Goal: Task Accomplishment & Management: Manage account settings

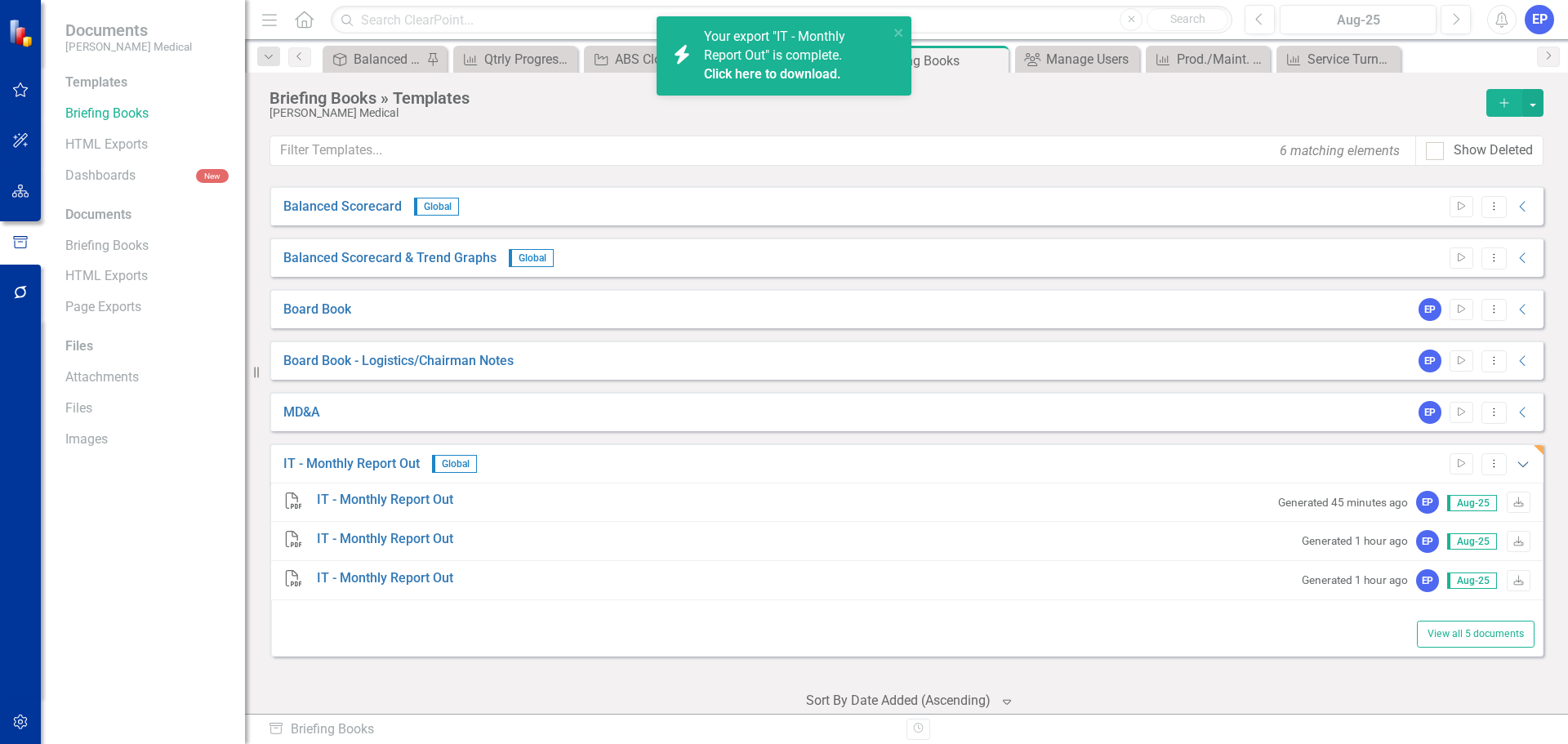
click at [1517, 462] on icon "Expanded" at bounding box center [1523, 464] width 17 height 13
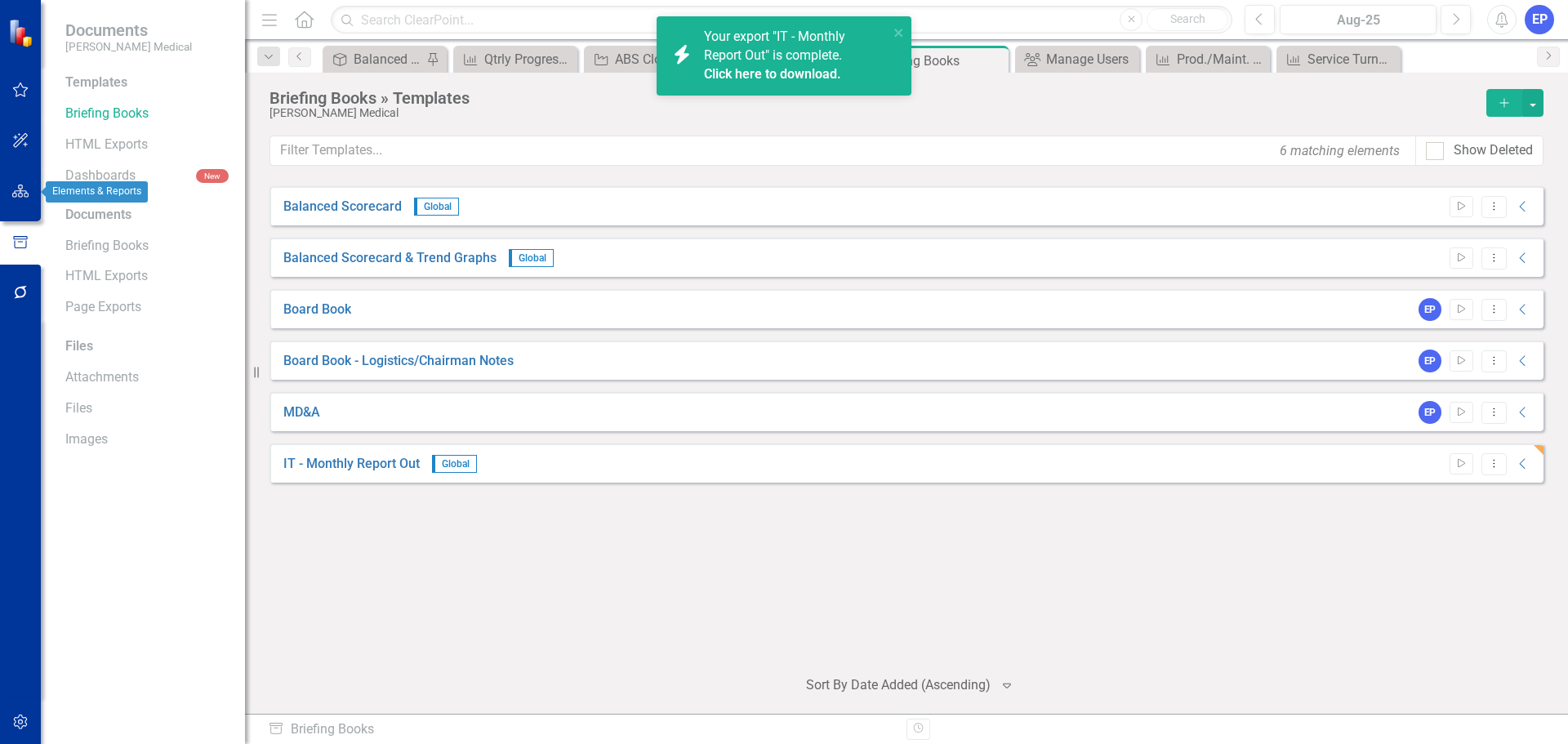
click at [12, 191] on icon "button" at bounding box center [20, 191] width 17 height 13
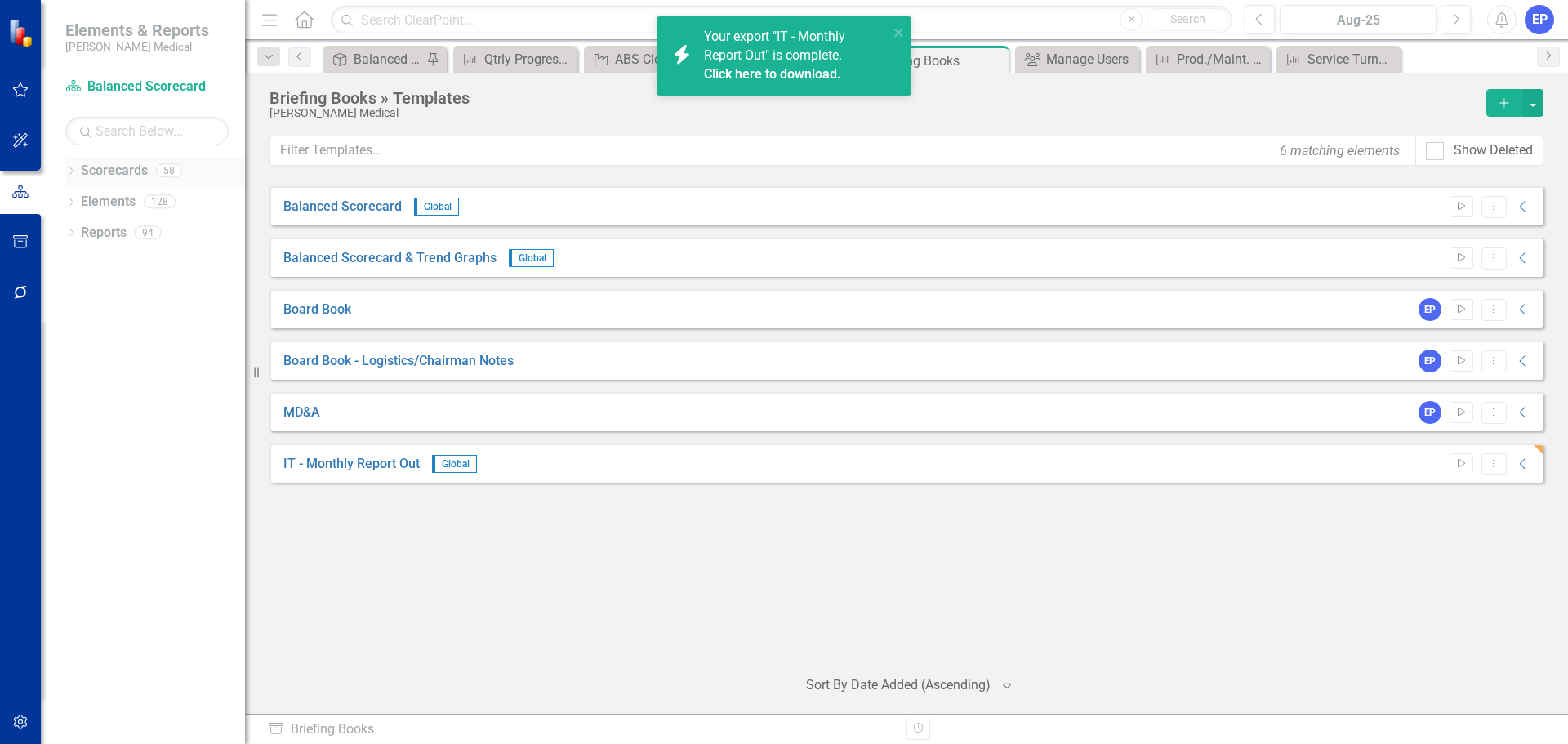
click at [77, 177] on div "Dropdown" at bounding box center [71, 172] width 11 height 14
click at [62, 325] on icon "Dropdown" at bounding box center [54, 324] width 12 height 10
click at [136, 380] on link "Customer Payment" at bounding box center [155, 371] width 180 height 18
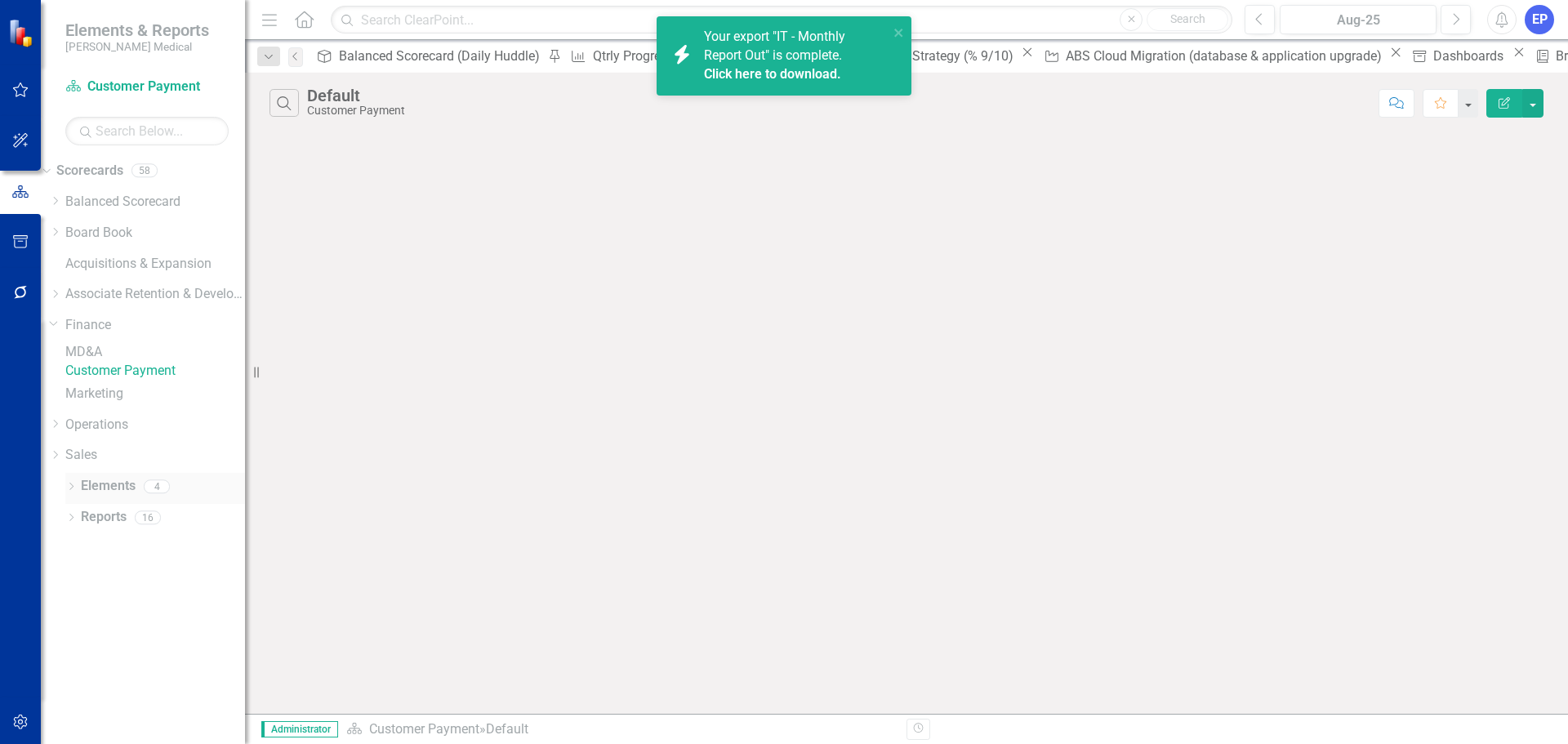
click at [117, 496] on link "Elements" at bounding box center [108, 486] width 55 height 18
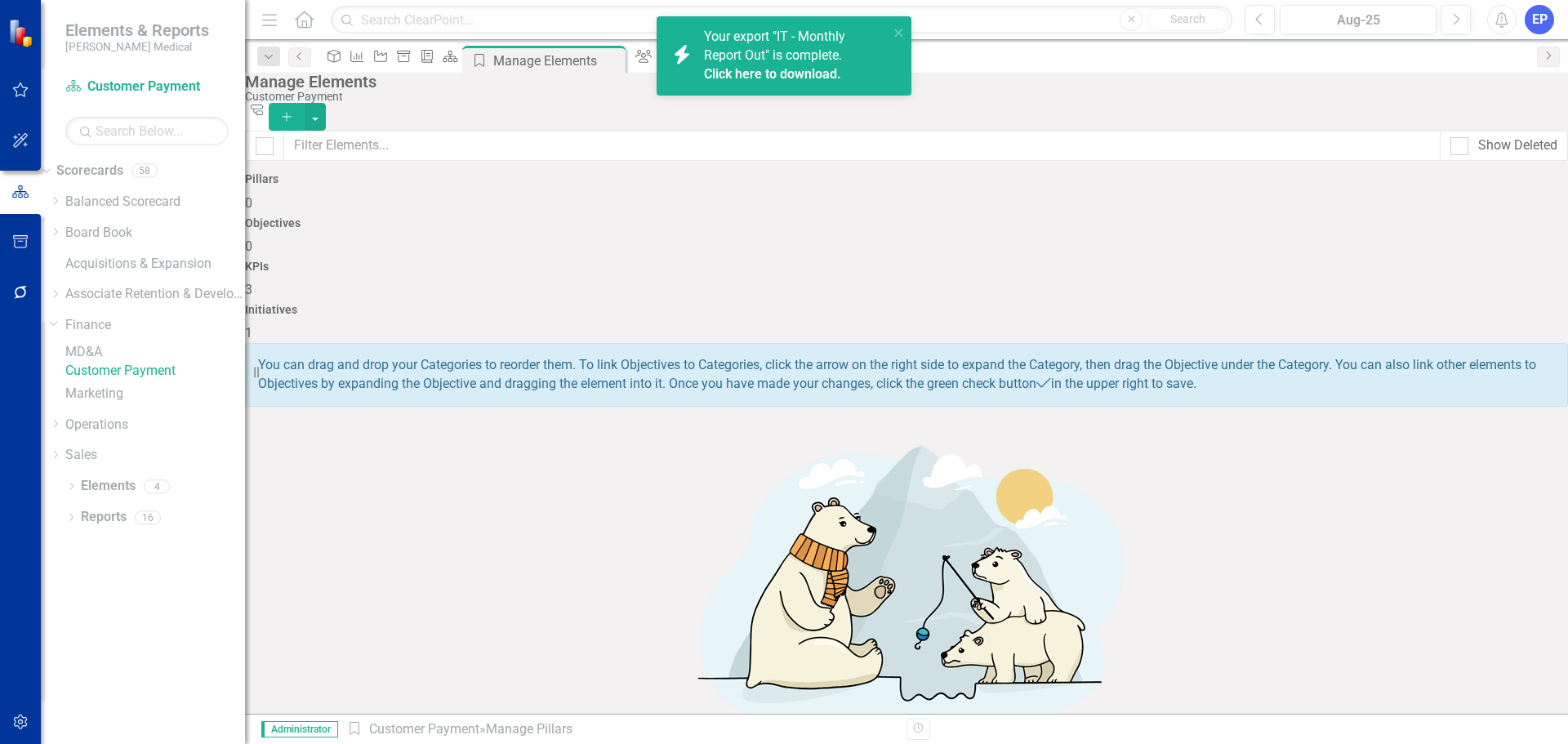
click at [253, 282] on span "3" at bounding box center [249, 289] width 7 height 16
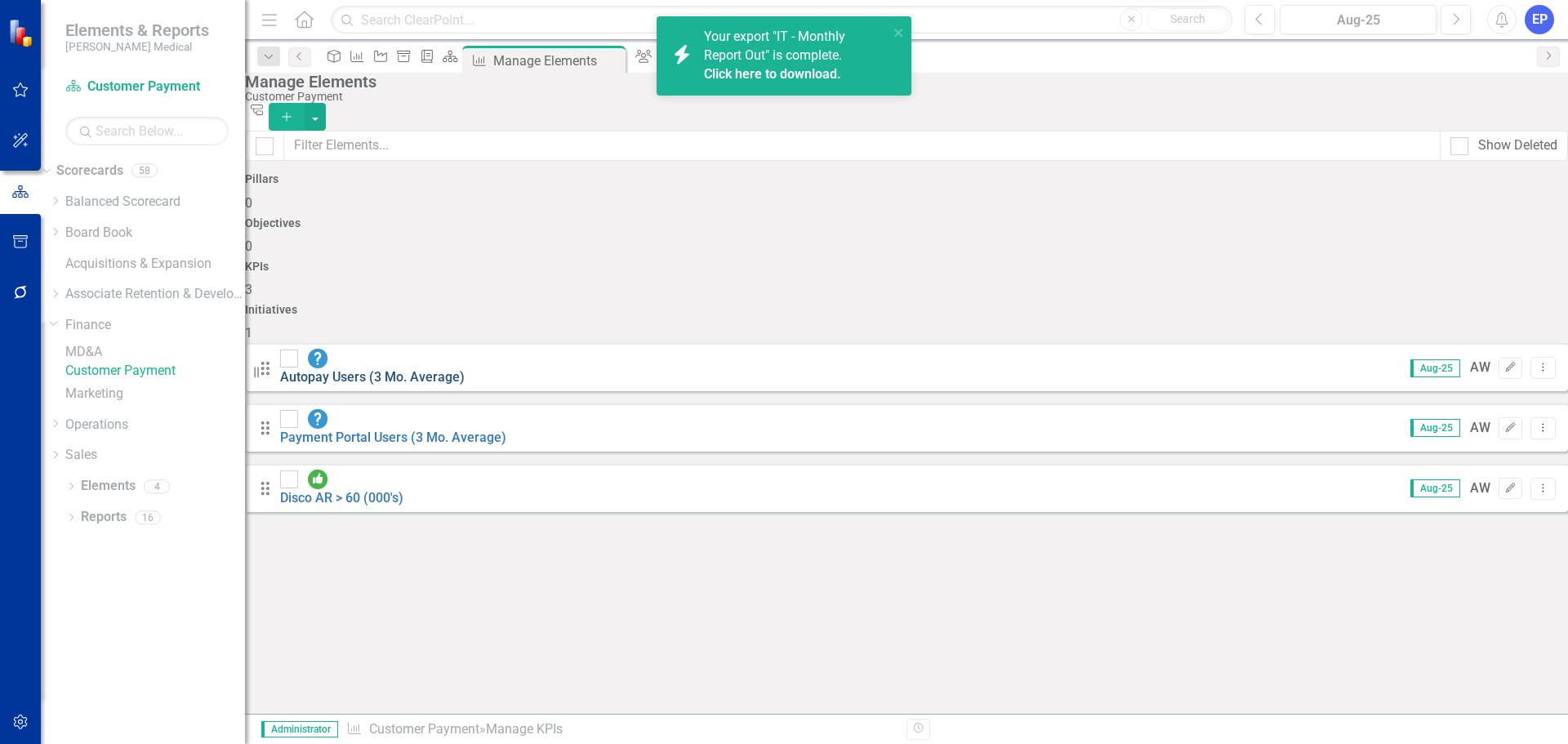
click at [465, 369] on link "Autopay Users (3 Mo. Average)" at bounding box center [372, 377] width 185 height 16
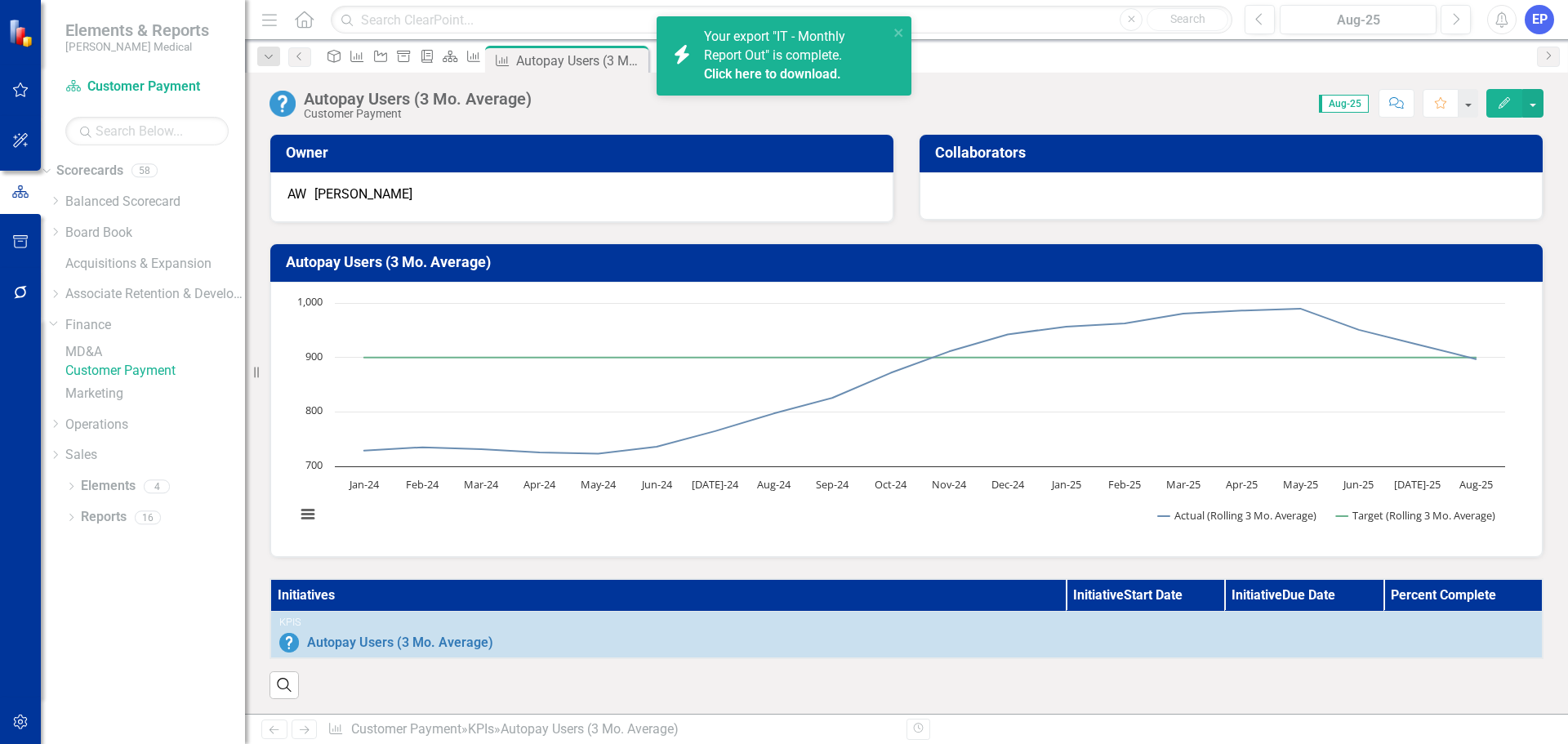
click at [812, 62] on span "Your export "IT - Monthly Report Out" is complete. Click here to download." at bounding box center [794, 56] width 180 height 55
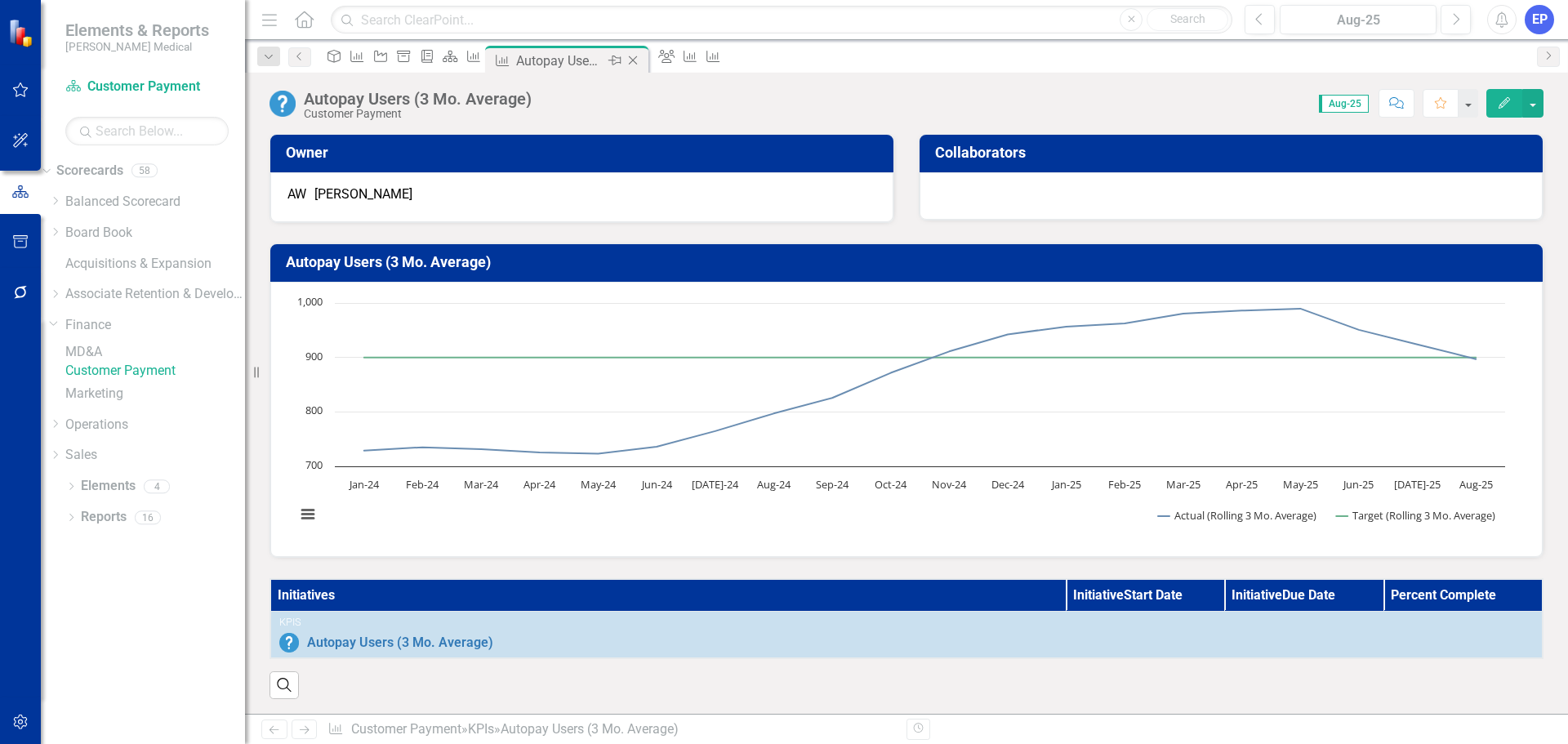
click at [641, 59] on icon "Close" at bounding box center [633, 61] width 17 height 13
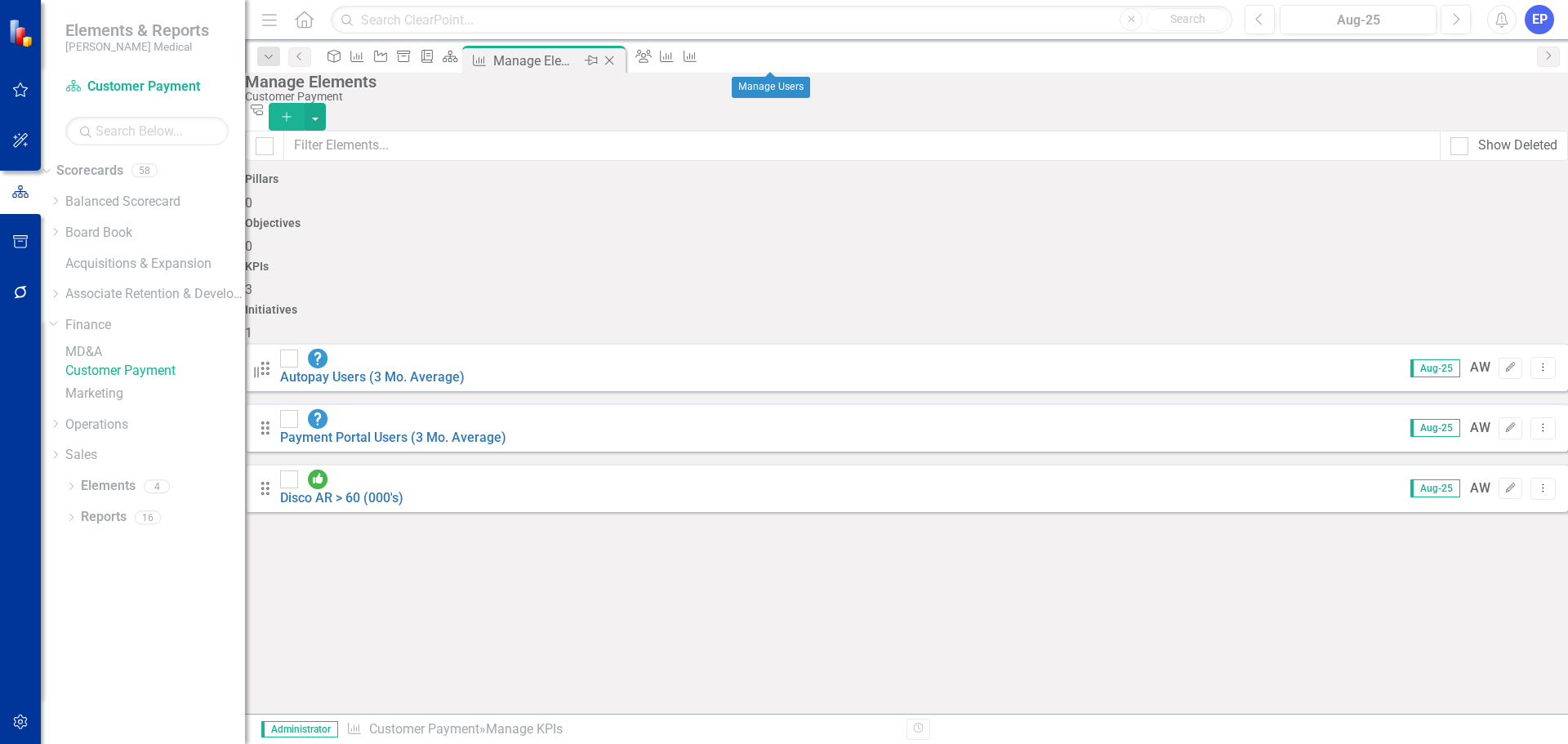
click at [617, 59] on icon "Close" at bounding box center [609, 61] width 17 height 13
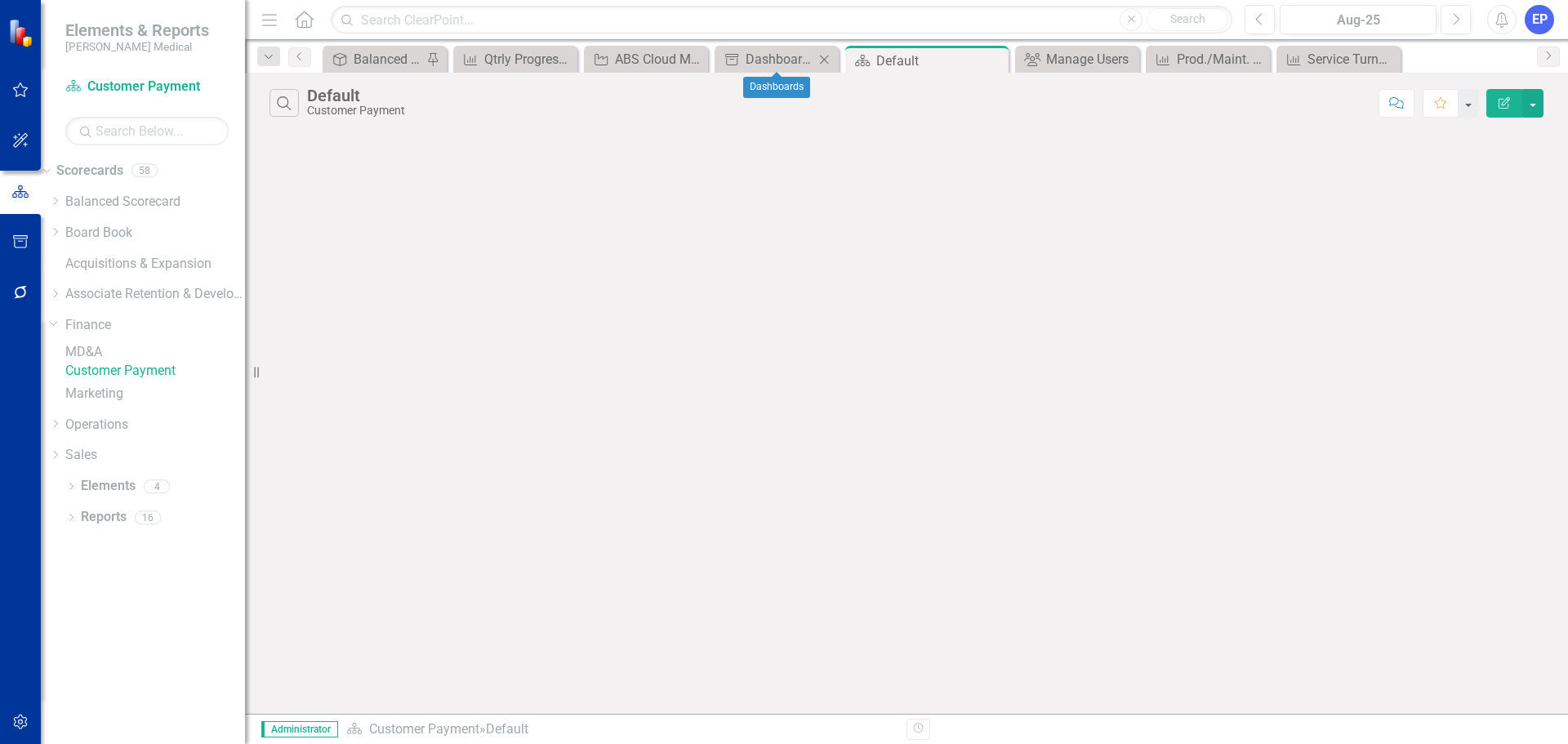
click at [819, 62] on icon "Close" at bounding box center [824, 60] width 17 height 13
click at [749, 62] on icon "Close" at bounding box center [747, 60] width 17 height 13
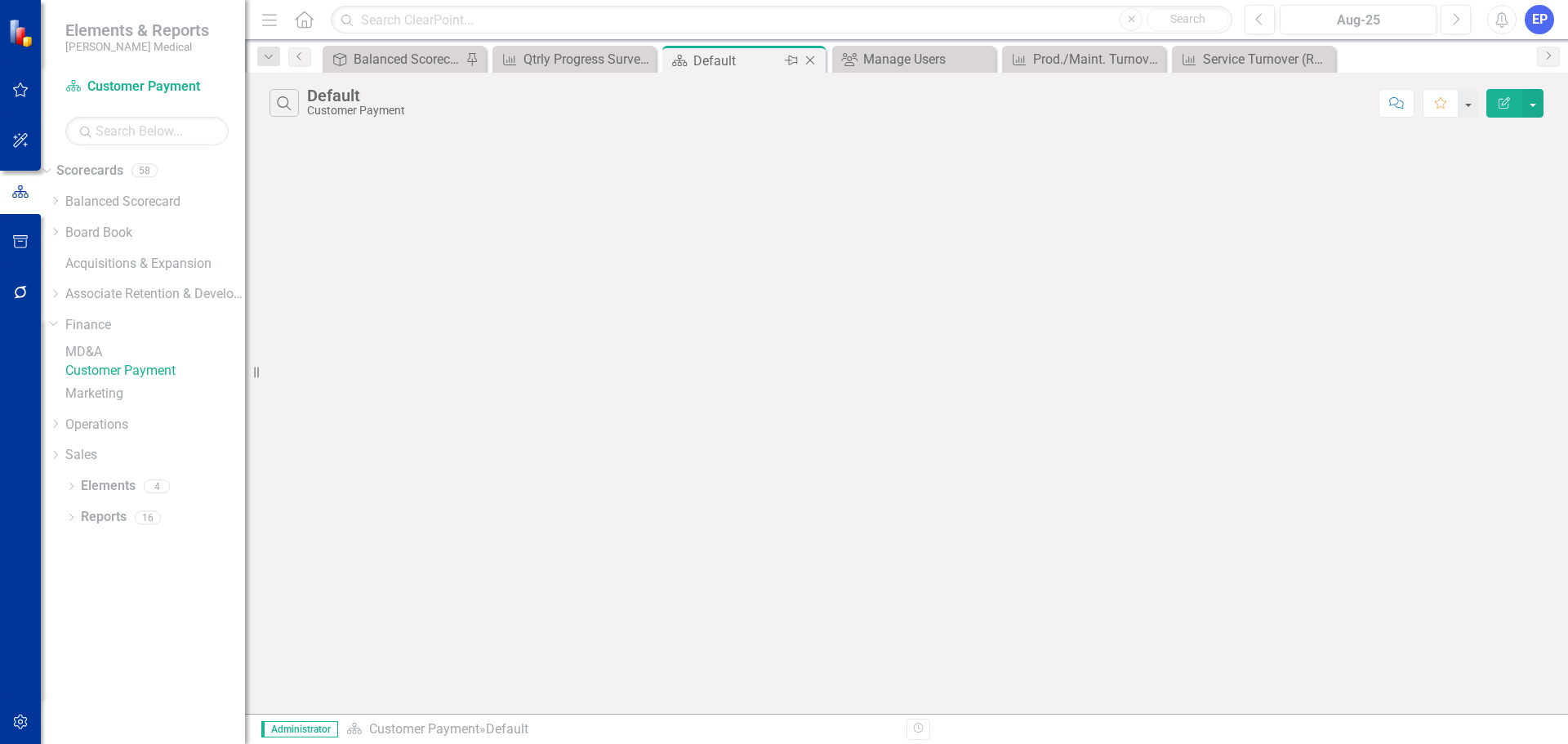
click at [812, 60] on icon "Close" at bounding box center [810, 61] width 17 height 13
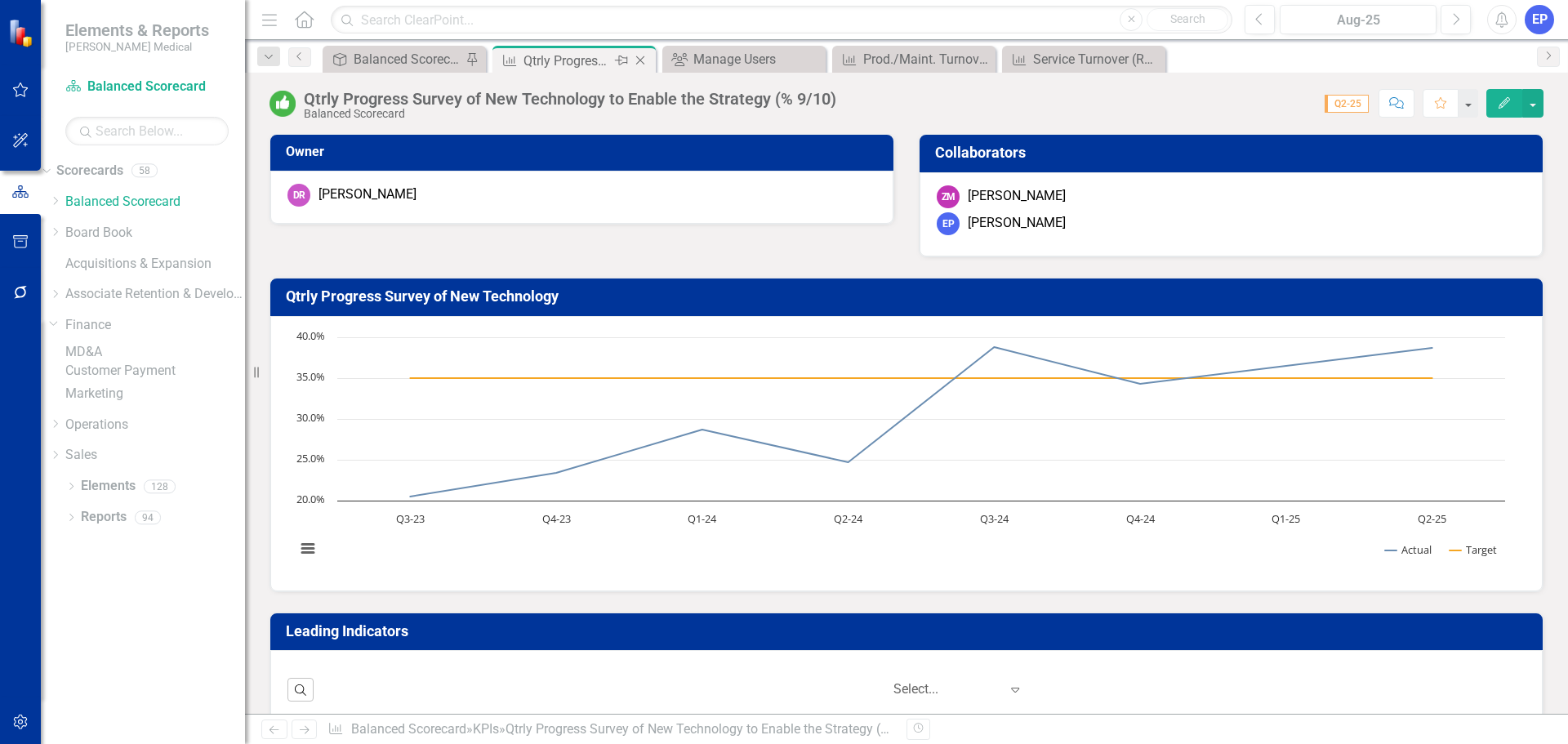
click at [642, 58] on icon "Close" at bounding box center [640, 61] width 17 height 13
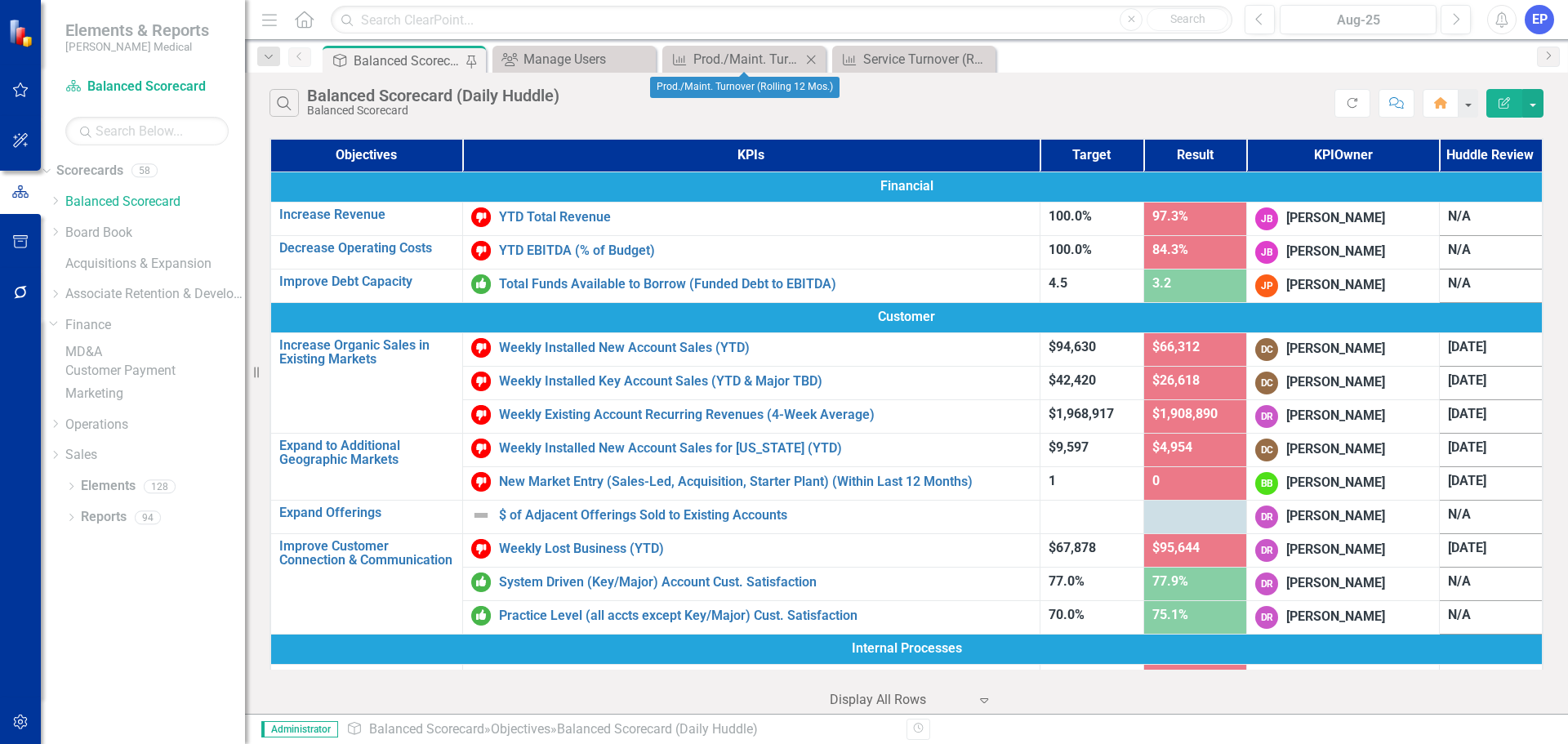
click at [812, 59] on icon "Close" at bounding box center [811, 60] width 17 height 13
click at [0, 0] on icon "Close" at bounding box center [0, 0] width 0 height 0
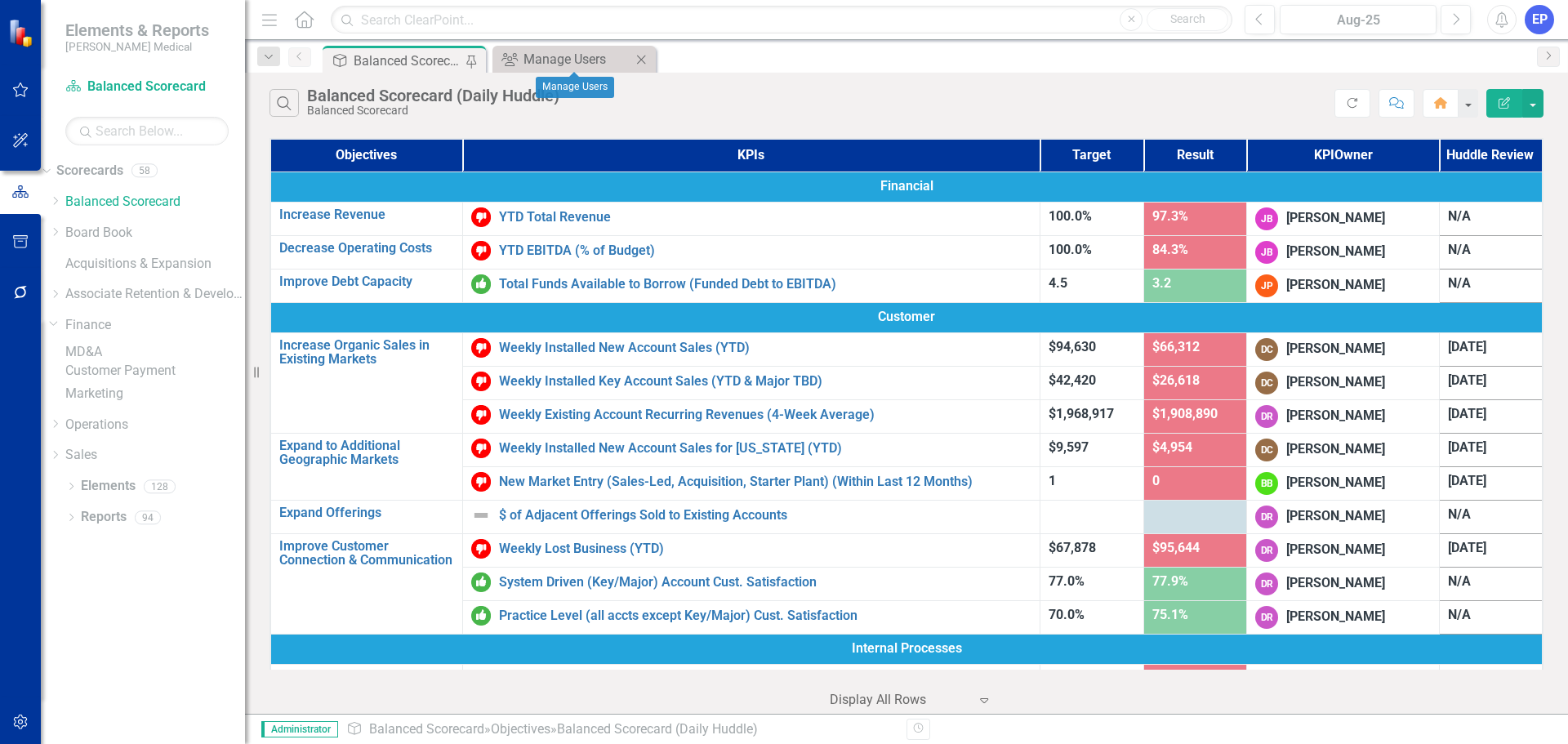
click at [637, 62] on icon "Close" at bounding box center [641, 60] width 17 height 13
click at [24, 237] on icon "button" at bounding box center [20, 242] width 17 height 13
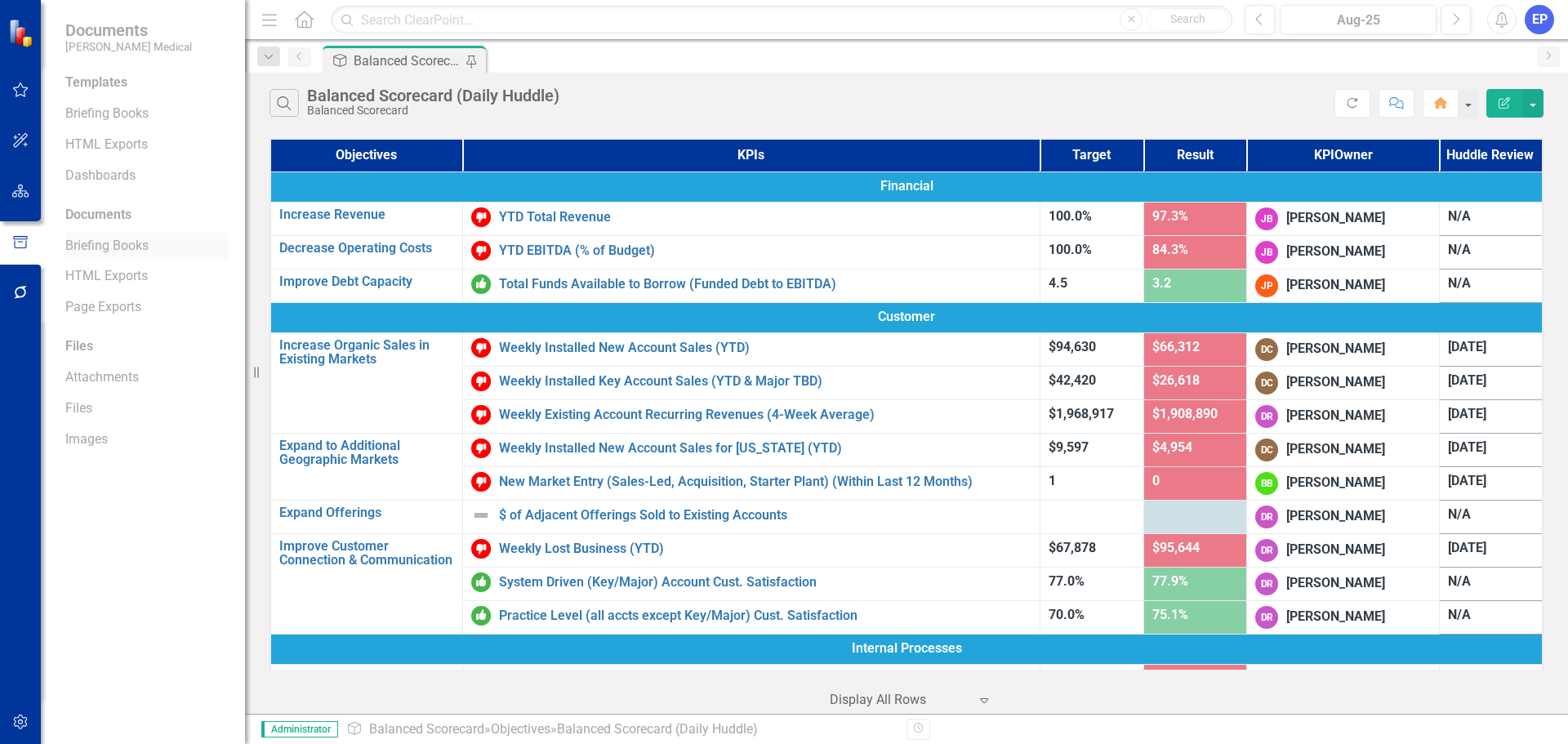
click at [123, 248] on link "Briefing Books" at bounding box center [147, 246] width 164 height 18
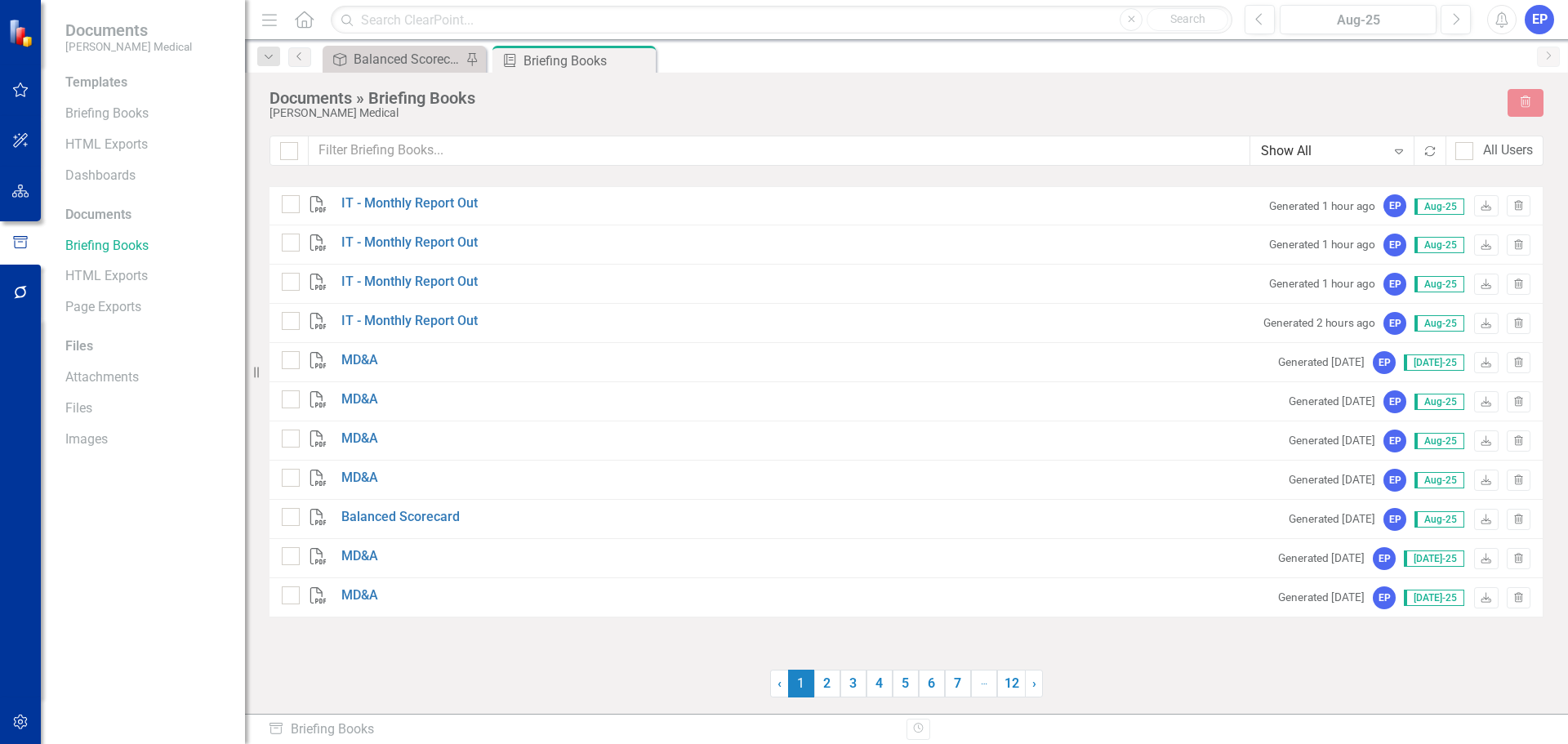
click at [1502, 204] on div "Generated 1 hour ago EP Aug-25 Download Trash" at bounding box center [1394, 208] width 269 height 27
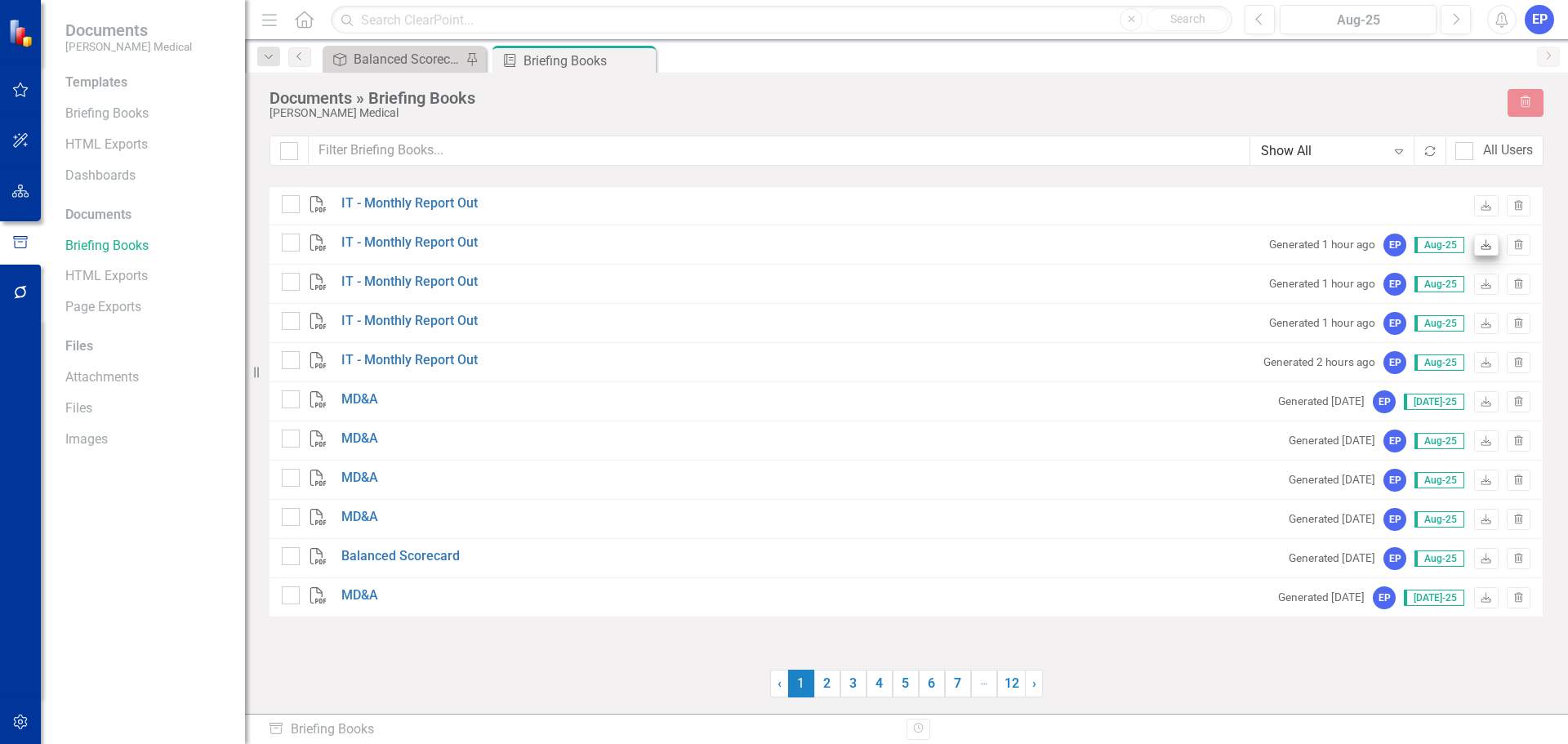
click at [1485, 209] on icon "Download" at bounding box center [1485, 207] width 12 height 10
click at [130, 111] on link "Briefing Books" at bounding box center [147, 114] width 164 height 18
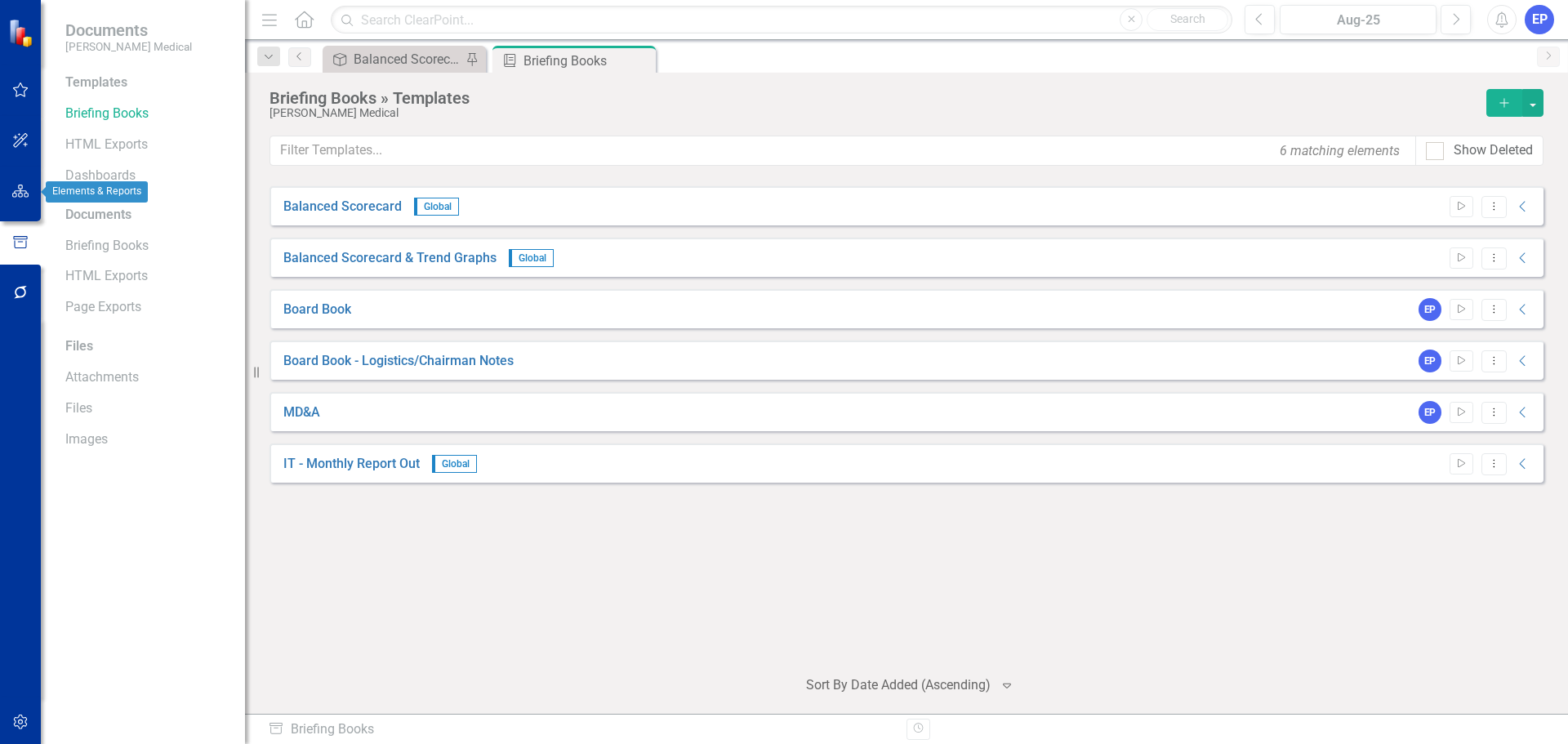
click at [21, 191] on icon "button" at bounding box center [20, 191] width 17 height 13
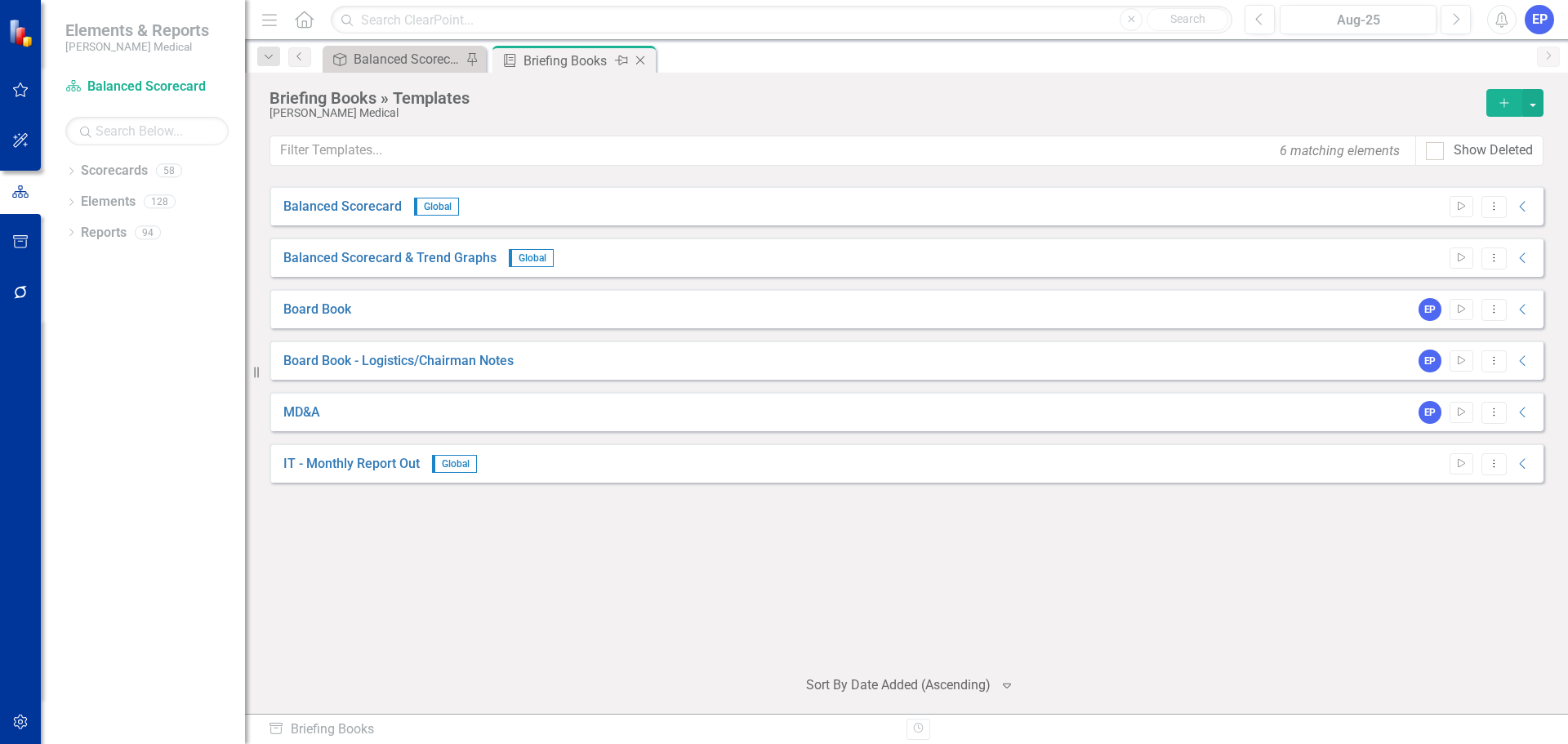
click at [638, 60] on icon "Close" at bounding box center [640, 61] width 17 height 13
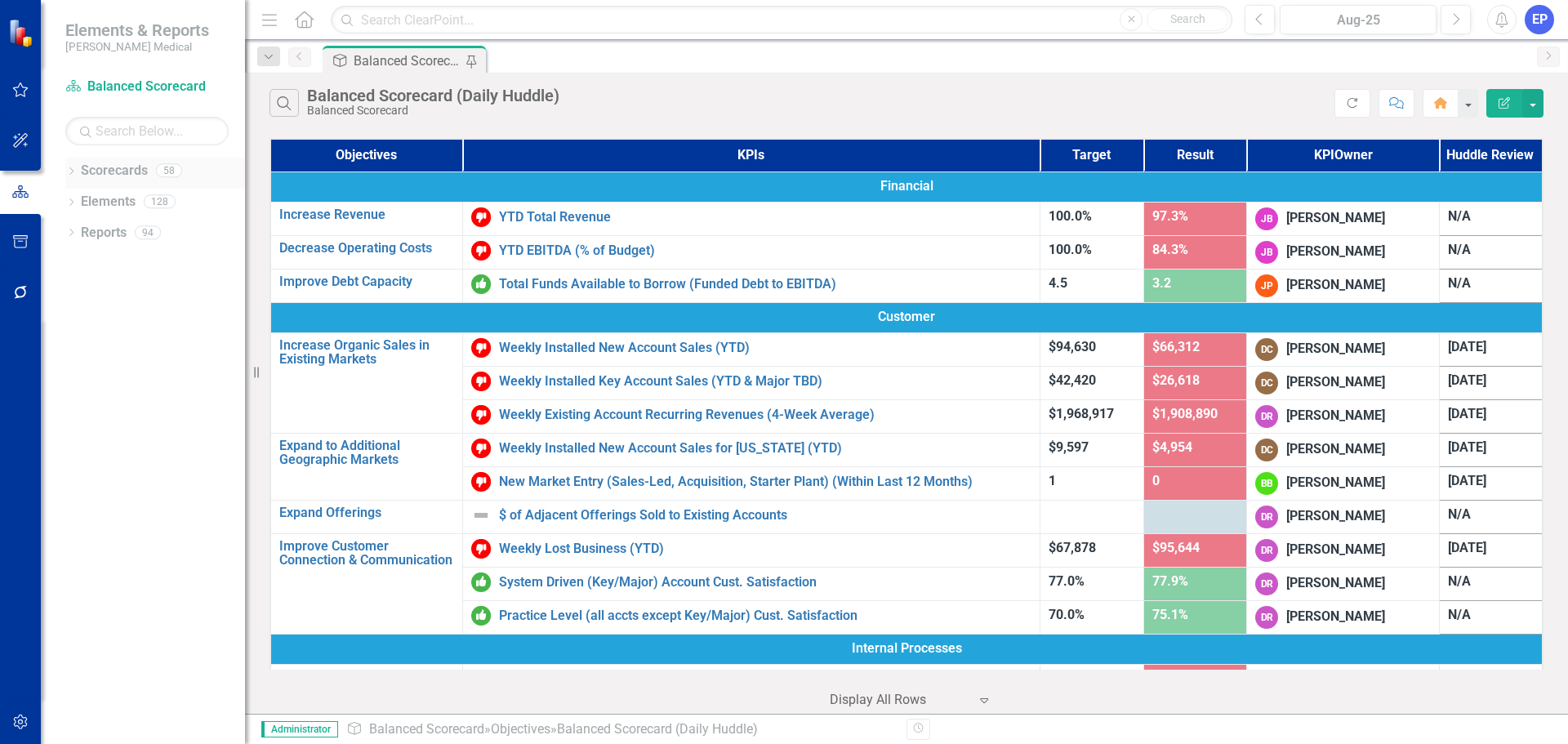
click at [67, 165] on div "Dropdown" at bounding box center [71, 172] width 11 height 14
click at [62, 325] on icon "Dropdown" at bounding box center [54, 324] width 12 height 10
click at [138, 380] on link "Customer Payment" at bounding box center [155, 371] width 180 height 18
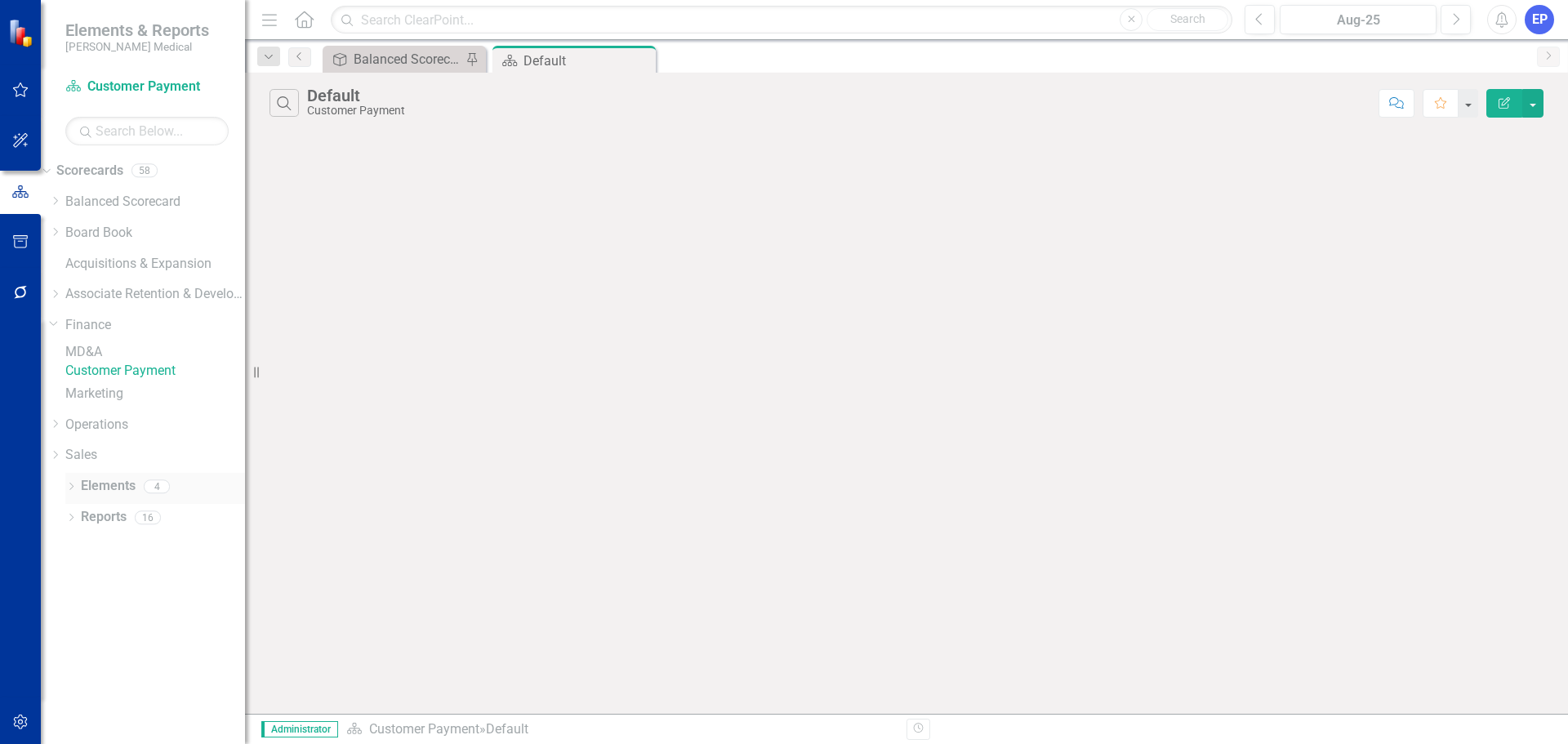
click at [127, 499] on div "Elements" at bounding box center [108, 486] width 55 height 27
click at [120, 496] on link "Elements" at bounding box center [108, 486] width 55 height 18
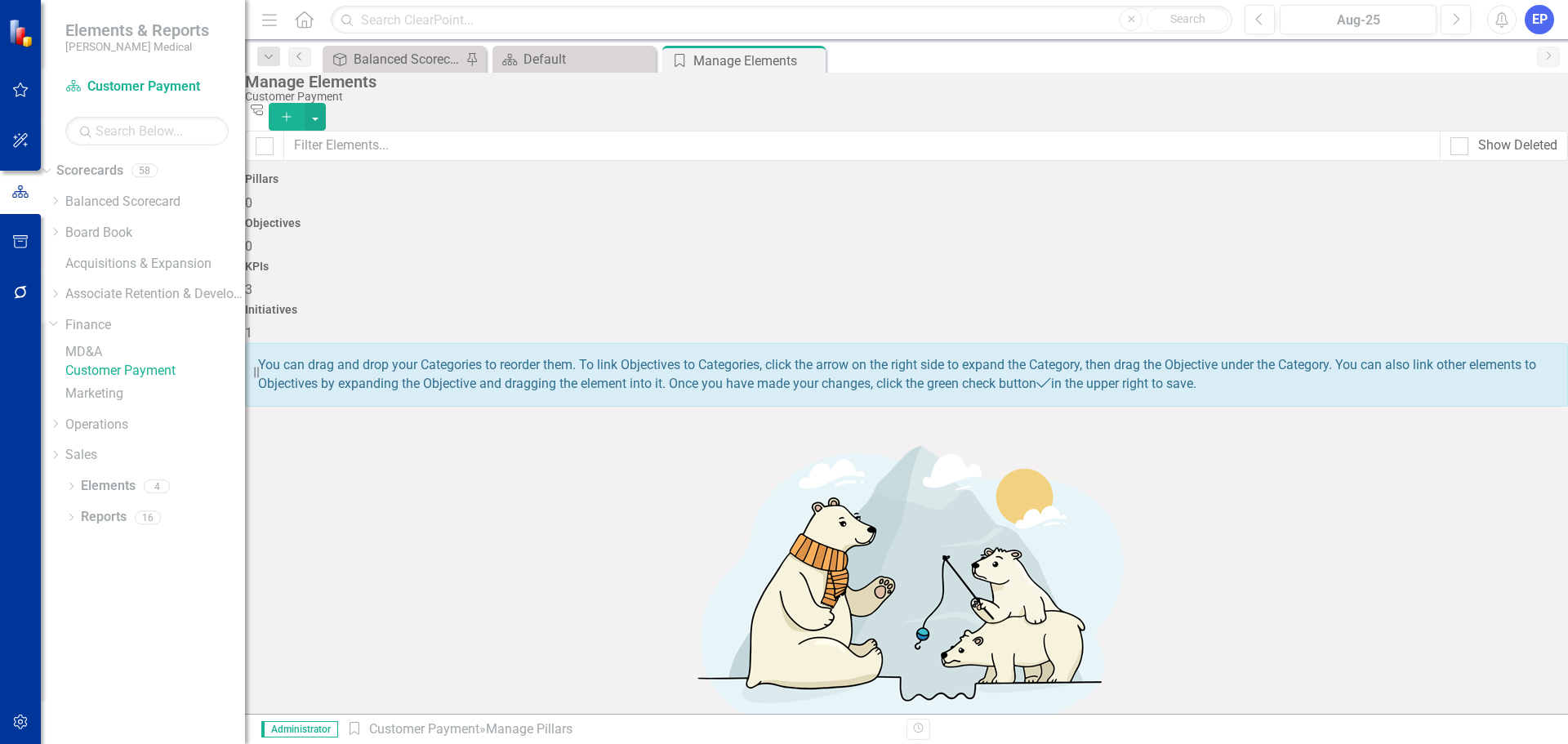
click at [1010, 261] on div "KPIs 3" at bounding box center [907, 280] width 1323 height 39
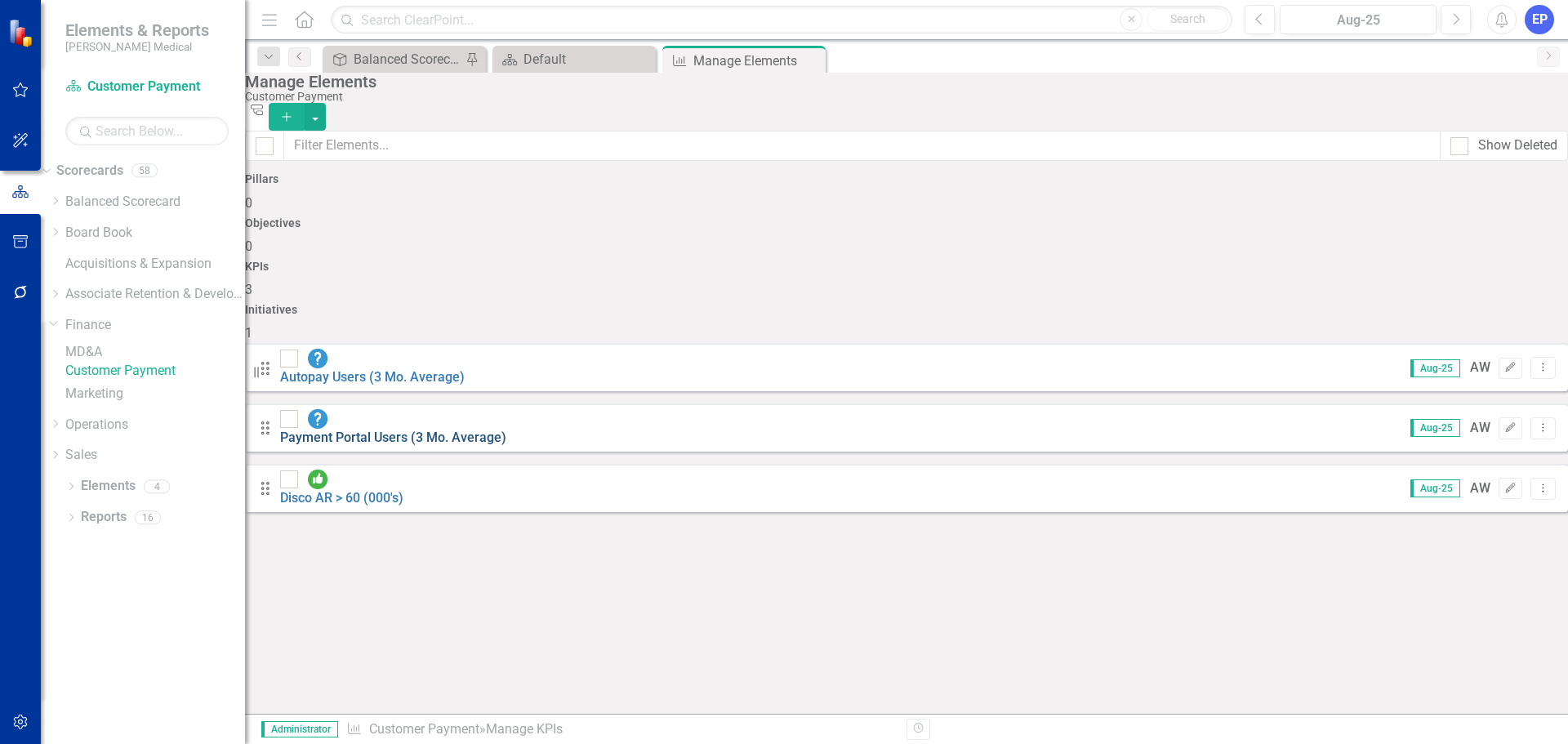
click at [500, 430] on link "Payment Portal Users (3 Mo. Average)" at bounding box center [393, 437] width 226 height 16
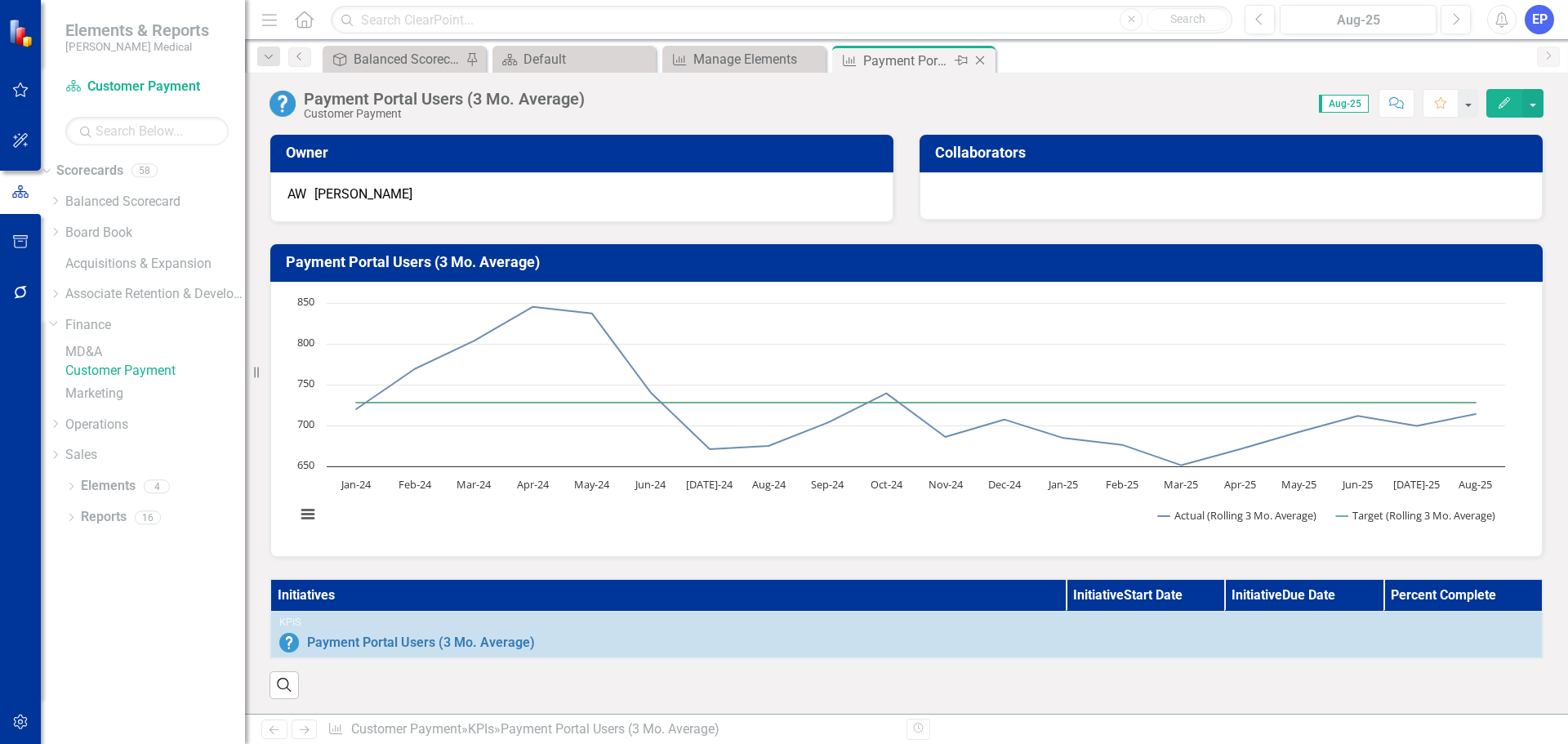
click at [980, 56] on icon "Close" at bounding box center [980, 61] width 17 height 13
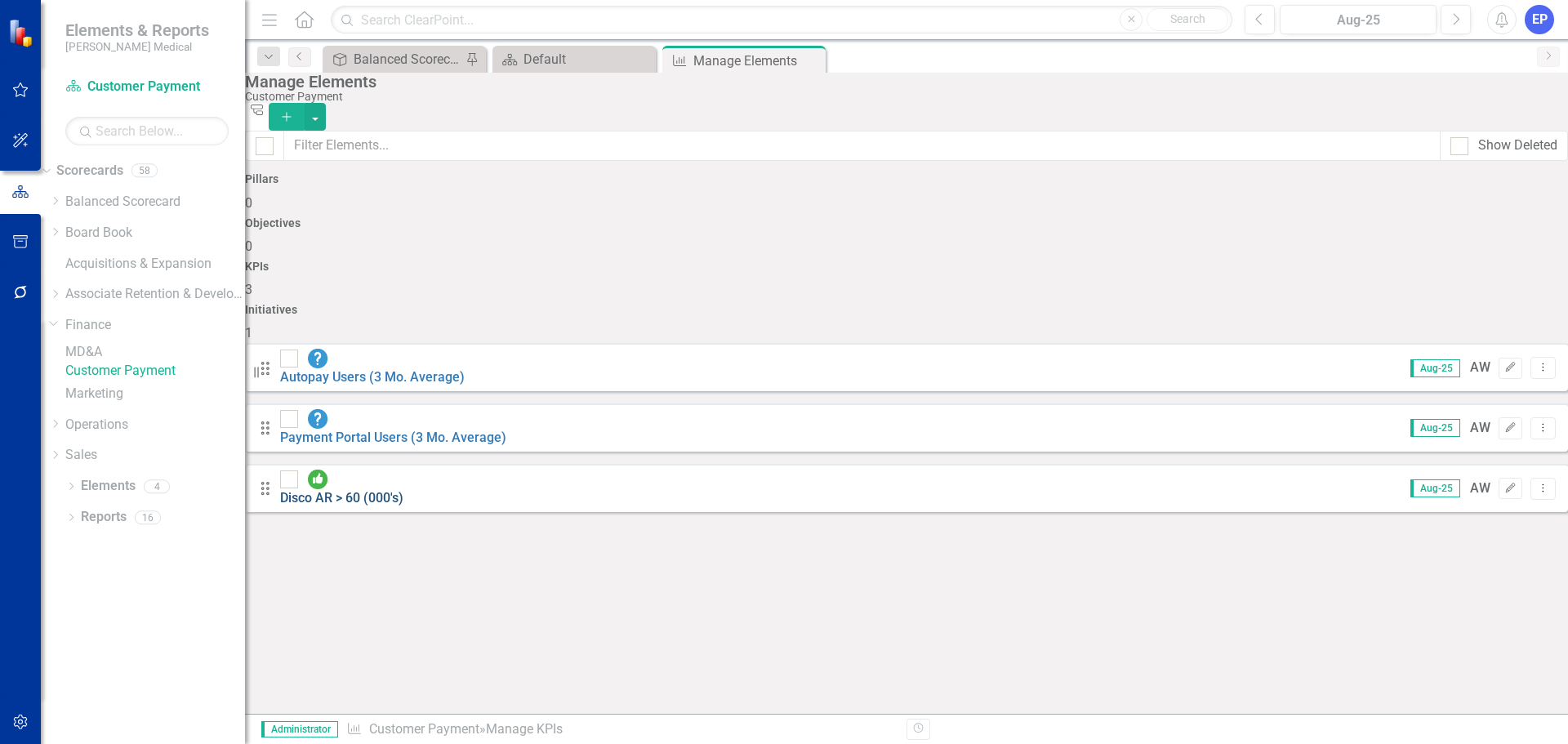
click at [403, 490] on link "Disco AR > 60 (000's)" at bounding box center [342, 497] width 123 height 16
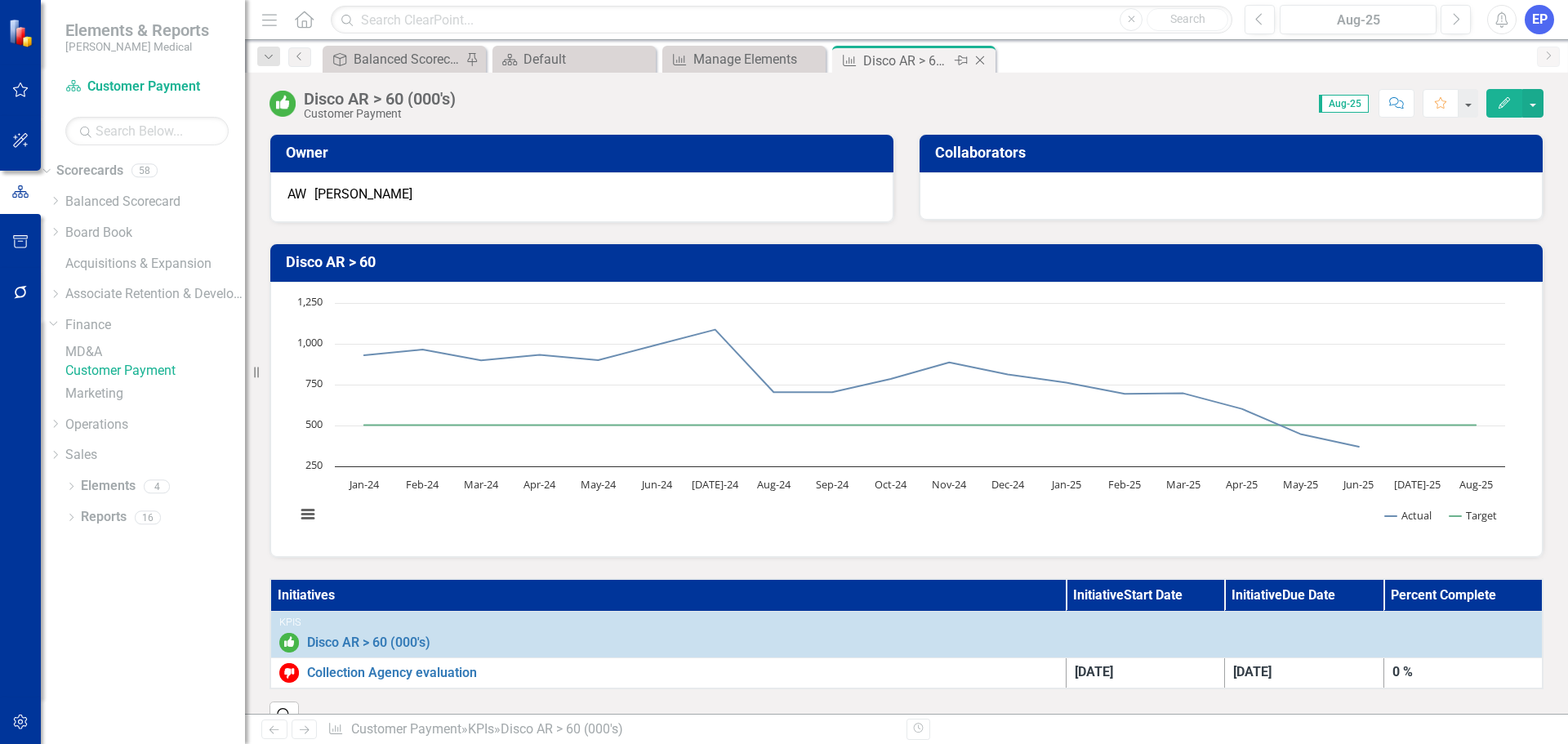
click at [981, 56] on icon "Close" at bounding box center [980, 61] width 17 height 13
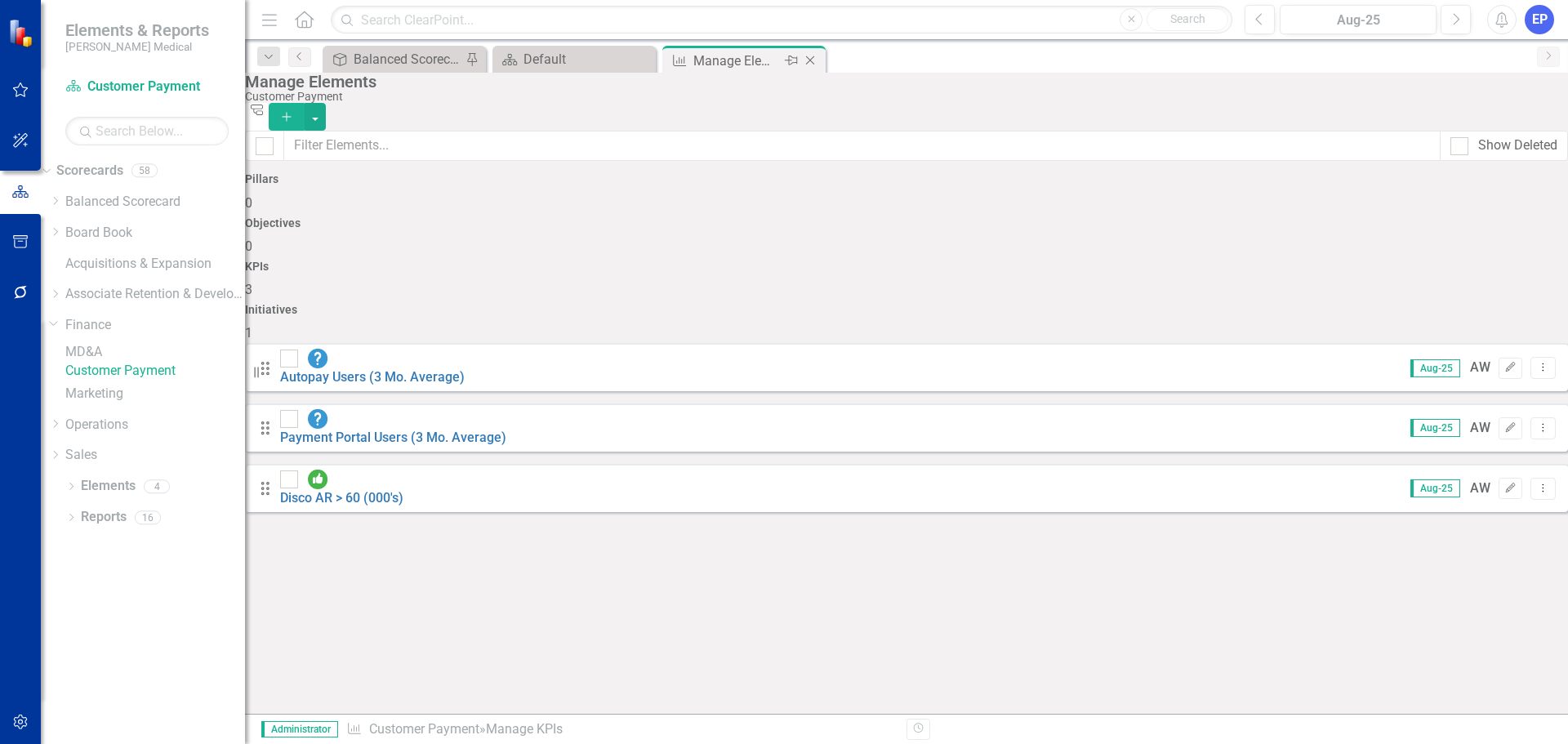
click at [812, 60] on icon "Close" at bounding box center [810, 61] width 17 height 13
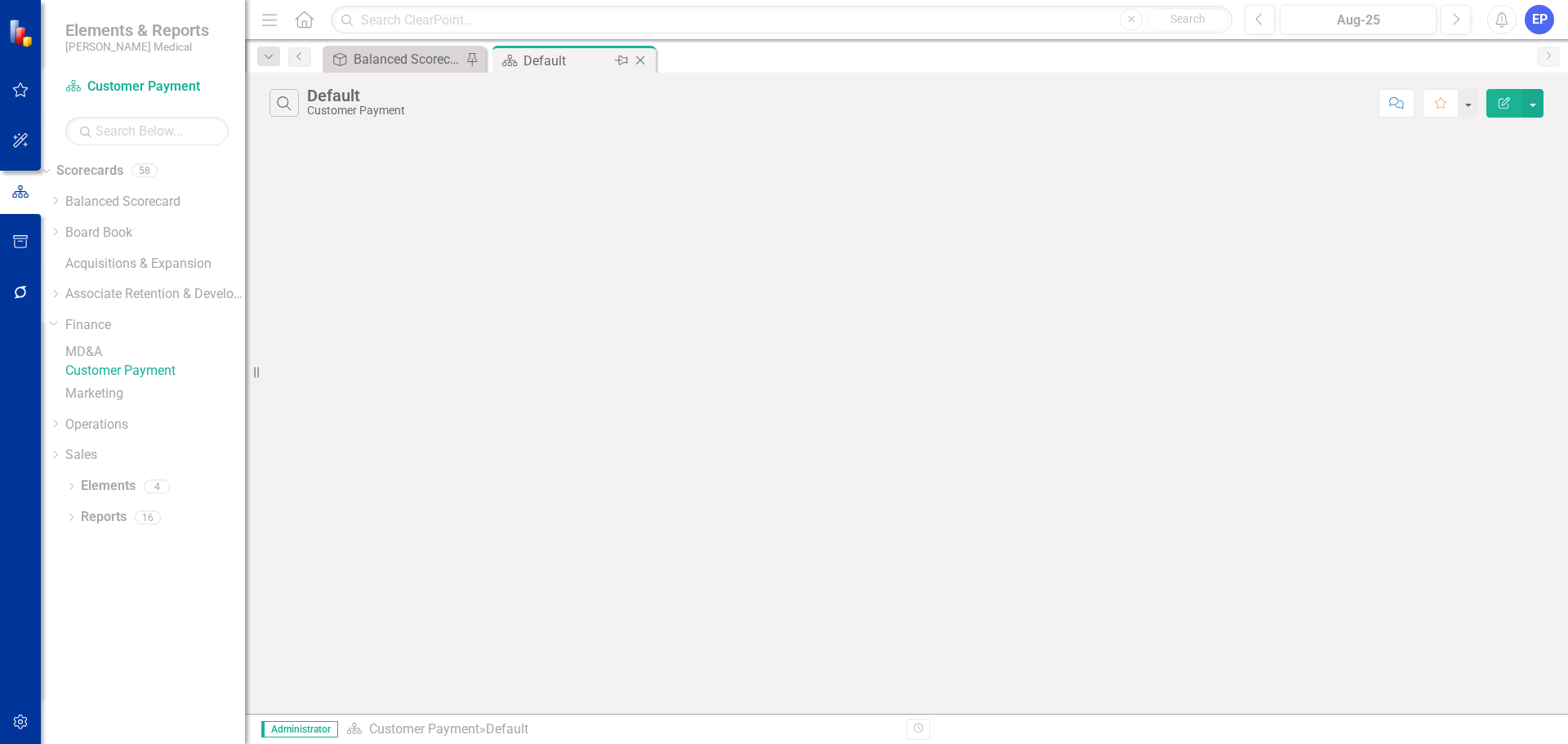
click at [636, 57] on icon "Close" at bounding box center [640, 61] width 17 height 13
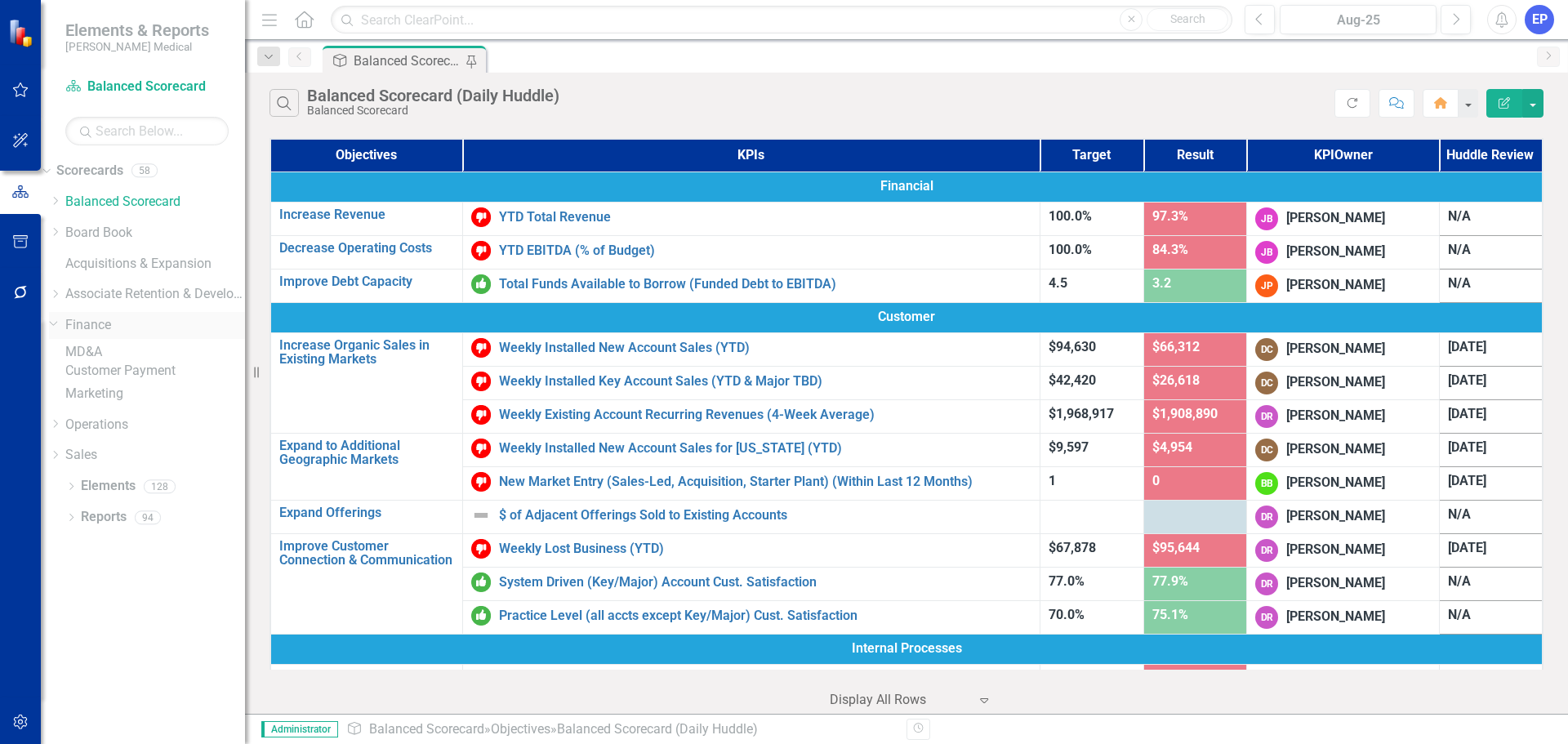
click at [130, 321] on link "Finance" at bounding box center [155, 325] width 180 height 18
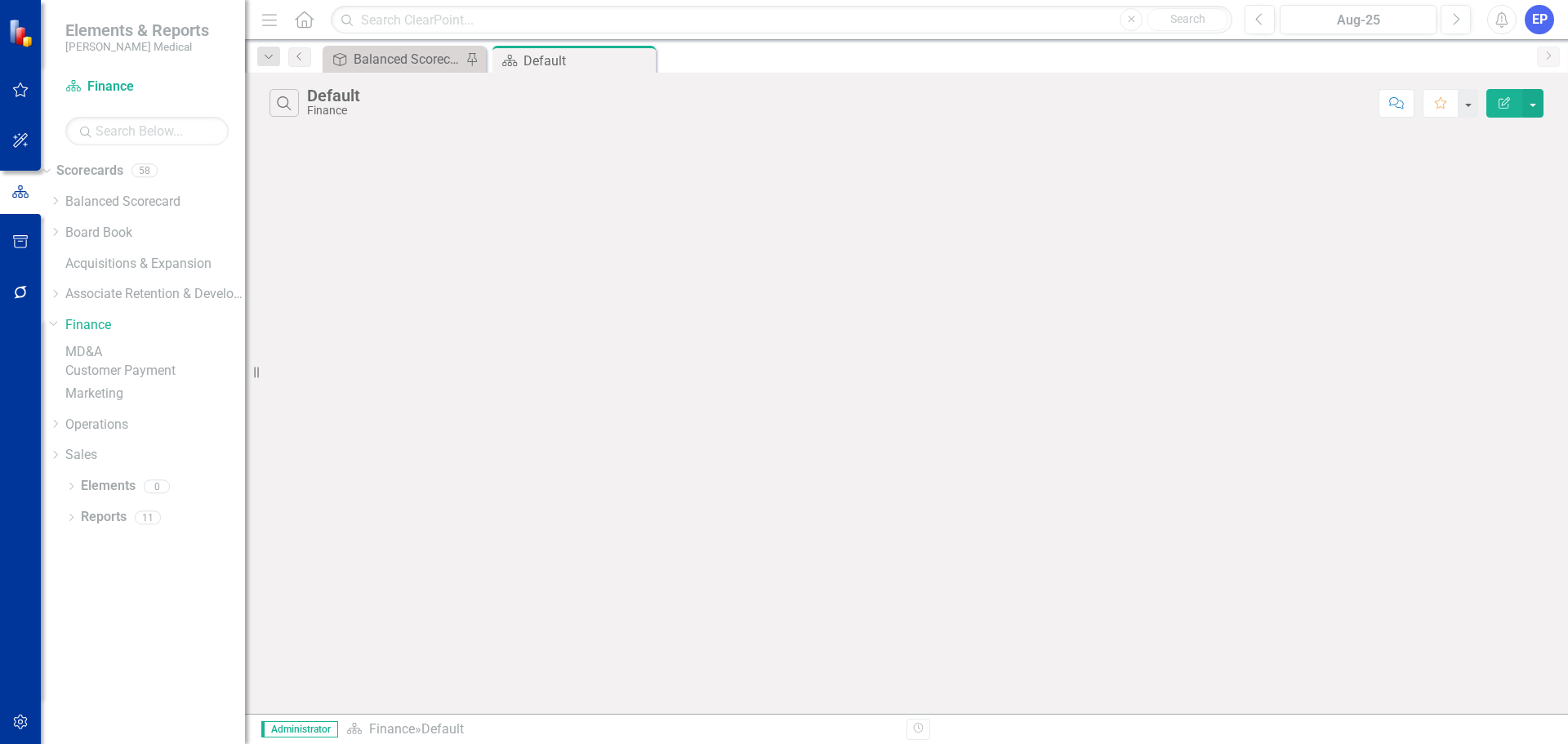
click at [153, 380] on div "Customer Payment" at bounding box center [155, 371] width 180 height 18
click at [156, 380] on link "Customer Payment" at bounding box center [155, 371] width 180 height 18
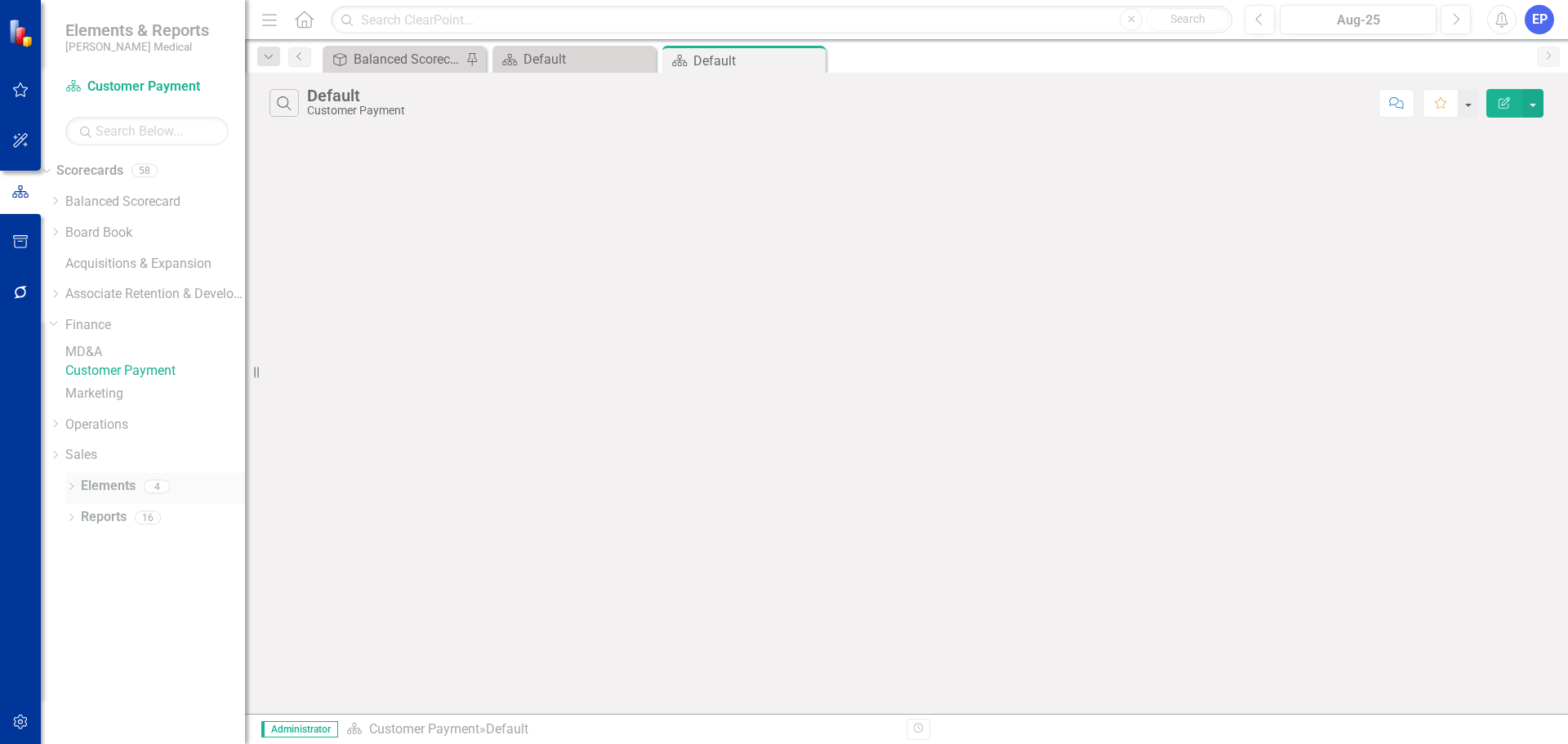
click at [119, 496] on link "Elements" at bounding box center [108, 486] width 55 height 18
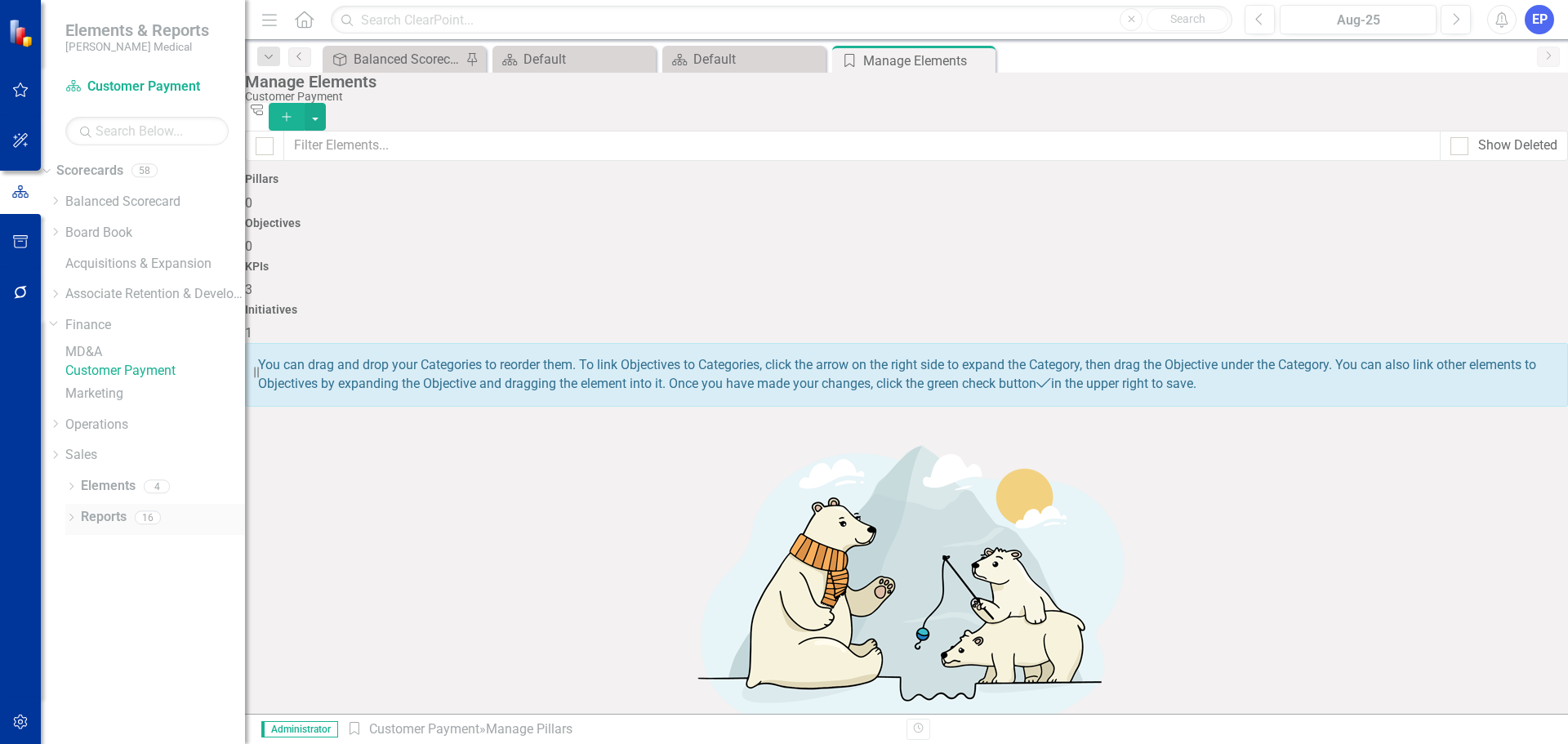
click at [69, 524] on icon "Dropdown" at bounding box center [71, 519] width 11 height 9
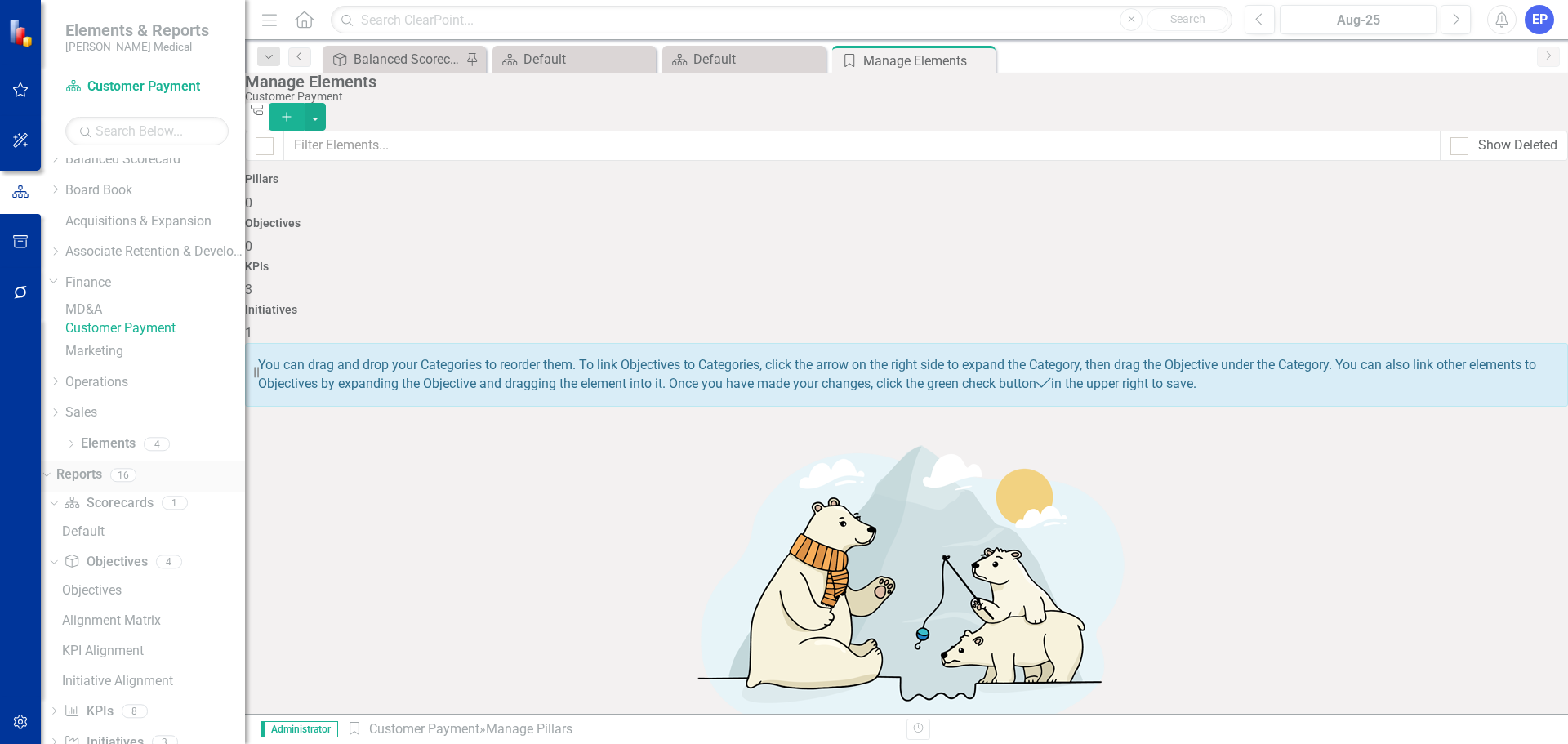
scroll to position [82, 0]
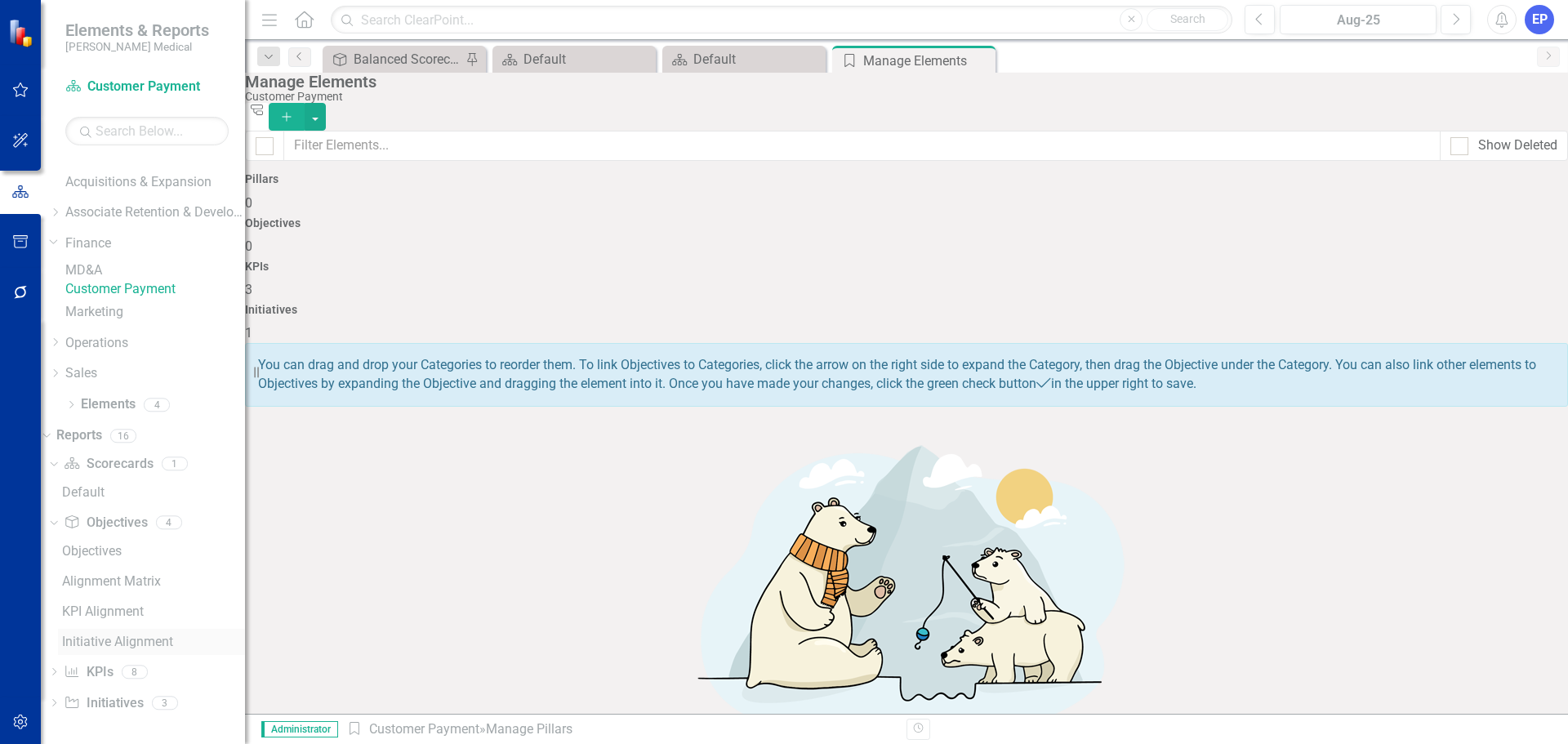
click at [122, 649] on div "Initiative Alignment" at bounding box center [153, 642] width 183 height 15
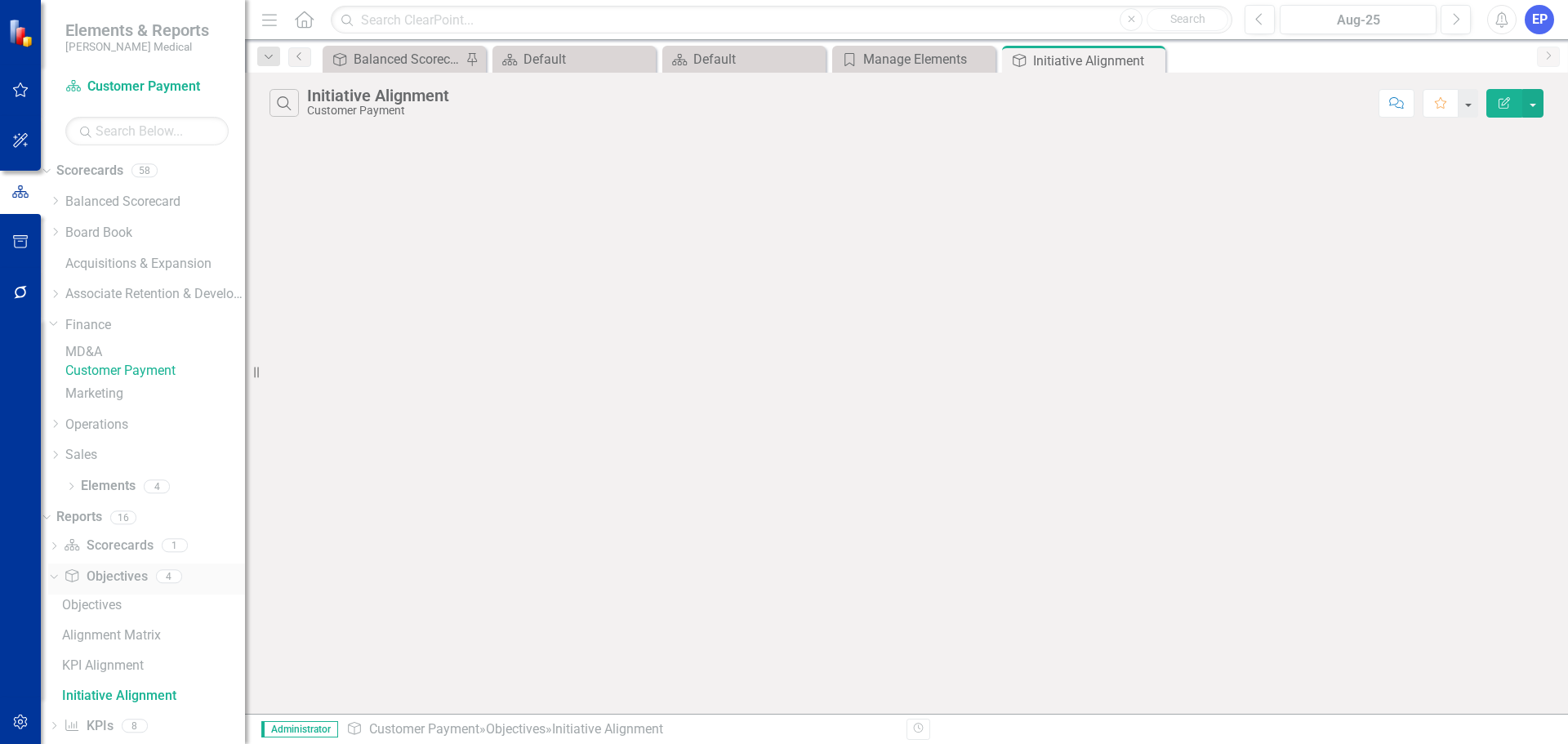
click at [134, 586] on link "Objective Objectives" at bounding box center [105, 577] width 84 height 18
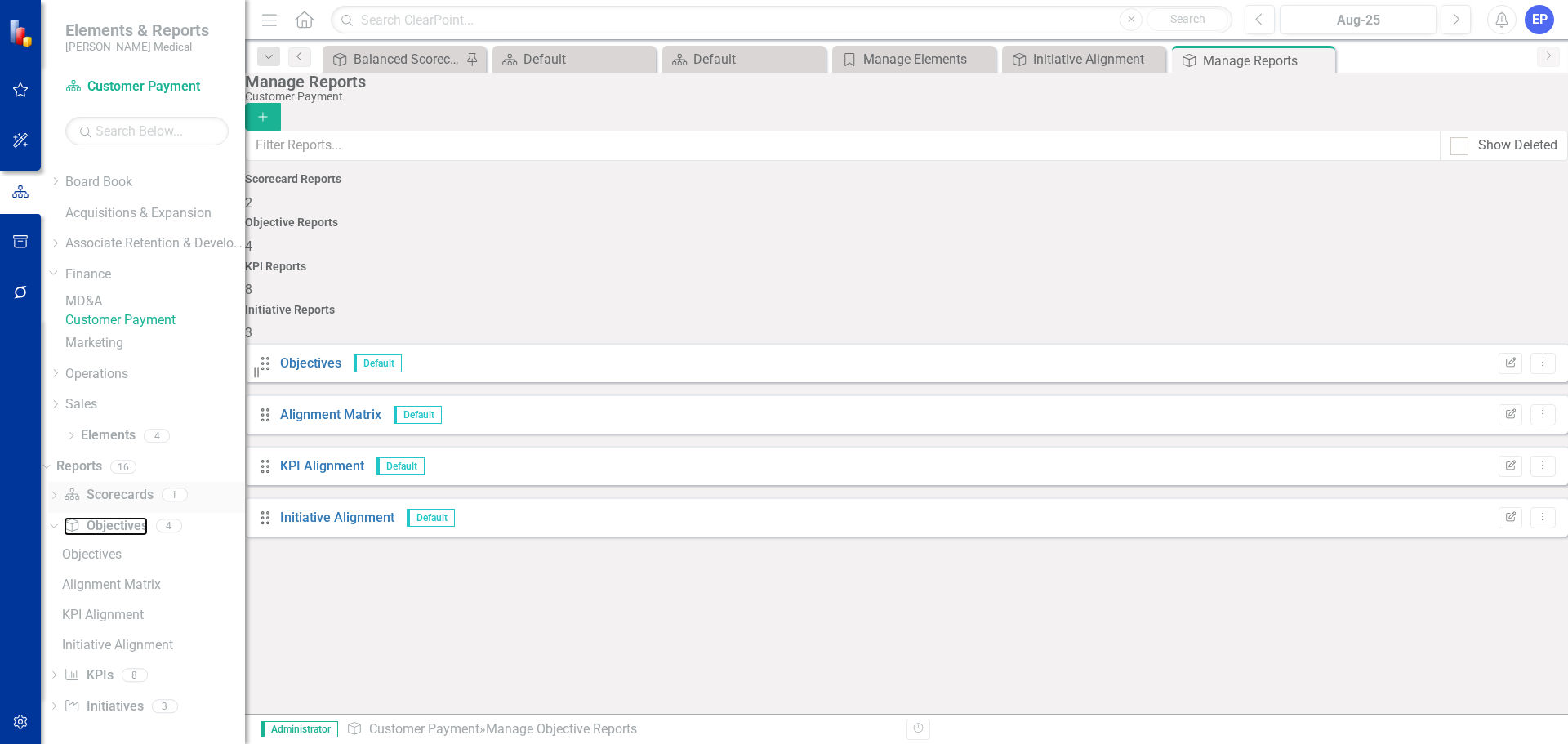
scroll to position [79, 0]
click at [113, 672] on link "KPI KPIs" at bounding box center [87, 671] width 49 height 18
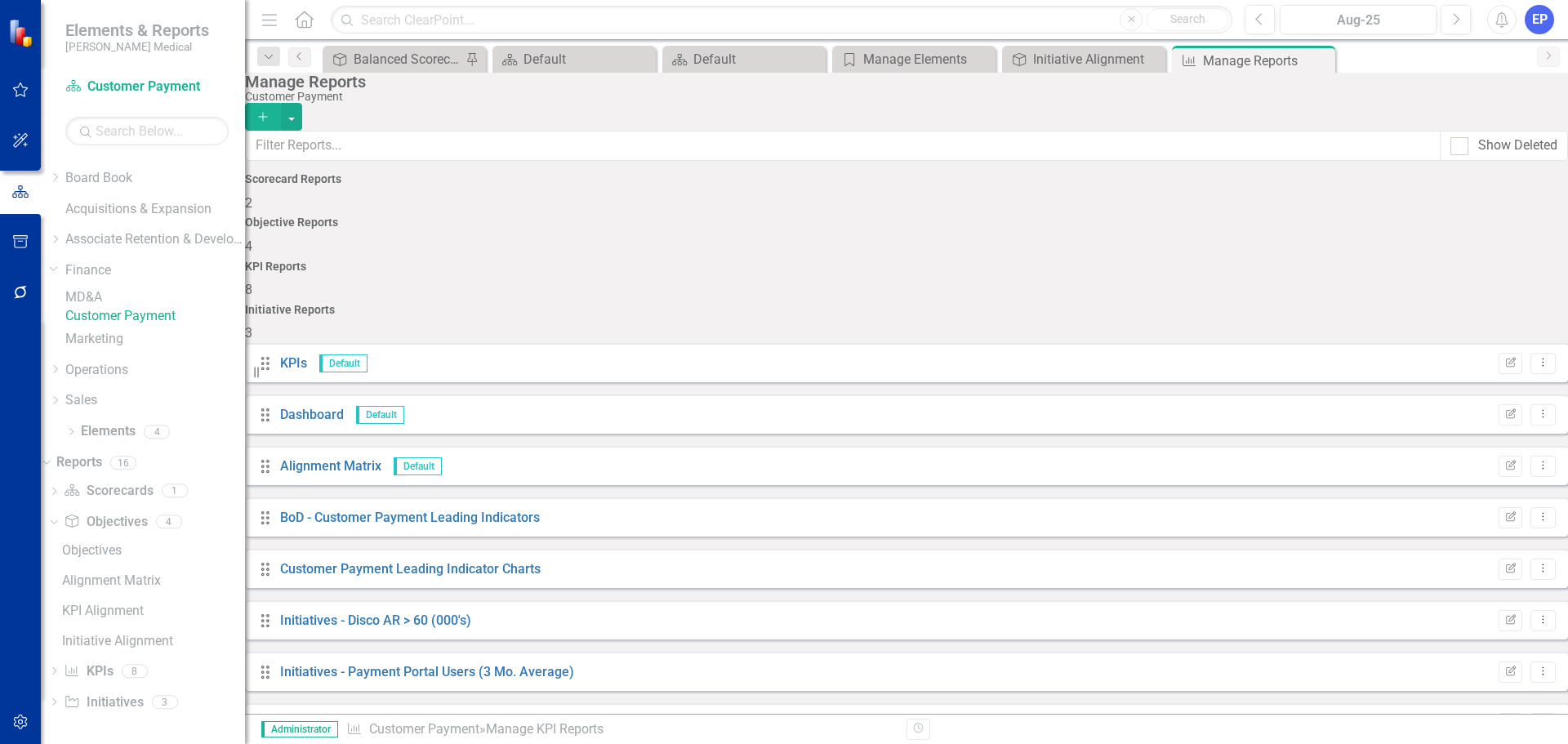
click at [270, 111] on icon "Add" at bounding box center [263, 117] width 15 height 11
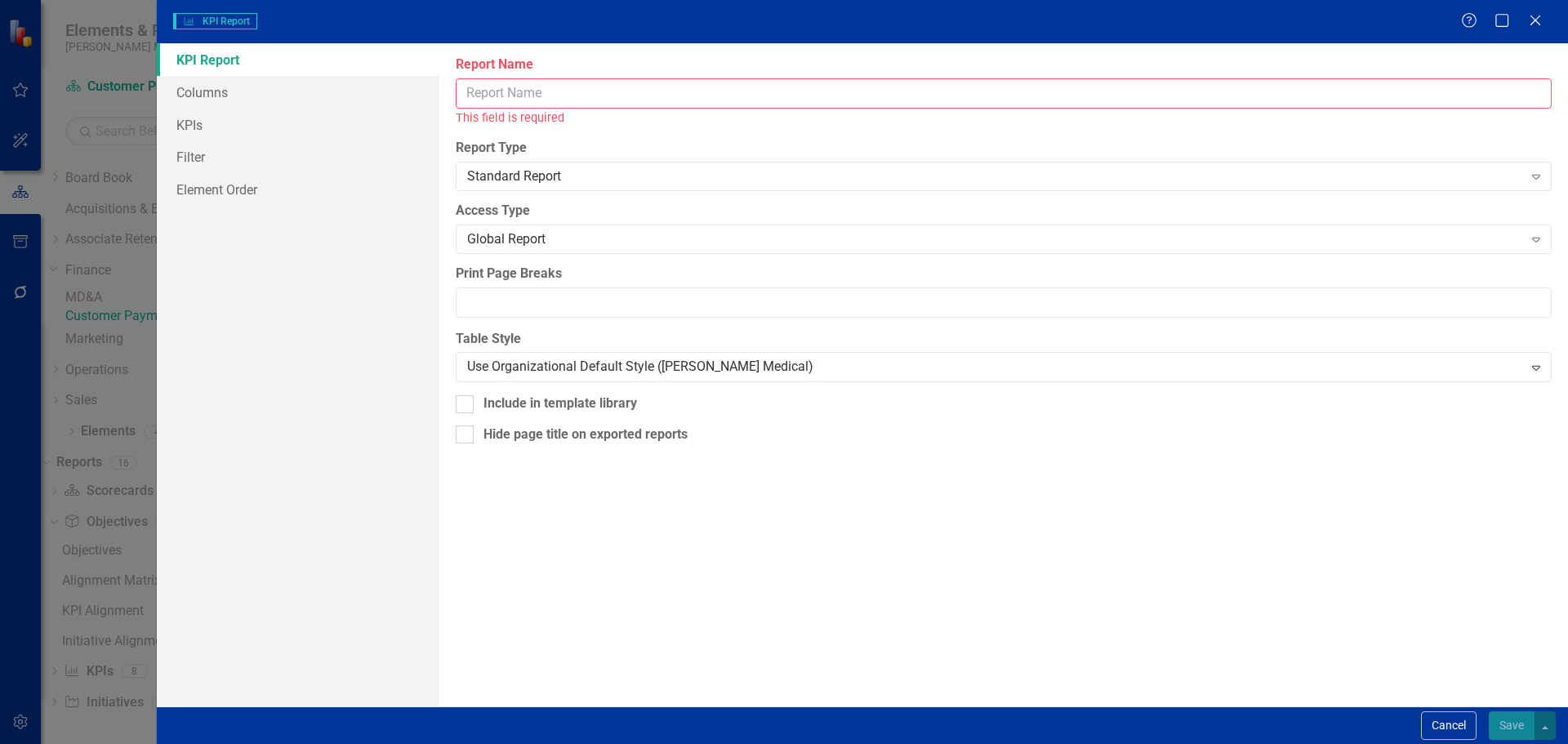
click at [525, 89] on input "Report Name" at bounding box center [1003, 93] width 1096 height 30
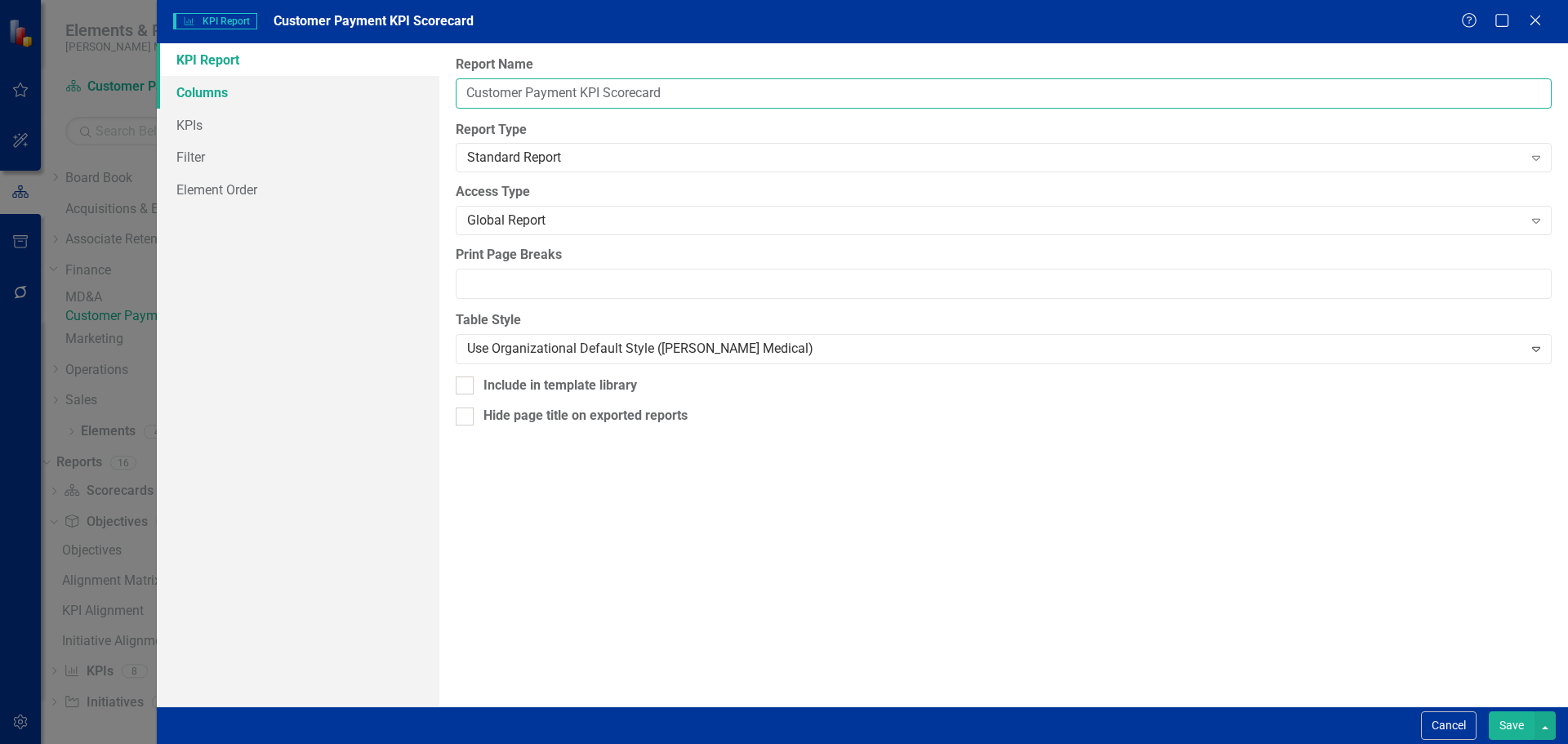
type input "Customer Payment KPI Scorecard"
click at [287, 94] on link "Columns" at bounding box center [299, 93] width 283 height 33
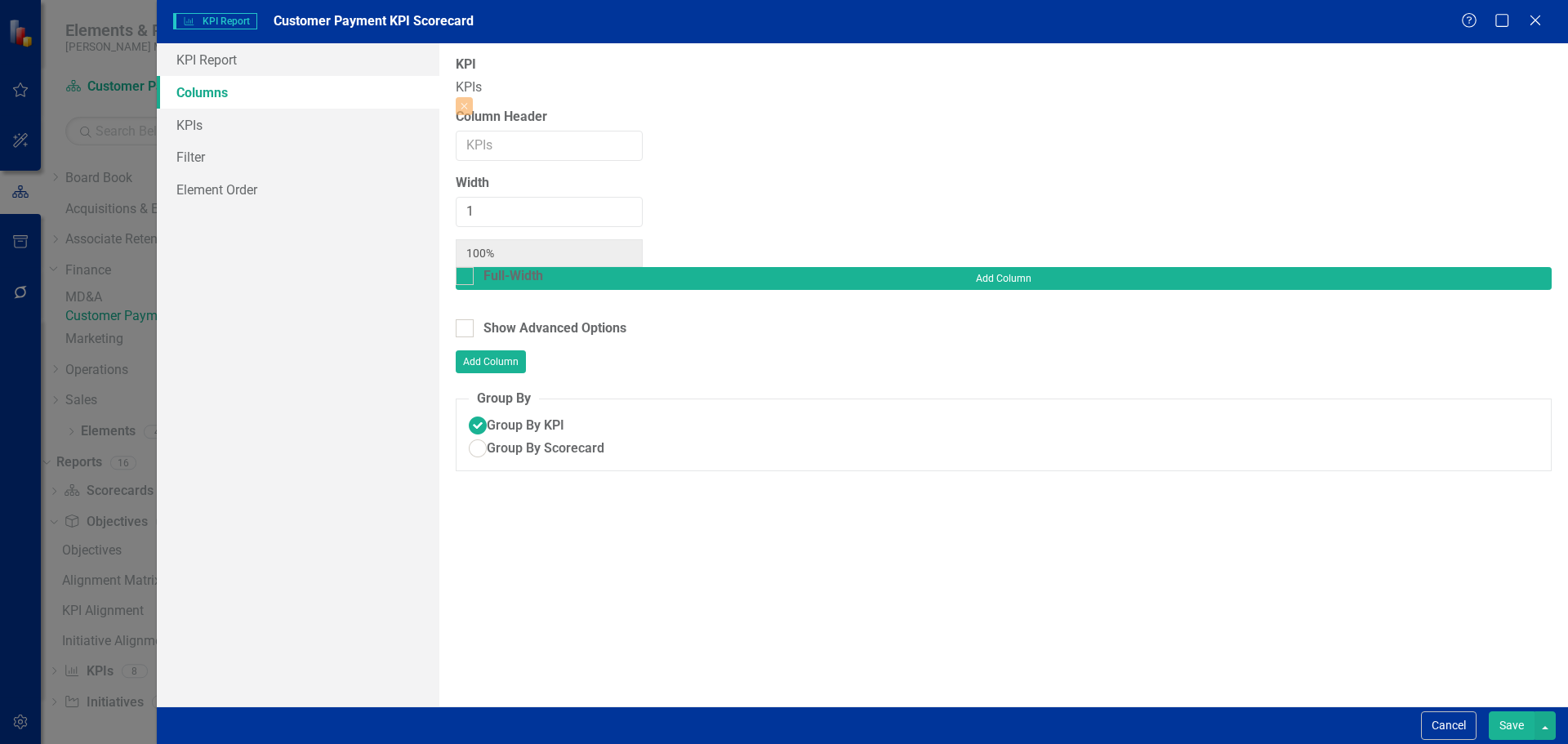
click at [1510, 267] on div "Add Column" at bounding box center [1003, 293] width 1096 height 52
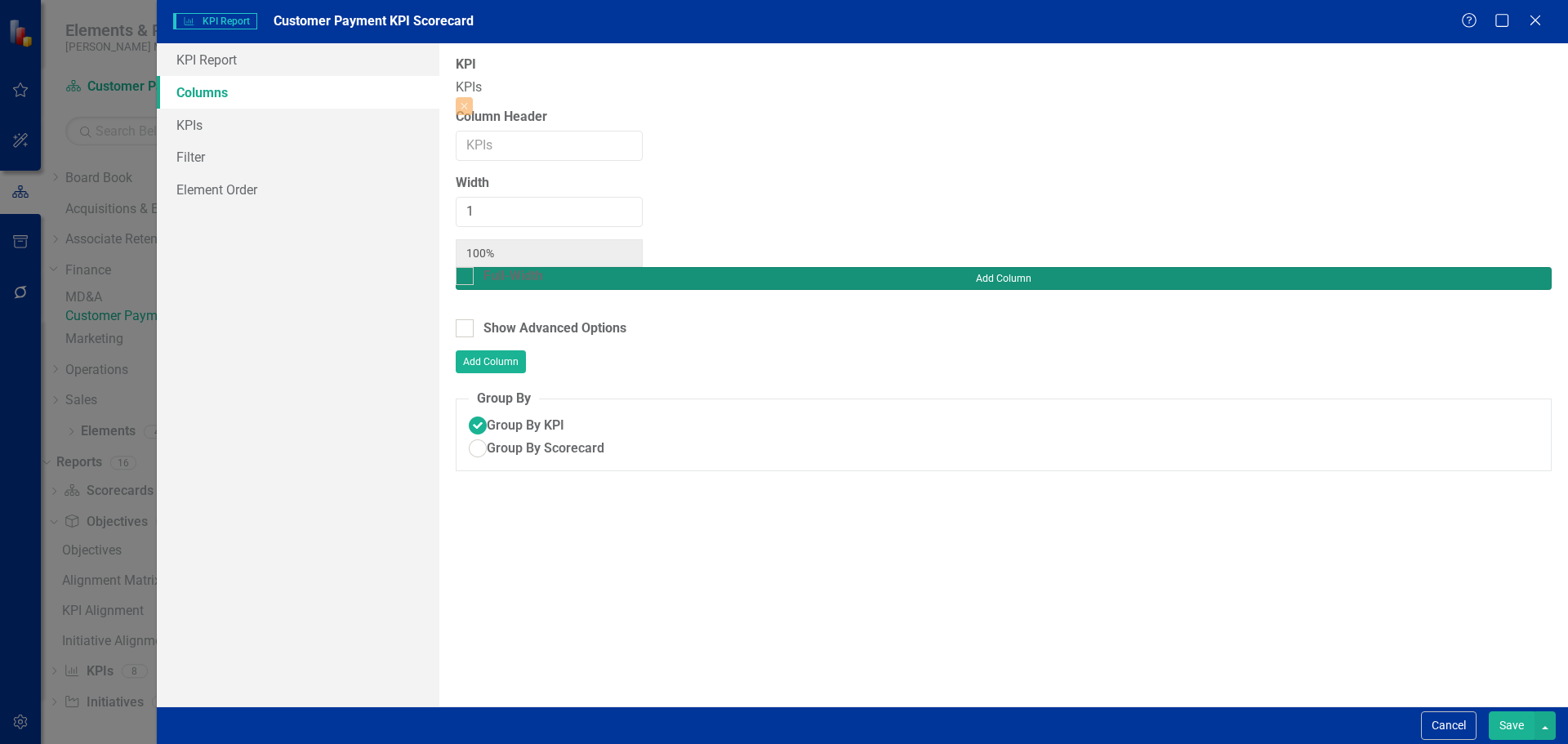
click at [1502, 267] on button "Add Column" at bounding box center [1003, 278] width 1096 height 23
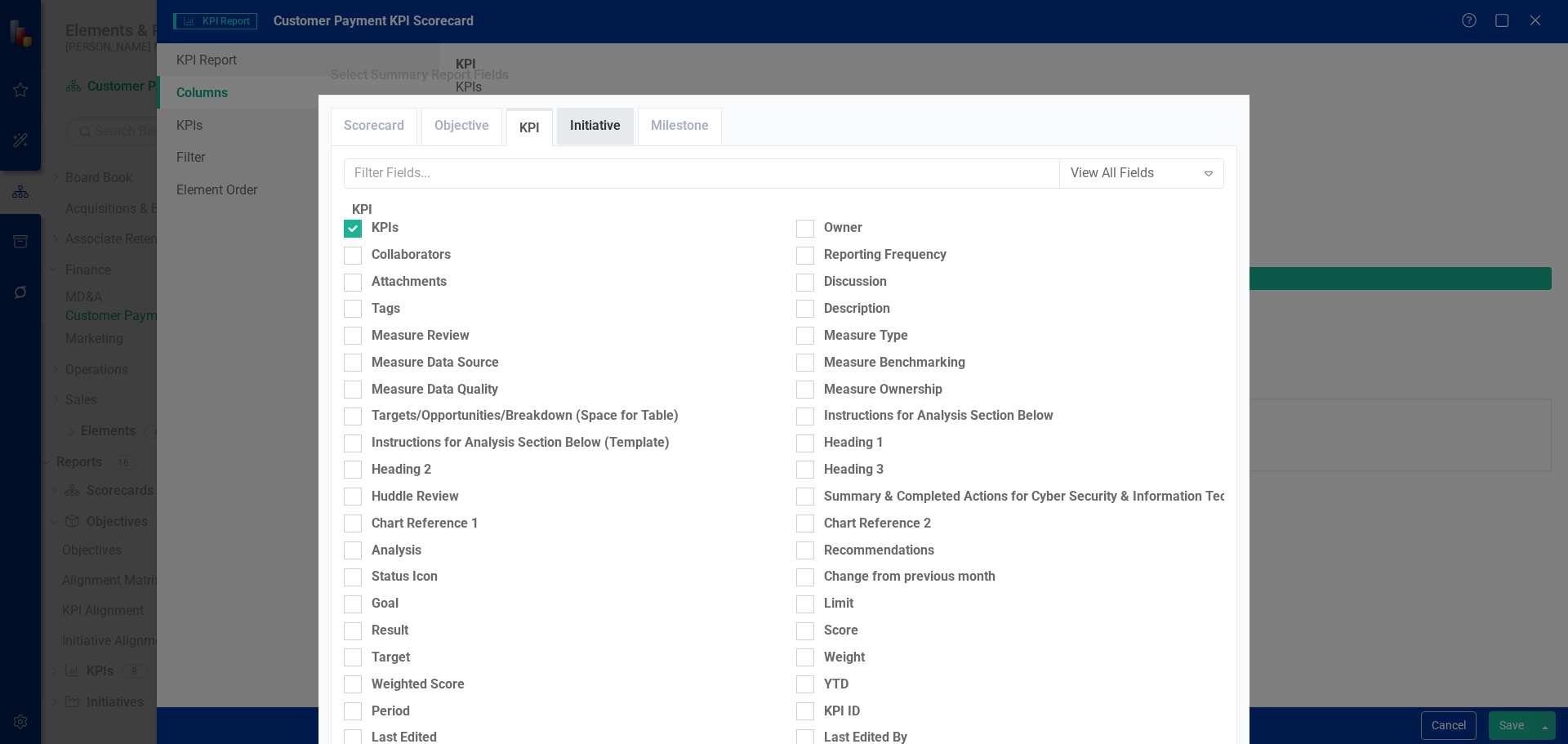
click at [584, 143] on link "Initiative" at bounding box center [595, 126] width 75 height 35
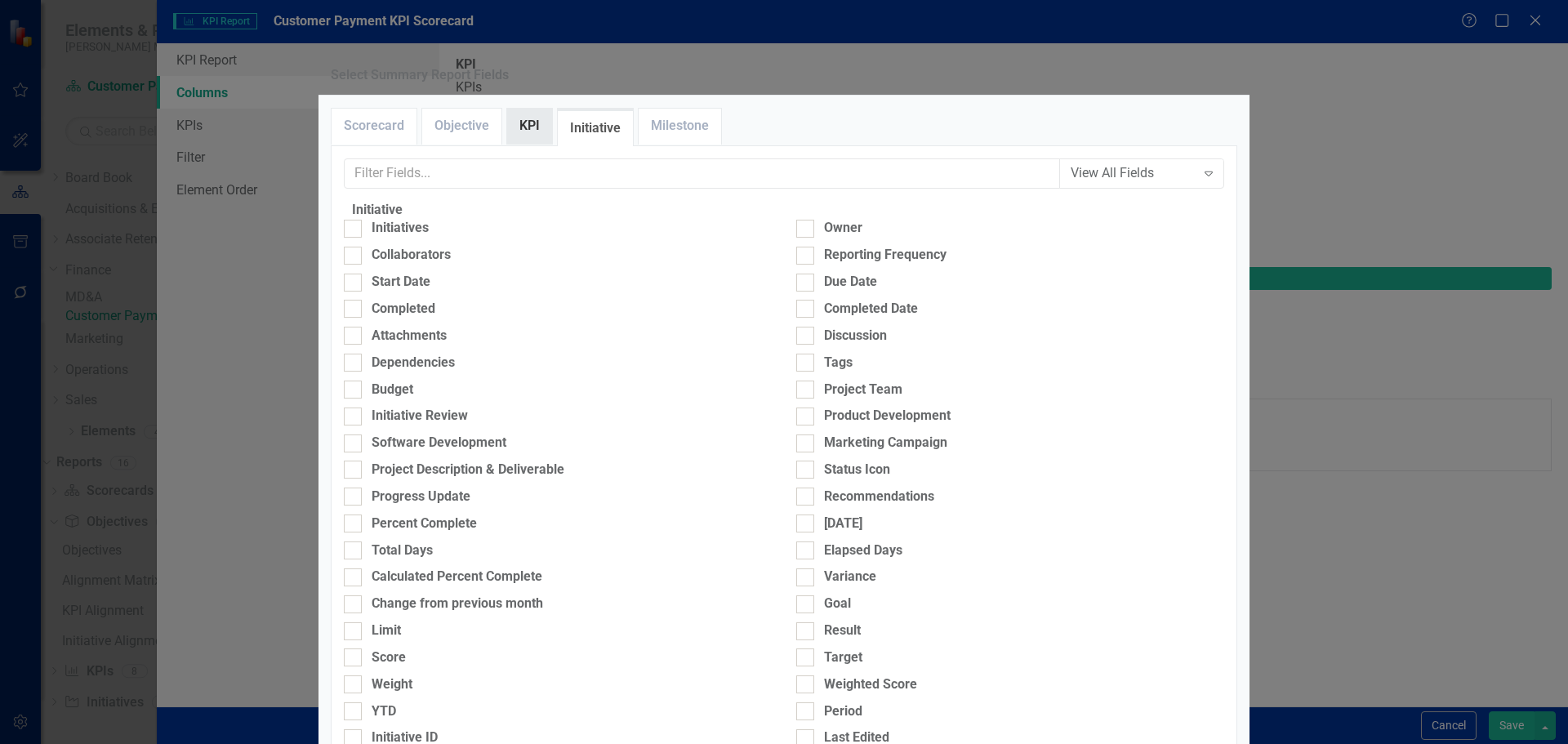
click at [546, 143] on link "KPI" at bounding box center [529, 126] width 45 height 35
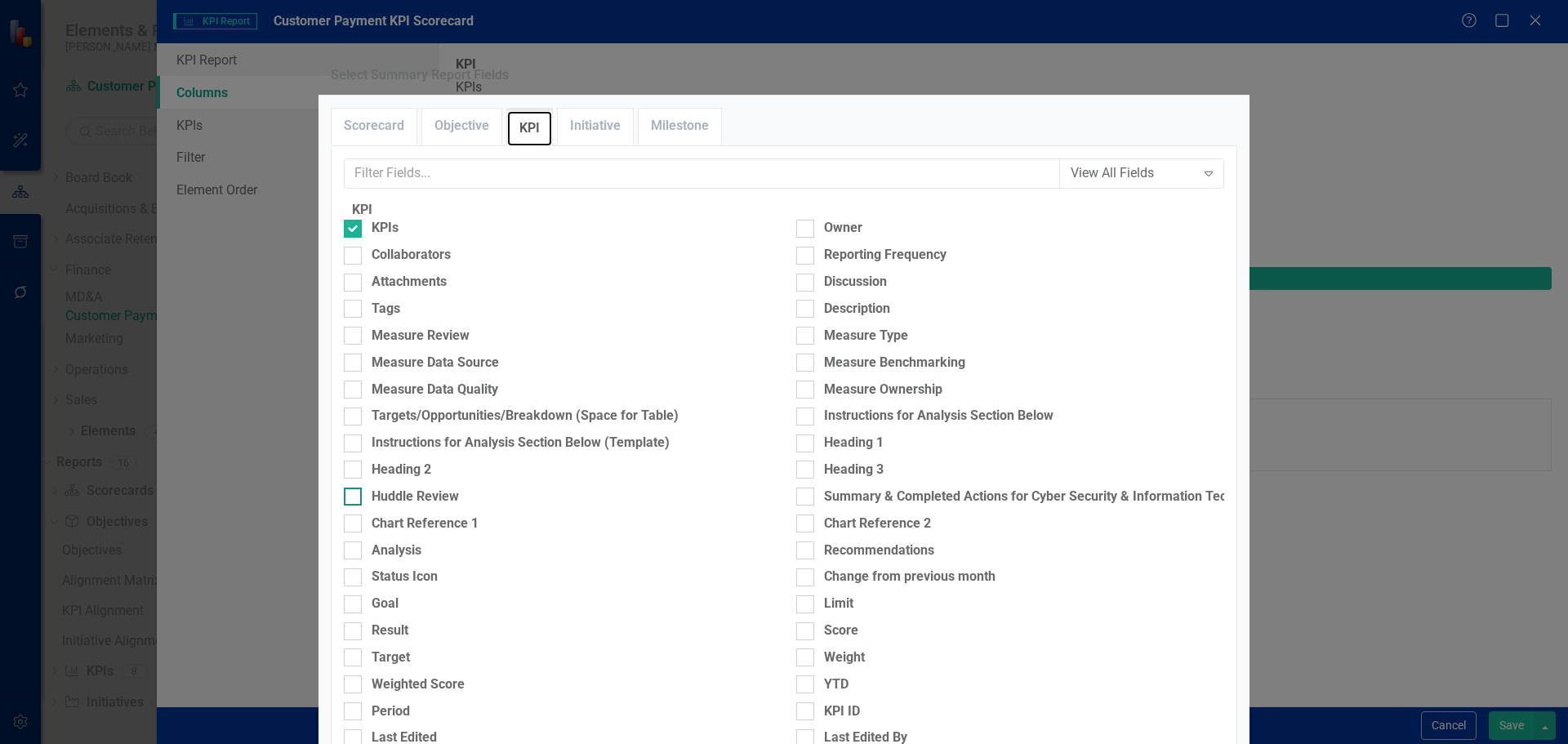
scroll to position [163, 0]
click at [400, 621] on div "Result" at bounding box center [389, 630] width 37 height 18
click at [355, 622] on input "Result" at bounding box center [349, 627] width 11 height 11
checkbox input "true"
click at [400, 648] on div "Target" at bounding box center [390, 658] width 39 height 18
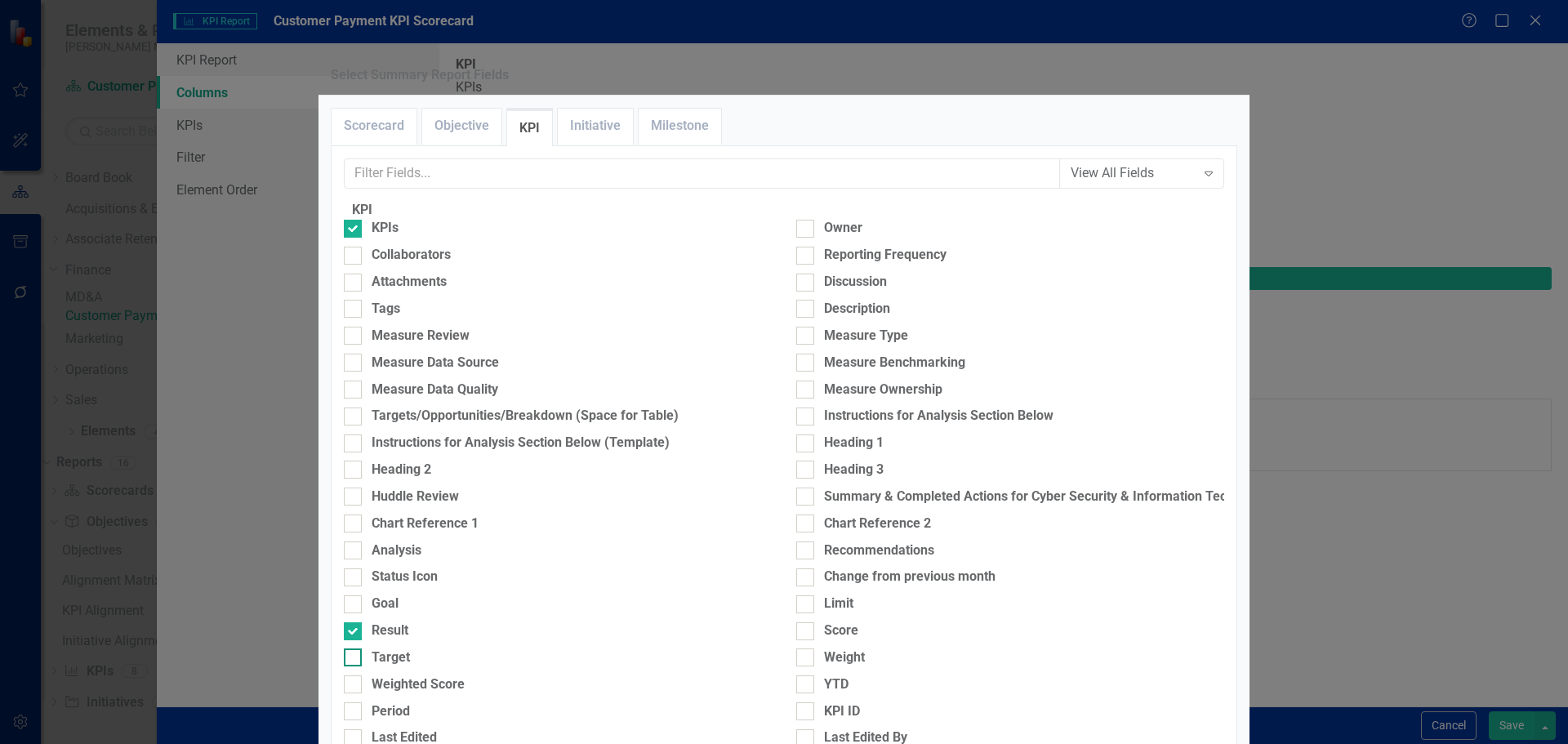
click at [355, 648] on input "Target" at bounding box center [349, 654] width 11 height 11
checkbox input "true"
click at [813, 238] on div "Owner" at bounding box center [1010, 228] width 428 height 18
click at [807, 231] on input "Owner" at bounding box center [802, 225] width 11 height 11
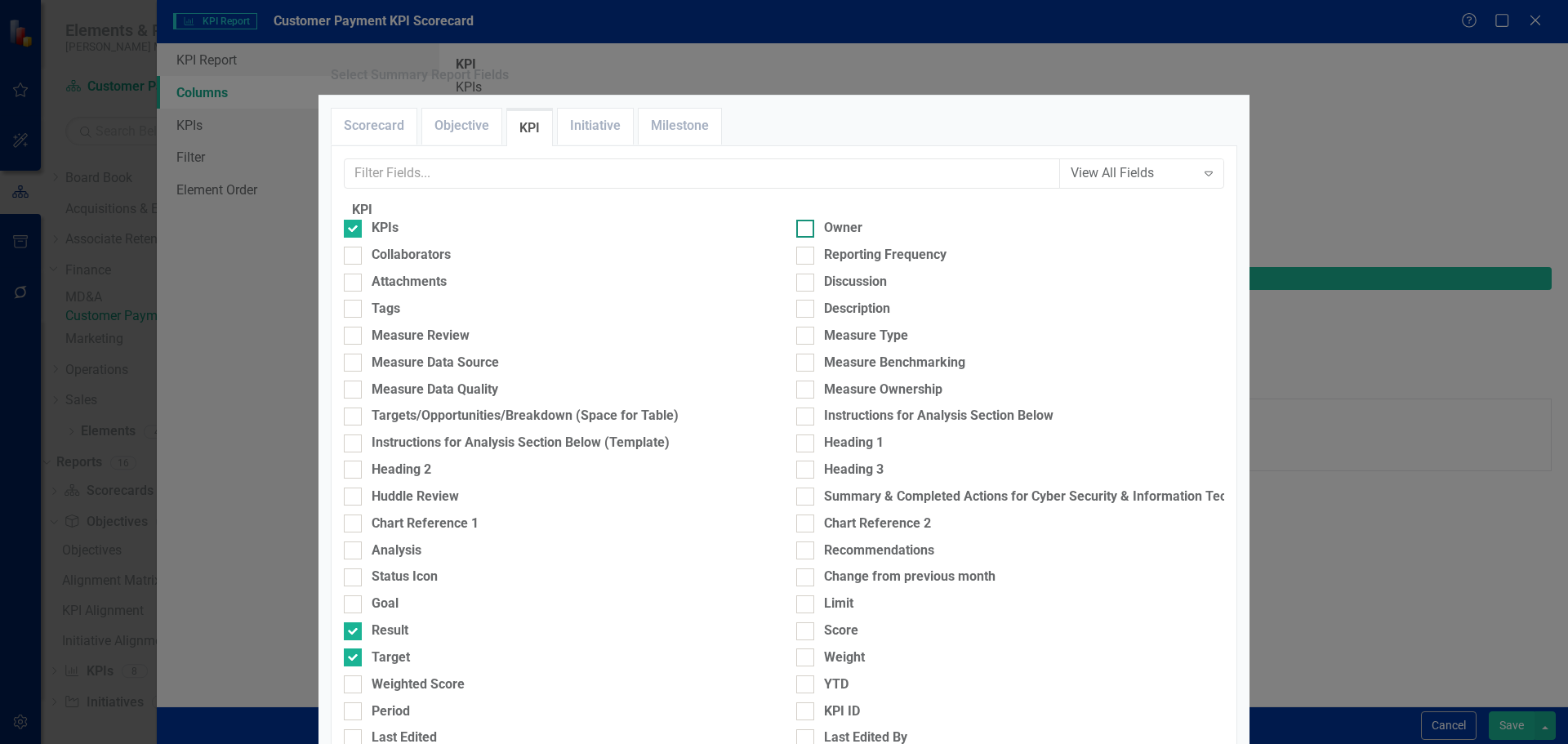
checkbox input "true"
type input "25%"
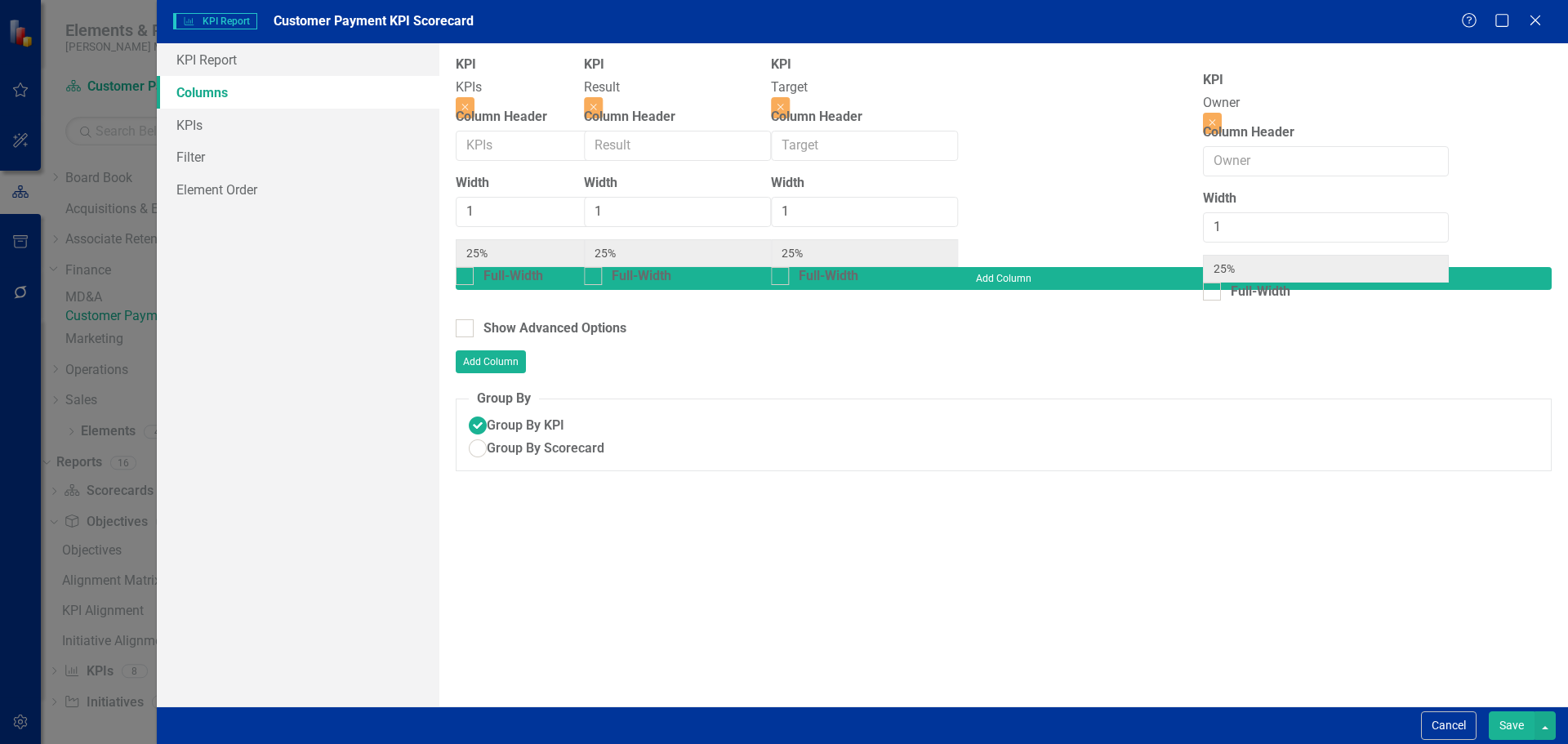
drag, startPoint x: 796, startPoint y: 80, endPoint x: 1297, endPoint y: 94, distance: 501.2
click at [1203, 94] on div "KPI KPIs Close Column Header Width 1 25% Full-Width KPI Owner Close Column Head…" at bounding box center [829, 161] width 748 height 211
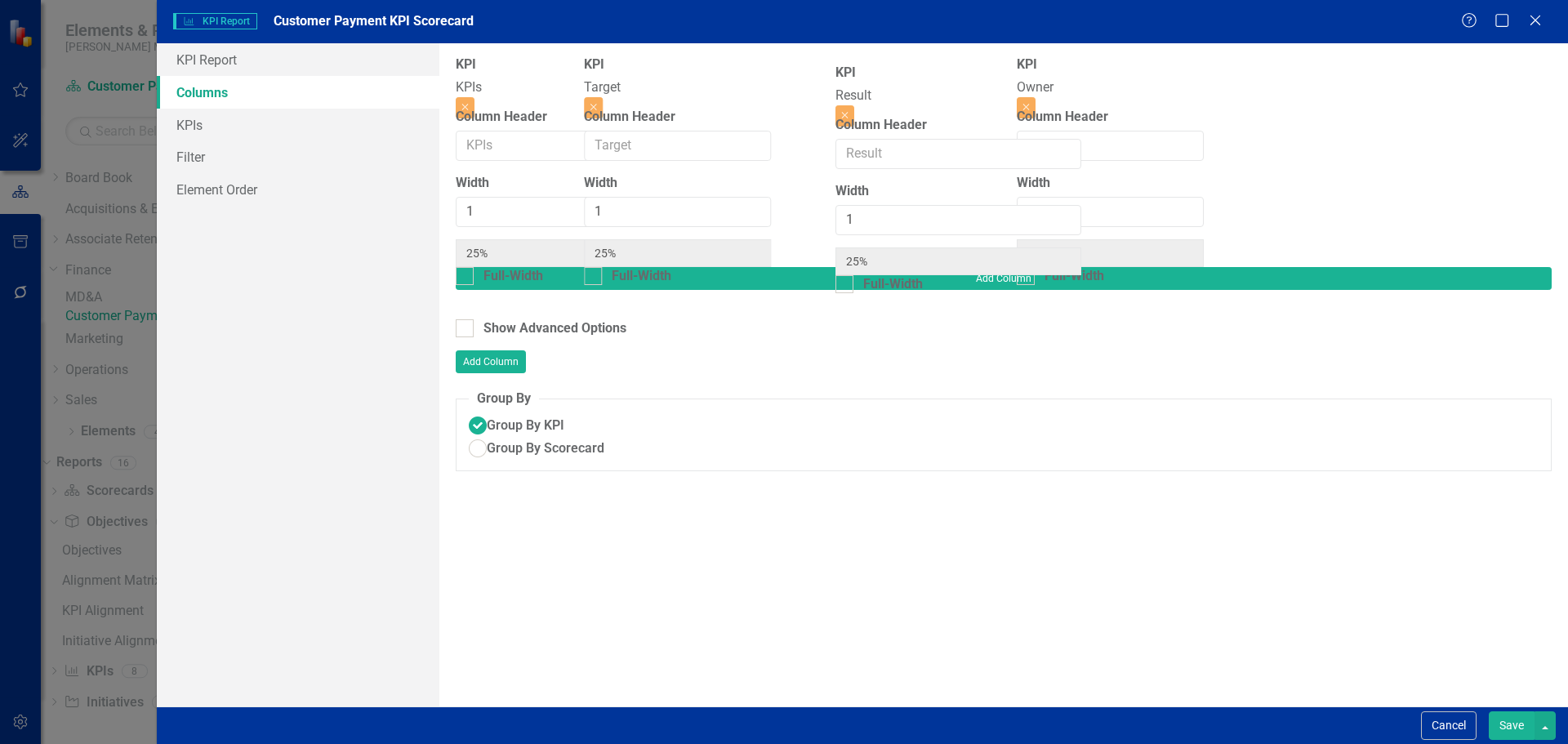
drag, startPoint x: 808, startPoint y: 99, endPoint x: 942, endPoint y: 107, distance: 134.2
click at [942, 107] on div "KPI KPIs Close Column Header Width 1 25% Full-Width KPI Result Close Column Hea…" at bounding box center [829, 161] width 748 height 211
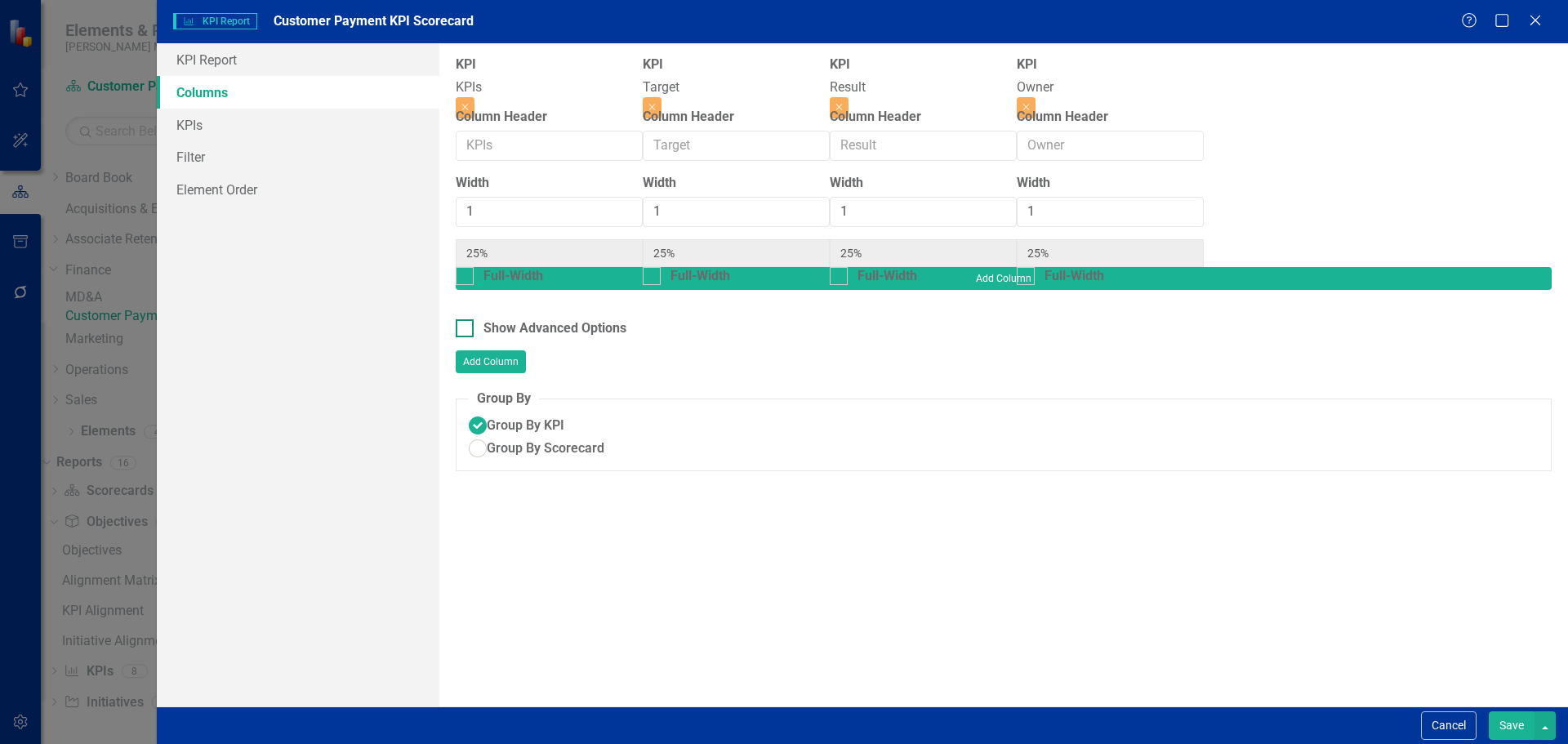
click at [468, 320] on div at bounding box center [465, 329] width 18 height 18
click at [467, 320] on input "Show Advanced Options" at bounding box center [461, 325] width 11 height 11
checkbox input "true"
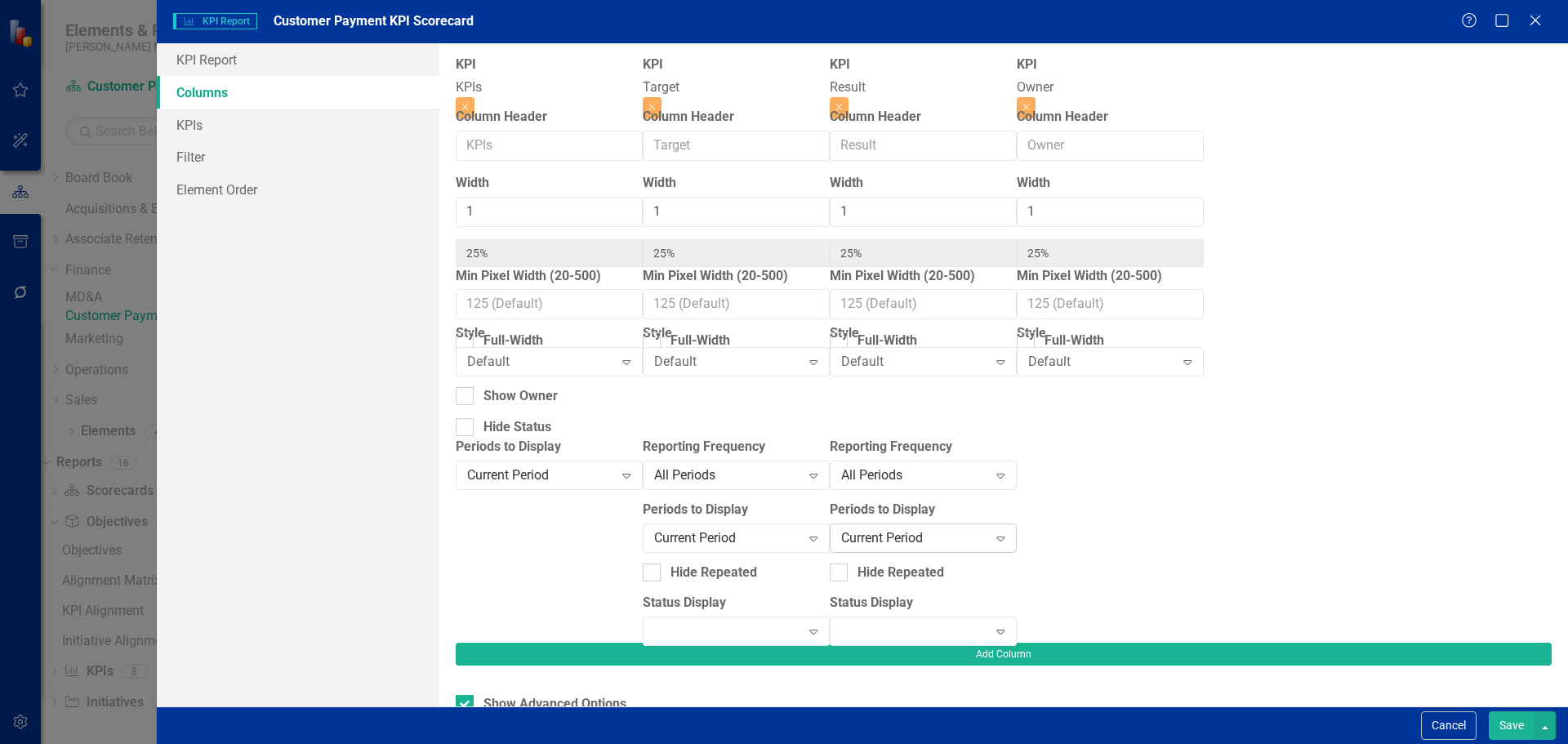
click at [988, 538] on div "Current Period" at bounding box center [915, 537] width 147 height 18
click at [1203, 533] on div at bounding box center [1111, 539] width 187 height 205
click at [988, 479] on div "All Periods" at bounding box center [915, 475] width 147 height 18
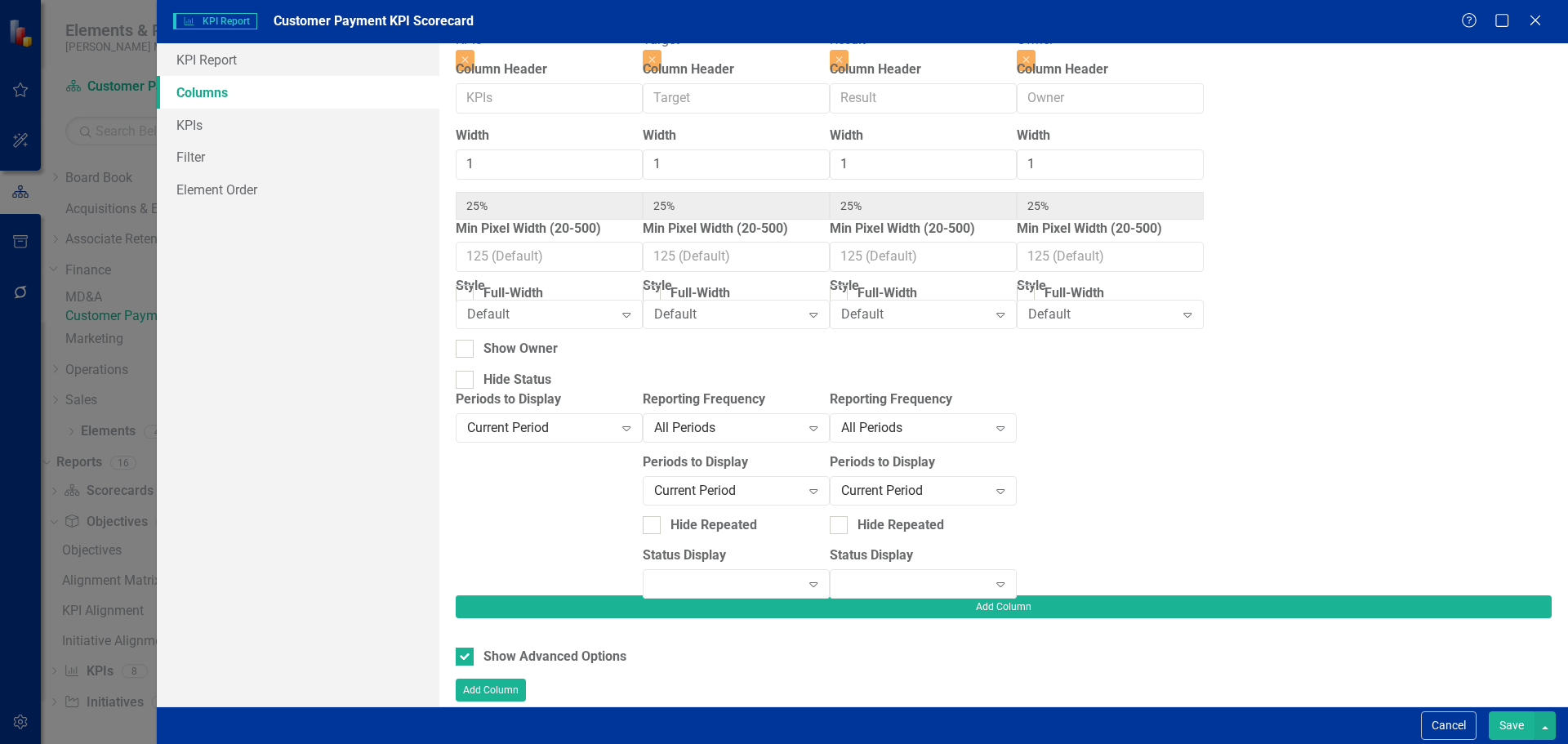
scroll to position [93, 0]
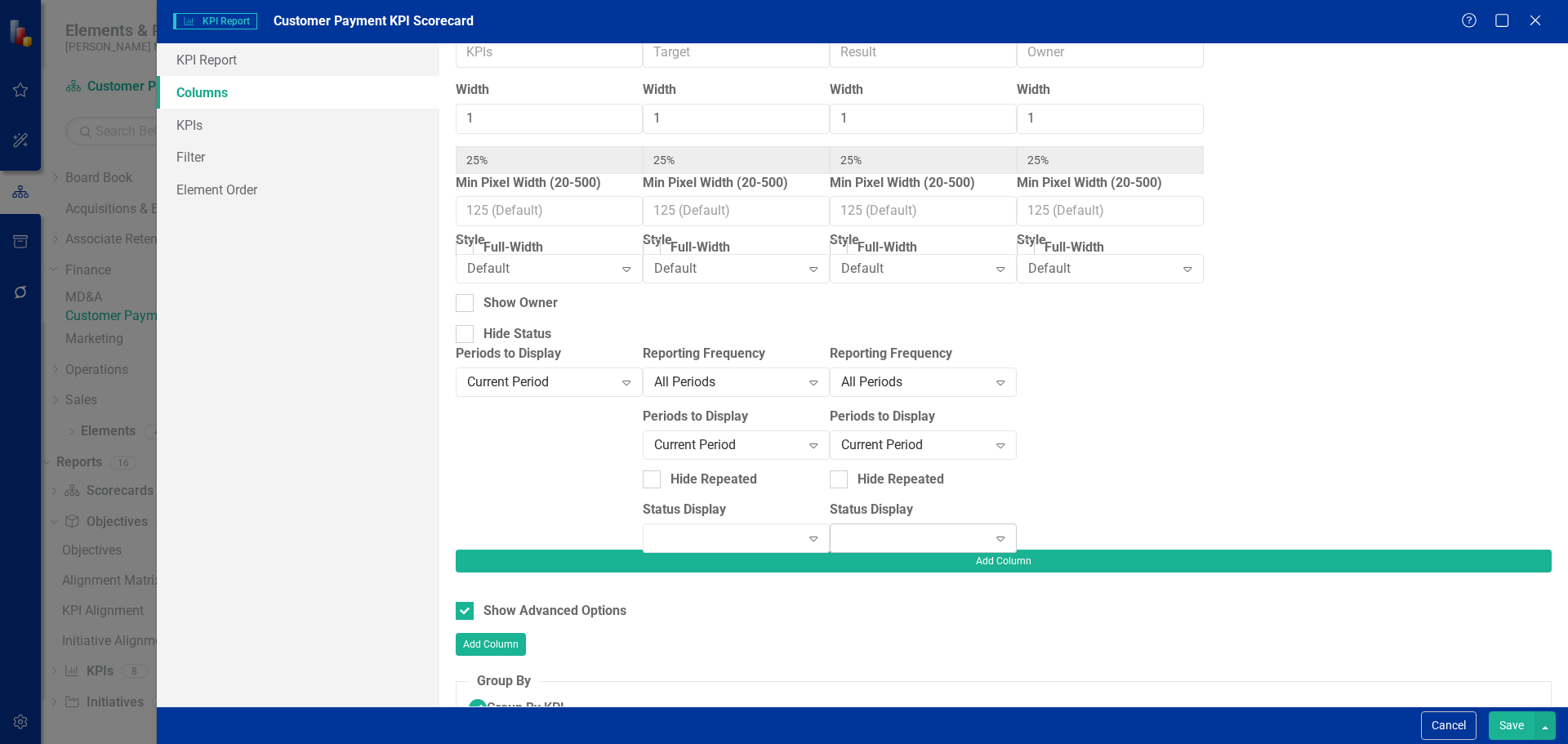
click at [1017, 524] on div "Expand" at bounding box center [923, 538] width 187 height 29
click at [1506, 716] on button "Save" at bounding box center [1511, 725] width 46 height 28
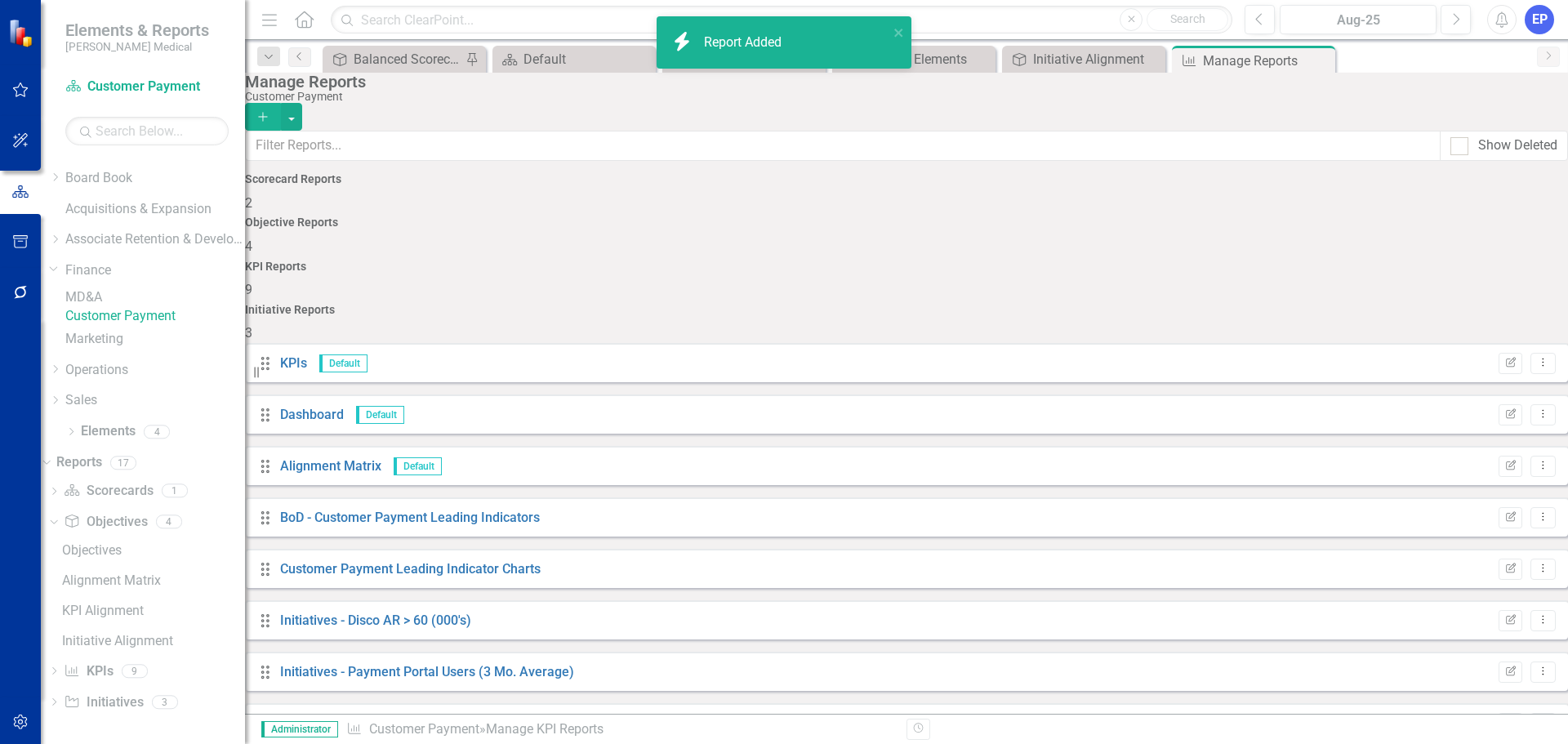
scroll to position [44, 0]
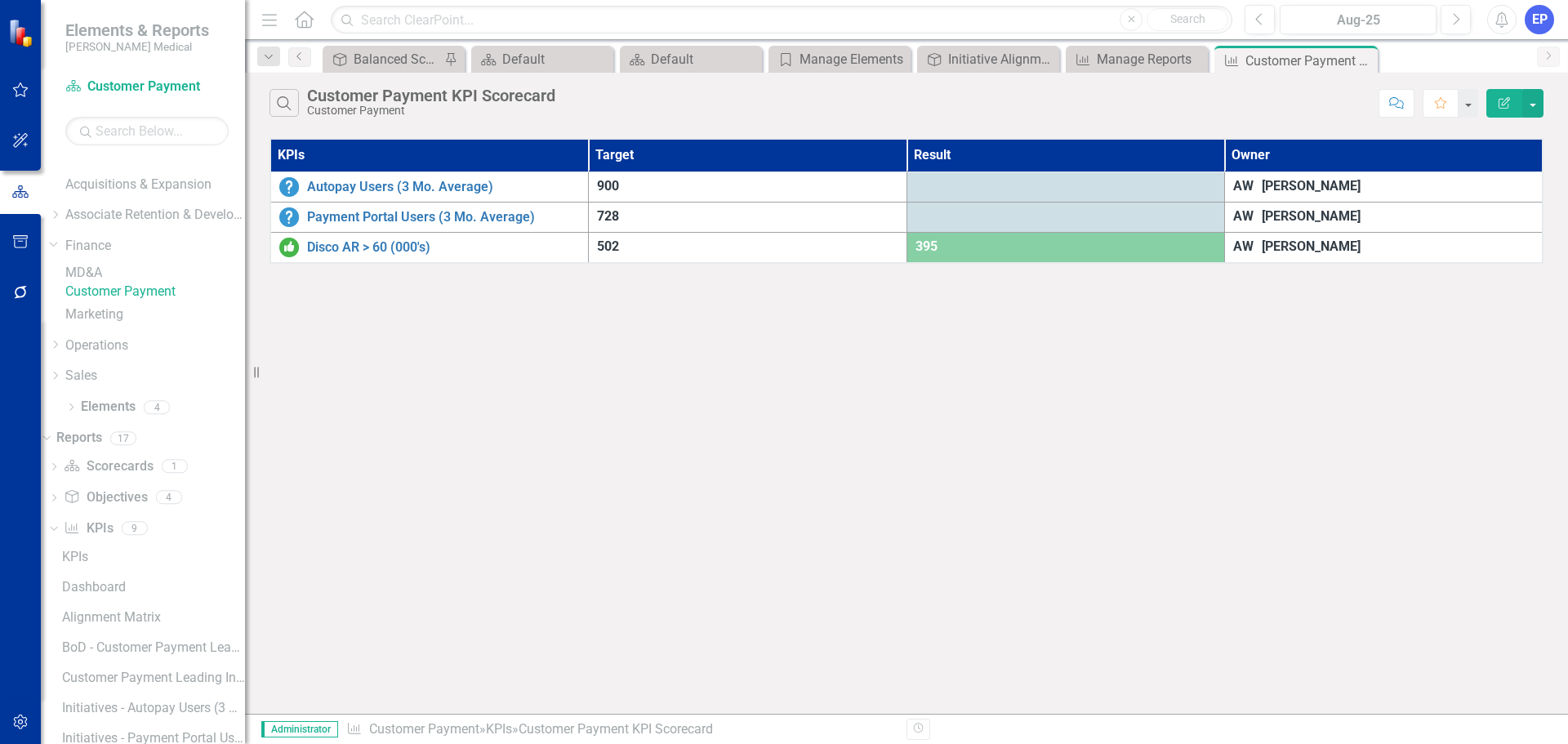
scroll to position [172, 0]
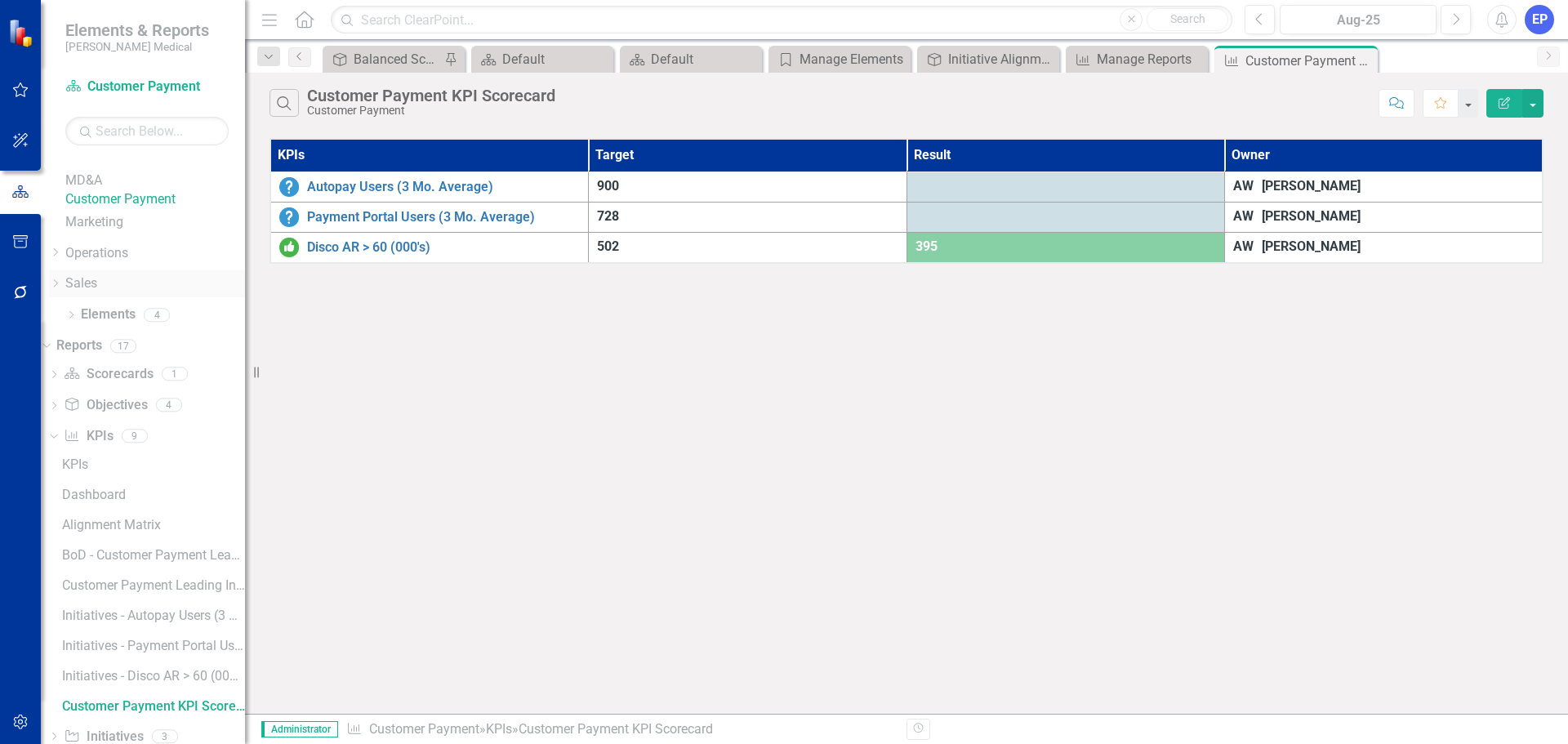
click at [62, 288] on icon "Dropdown" at bounding box center [54, 283] width 12 height 10
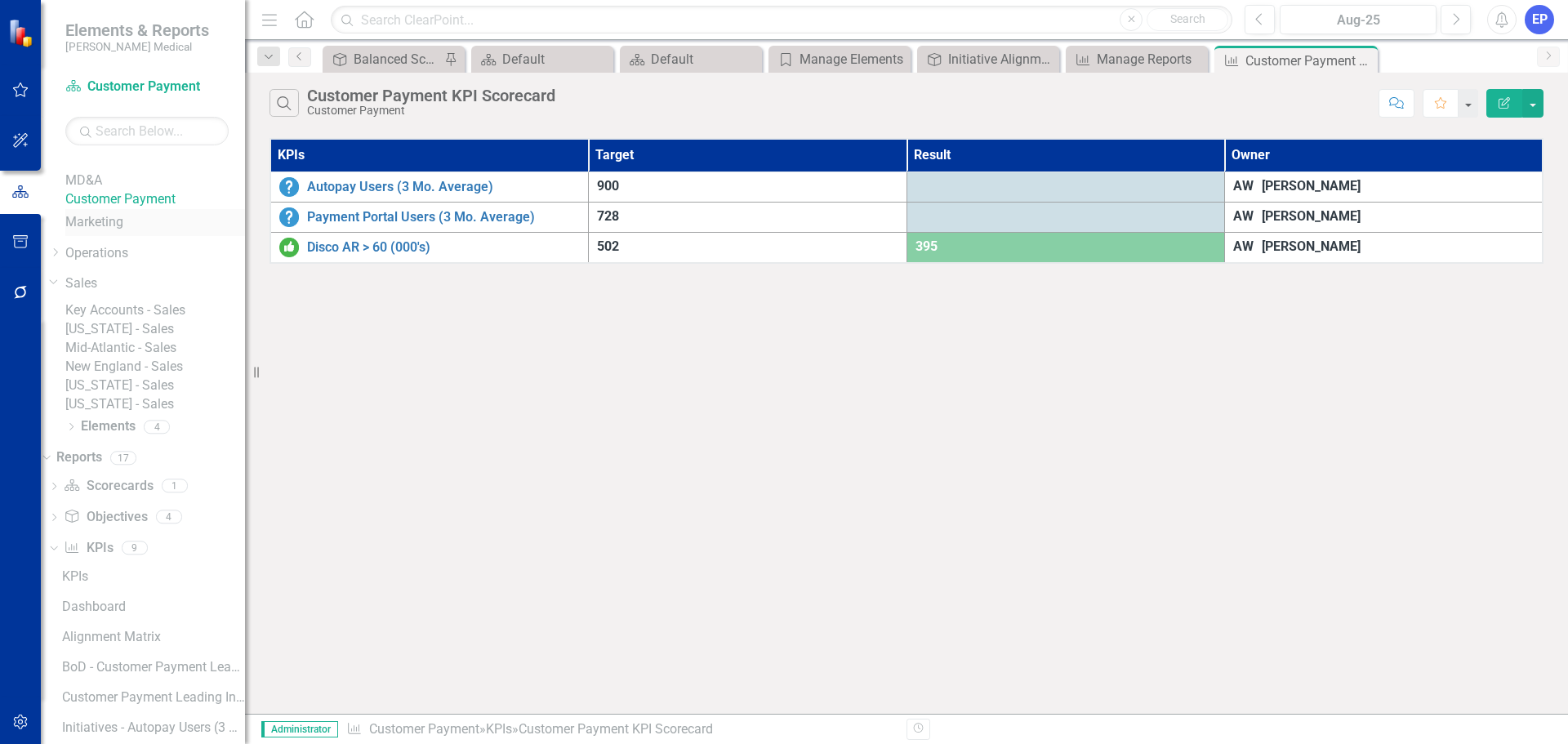
click at [119, 231] on link "Marketing" at bounding box center [155, 222] width 180 height 18
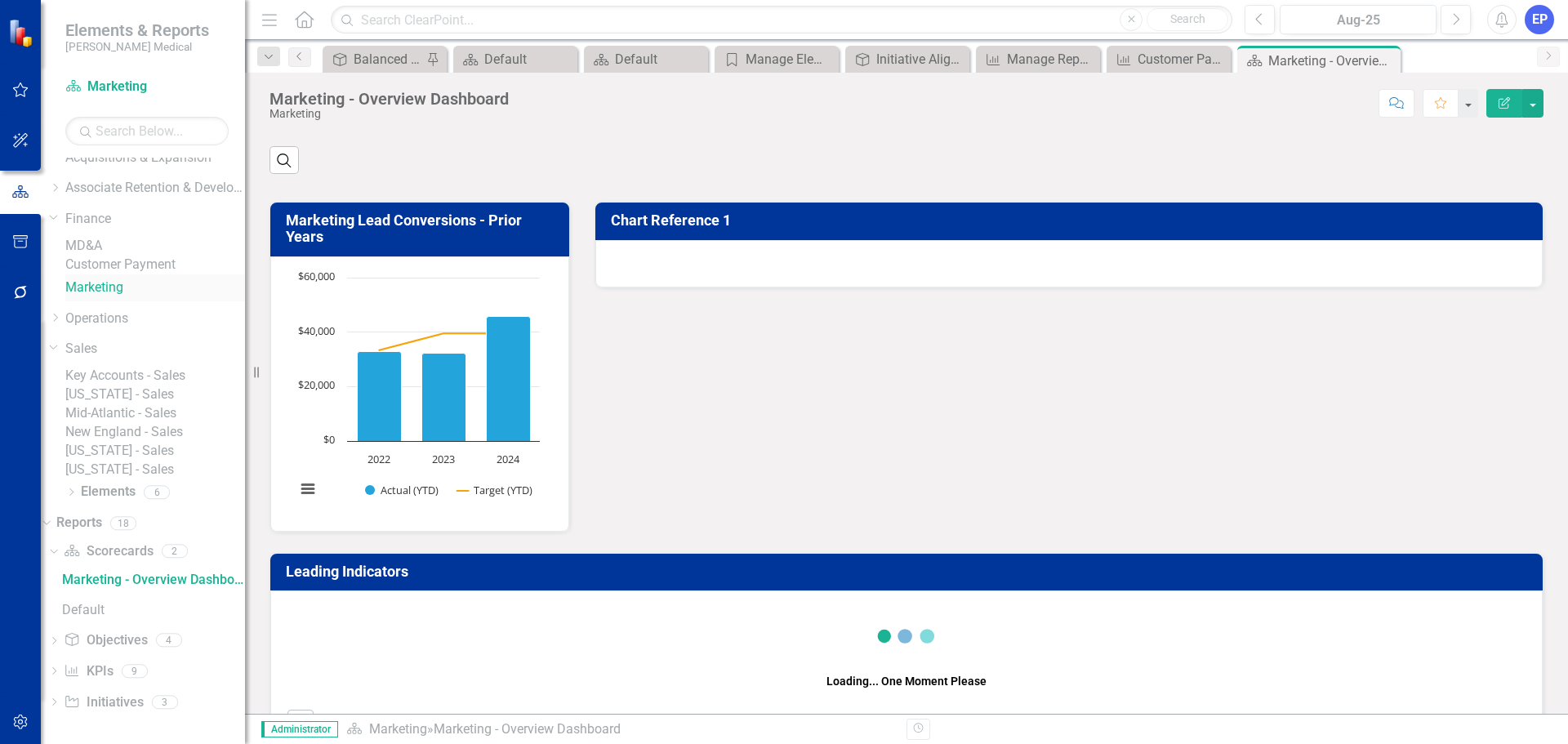
scroll to position [53, 0]
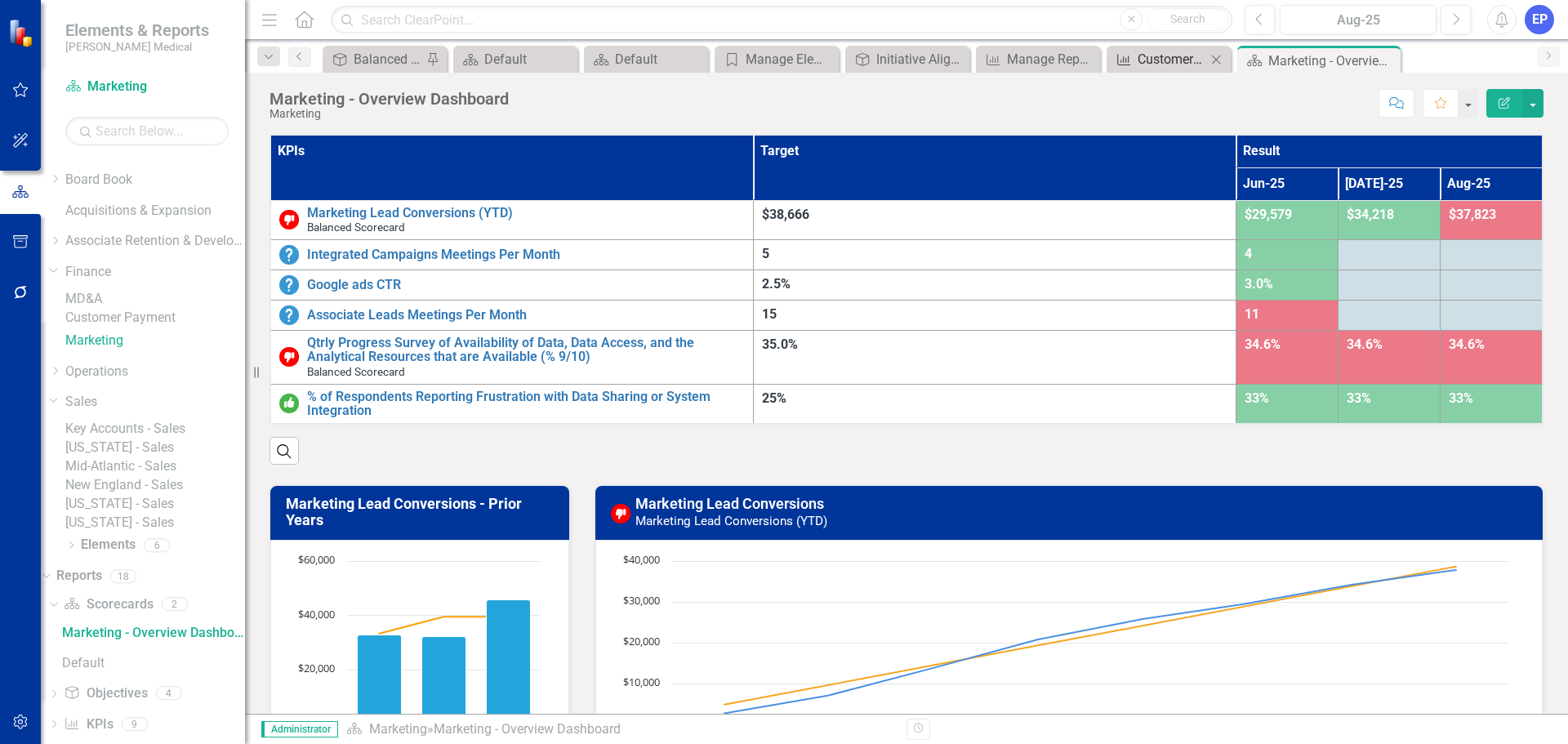
click at [1180, 56] on div "Customer Payment KPI Scorecard" at bounding box center [1171, 59] width 69 height 20
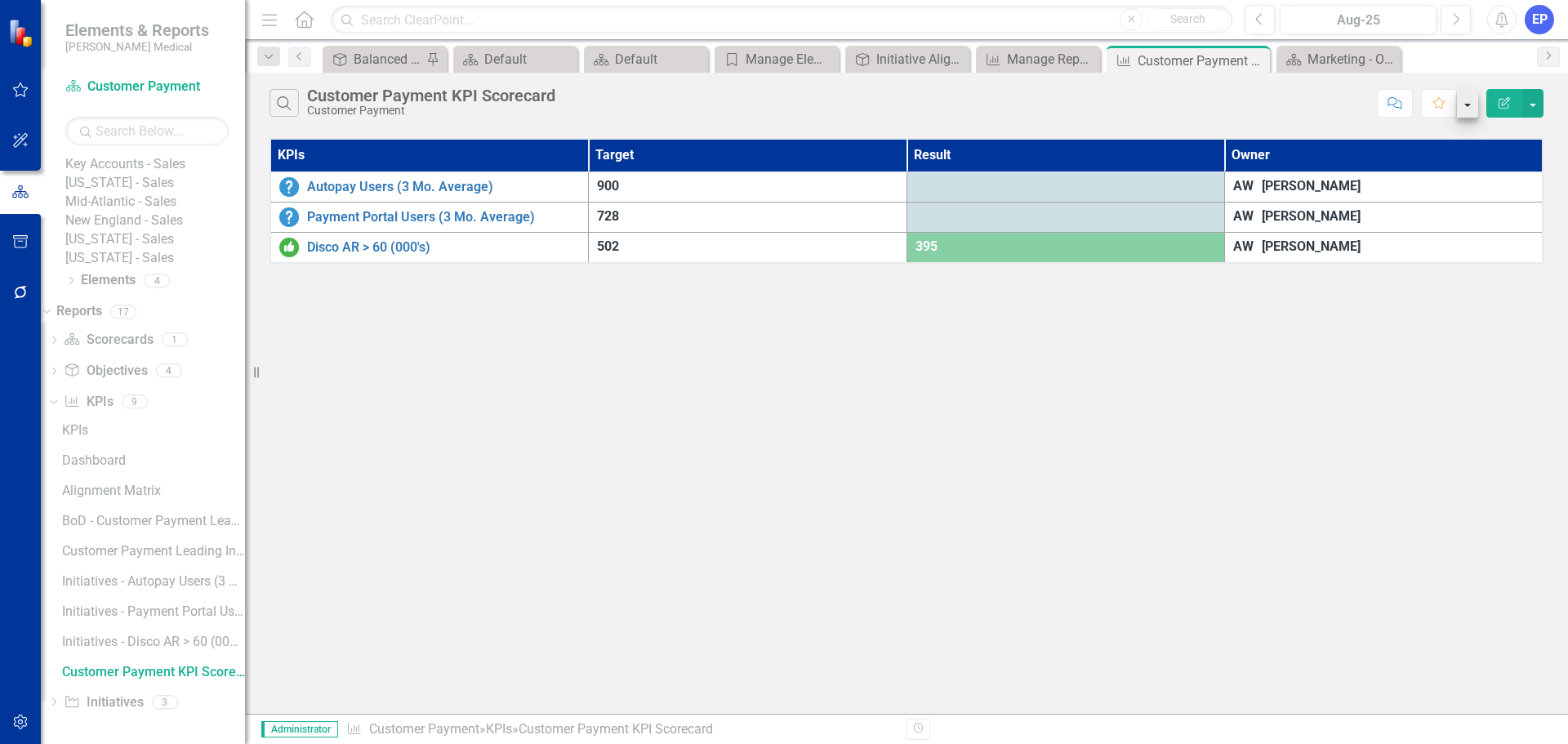
scroll to position [356, 0]
click at [1506, 108] on button "Edit Report" at bounding box center [1504, 103] width 36 height 28
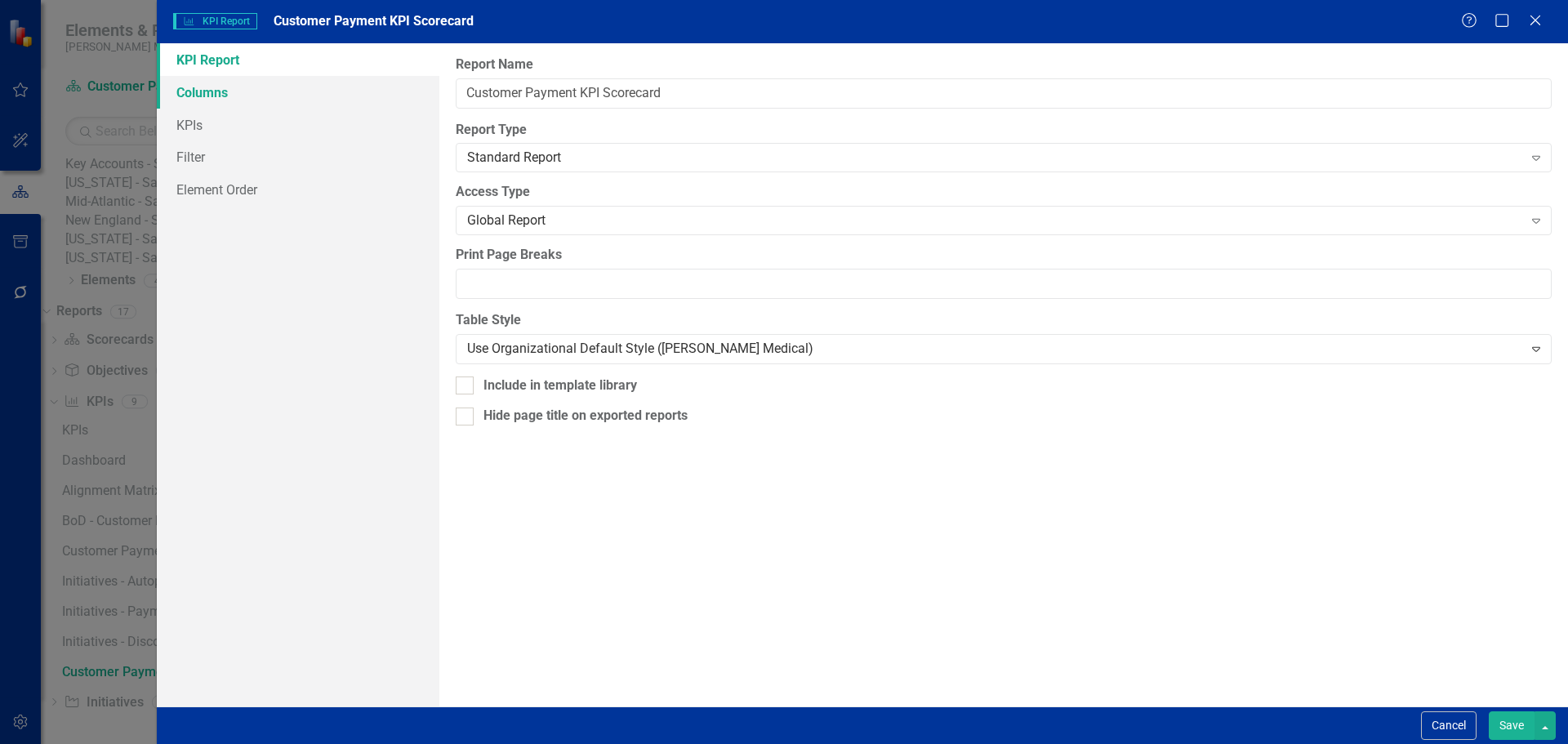
click at [274, 90] on link "Columns" at bounding box center [299, 93] width 283 height 33
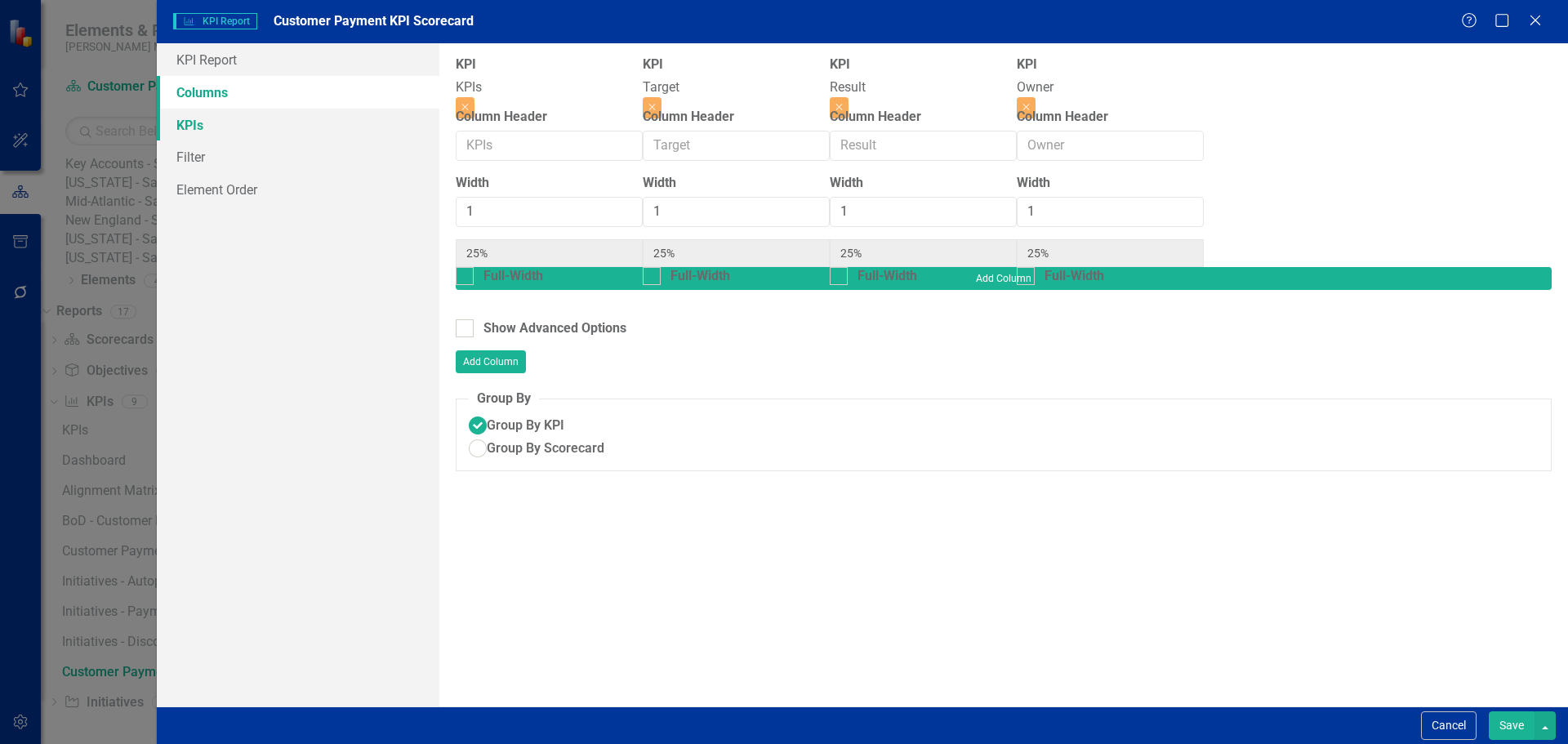
click at [258, 129] on link "KPIs" at bounding box center [299, 125] width 283 height 33
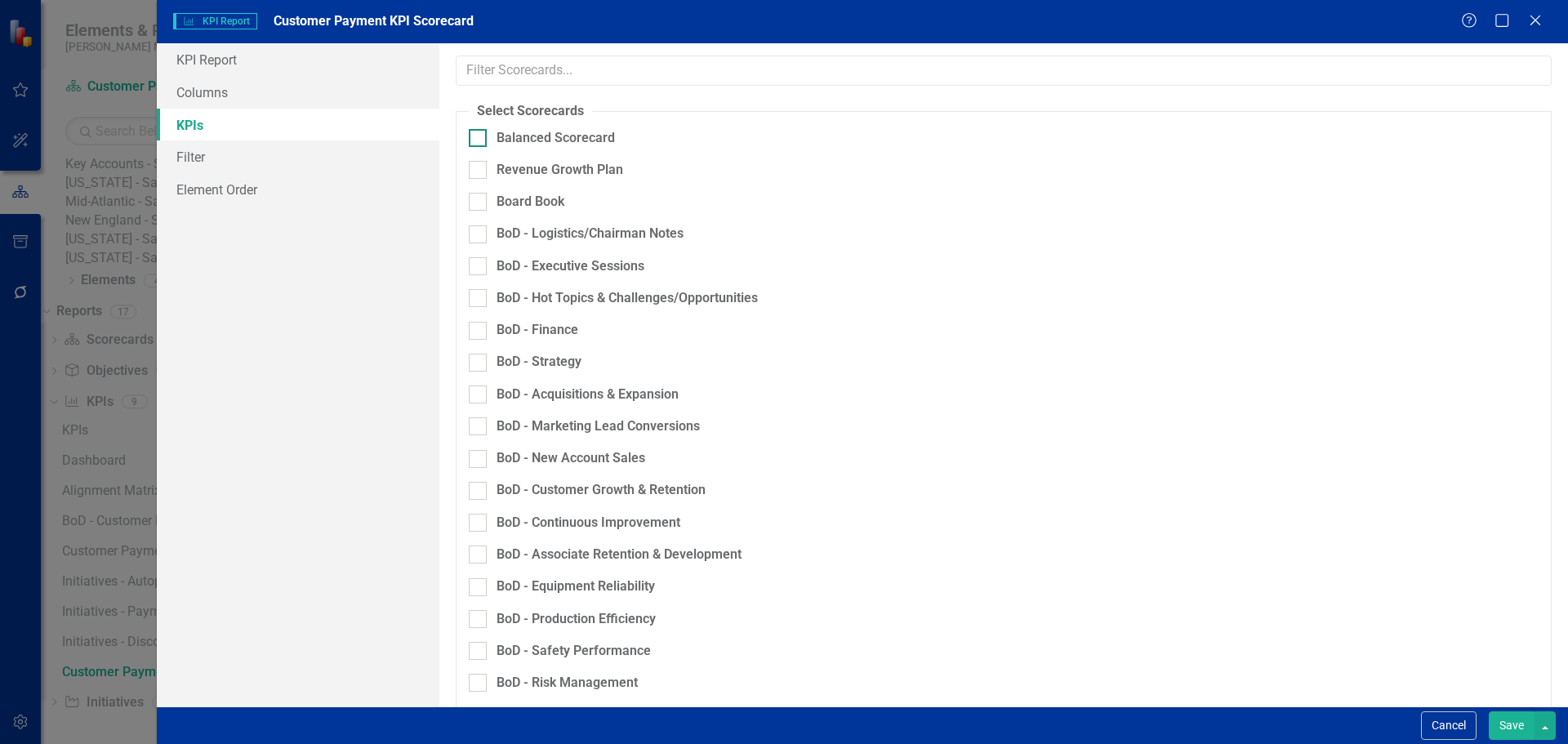
click at [479, 147] on div at bounding box center [478, 138] width 18 height 18
click at [479, 140] on input "Balanced Scorecard" at bounding box center [474, 134] width 11 height 11
checkbox input "true"
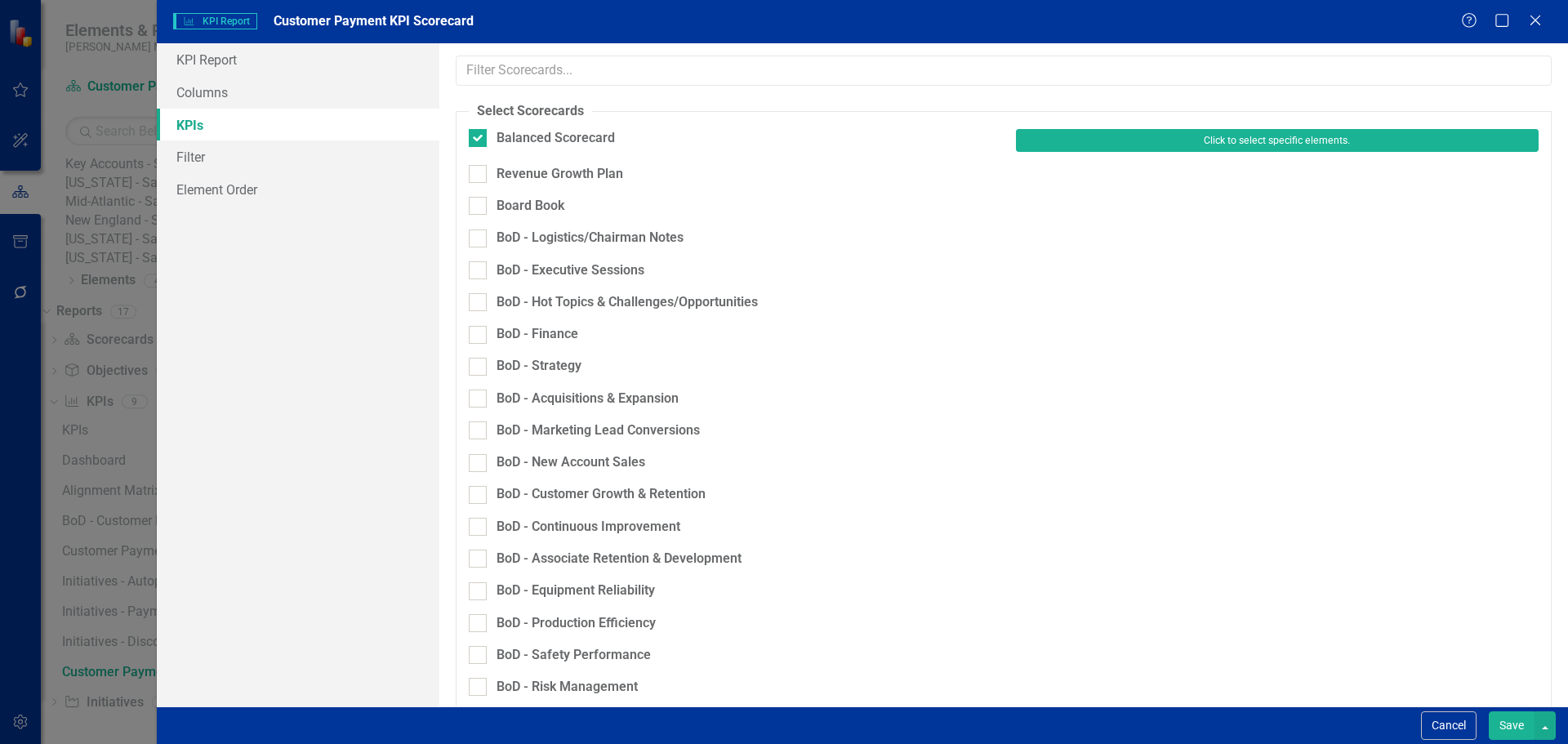
click at [1070, 152] on button "Click to select specific elements." at bounding box center [1277, 140] width 523 height 23
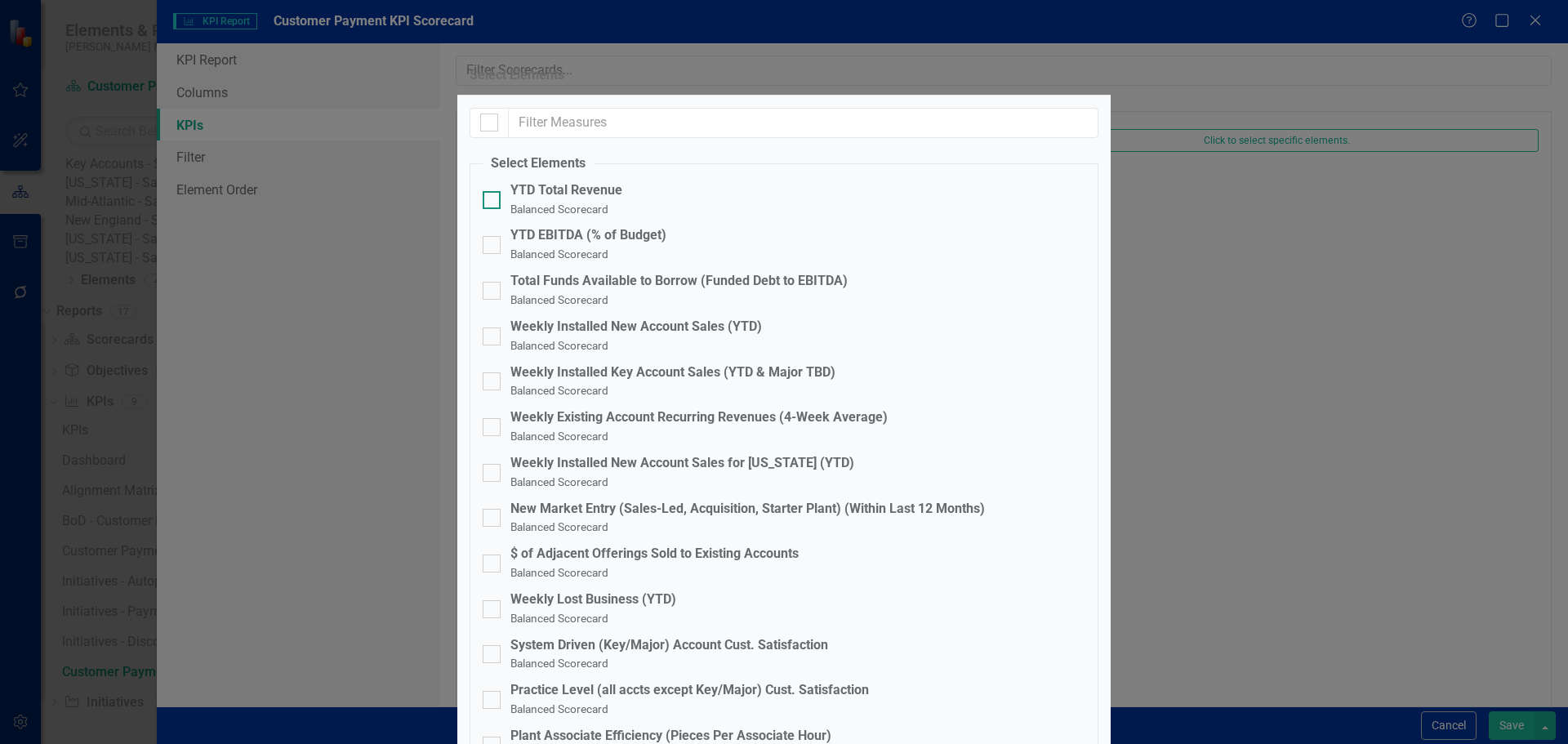
scroll to position [0, 0]
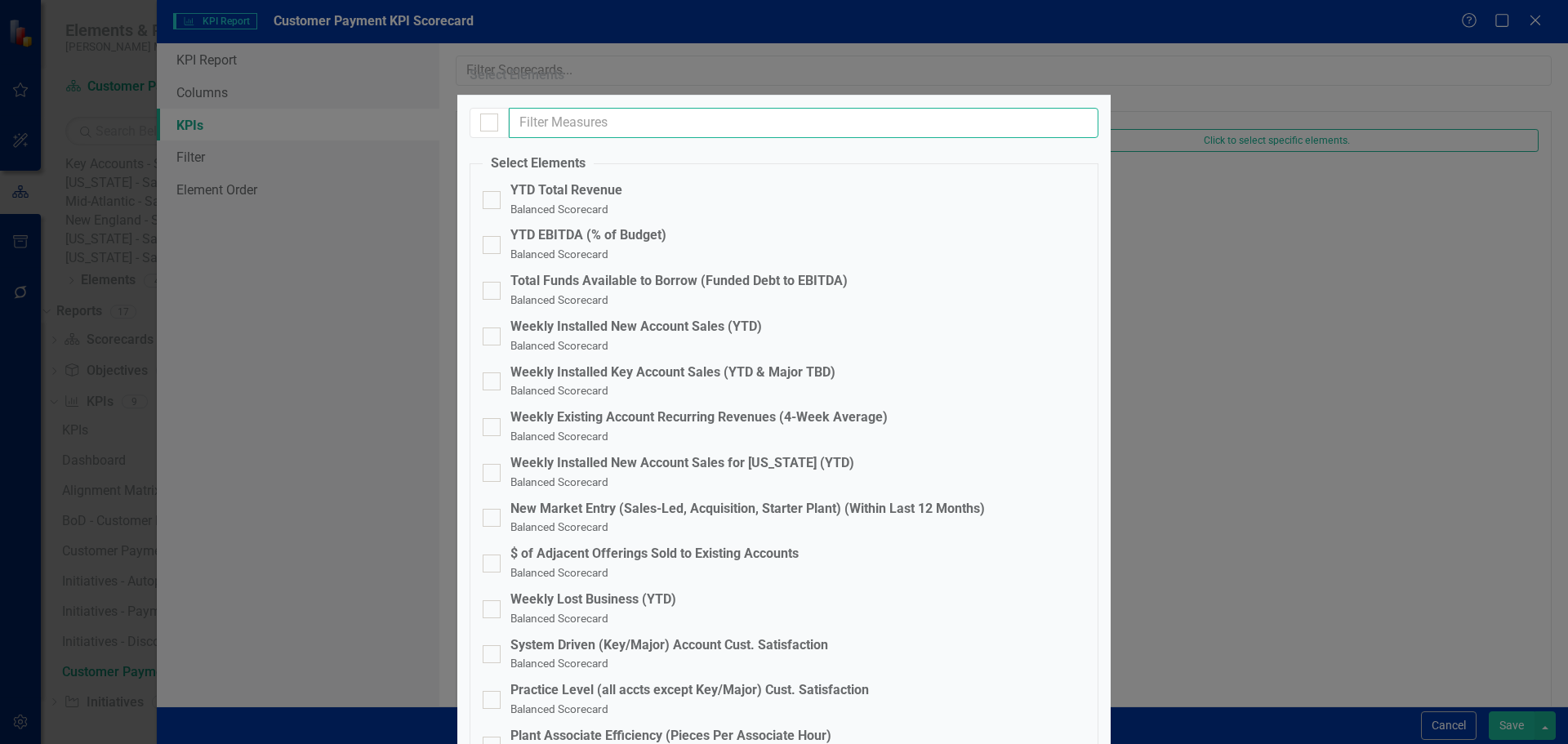
click at [570, 138] on input "text" at bounding box center [804, 122] width 590 height 30
type input "ds"
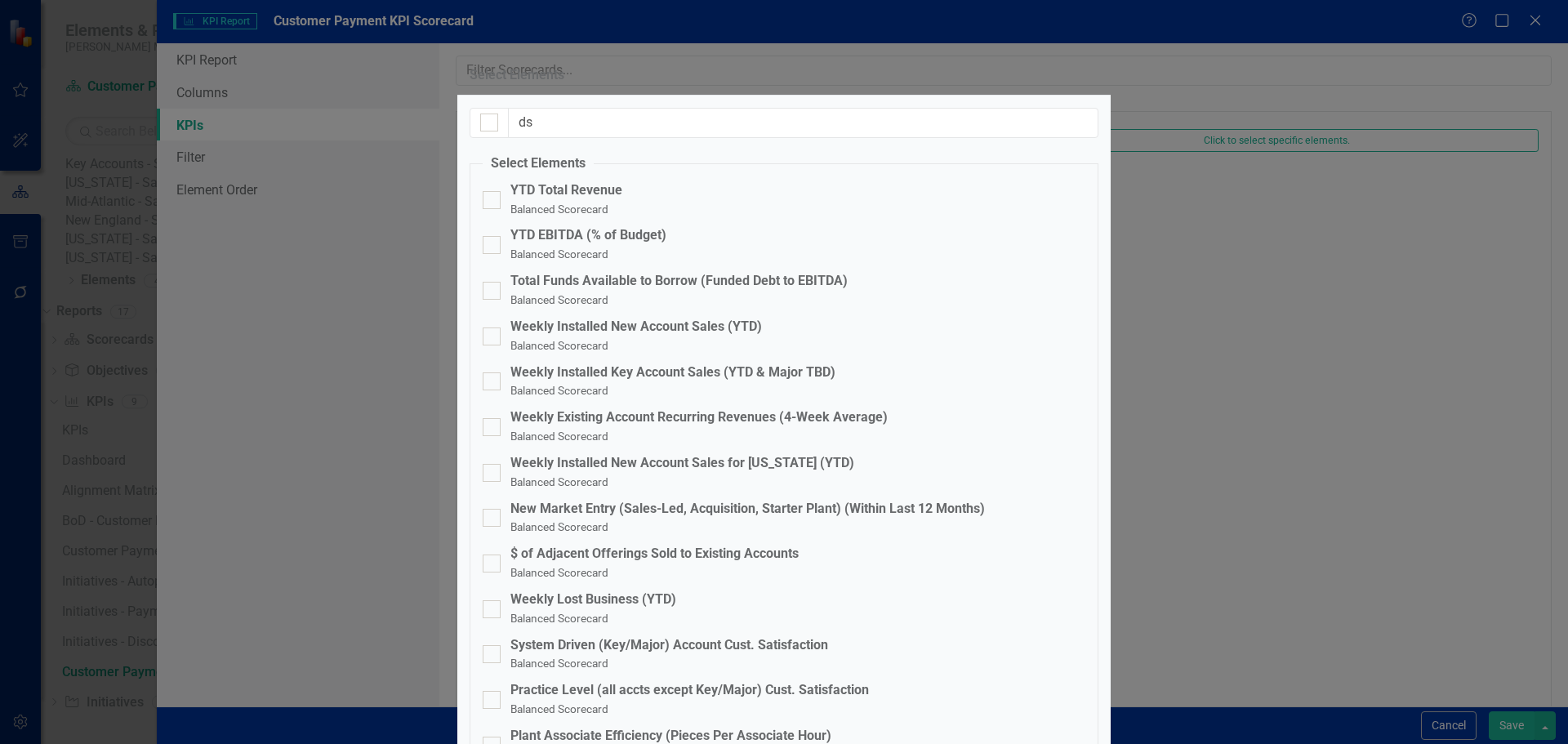
checkbox input "true"
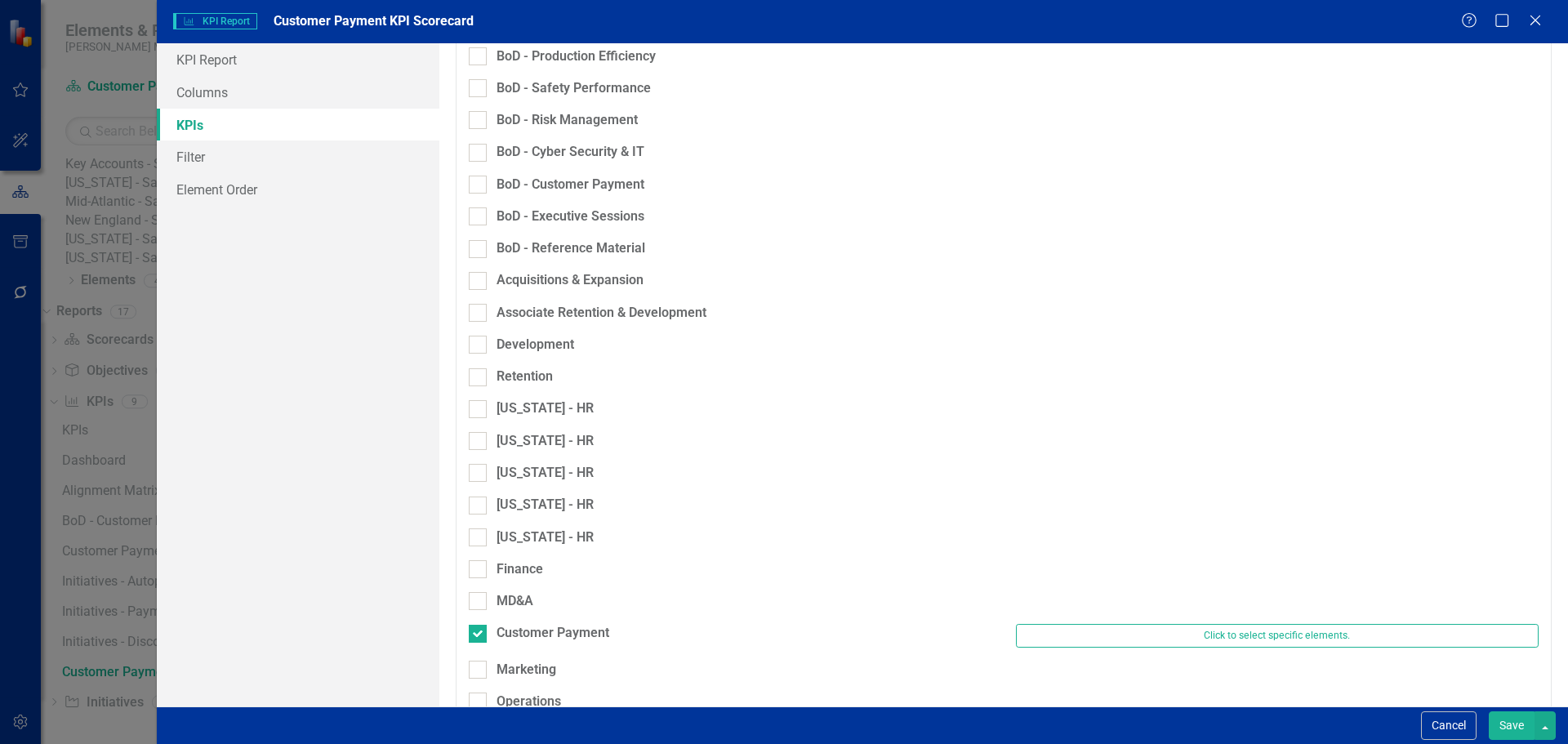
scroll to position [571, 0]
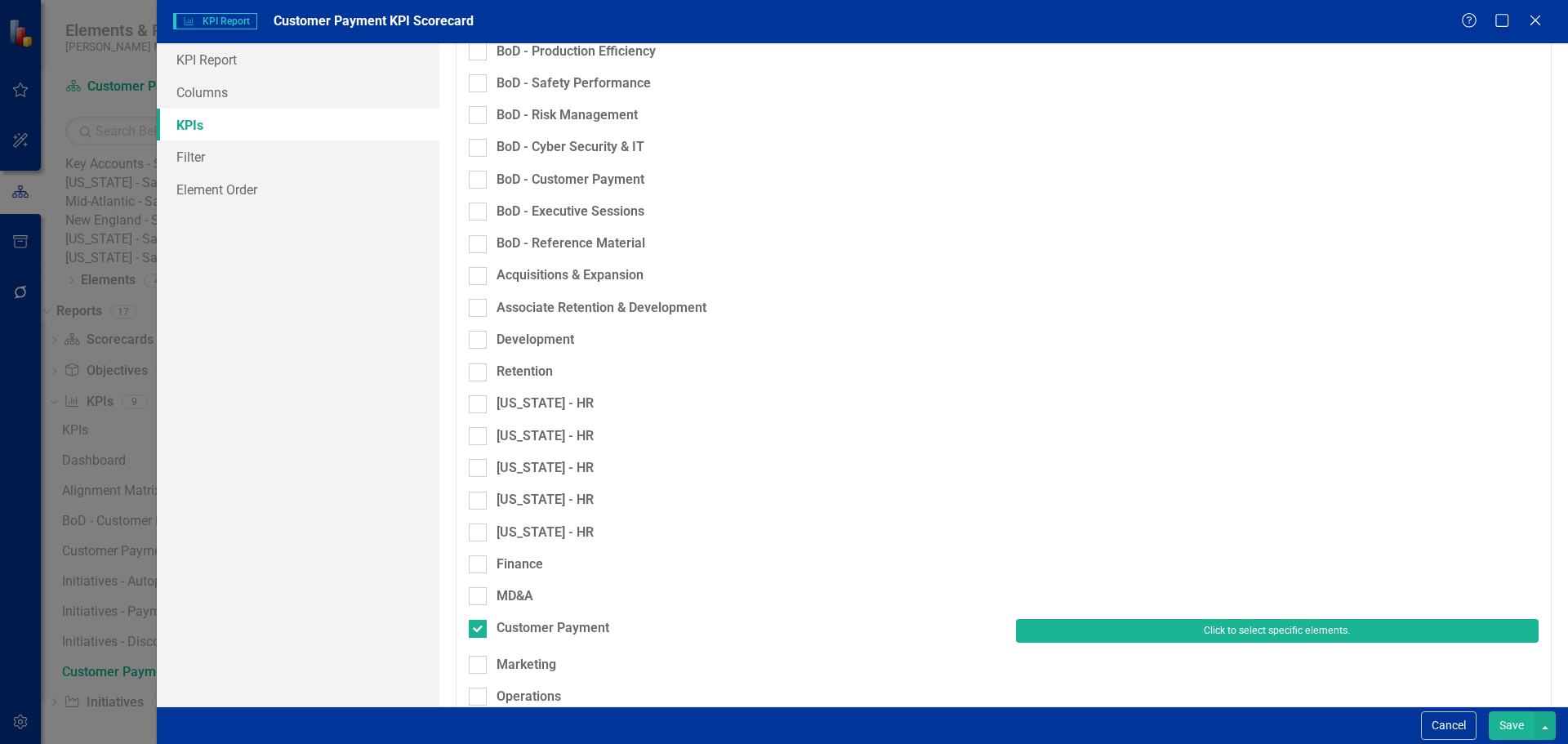
click at [1055, 619] on button "Click to select specific elements." at bounding box center [1277, 630] width 523 height 23
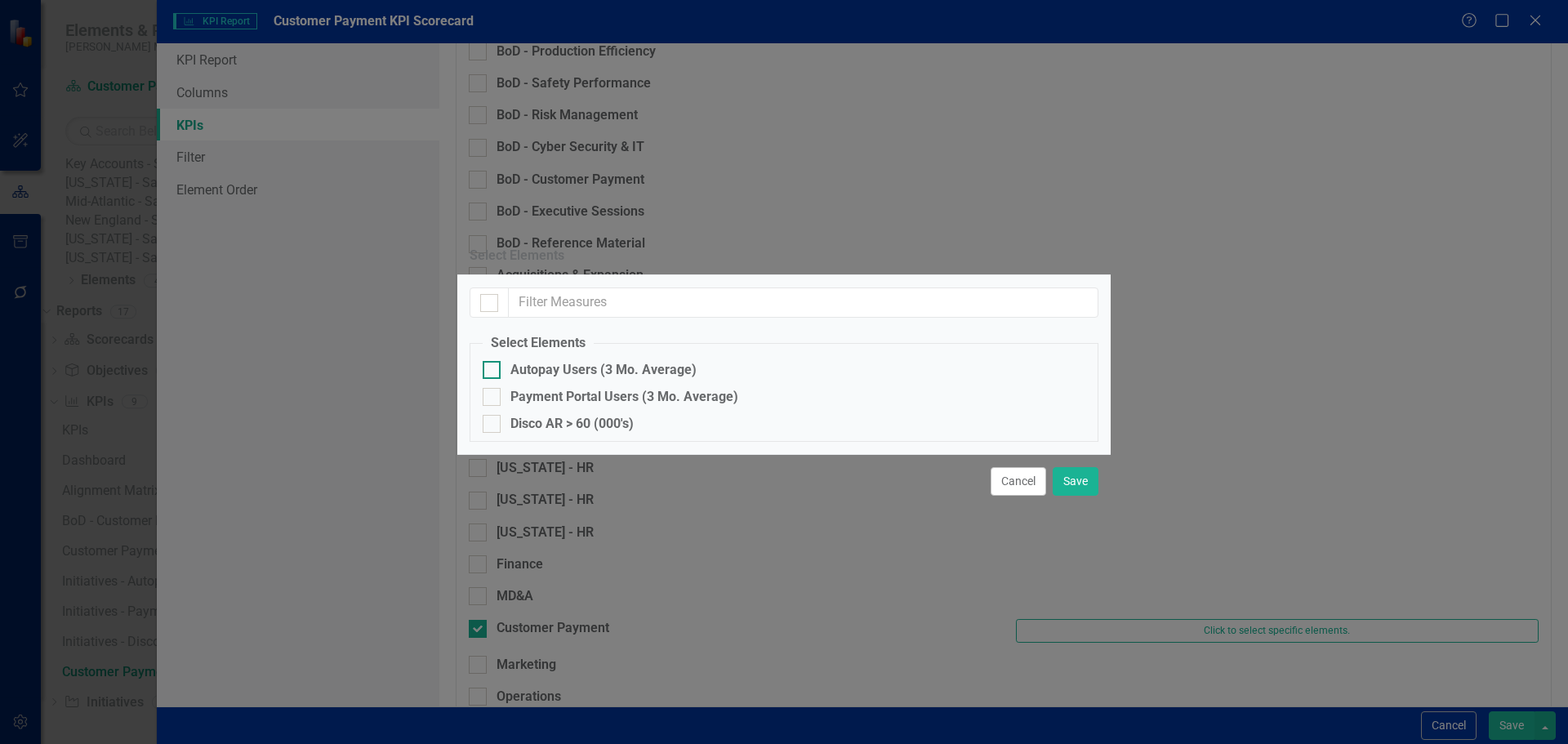
click at [571, 361] on div "Autopay Users (3 Mo. Average)" at bounding box center [604, 370] width 186 height 18
click at [493, 361] on input "Autopay Users (3 Mo. Average)" at bounding box center [488, 366] width 11 height 11
checkbox input "true"
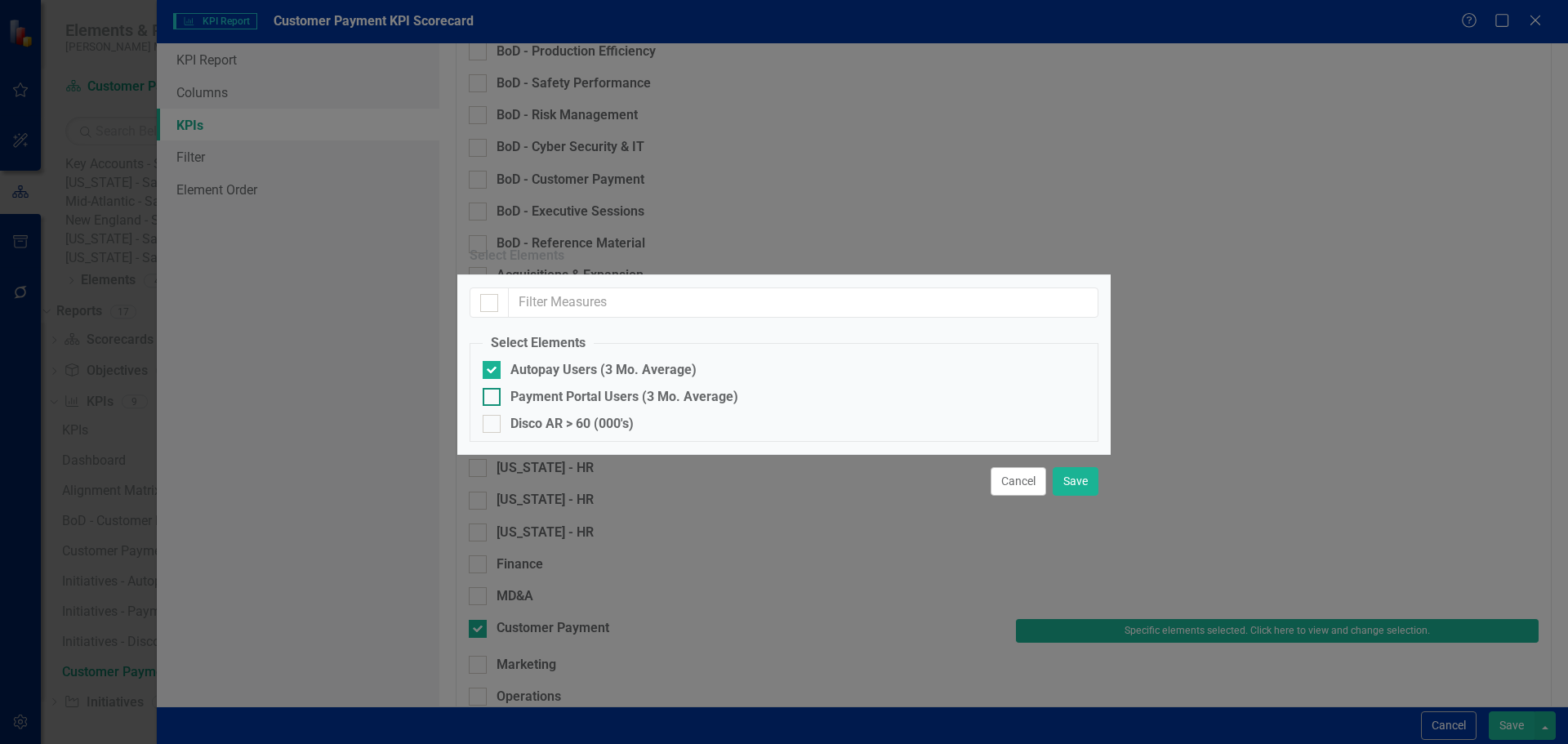
click at [575, 388] on div "Payment Portal Users (3 Mo. Average)" at bounding box center [625, 397] width 228 height 18
click at [493, 388] on input "Payment Portal Users (3 Mo. Average)" at bounding box center [488, 393] width 11 height 11
checkbox input "true"
click at [574, 415] on div "Disco AR > 60 (000's)" at bounding box center [572, 424] width 123 height 18
click at [493, 415] on input "Disco AR > 60 (000's)" at bounding box center [488, 421] width 11 height 11
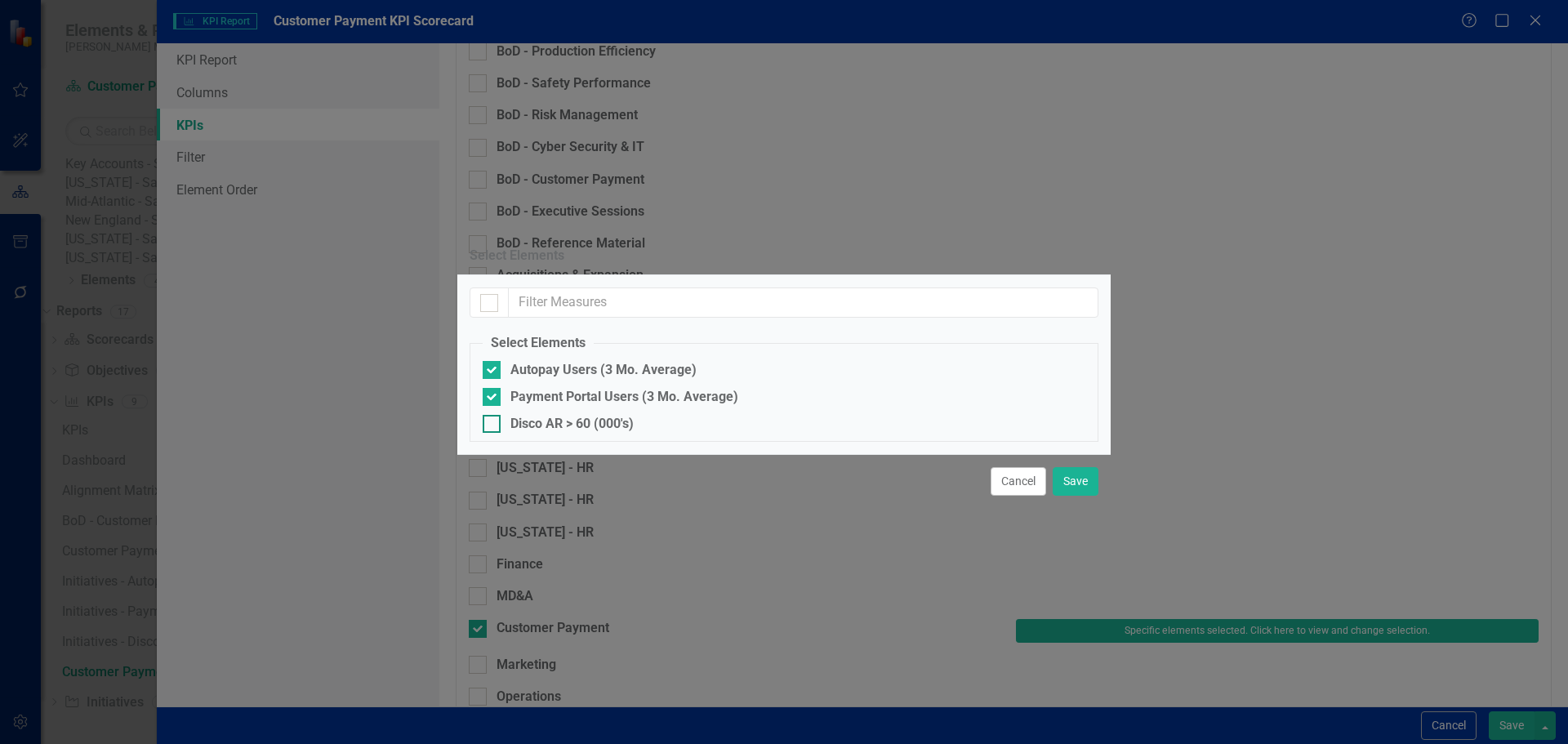
checkbox input "true"
click at [1071, 496] on button "Save" at bounding box center [1076, 480] width 46 height 28
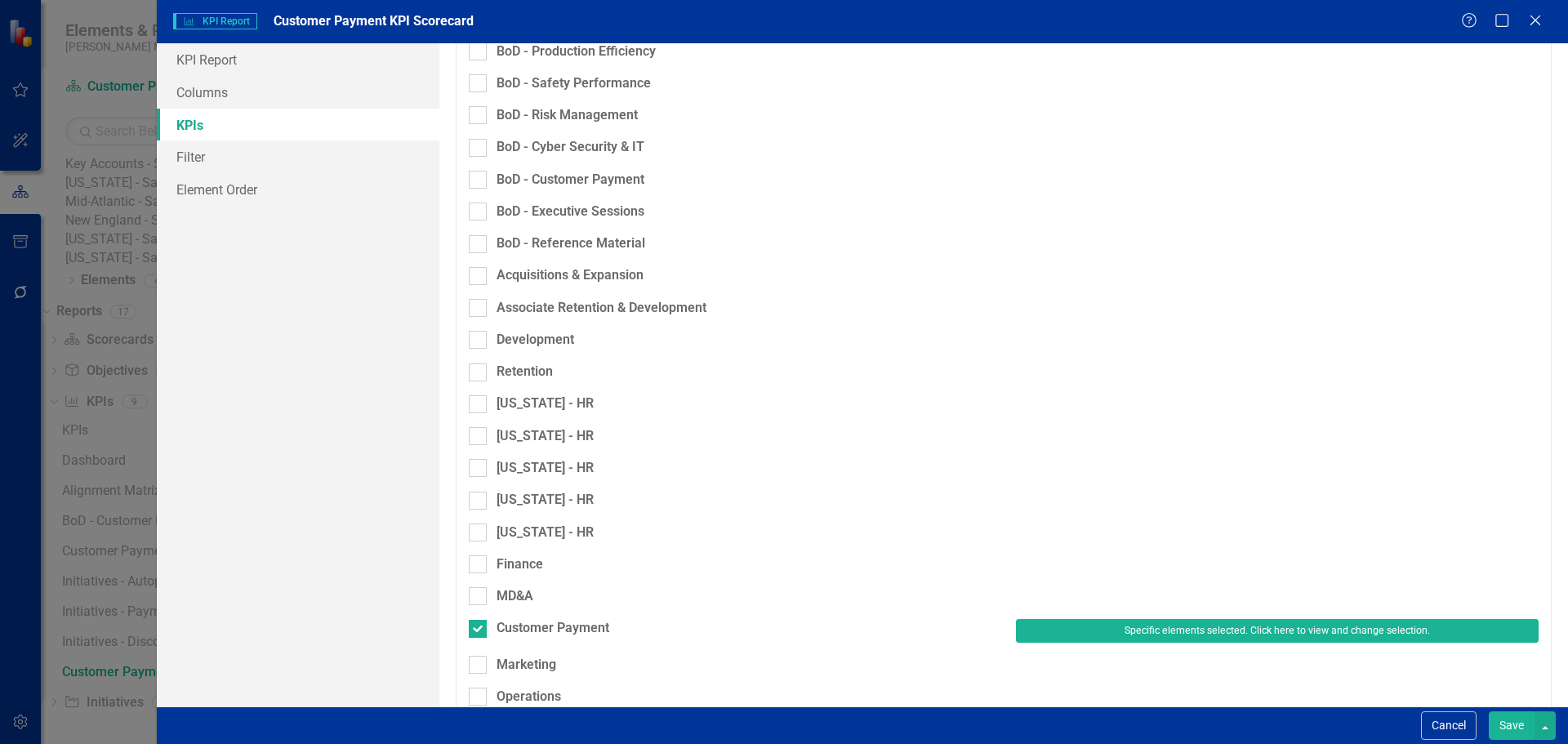
click at [1513, 716] on button "Save" at bounding box center [1511, 725] width 46 height 28
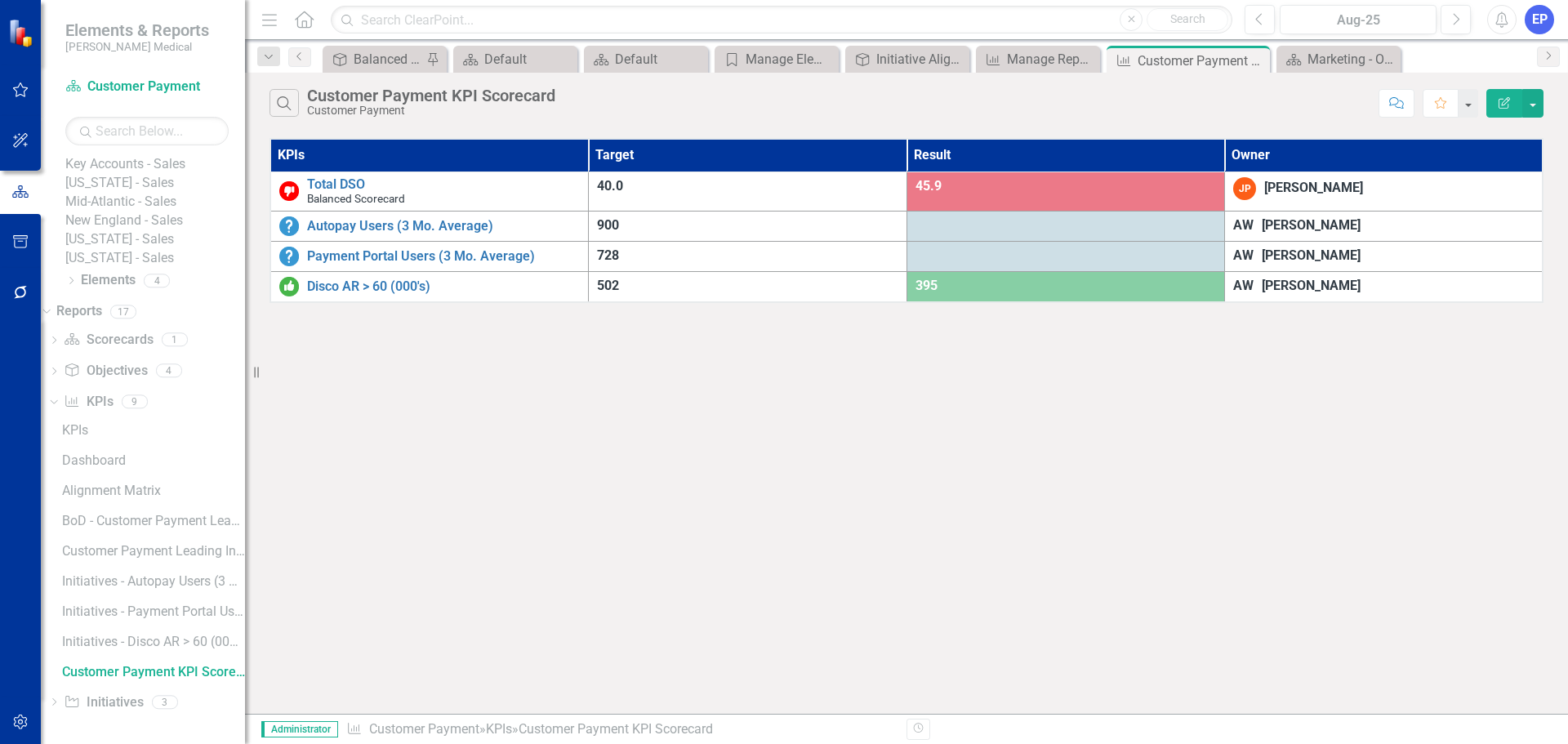
click at [1511, 99] on button "Edit Report" at bounding box center [1504, 103] width 36 height 28
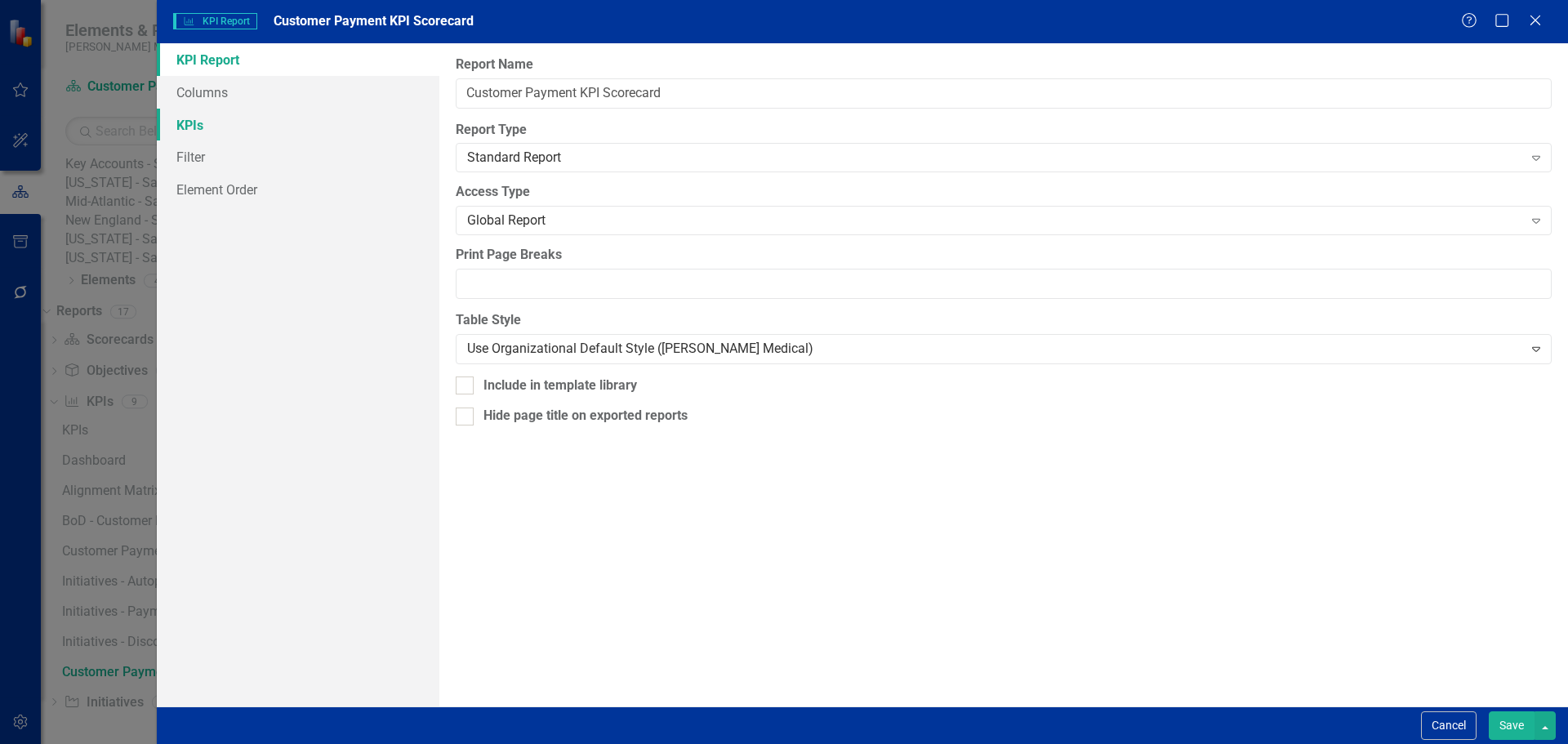
click at [244, 114] on link "KPIs" at bounding box center [299, 125] width 283 height 33
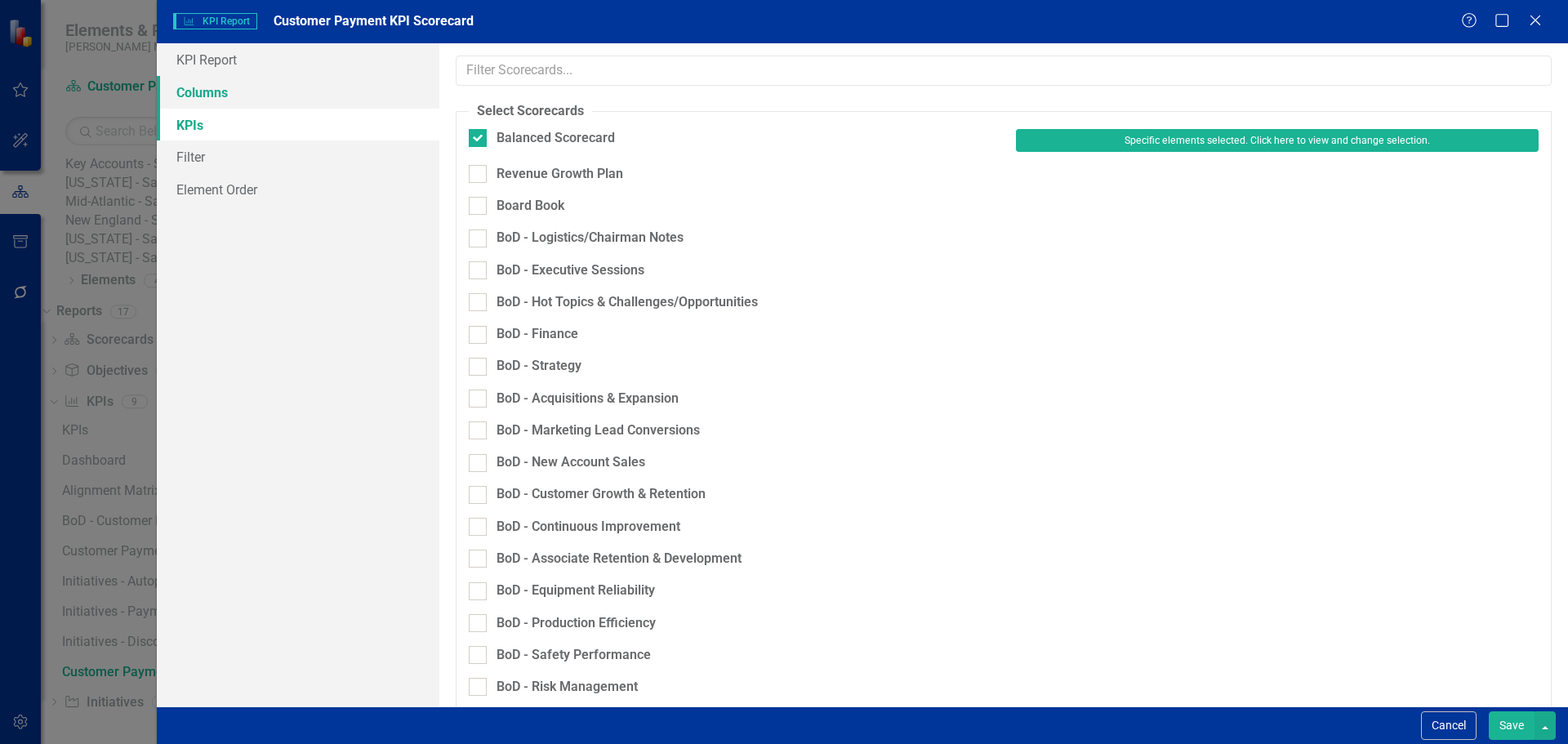
click at [296, 91] on link "Columns" at bounding box center [299, 93] width 283 height 33
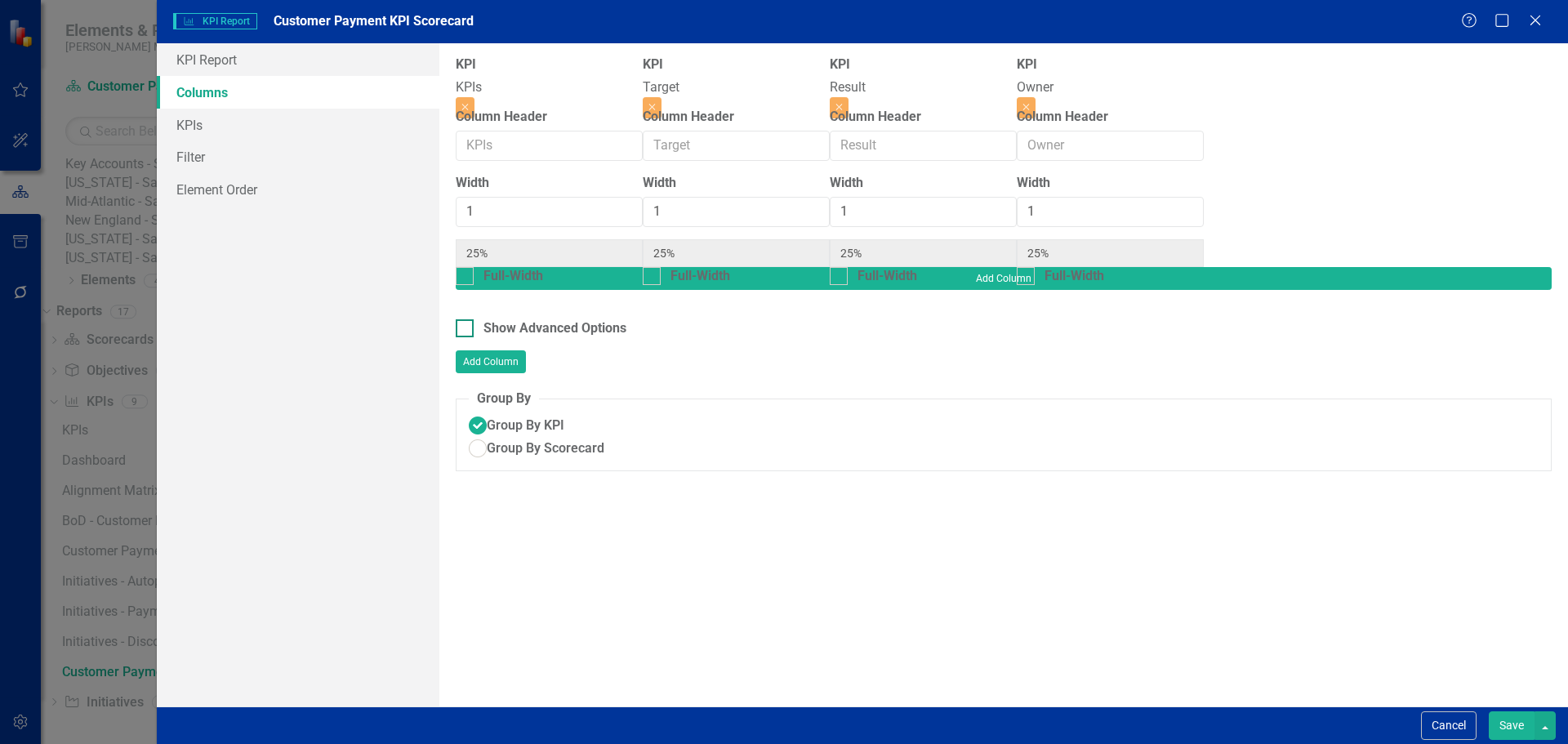
click at [592, 320] on div "Show Advanced Options" at bounding box center [555, 329] width 143 height 18
click at [467, 320] on input "Show Advanced Options" at bounding box center [461, 325] width 11 height 11
checkbox input "true"
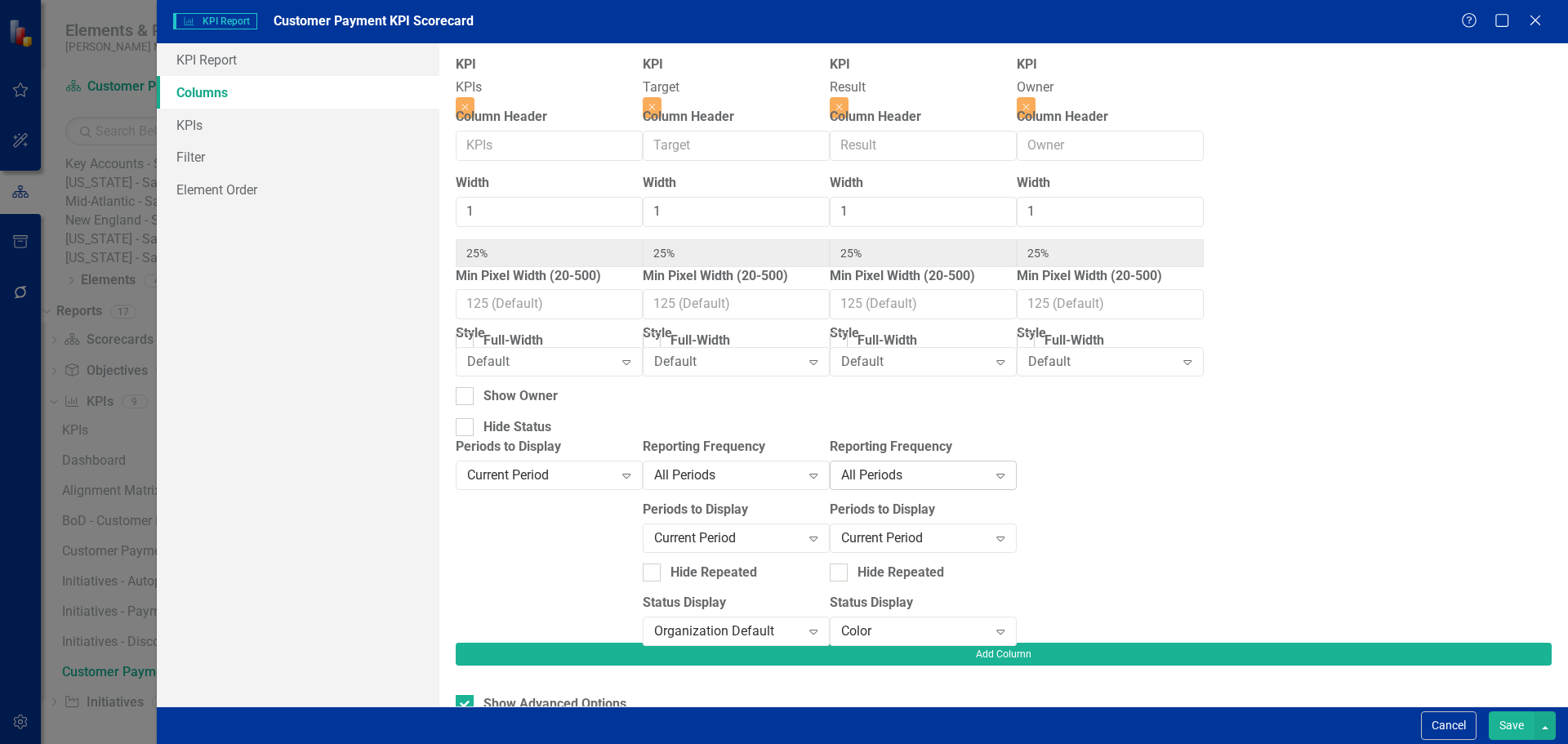
click at [988, 481] on div "All Periods" at bounding box center [915, 475] width 147 height 18
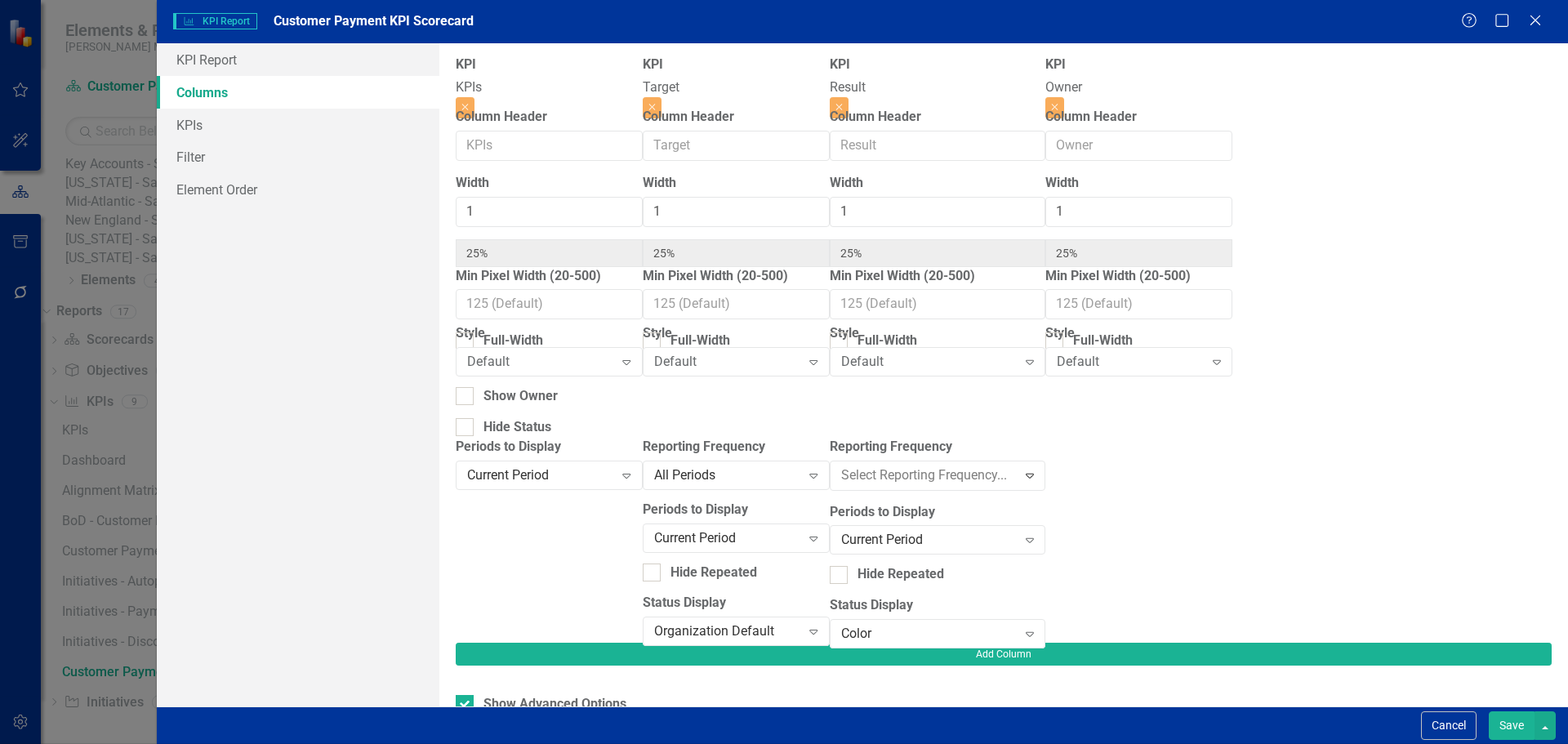
scroll to position [104, 0]
click at [1232, 503] on div at bounding box center [1139, 539] width 187 height 205
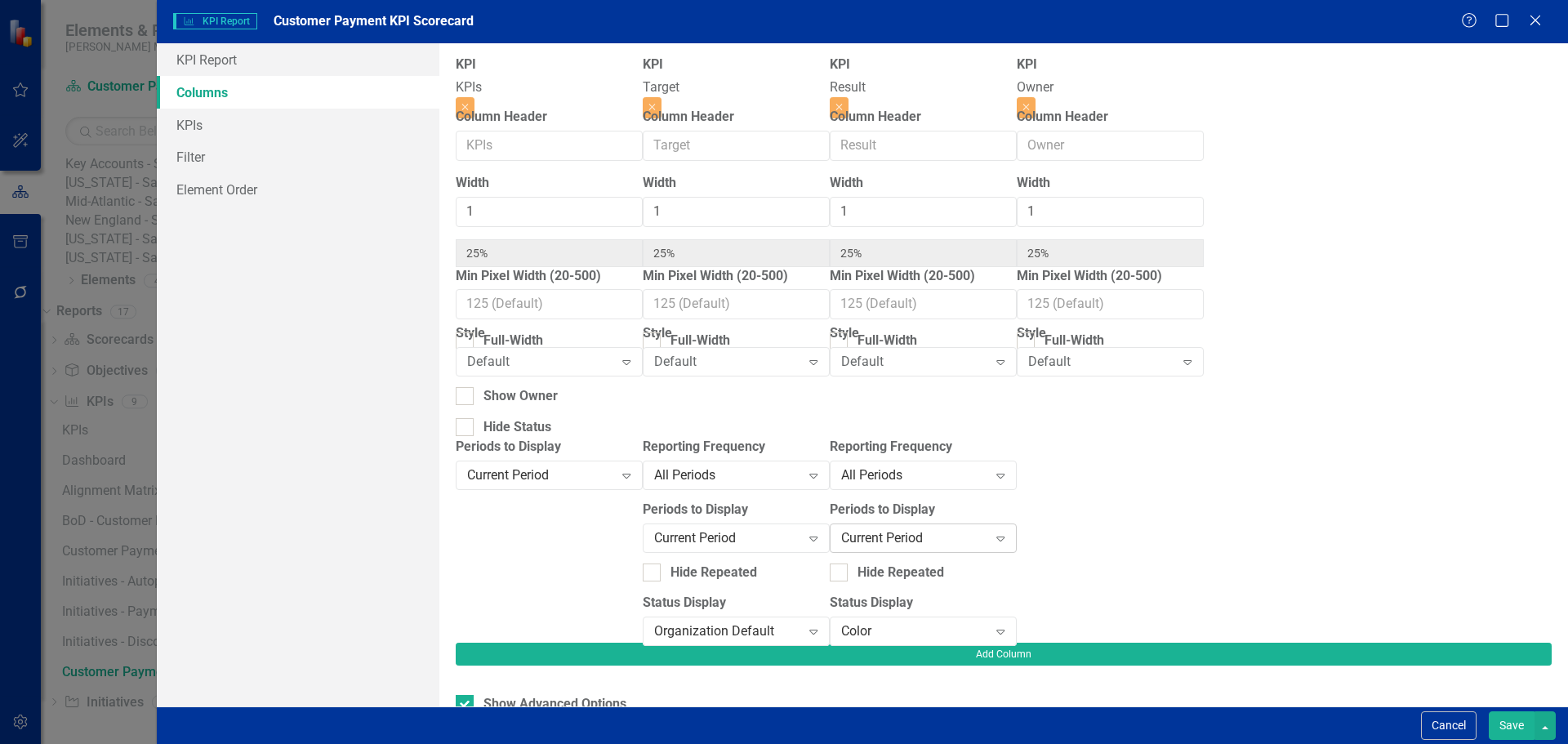
click at [988, 544] on div "Current Period" at bounding box center [915, 537] width 147 height 18
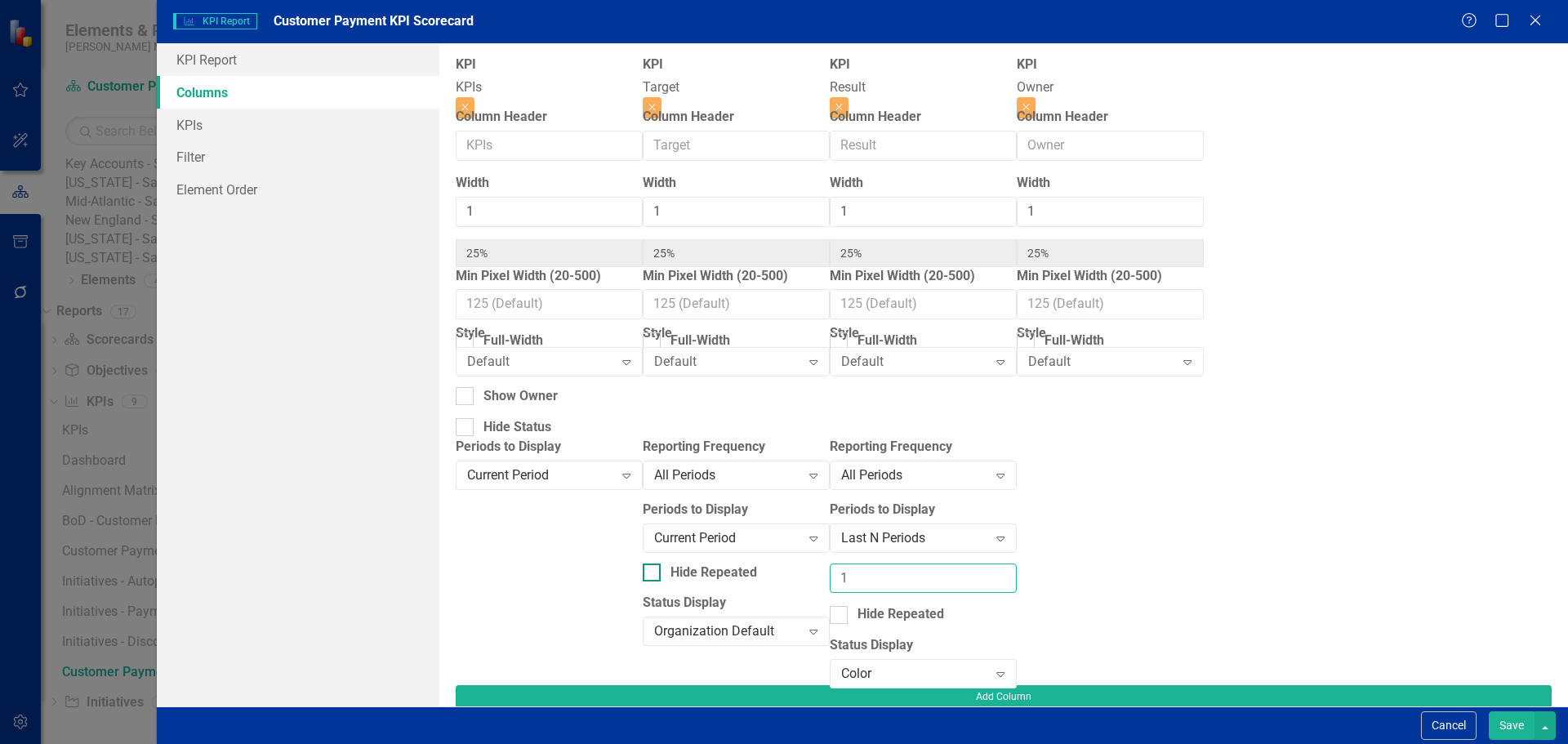
drag, startPoint x: 937, startPoint y: 571, endPoint x: 908, endPoint y: 570, distance: 29.0
click at [908, 570] on div "KPI KPIs Close Column Header Width 1 25% Min Pixel Width (20-500) Full-Width St…" at bounding box center [829, 369] width 748 height 629
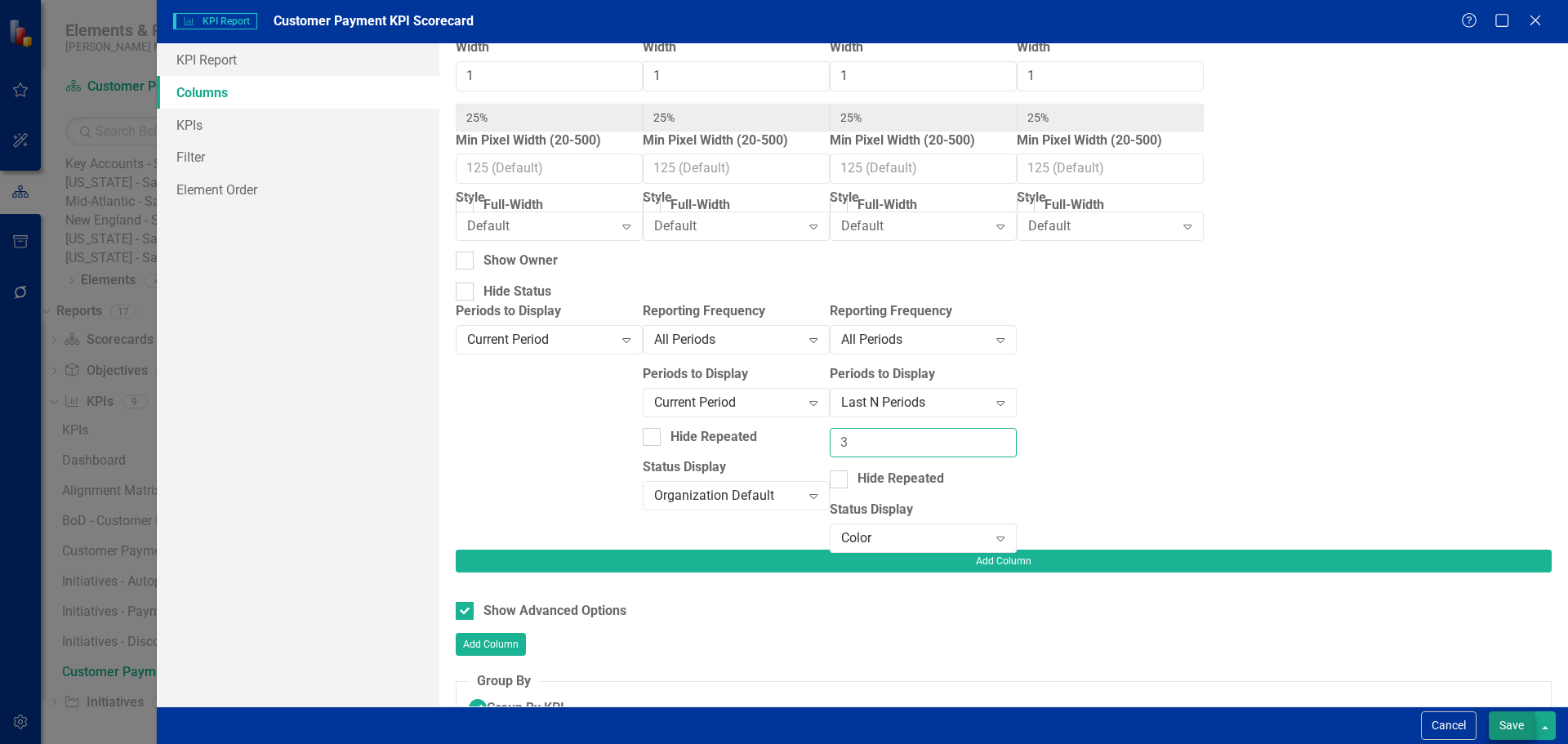
type input "3"
click at [1497, 717] on button "Save" at bounding box center [1511, 725] width 46 height 28
checkbox input "false"
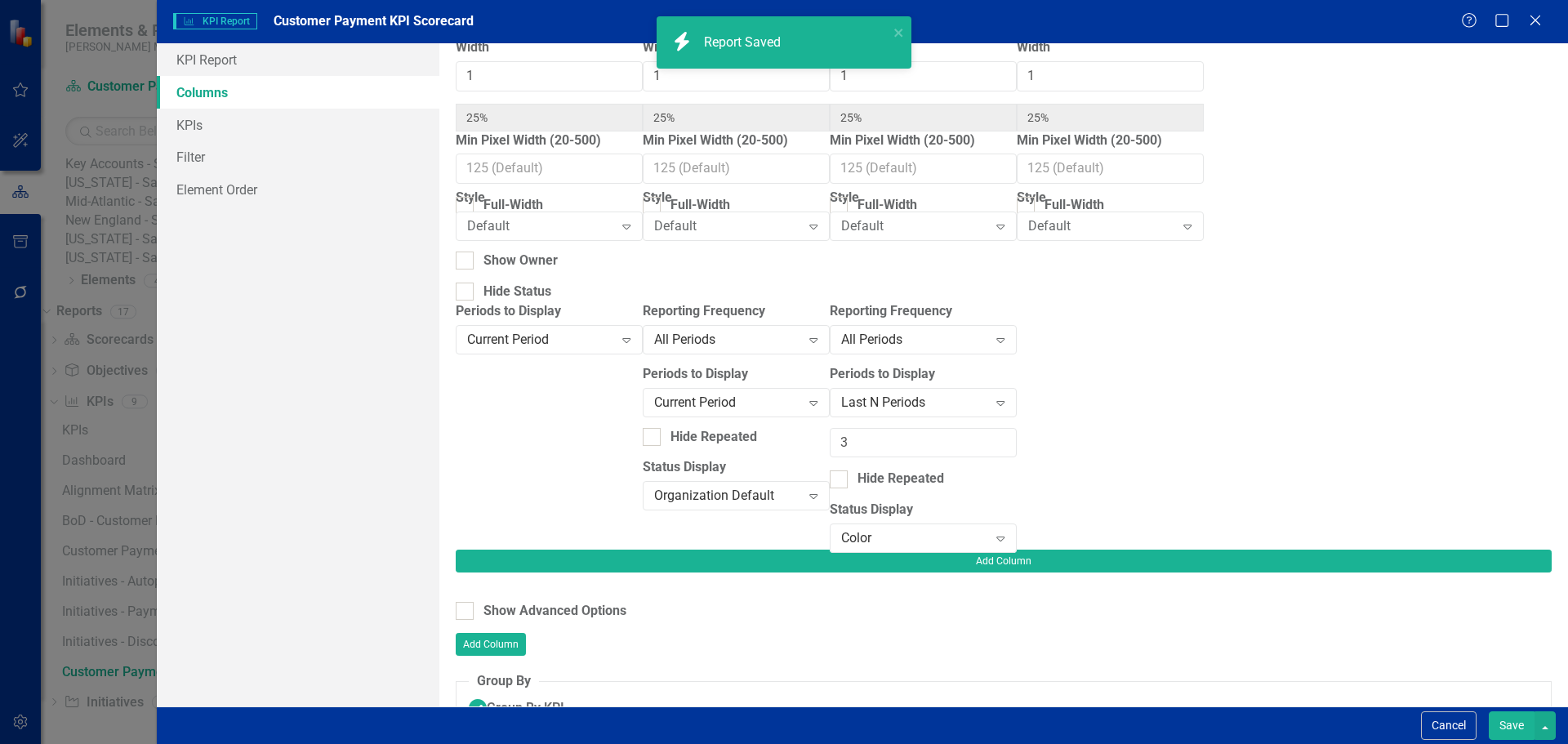
radio input "true"
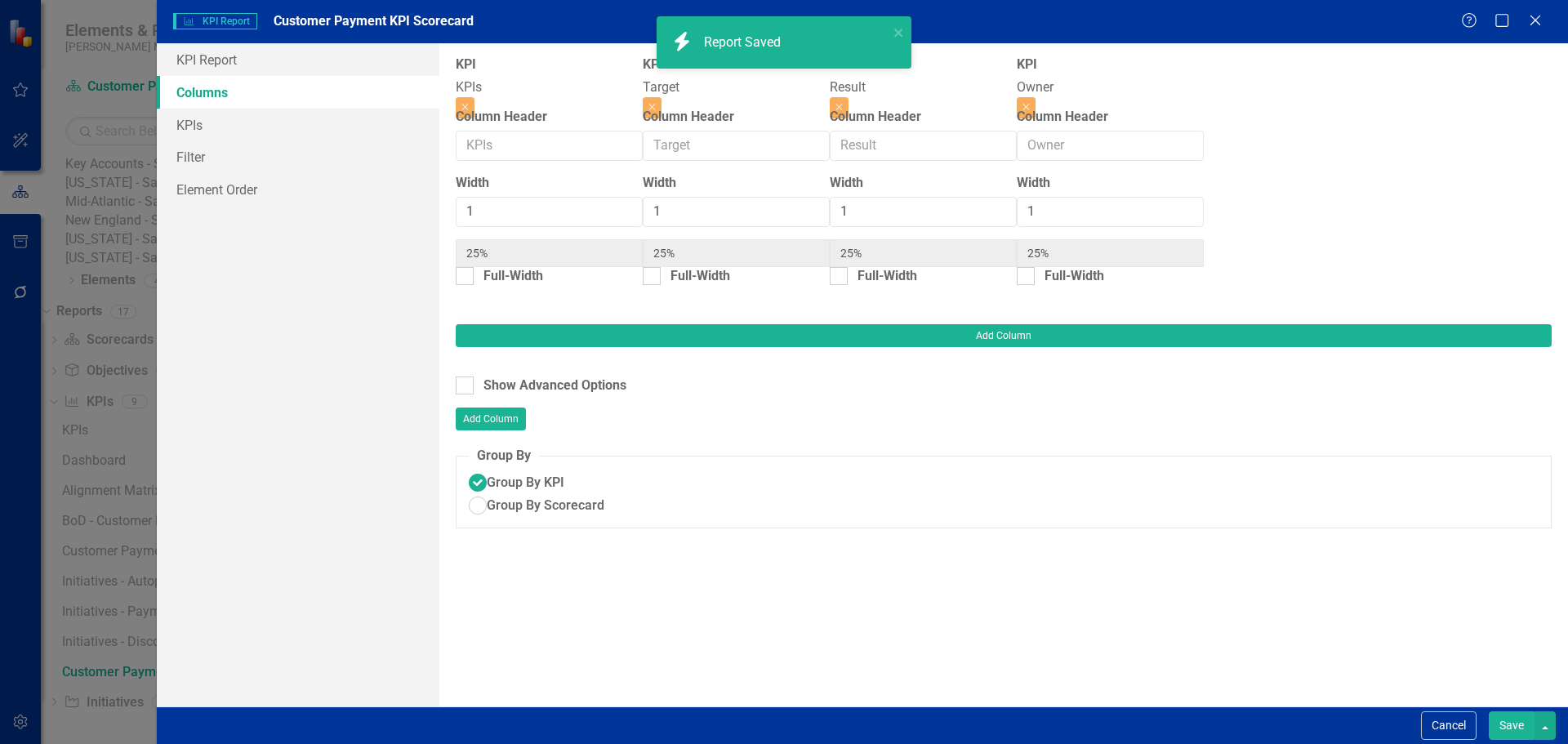
scroll to position [0, 0]
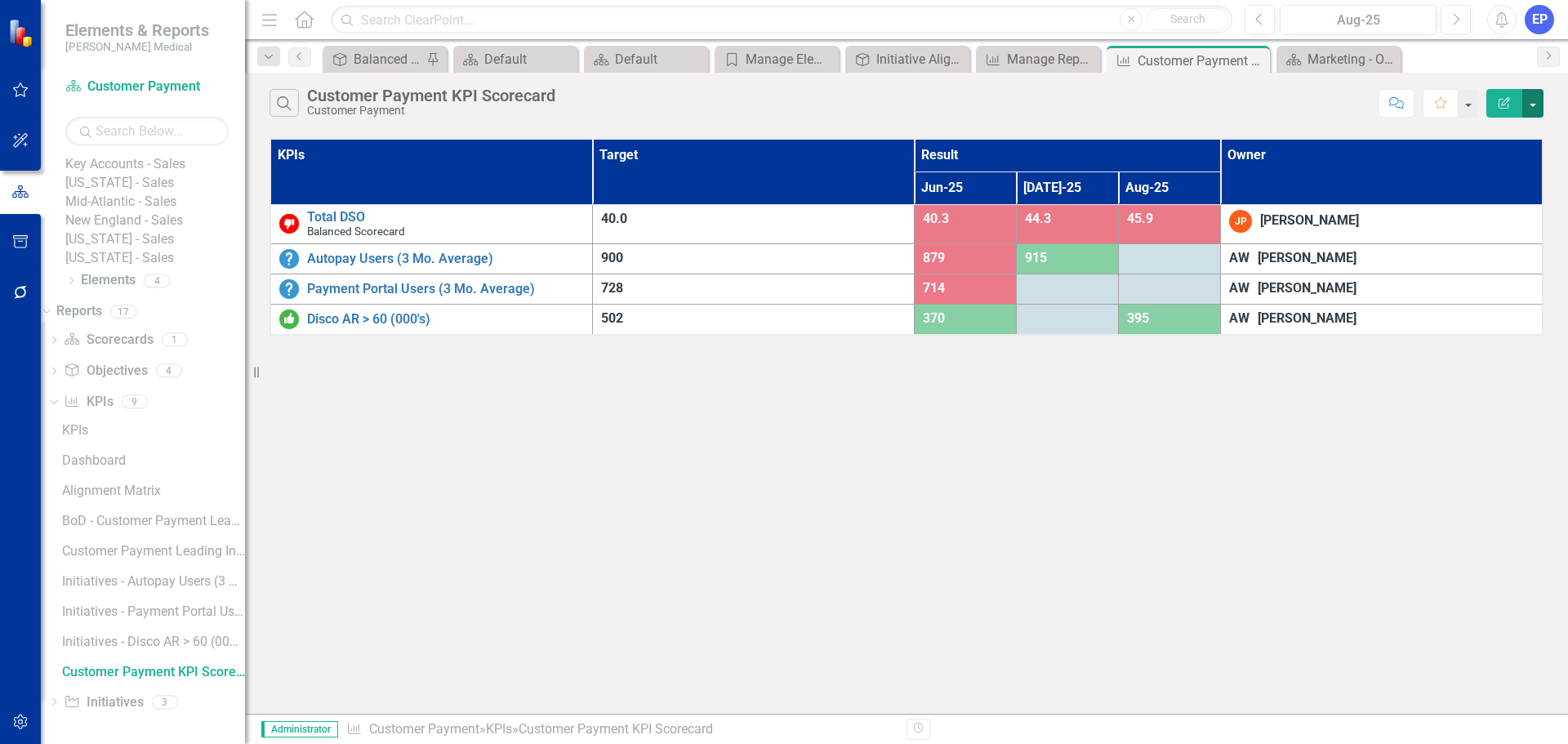
click at [1536, 109] on button "button" at bounding box center [1532, 103] width 21 height 28
click at [1164, 105] on div "Search Customer Payment KPI Scorecard Customer Payment" at bounding box center [819, 103] width 1100 height 28
click at [1337, 56] on div "Marketing - Overview Dashboard" at bounding box center [1341, 59] width 69 height 20
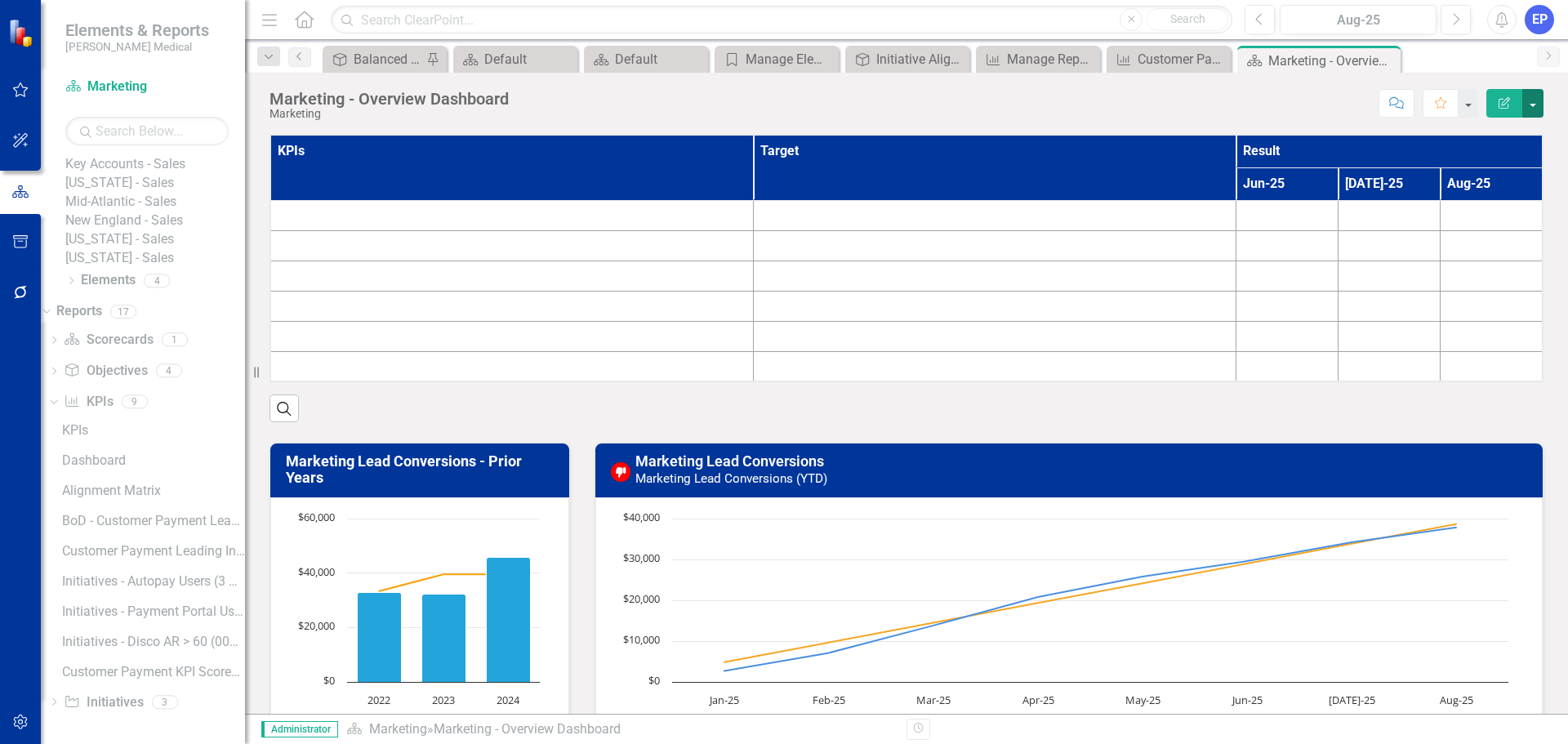
click at [1539, 107] on button "button" at bounding box center [1532, 103] width 21 height 28
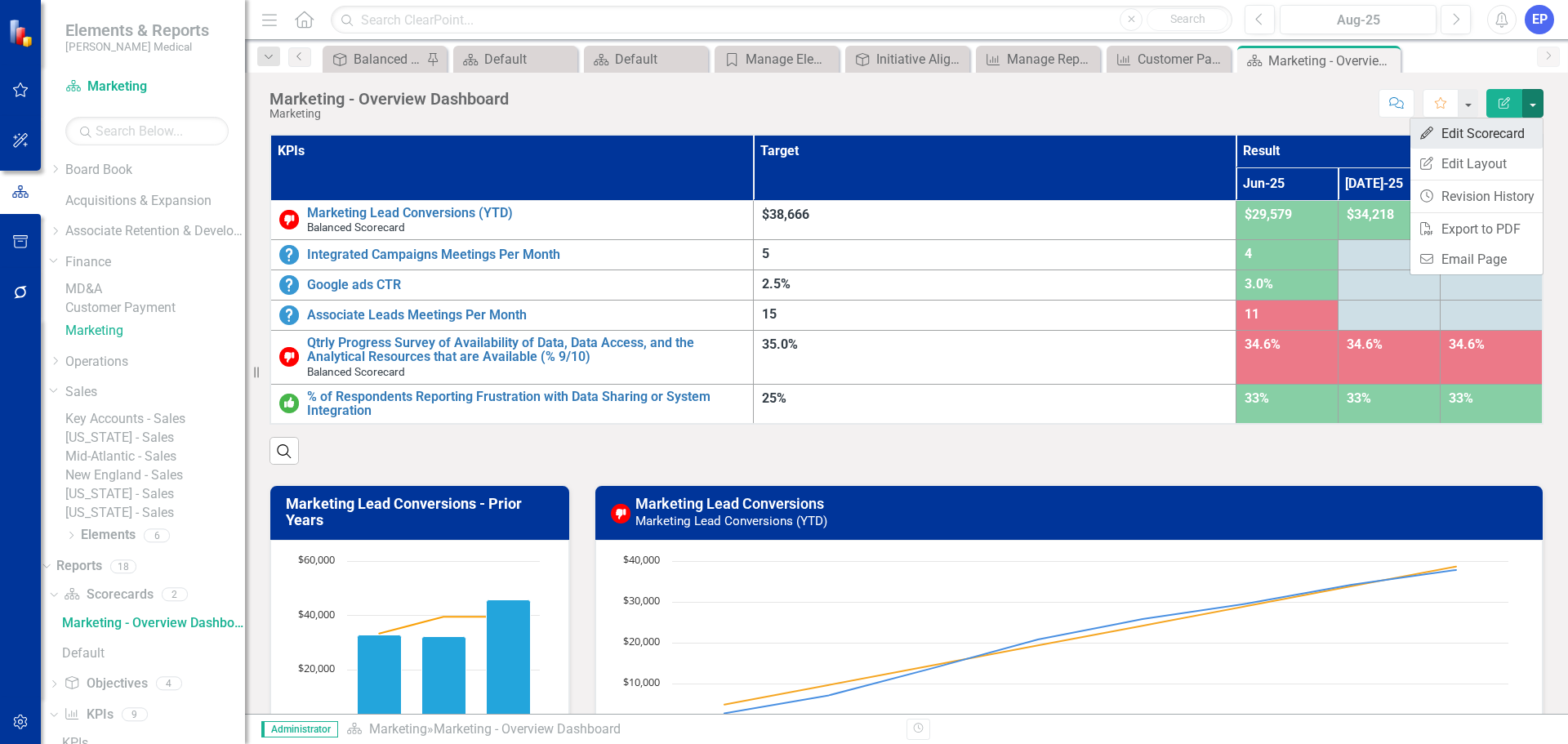
scroll to position [53, 0]
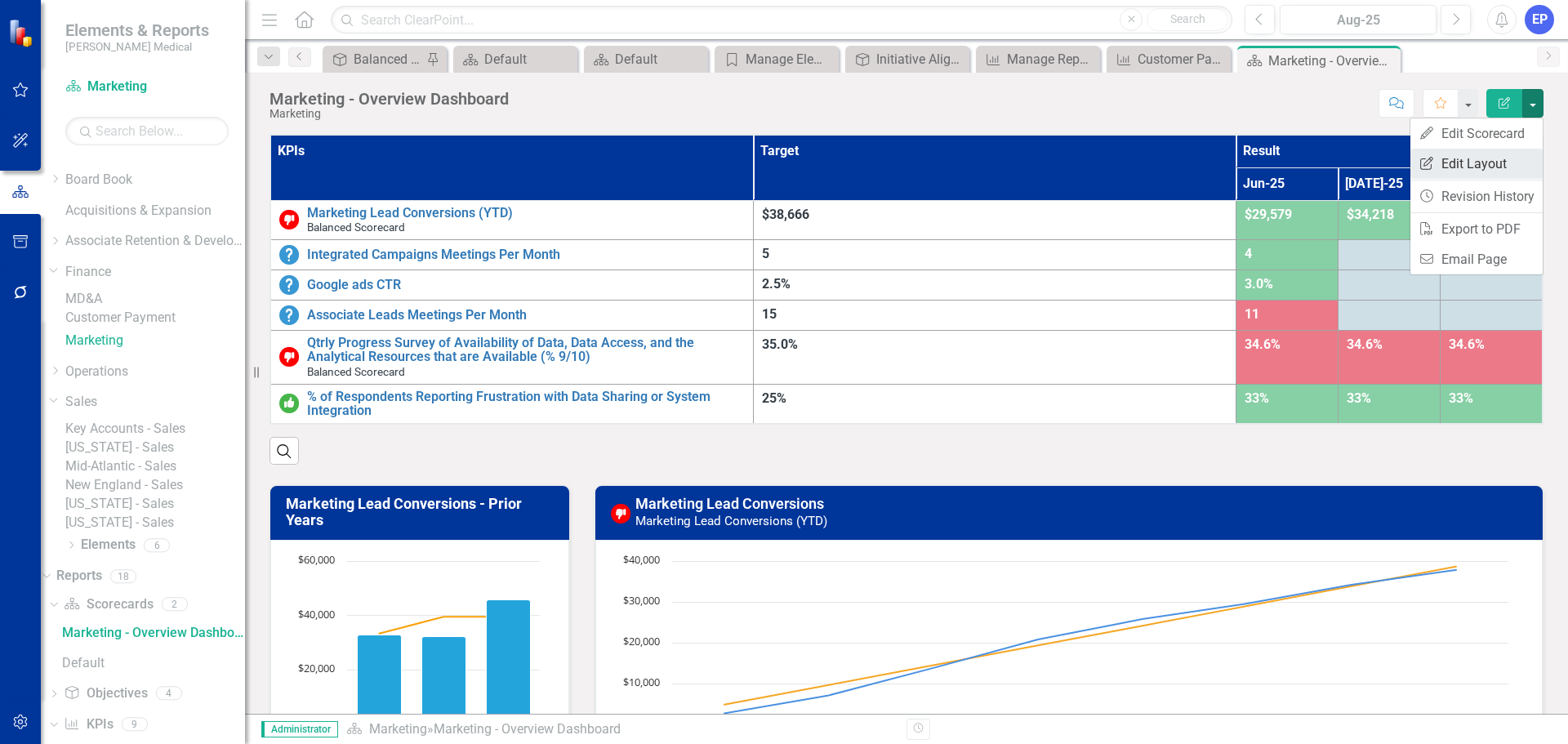
click at [1491, 152] on link "Edit Report Edit Layout" at bounding box center [1476, 163] width 132 height 30
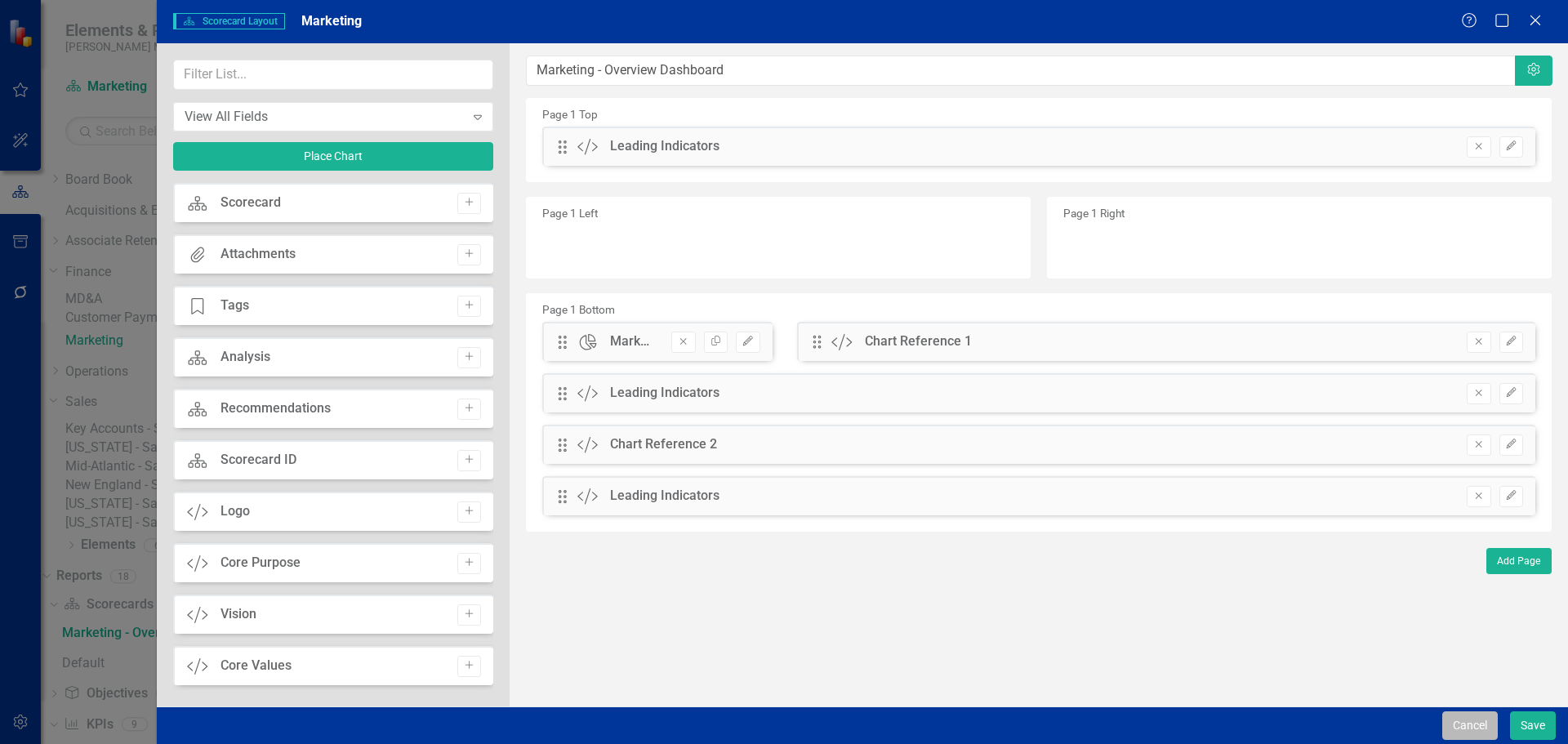
click at [1479, 731] on button "Cancel" at bounding box center [1470, 725] width 55 height 28
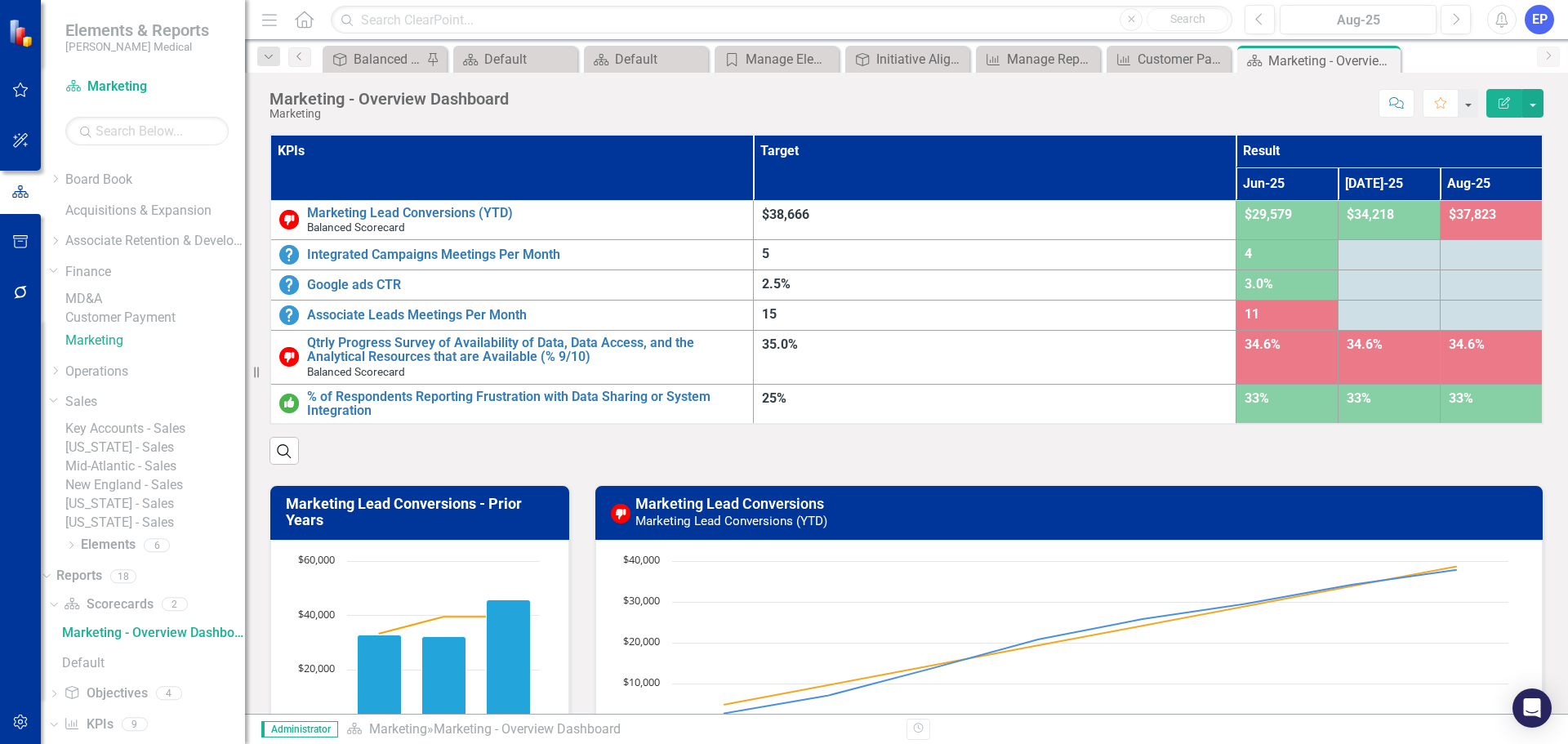
click at [753, 163] on th "KPIs" at bounding box center [511, 167] width 482 height 65
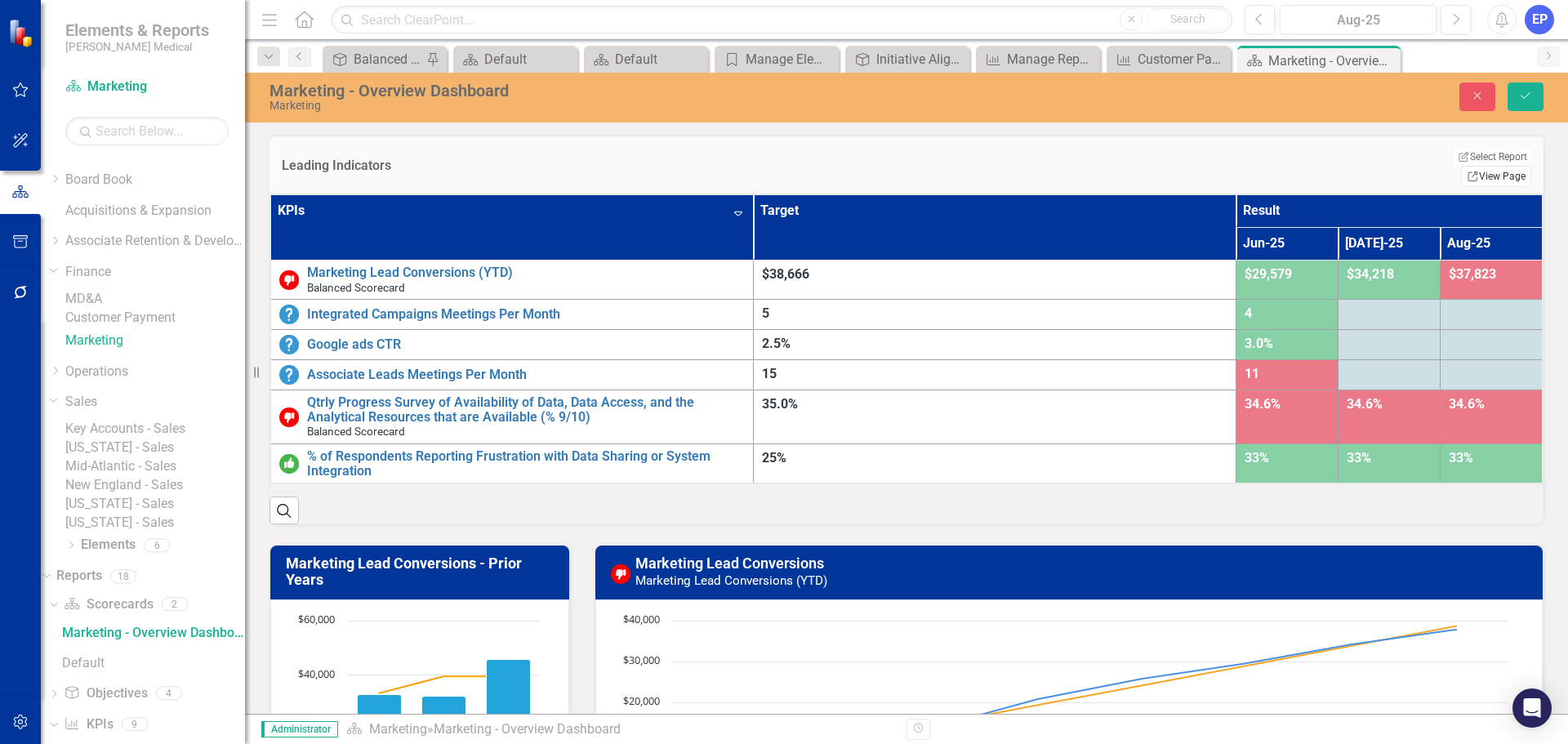
click at [1480, 165] on link "Link View Page" at bounding box center [1495, 175] width 70 height 21
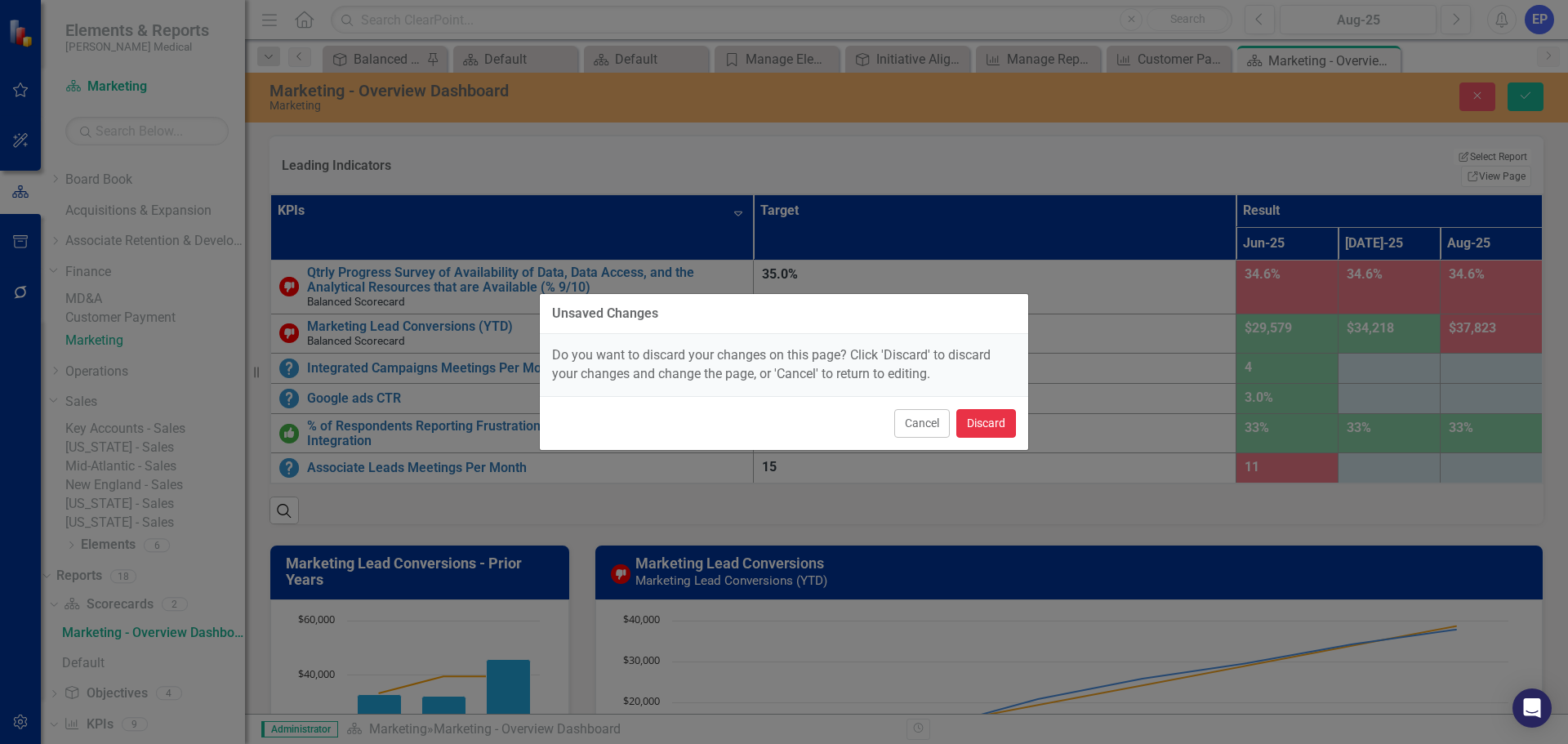
click at [974, 429] on button "Discard" at bounding box center [986, 423] width 60 height 28
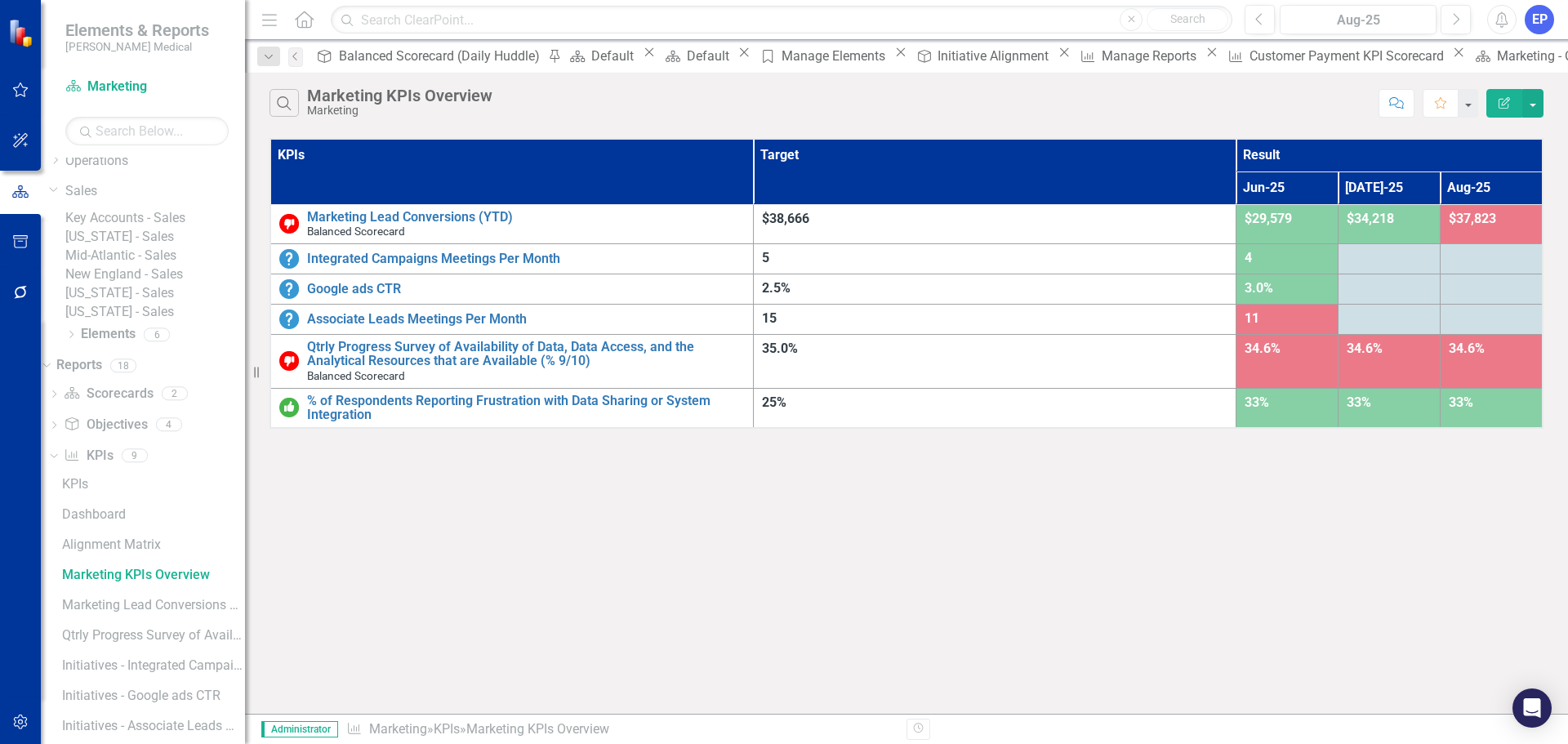
scroll to position [206, 0]
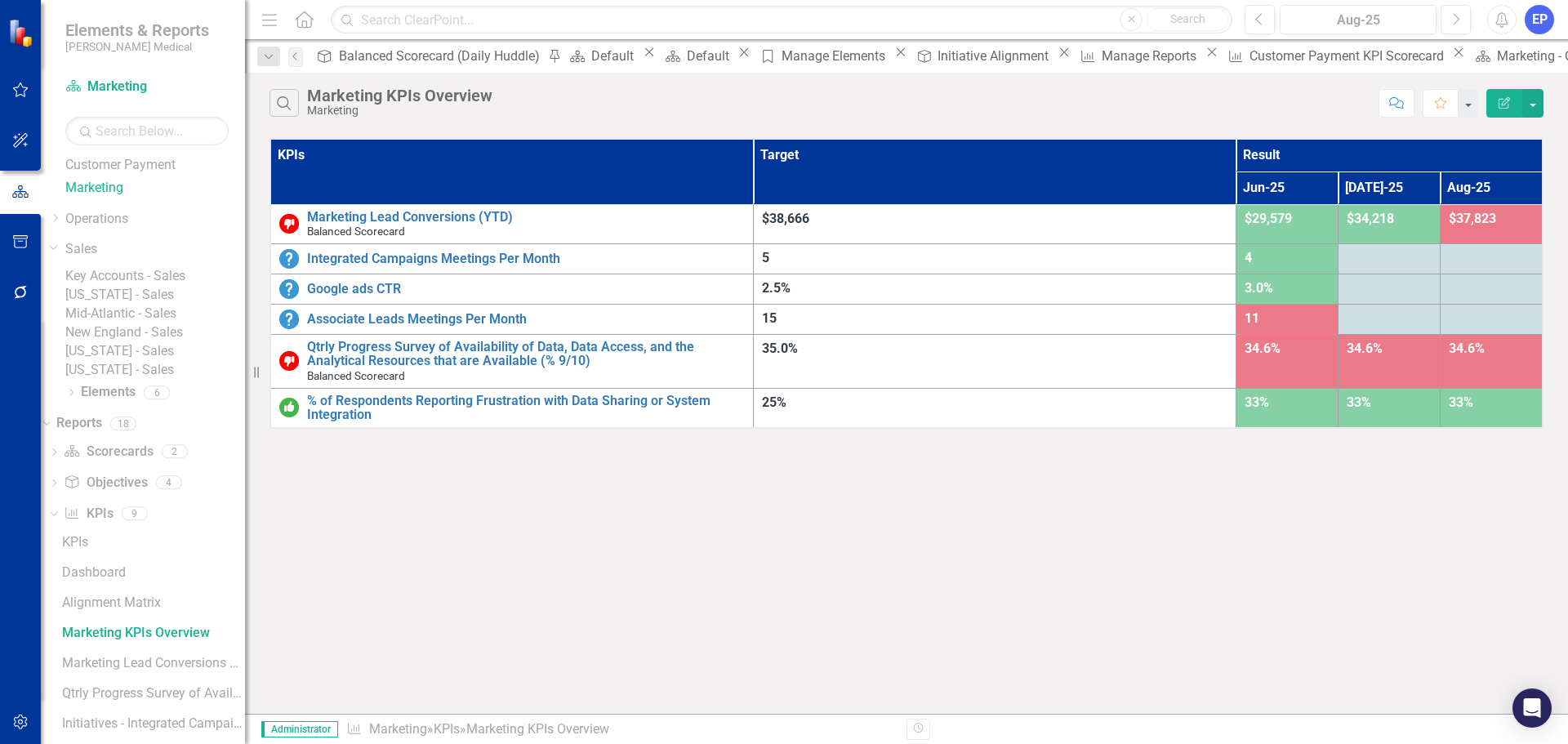
click at [1499, 116] on button "Edit Report" at bounding box center [1504, 103] width 36 height 28
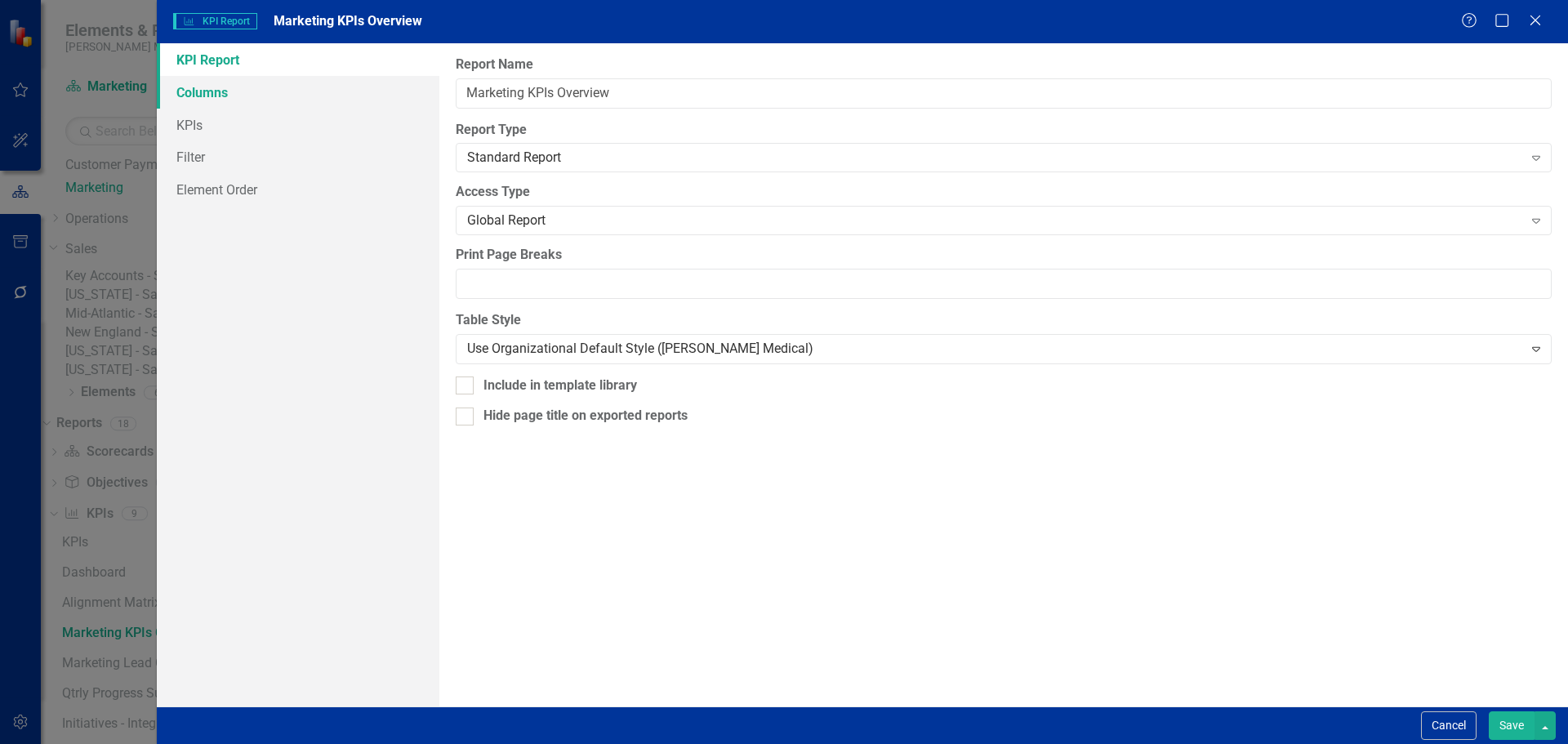
click at [242, 89] on link "Columns" at bounding box center [299, 93] width 283 height 33
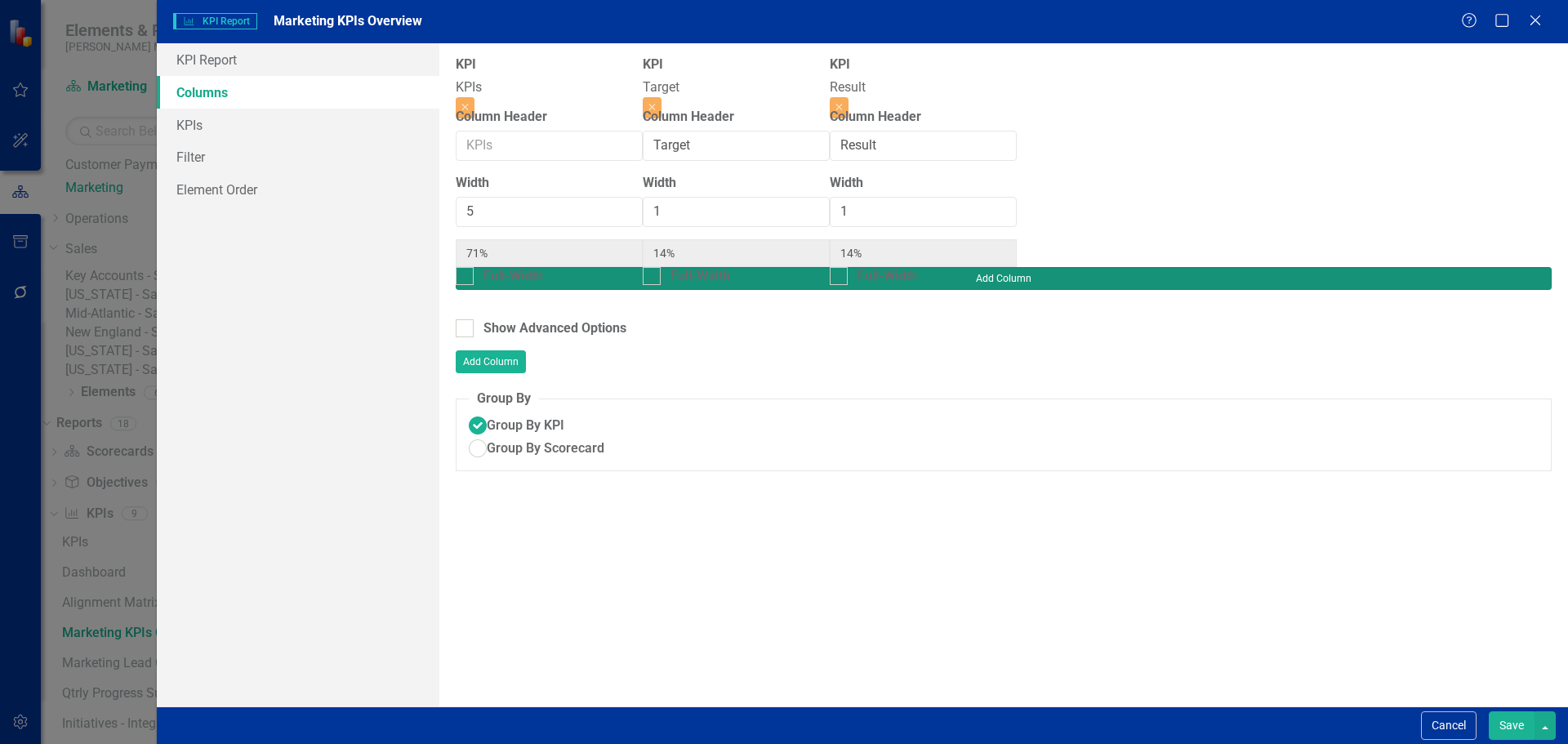
click at [1509, 267] on button "Add Column" at bounding box center [1003, 278] width 1096 height 23
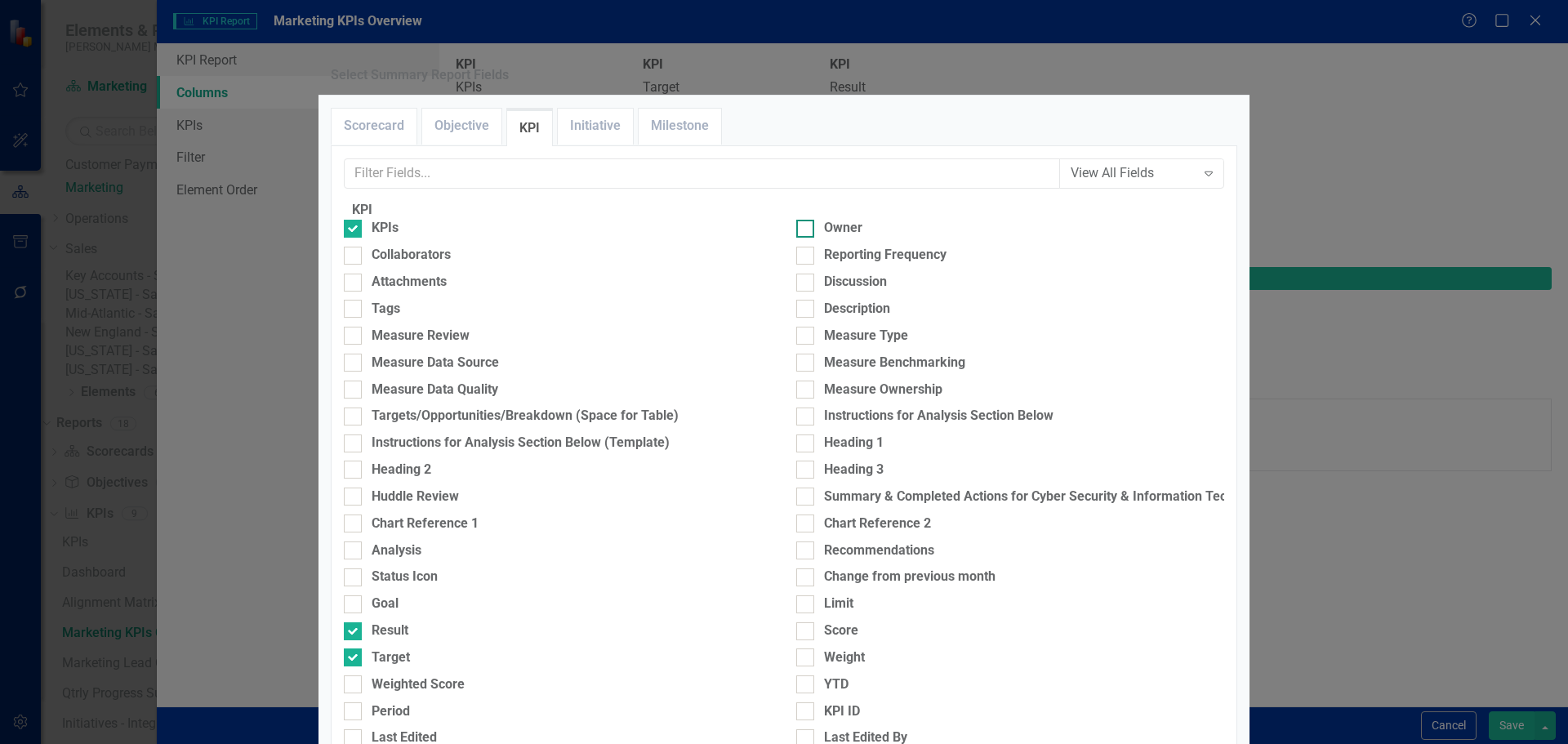
click at [813, 238] on div "Owner" at bounding box center [1010, 228] width 428 height 18
click at [807, 231] on input "Owner" at bounding box center [802, 225] width 11 height 11
checkbox input "true"
type input "63%"
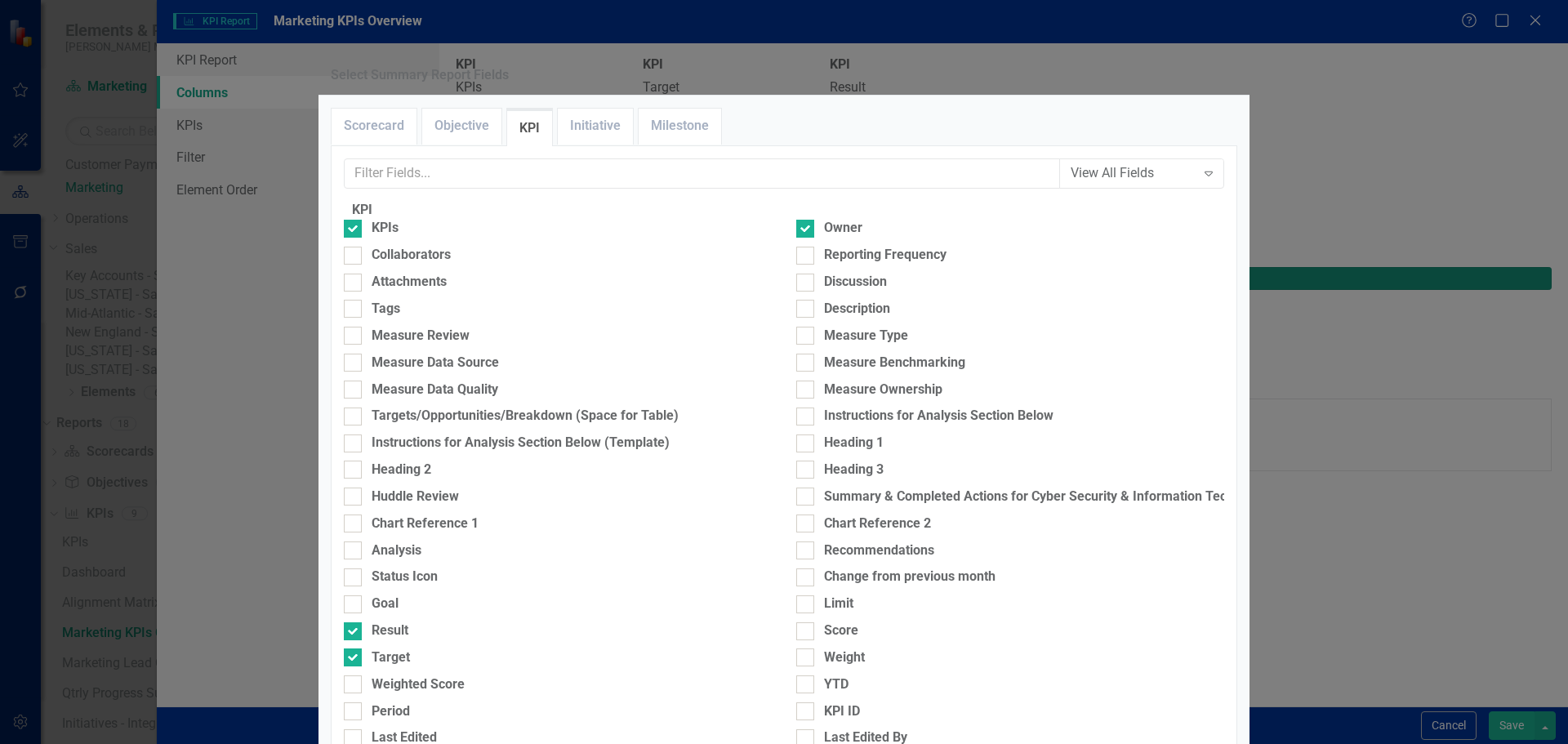
type input "13%"
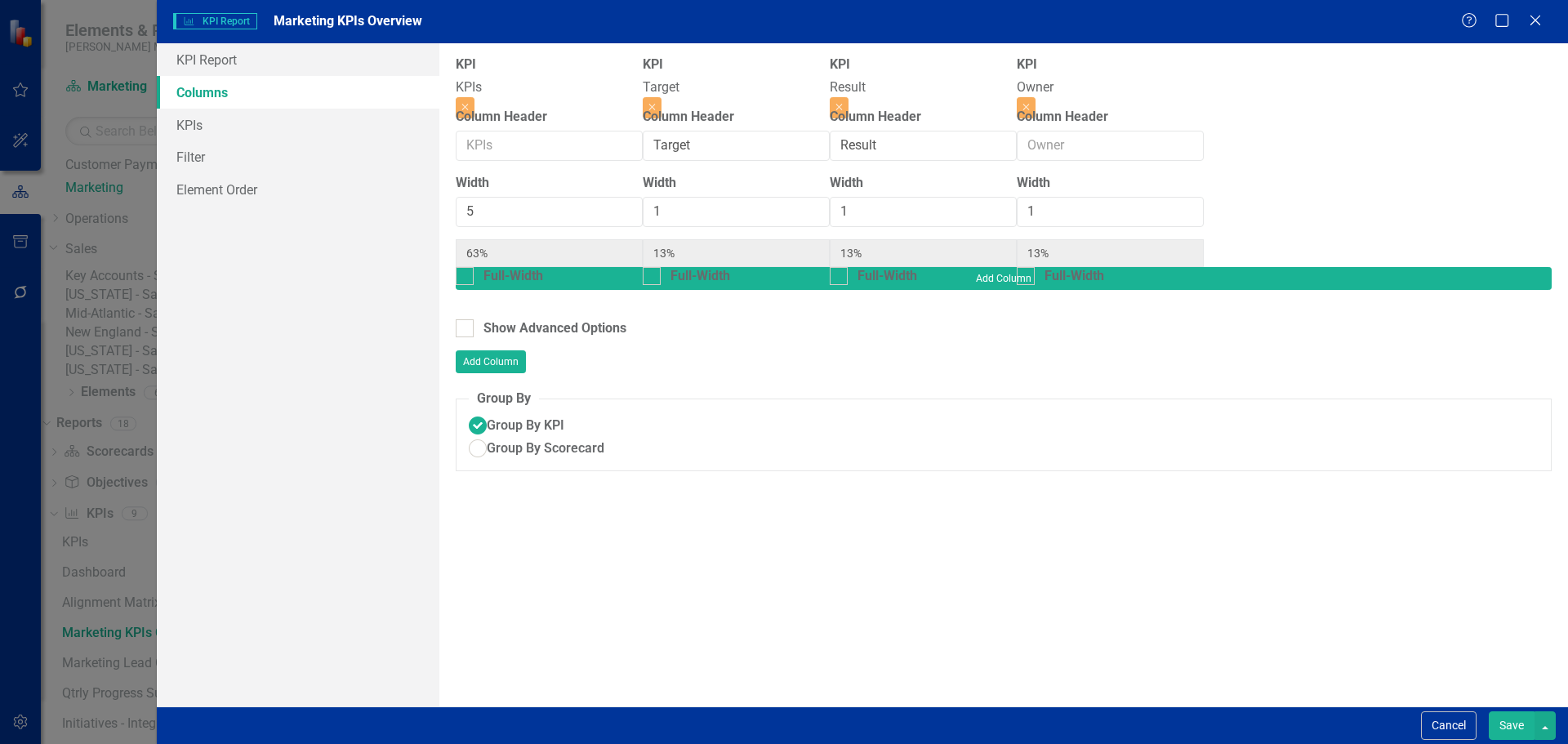
click at [1509, 718] on button "Save" at bounding box center [1511, 725] width 46 height 28
radio input "true"
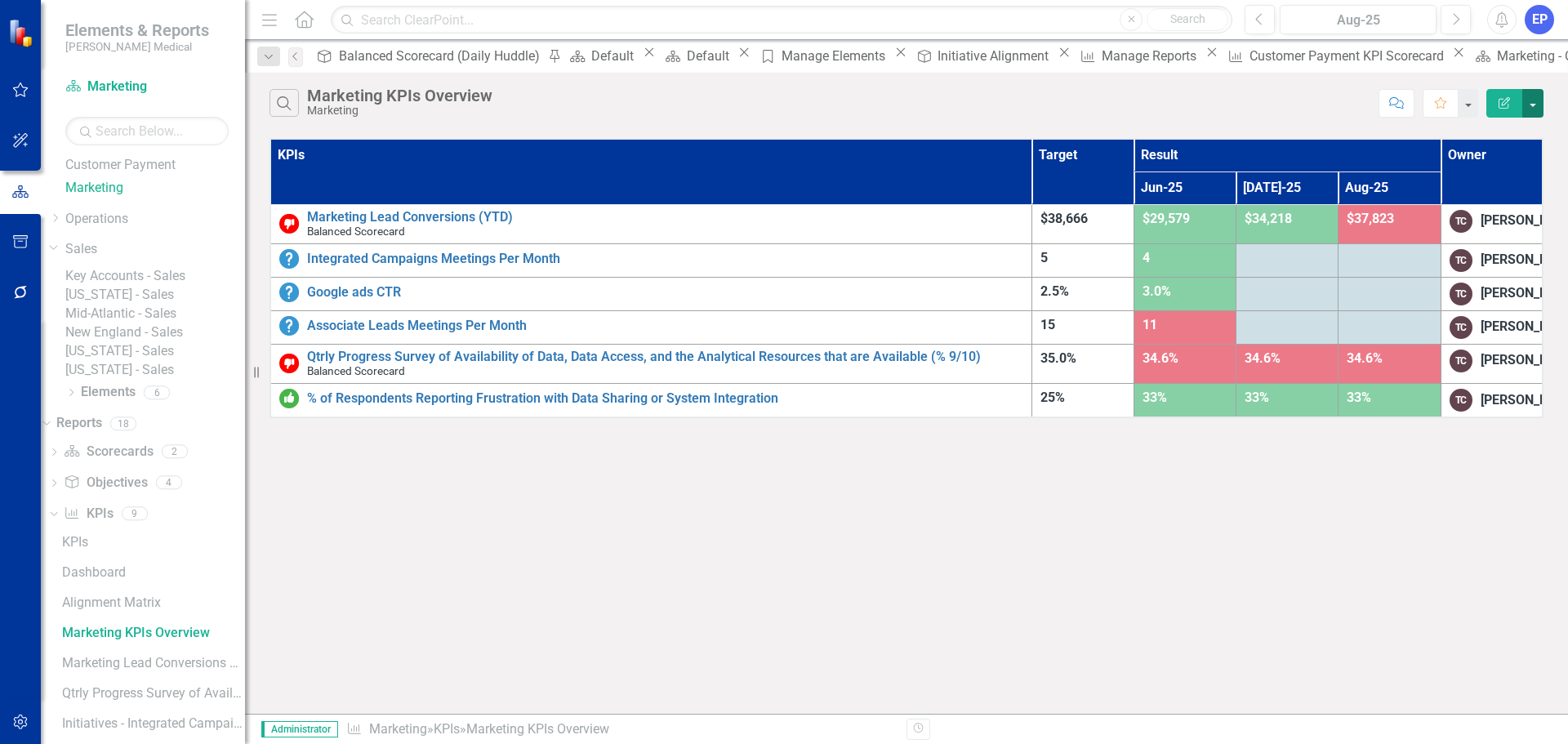
click at [1535, 102] on button "button" at bounding box center [1532, 103] width 21 height 28
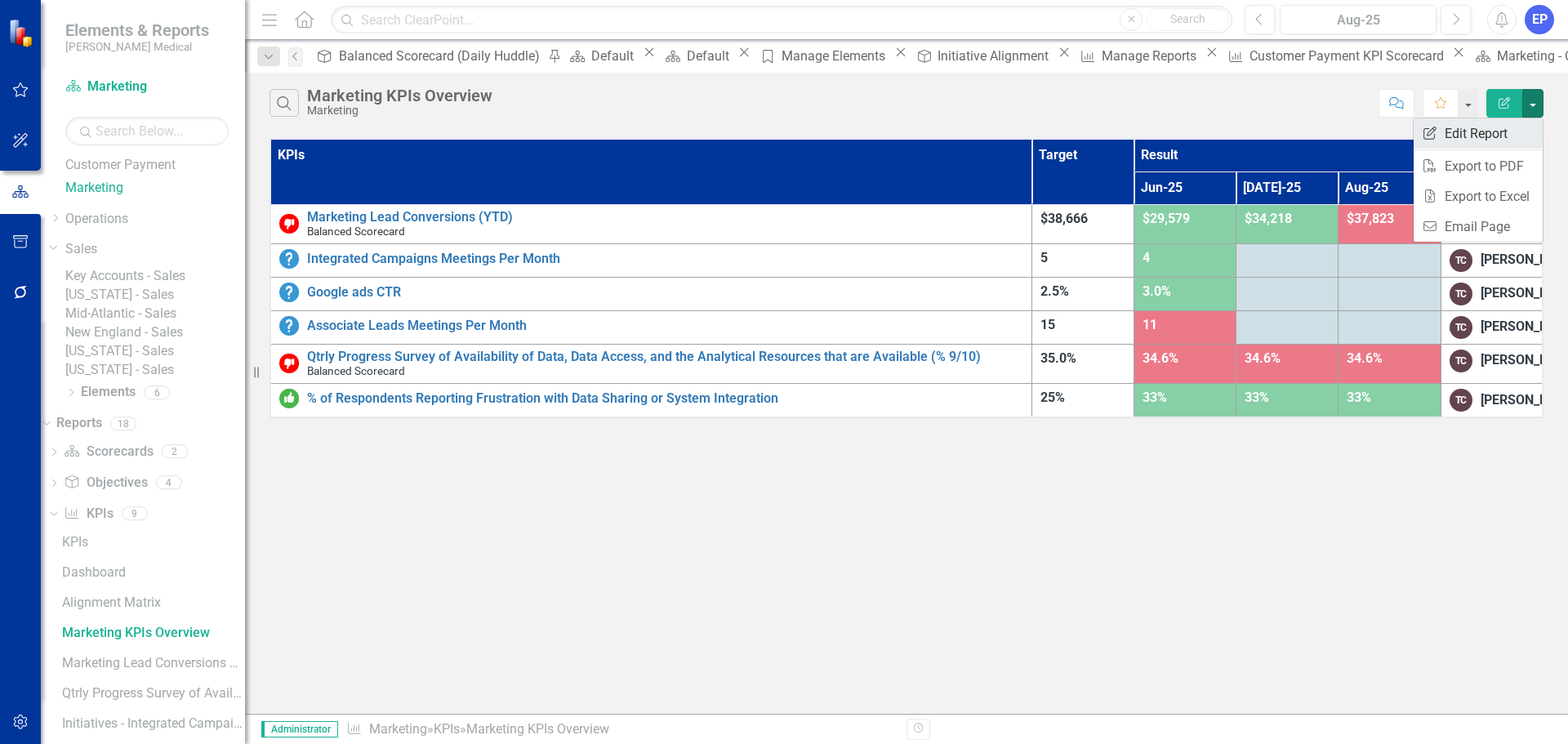
click at [1511, 129] on link "Edit Report Edit Report" at bounding box center [1478, 133] width 129 height 30
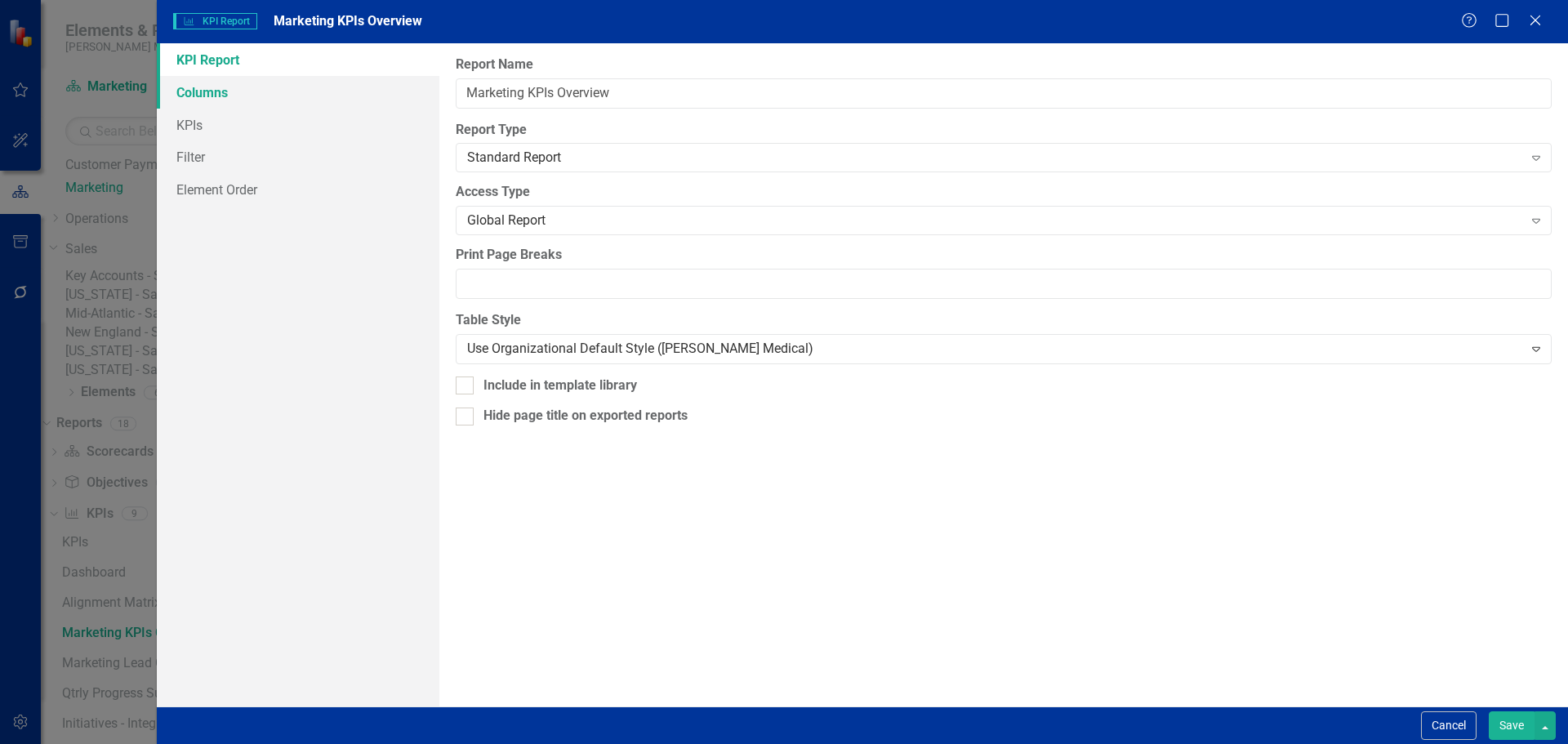
click at [309, 98] on link "Columns" at bounding box center [299, 93] width 283 height 33
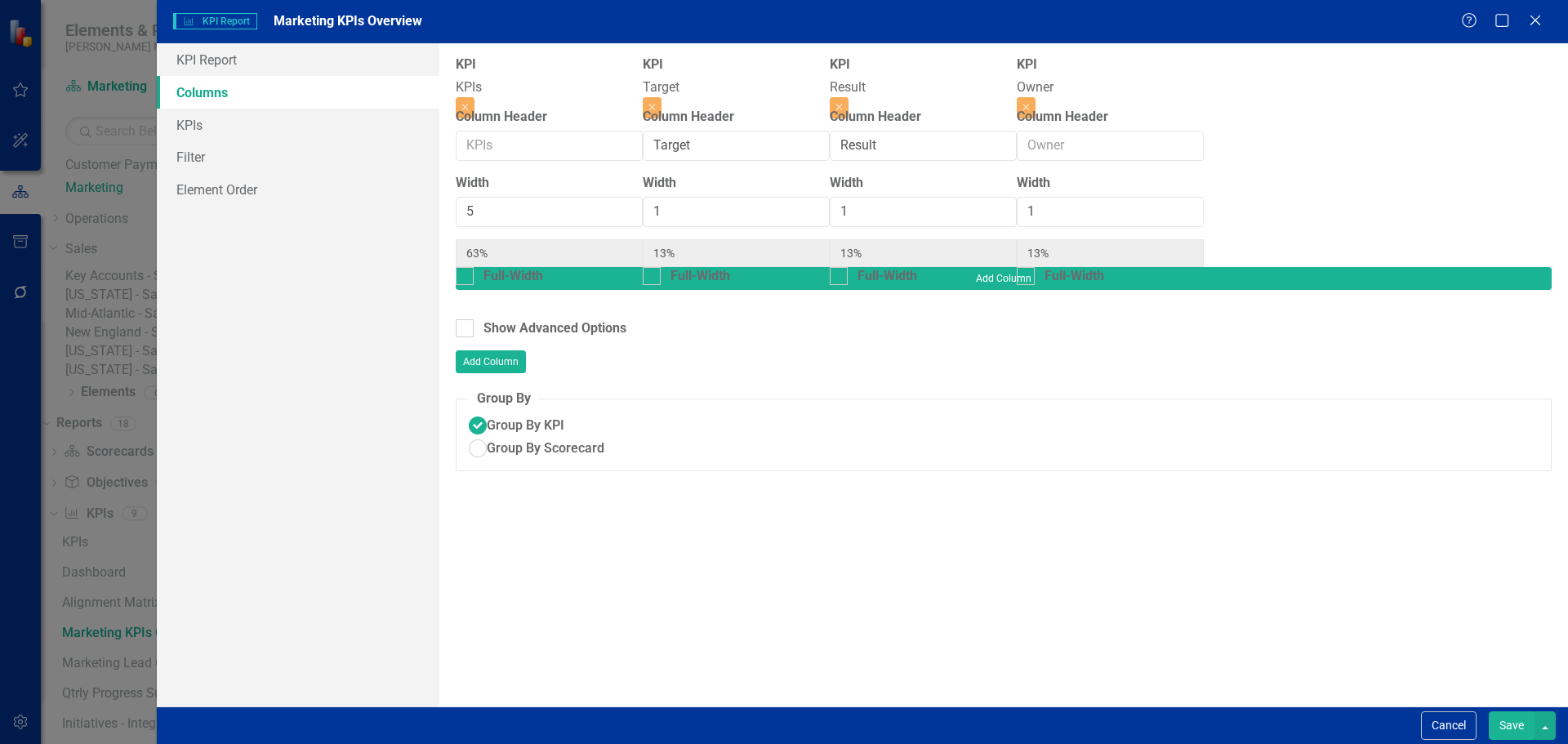
click at [1495, 723] on button "Save" at bounding box center [1511, 725] width 46 height 28
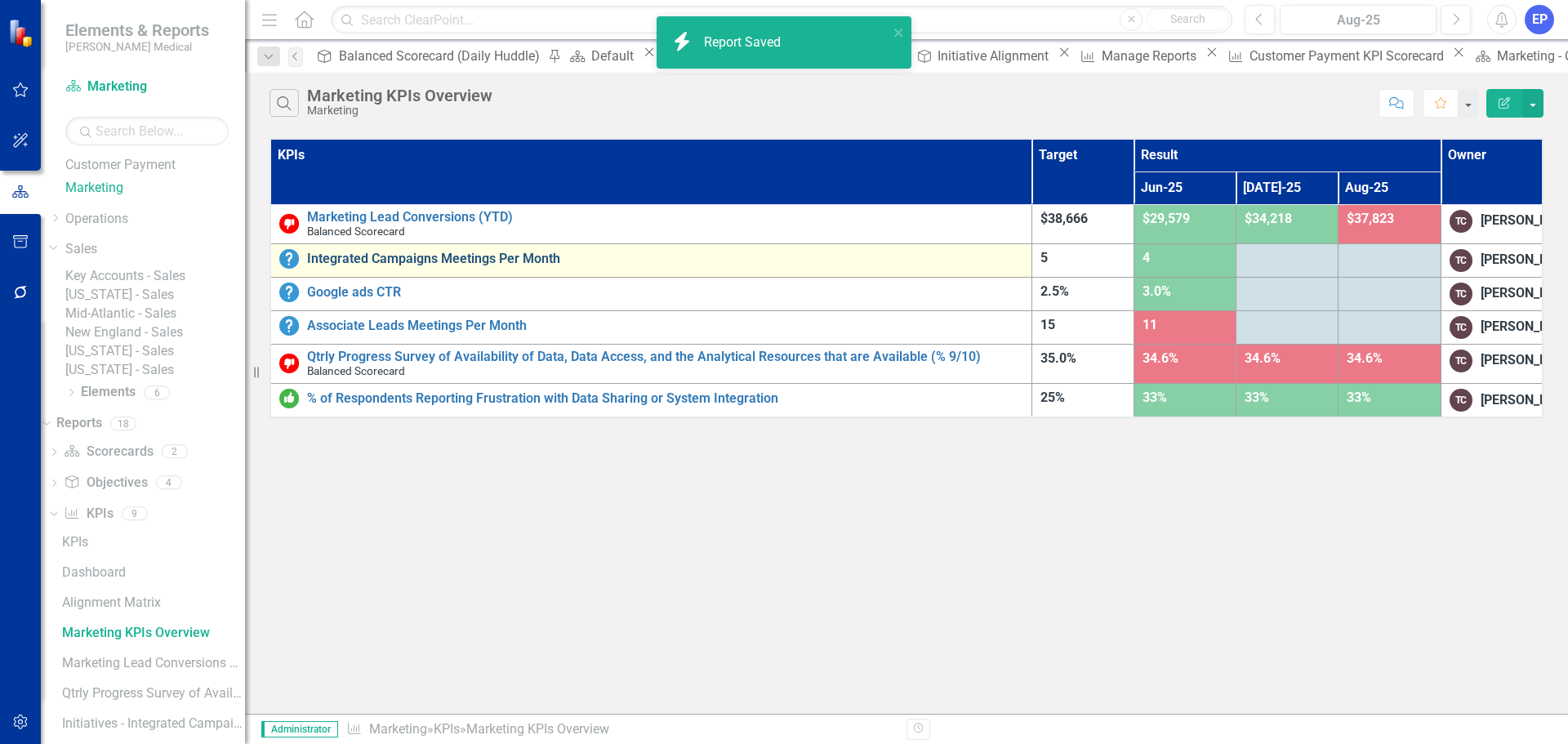
click at [540, 266] on link "Integrated Campaigns Meetings Per Month" at bounding box center [665, 259] width 716 height 15
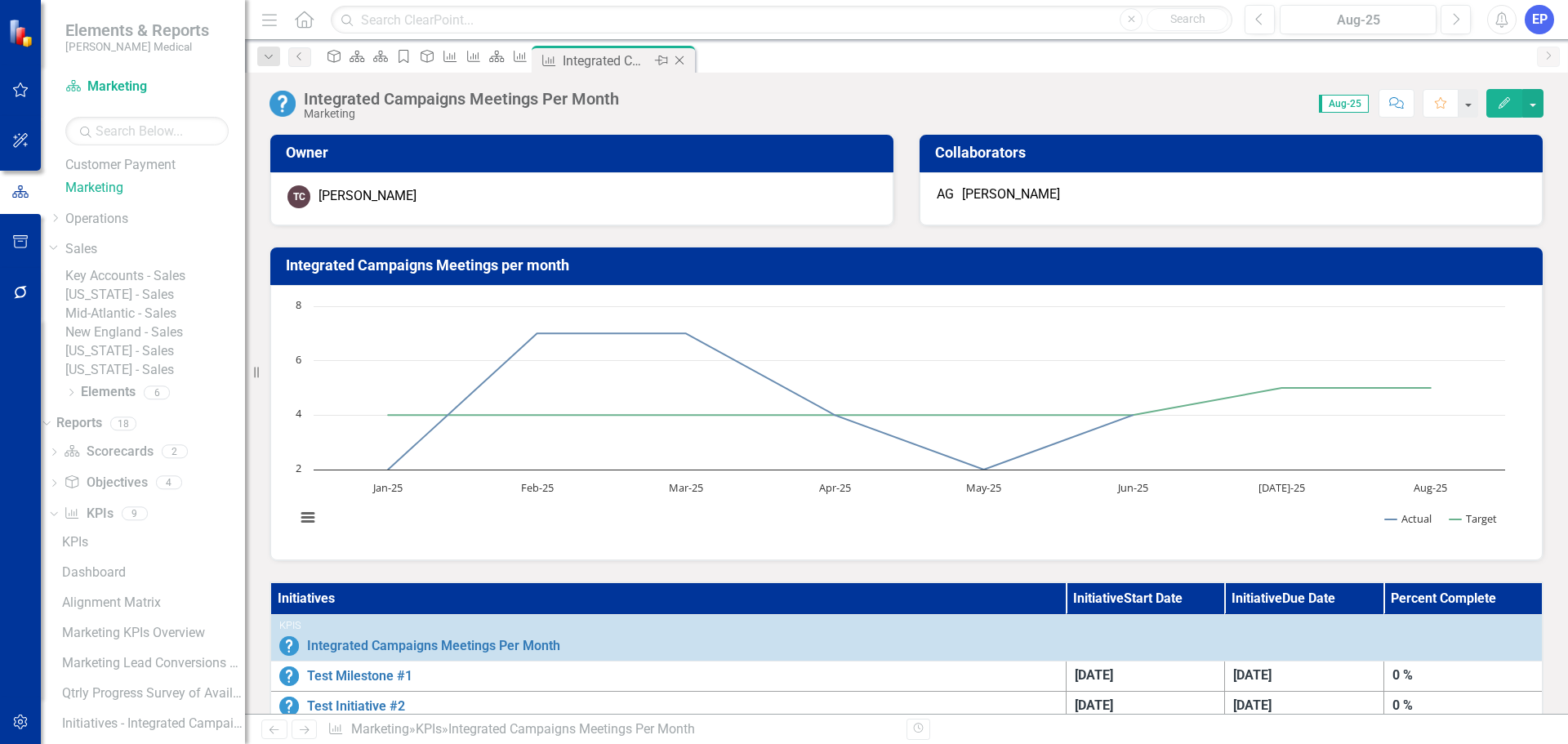
click at [687, 61] on icon "Close" at bounding box center [680, 61] width 17 height 13
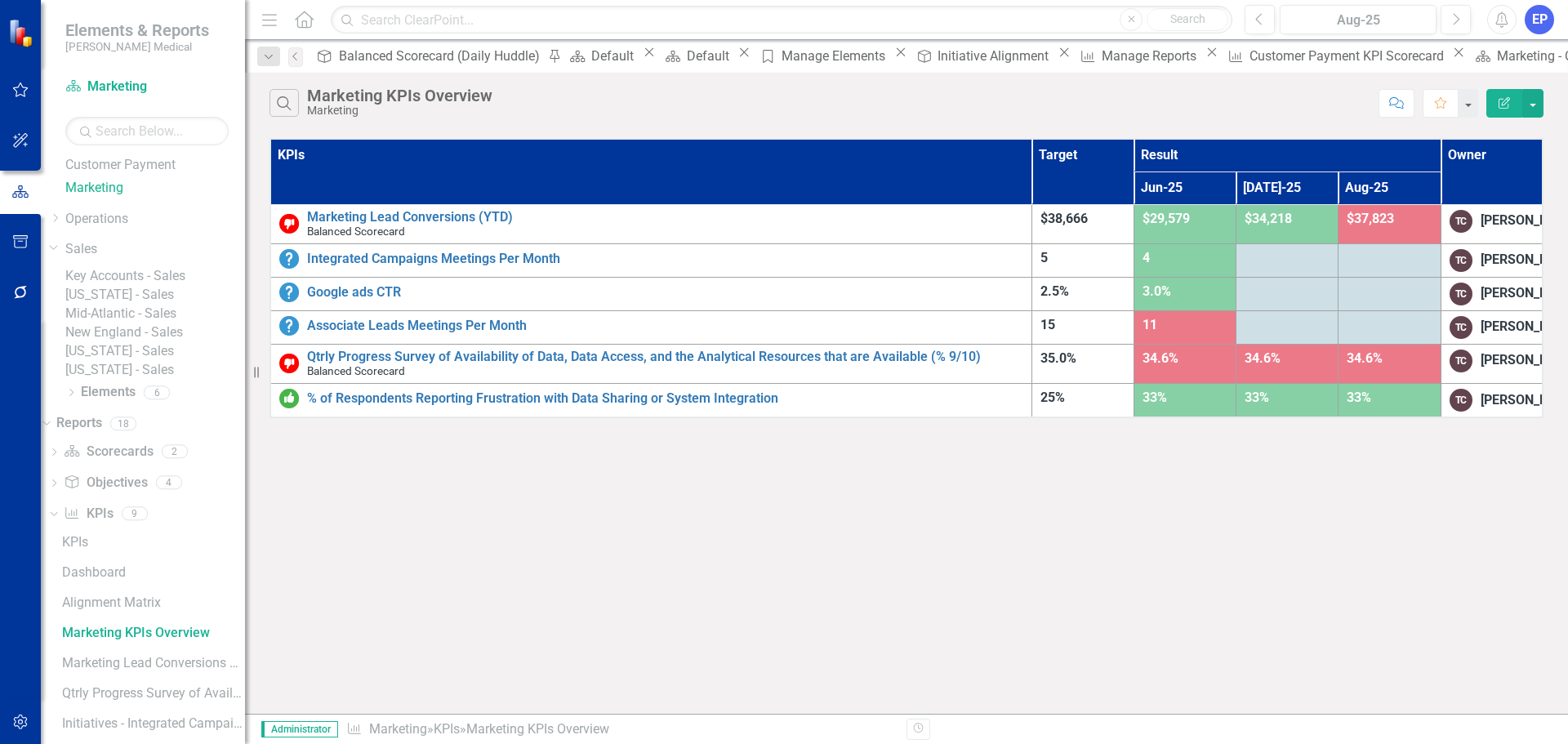
click at [1507, 100] on icon "Edit Report" at bounding box center [1504, 103] width 15 height 11
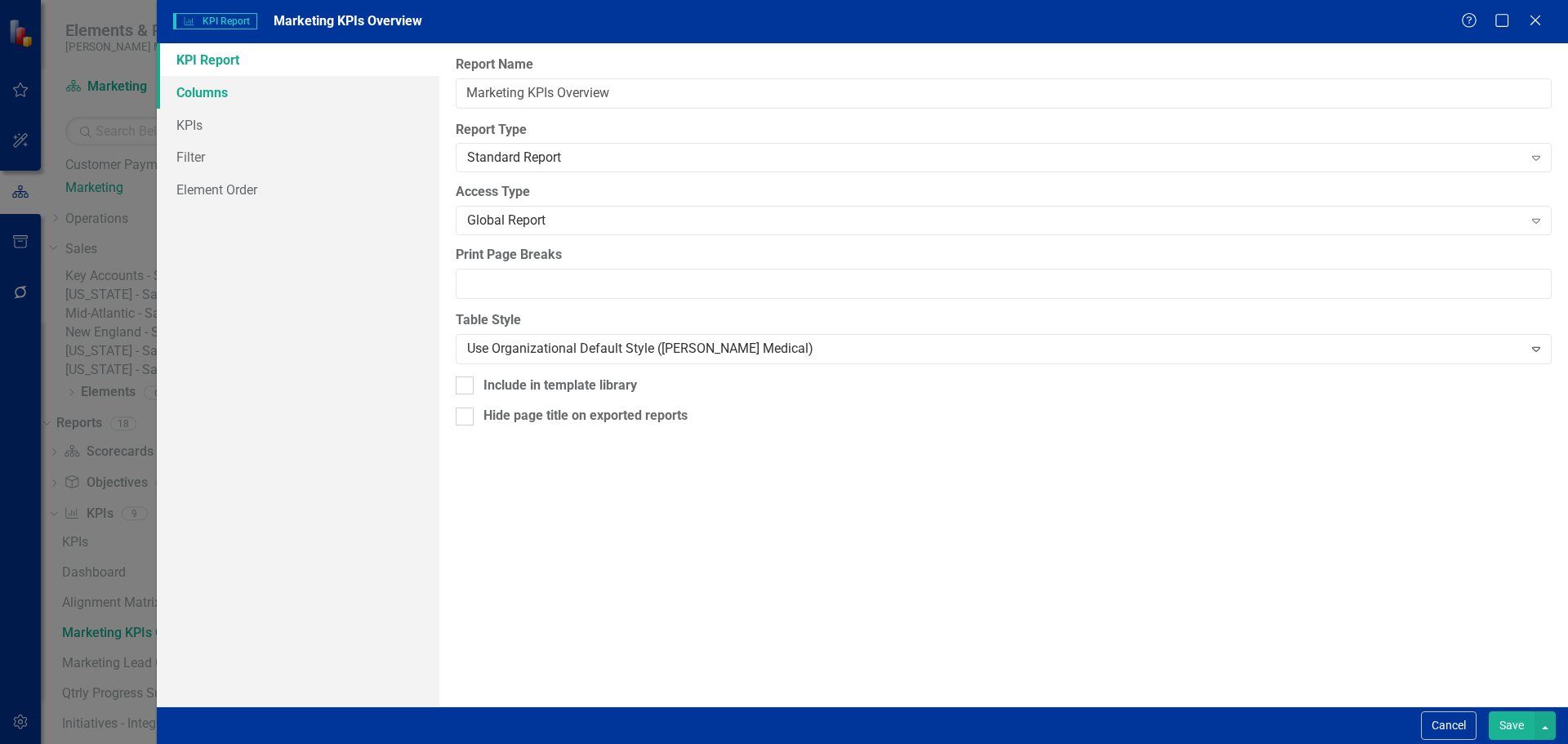
click at [297, 95] on link "Columns" at bounding box center [299, 93] width 283 height 33
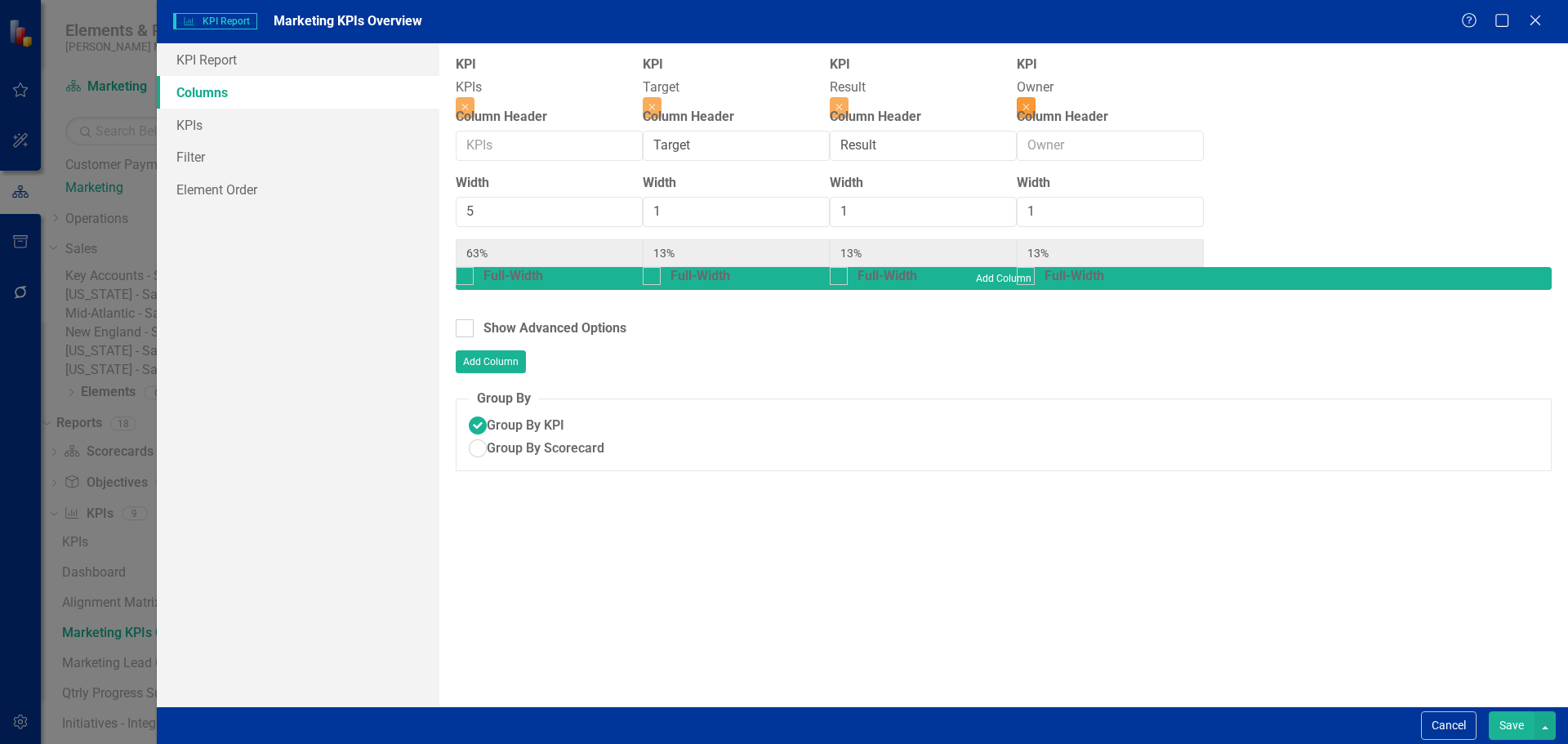
click at [1035, 97] on button "Close" at bounding box center [1026, 107] width 18 height 21
type input "71%"
type input "14%"
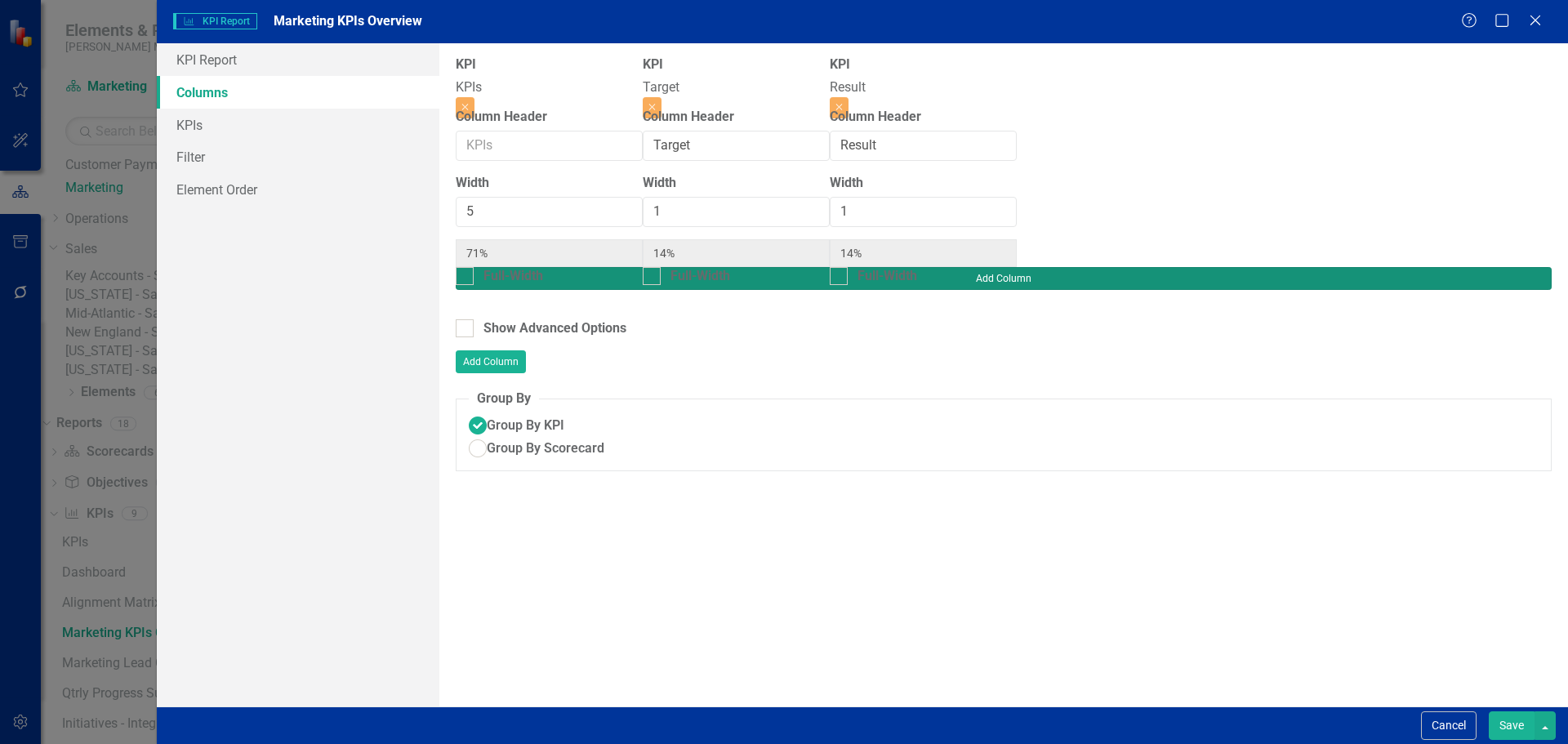
click at [1461, 267] on button "Add Column" at bounding box center [1003, 278] width 1096 height 23
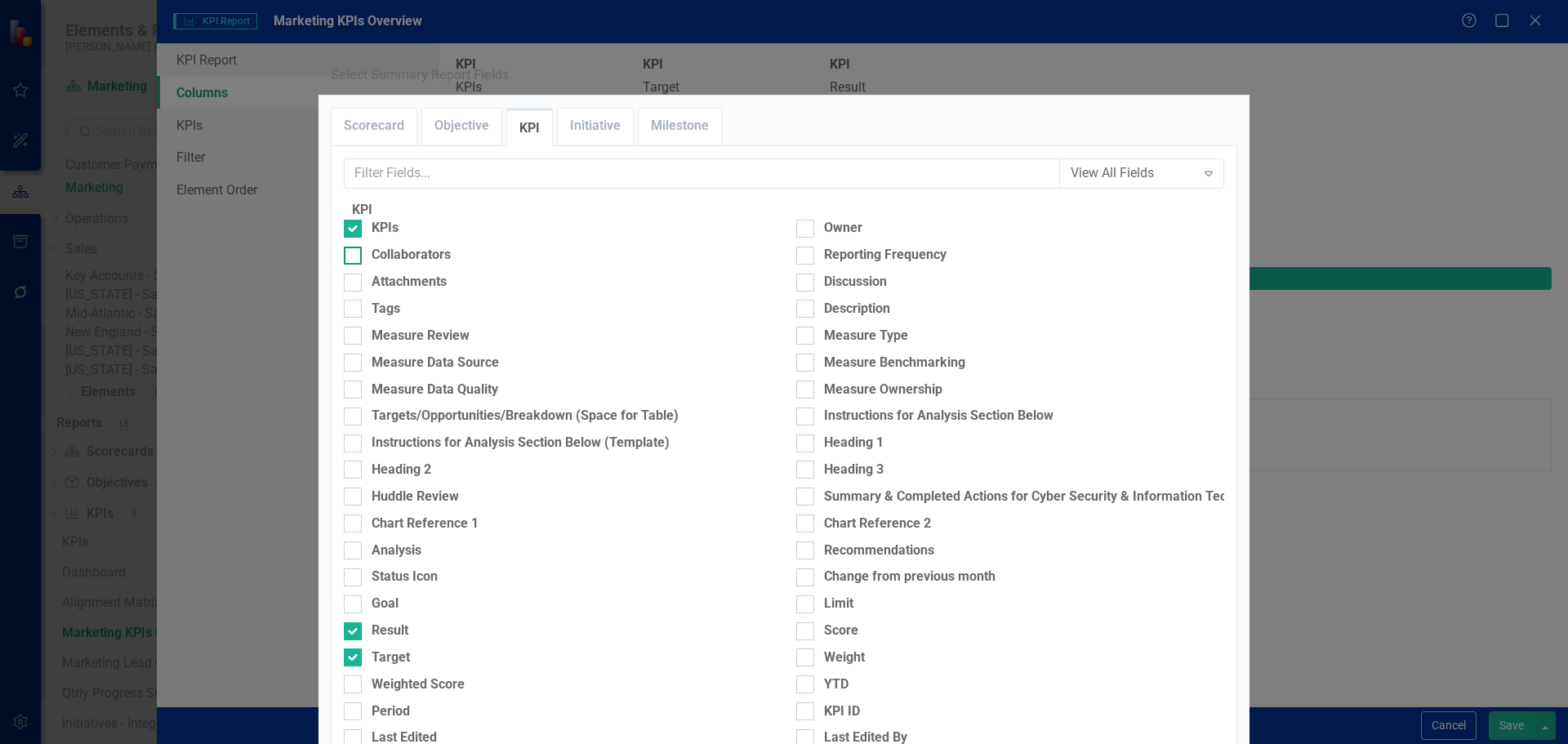
click at [429, 265] on div "Collaborators" at bounding box center [411, 255] width 79 height 18
click at [355, 257] on input "Collaborators" at bounding box center [349, 252] width 11 height 11
checkbox input "true"
type input "63%"
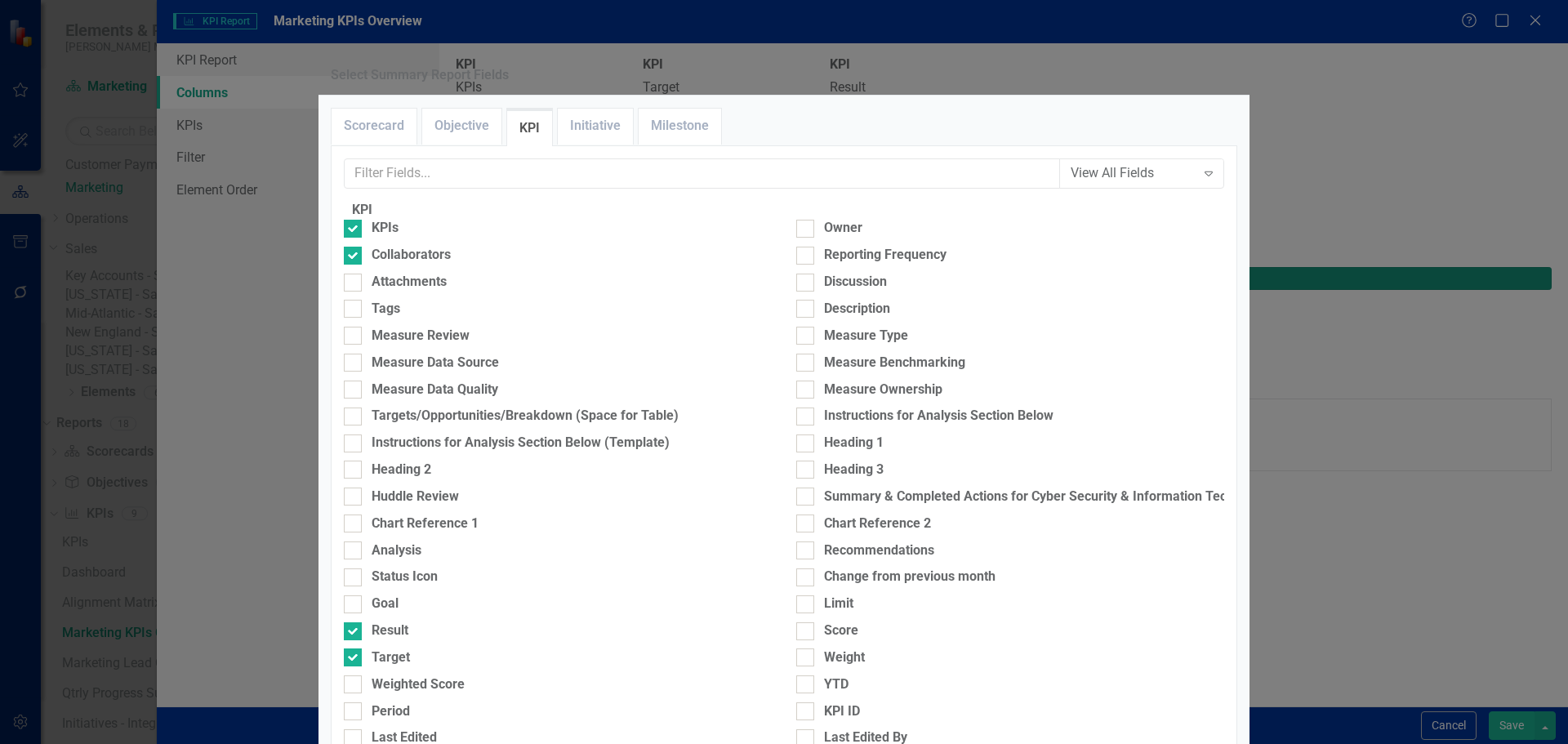
type input "13%"
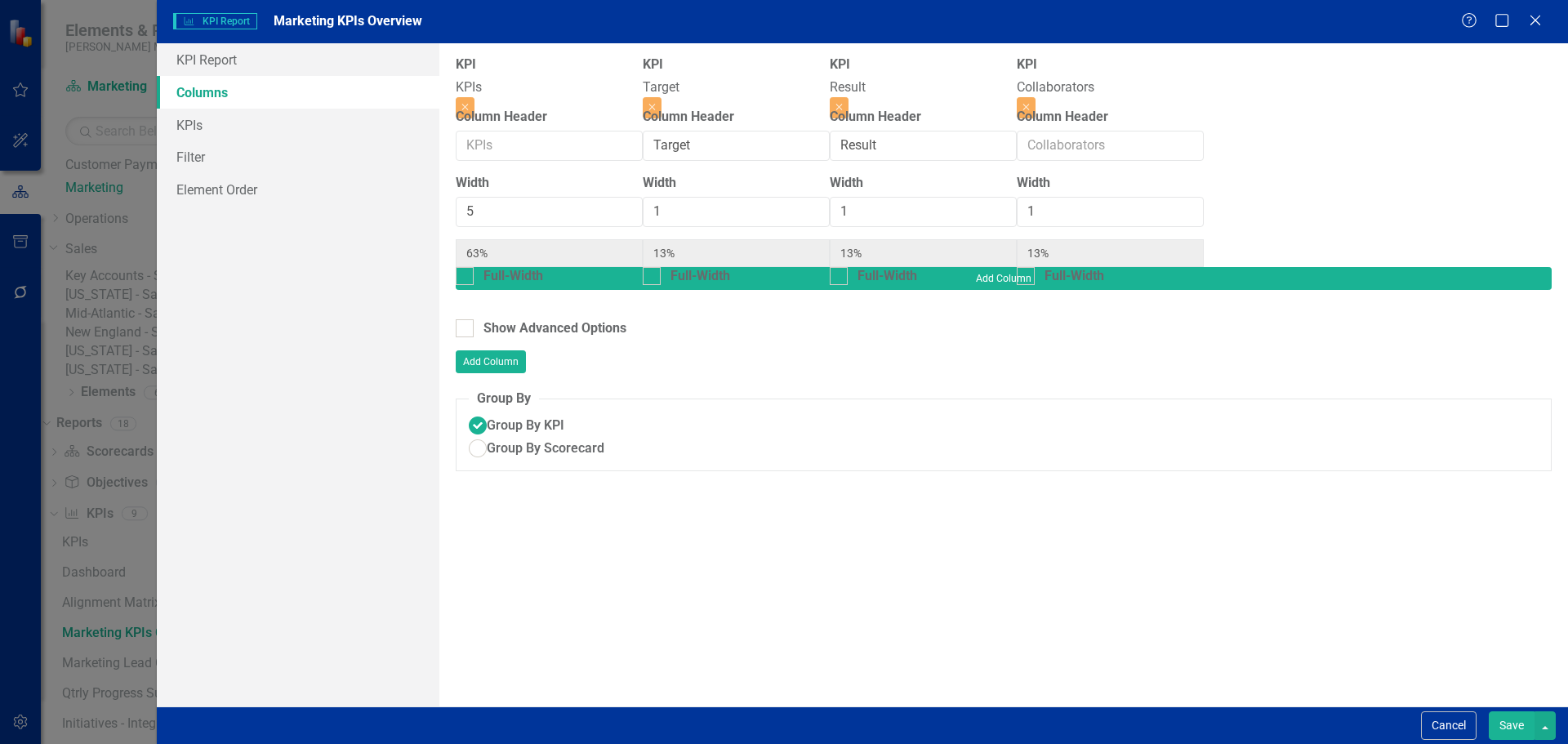
click at [1502, 720] on button "Save" at bounding box center [1511, 725] width 46 height 28
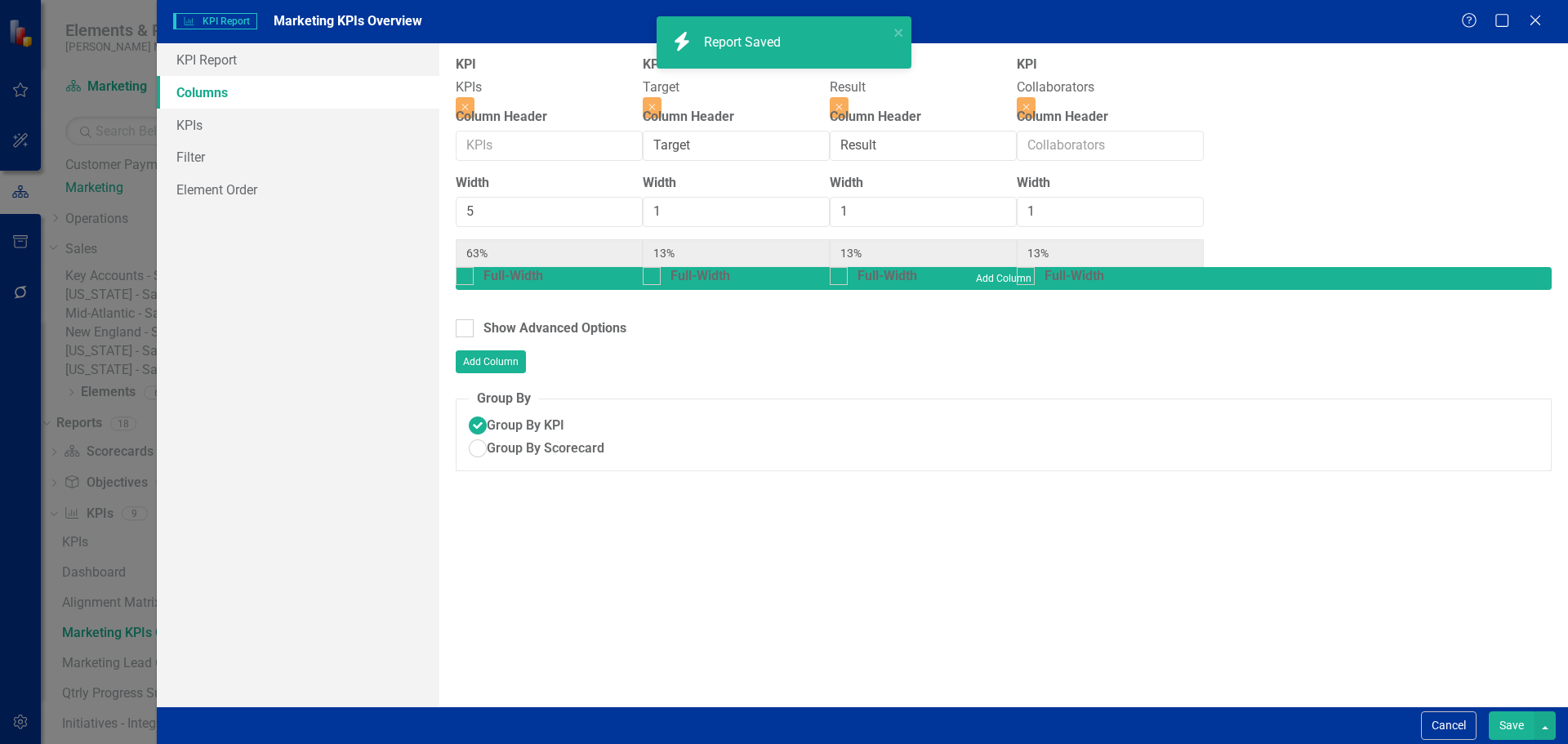
radio input "true"
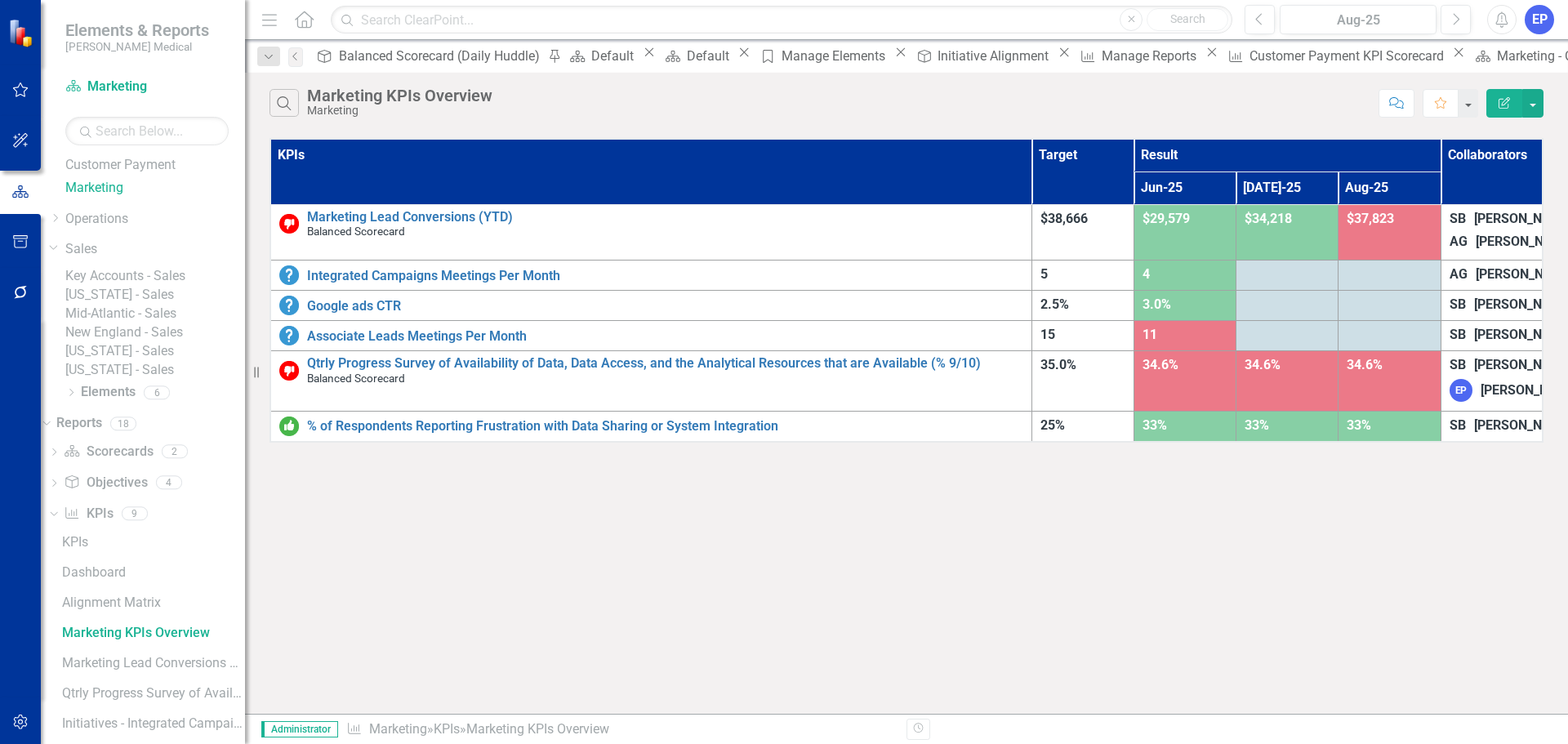
click at [1511, 96] on button "Edit Report" at bounding box center [1504, 103] width 36 height 28
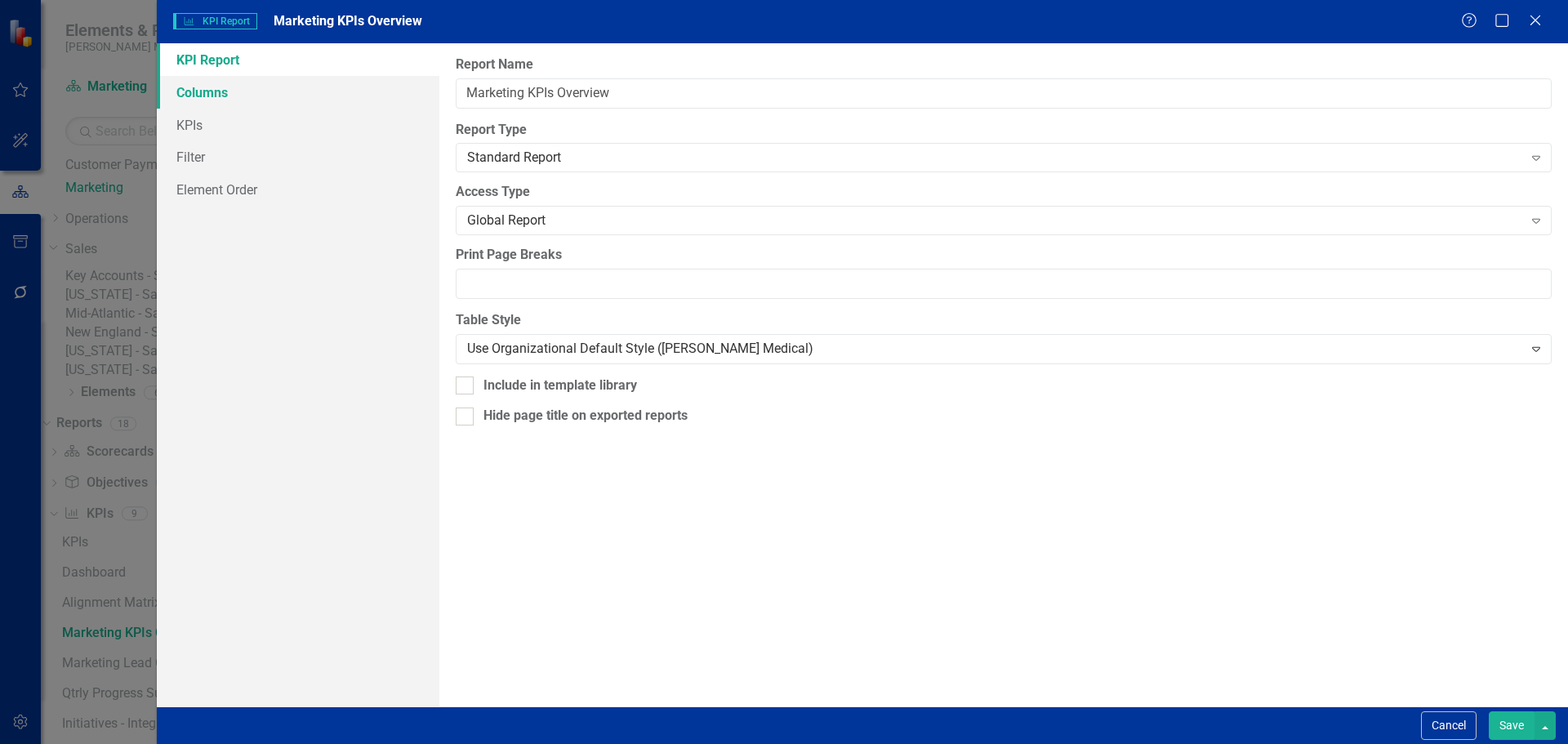
click at [334, 96] on link "Columns" at bounding box center [299, 93] width 283 height 33
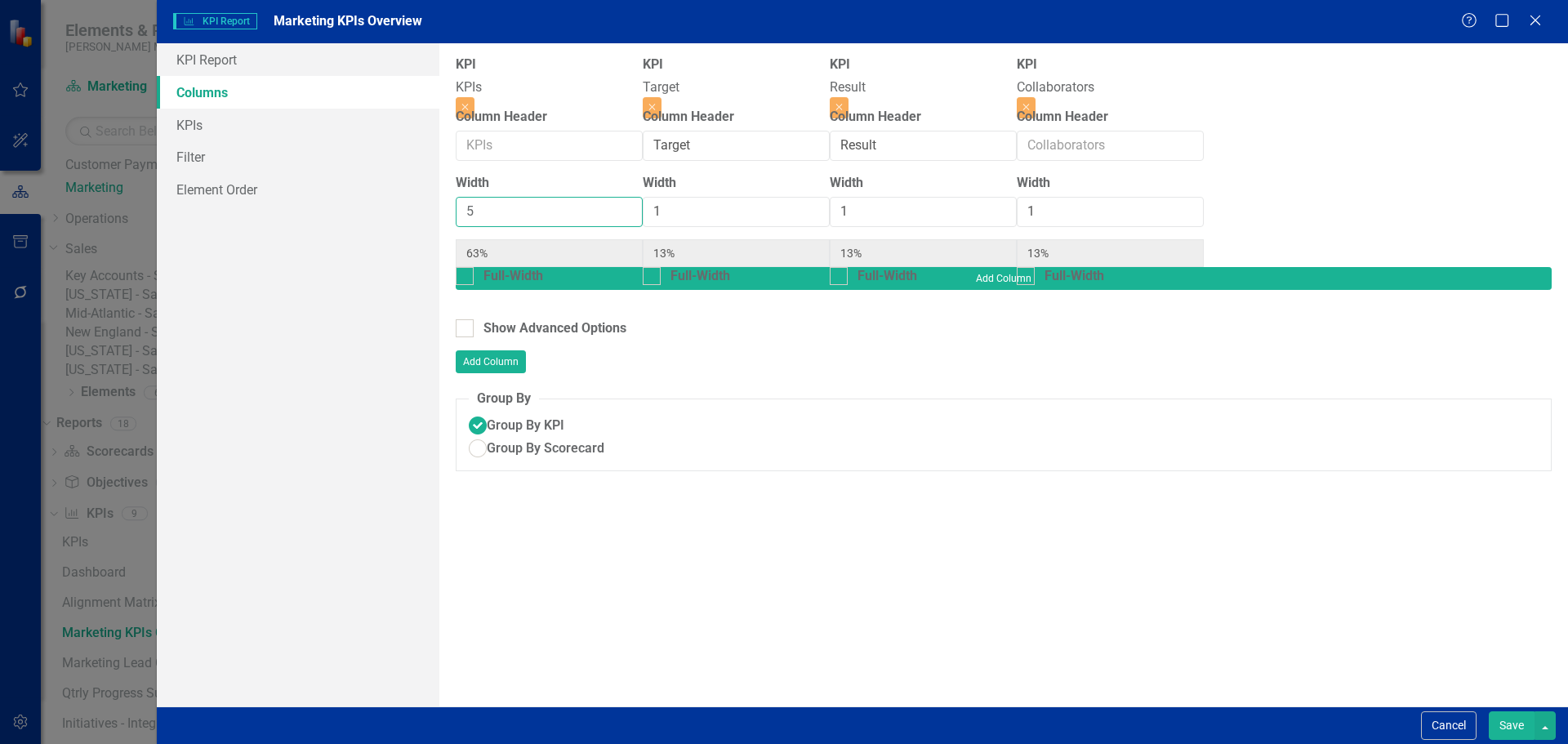
type input "4"
type input "57%"
type input "14%"
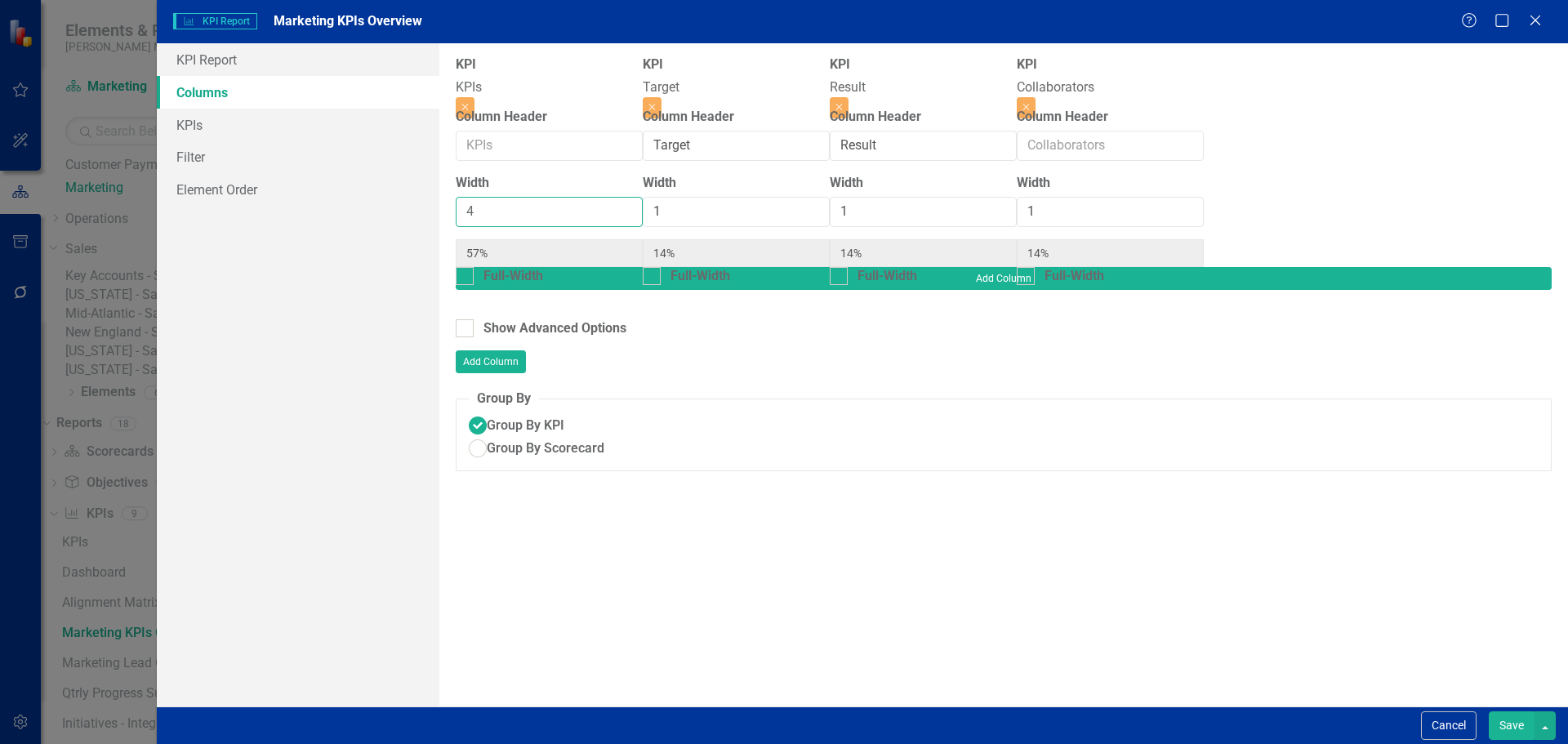
click at [555, 224] on input "4" at bounding box center [549, 211] width 187 height 30
type input "3"
type input "50%"
type input "17%"
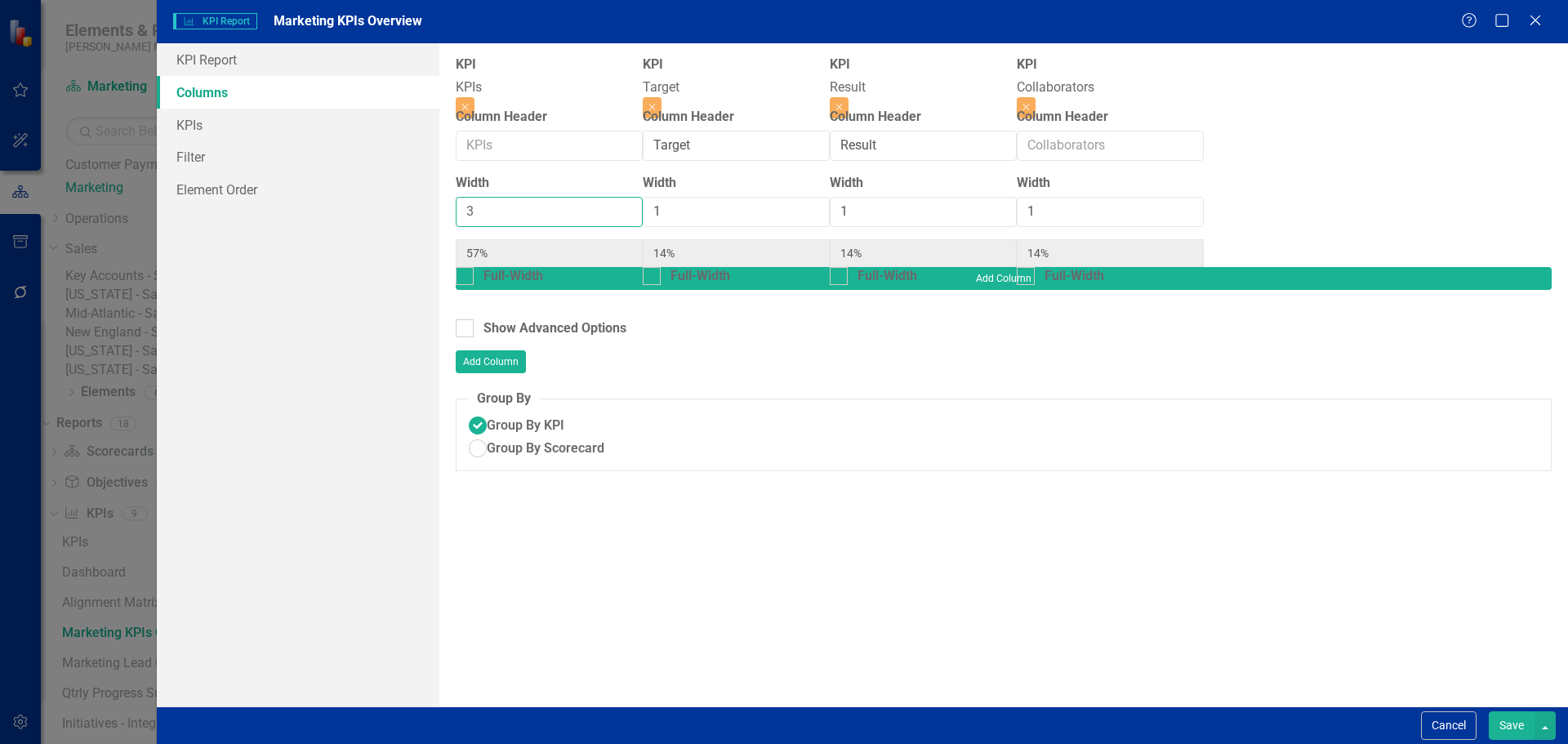
type input "17%"
type input "3"
click at [555, 224] on input "3" at bounding box center [549, 211] width 187 height 30
click at [1478, 730] on div "Cancel Save" at bounding box center [1485, 725] width 139 height 28
click at [1508, 729] on button "Save" at bounding box center [1511, 725] width 46 height 28
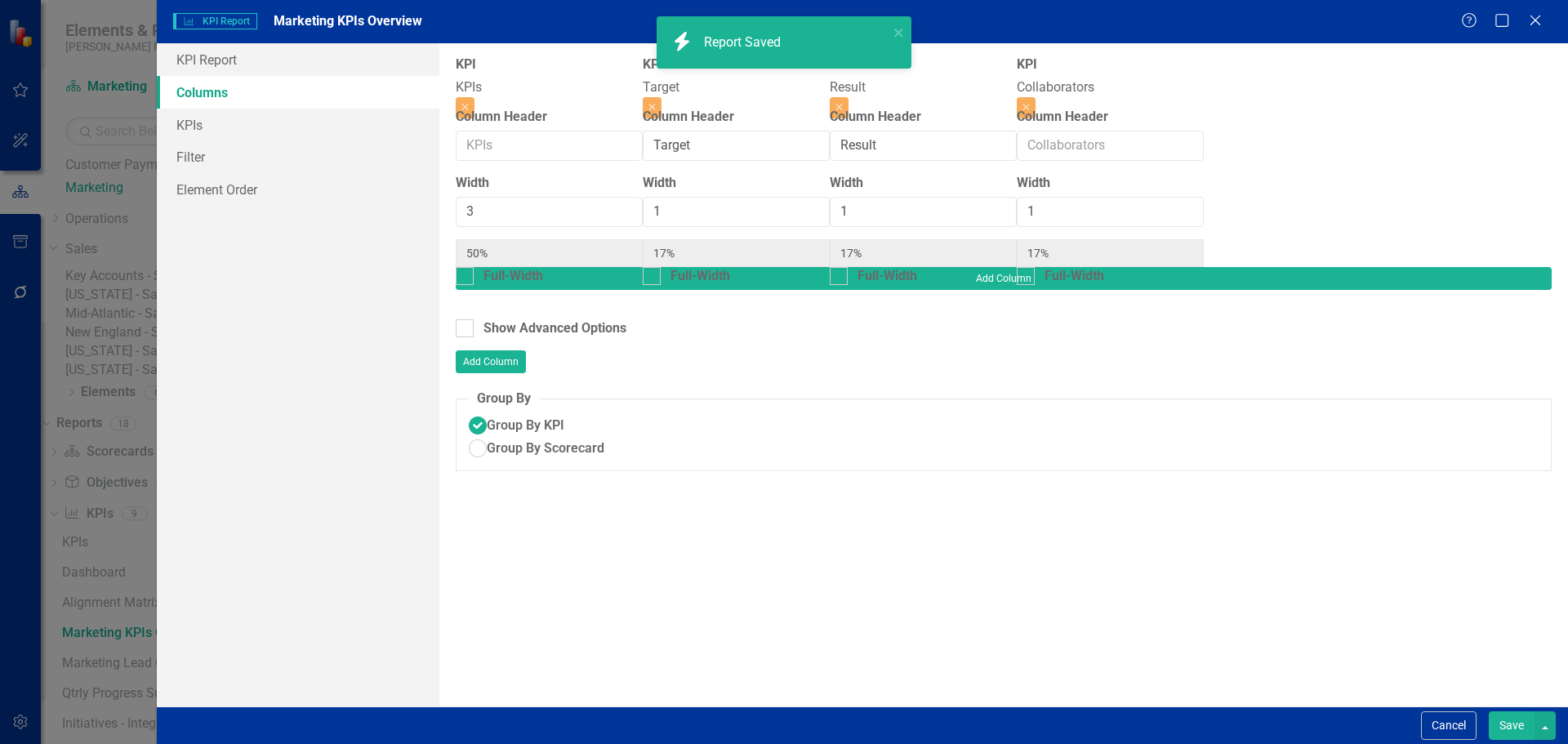
radio input "true"
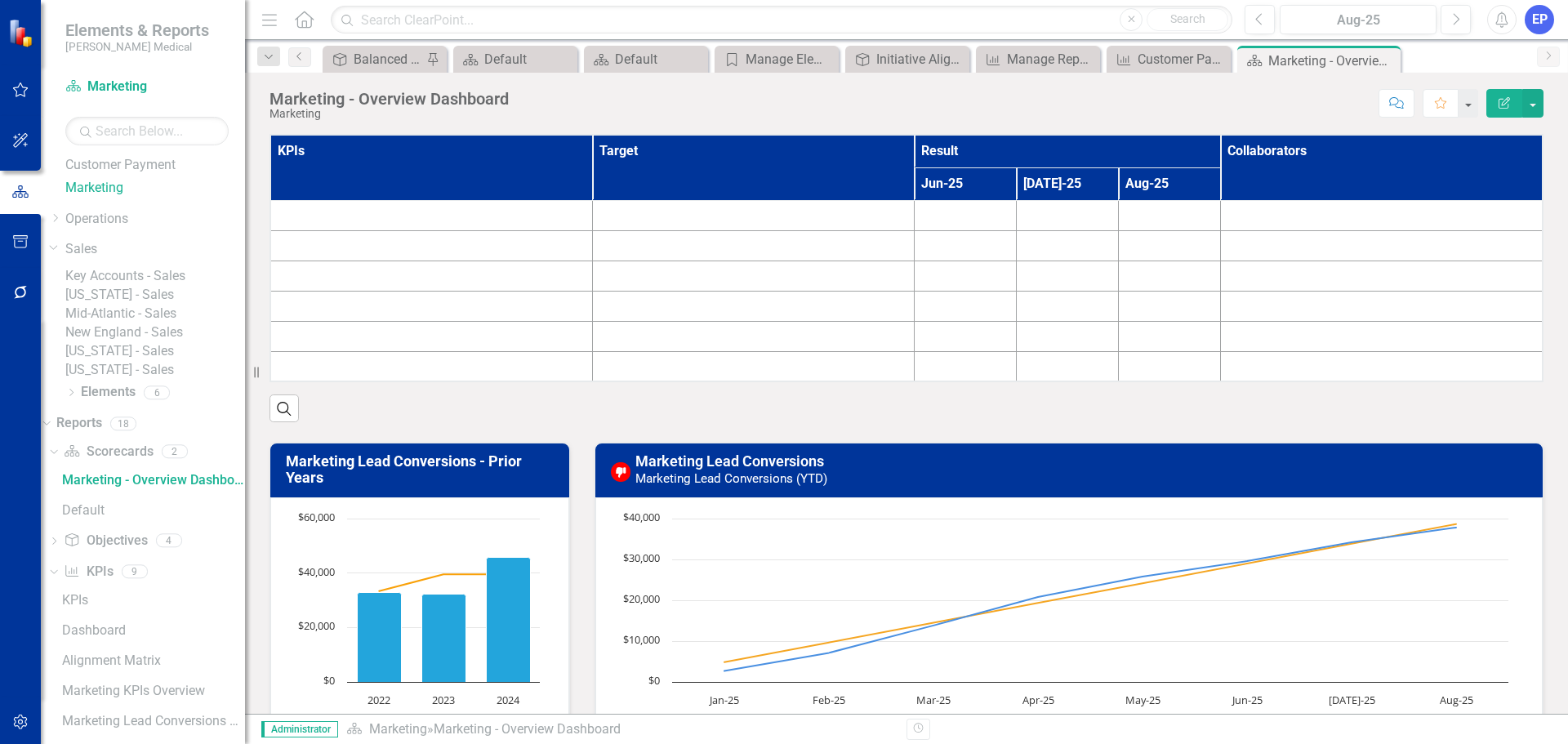
scroll to position [53, 0]
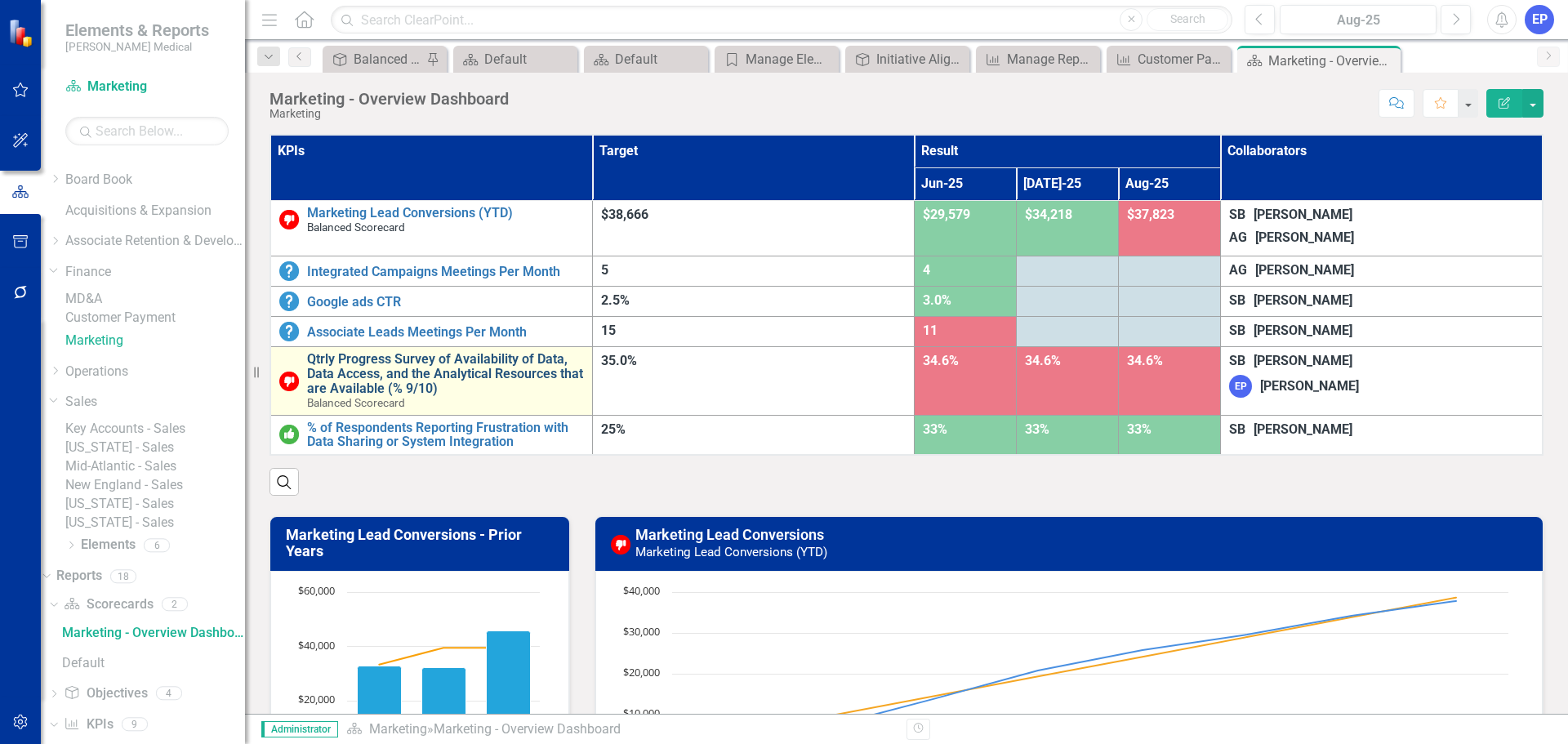
click at [521, 395] on link "Qtrly Progress Survey of Availability of Data, Data Access, and the Analytical …" at bounding box center [445, 373] width 276 height 43
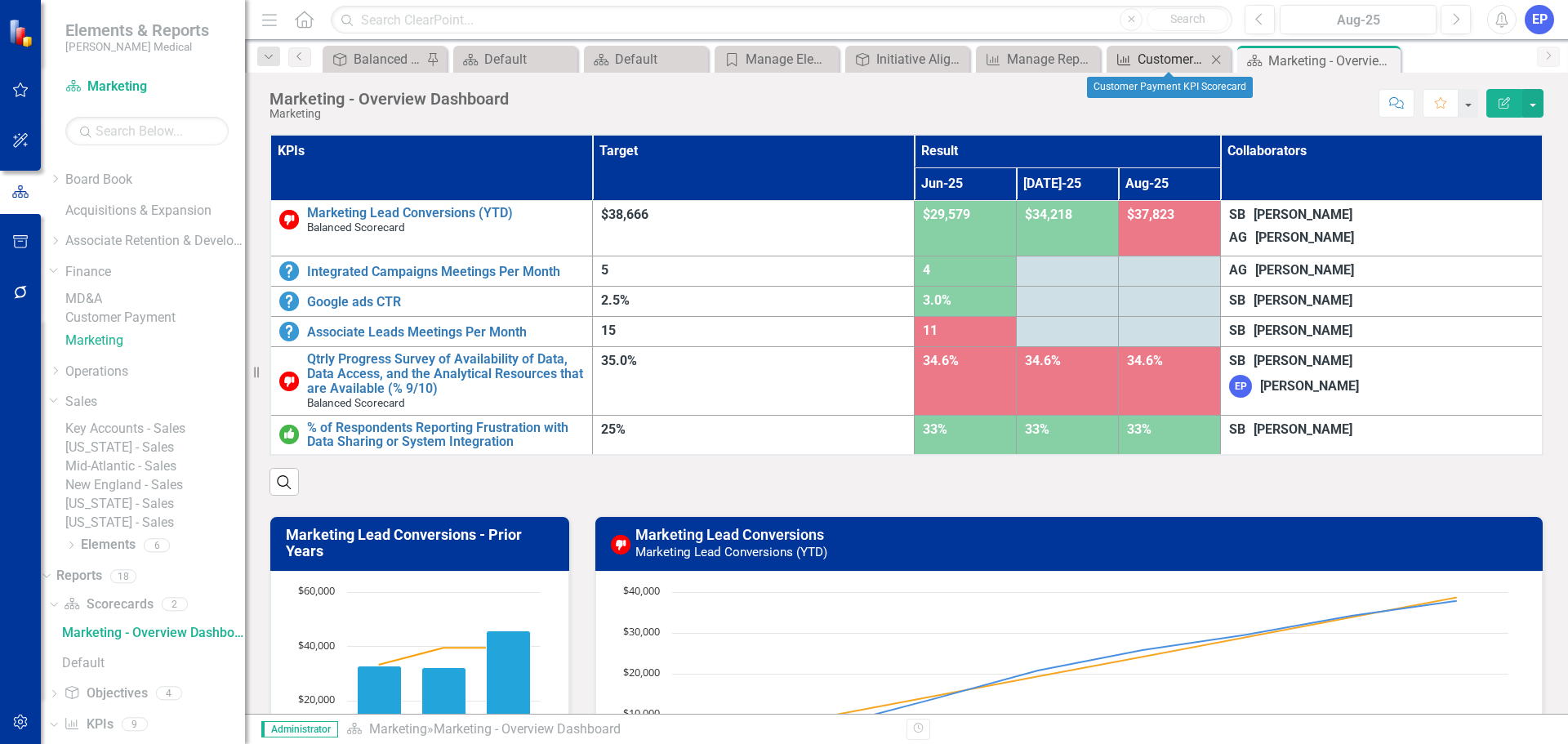
click at [1174, 62] on div "Customer Payment KPI Scorecard" at bounding box center [1171, 59] width 69 height 20
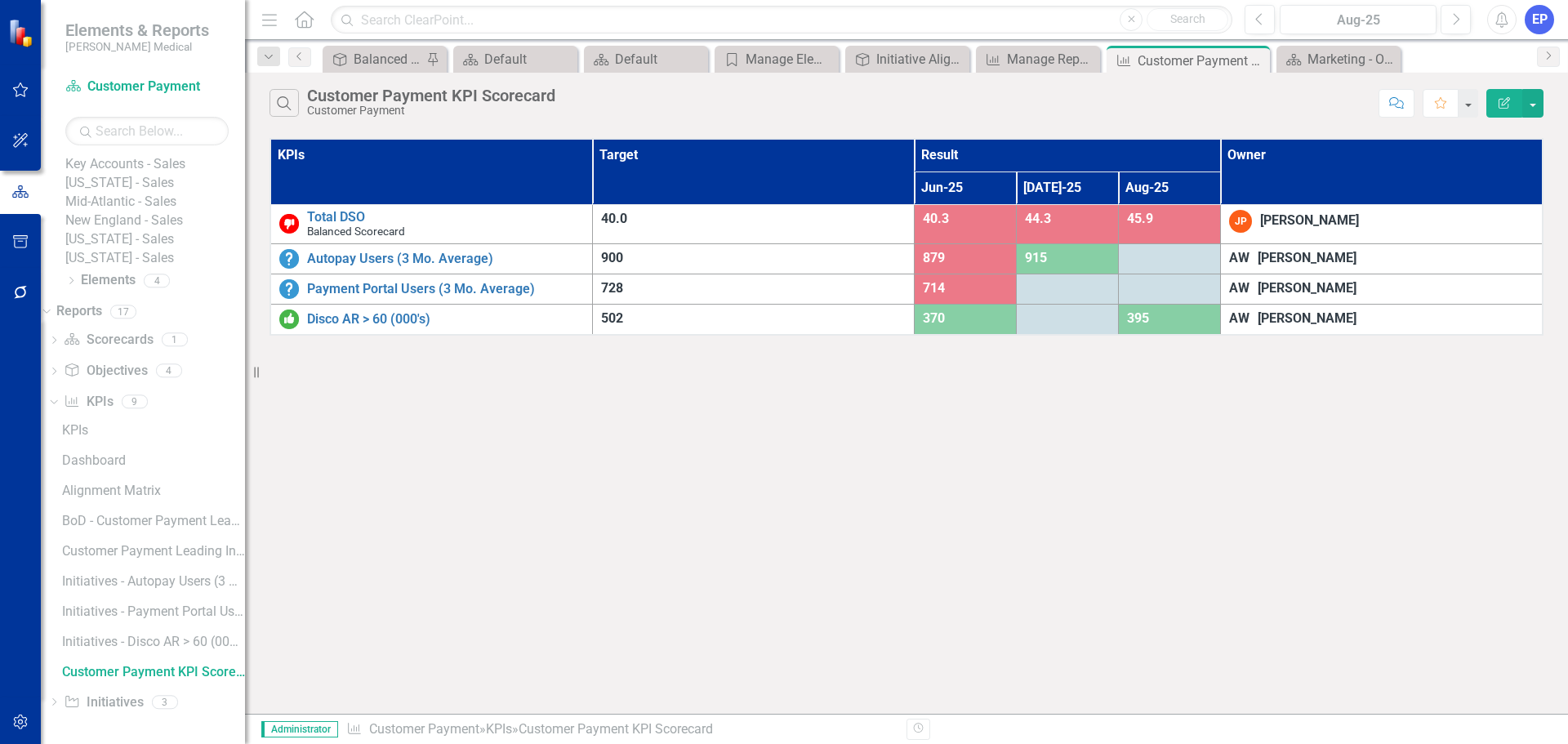
scroll to position [356, 0]
click at [1502, 104] on icon "Edit Report" at bounding box center [1504, 103] width 15 height 11
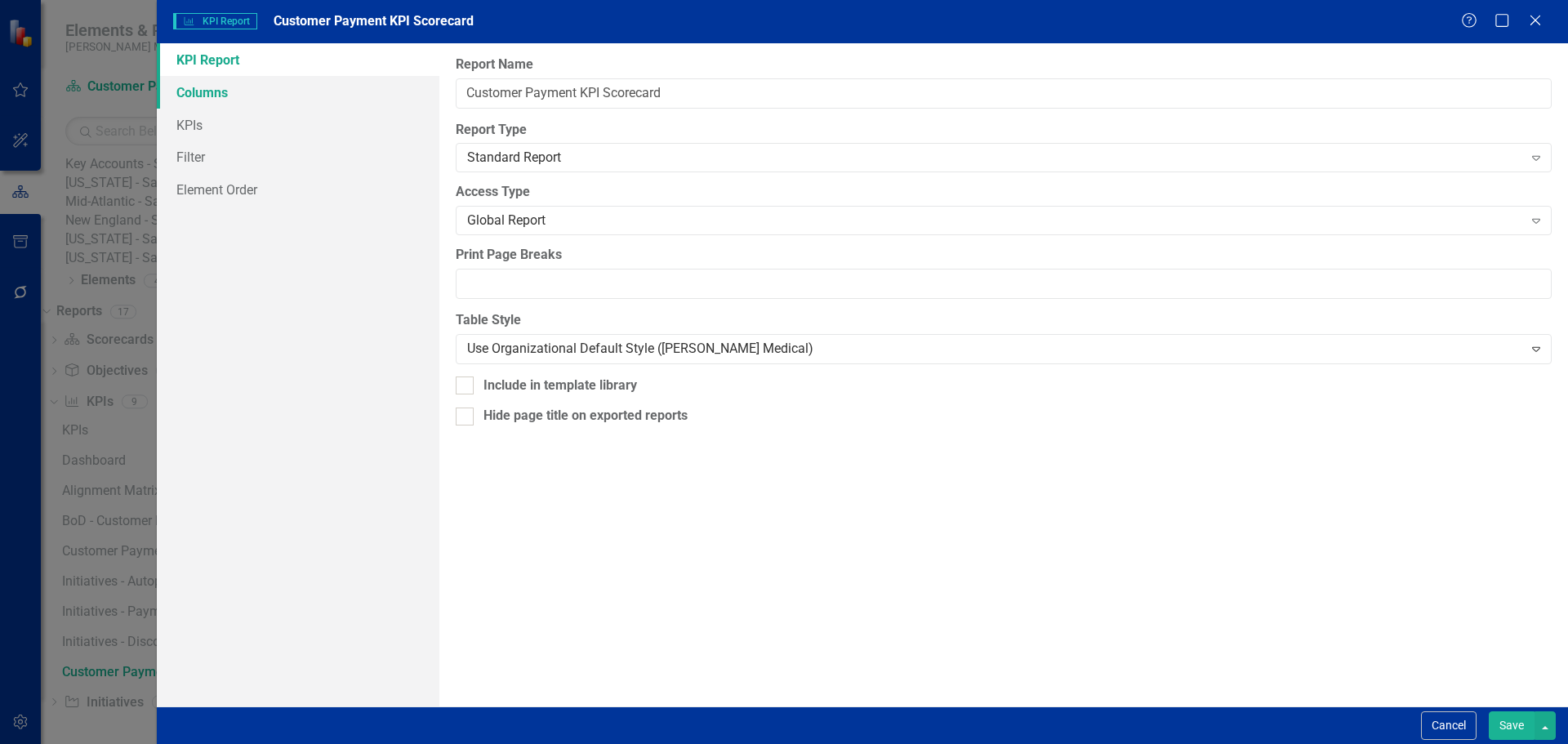
click at [315, 99] on link "Columns" at bounding box center [299, 93] width 283 height 33
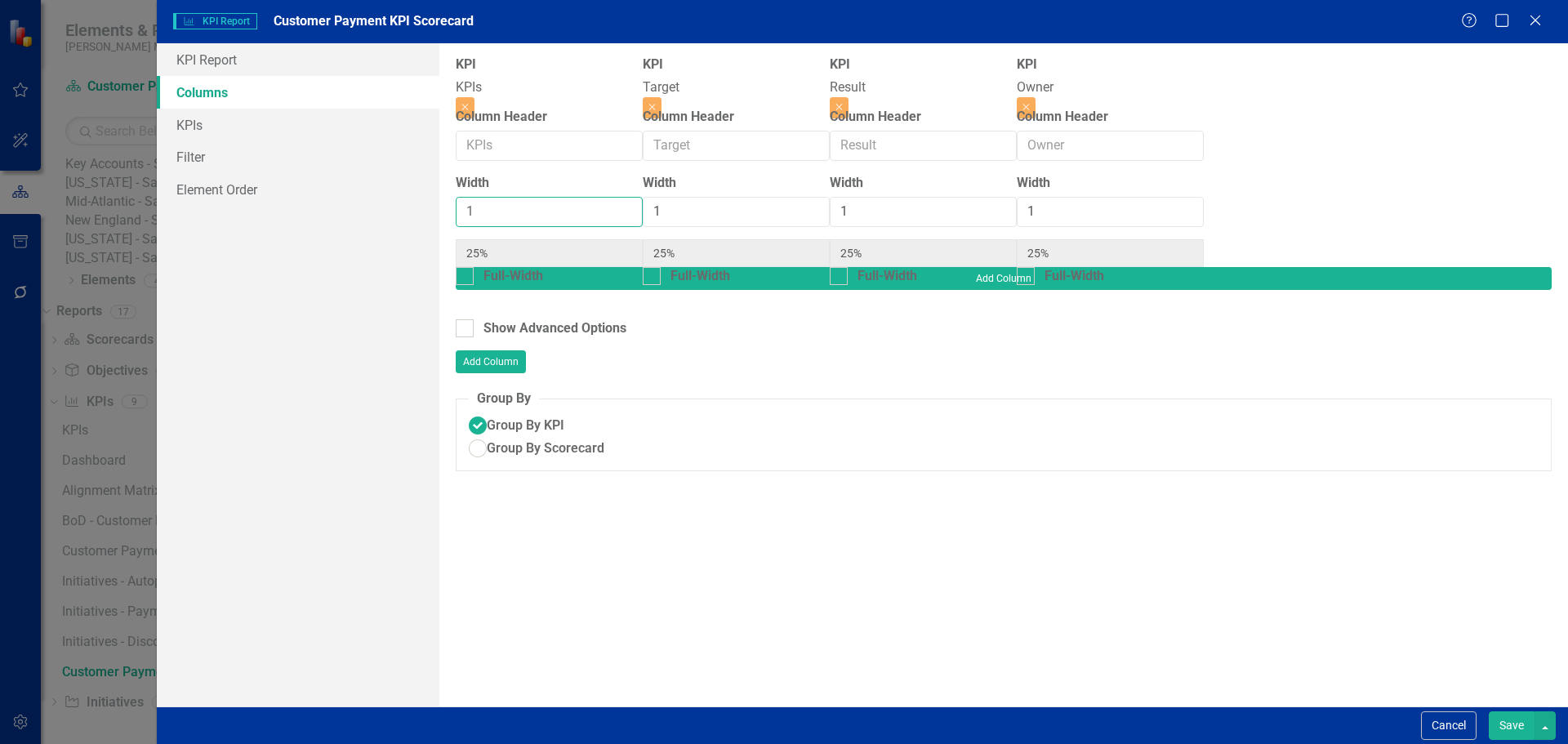
type input "2"
type input "40%"
type input "20%"
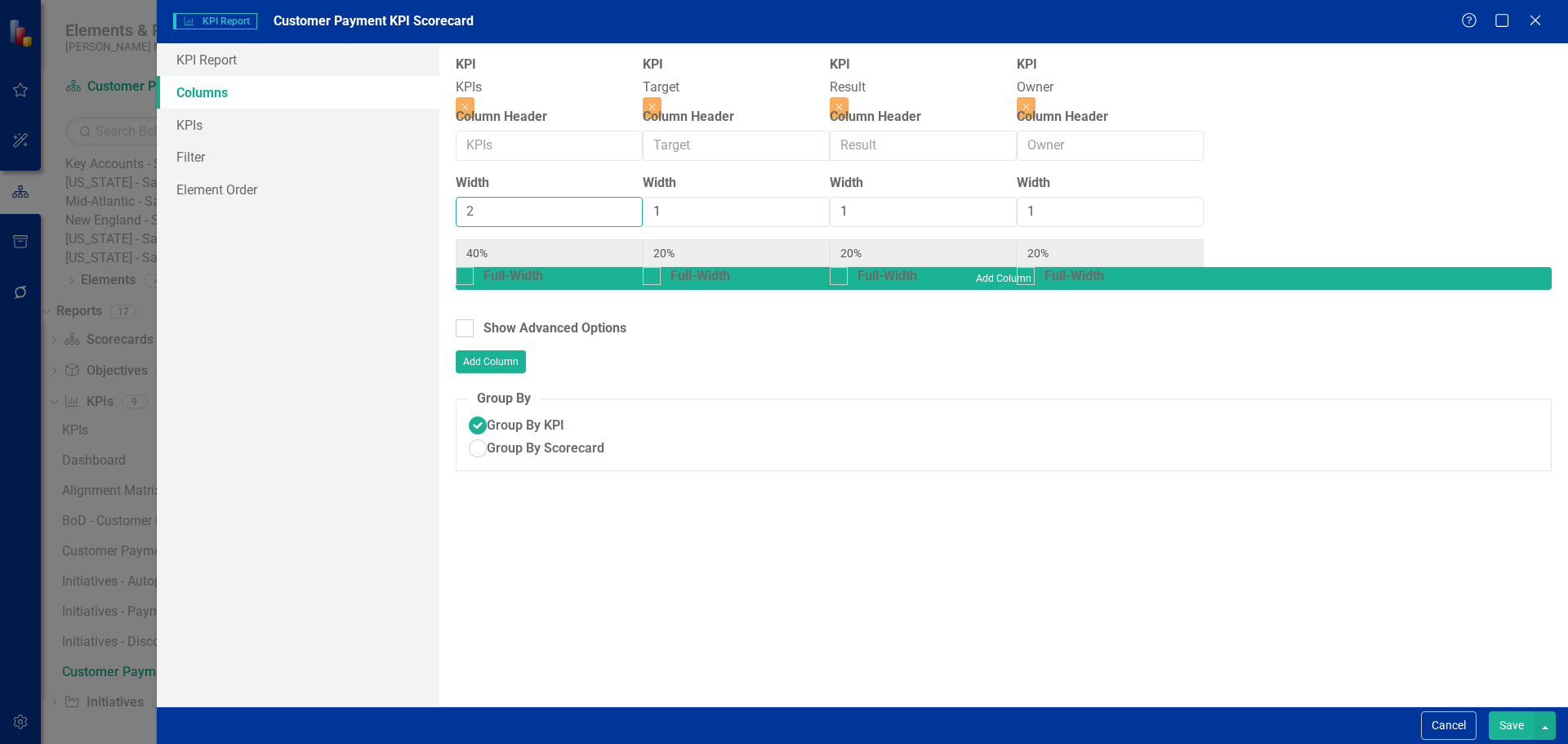
type input "2"
click at [558, 211] on input "2" at bounding box center [549, 211] width 187 height 30
click at [1511, 724] on button "Save" at bounding box center [1511, 725] width 46 height 28
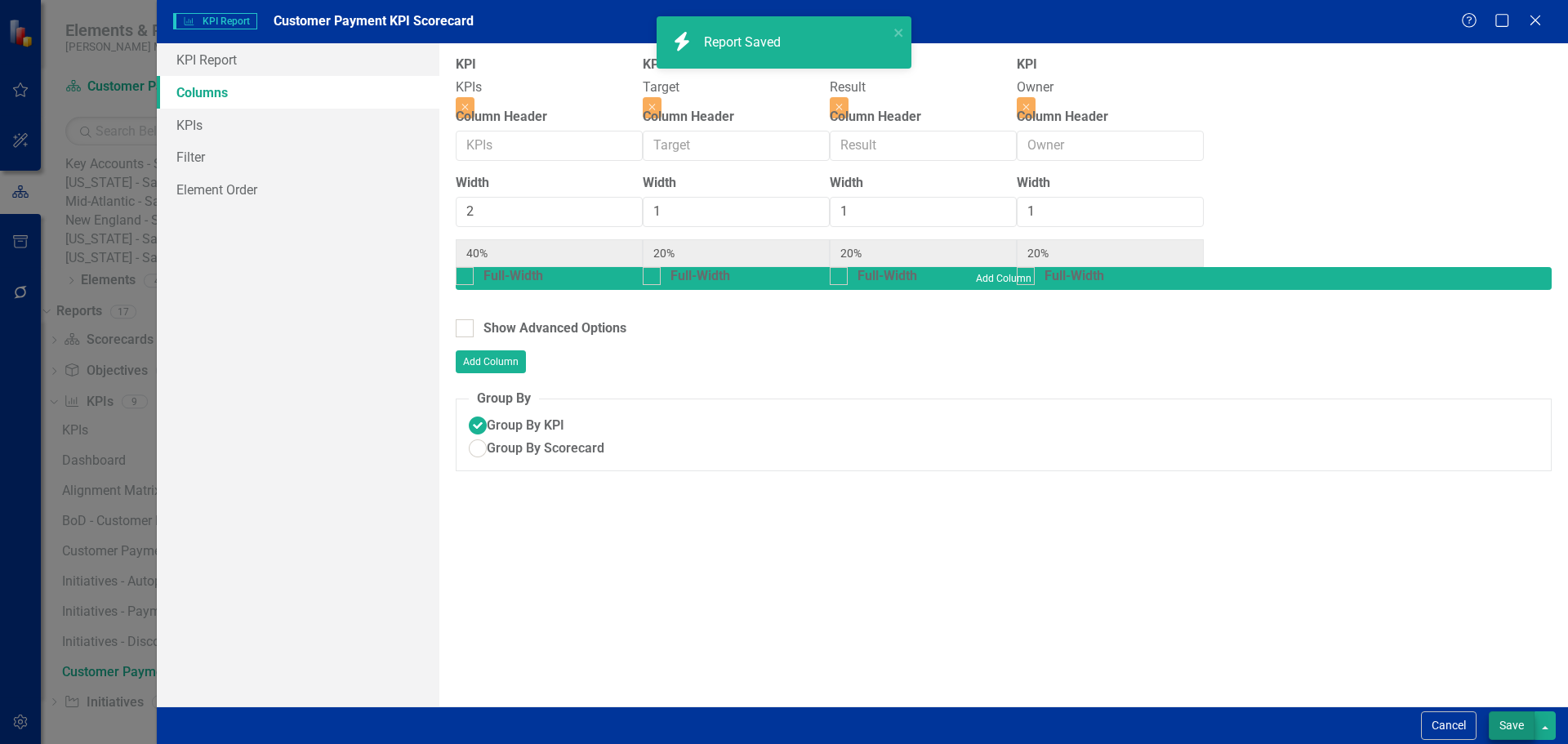
radio input "true"
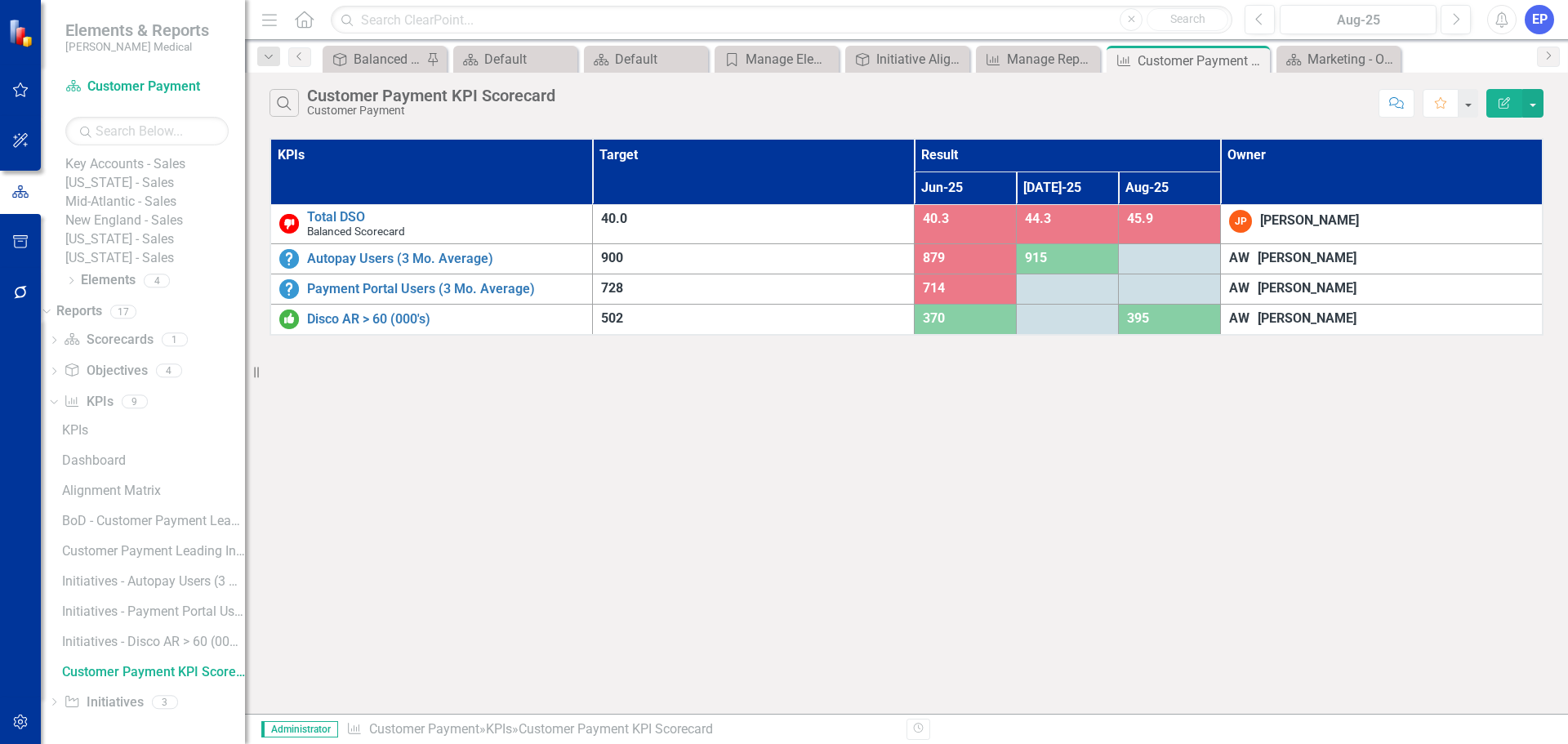
click at [1504, 100] on icon "button" at bounding box center [1504, 103] width 11 height 11
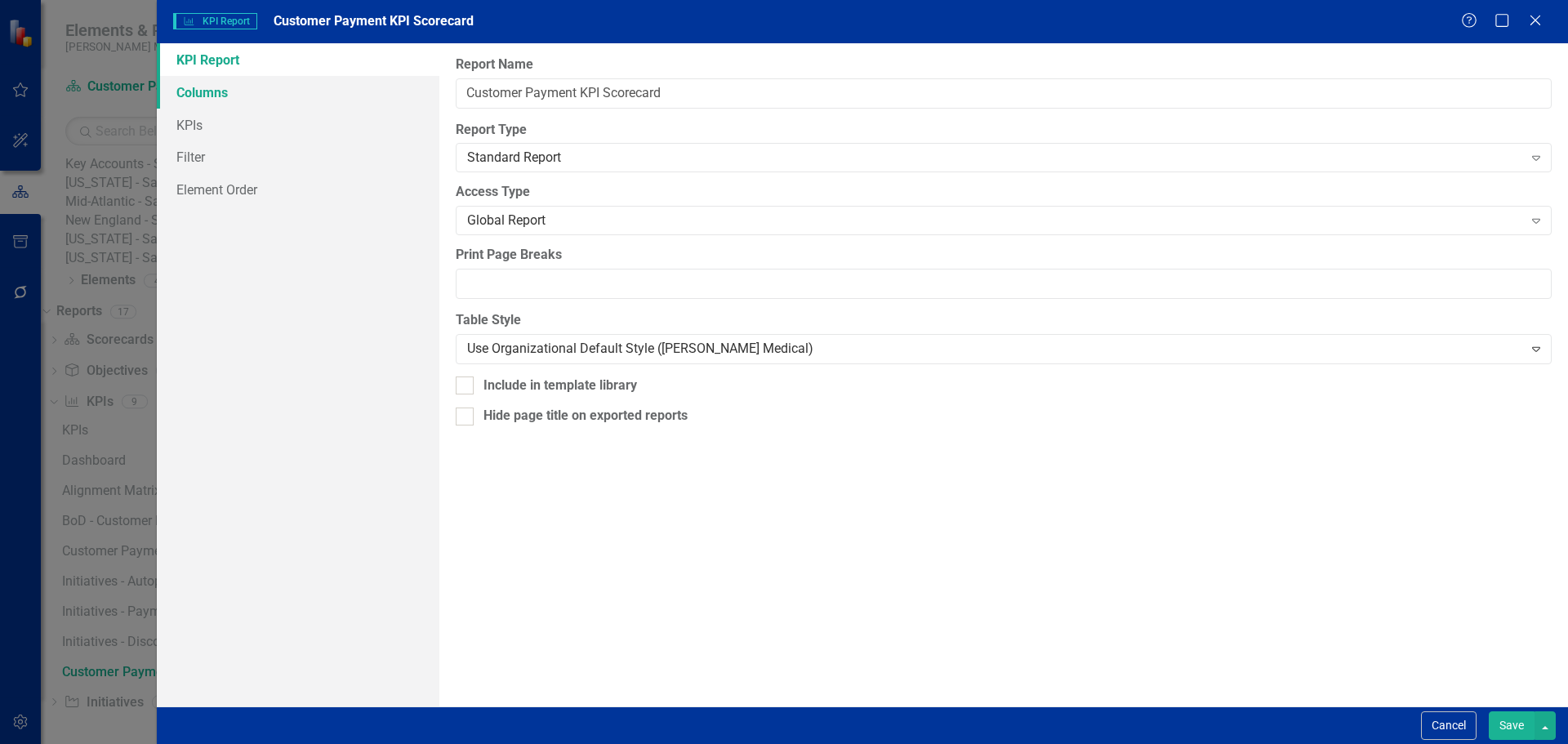
click at [328, 104] on link "Columns" at bounding box center [299, 93] width 283 height 33
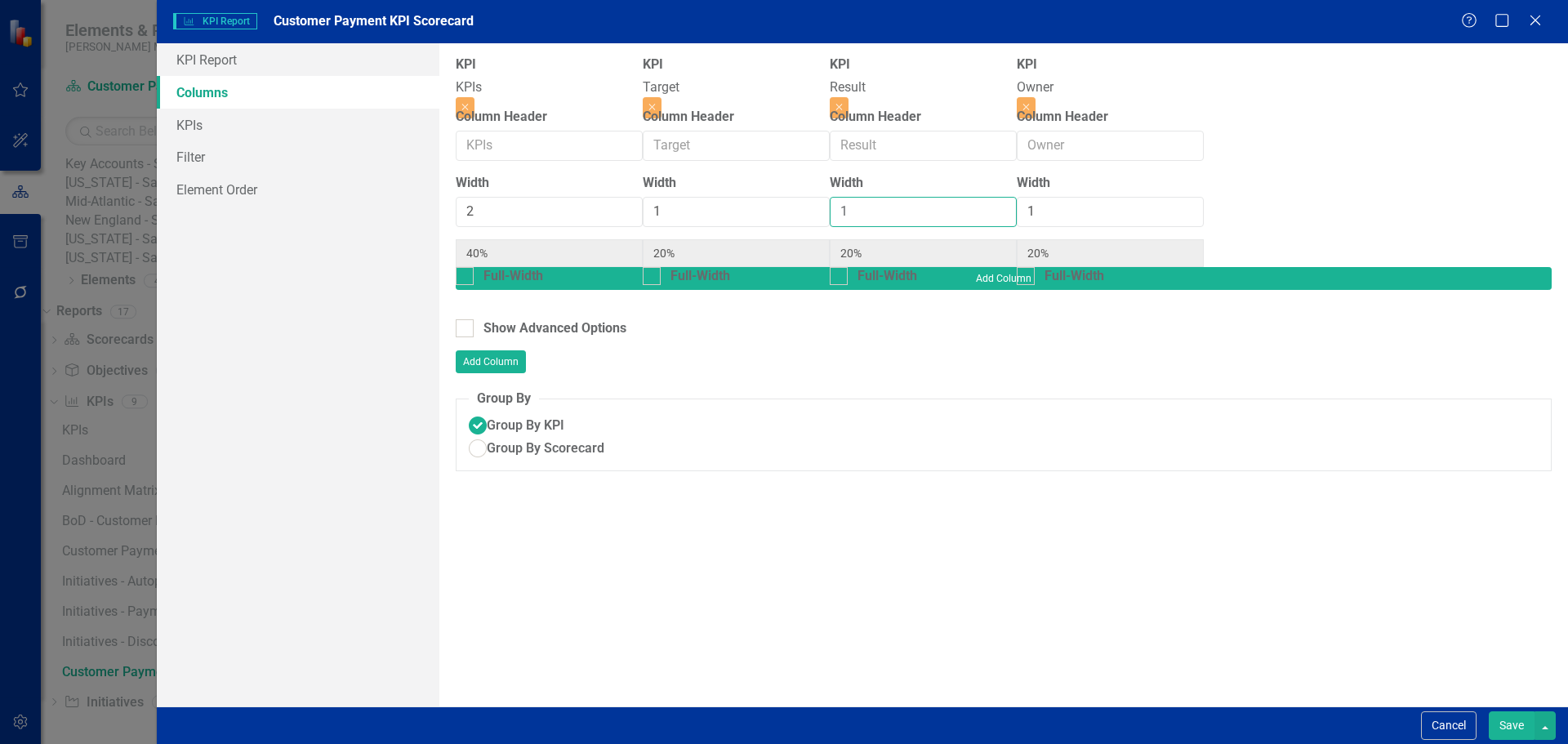
type input "2"
type input "33%"
type input "17%"
type input "33%"
type input "17%"
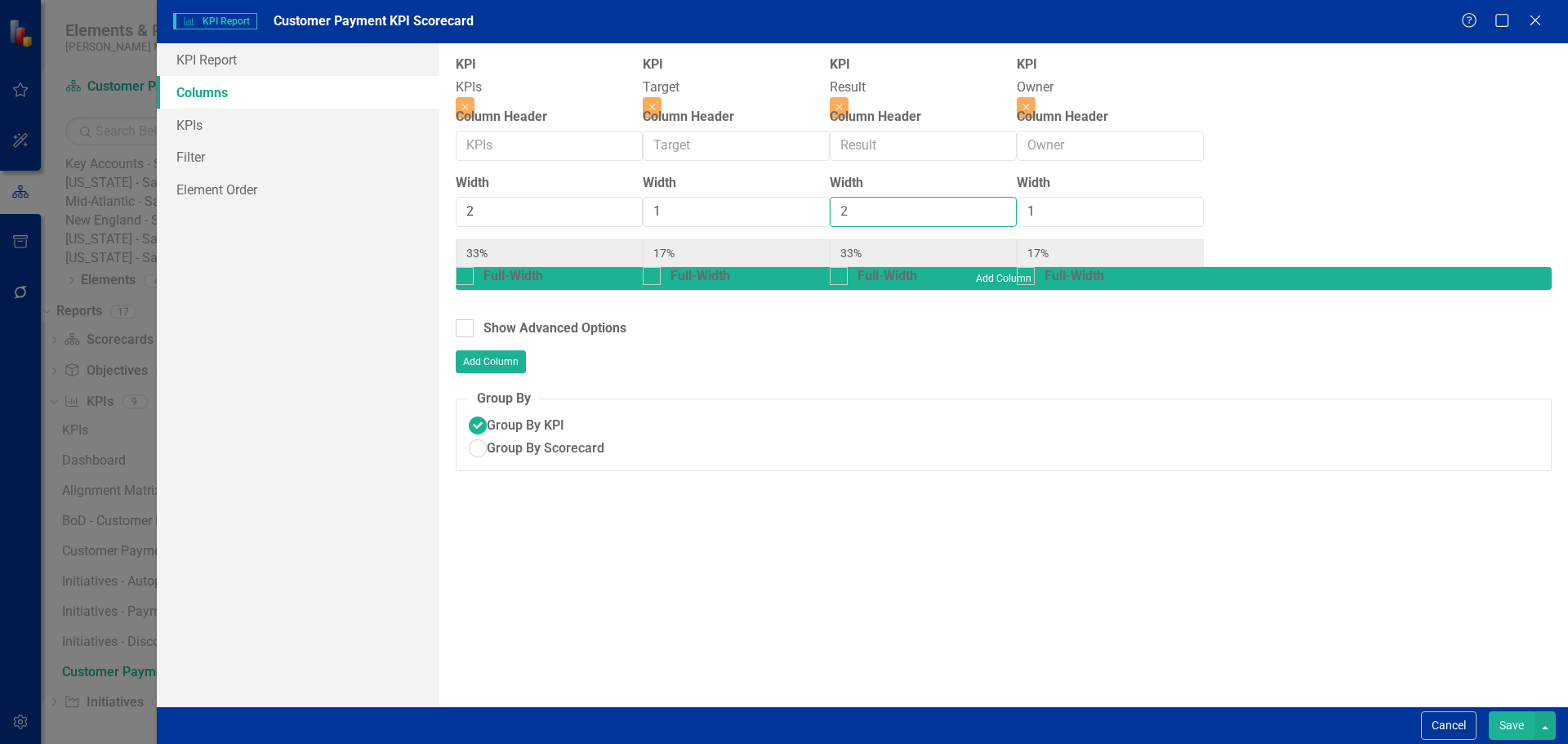
type input "2"
click at [1017, 211] on input "2" at bounding box center [923, 211] width 187 height 30
type input "2"
type input "29%"
type input "14%"
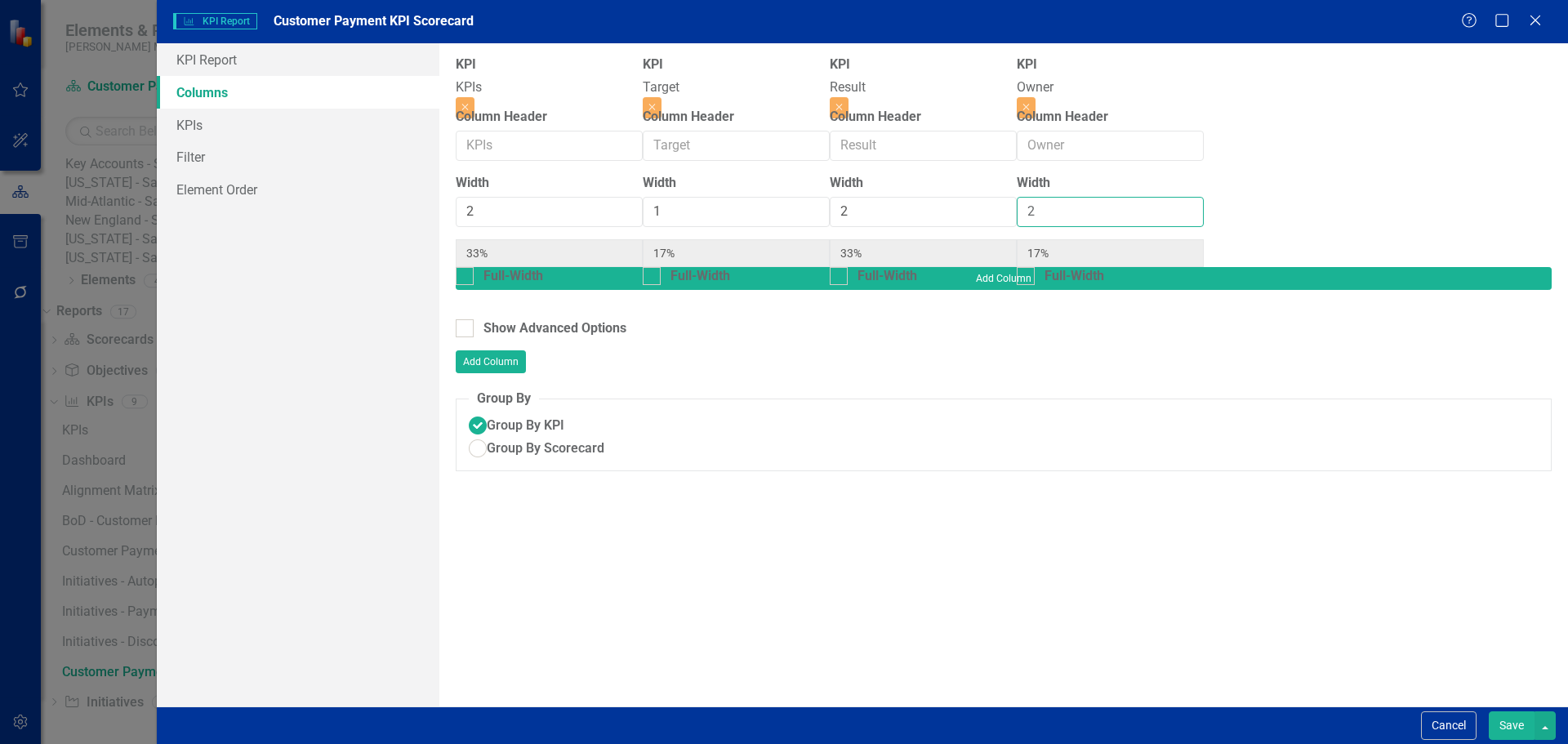
type input "29%"
type input "2"
click at [1203, 214] on input "2" at bounding box center [1111, 211] width 187 height 30
click at [1504, 724] on button "Save" at bounding box center [1511, 725] width 46 height 28
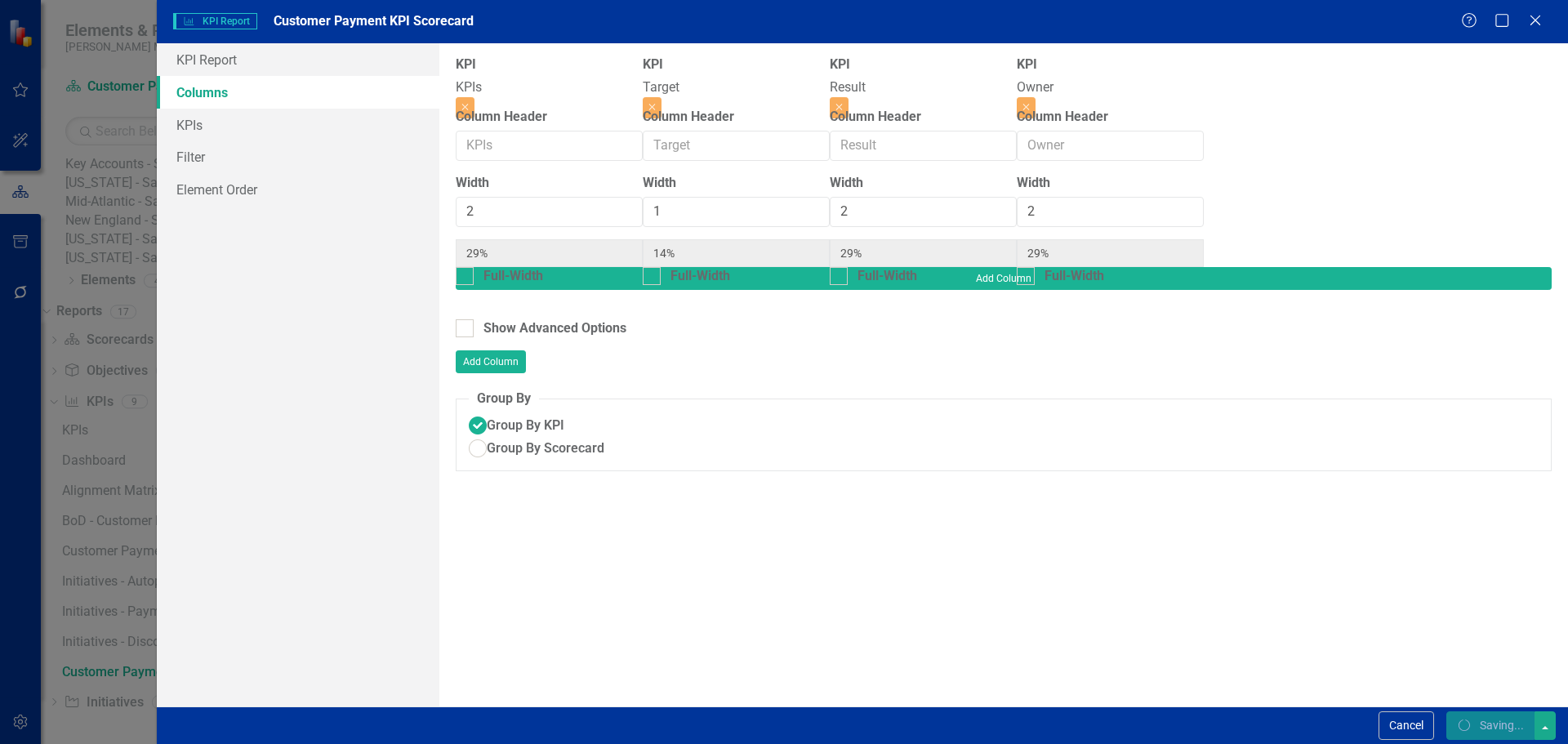
radio input "true"
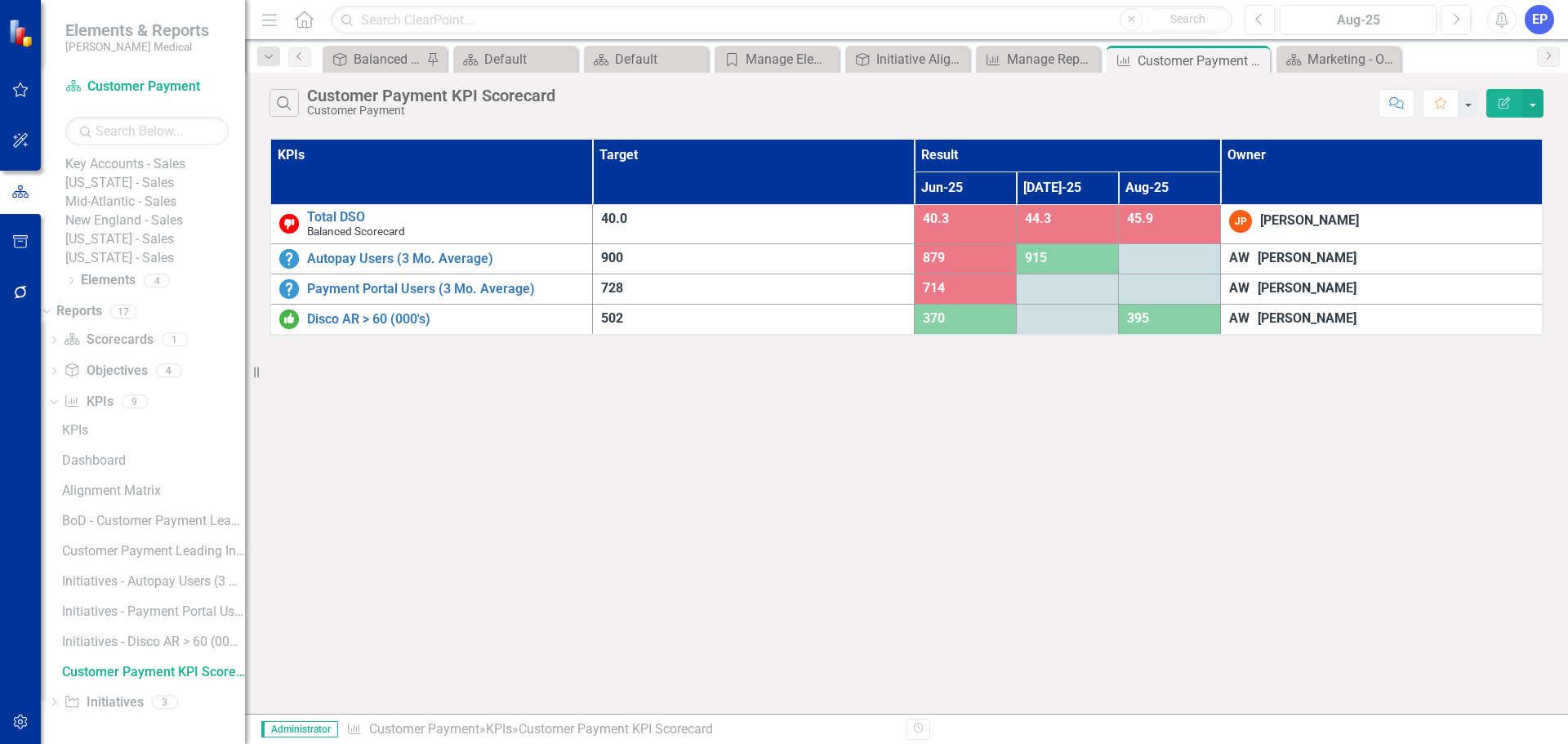
click at [1508, 97] on icon "Edit Report" at bounding box center [1504, 103] width 15 height 11
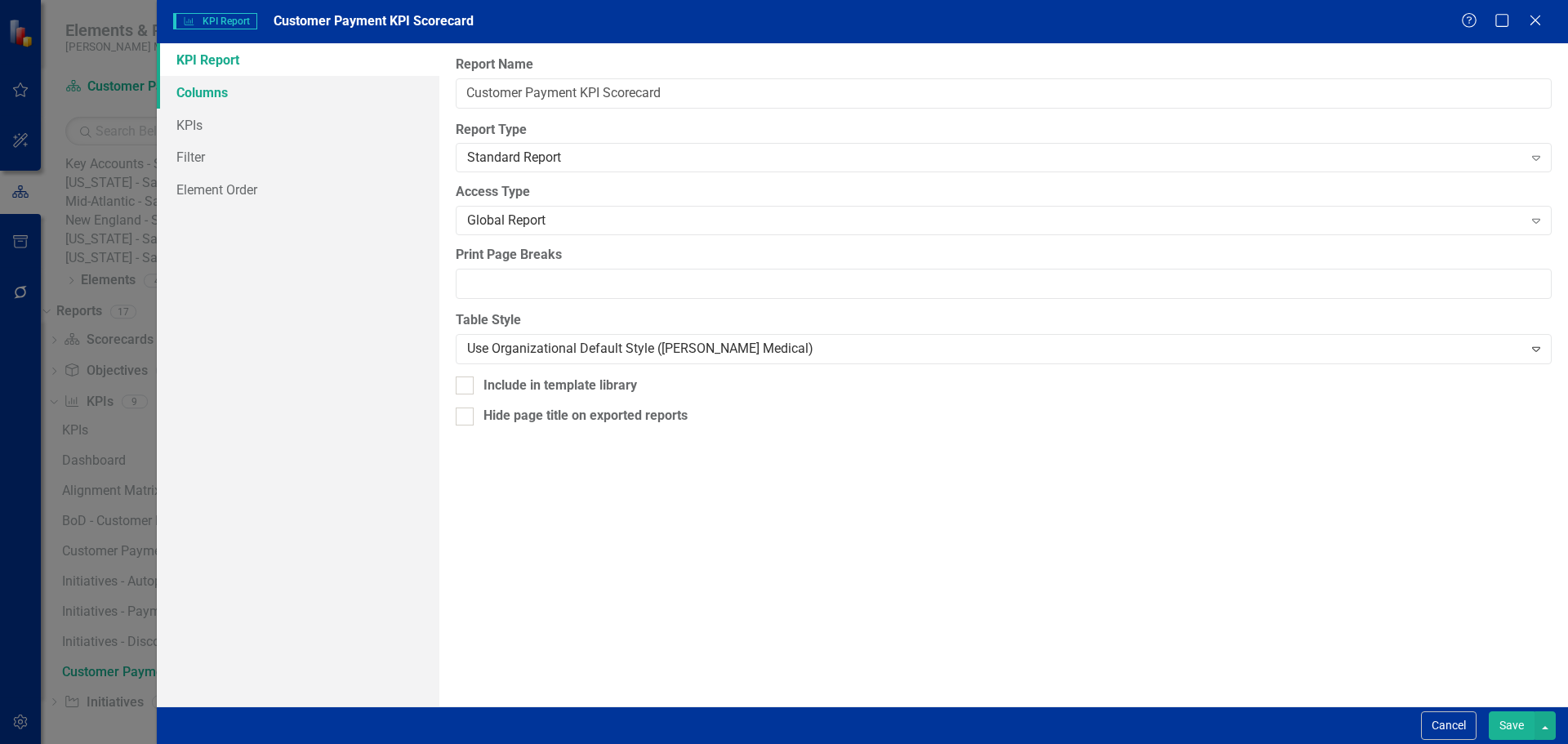
click at [342, 101] on link "Columns" at bounding box center [299, 93] width 283 height 33
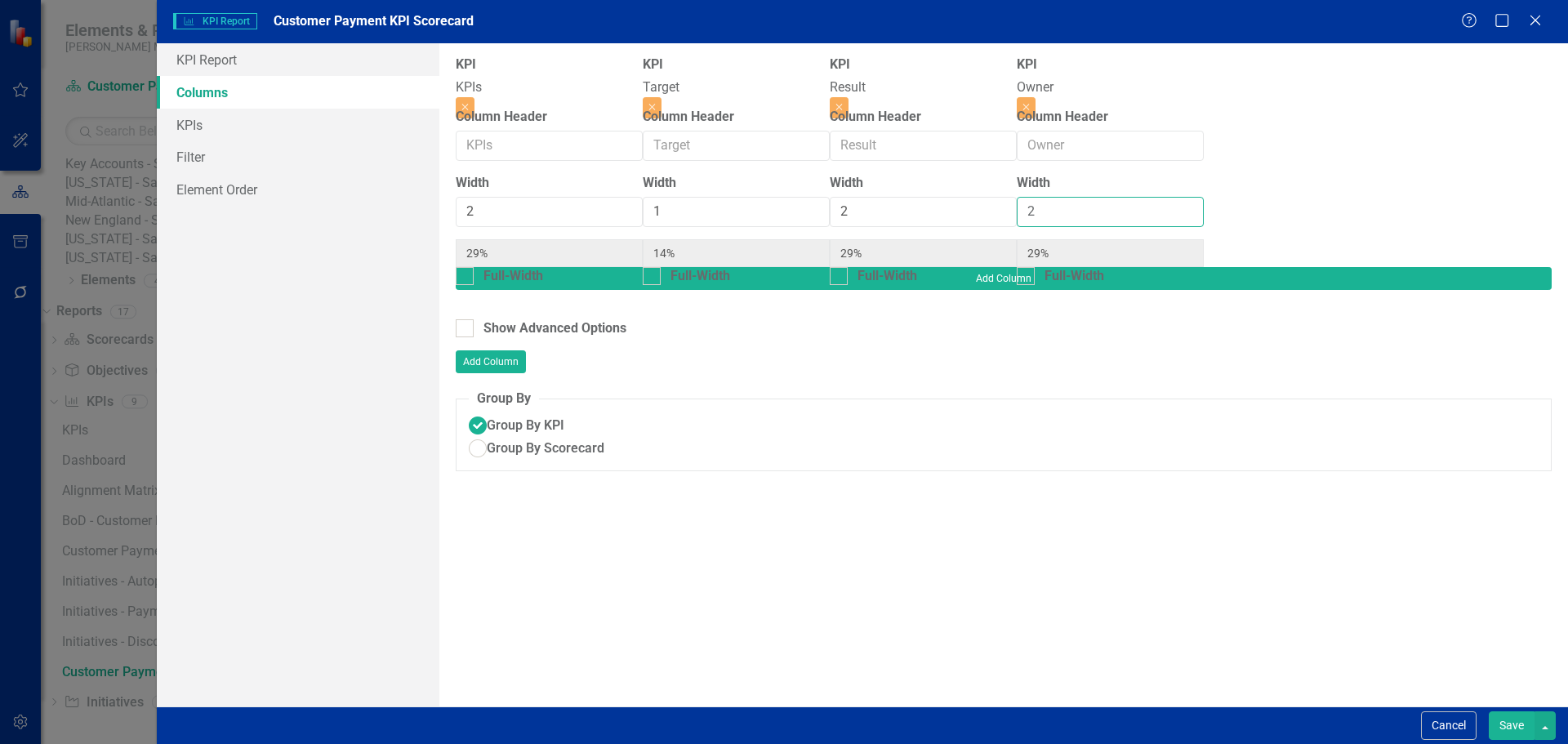
type input "1"
type input "33%"
type input "17%"
type input "33%"
type input "17%"
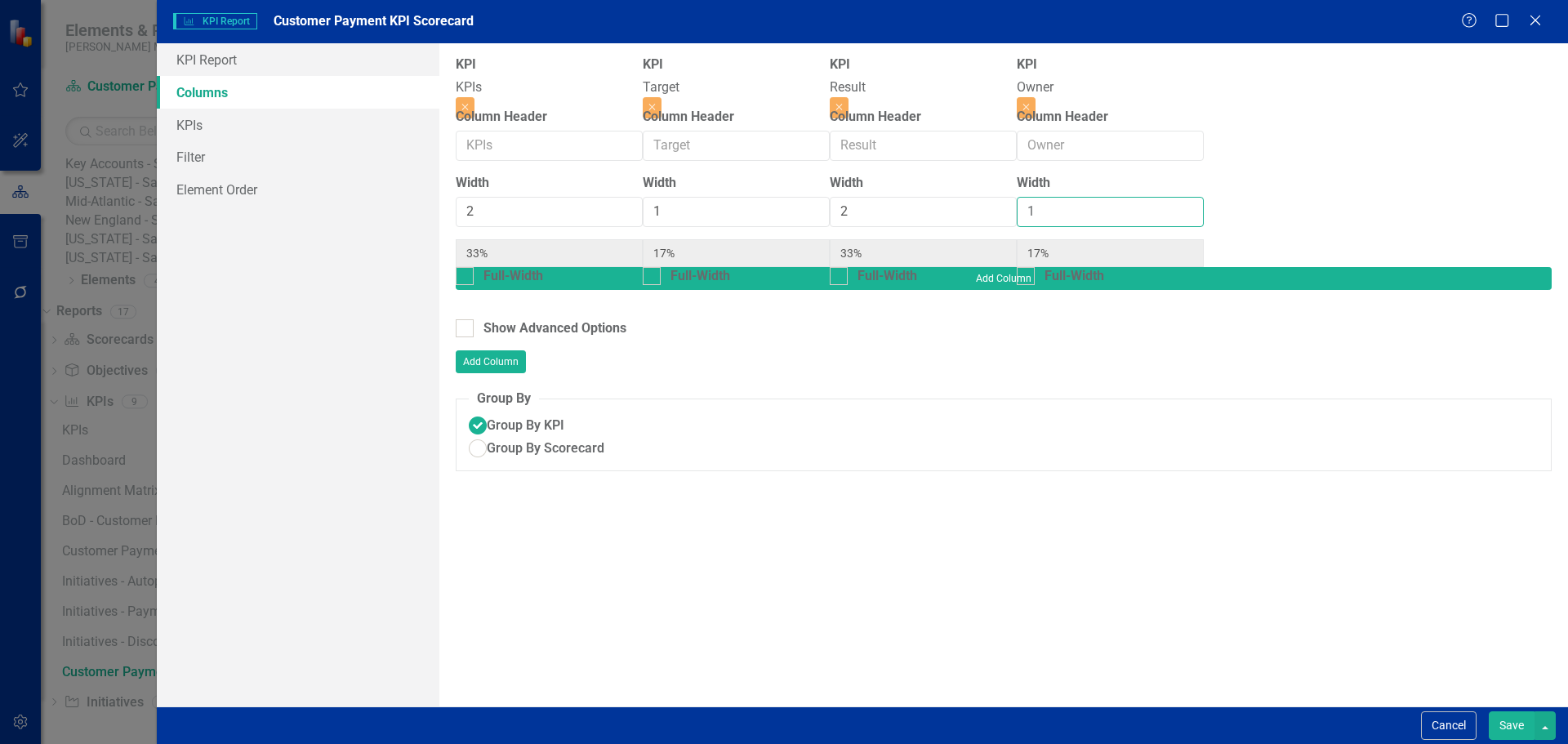
type input "1"
click at [1203, 221] on input "1" at bounding box center [1111, 211] width 187 height 30
click at [1514, 723] on button "Save" at bounding box center [1511, 725] width 46 height 28
radio input "true"
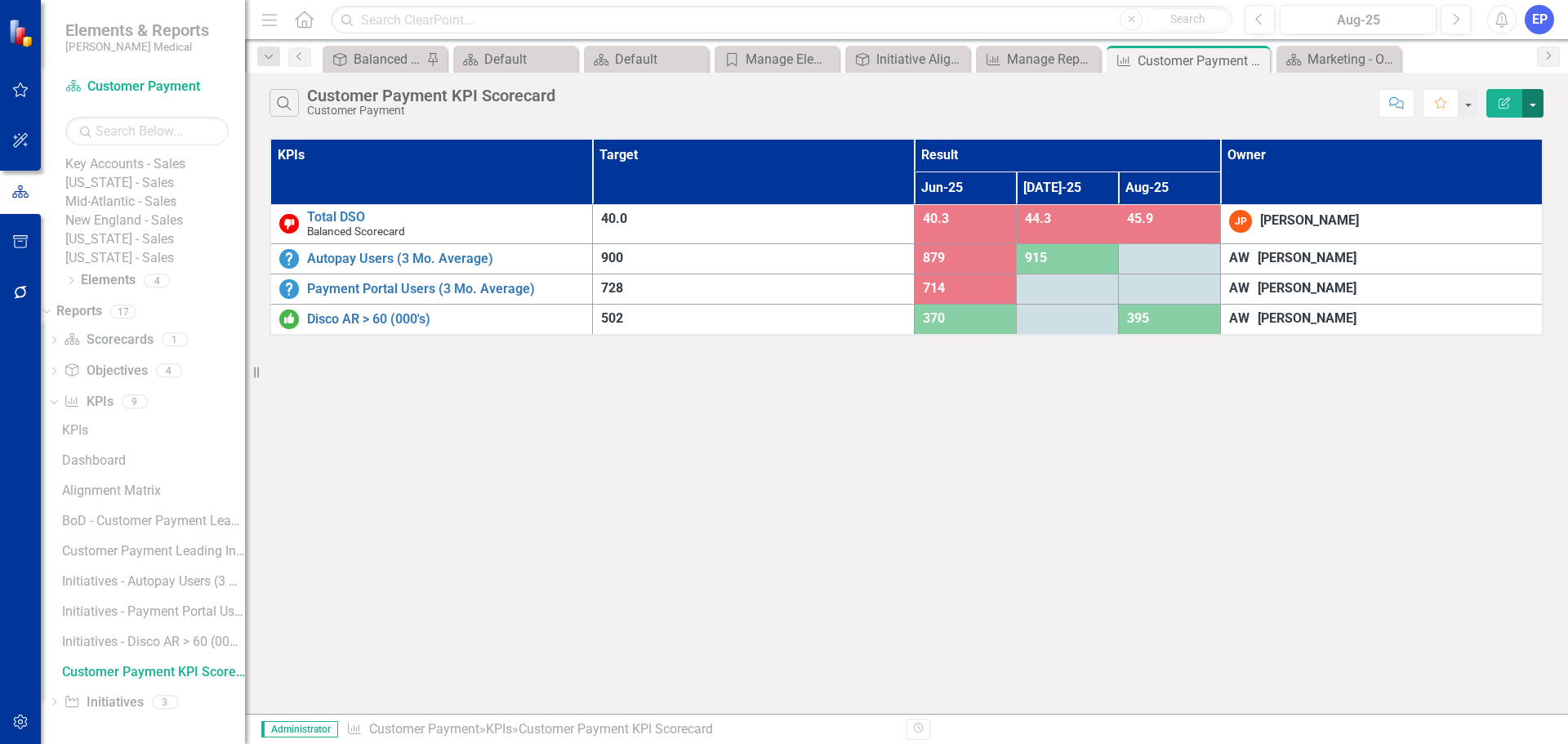
click at [1531, 102] on button "button" at bounding box center [1532, 103] width 21 height 28
click at [1503, 141] on link "Edit Report Edit Report" at bounding box center [1478, 133] width 129 height 30
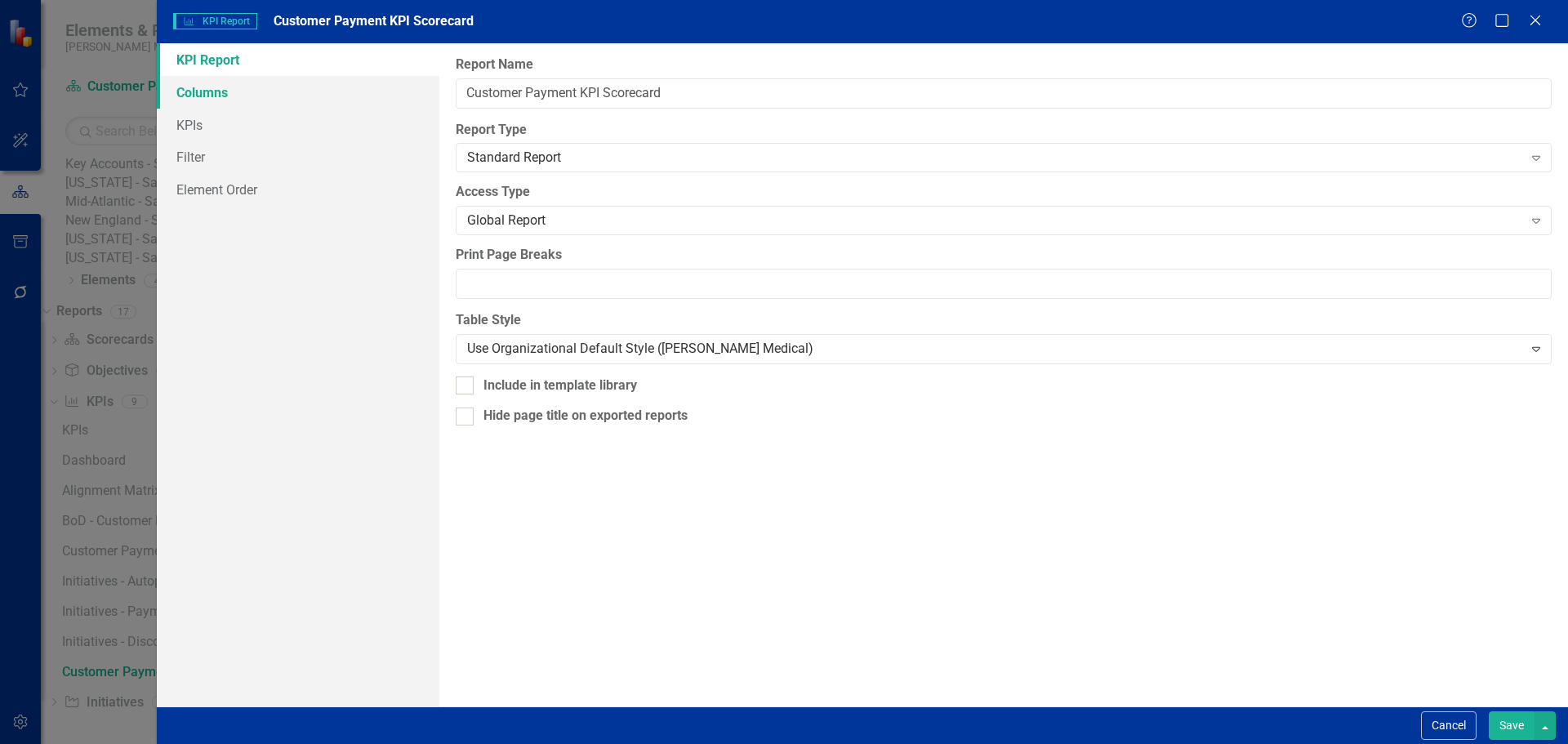
click at [324, 95] on link "Columns" at bounding box center [299, 93] width 283 height 33
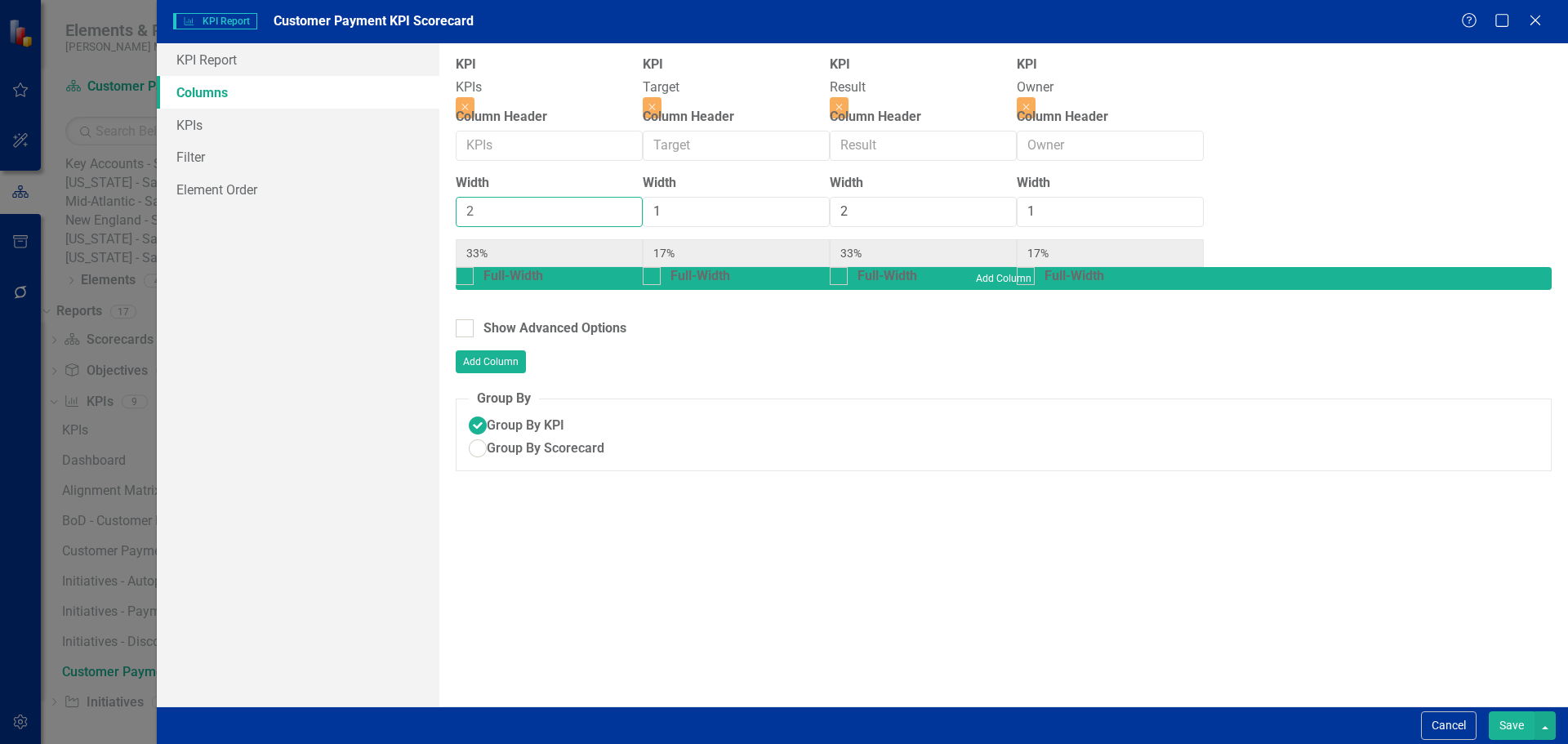
click at [550, 213] on input "2" at bounding box center [549, 211] width 187 height 30
type input "3"
type input "43%"
type input "14%"
type input "29%"
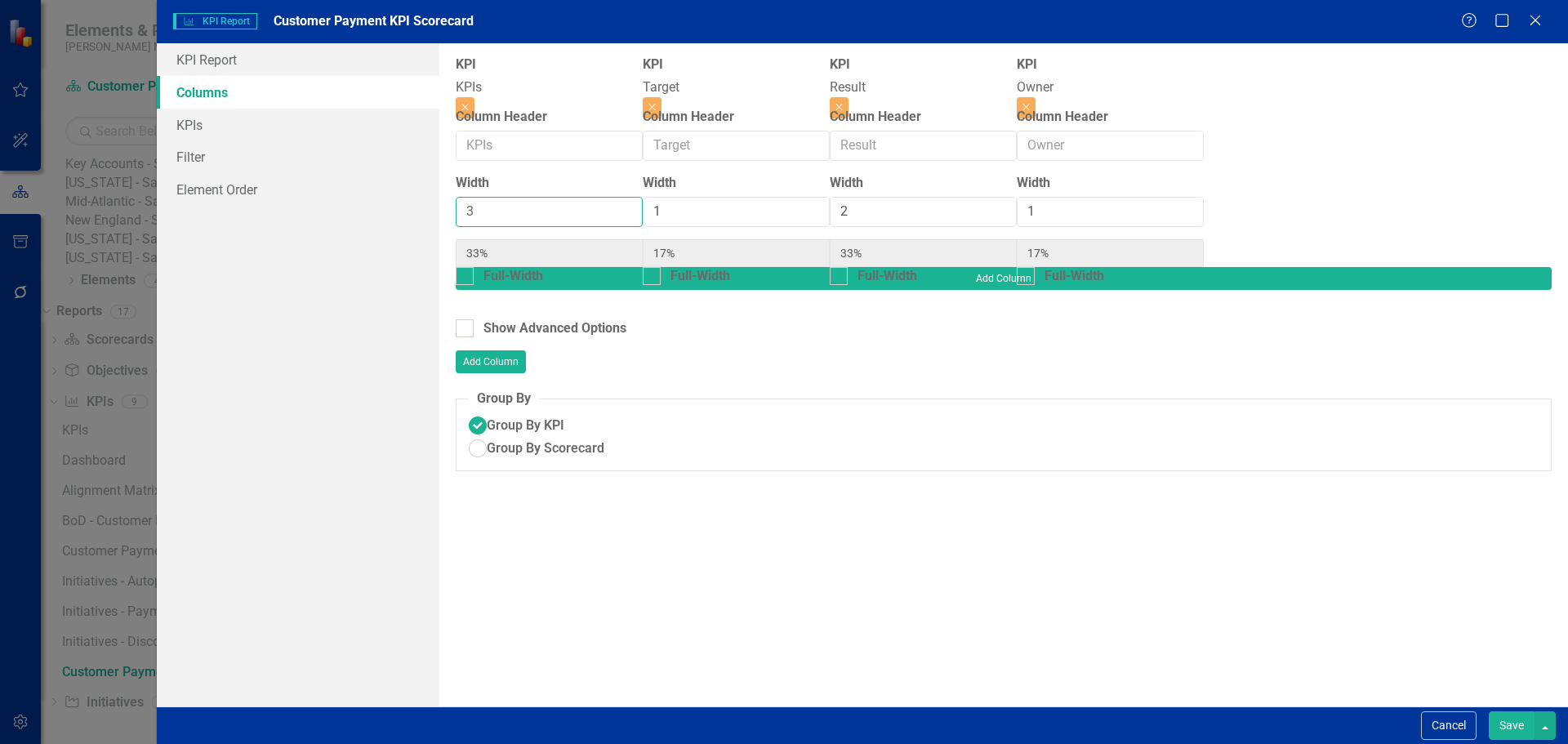
type input "14%"
type input "3"
click at [555, 213] on input "3" at bounding box center [549, 211] width 187 height 30
click at [1513, 726] on button "Save" at bounding box center [1511, 725] width 46 height 28
radio input "true"
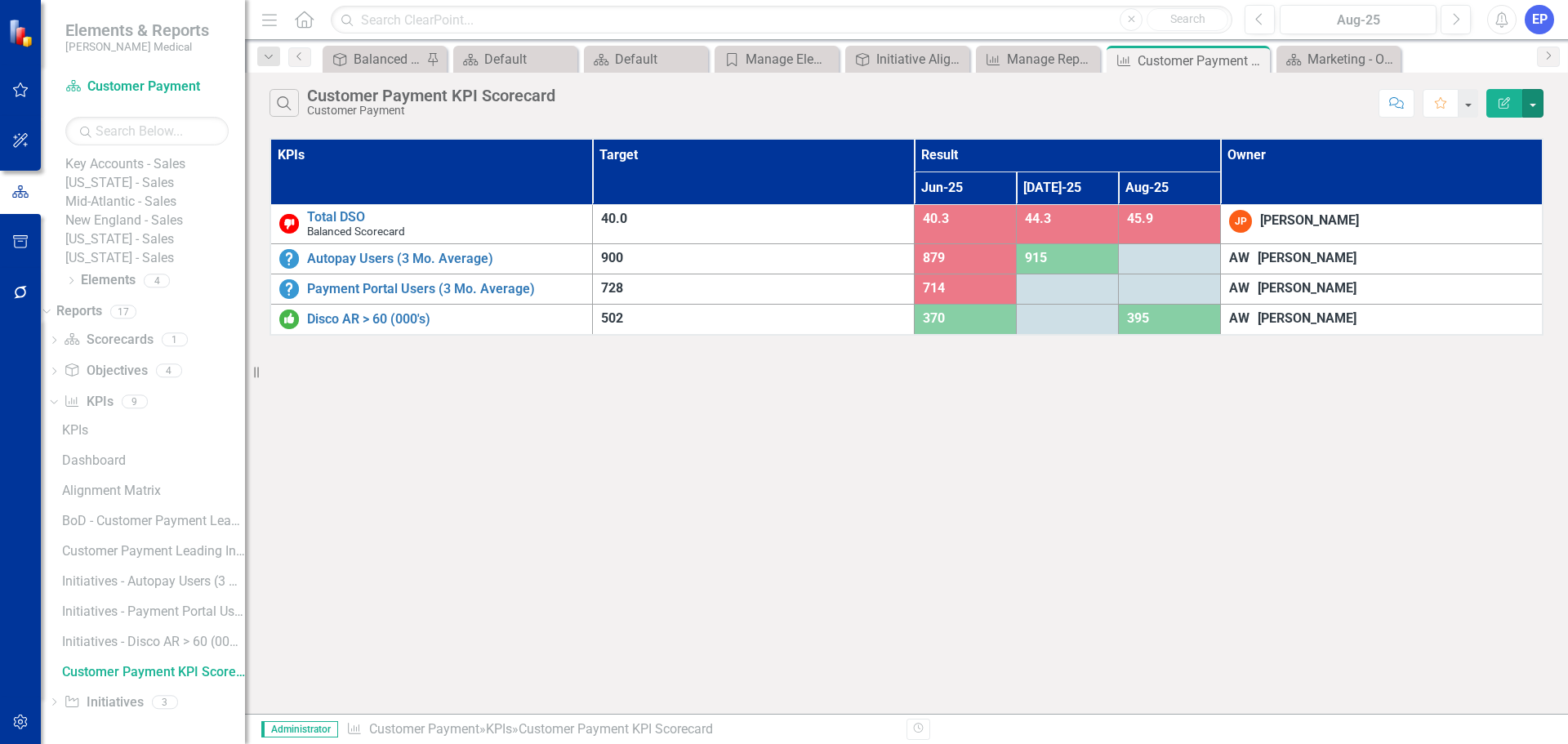
scroll to position [415, 0]
click at [134, 341] on link "Scorecard Scorecards" at bounding box center [107, 340] width 89 height 18
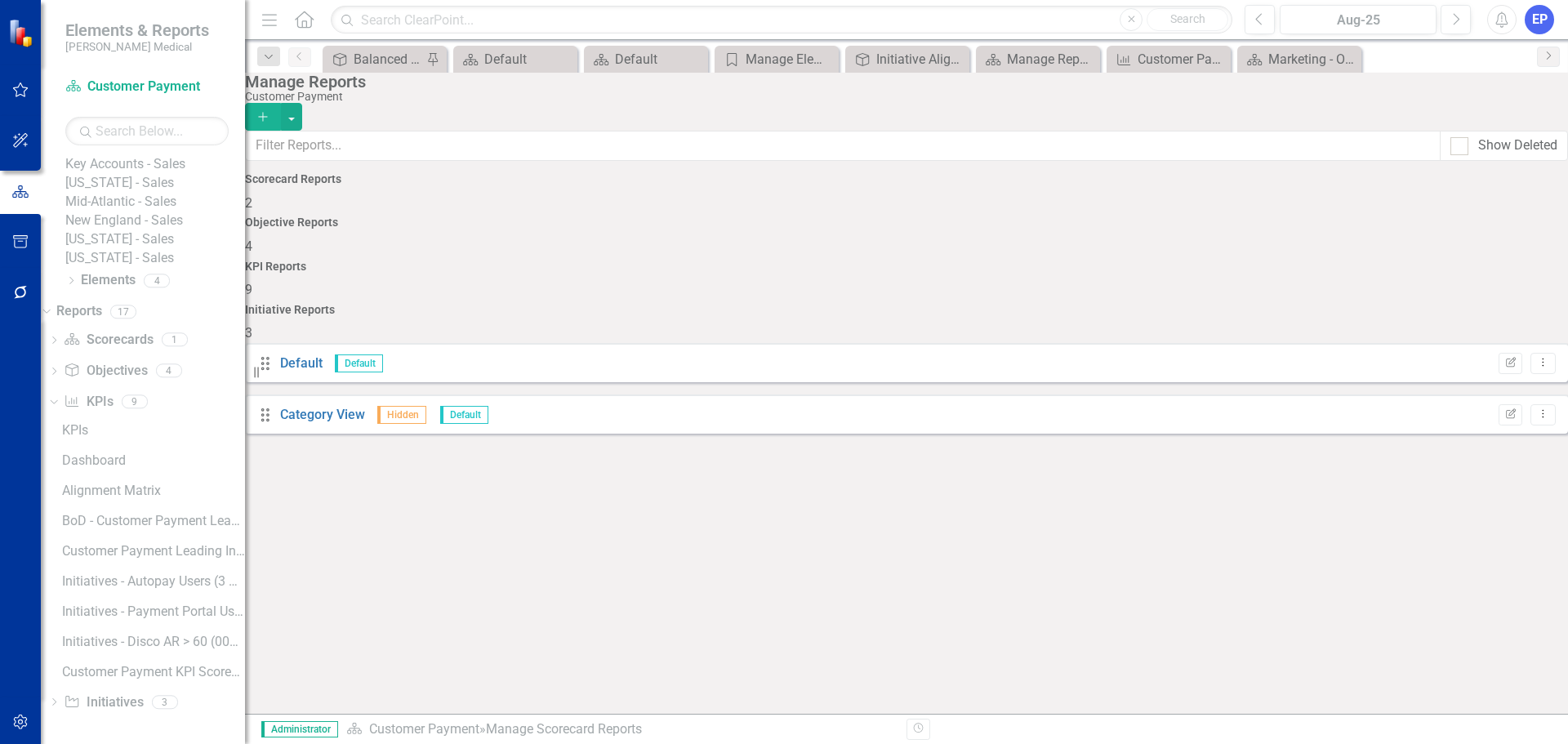
click at [281, 103] on button "Add" at bounding box center [263, 117] width 36 height 28
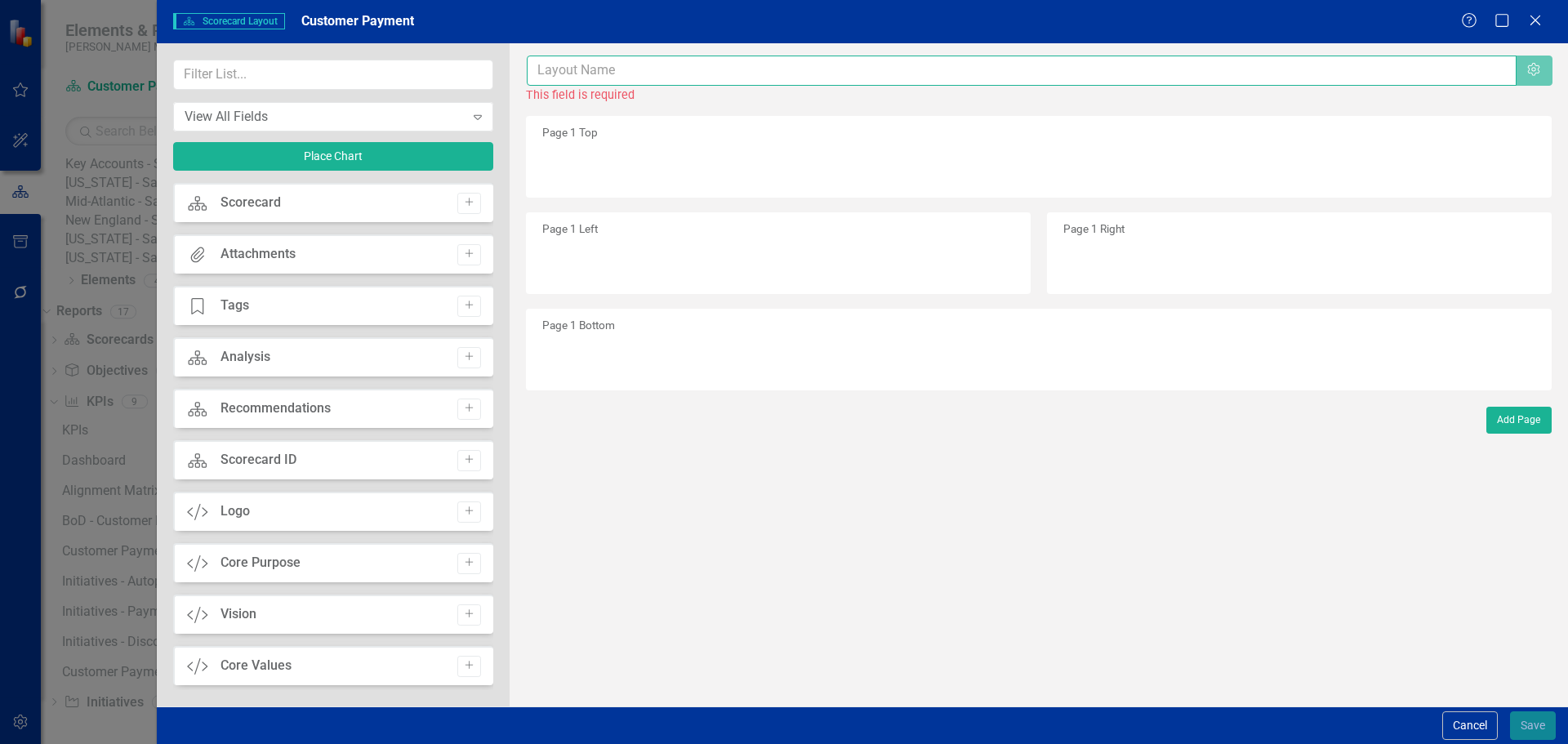
click at [588, 73] on input "text" at bounding box center [1021, 70] width 989 height 30
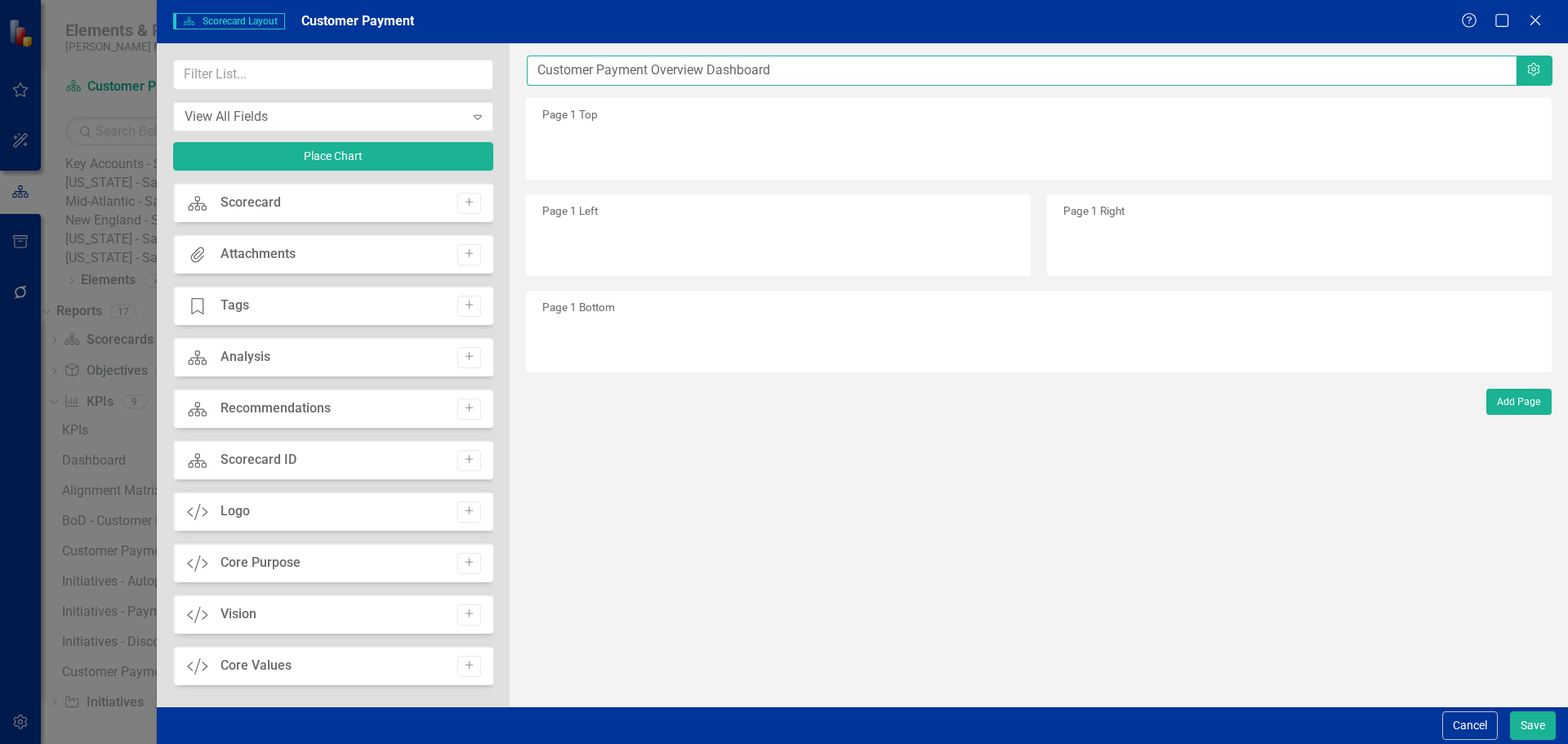
type input "Customer Payment Overview Dashboard"
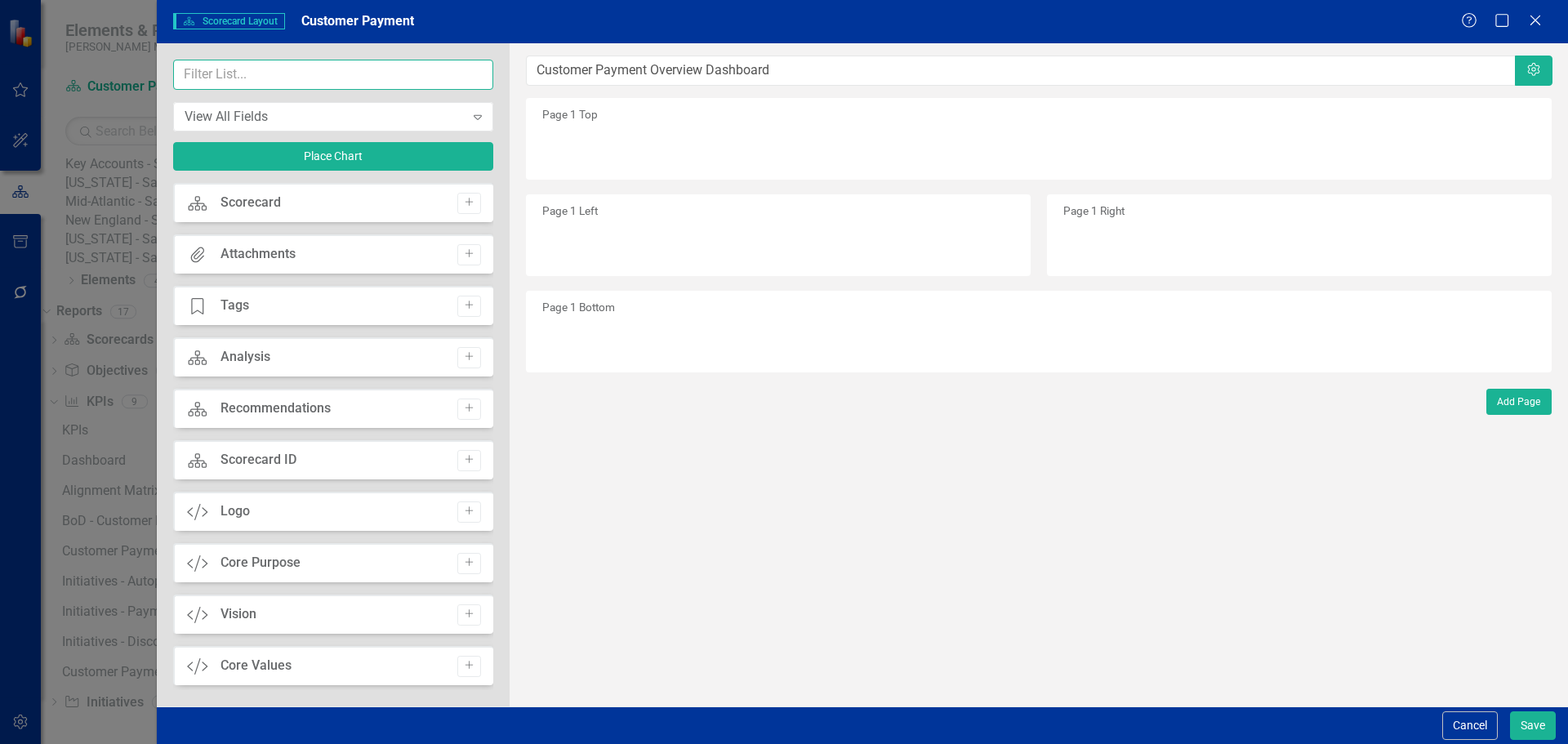
click at [327, 80] on input "text" at bounding box center [333, 74] width 320 height 30
type input "chart"
drag, startPoint x: 327, startPoint y: 76, endPoint x: 113, endPoint y: 85, distance: 214.2
click at [113, 85] on div "Scorecard Scorecard Layout Customer Payment Help Maximize Close chart View All …" at bounding box center [784, 372] width 1568 height 744
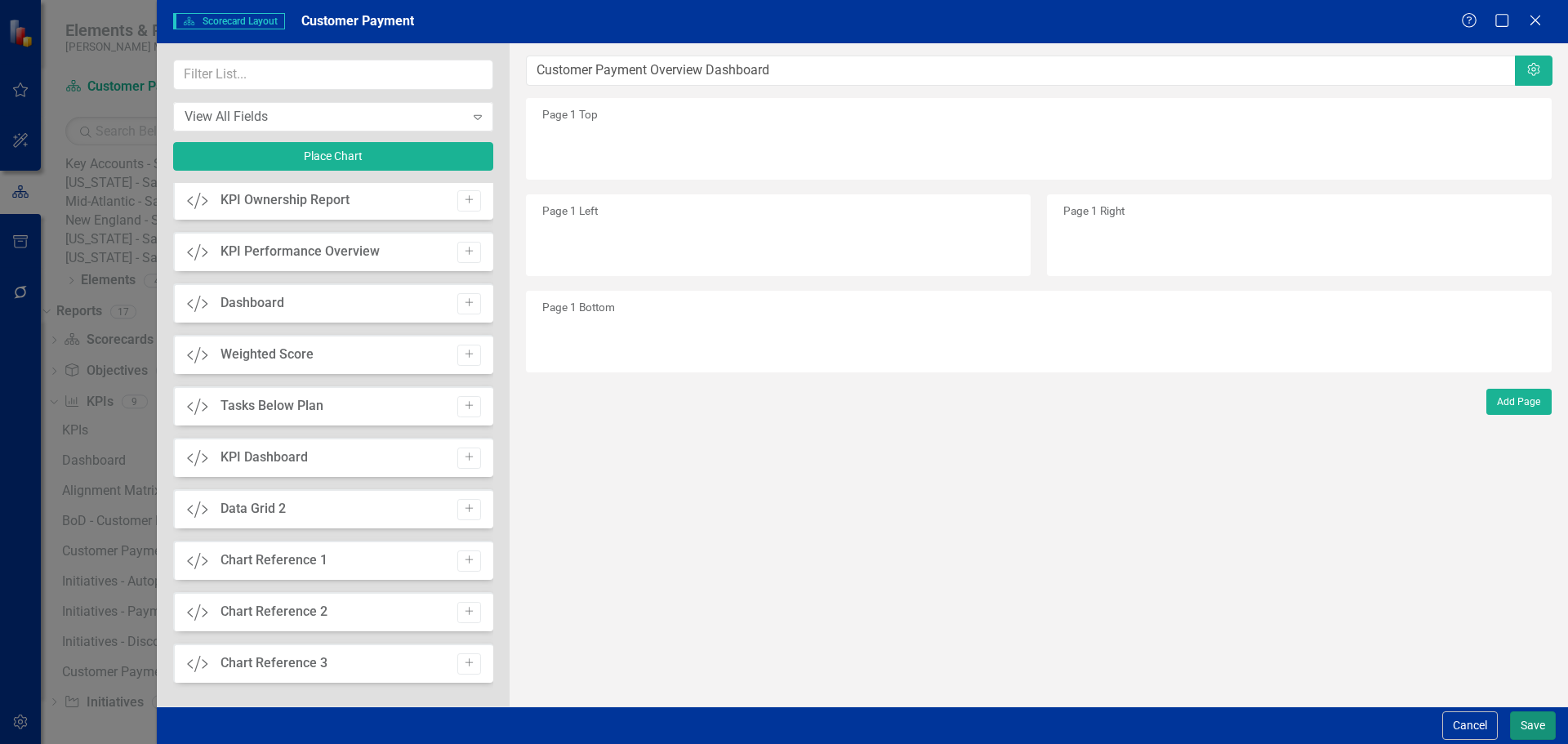
click at [1517, 722] on button "Save" at bounding box center [1532, 725] width 46 height 28
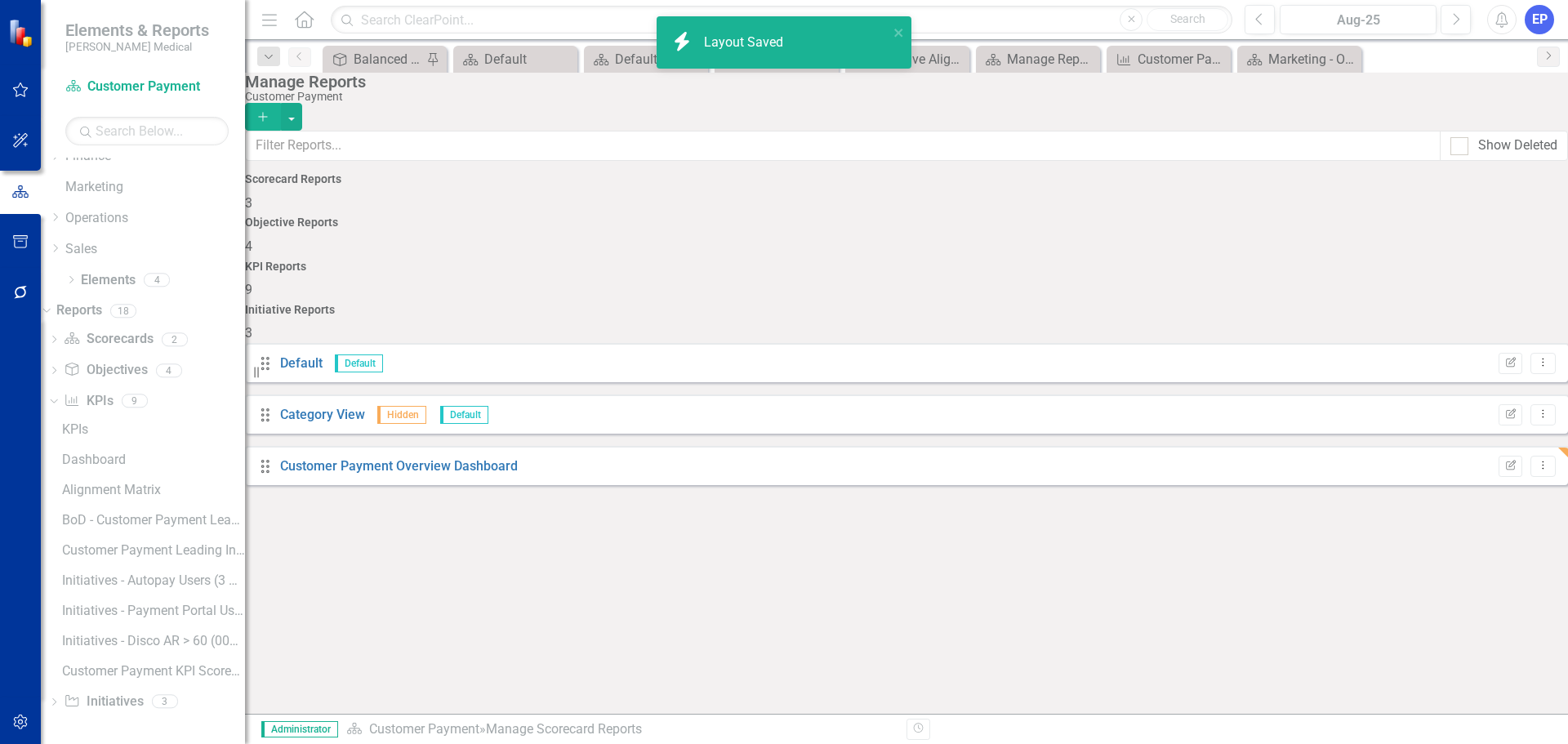
scroll to position [169, 0]
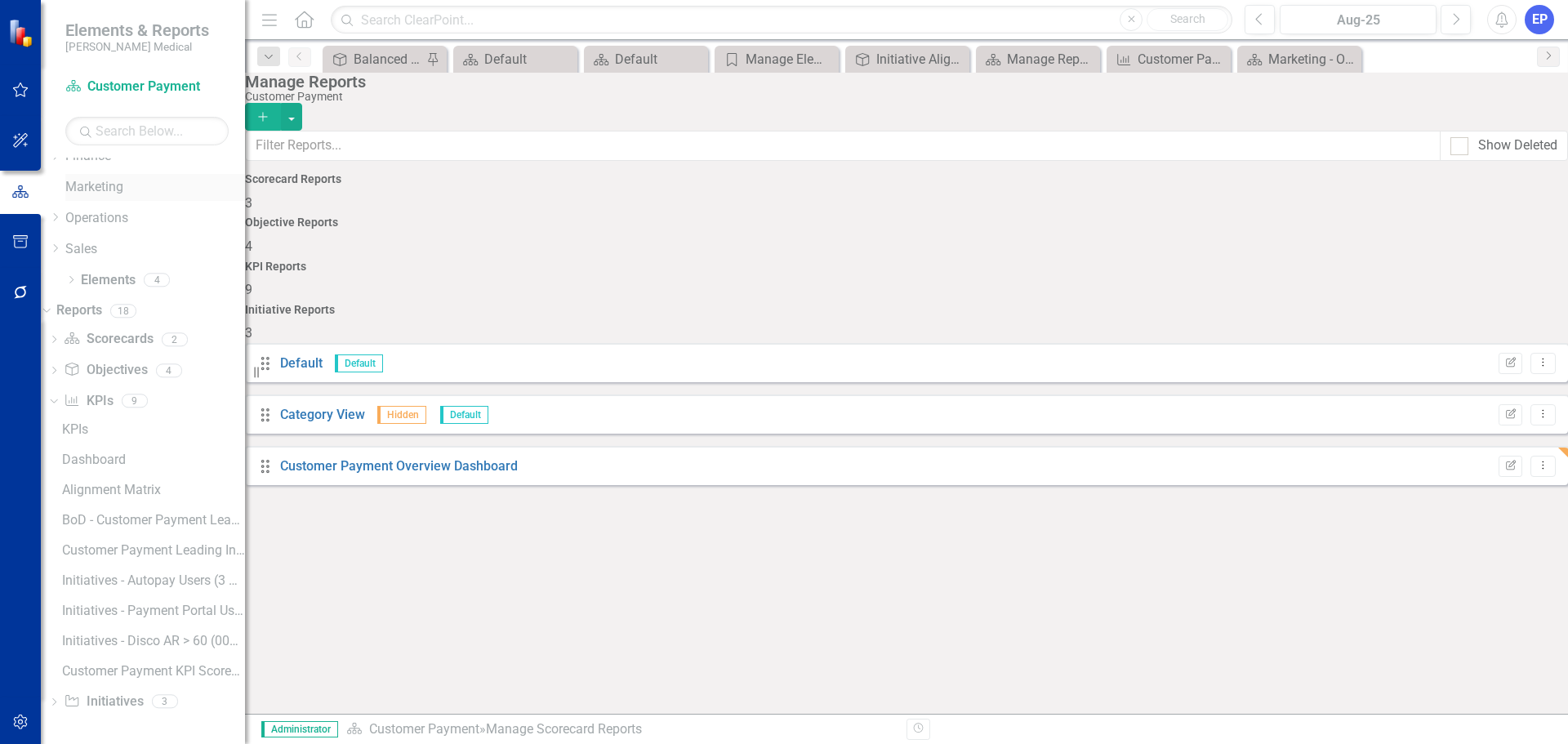
click at [101, 192] on link "Marketing" at bounding box center [155, 187] width 180 height 18
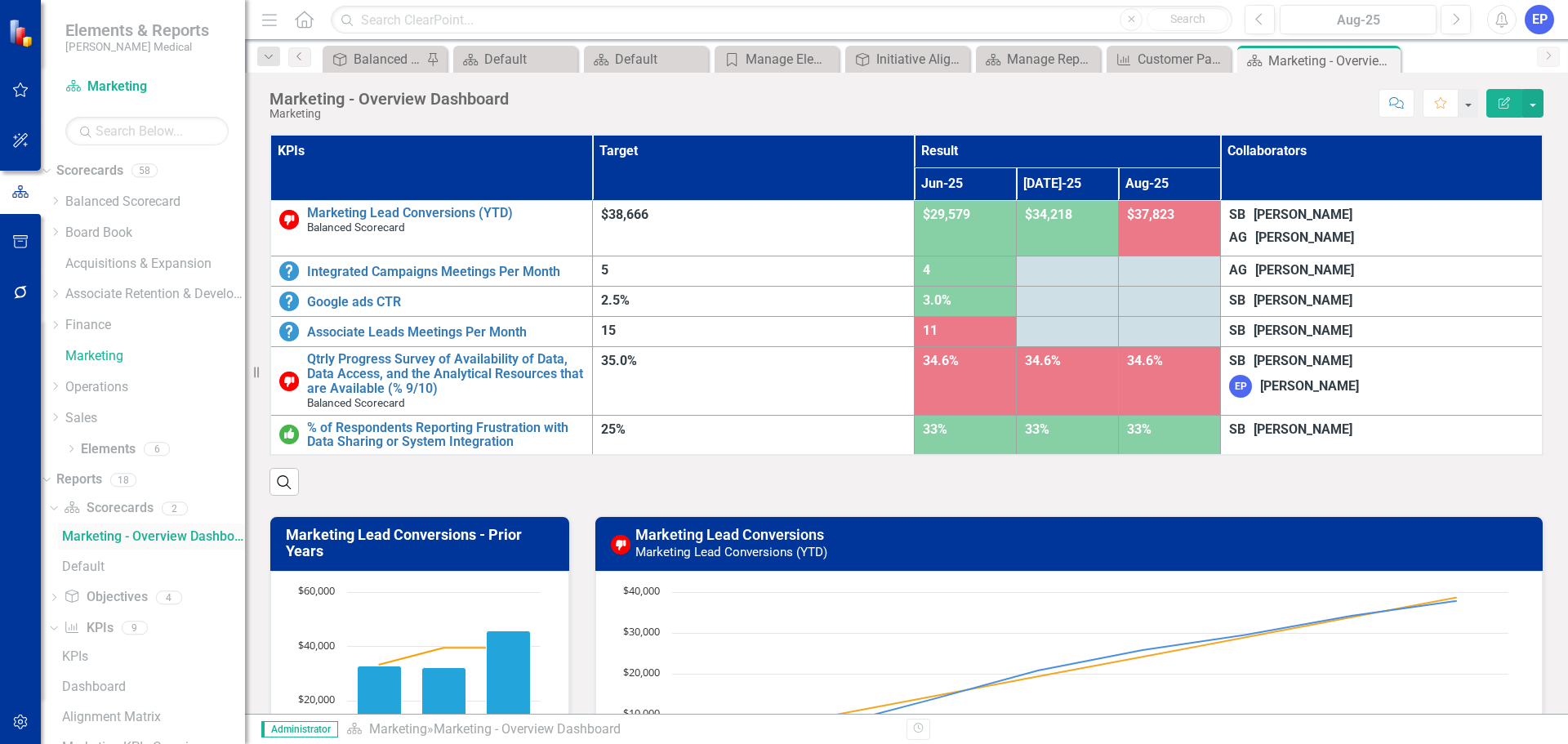
click at [126, 541] on div "Marketing - Overview Dashboard" at bounding box center [153, 536] width 183 height 15
click at [1534, 107] on button "button" at bounding box center [1532, 103] width 21 height 28
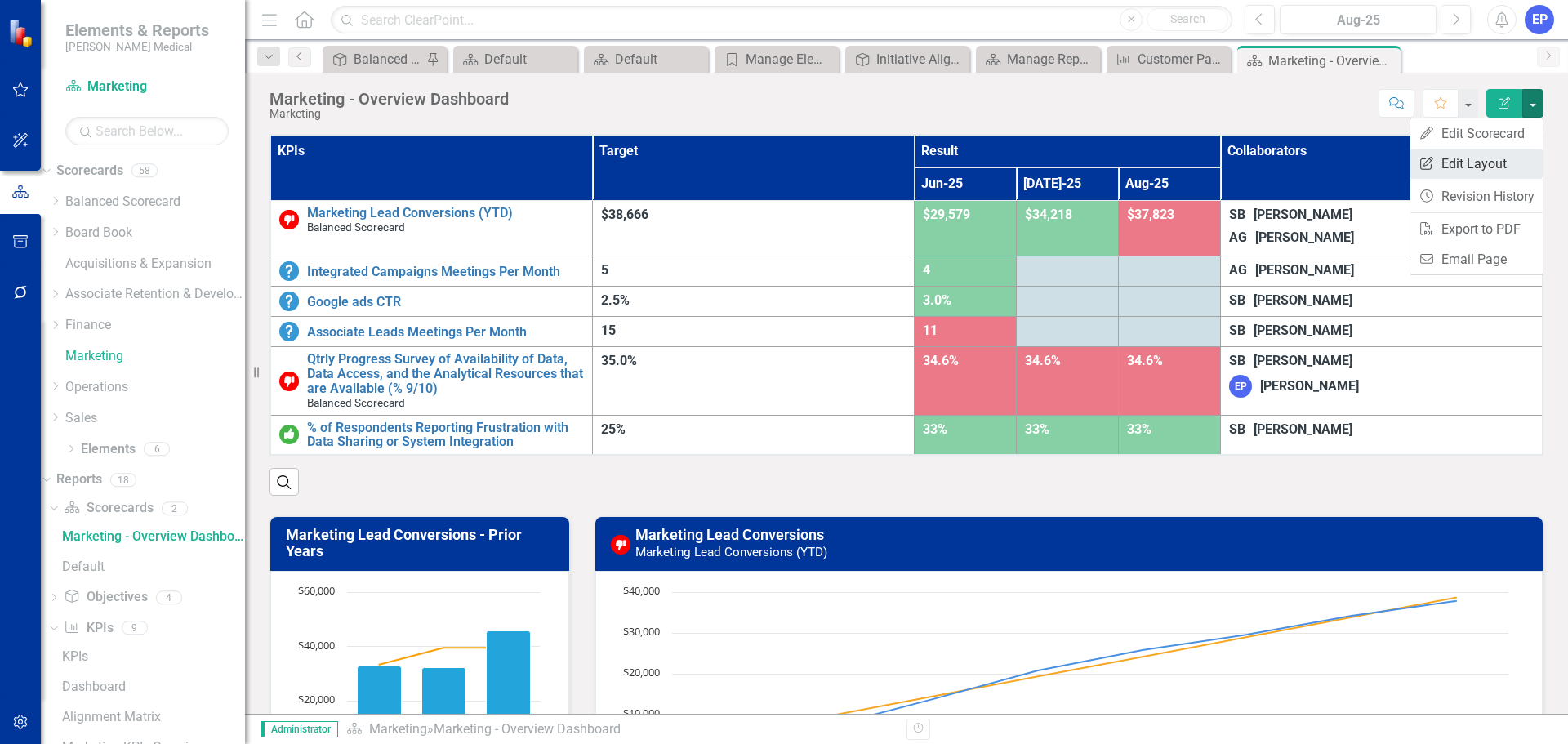
click at [1496, 154] on link "Edit Report Edit Layout" at bounding box center [1476, 163] width 132 height 30
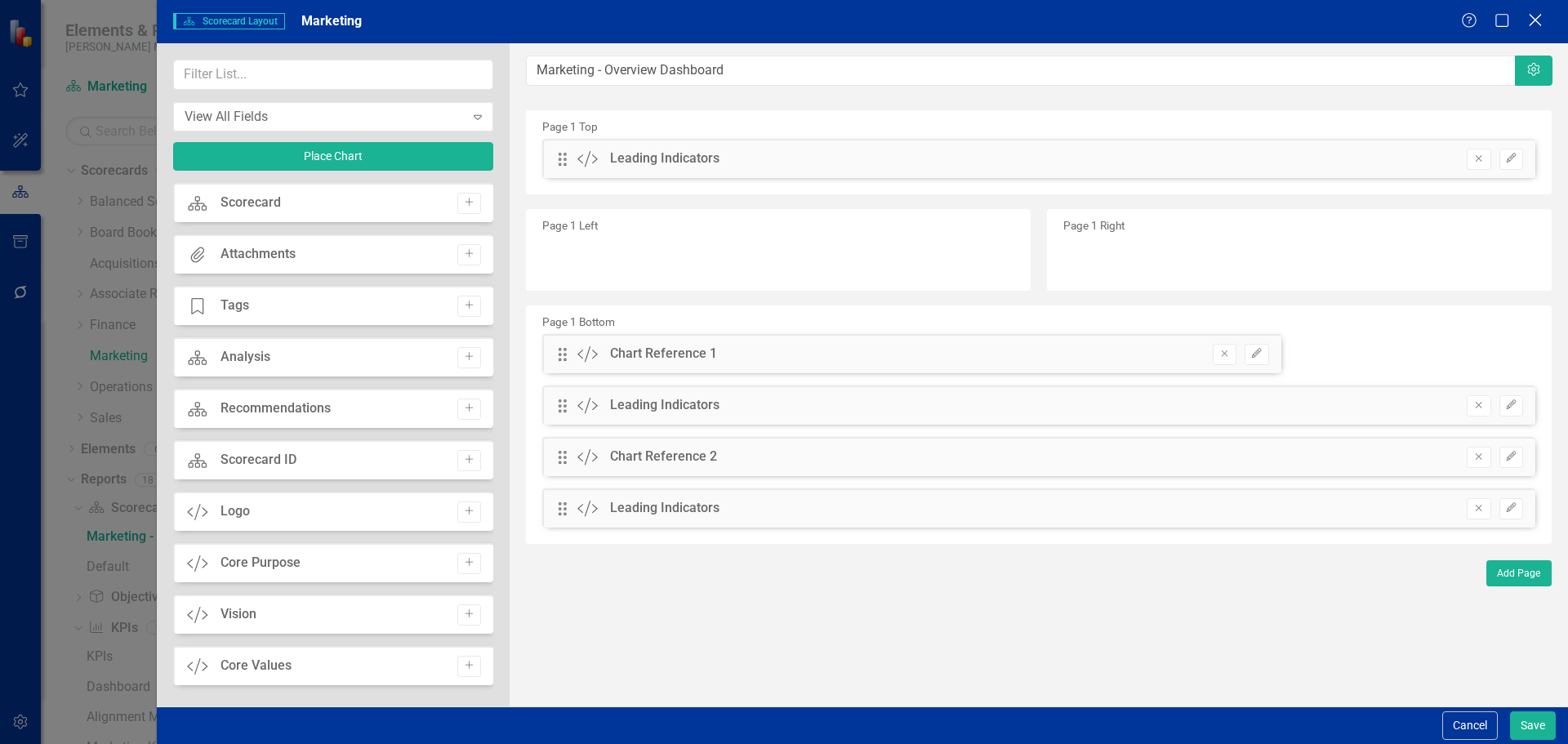
click at [1535, 26] on icon "Close" at bounding box center [1534, 19] width 20 height 16
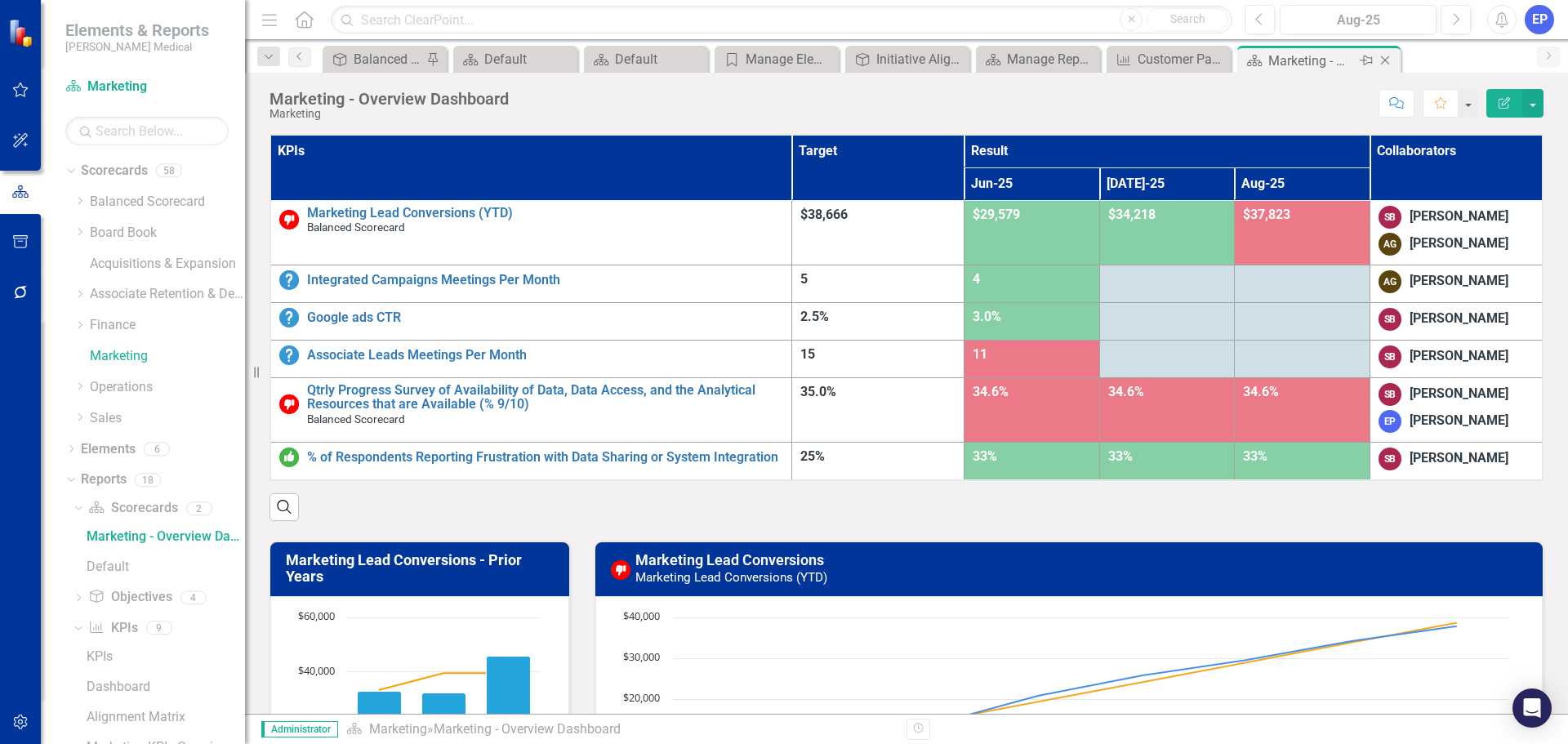
click at [1383, 61] on icon "Close" at bounding box center [1385, 61] width 17 height 13
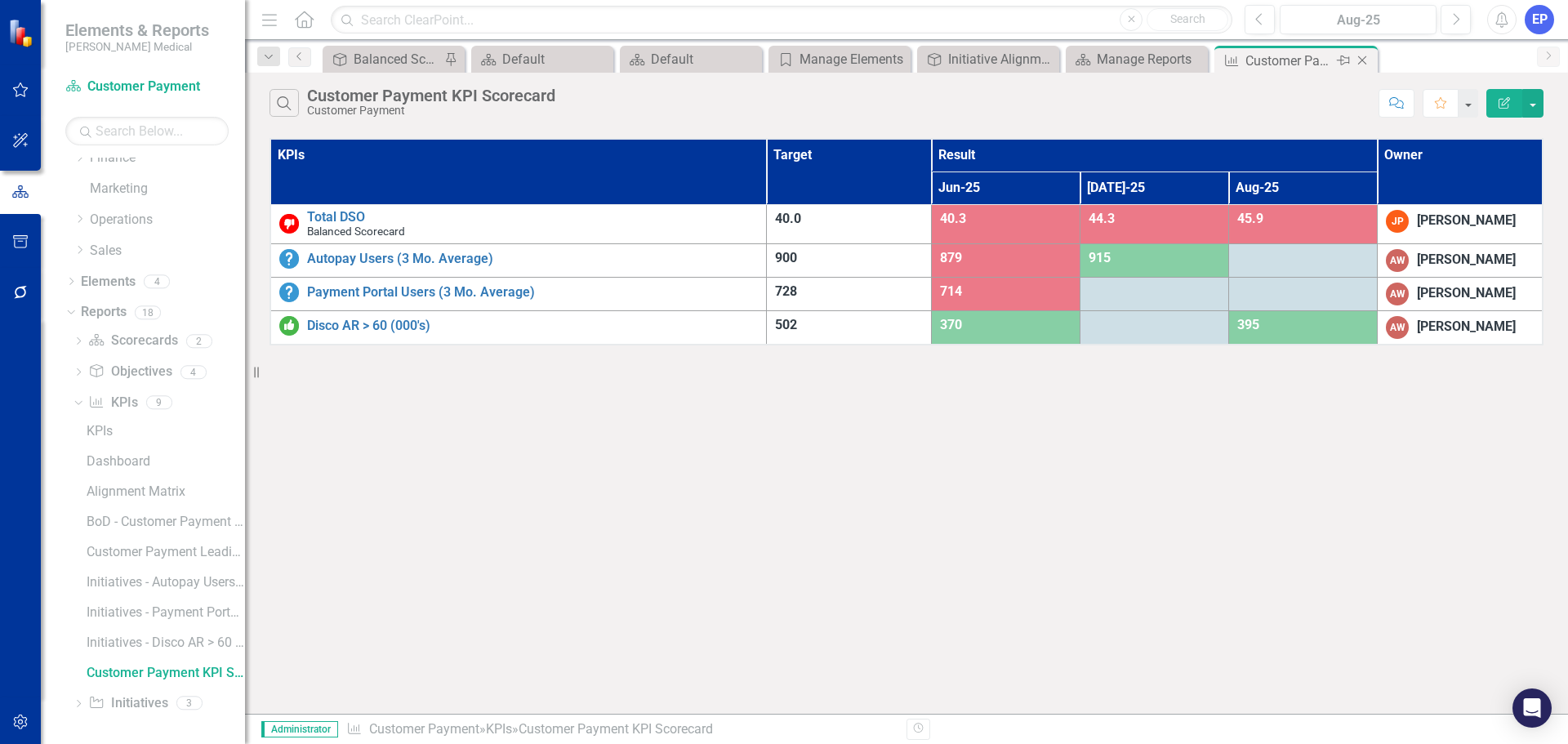
scroll to position [109, 0]
click at [1363, 62] on icon at bounding box center [1362, 61] width 9 height 9
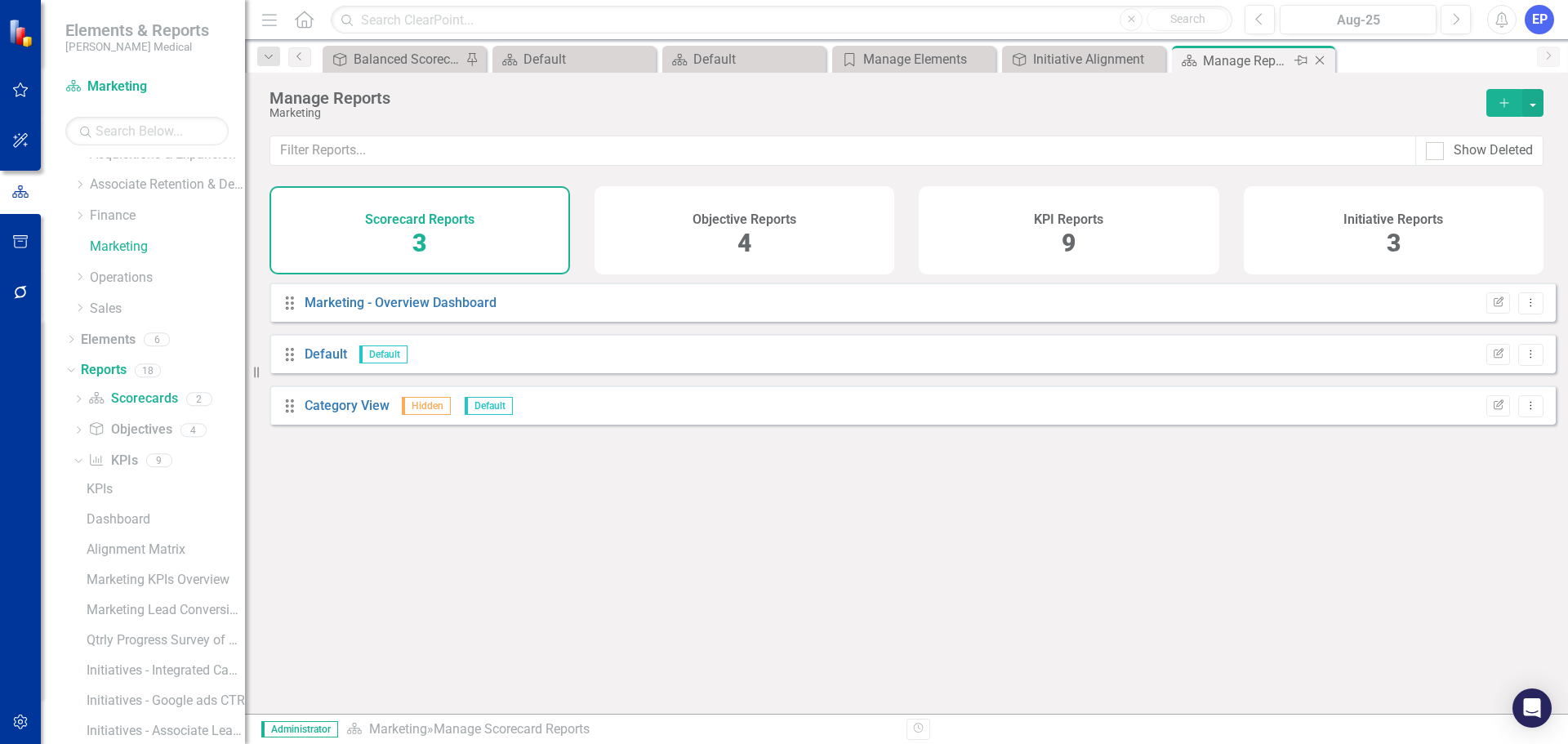
click at [1325, 55] on icon "Close" at bounding box center [1319, 61] width 17 height 13
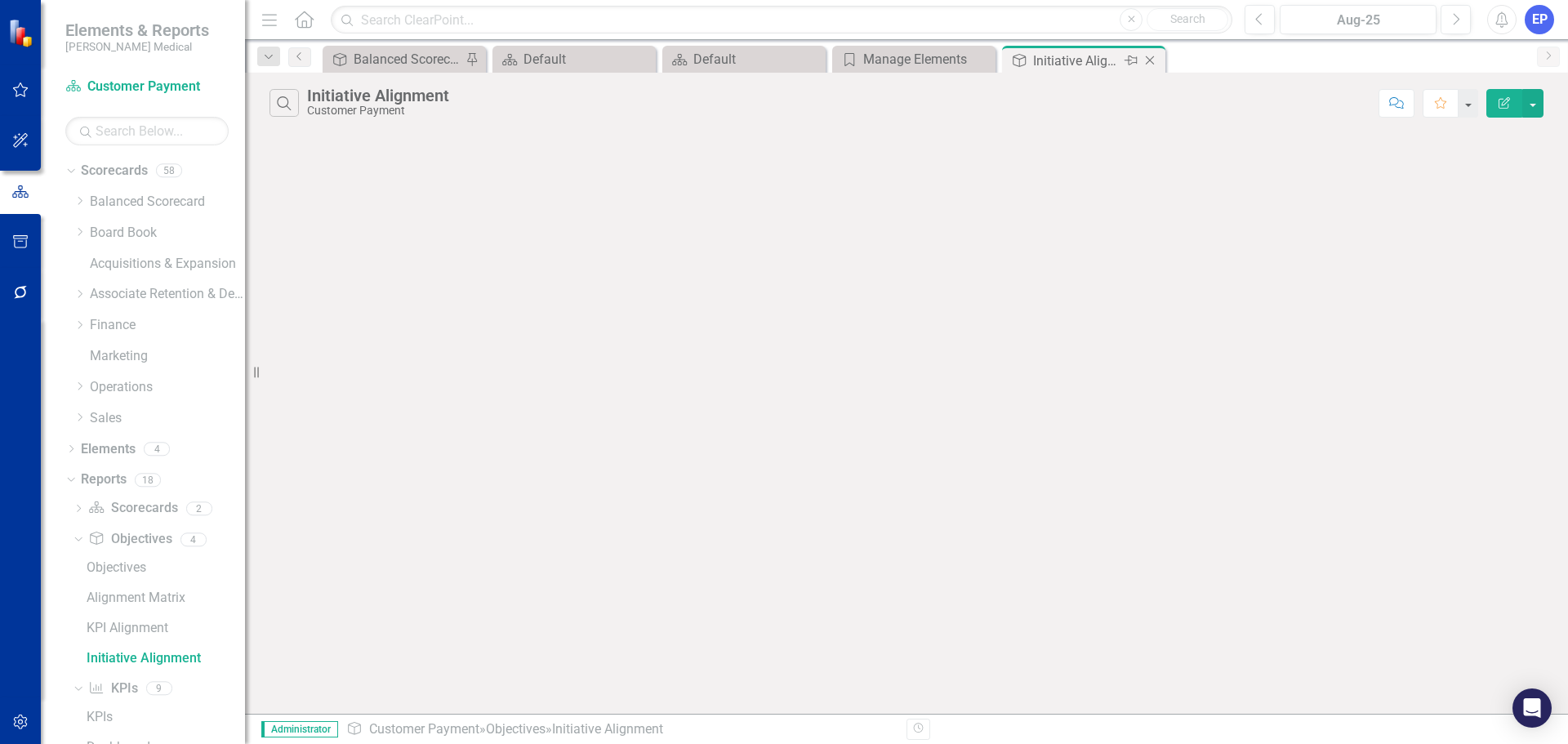
click at [1152, 58] on icon at bounding box center [1150, 61] width 9 height 9
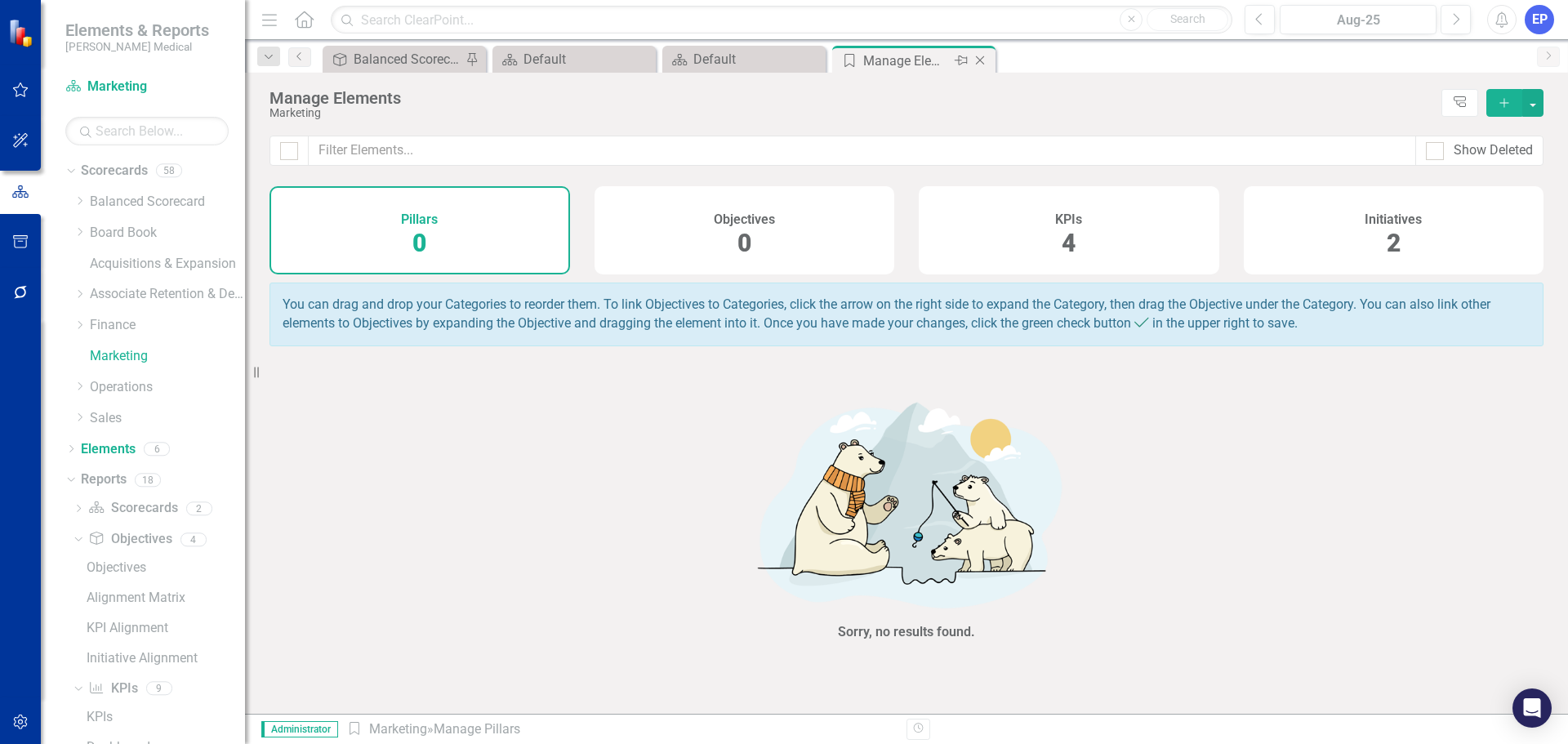
click at [979, 56] on icon "Close" at bounding box center [980, 61] width 17 height 13
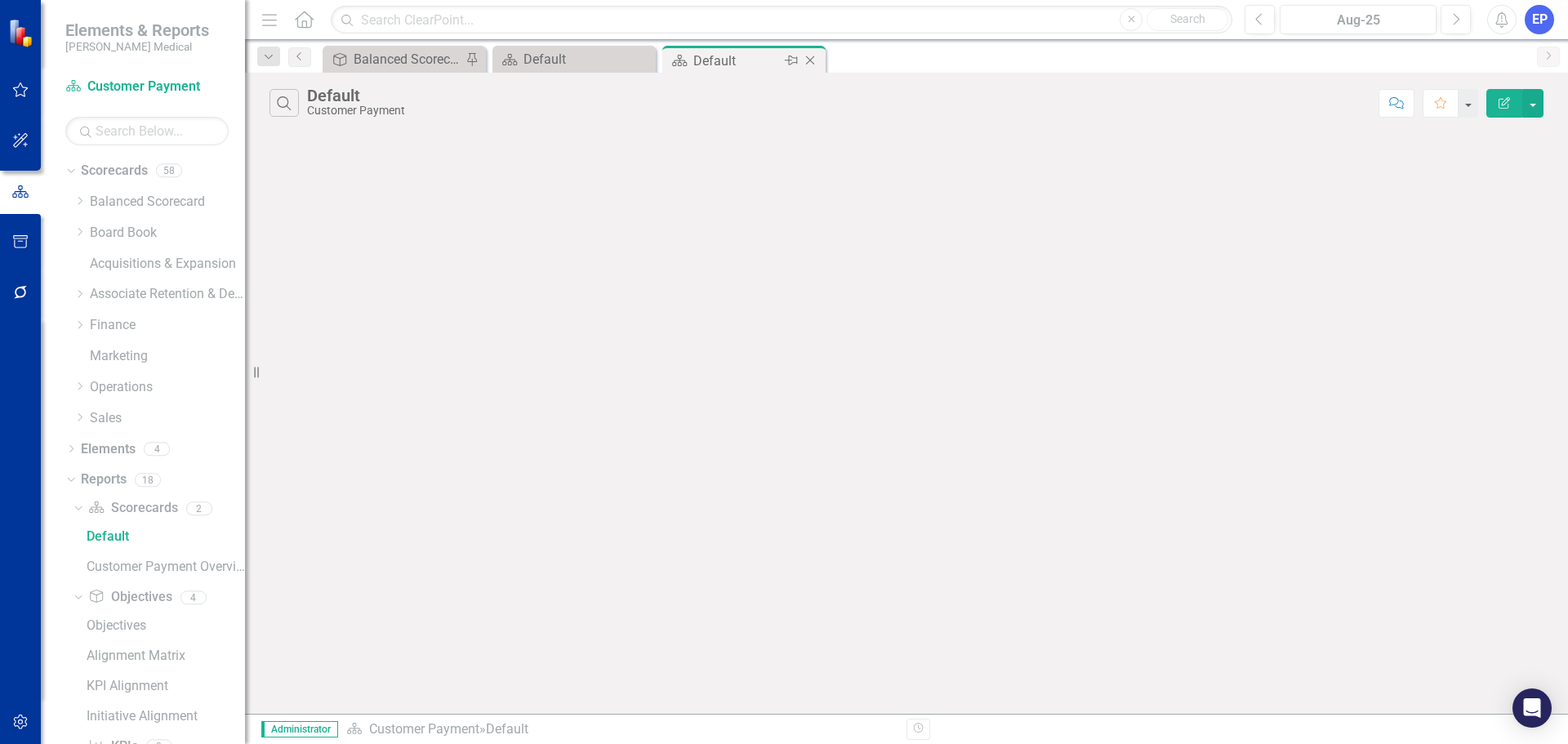
click at [807, 62] on icon "Close" at bounding box center [810, 61] width 17 height 13
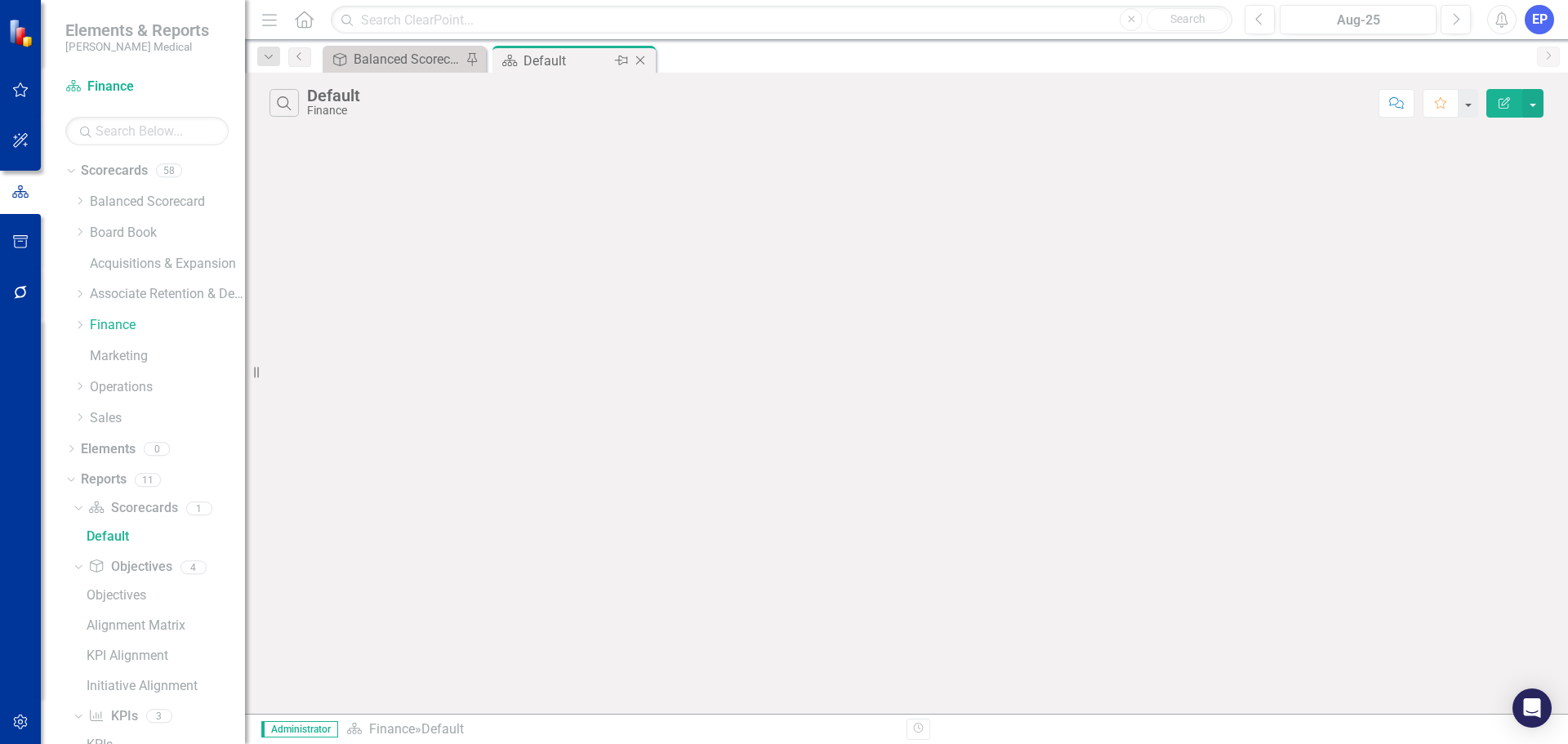
click at [643, 60] on icon "Close" at bounding box center [640, 61] width 17 height 13
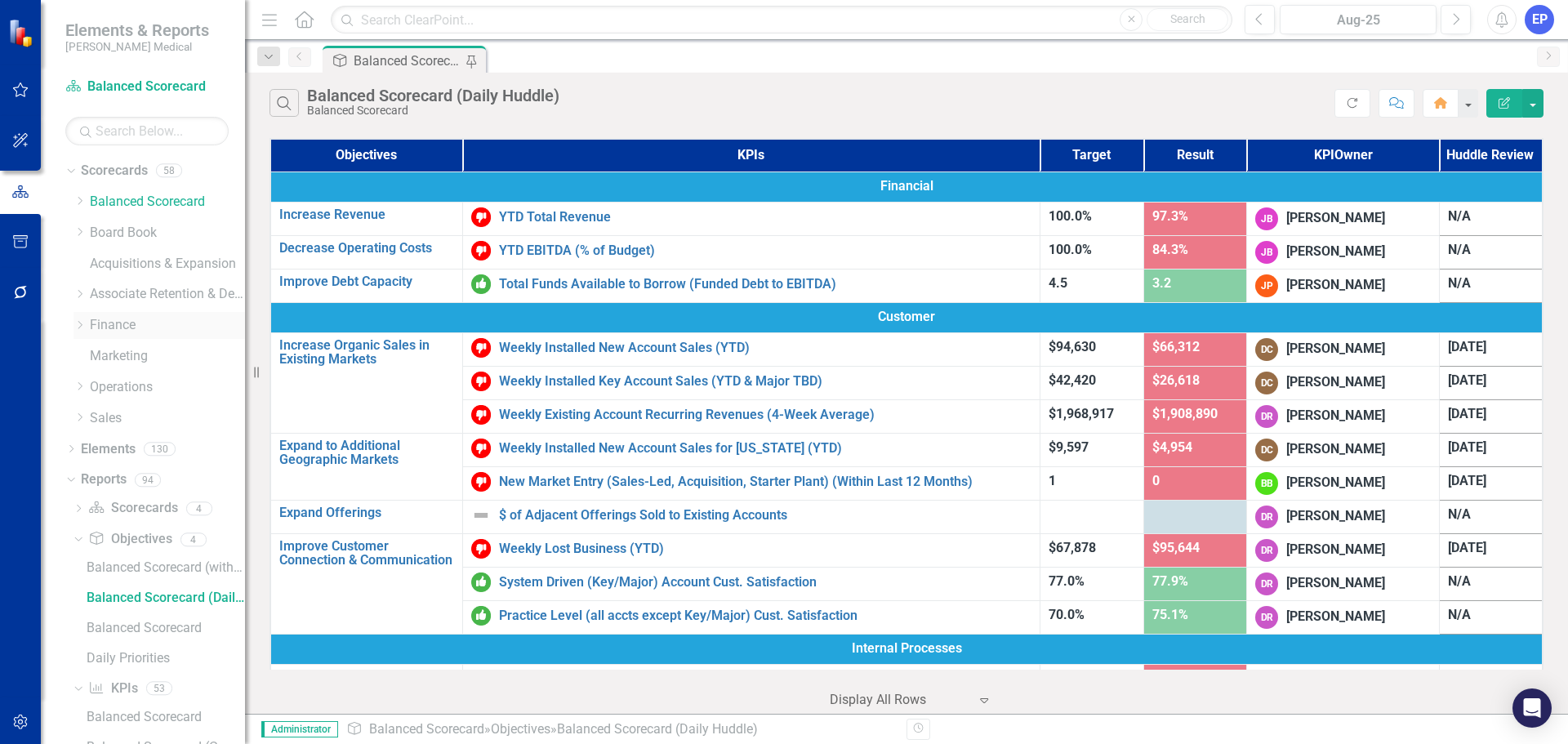
click at [78, 327] on icon "Dropdown" at bounding box center [79, 324] width 12 height 10
click at [123, 387] on link "Customer Payment" at bounding box center [175, 388] width 139 height 18
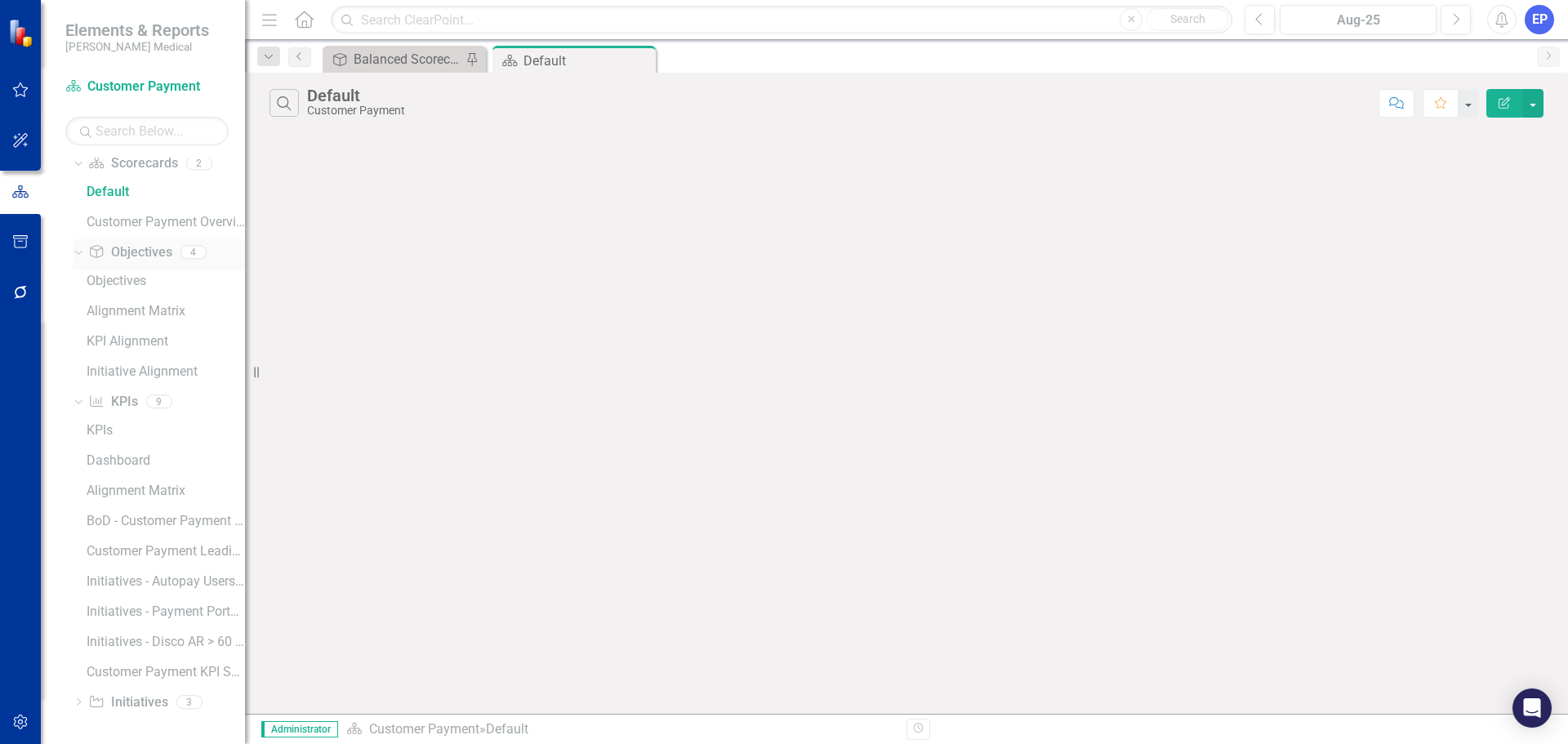
scroll to position [325, 0]
click at [116, 212] on link "Reports" at bounding box center [104, 217] width 46 height 18
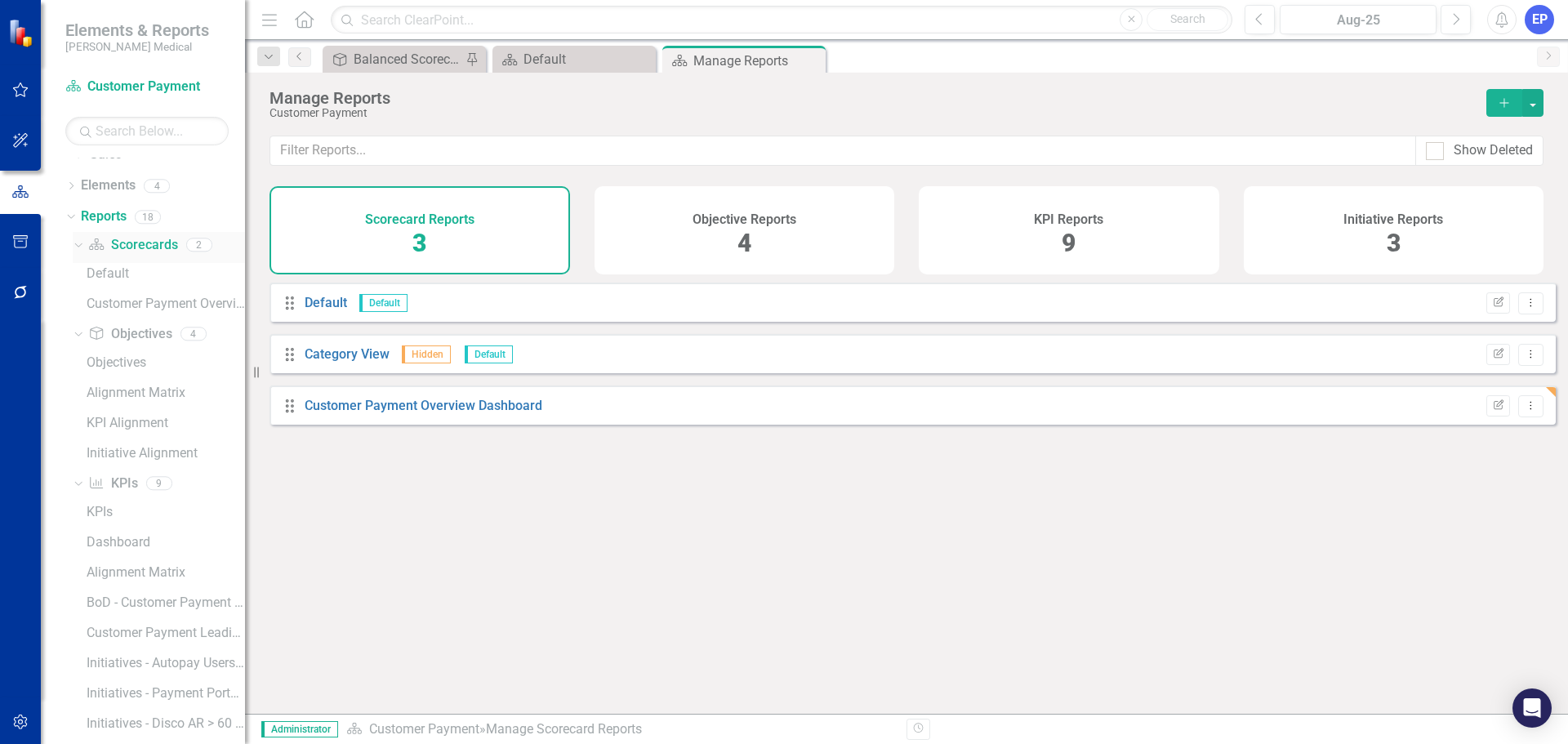
click at [147, 251] on link "Scorecard Scorecards" at bounding box center [132, 245] width 89 height 18
click at [456, 227] on div "Scorecard Reports 3" at bounding box center [419, 231] width 300 height 88
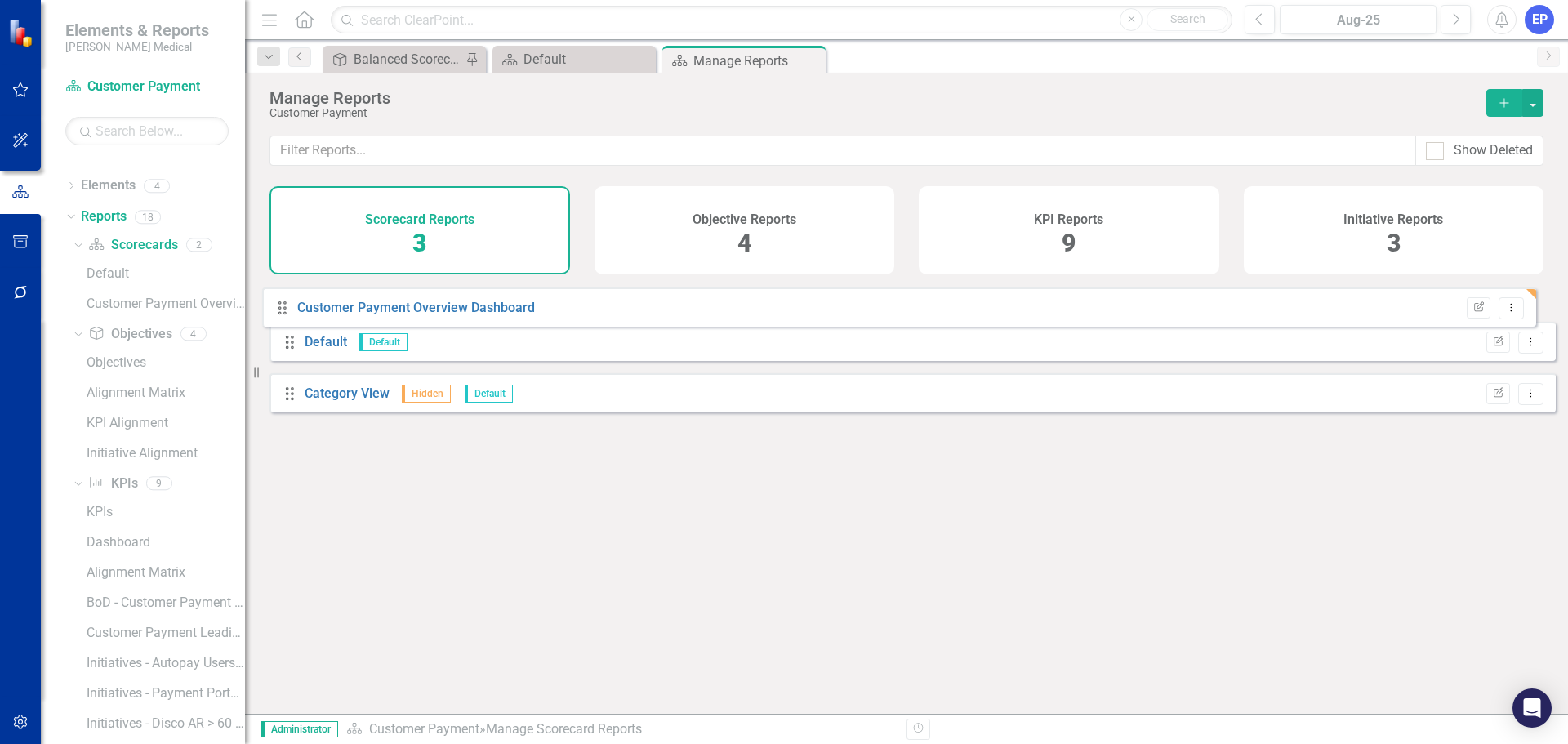
drag, startPoint x: 294, startPoint y: 416, endPoint x: 287, endPoint y: 306, distance: 110.2
click at [287, 306] on div "Drag Default Default Edit Report Dropdown Menu Drag Category View Hidden Defaul…" at bounding box center [912, 354] width 1286 height 142
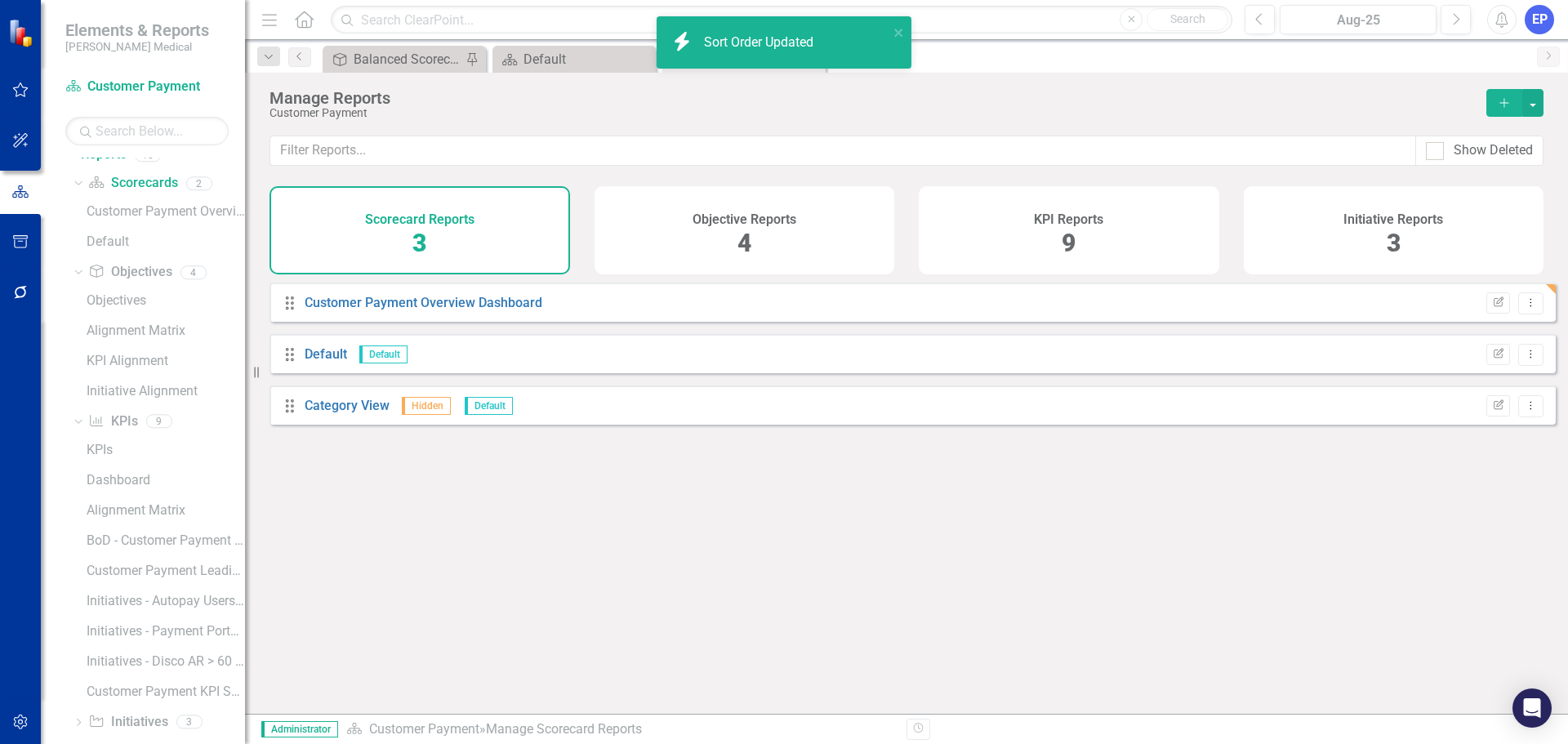
scroll to position [263, 0]
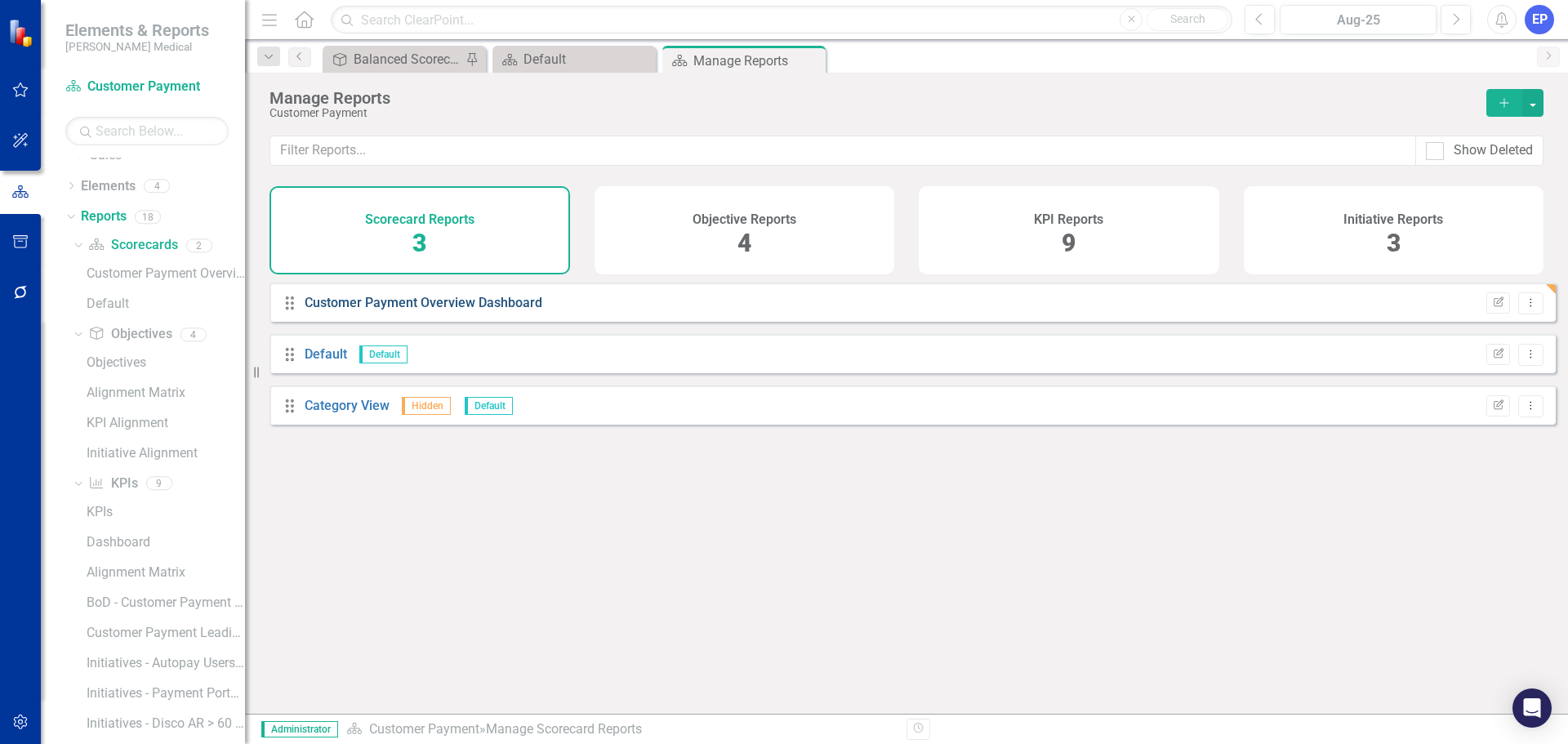
click at [454, 310] on link "Customer Payment Overview Dashboard" at bounding box center [423, 302] width 238 height 16
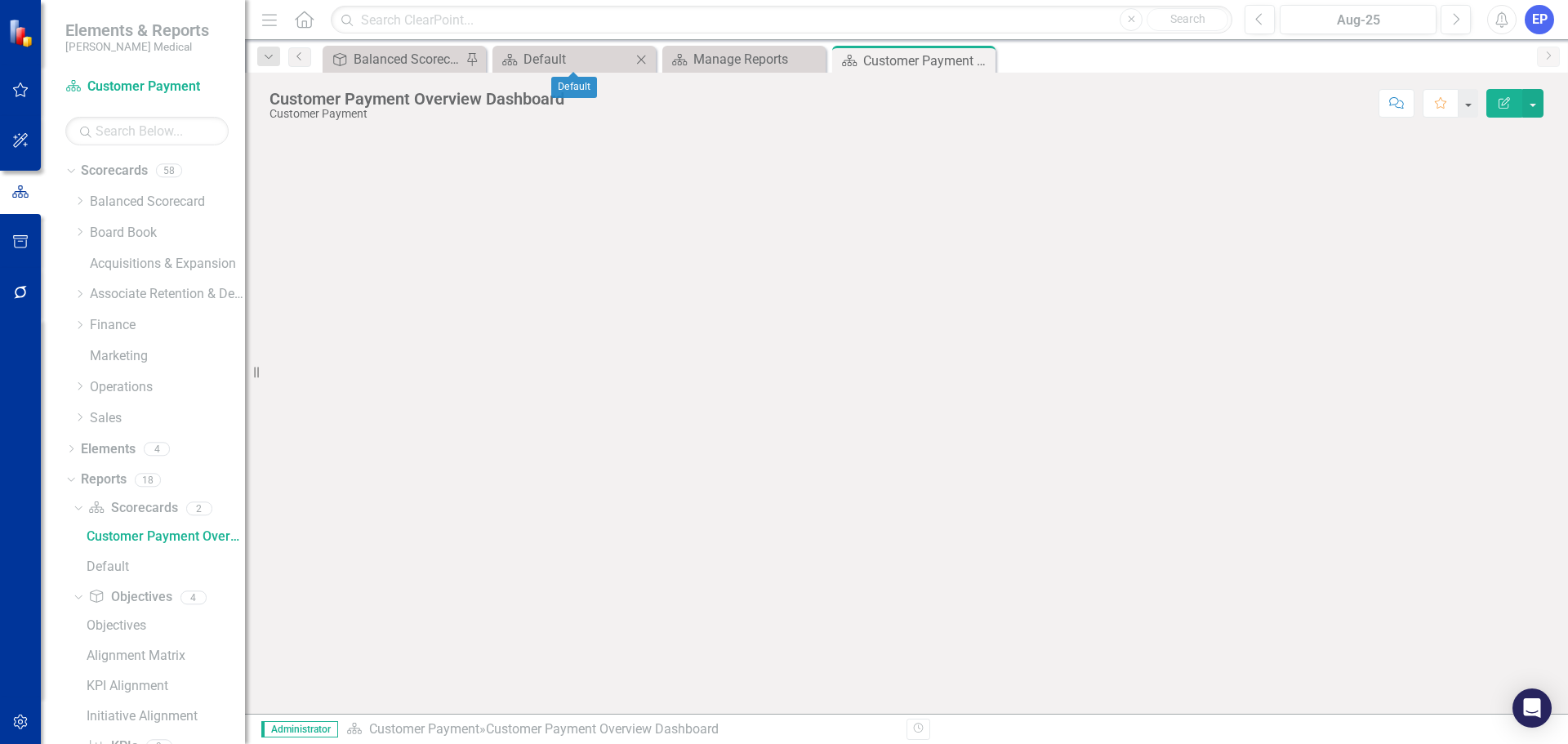
click at [644, 57] on icon "Close" at bounding box center [641, 60] width 17 height 13
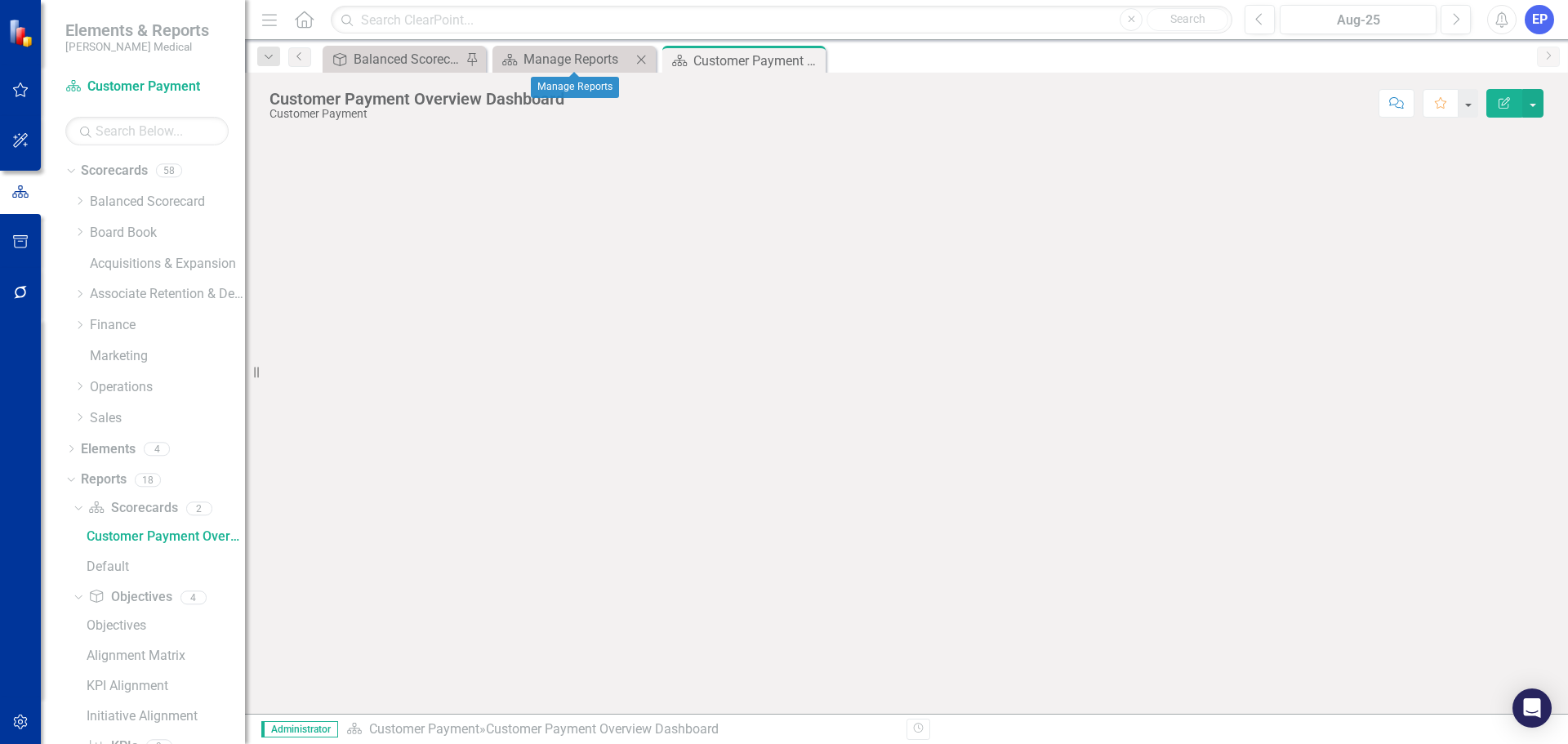
click at [644, 57] on icon "Close" at bounding box center [641, 60] width 17 height 13
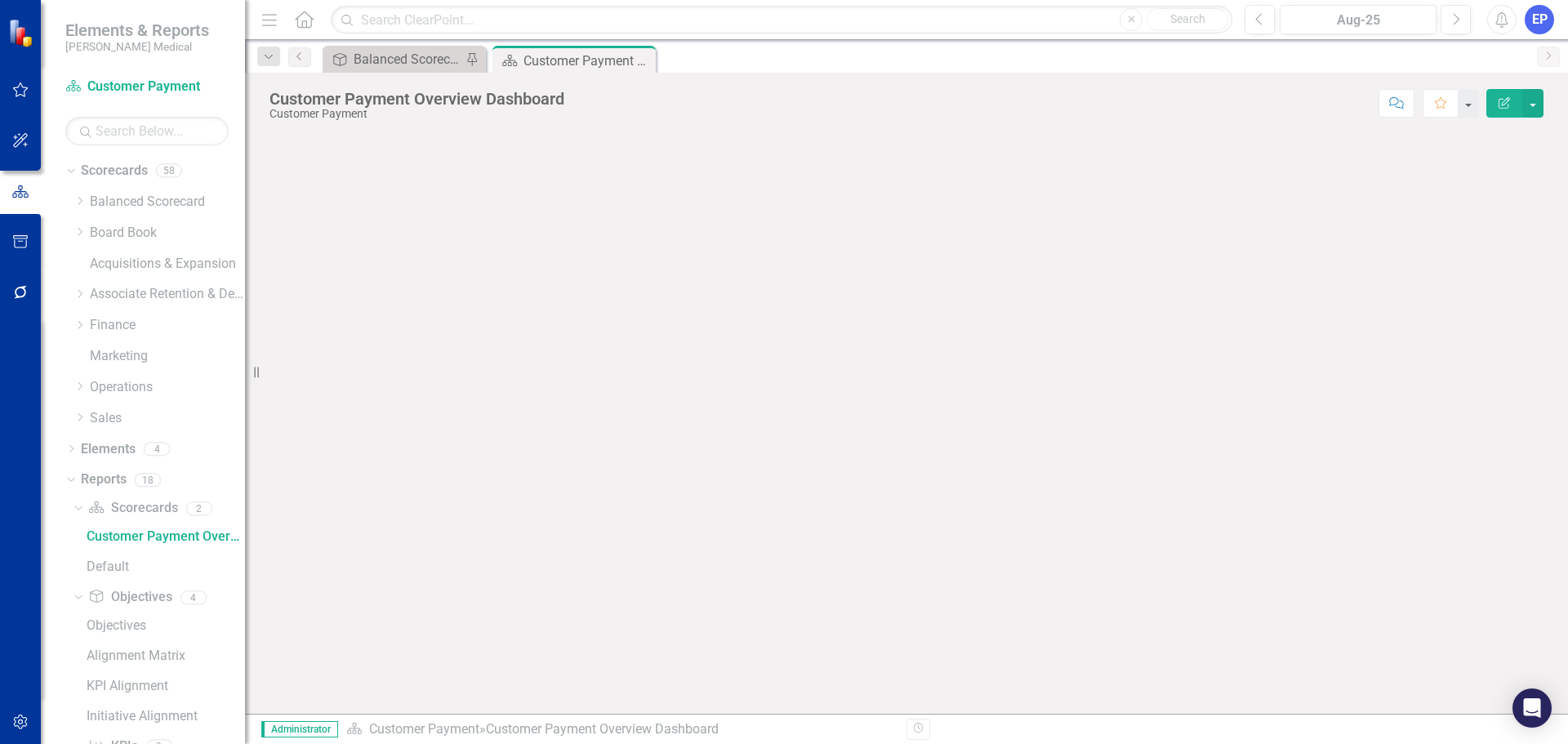
click at [1519, 92] on button "Edit Report" at bounding box center [1504, 103] width 36 height 28
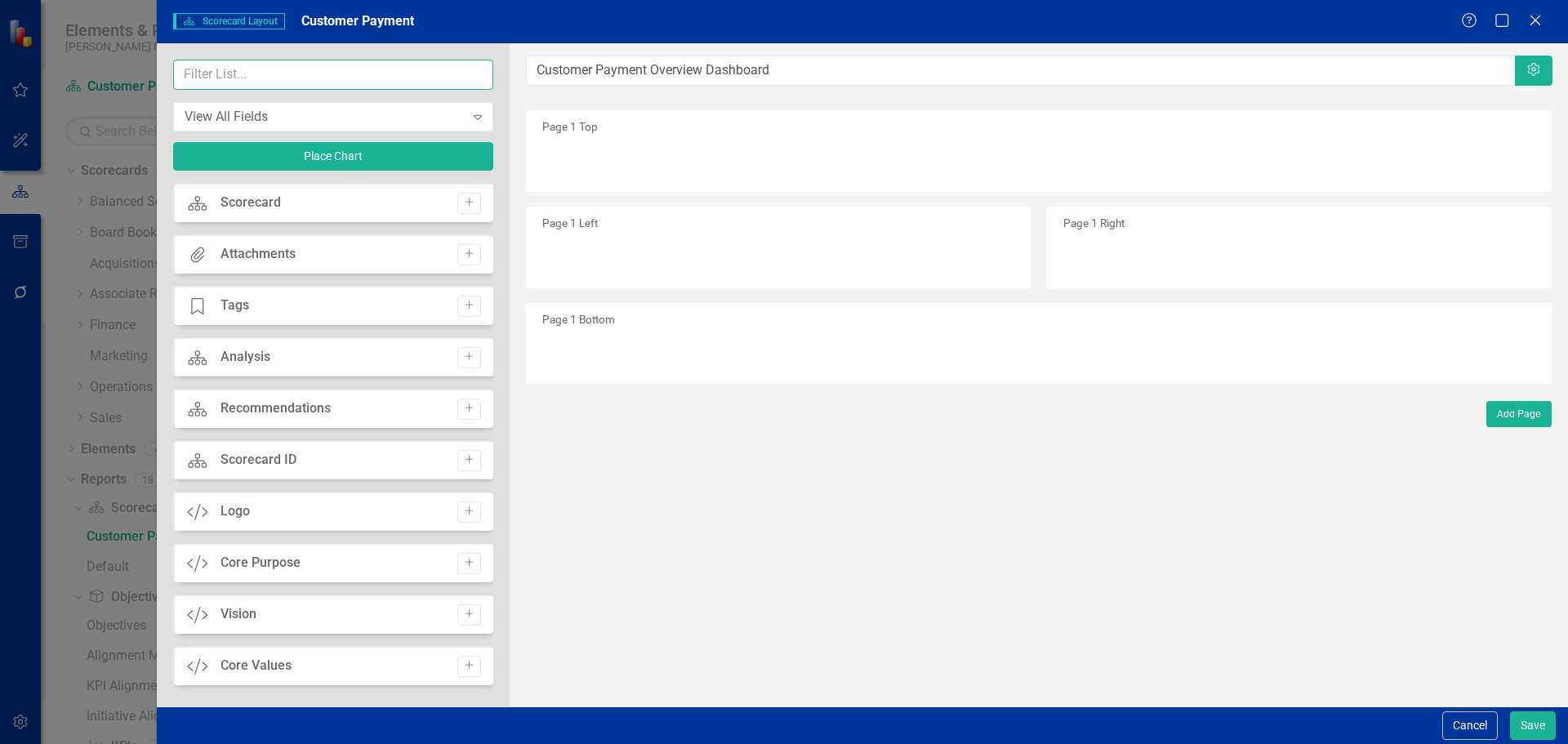
click at [311, 81] on input "text" at bounding box center [333, 74] width 320 height 30
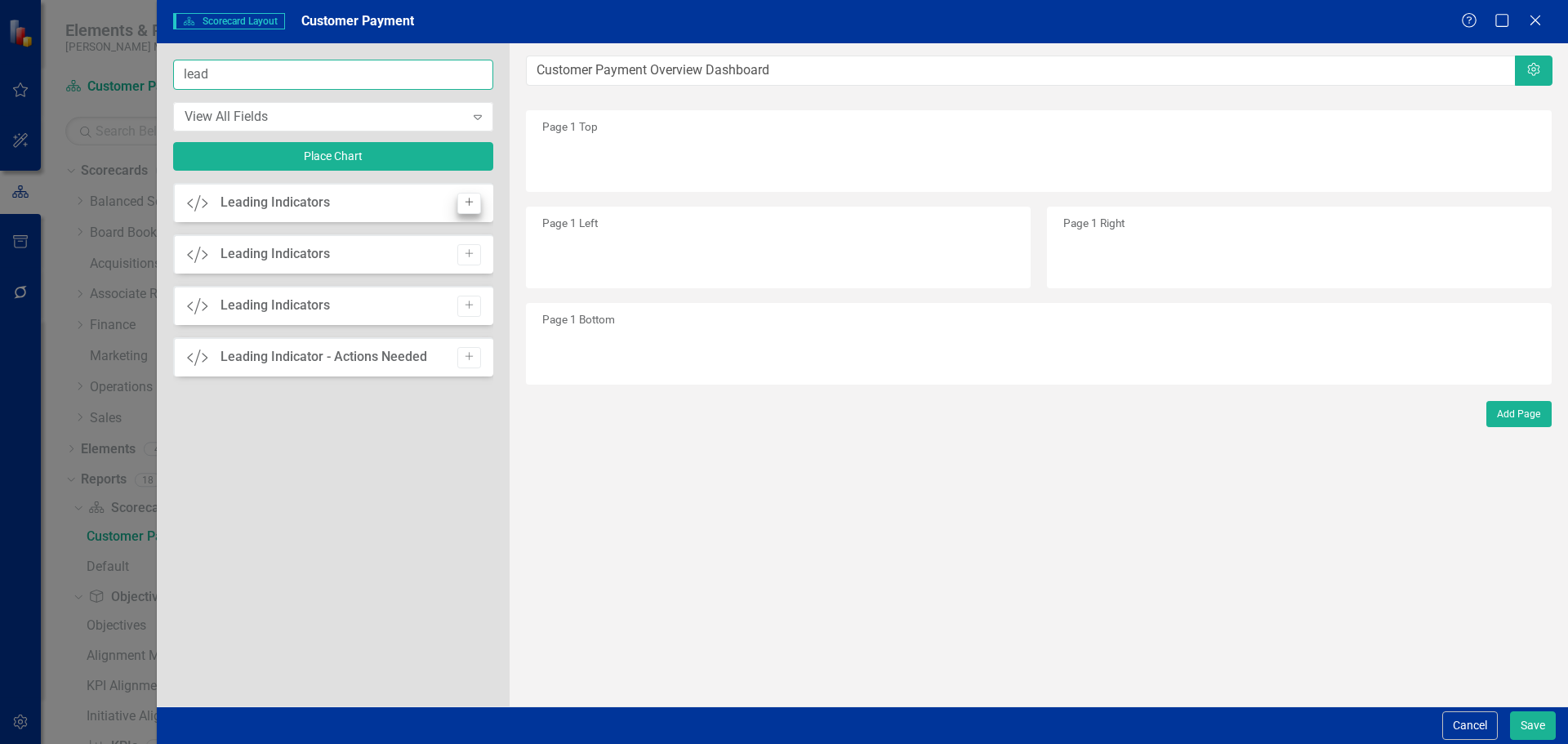
type input "lead"
click at [476, 202] on button "Add" at bounding box center [469, 203] width 24 height 21
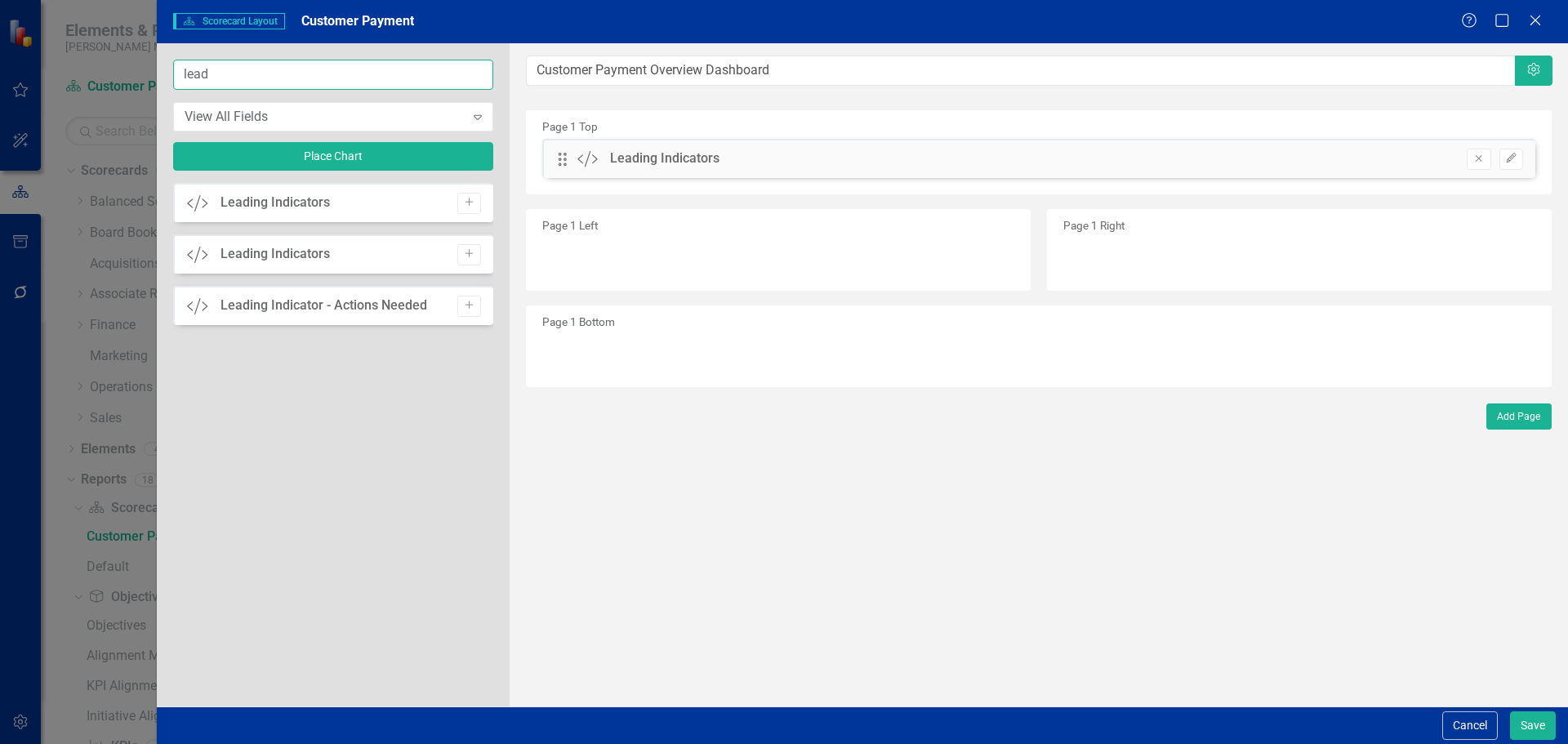
drag, startPoint x: 333, startPoint y: 70, endPoint x: 182, endPoint y: 73, distance: 151.0
click at [182, 73] on input "lead" at bounding box center [333, 74] width 320 height 30
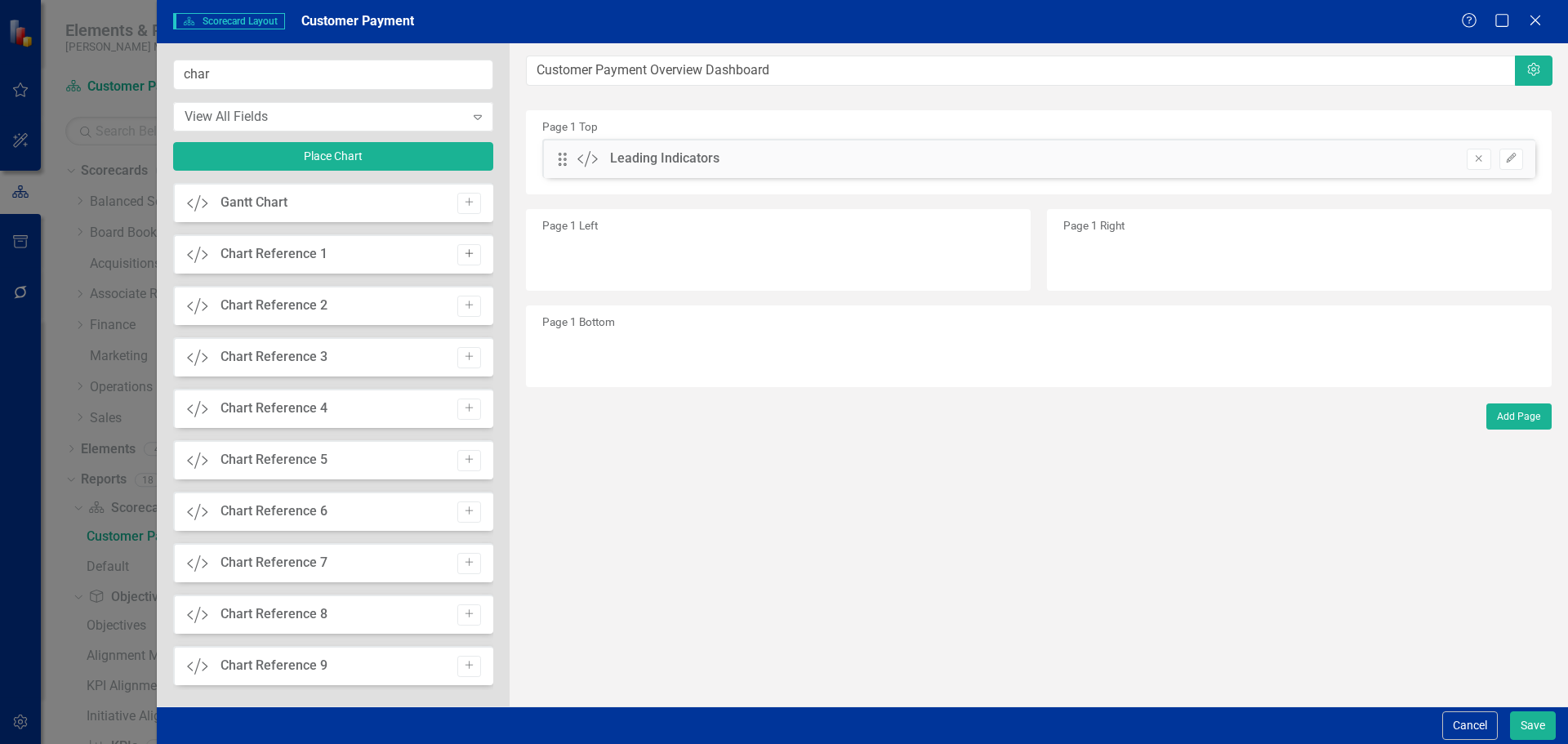
click at [463, 254] on icon "Add" at bounding box center [468, 254] width 12 height 10
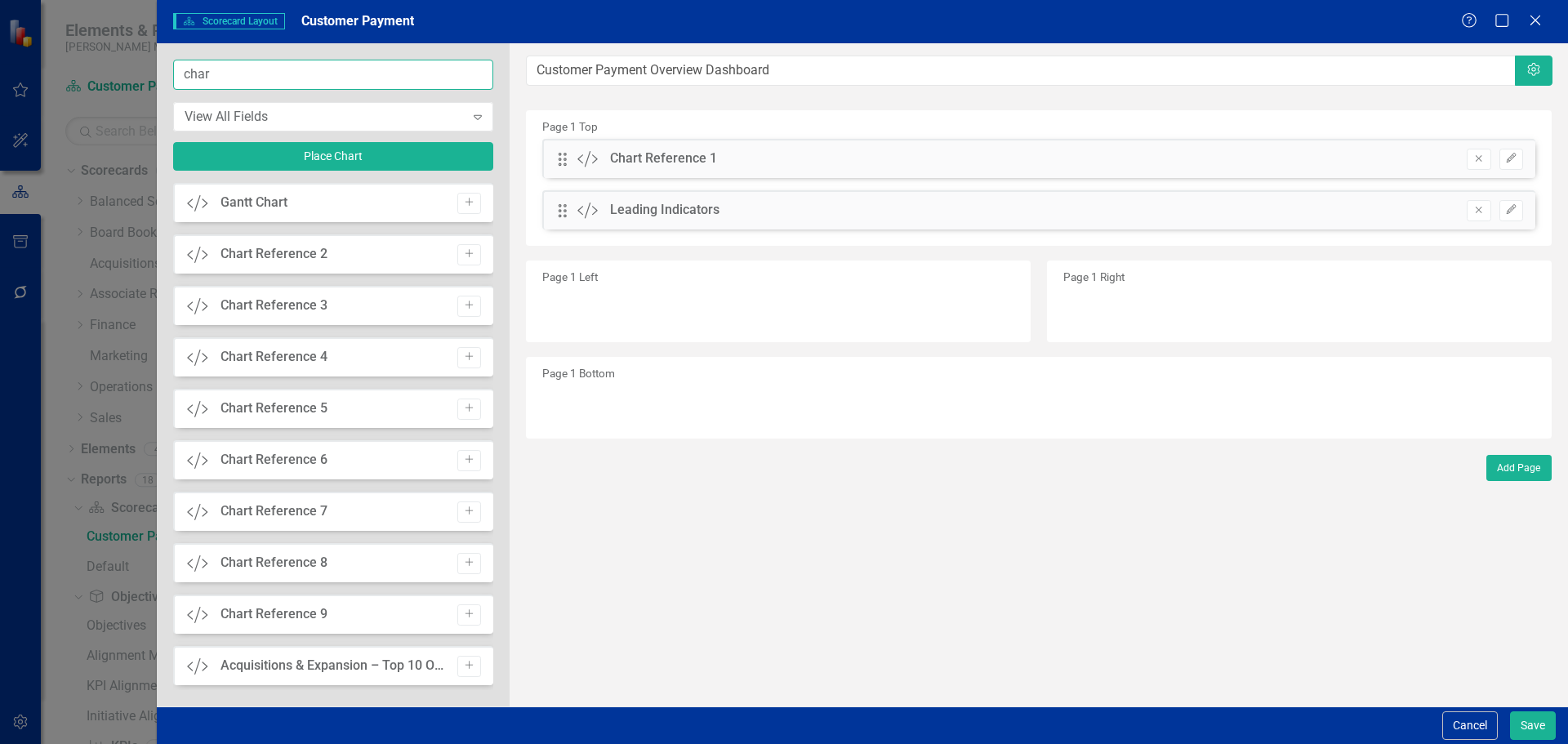
click at [329, 88] on input "char" at bounding box center [333, 74] width 320 height 30
drag, startPoint x: 311, startPoint y: 72, endPoint x: -17, endPoint y: 69, distance: 328.0
click at [0, 69] on html "Elements & Reports Nixon Medical Scorecard Customer Payment Search Dropdown Sco…" at bounding box center [784, 372] width 1568 height 744
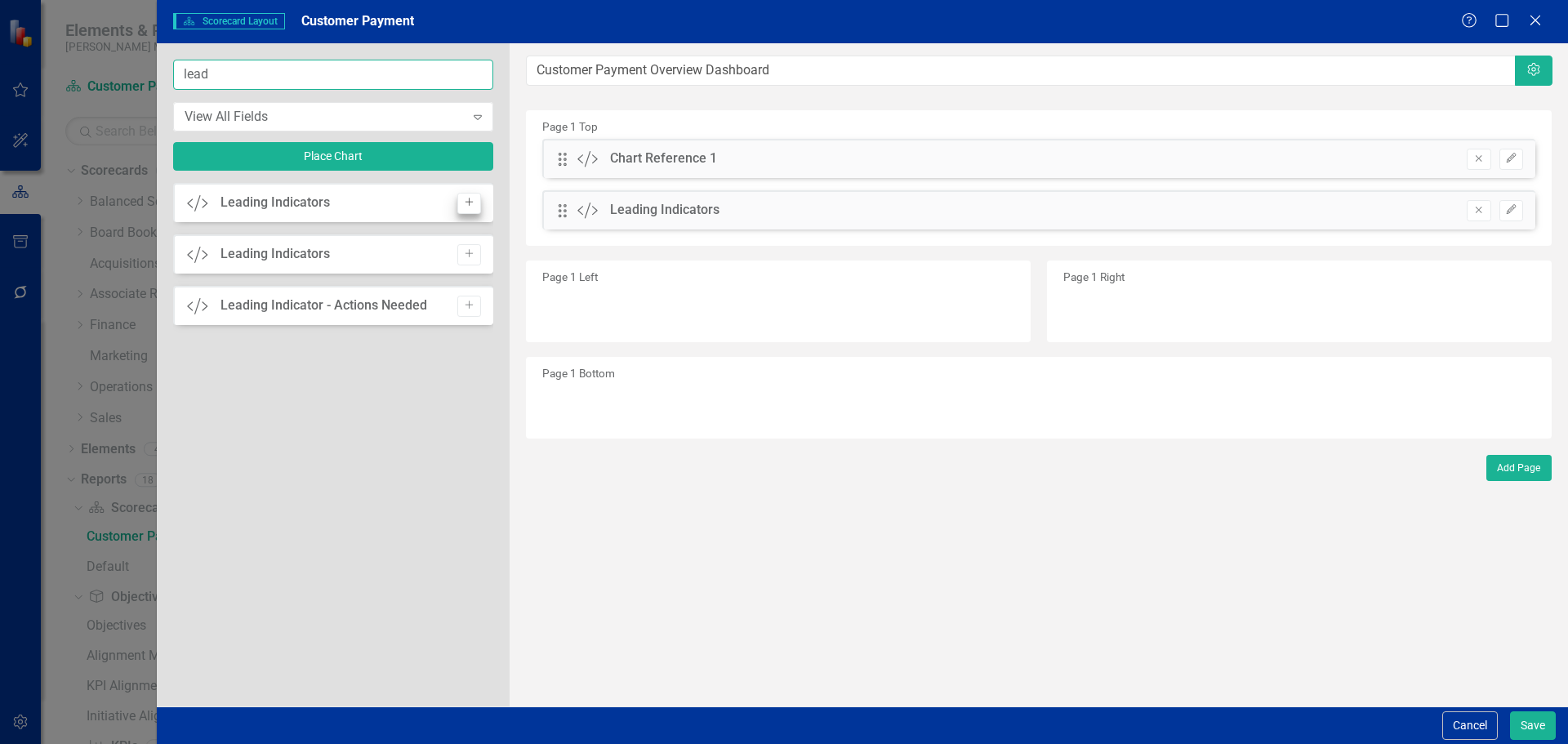
type input "lead"
click at [467, 208] on icon "Add" at bounding box center [468, 202] width 12 height 10
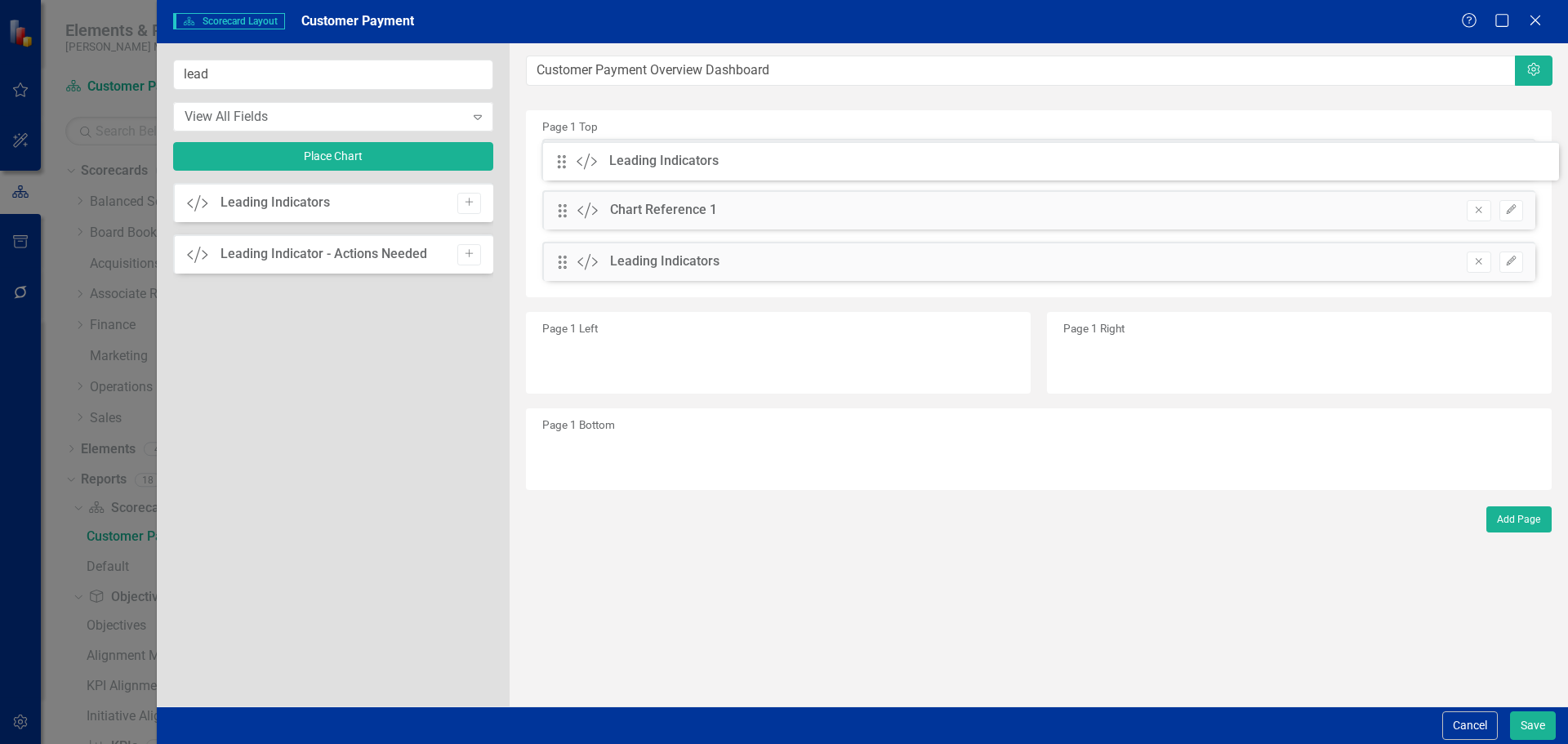
drag, startPoint x: 559, startPoint y: 161, endPoint x: 570, endPoint y: 163, distance: 11.2
click at [570, 163] on div "The fields (or pods) that are available for you to include on the detail page a…" at bounding box center [1039, 375] width 1058 height 663
click at [1520, 719] on button "Save" at bounding box center [1532, 725] width 46 height 28
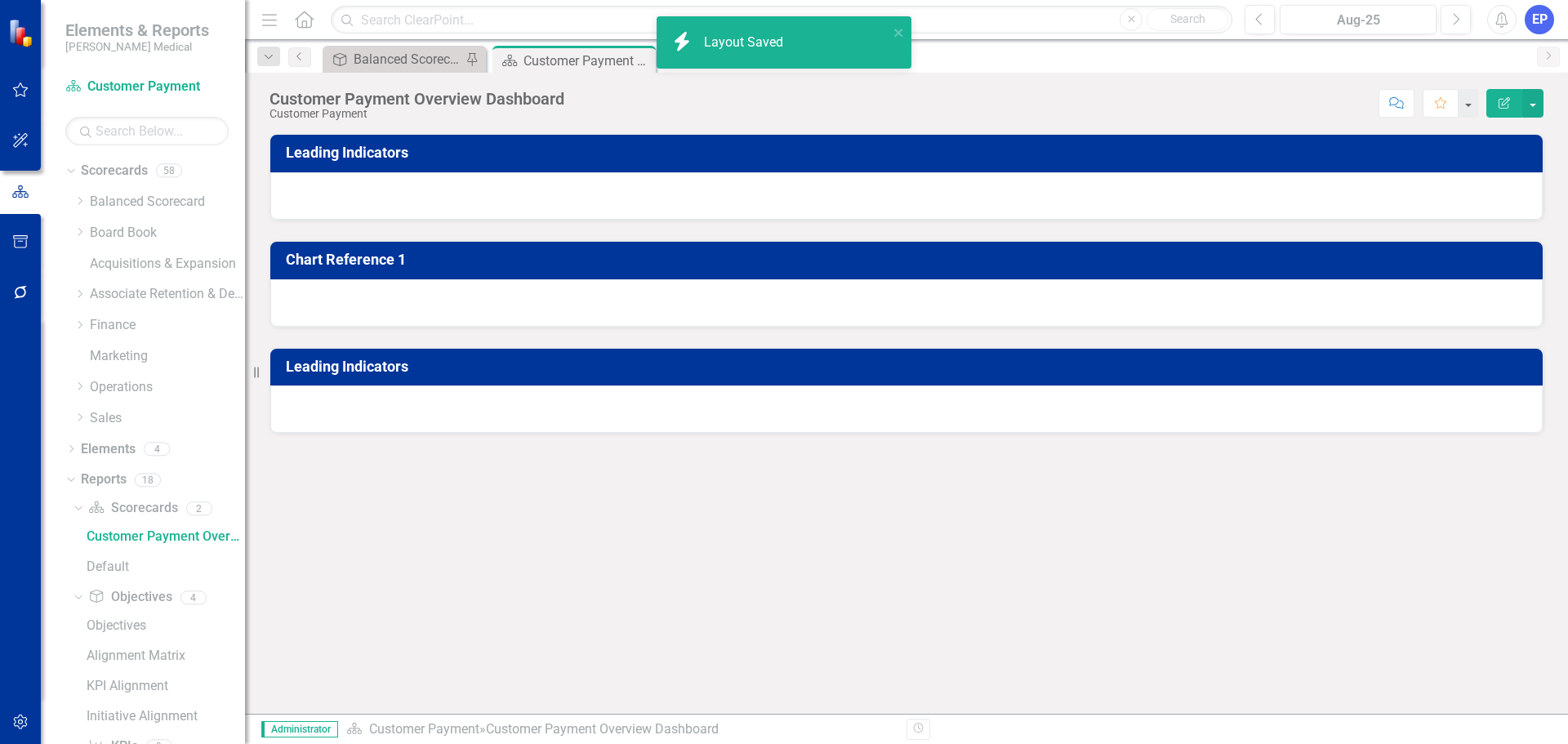
click at [944, 197] on div at bounding box center [906, 197] width 1272 height 48
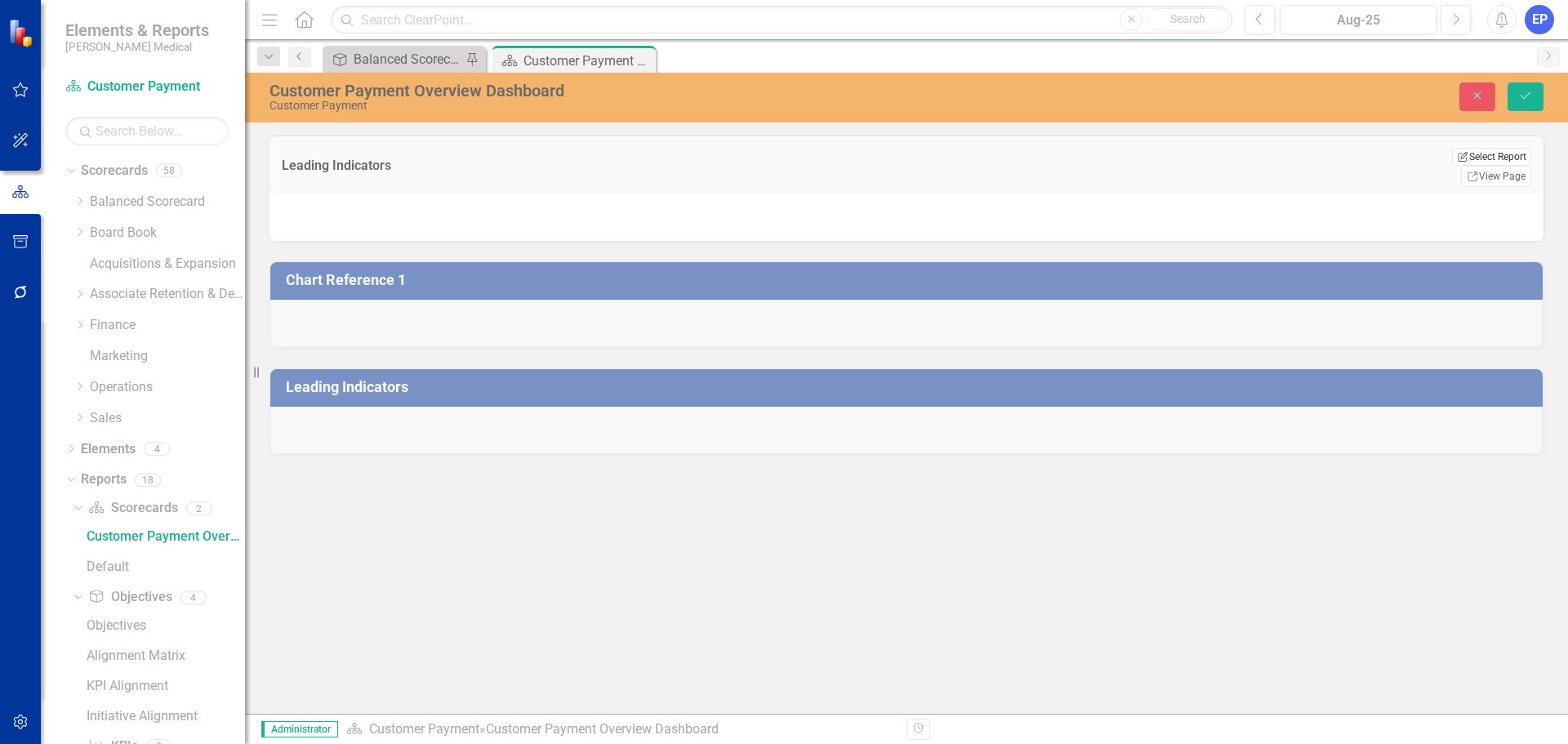
click at [1452, 165] on button "Edit Report Select Report" at bounding box center [1491, 157] width 79 height 18
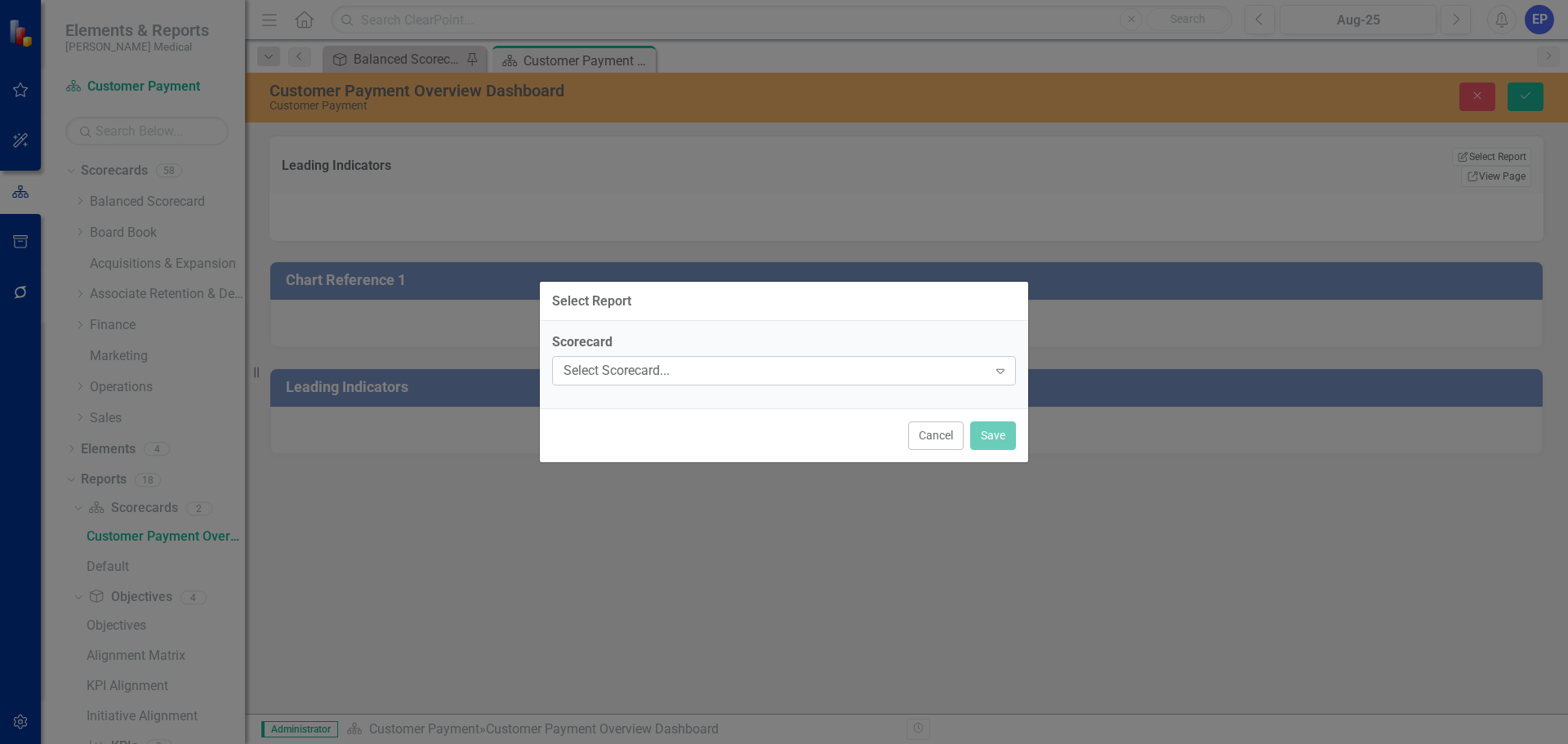
click at [950, 380] on div "Select Scorecard... Expand" at bounding box center [784, 371] width 464 height 29
type input "custom"
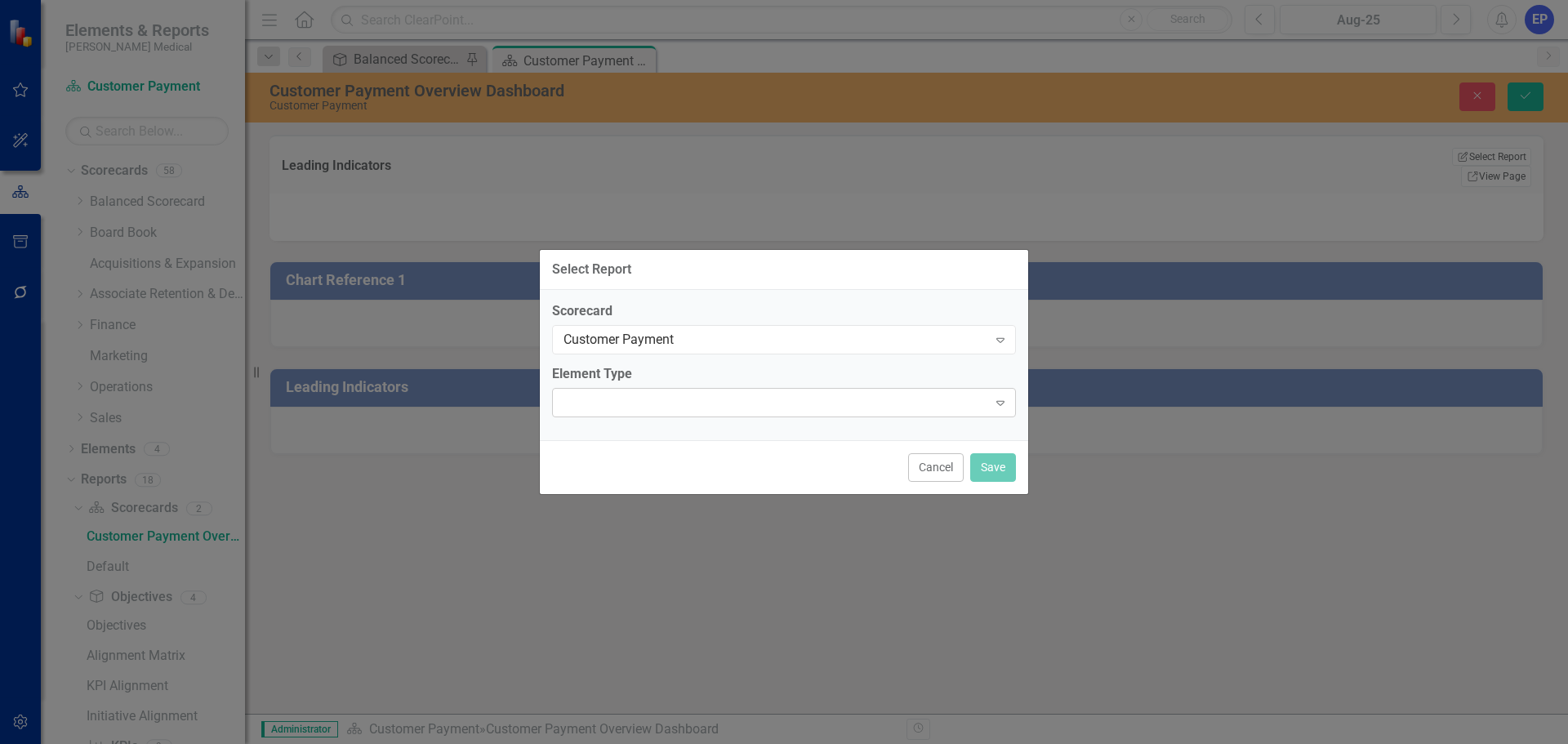
click at [666, 389] on div "Expand" at bounding box center [784, 402] width 464 height 29
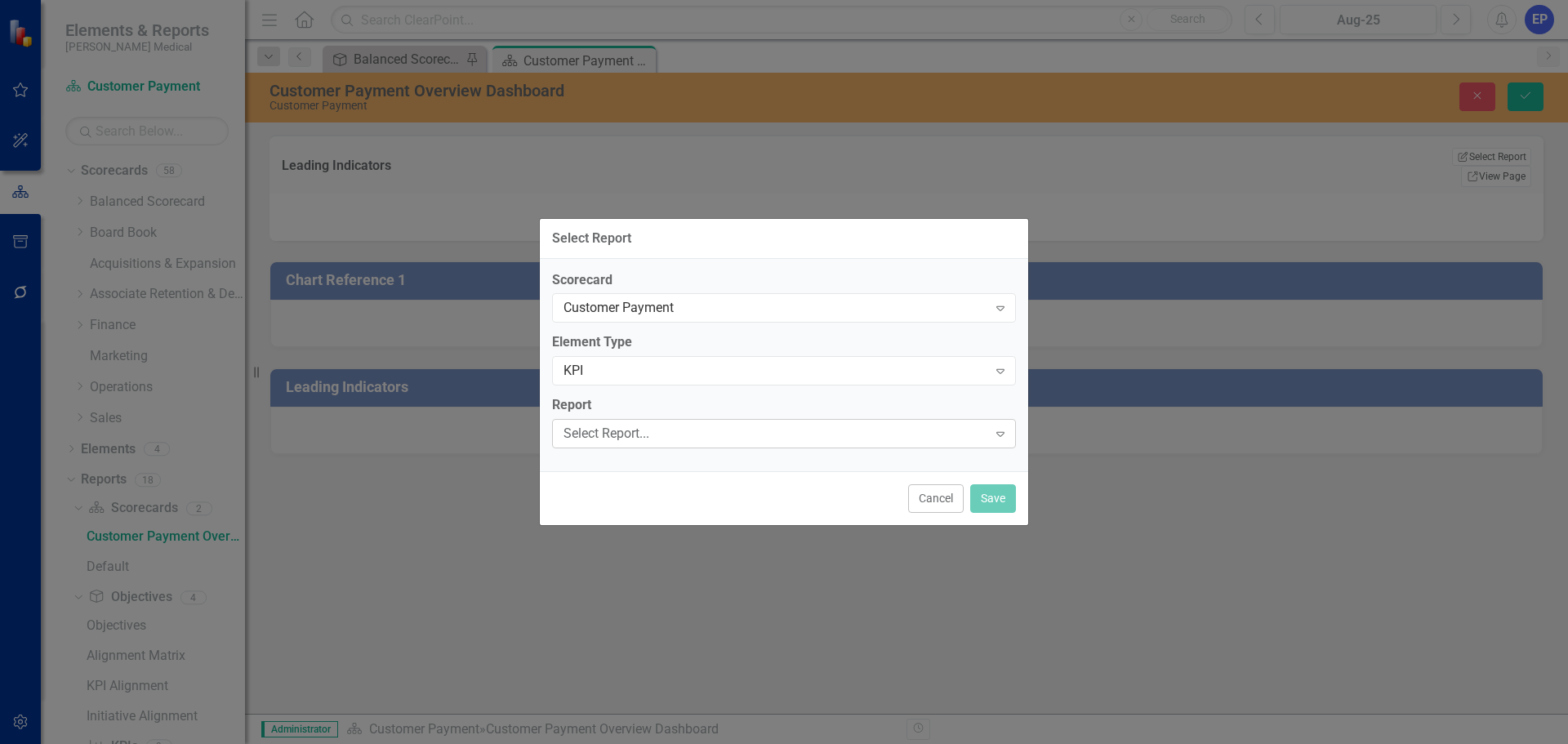
click at [650, 434] on div "Select Report..." at bounding box center [774, 434] width 423 height 18
click at [994, 498] on button "Save" at bounding box center [993, 498] width 46 height 28
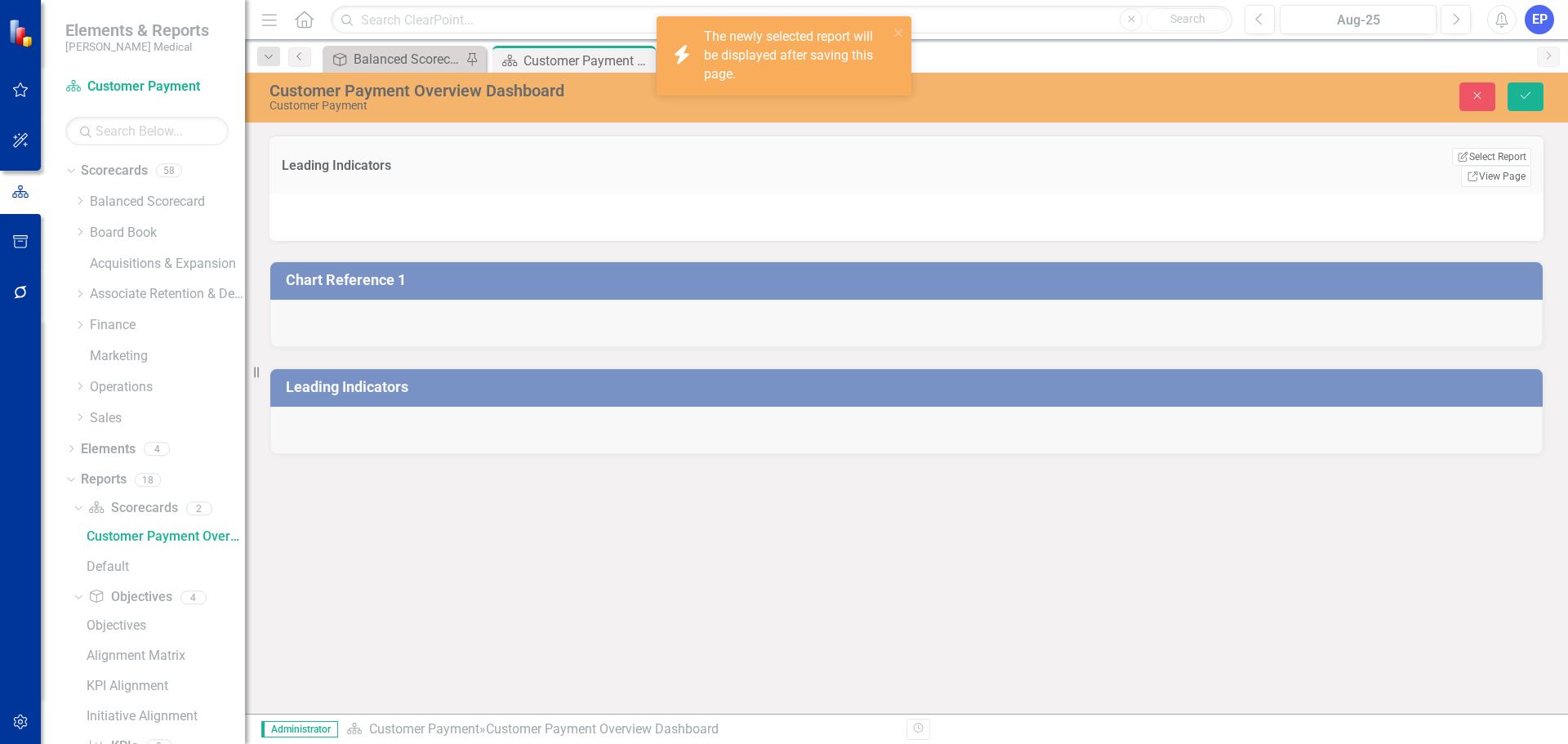
click at [1100, 286] on div "Chart Reference 1" at bounding box center [906, 294] width 1298 height 107
click at [1517, 92] on button "Save" at bounding box center [1525, 96] width 36 height 28
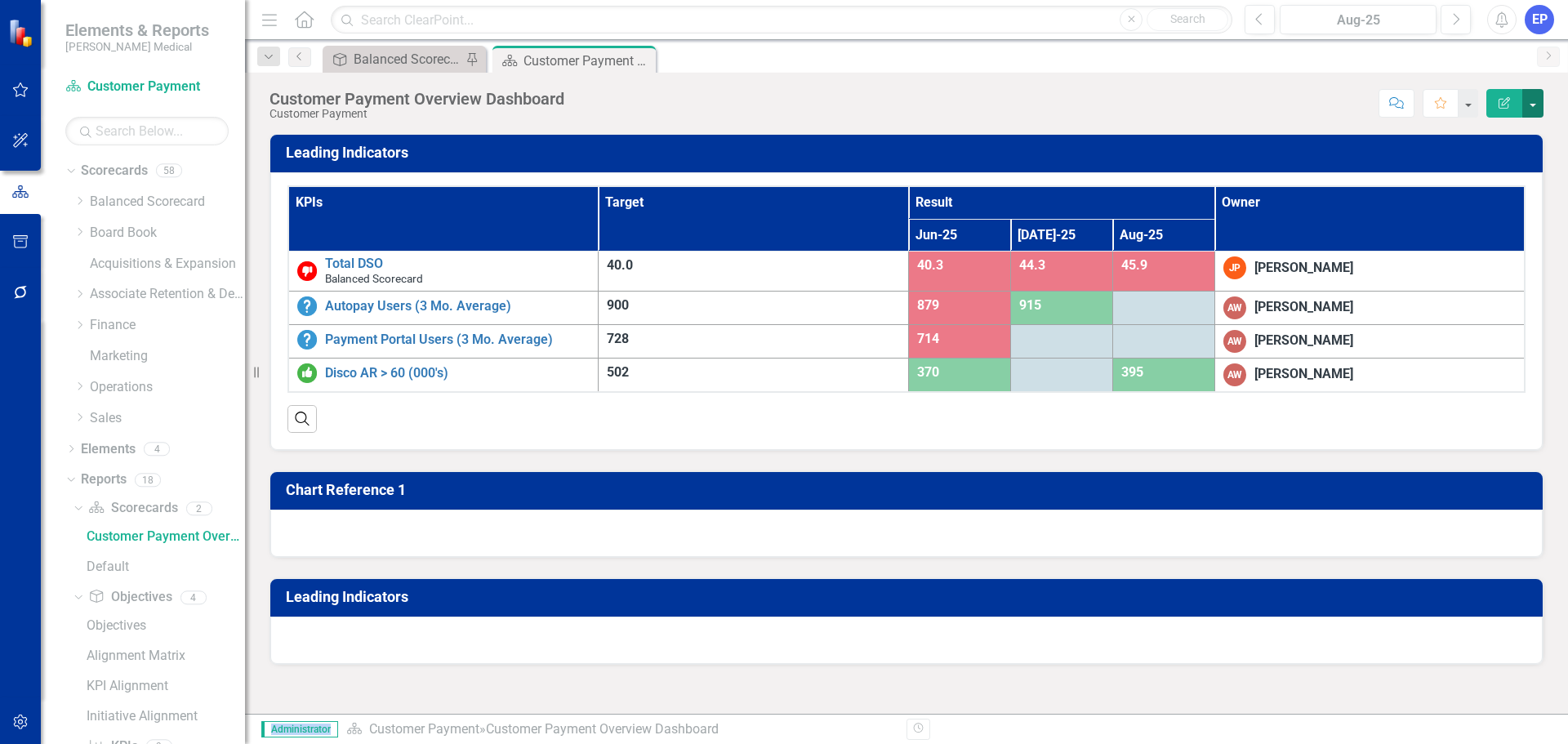
click at [1536, 107] on button "button" at bounding box center [1532, 103] width 21 height 28
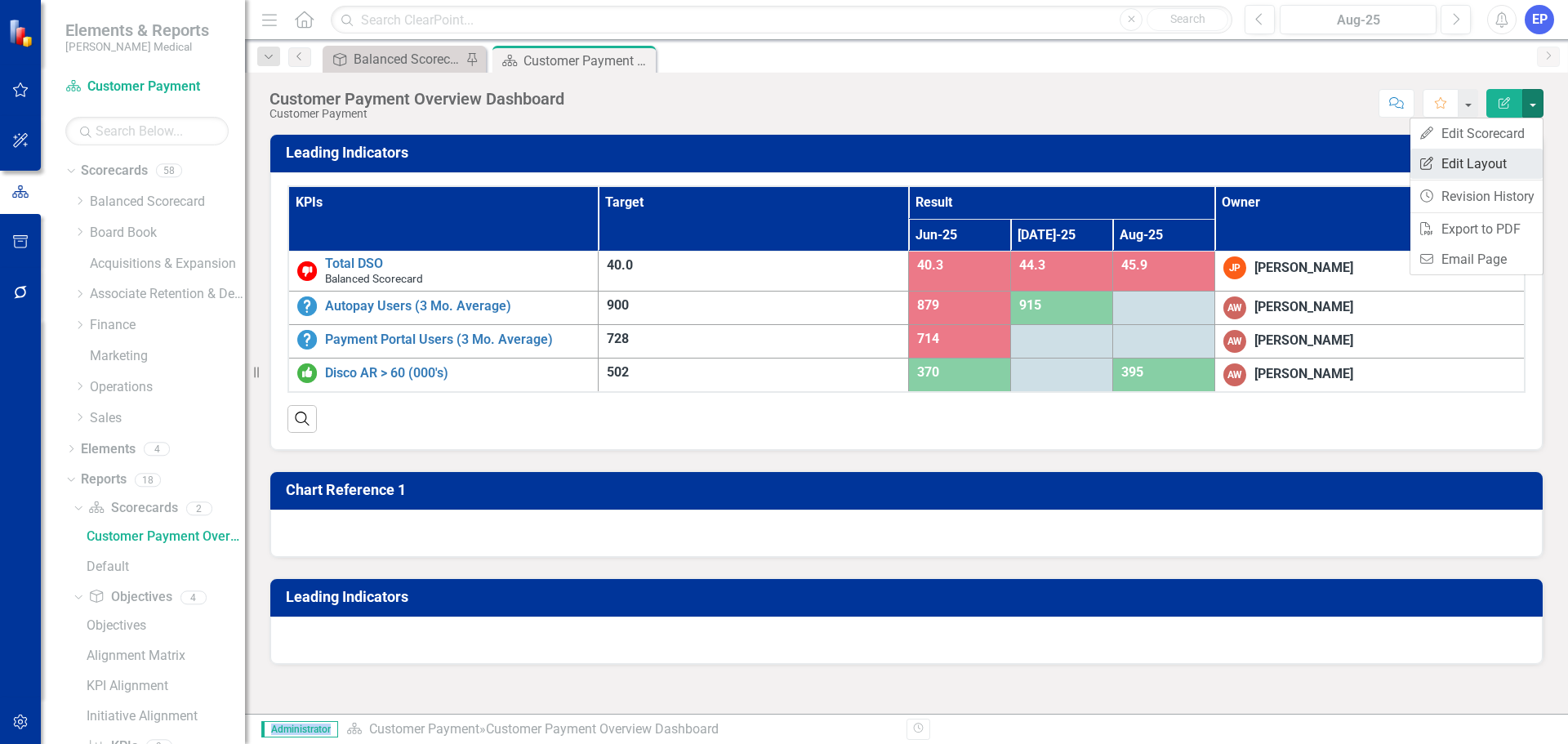
click at [1438, 159] on link "Edit Report Edit Layout" at bounding box center [1476, 163] width 132 height 30
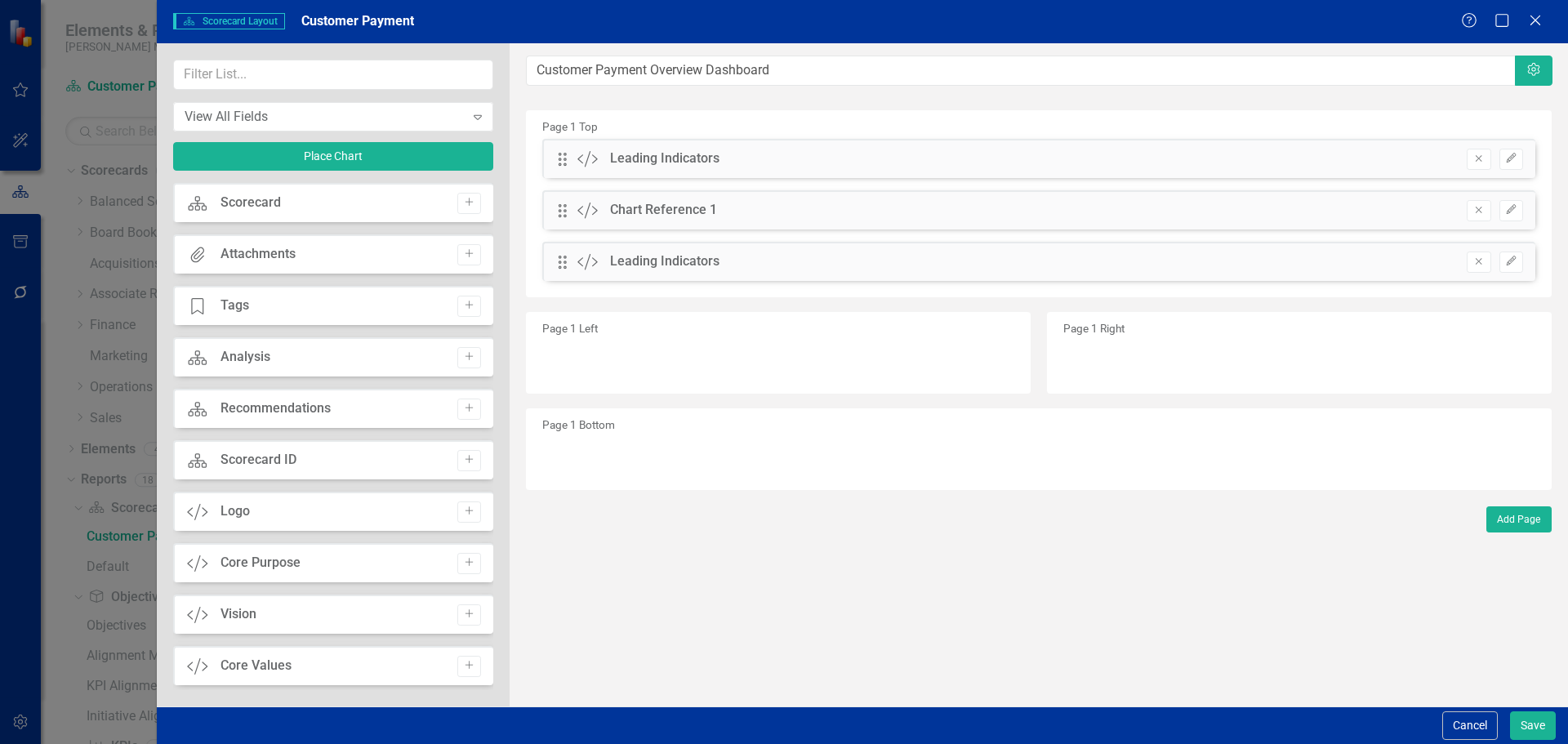
click at [881, 160] on div "Drag Custom Leading Indicators Remove Edit" at bounding box center [1038, 158] width 993 height 39
click at [1509, 158] on icon "Edit" at bounding box center [1510, 158] width 12 height 10
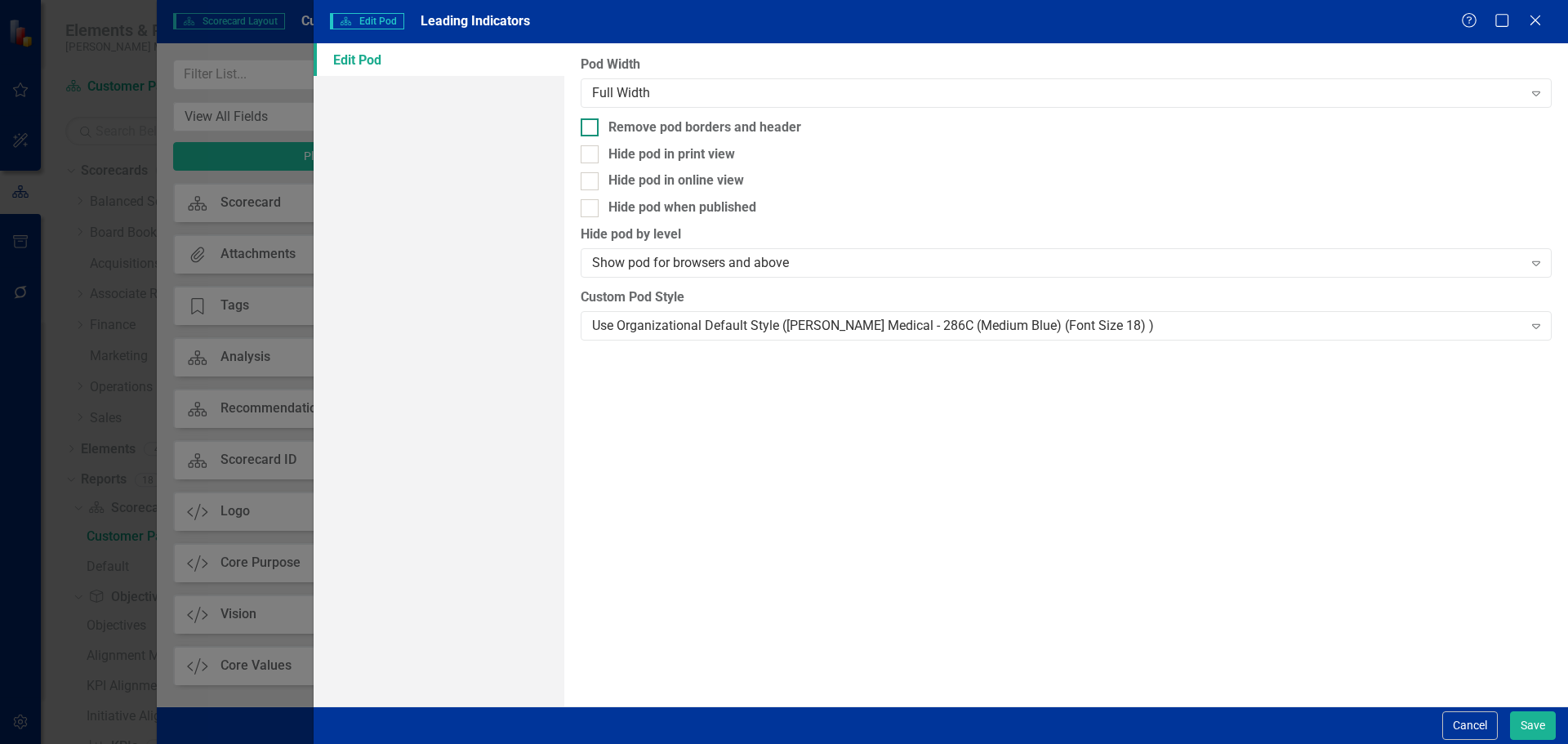
click at [783, 127] on div "Remove pod borders and header" at bounding box center [705, 128] width 193 height 18
click at [592, 127] on input "Remove pod borders and header" at bounding box center [586, 124] width 11 height 11
checkbox input "true"
click at [734, 211] on div "Hide pod when published" at bounding box center [682, 208] width 148 height 18
click at [592, 209] on input "Hide pod when published" at bounding box center [586, 205] width 11 height 11
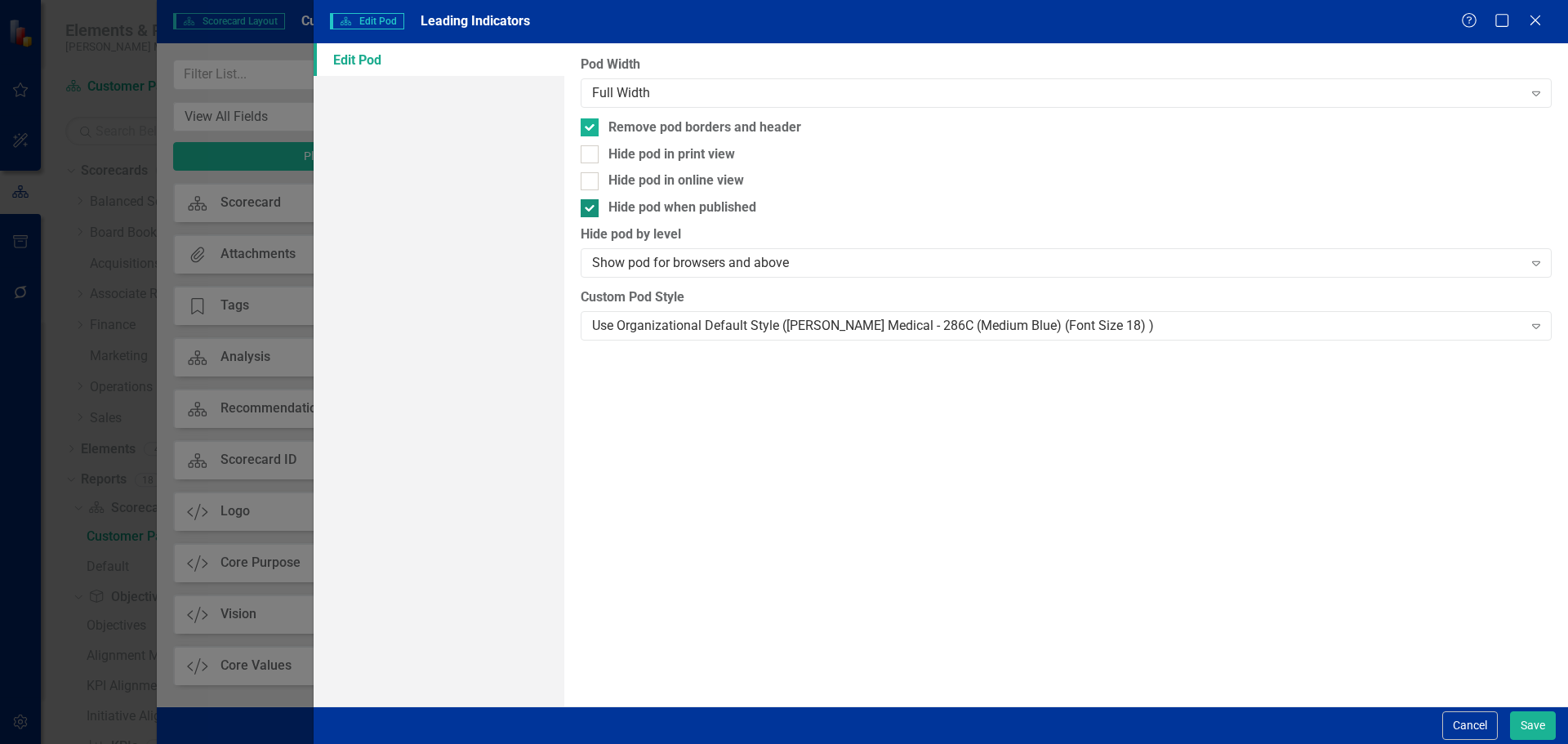
click at [734, 209] on div "Hide pod when published" at bounding box center [682, 208] width 148 height 18
click at [592, 209] on input "Hide pod when published" at bounding box center [586, 205] width 11 height 11
checkbox input "false"
click at [730, 322] on div "Use Organizational Default Style (Nixon Medical - 286C (Medium Blue) (Font Size…" at bounding box center [1056, 325] width 930 height 18
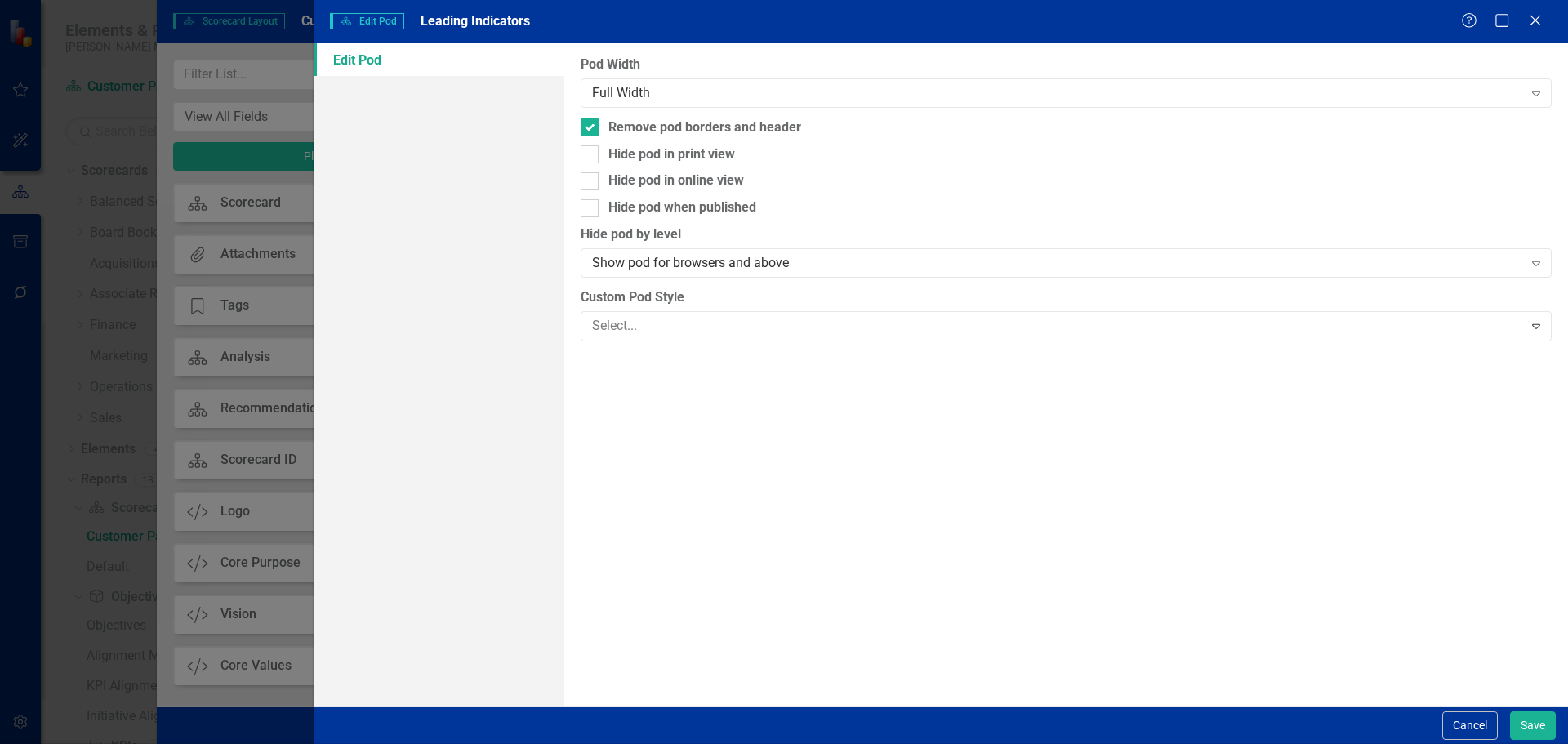
click at [1531, 727] on button "Save" at bounding box center [1532, 725] width 46 height 28
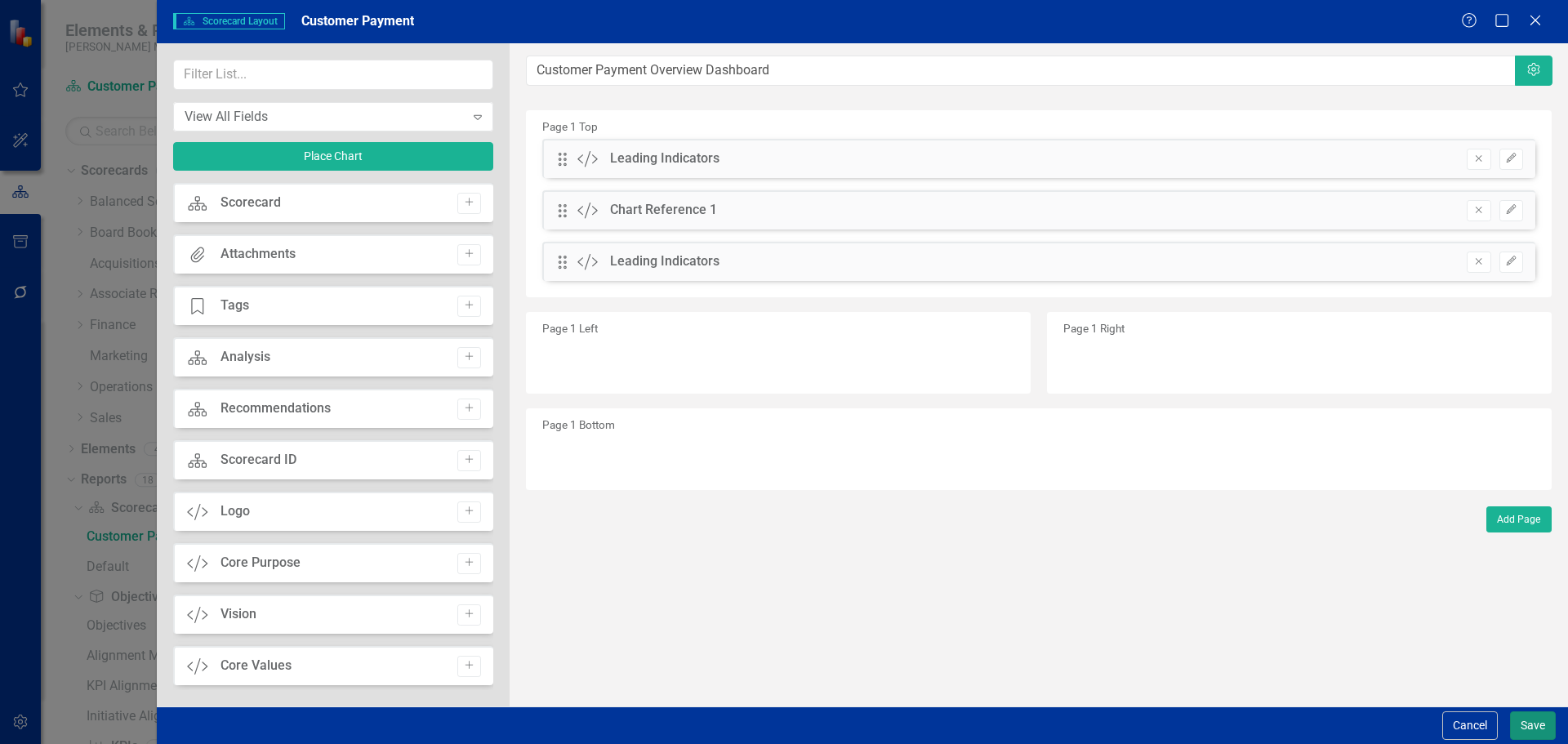
click at [1531, 723] on button "Save" at bounding box center [1532, 725] width 46 height 28
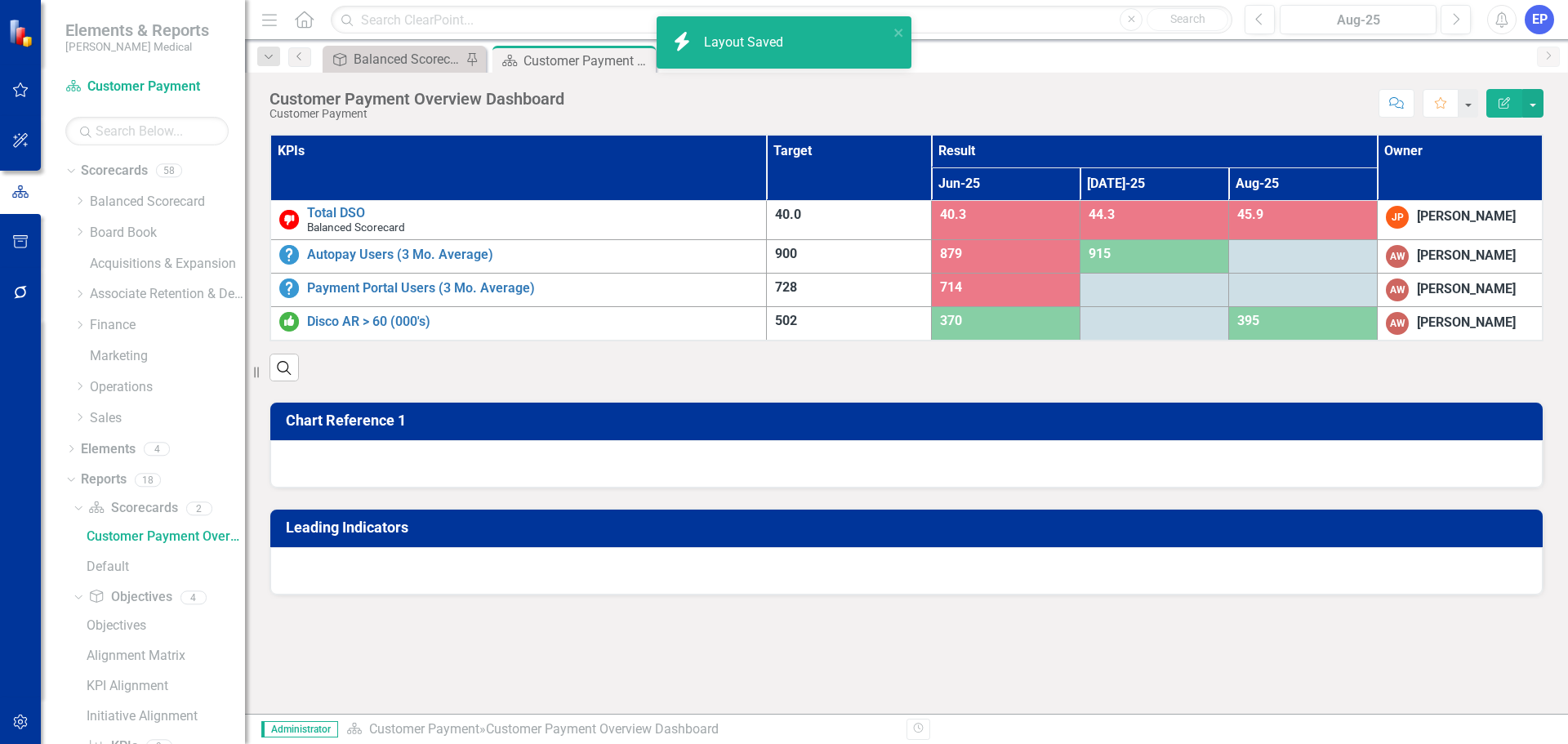
click at [919, 473] on div at bounding box center [906, 464] width 1272 height 48
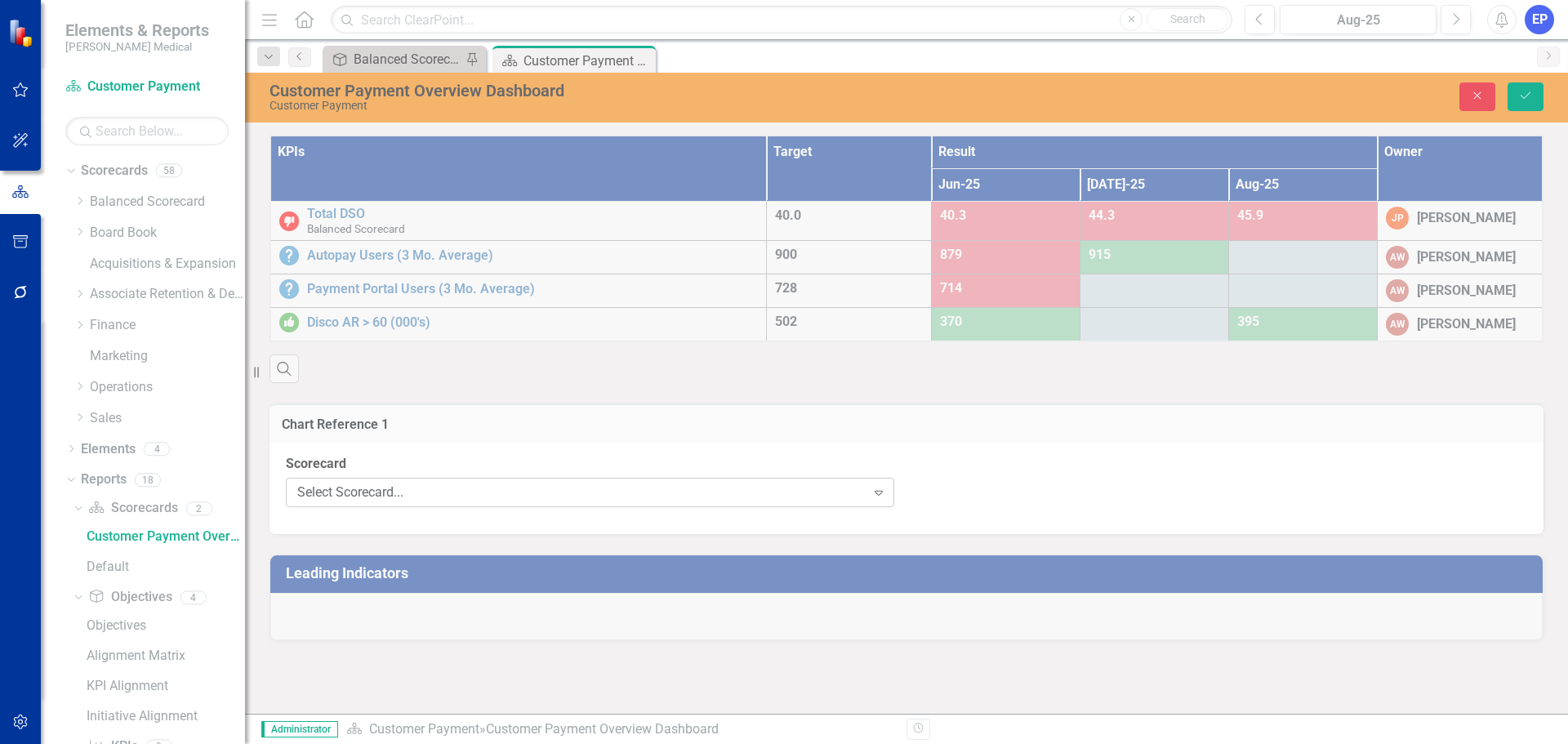
click at [797, 495] on div "Select Scorecard..." at bounding box center [581, 492] width 569 height 18
type input "[MEDICAL_DATA]"
click at [971, 489] on div "Select Chart..." at bounding box center [1213, 492] width 569 height 18
type input "tota"
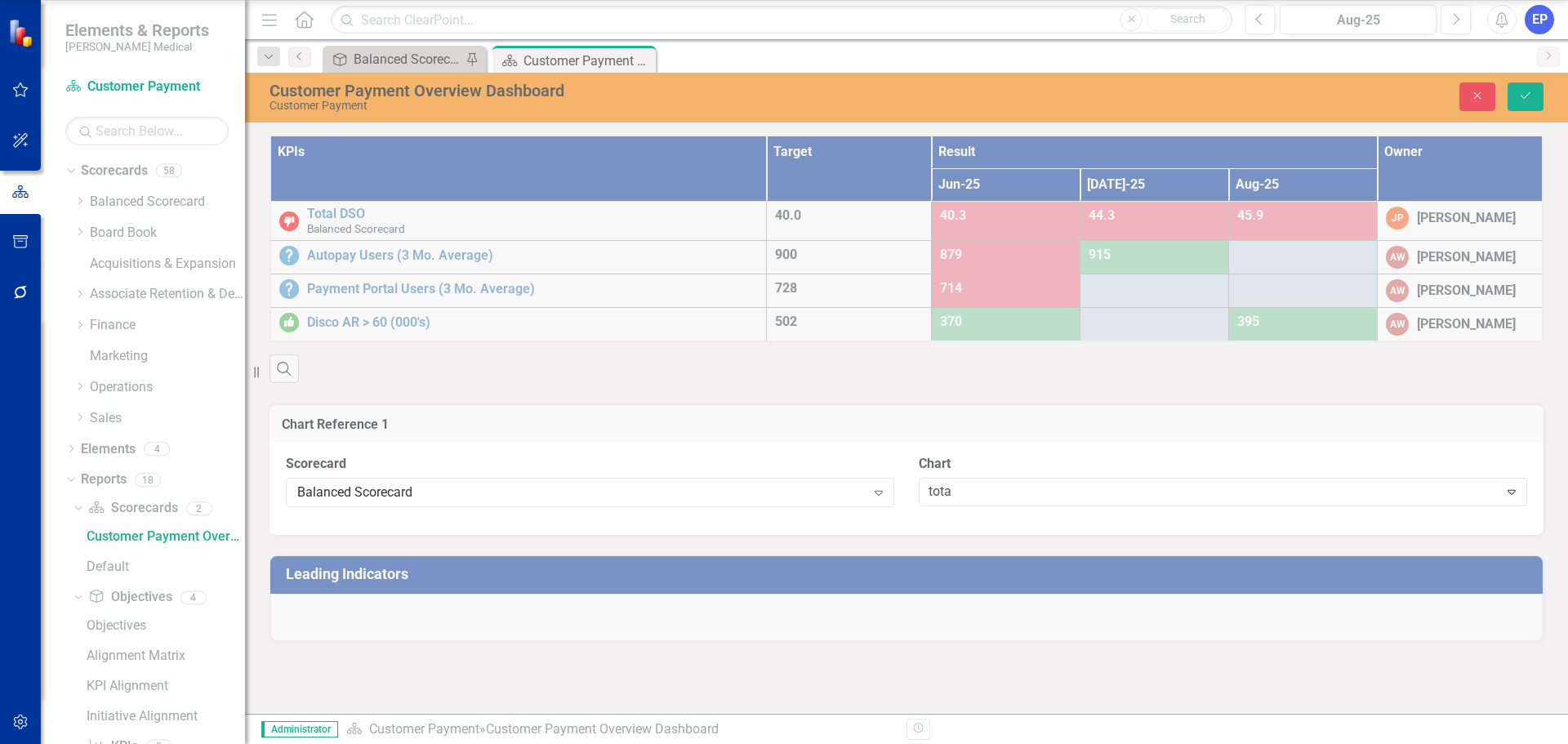
drag, startPoint x: 977, startPoint y: 464, endPoint x: 977, endPoint y: 437, distance: 27.0
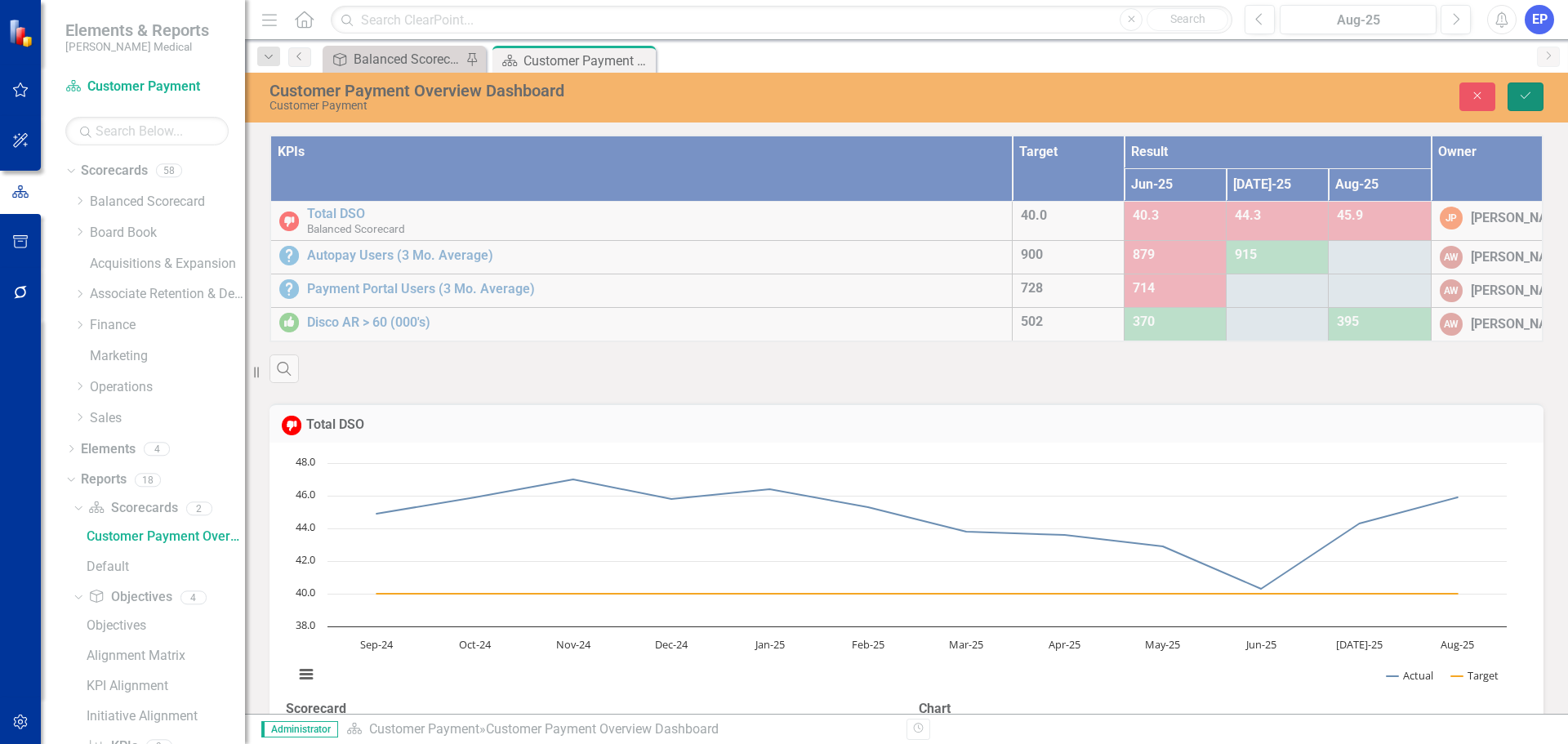
click at [1525, 96] on icon "Save" at bounding box center [1525, 96] width 15 height 11
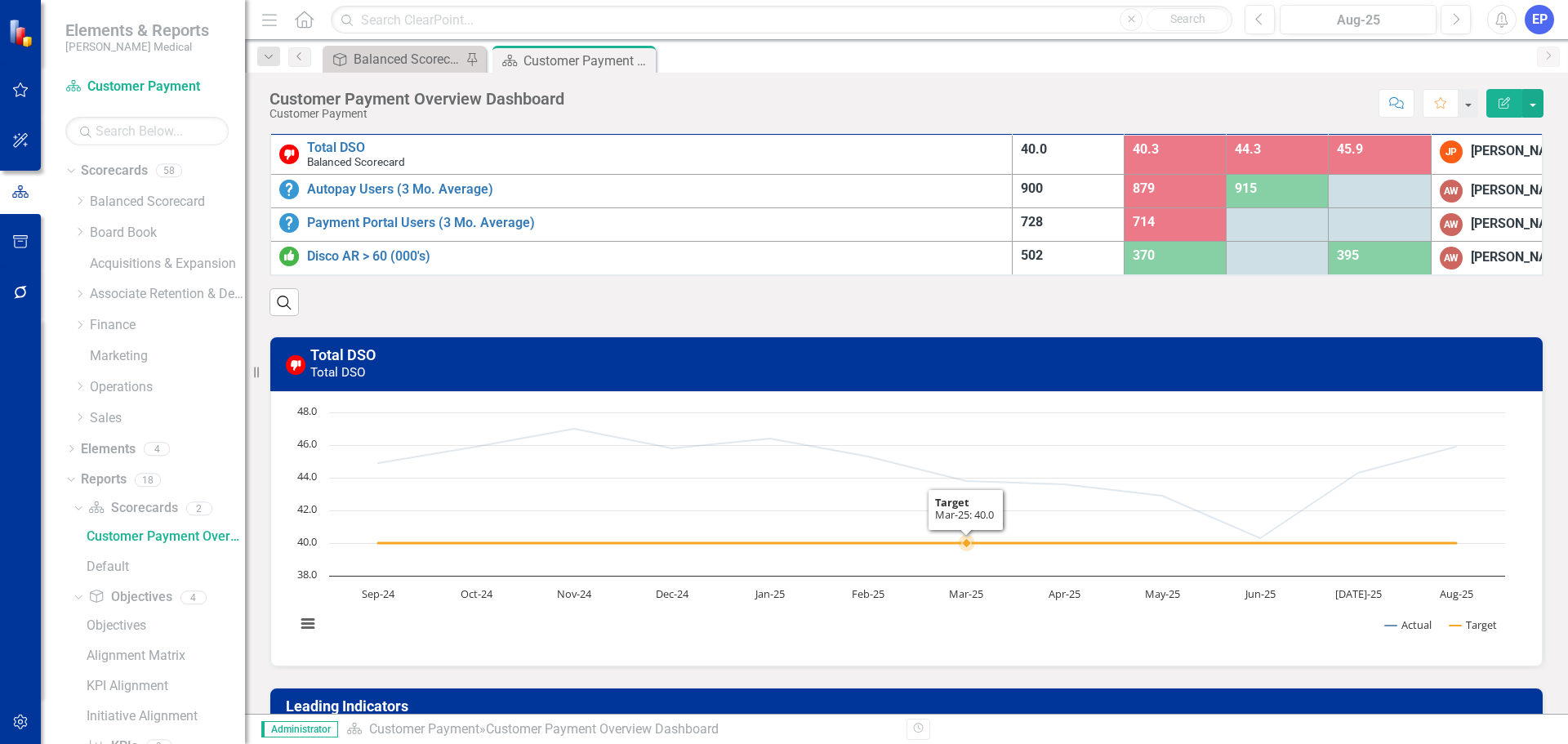
scroll to position [142, 0]
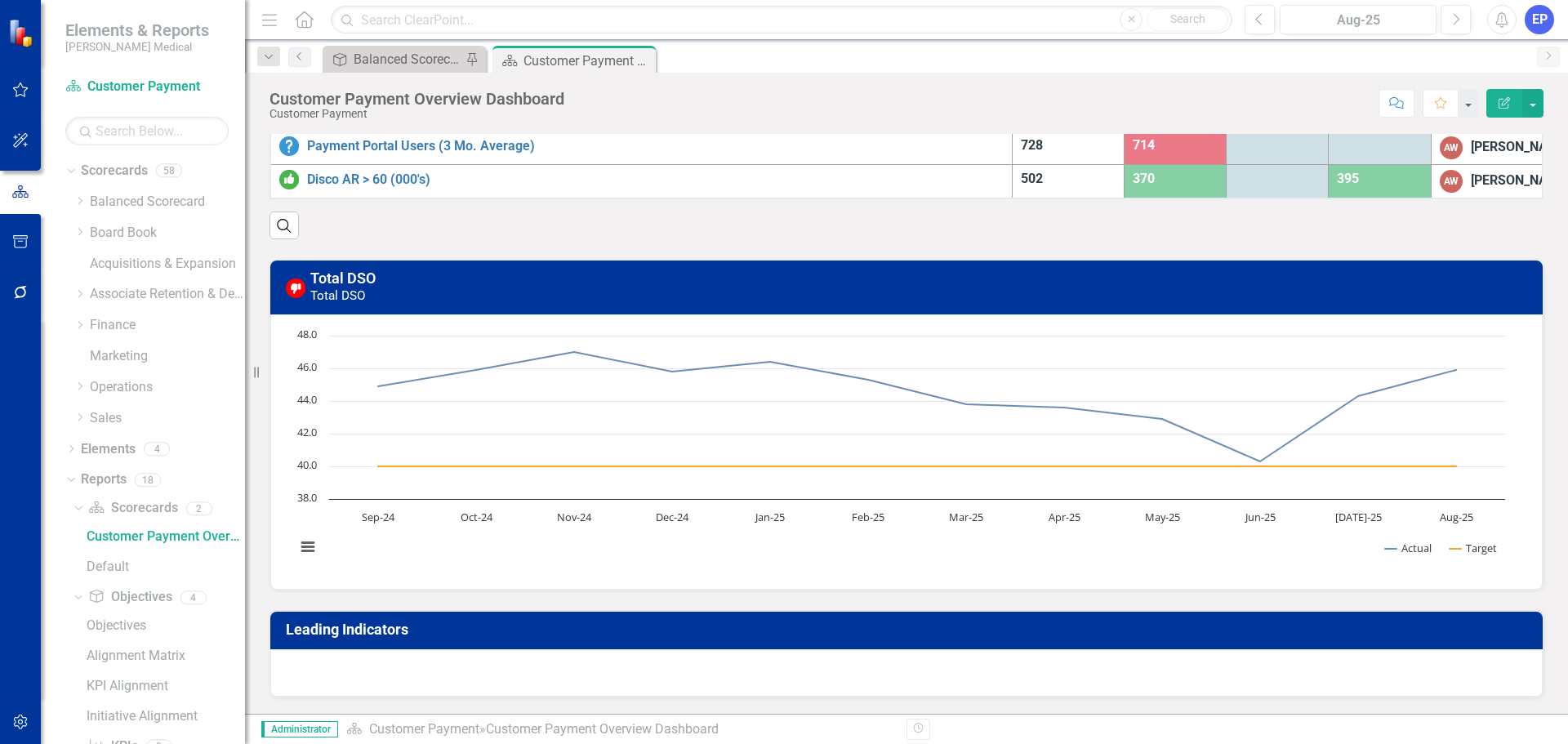
click at [915, 655] on div at bounding box center [906, 673] width 1272 height 48
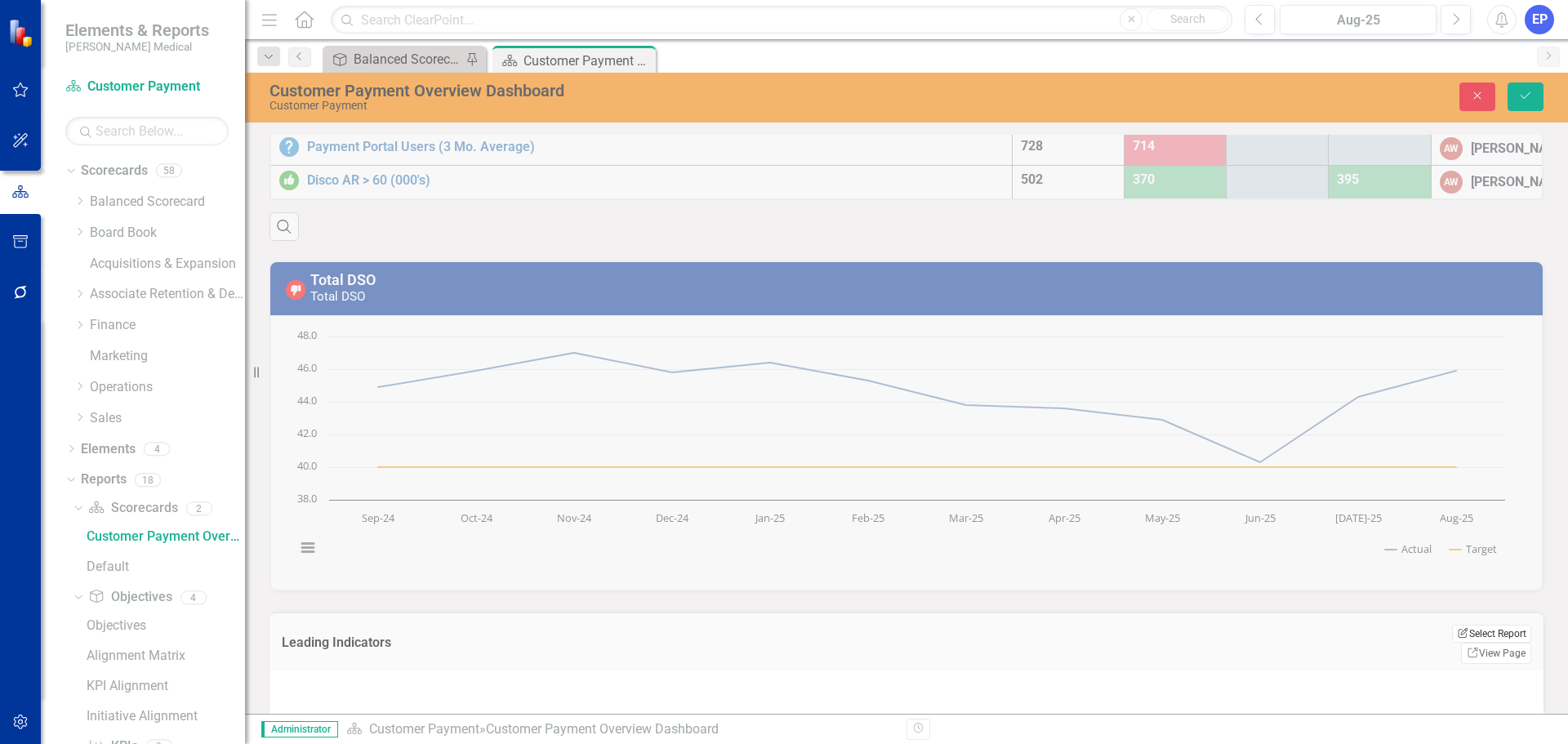
click at [1459, 638] on button "Edit Report Select Report" at bounding box center [1491, 634] width 79 height 18
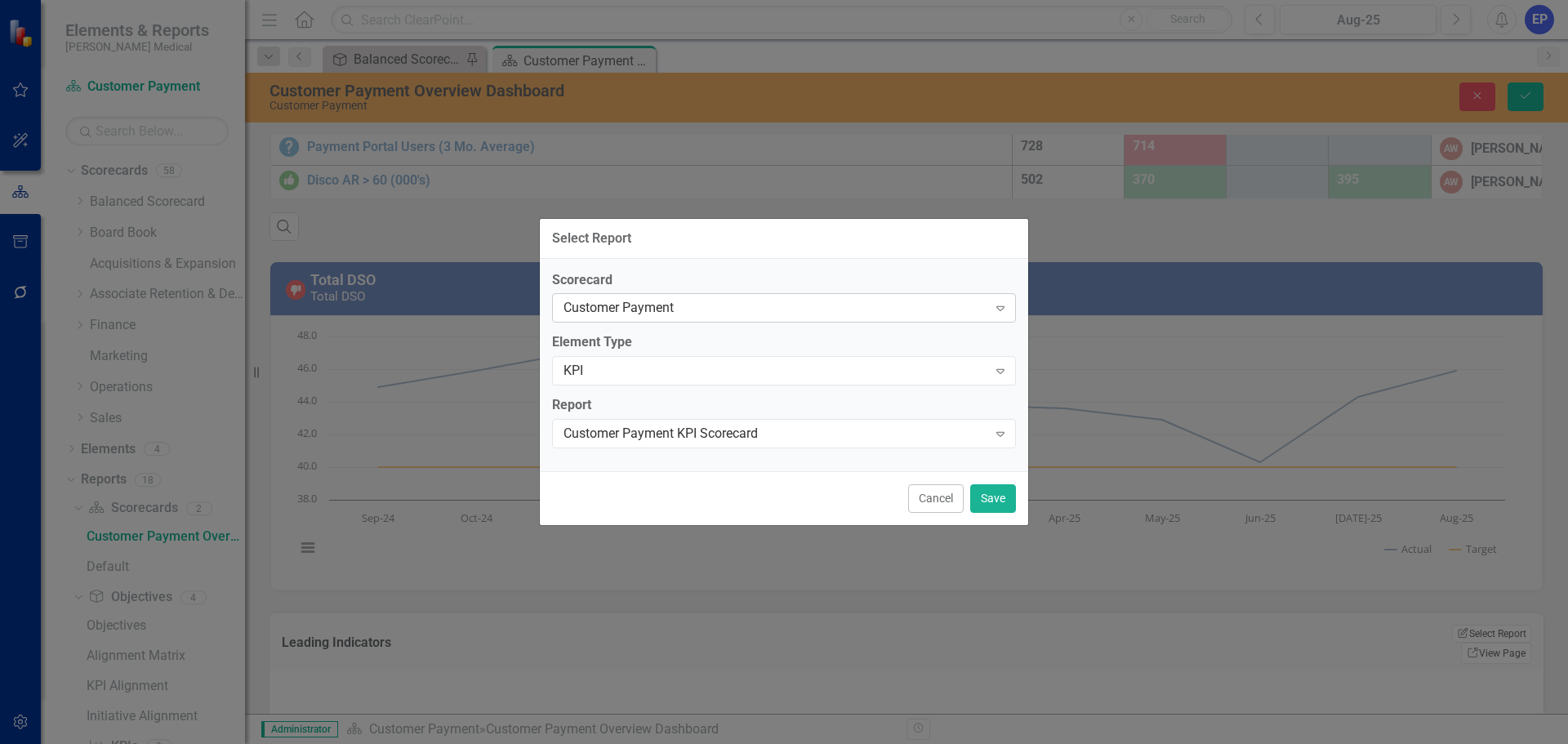
click at [663, 298] on div "Customer Payment Expand" at bounding box center [784, 308] width 464 height 29
type input "[MEDICAL_DATA]"
click at [213, 743] on span "Bal anced Scorecard" at bounding box center [115, 756] width 197 height 16
click at [650, 312] on div "Balanced Scorecard" at bounding box center [774, 308] width 423 height 18
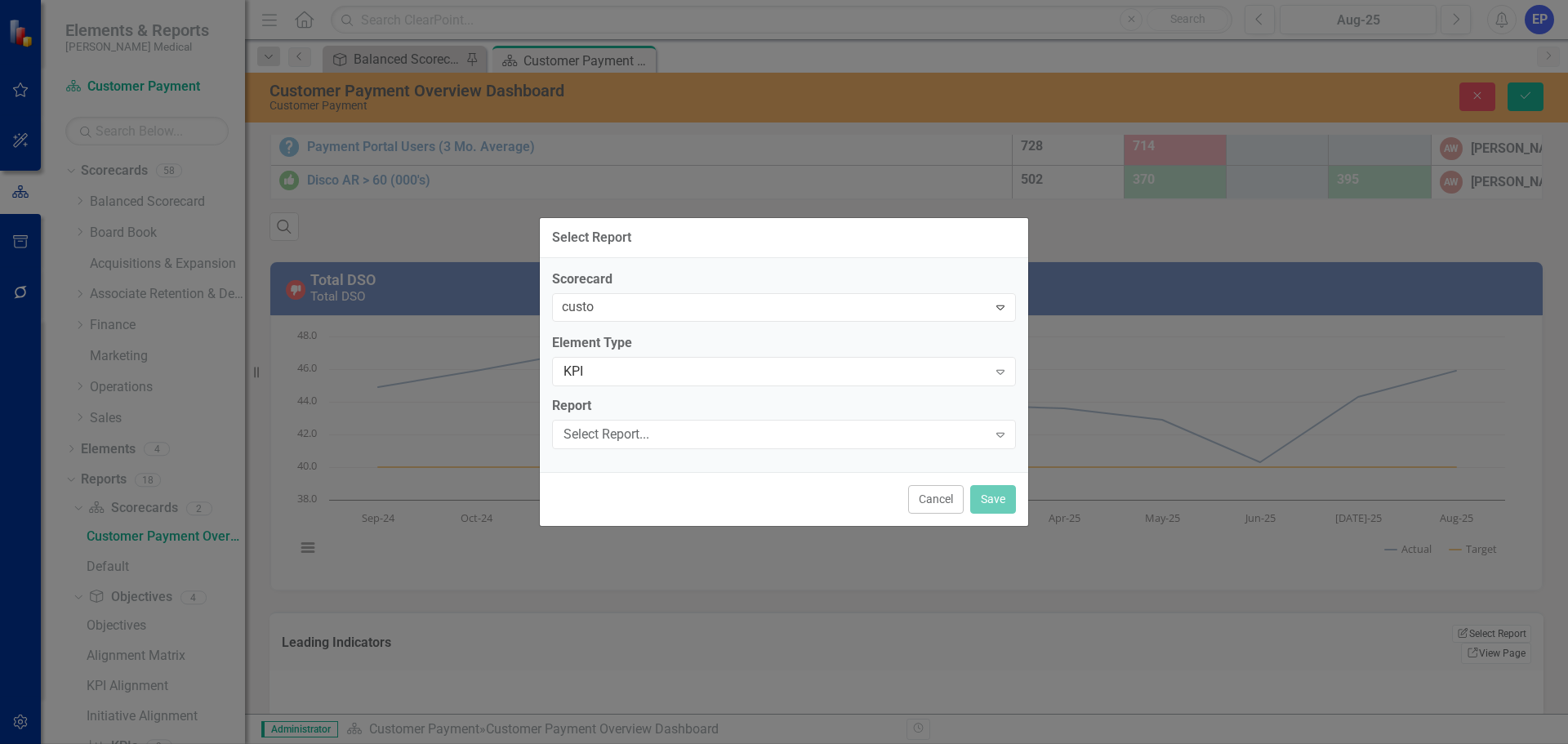
type input "custom"
click at [653, 432] on div "Customer Payment KPI Scorecard" at bounding box center [774, 434] width 423 height 18
click at [998, 507] on button "Save" at bounding box center [993, 498] width 46 height 28
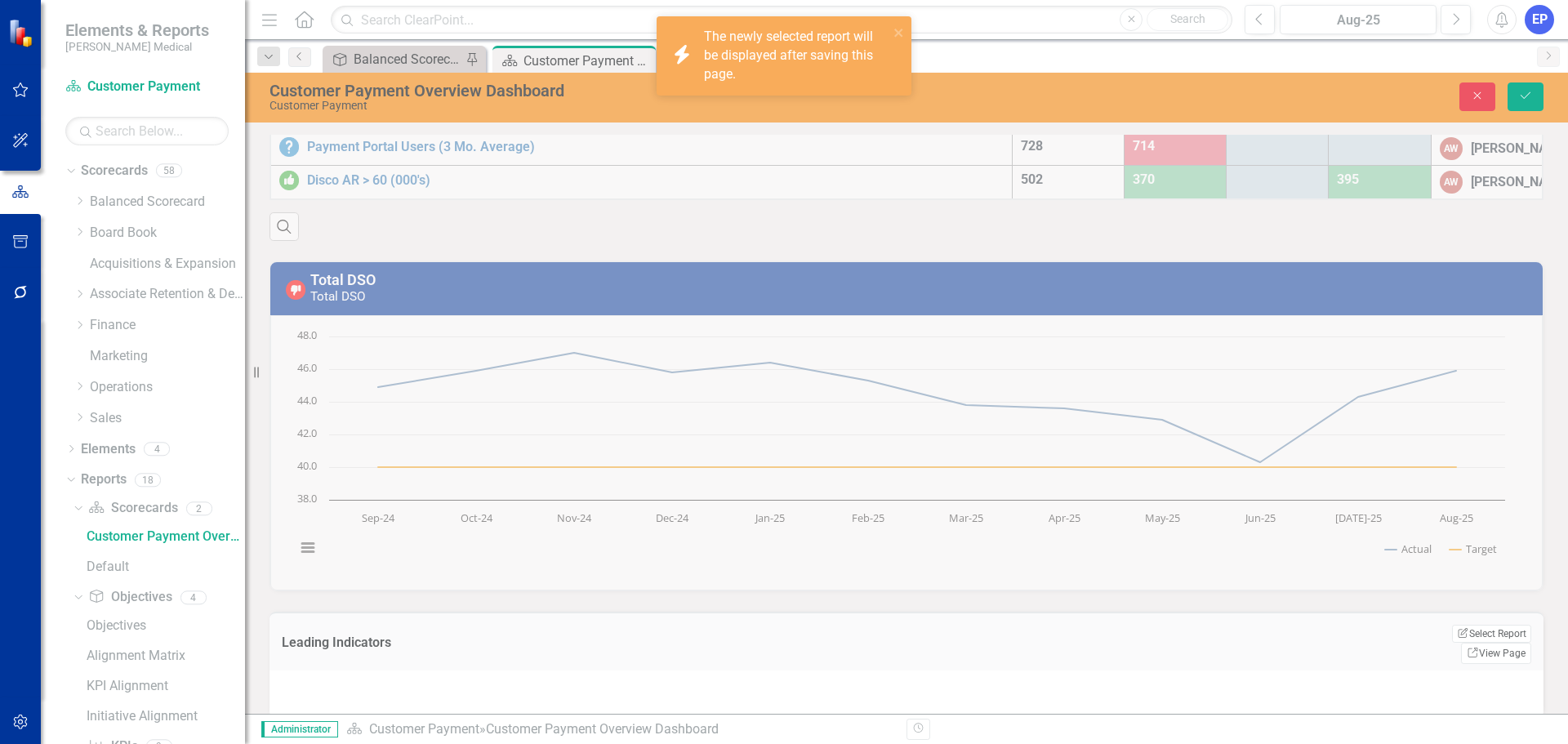
scroll to position [143, 0]
click at [1529, 93] on icon "submit" at bounding box center [1525, 95] width 10 height 6
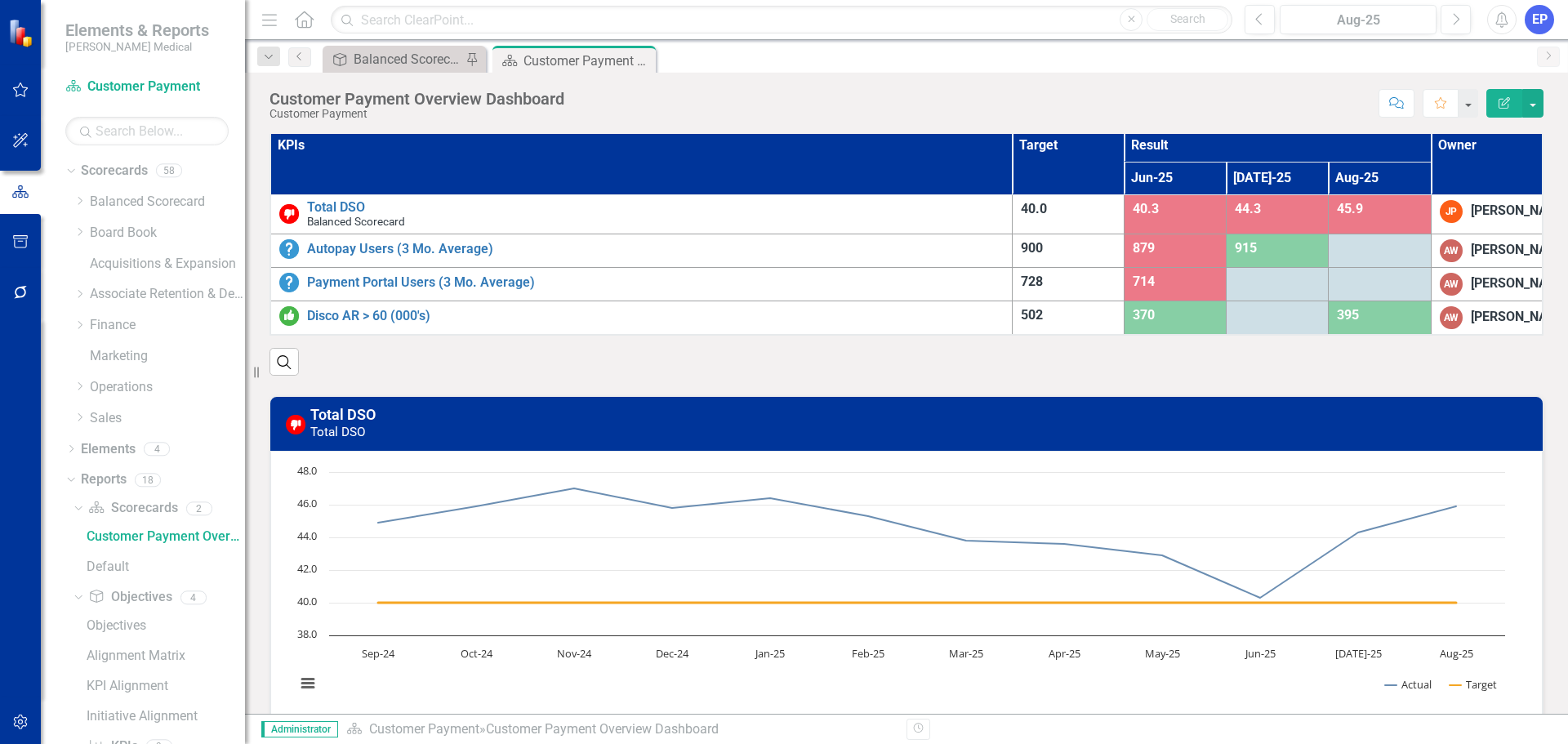
scroll to position [0, 0]
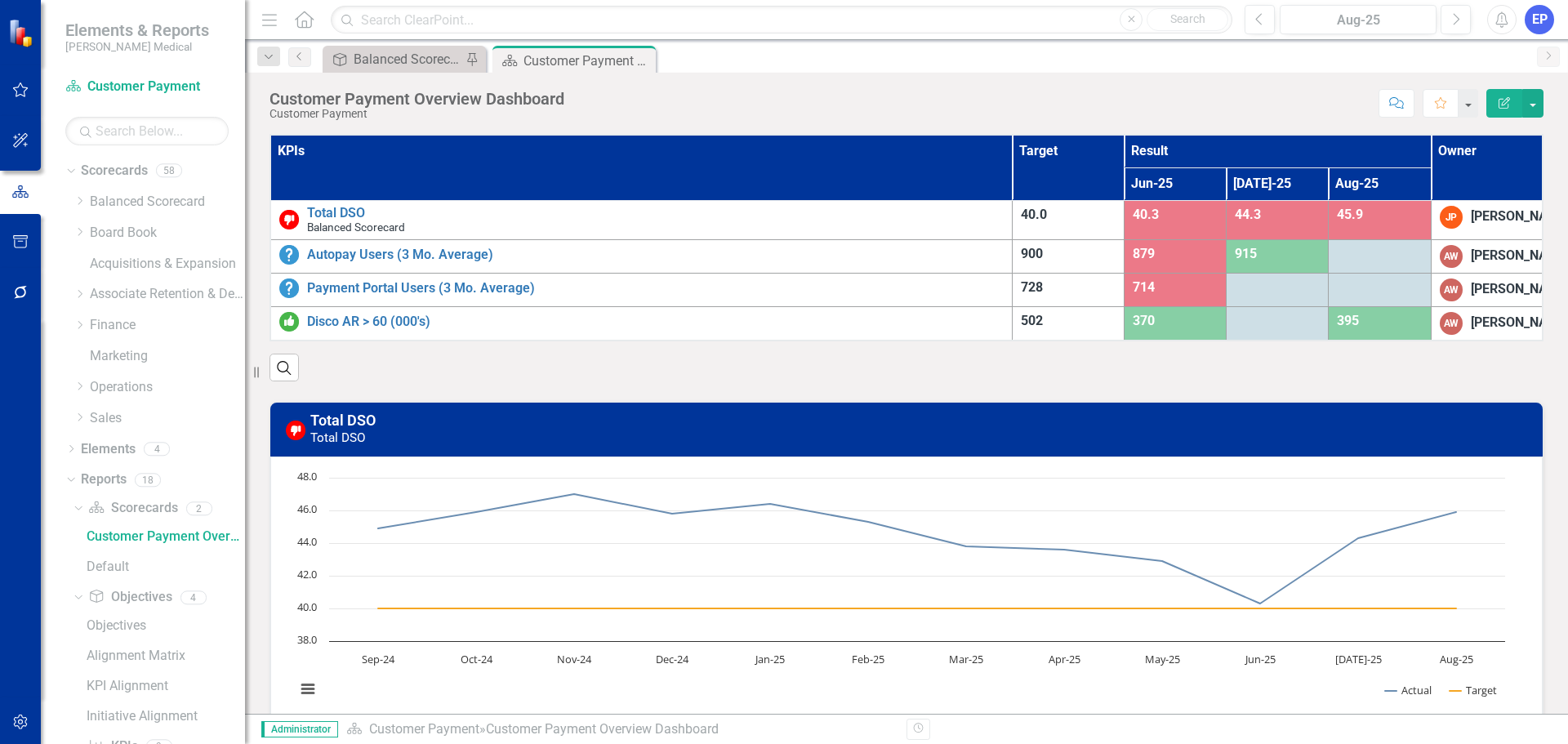
click at [1506, 103] on icon "button" at bounding box center [1504, 103] width 11 height 11
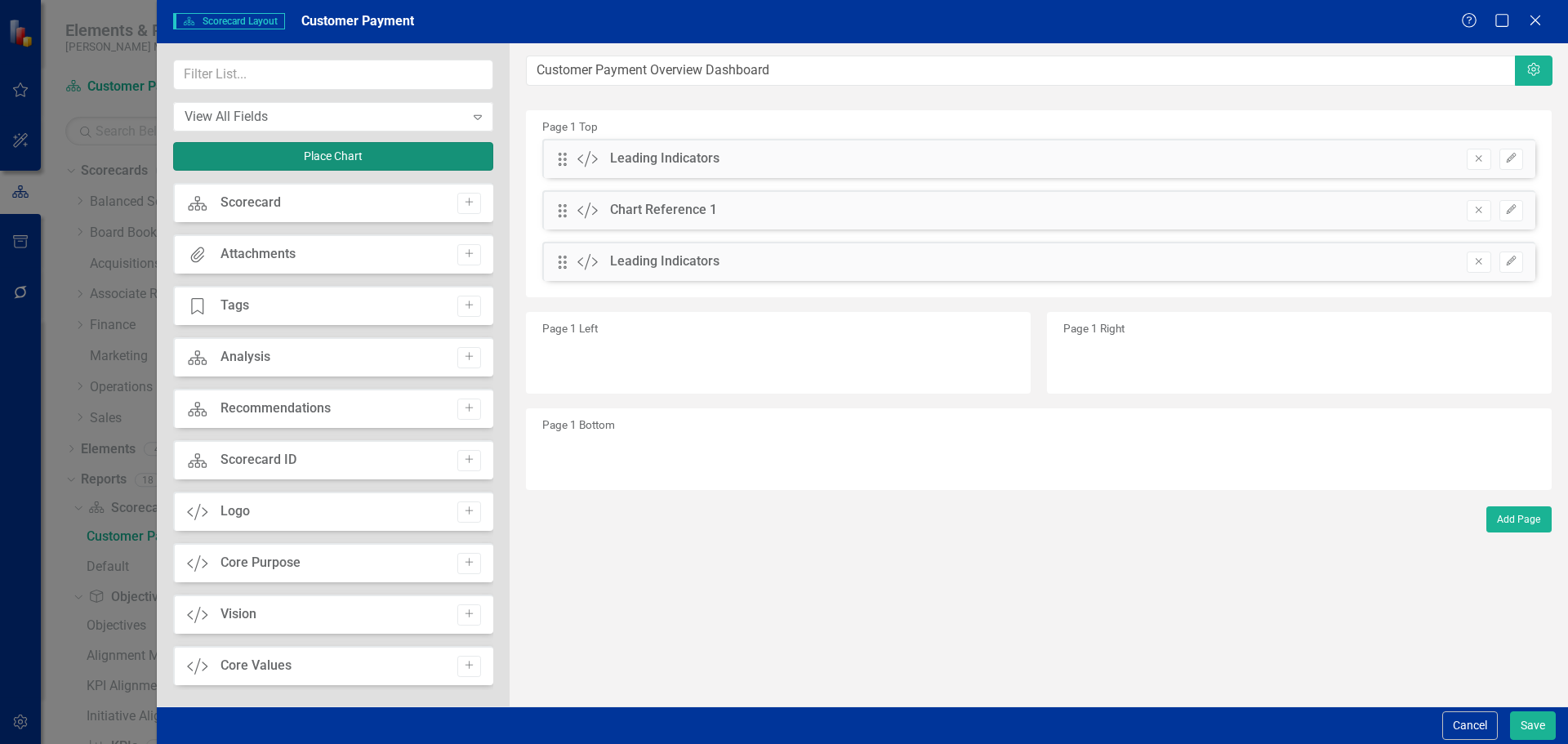
click at [263, 161] on button "Place Chart" at bounding box center [333, 156] width 320 height 28
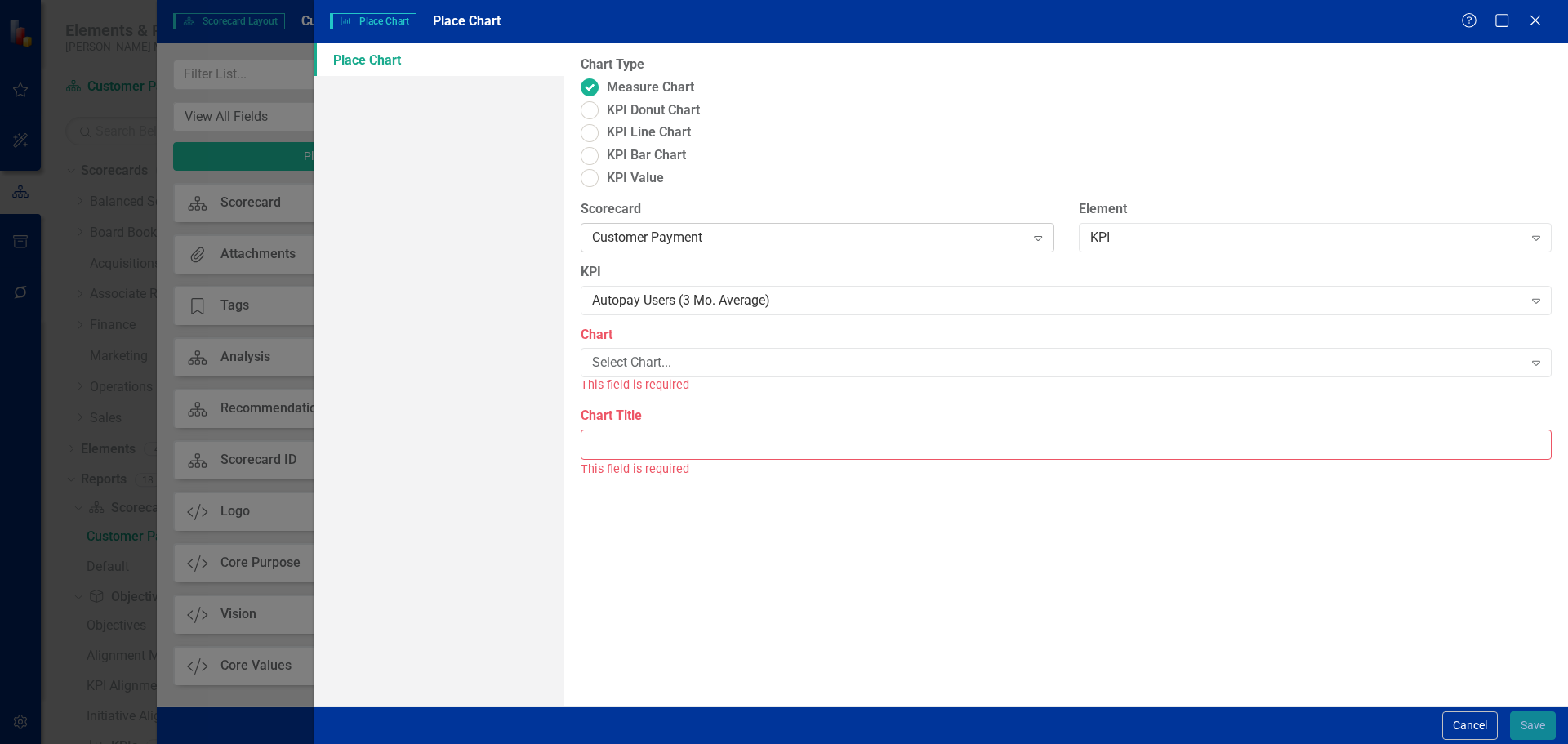
click at [669, 228] on div "Customer Payment" at bounding box center [807, 237] width 433 height 18
type input "bala"
click at [131, 743] on span "Bala nced Scorecard" at bounding box center [73, 756] width 115 height 16
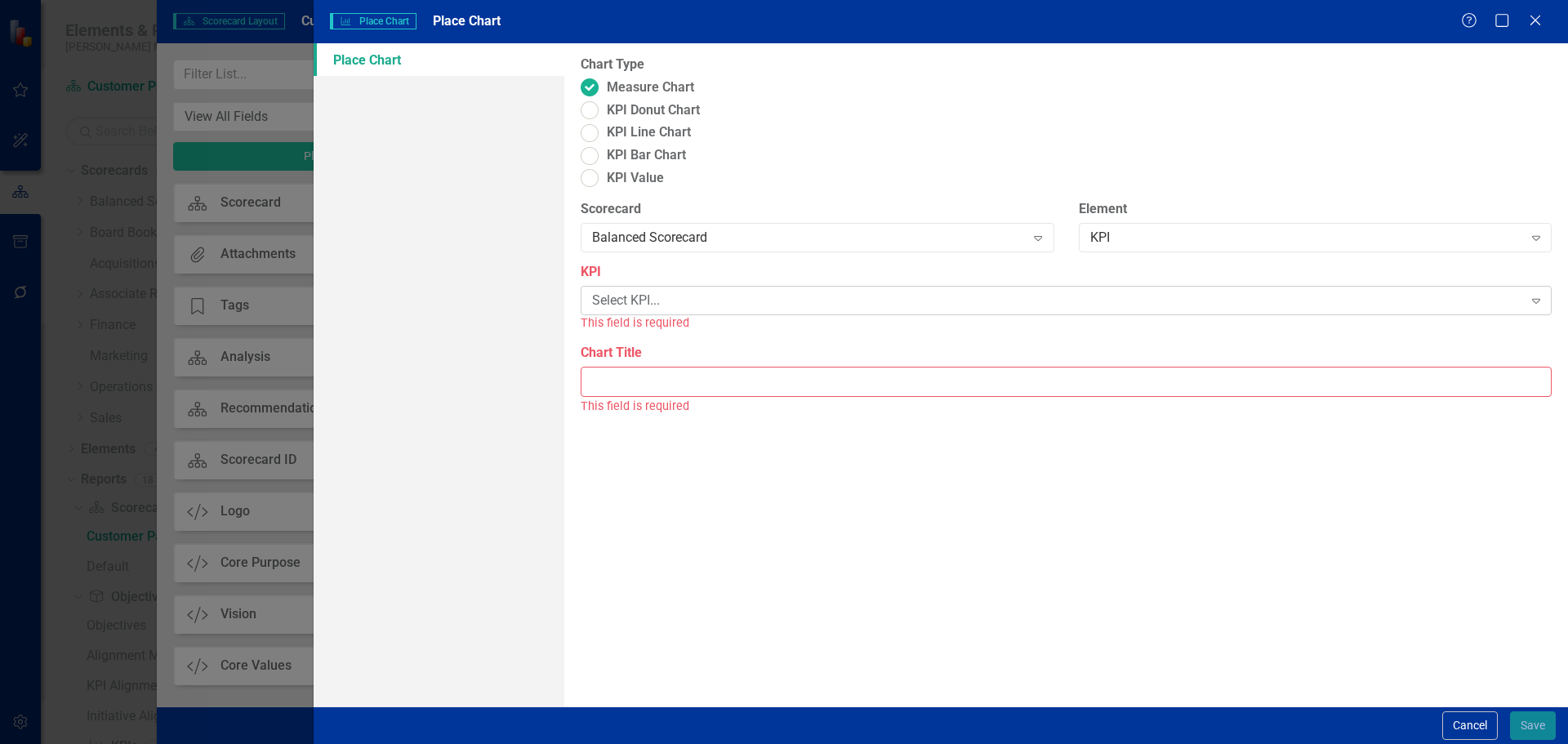
click at [689, 290] on div "Select KPI..." at bounding box center [1056, 299] width 930 height 18
type input "dso"
click at [687, 743] on div "Total DSO" at bounding box center [787, 757] width 1541 height 18
click at [666, 354] on div "Select Chart..." at bounding box center [1056, 363] width 930 height 18
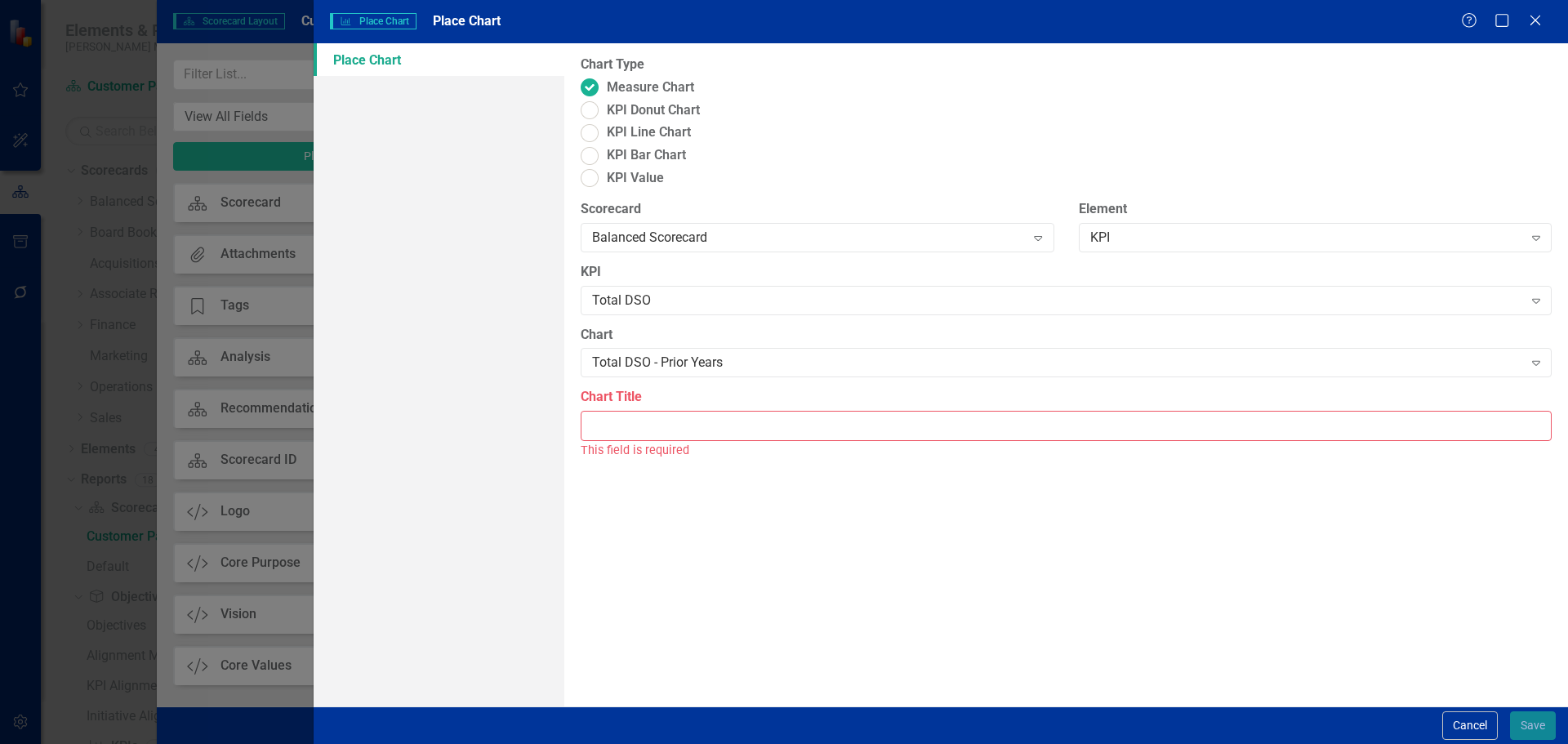
click at [665, 411] on input "Chart Title" at bounding box center [1066, 425] width 971 height 30
type input "Total DSO - Prior Years"
click at [1532, 729] on button "Save" at bounding box center [1532, 725] width 46 height 28
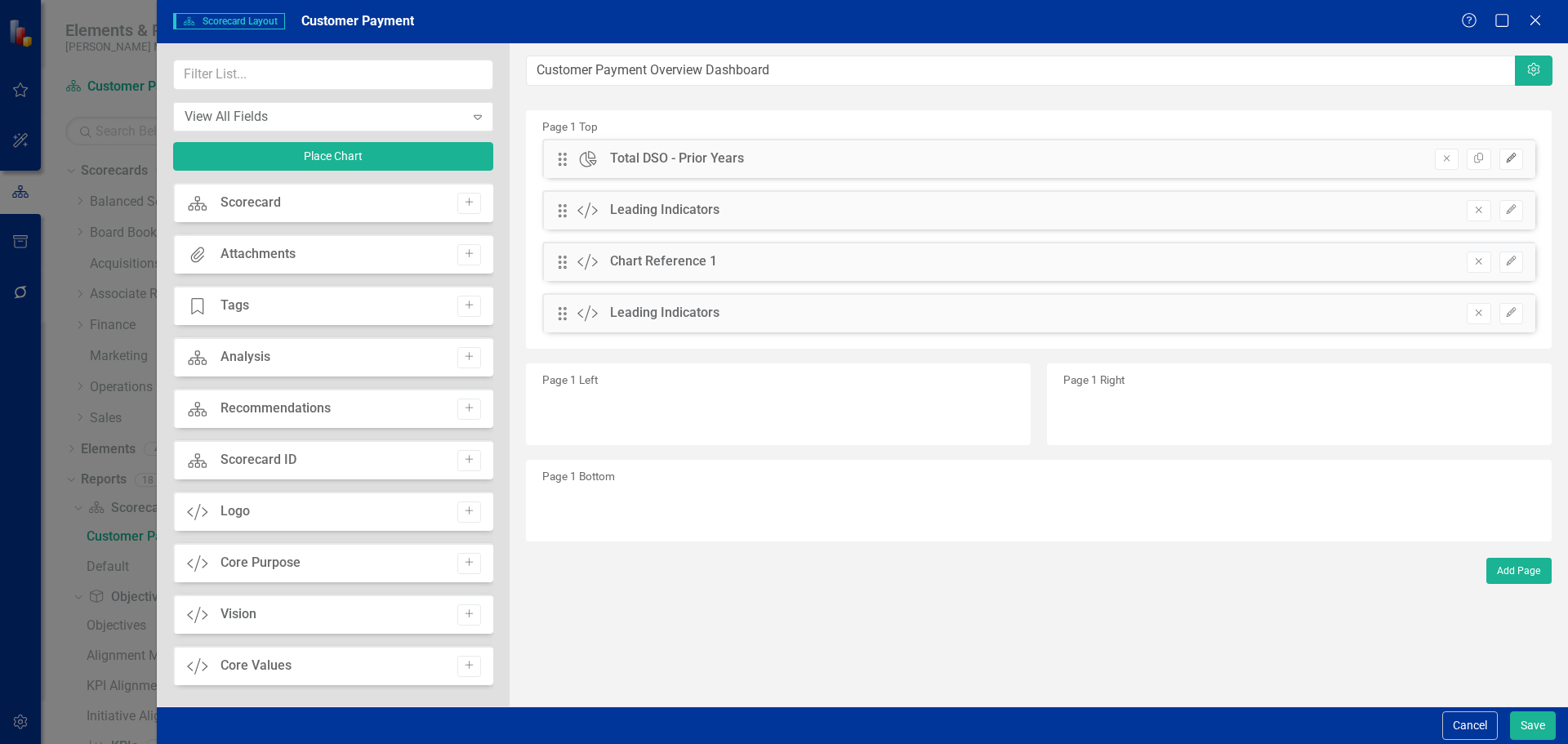
click at [1514, 162] on icon "Edit" at bounding box center [1510, 158] width 12 height 10
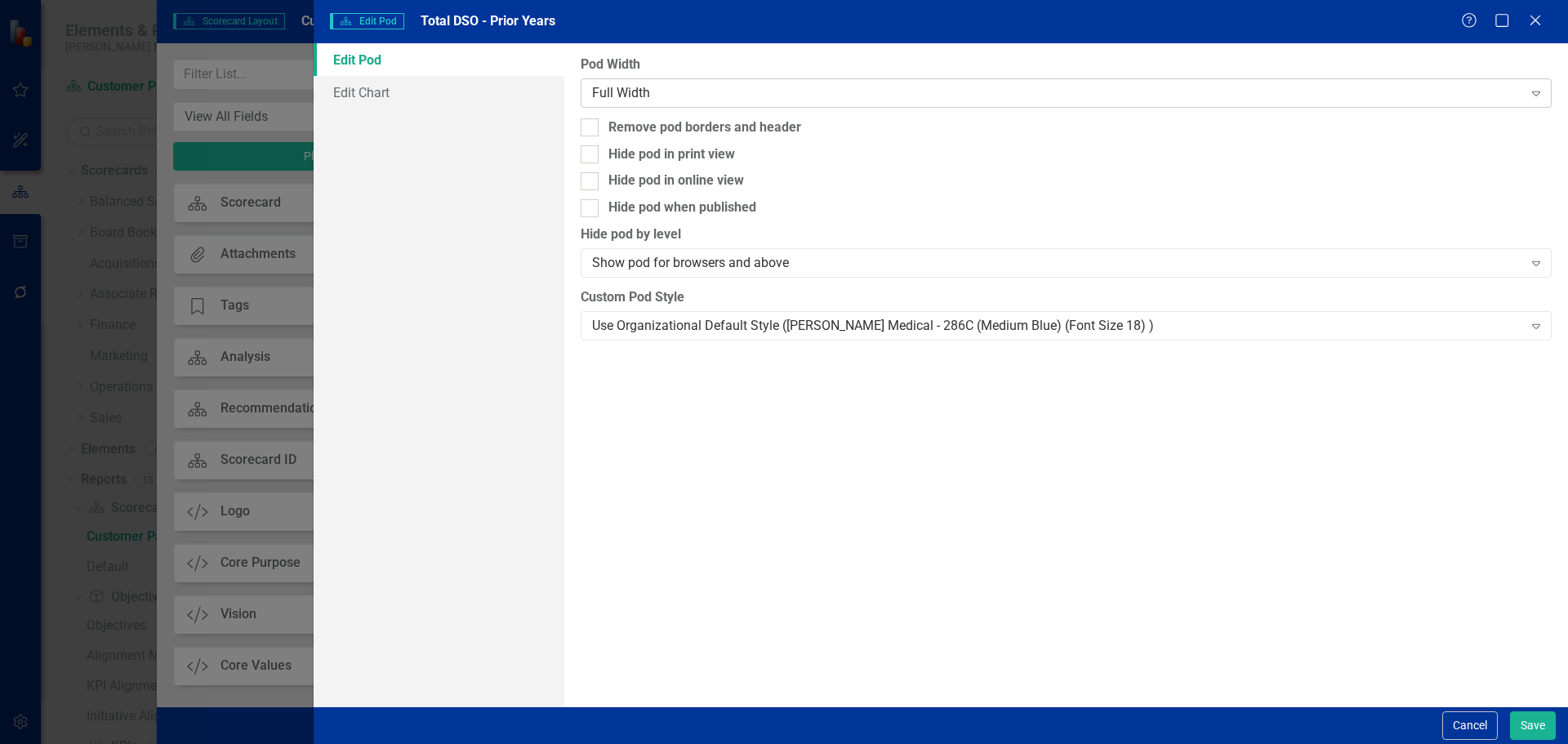
click at [808, 86] on div "Full Width" at bounding box center [1056, 93] width 930 height 18
click at [1537, 716] on button "Save" at bounding box center [1532, 725] width 46 height 28
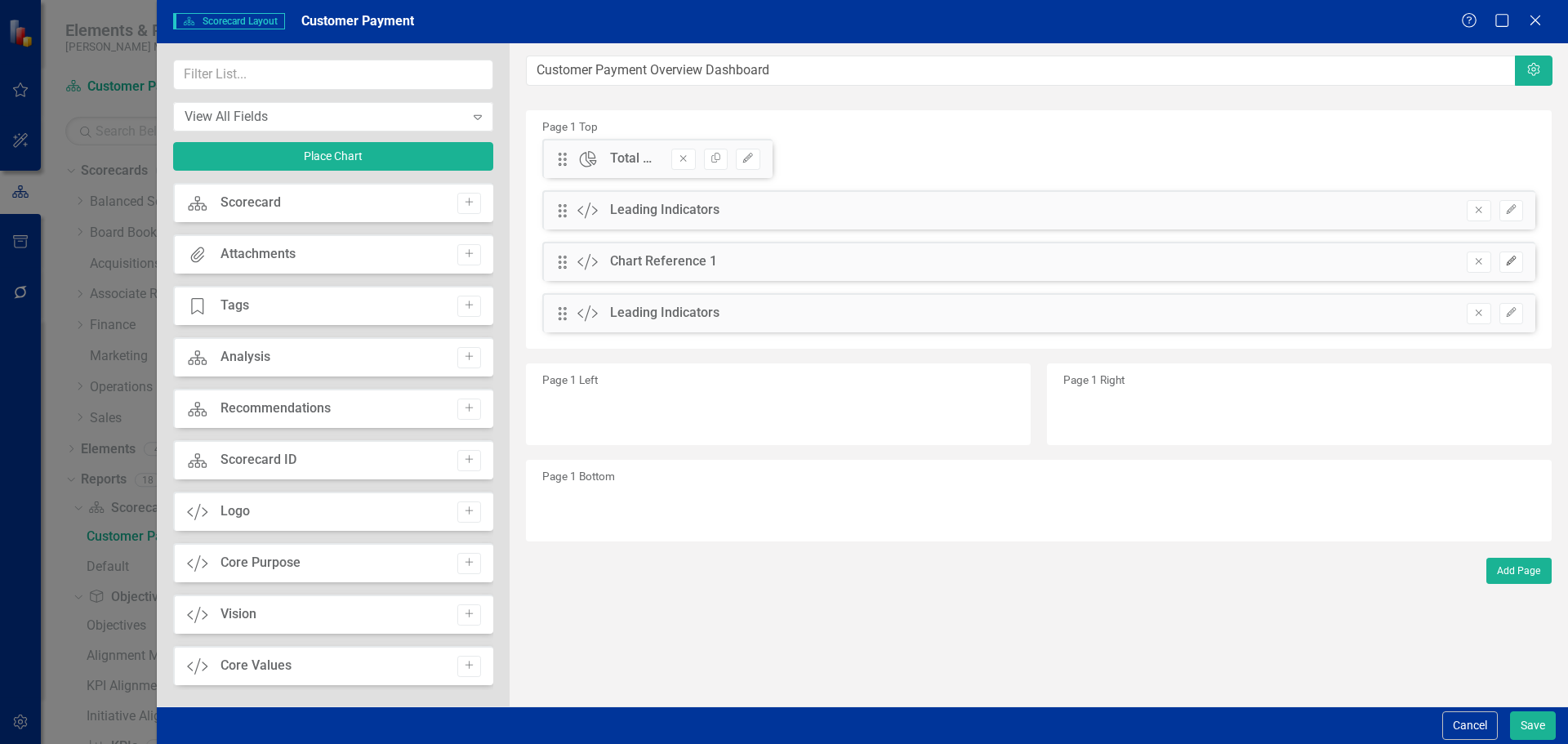
click at [1510, 264] on icon "Edit" at bounding box center [1510, 261] width 12 height 10
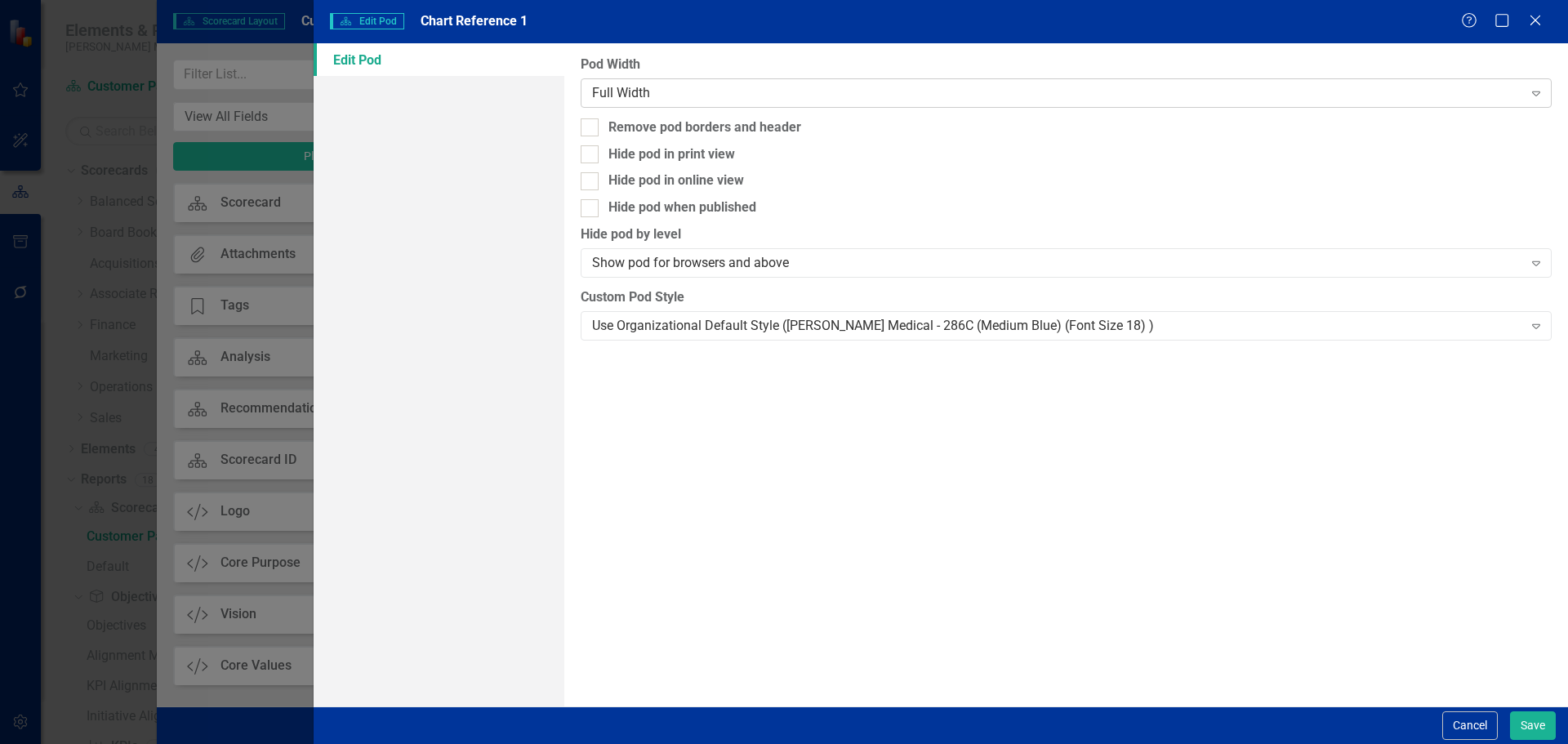
click at [923, 99] on div "Full Width" at bounding box center [1056, 93] width 930 height 18
click at [1527, 733] on button "Save" at bounding box center [1532, 725] width 46 height 28
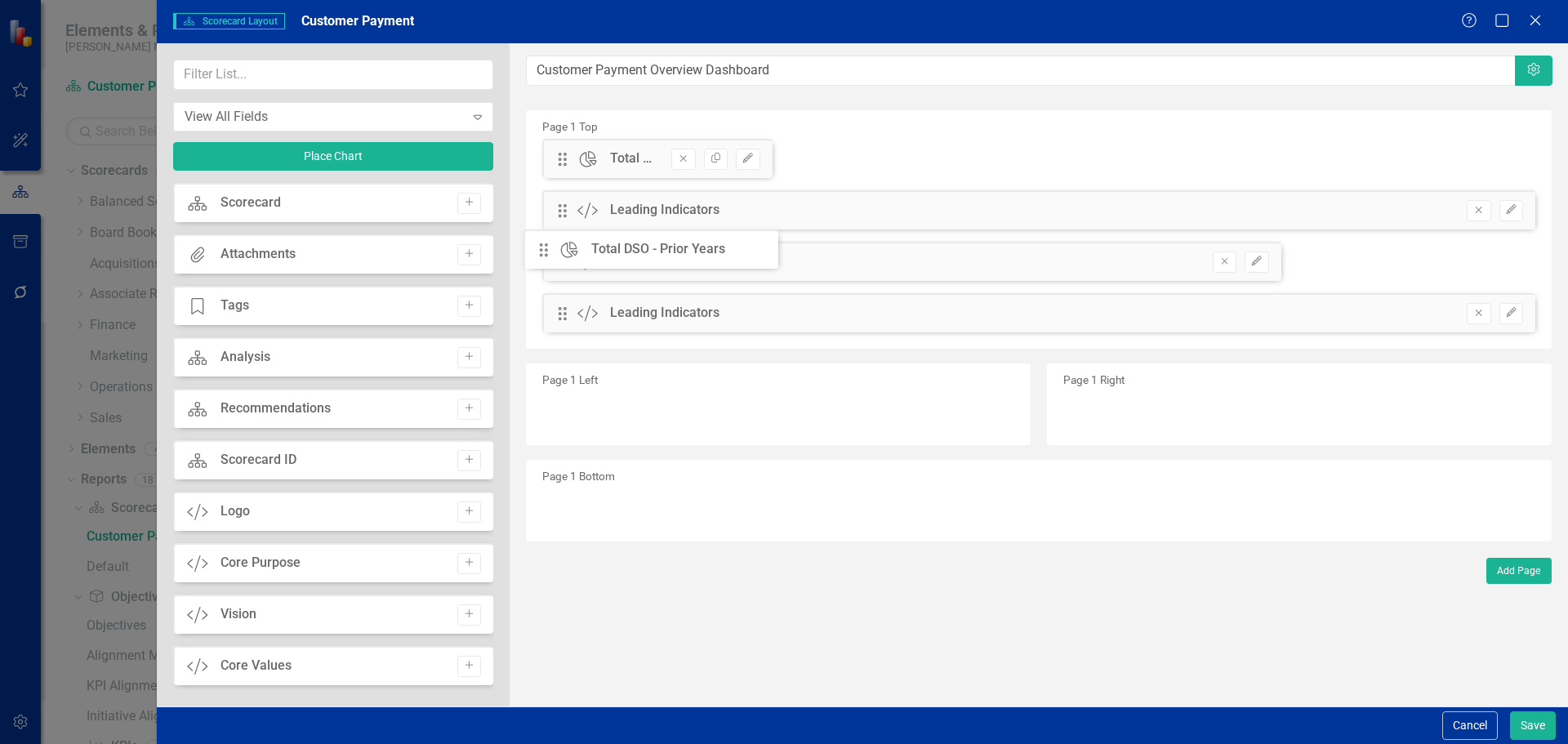
drag, startPoint x: 567, startPoint y: 156, endPoint x: 560, endPoint y: 246, distance: 90.3
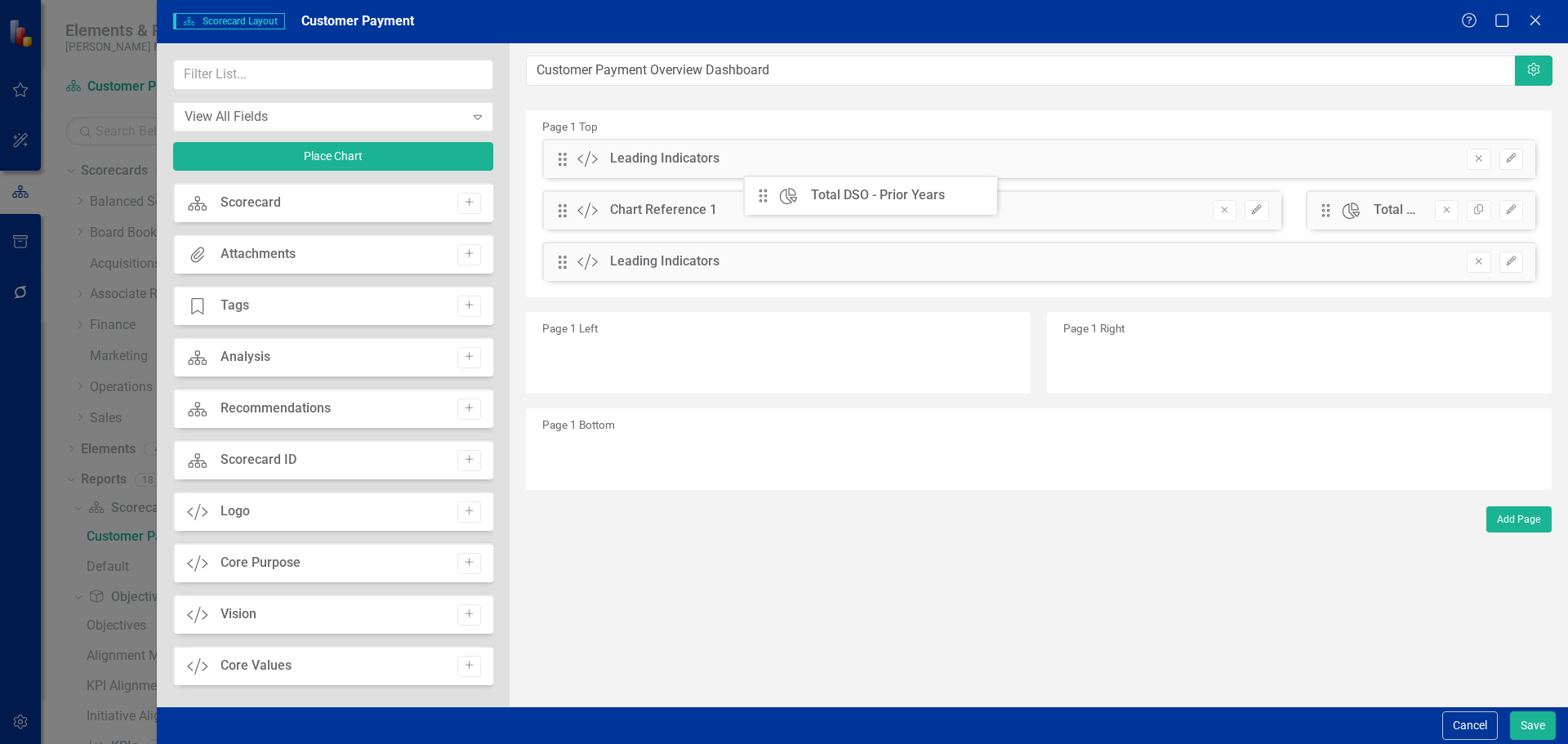
drag, startPoint x: 1324, startPoint y: 206, endPoint x: 773, endPoint y: 191, distance: 551.2
click at [773, 191] on div "The fields (or pods) that are available for you to include on the detail page a…" at bounding box center [1039, 375] width 1058 height 663
click at [1529, 731] on button "Save" at bounding box center [1532, 725] width 46 height 28
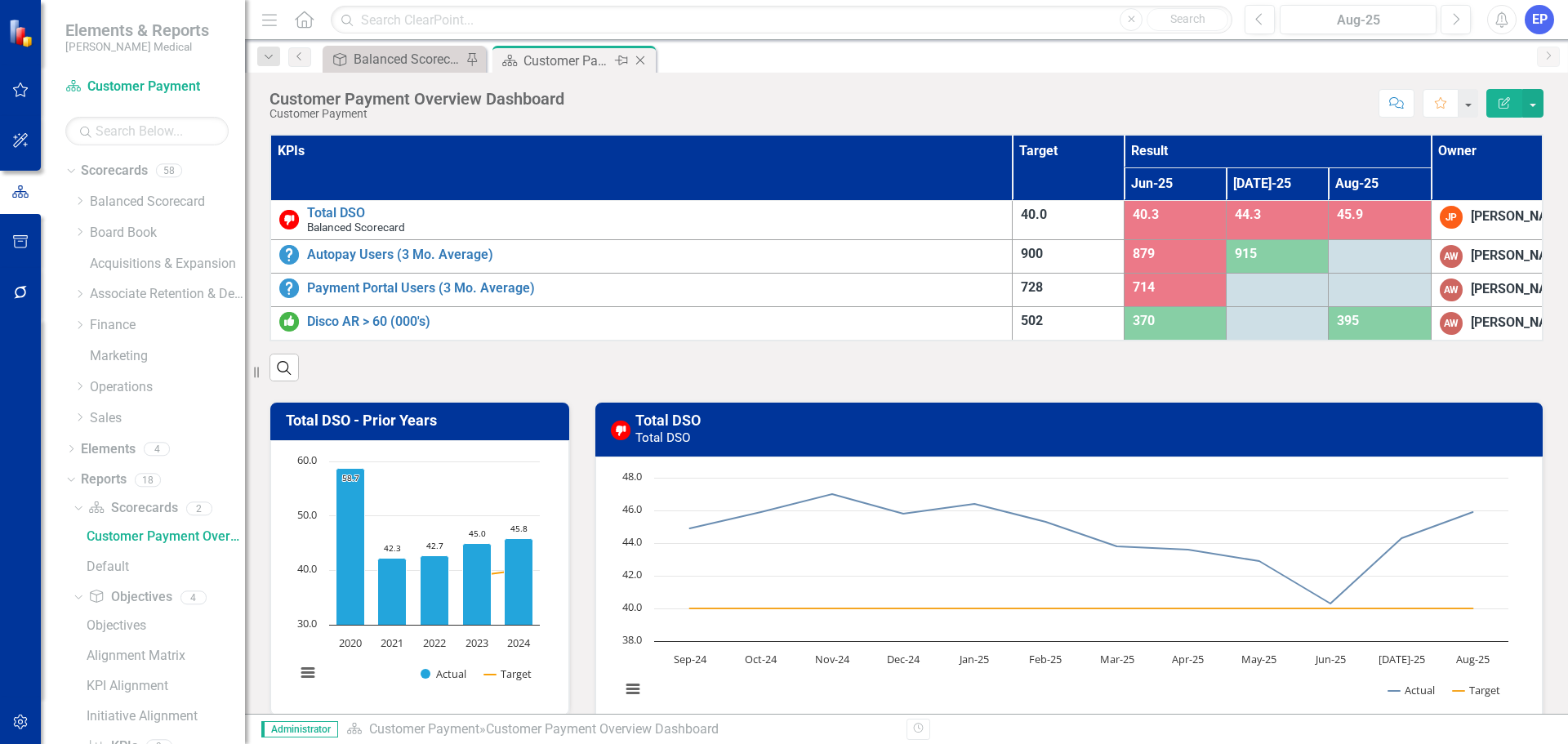
click at [642, 56] on icon "Close" at bounding box center [640, 61] width 17 height 13
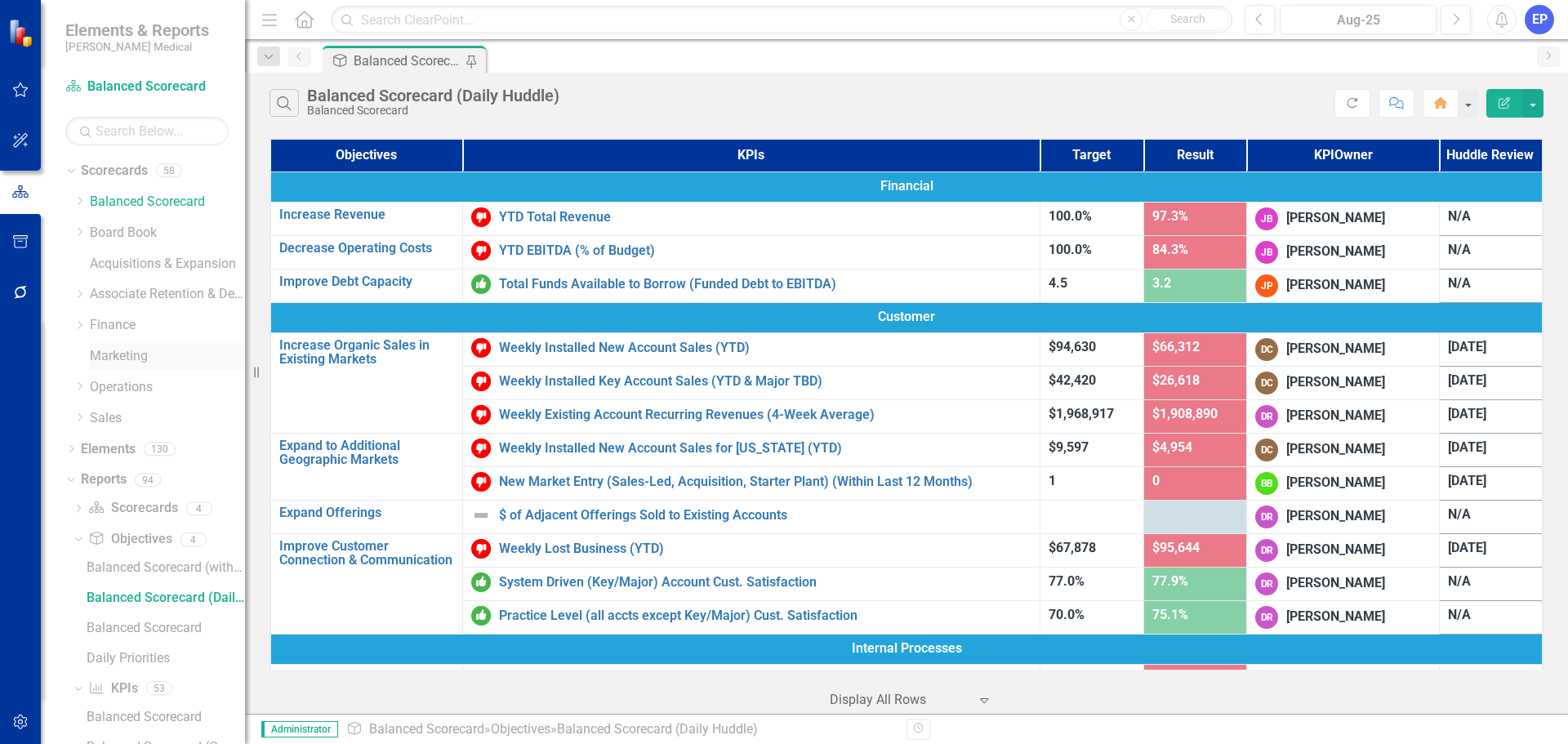
click at [113, 353] on link "Marketing" at bounding box center [167, 356] width 155 height 18
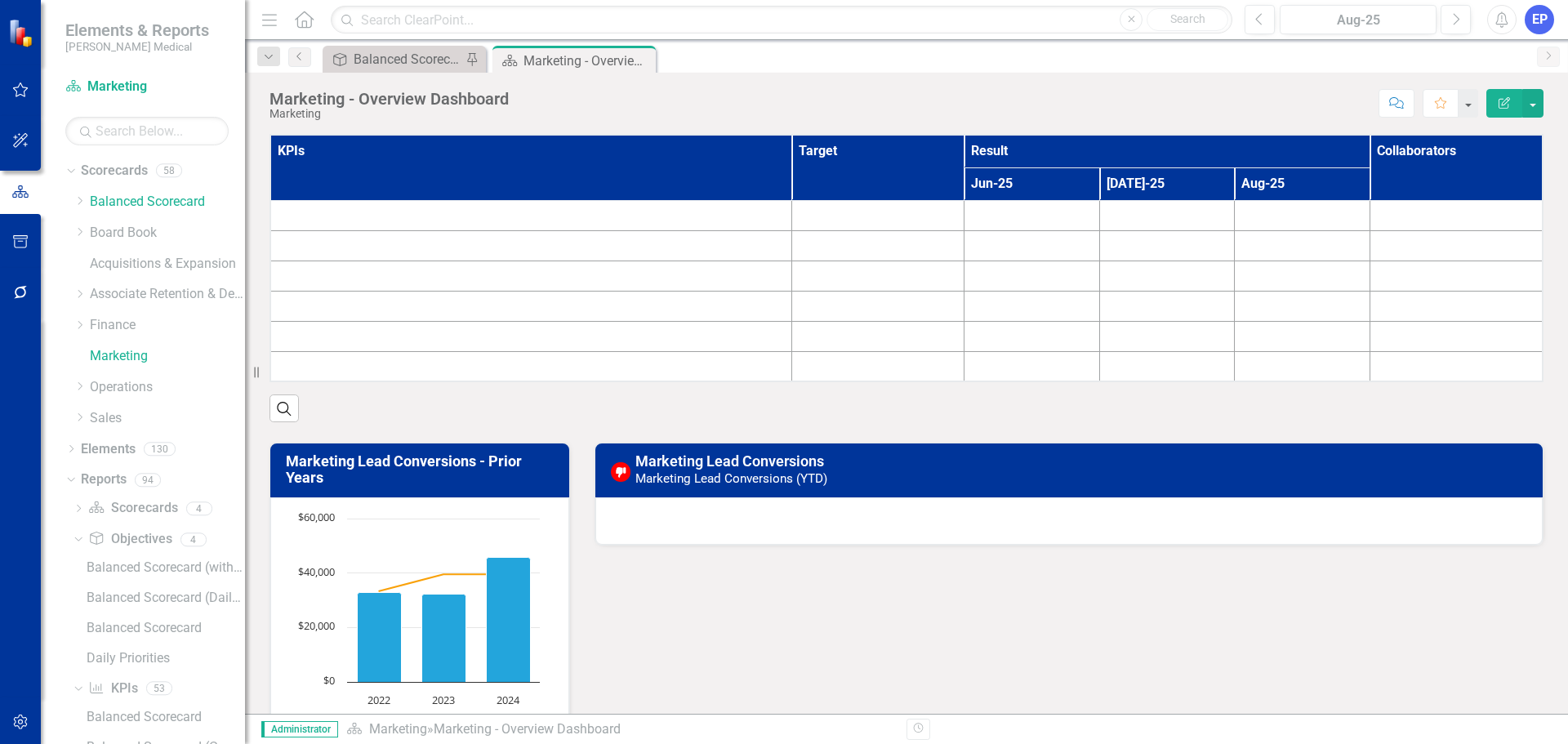
click at [540, 164] on th "KPIs" at bounding box center [530, 167] width 521 height 65
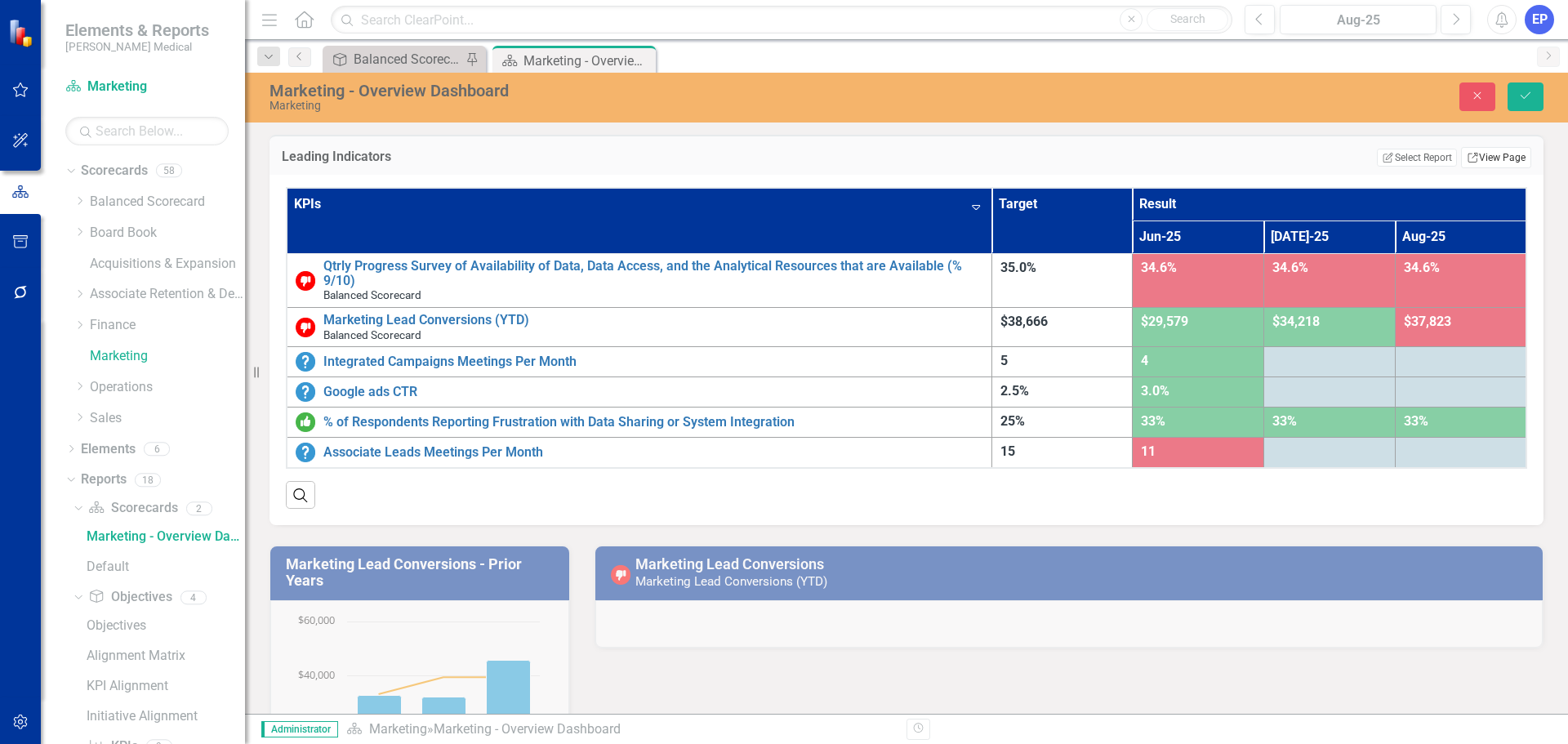
click at [1467, 156] on link "Link View Page" at bounding box center [1495, 157] width 70 height 21
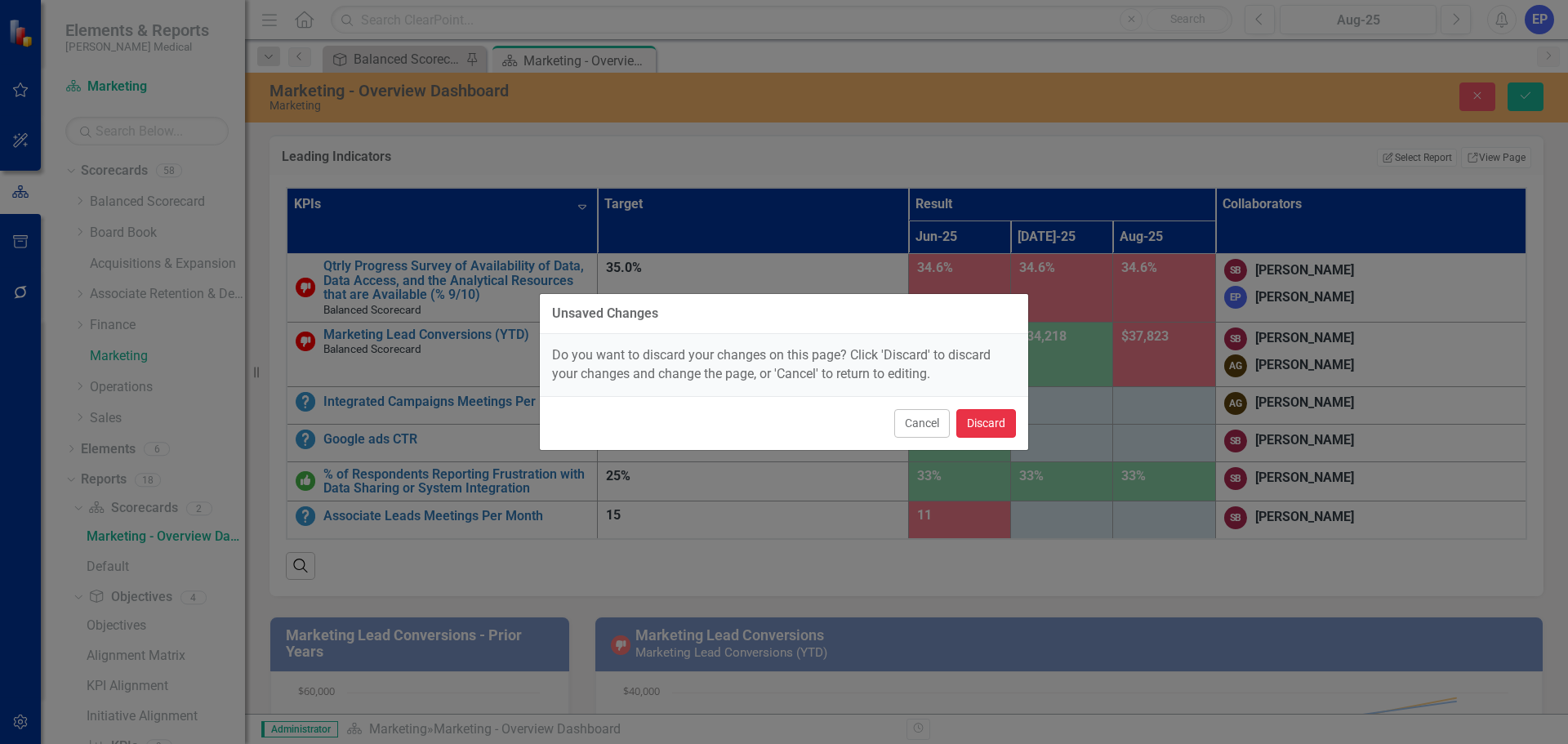
click at [995, 419] on button "Discard" at bounding box center [986, 423] width 60 height 28
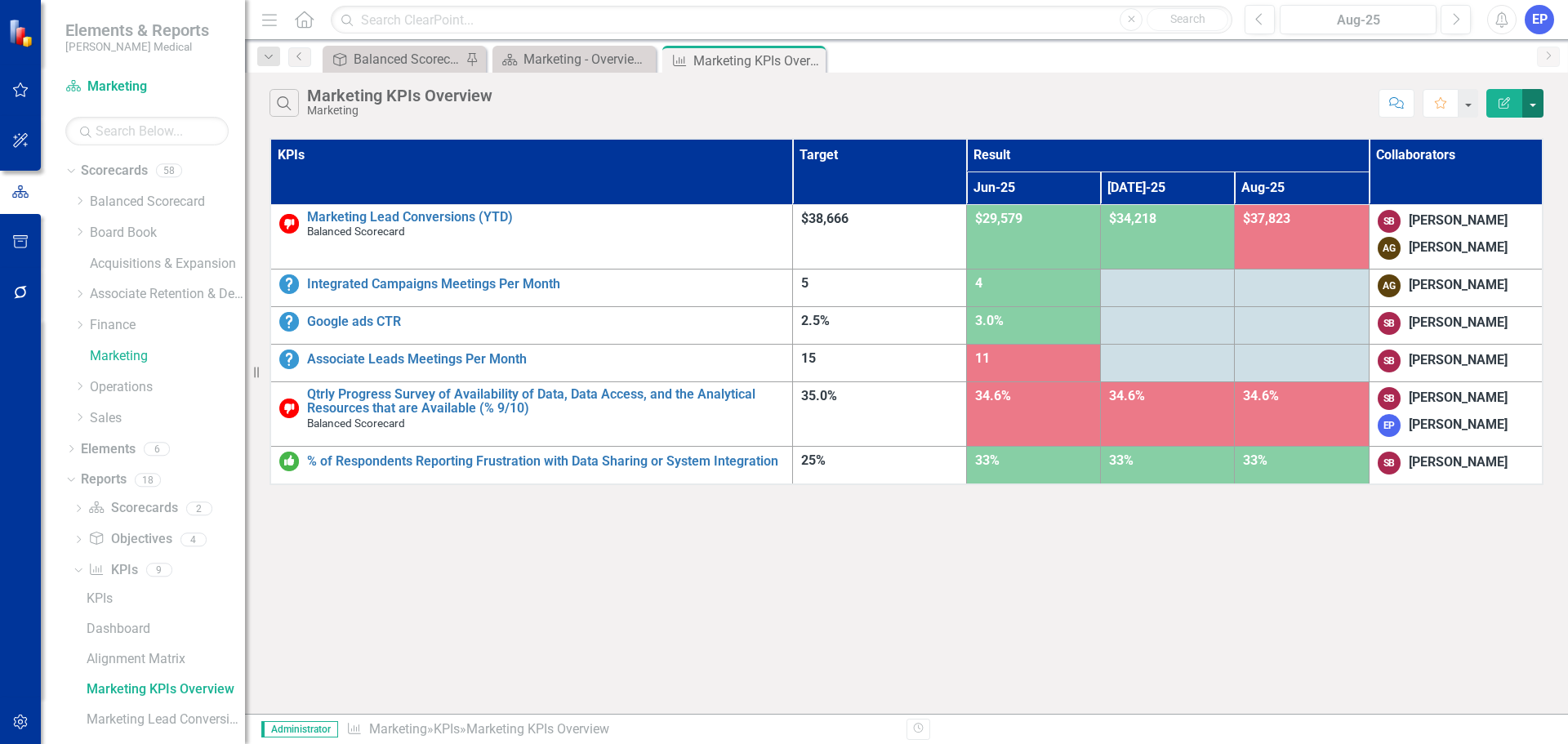
click at [1531, 96] on button "button" at bounding box center [1532, 103] width 21 height 28
click at [1495, 130] on link "Edit Report Edit Report" at bounding box center [1478, 133] width 129 height 30
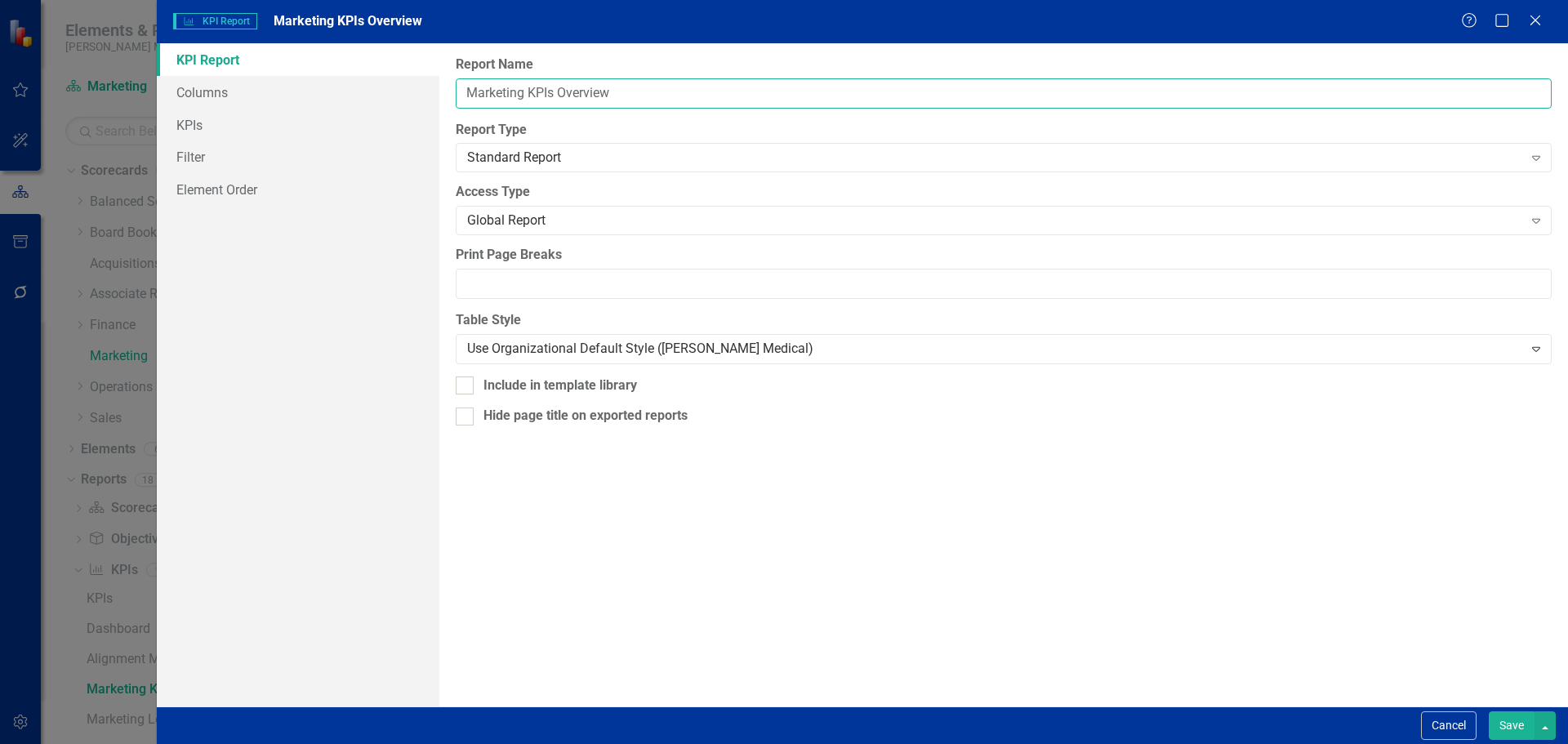
drag, startPoint x: 551, startPoint y: 93, endPoint x: 650, endPoint y: 101, distance: 99.3
click at [650, 101] on input "Marketing KPIs Overview" at bounding box center [1003, 93] width 1096 height 30
type input "Marketing KPI Scorecard"
click at [1500, 722] on button "Save" at bounding box center [1511, 725] width 46 height 28
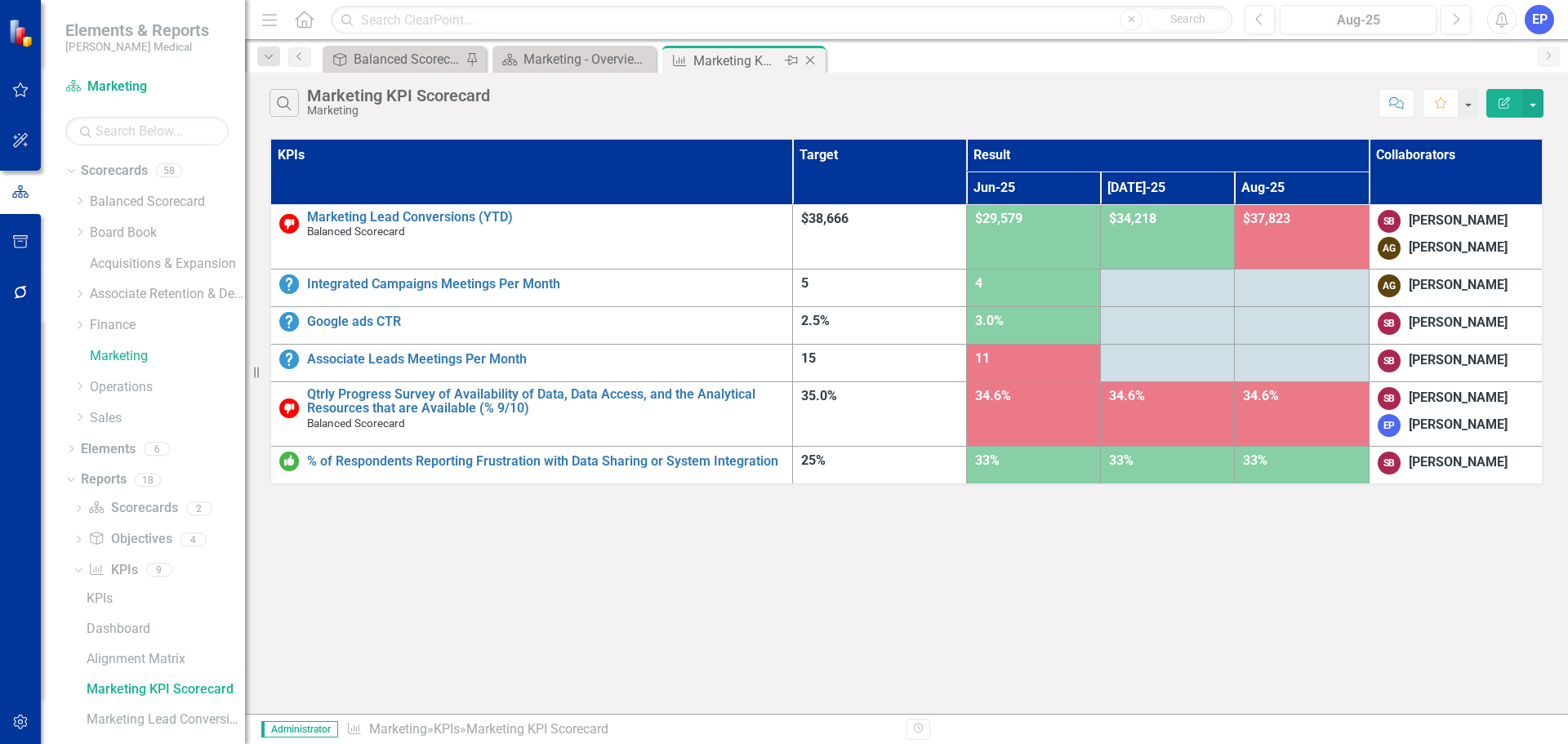
click at [813, 62] on icon "Close" at bounding box center [810, 61] width 17 height 13
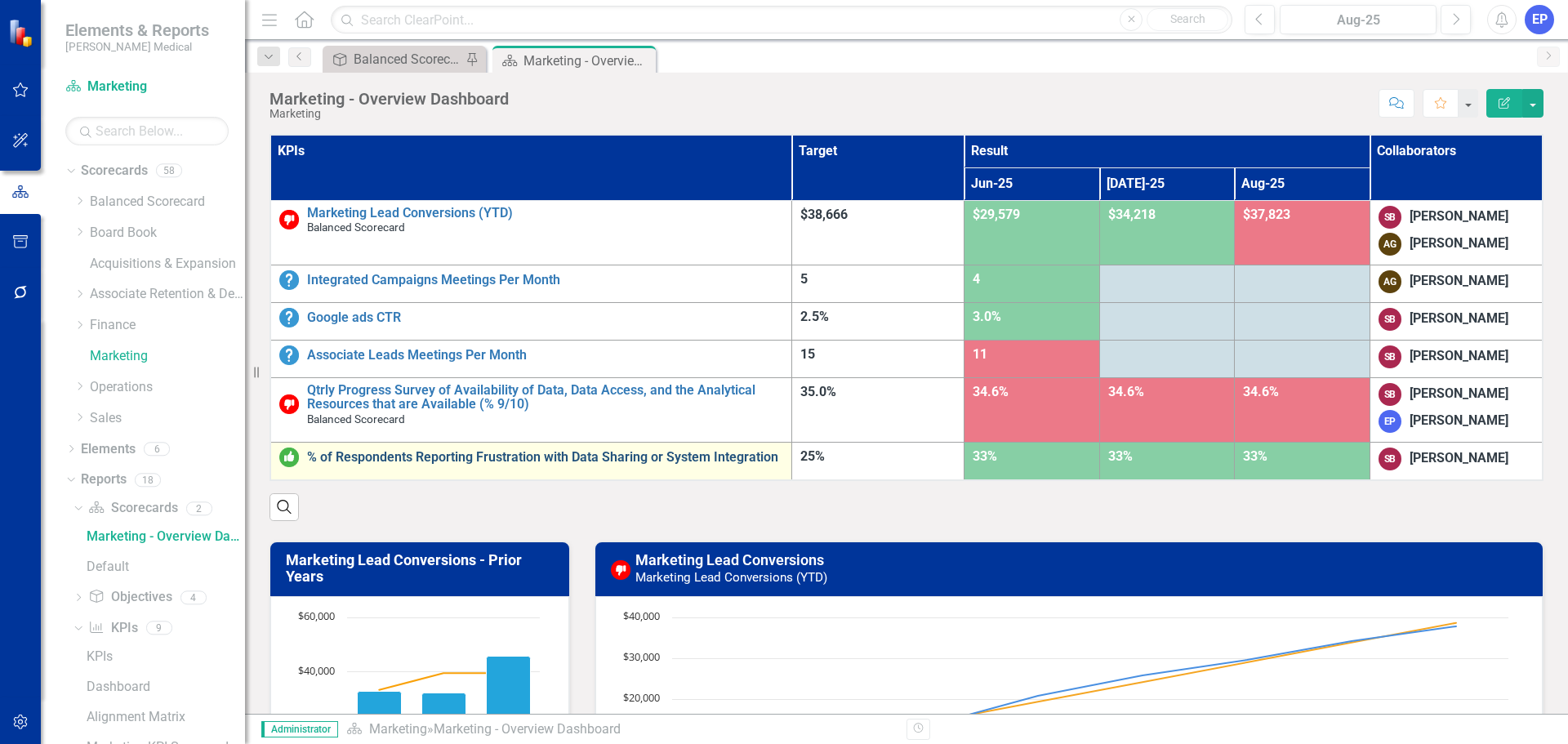
click at [459, 451] on link "% of Respondents Reporting Frustration with Data Sharing or System Integration" at bounding box center [545, 457] width 476 height 15
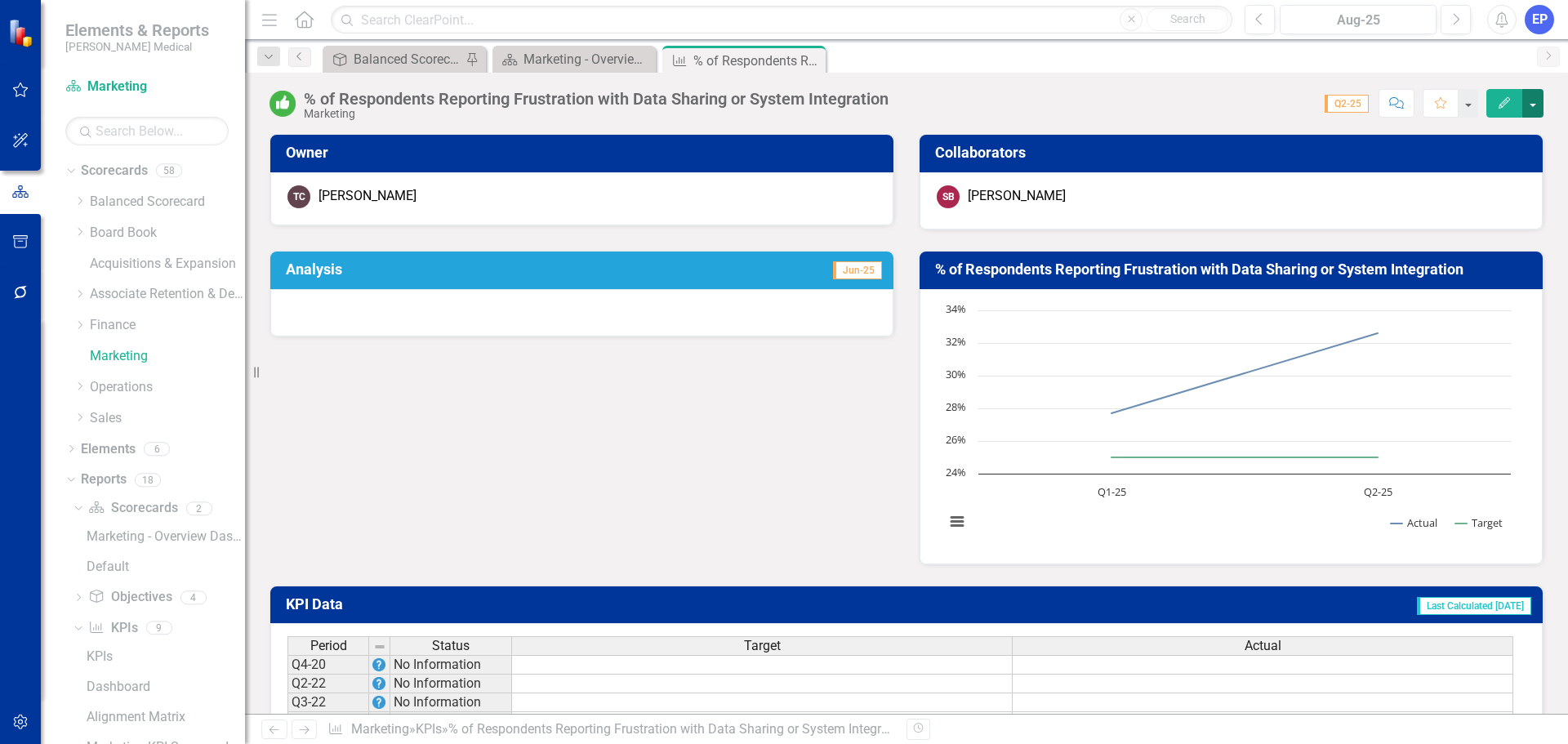
click at [1540, 104] on button "button" at bounding box center [1532, 103] width 21 height 28
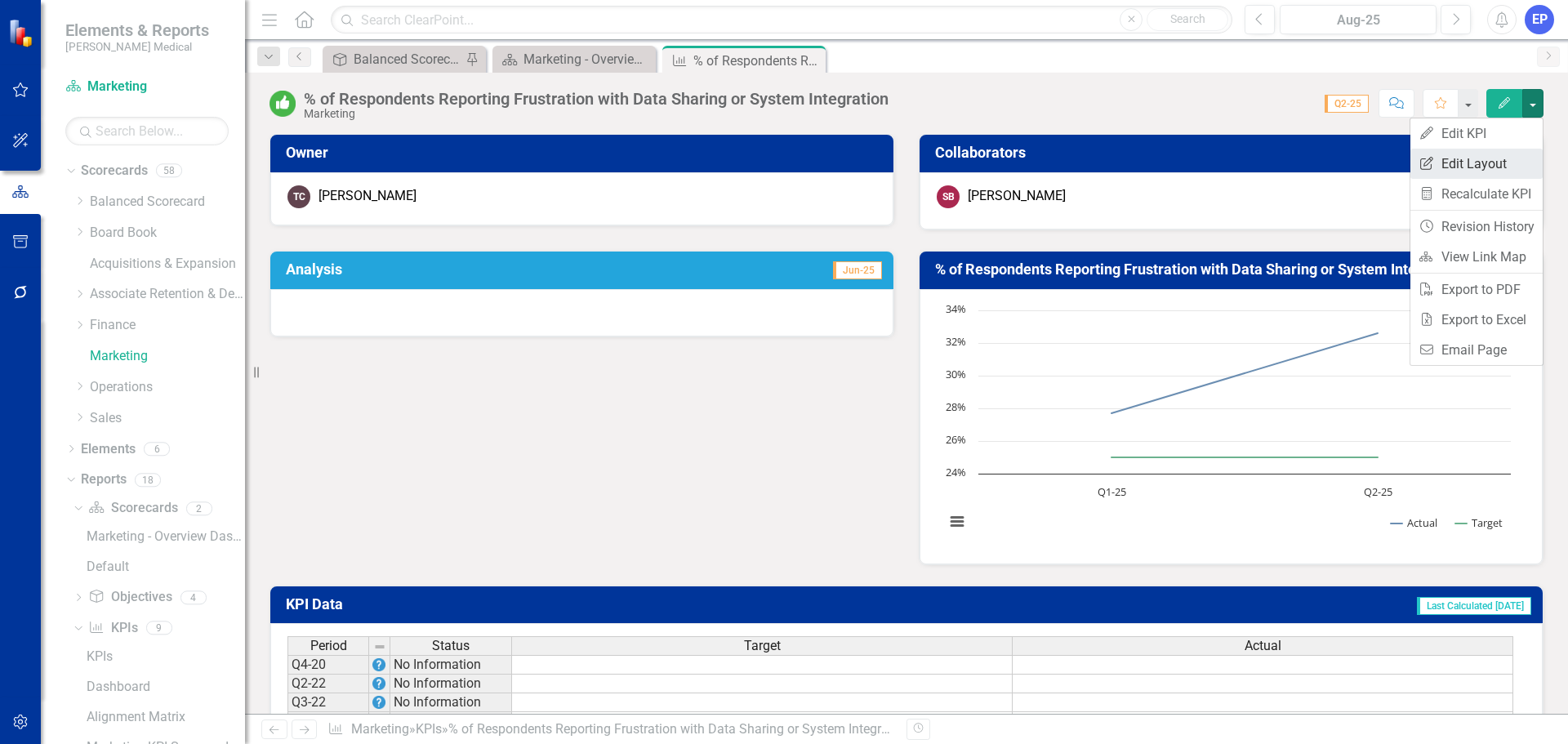
click at [1488, 156] on link "Edit Report Edit Layout" at bounding box center [1476, 163] width 132 height 30
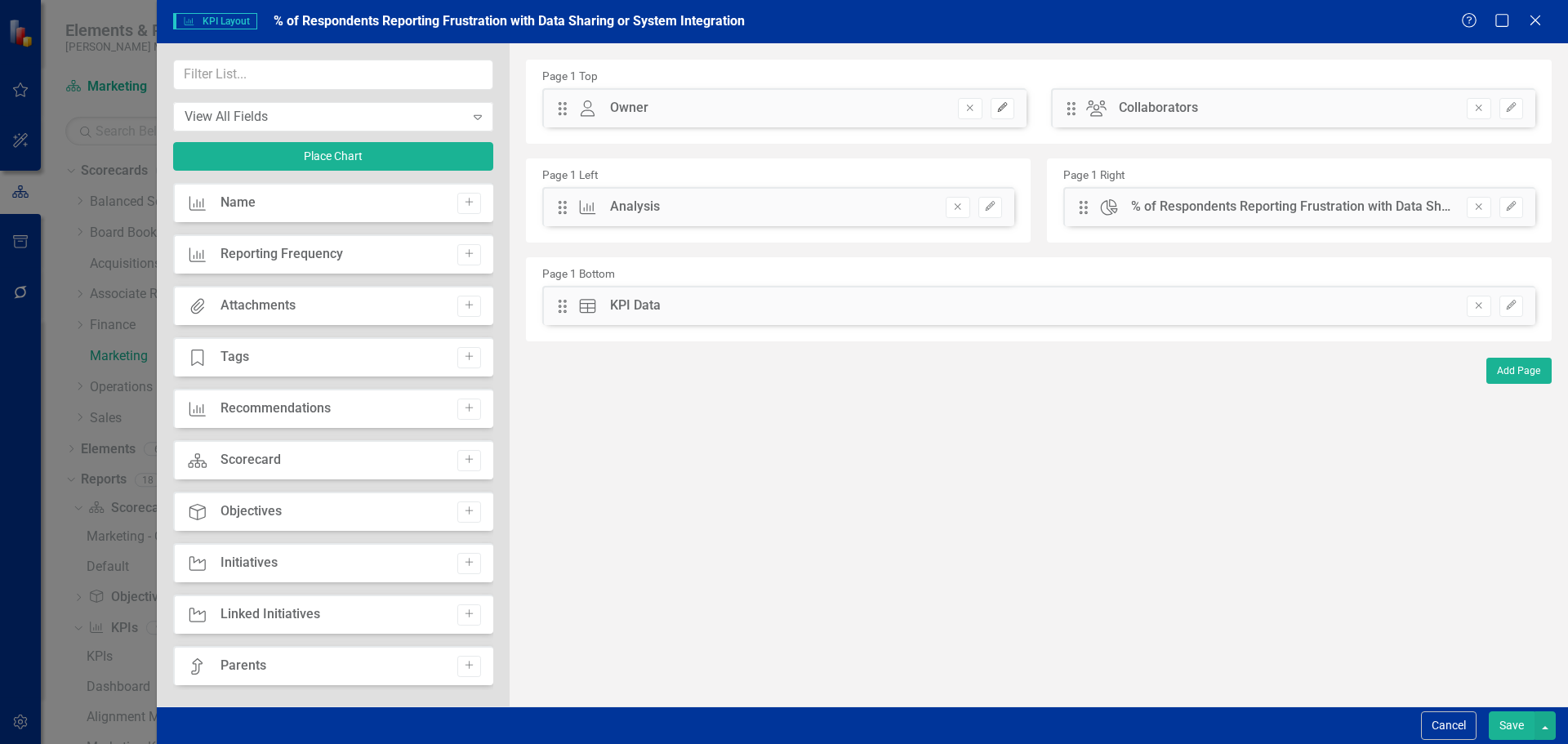
click at [1002, 101] on button "Edit" at bounding box center [1002, 108] width 24 height 21
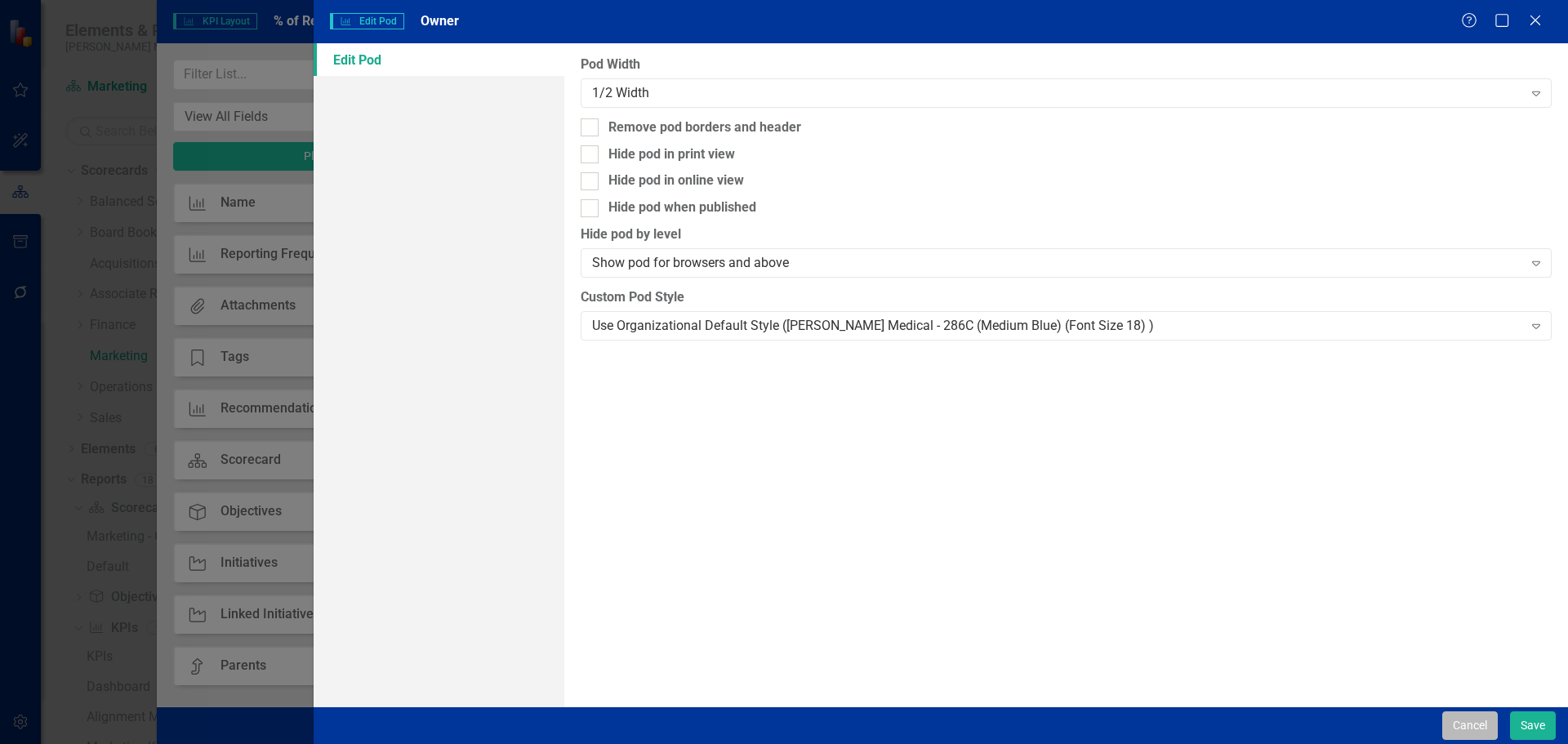
click at [1466, 723] on button "Cancel" at bounding box center [1470, 725] width 55 height 28
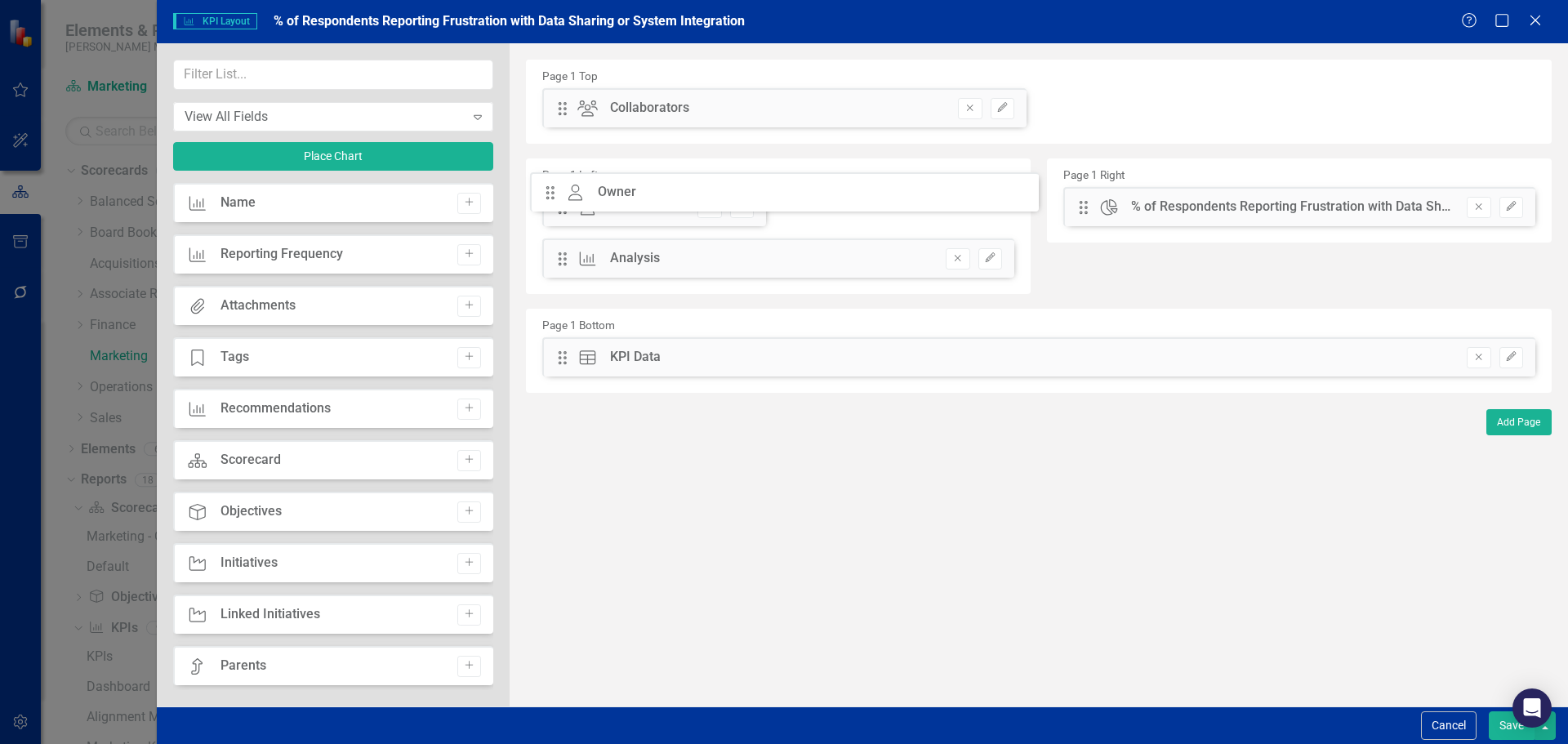
drag, startPoint x: 567, startPoint y: 99, endPoint x: 568, endPoint y: 185, distance: 86.0
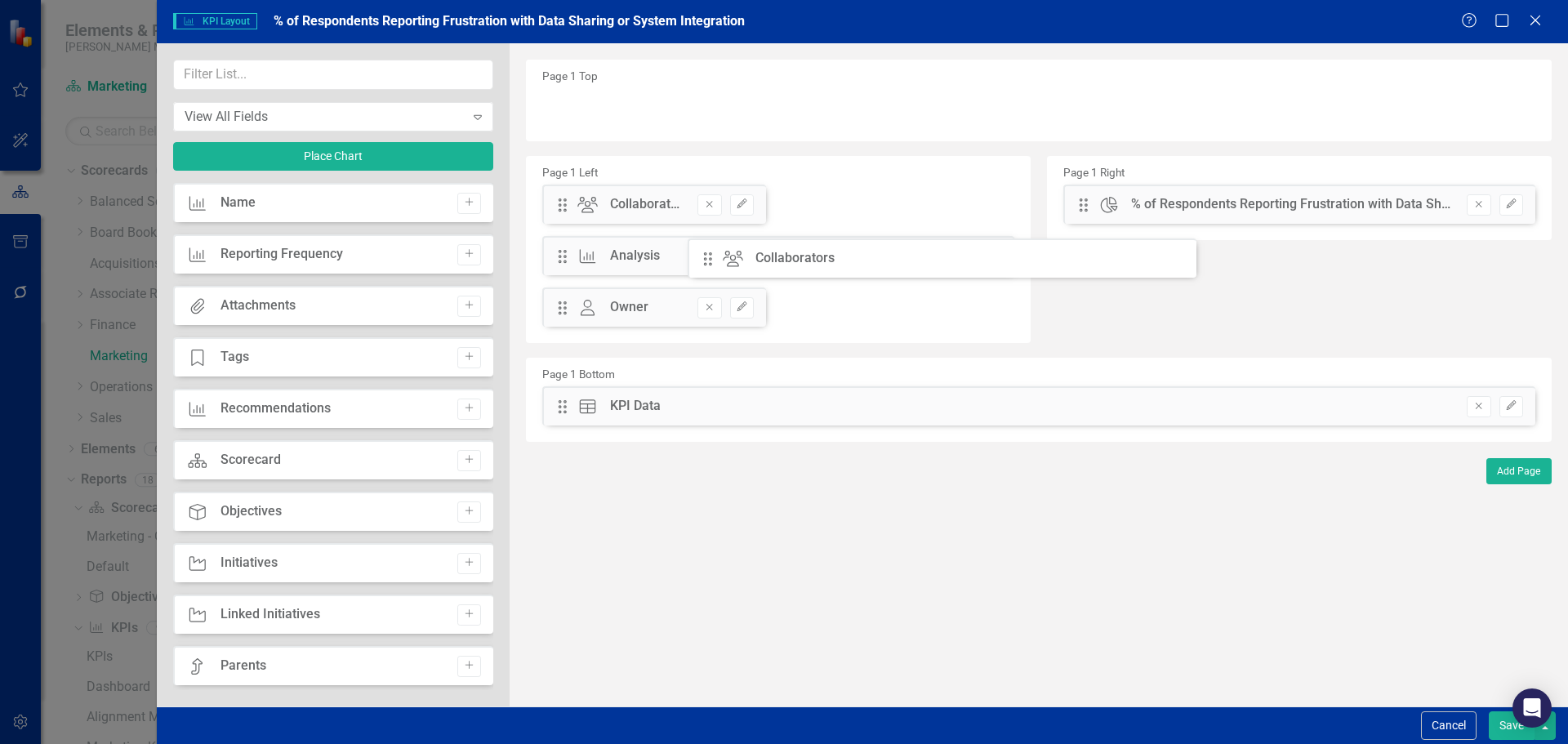
drag, startPoint x: 562, startPoint y: 110, endPoint x: 719, endPoint y: 261, distance: 217.8
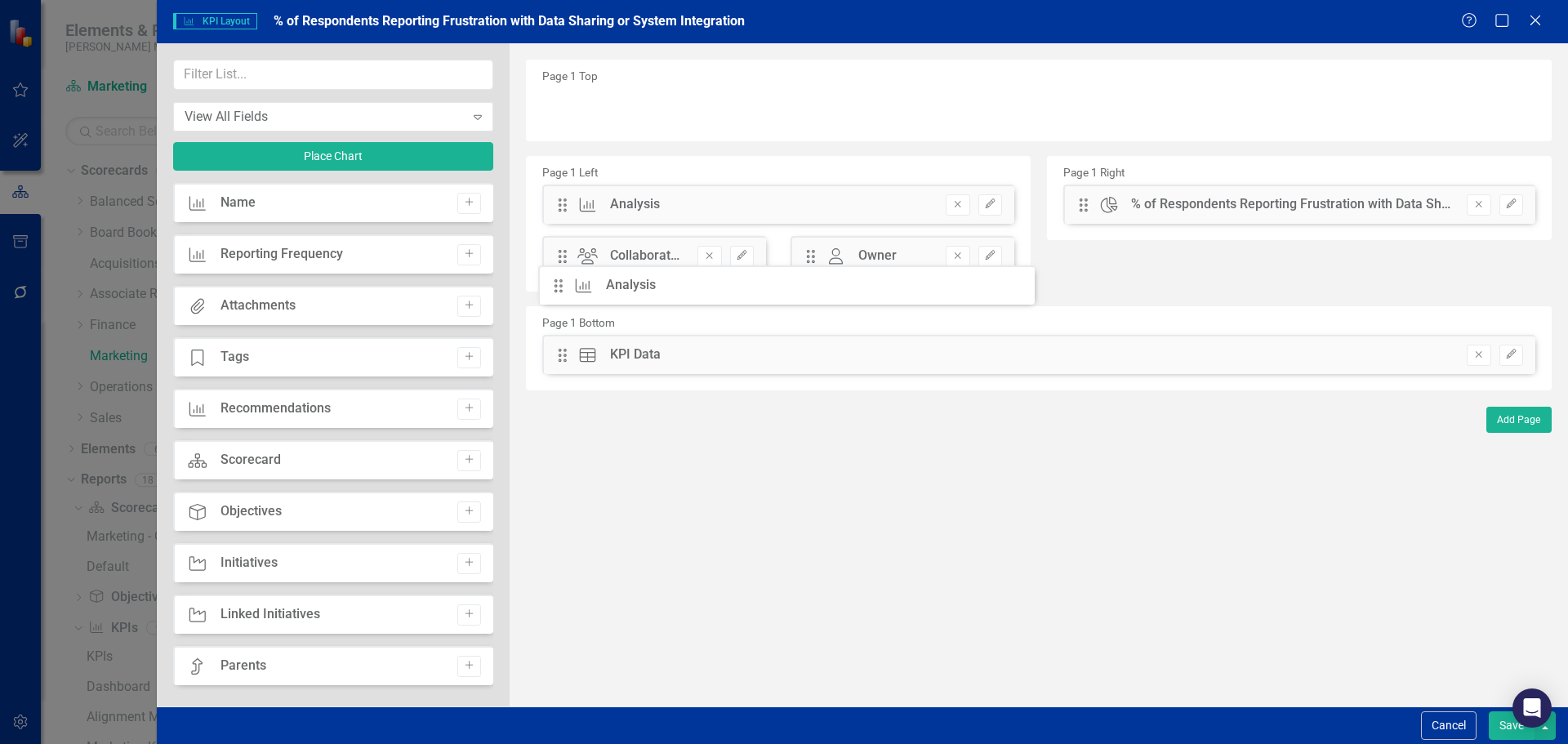
drag, startPoint x: 564, startPoint y: 201, endPoint x: 572, endPoint y: 282, distance: 81.4
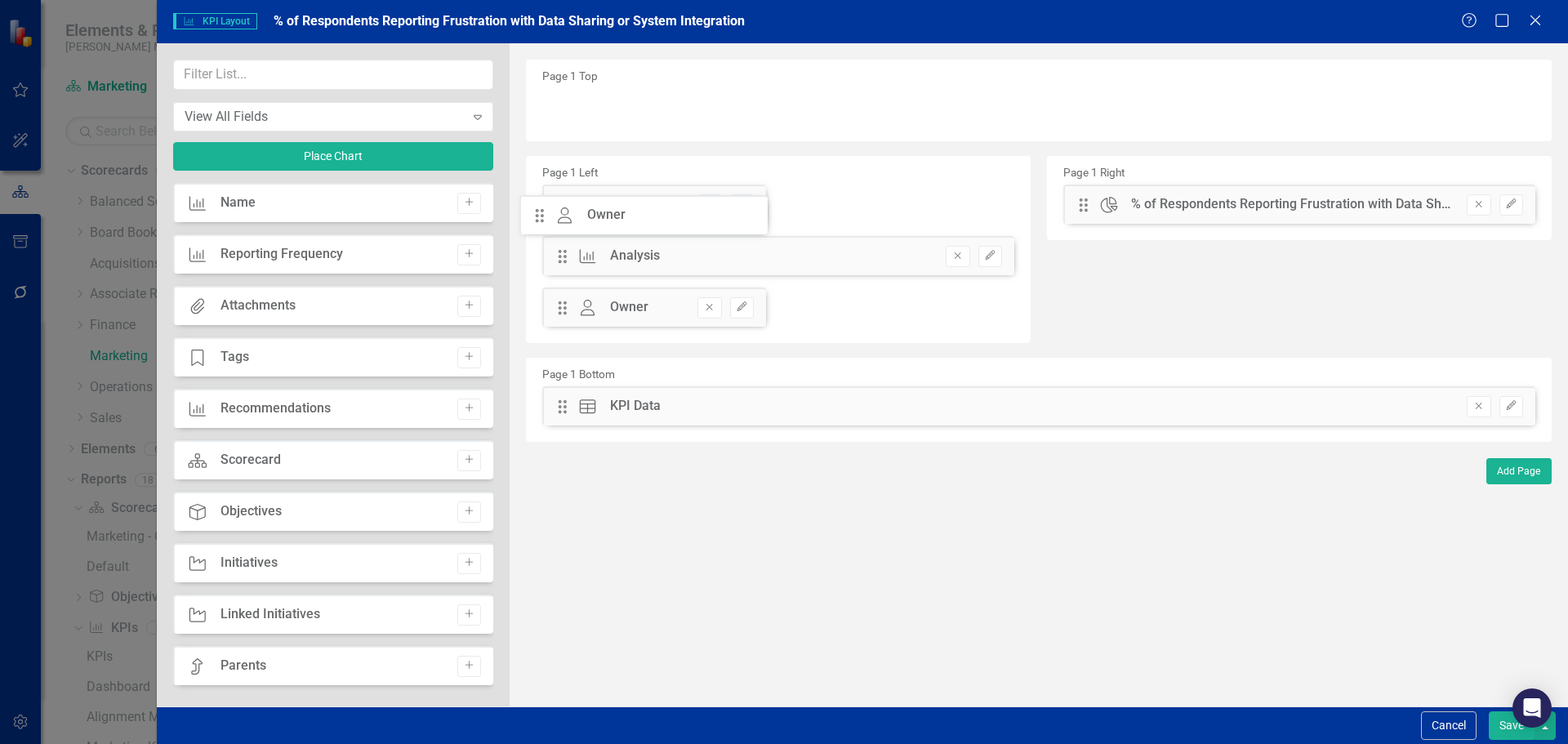
drag, startPoint x: 562, startPoint y: 310, endPoint x: 551, endPoint y: 218, distance: 92.7
click at [551, 218] on div "The fields (or pods) that are available for you to include on the detail page a…" at bounding box center [1039, 375] width 1058 height 663
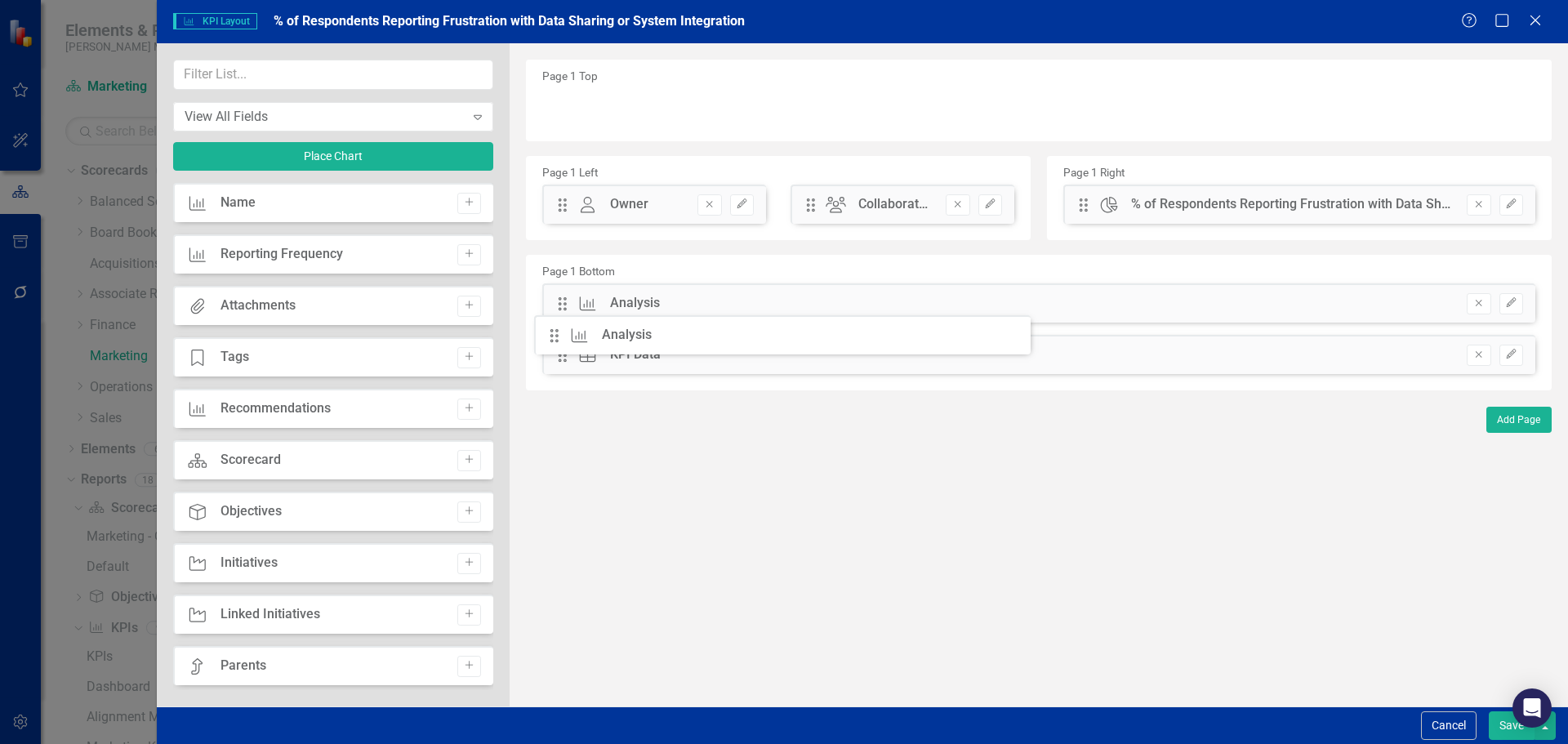
drag, startPoint x: 570, startPoint y: 258, endPoint x: 574, endPoint y: 337, distance: 79.1
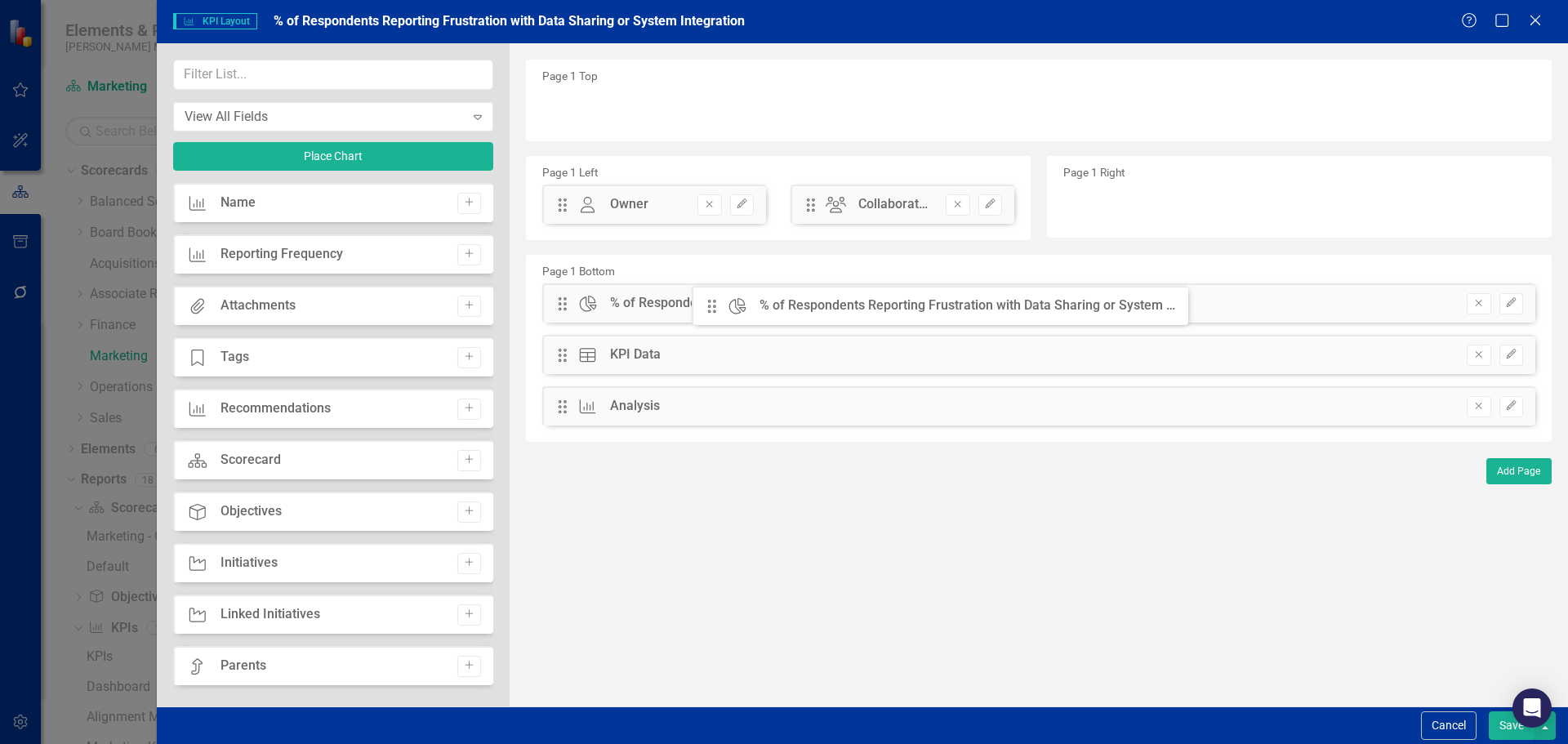
drag, startPoint x: 1086, startPoint y: 208, endPoint x: 716, endPoint y: 311, distance: 384.1
drag, startPoint x: 568, startPoint y: 405, endPoint x: 572, endPoint y: 356, distance: 49.2
click at [572, 356] on div "The fields (or pods) that are available for you to include on the detail page a…" at bounding box center [1039, 375] width 1058 height 663
click at [316, 71] on input "text" at bounding box center [333, 74] width 320 height 30
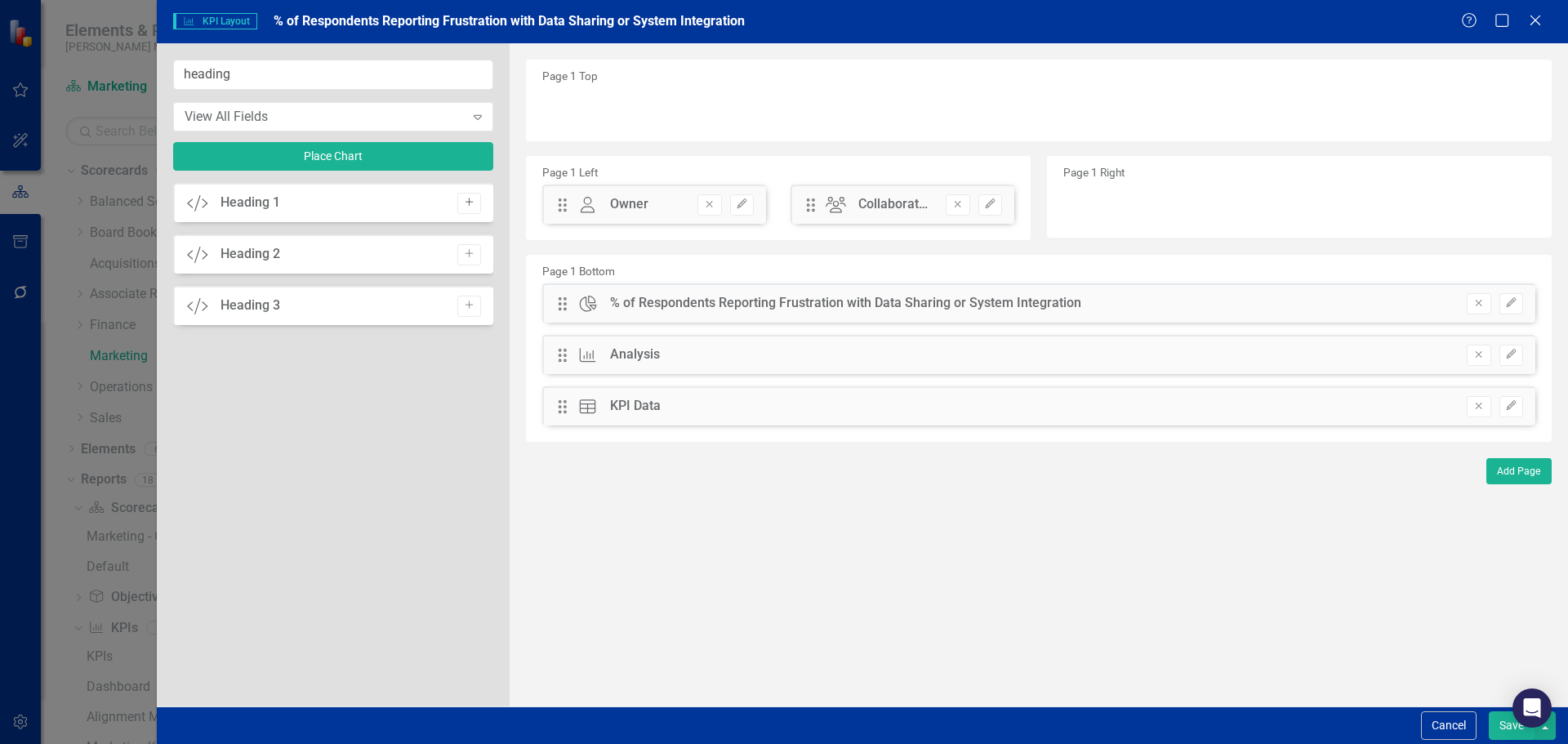
click at [474, 197] on button "Add" at bounding box center [469, 203] width 24 height 21
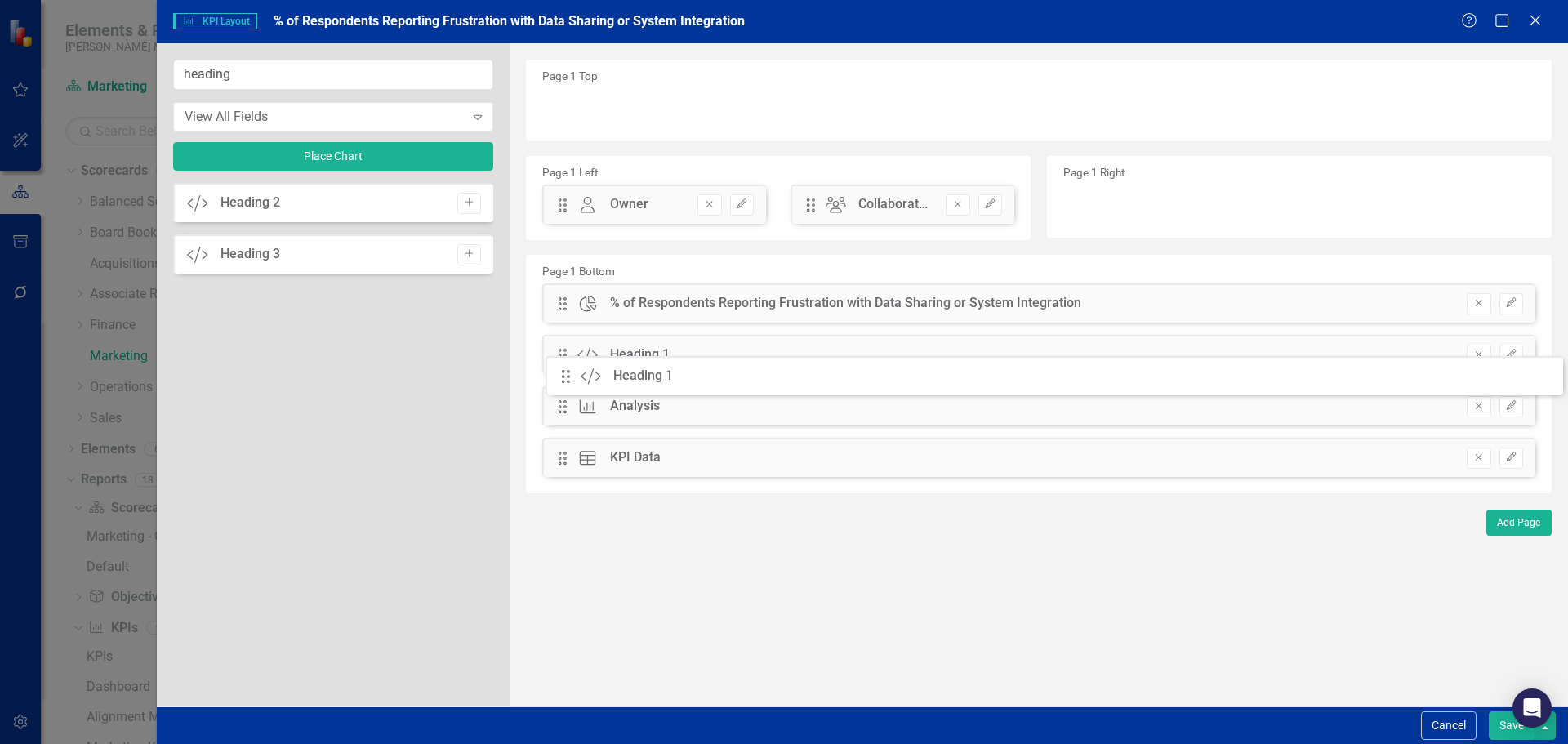
drag, startPoint x: 562, startPoint y: 107, endPoint x: 577, endPoint y: 375, distance: 268.4
drag, startPoint x: 320, startPoint y: 77, endPoint x: 44, endPoint y: 63, distance: 276.4
click at [44, 63] on div "KPI KPI Layout % of Respondents Reporting Frustration with Data Sharing or Syst…" at bounding box center [784, 372] width 1568 height 744
click at [467, 196] on button "Add" at bounding box center [469, 203] width 24 height 21
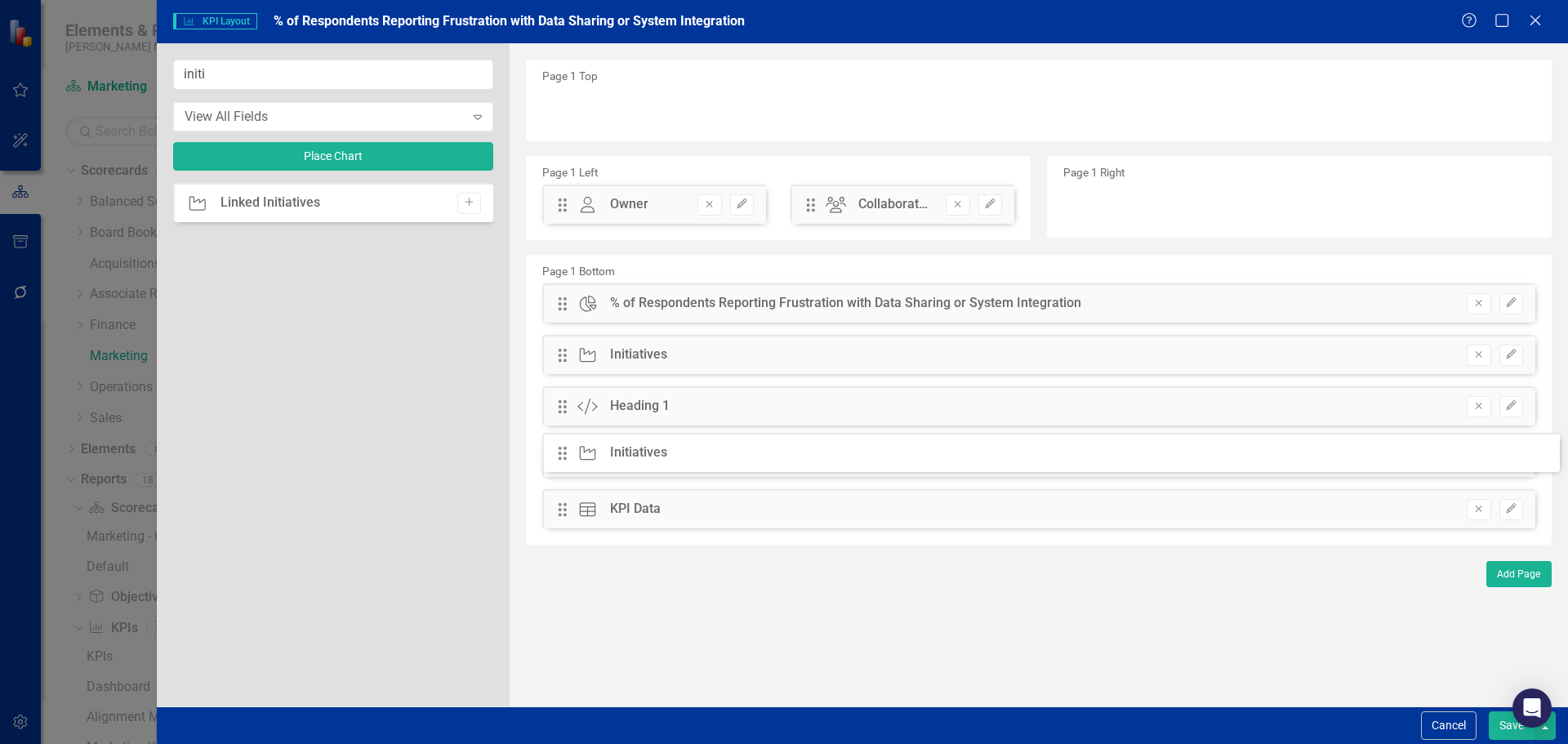
drag, startPoint x: 570, startPoint y: 106, endPoint x: 581, endPoint y: 450, distance: 344.2
drag, startPoint x: 563, startPoint y: 353, endPoint x: 566, endPoint y: 417, distance: 64.1
drag, startPoint x: 255, startPoint y: 78, endPoint x: 69, endPoint y: 70, distance: 186.2
click at [69, 70] on div "KPI KPI Layout % of Respondents Reporting Frustration with Data Sharing or Syst…" at bounding box center [784, 372] width 1568 height 744
click at [467, 202] on icon "Add" at bounding box center [468, 202] width 12 height 10
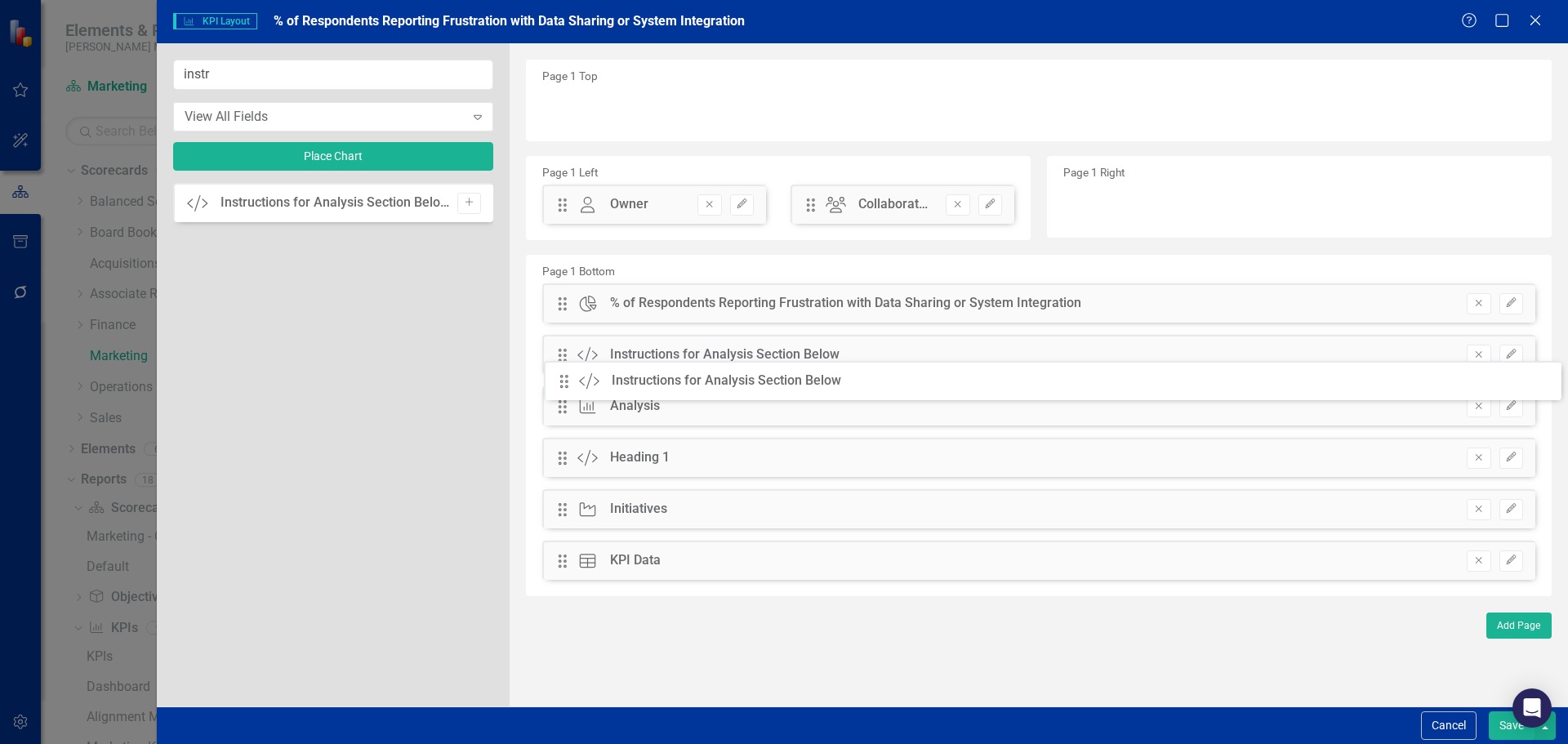
drag, startPoint x: 568, startPoint y: 104, endPoint x: 581, endPoint y: 377, distance: 273.3
drag, startPoint x: 284, startPoint y: 62, endPoint x: -1, endPoint y: 82, distance: 285.7
click at [0, 82] on html "Elements & Reports Nixon Medical Scorecard Marketing Search Dropdown Scorecards…" at bounding box center [784, 372] width 1568 height 744
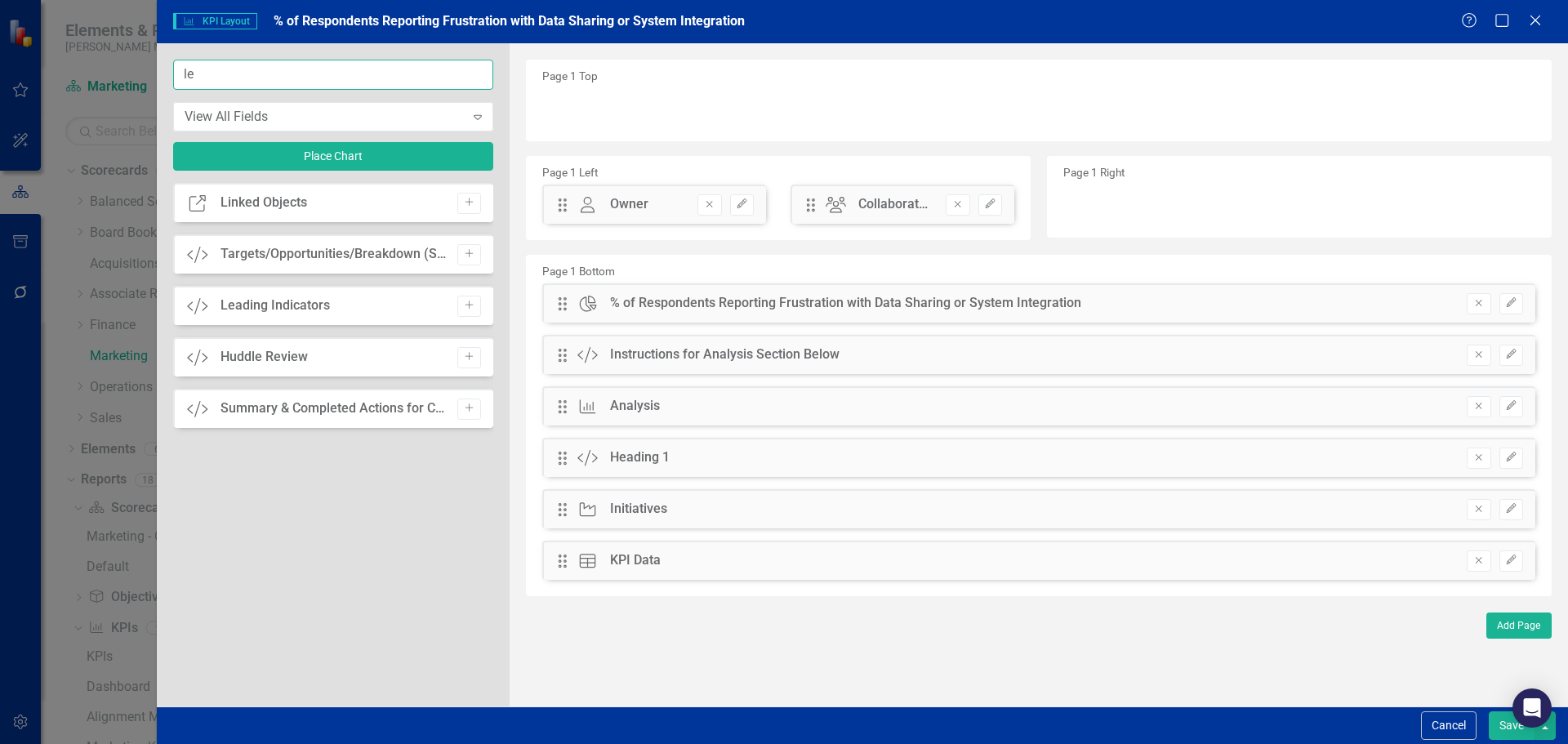
type input "l"
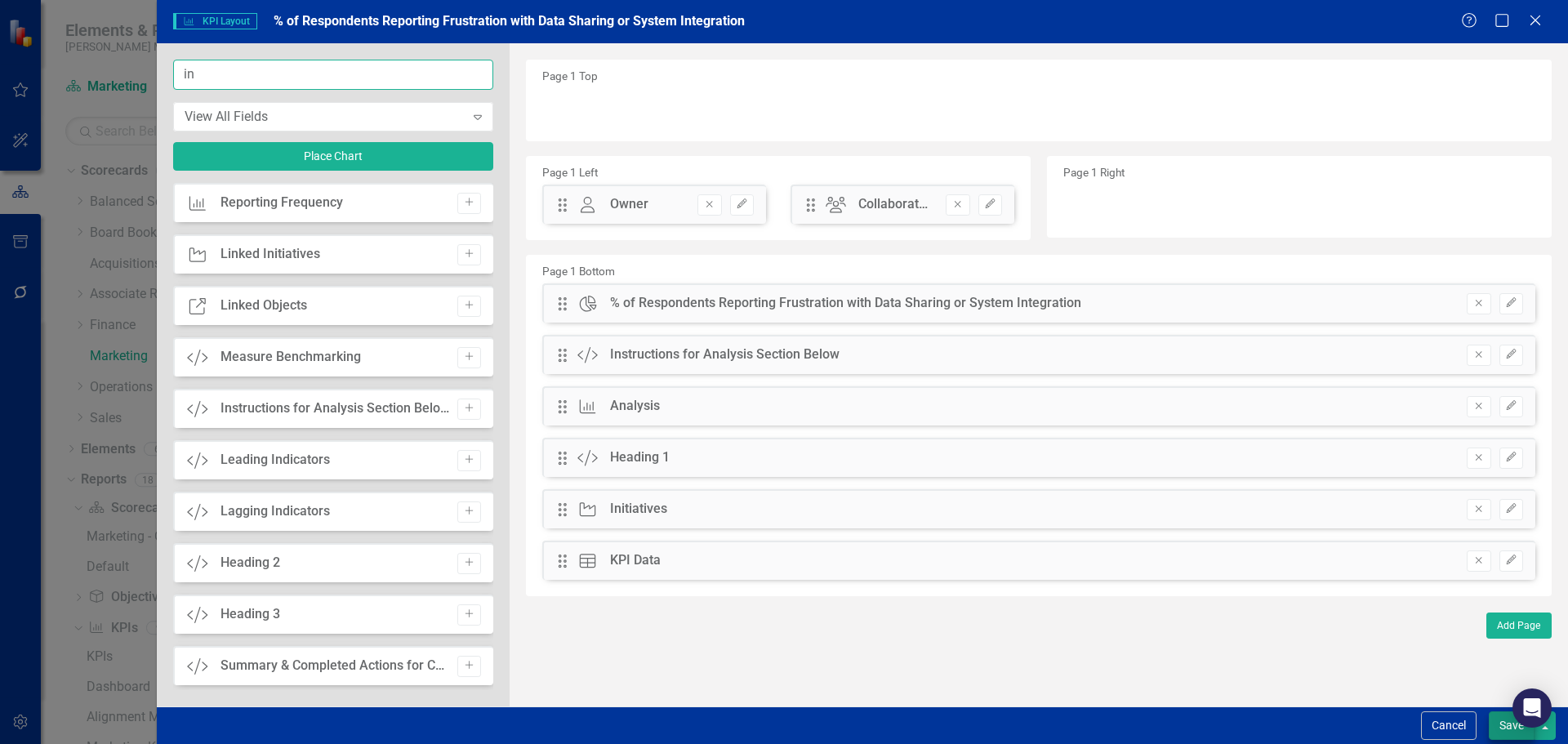
type input "in"
click at [1501, 725] on button "Save" at bounding box center [1511, 725] width 46 height 28
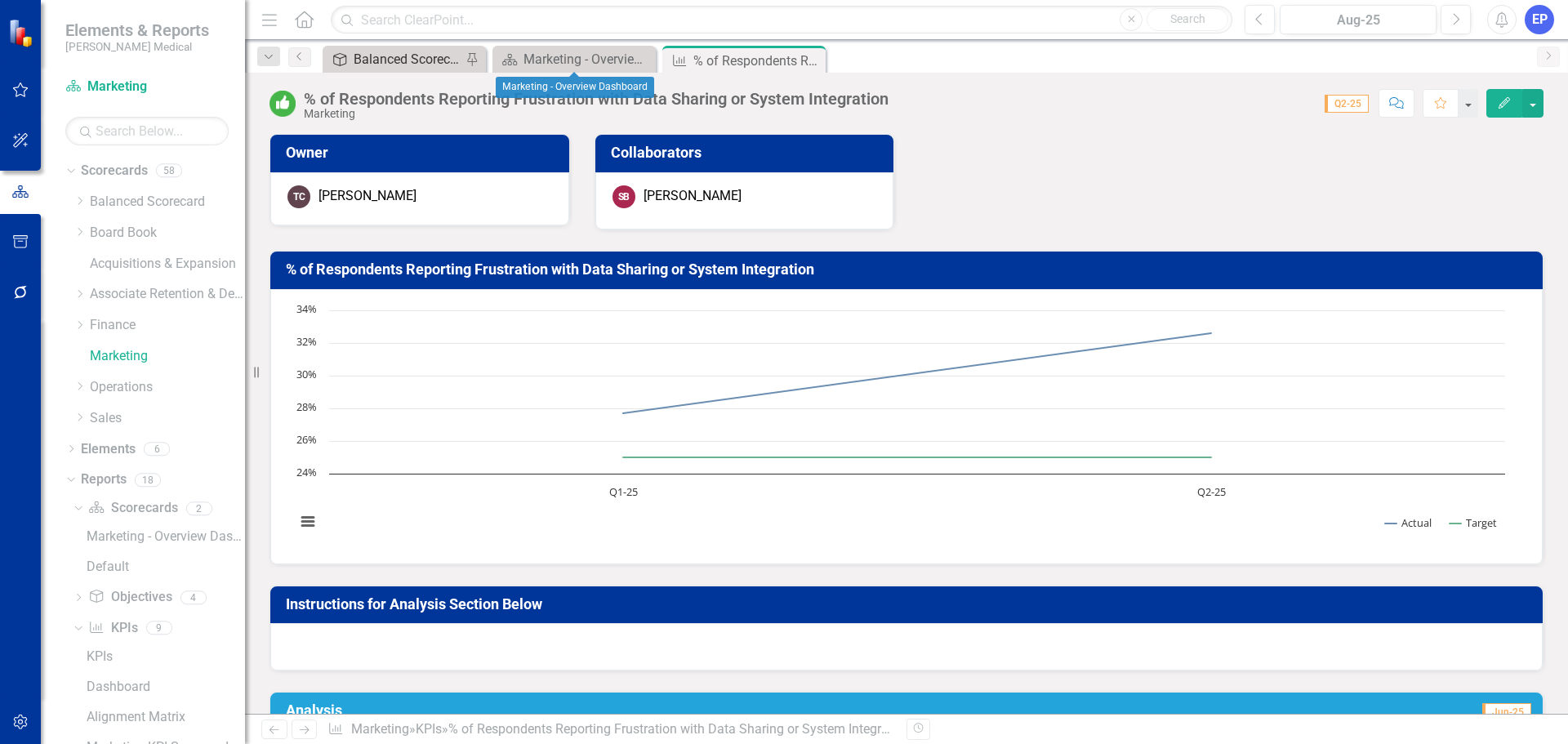
click at [400, 59] on div "Balanced Scorecard (Daily Huddle)" at bounding box center [407, 59] width 107 height 20
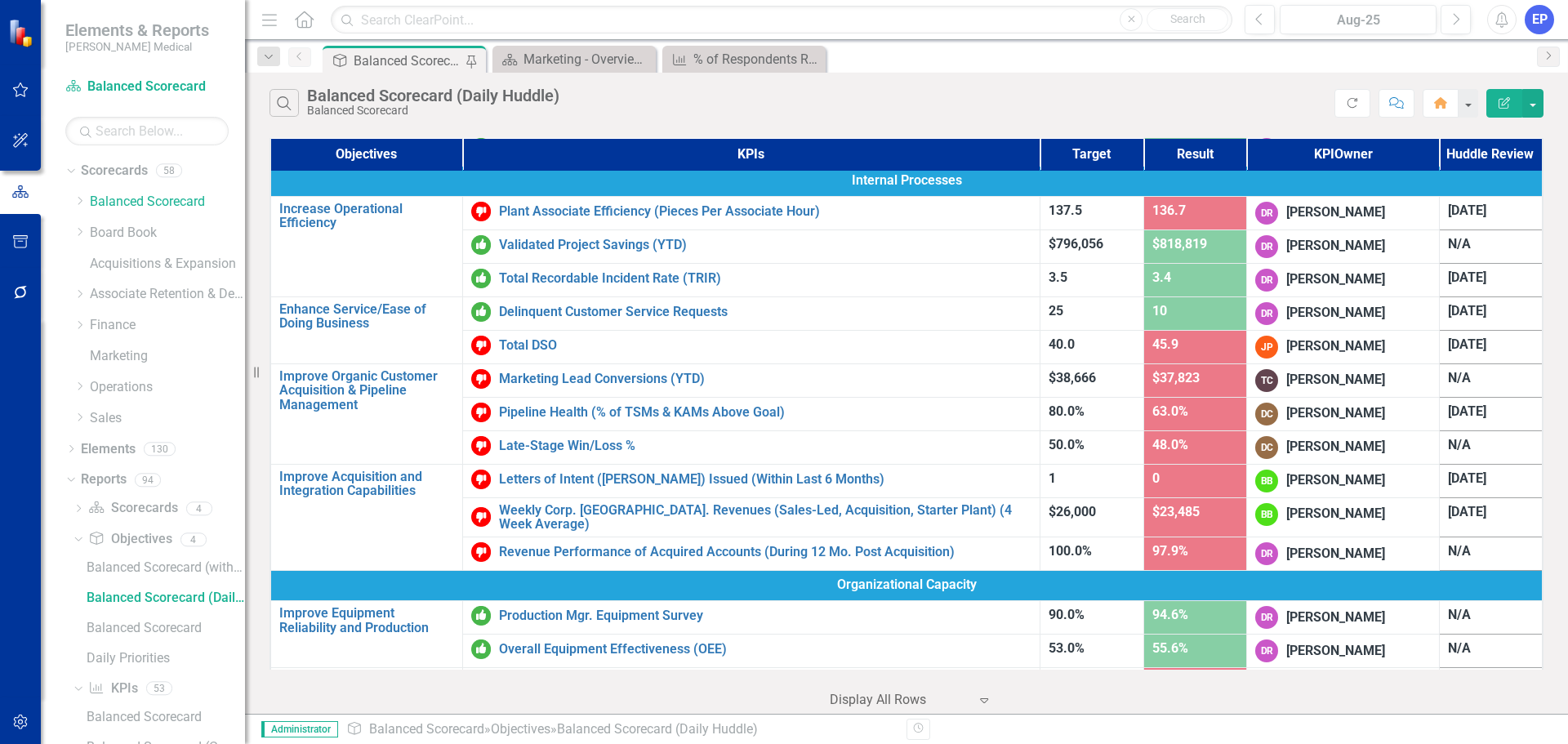
scroll to position [490, 0]
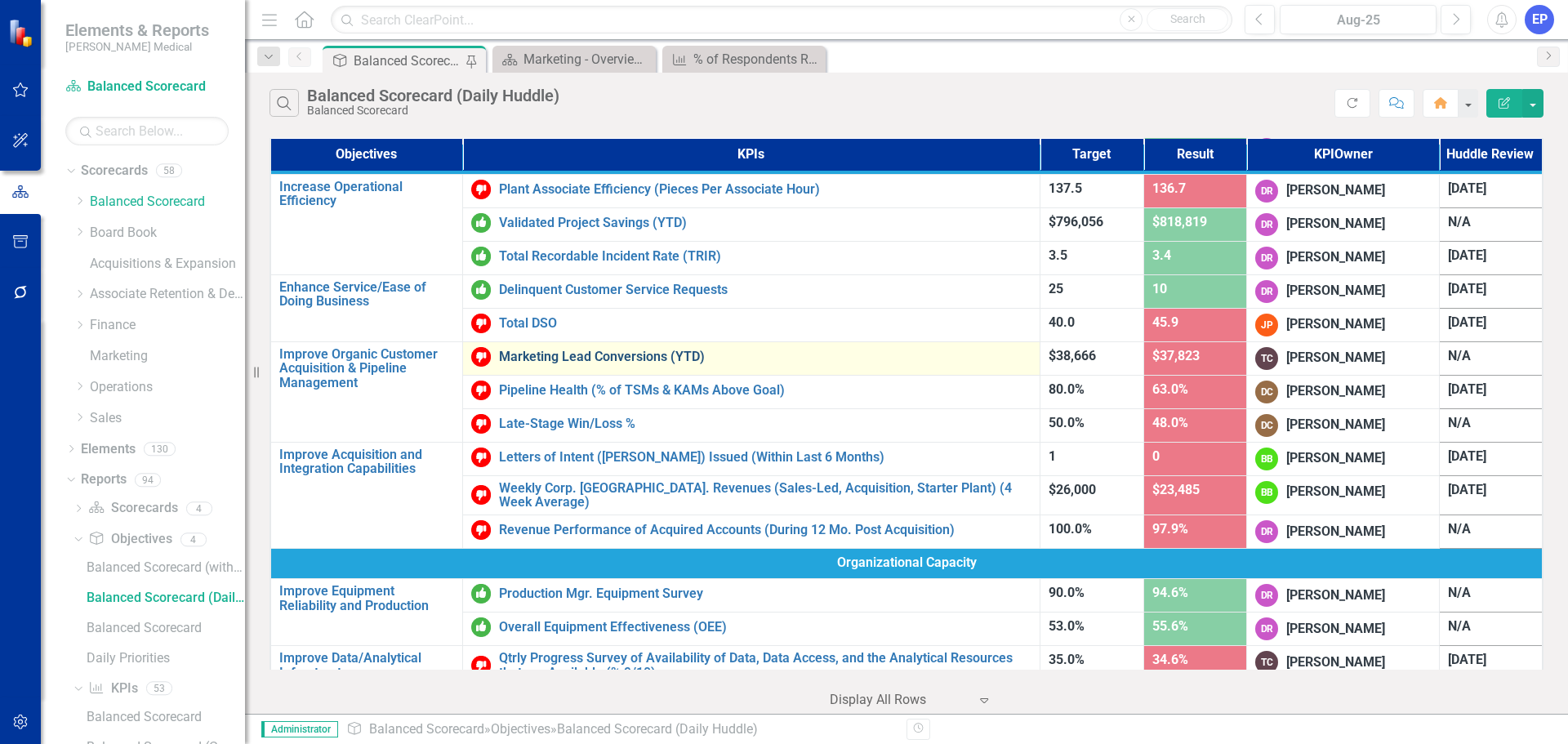
click at [577, 363] on link "Marketing Lead Conversions (YTD)" at bounding box center [765, 356] width 533 height 15
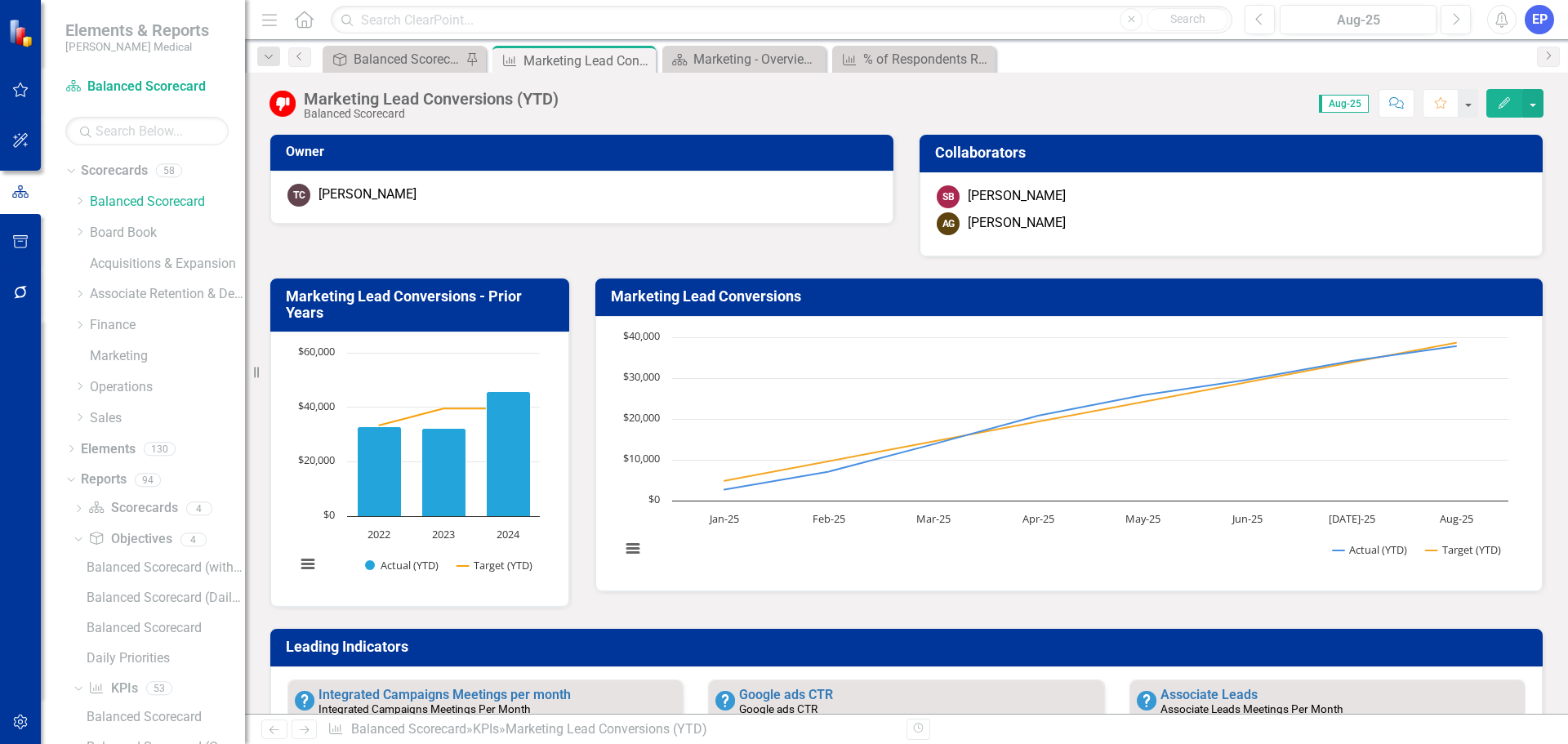
click at [1503, 105] on icon "Edit" at bounding box center [1504, 103] width 15 height 11
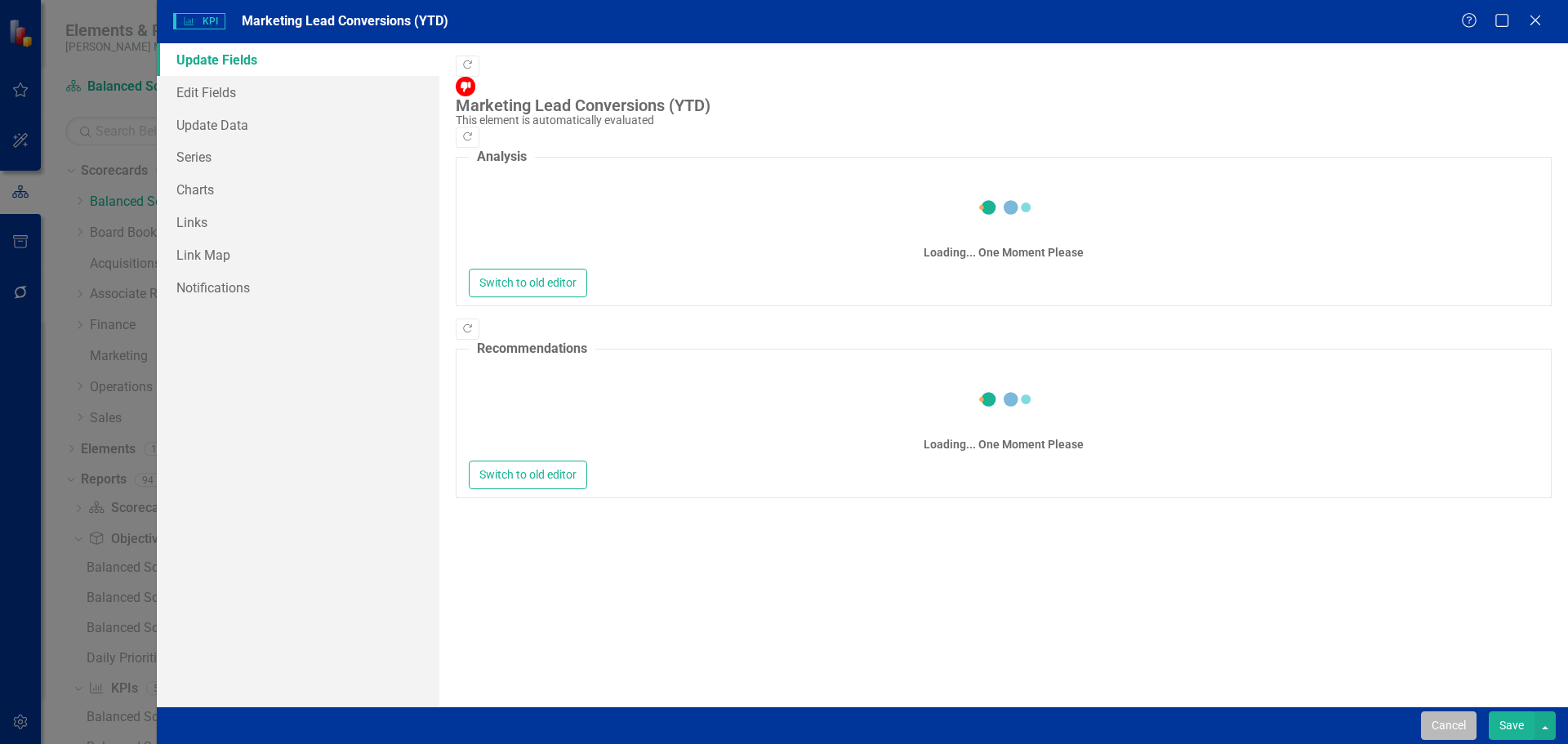
click at [1453, 722] on button "Cancel" at bounding box center [1449, 725] width 55 height 28
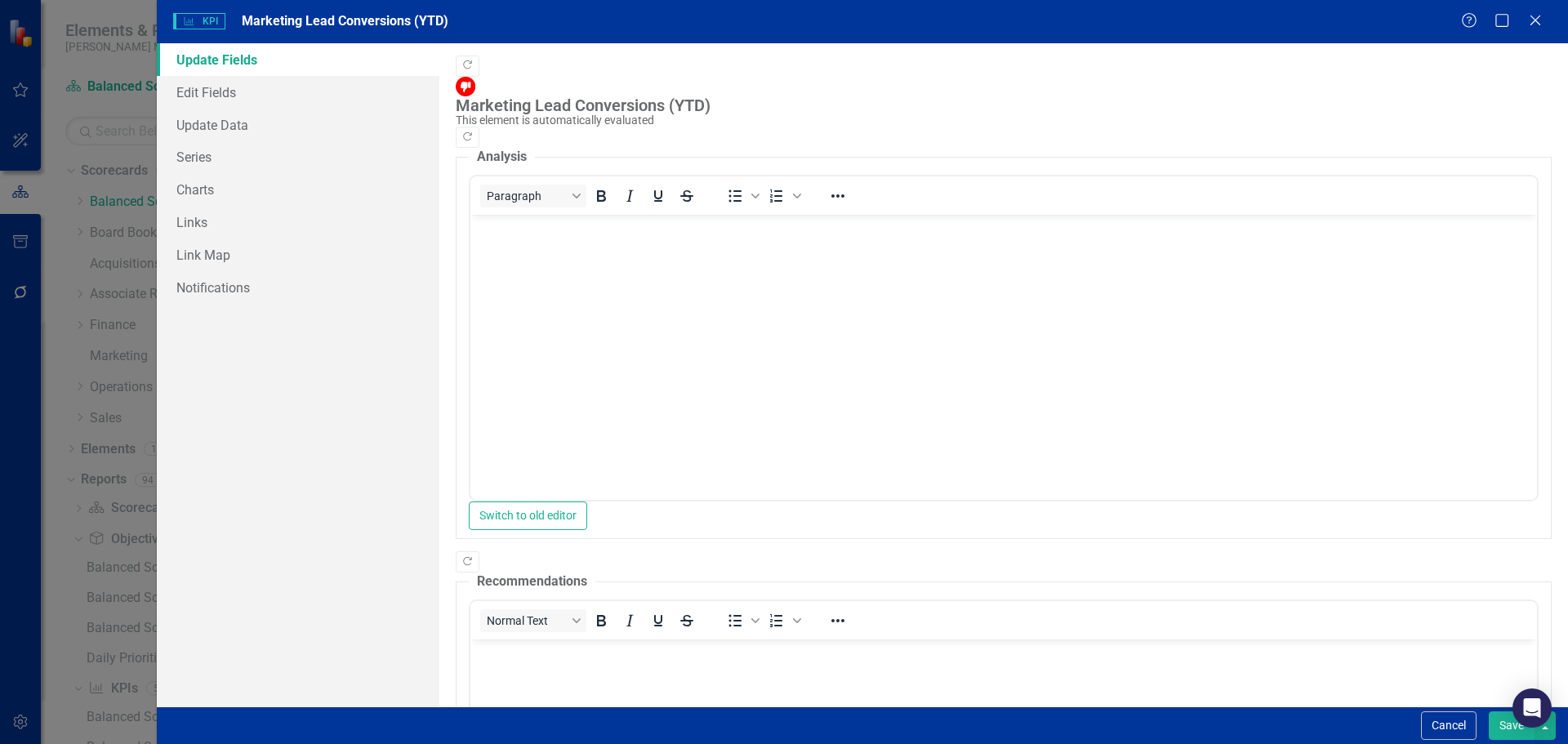
click at [1534, 109] on button "button" at bounding box center [1532, 103] width 21 height 28
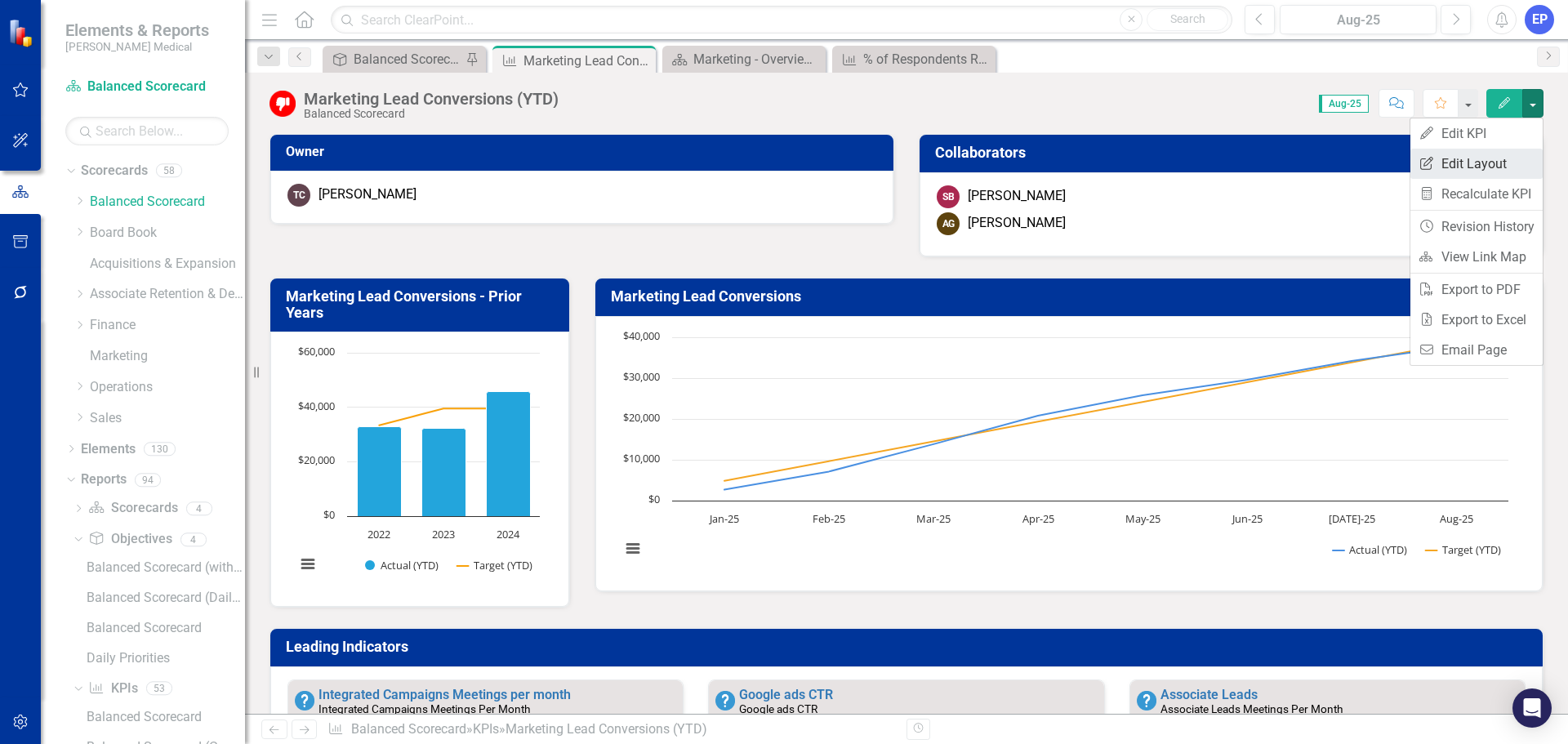
click at [1497, 157] on link "Edit Report Edit Layout" at bounding box center [1476, 163] width 132 height 30
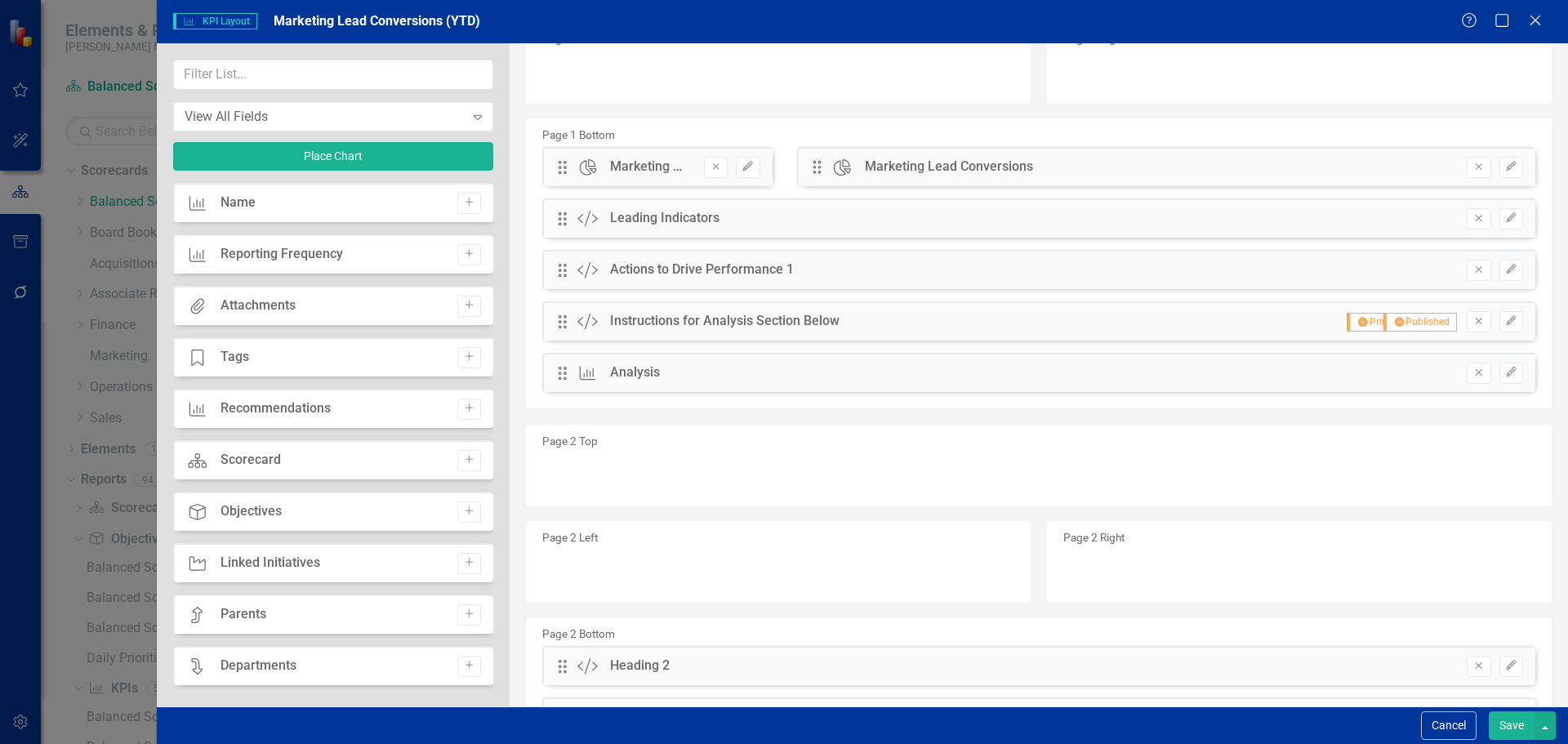
scroll to position [281, 0]
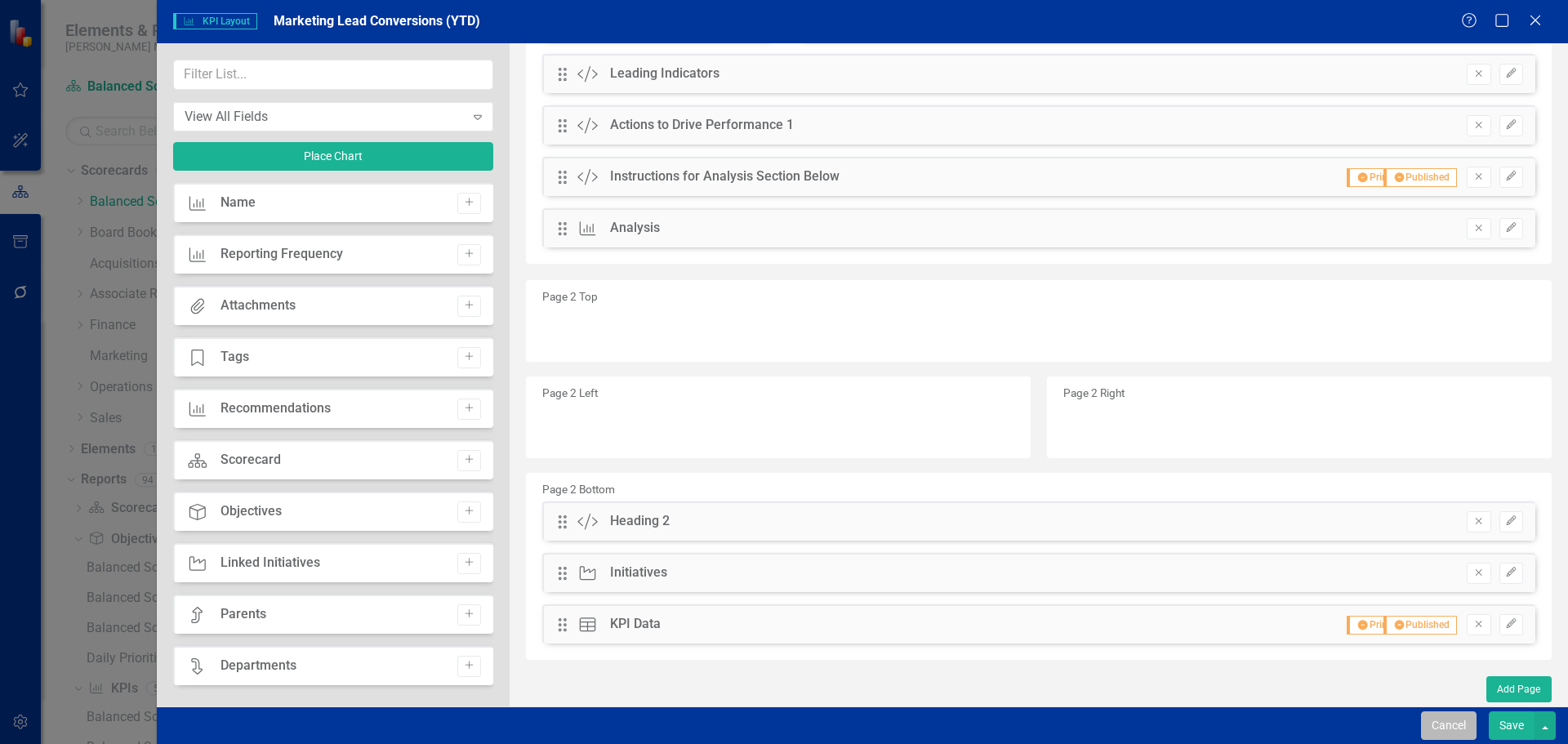
click at [1442, 720] on button "Cancel" at bounding box center [1449, 725] width 55 height 28
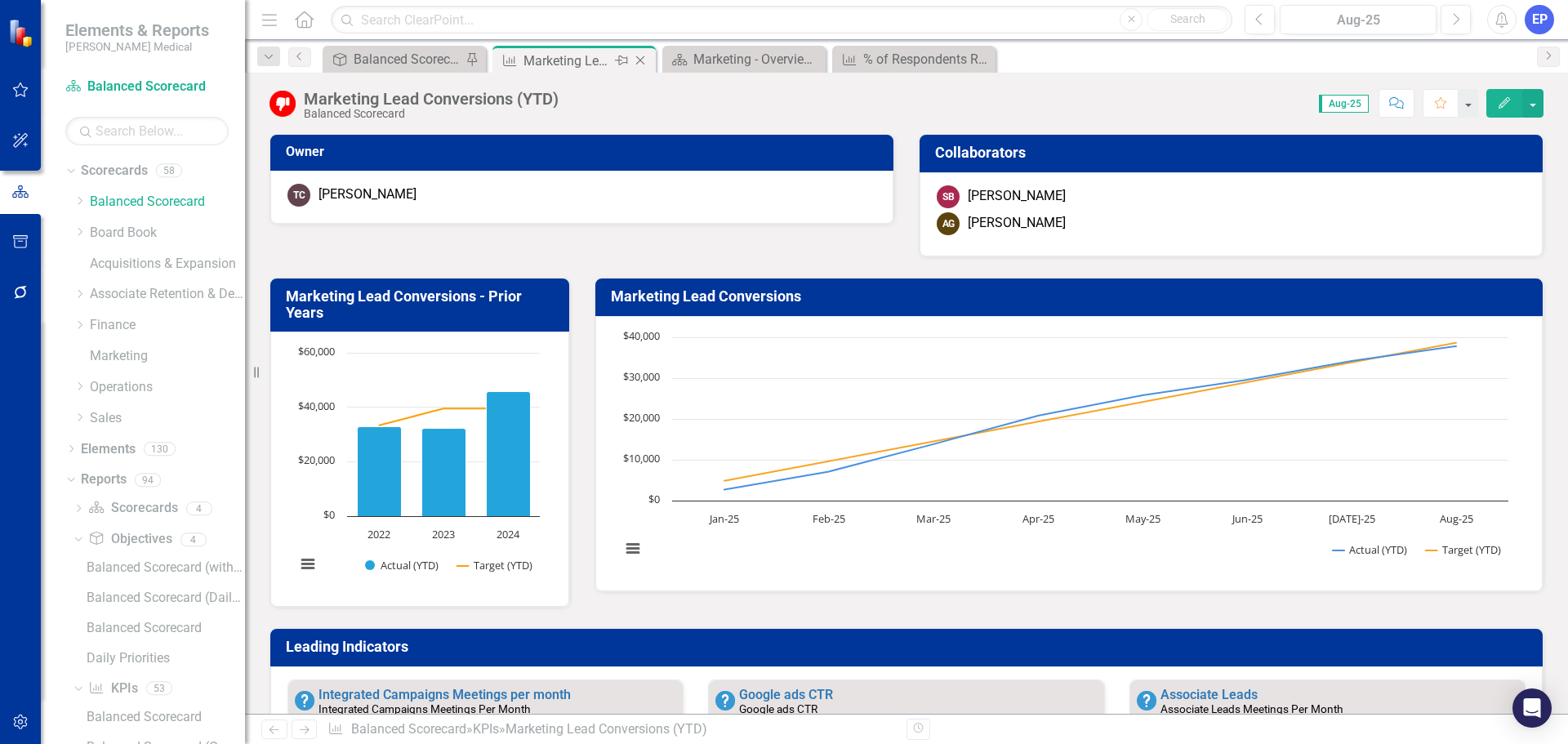
click at [644, 62] on icon "Close" at bounding box center [640, 61] width 17 height 13
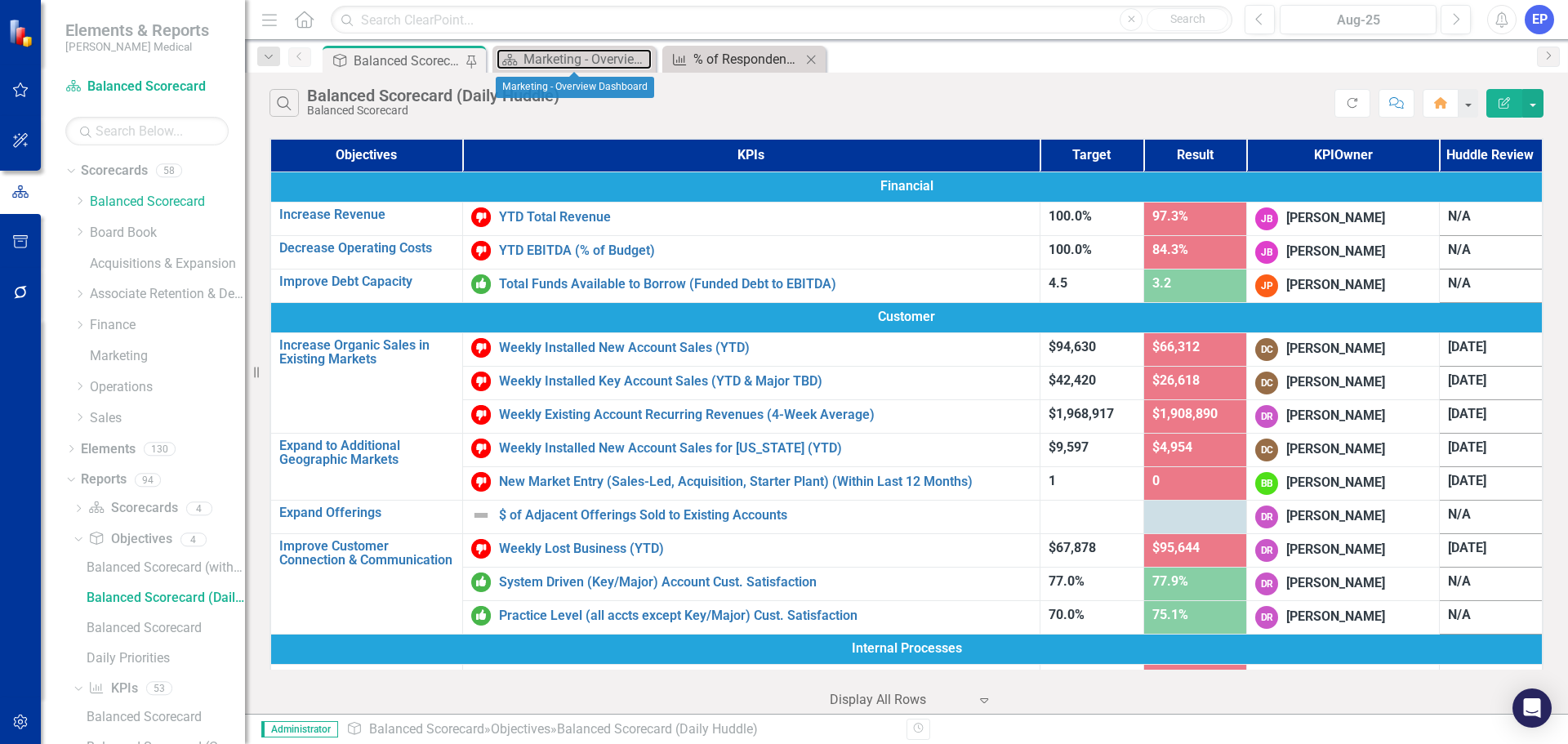
drag, startPoint x: 599, startPoint y: 60, endPoint x: 710, endPoint y: 56, distance: 111.1
click at [599, 60] on div "Marketing - Overview Dashboard" at bounding box center [588, 59] width 129 height 20
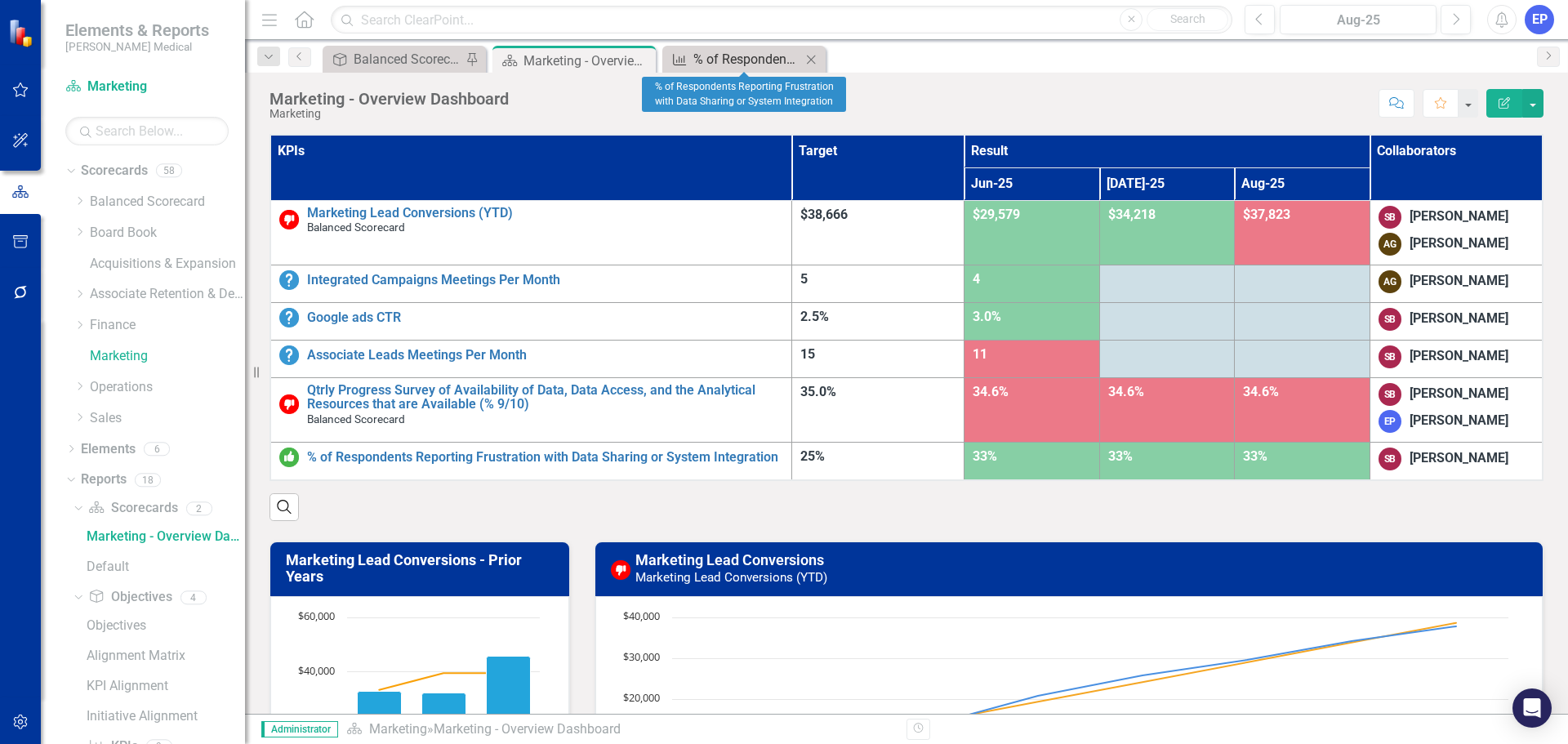
click at [703, 62] on div "% of Respondents Reporting Frustration with Data Sharing or System Integration" at bounding box center [747, 59] width 107 height 20
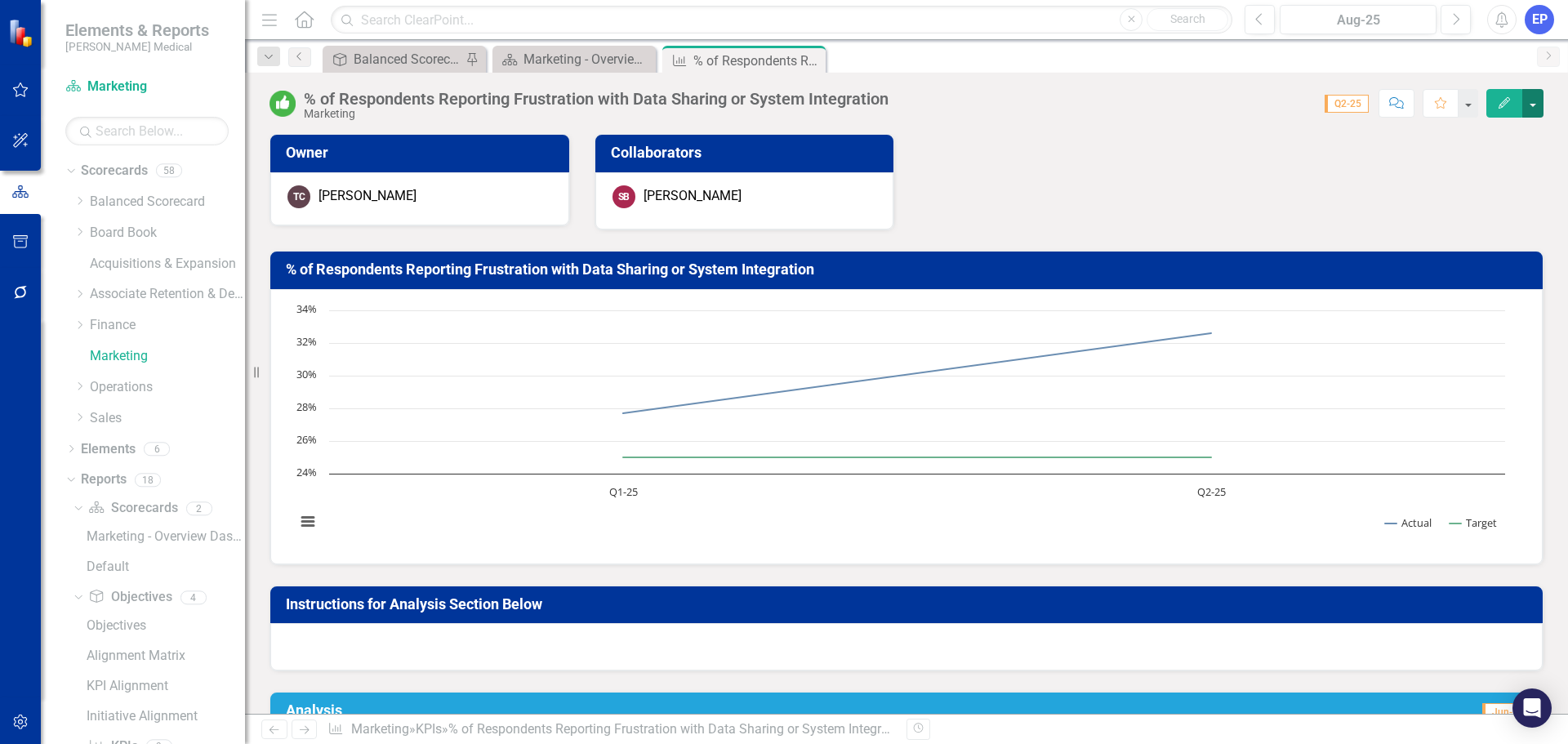
click at [1534, 102] on button "button" at bounding box center [1532, 103] width 21 height 28
click at [1494, 138] on link "Edit Edit KPI" at bounding box center [1476, 133] width 132 height 30
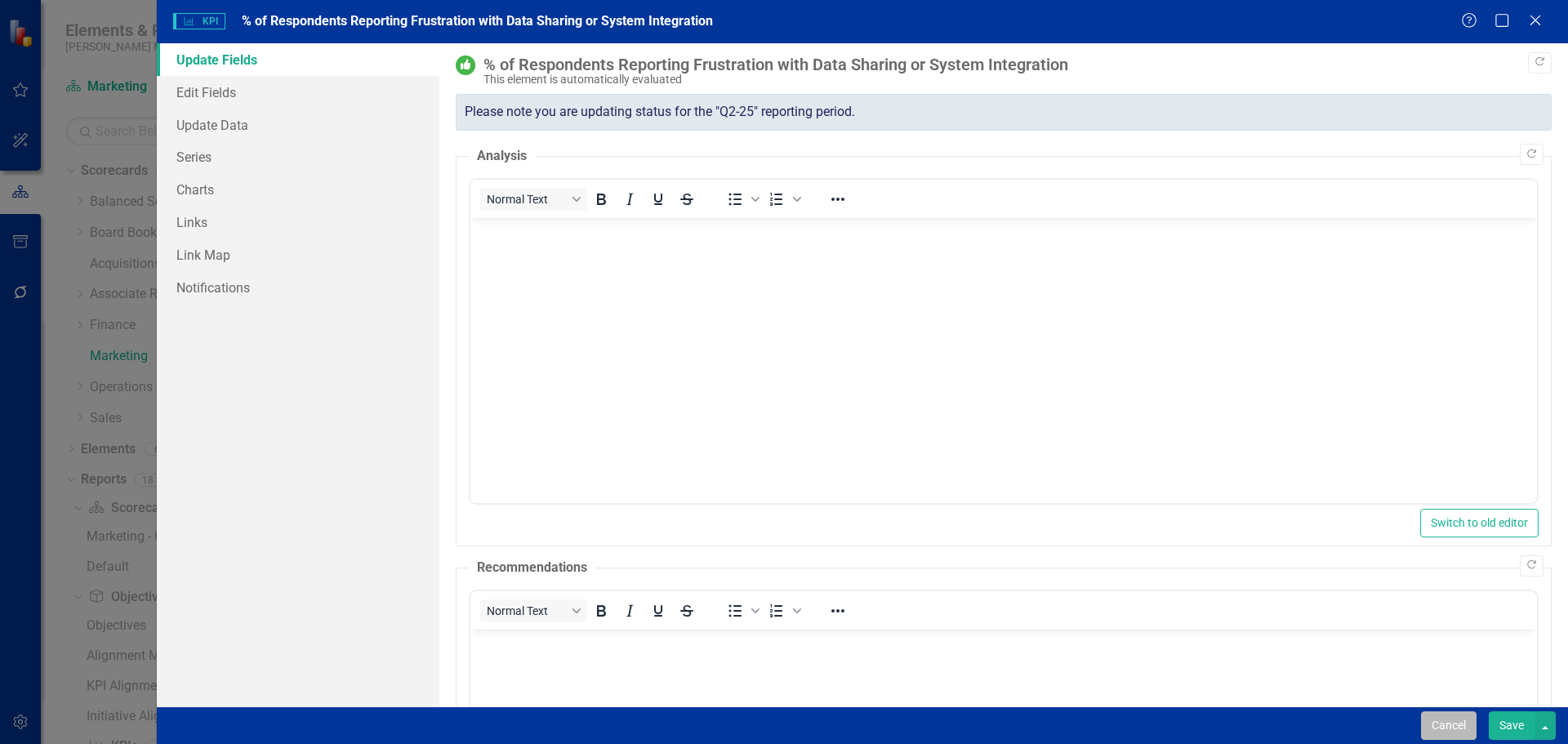
click at [1429, 729] on button "Cancel" at bounding box center [1449, 725] width 55 height 28
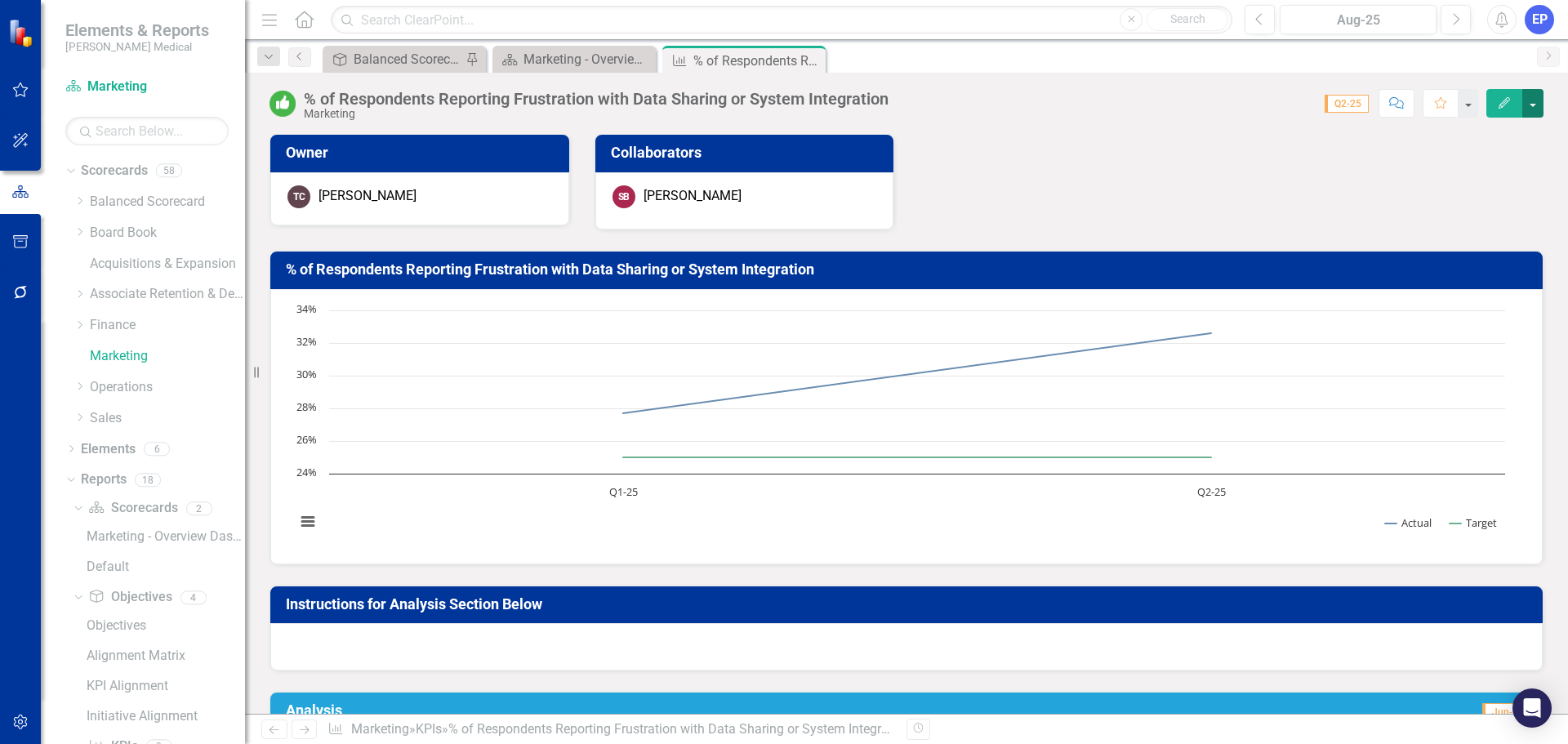
click at [1527, 95] on button "button" at bounding box center [1532, 103] width 21 height 28
click at [1480, 166] on link "Edit Report Edit Layout" at bounding box center [1476, 163] width 132 height 30
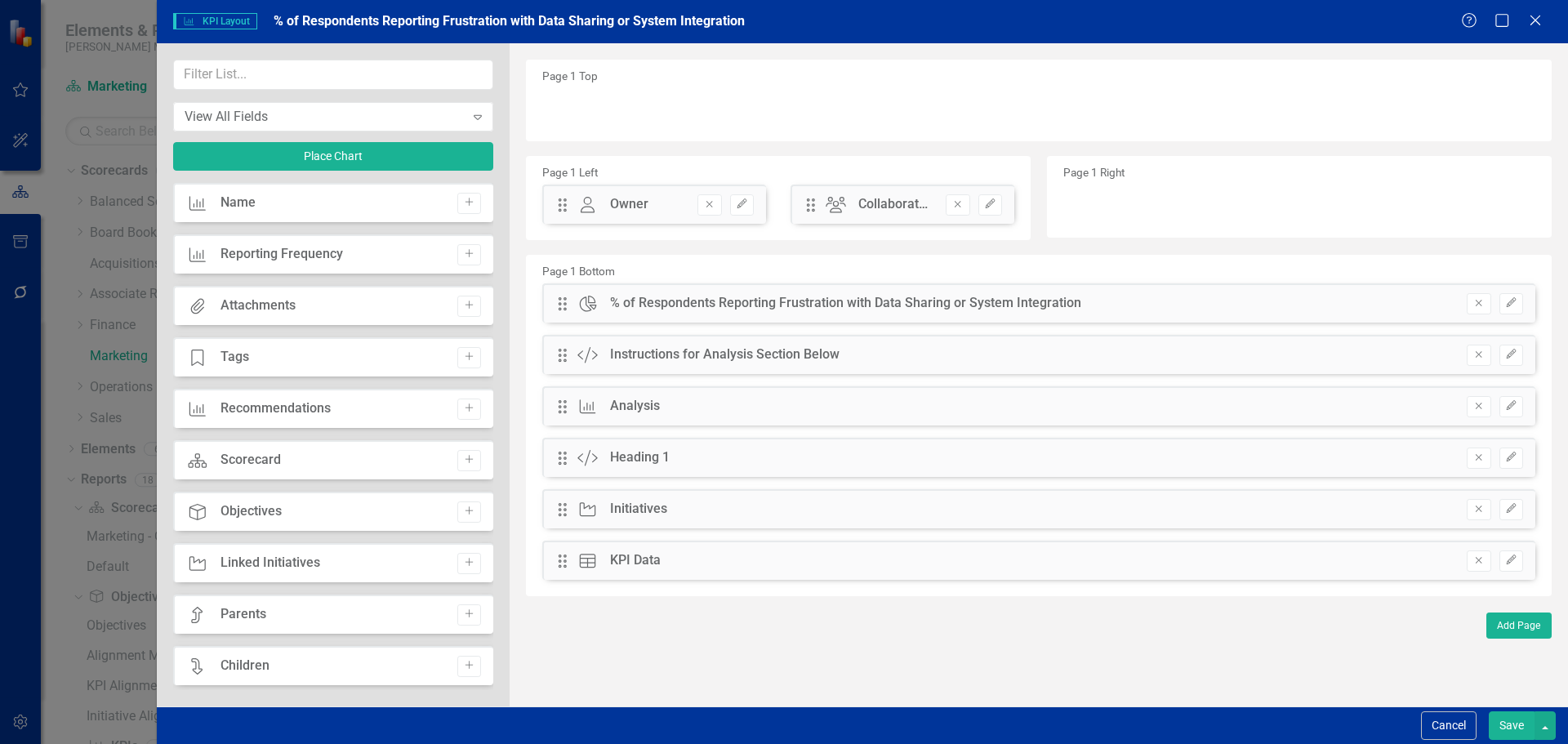
click at [579, 204] on icon "Owner" at bounding box center [587, 205] width 21 height 17
drag, startPoint x: 565, startPoint y: 206, endPoint x: 560, endPoint y: 121, distance: 85.1
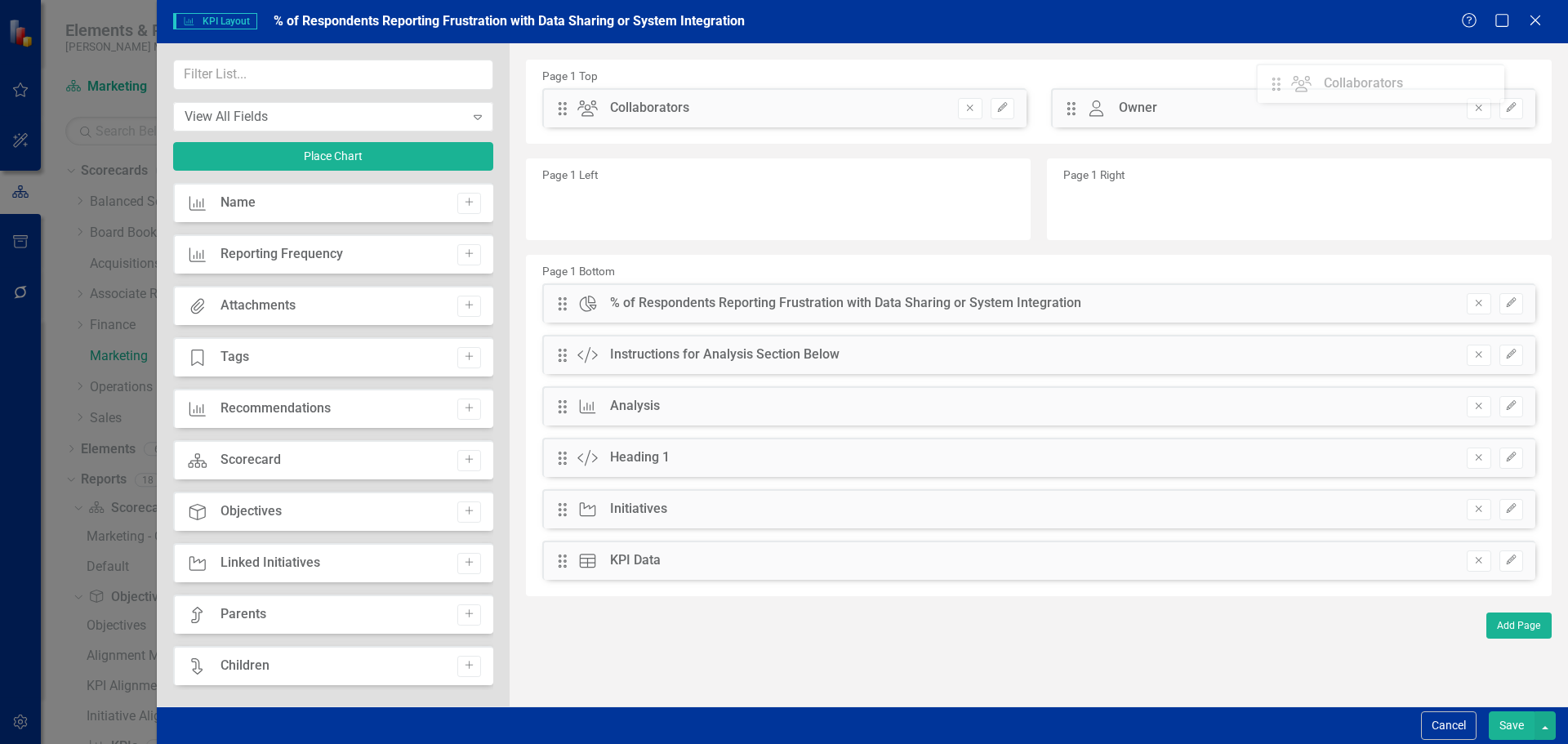
drag, startPoint x: 562, startPoint y: 212, endPoint x: 1288, endPoint y: 89, distance: 736.3
click at [349, 74] on input "text" at bounding box center [333, 74] width 320 height 30
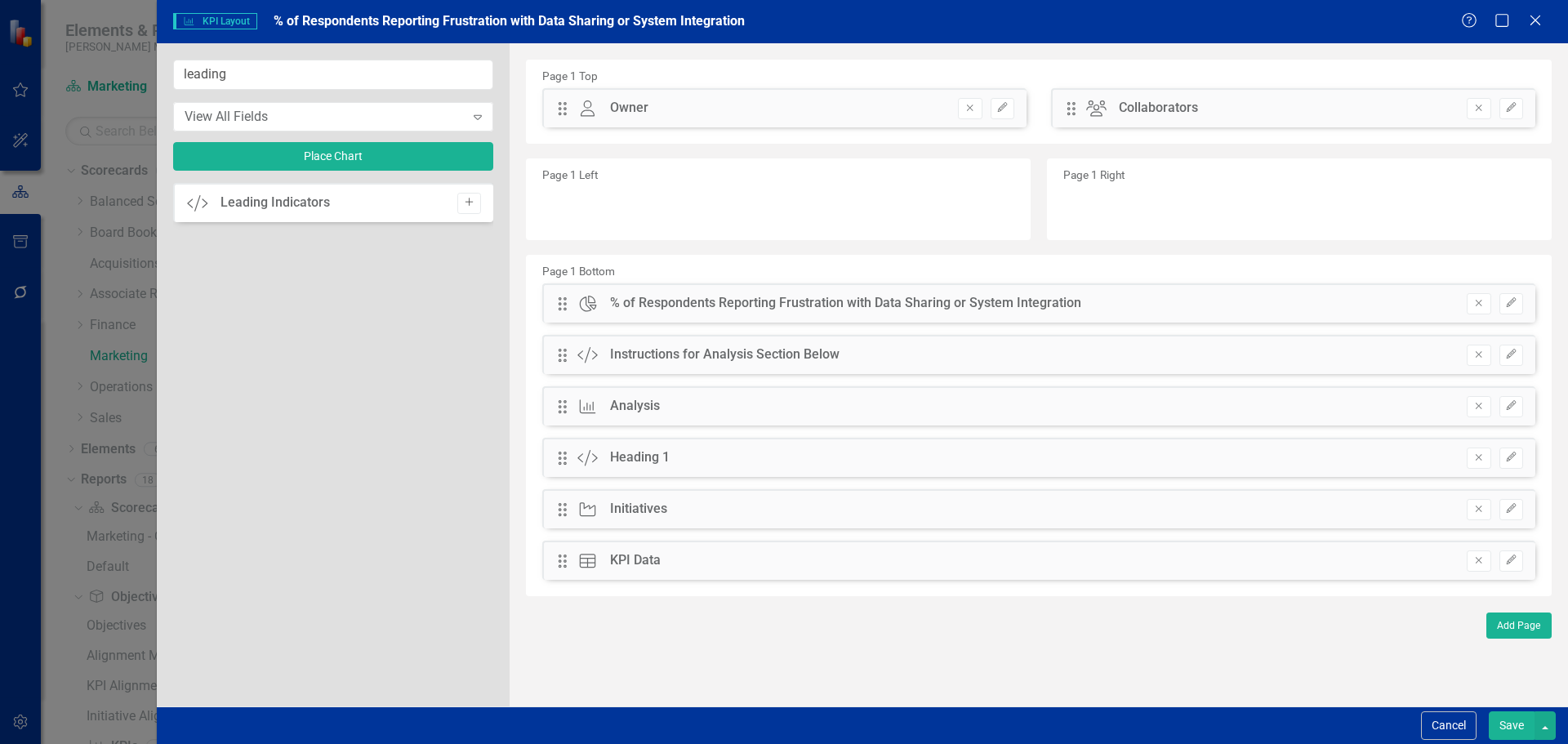
click at [475, 195] on button "Add" at bounding box center [469, 203] width 24 height 21
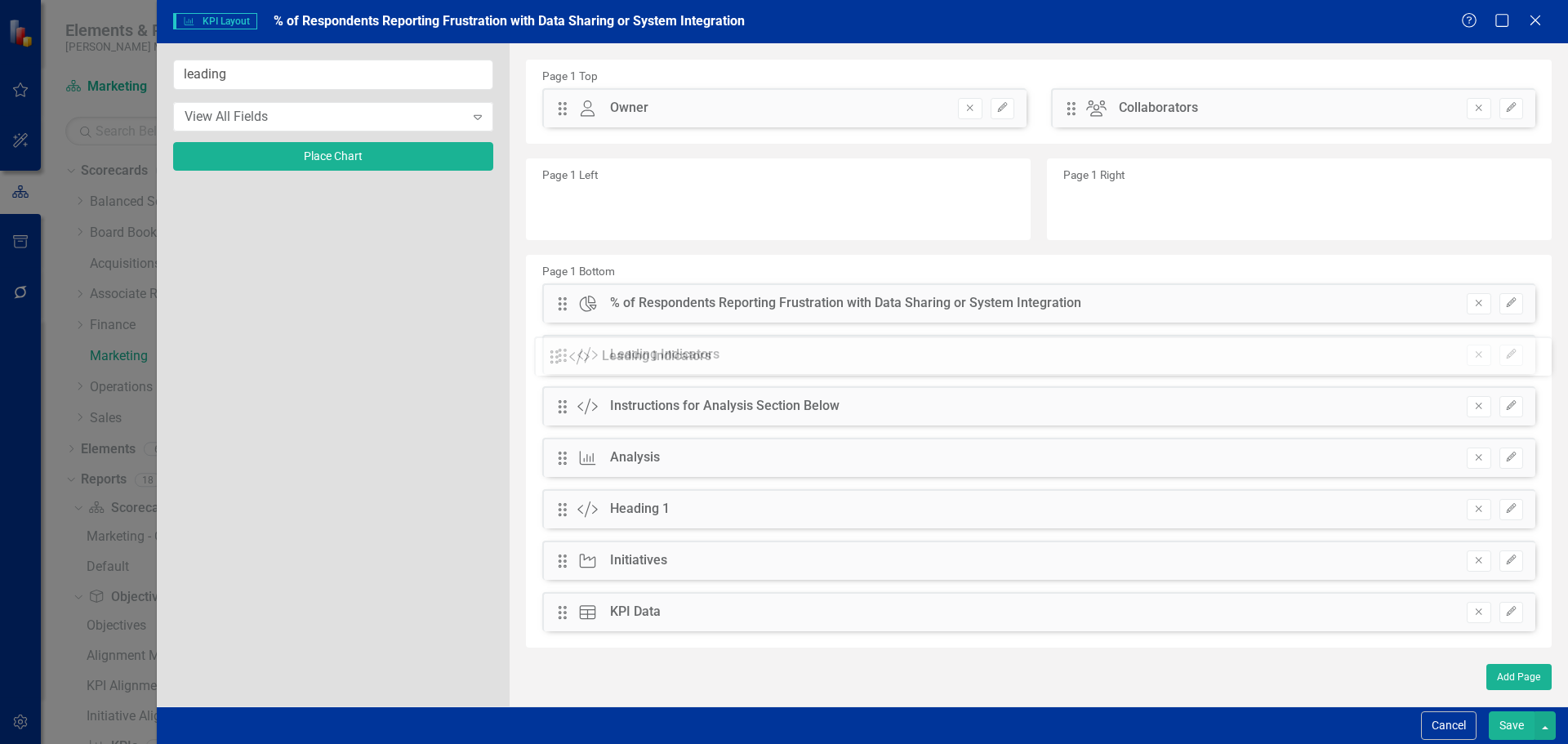
drag, startPoint x: 565, startPoint y: 111, endPoint x: 570, endPoint y: 359, distance: 248.1
click at [299, 75] on input "leading" at bounding box center [333, 74] width 320 height 30
drag, startPoint x: 299, startPoint y: 75, endPoint x: 92, endPoint y: 68, distance: 207.1
click at [92, 68] on div "KPI KPI Layout % of Respondents Reporting Frustration with Data Sharing or Syst…" at bounding box center [784, 372] width 1568 height 744
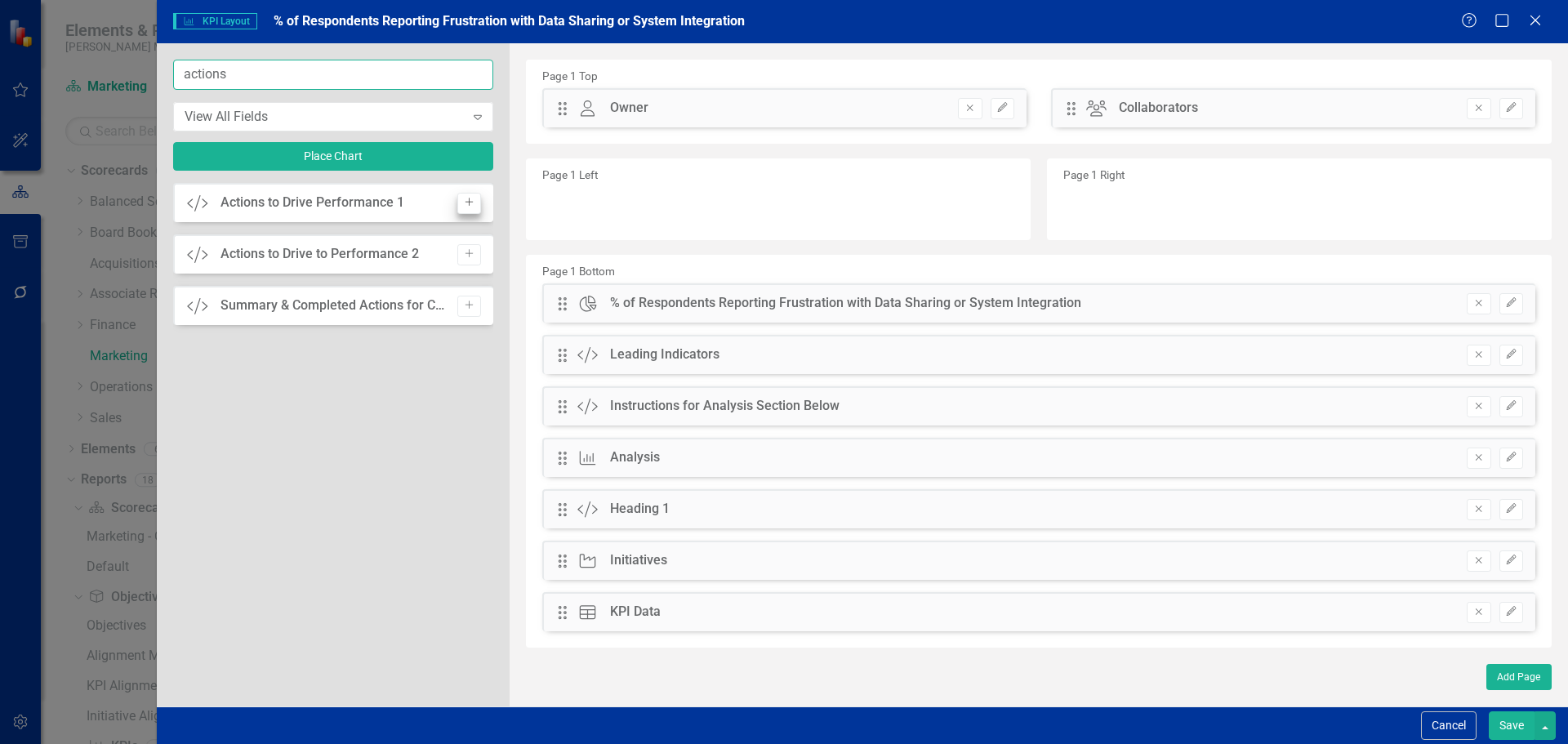
type input "actions"
click at [480, 196] on button "Add" at bounding box center [469, 203] width 24 height 21
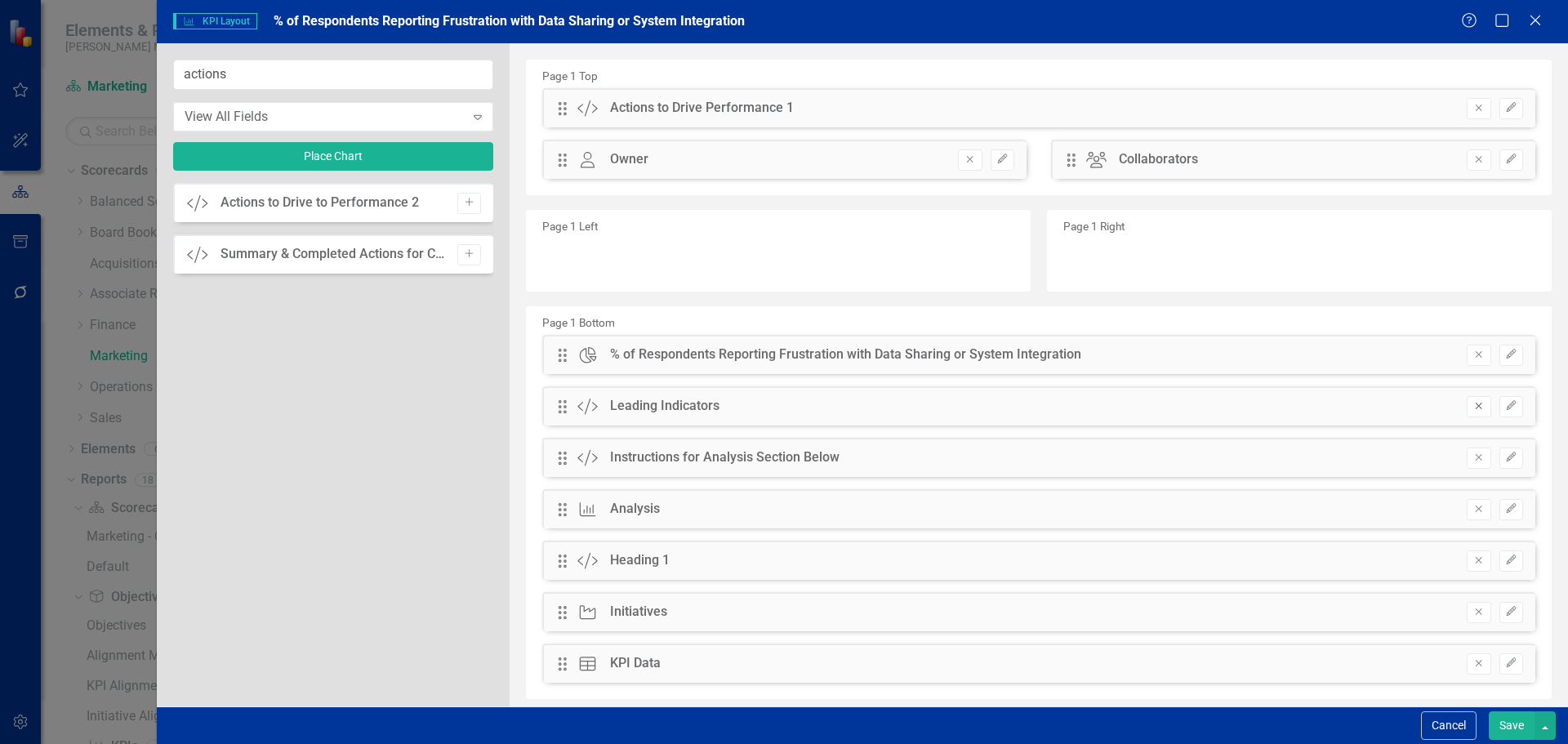
click at [1472, 408] on icon "Remove" at bounding box center [1478, 405] width 12 height 10
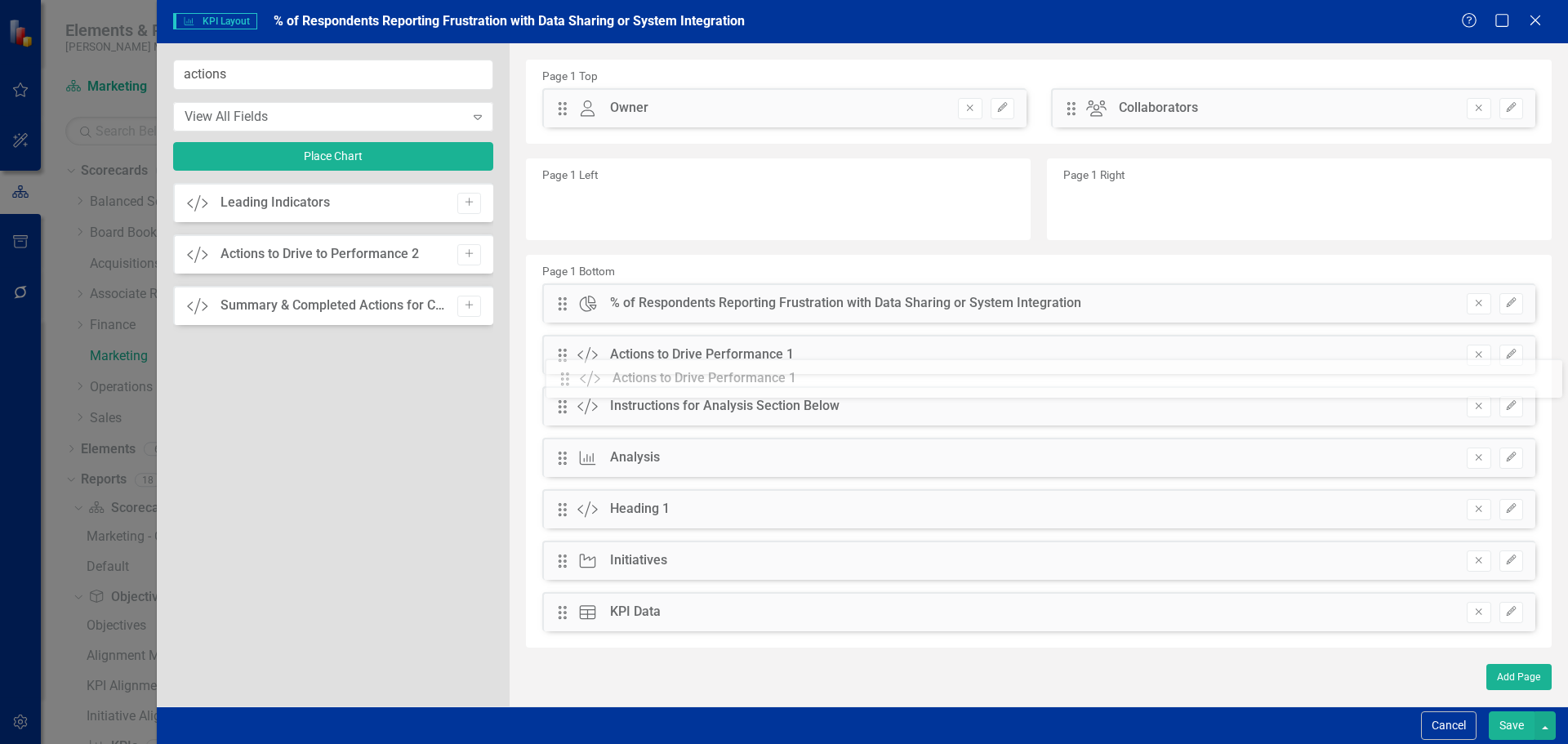
drag, startPoint x: 562, startPoint y: 107, endPoint x: 577, endPoint y: 378, distance: 271.4
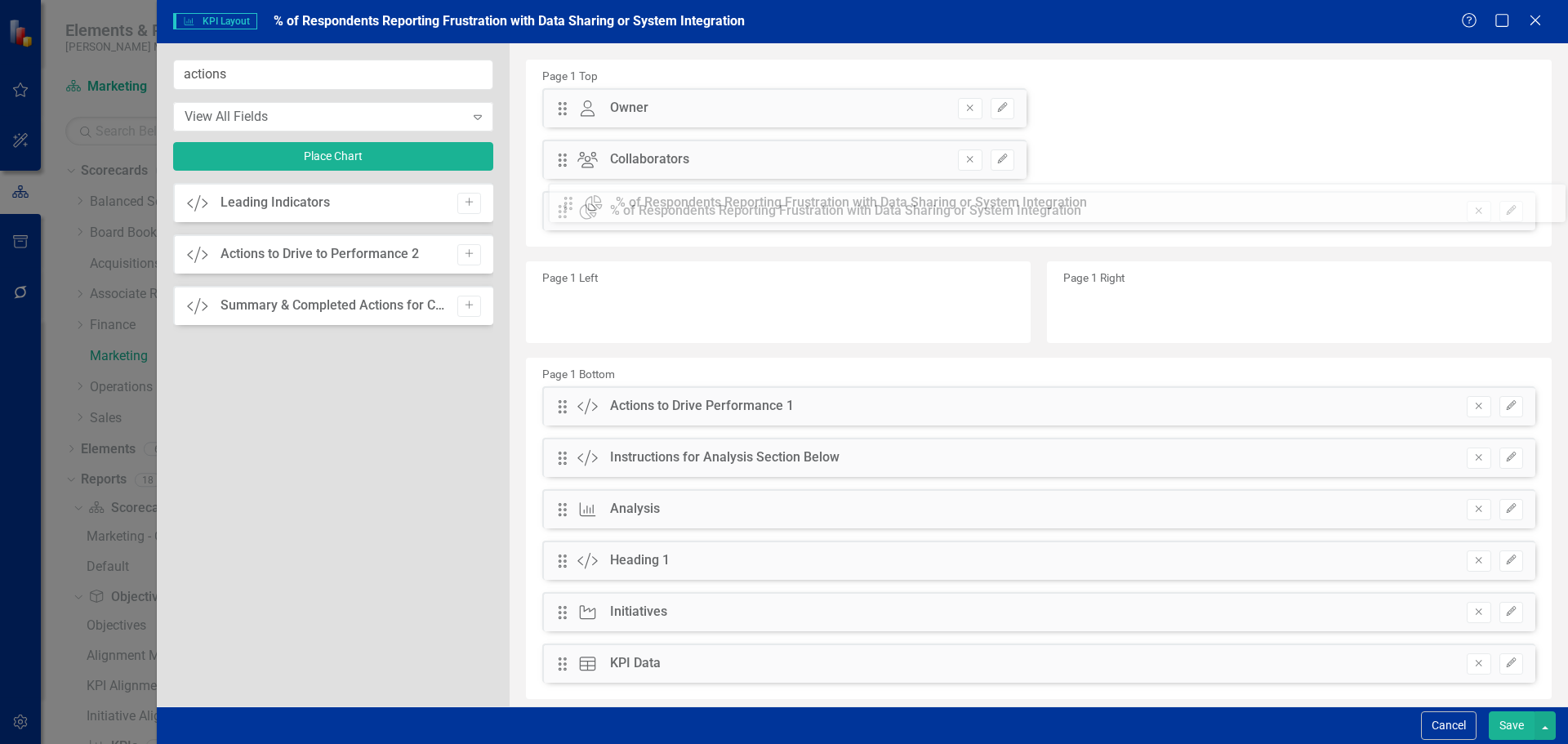
drag, startPoint x: 560, startPoint y: 306, endPoint x: 578, endPoint y: 206, distance: 101.6
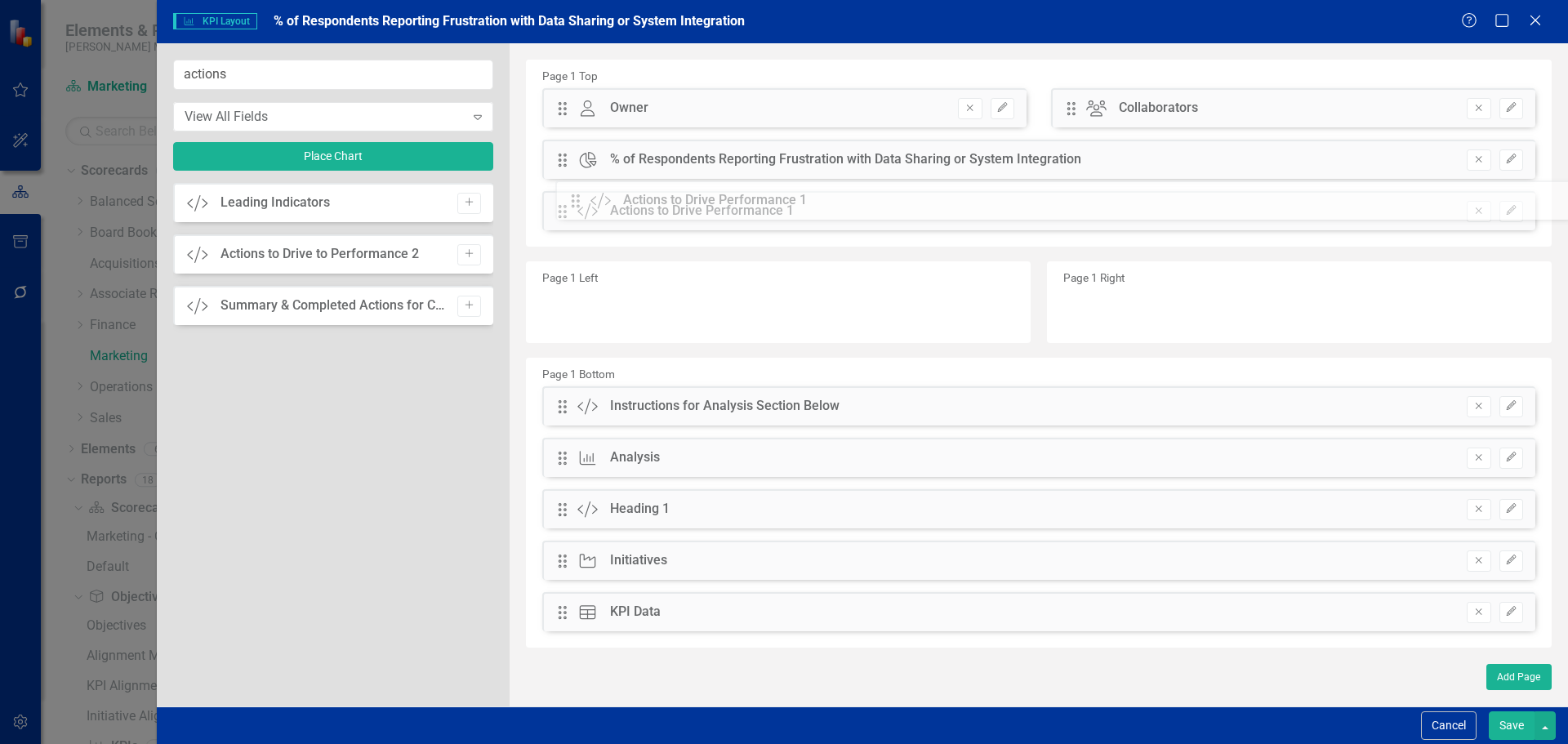
drag, startPoint x: 565, startPoint y: 357, endPoint x: 590, endPoint y: 206, distance: 153.1
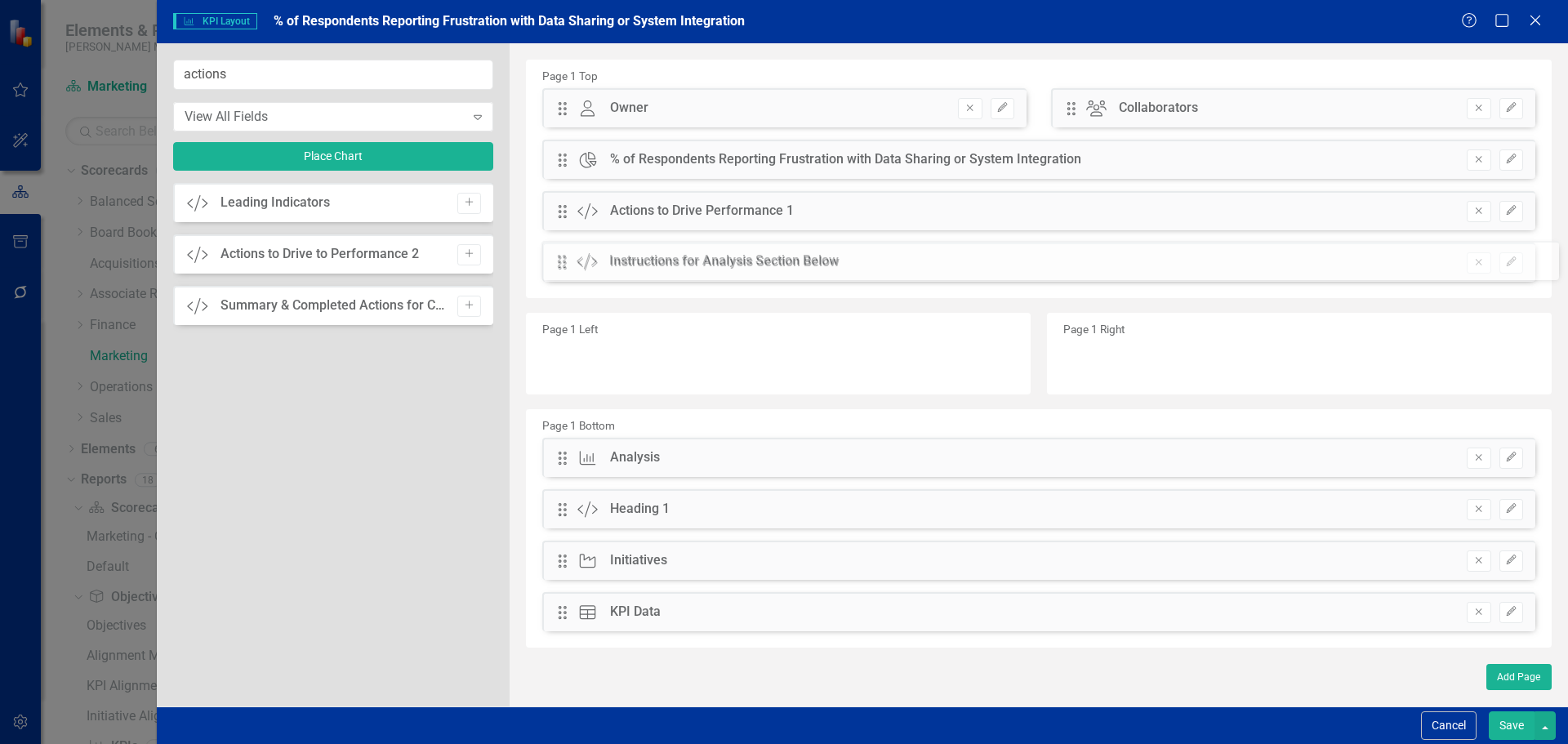
drag, startPoint x: 556, startPoint y: 410, endPoint x: 568, endPoint y: 265, distance: 145.5
drag, startPoint x: 570, startPoint y: 460, endPoint x: 608, endPoint y: 314, distance: 150.9
click at [1517, 731] on button "Save" at bounding box center [1511, 725] width 46 height 28
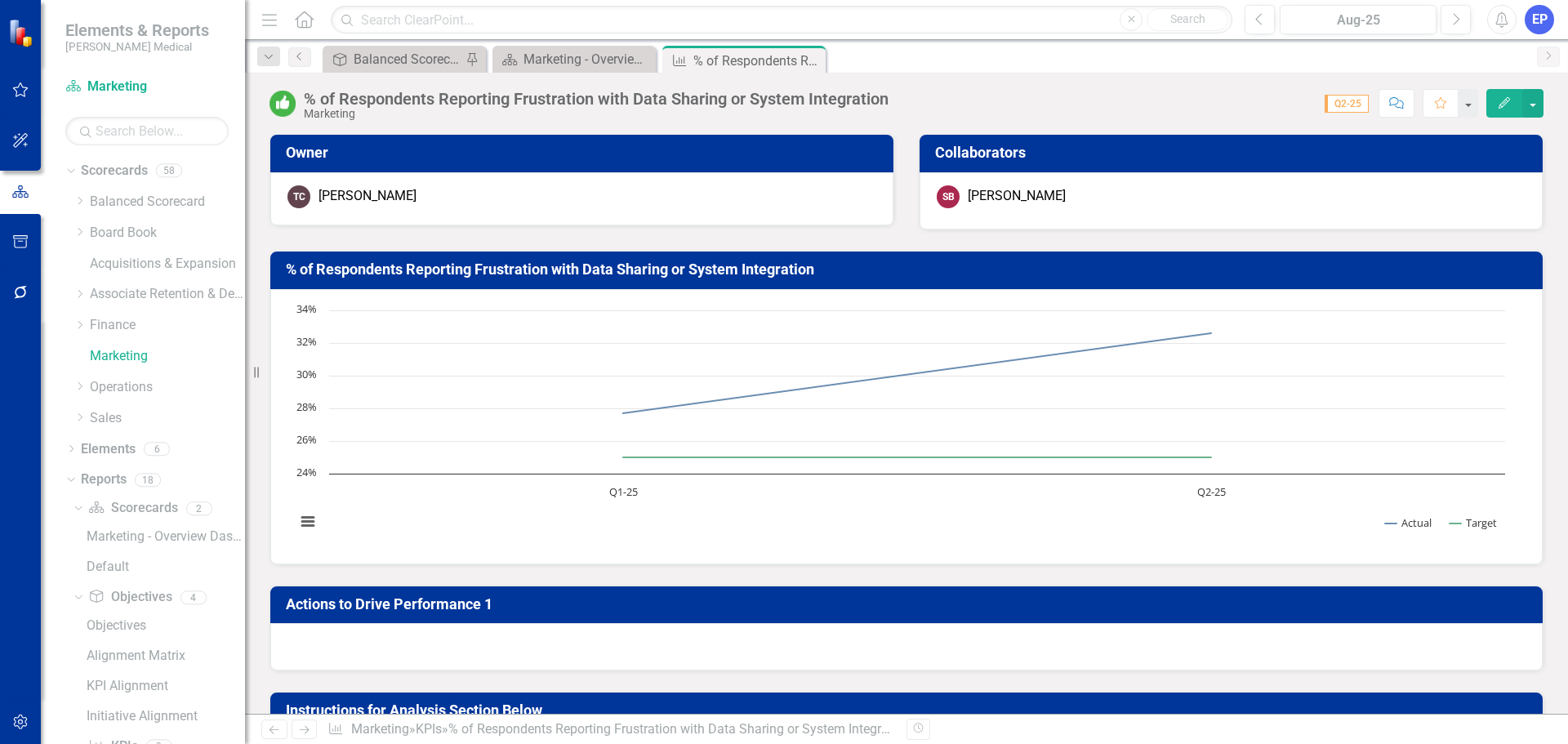
click at [614, 101] on div "% of Respondents Reporting Frustration with Data Sharing or System Integration" at bounding box center [596, 99] width 584 height 18
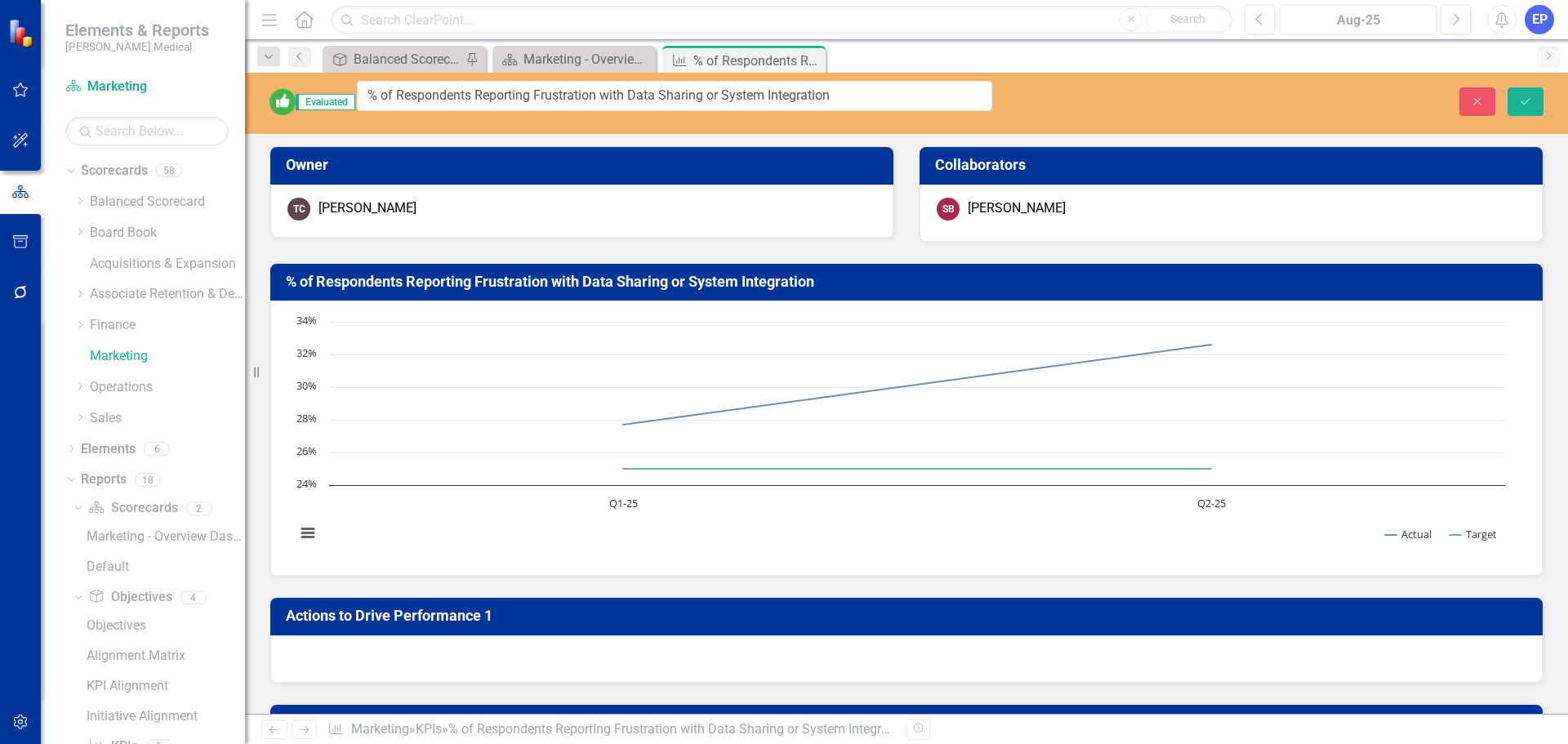
click at [614, 101] on input "% of Respondents Reporting Frustration with Data Sharing or System Integration" at bounding box center [674, 96] width 636 height 30
click at [1470, 96] on icon "Close" at bounding box center [1477, 101] width 15 height 11
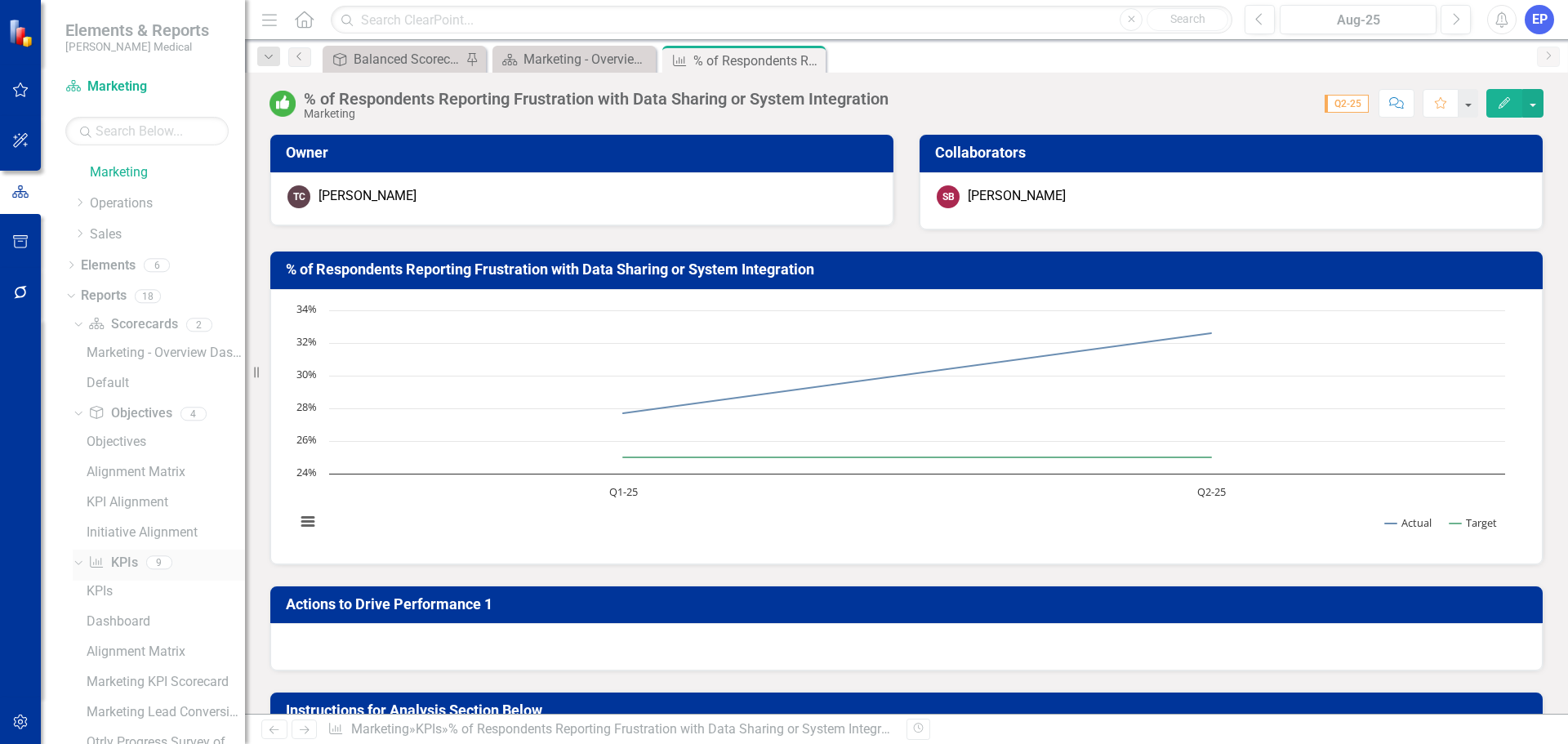
scroll to position [182, 0]
click at [98, 300] on link "Reports" at bounding box center [104, 298] width 46 height 18
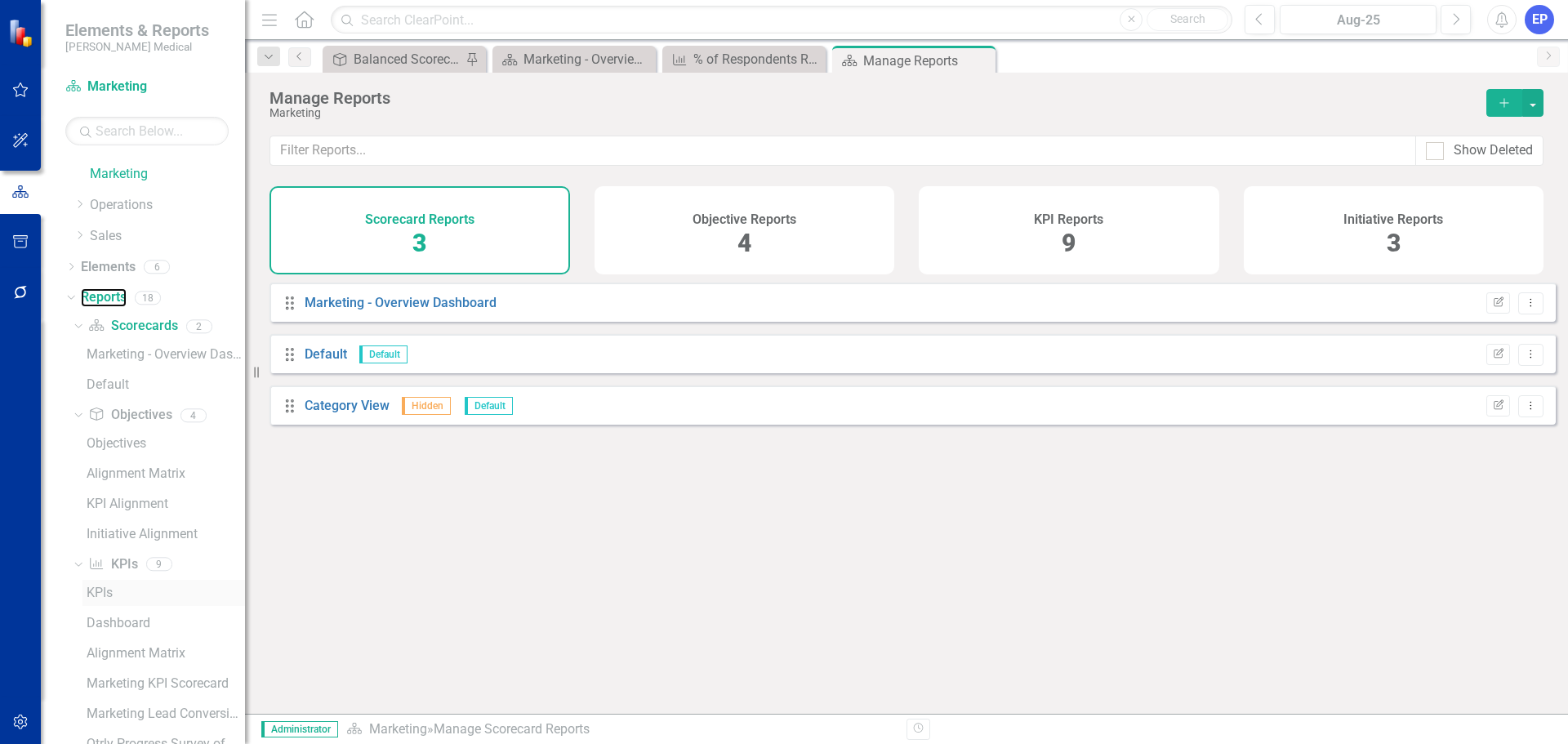
scroll to position [345, 0]
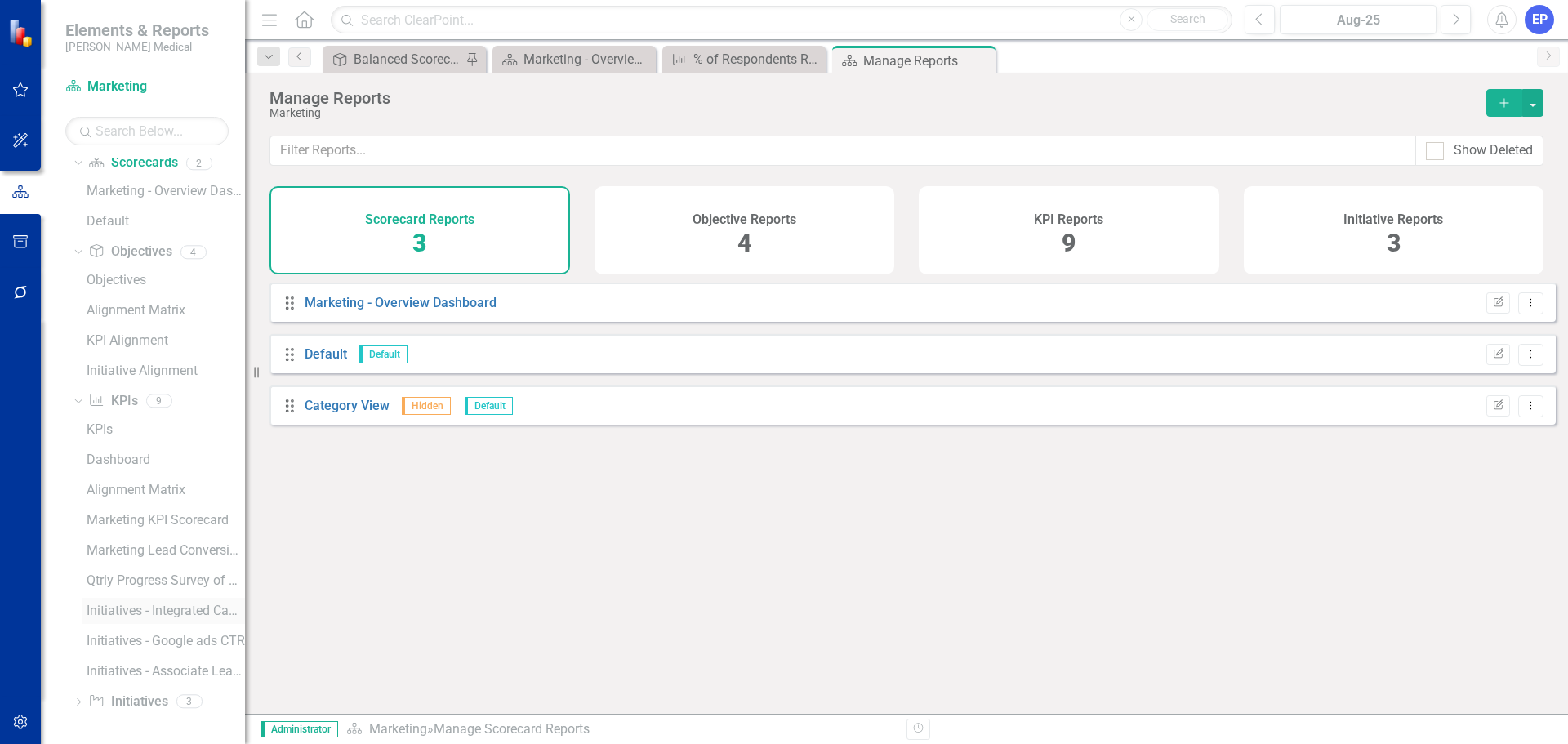
click at [124, 617] on div "Initiatives - Integrated Campaigns Meetings Per Month" at bounding box center [165, 611] width 158 height 15
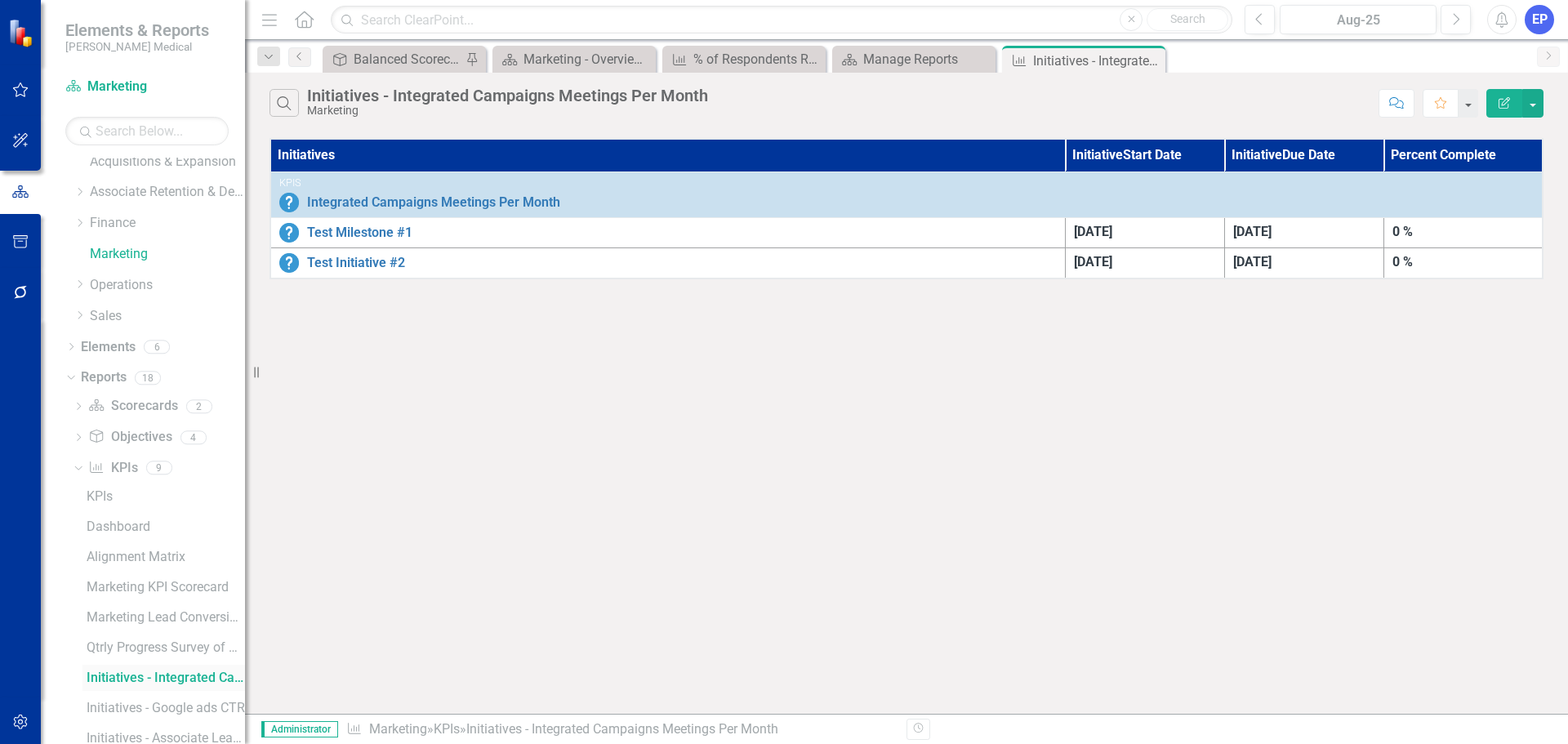
scroll to position [130, 0]
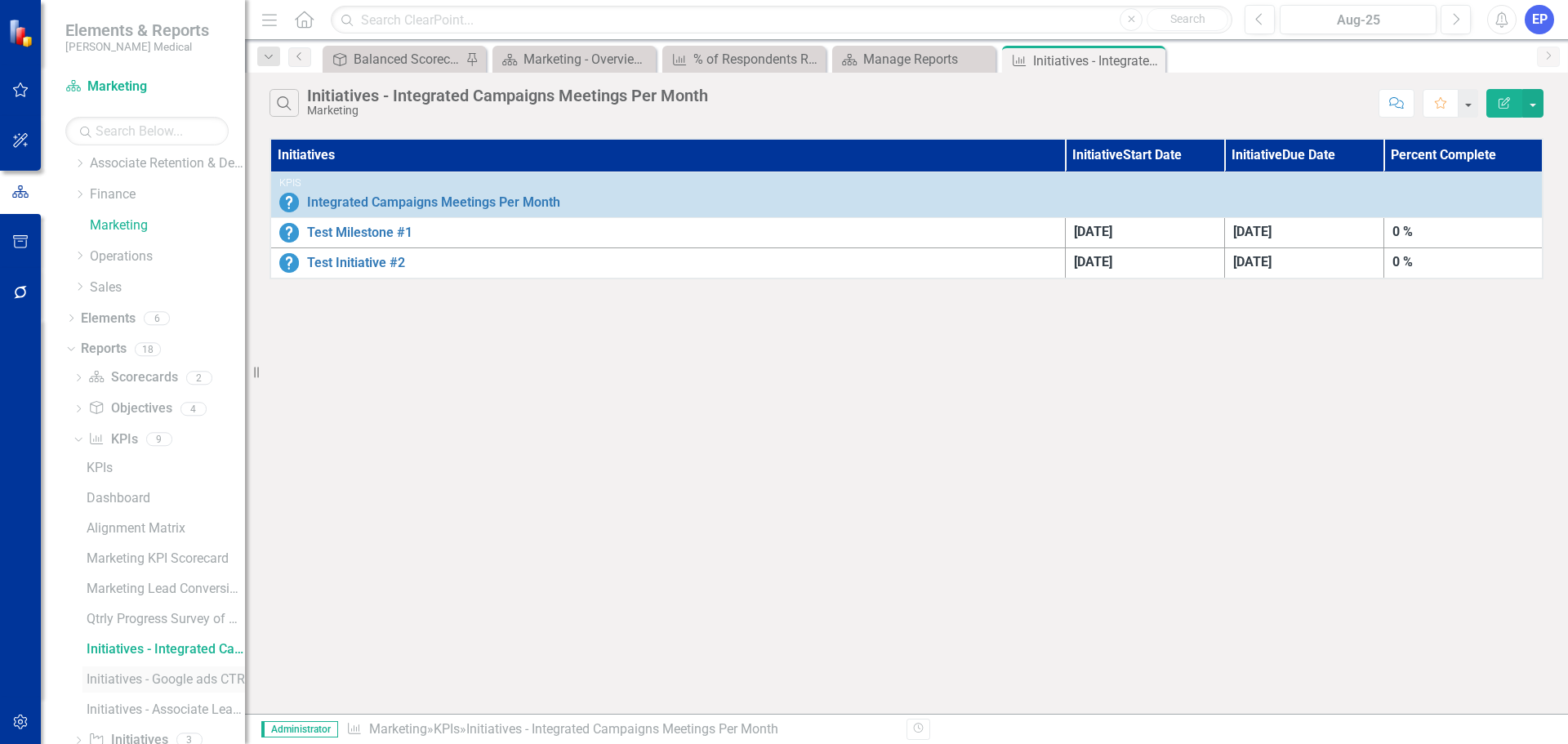
click at [130, 684] on div "Initiatives - Google ads CTR" at bounding box center [165, 680] width 158 height 15
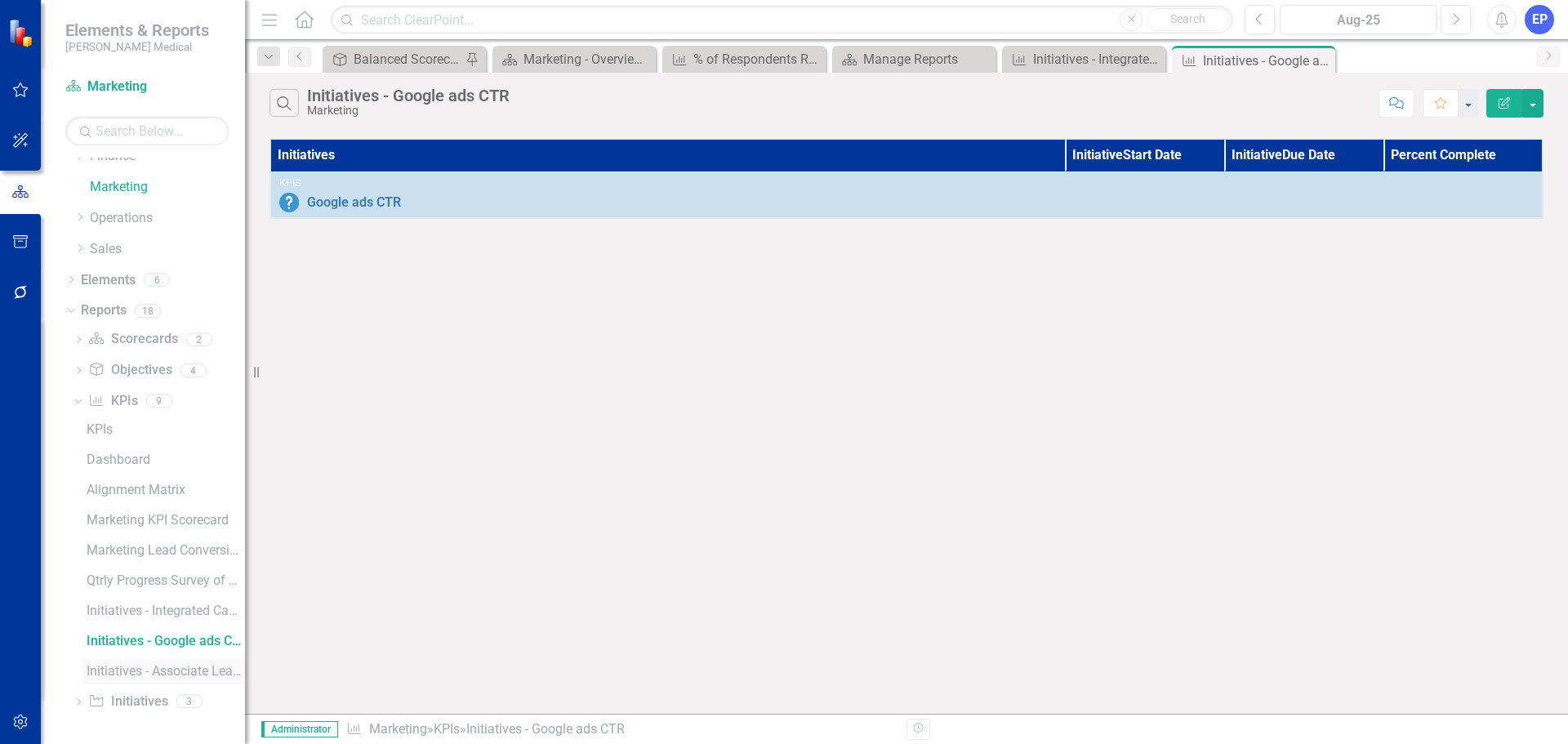
click at [134, 668] on div "Initiatives - Associate Leads Meetings Per Month" at bounding box center [165, 671] width 158 height 15
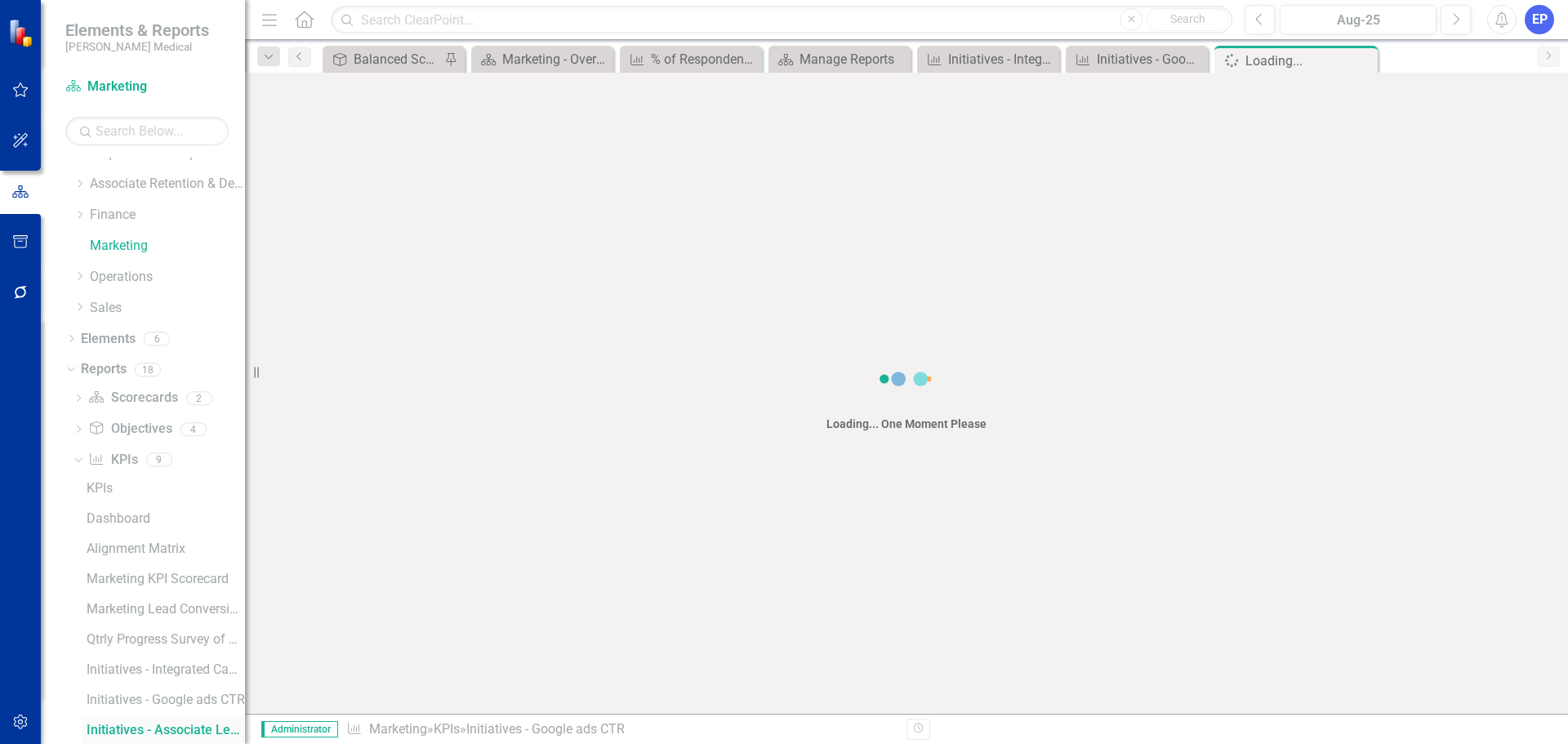
scroll to position [109, 0]
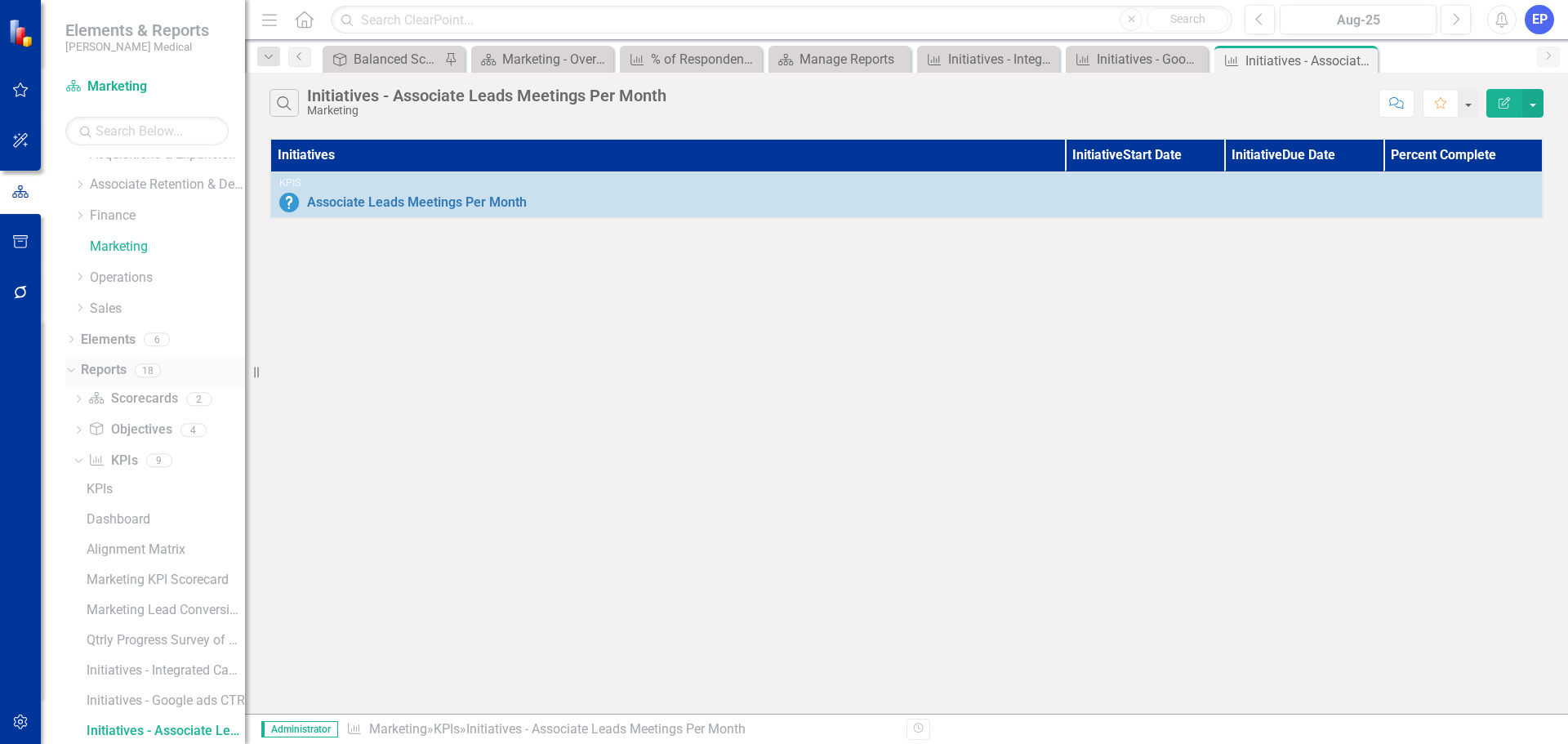
click at [105, 368] on link "Reports" at bounding box center [104, 370] width 46 height 18
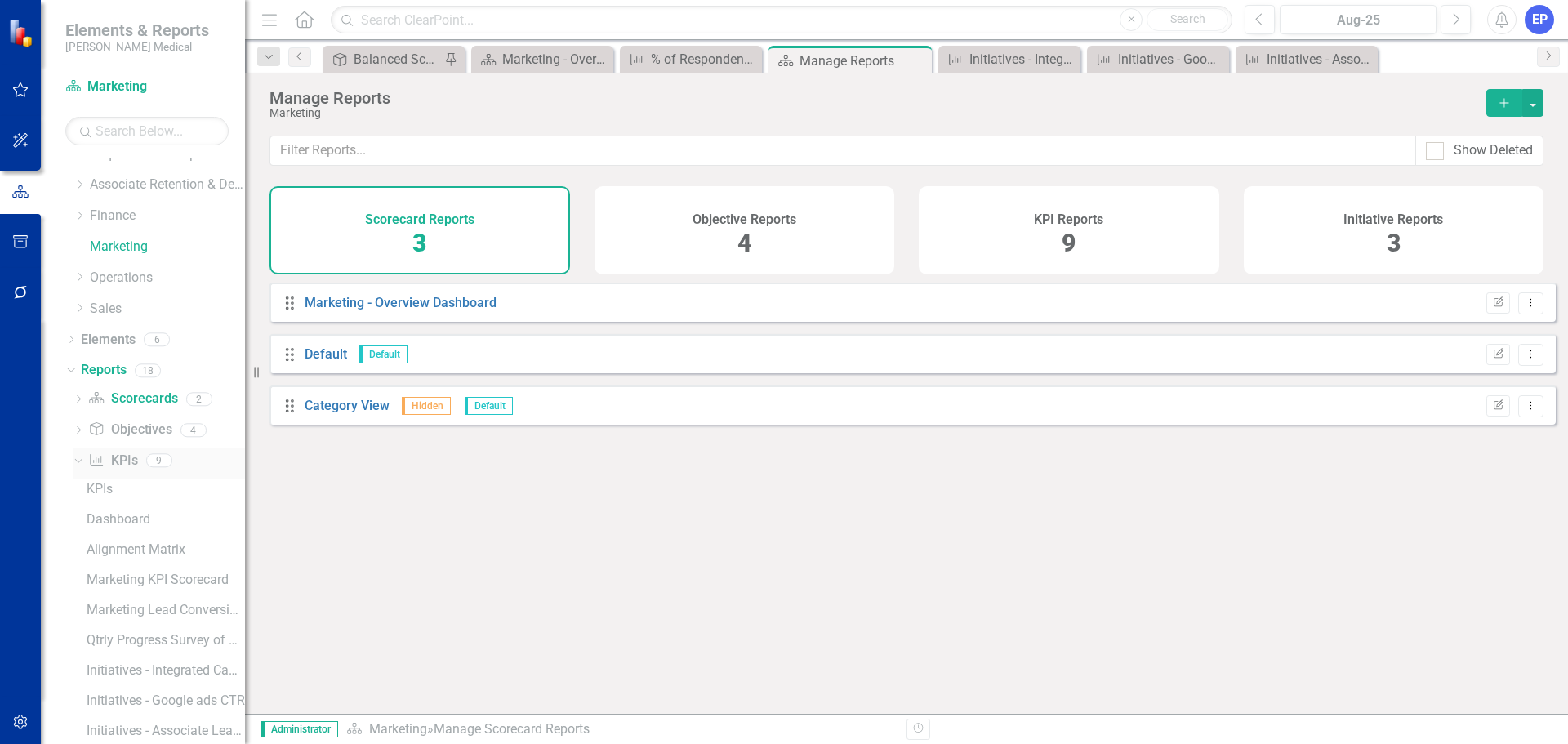
click at [112, 462] on link "KPI KPIs" at bounding box center [112, 461] width 49 height 18
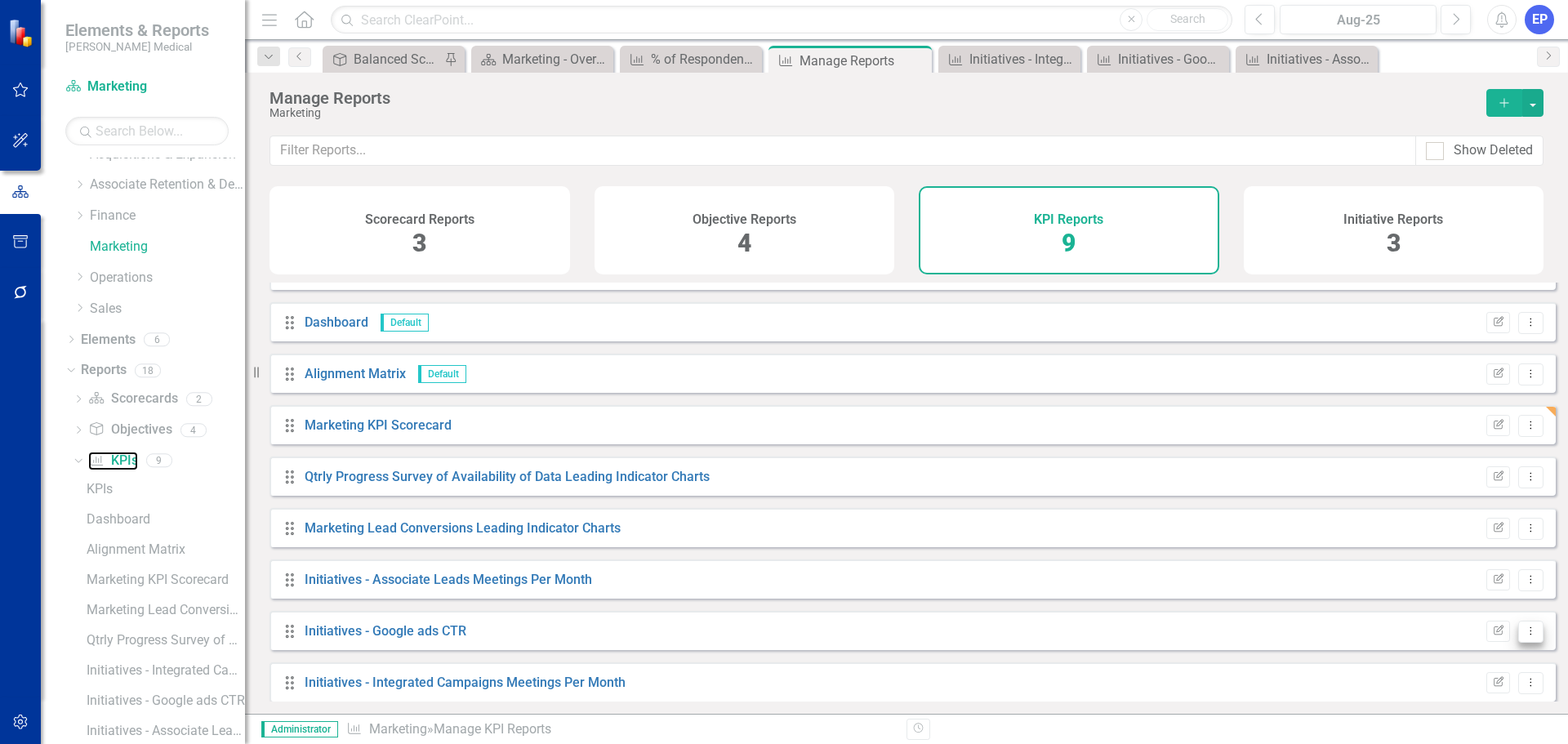
scroll to position [44, 0]
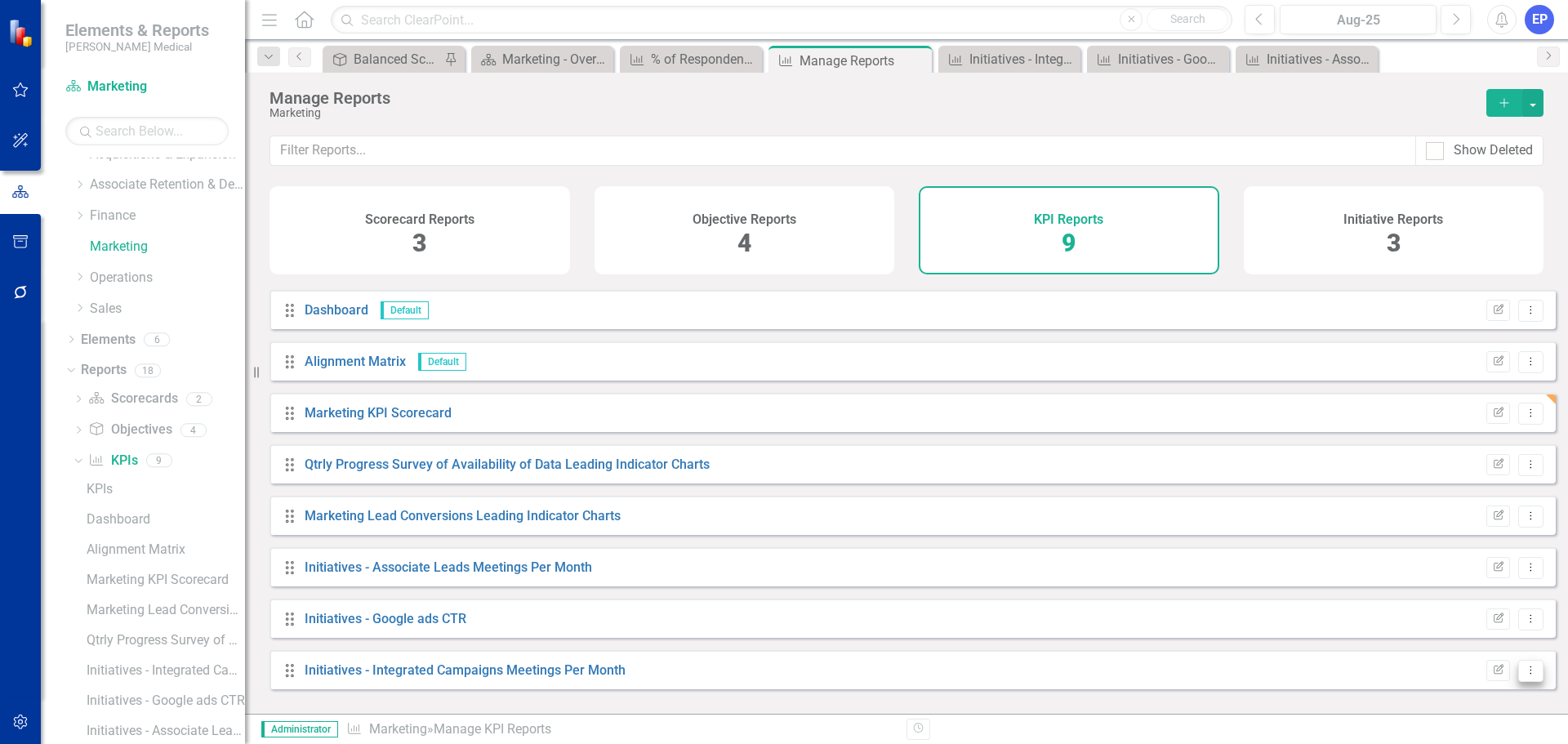
click at [1524, 675] on icon "Dropdown Menu" at bounding box center [1530, 671] width 14 height 11
click at [1472, 628] on link "Copy Duplicate Report" at bounding box center [1462, 626] width 135 height 30
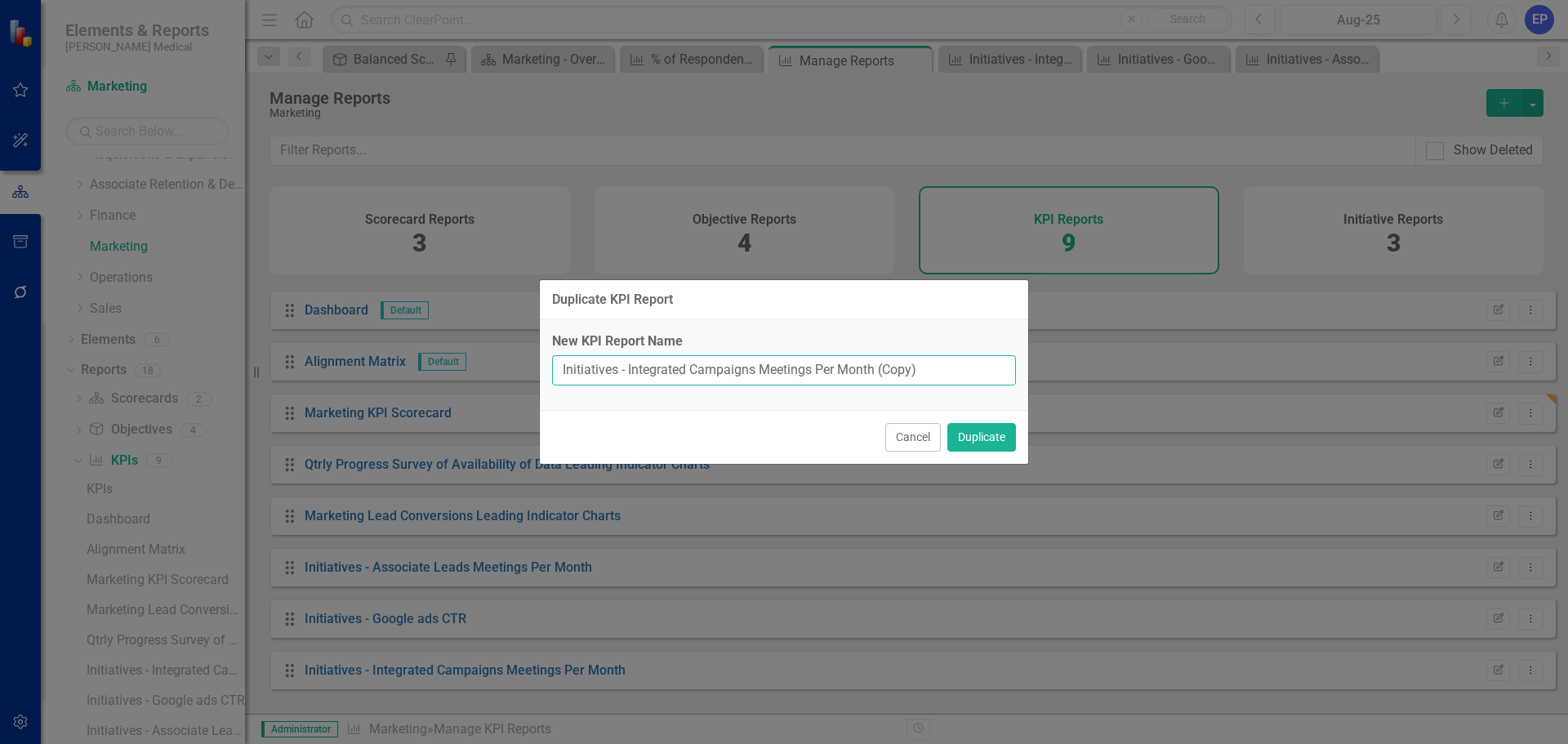
drag, startPoint x: 631, startPoint y: 367, endPoint x: 966, endPoint y: 366, distance: 335.0
click at [966, 366] on input "Initiatives - Integrated Campaigns Meetings Per Month (Copy)" at bounding box center [784, 370] width 464 height 30
paste input "% of Respondents Reporting Frustration with Data Sharing or System Integration"
type input "Initiatives - % of Respondents Reporting Frustration with Data Sharing or Syste…"
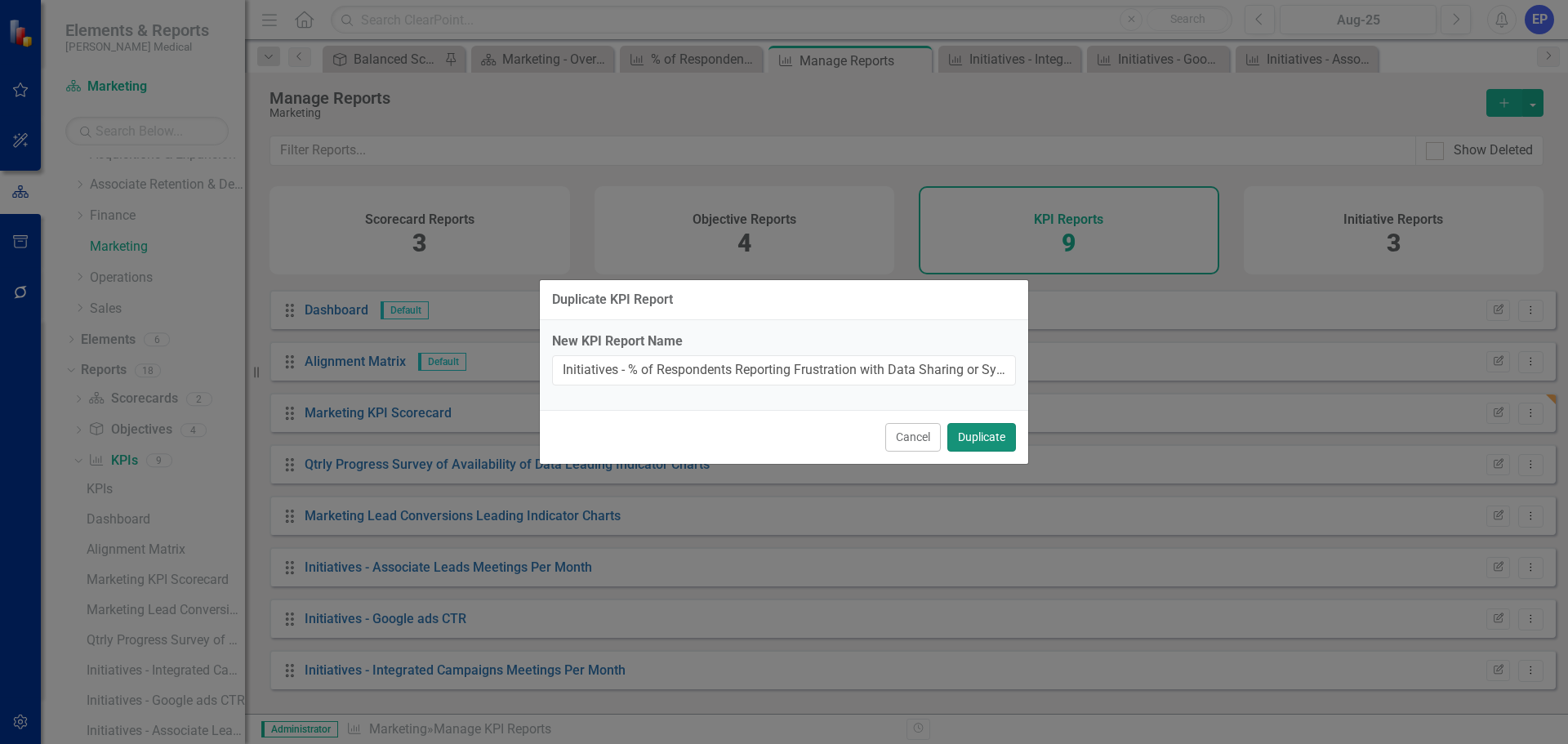
click at [976, 435] on button "Duplicate" at bounding box center [981, 436] width 69 height 28
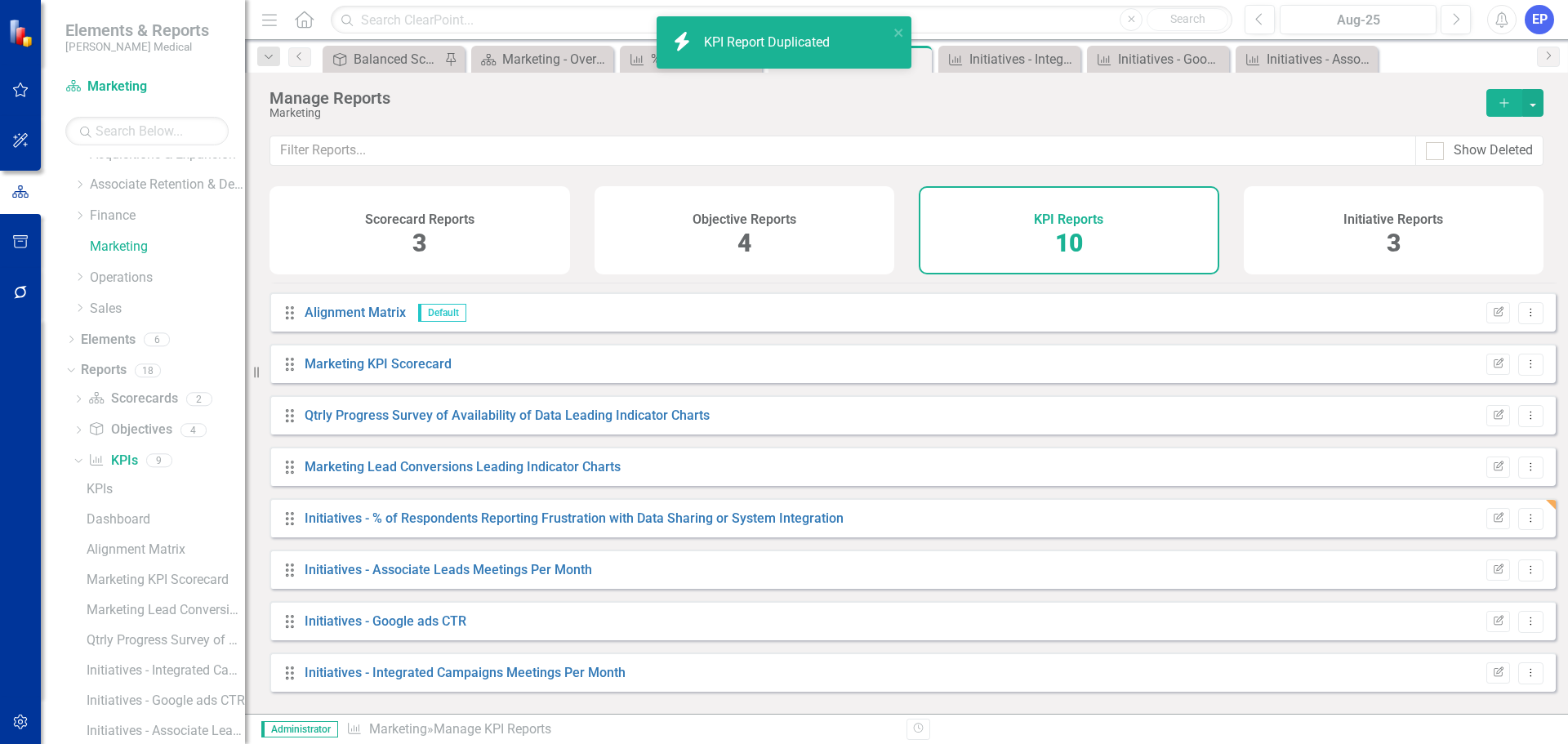
scroll to position [96, 0]
click at [1529, 527] on button "Dropdown Menu" at bounding box center [1530, 516] width 26 height 22
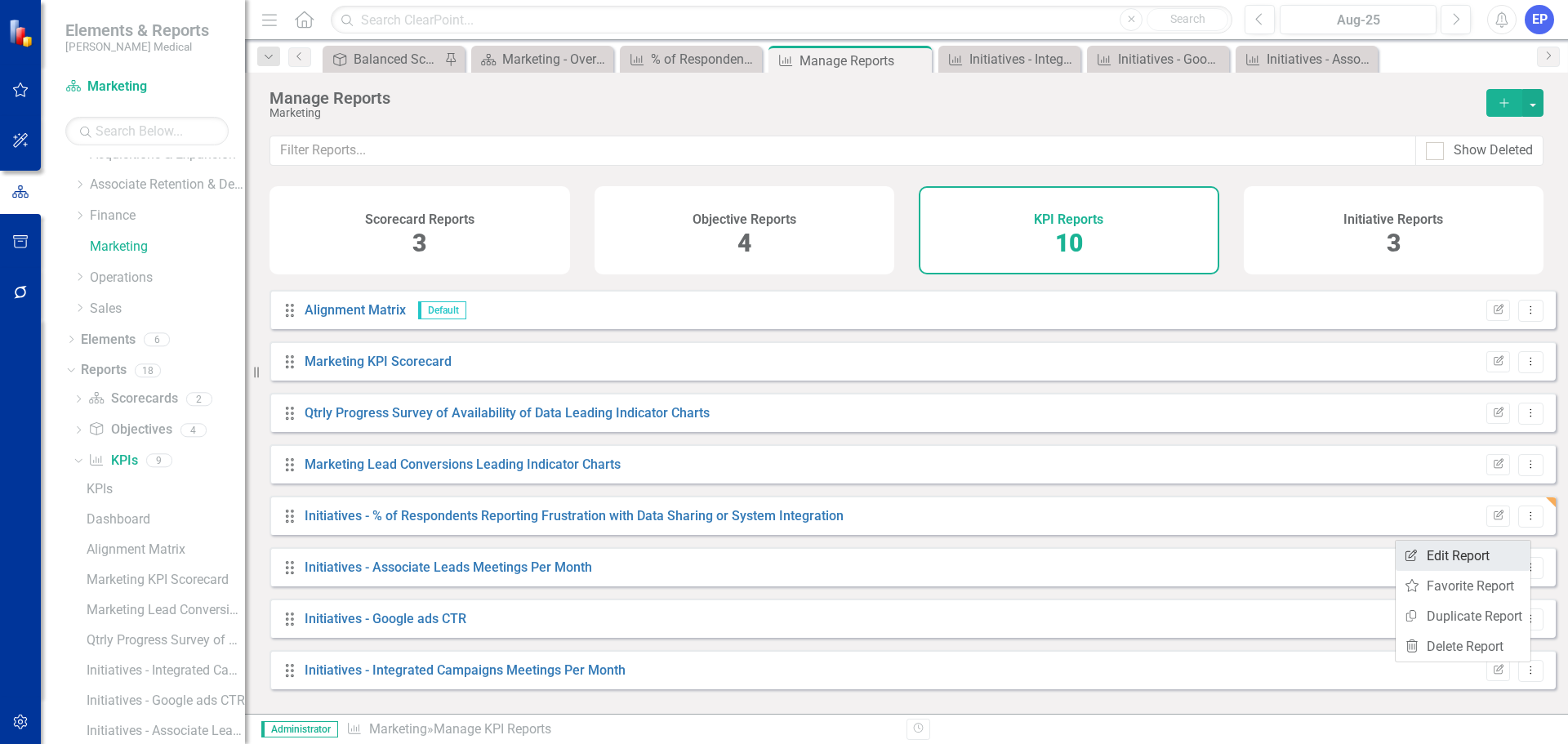
click at [1450, 562] on link "Edit Report Edit Report" at bounding box center [1462, 555] width 135 height 30
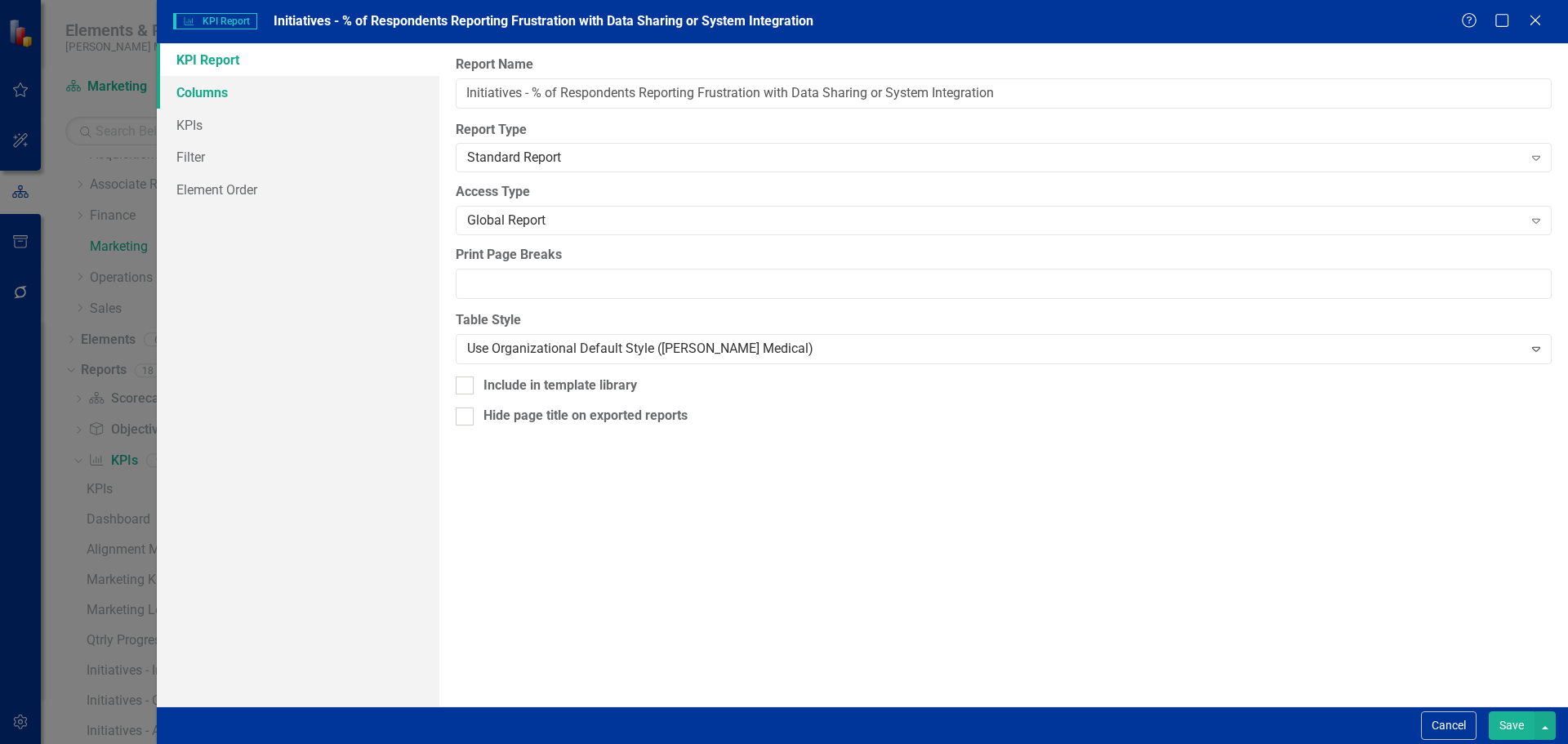
click at [203, 97] on link "Columns" at bounding box center [299, 93] width 283 height 33
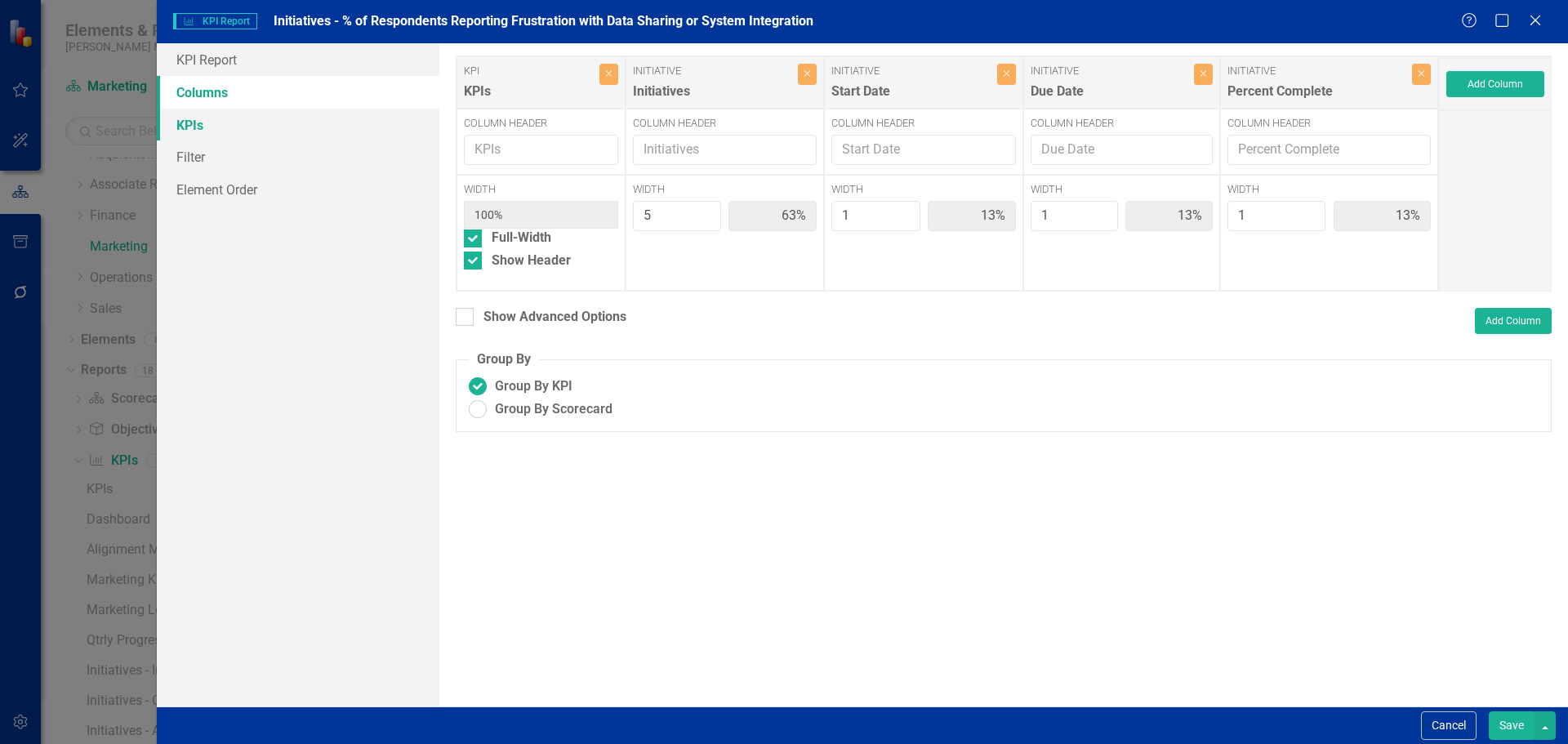
click at [301, 140] on link "KPIs" at bounding box center [299, 125] width 283 height 33
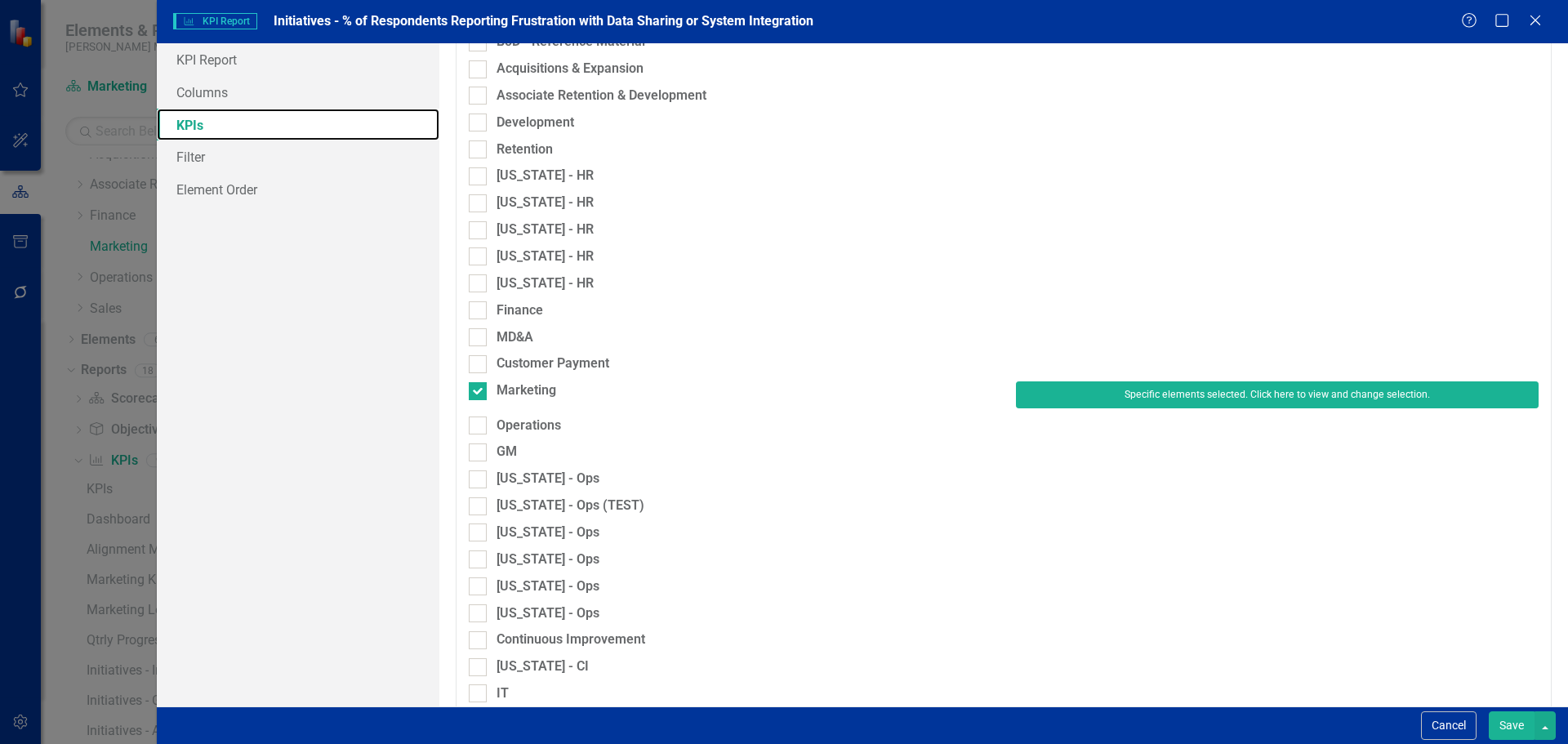
scroll to position [980, 0]
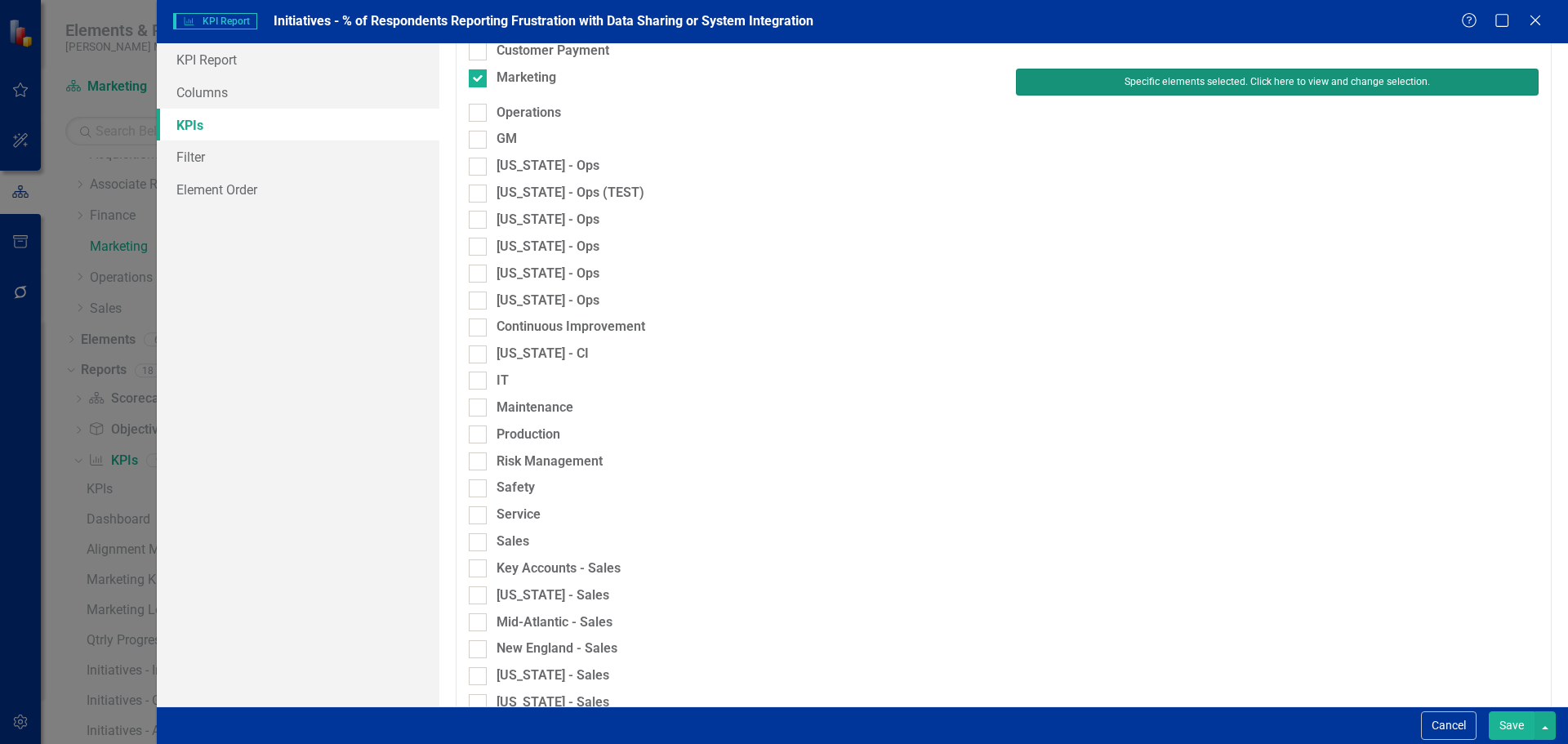
click at [1030, 89] on button "Specific elements selected. Click here to view and change selection." at bounding box center [1277, 82] width 523 height 26
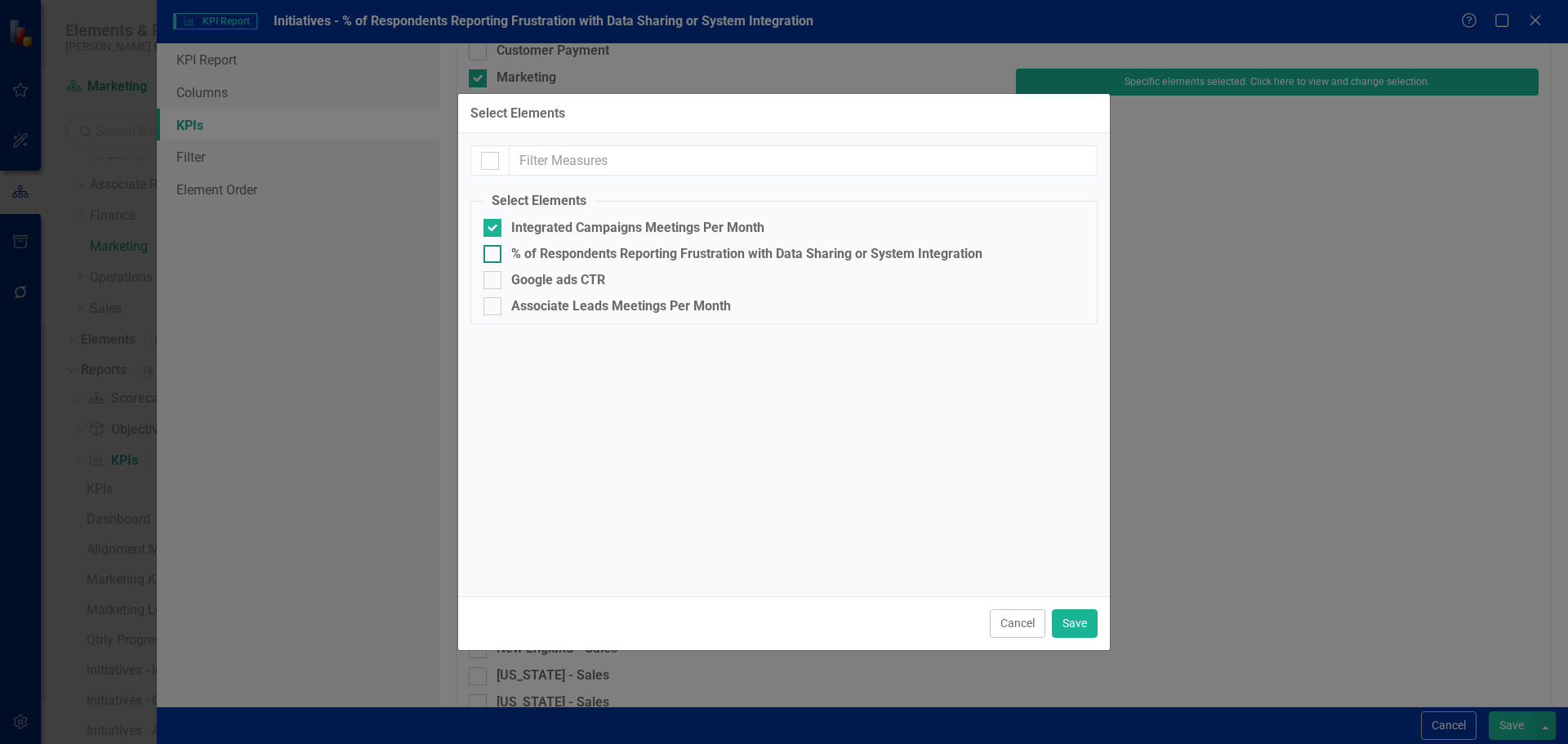
click at [592, 251] on div "% of Respondents Reporting Frustration with Data Sharing or System Integration" at bounding box center [746, 254] width 471 height 15
click at [494, 251] on input "% of Respondents Reporting Frustration with Data Sharing or System Integration" at bounding box center [489, 251] width 11 height 11
checkbox input "true"
click at [585, 225] on div "Integrated Campaigns Meetings Per Month" at bounding box center [637, 228] width 254 height 15
click at [494, 225] on input "Integrated Campaigns Meetings Per Month" at bounding box center [489, 224] width 11 height 11
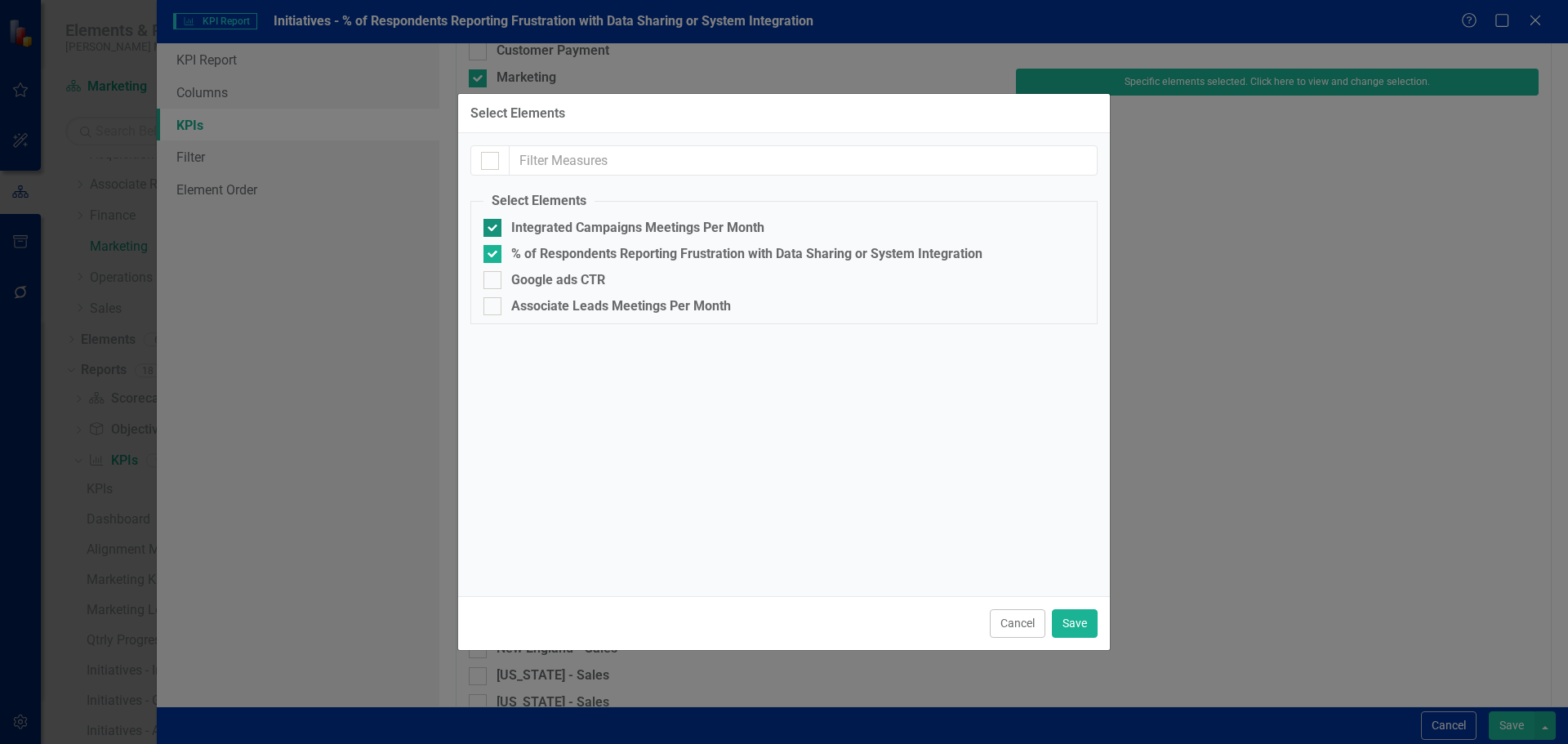
checkbox input "false"
click at [1068, 613] on button "Save" at bounding box center [1075, 623] width 46 height 28
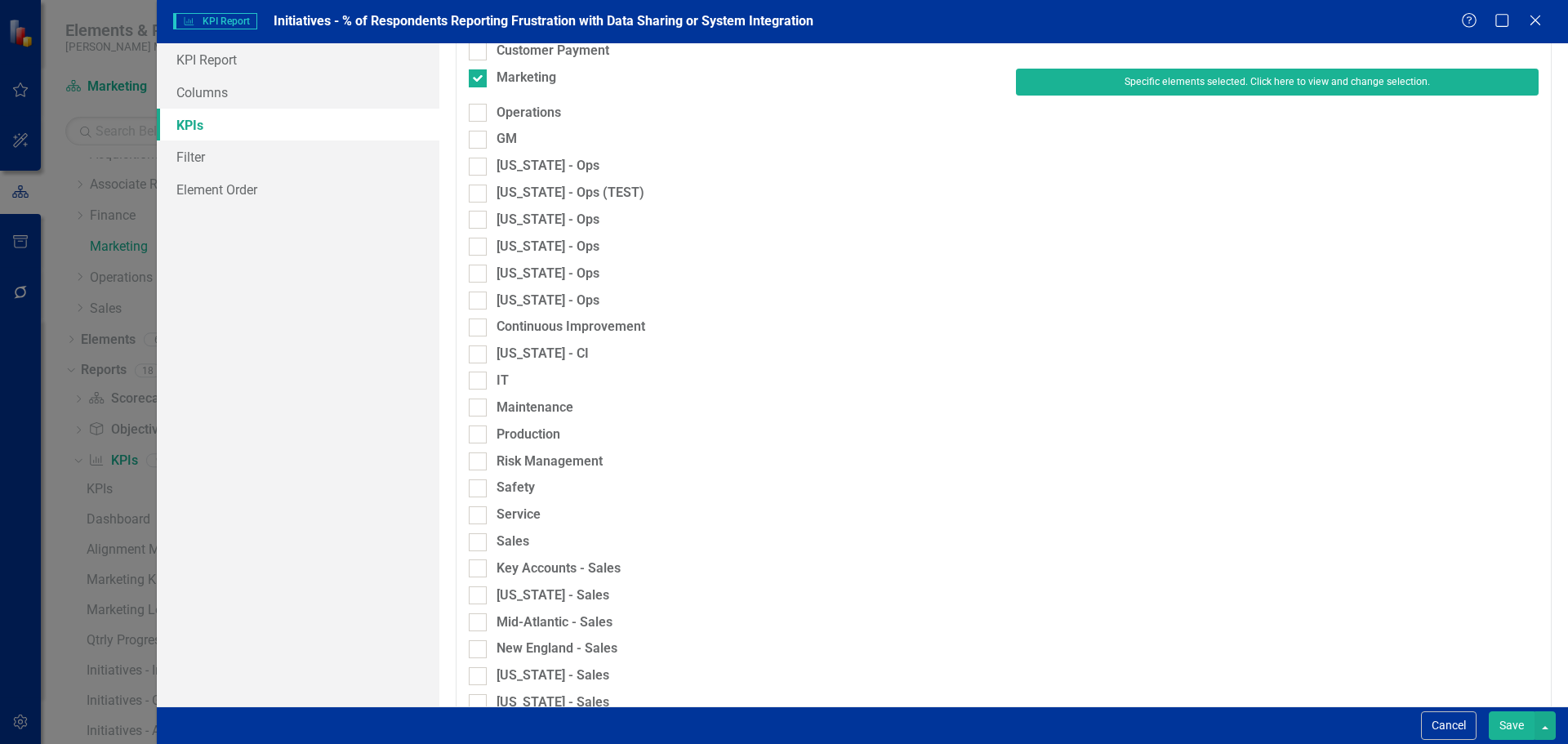
click at [1514, 716] on button "Save" at bounding box center [1511, 725] width 46 height 28
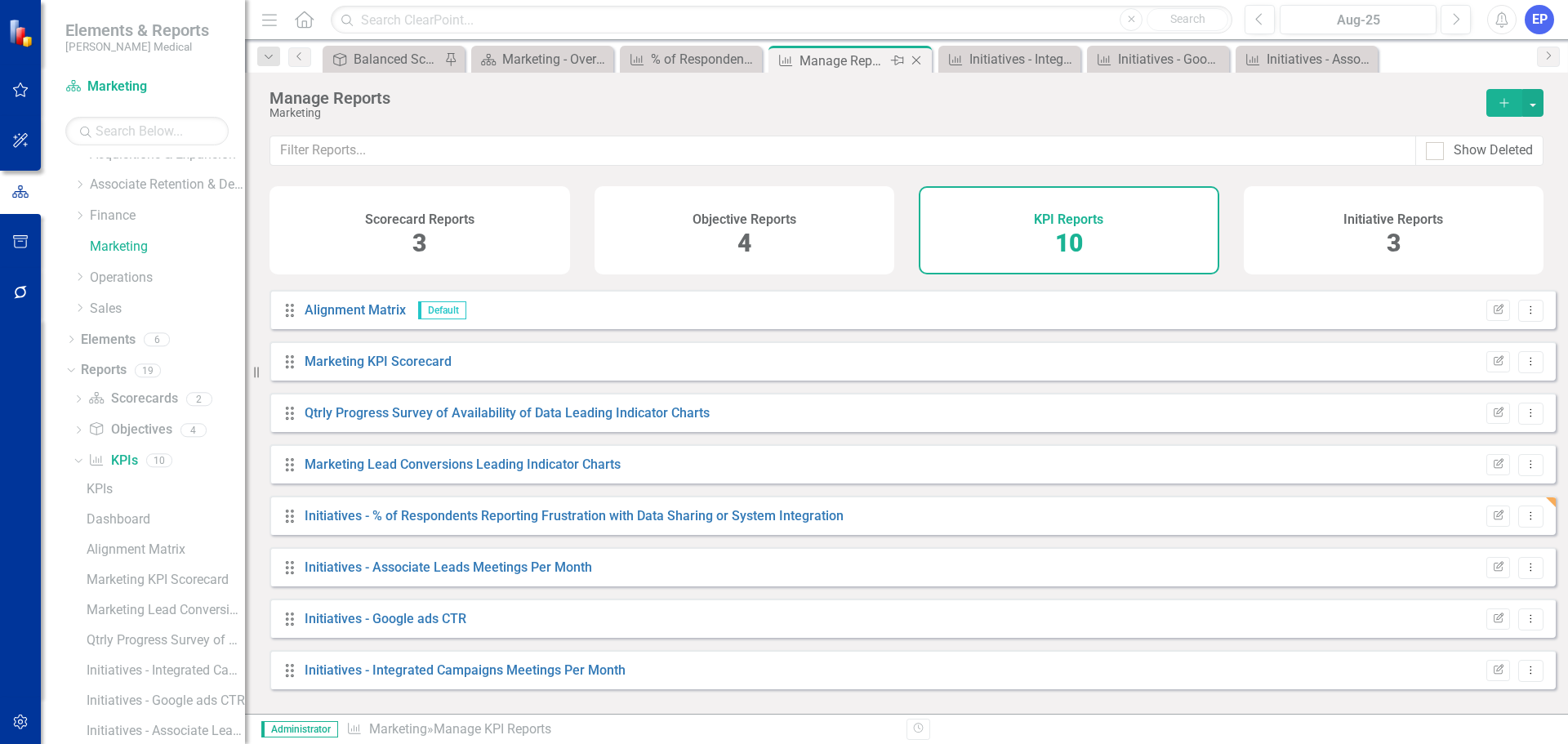
click at [918, 61] on icon "Close" at bounding box center [916, 61] width 17 height 13
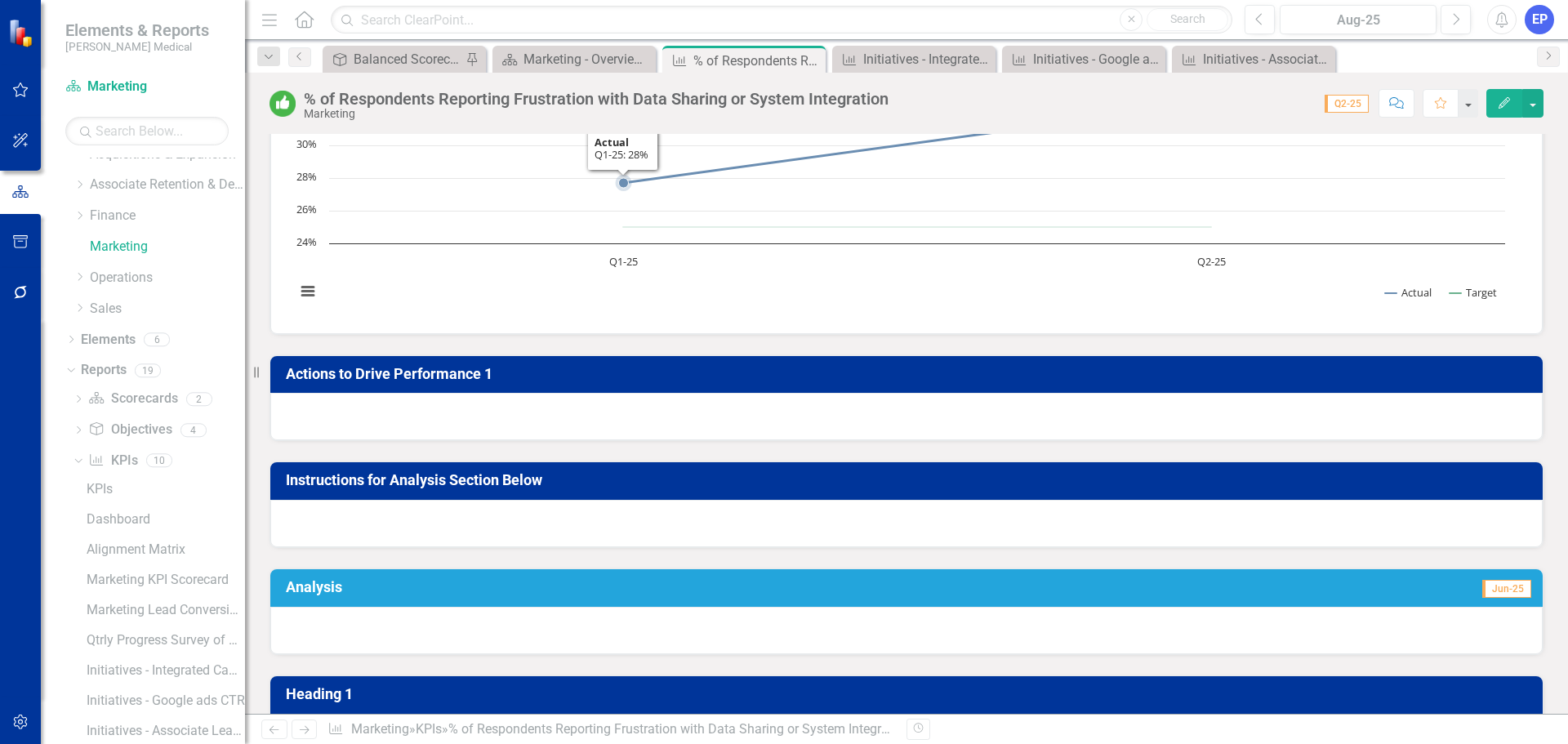
scroll to position [245, 0]
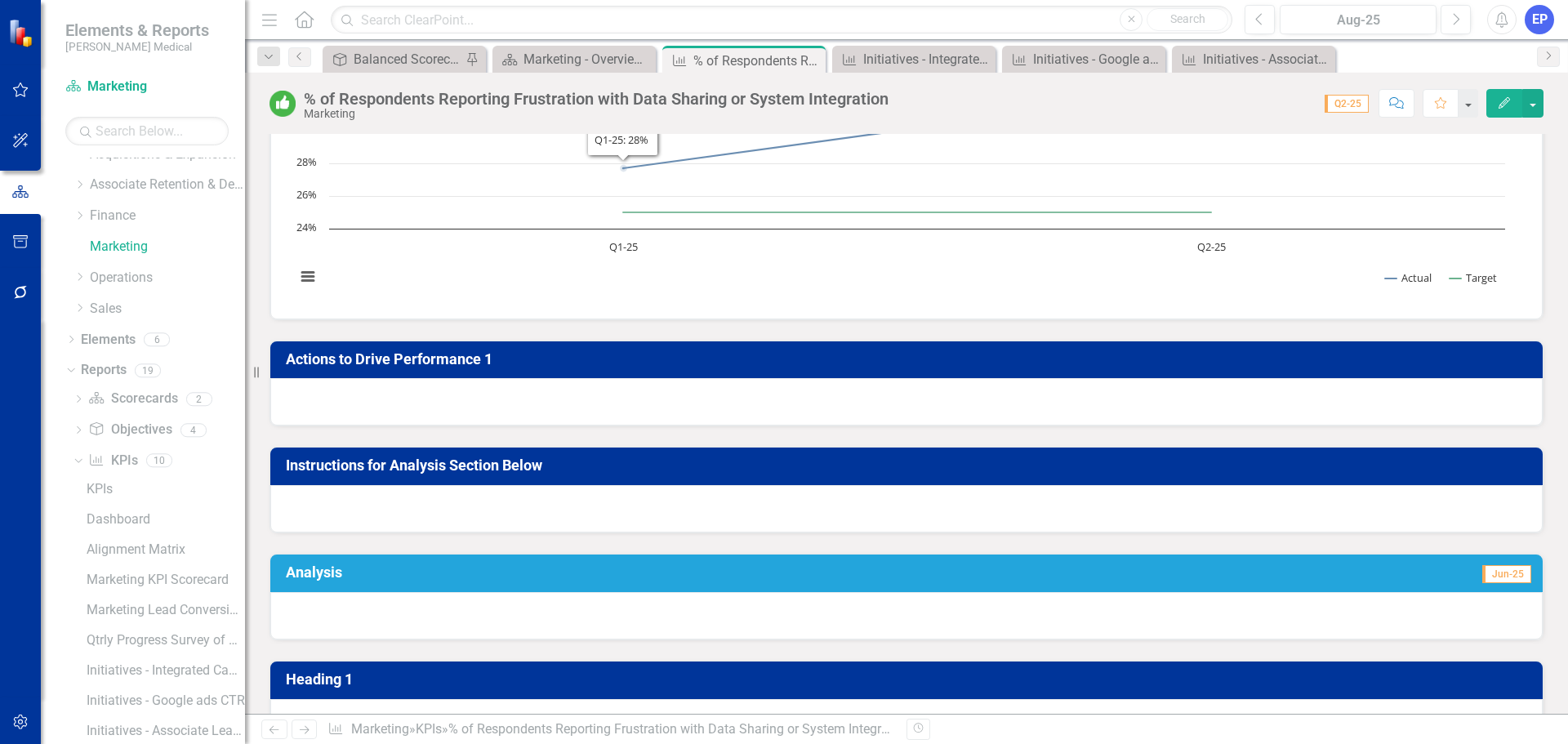
click at [778, 413] on div at bounding box center [906, 402] width 1272 height 48
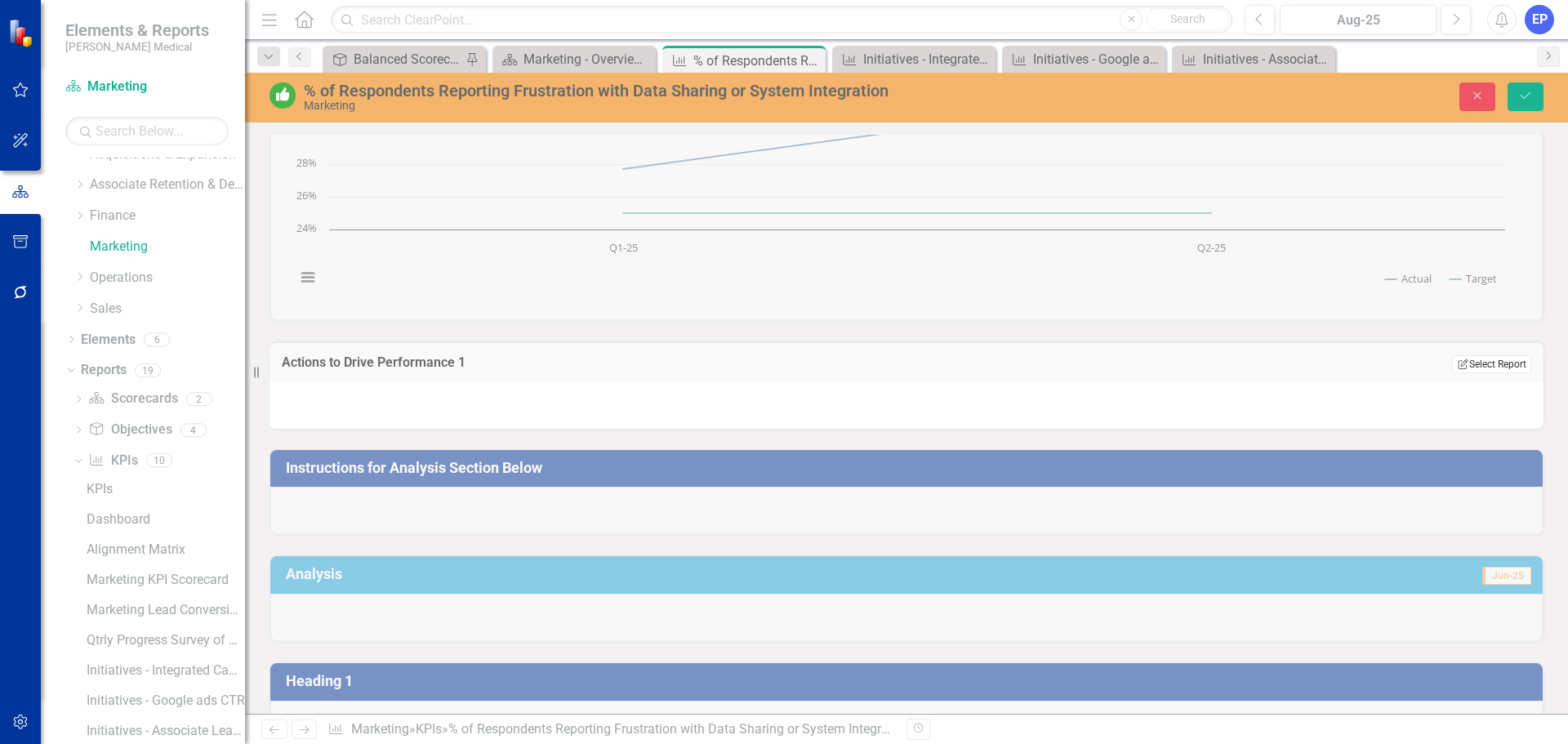
click at [1470, 356] on button "Edit Report Select Report" at bounding box center [1491, 365] width 79 height 18
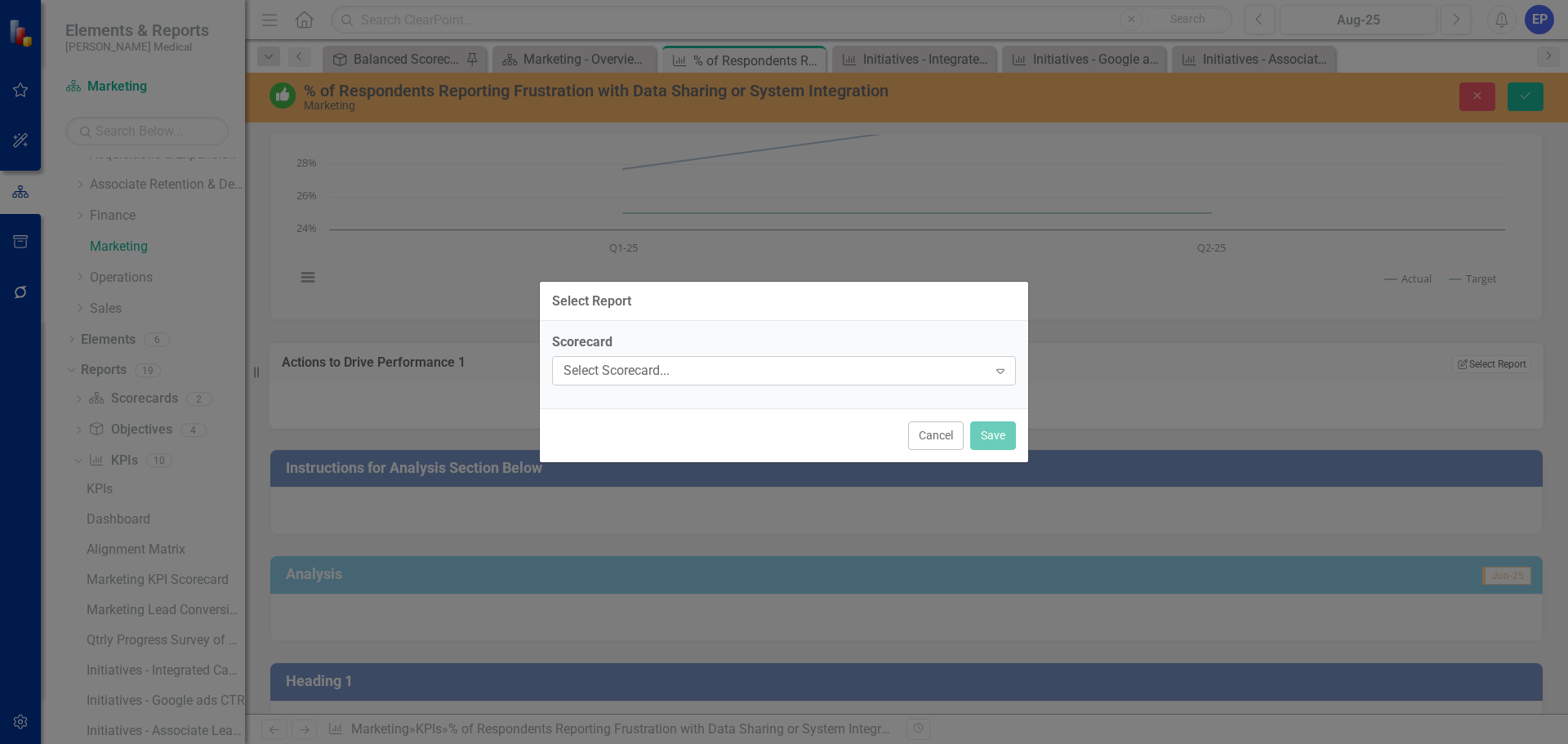
click at [834, 374] on div "Select Scorecard..." at bounding box center [774, 371] width 423 height 18
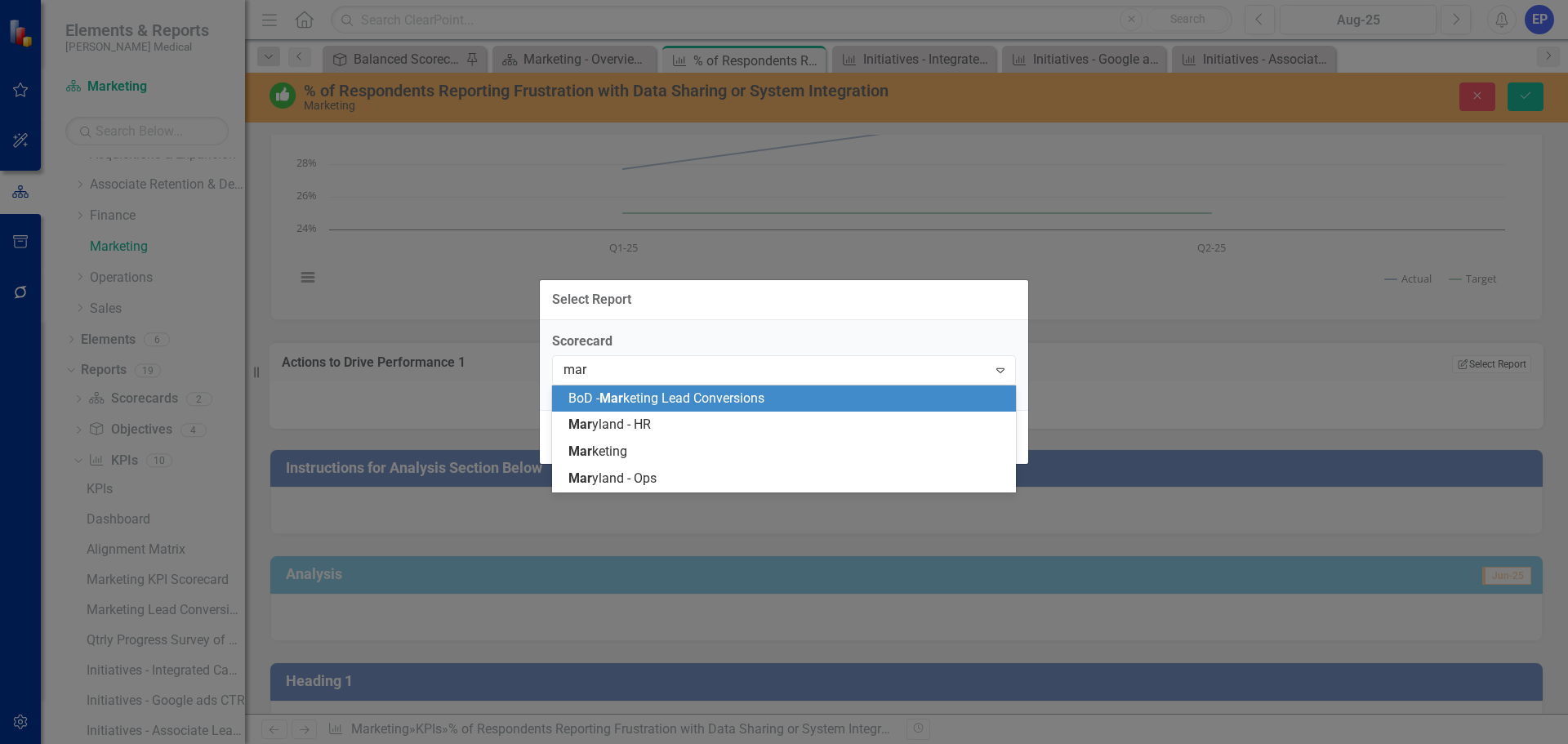
type input "mark"
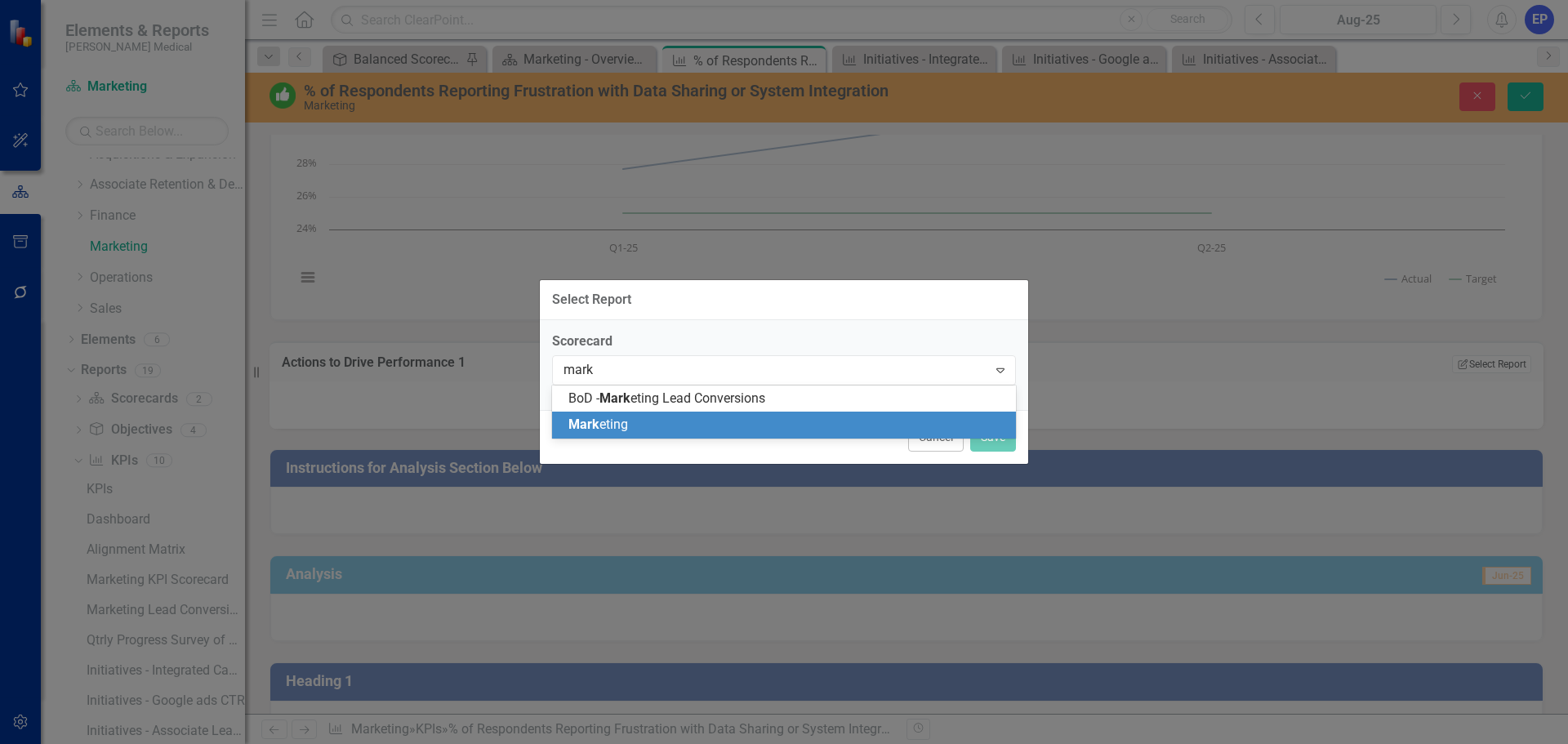
click at [747, 430] on div "Mark eting" at bounding box center [787, 424] width 437 height 18
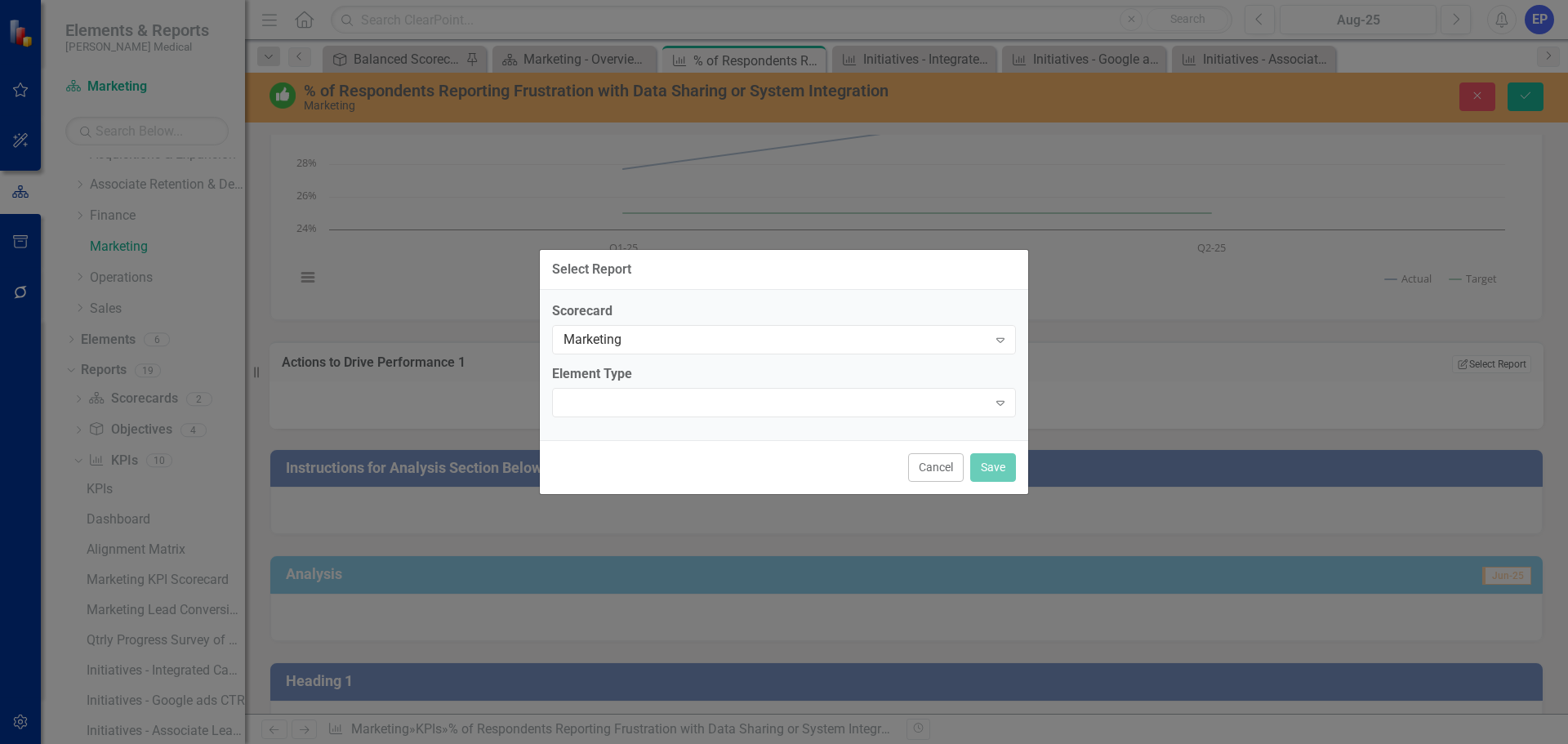
click at [720, 386] on div "Element Type Expand" at bounding box center [784, 389] width 464 height 51
click at [716, 399] on div "Expand" at bounding box center [784, 402] width 464 height 29
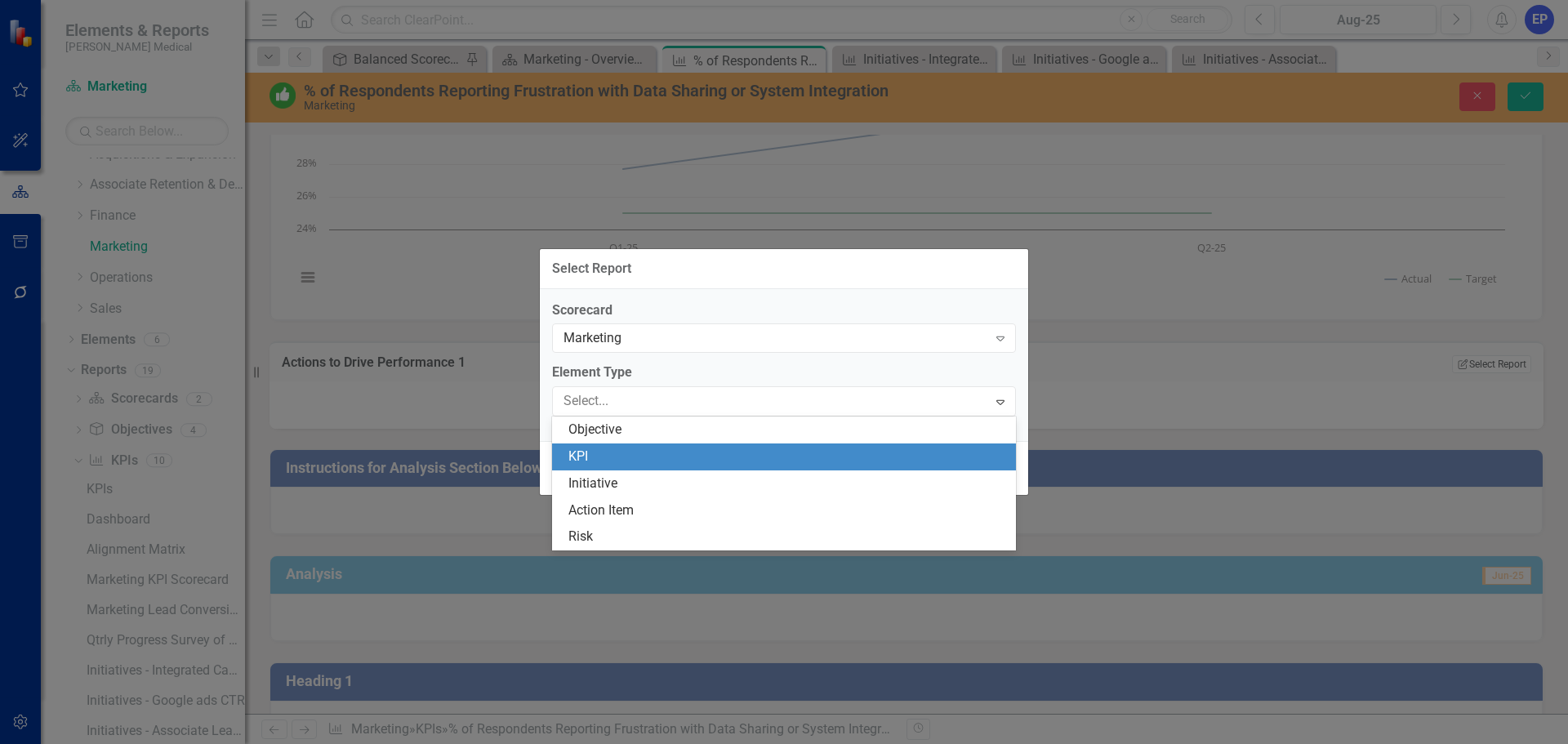
click at [696, 455] on div "KPI" at bounding box center [787, 457] width 437 height 18
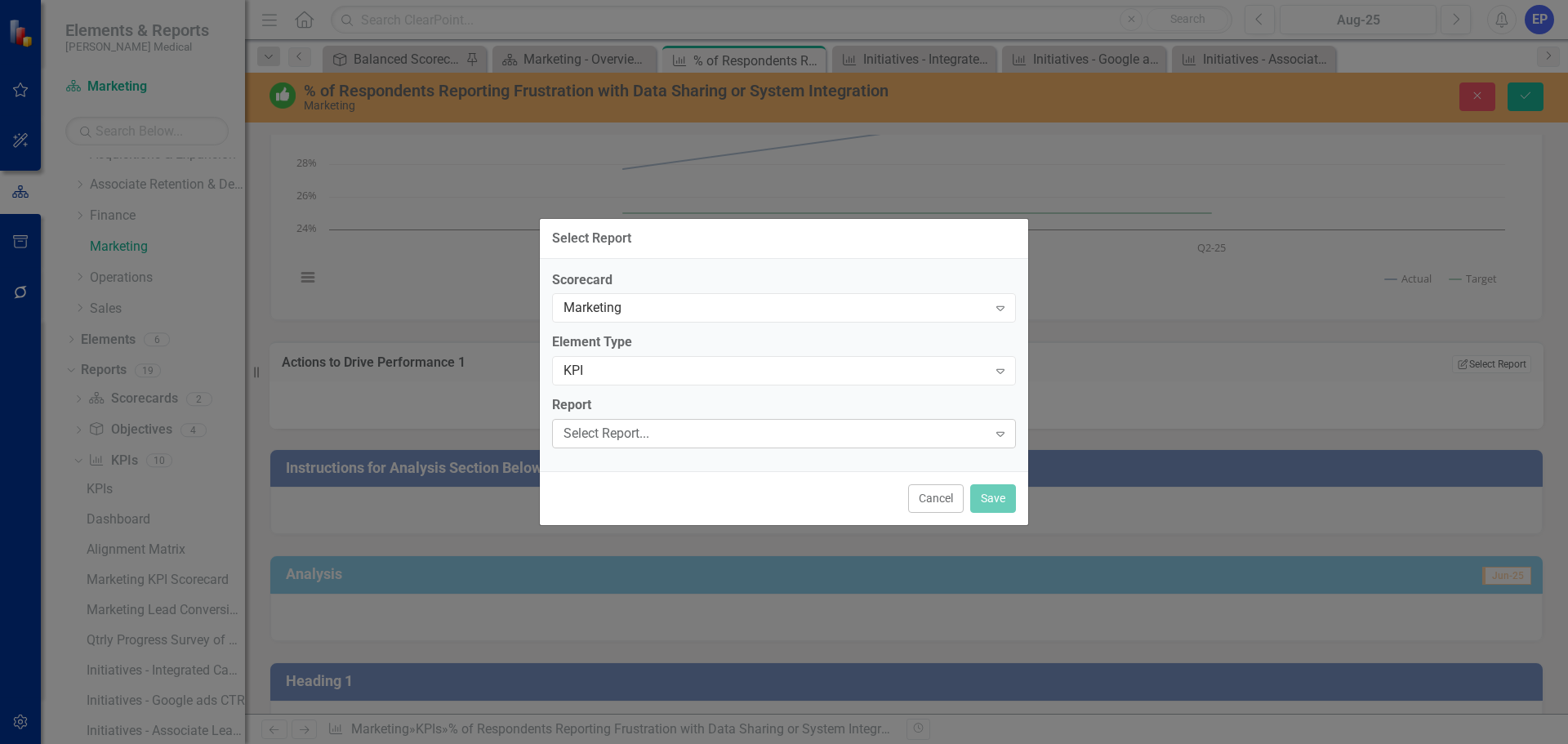
click at [688, 432] on div "Select Report..." at bounding box center [774, 434] width 423 height 18
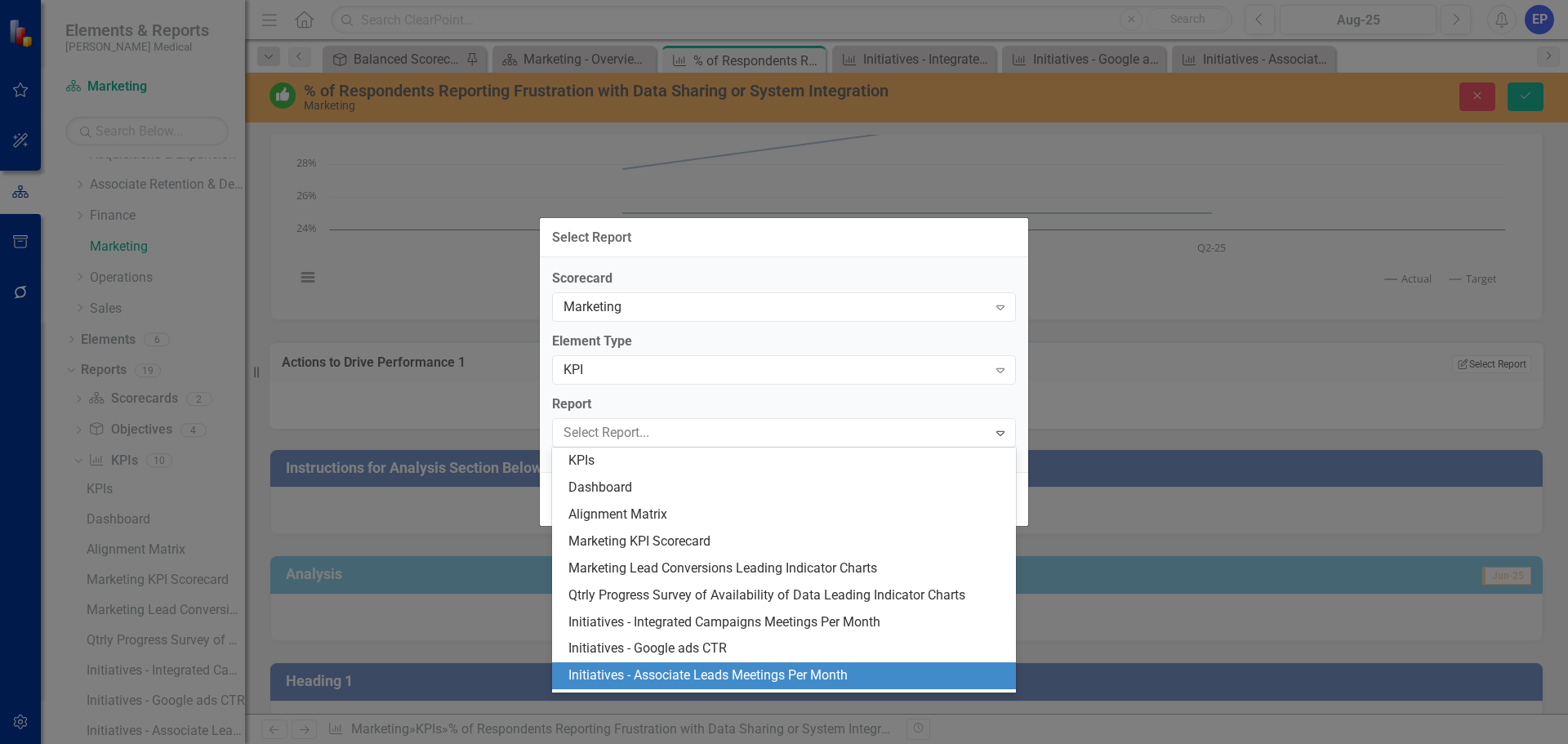
scroll to position [41, 0]
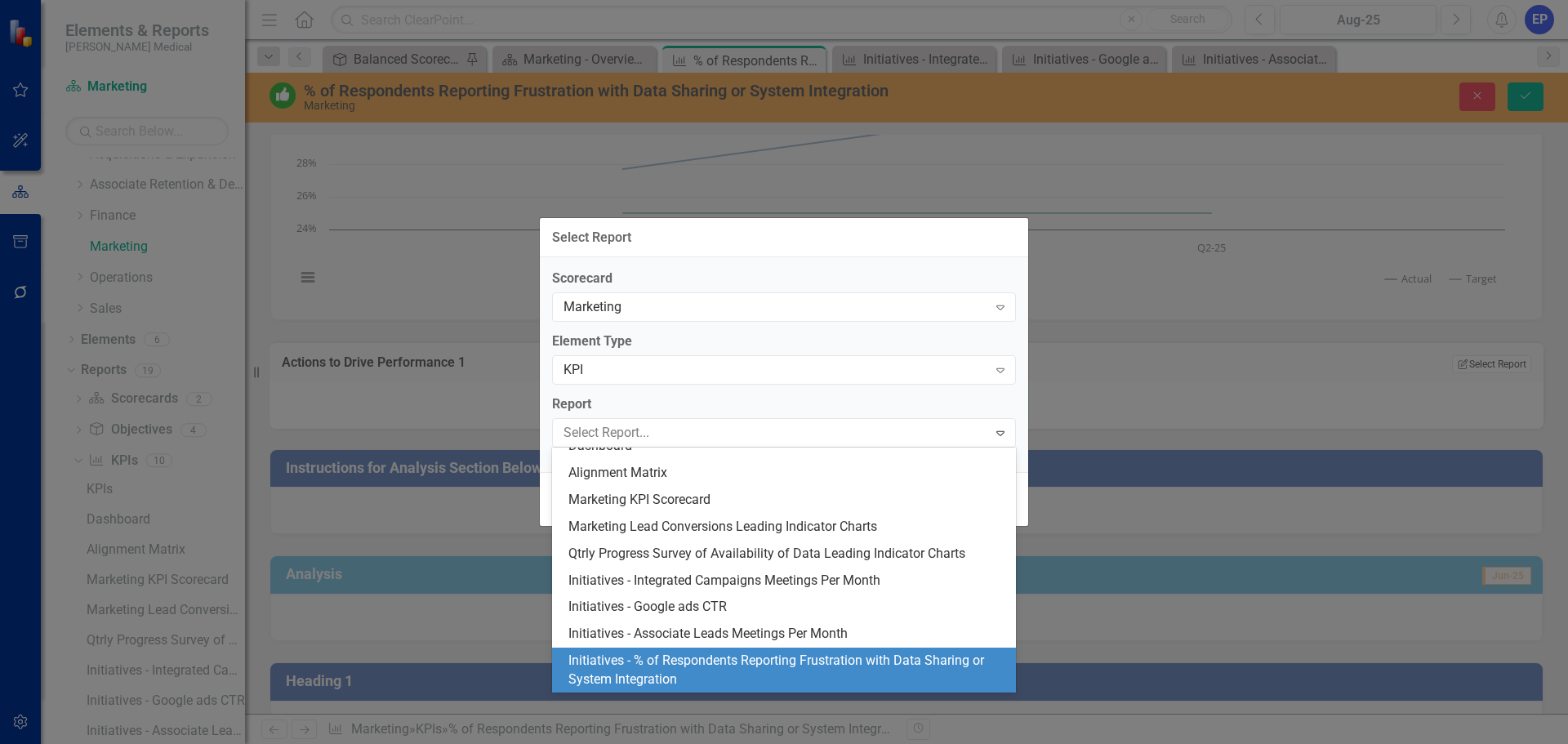
click at [687, 669] on div "Initiatives - % of Respondents Reporting Frustration with Data Sharing or Syste…" at bounding box center [787, 670] width 437 height 38
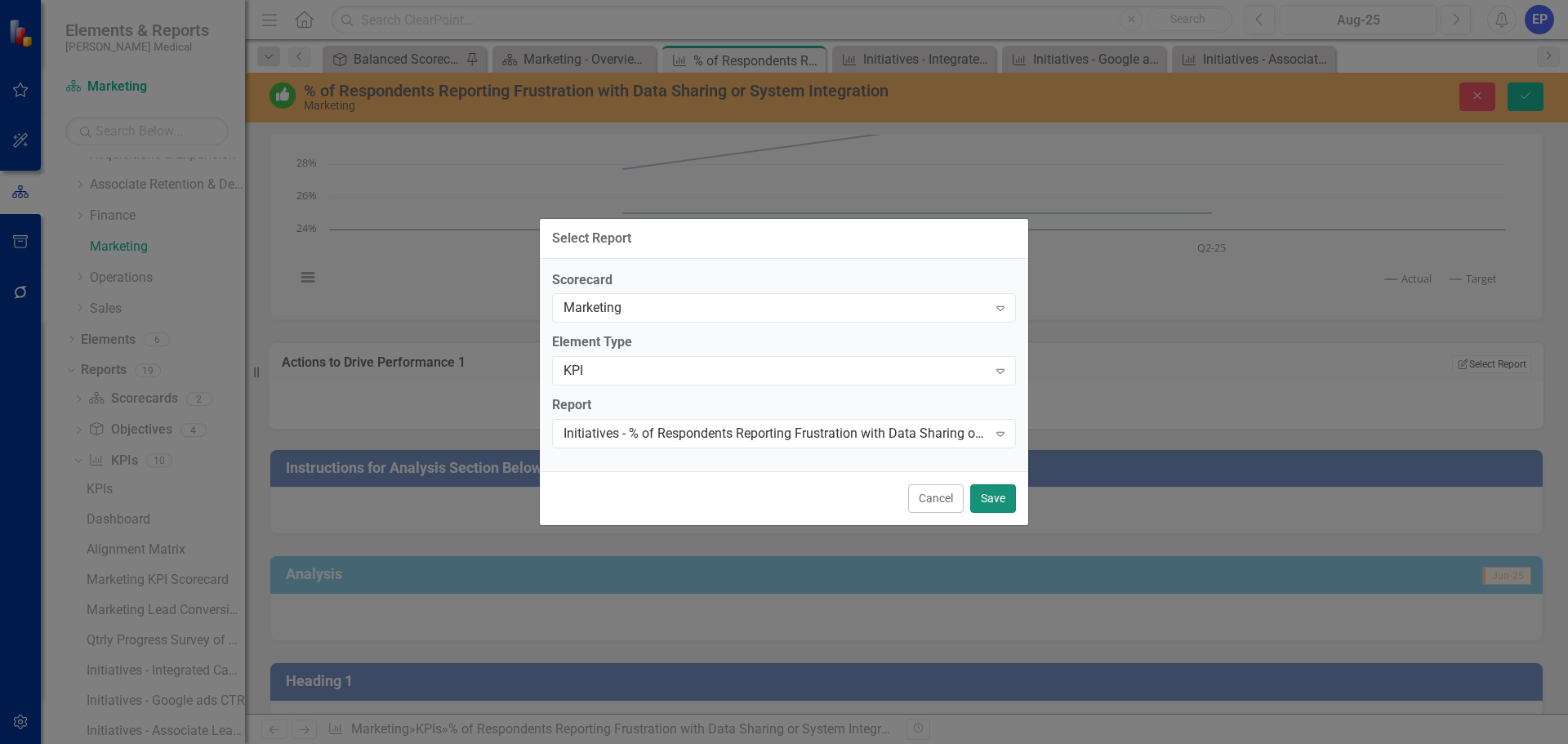
click at [1003, 501] on button "Save" at bounding box center [993, 498] width 46 height 28
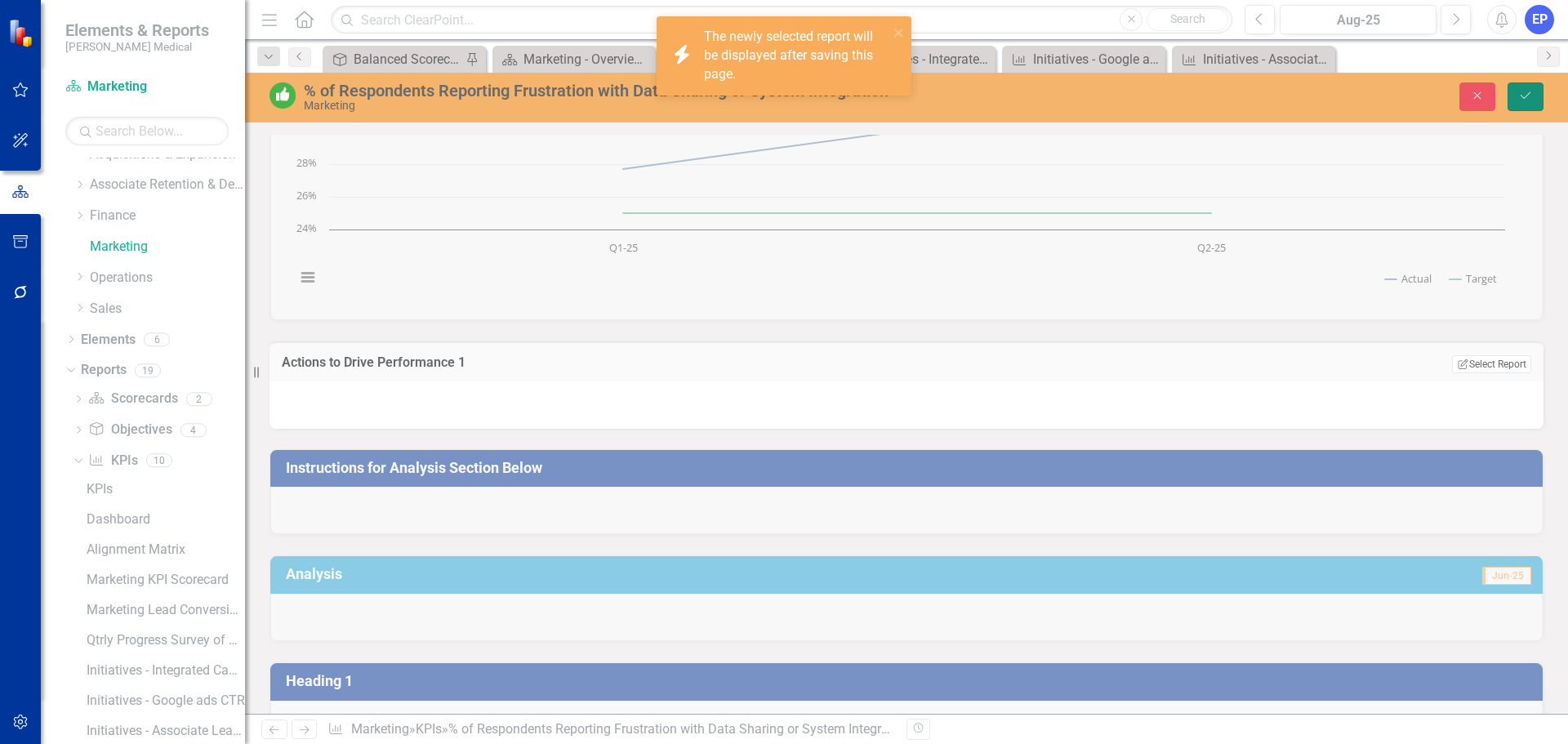
click at [1527, 92] on icon "Save" at bounding box center [1525, 96] width 15 height 11
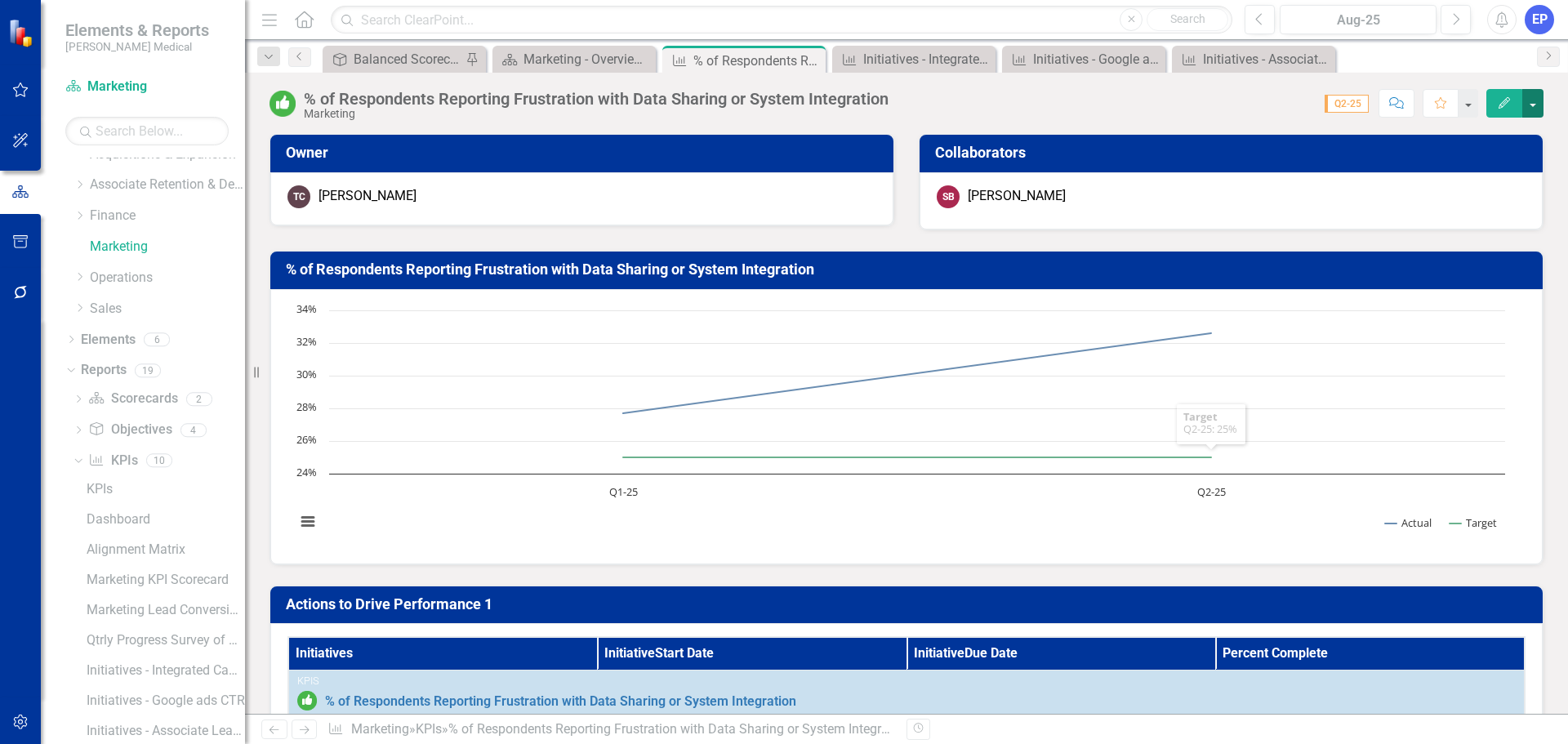
click at [1540, 101] on button "button" at bounding box center [1532, 103] width 21 height 28
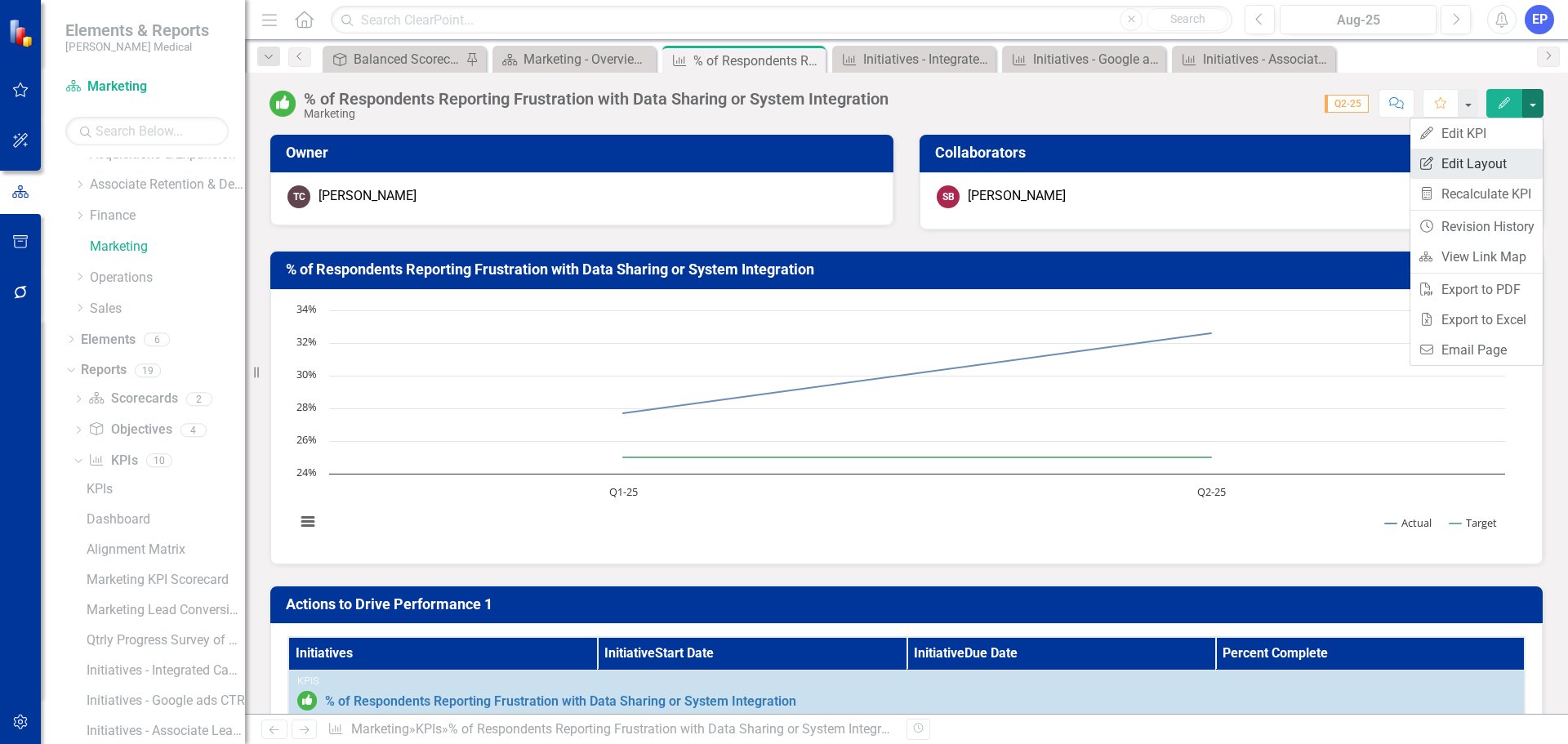
click at [1477, 159] on link "Edit Report Edit Layout" at bounding box center [1476, 163] width 132 height 30
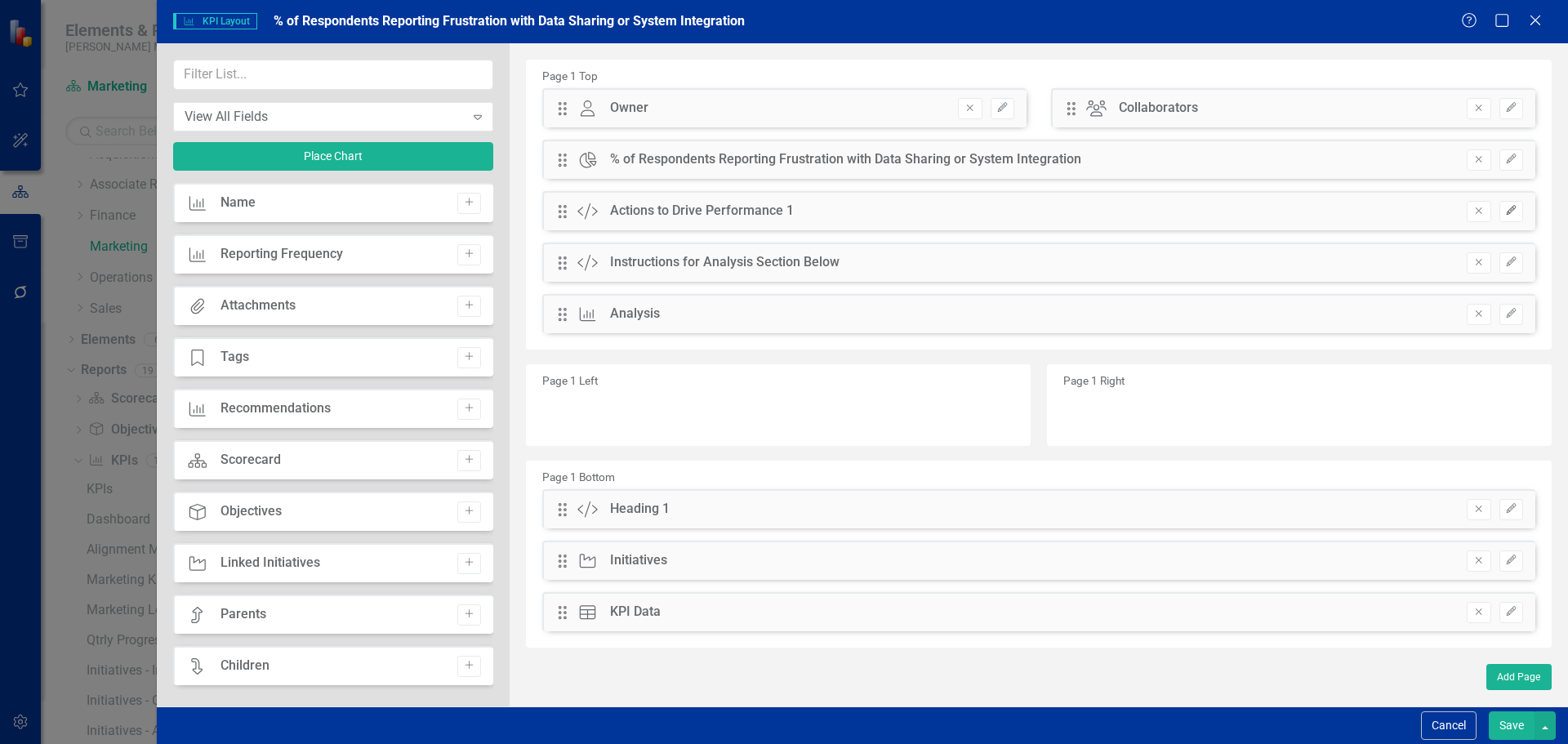
click at [1505, 217] on button "Edit" at bounding box center [1511, 211] width 24 height 21
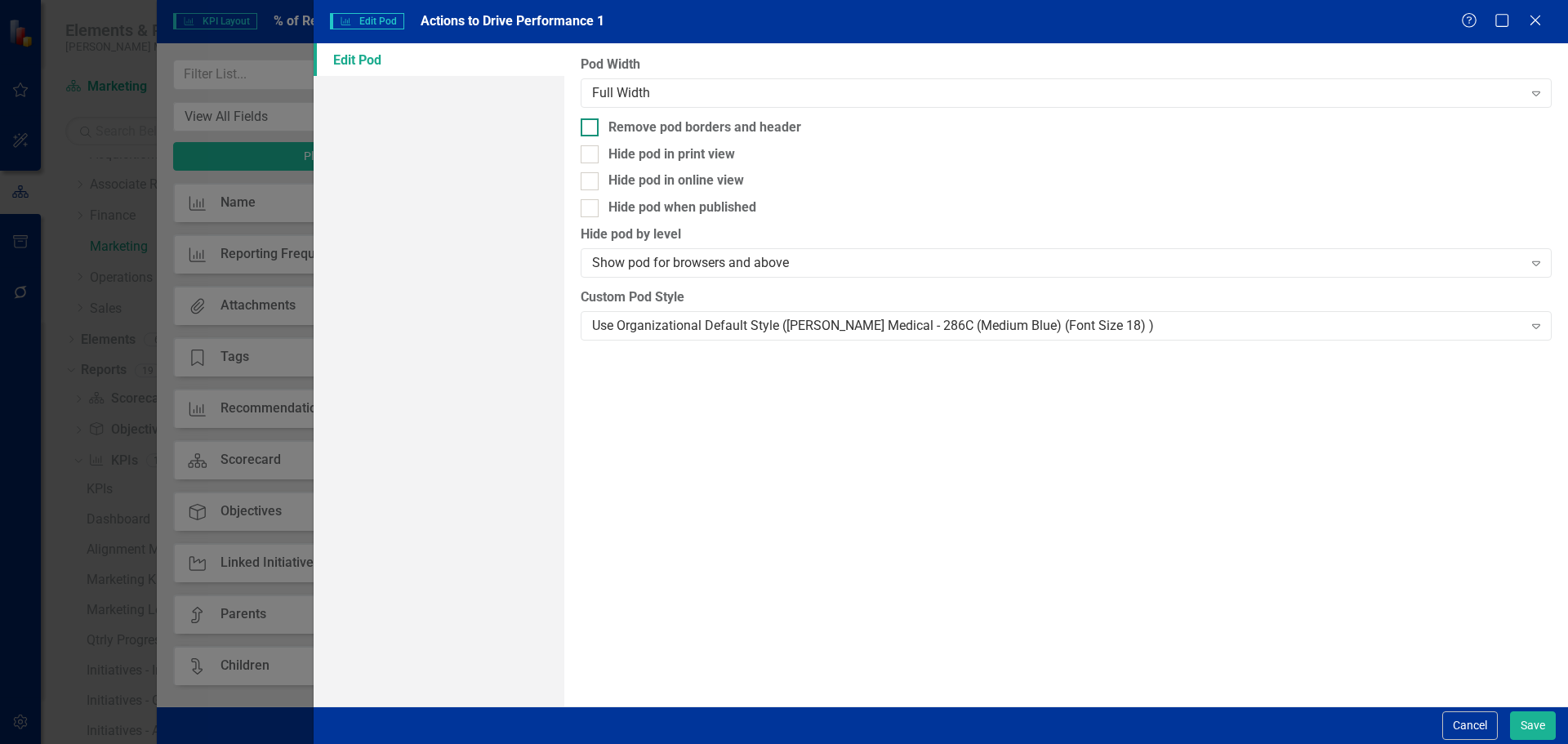
click at [790, 130] on div "Remove pod borders and header" at bounding box center [705, 128] width 193 height 18
click at [592, 129] on input "Remove pod borders and header" at bounding box center [586, 124] width 11 height 11
checkbox input "true"
click at [807, 327] on div "Use Organizational Default Style (Nixon Medical - 286C (Medium Blue) (Font Size…" at bounding box center [1056, 325] width 930 height 18
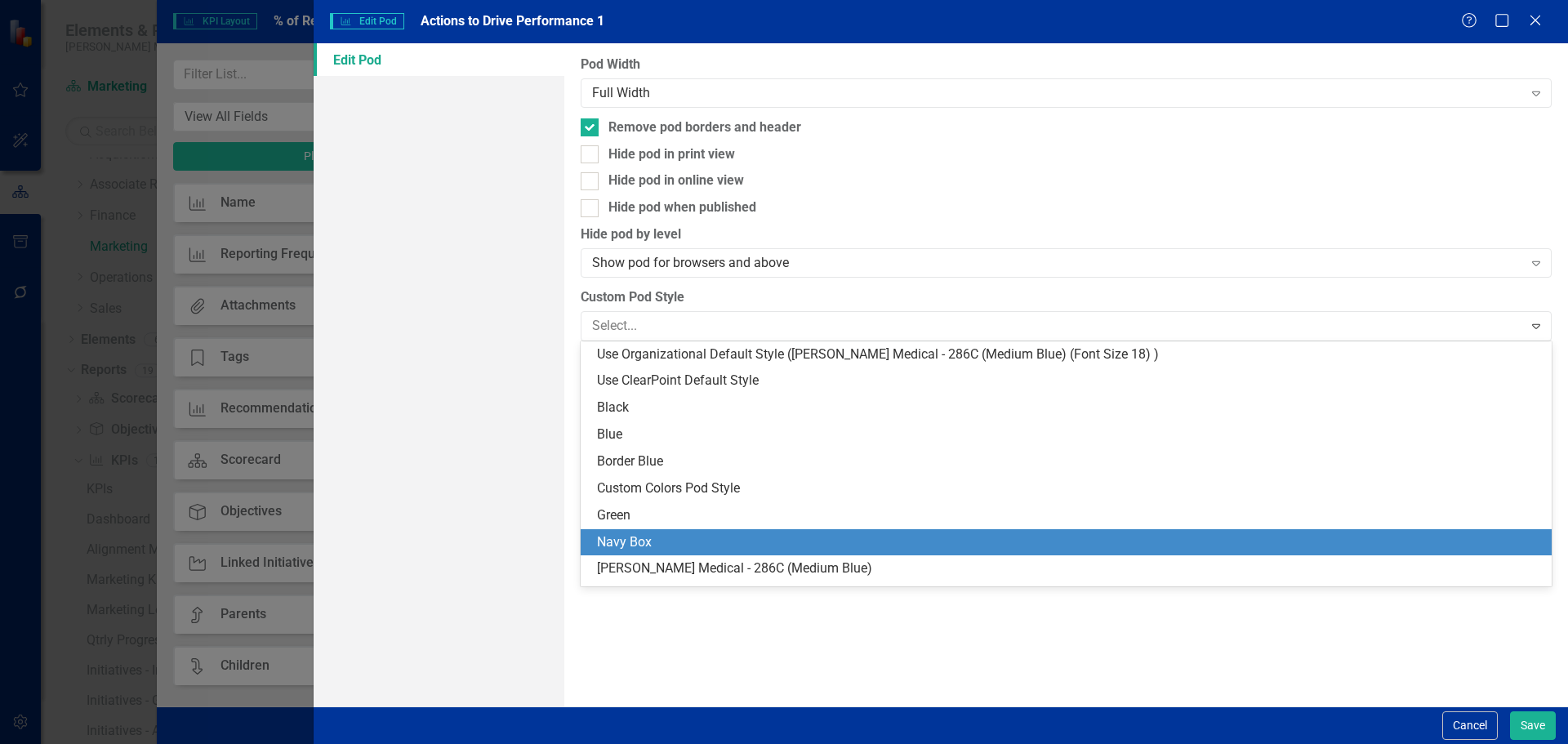
click at [758, 537] on div "Navy Box" at bounding box center [1069, 542] width 944 height 18
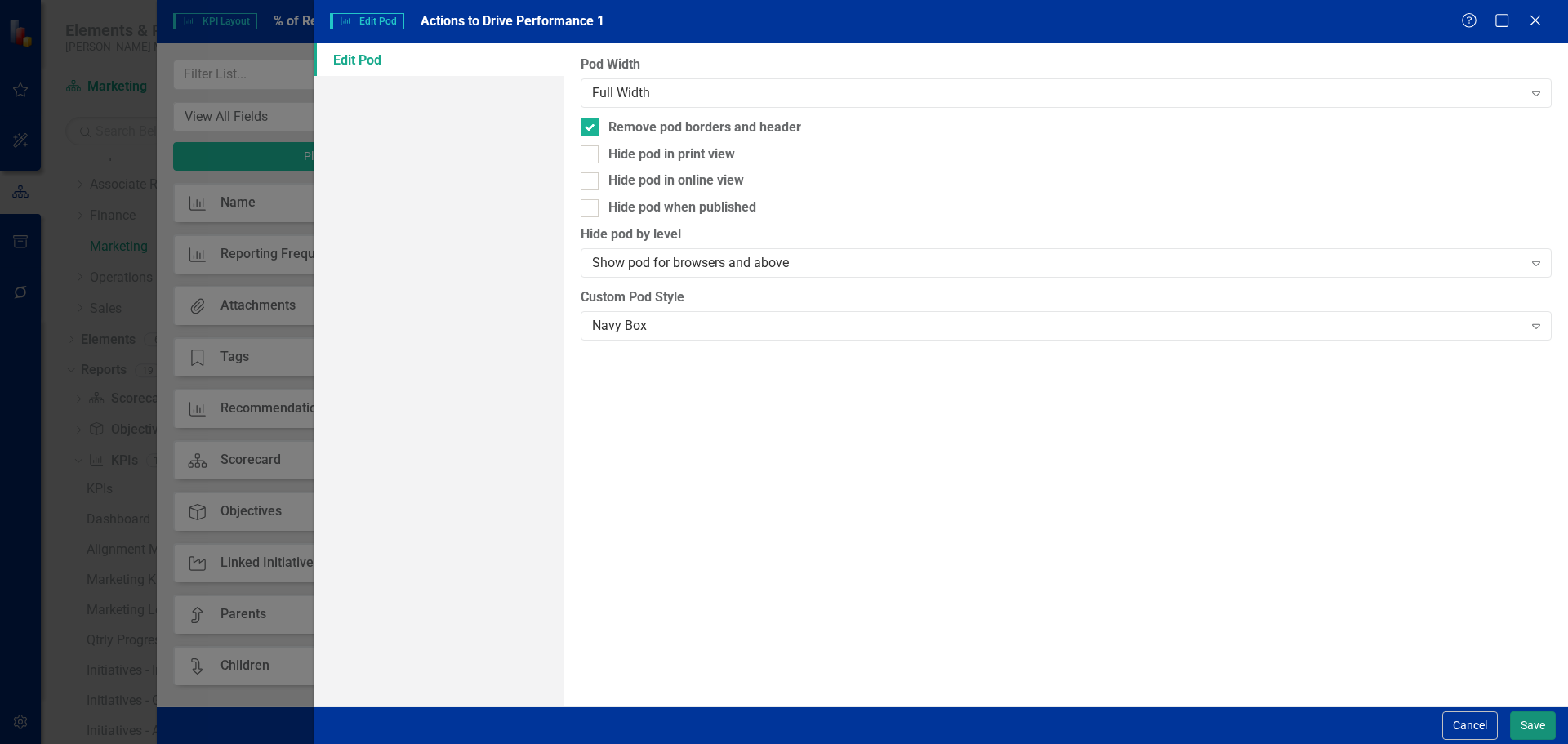
click at [1540, 726] on button "Save" at bounding box center [1532, 725] width 46 height 28
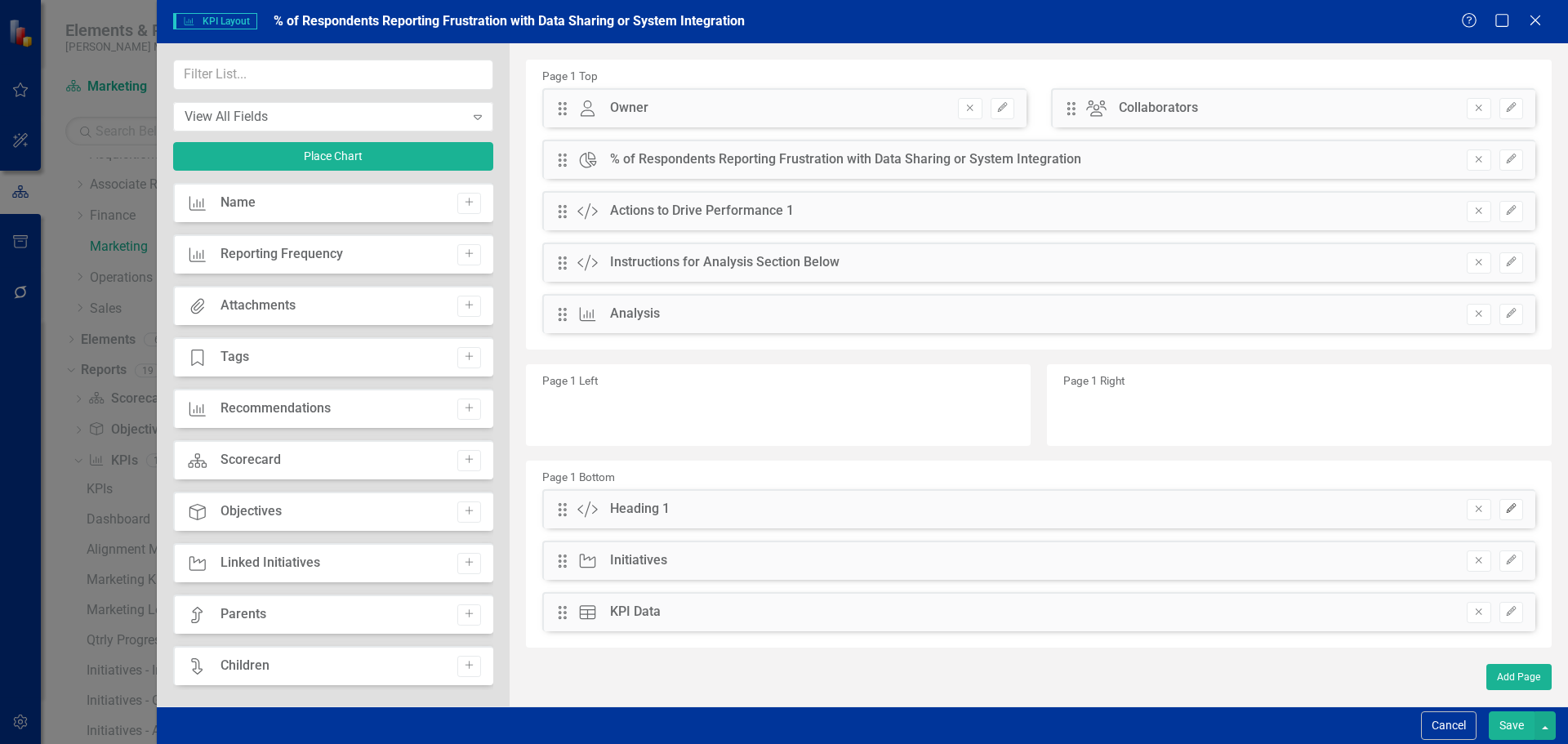
click at [1513, 513] on icon "Edit" at bounding box center [1510, 508] width 12 height 10
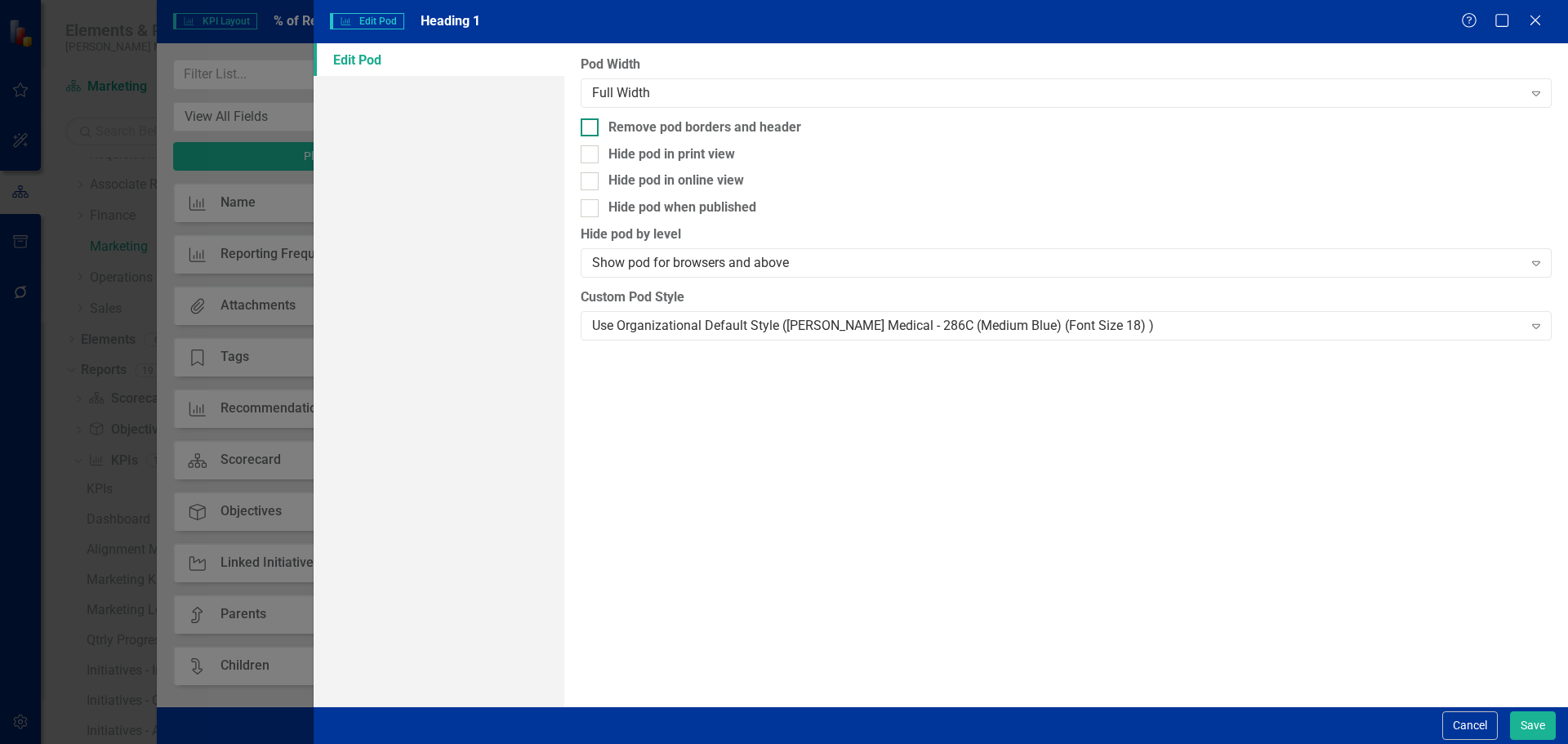
click at [768, 120] on div "Remove pod borders and header" at bounding box center [705, 128] width 193 height 18
click at [592, 120] on input "Remove pod borders and header" at bounding box center [586, 124] width 11 height 11
checkbox input "true"
click at [798, 326] on div "Use Organizational Default Style (Nixon Medical - 286C (Medium Blue) (Font Size…" at bounding box center [1056, 325] width 930 height 18
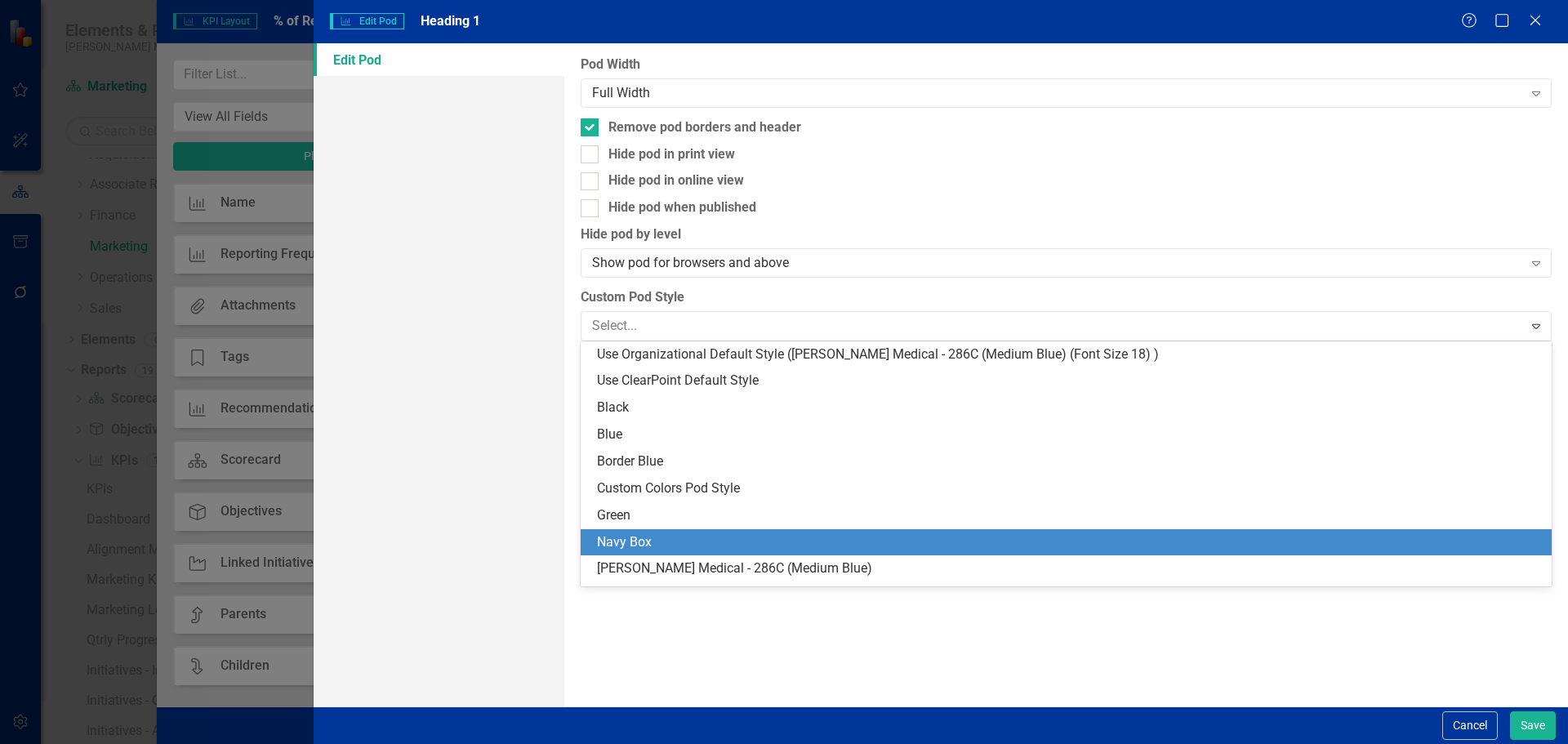
click at [753, 542] on div "Navy Box" at bounding box center [1069, 542] width 944 height 18
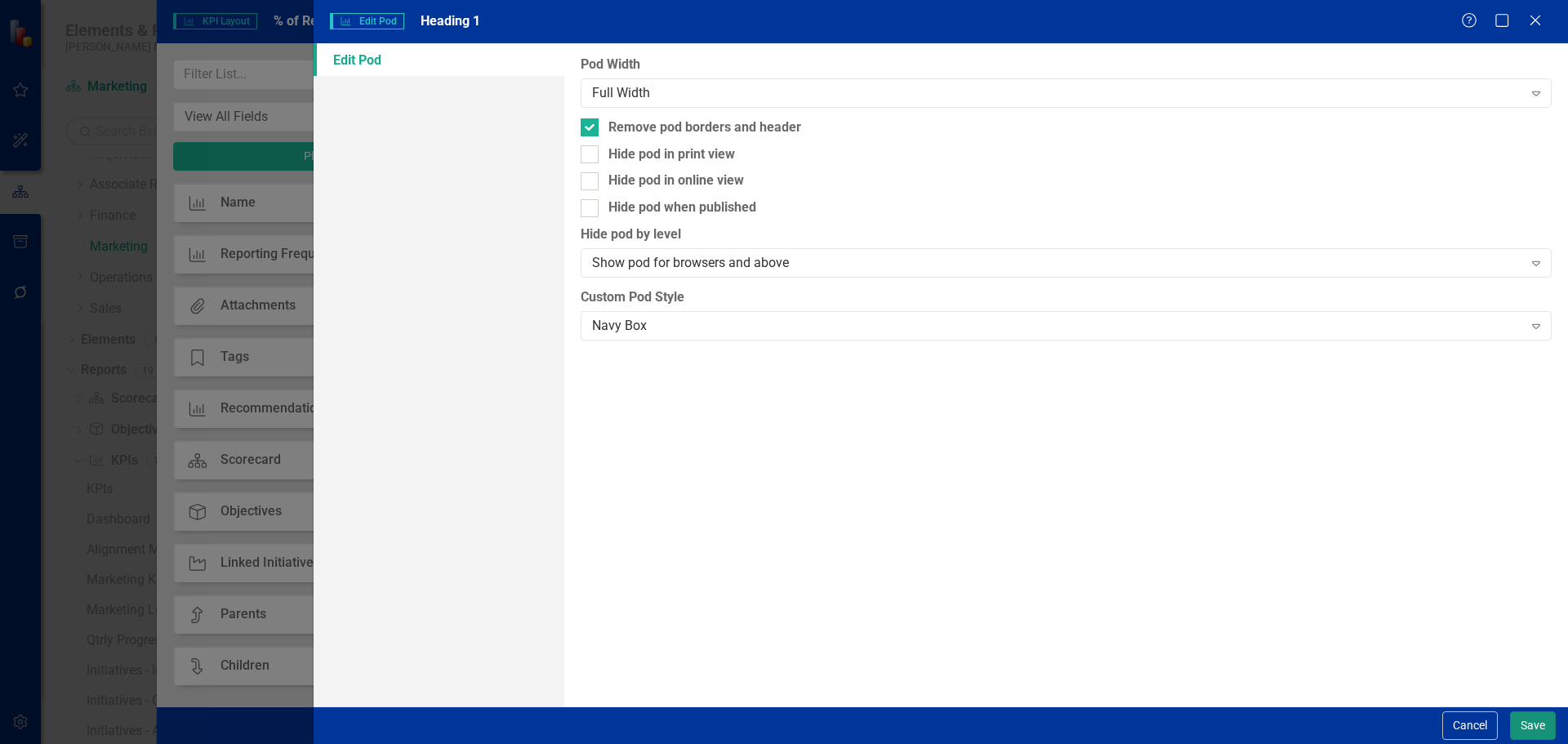
click at [1540, 723] on button "Save" at bounding box center [1532, 725] width 46 height 28
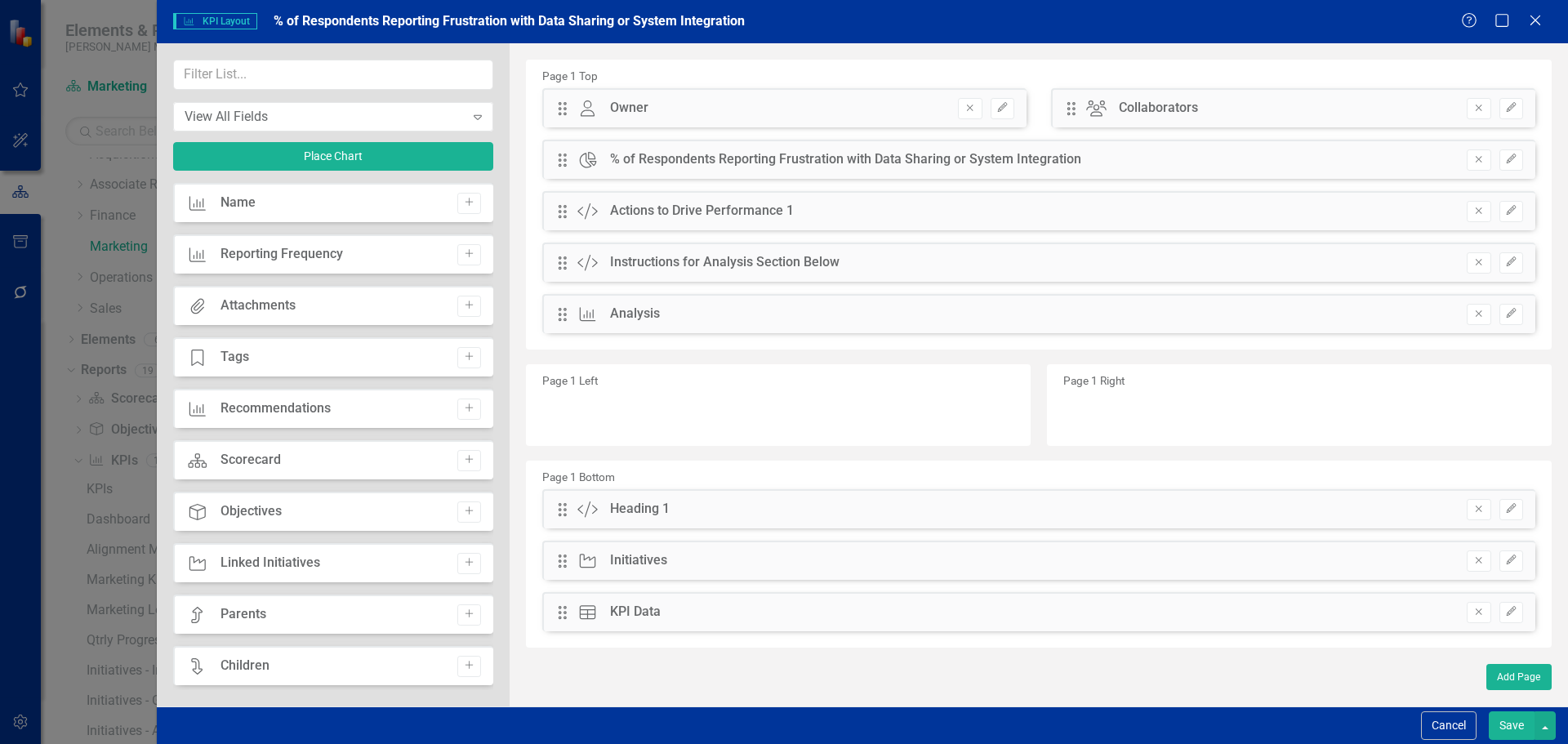
click at [1509, 724] on button "Save" at bounding box center [1511, 725] width 46 height 28
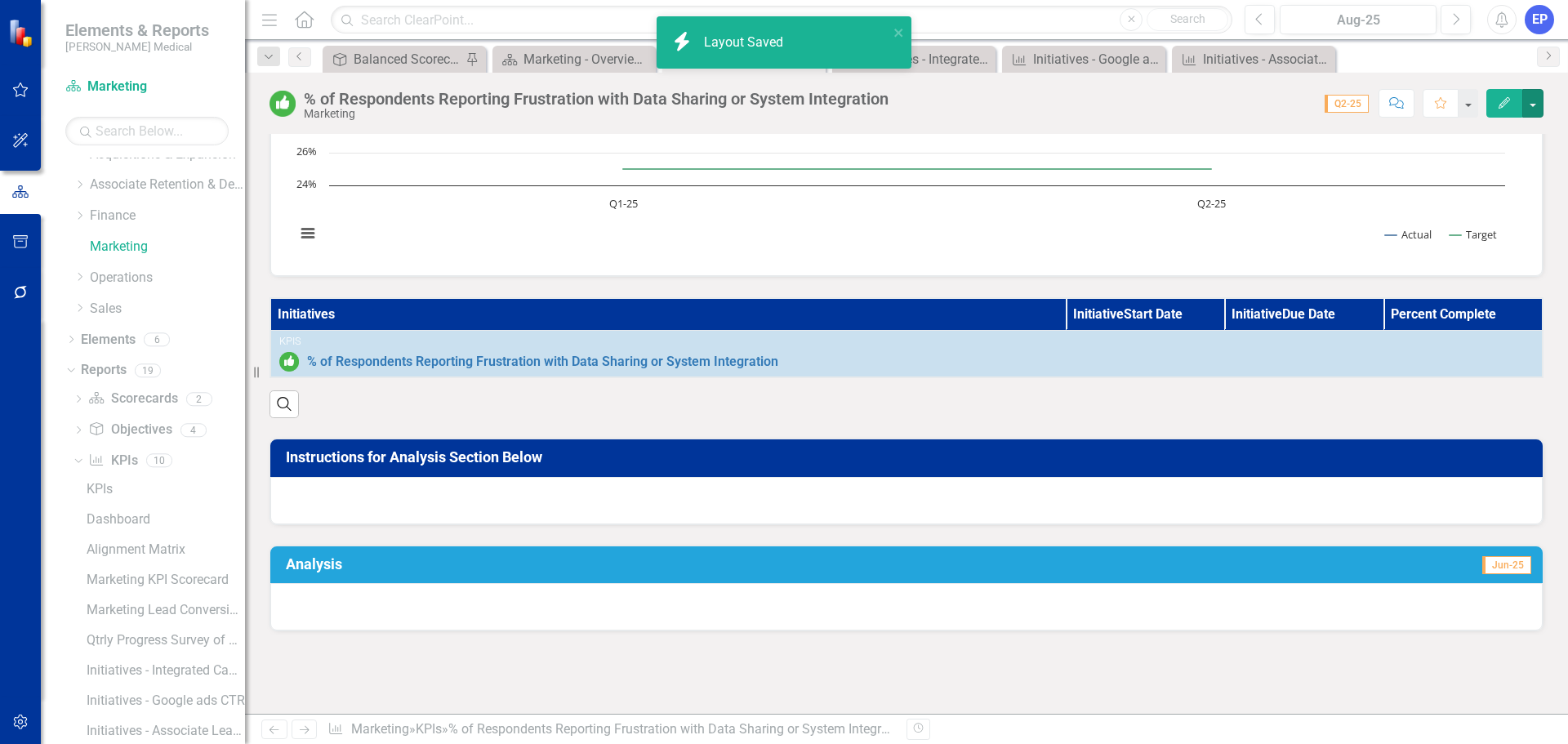
scroll to position [327, 0]
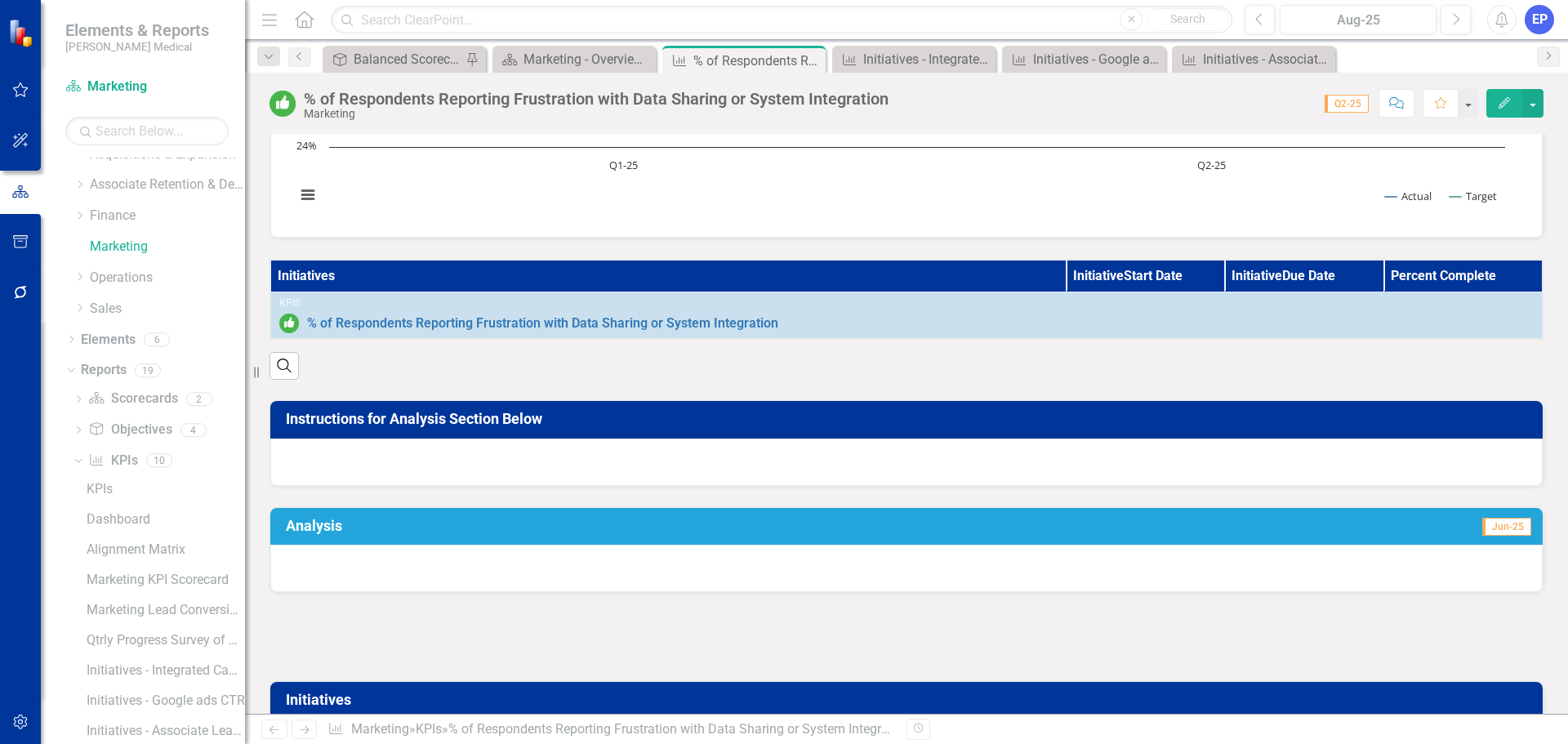
click at [840, 467] on div at bounding box center [906, 462] width 1272 height 48
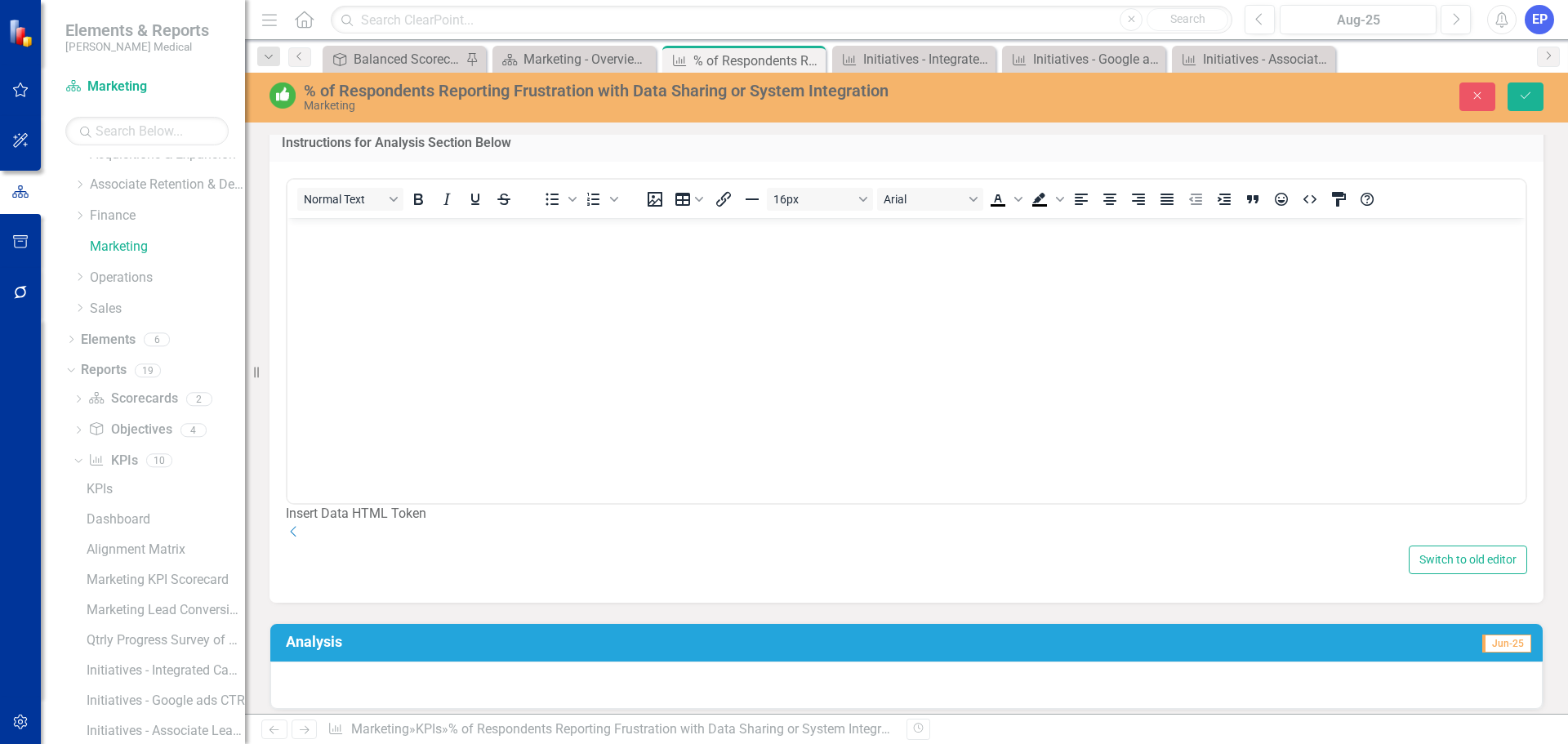
scroll to position [653, 0]
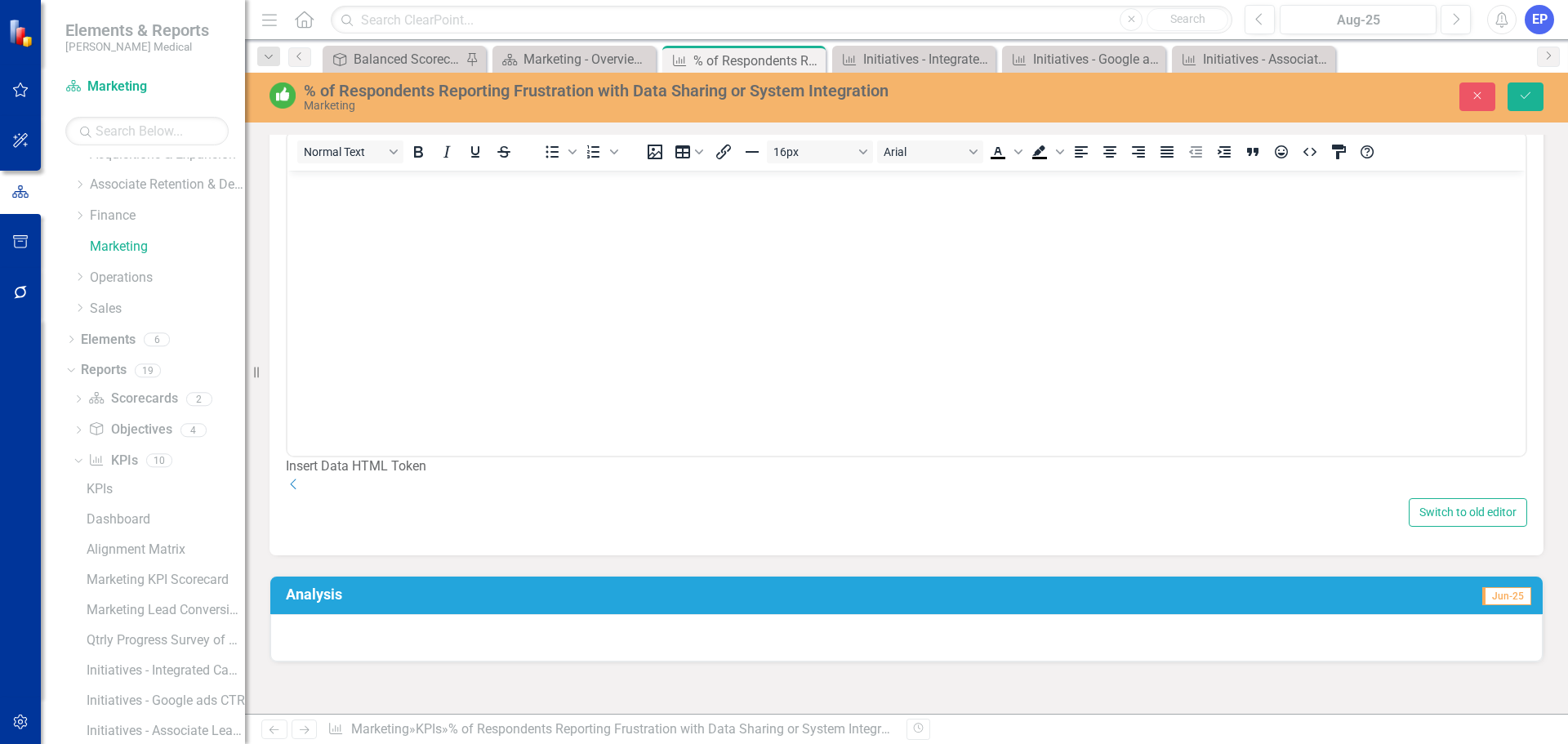
click at [302, 490] on icon "Dropdown" at bounding box center [294, 484] width 17 height 13
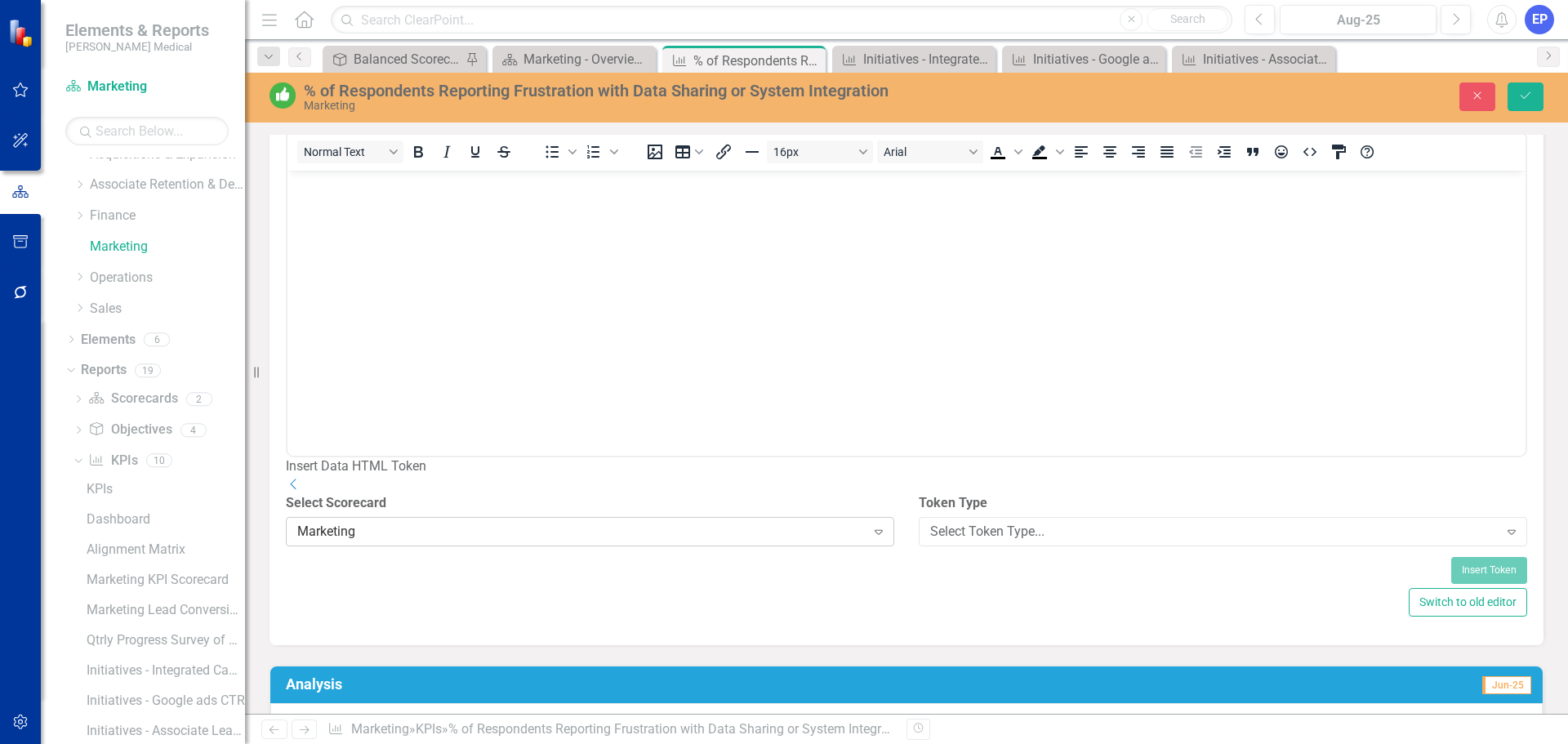
click at [732, 541] on div "Marketing" at bounding box center [581, 532] width 569 height 18
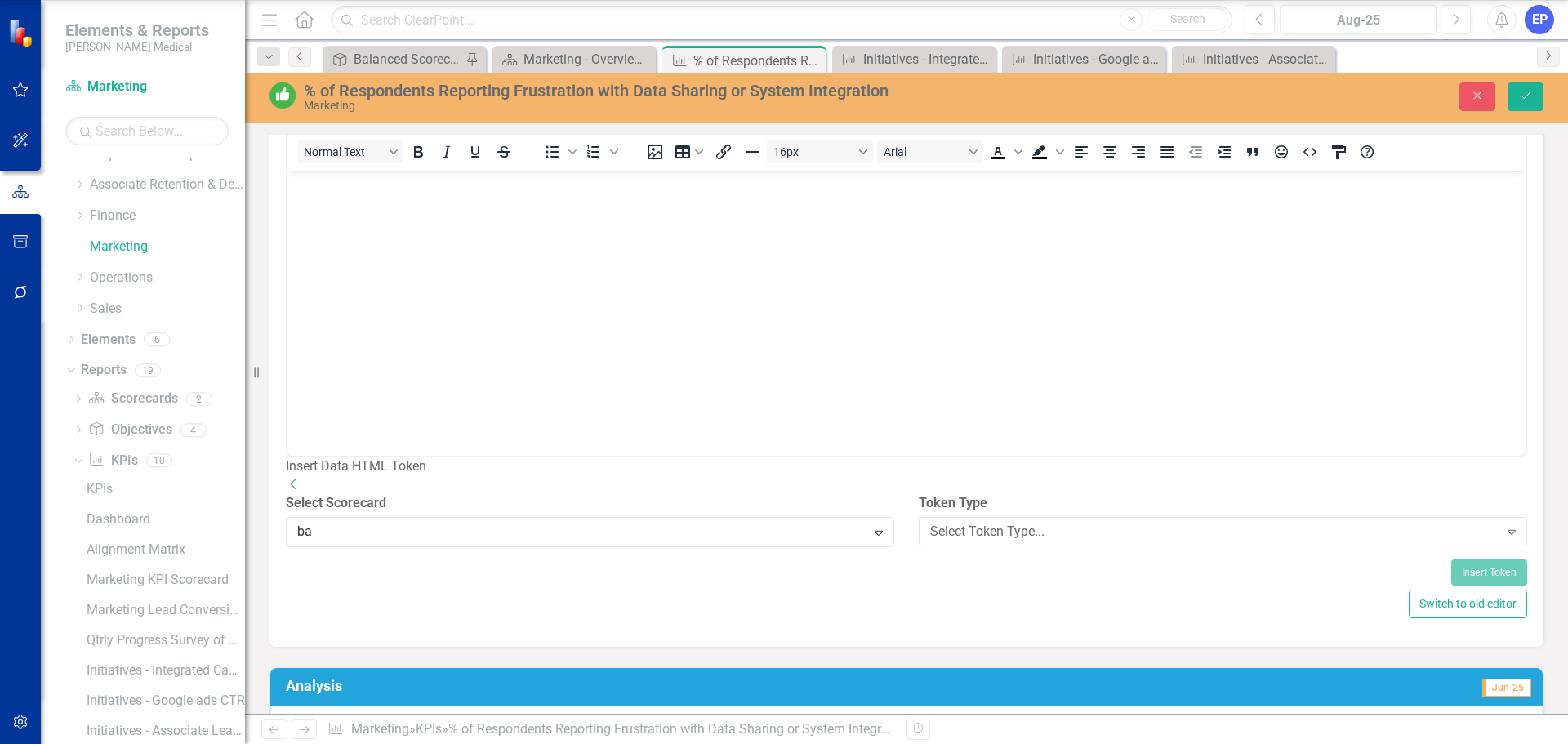
scroll to position [0, 0]
type input "[MEDICAL_DATA]"
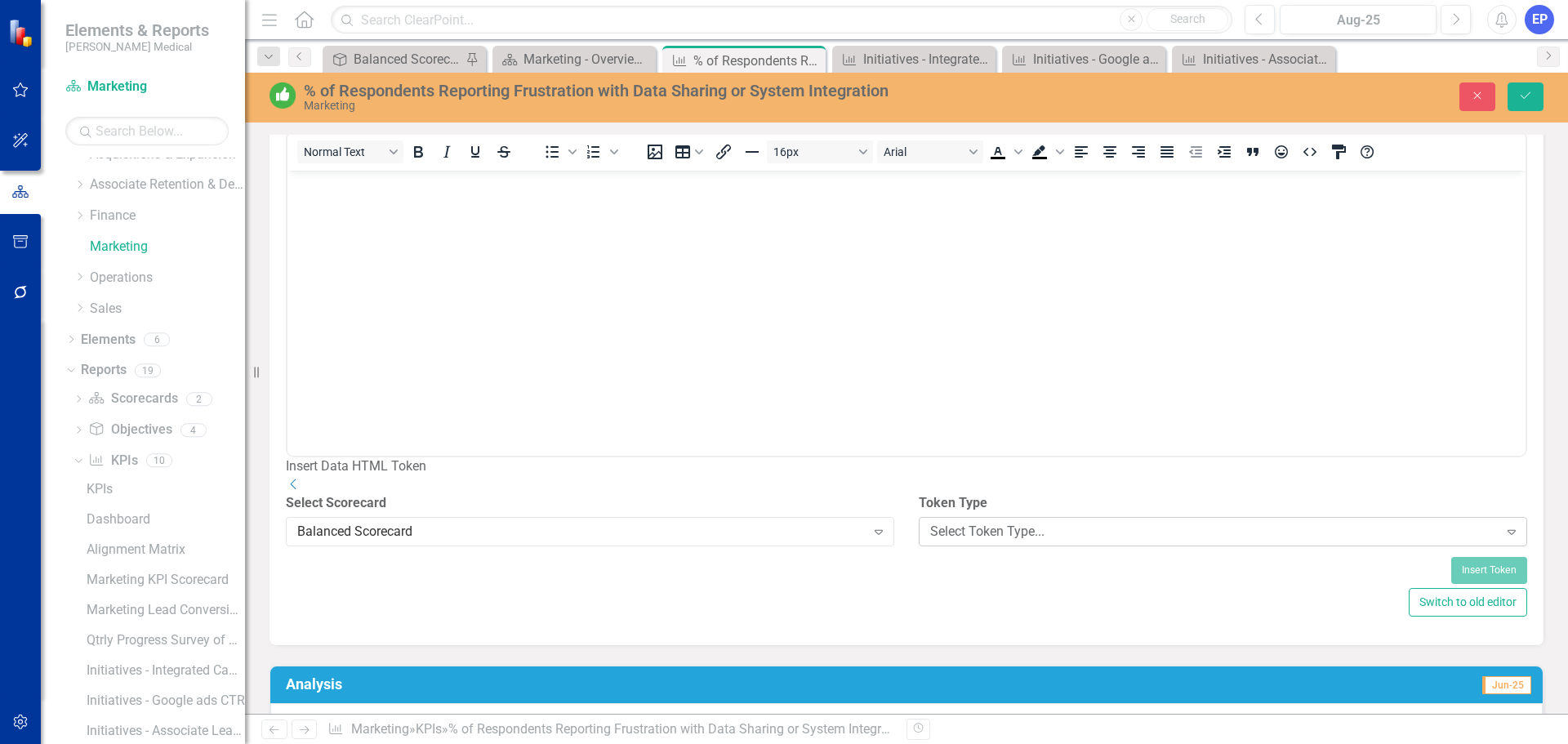
click at [959, 547] on div "Select Token Type... Expand" at bounding box center [1223, 532] width 608 height 29
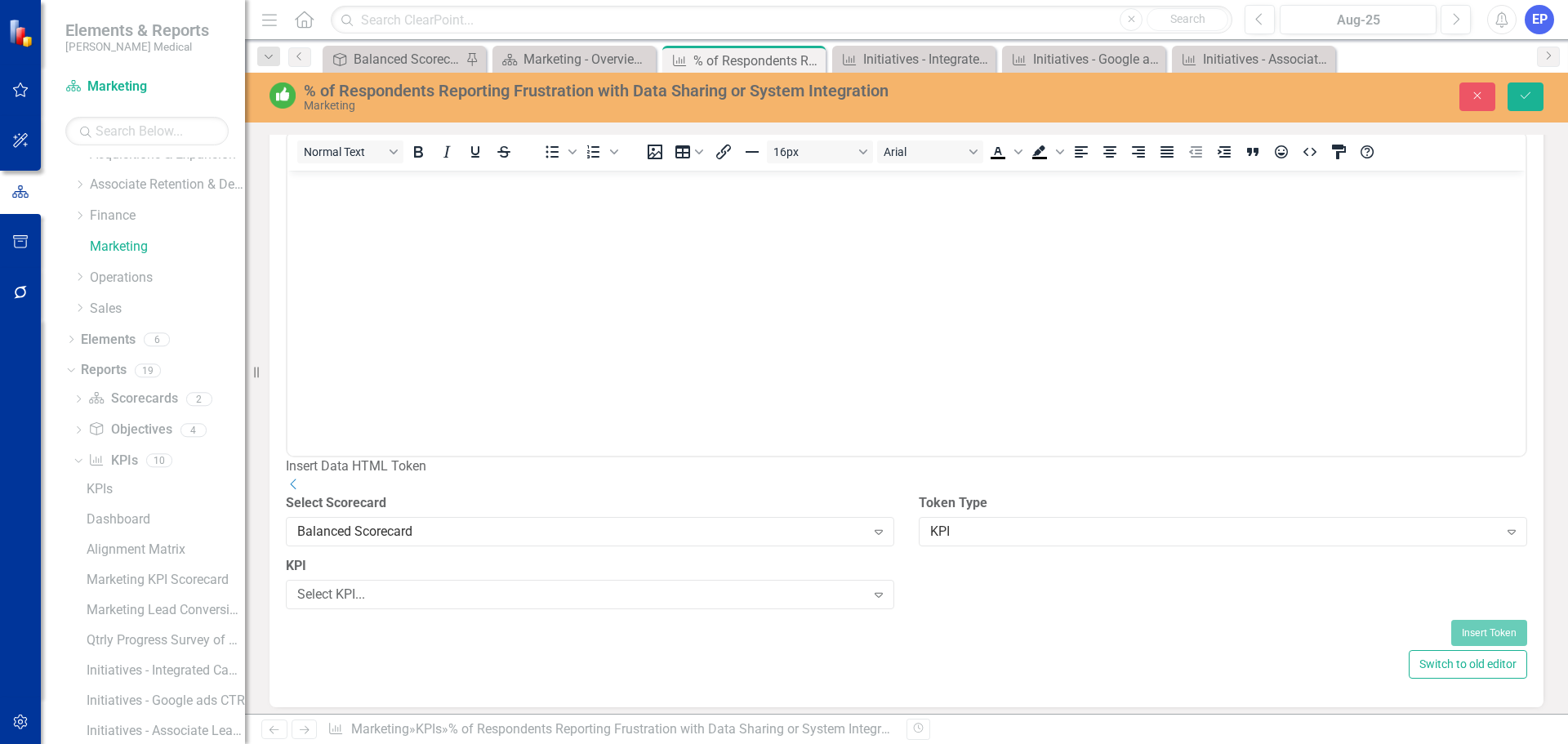
click at [674, 620] on div "KPI Select KPI... Expand" at bounding box center [590, 588] width 633 height 62
click at [676, 609] on div "Select KPI... Expand" at bounding box center [590, 594] width 608 height 29
click at [953, 604] on div "Select Field..." at bounding box center [1213, 594] width 569 height 18
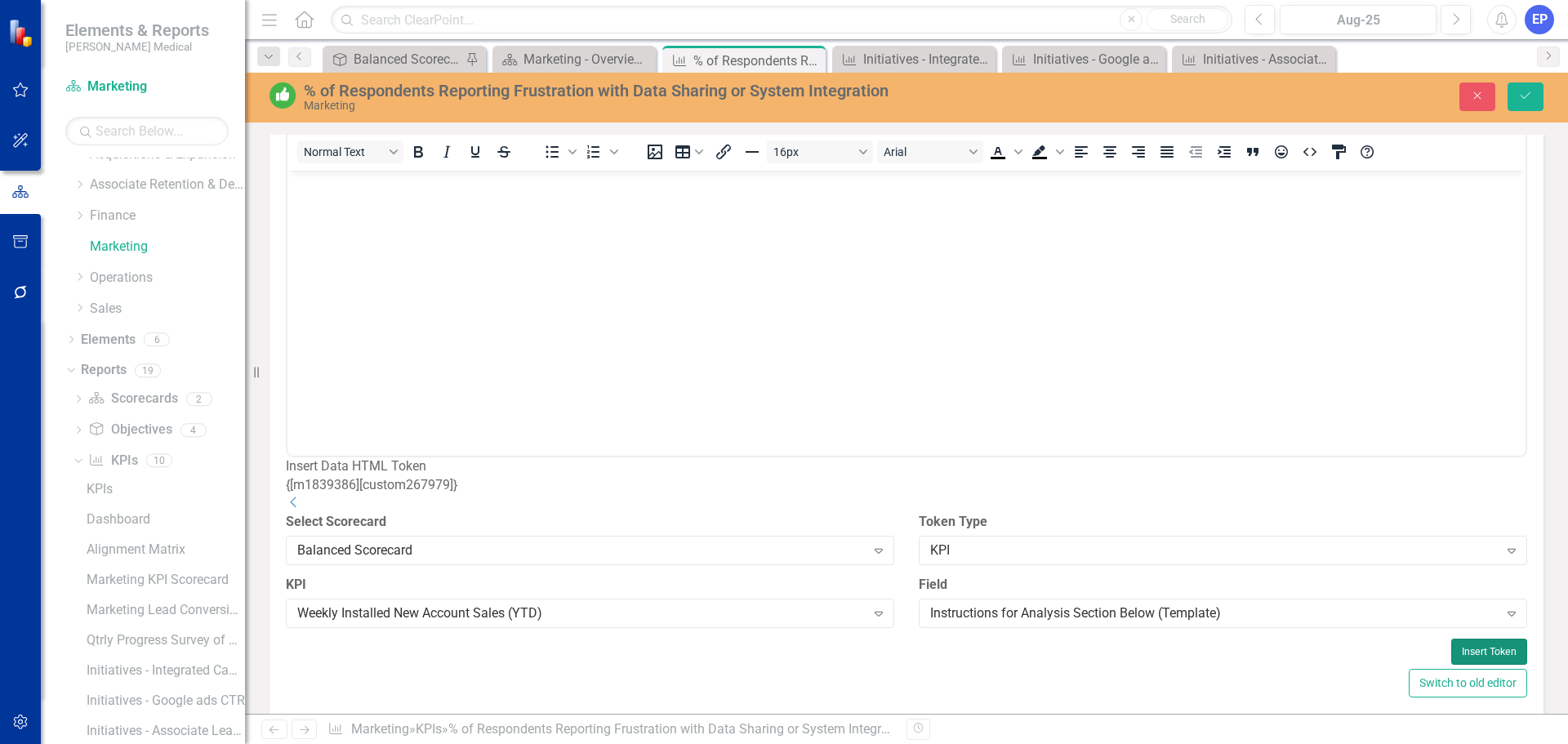
click at [1450, 665] on button "Insert Token" at bounding box center [1488, 651] width 76 height 26
click at [1516, 100] on button "Save" at bounding box center [1525, 96] width 36 height 28
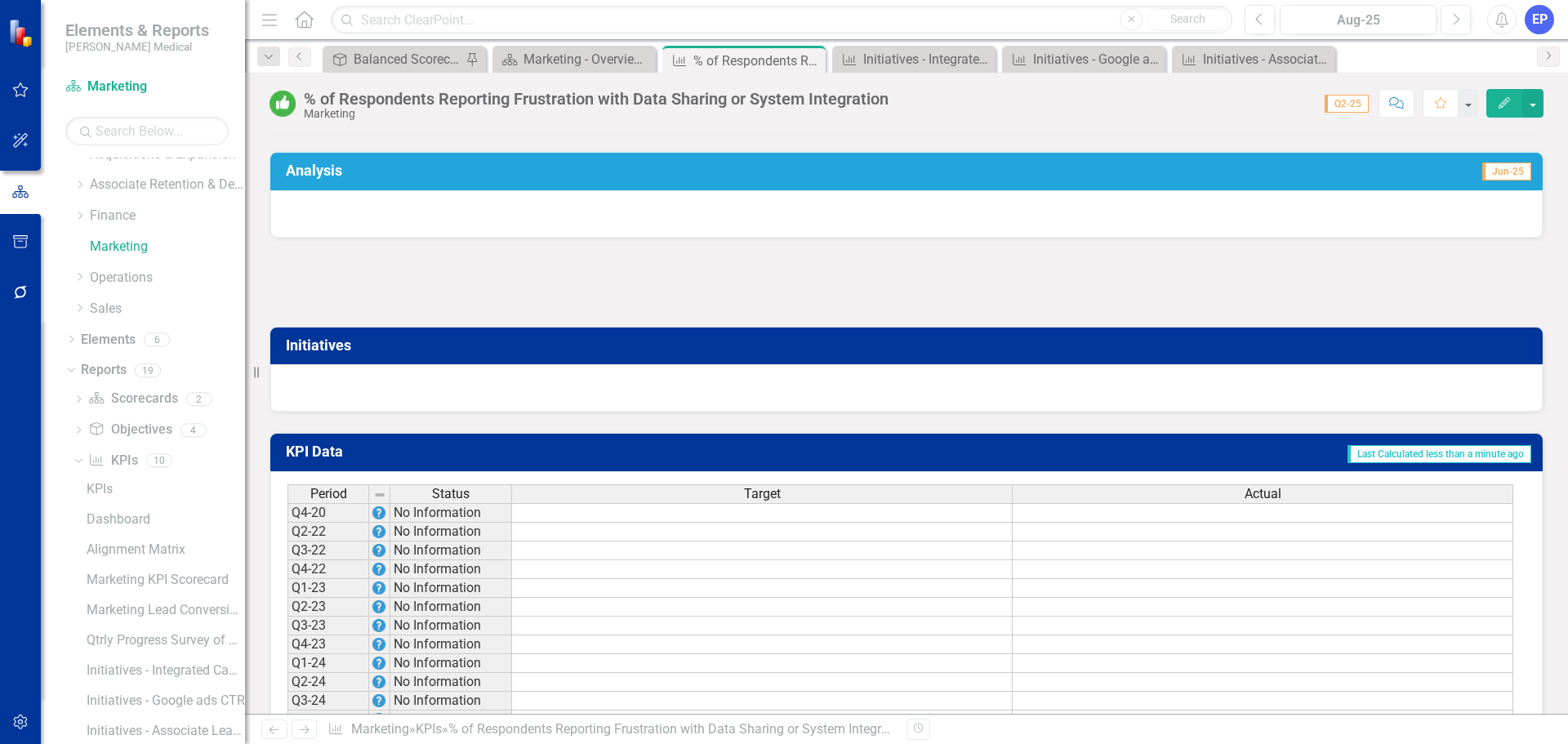
scroll to position [798, 0]
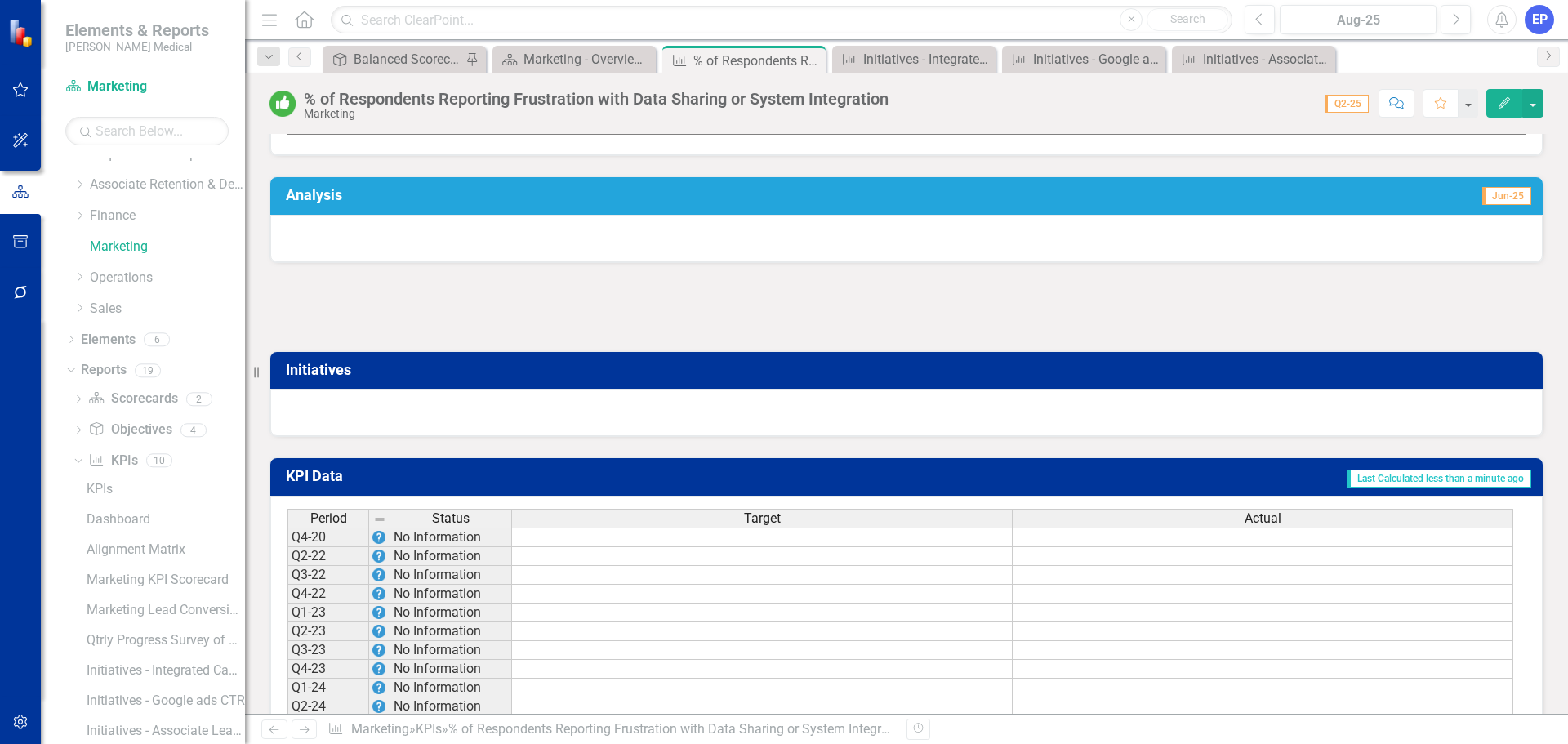
click at [399, 320] on div at bounding box center [906, 307] width 1274 height 48
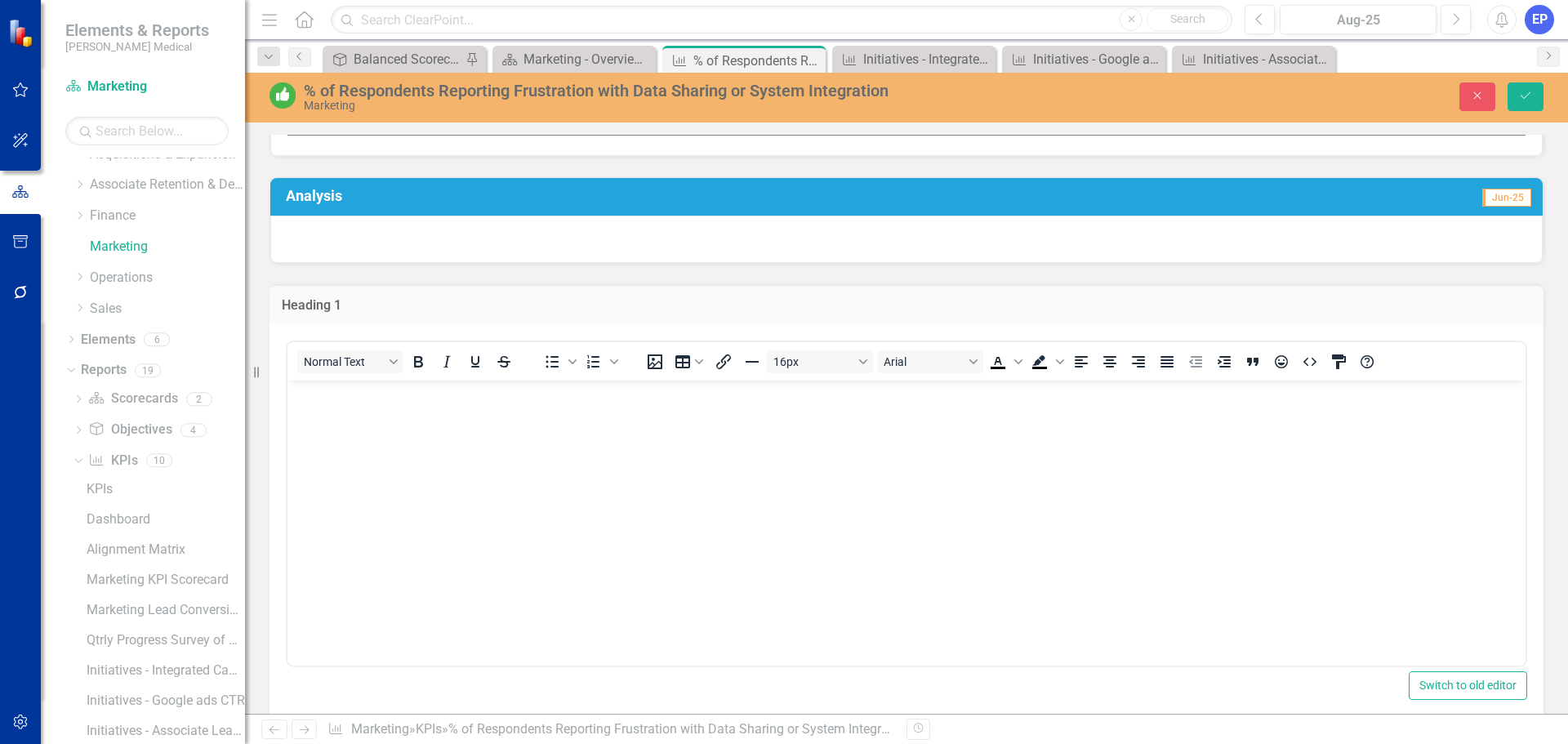
scroll to position [0, 0]
click at [373, 416] on body "Rich Text Area. Press ALT-0 for help." at bounding box center [906, 502] width 1237 height 245
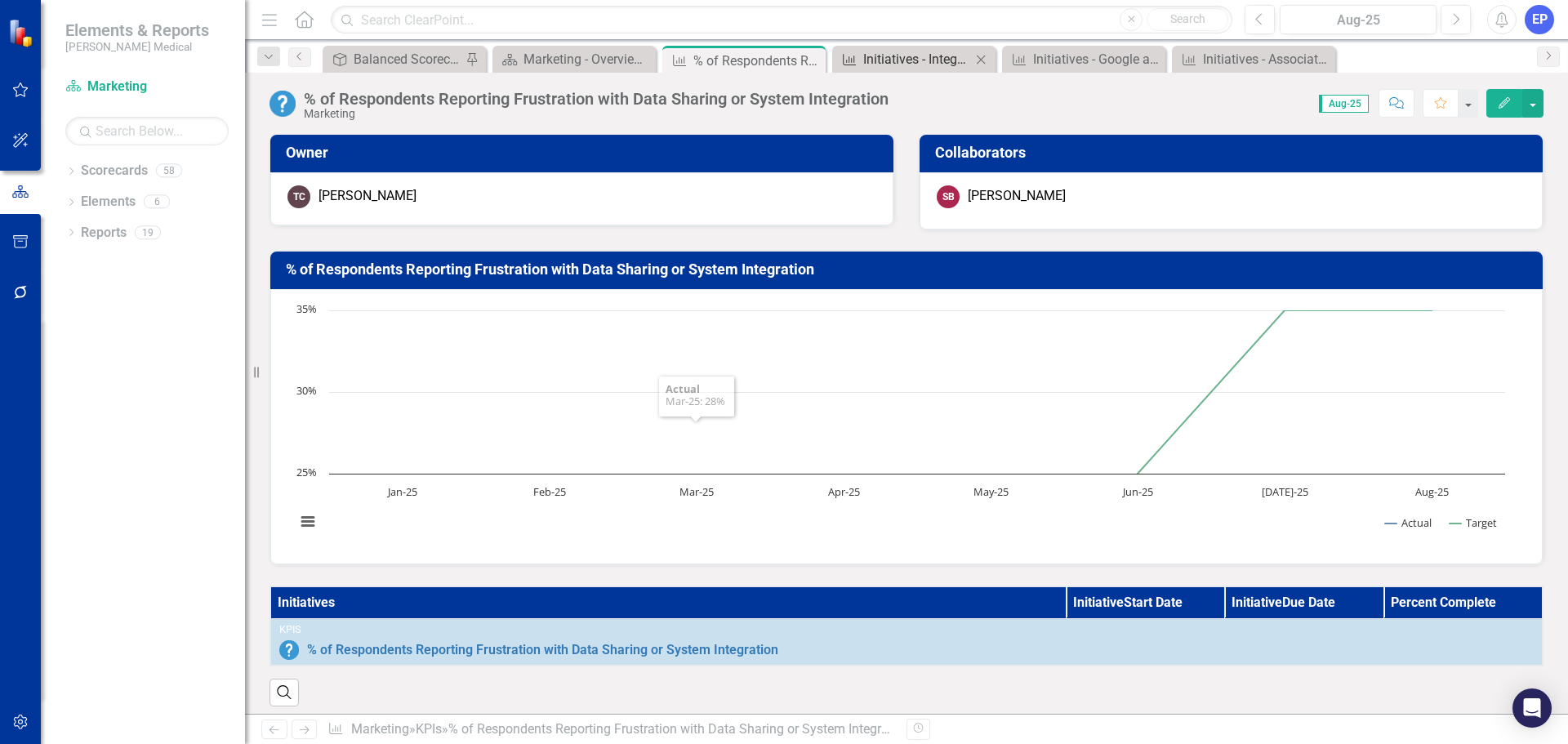
click at [914, 55] on div "Initiatives - Integrated Campaigns Meetings Per Month" at bounding box center [917, 59] width 107 height 20
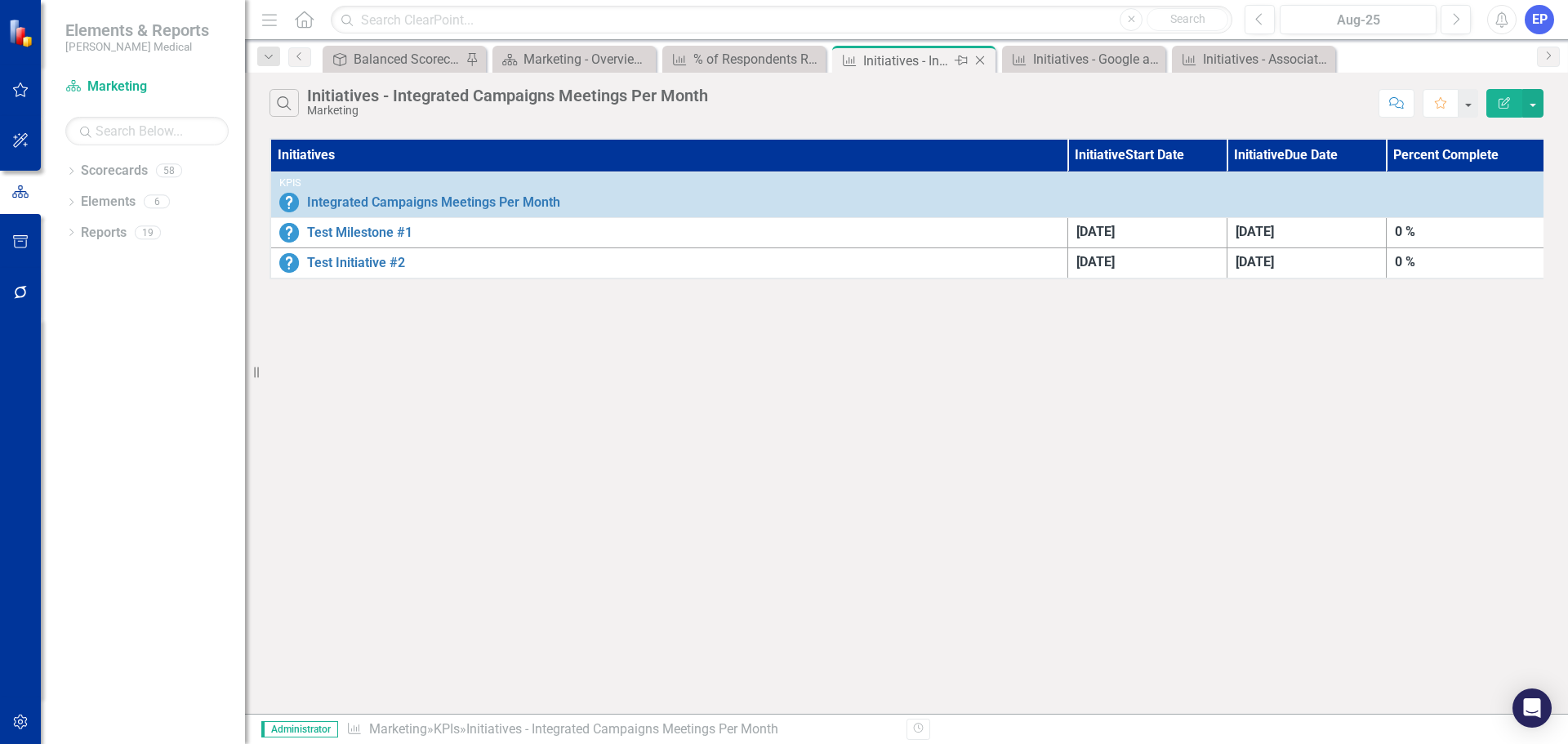
click at [983, 62] on icon "Close" at bounding box center [980, 61] width 17 height 13
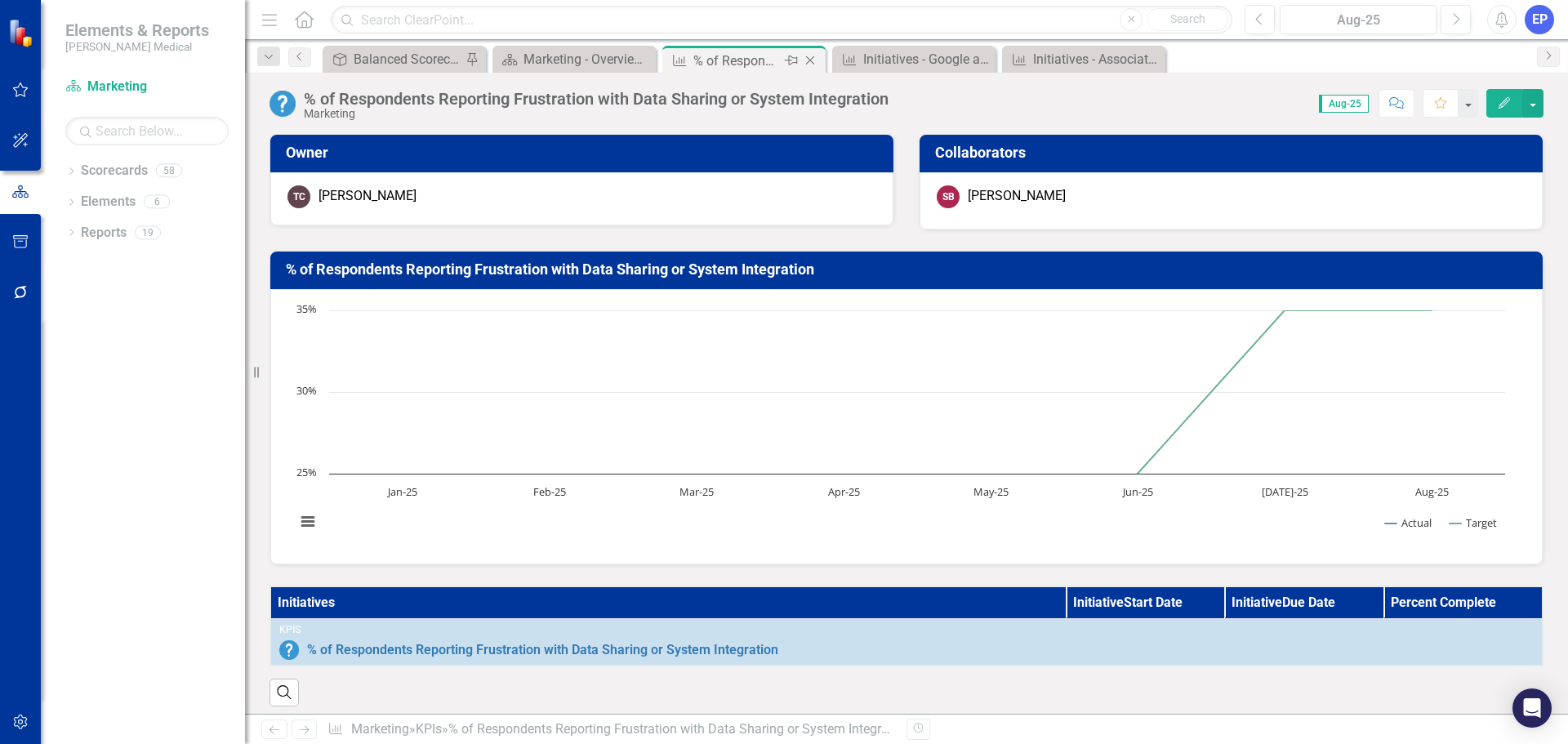
click at [772, 55] on div "% of Respondents Reporting Frustration with Data Sharing or System Integration" at bounding box center [737, 61] width 87 height 20
click at [22, 722] on icon "button" at bounding box center [19, 722] width 14 height 15
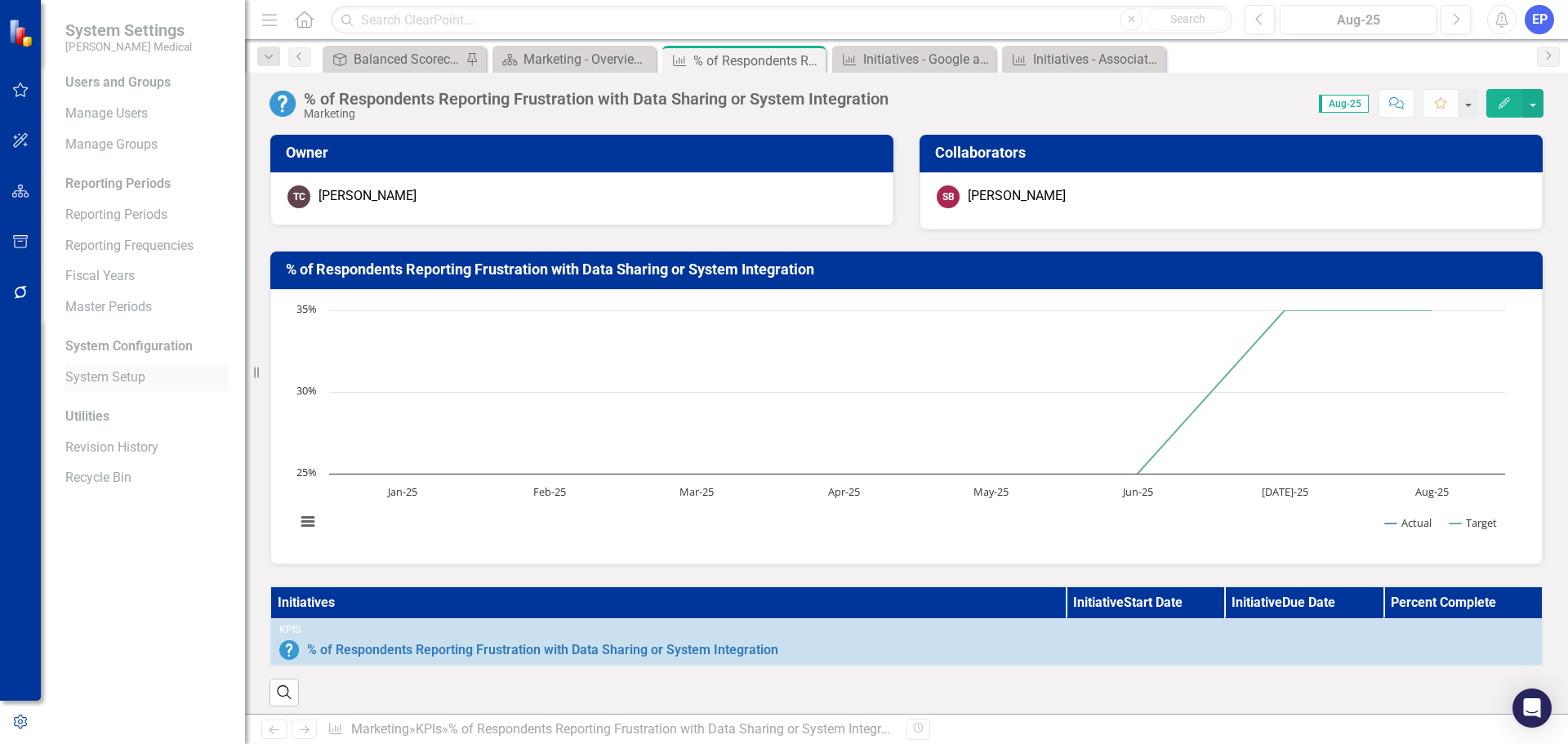
click at [100, 371] on link "System Setup" at bounding box center [147, 378] width 164 height 18
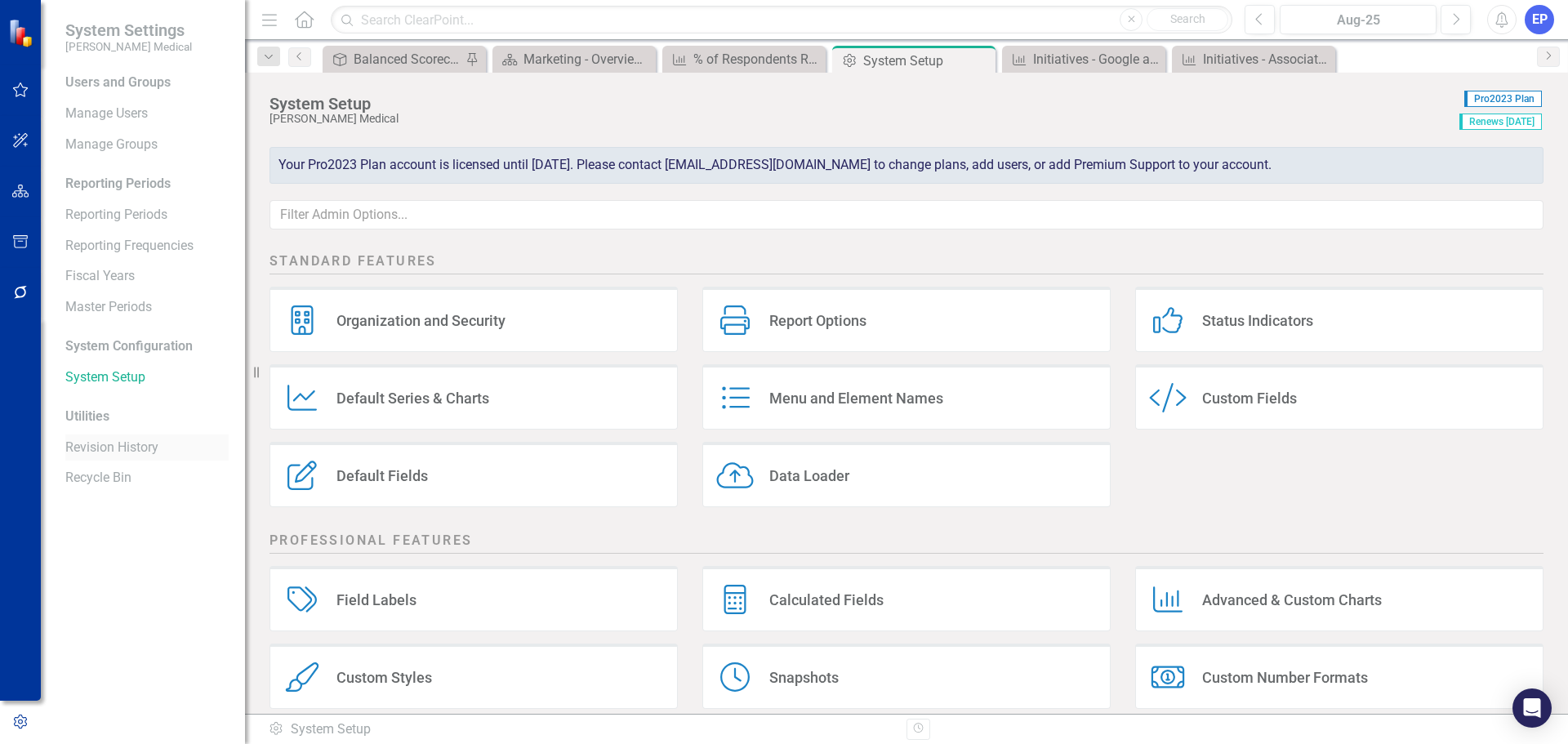
click at [96, 458] on div "Revision History" at bounding box center [147, 447] width 164 height 27
click at [96, 447] on link "Revision History" at bounding box center [147, 447] width 164 height 18
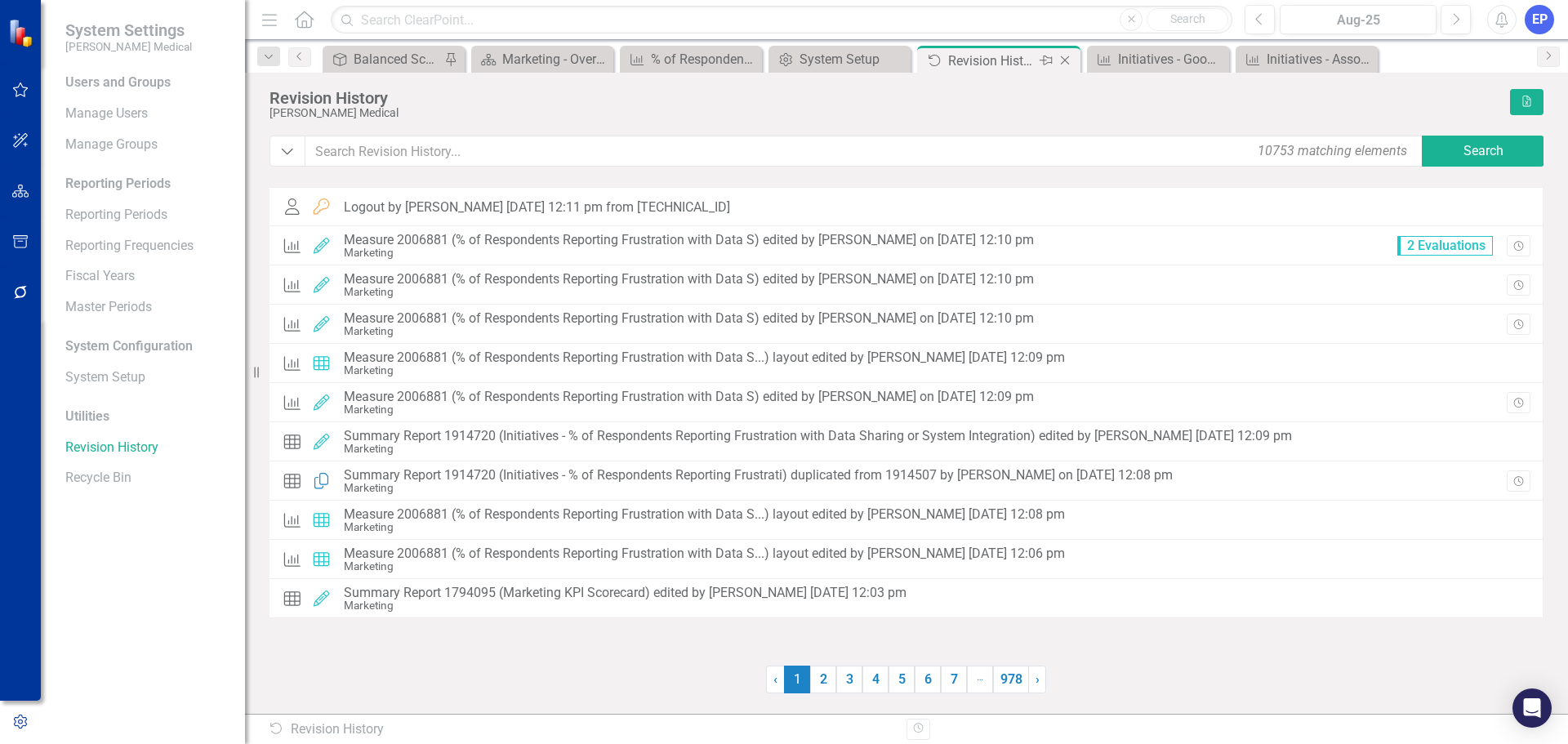
click at [1065, 57] on icon "Close" at bounding box center [1065, 61] width 17 height 13
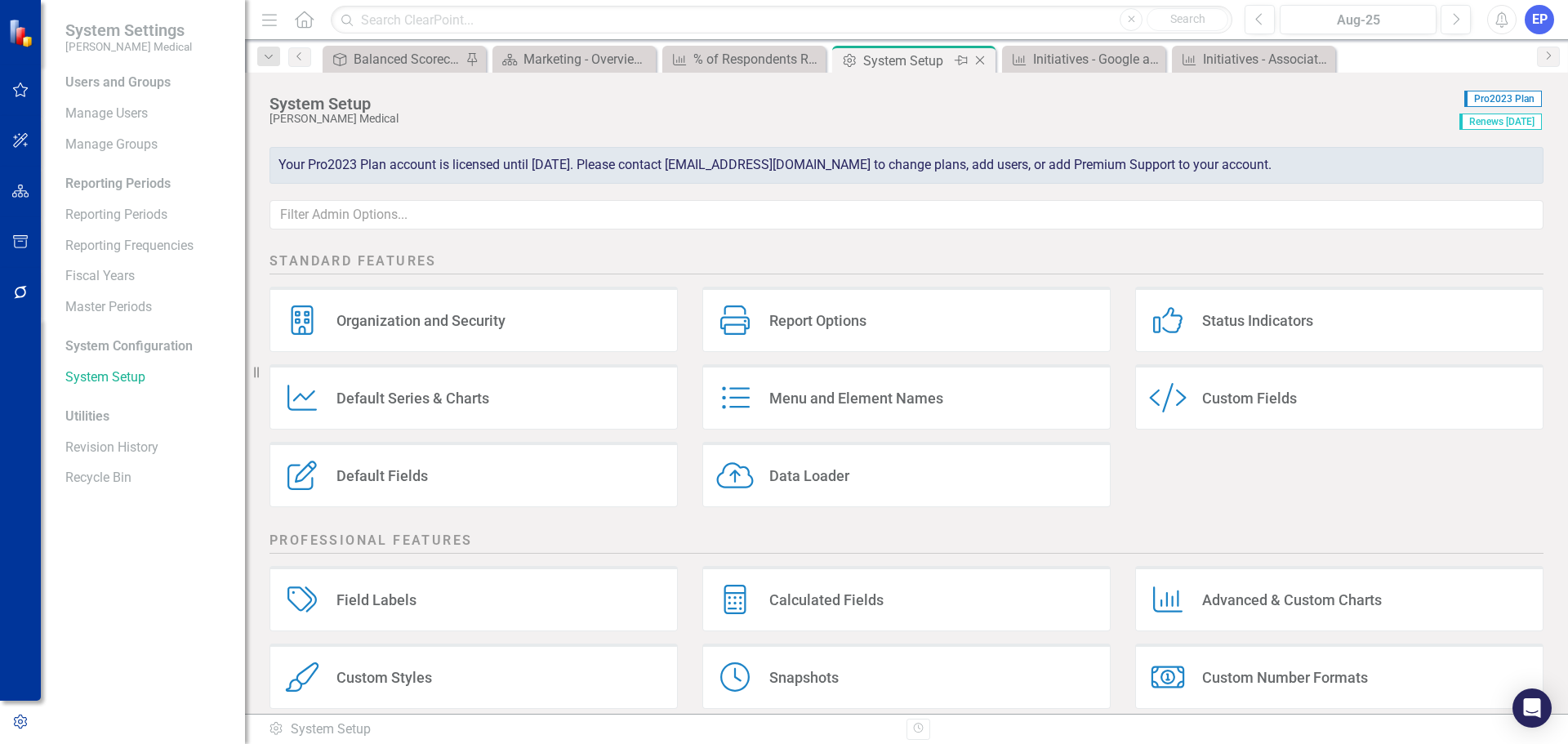
click at [983, 56] on icon "Close" at bounding box center [980, 61] width 17 height 13
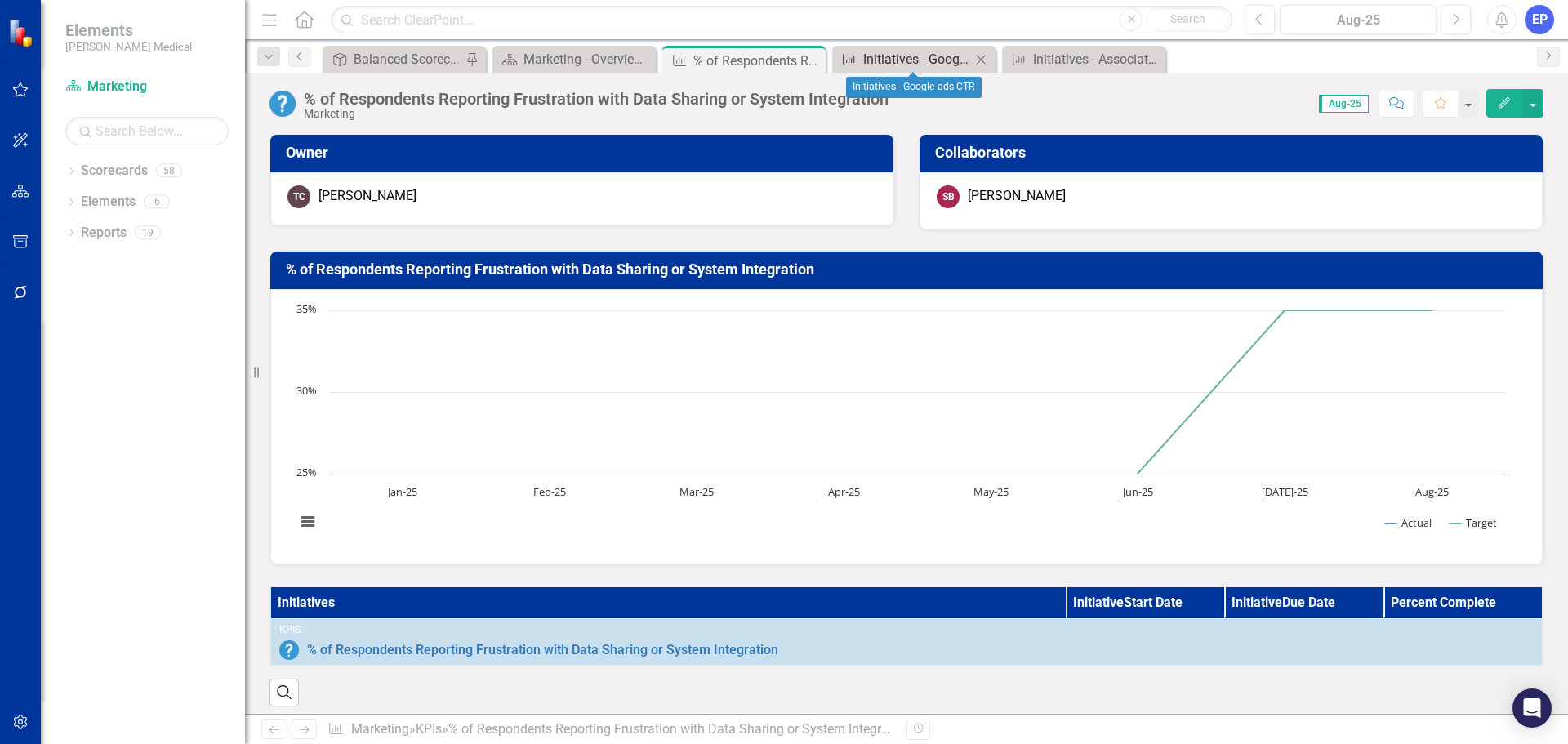
click at [935, 57] on div "Initiatives - Google ads CTR" at bounding box center [917, 59] width 107 height 20
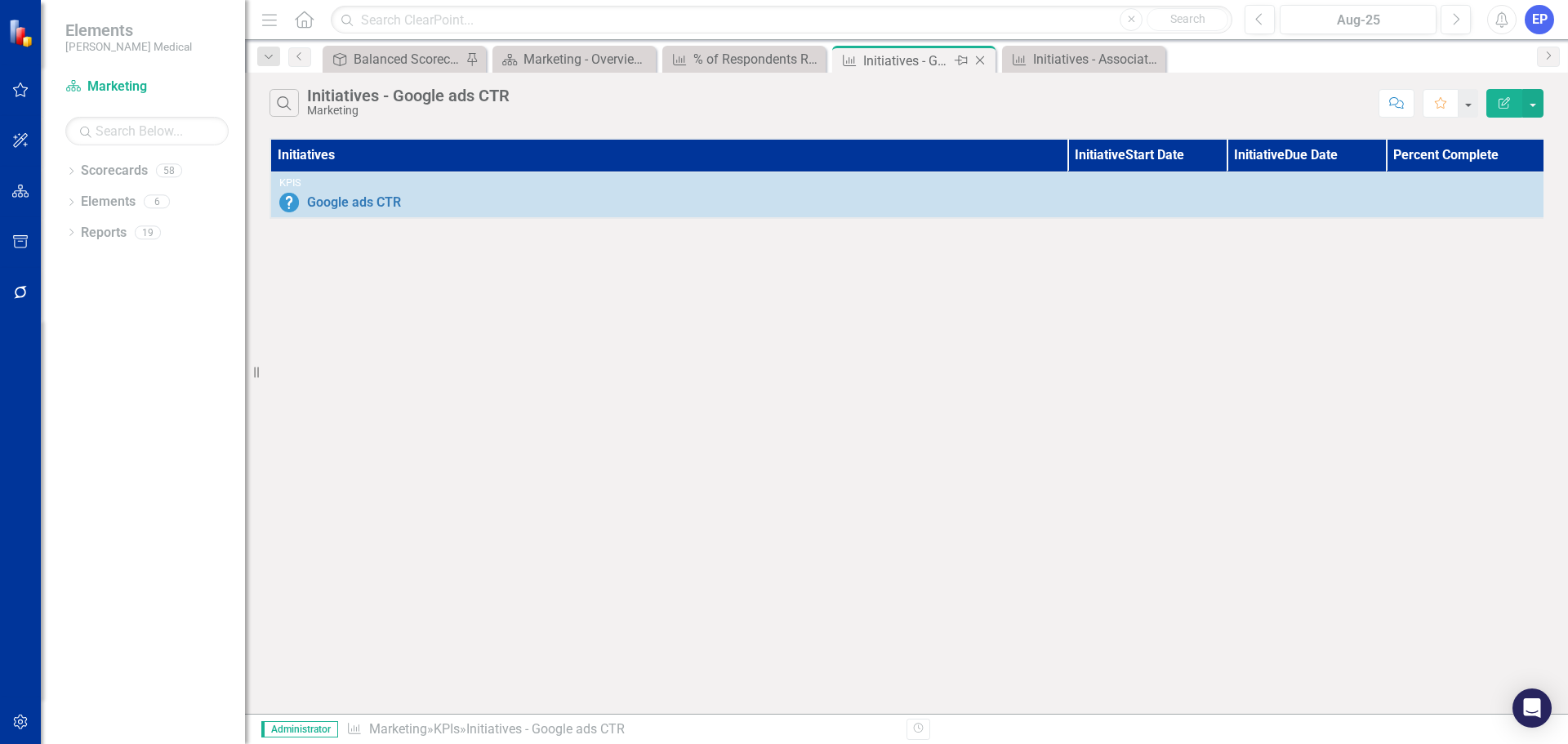
click at [981, 58] on icon "Close" at bounding box center [980, 61] width 17 height 13
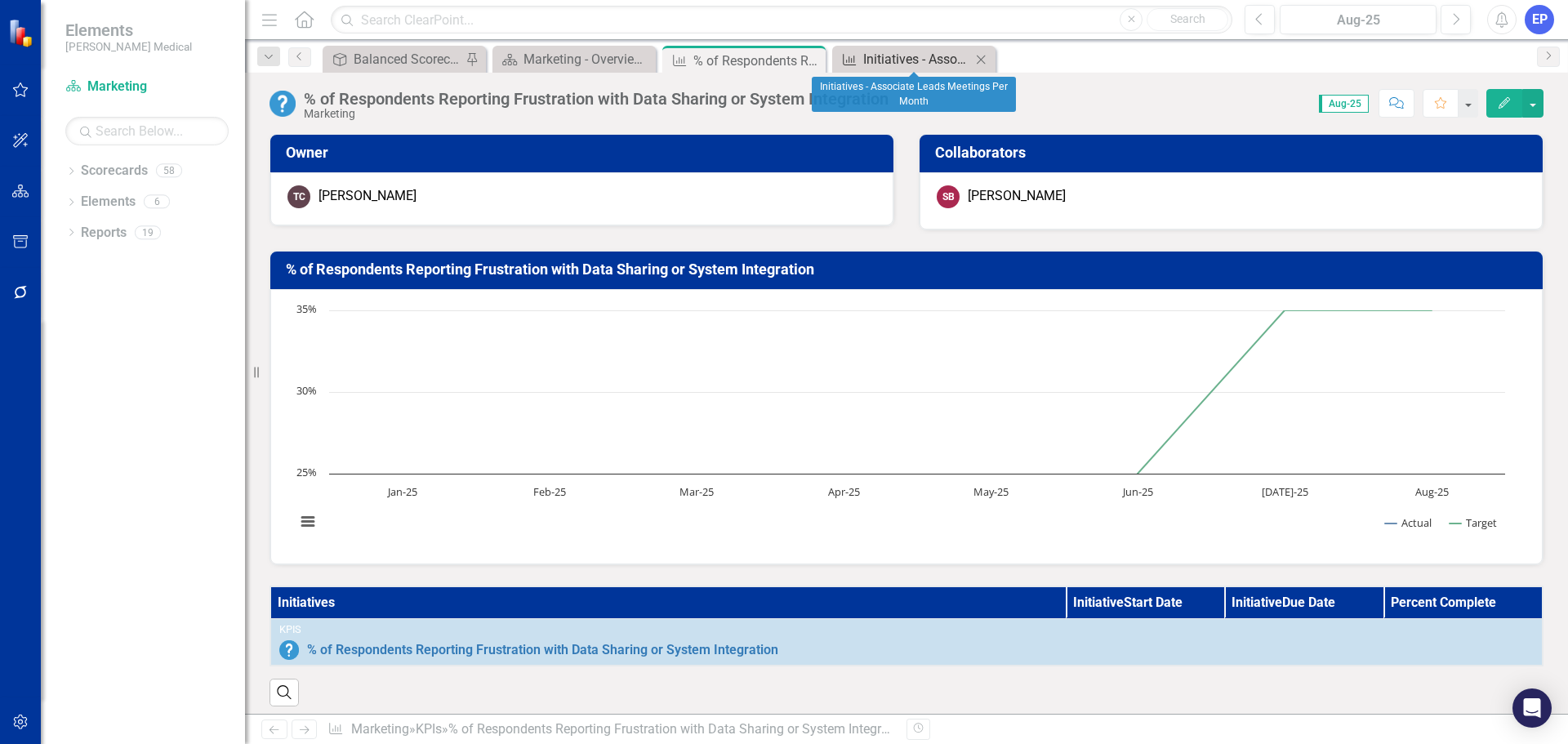
click at [908, 56] on div "Initiatives - Associate Leads Meetings Per Month" at bounding box center [917, 59] width 107 height 20
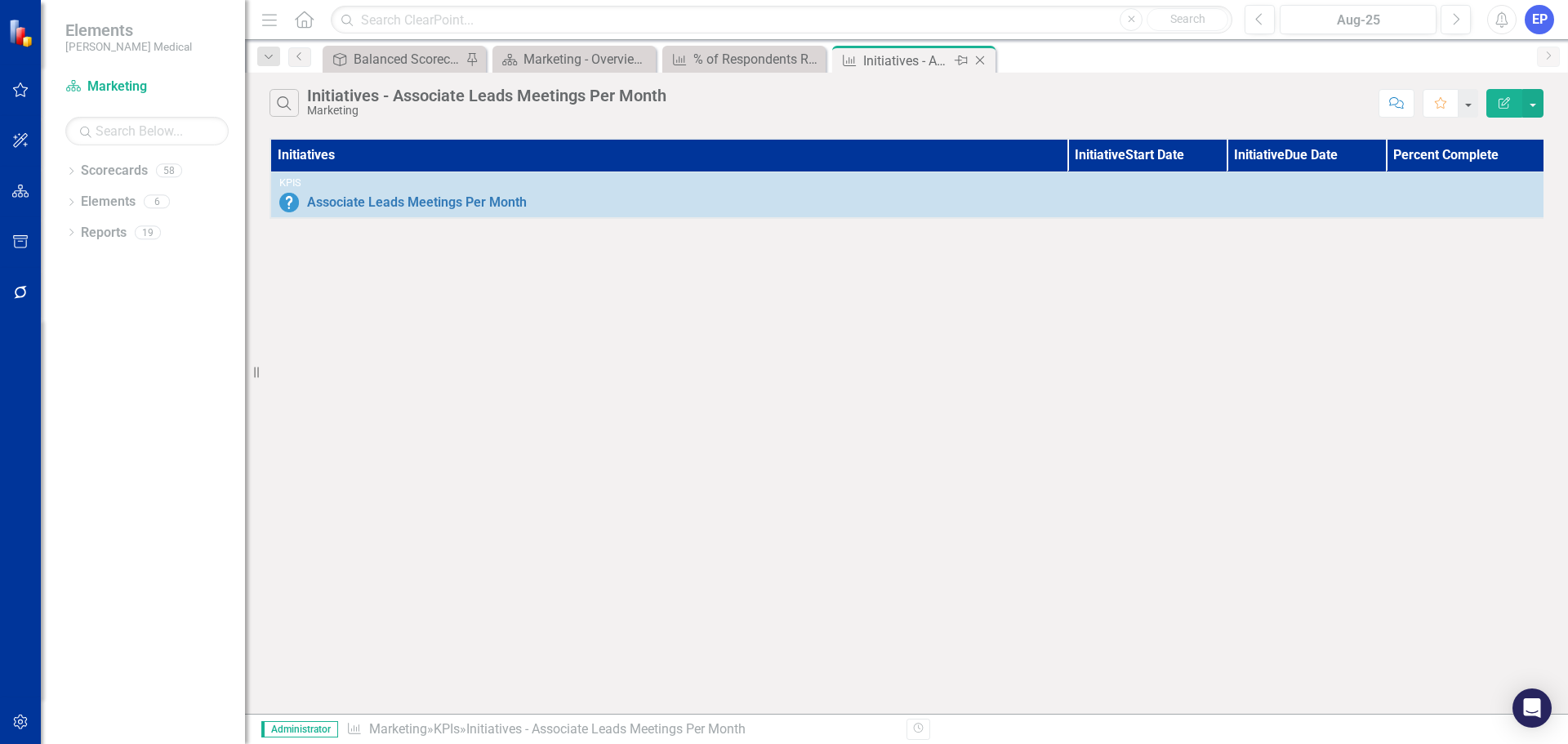
click at [982, 57] on icon "Close" at bounding box center [980, 61] width 17 height 13
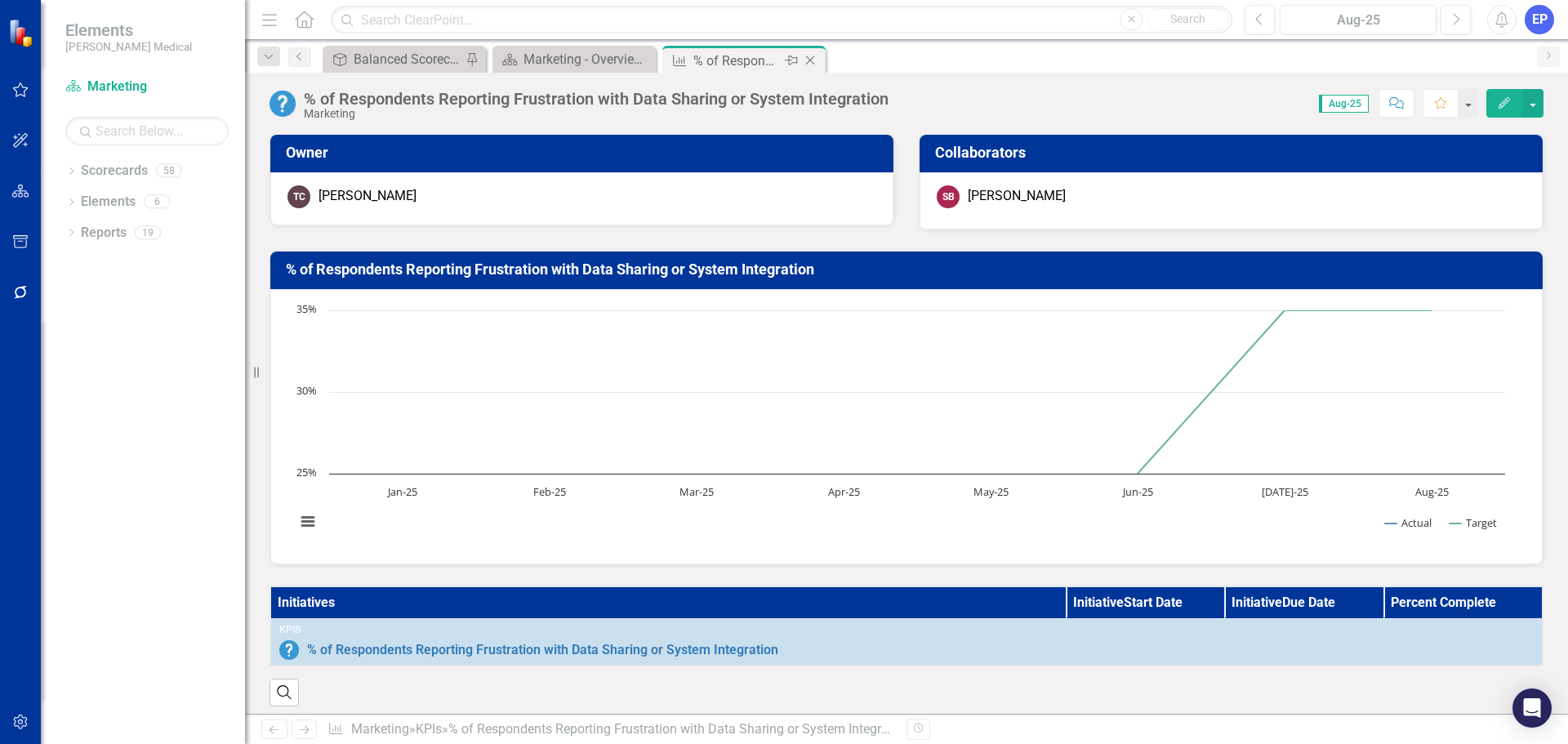
click at [742, 62] on div "% of Respondents Reporting Frustration with Data Sharing or System Integration" at bounding box center [737, 61] width 87 height 20
click at [1496, 98] on icon "Edit" at bounding box center [1504, 103] width 15 height 11
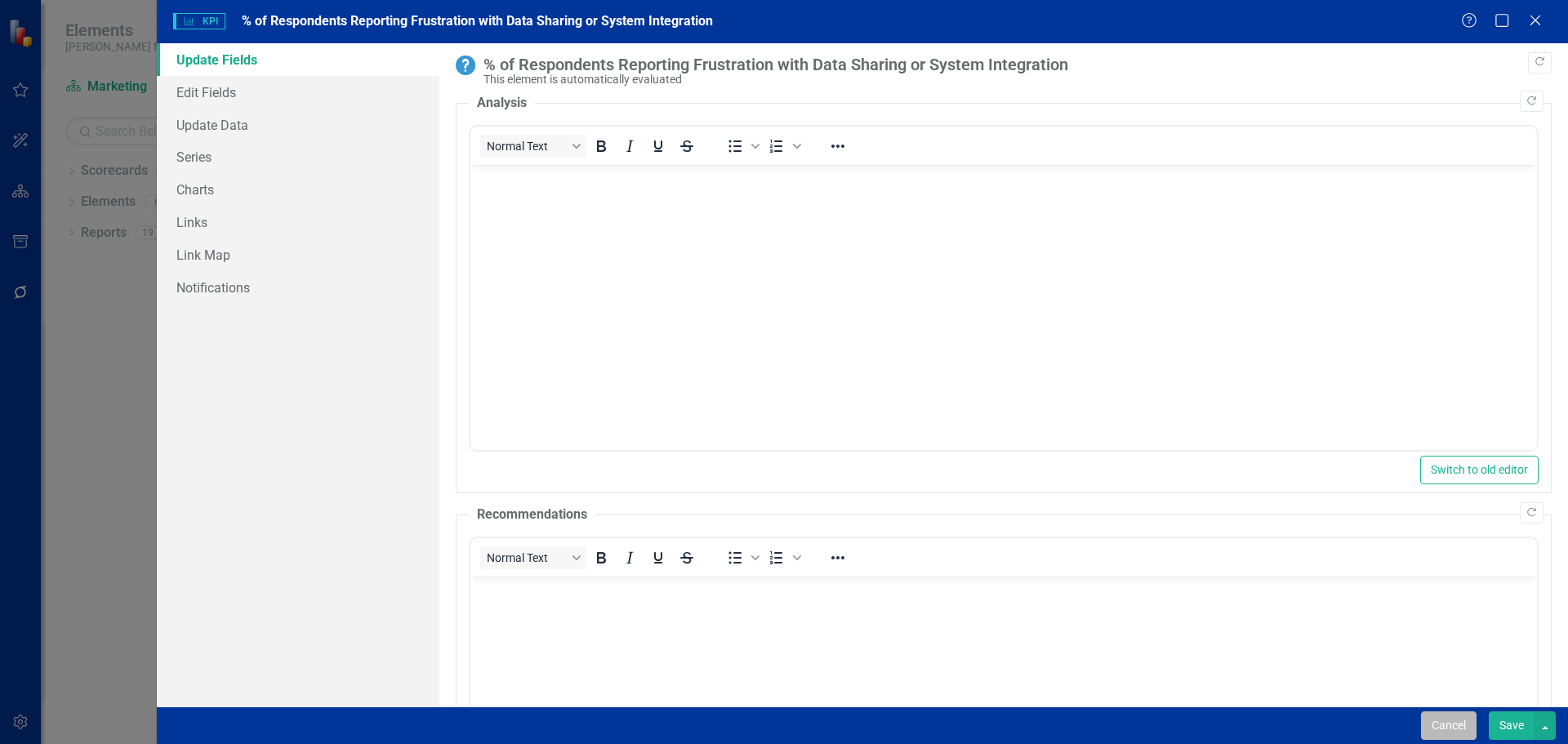
click at [1455, 729] on button "Cancel" at bounding box center [1449, 725] width 55 height 28
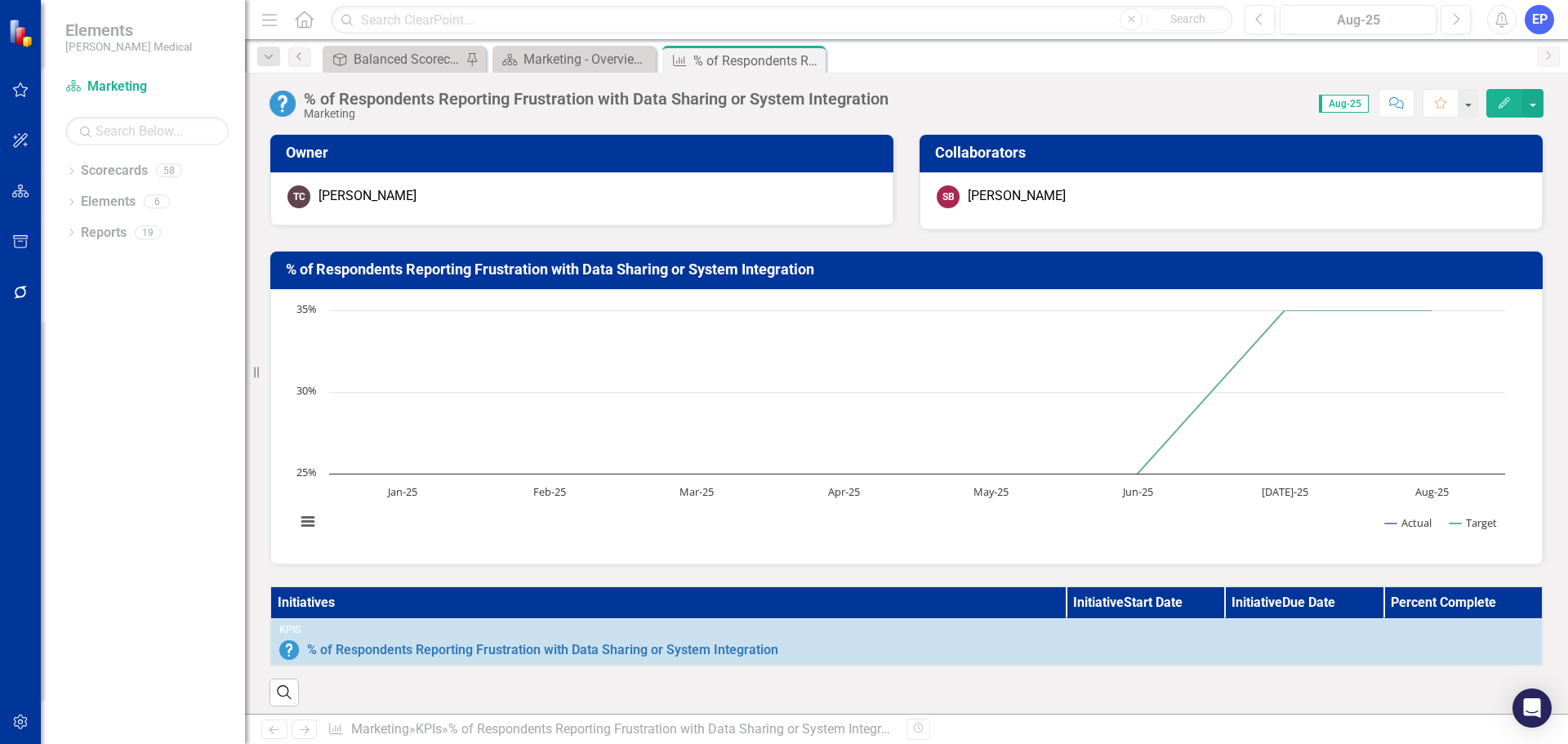
click at [20, 733] on button "button" at bounding box center [21, 722] width 37 height 34
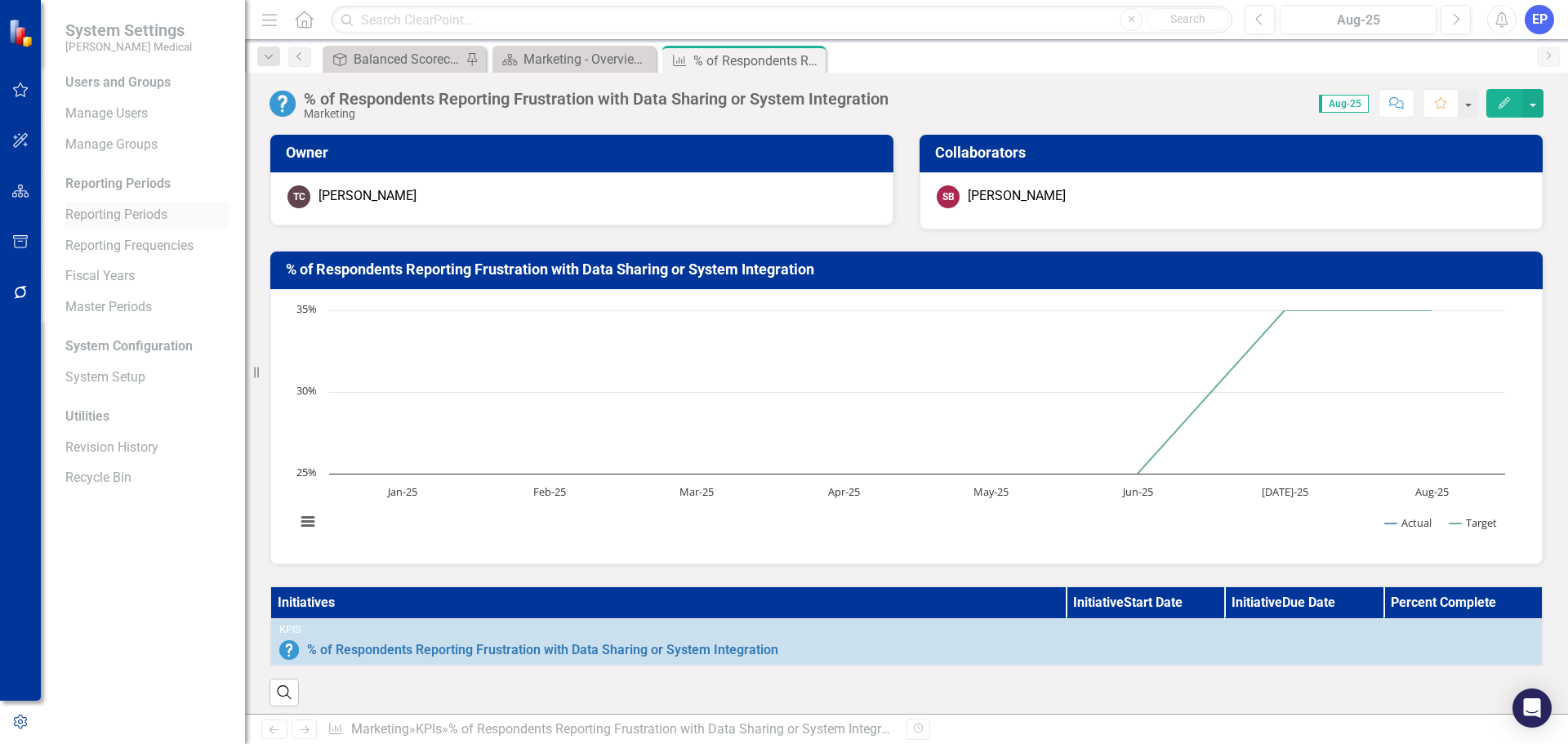
click at [114, 209] on link "Reporting Periods" at bounding box center [147, 215] width 164 height 18
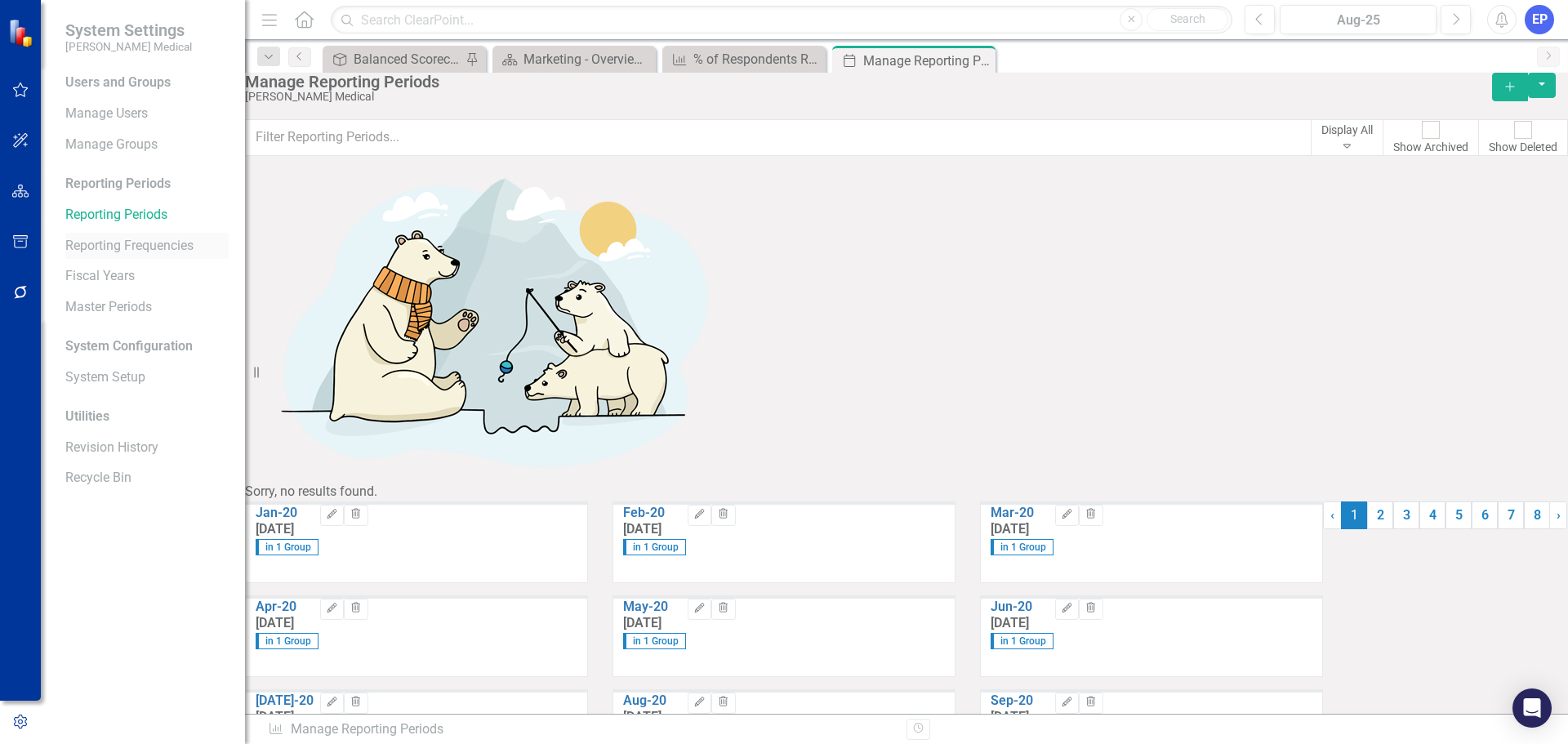
click at [118, 240] on link "Reporting Frequencies" at bounding box center [147, 246] width 164 height 18
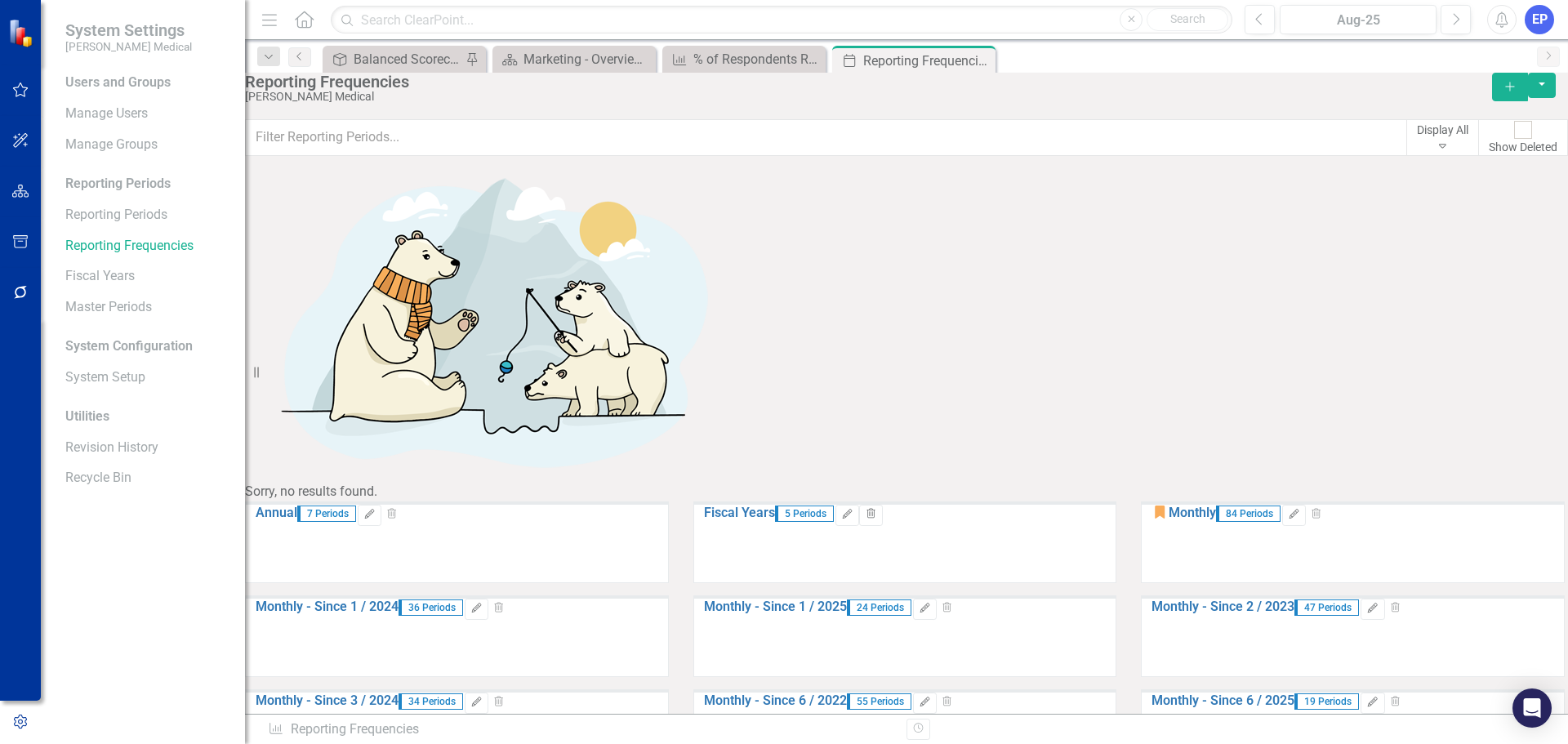
click at [1505, 91] on icon "button" at bounding box center [1509, 86] width 9 height 9
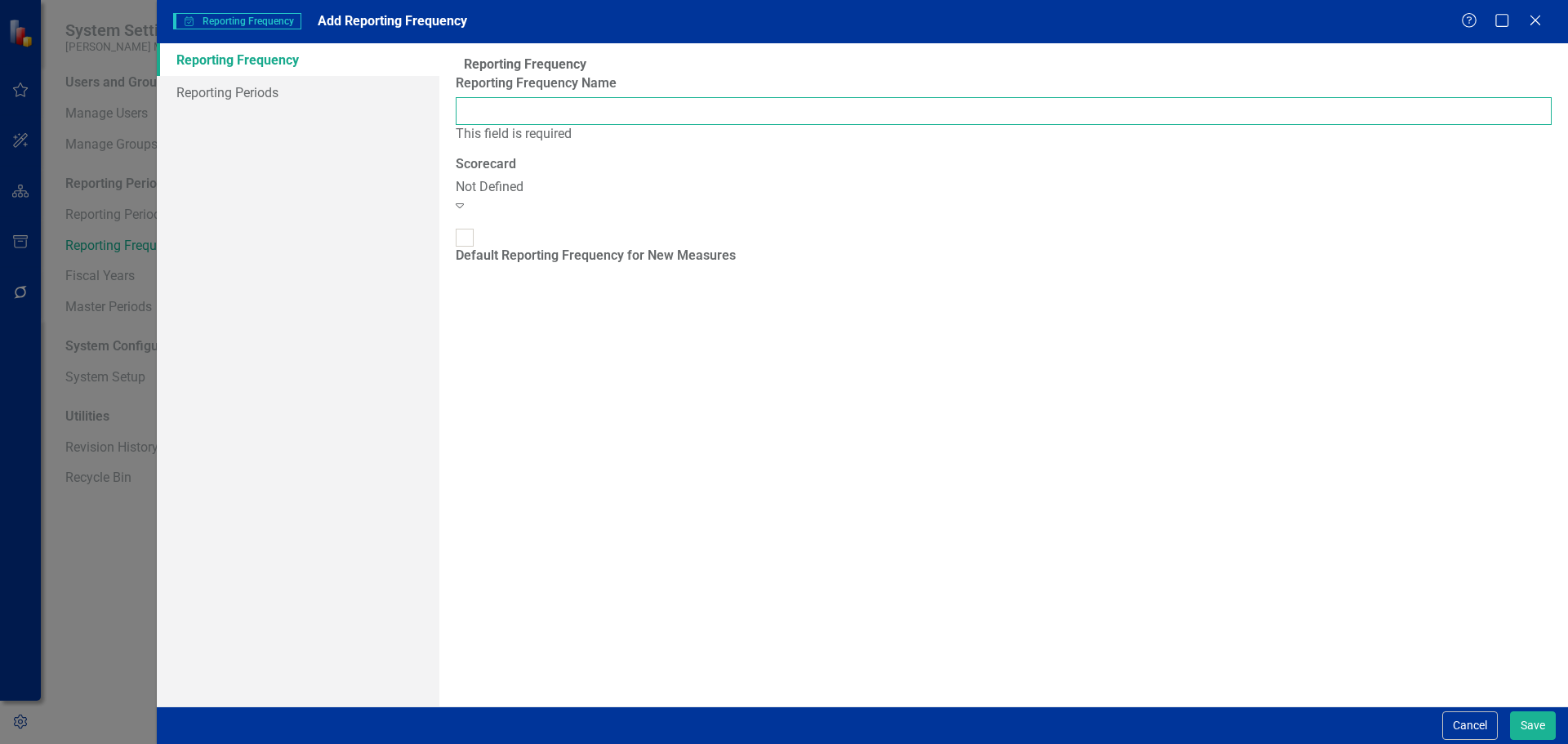
click at [850, 118] on input "Reporting Frequency Name" at bounding box center [1003, 111] width 1096 height 28
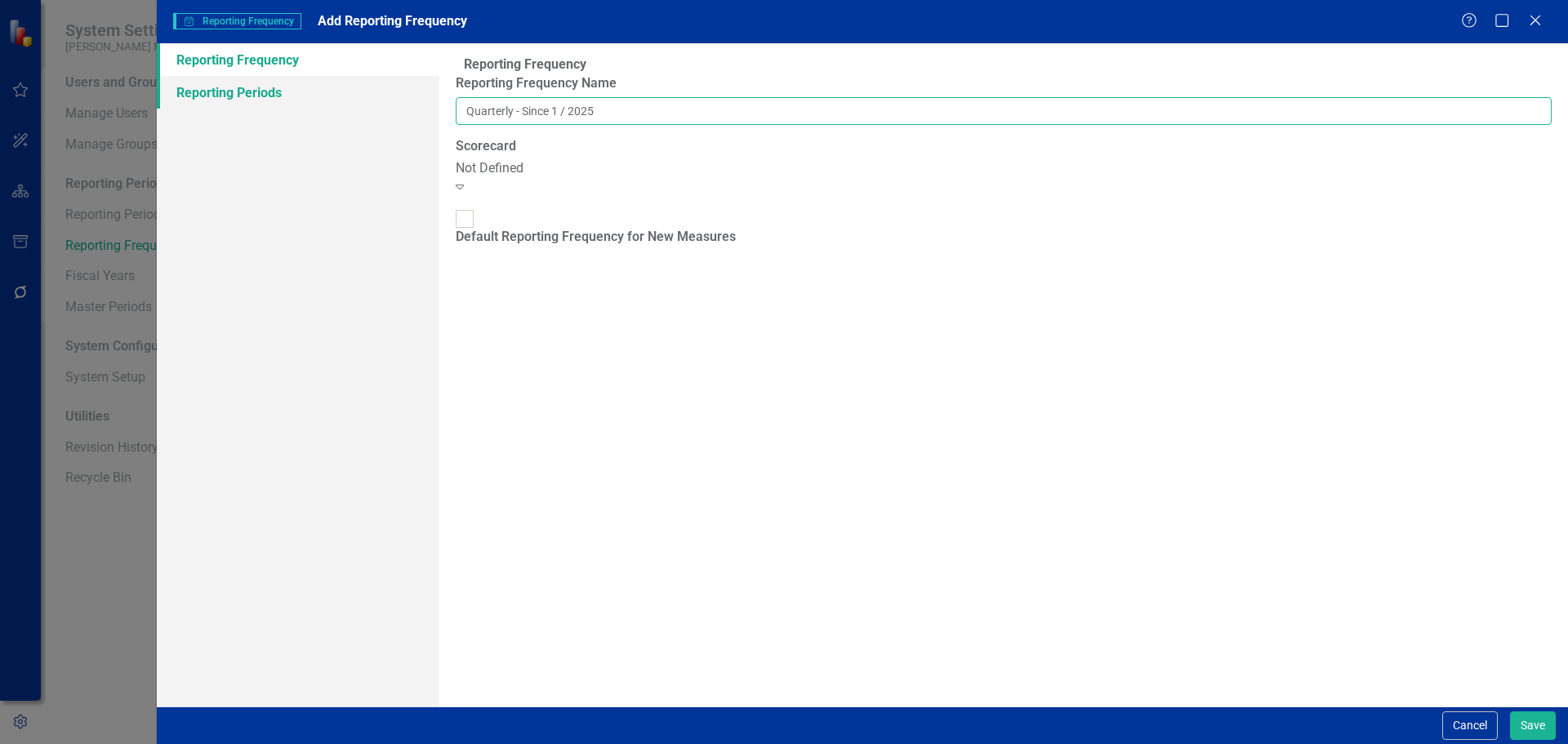
type input "Quarterly - Since 1 / 2025"
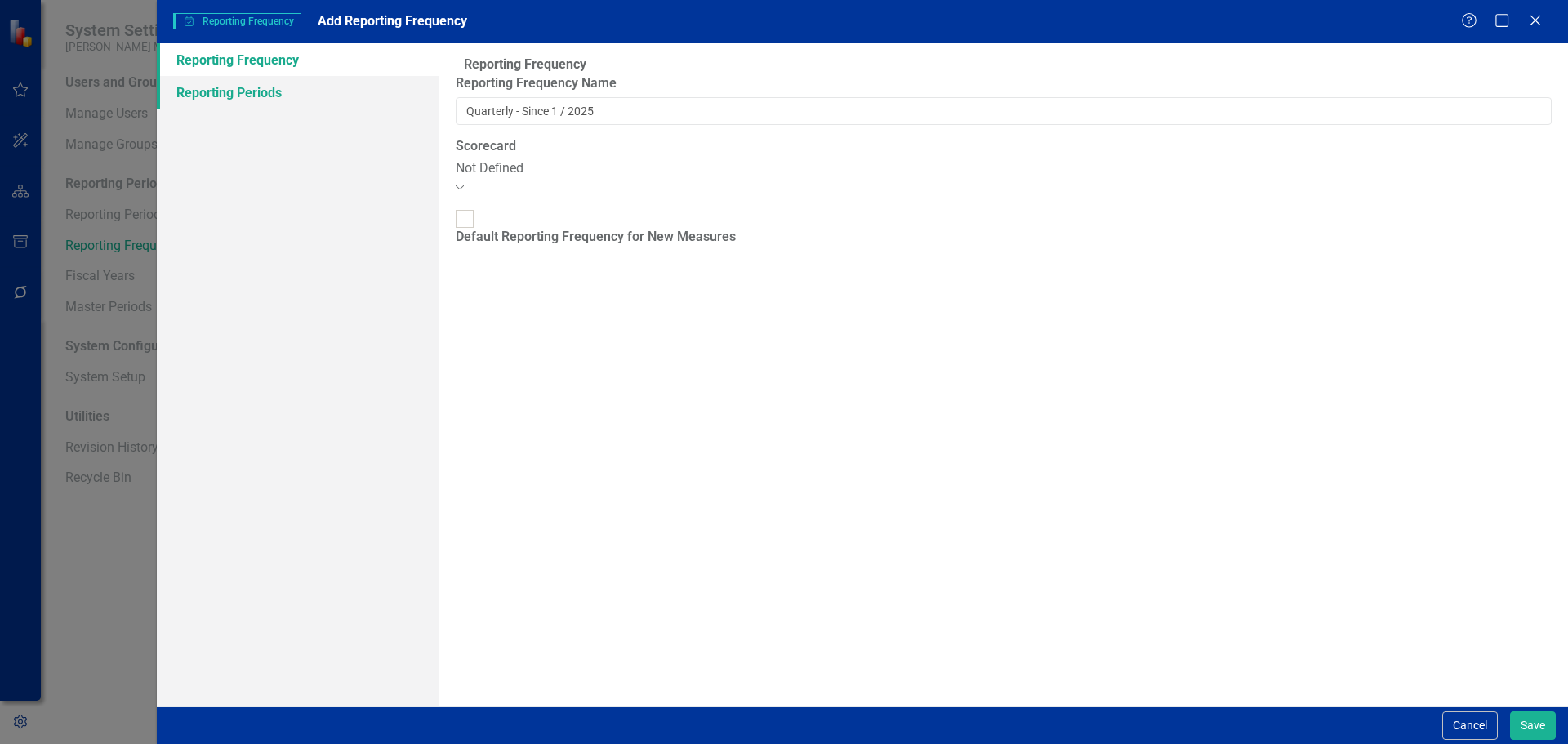
click at [195, 96] on link "Reporting Periods" at bounding box center [299, 93] width 283 height 33
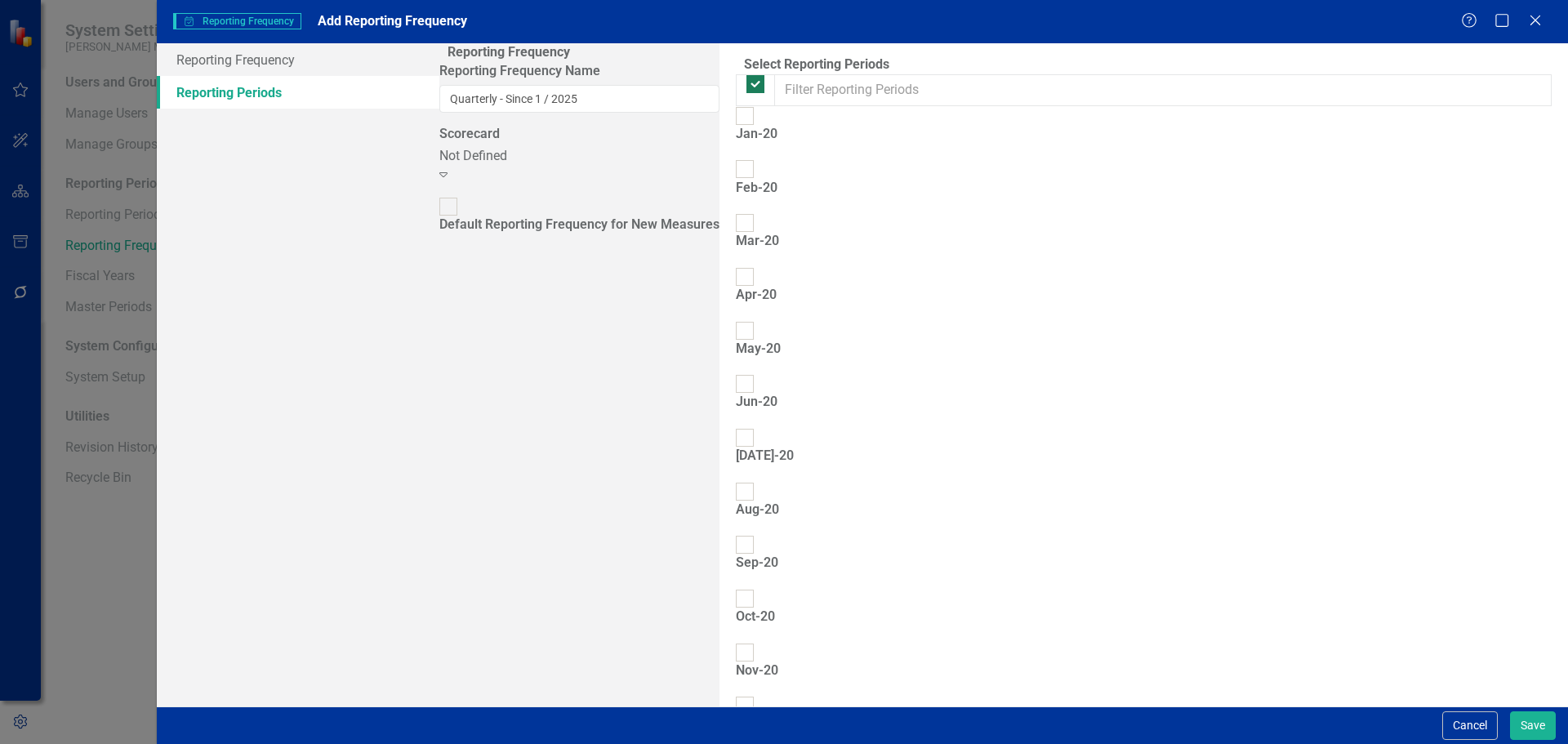
checkbox input "false"
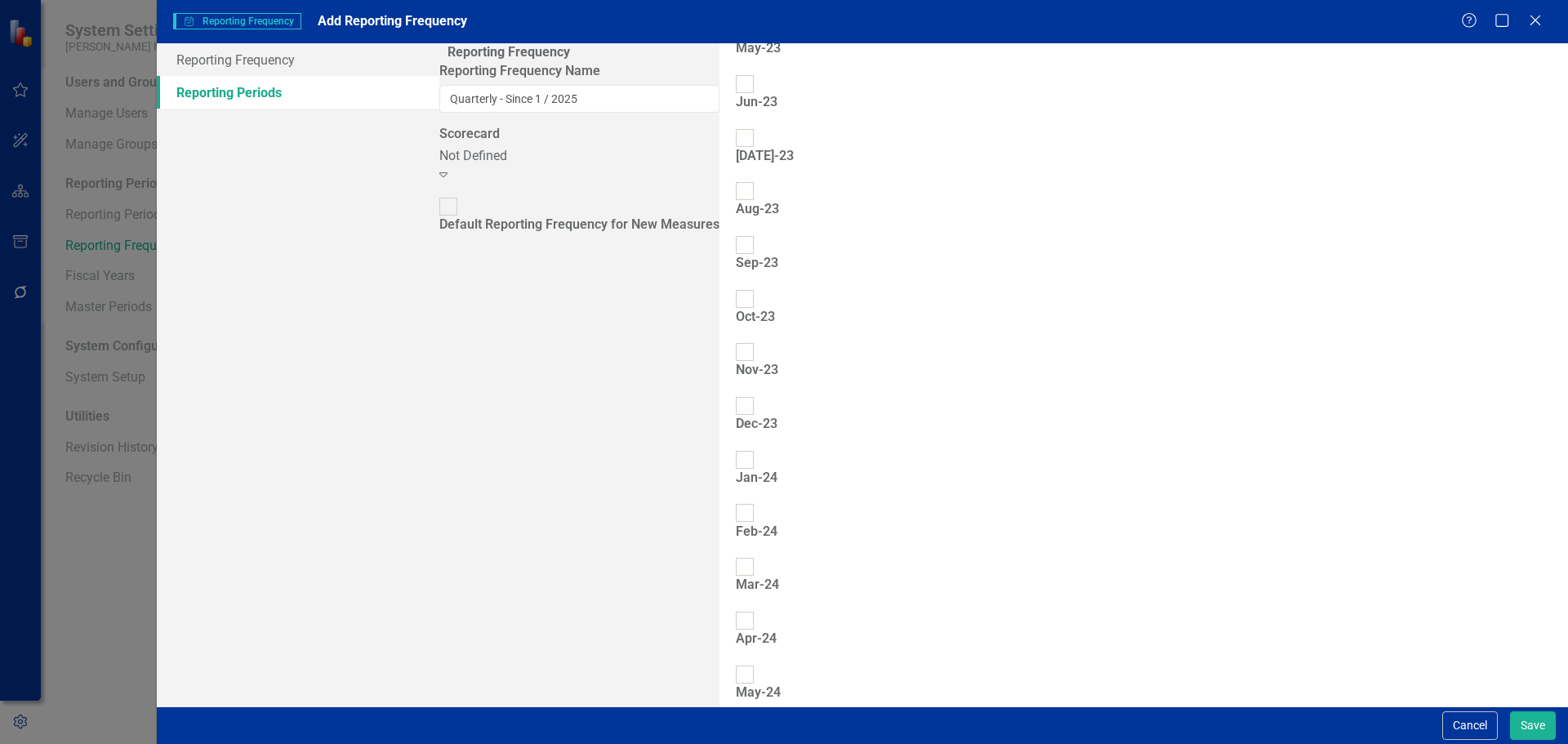
scroll to position [2307, 0]
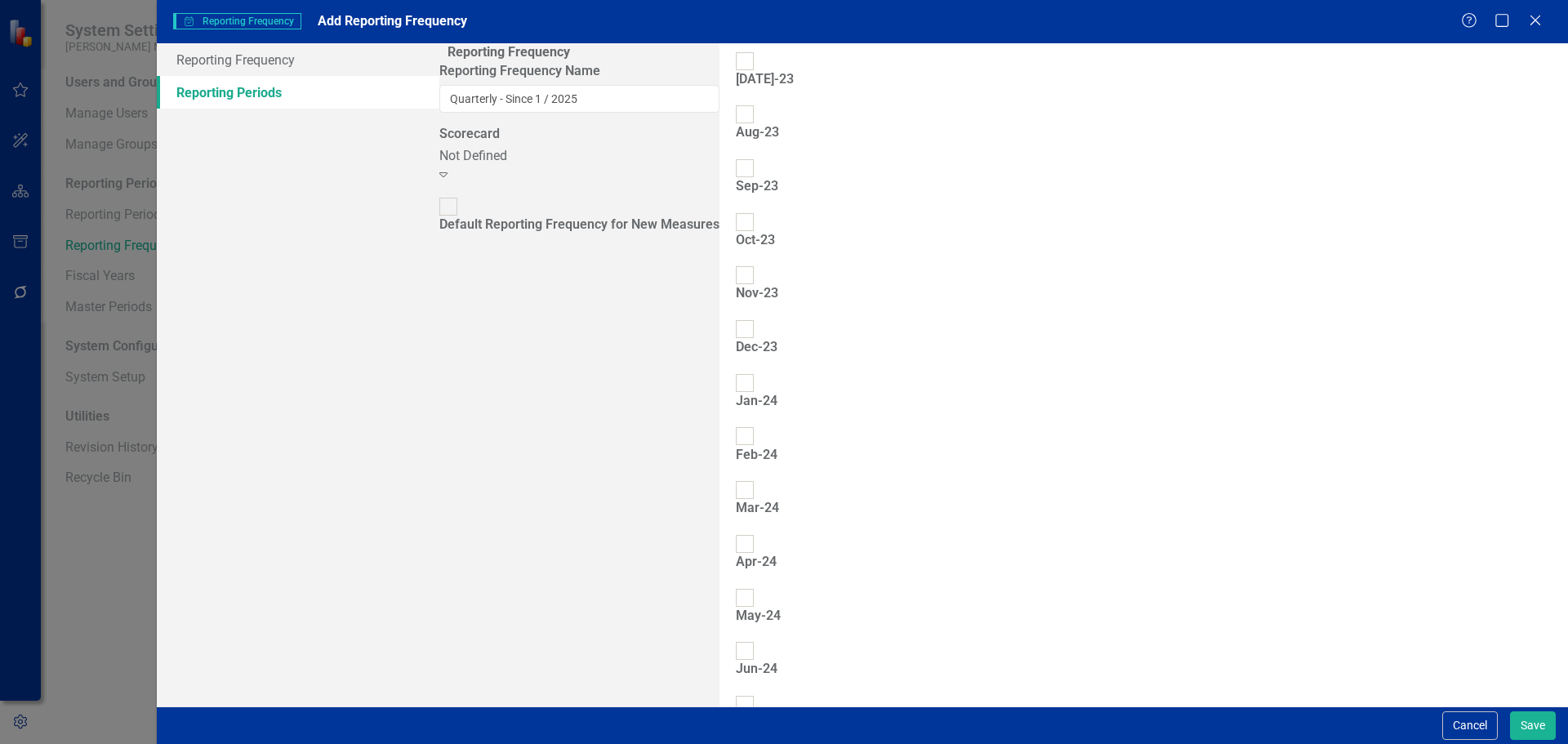
checkbox input "true"
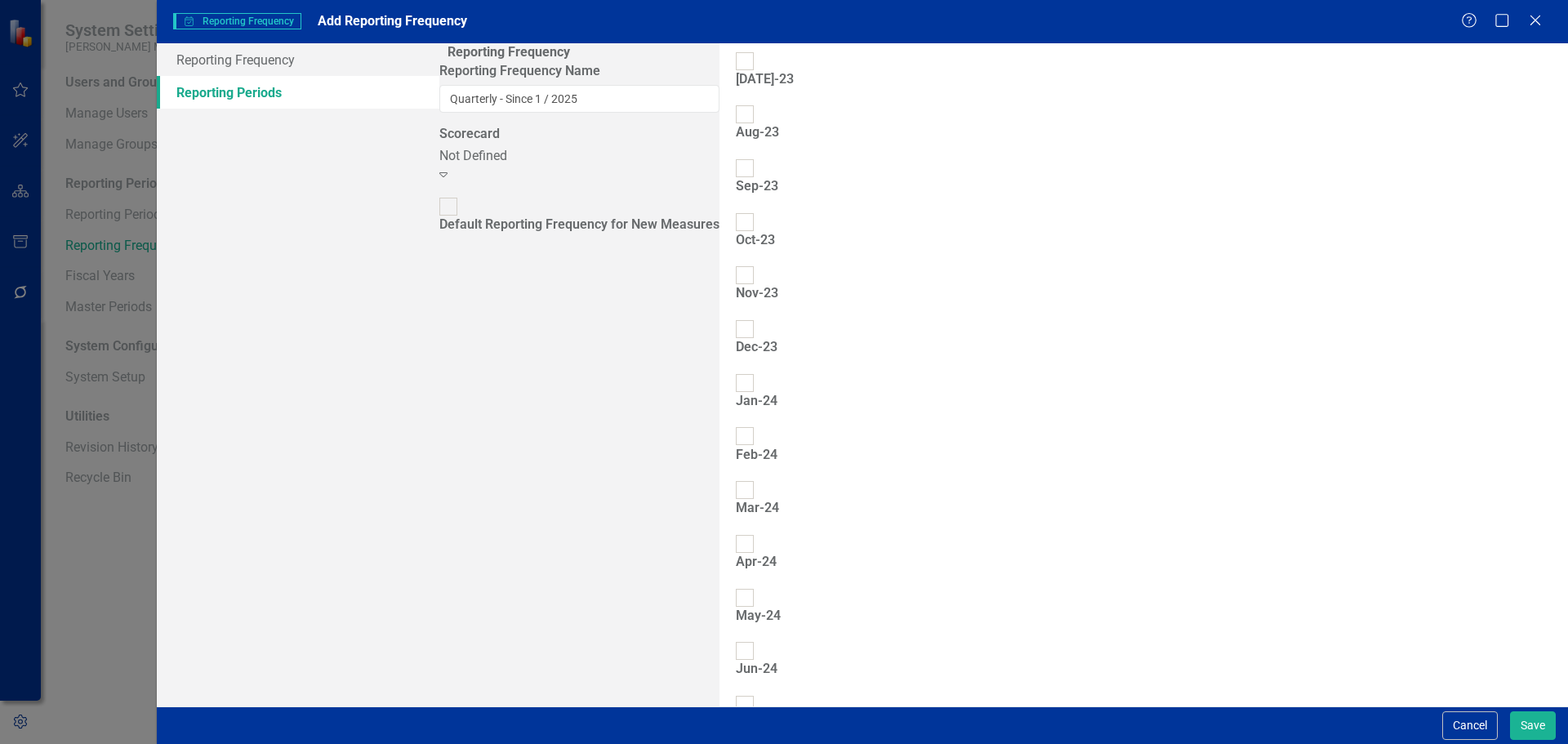
checkbox input "true"
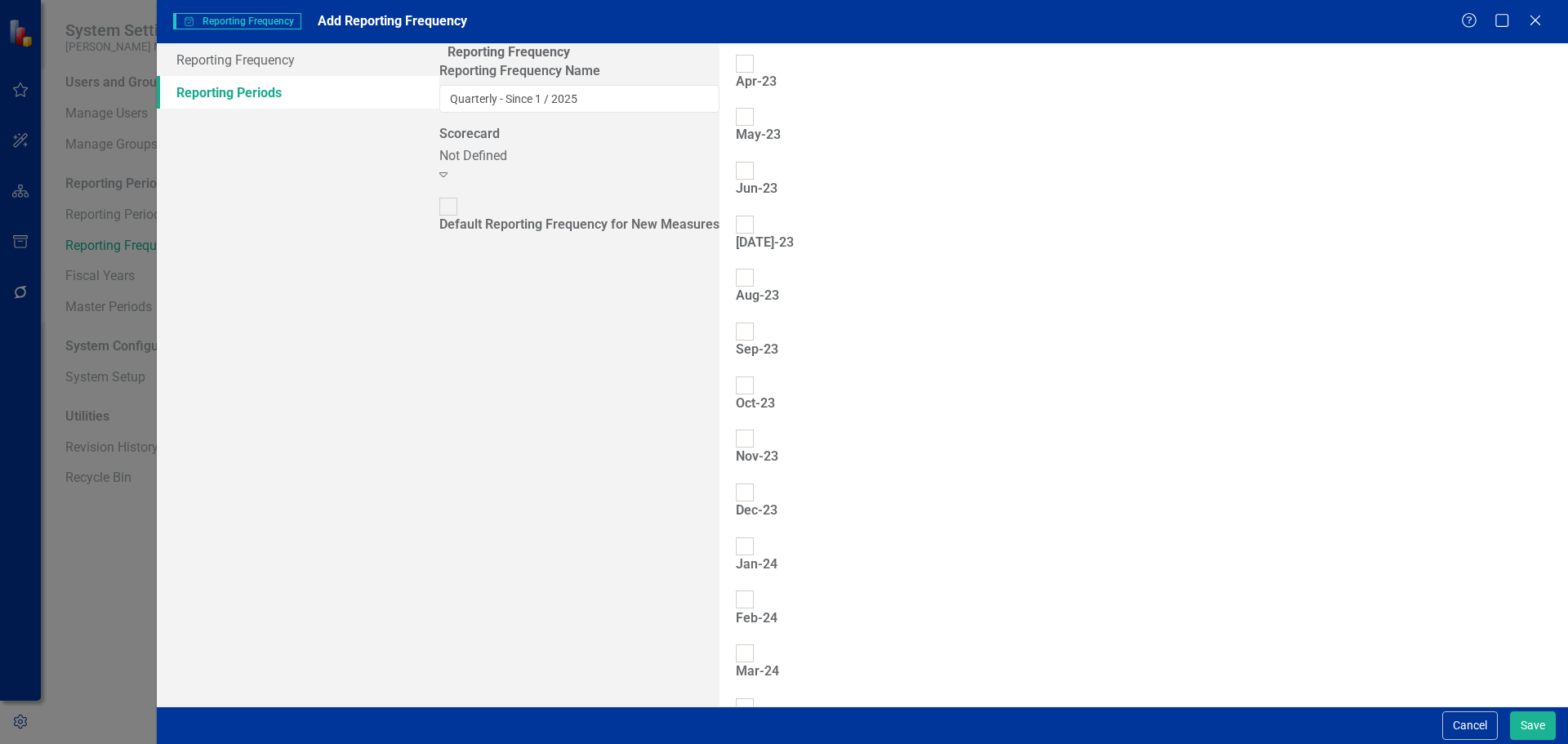
checkbox input "true"
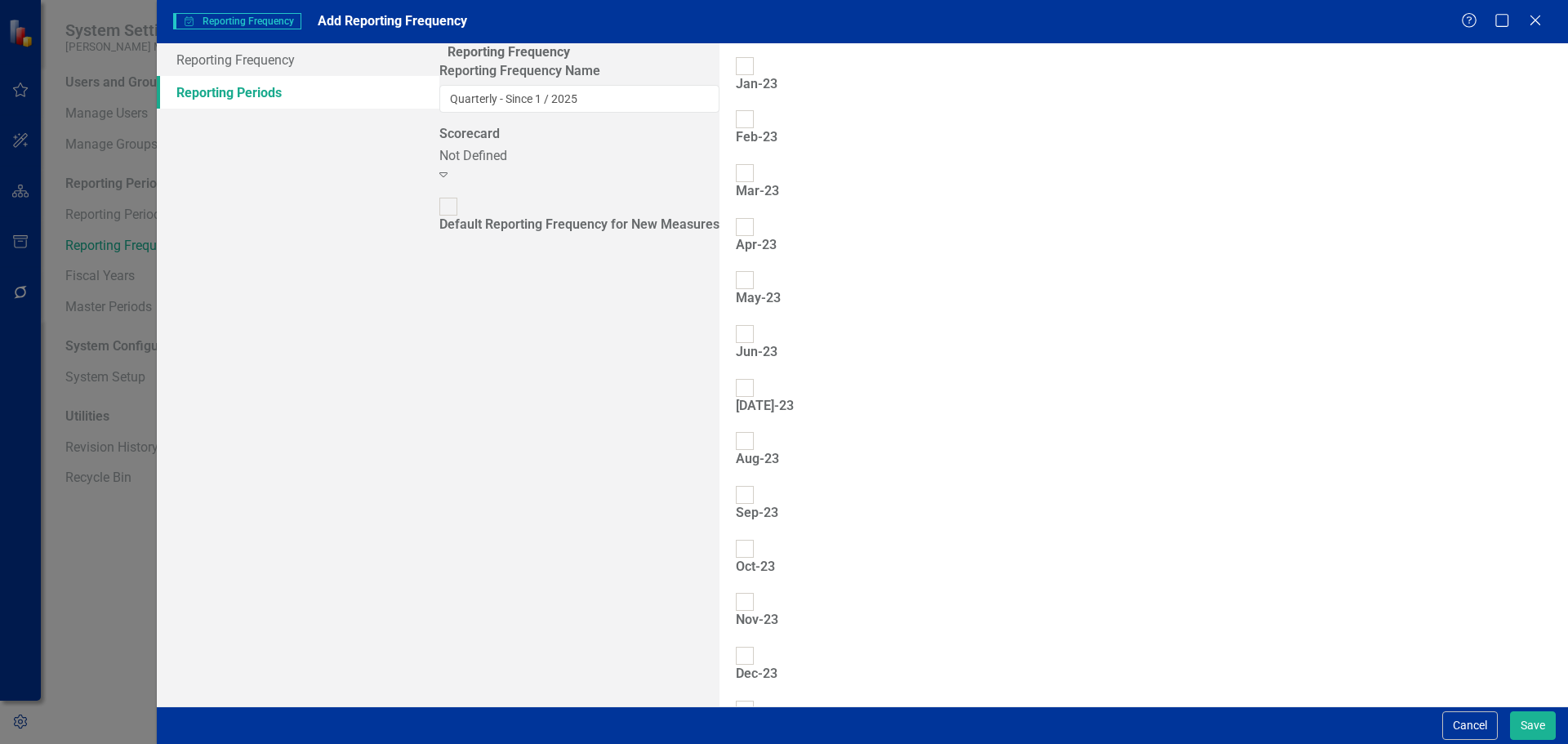
checkbox input "true"
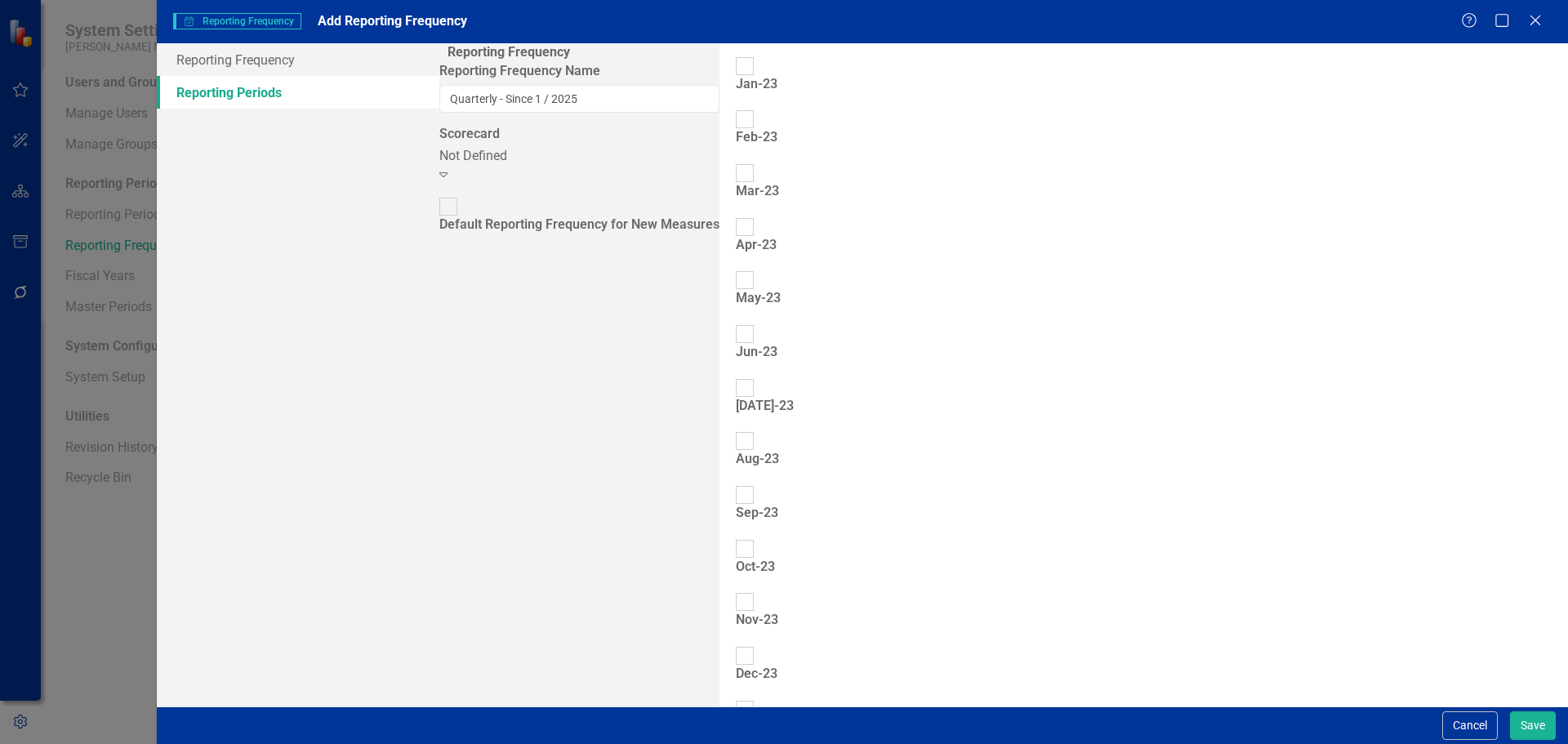
checkbox input "true"
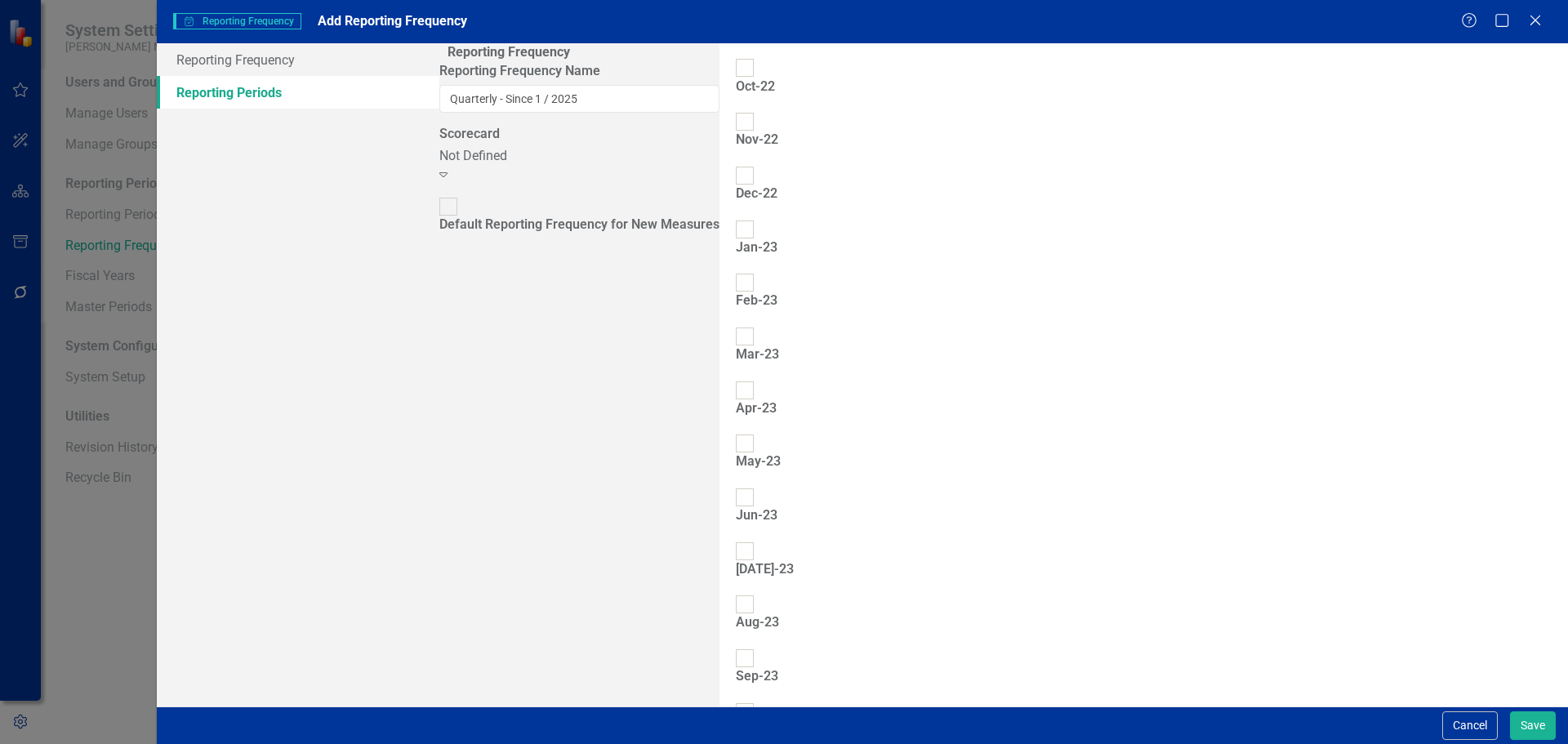
type input "Q1-25"
type input "Q2-25"
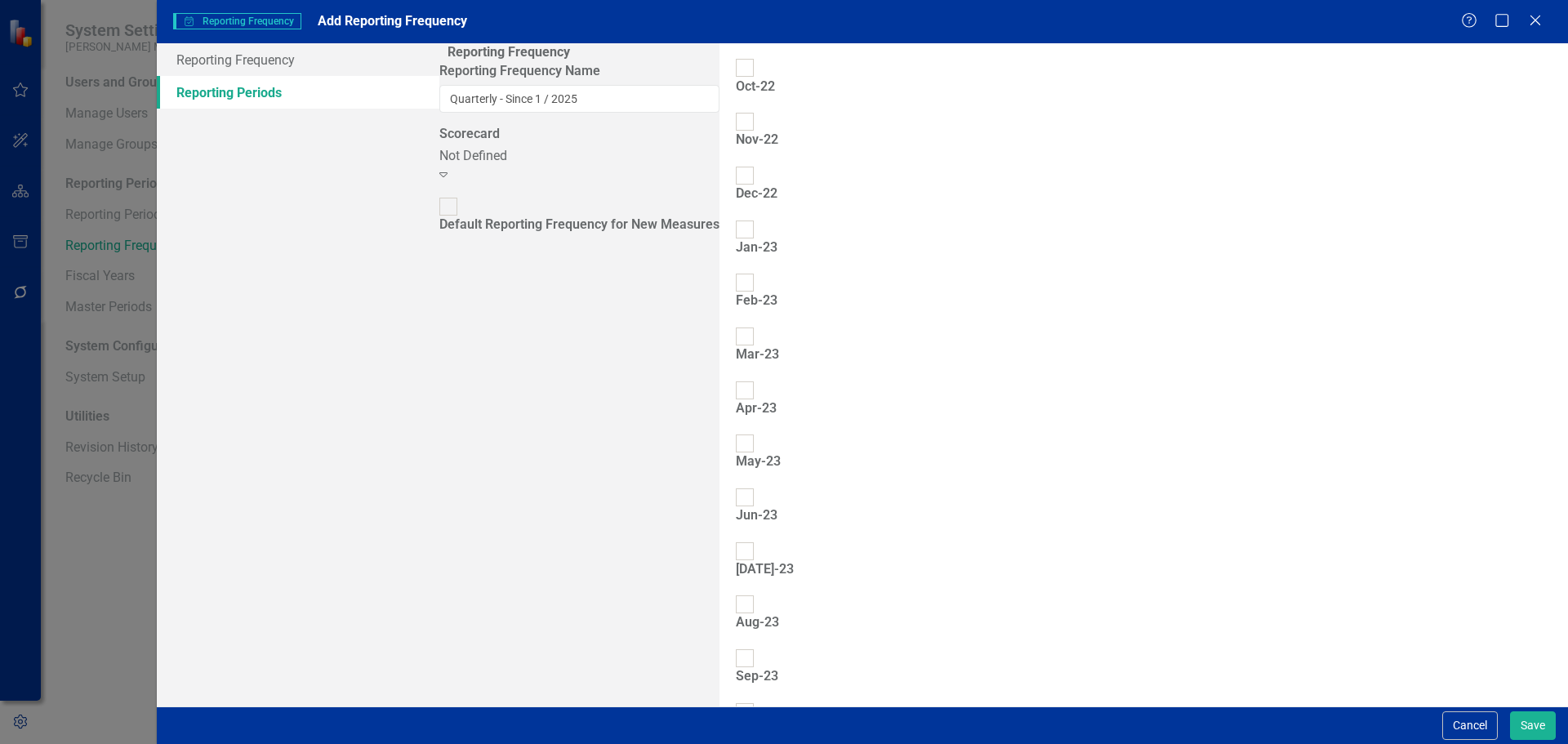
type input "Q4-25"
type input "Q1-26"
type input "Q3-25"
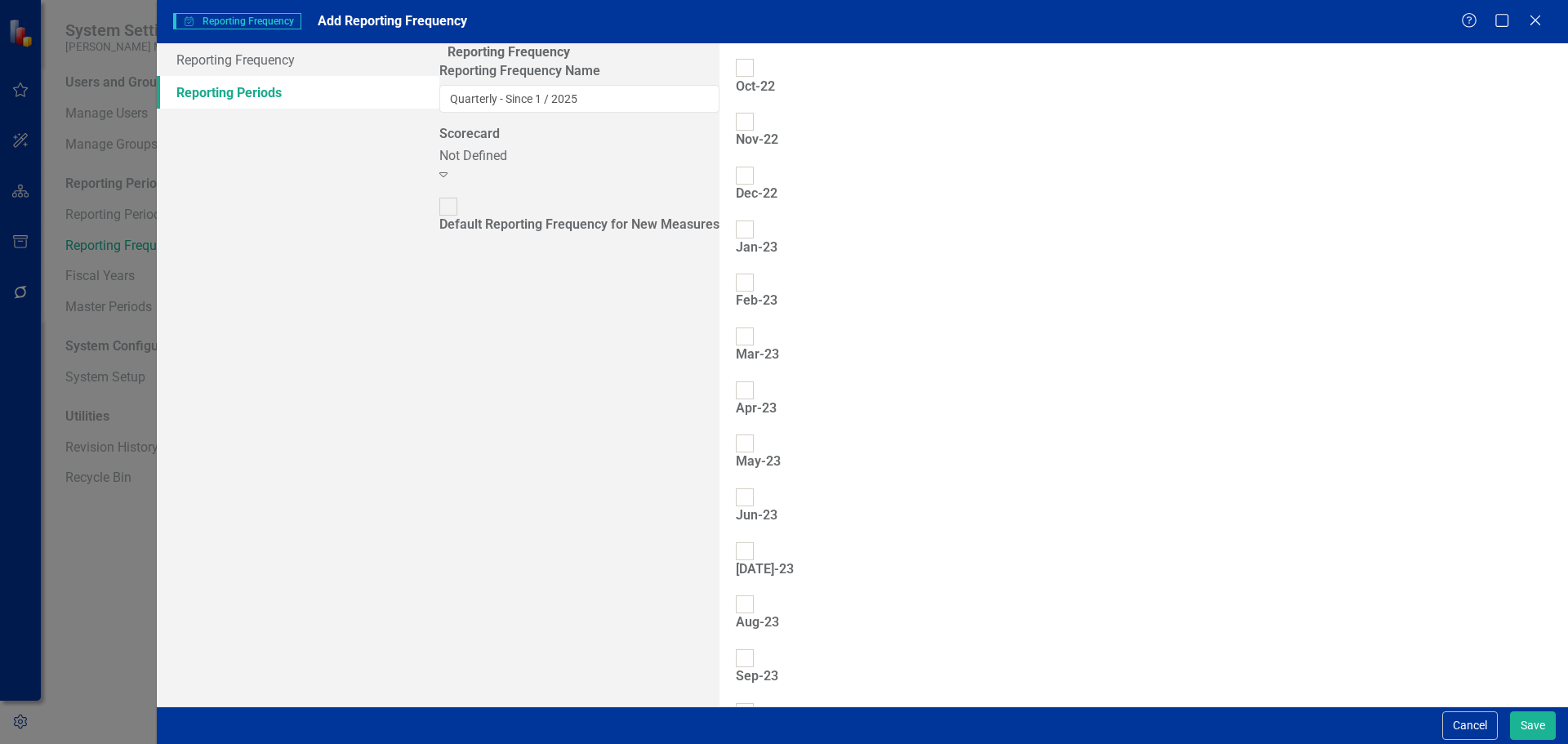
type input "Q2-26"
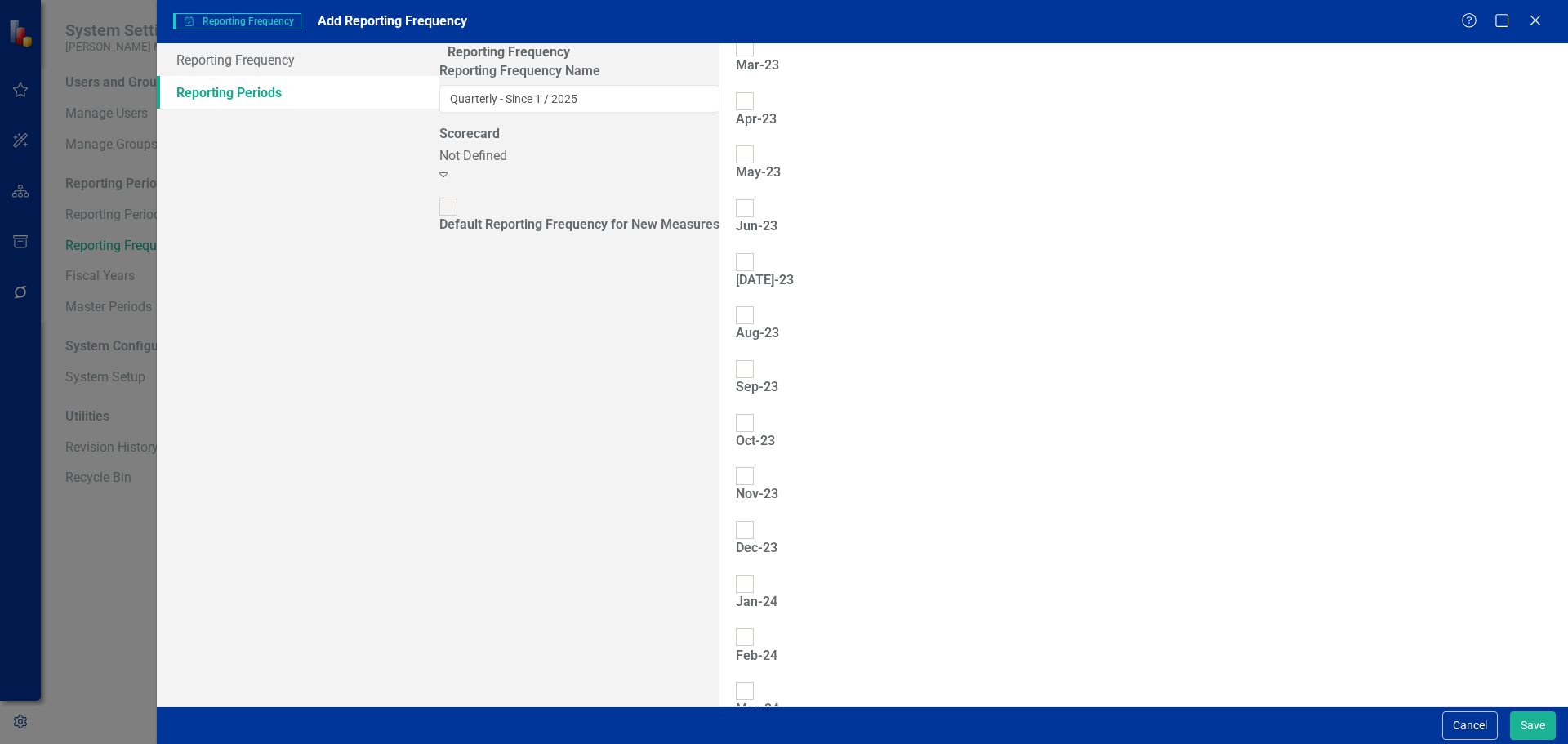
scroll to position [2144, 0]
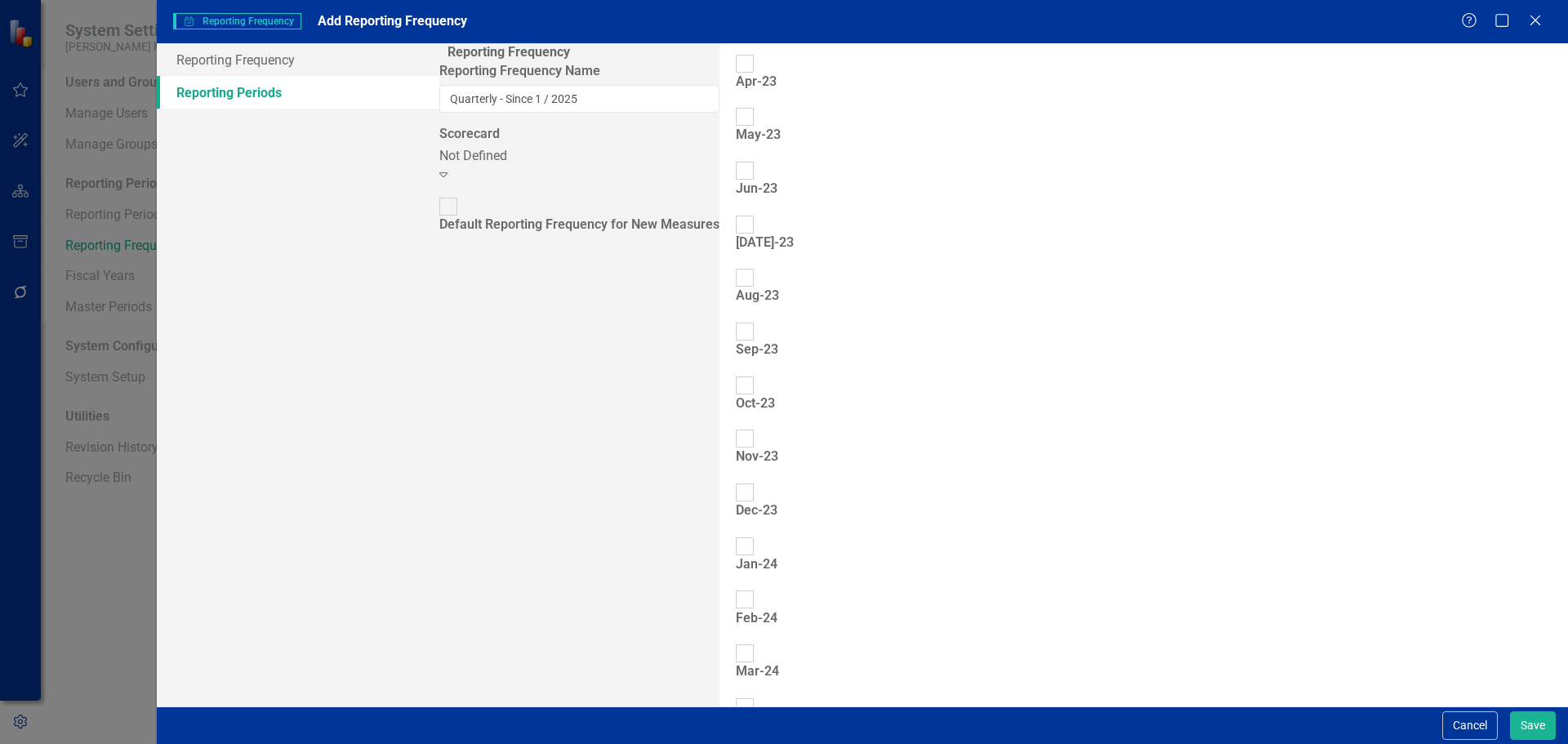
type input "Q3-26"
type input "Q4-26"
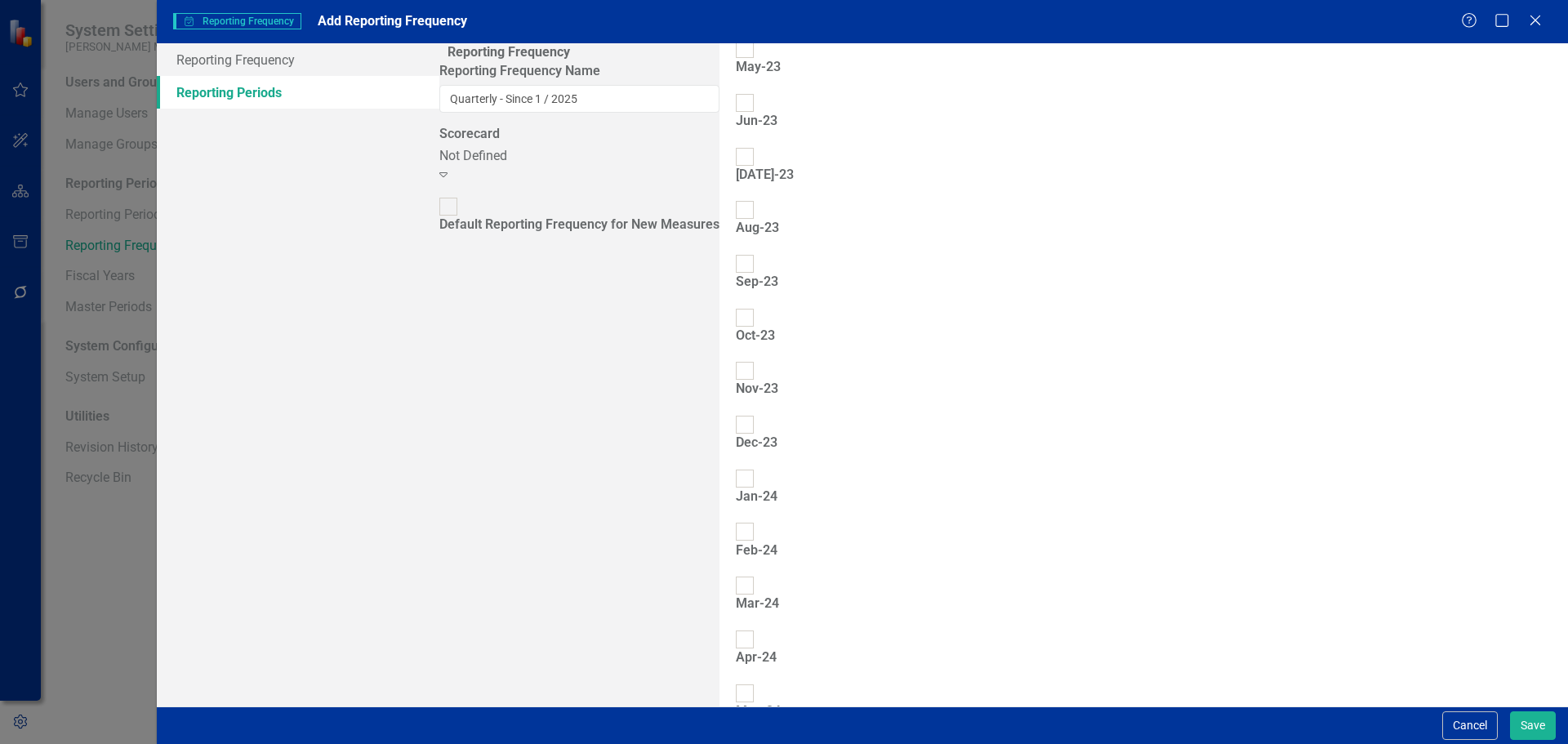
scroll to position [2307, 0]
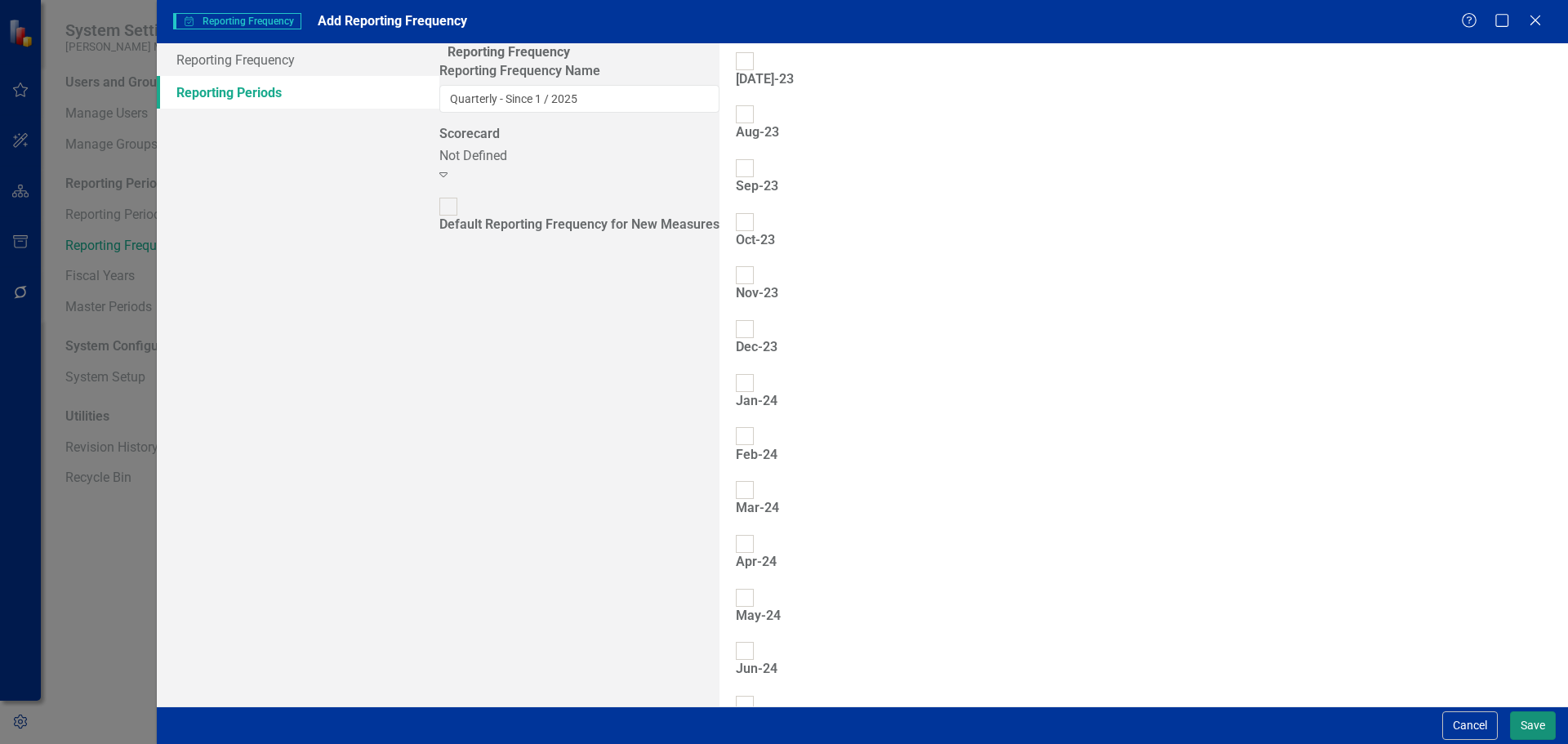
click at [1521, 716] on button "Save" at bounding box center [1532, 725] width 46 height 28
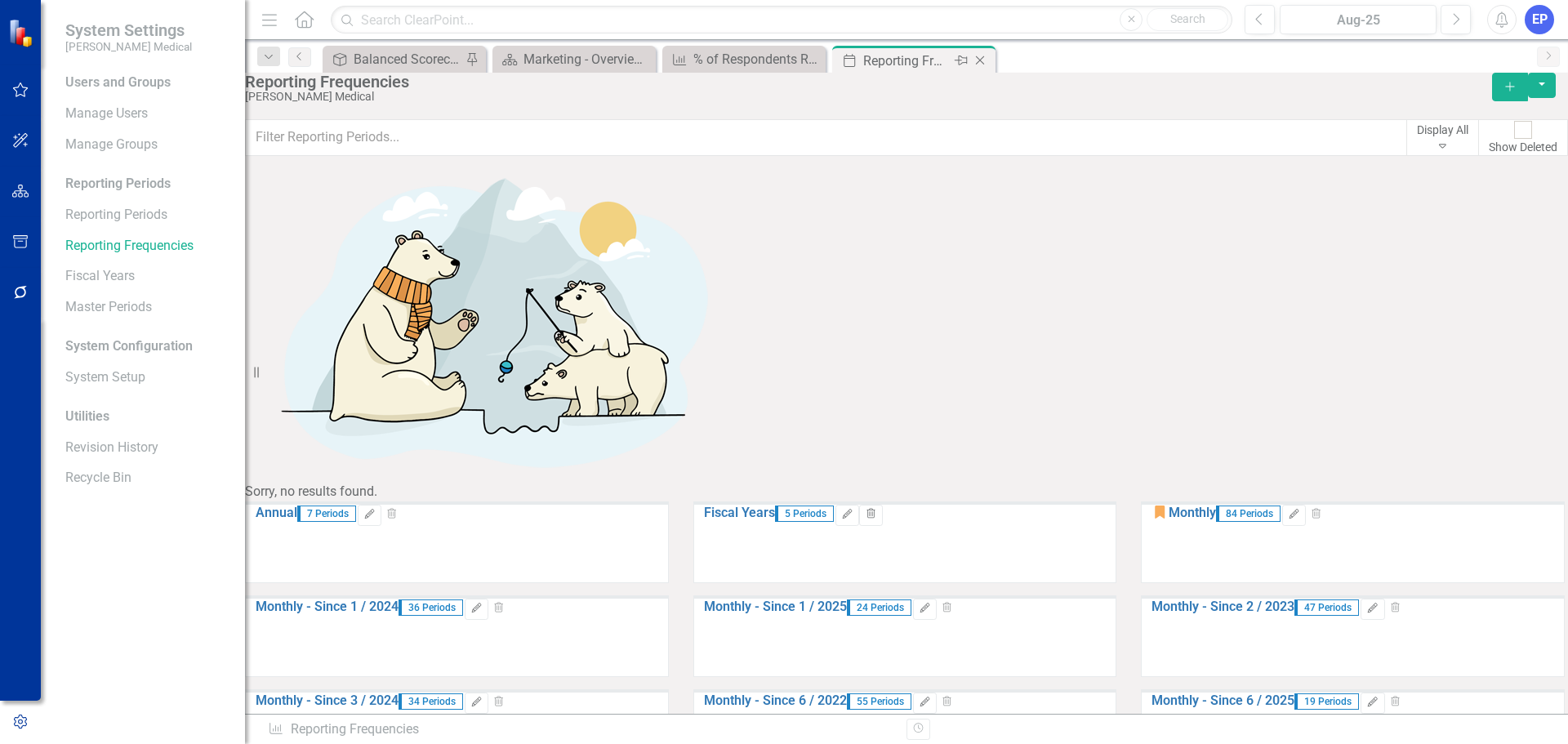
click at [981, 62] on icon "Close" at bounding box center [980, 61] width 17 height 13
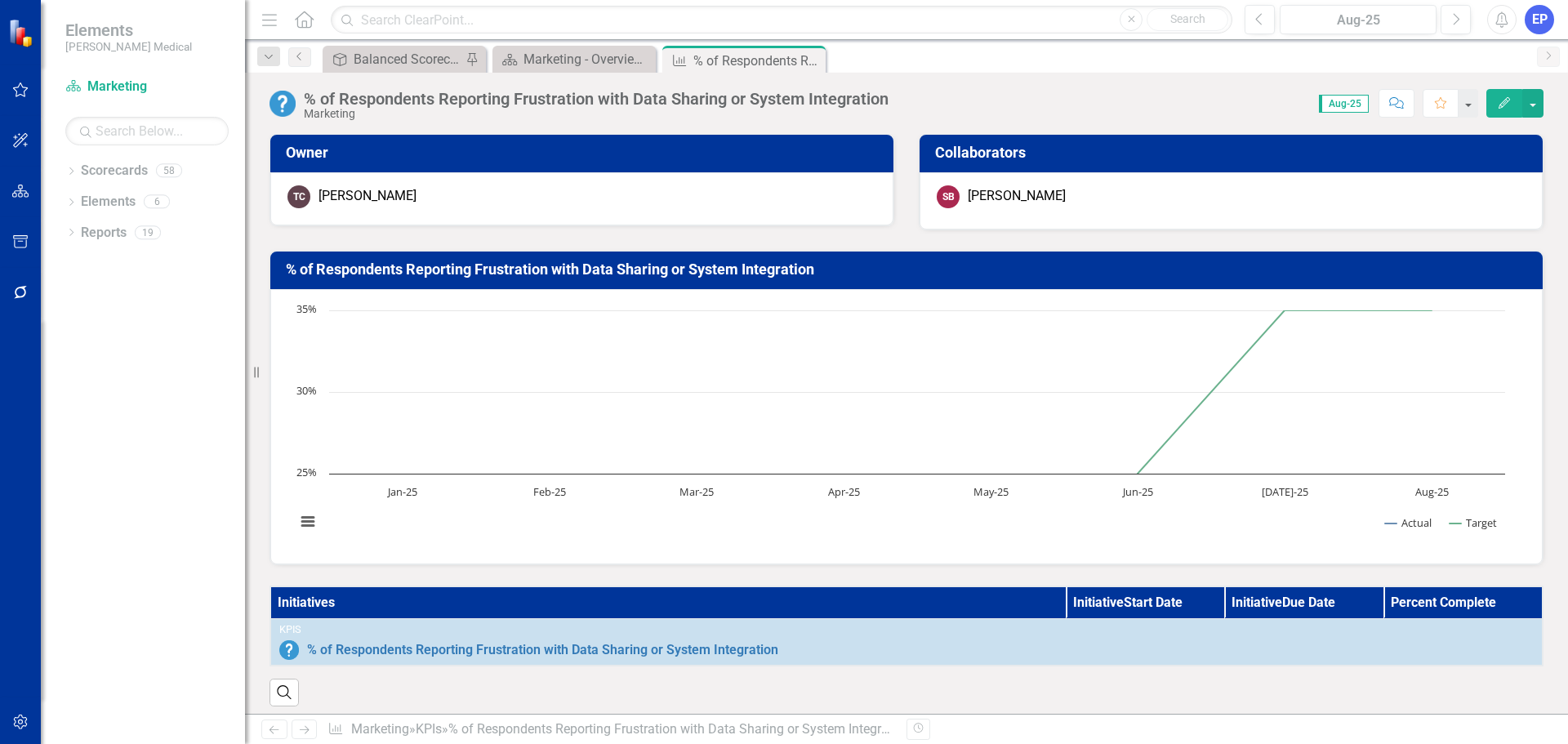
click at [1498, 105] on icon "Edit" at bounding box center [1504, 103] width 15 height 11
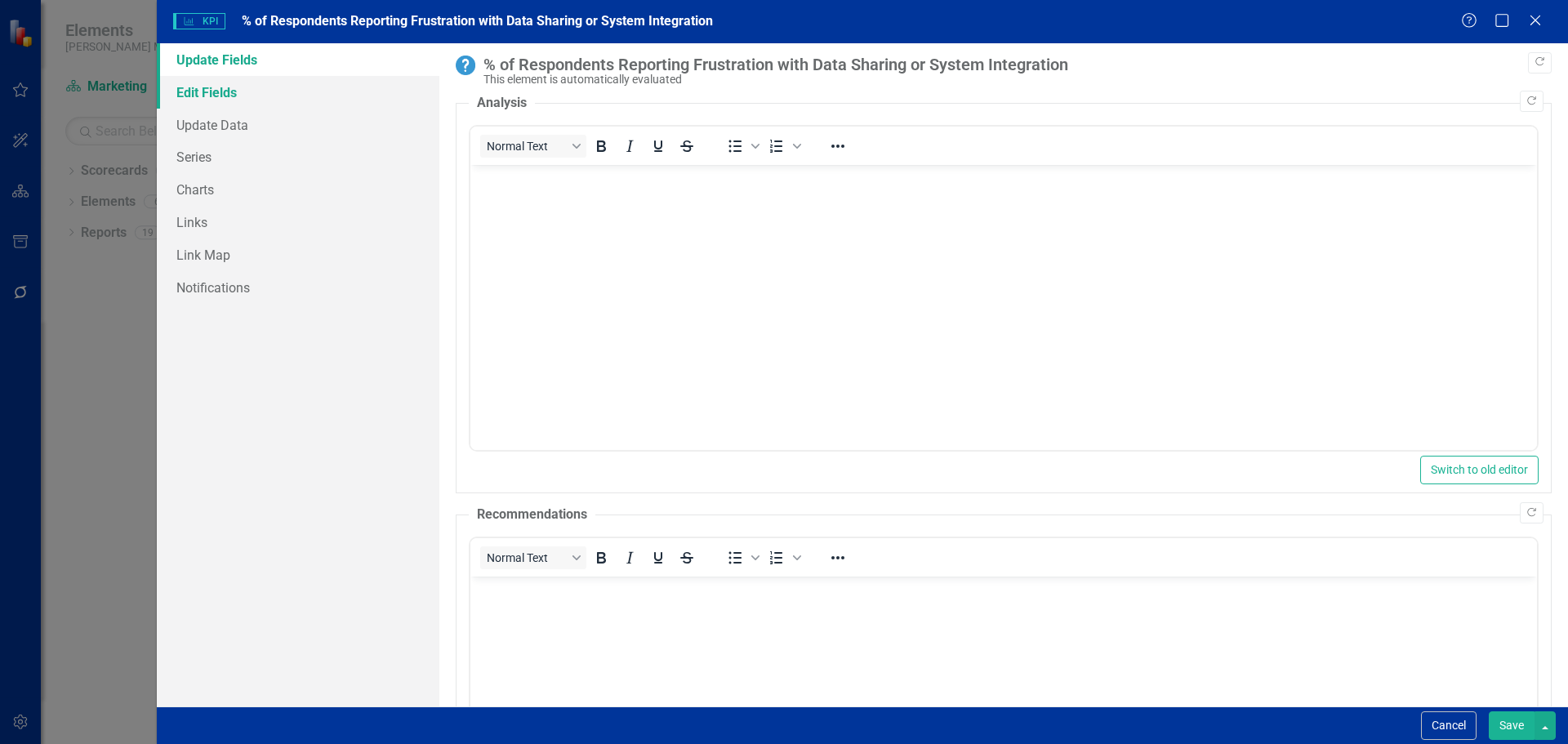
click at [283, 93] on link "Edit Fields" at bounding box center [299, 93] width 283 height 33
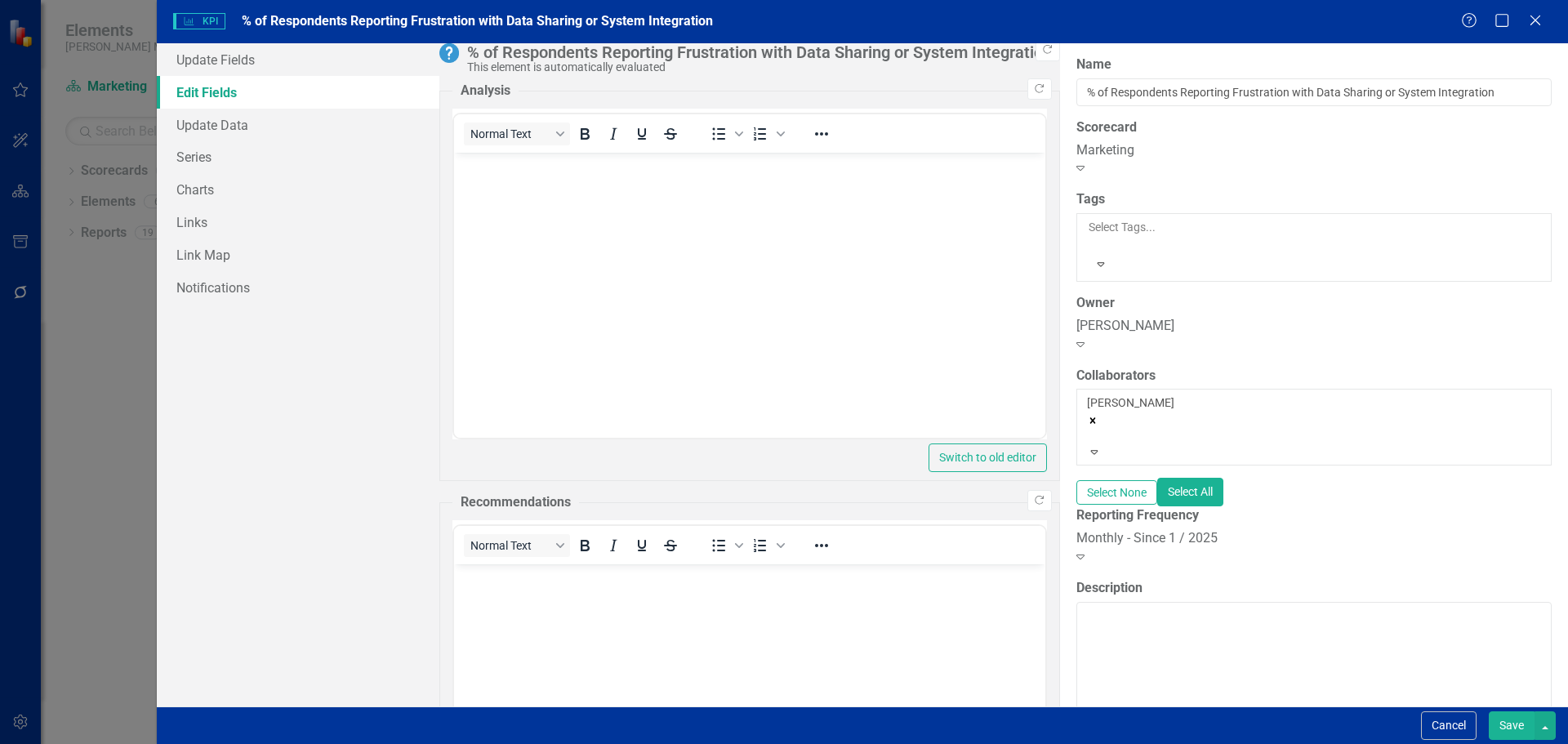
click at [1076, 529] on div "Monthly - Since 1 / 2025" at bounding box center [1313, 538] width 475 height 18
click at [1504, 730] on button "Save" at bounding box center [1511, 725] width 46 height 28
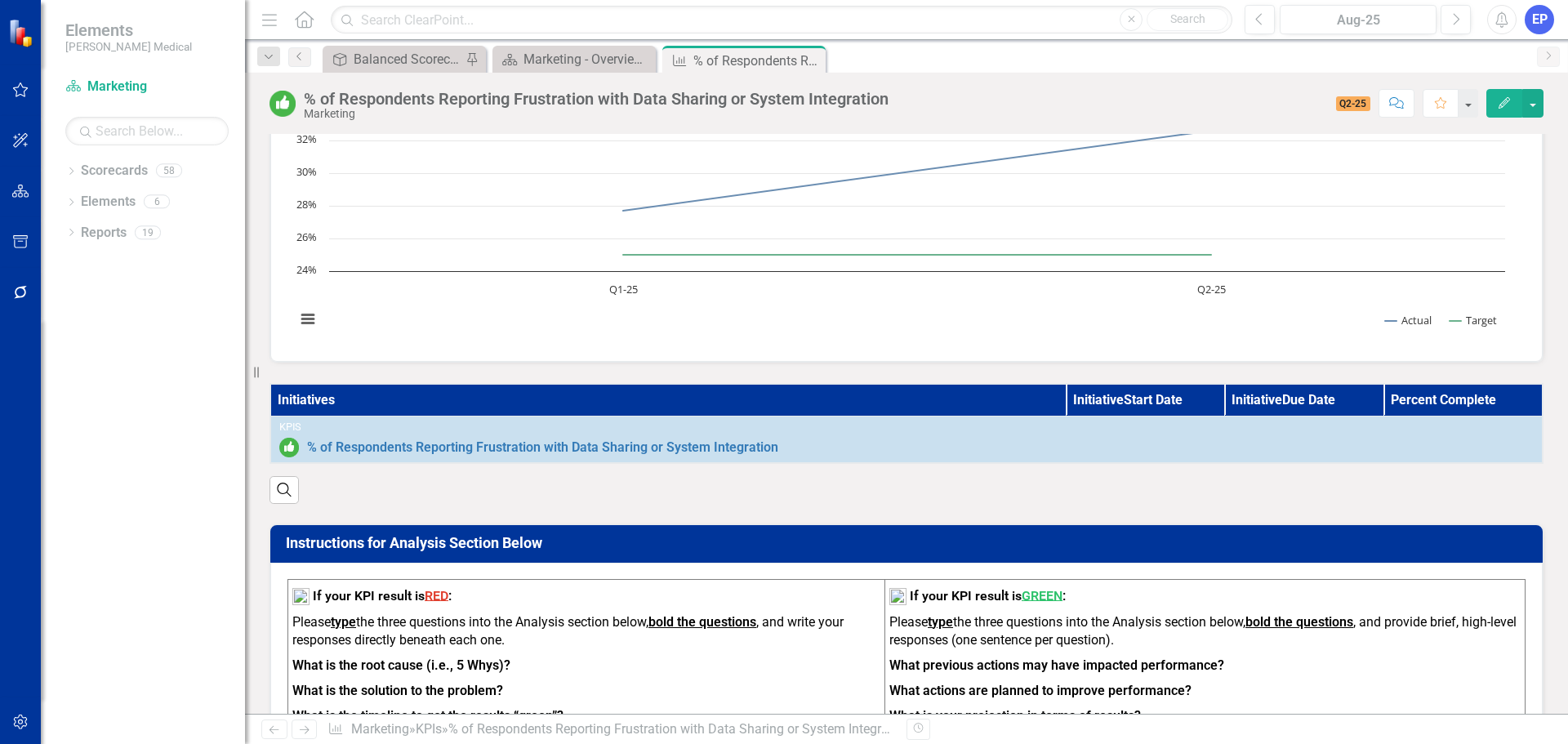
scroll to position [0, 0]
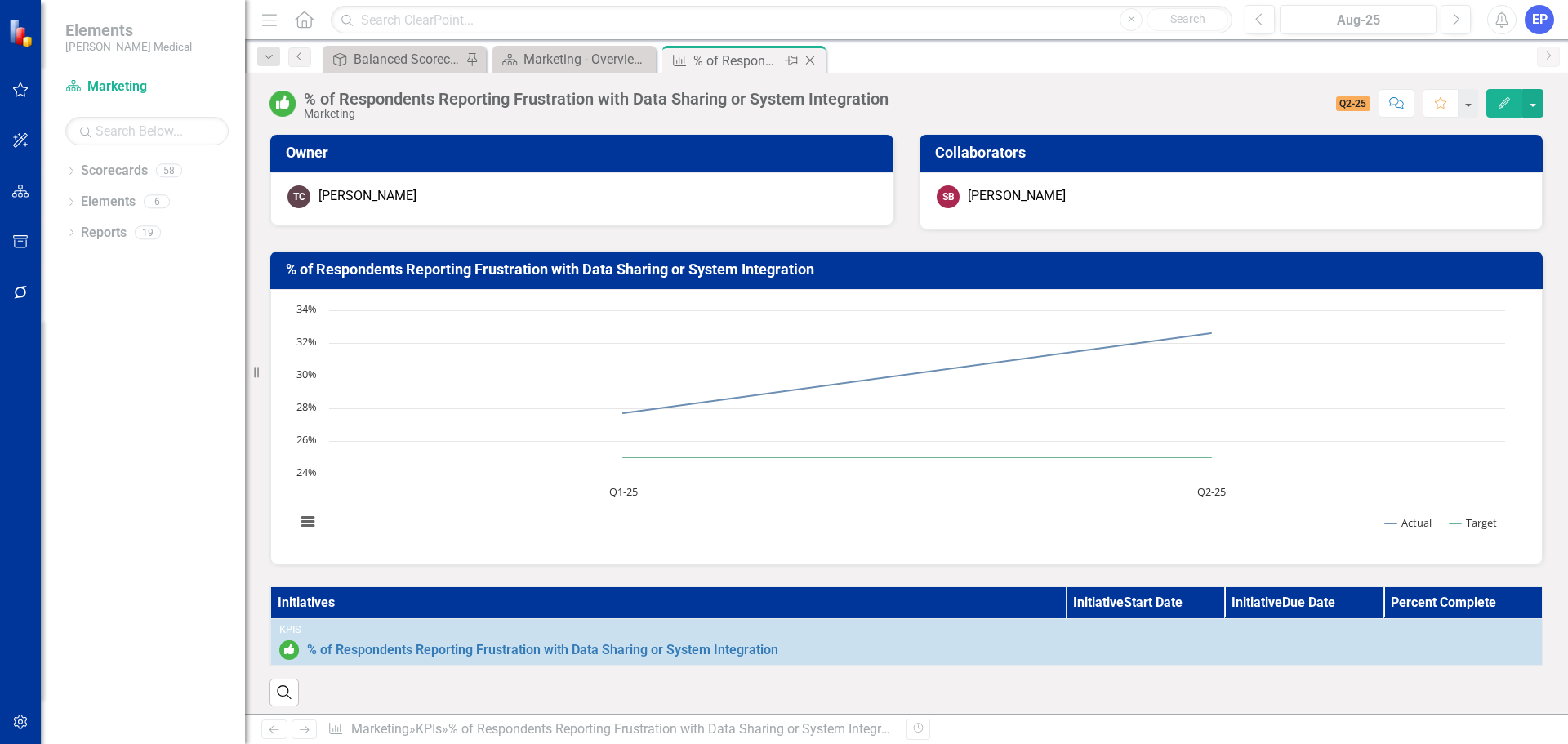
click at [813, 58] on icon "Close" at bounding box center [810, 61] width 17 height 13
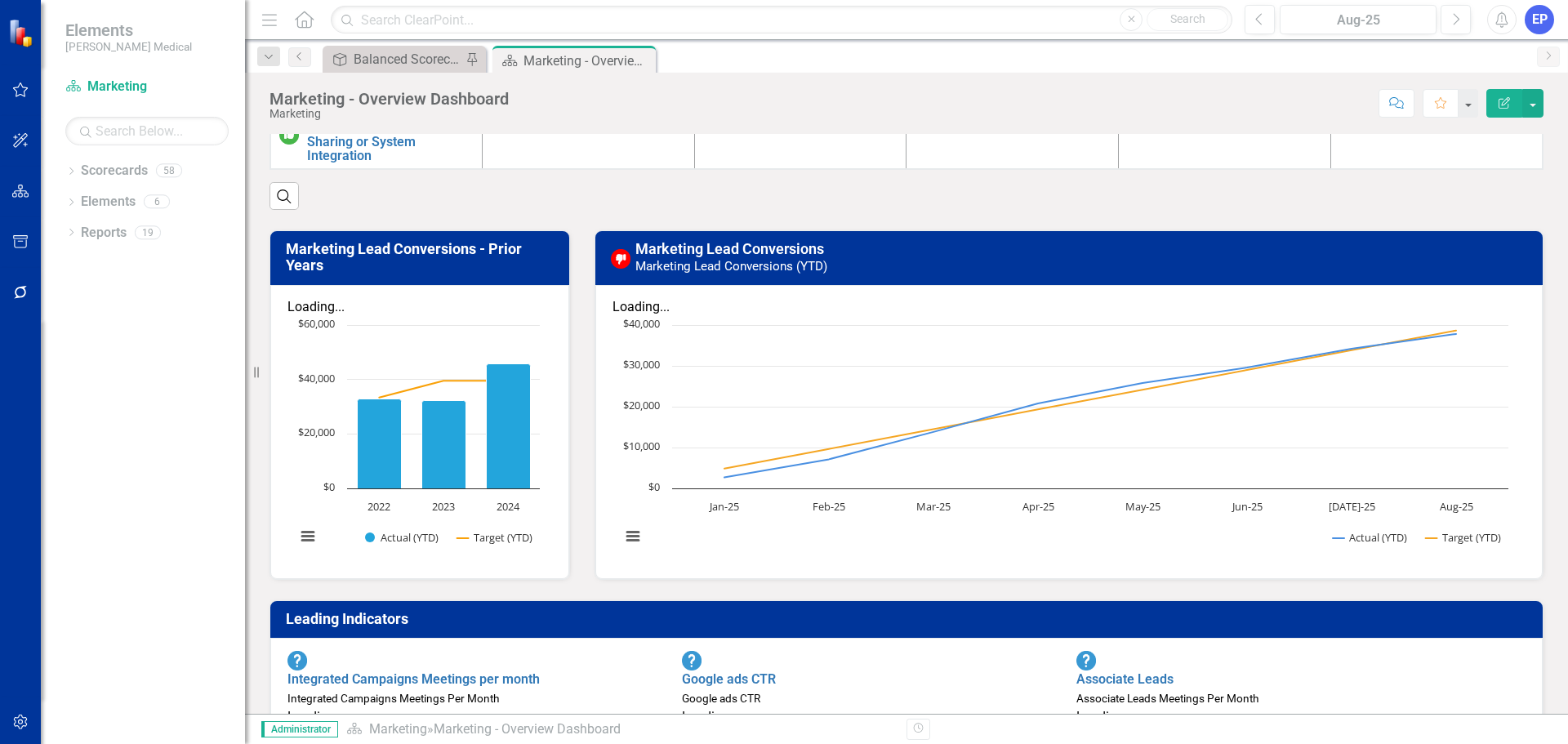
scroll to position [408, 0]
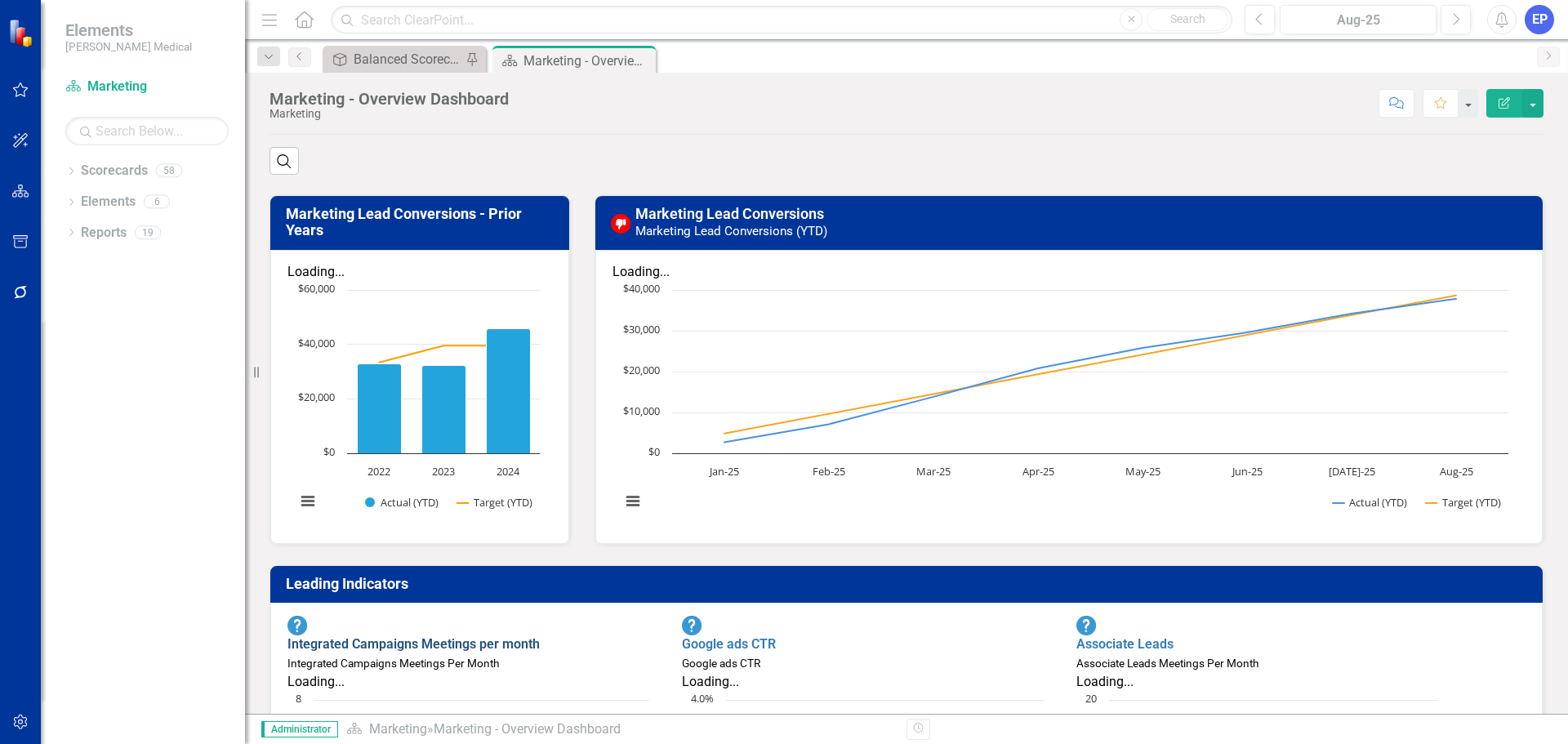
click at [491, 636] on link "Integrated Campaigns Meetings per month" at bounding box center [413, 643] width 253 height 16
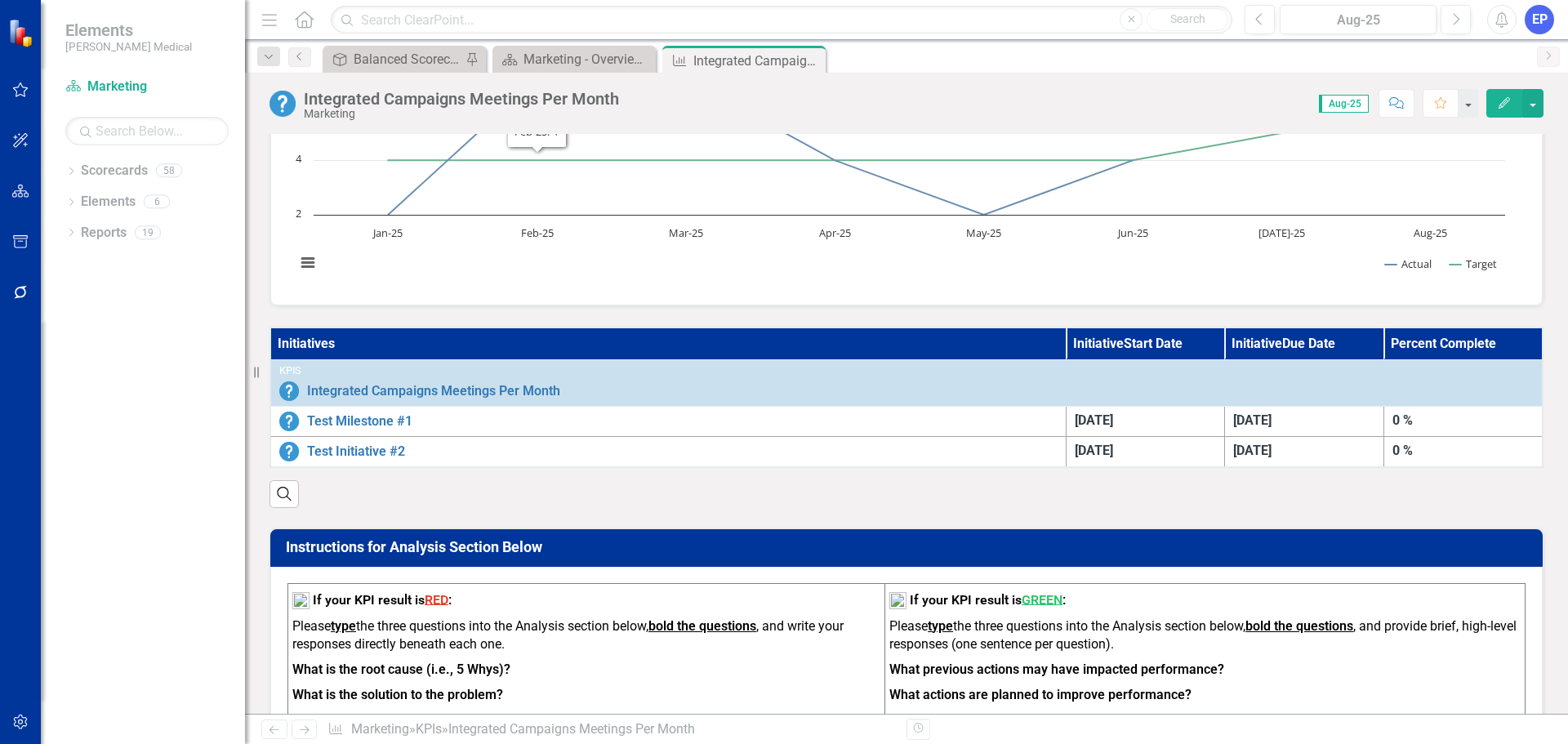
scroll to position [245, 0]
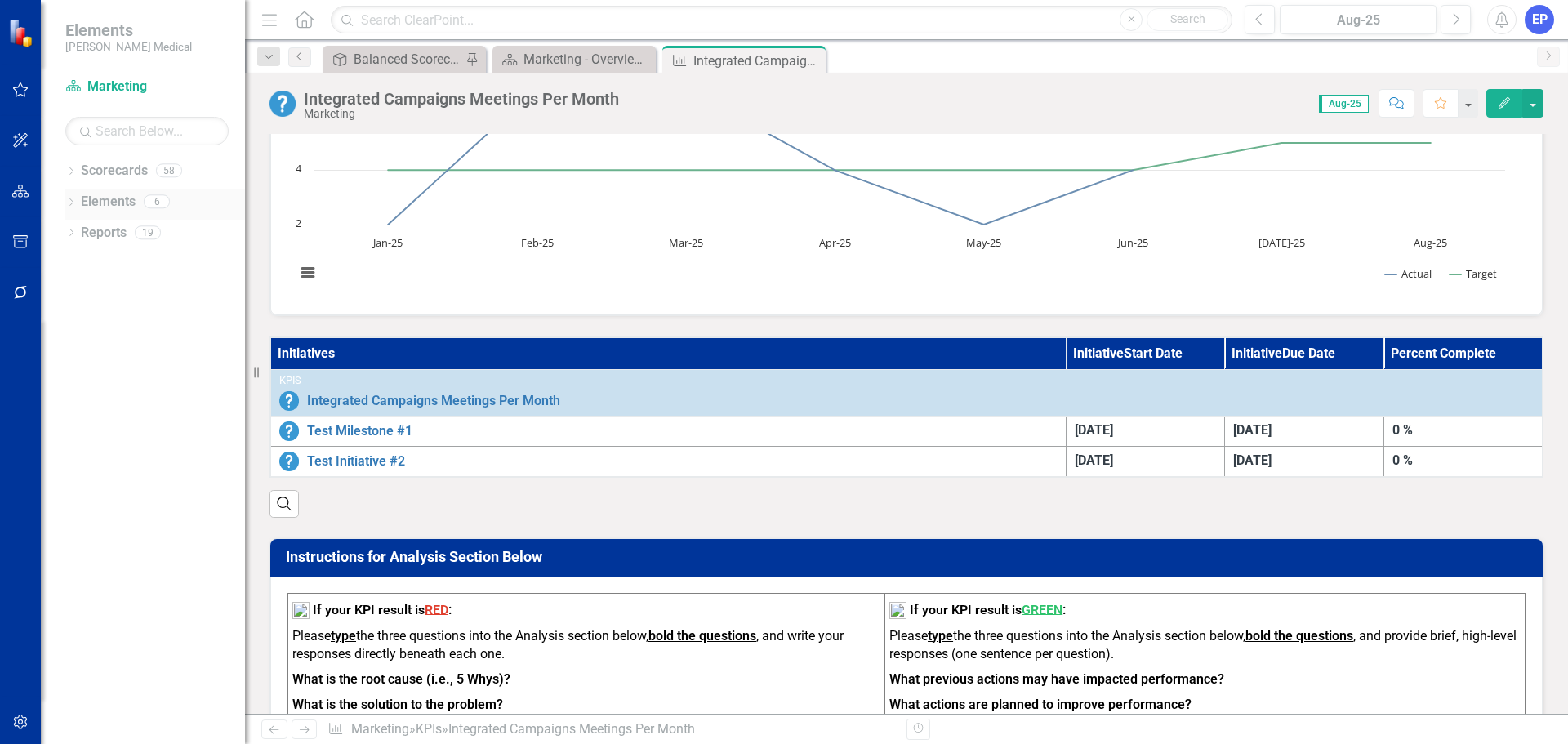
click at [71, 202] on icon "Dropdown" at bounding box center [71, 204] width 11 height 9
click at [81, 289] on icon "Initiative" at bounding box center [73, 293] width 17 height 13
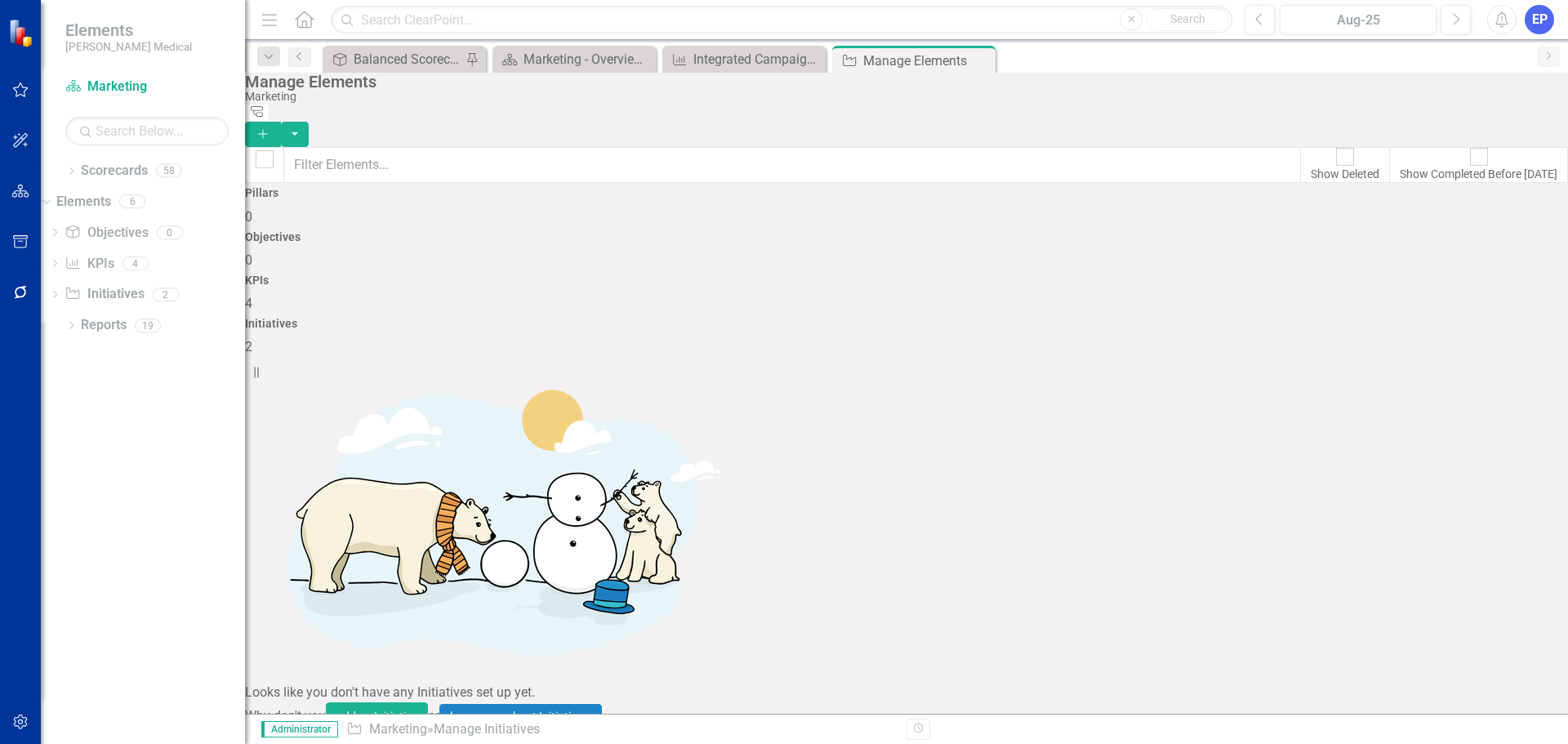
click at [1472, 434] on link "Trash Delete Initiative" at bounding box center [1457, 433] width 146 height 30
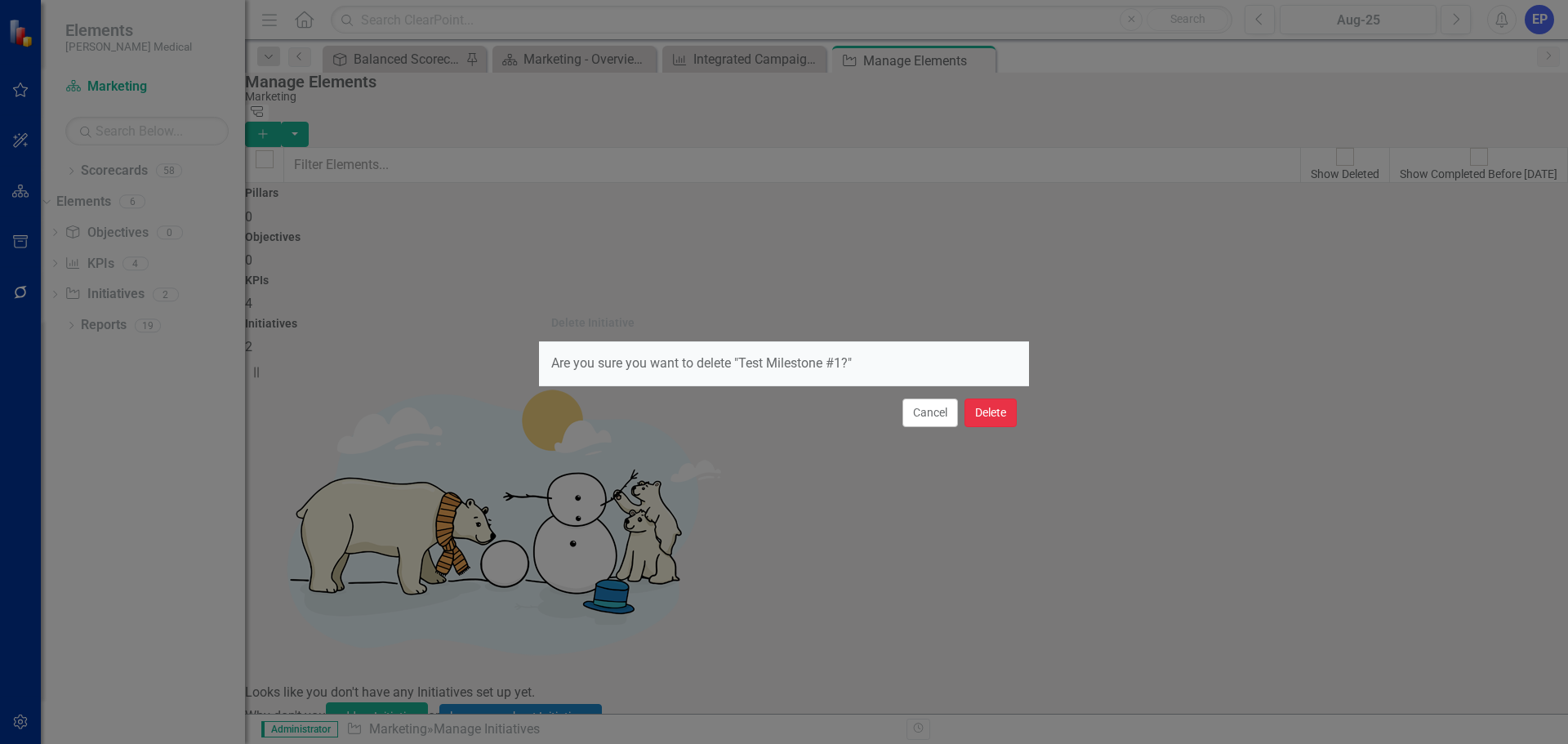
click at [993, 413] on button "Delete" at bounding box center [990, 412] width 52 height 28
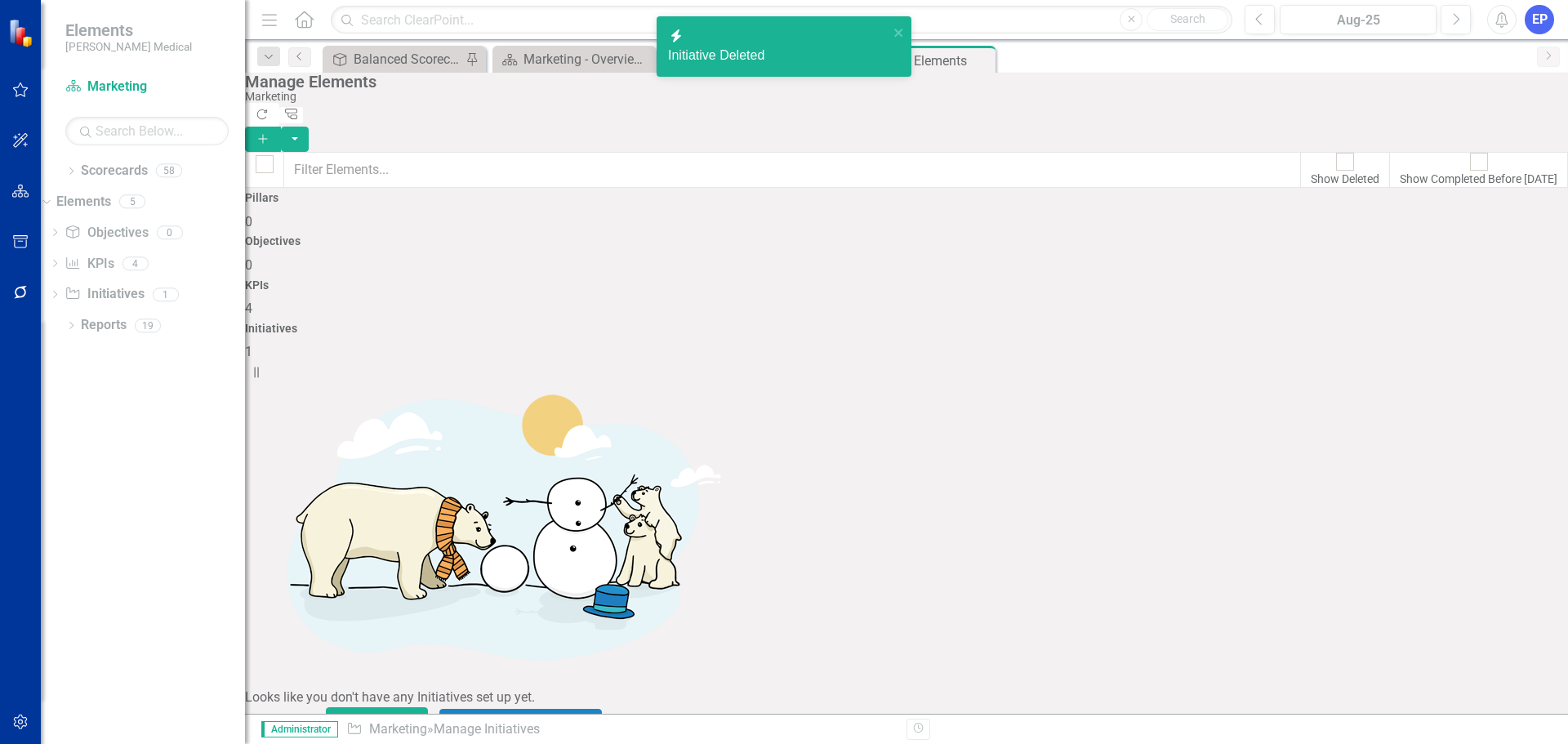
click at [1447, 429] on link "Trash Delete Initiative" at bounding box center [1457, 433] width 146 height 30
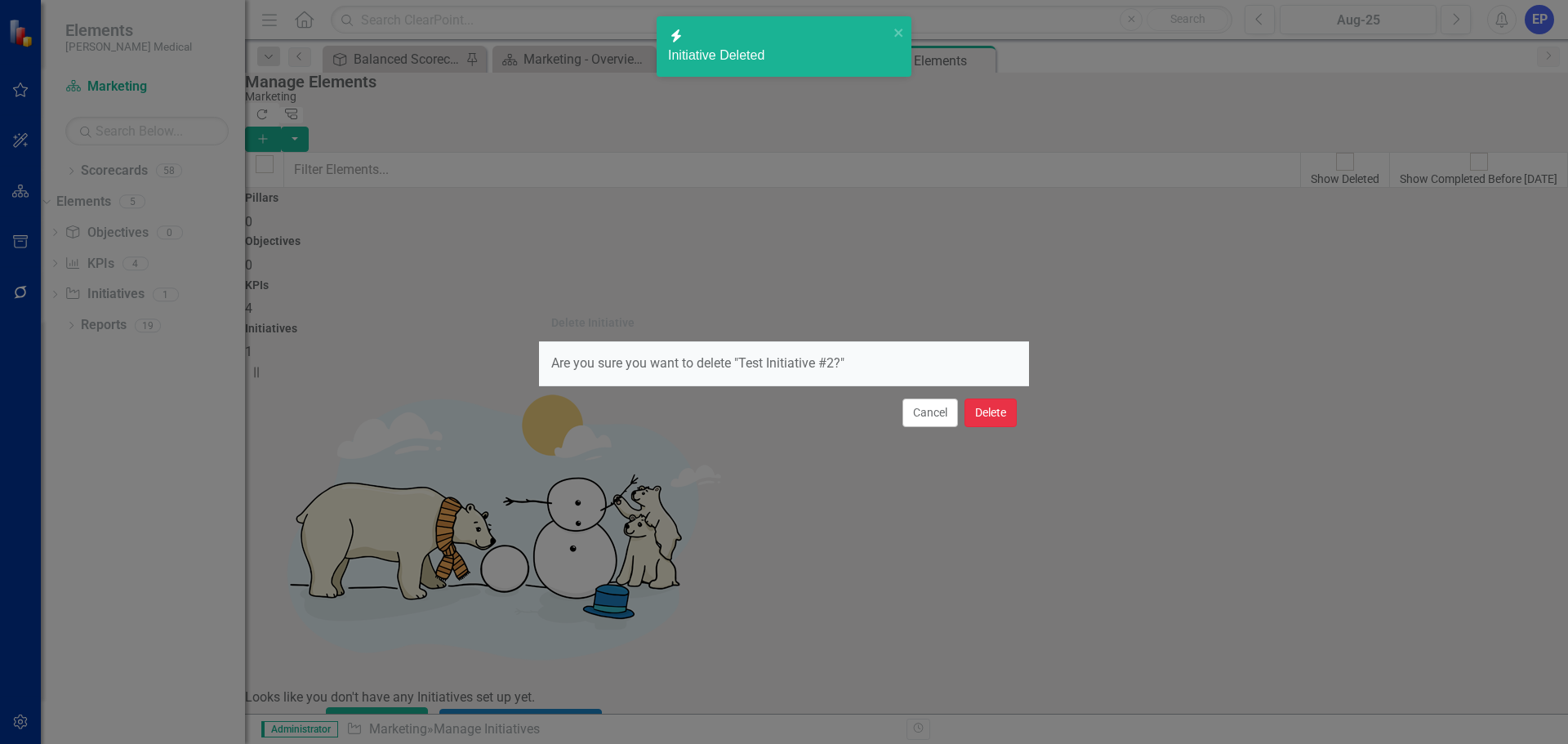
click at [1009, 415] on button "Delete" at bounding box center [990, 412] width 52 height 28
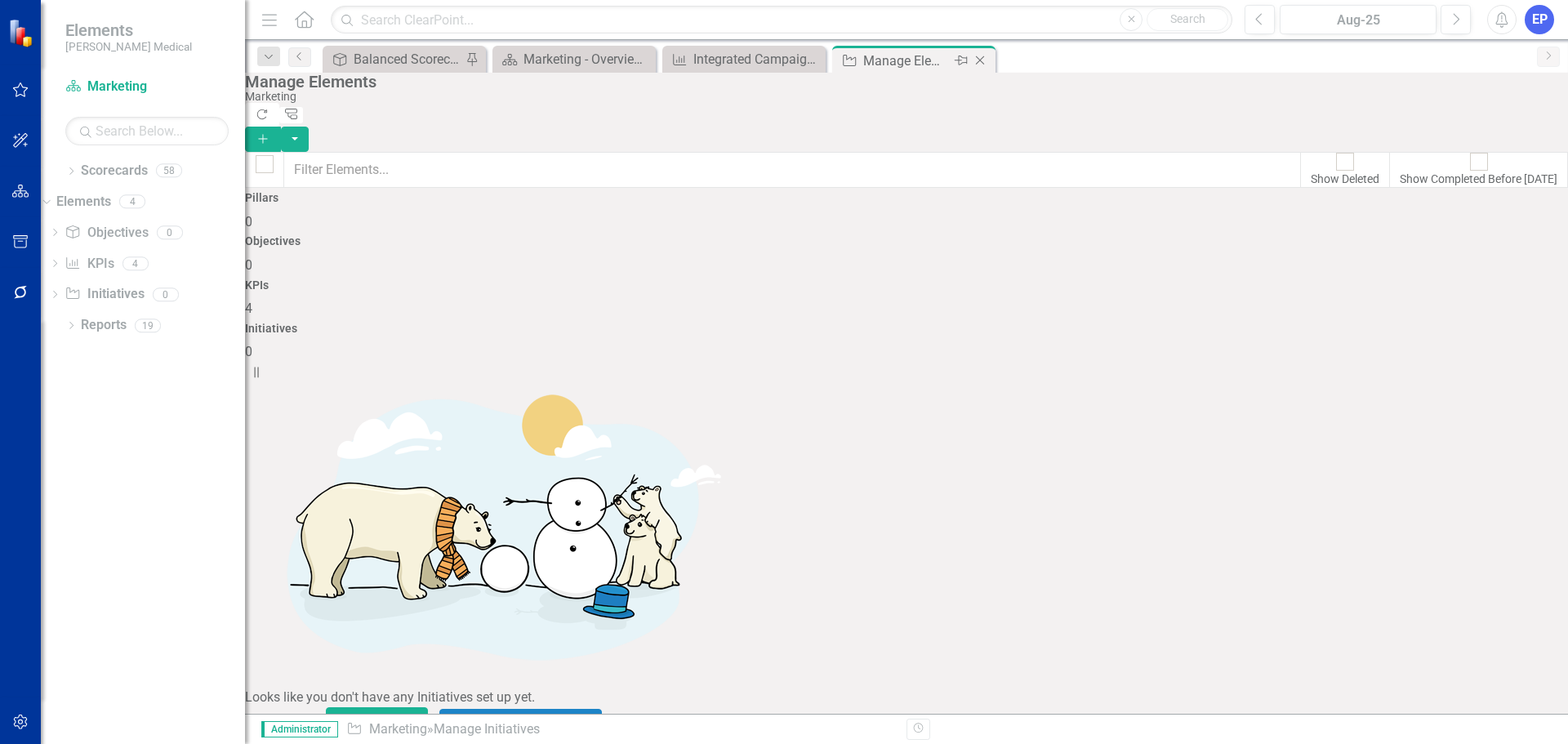
click at [981, 62] on icon "Close" at bounding box center [980, 61] width 17 height 13
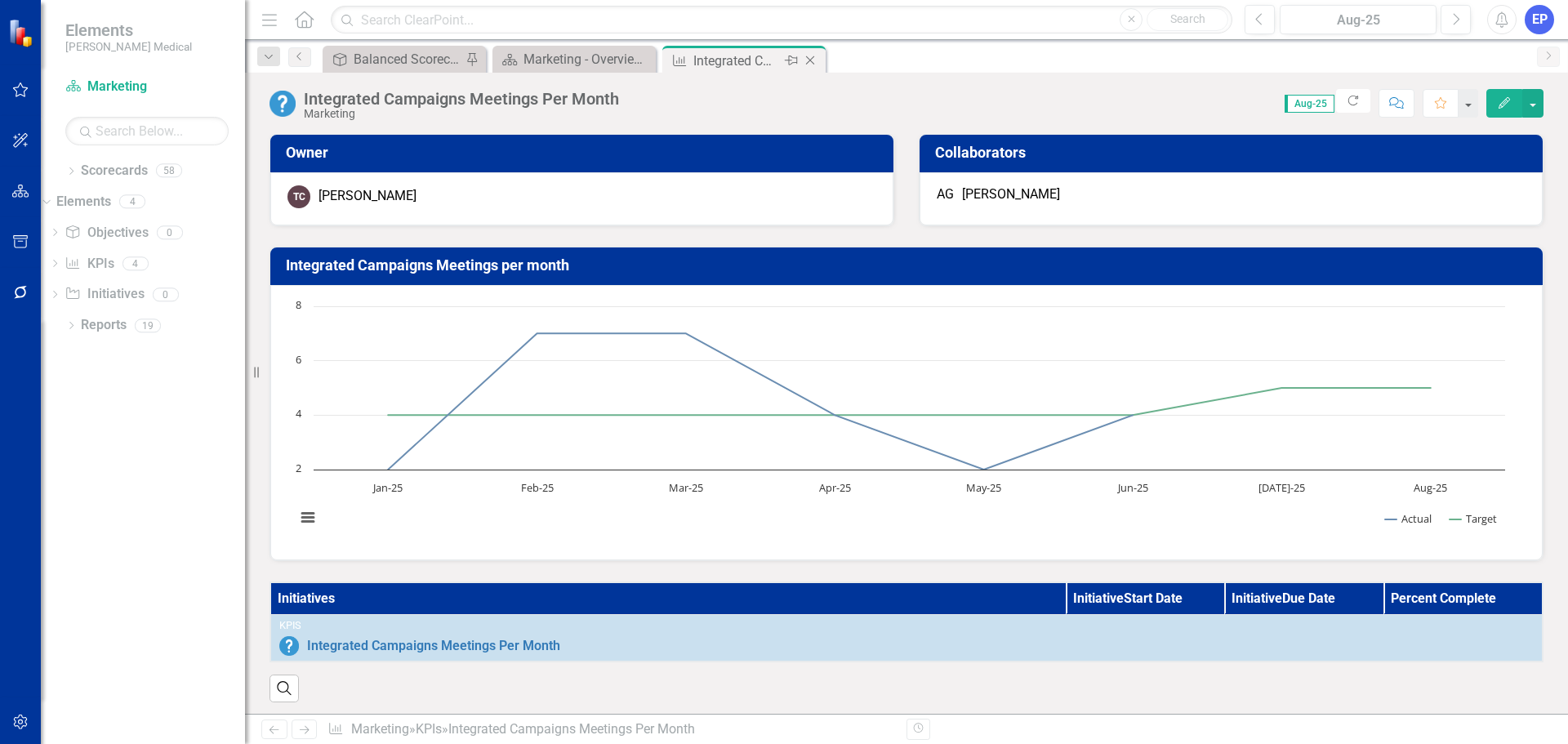
click at [814, 59] on icon "Close" at bounding box center [810, 61] width 17 height 13
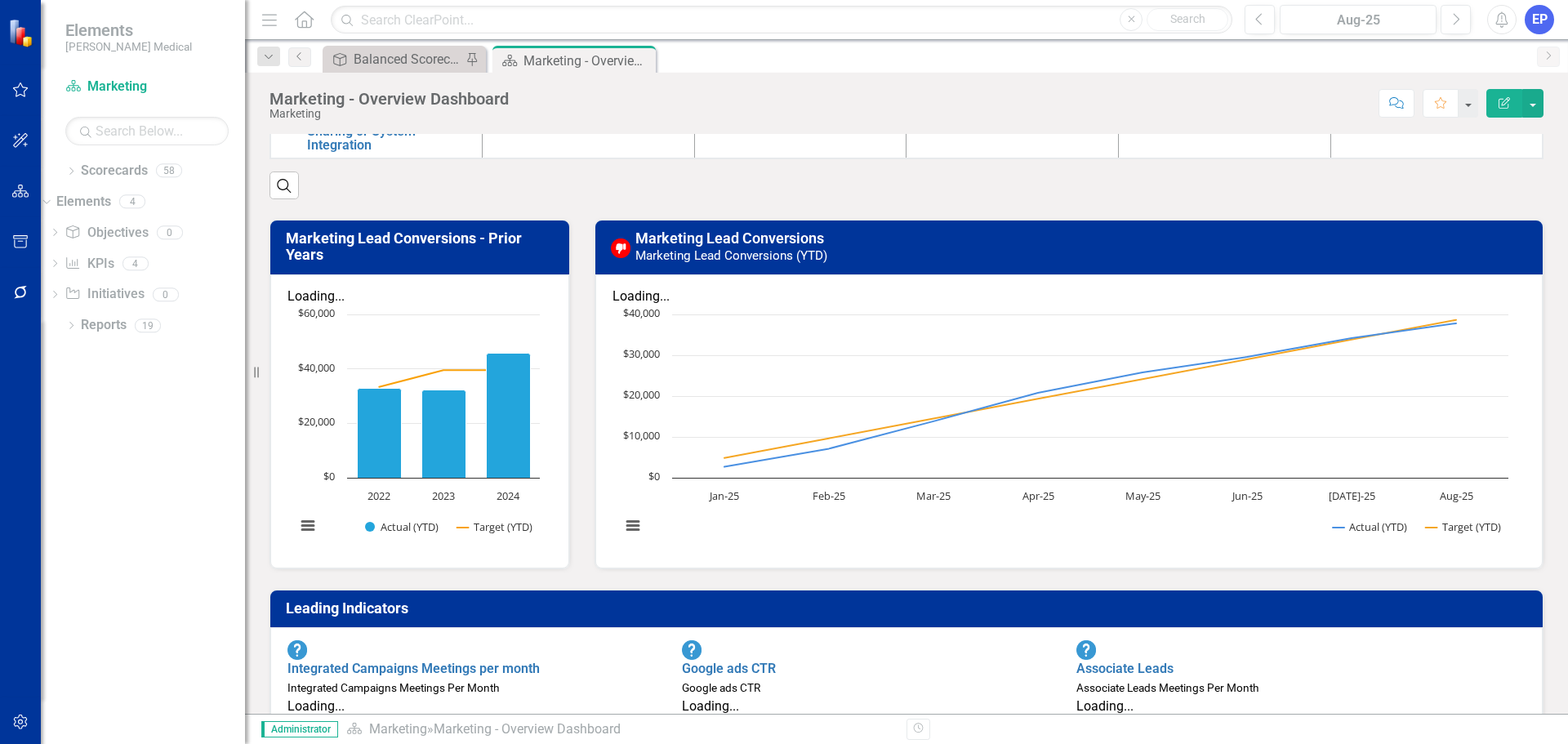
scroll to position [408, 0]
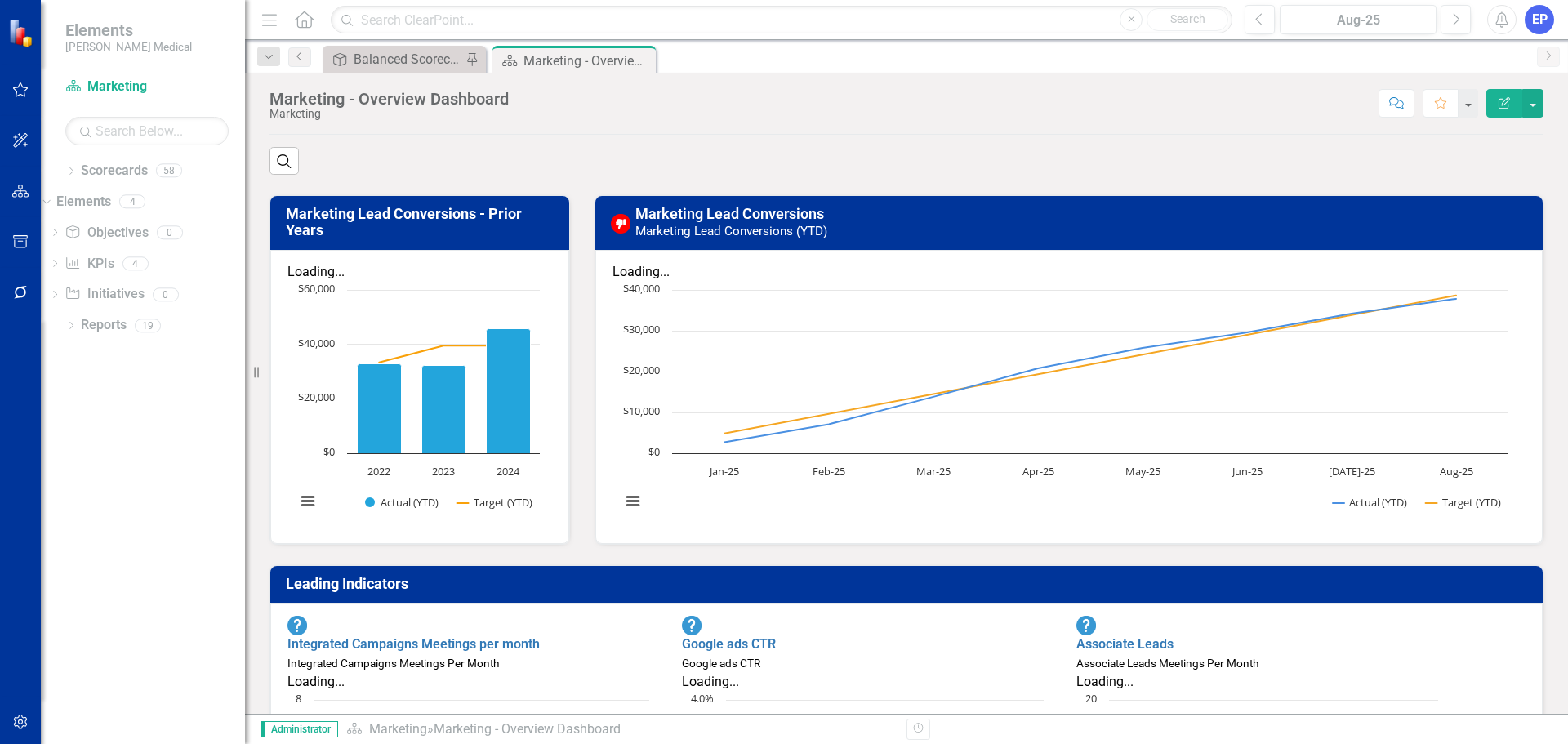
click at [761, 657] on small "Google ads CTR" at bounding box center [720, 663] width 78 height 13
click at [775, 636] on link "Google ads CTR" at bounding box center [728, 643] width 94 height 16
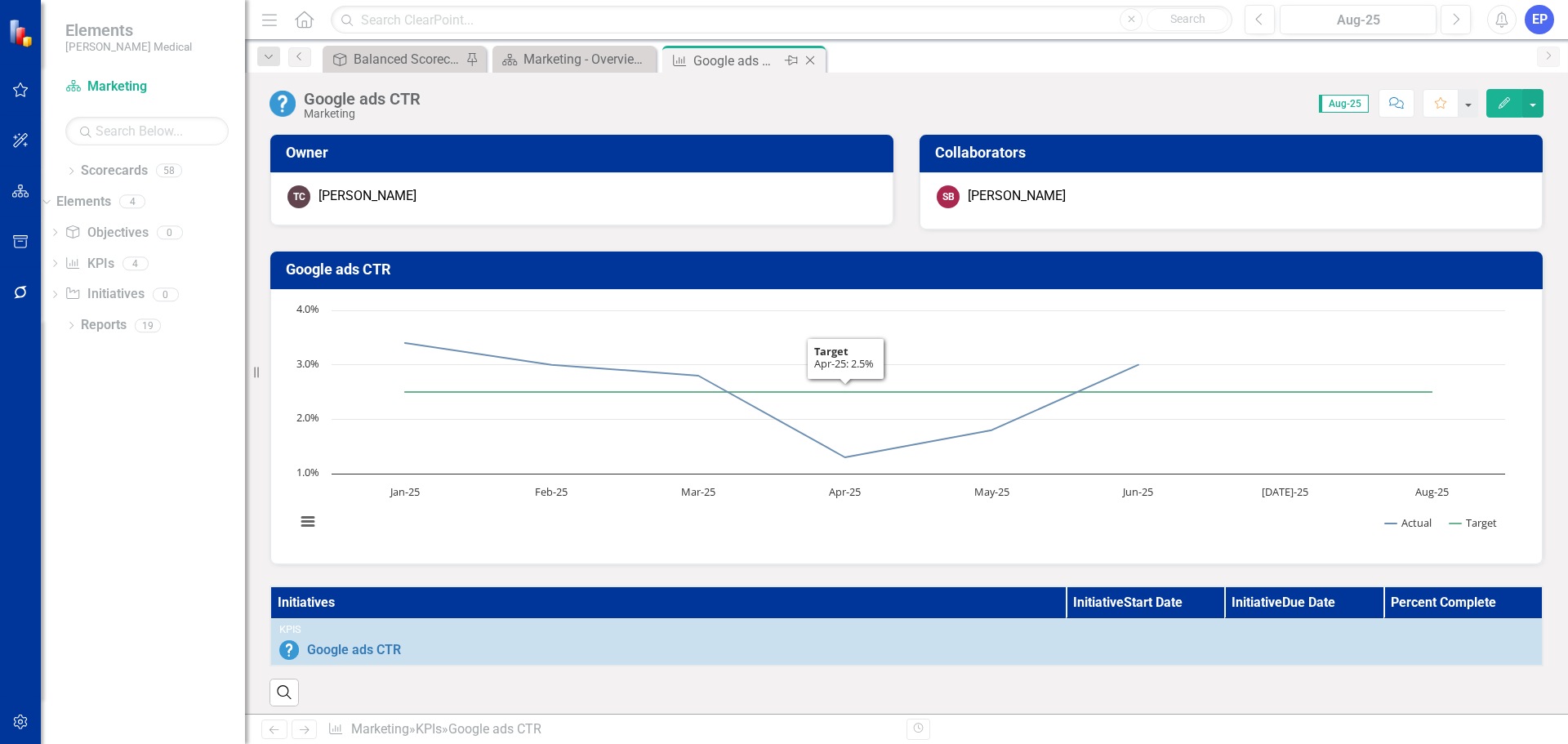
click at [812, 63] on icon "Close" at bounding box center [810, 61] width 17 height 13
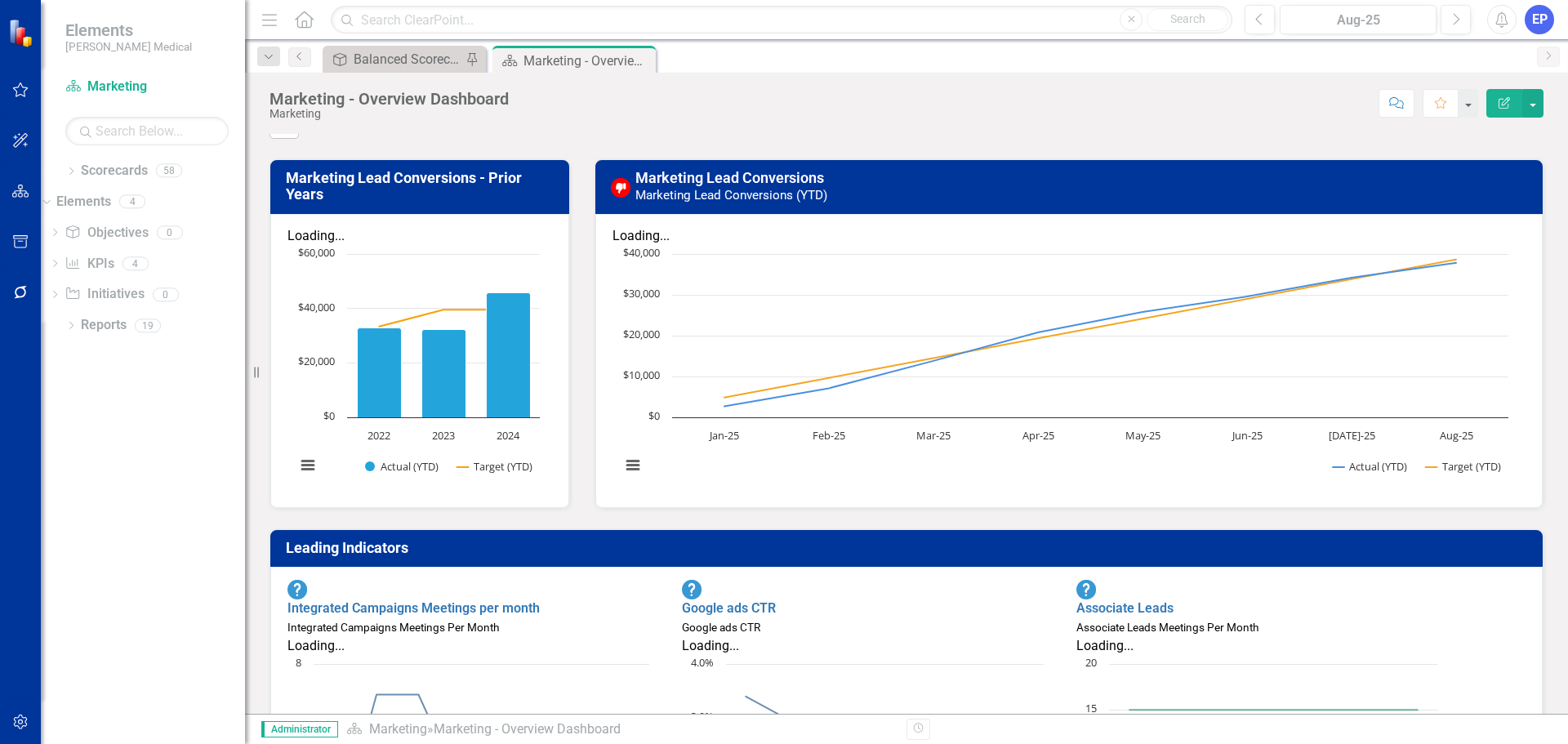
scroll to position [571, 0]
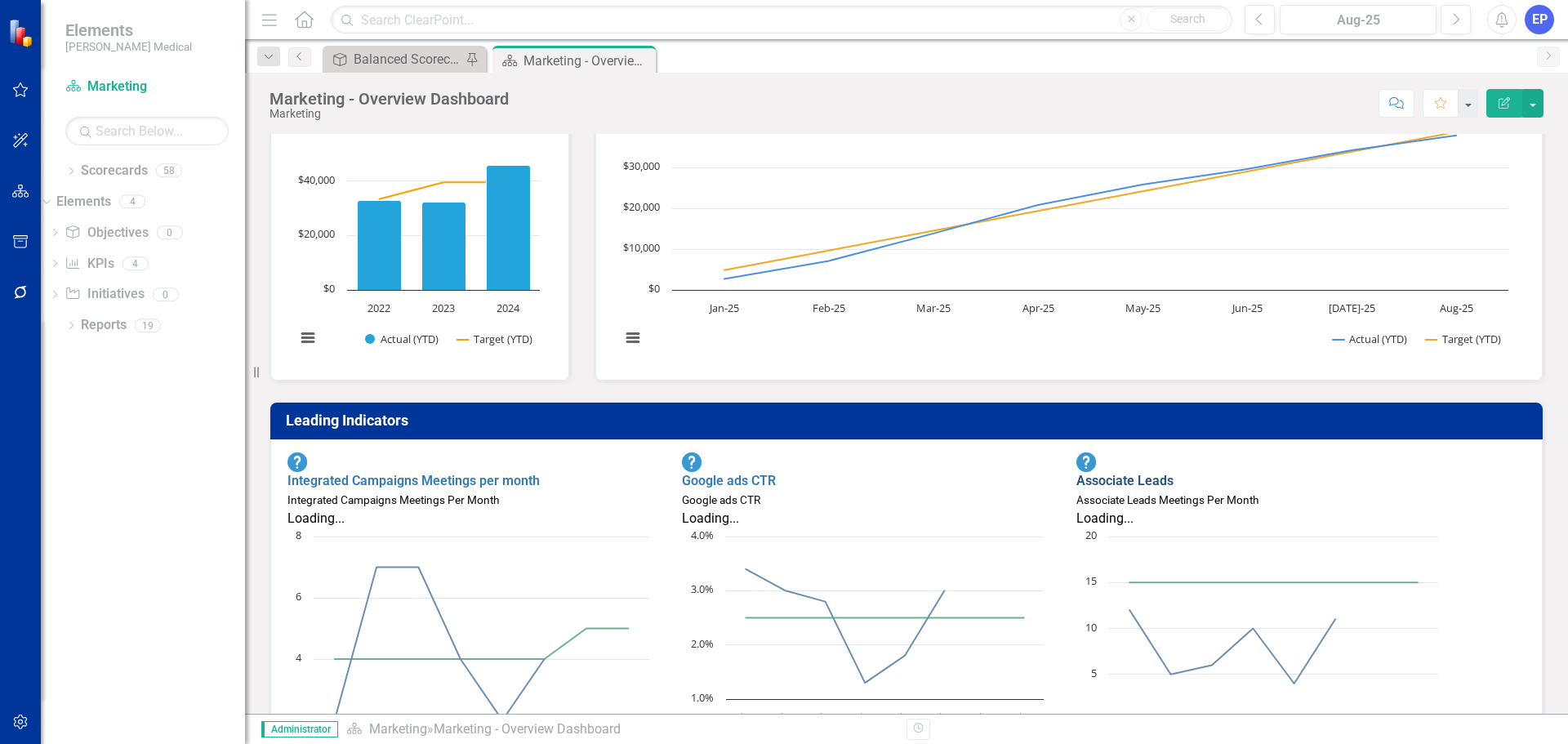
click at [1164, 473] on link "Associate Leads" at bounding box center [1124, 480] width 97 height 16
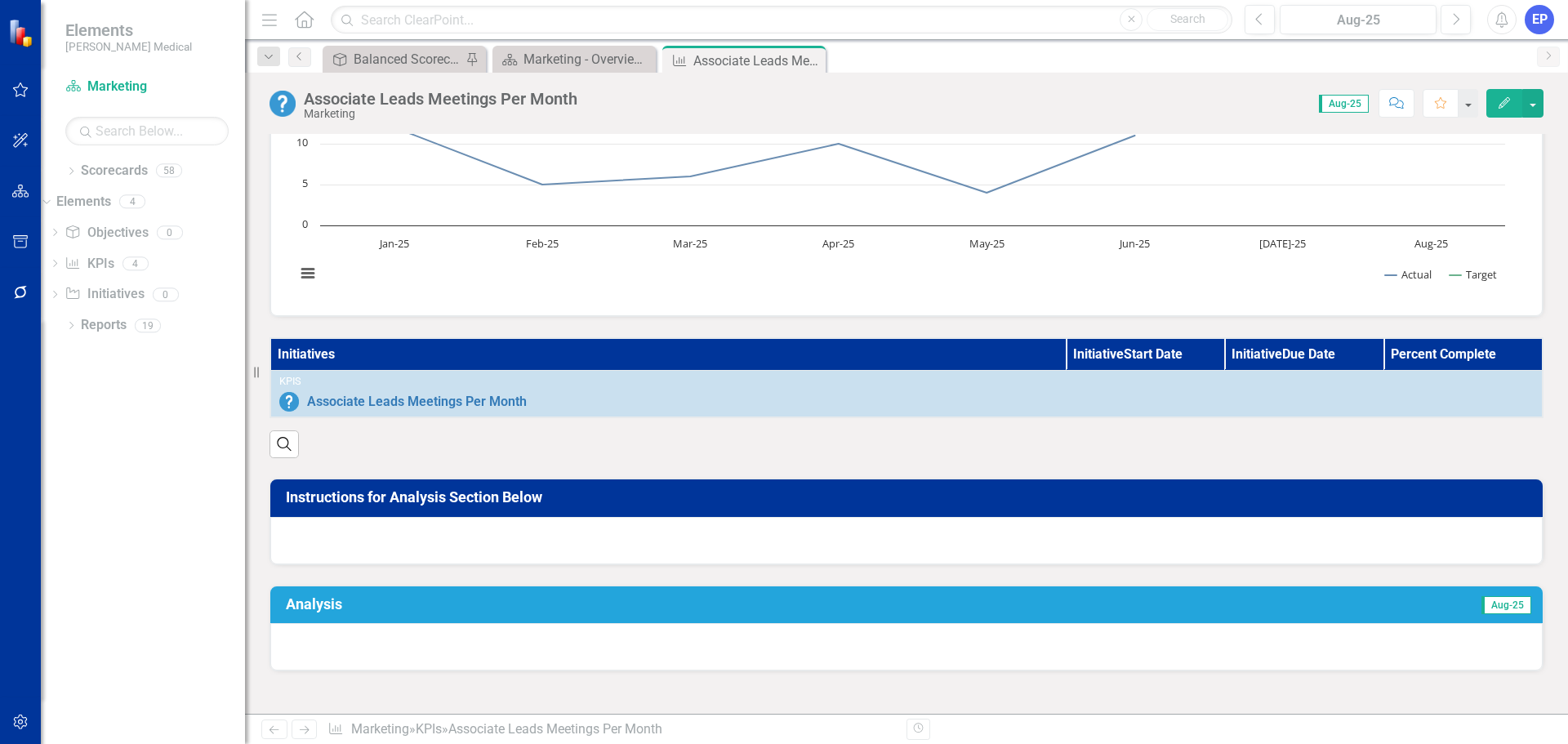
scroll to position [245, 0]
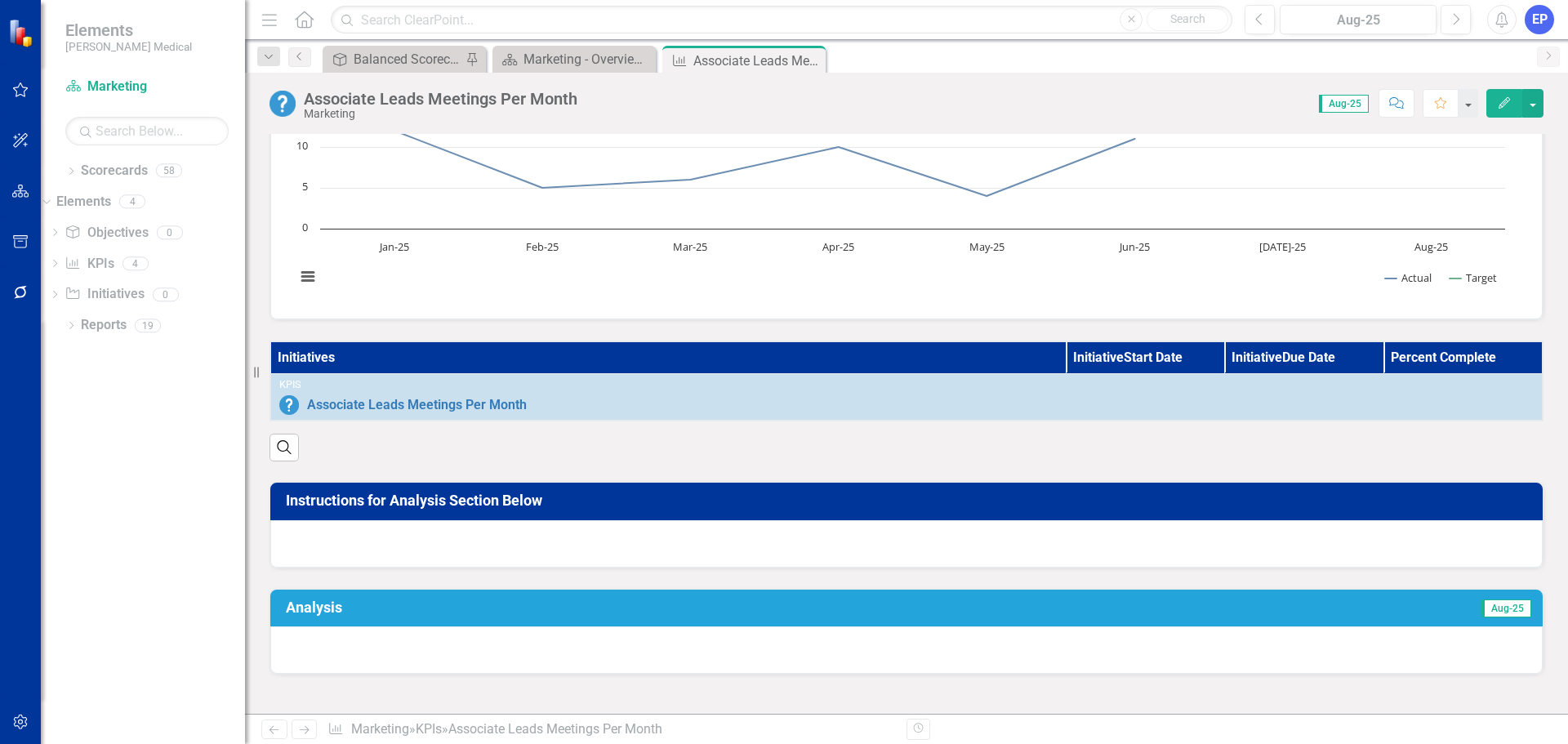
click at [899, 554] on div at bounding box center [906, 544] width 1272 height 48
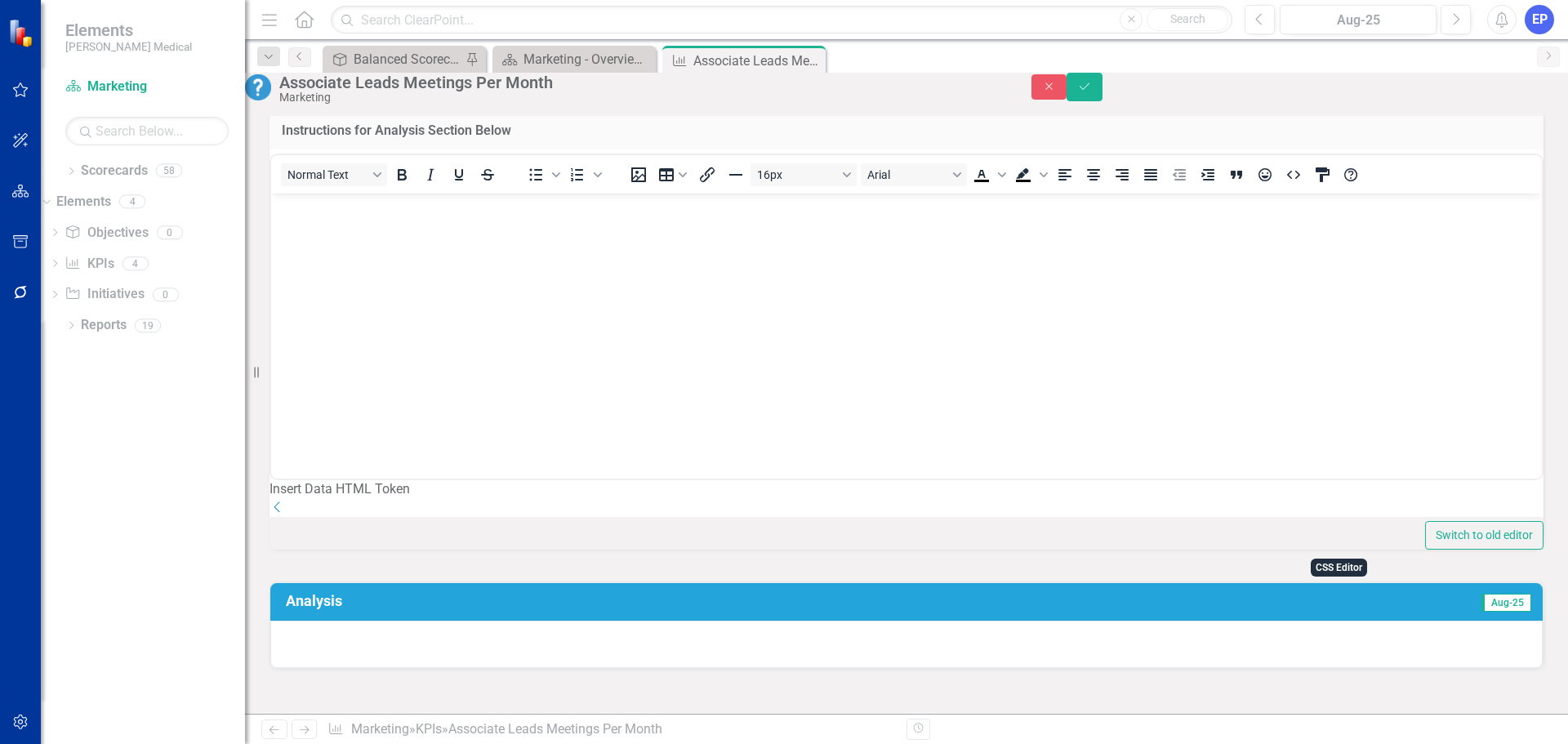
scroll to position [653, 0]
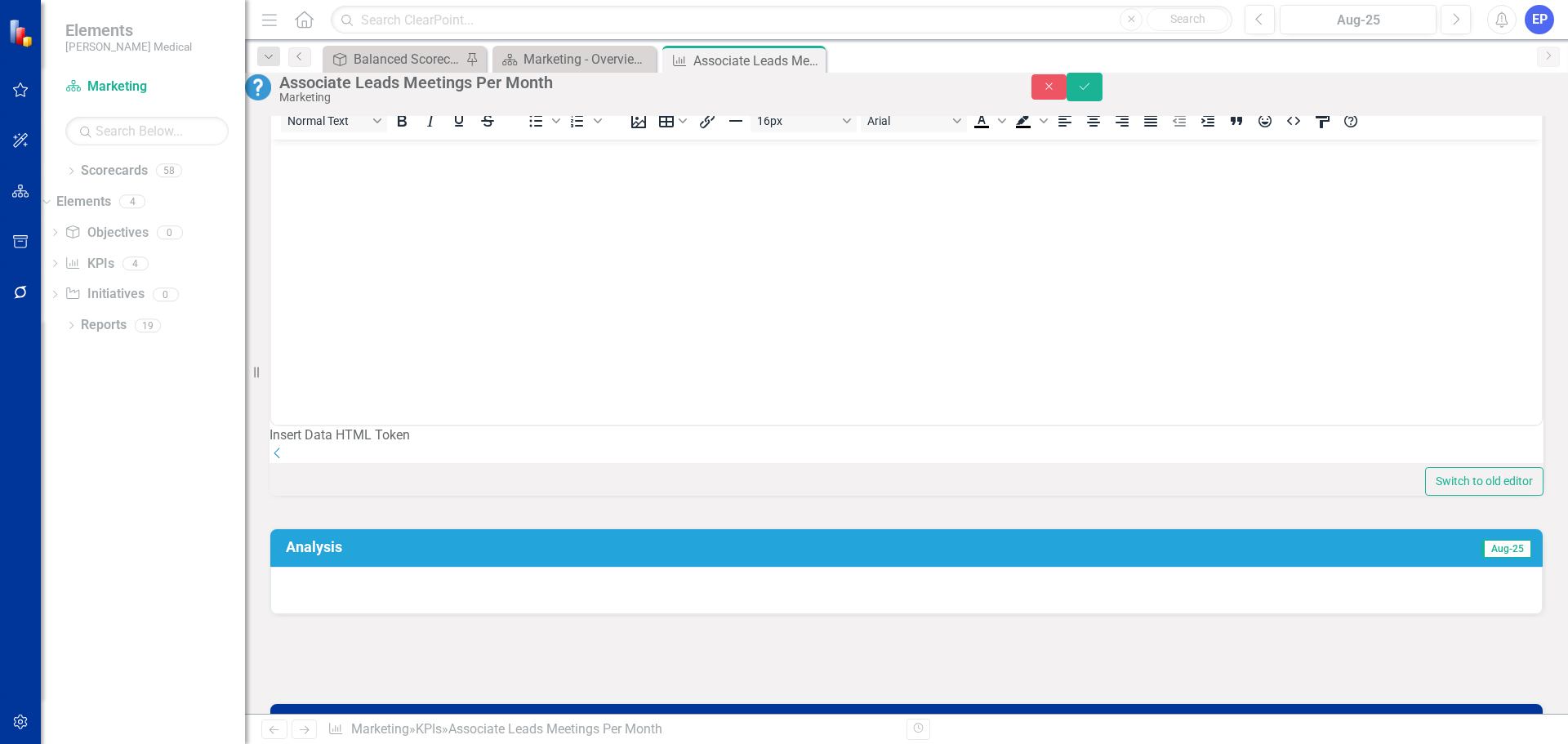
click at [1438, 464] on div "Insert Data HTML Token Dropdown" at bounding box center [906, 445] width 1274 height 38
click at [1492, 464] on div "Dropdown" at bounding box center [906, 454] width 1274 height 18
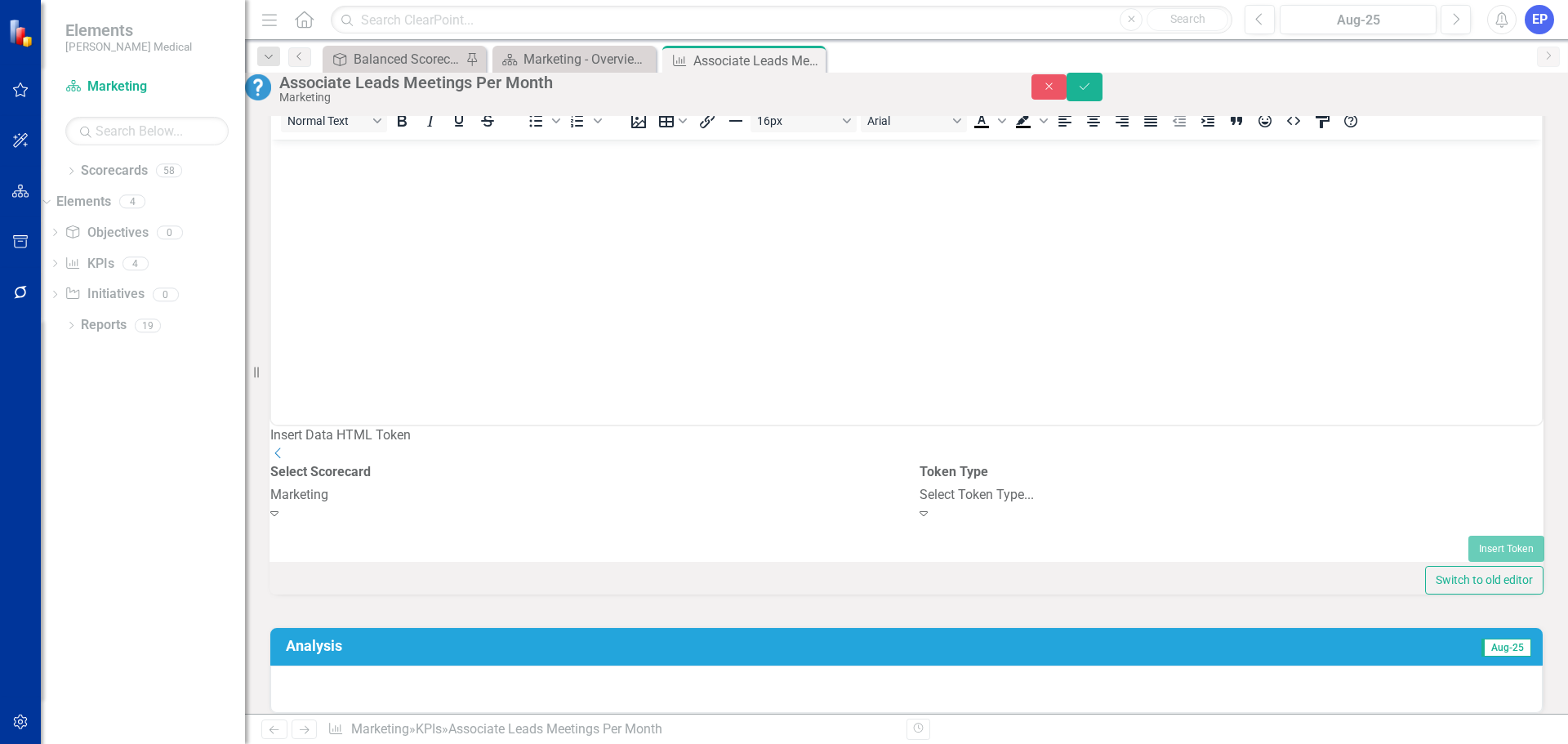
click at [802, 504] on div "Marketing" at bounding box center [582, 495] width 625 height 18
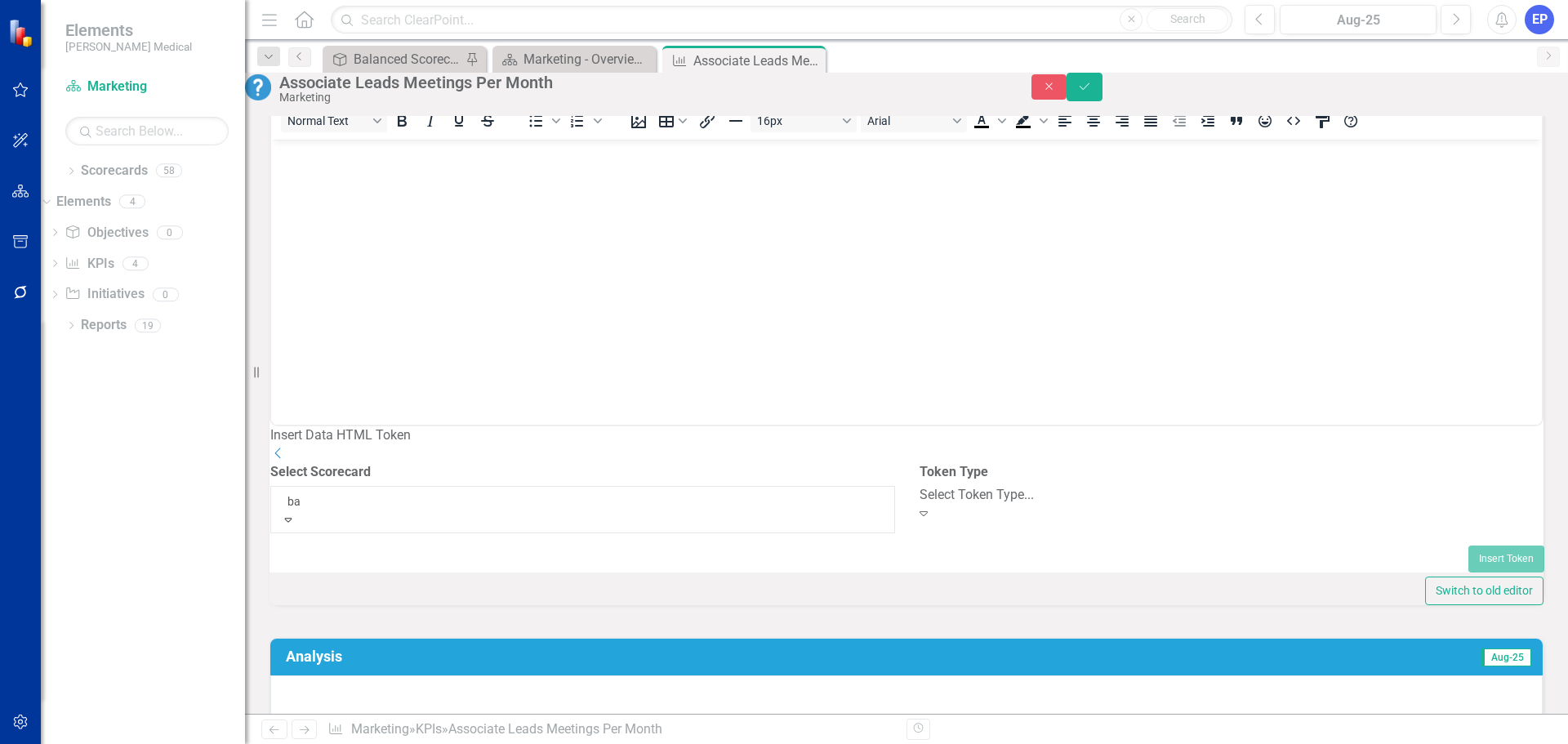
scroll to position [0, 0]
type input "bal"
click at [694, 743] on div "Bal anced Scorecard" at bounding box center [784, 753] width 1568 height 18
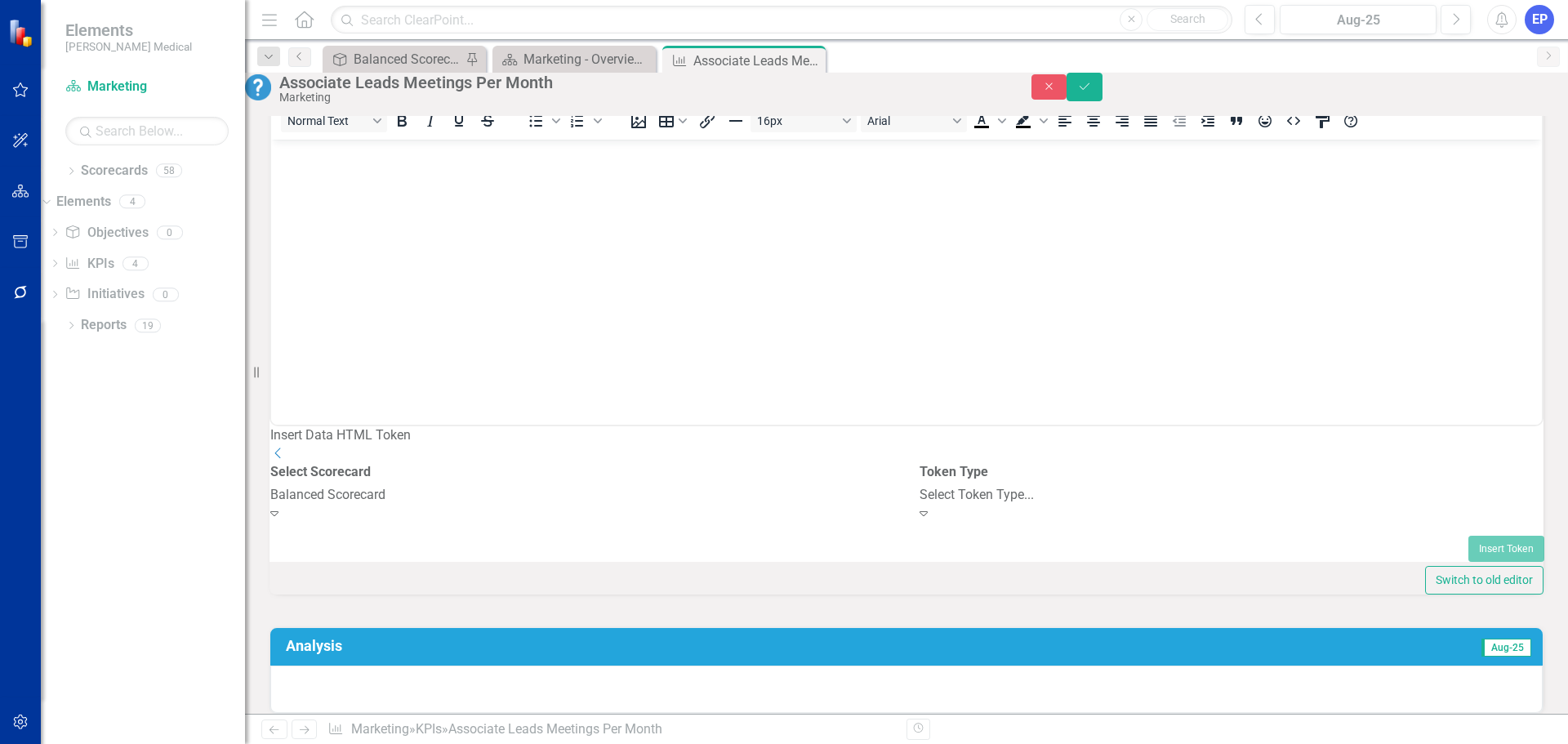
click at [952, 504] on div "Select Token Type..." at bounding box center [1232, 495] width 625 height 18
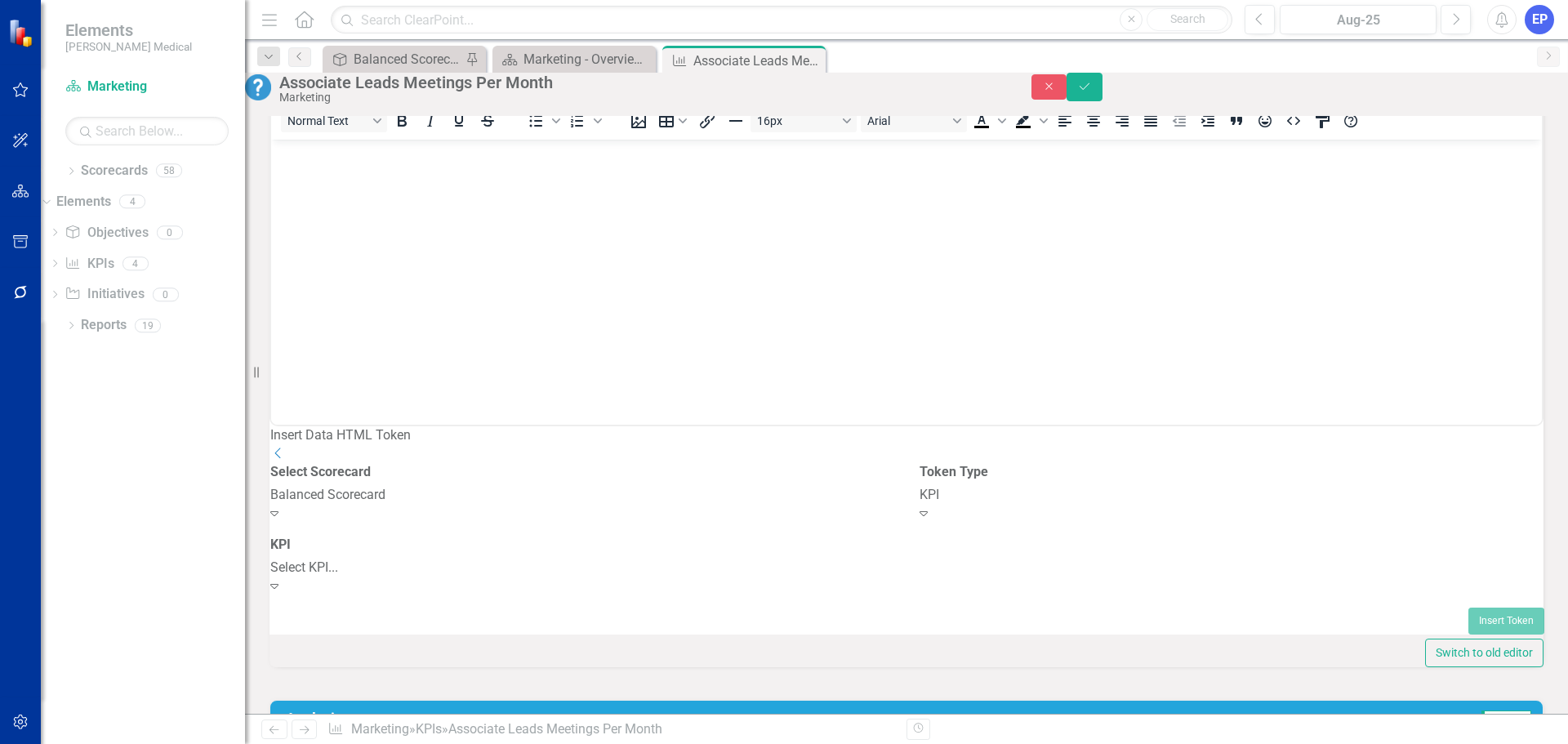
click at [736, 577] on div "Select KPI..." at bounding box center [582, 568] width 625 height 18
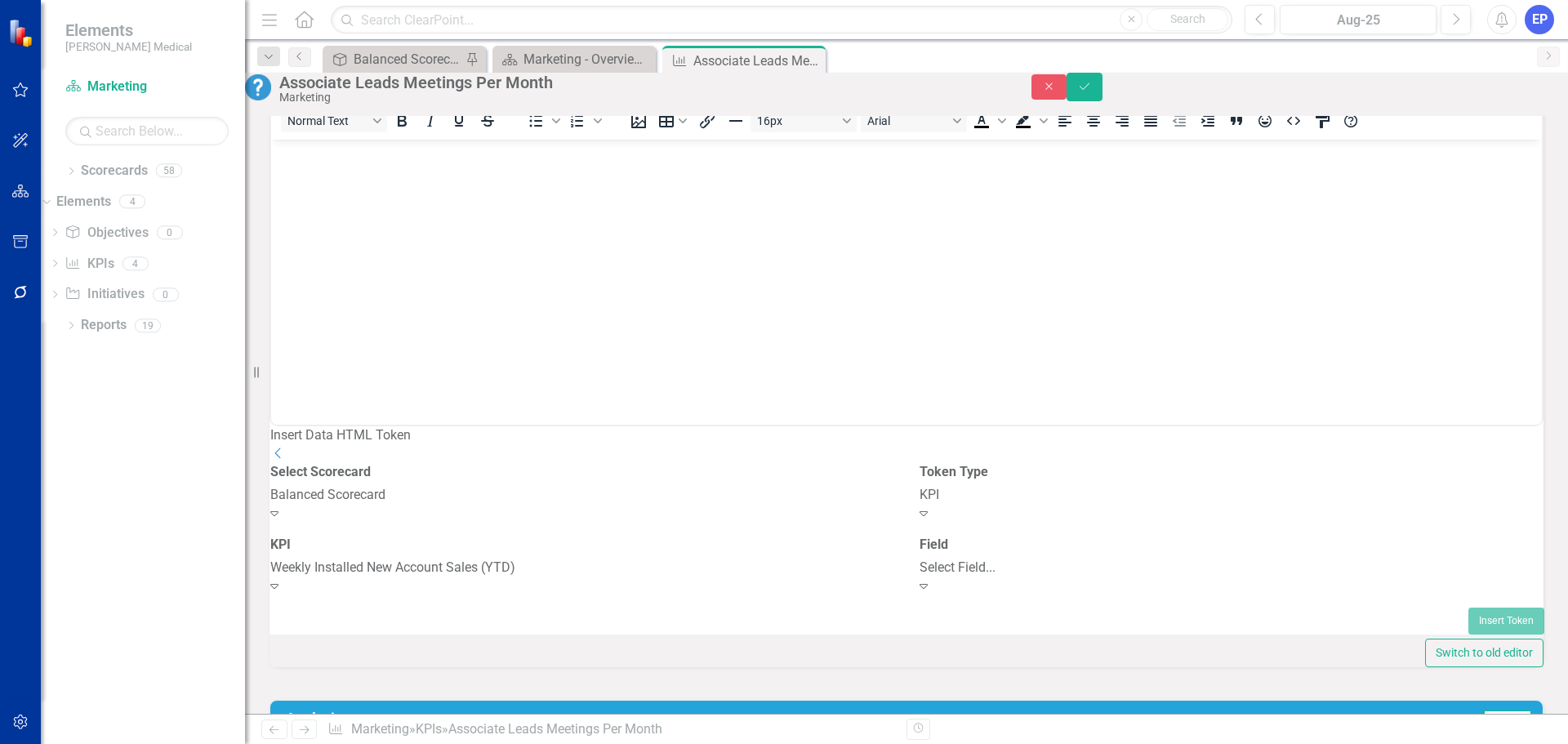
click at [964, 577] on div "Select Field..." at bounding box center [1232, 568] width 625 height 18
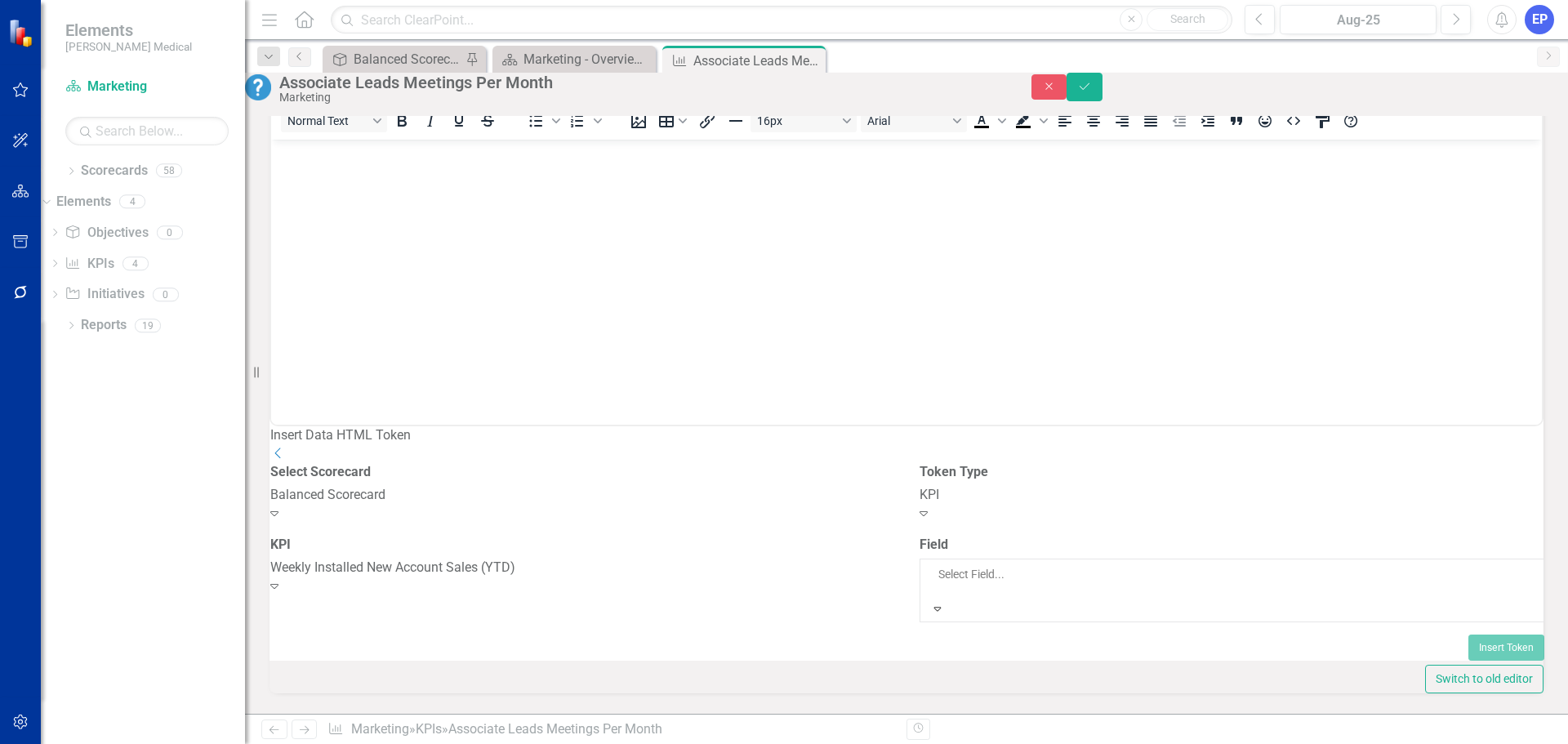
scroll to position [490, 0]
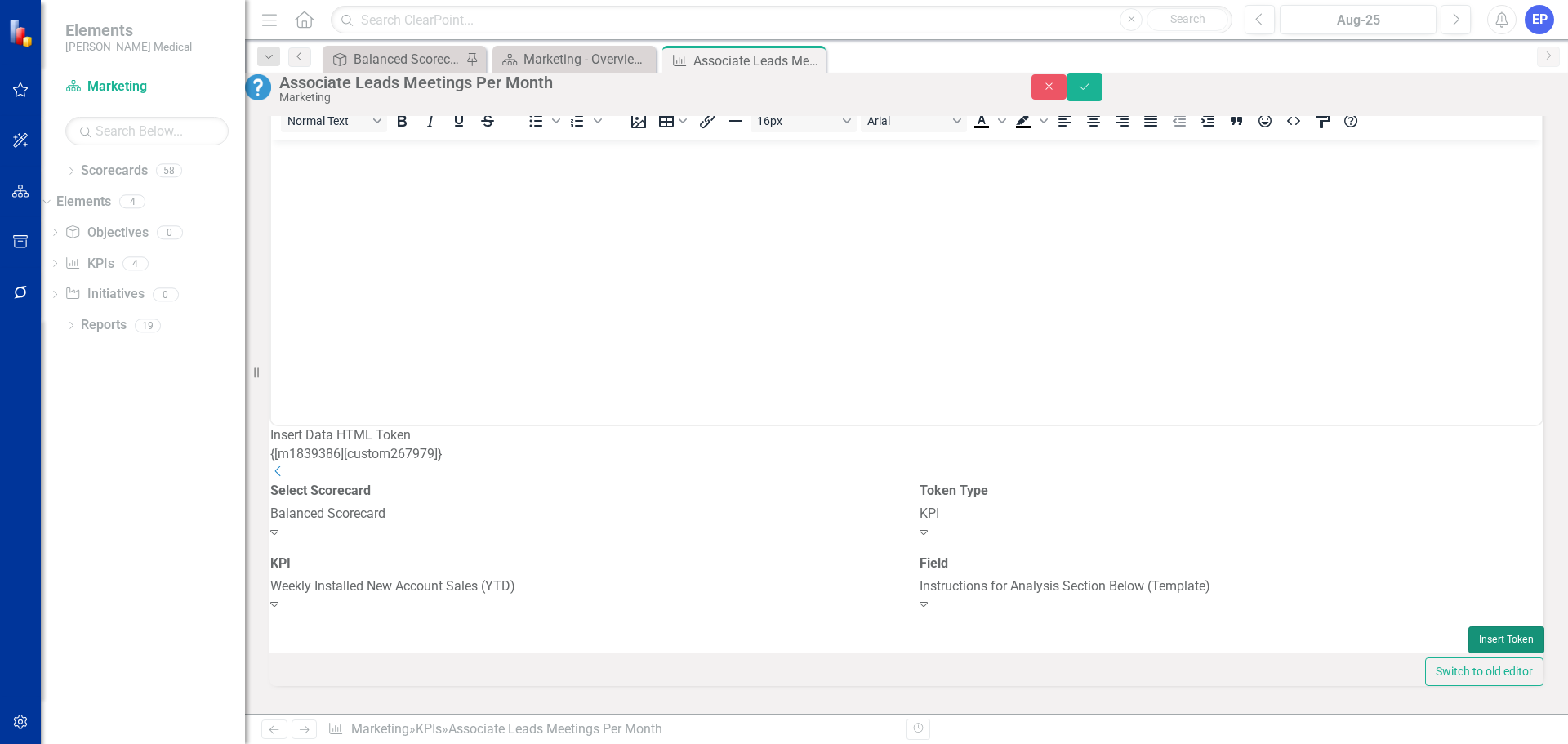
click at [1468, 652] on button "Insert Token" at bounding box center [1506, 639] width 76 height 26
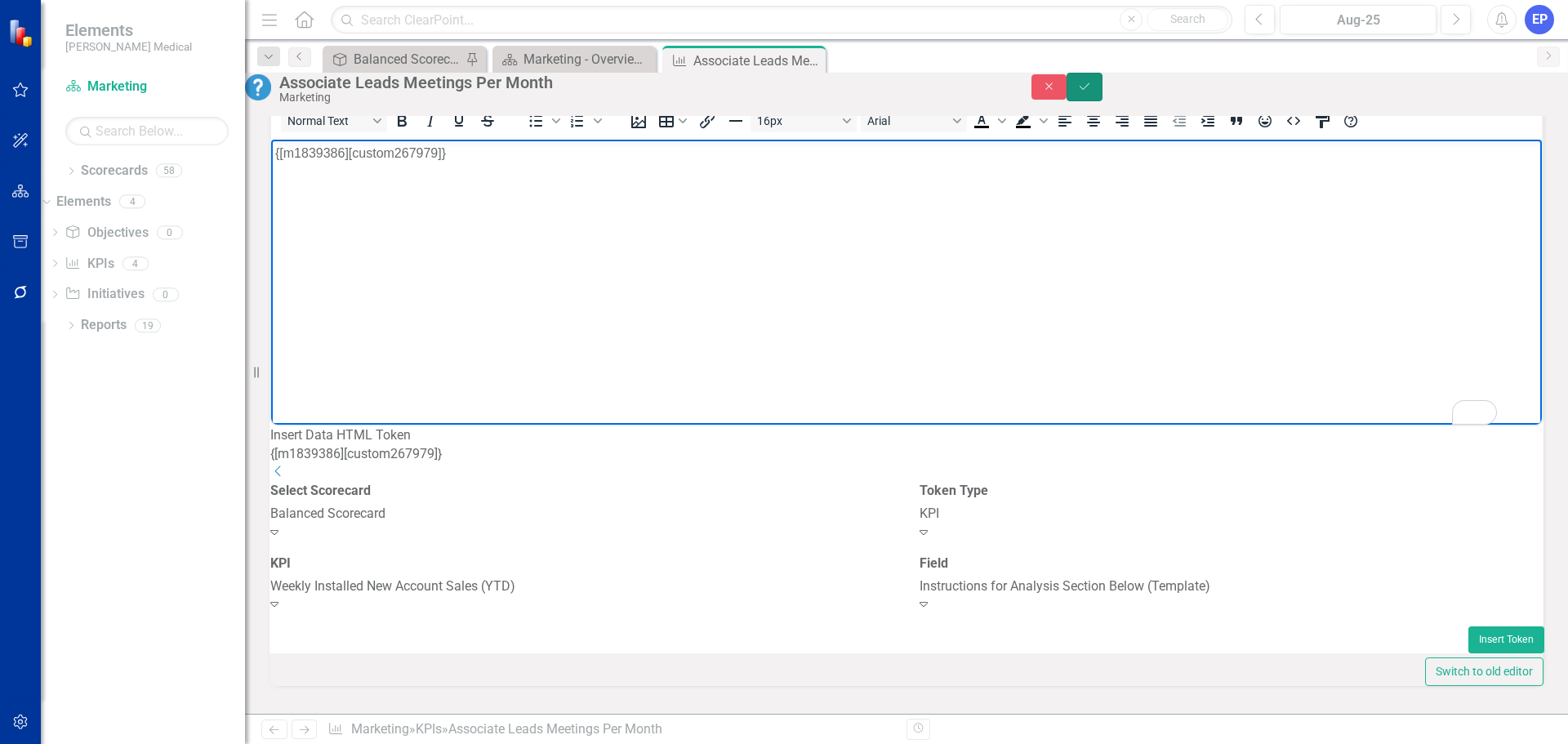
click at [1102, 83] on button "Save" at bounding box center [1084, 86] width 36 height 28
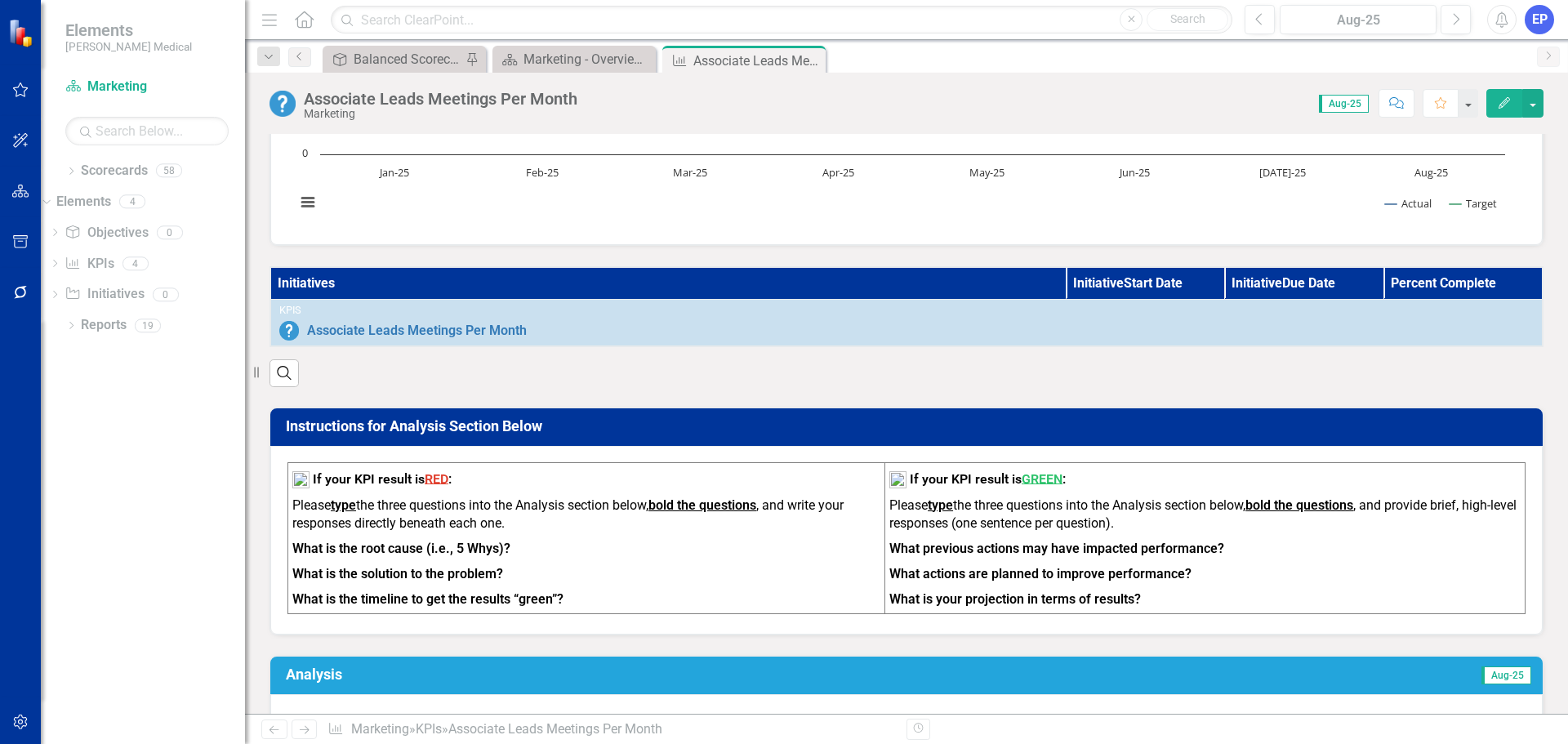
scroll to position [327, 0]
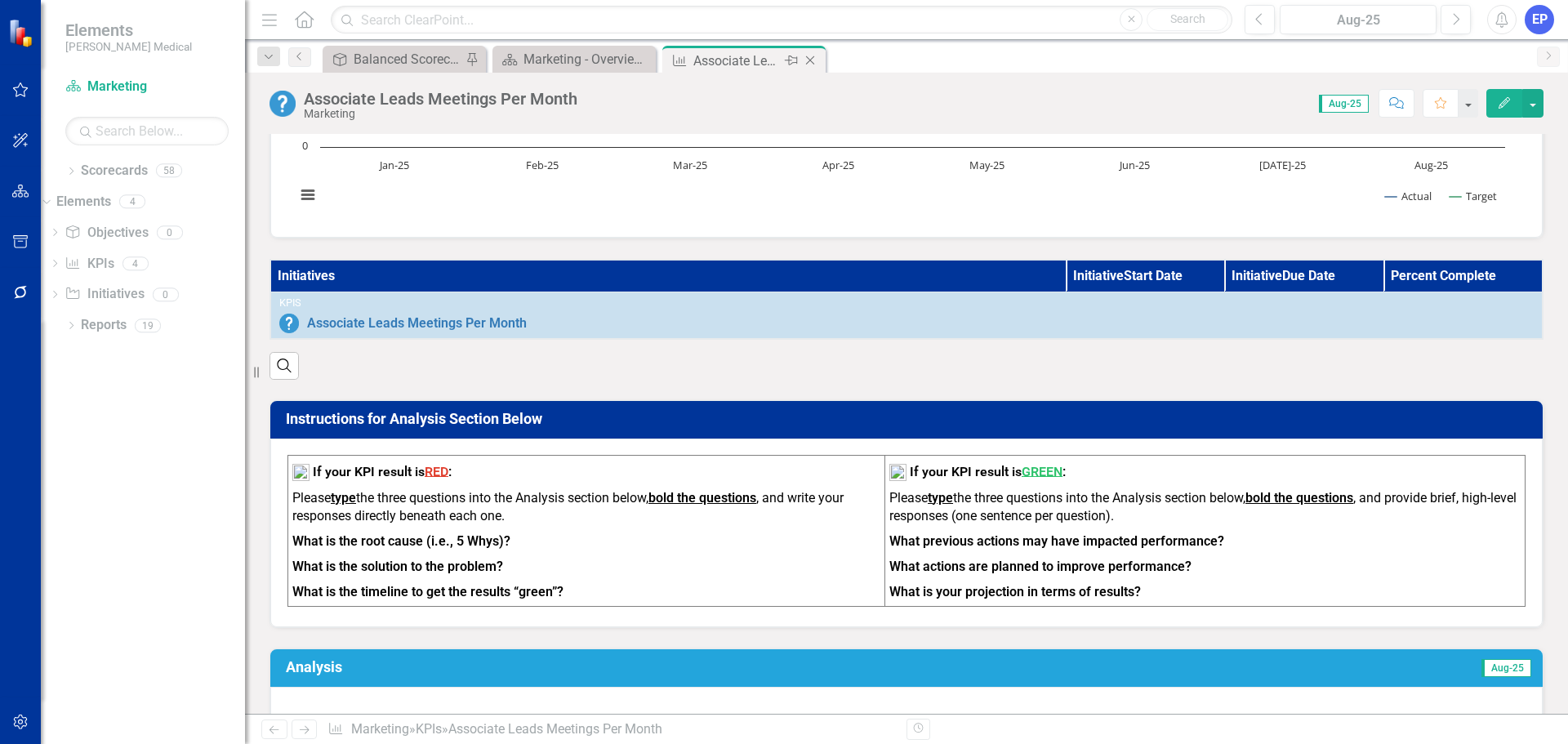
click at [813, 57] on icon at bounding box center [810, 61] width 9 height 9
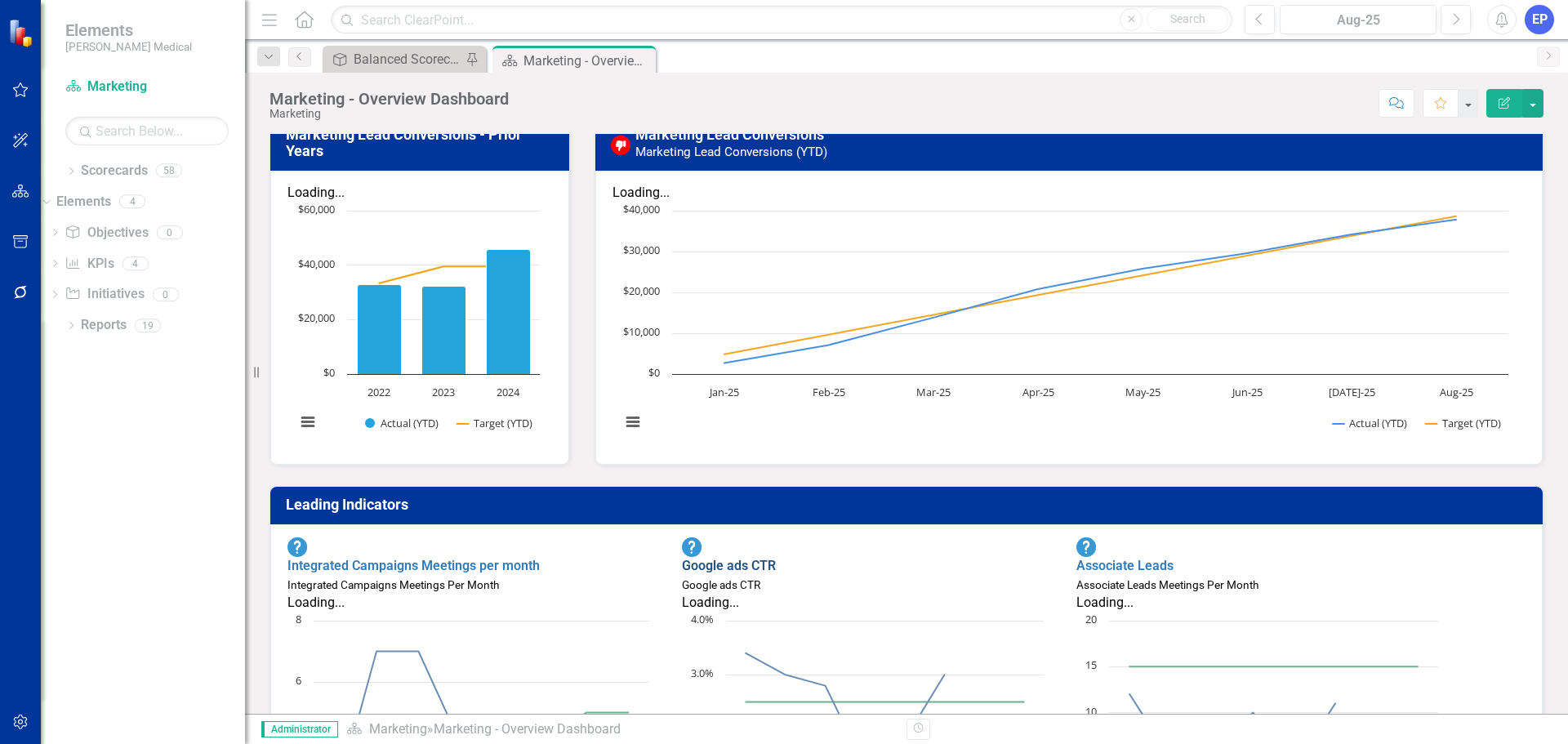
scroll to position [424, 0]
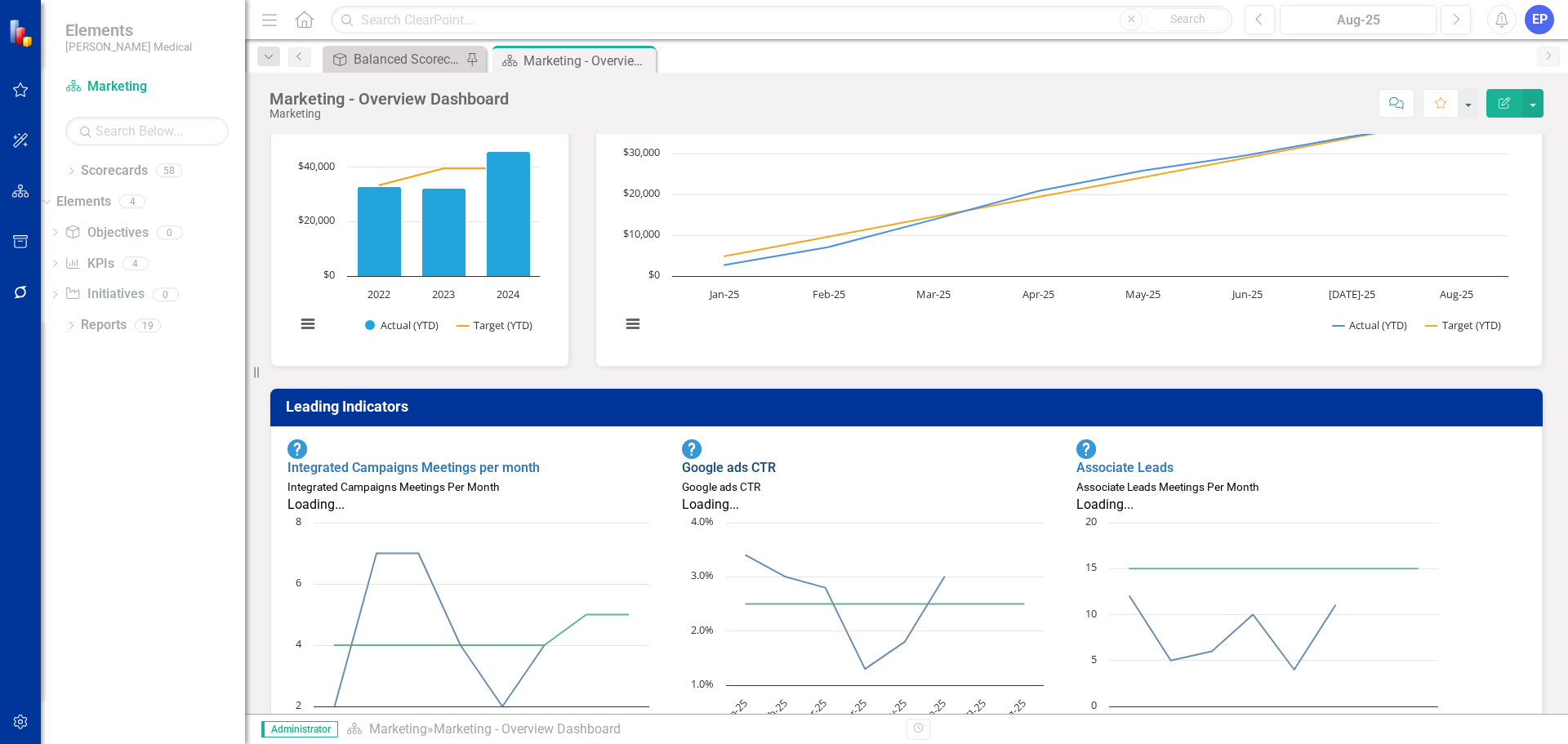
click at [775, 475] on link "Google ads CTR" at bounding box center [728, 467] width 94 height 16
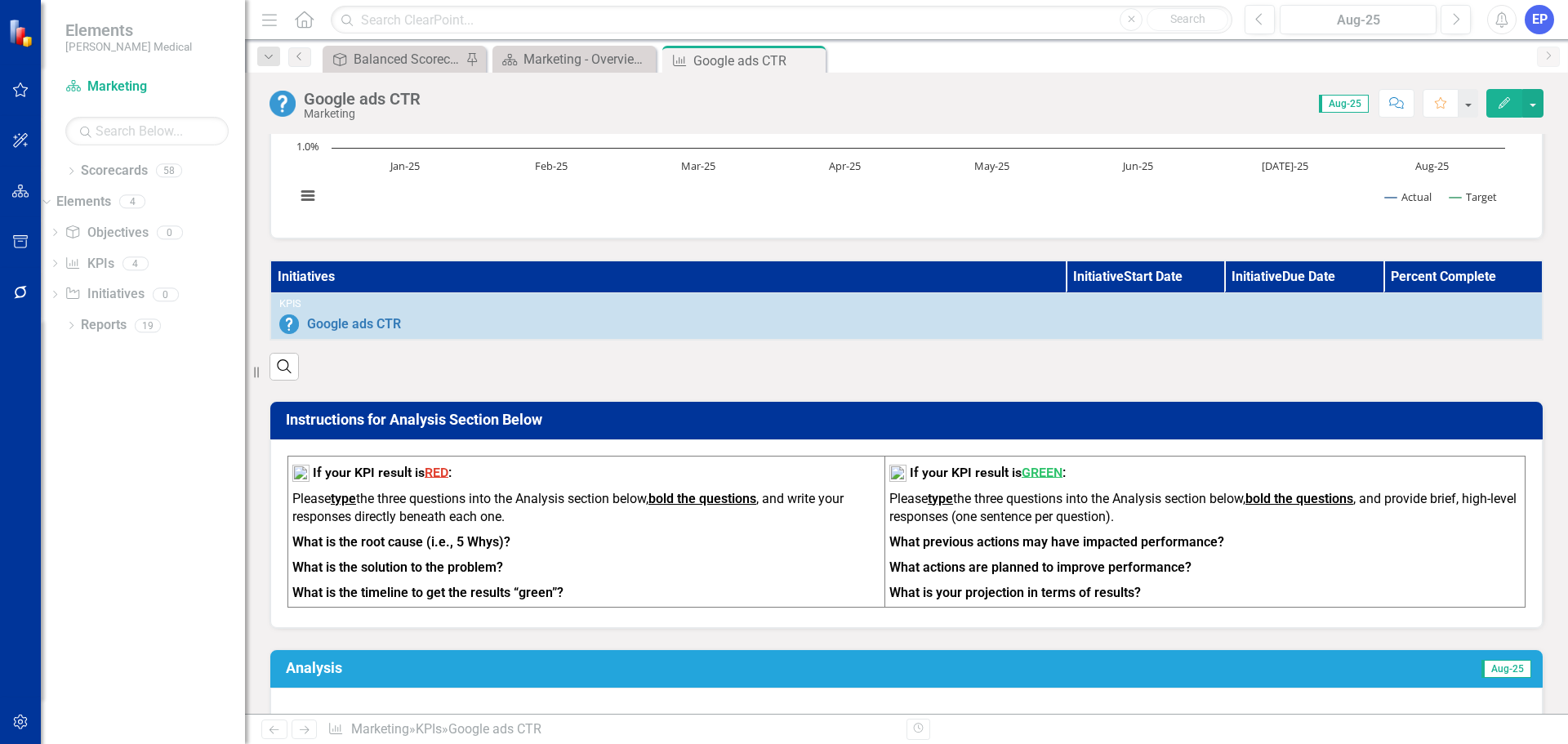
scroll to position [408, 0]
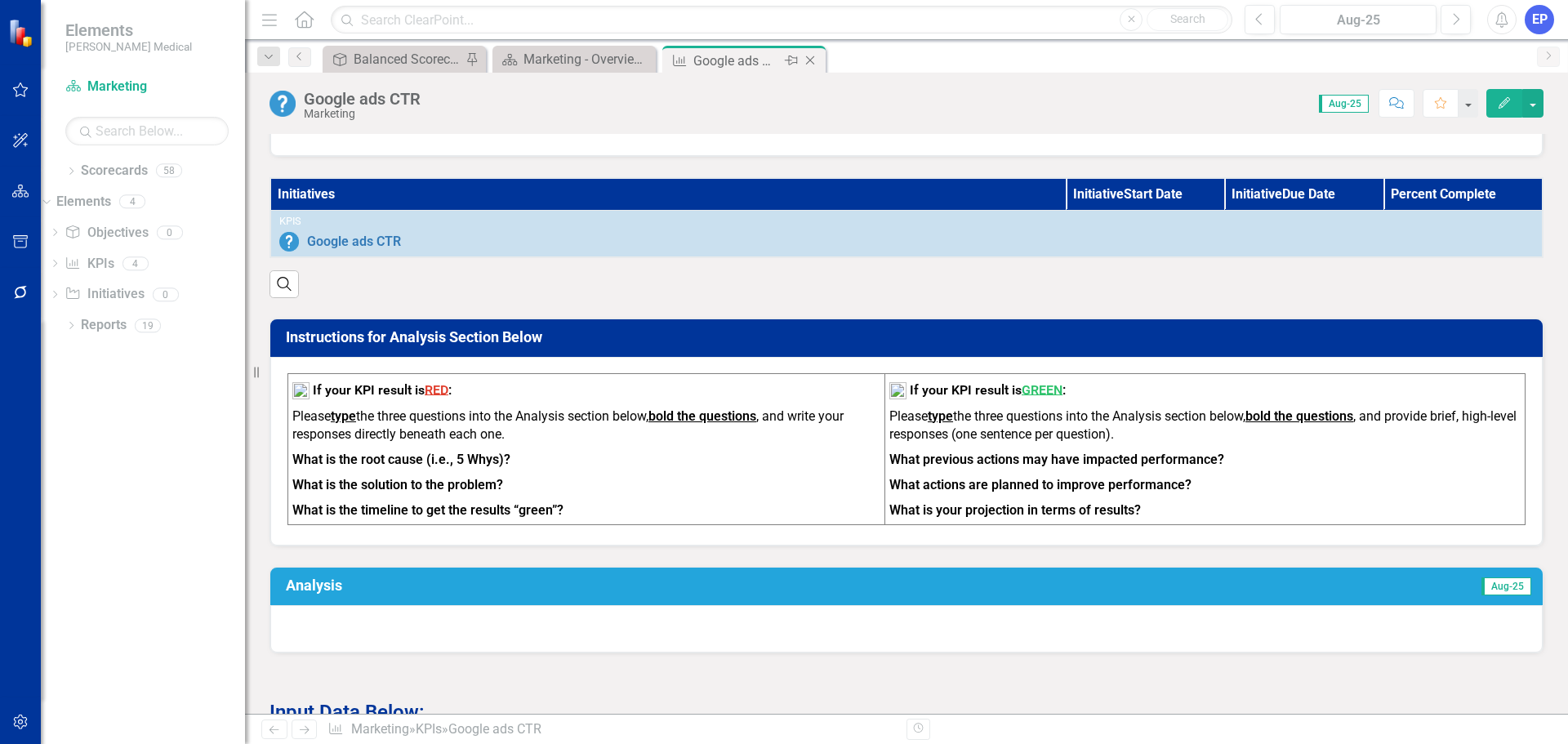
click at [810, 63] on icon "Close" at bounding box center [810, 61] width 17 height 13
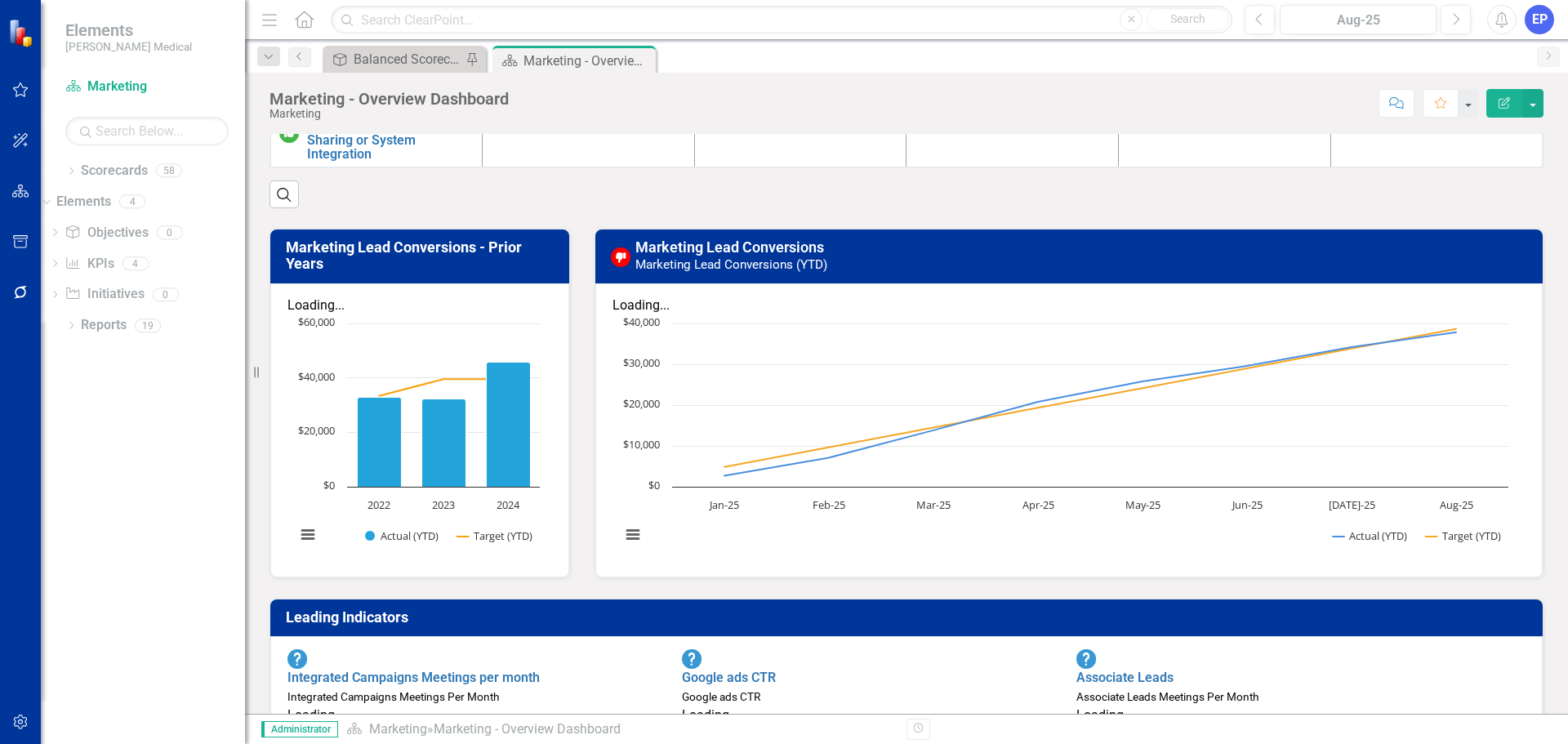
scroll to position [408, 0]
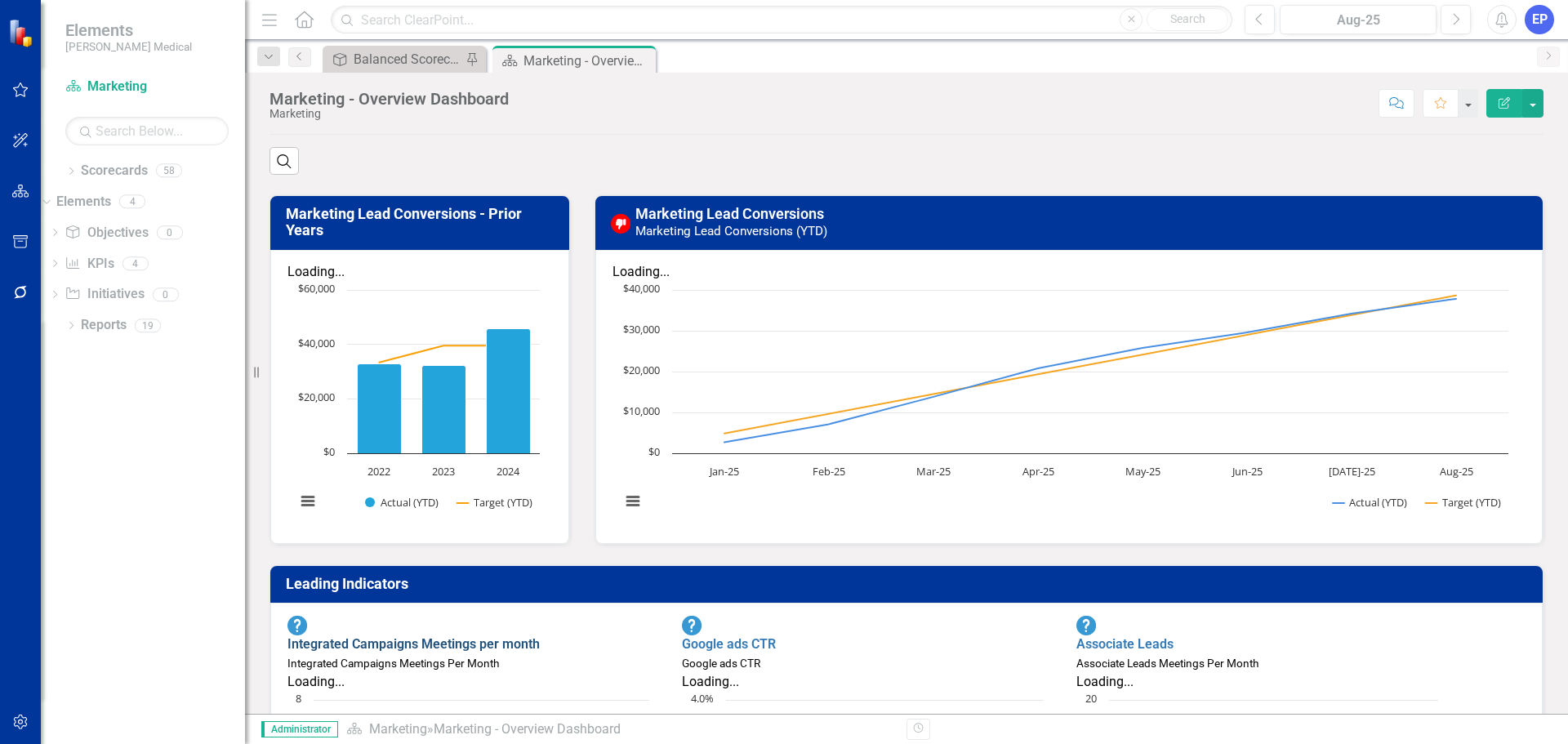
click at [511, 636] on link "Integrated Campaigns Meetings per month" at bounding box center [413, 643] width 253 height 16
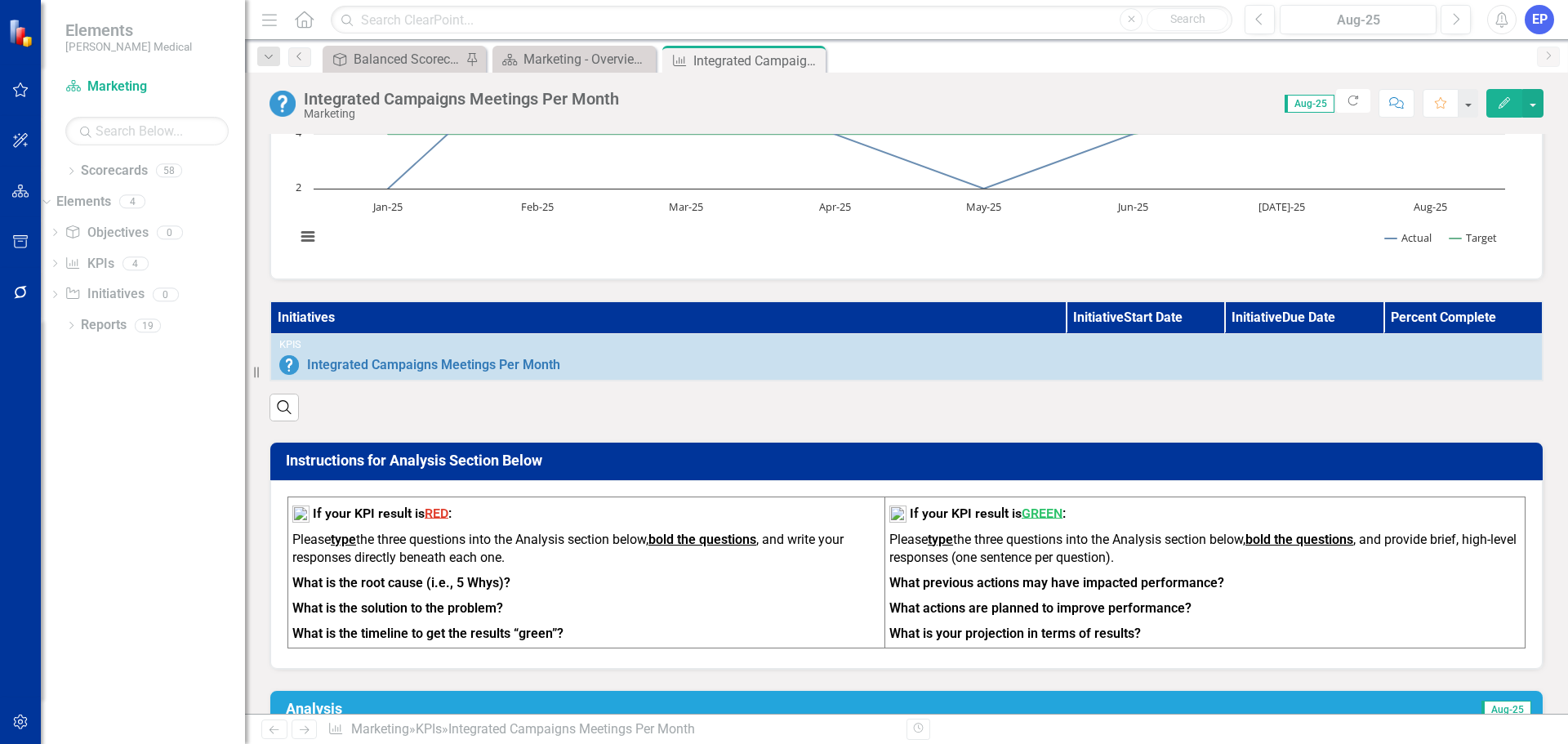
scroll to position [327, 0]
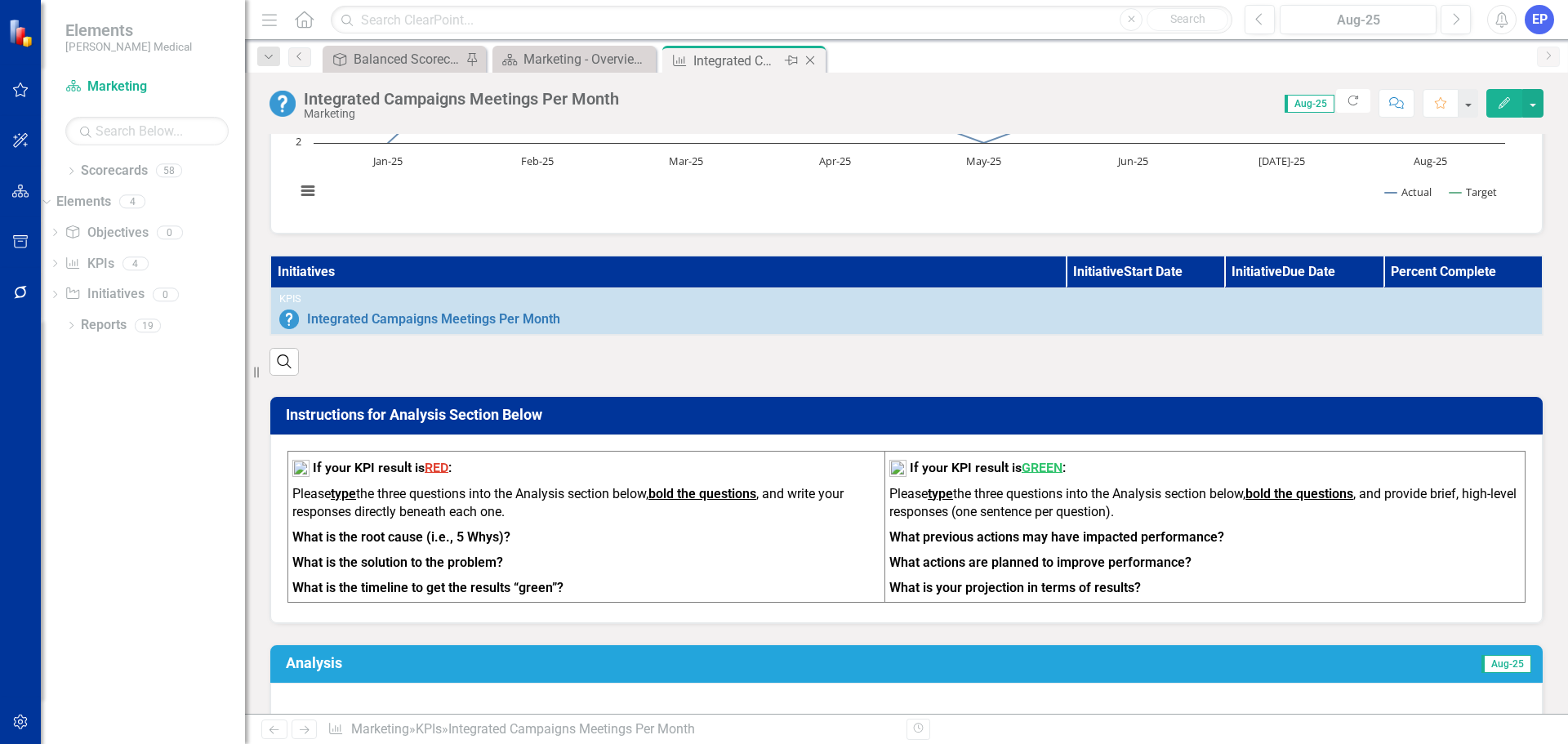
click at [815, 56] on icon "Close" at bounding box center [810, 61] width 17 height 13
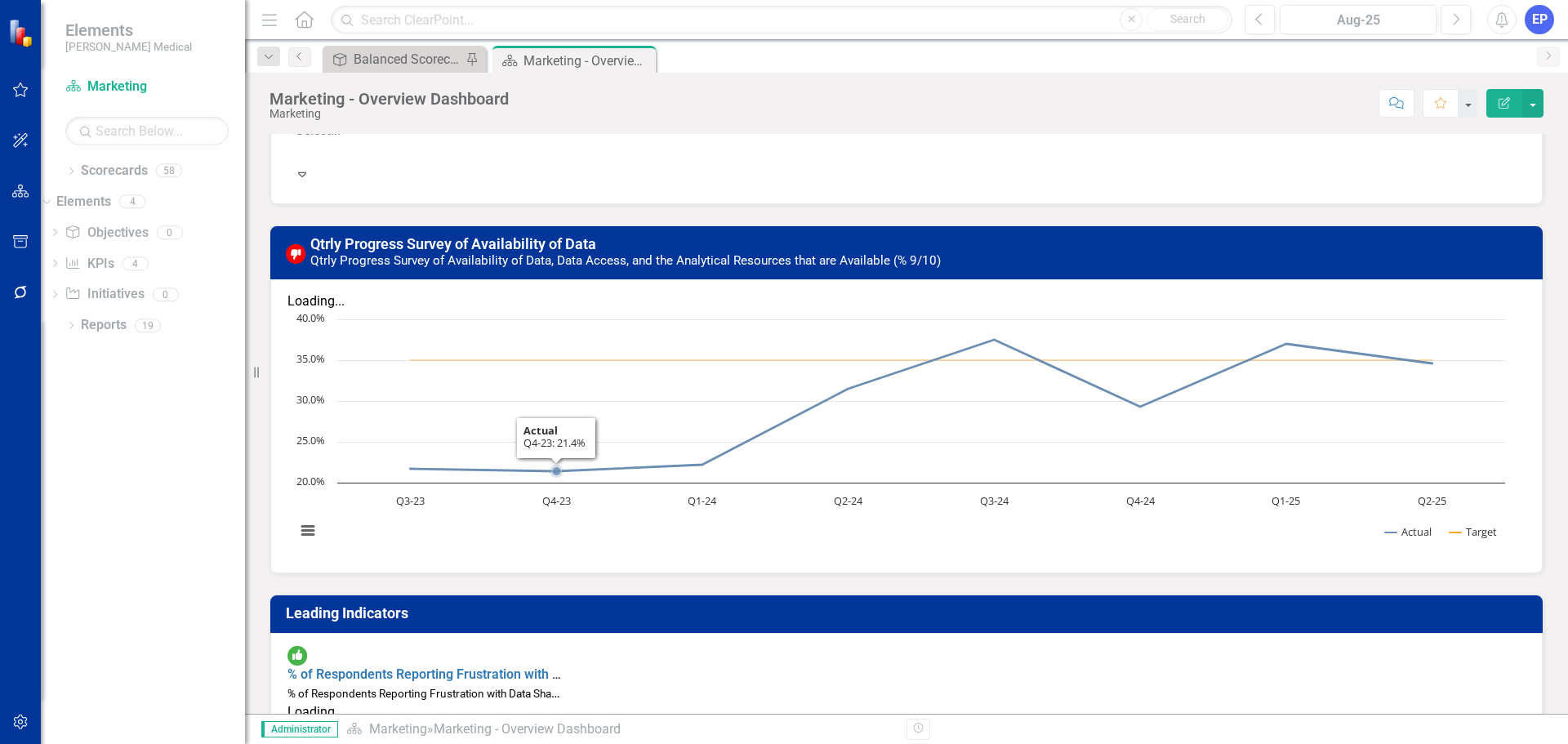
scroll to position [1306, 0]
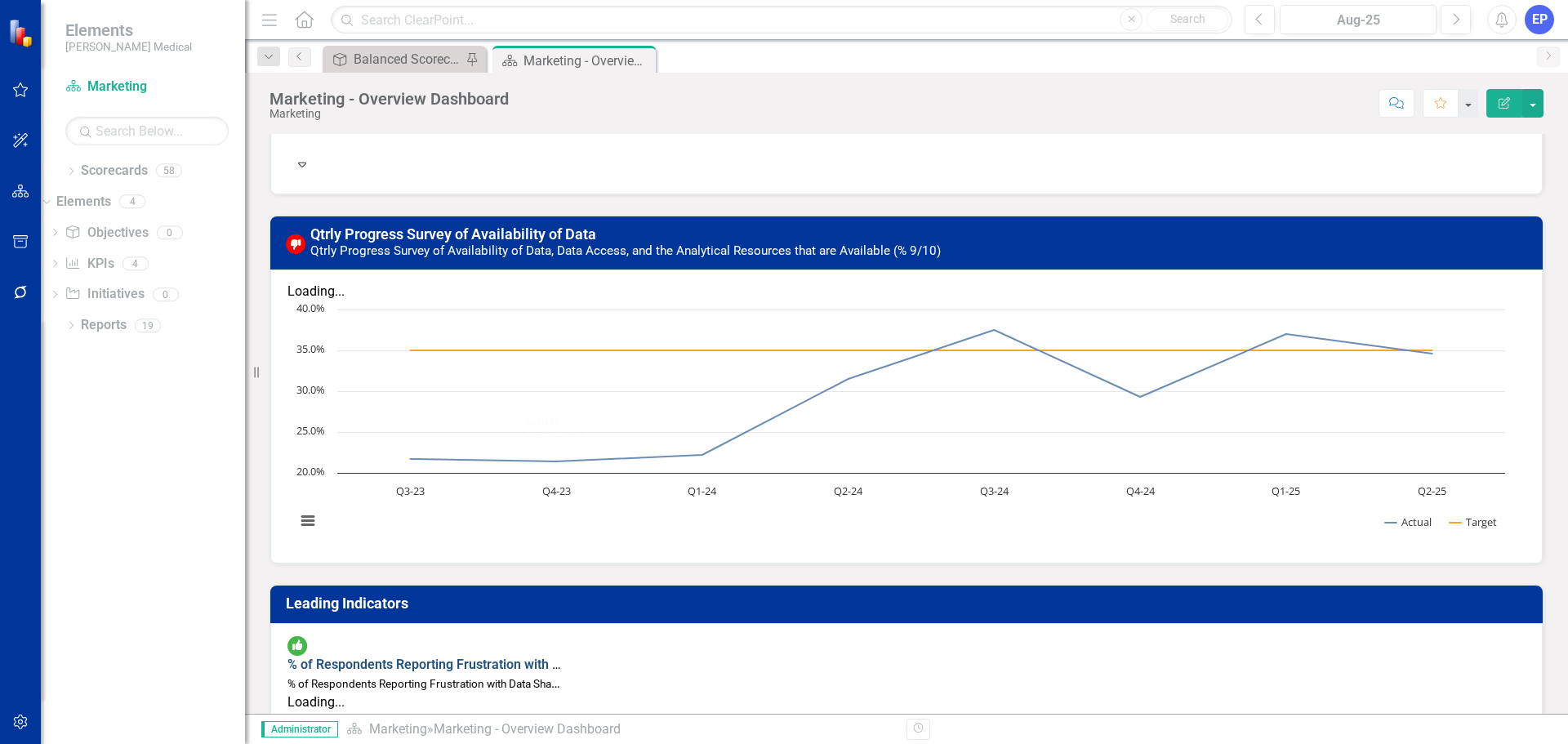
click at [606, 657] on link "% of Respondents Reporting Frustration with Data Sharing or System Integration" at bounding box center [523, 664] width 471 height 16
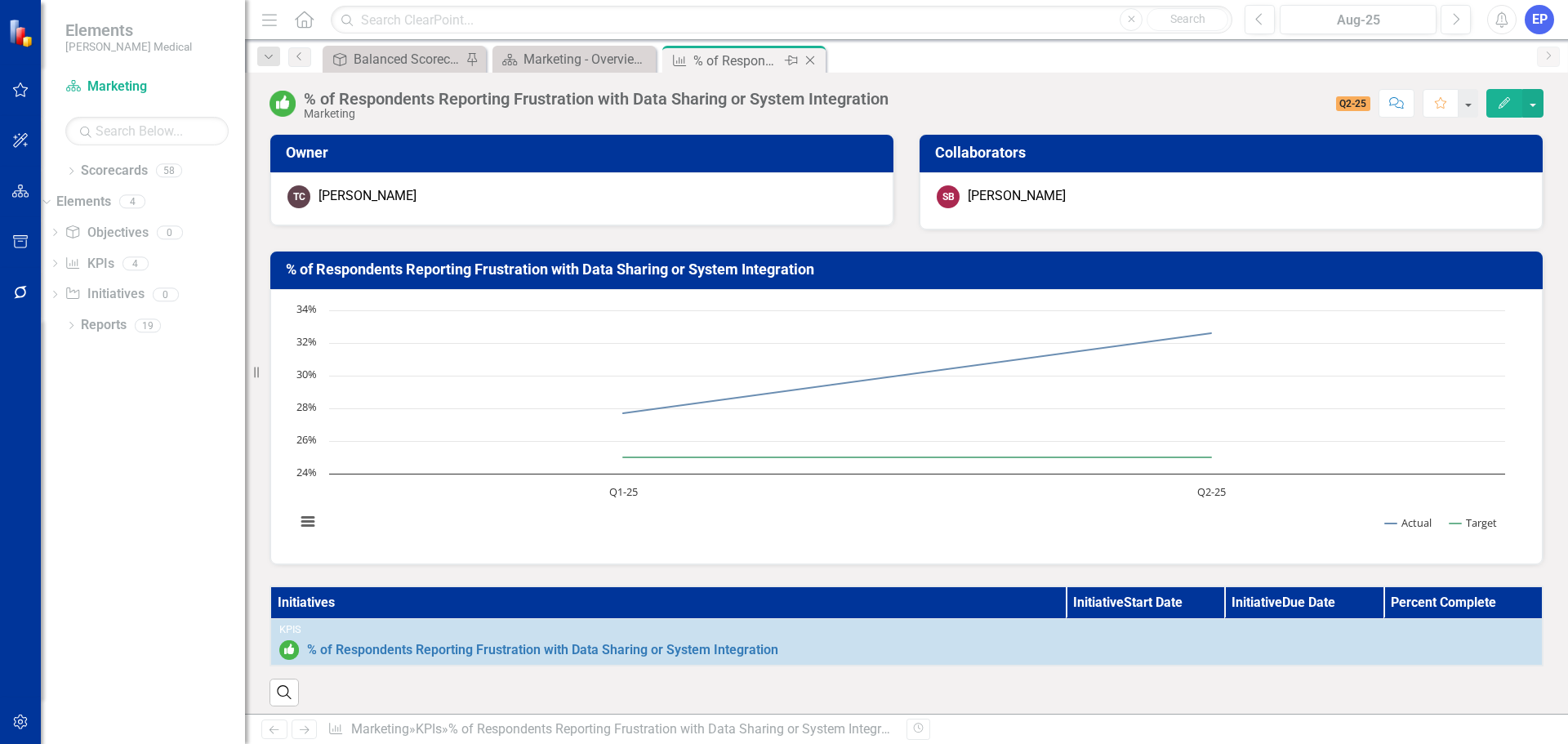
click at [811, 53] on div "Close" at bounding box center [811, 61] width 20 height 20
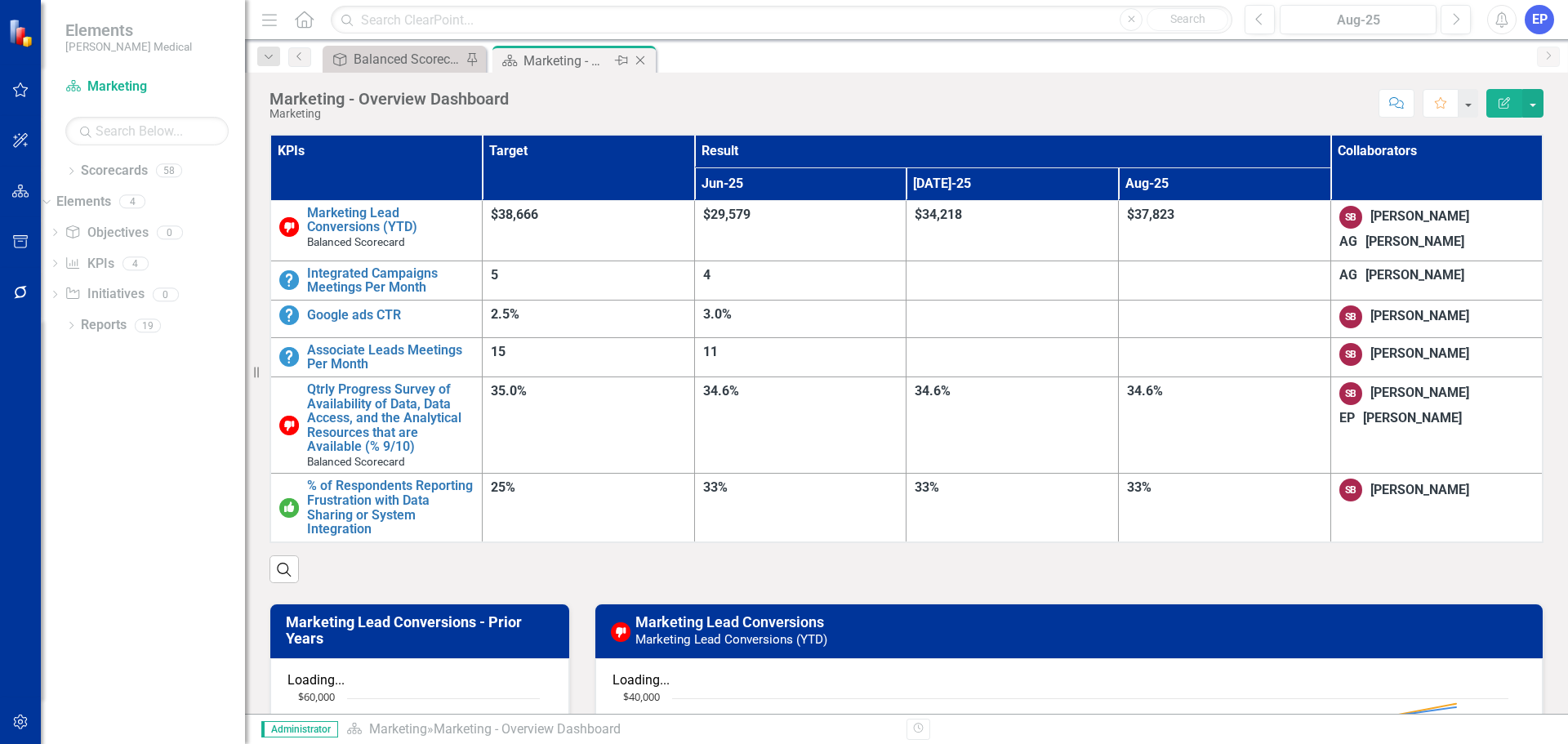
click at [642, 56] on icon "Close" at bounding box center [640, 61] width 17 height 13
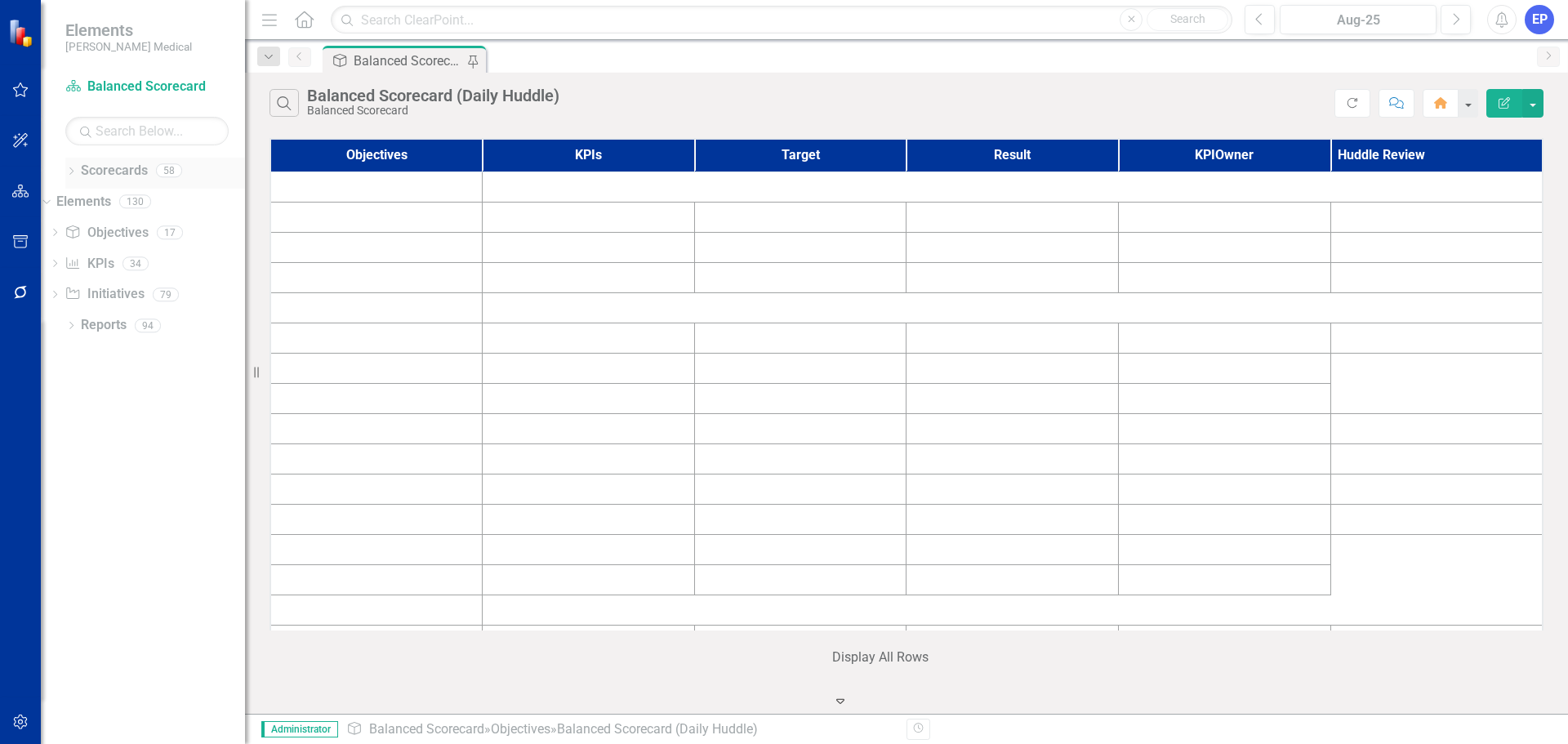
click at [68, 173] on icon "Dropdown" at bounding box center [71, 173] width 11 height 9
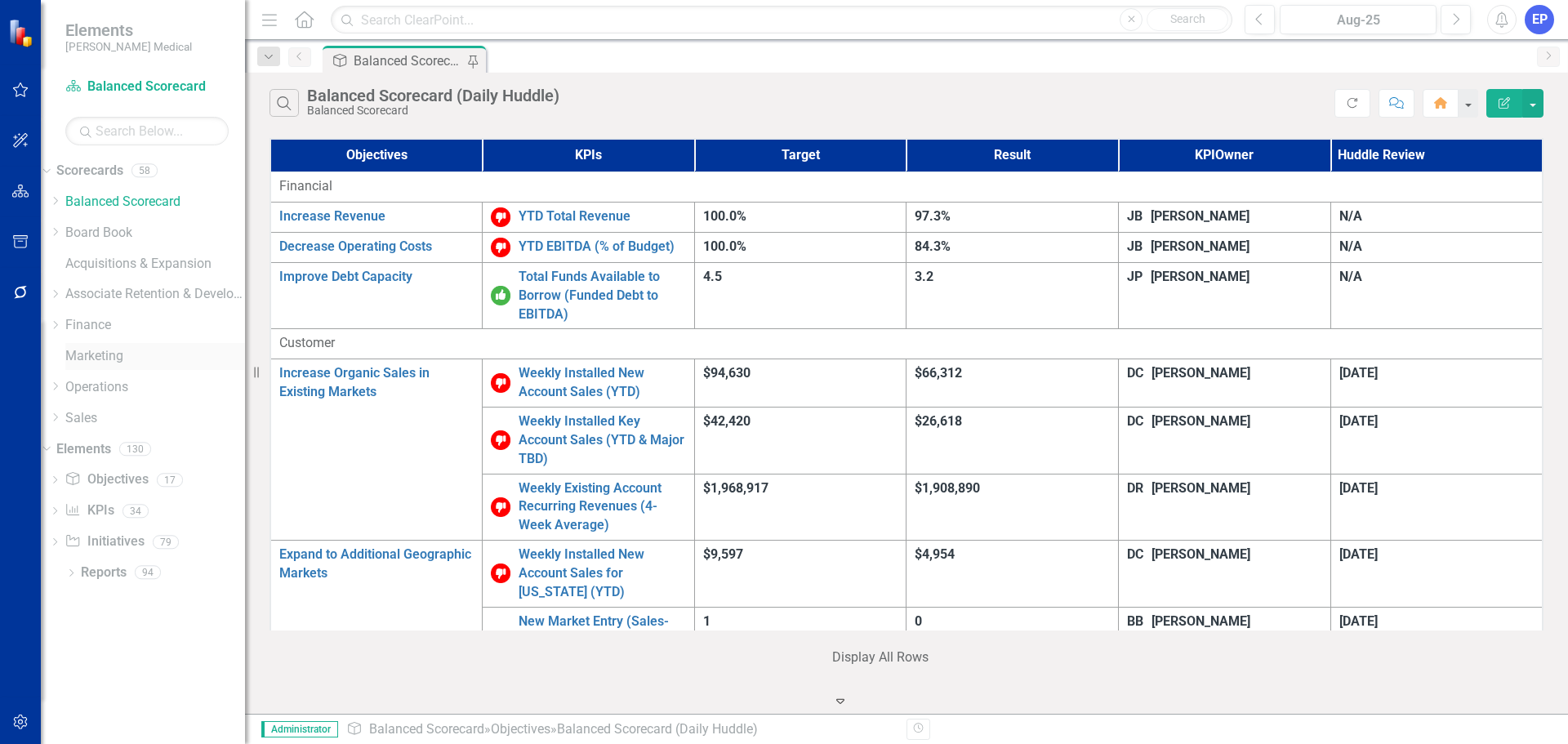
click at [113, 352] on link "Marketing" at bounding box center [155, 356] width 180 height 18
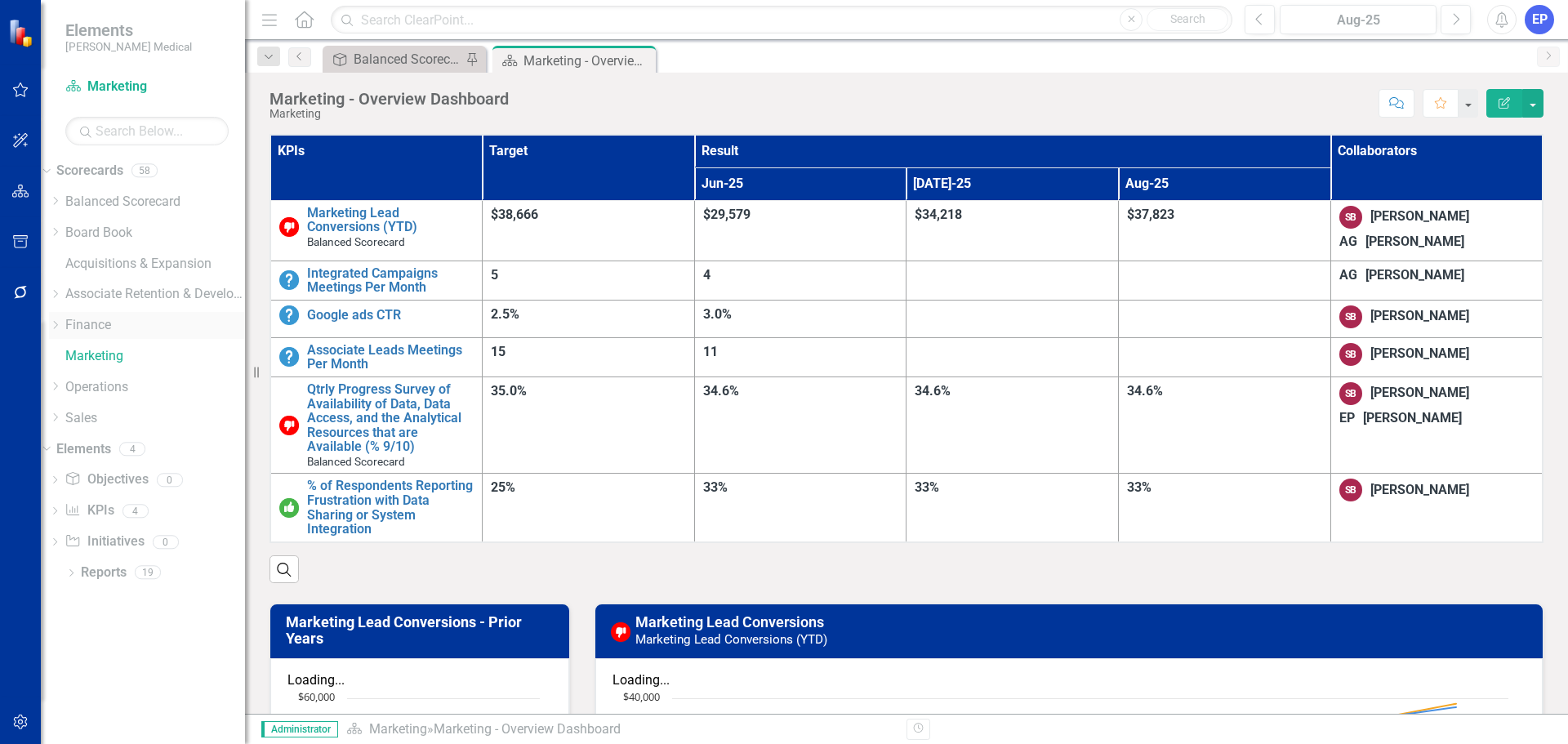
click at [123, 321] on link "Finance" at bounding box center [155, 325] width 180 height 18
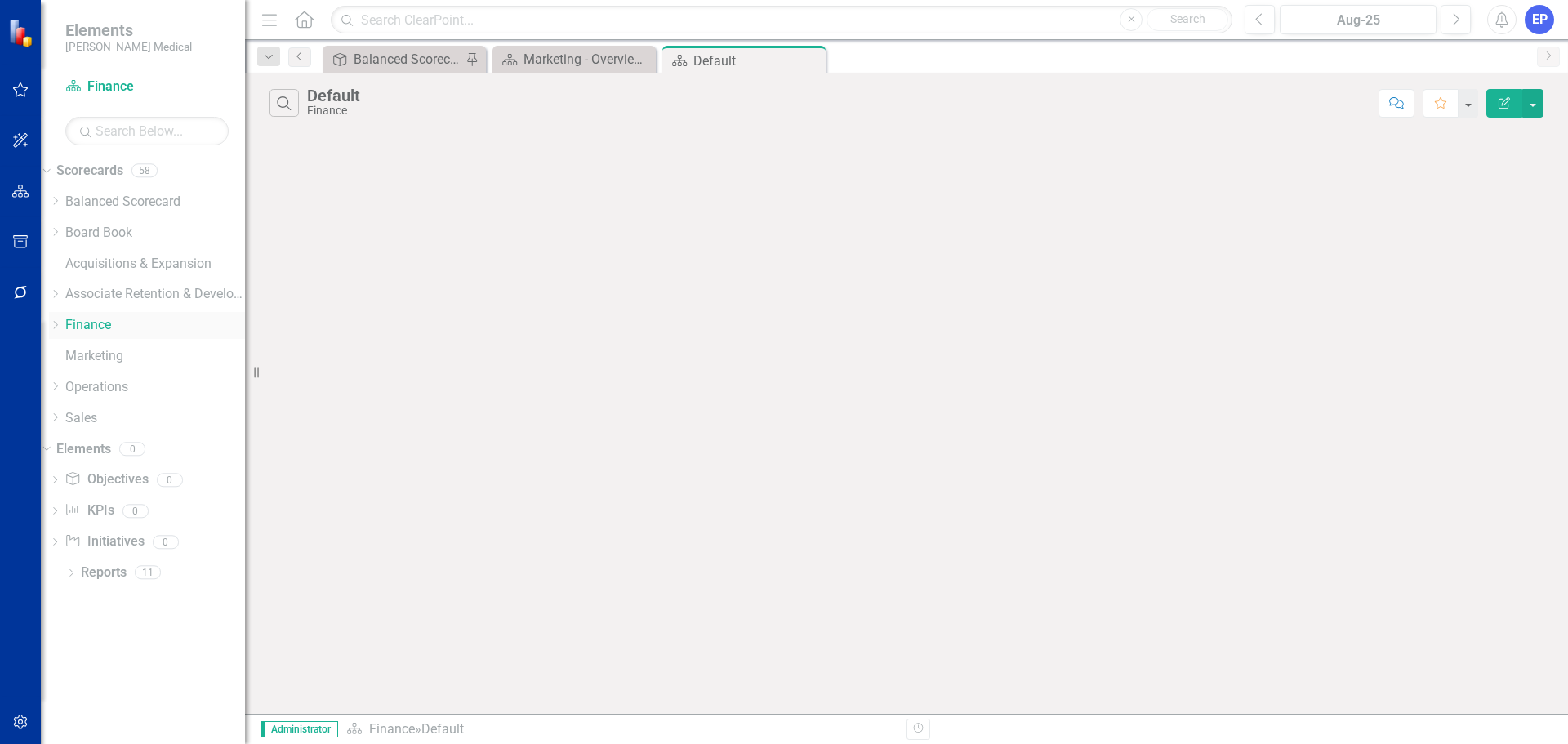
click at [62, 326] on icon "Dropdown" at bounding box center [54, 324] width 12 height 10
click at [116, 380] on link "Customer Payment" at bounding box center [155, 371] width 180 height 18
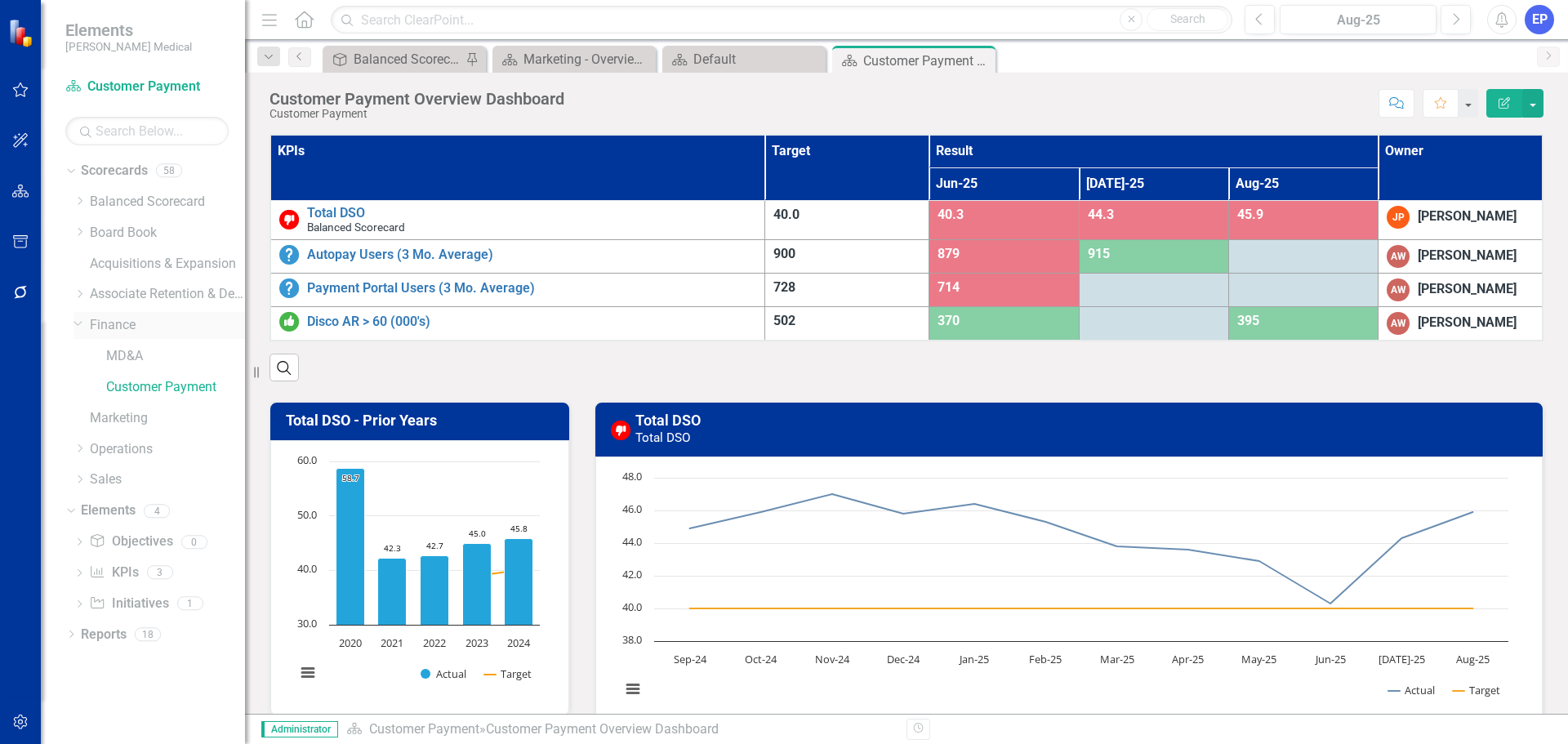
click at [82, 323] on icon "Dropdown" at bounding box center [78, 321] width 10 height 12
click at [76, 389] on icon "Dropdown" at bounding box center [79, 386] width 12 height 10
click at [111, 482] on link "IT" at bounding box center [175, 479] width 139 height 18
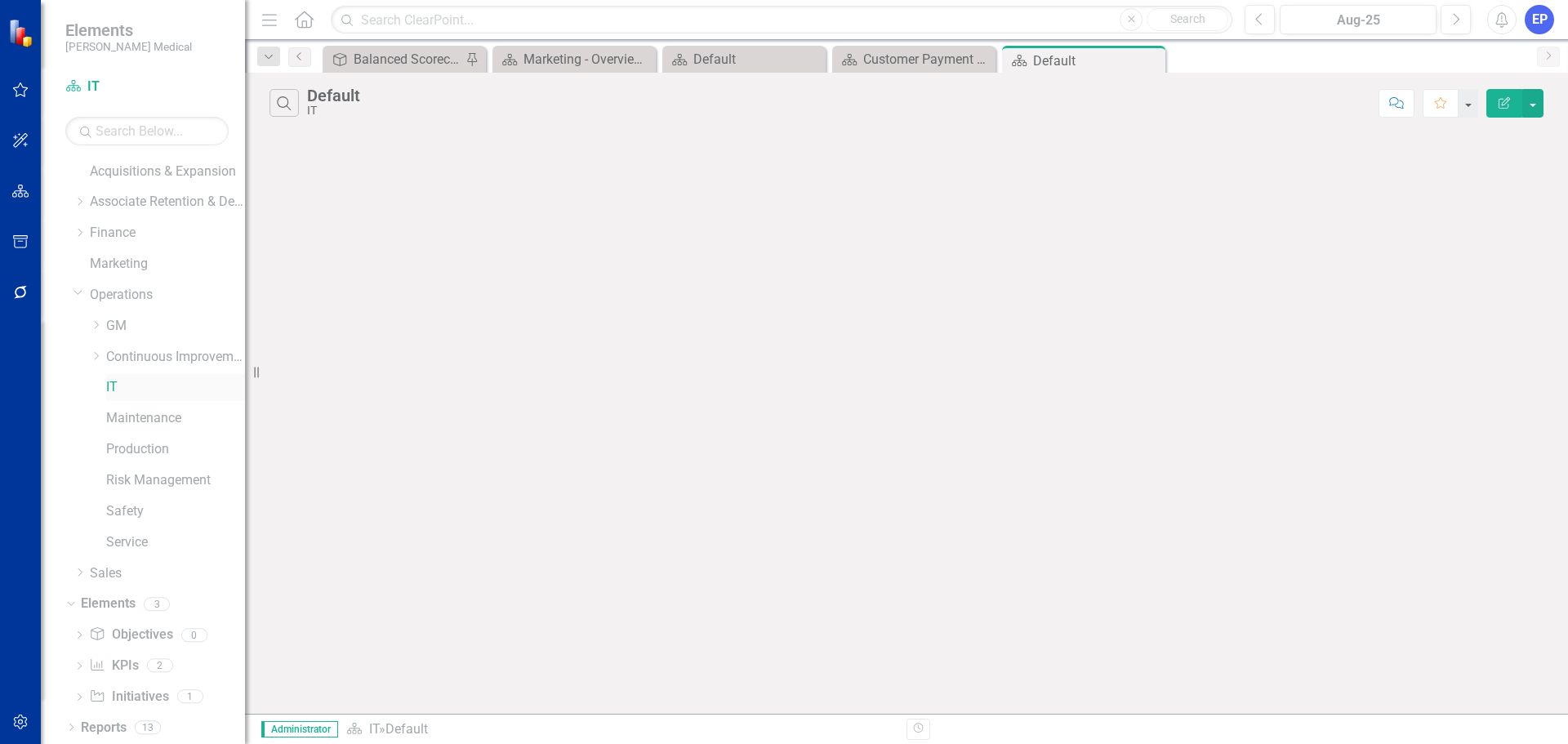
scroll to position [94, 0]
click at [128, 687] on link "Initiative Initiatives" at bounding box center [129, 695] width 79 height 18
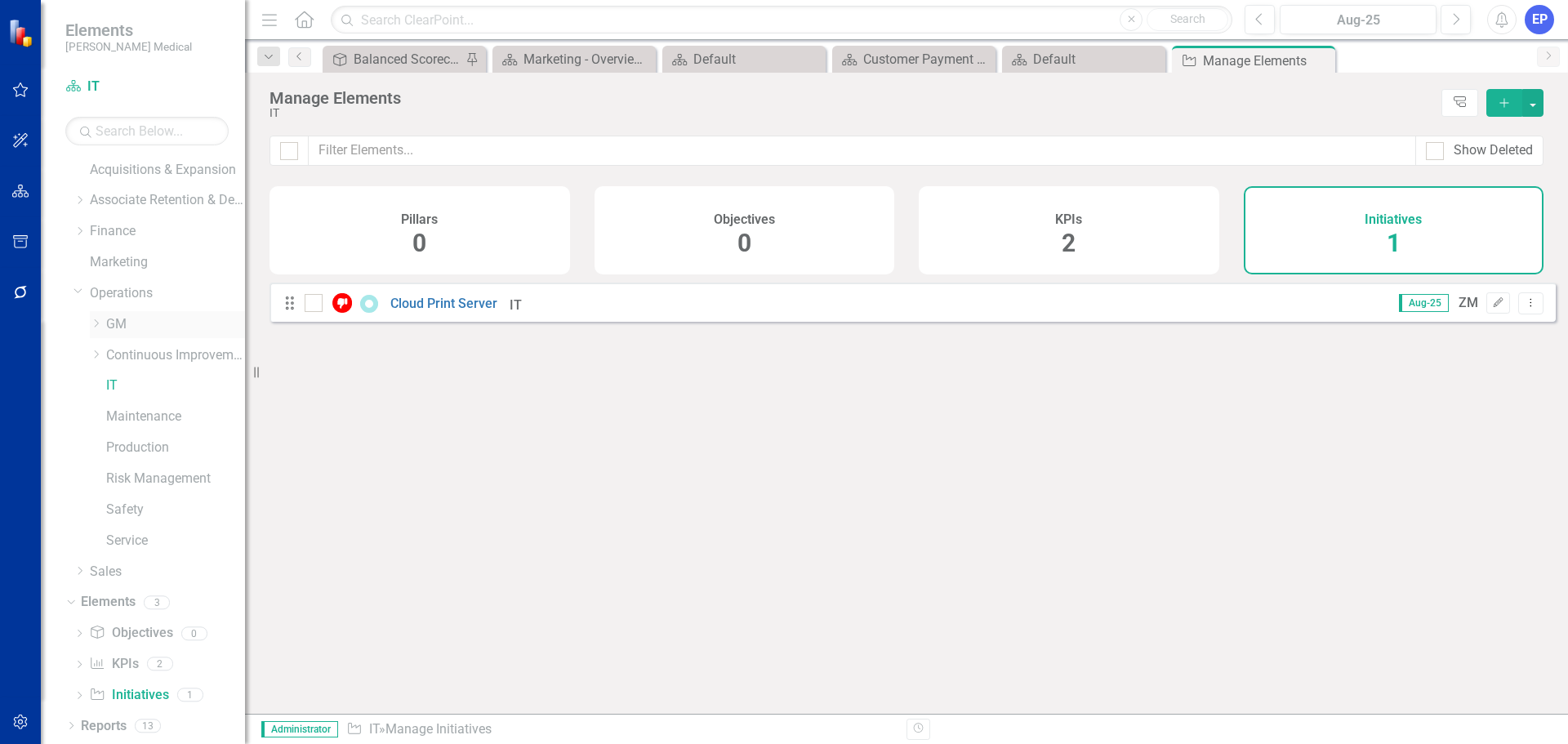
click at [99, 323] on icon at bounding box center [96, 323] width 4 height 8
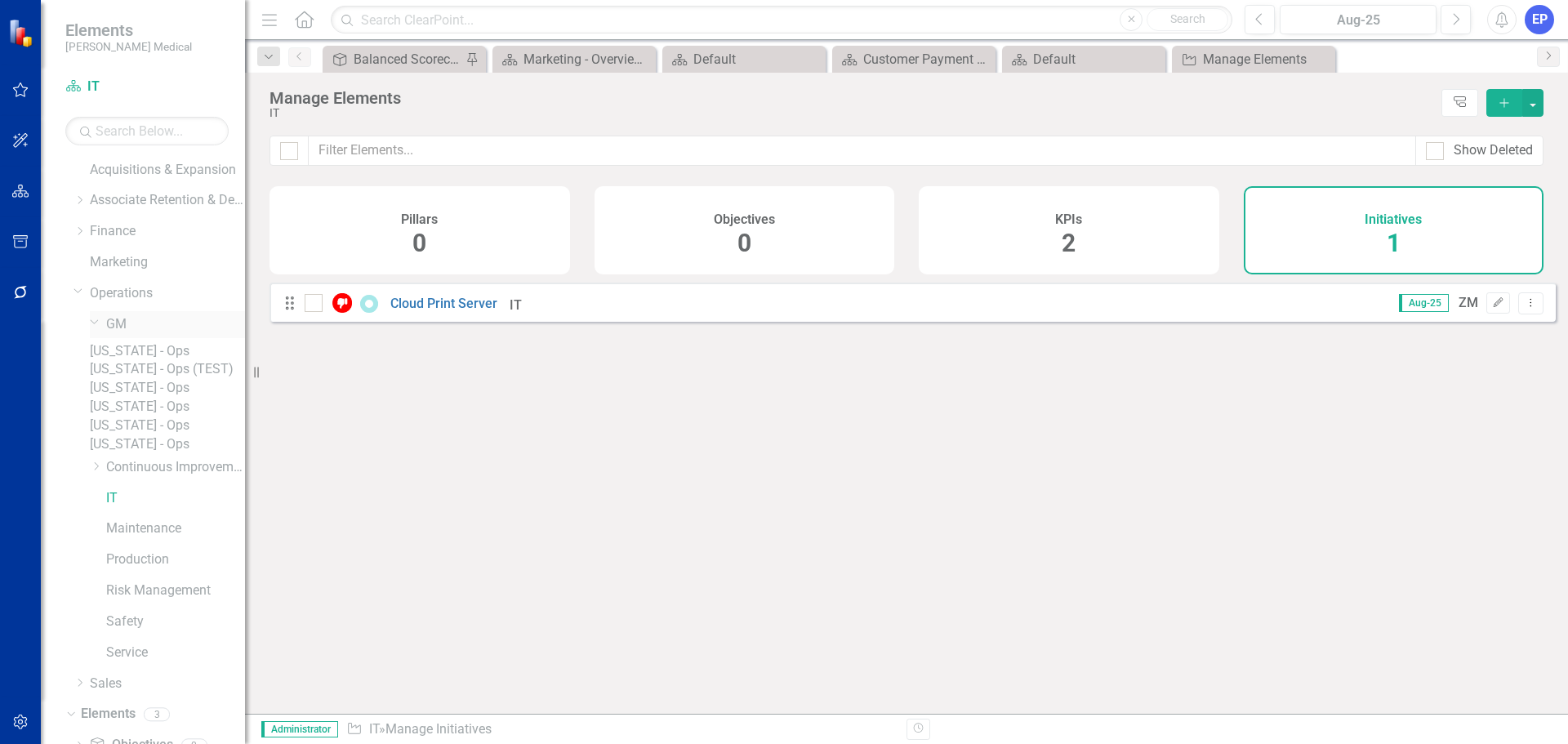
click at [121, 326] on link "GM" at bounding box center [175, 324] width 139 height 18
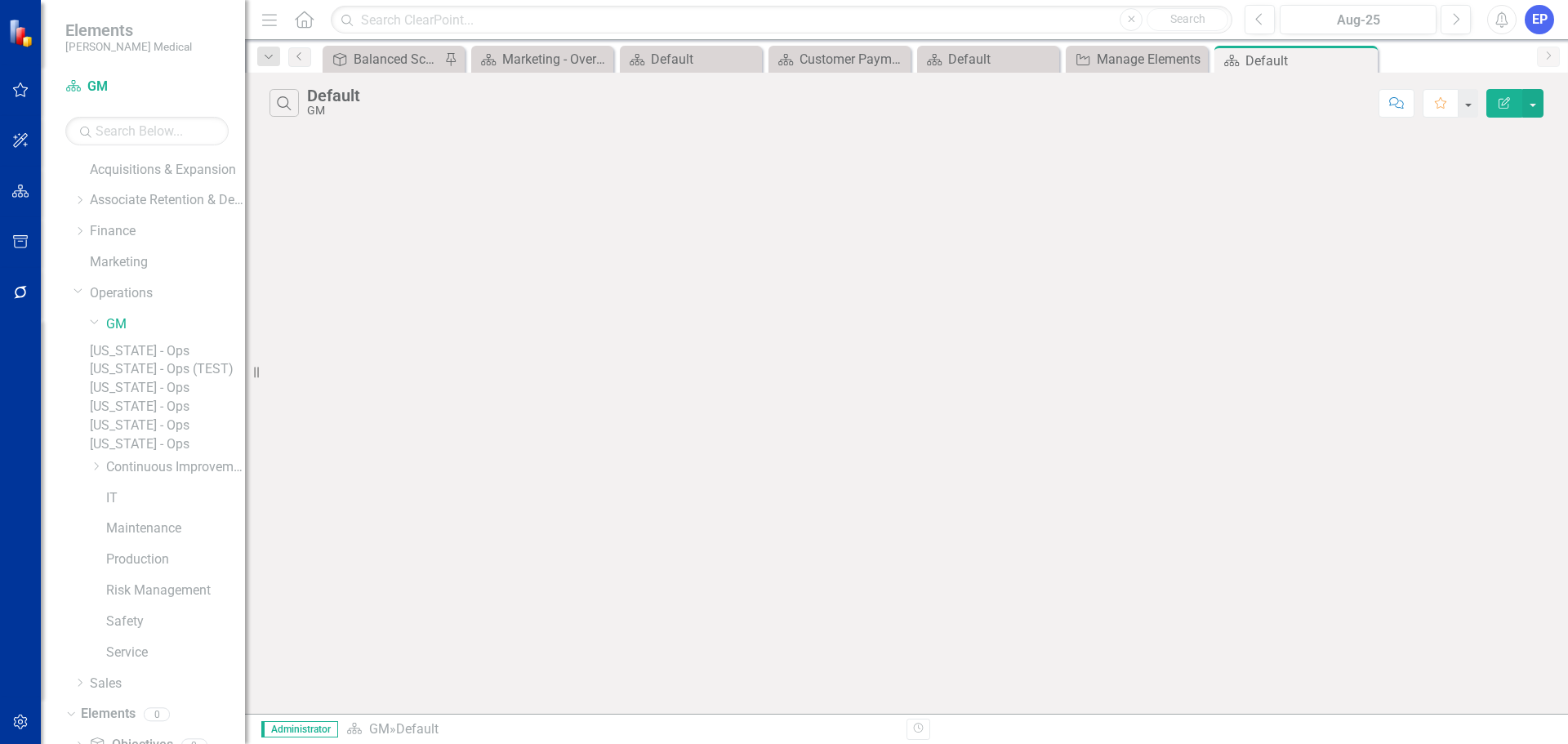
click at [142, 378] on link "[US_STATE] - Ops (TEST)" at bounding box center [167, 369] width 155 height 18
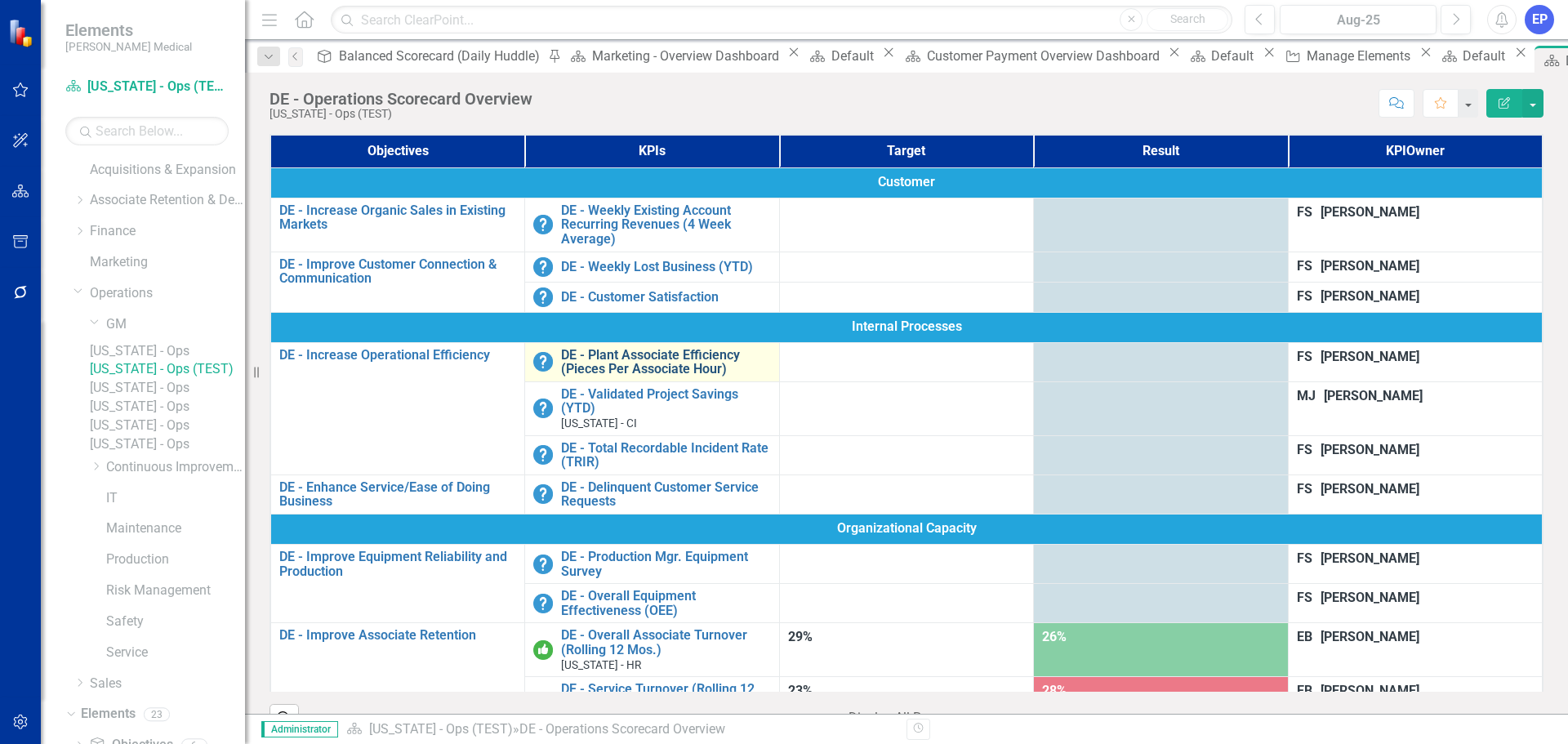
click at [612, 349] on link "DE - Plant Associate Efficiency (Pieces Per Associate Hour)" at bounding box center [666, 362] width 209 height 28
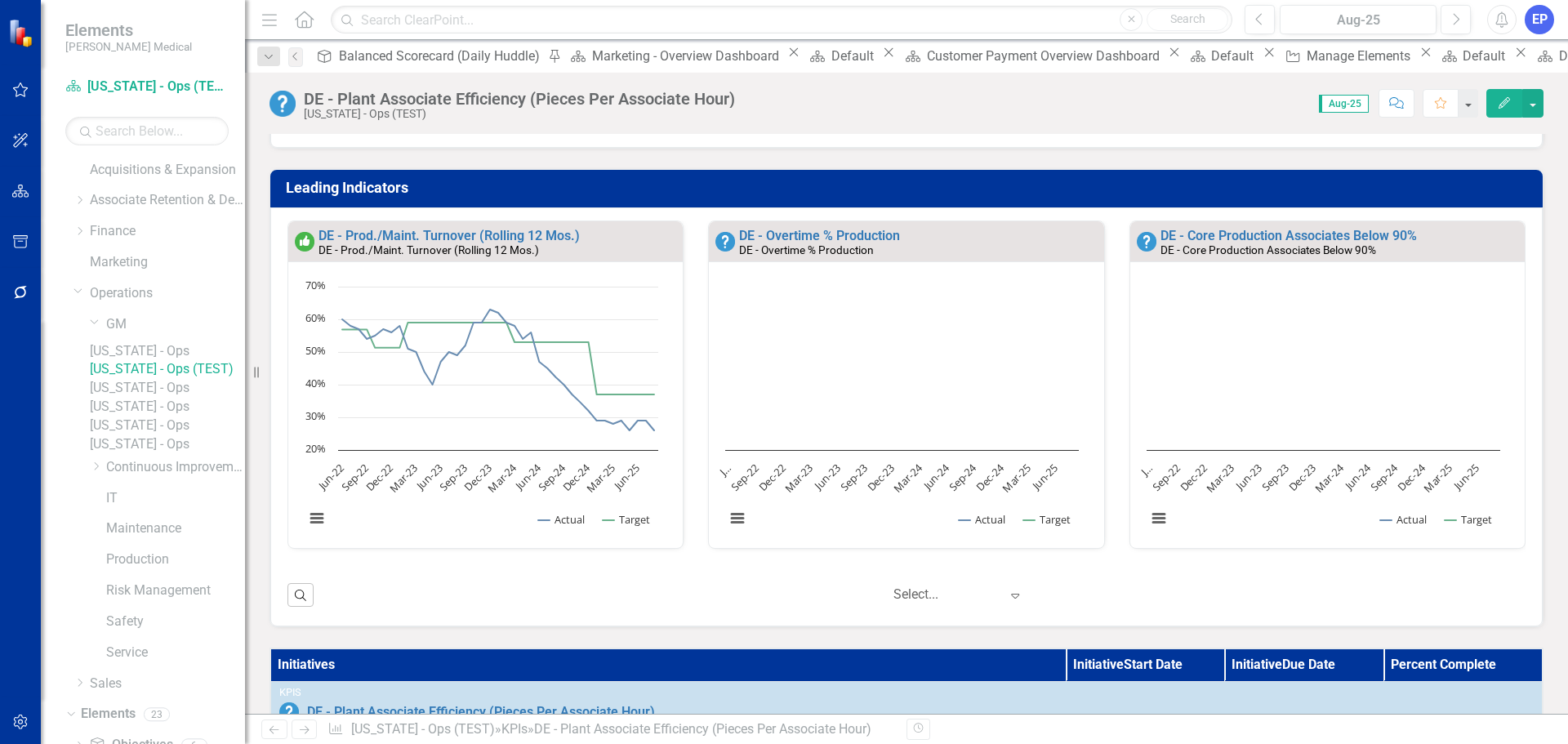
scroll to position [298, 0]
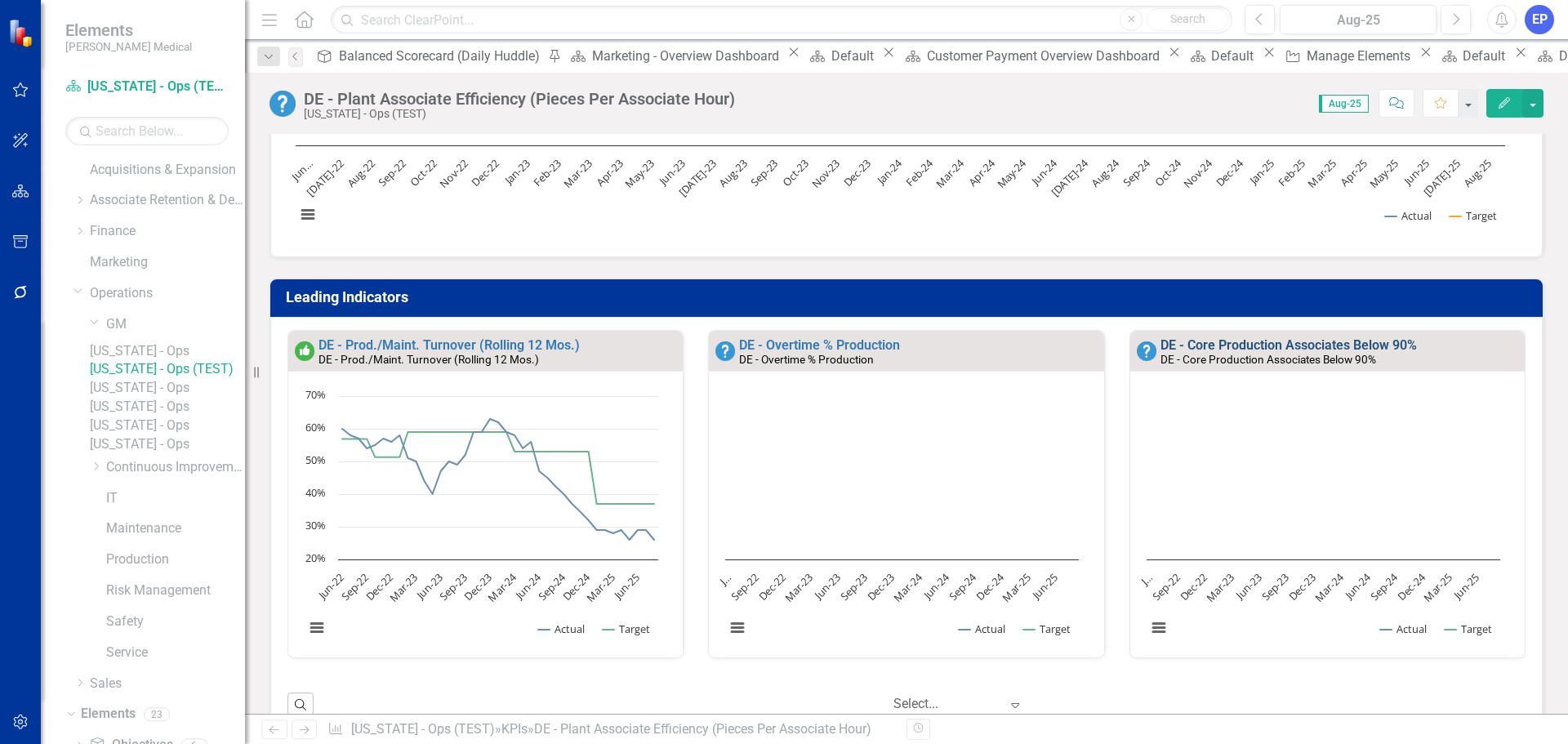
click at [1274, 351] on link "DE - Core Production Associates Below 90%" at bounding box center [1288, 344] width 256 height 16
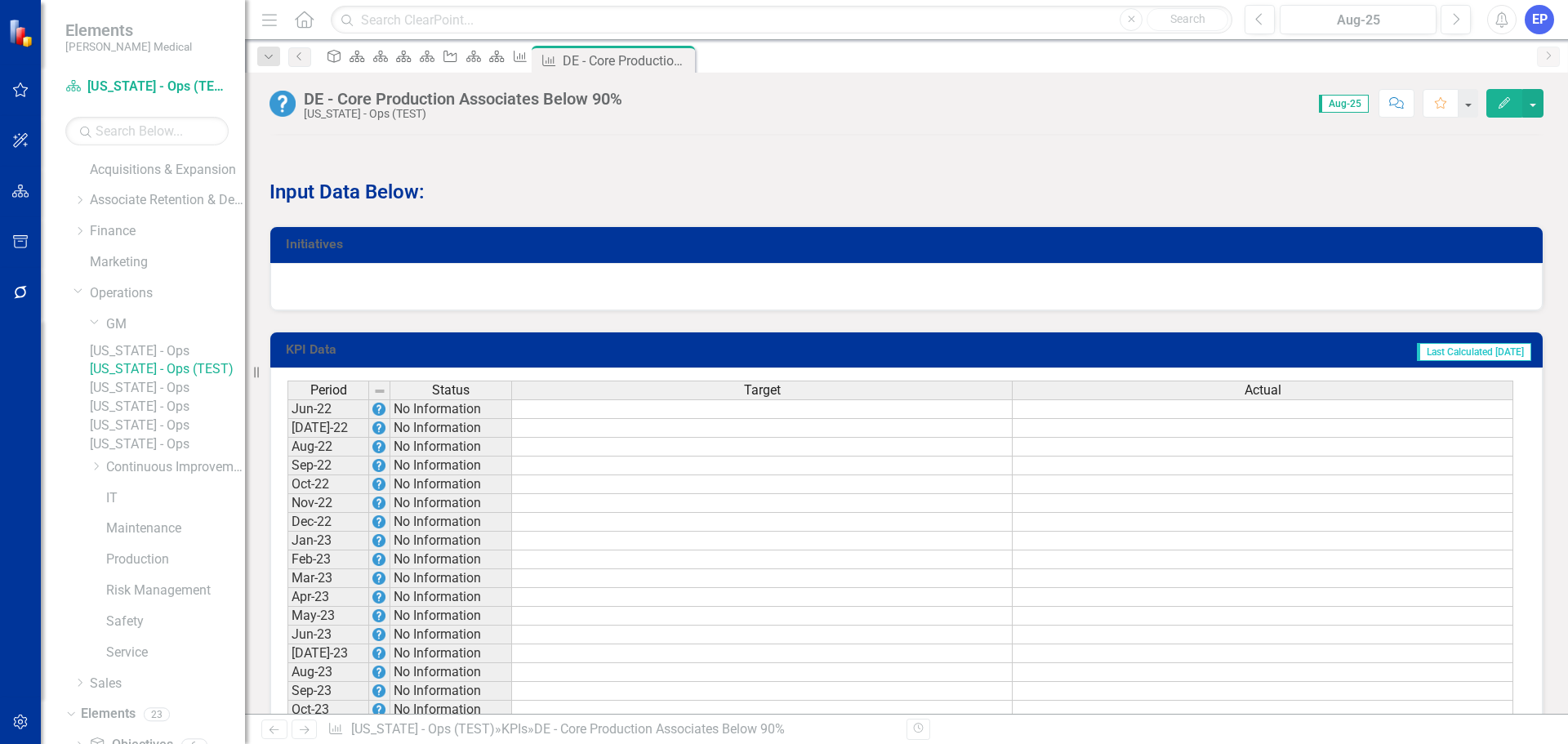
scroll to position [980, 0]
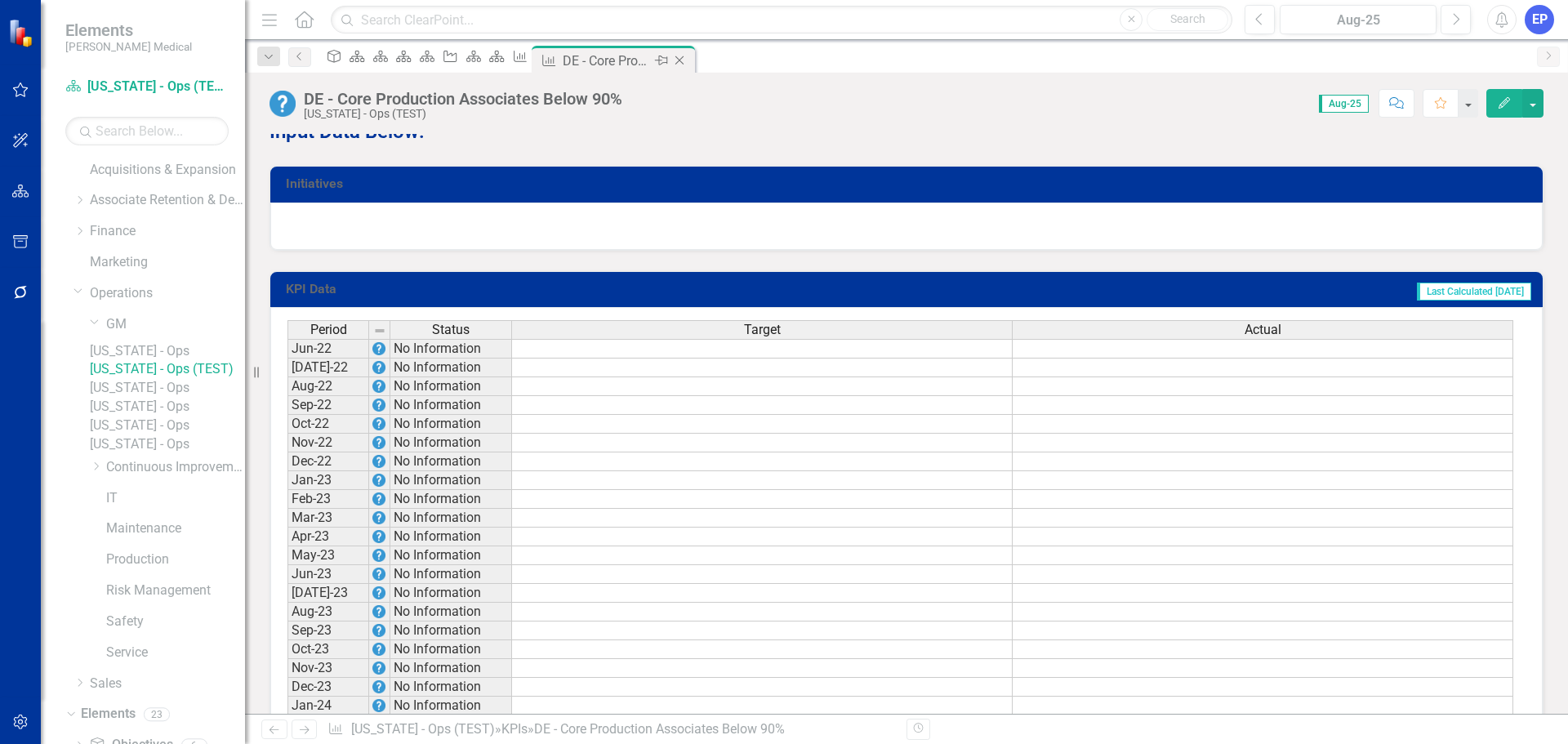
click at [687, 62] on icon "Close" at bounding box center [680, 61] width 17 height 13
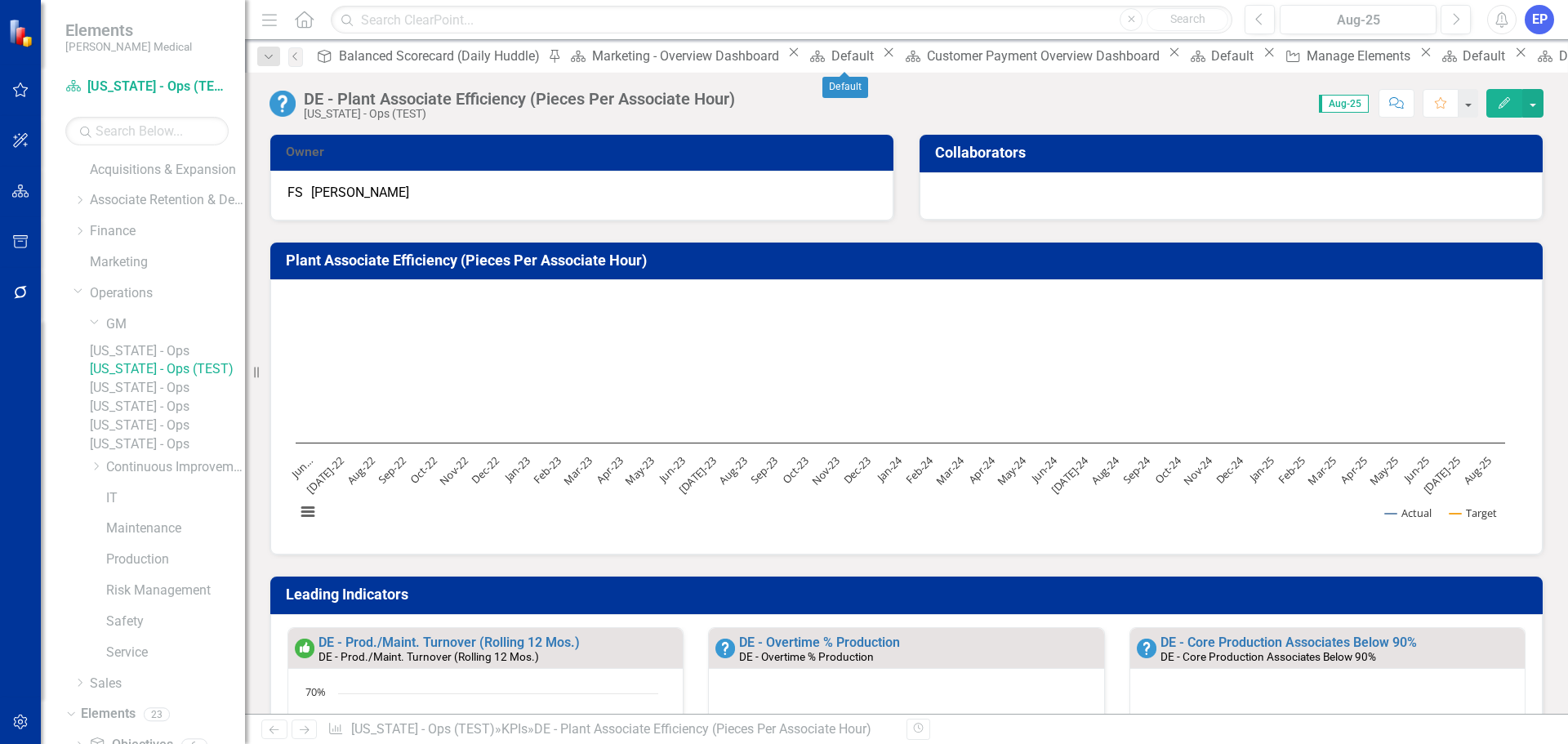
click at [1260, 55] on icon "Close" at bounding box center [1269, 52] width 17 height 13
click at [1166, 55] on icon "Close" at bounding box center [1174, 52] width 17 height 13
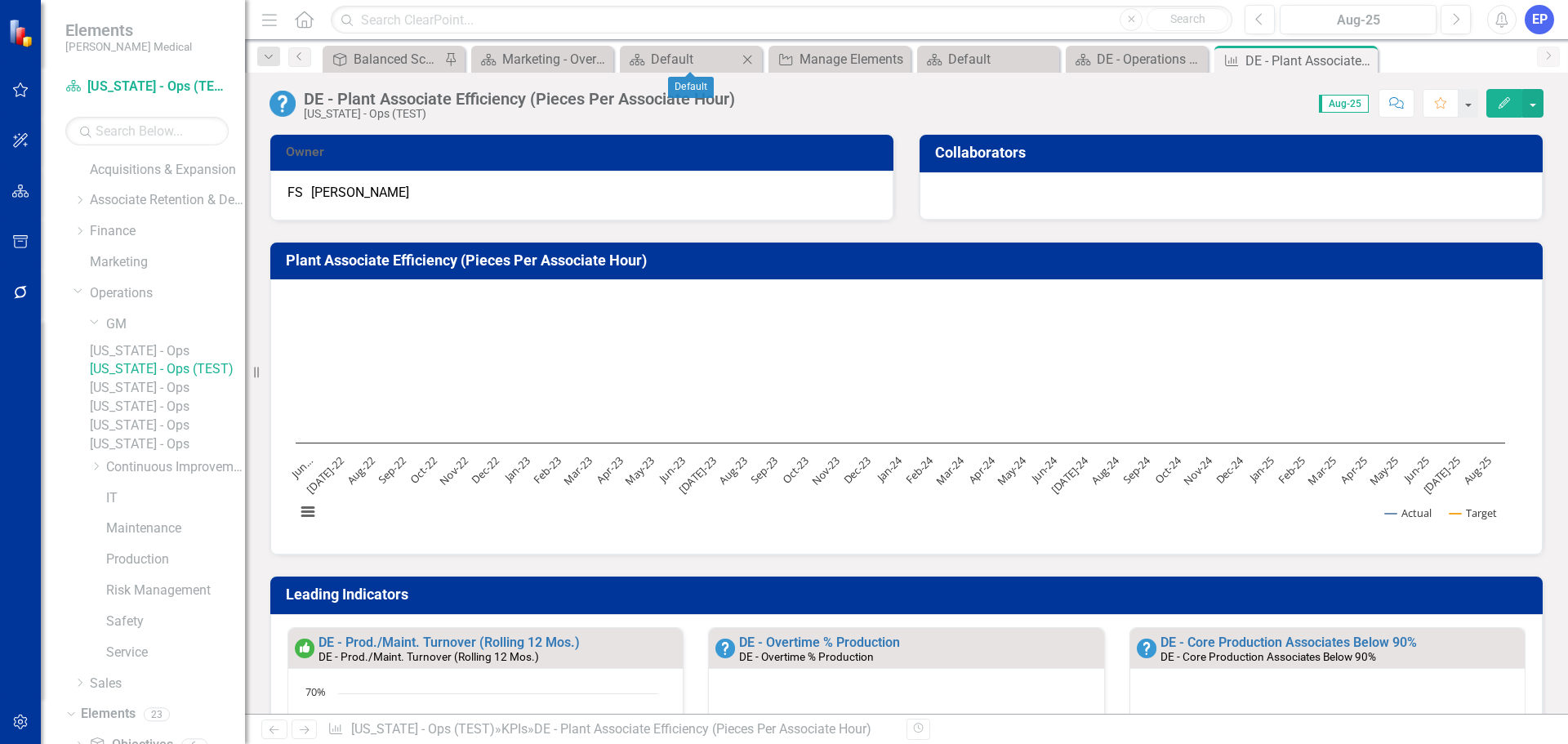
click at [750, 55] on icon "Close" at bounding box center [747, 60] width 17 height 13
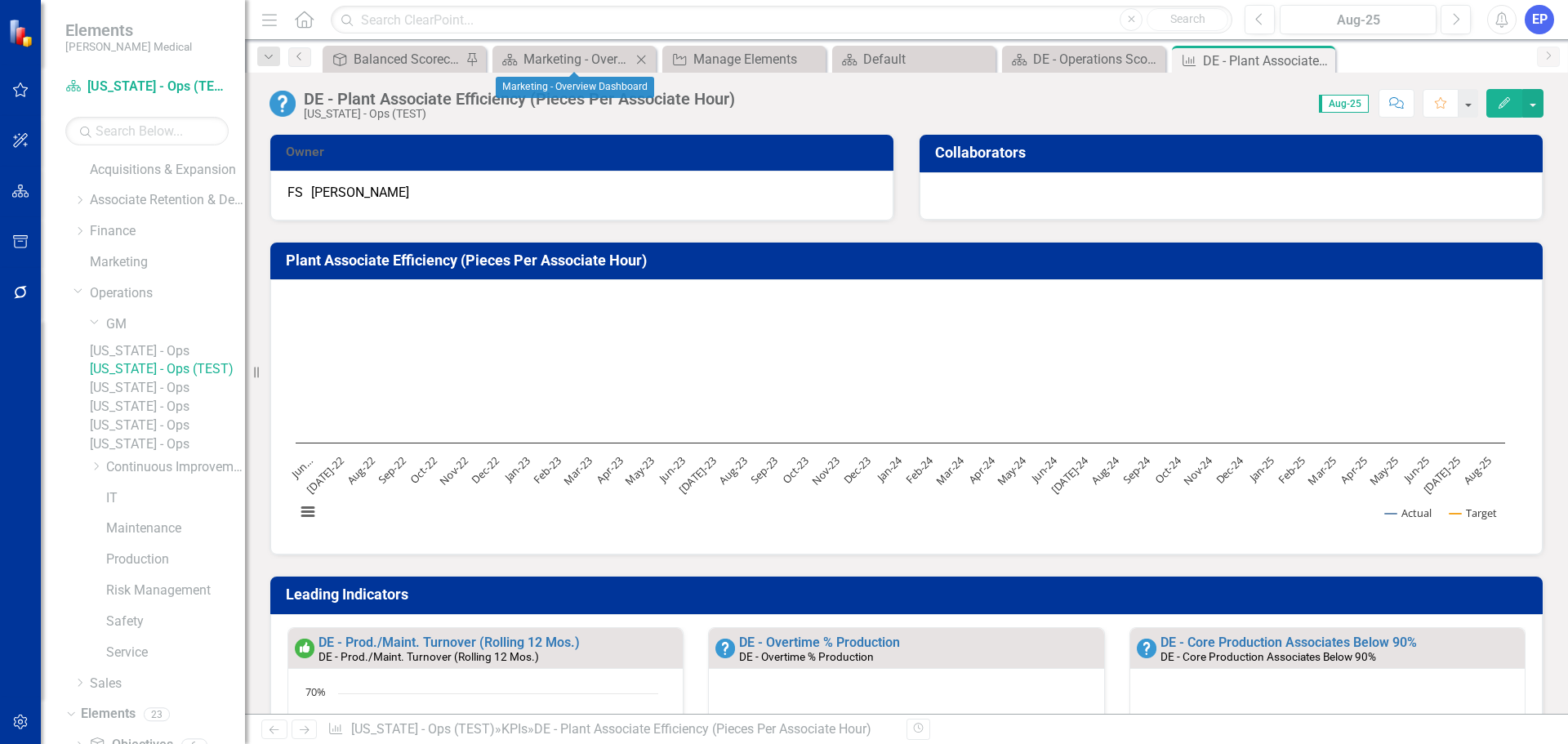
click at [645, 61] on icon "Close" at bounding box center [641, 60] width 17 height 13
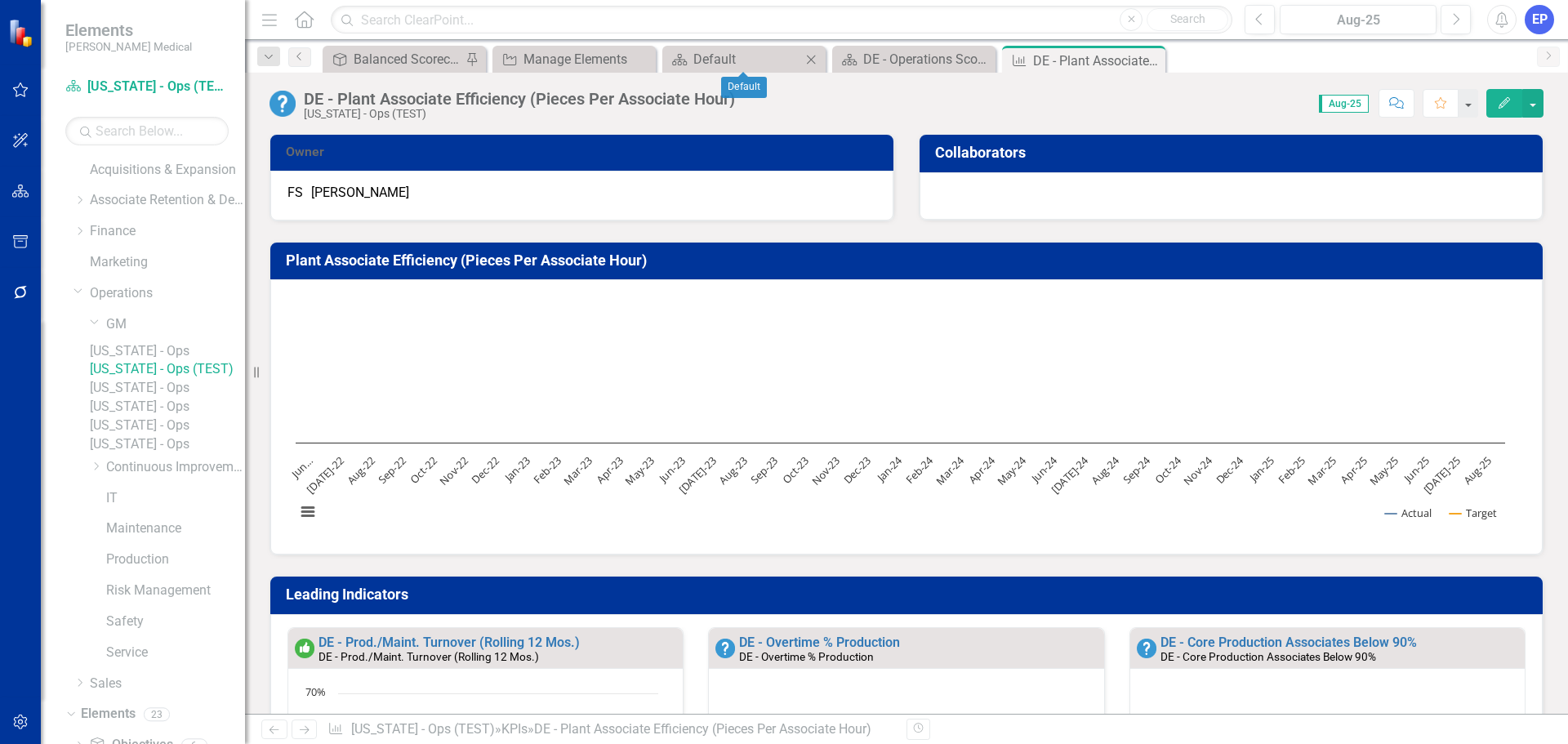
click at [818, 56] on icon "Close" at bounding box center [811, 60] width 17 height 13
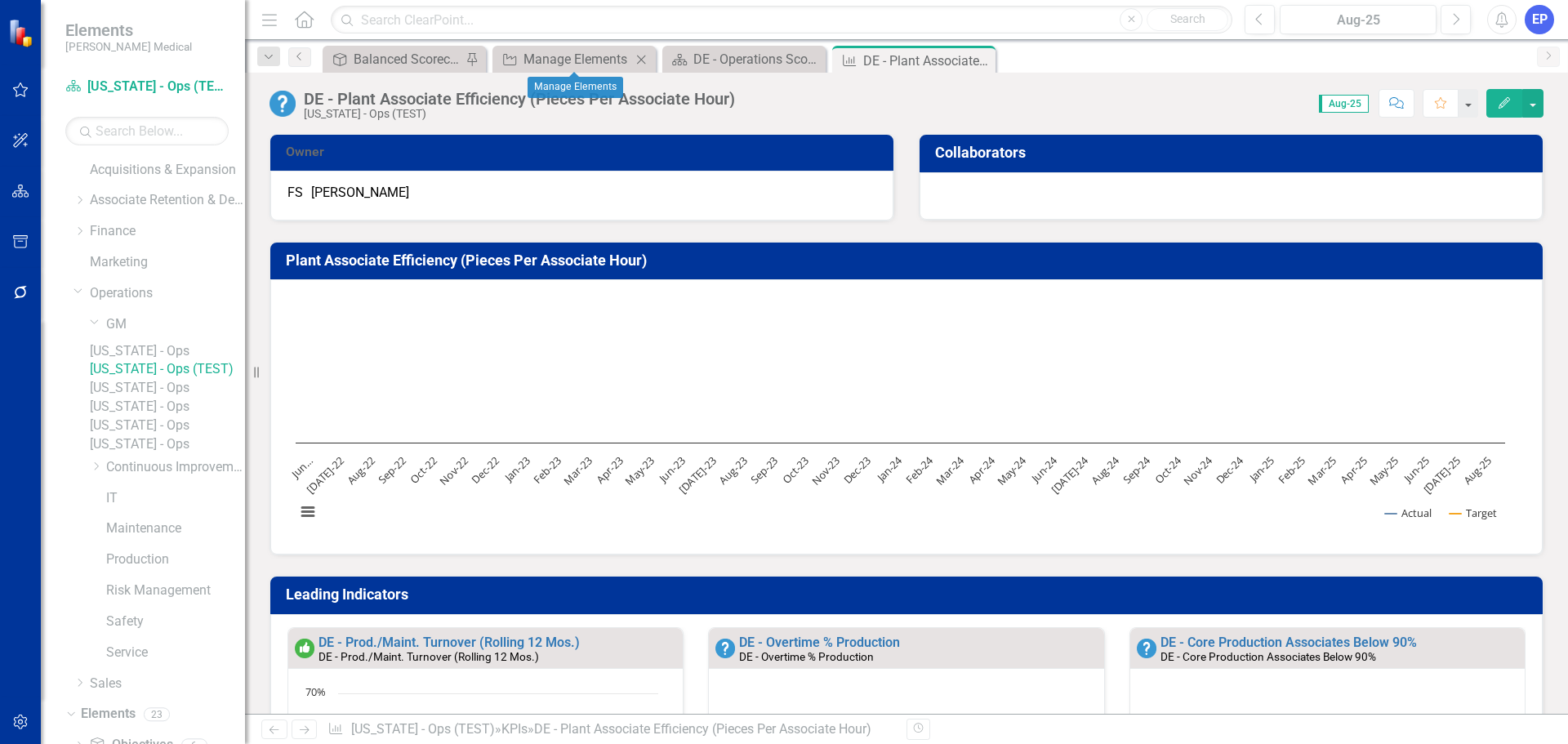
click at [641, 55] on icon "Close" at bounding box center [641, 60] width 17 height 13
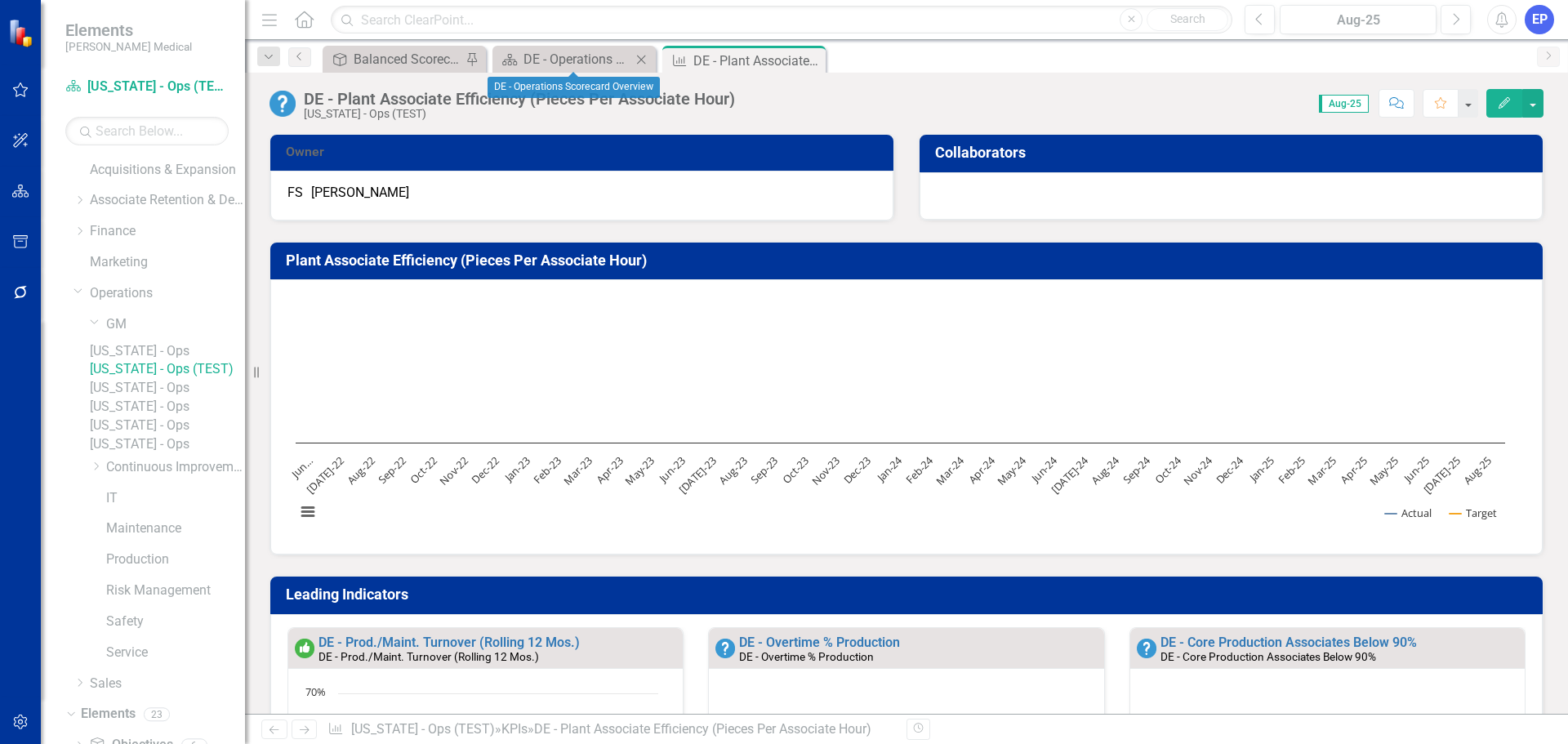
click at [639, 57] on icon at bounding box center [641, 60] width 9 height 9
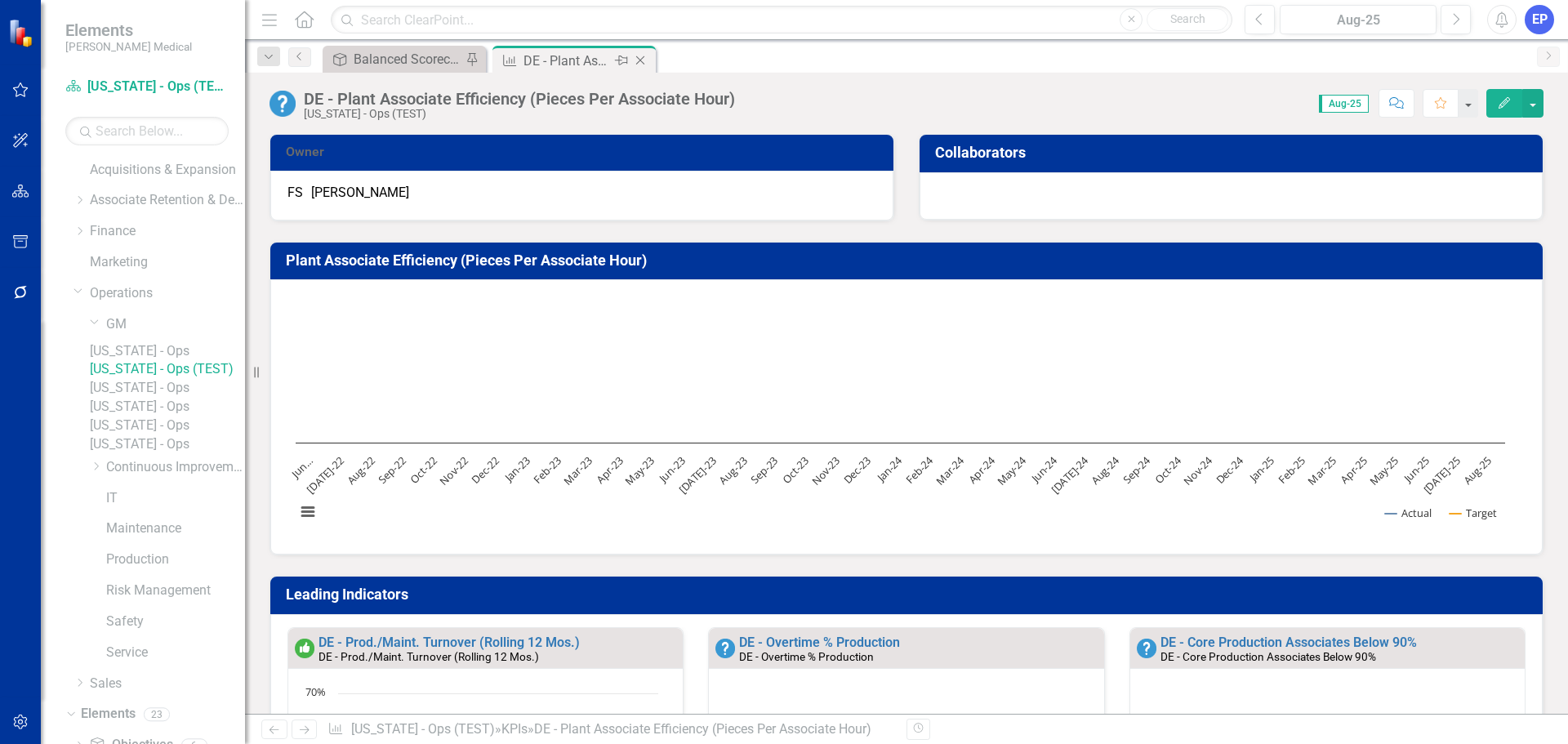
click at [639, 57] on icon "Close" at bounding box center [640, 61] width 17 height 13
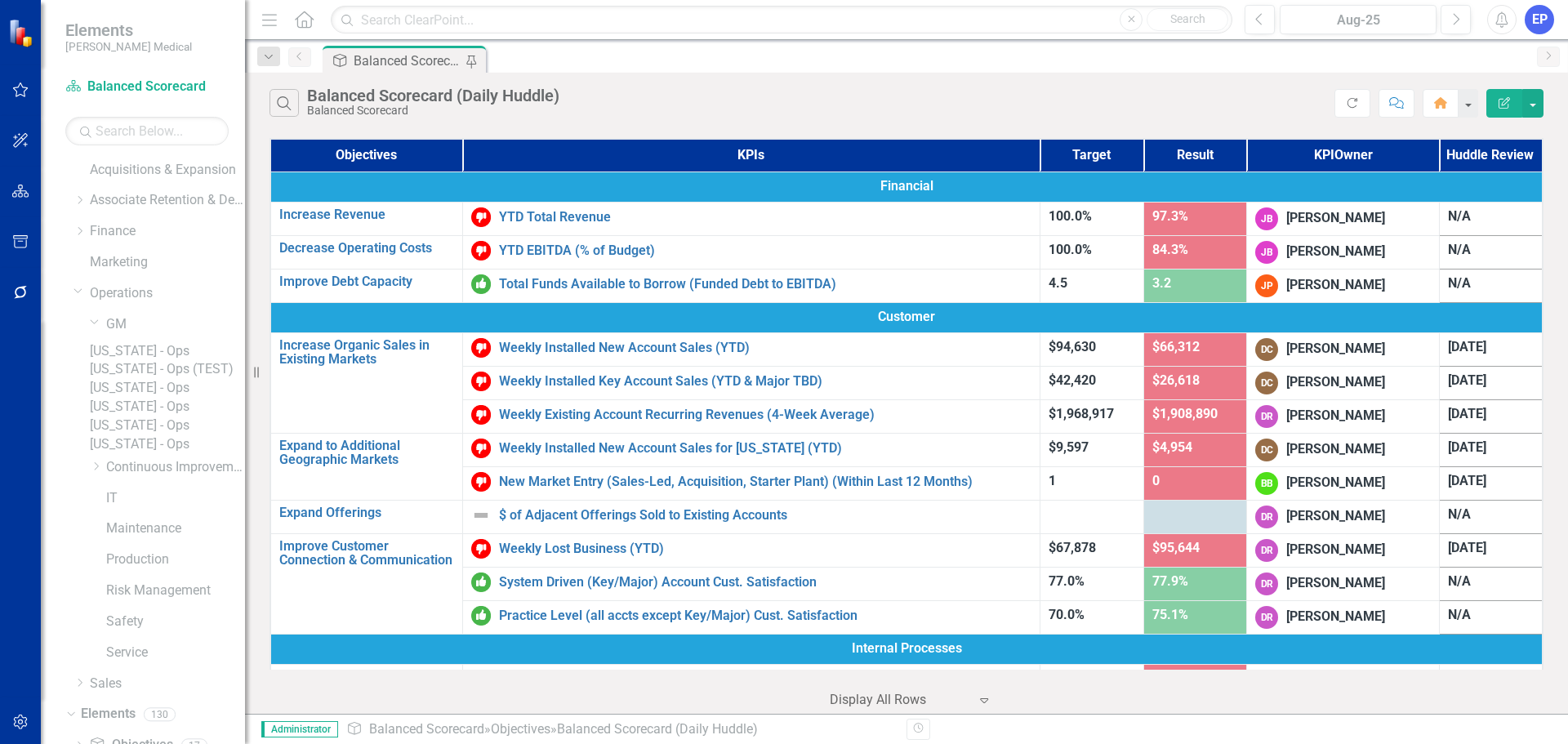
click at [192, 378] on link "[US_STATE] - Ops (TEST)" at bounding box center [167, 369] width 155 height 18
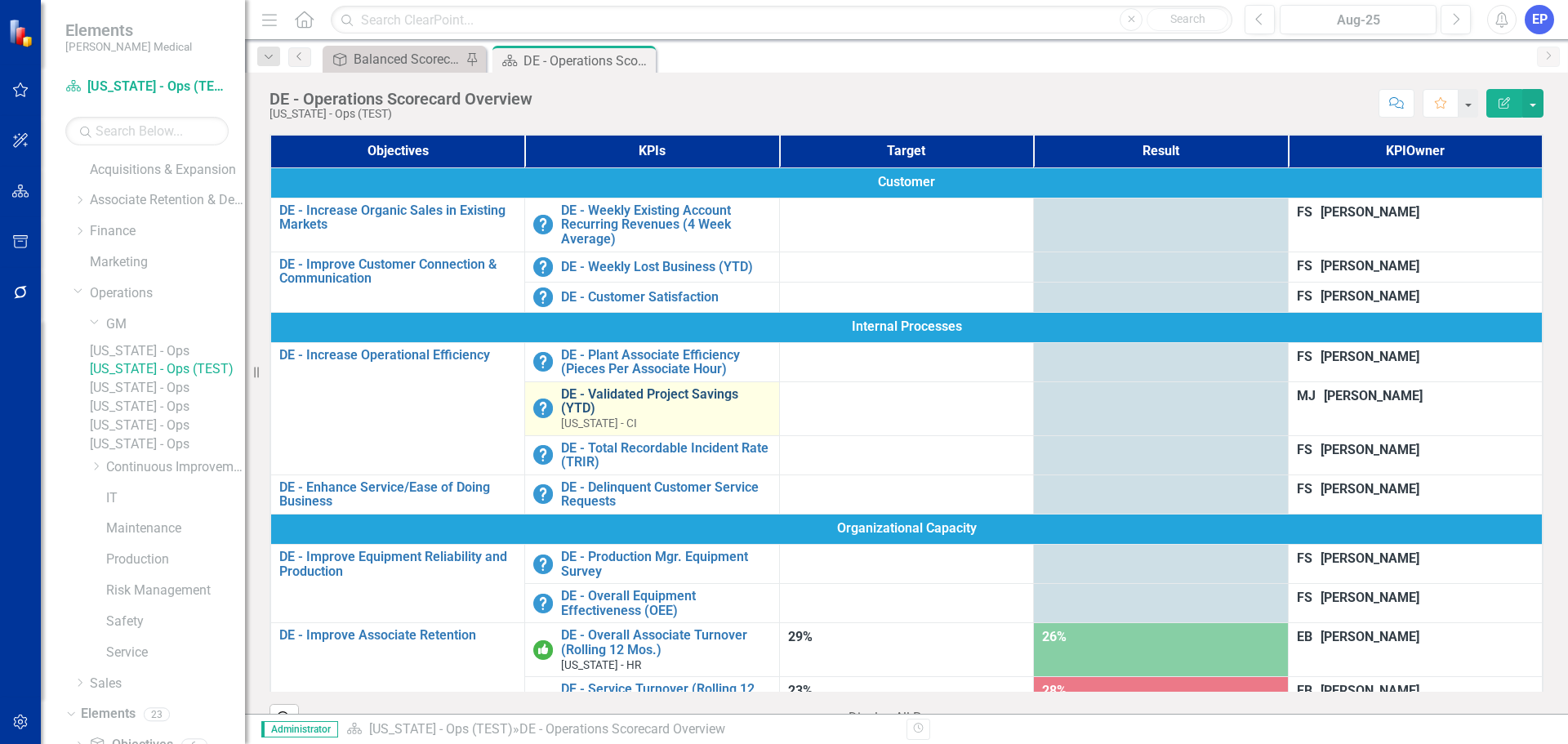
click at [662, 387] on link "DE - Validated Project Savings (YTD)" at bounding box center [666, 400] width 209 height 28
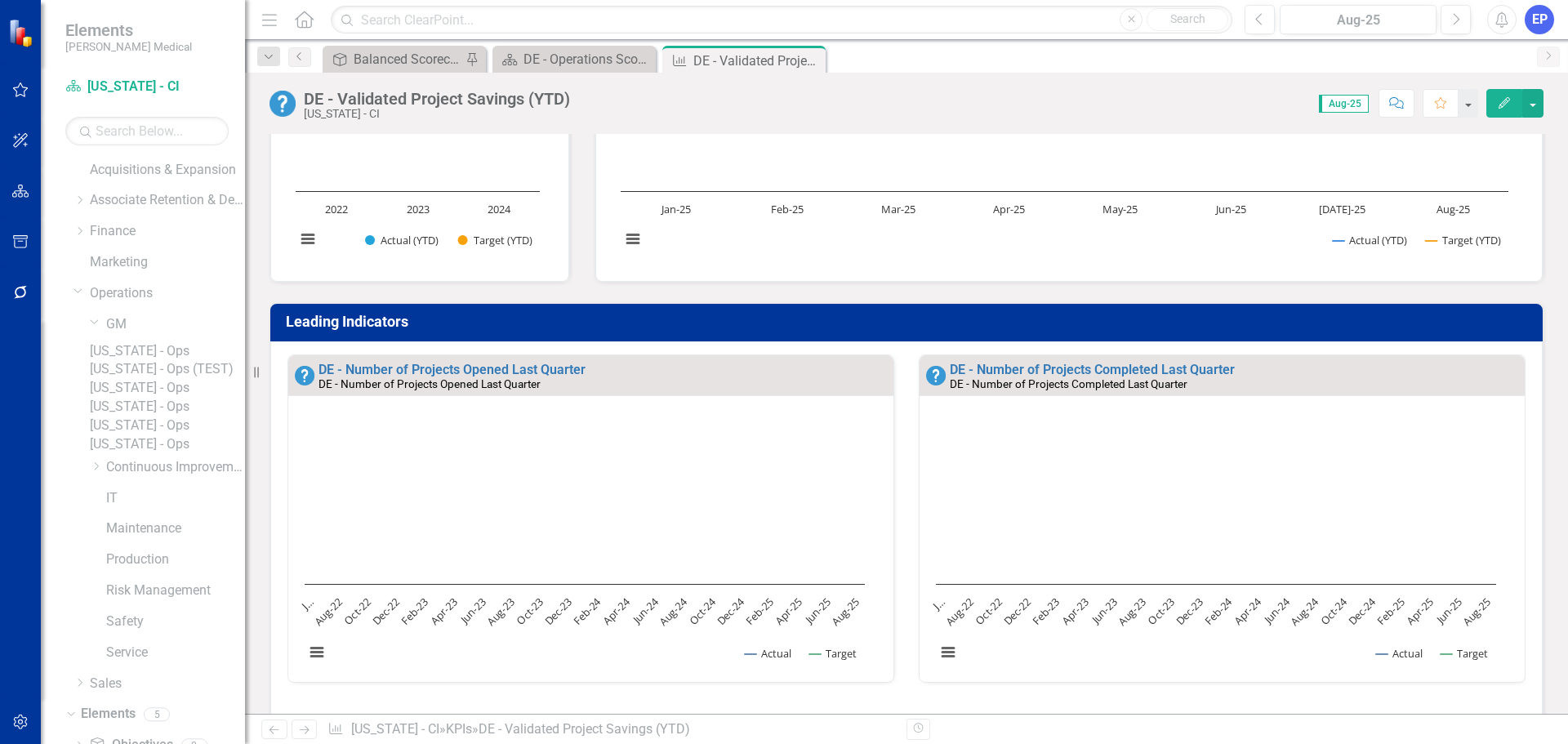
scroll to position [327, 0]
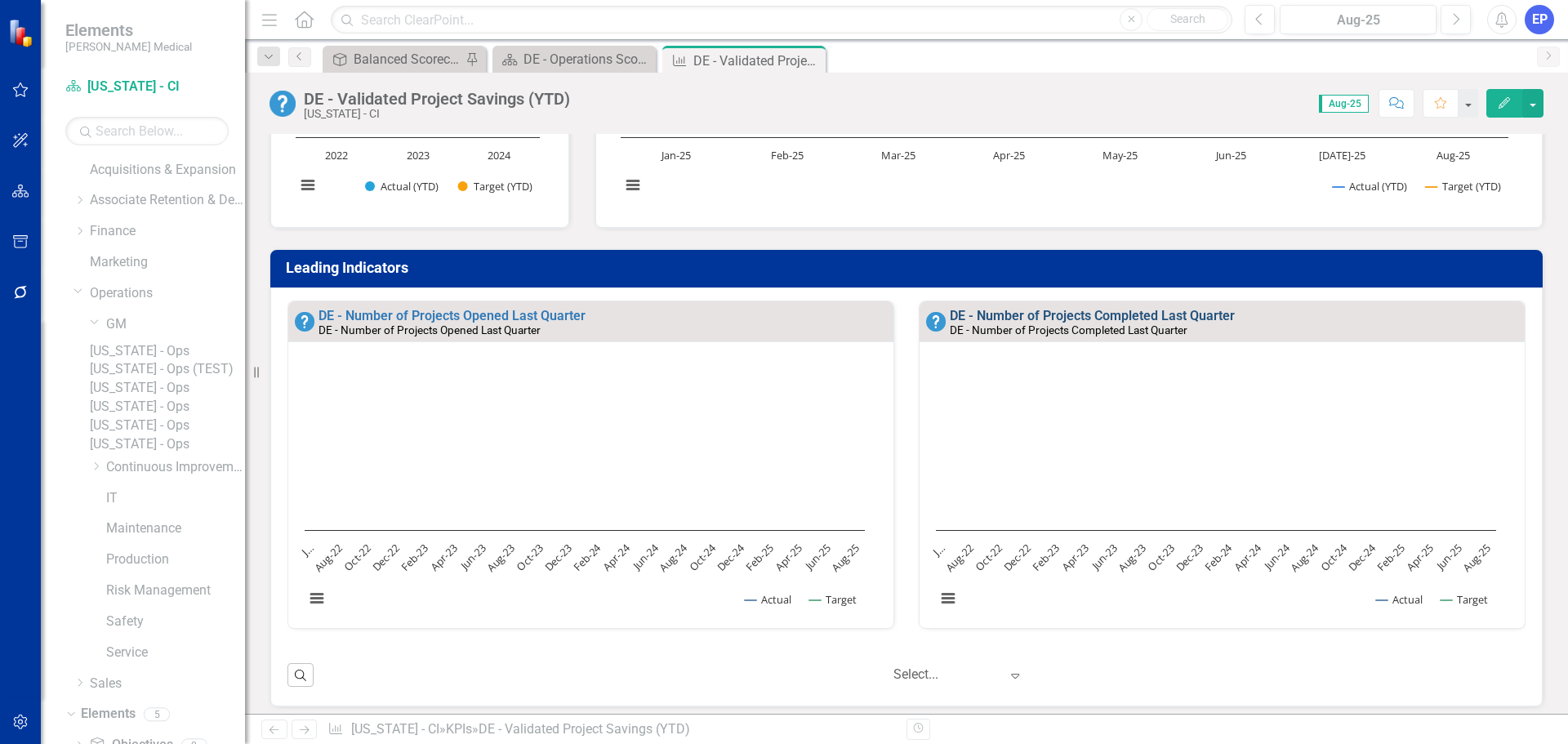
click at [1065, 318] on link "DE - Number of Projects Completed Last Quarter" at bounding box center [1092, 315] width 285 height 16
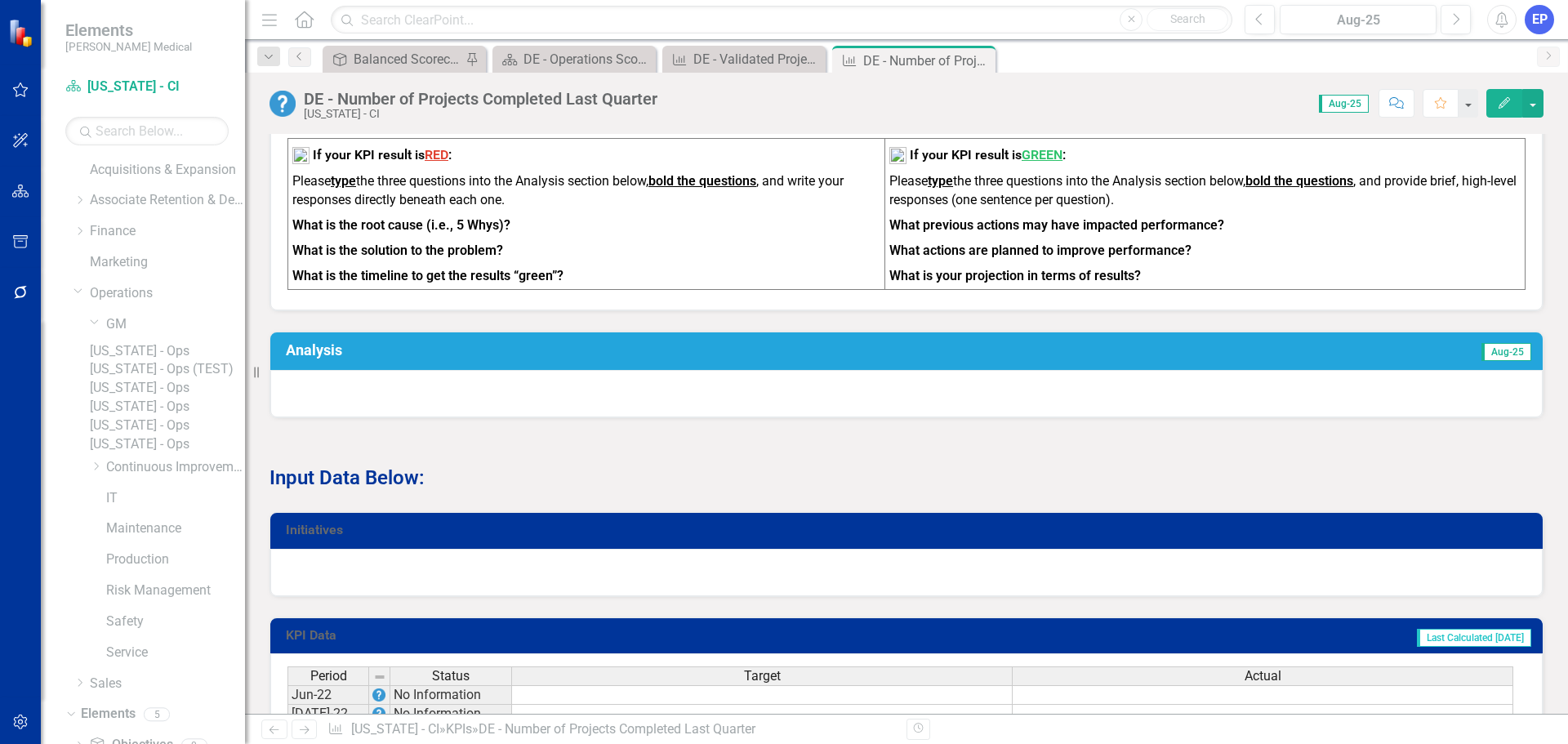
scroll to position [817, 0]
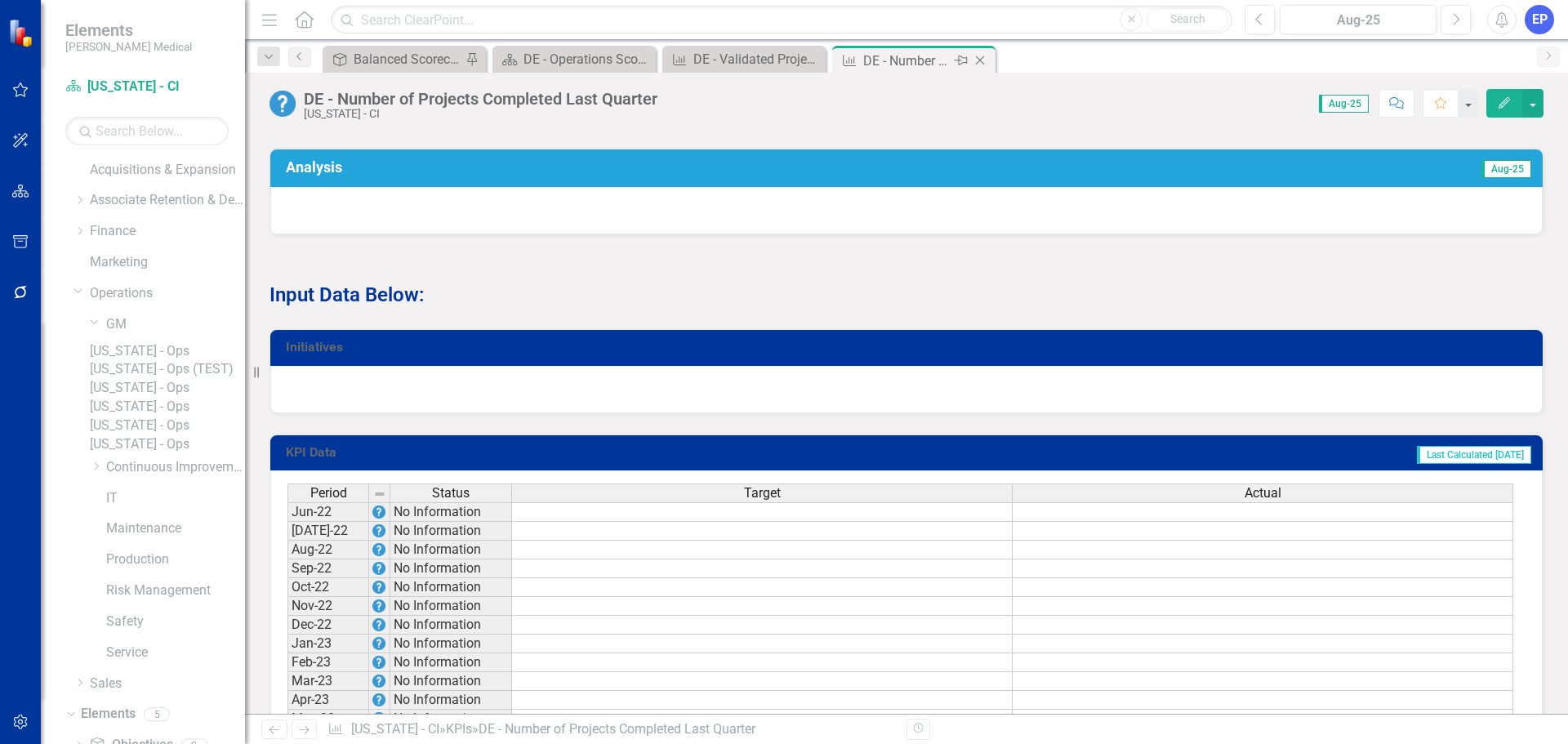
click at [977, 62] on icon "Close" at bounding box center [980, 61] width 17 height 13
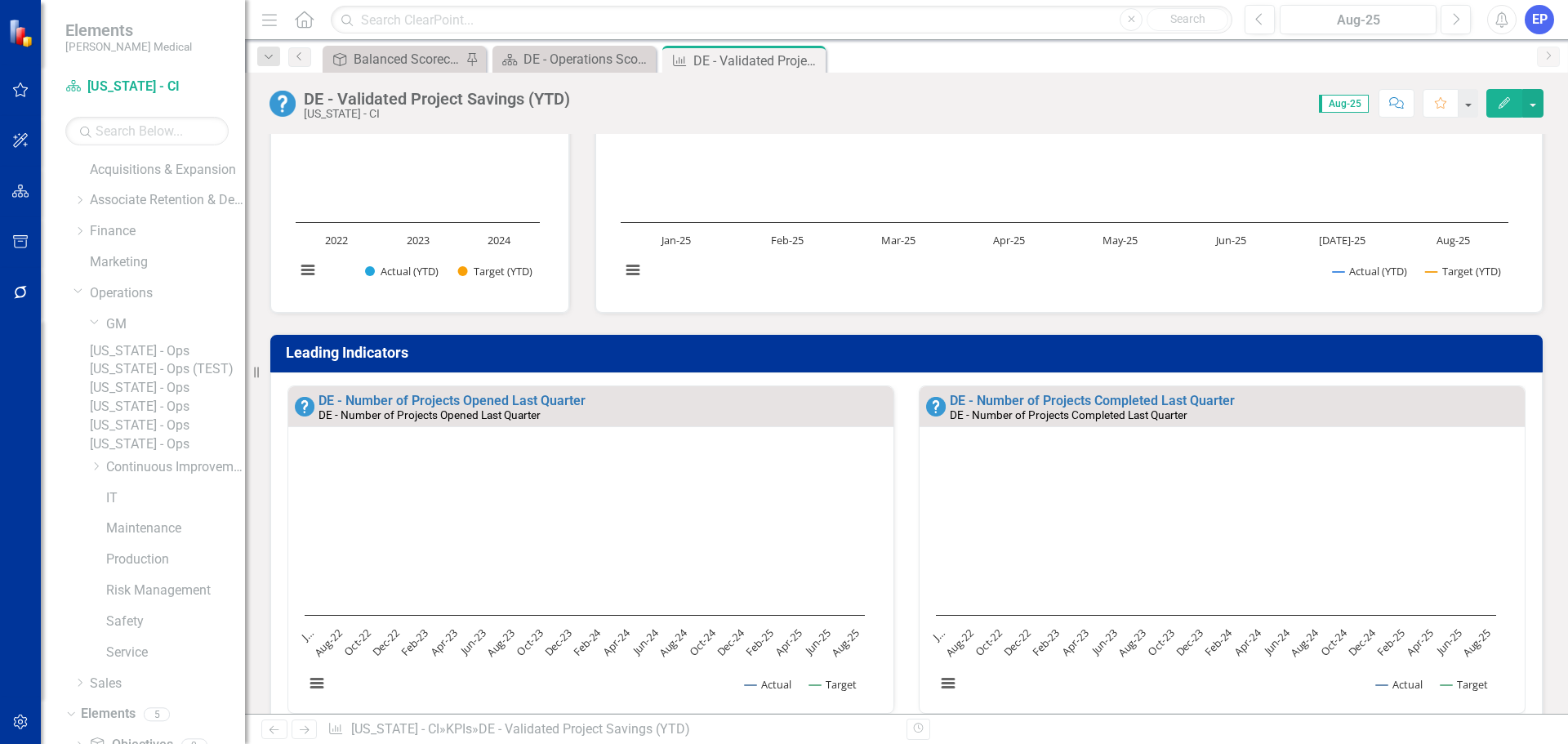
scroll to position [245, 0]
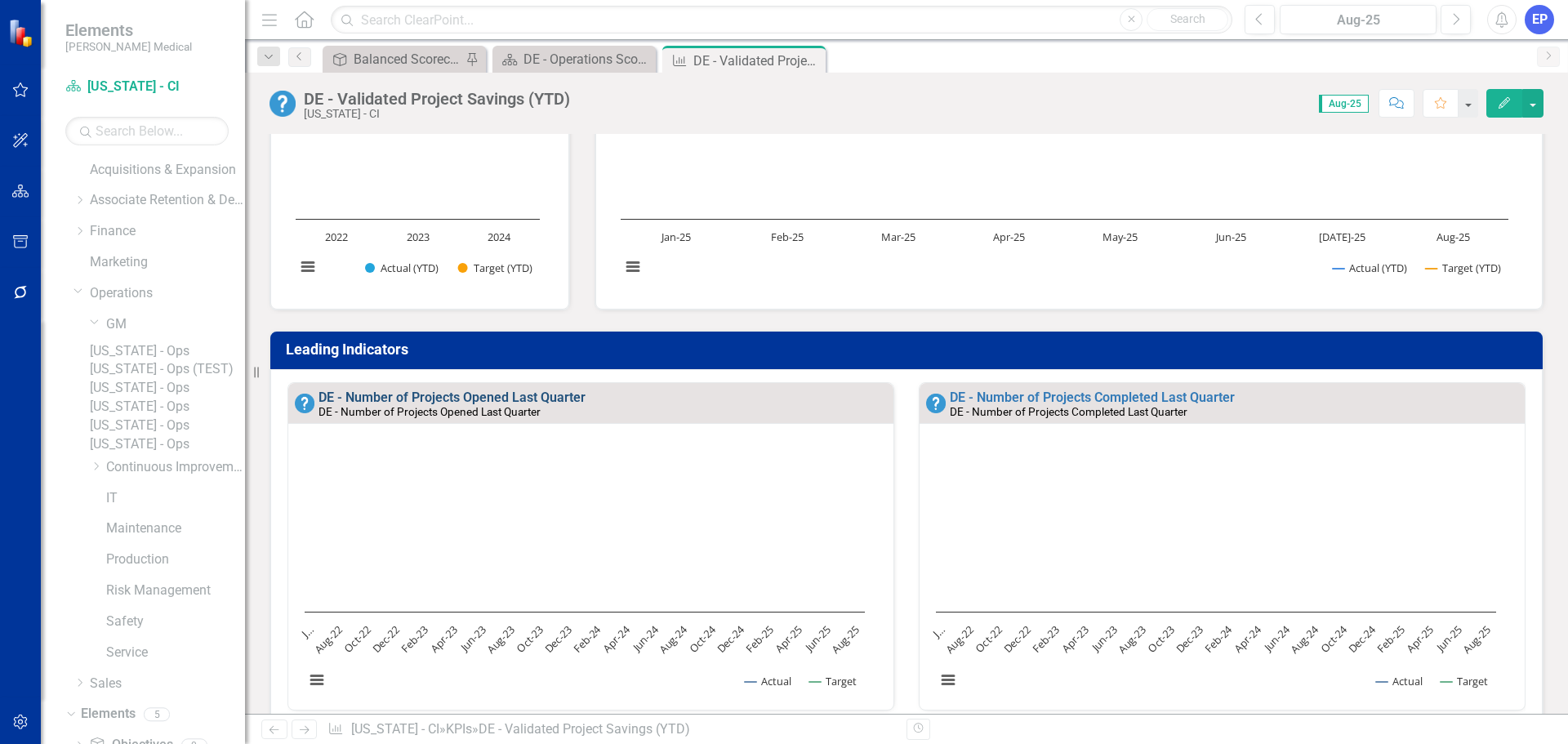
click at [548, 399] on link "DE - Number of Projects Opened Last Quarter" at bounding box center [452, 397] width 267 height 16
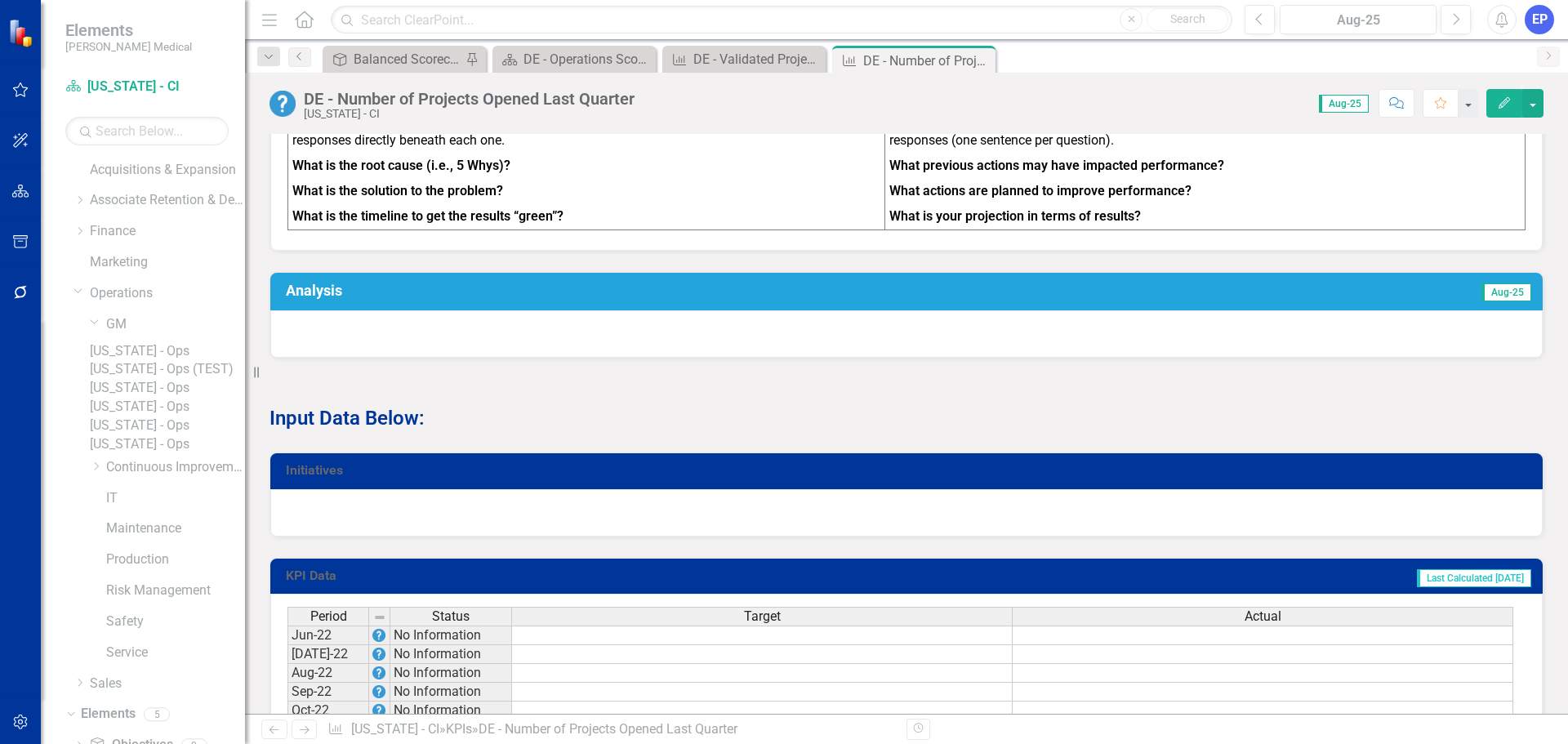
scroll to position [746, 0]
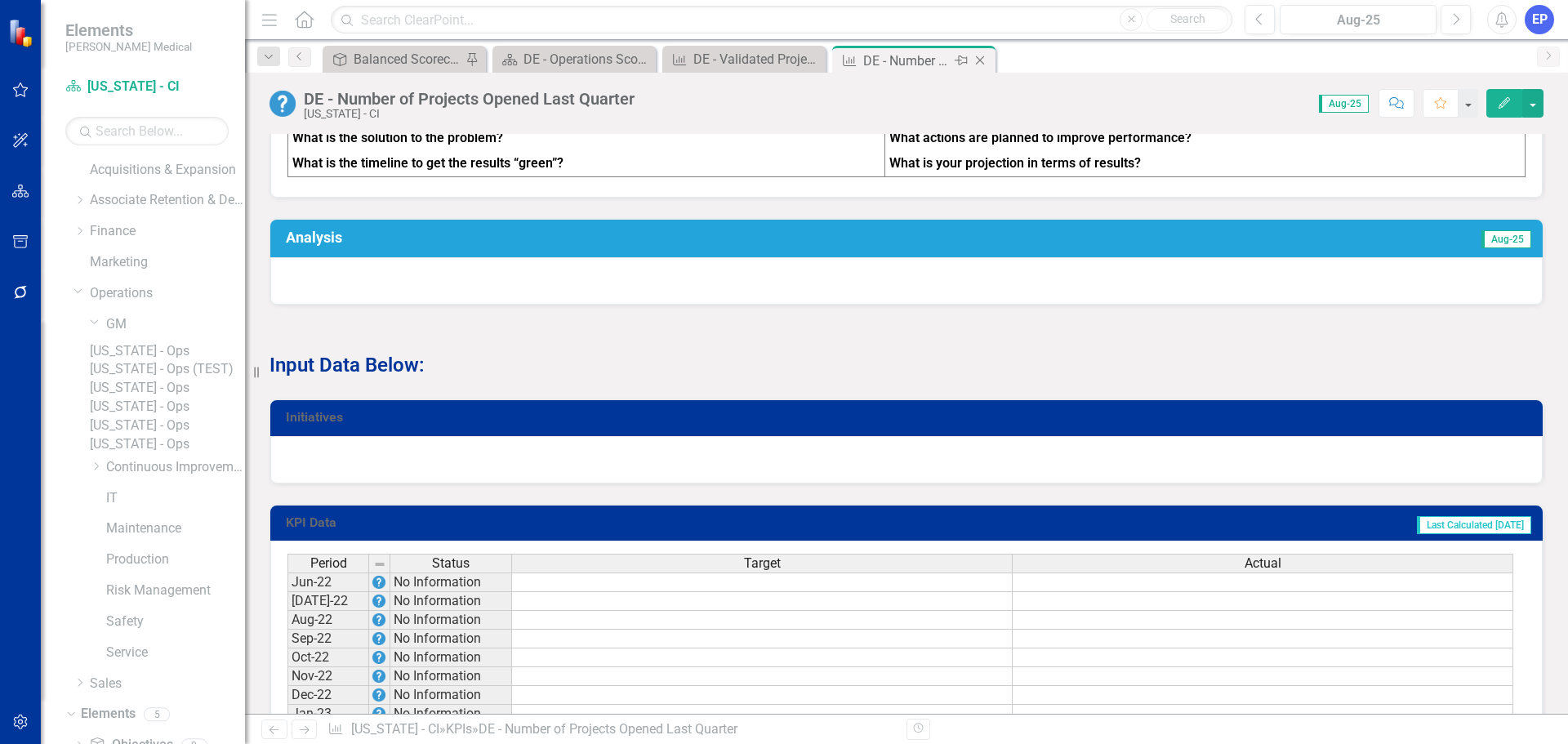
click at [984, 57] on icon "Close" at bounding box center [980, 61] width 17 height 13
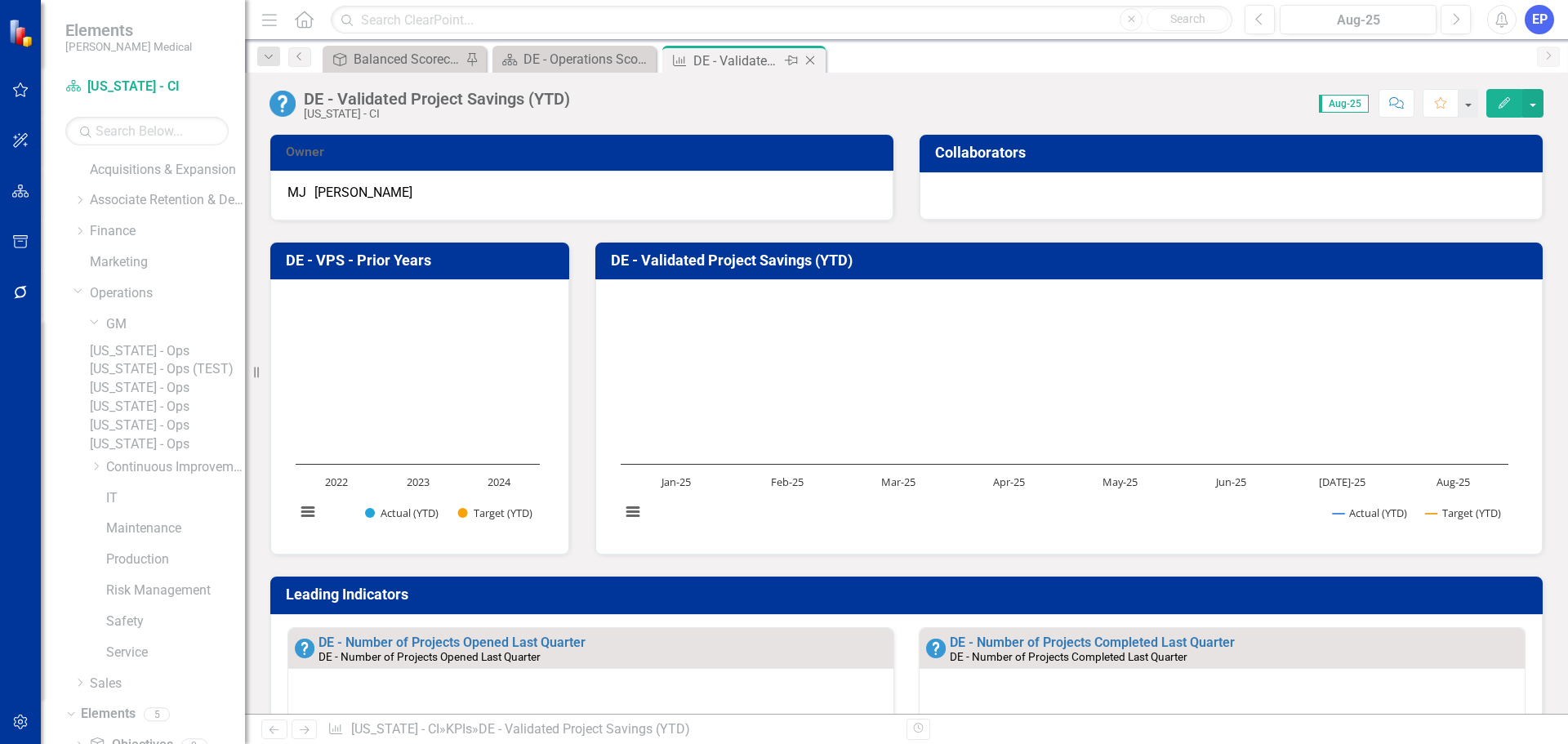
click at [813, 57] on icon at bounding box center [810, 61] width 9 height 9
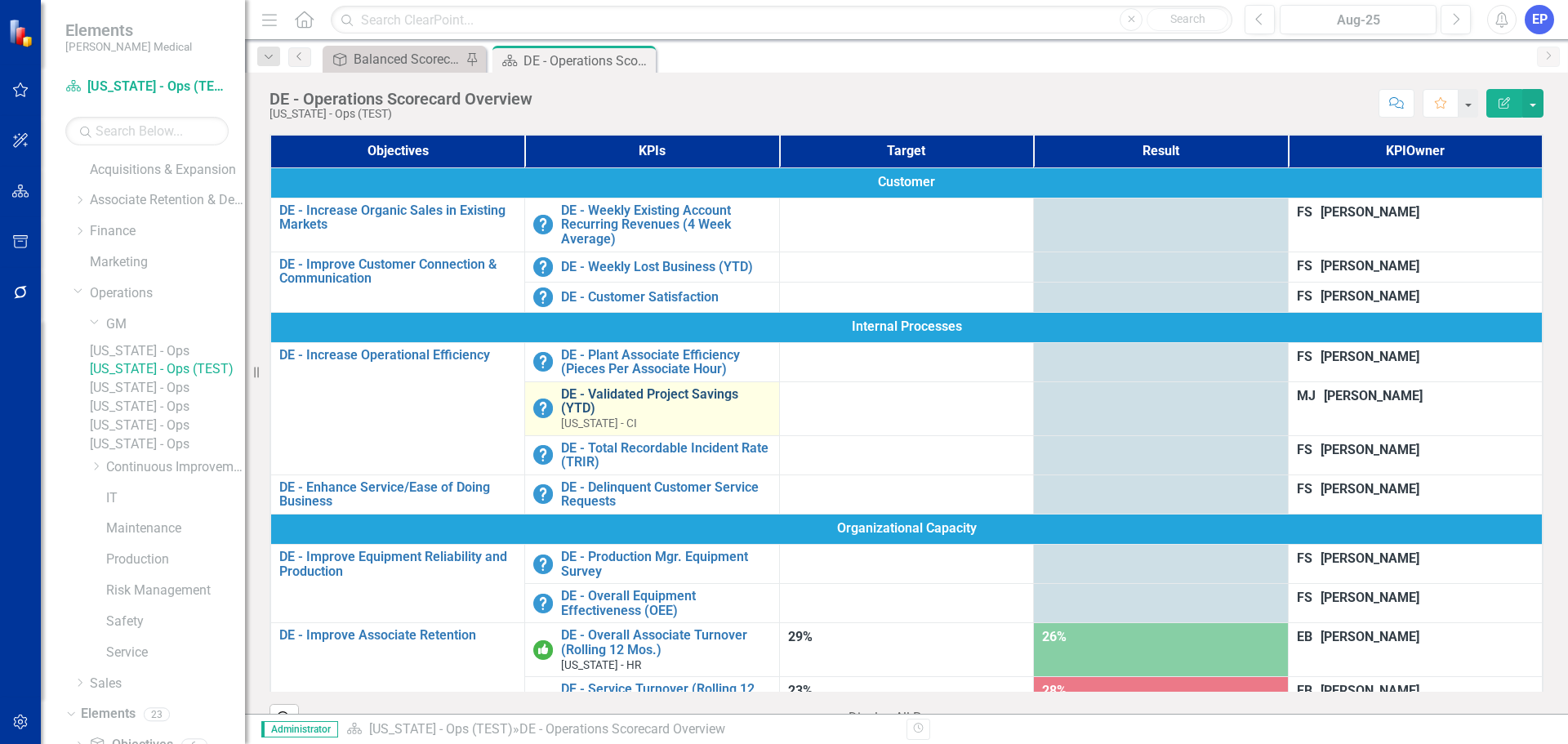
click at [667, 387] on link "DE - Validated Project Savings (YTD)" at bounding box center [666, 400] width 209 height 28
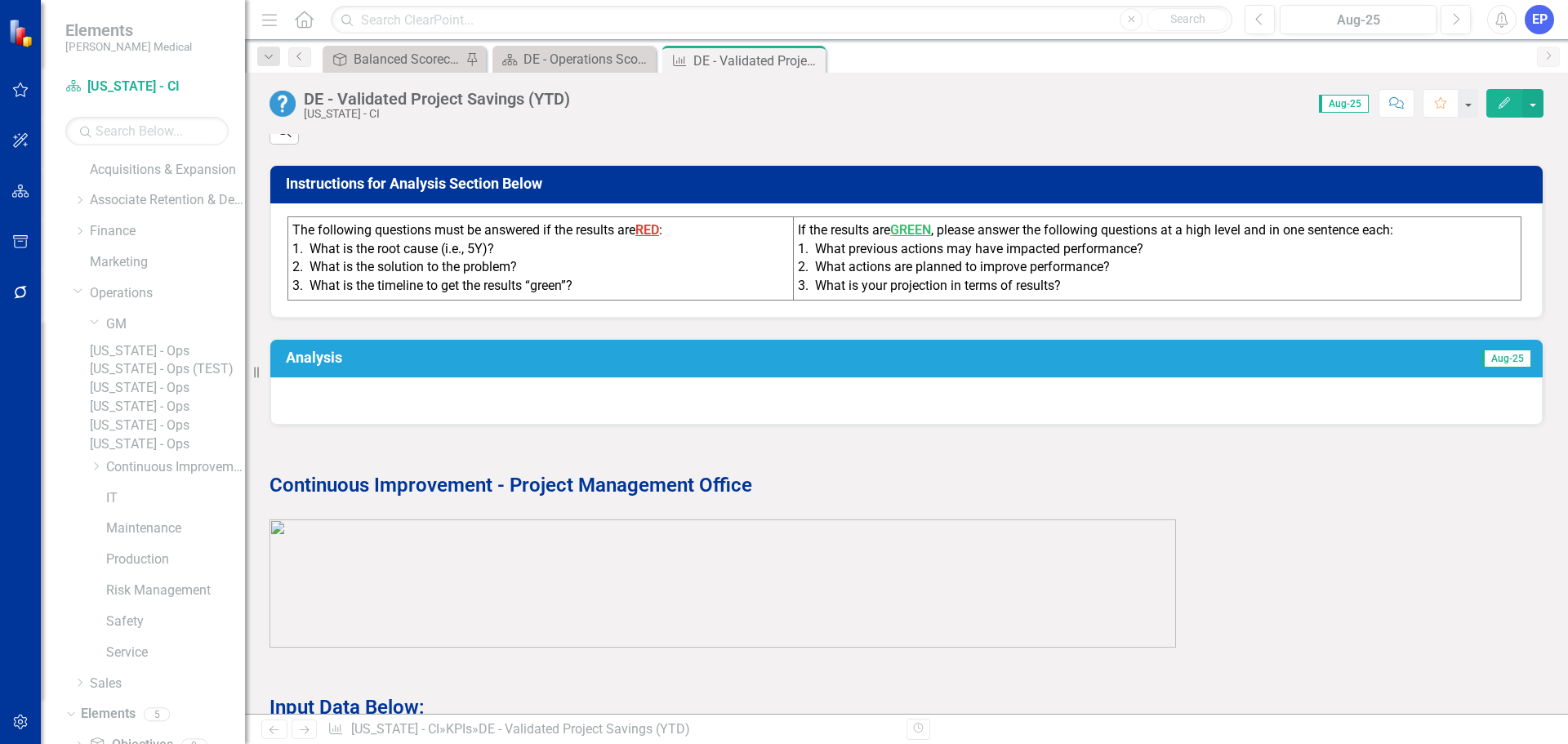
scroll to position [1061, 0]
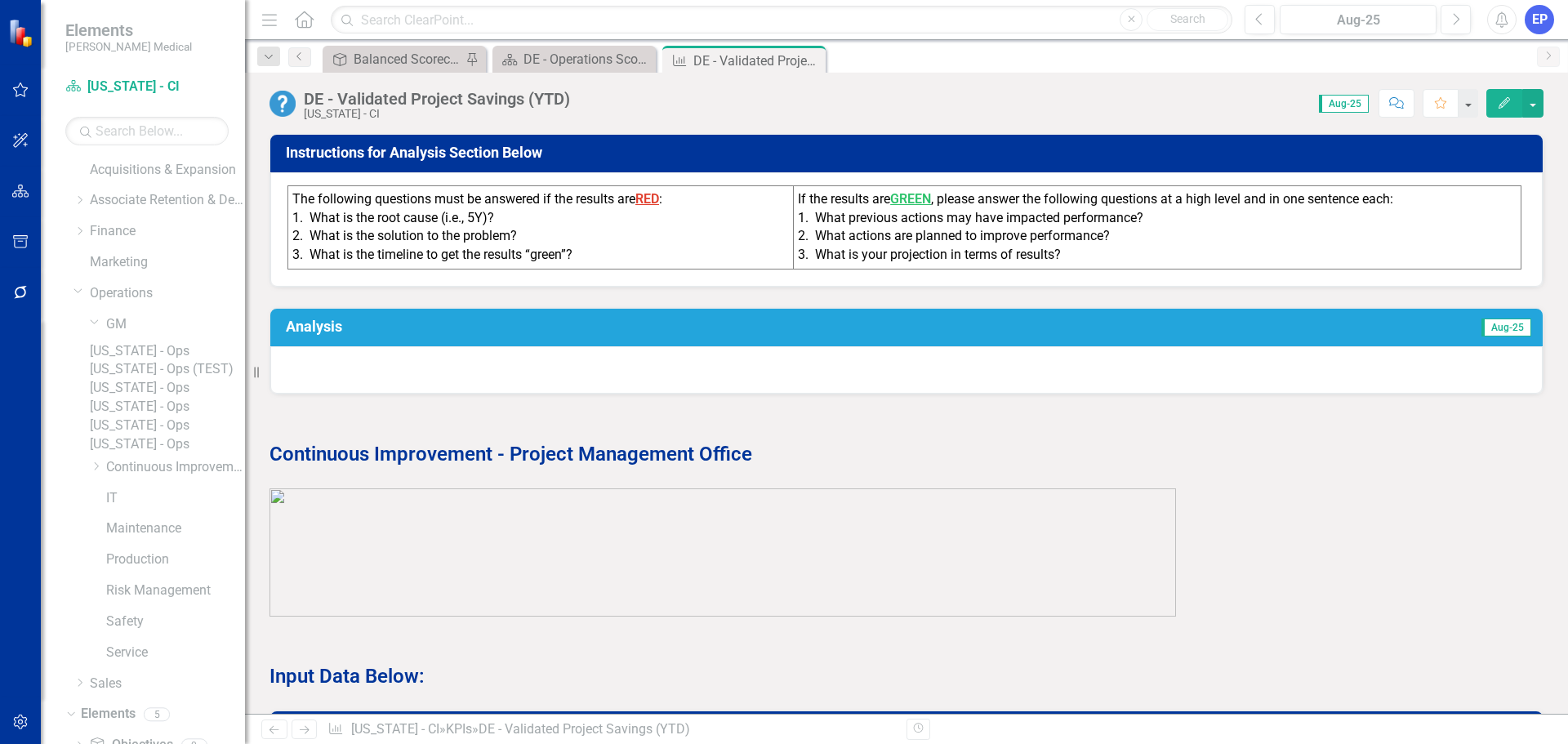
click at [982, 246] on div "2. What actions are planned to improve performance?" at bounding box center [1156, 236] width 718 height 18
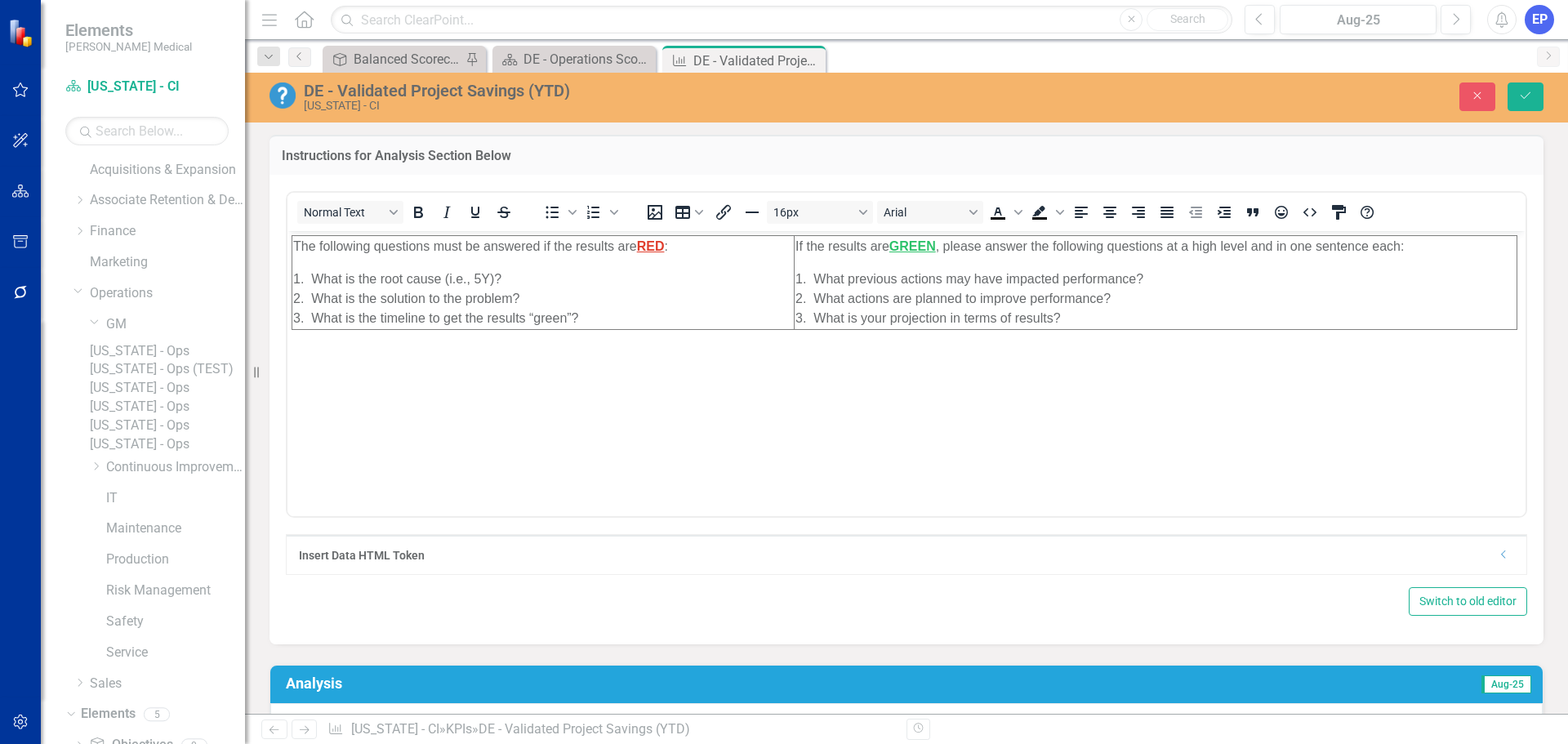
scroll to position [0, 0]
click at [1497, 559] on icon "Dropdown" at bounding box center [1503, 554] width 12 height 10
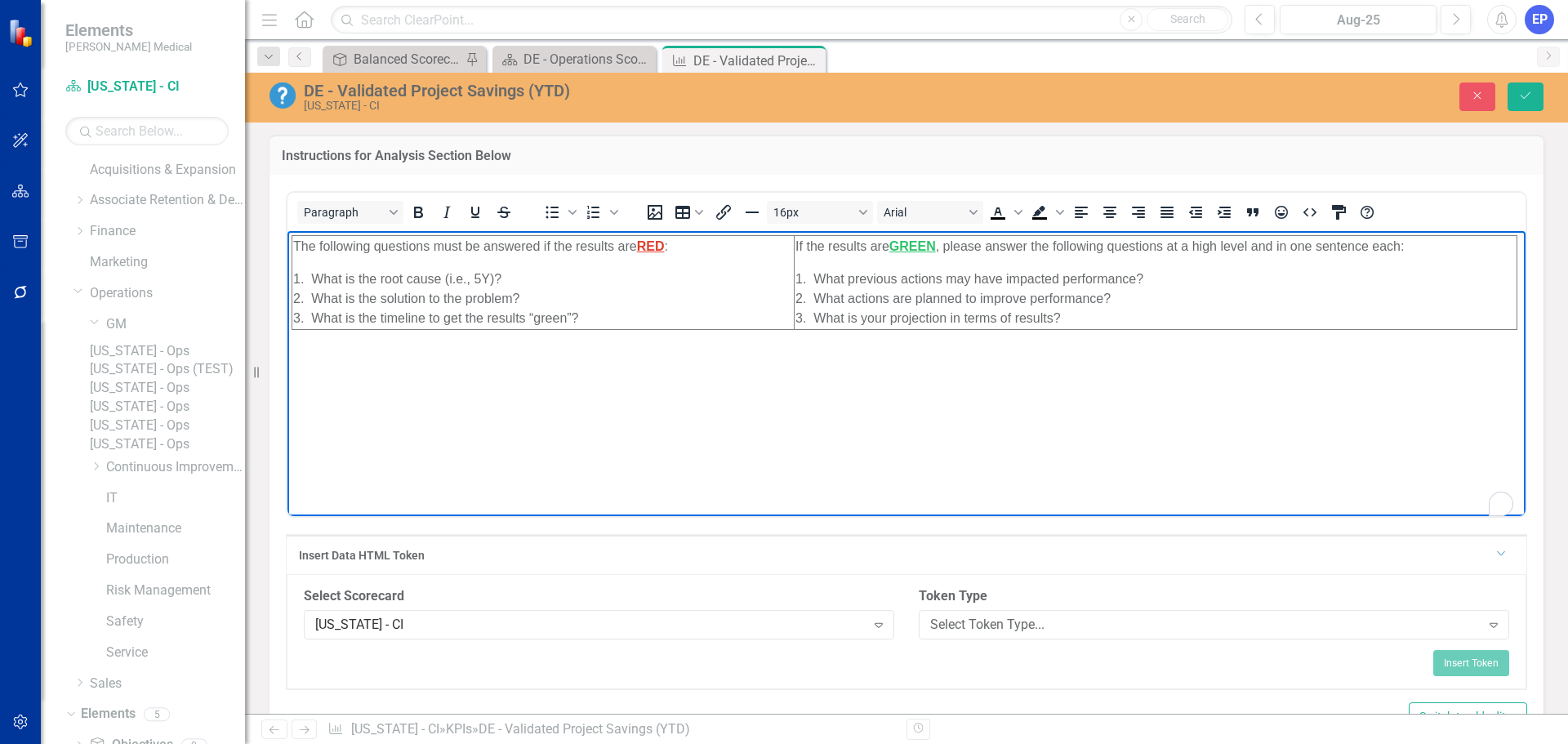
click at [816, 350] on body "The following questions must be answered if the results are RED : 1. What is th…" at bounding box center [906, 353] width 1237 height 245
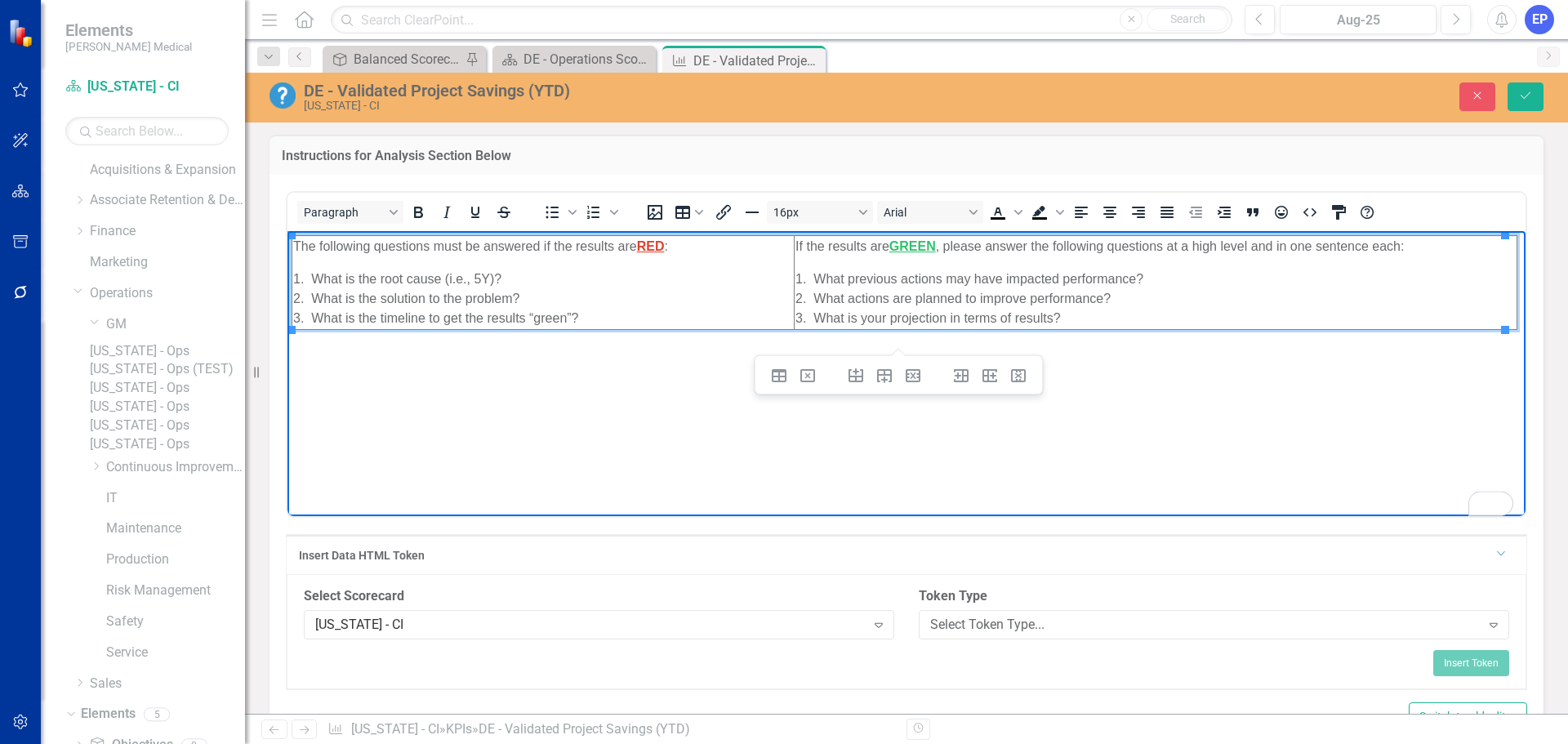
drag, startPoint x: 808, startPoint y: 388, endPoint x: 1212, endPoint y: 408, distance: 404.5
click at [1212, 408] on body "The following questions must be answered if the results are RED : 1. What is th…" at bounding box center [906, 353] width 1237 height 245
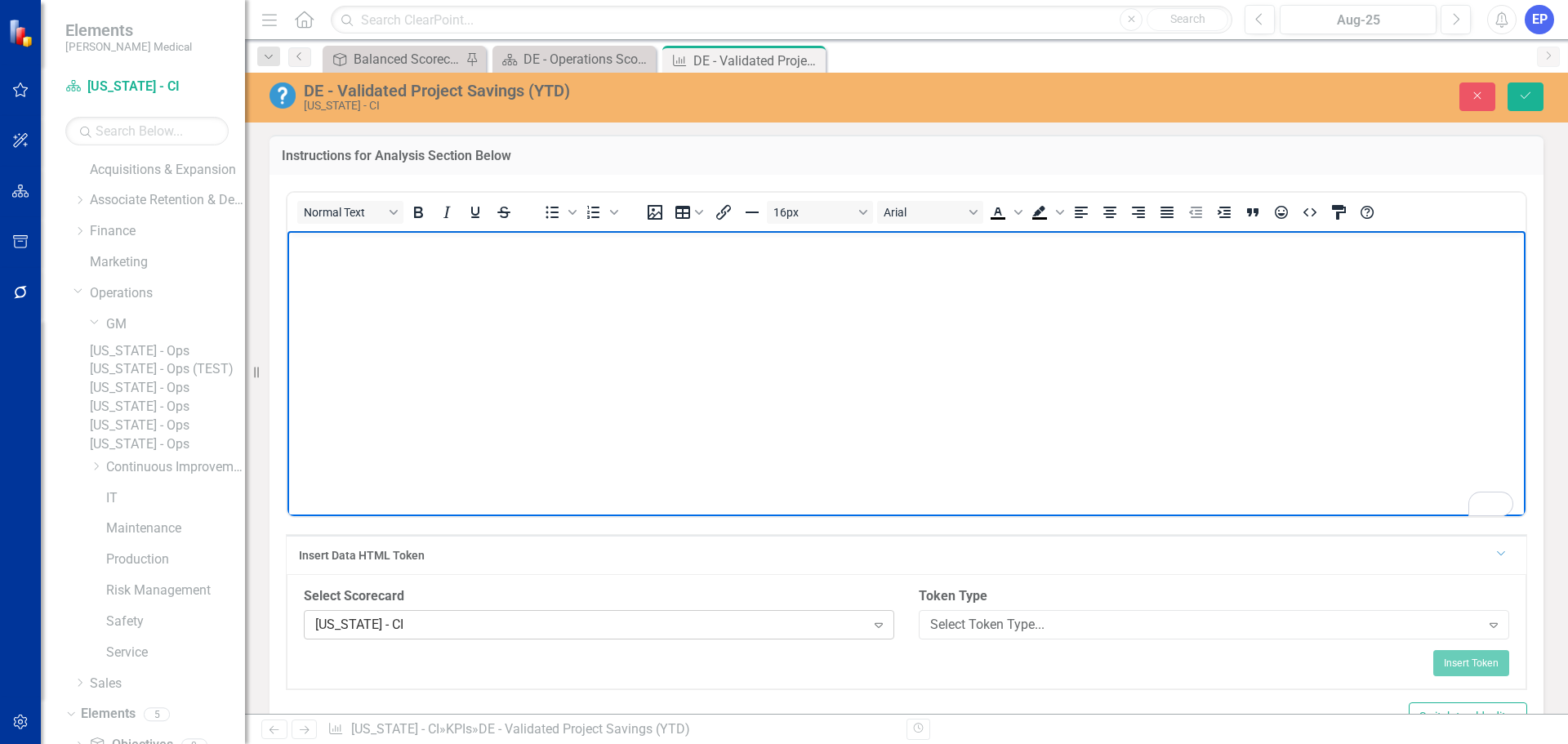
click at [809, 634] on div "[US_STATE] - CI" at bounding box center [590, 624] width 550 height 18
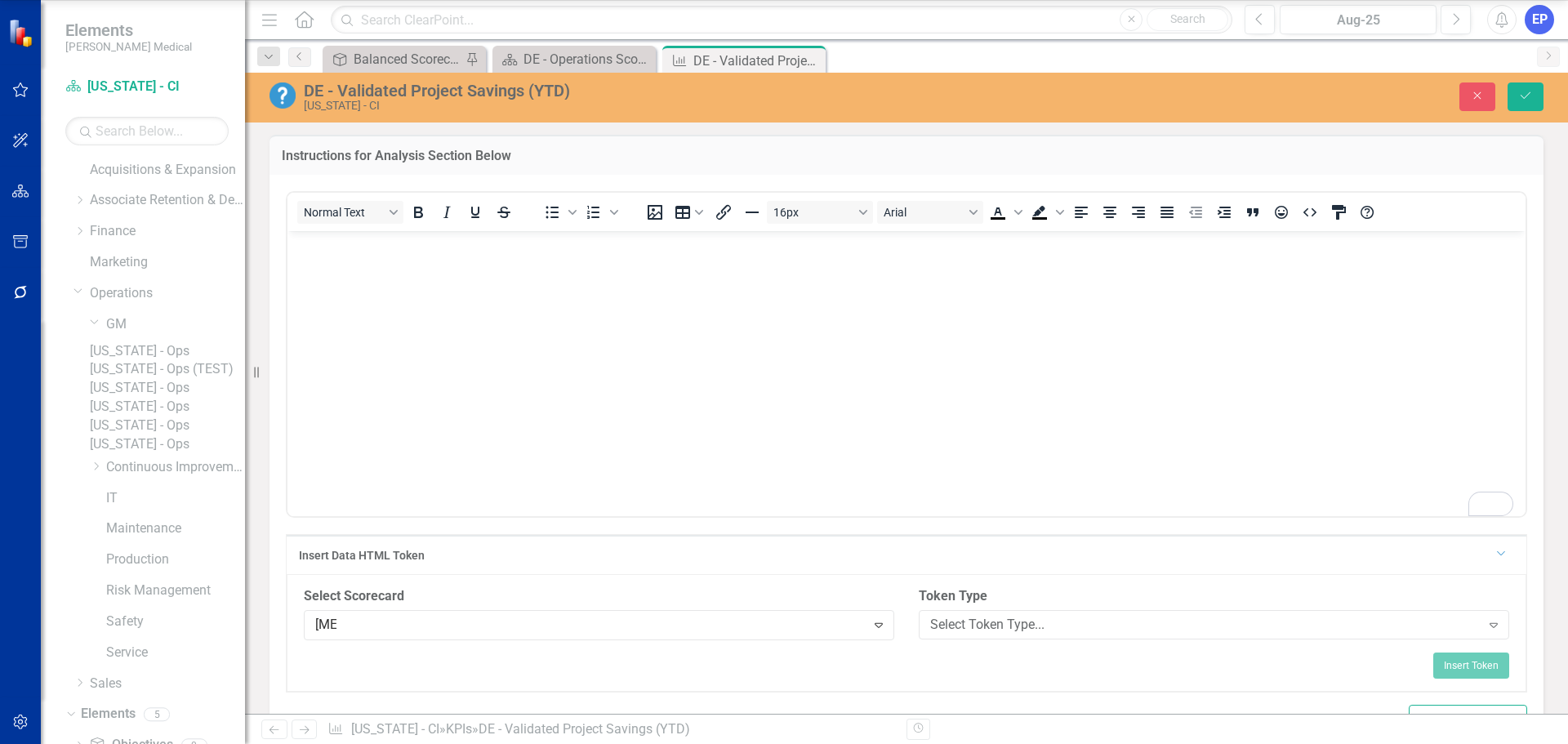
type input "bala"
click at [993, 639] on div "Select Token Type... Expand" at bounding box center [1213, 625] width 591 height 29
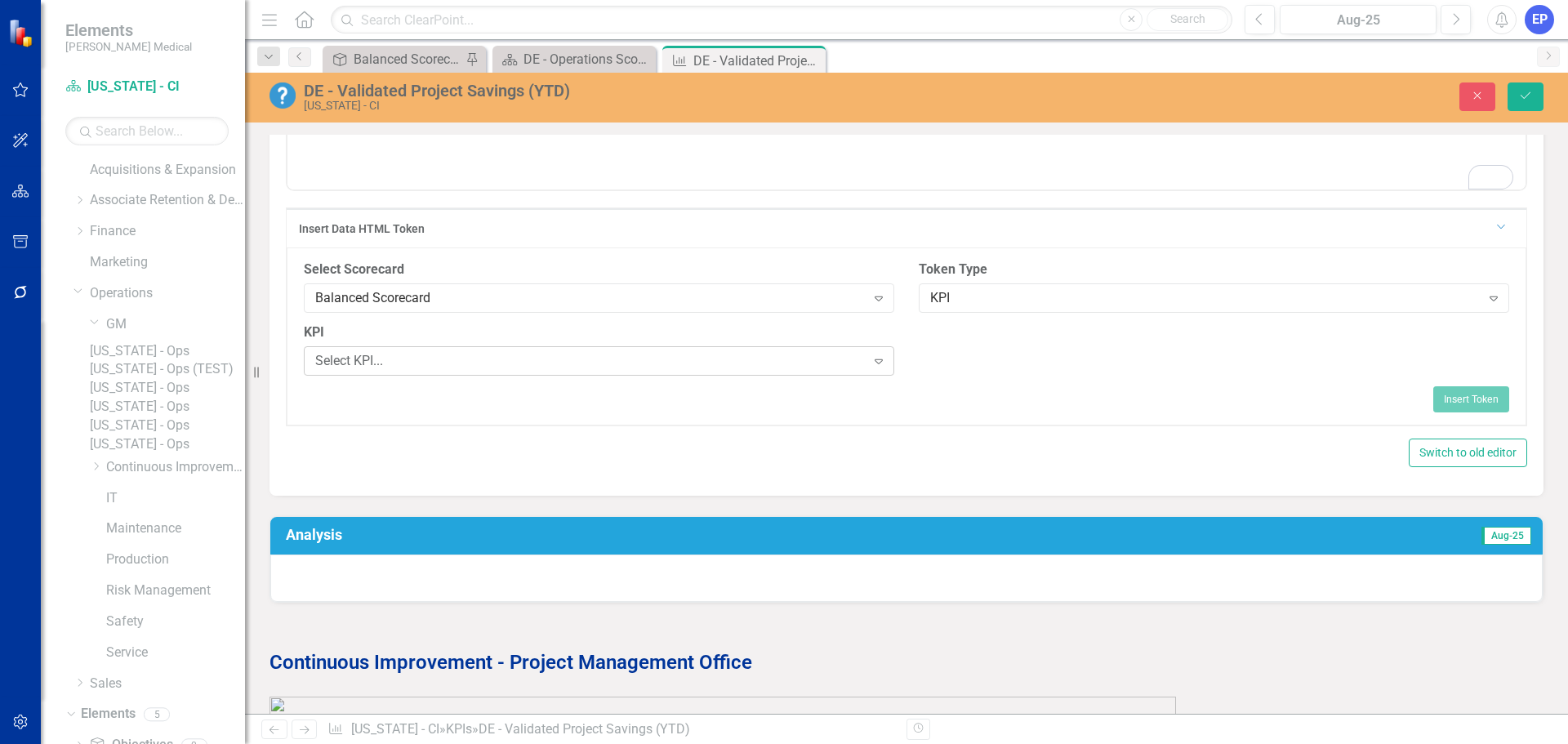
click at [496, 370] on div "Select KPI..." at bounding box center [590, 360] width 550 height 18
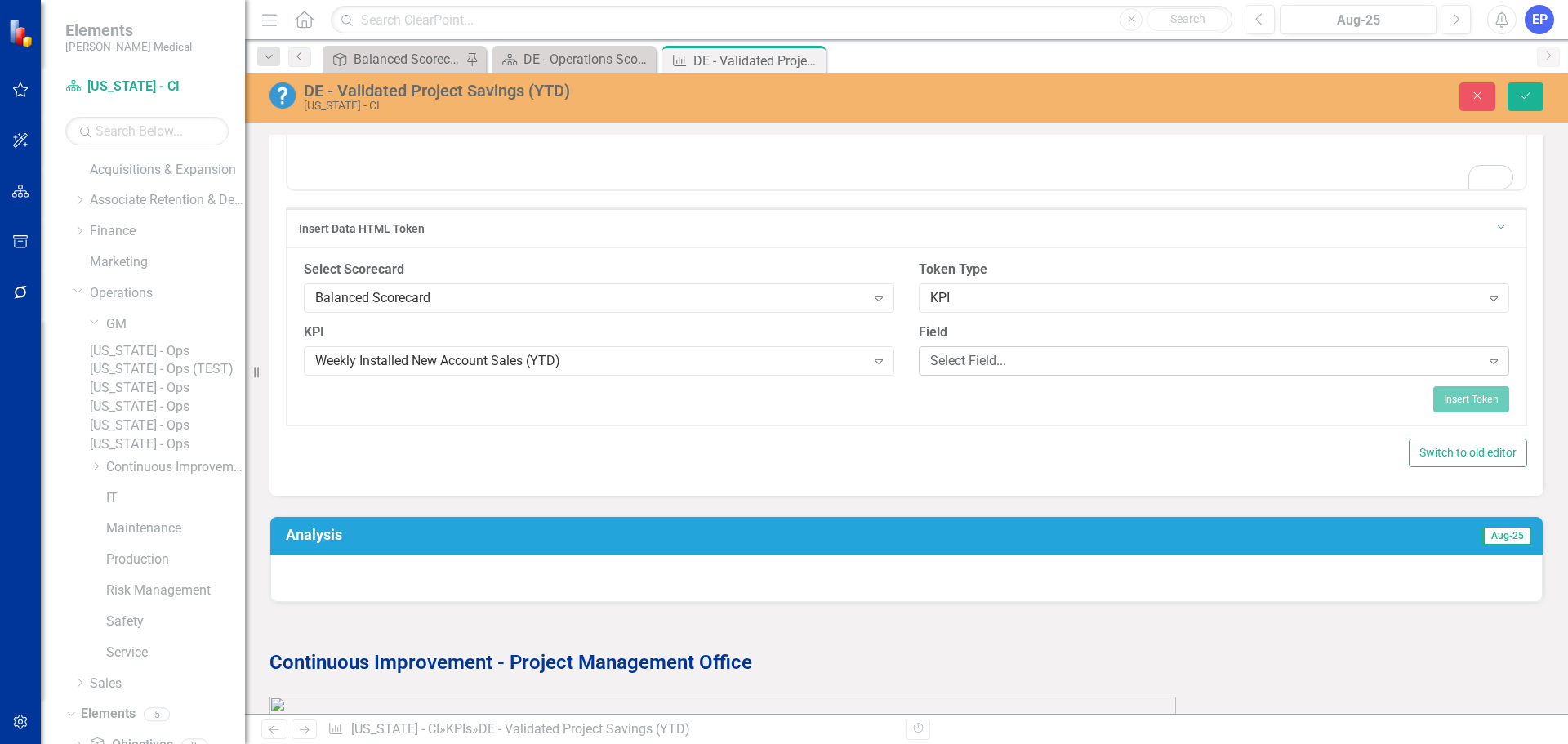
click at [1000, 363] on div "Select Field... Expand" at bounding box center [1213, 361] width 591 height 29
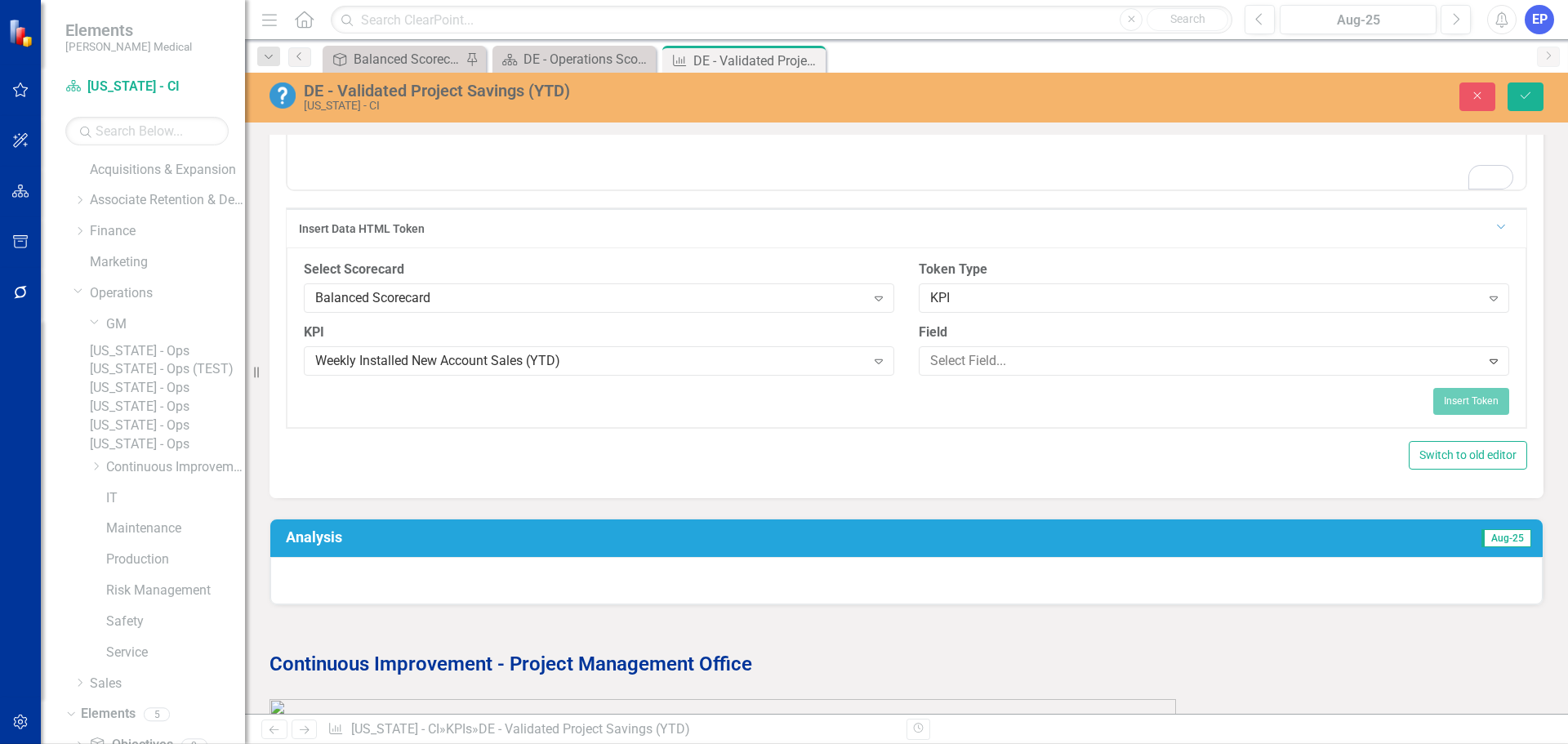
scroll to position [571, 0]
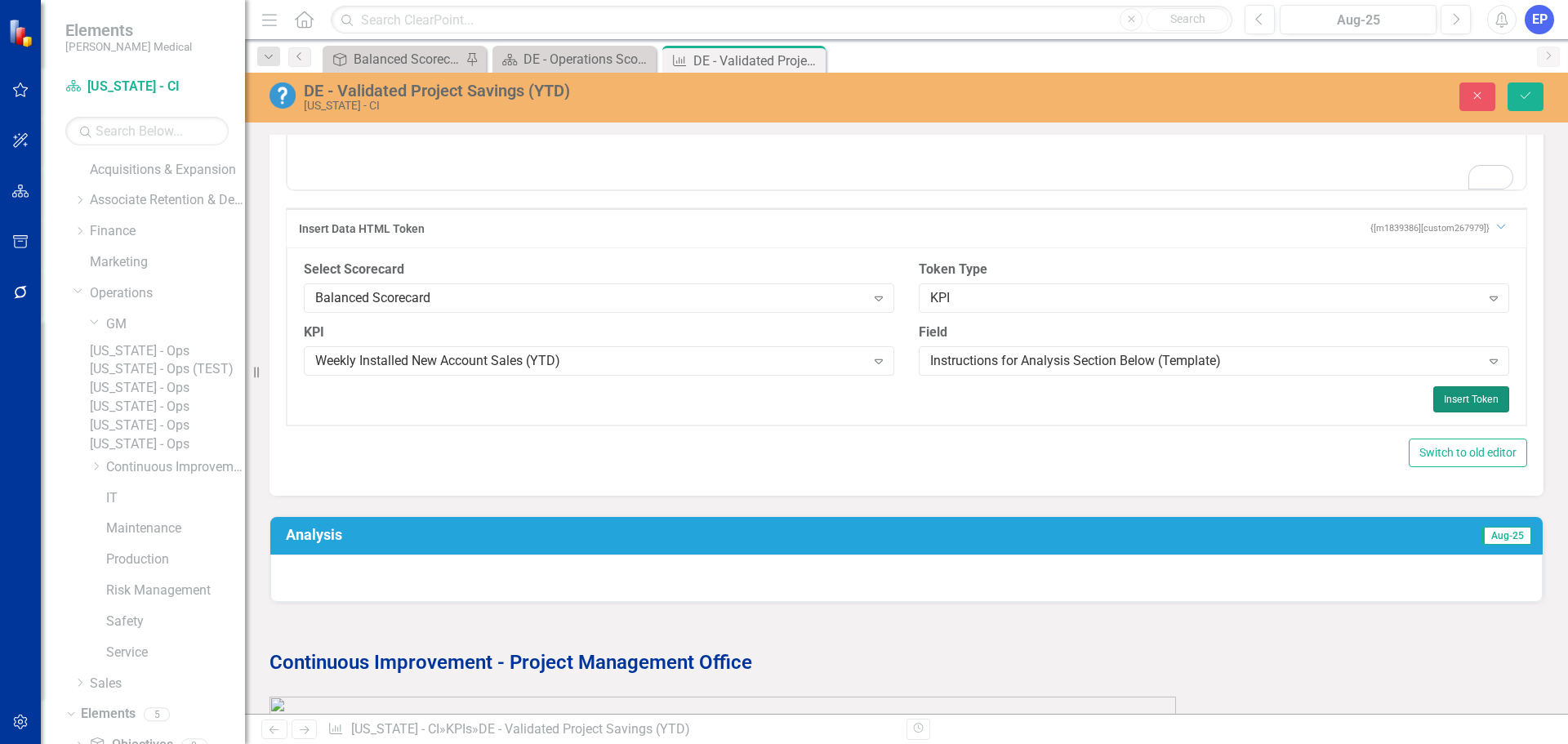
click at [1469, 412] on button "Insert Token" at bounding box center [1471, 399] width 76 height 26
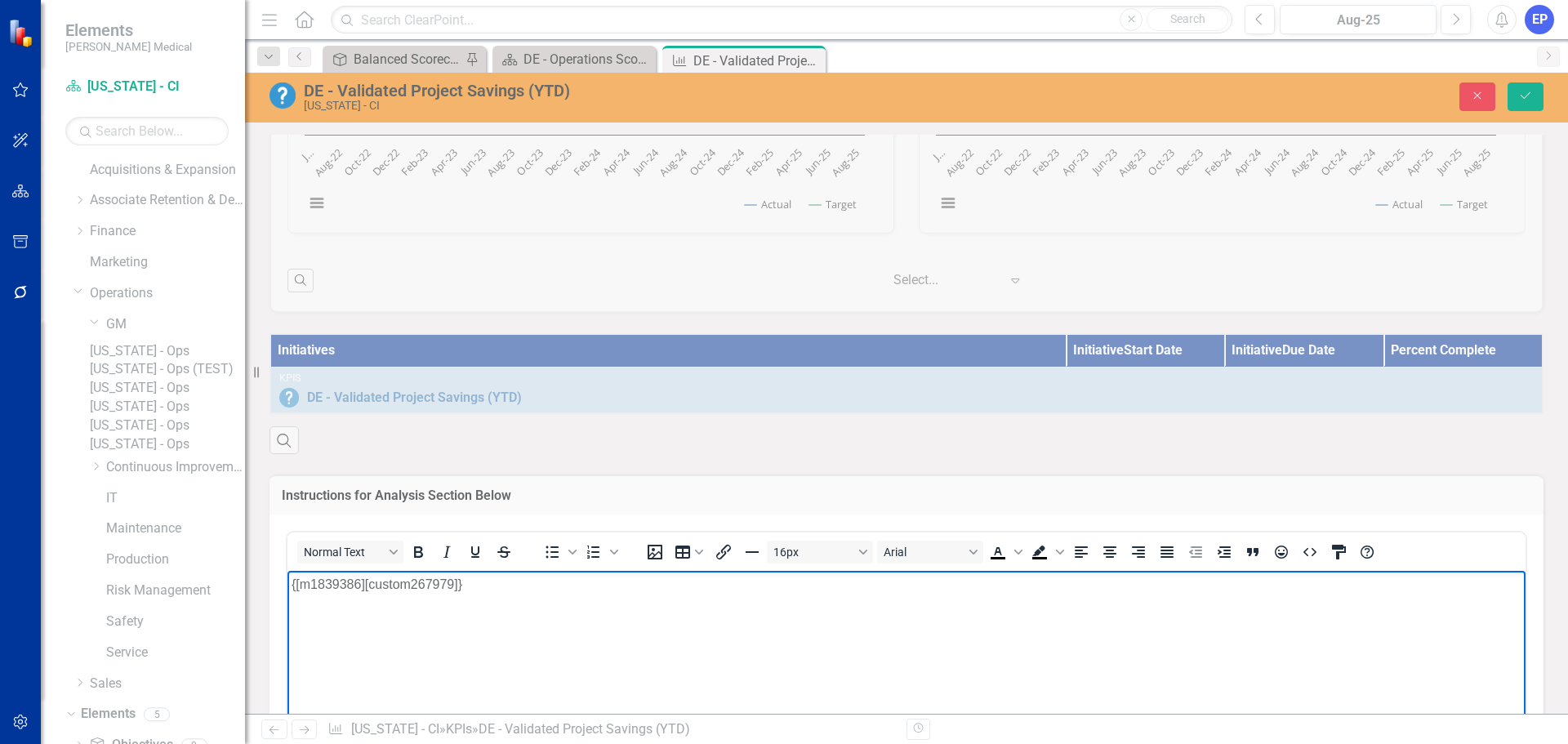
scroll to position [816, 0]
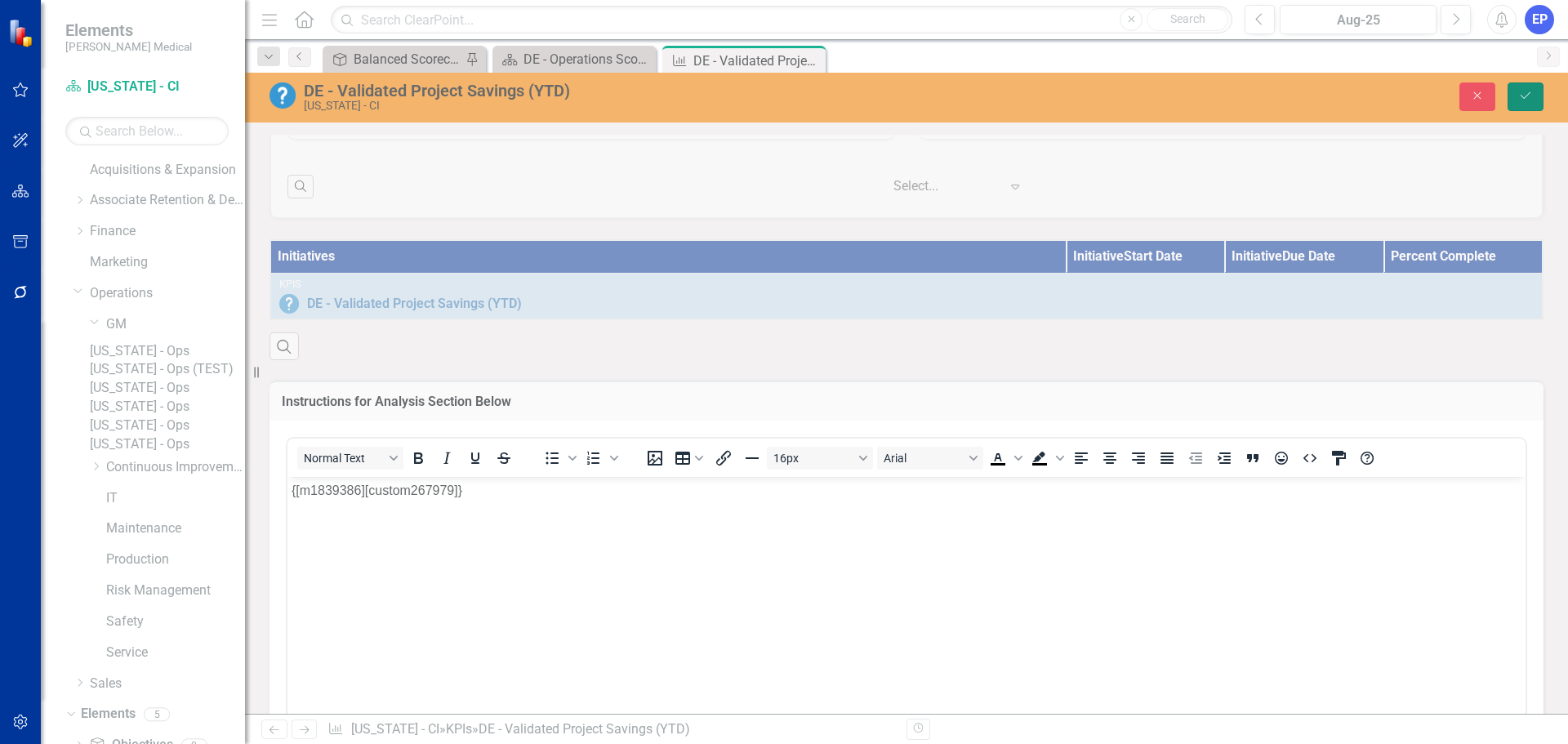
click at [1520, 96] on icon "submit" at bounding box center [1525, 95] width 10 height 6
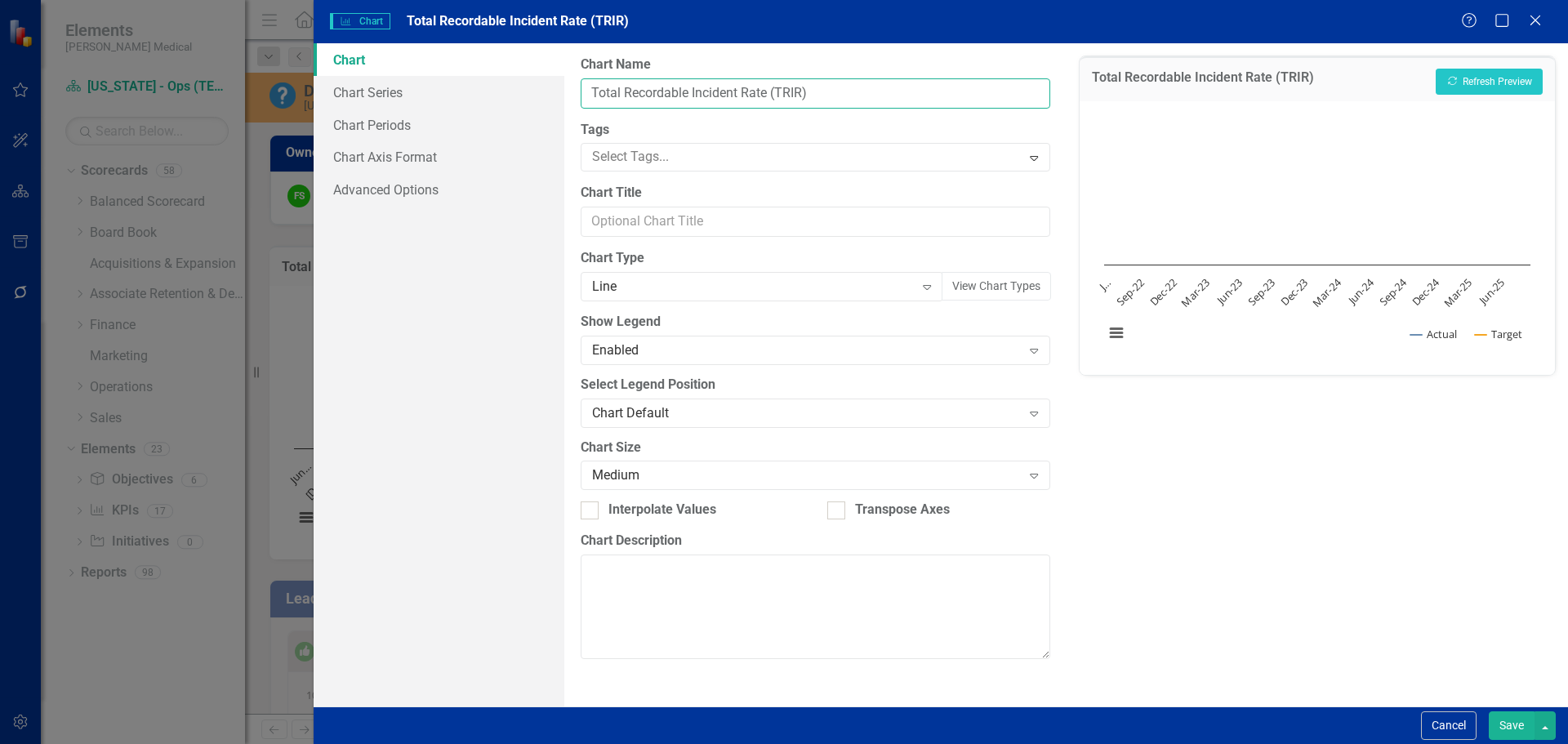
click at [593, 96] on input "Total Recordable Incident Rate (TRIR)" at bounding box center [815, 93] width 468 height 30
type input "DE - Total Recordable Incident Rate (TRIR)"
click at [1495, 738] on button "Save" at bounding box center [1511, 725] width 46 height 28
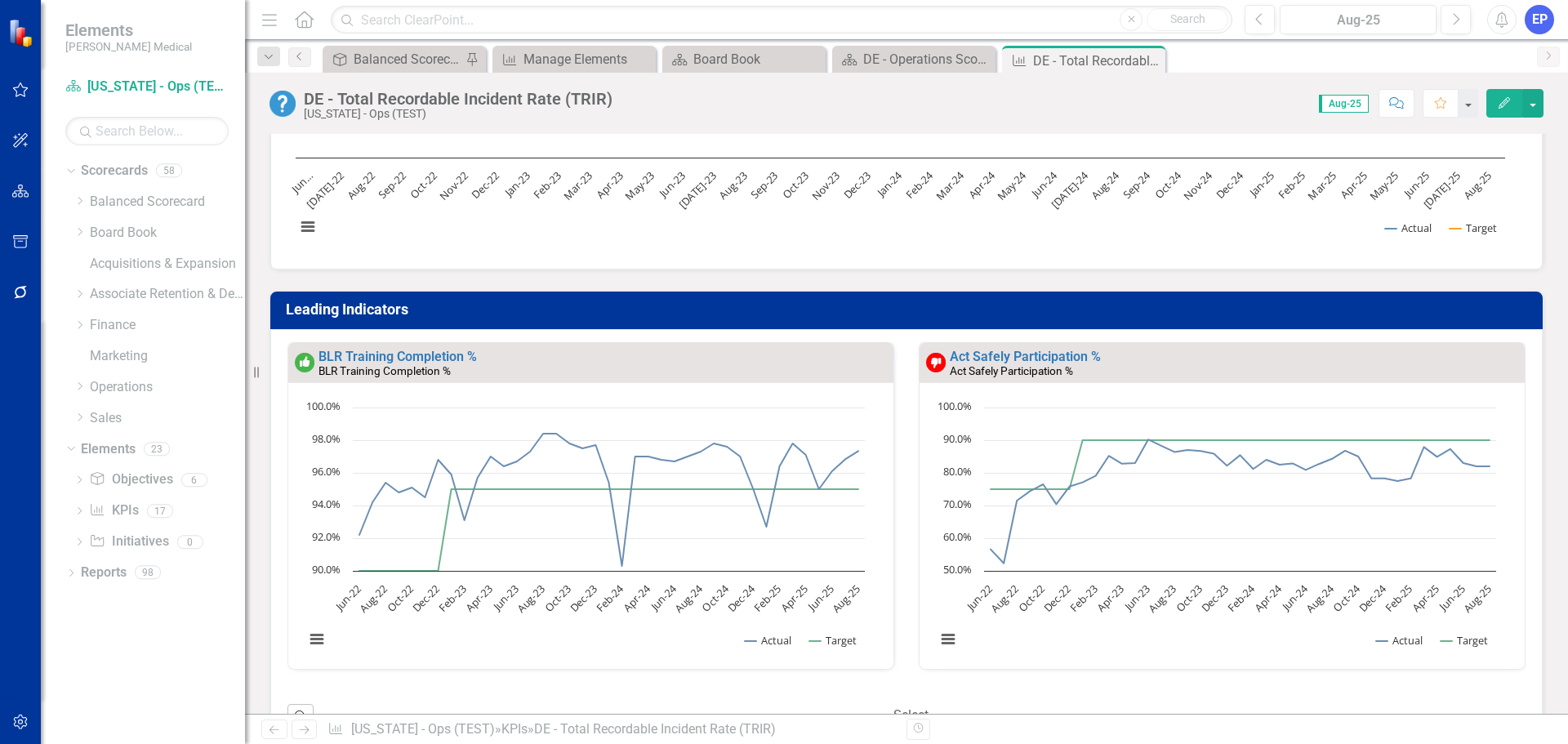
scroll to position [327, 0]
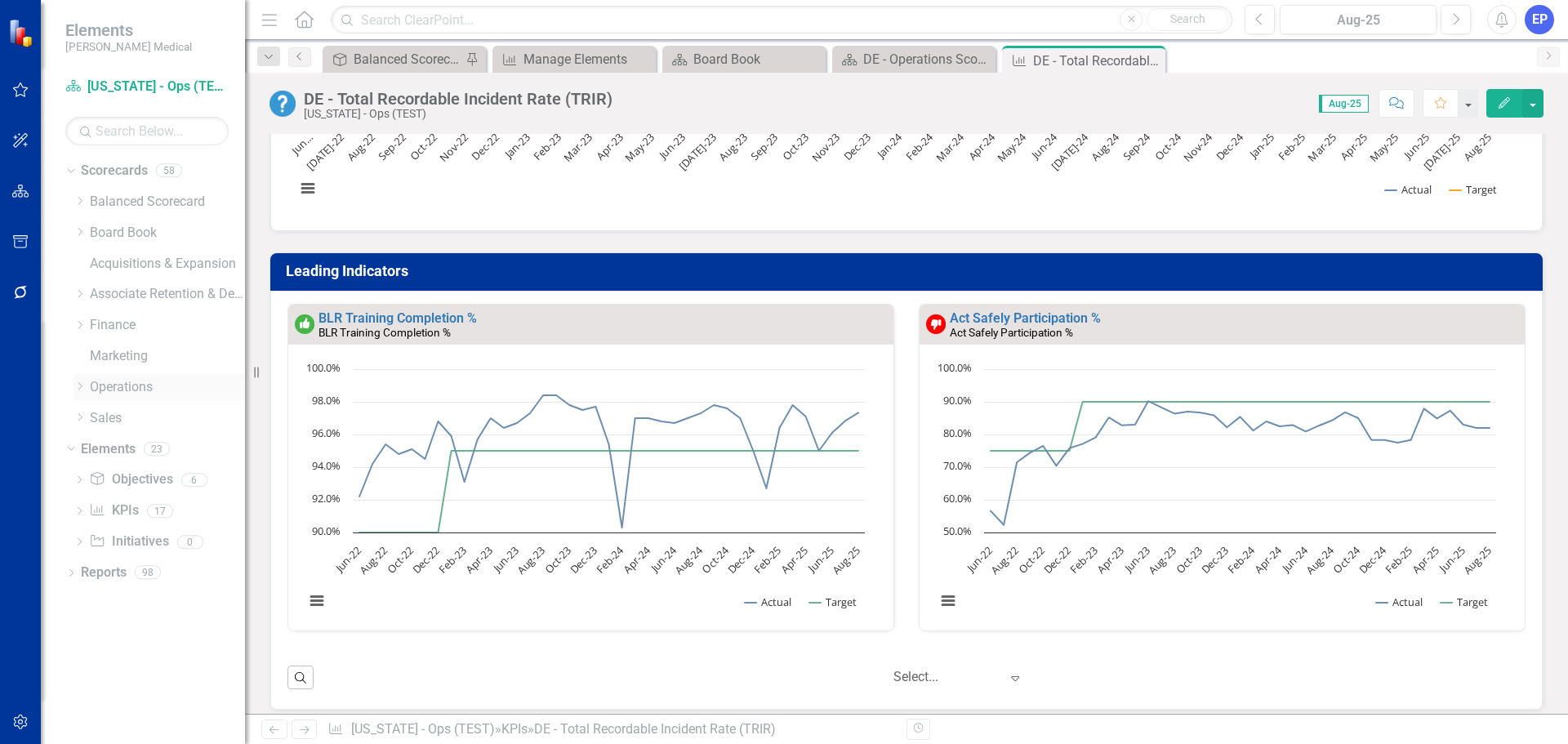
click at [76, 385] on icon "Dropdown" at bounding box center [79, 386] width 12 height 10
click at [96, 447] on icon "Dropdown" at bounding box center [96, 448] width 12 height 10
click at [96, 447] on icon at bounding box center [95, 446] width 8 height 4
click at [99, 449] on icon "Dropdown" at bounding box center [96, 448] width 12 height 10
click at [96, 449] on icon "Dropdown" at bounding box center [95, 445] width 10 height 12
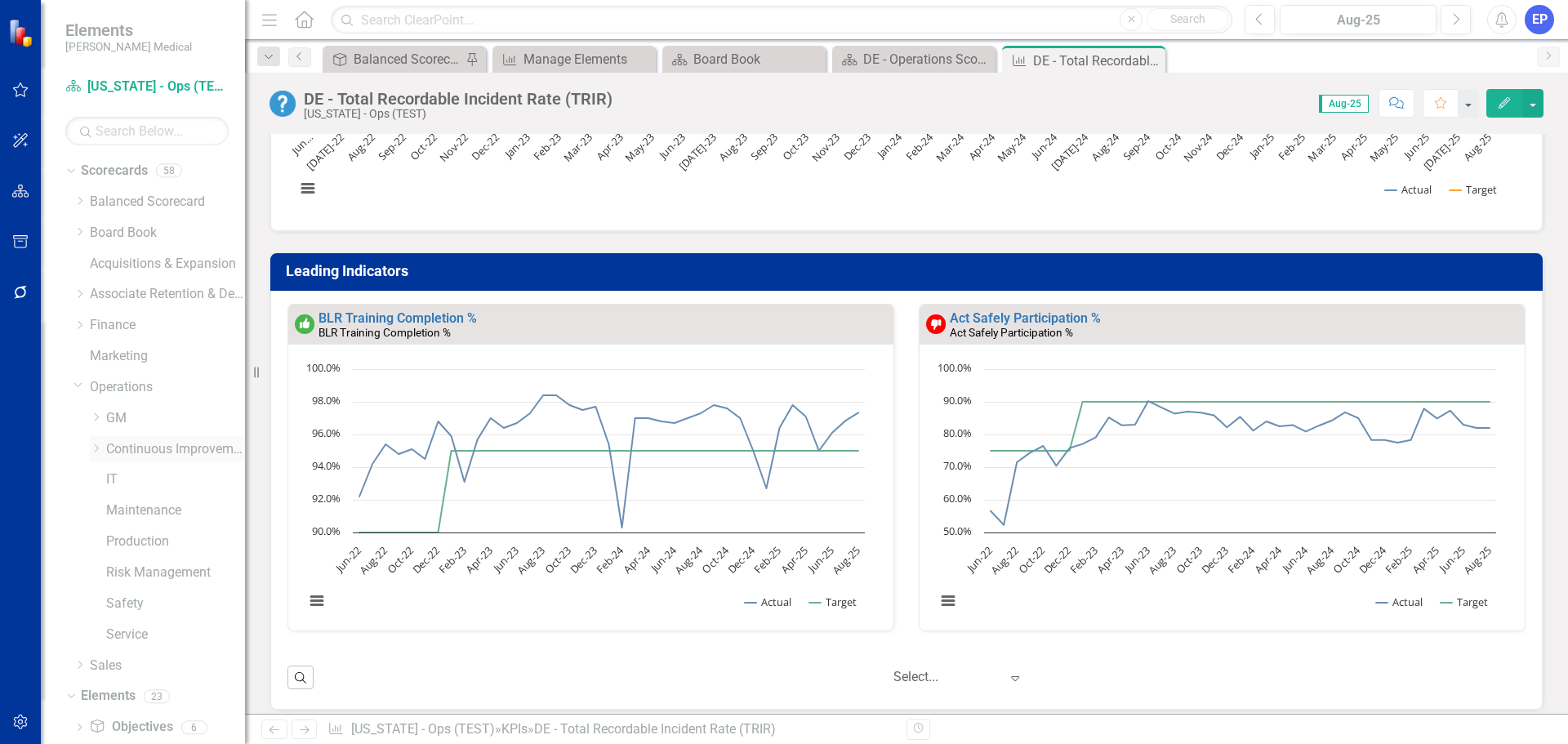
click at [136, 442] on link "Continuous Improvement" at bounding box center [175, 449] width 139 height 18
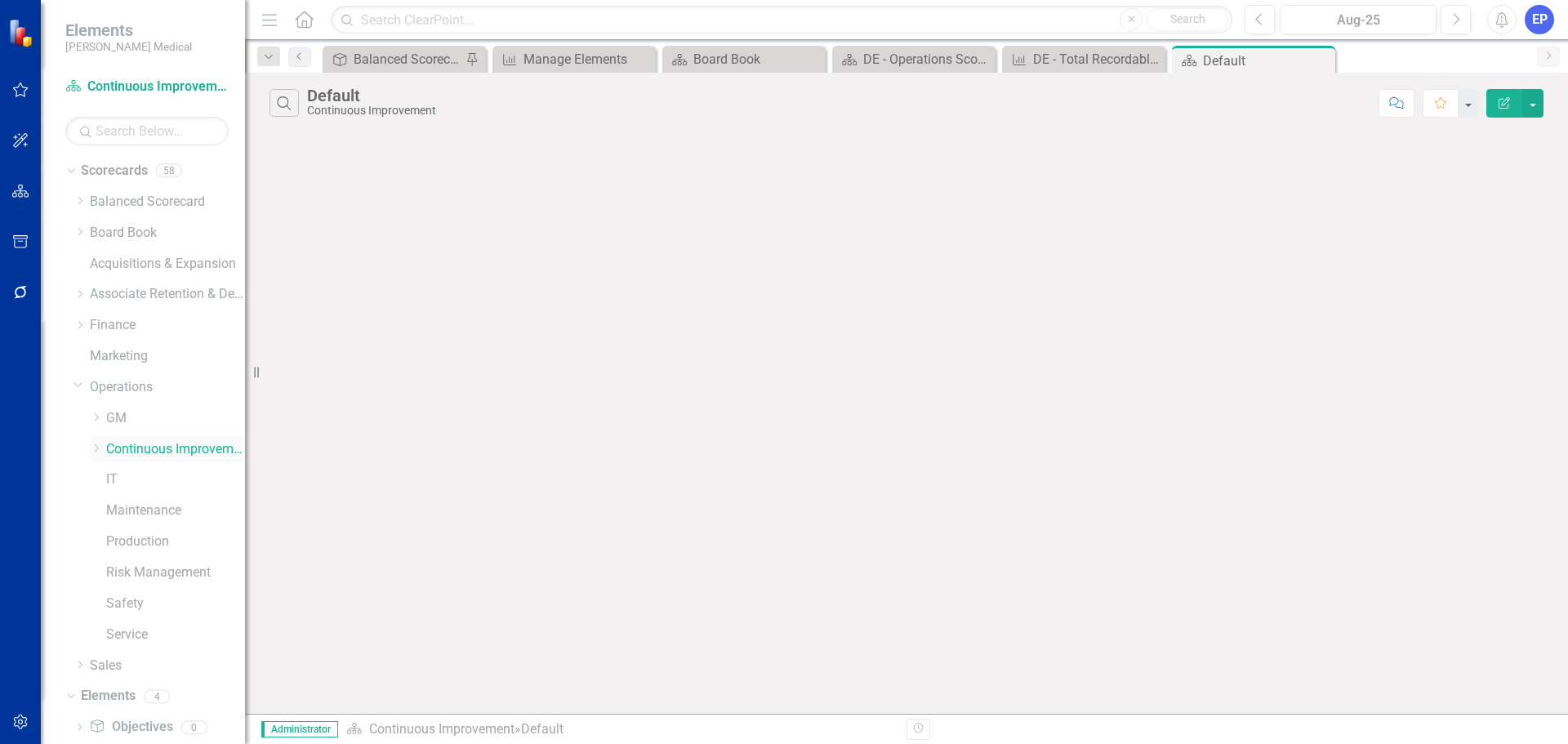
click at [96, 452] on icon at bounding box center [96, 448] width 4 height 8
click at [130, 174] on link "Scorecards" at bounding box center [114, 171] width 67 height 18
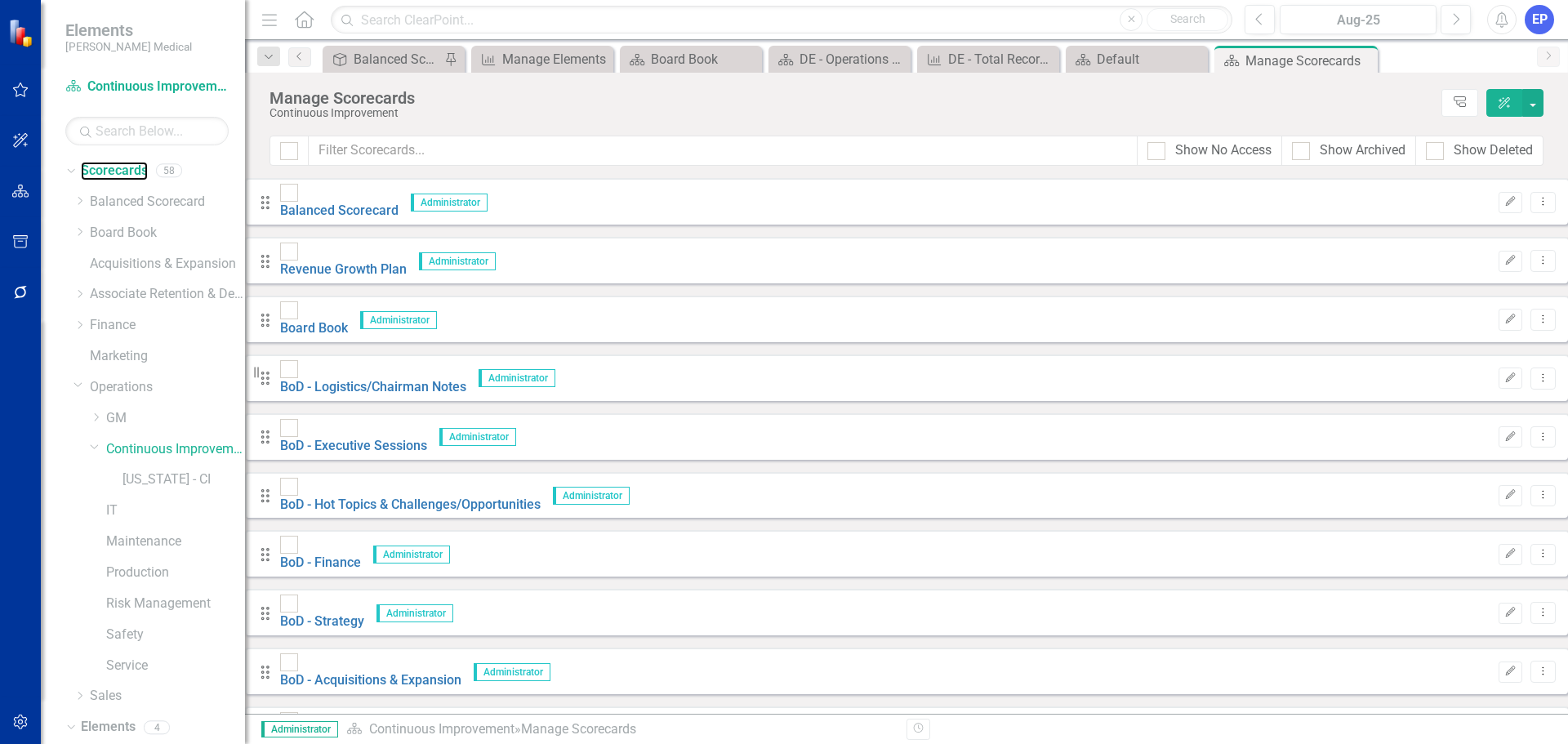
scroll to position [2204, 0]
click at [1426, 314] on link "Copy Duplicate Scorecard" at bounding box center [1436, 314] width 180 height 30
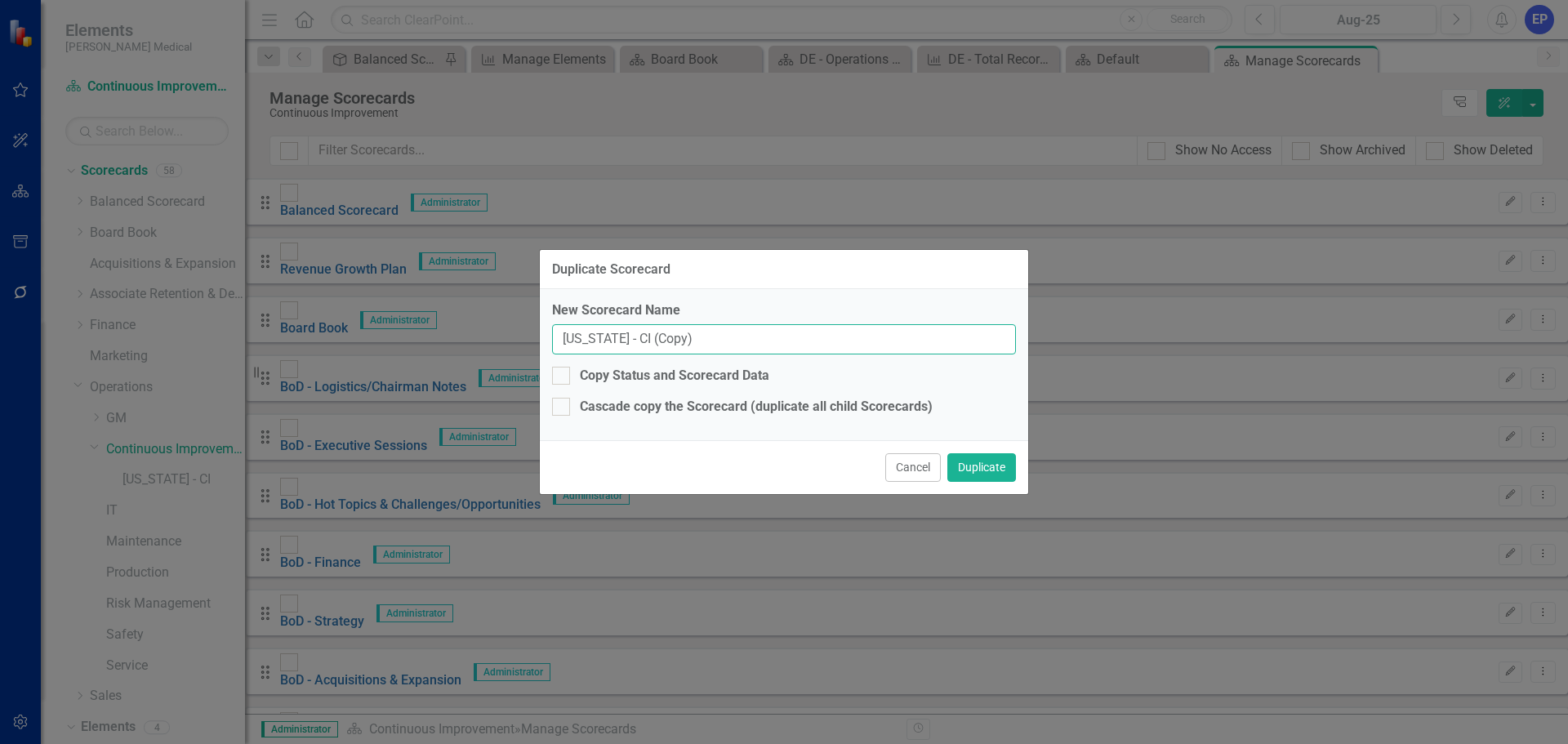
click at [617, 339] on input "[US_STATE] - CI (Copy)" at bounding box center [784, 339] width 464 height 30
click at [628, 336] on input "[US_STATE] - CI (Copy)" at bounding box center [784, 339] width 464 height 30
type input "[US_STATE] - Safety"
click at [990, 463] on button "Duplicate" at bounding box center [981, 467] width 69 height 28
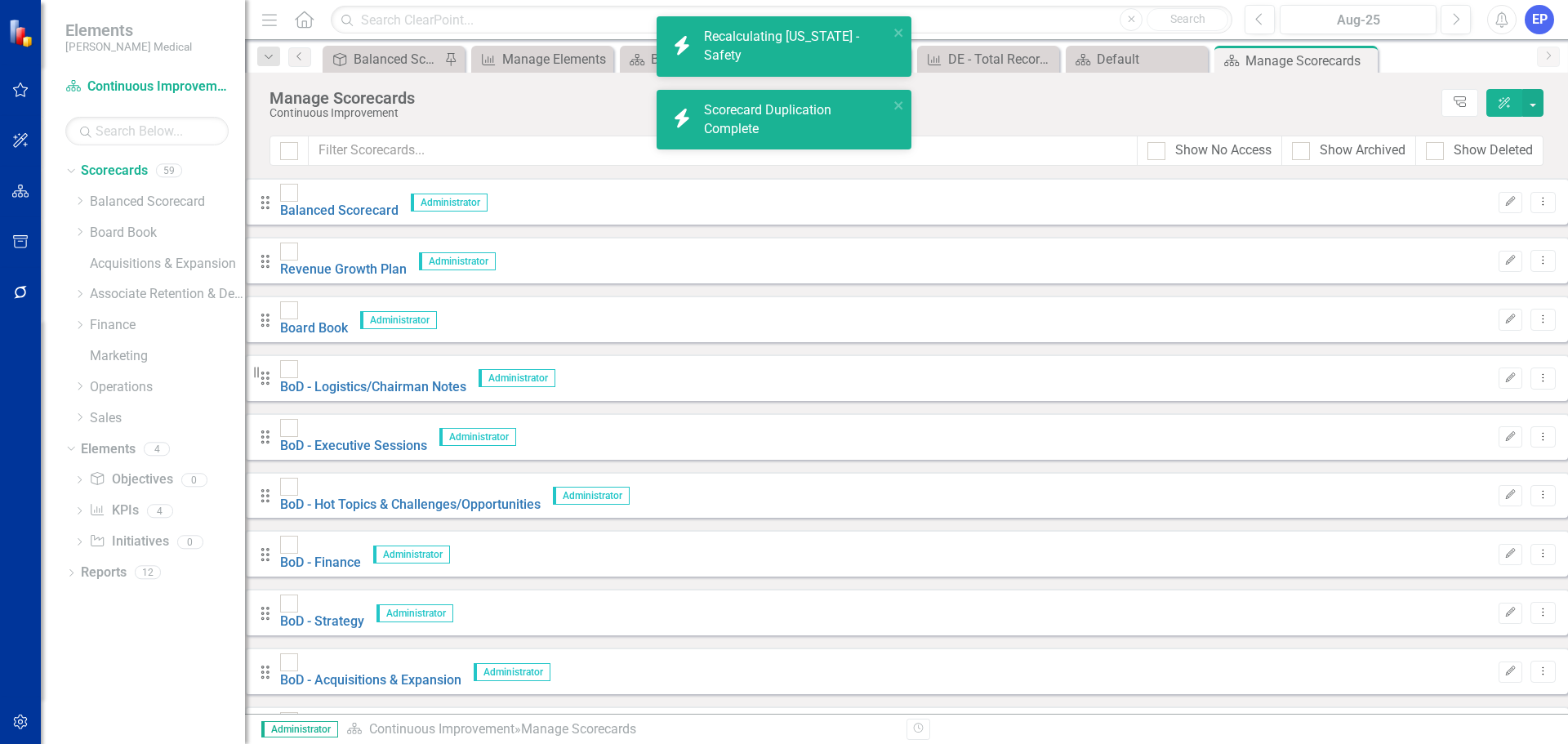
scroll to position [2123, 0]
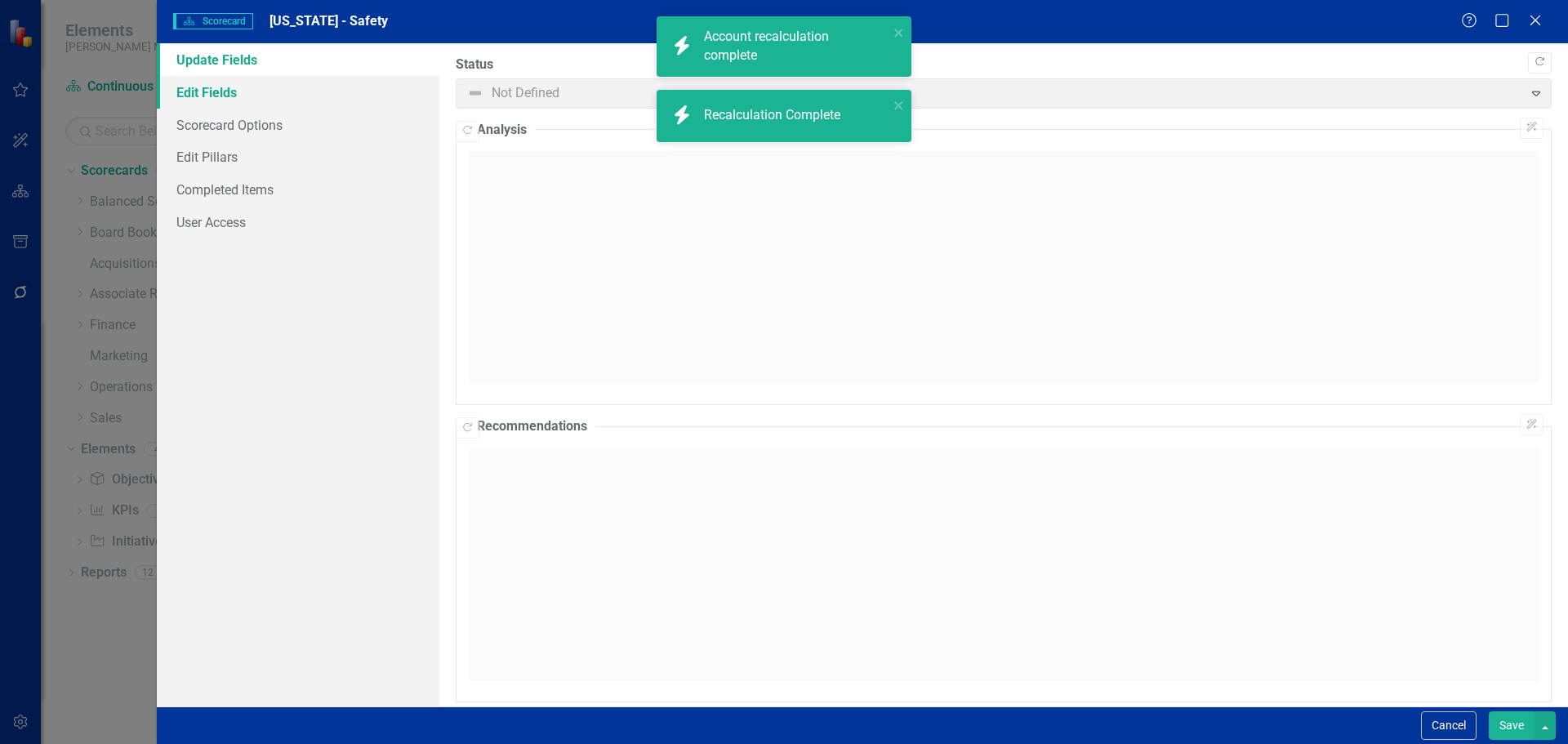
click at [220, 99] on link "Edit Fields" at bounding box center [299, 93] width 283 height 33
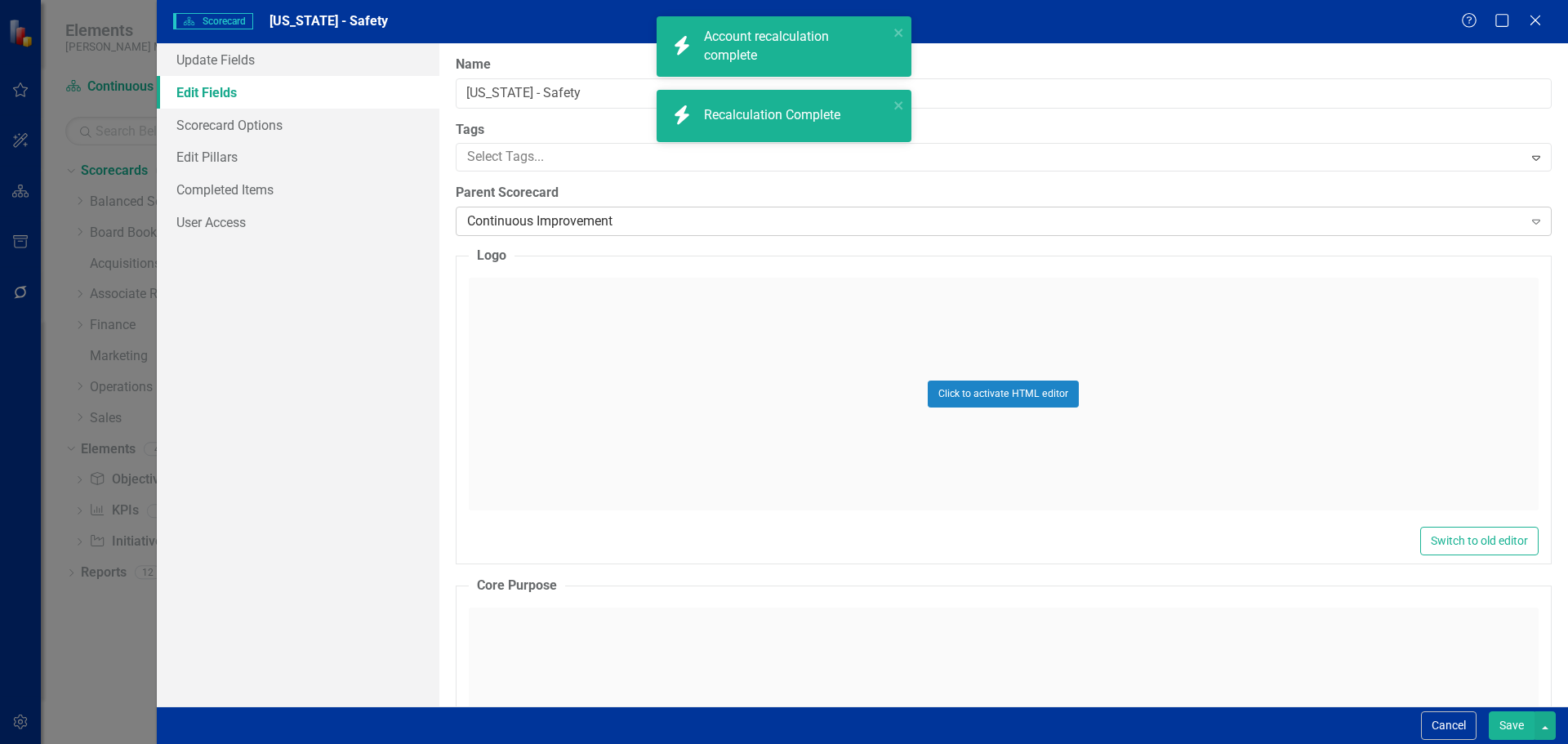
click at [487, 219] on div "Continuous Improvement" at bounding box center [994, 221] width 1055 height 18
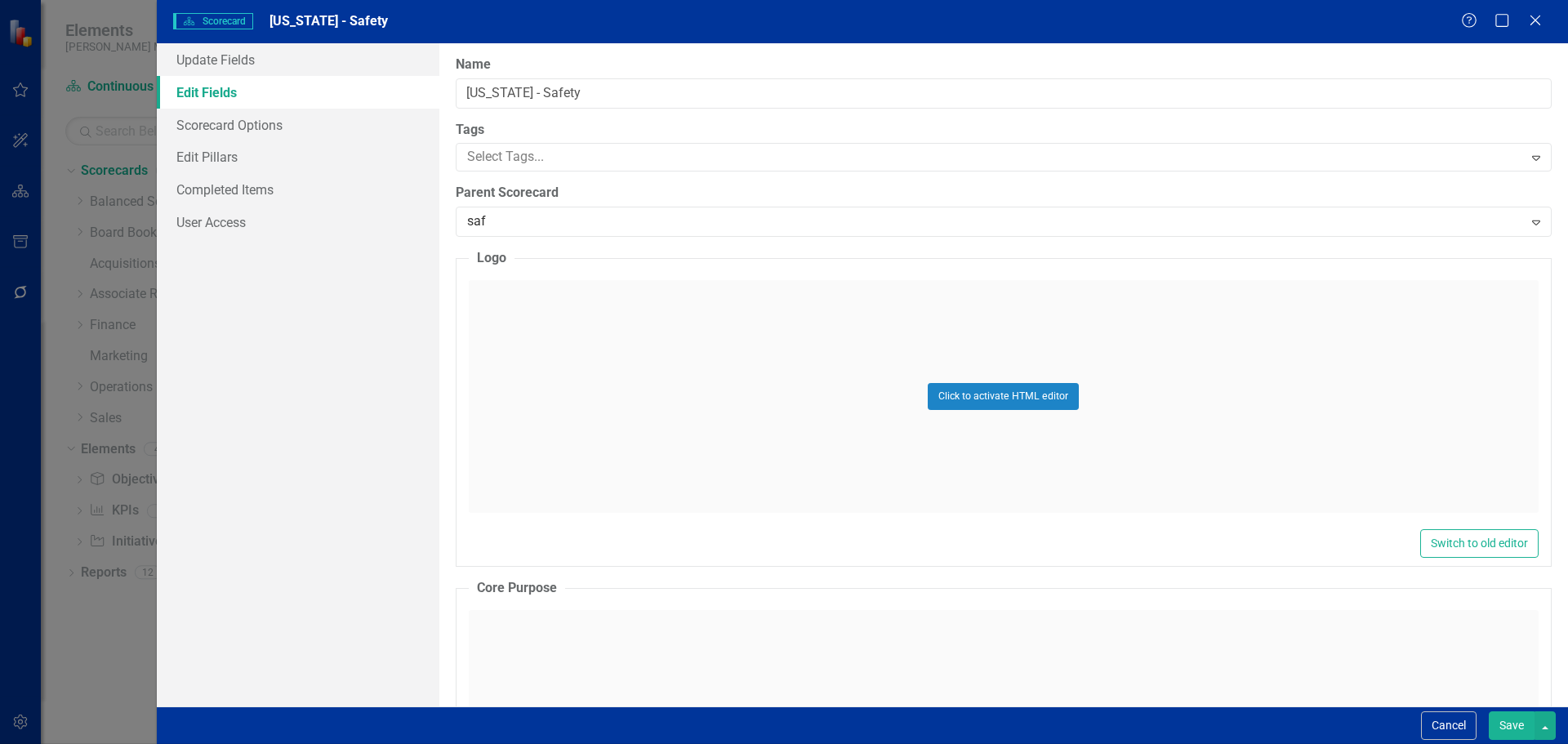
scroll to position [0, 0]
type input "[PERSON_NAME]"
click at [239, 62] on link "Update Fields" at bounding box center [299, 60] width 283 height 33
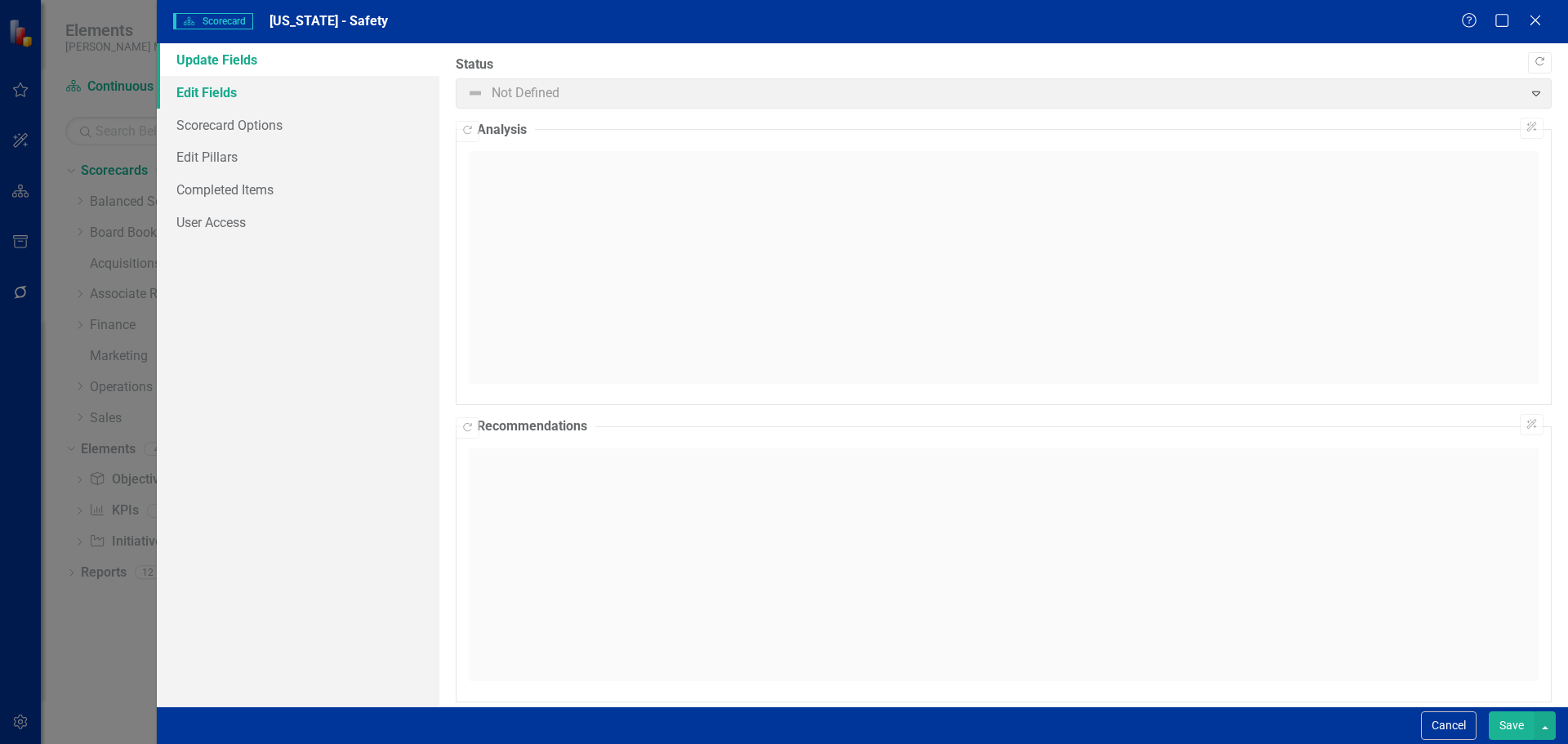
click at [231, 89] on link "Edit Fields" at bounding box center [299, 93] width 283 height 33
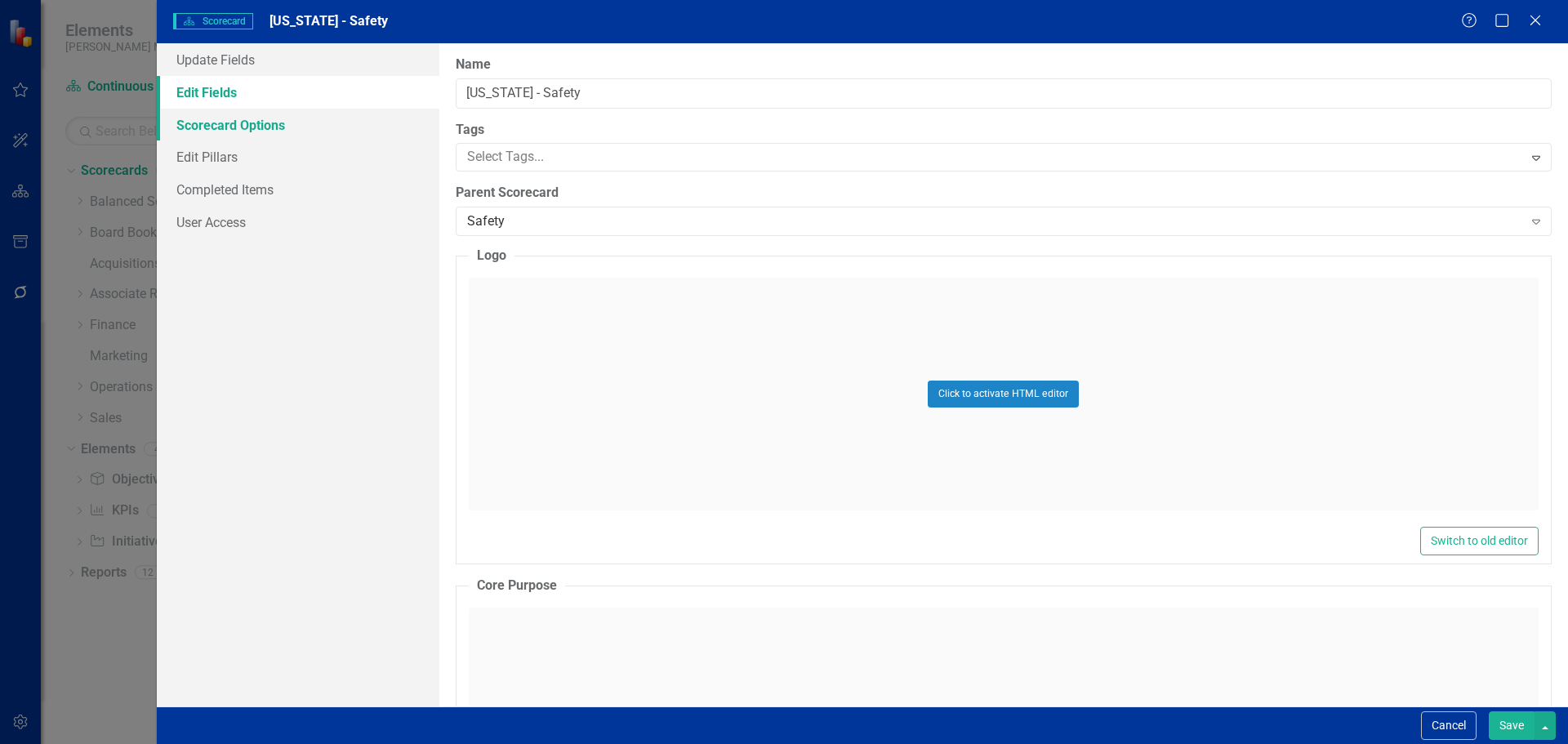
click at [224, 128] on link "Scorecard Options" at bounding box center [299, 125] width 283 height 33
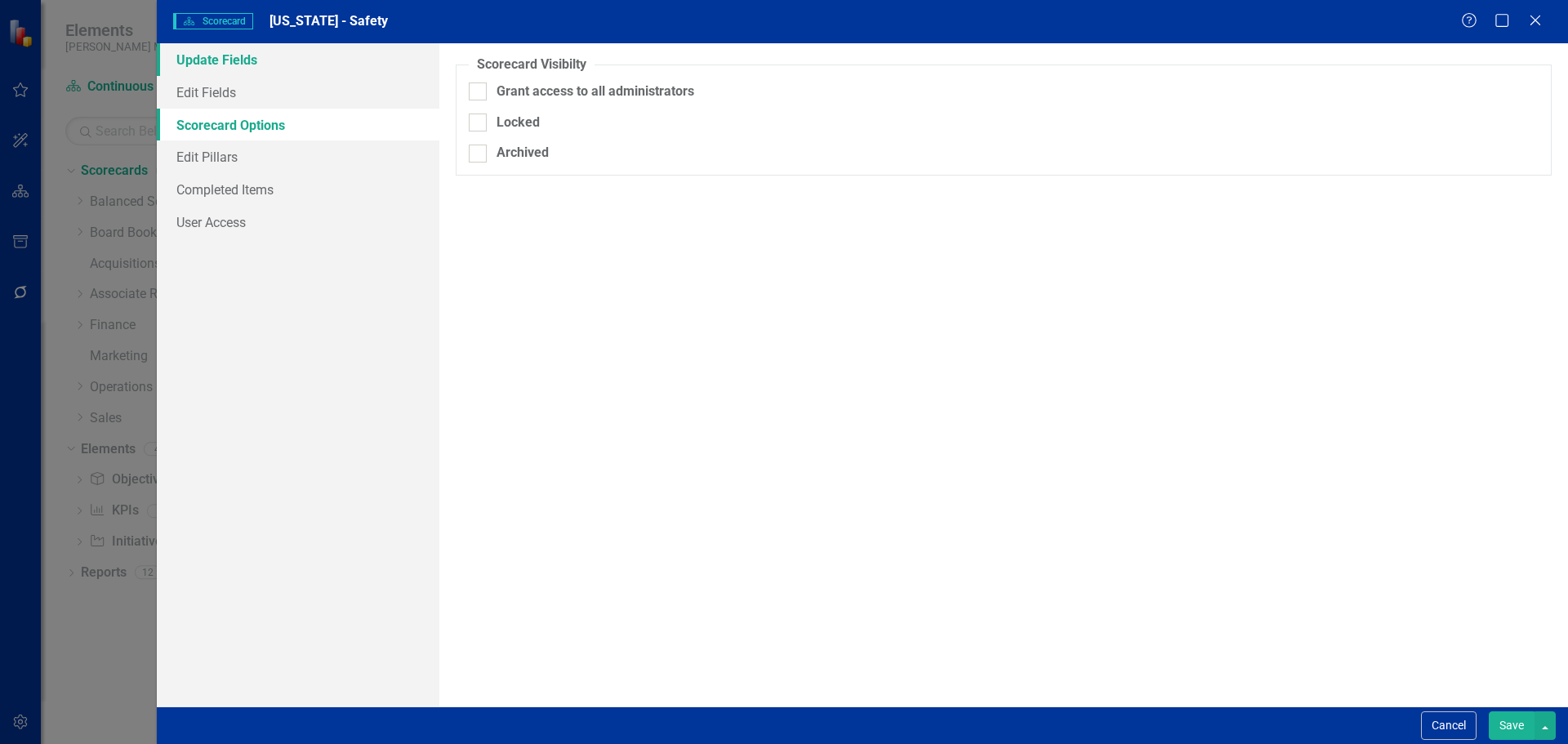
click at [216, 69] on link "Update Fields" at bounding box center [299, 60] width 283 height 33
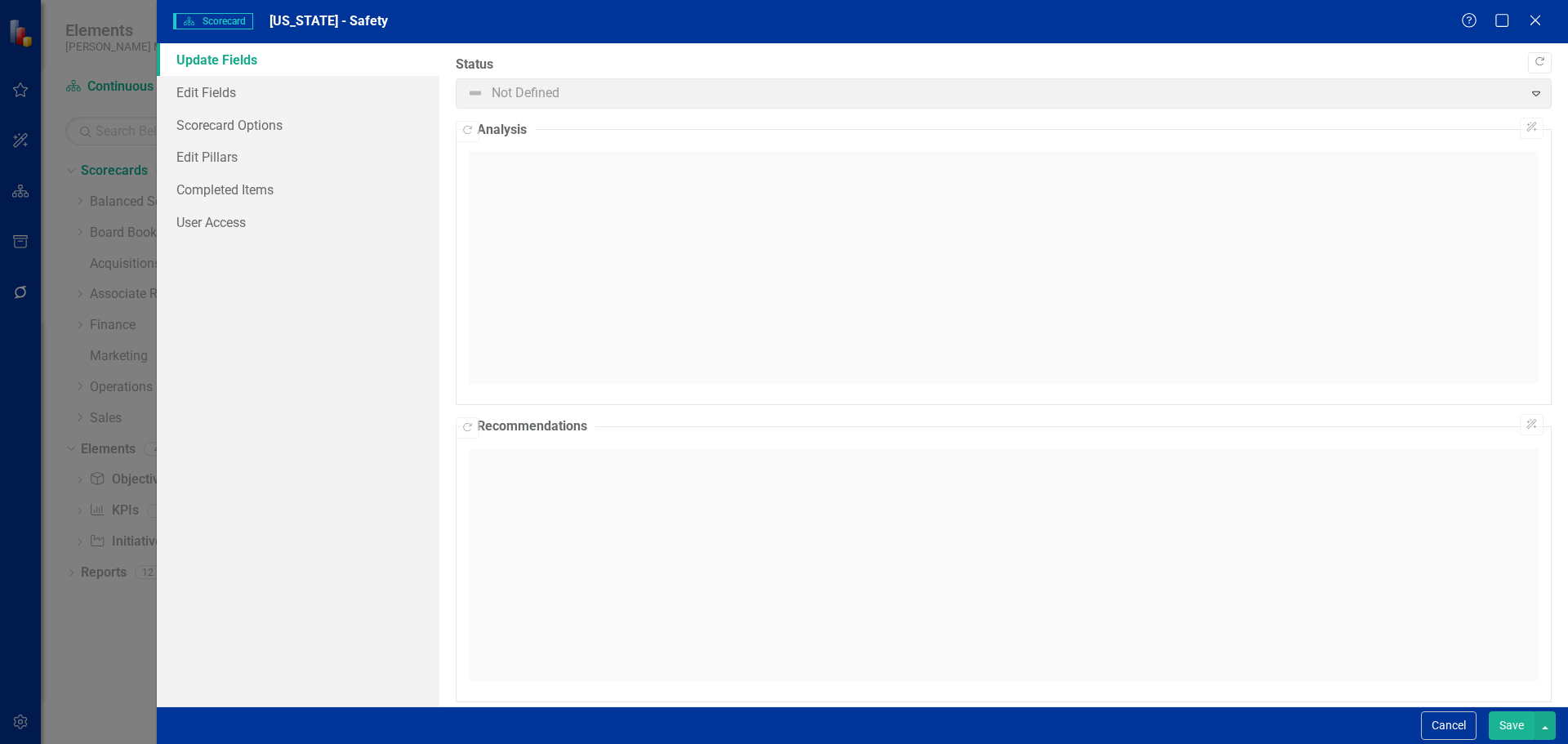
click at [1509, 715] on button "Save" at bounding box center [1511, 725] width 46 height 28
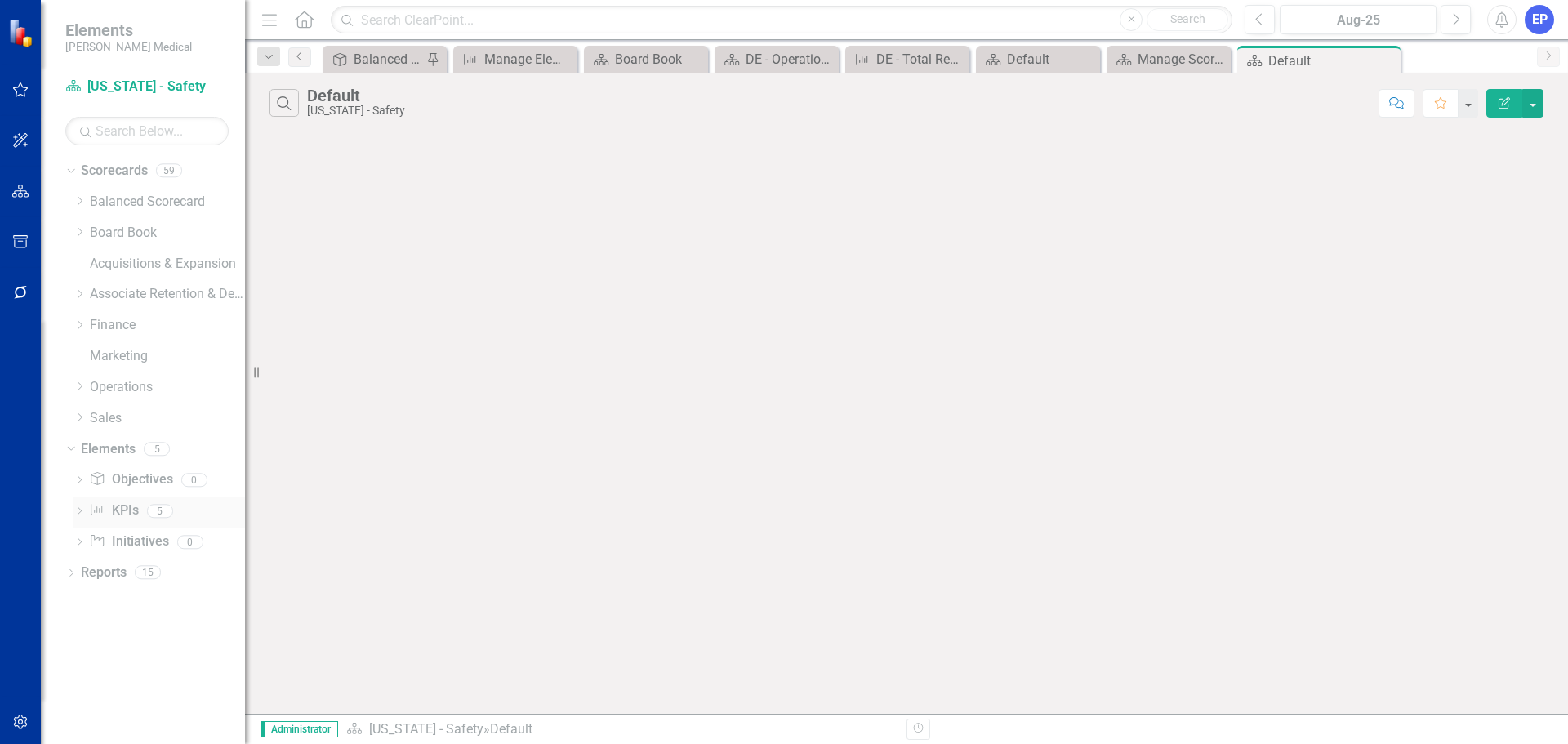
click at [123, 500] on div "KPI KPIs" at bounding box center [113, 510] width 49 height 27
click at [144, 511] on div "KPI KPIs 5" at bounding box center [167, 513] width 156 height 31
click at [120, 511] on link "KPI KPIs" at bounding box center [113, 511] width 49 height 18
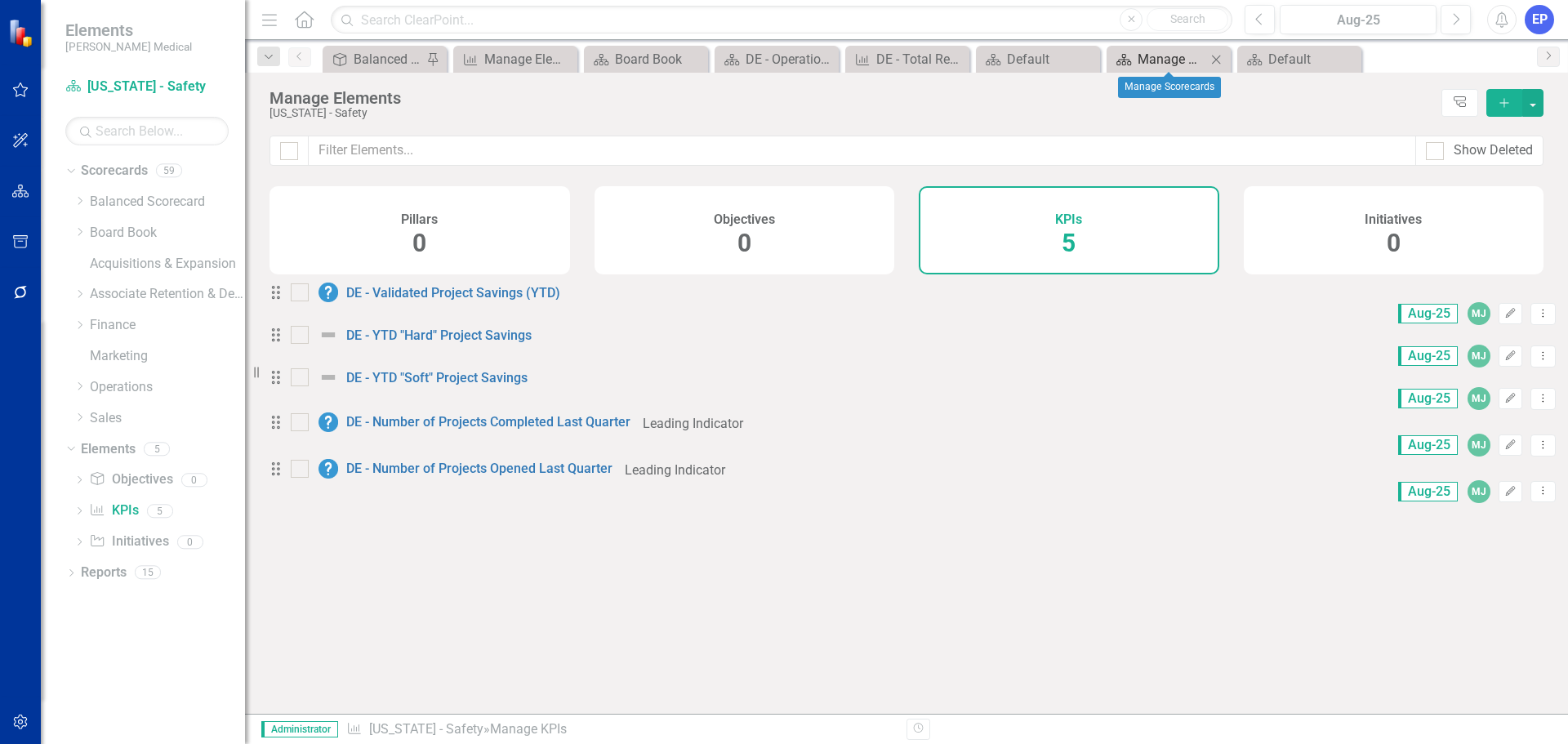
click at [1179, 58] on div "Manage Scorecards" at bounding box center [1171, 59] width 69 height 20
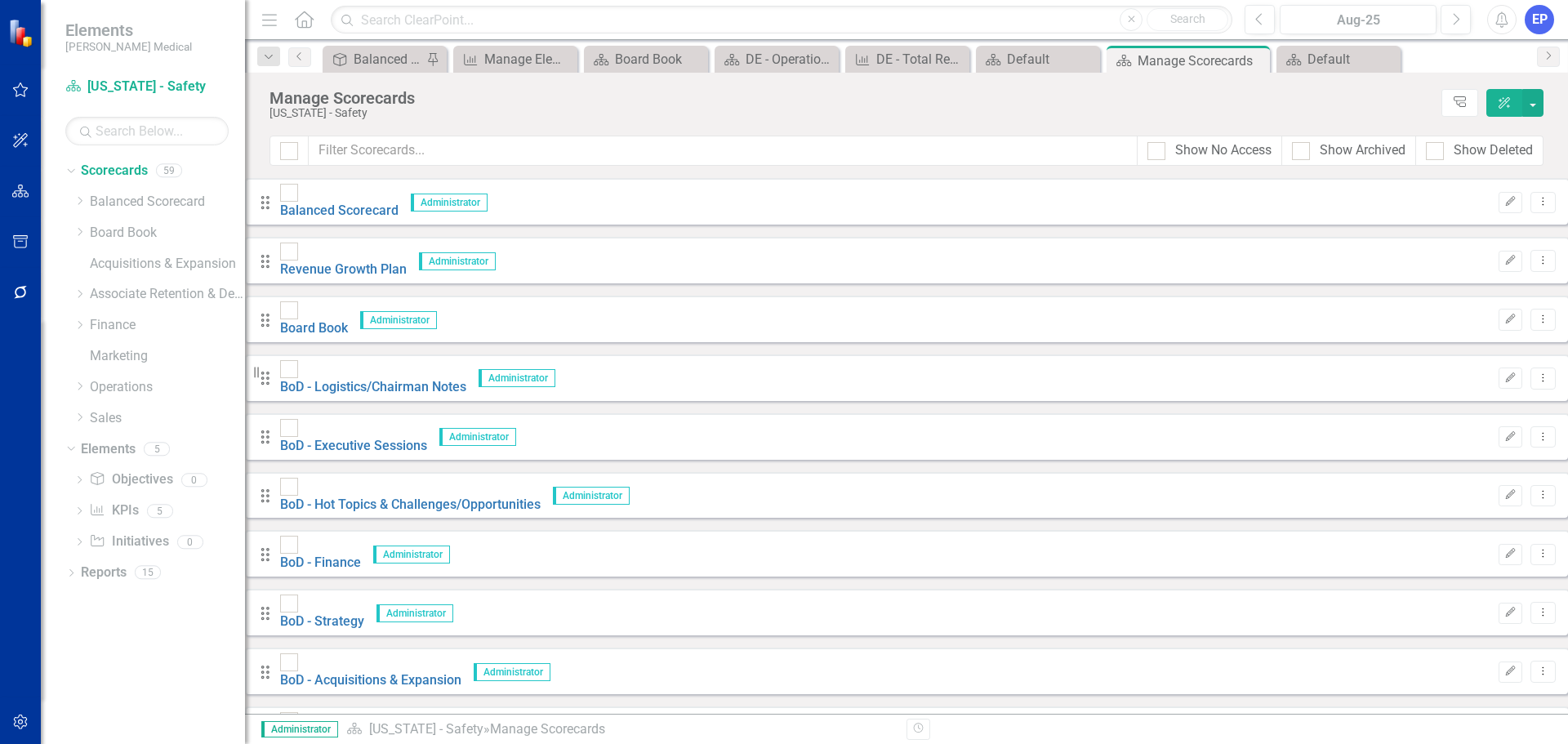
click at [1024, 45] on div "Dropdown Search Objective Balanced Scorecard (Daily Huddle) Pin KPI Manage Elem…" at bounding box center [907, 57] width 1323 height 33
click at [1032, 55] on div "Default" at bounding box center [1041, 59] width 69 height 20
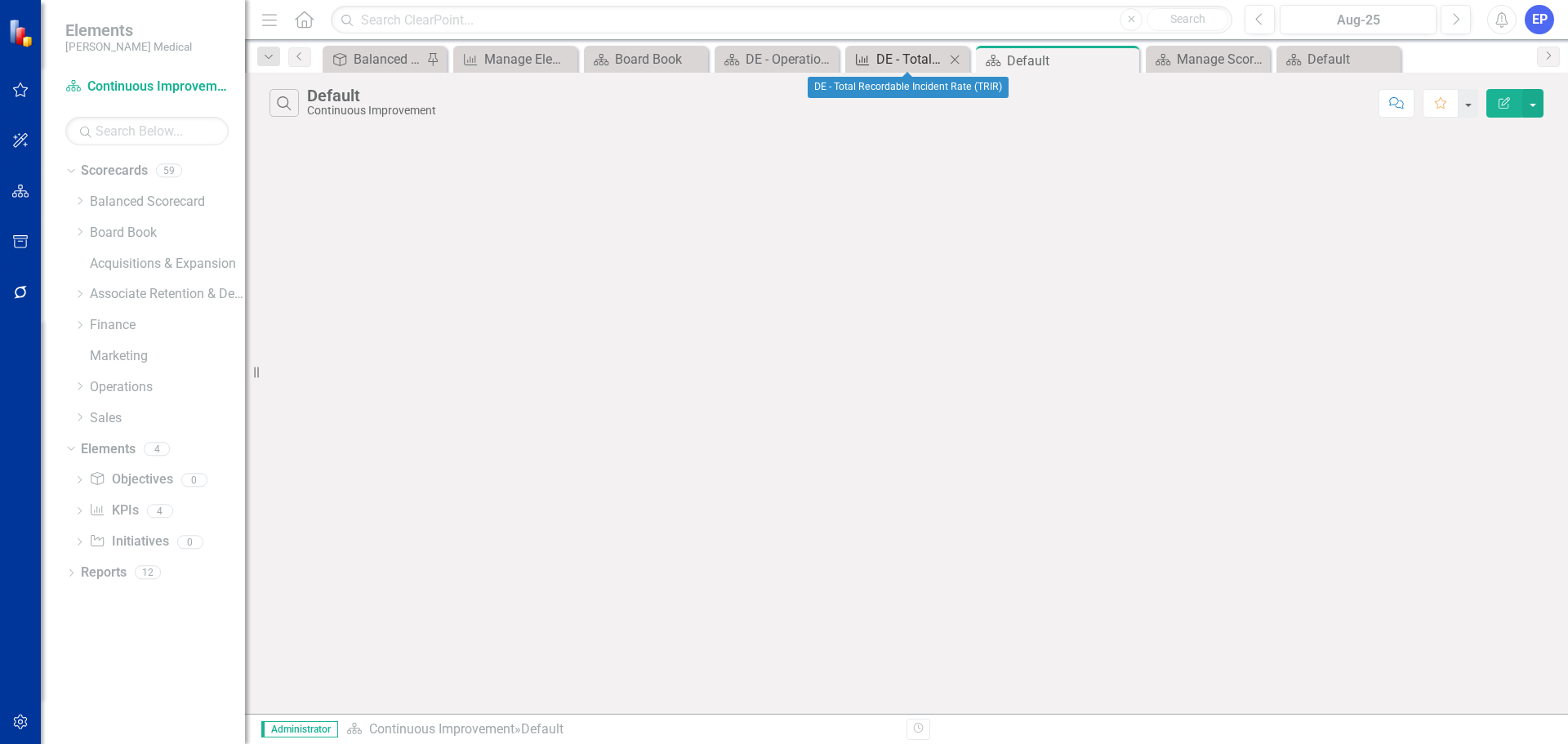
click at [900, 57] on div "DE - Total Recordable Incident Rate (TRIR)" at bounding box center [910, 59] width 69 height 20
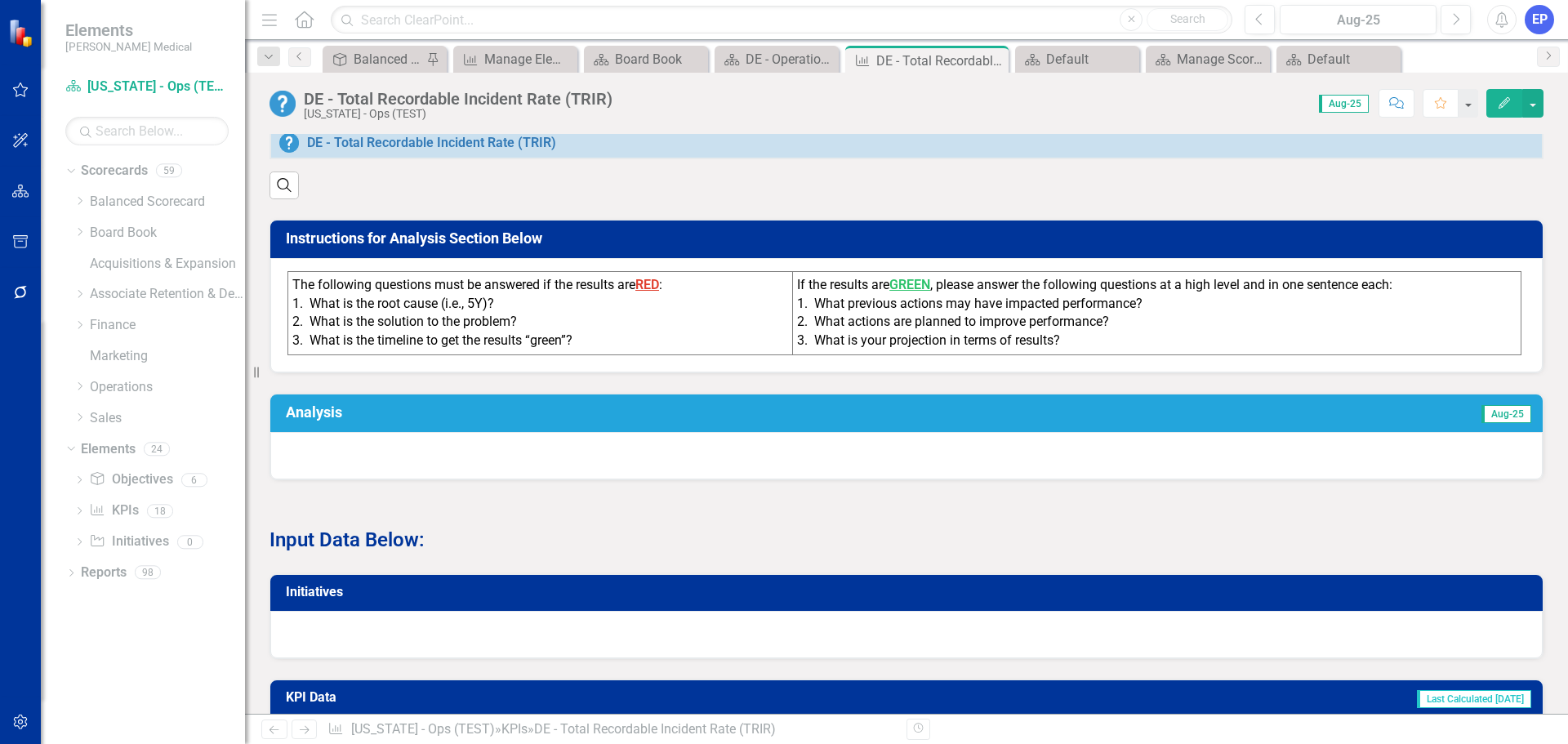
scroll to position [980, 0]
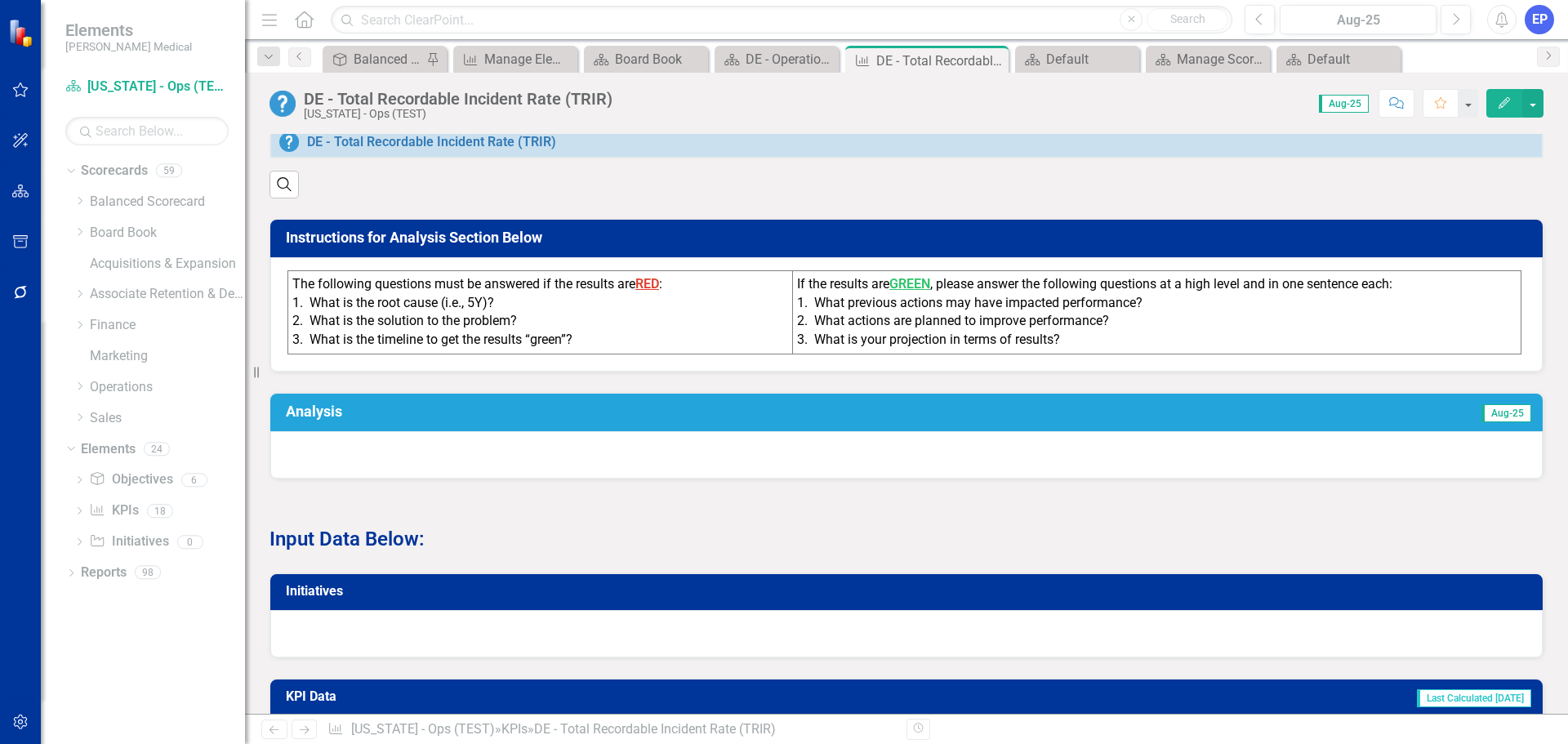
click at [800, 331] on div "2. What actions are planned to improve performance?" at bounding box center [1156, 321] width 719 height 18
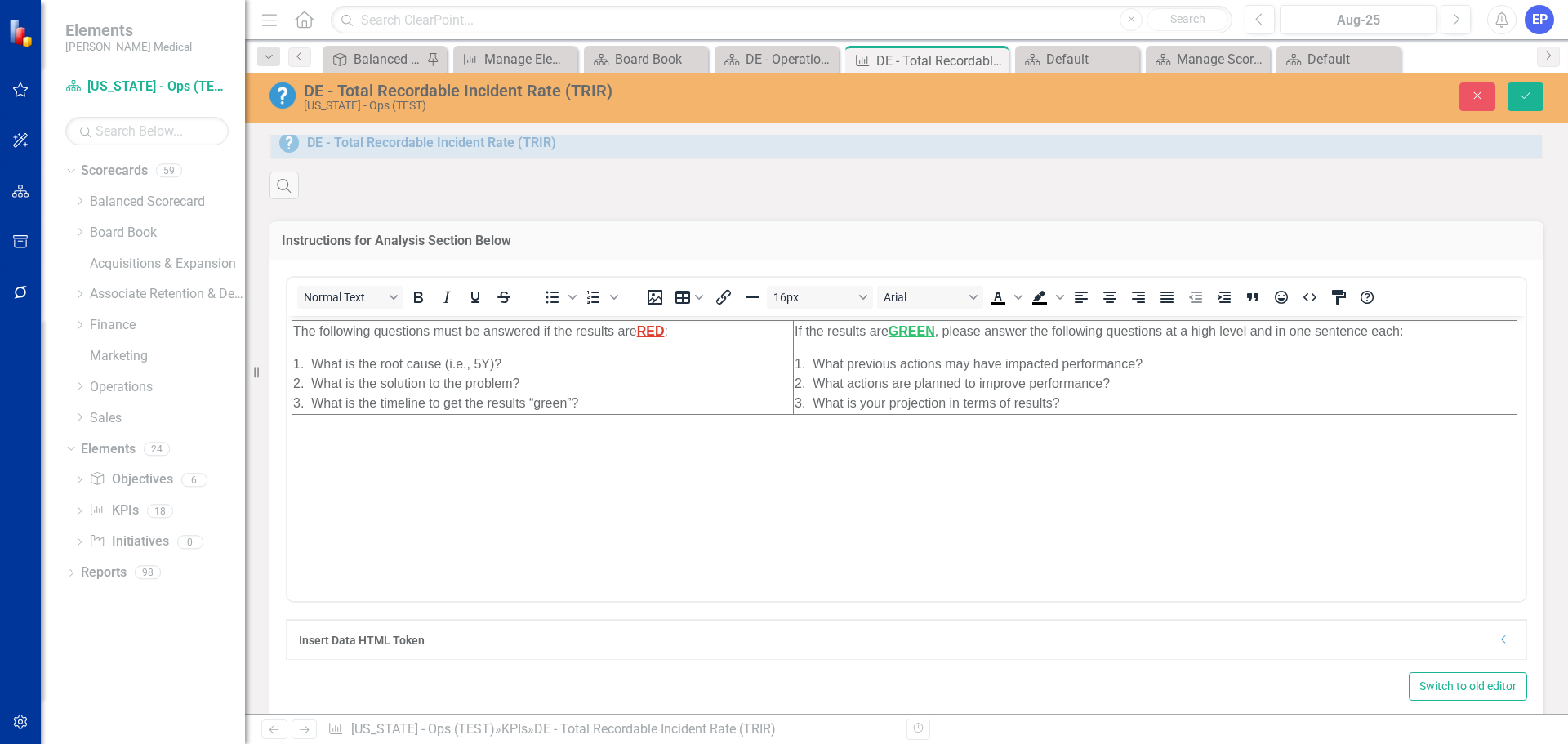
scroll to position [0, 0]
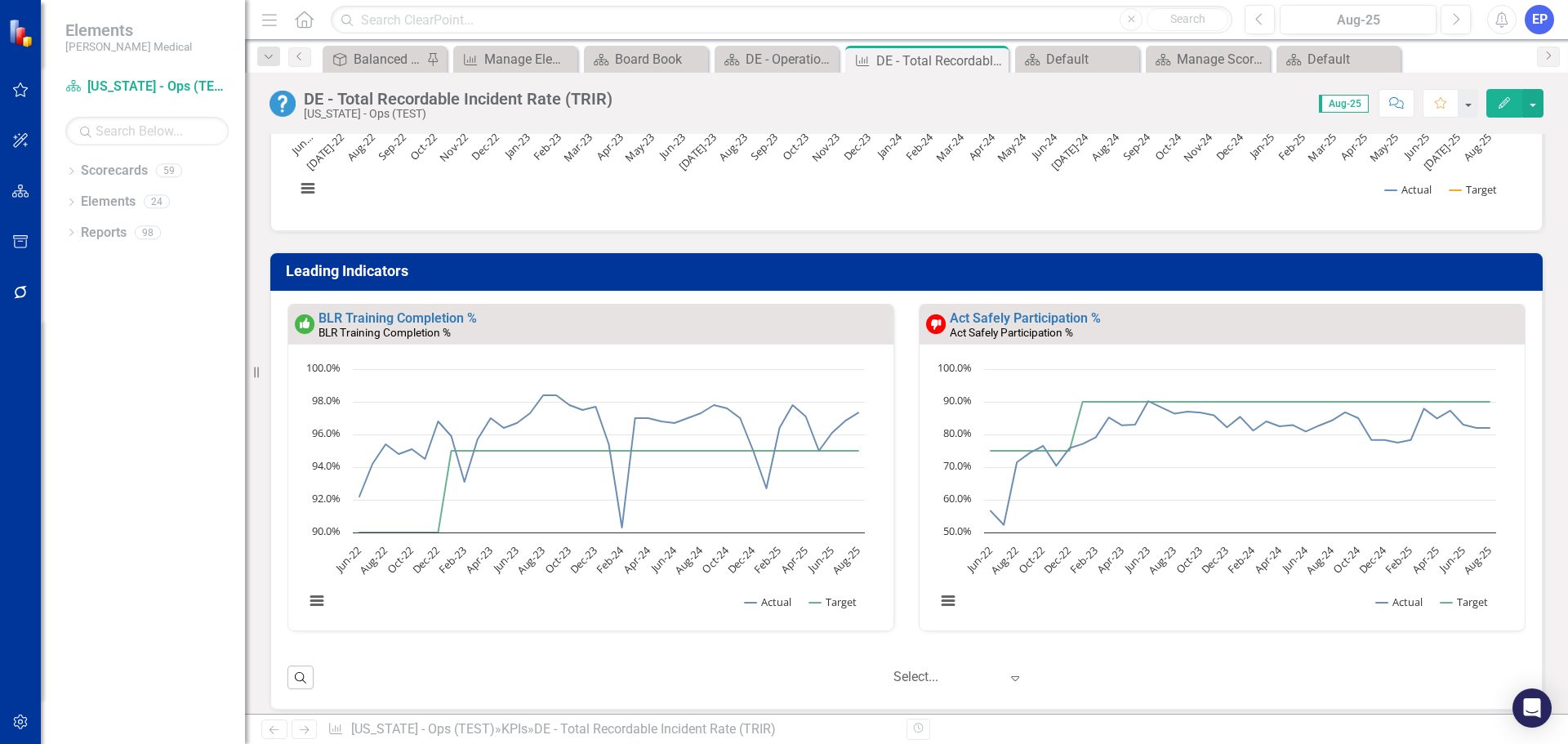
scroll to position [735, 0]
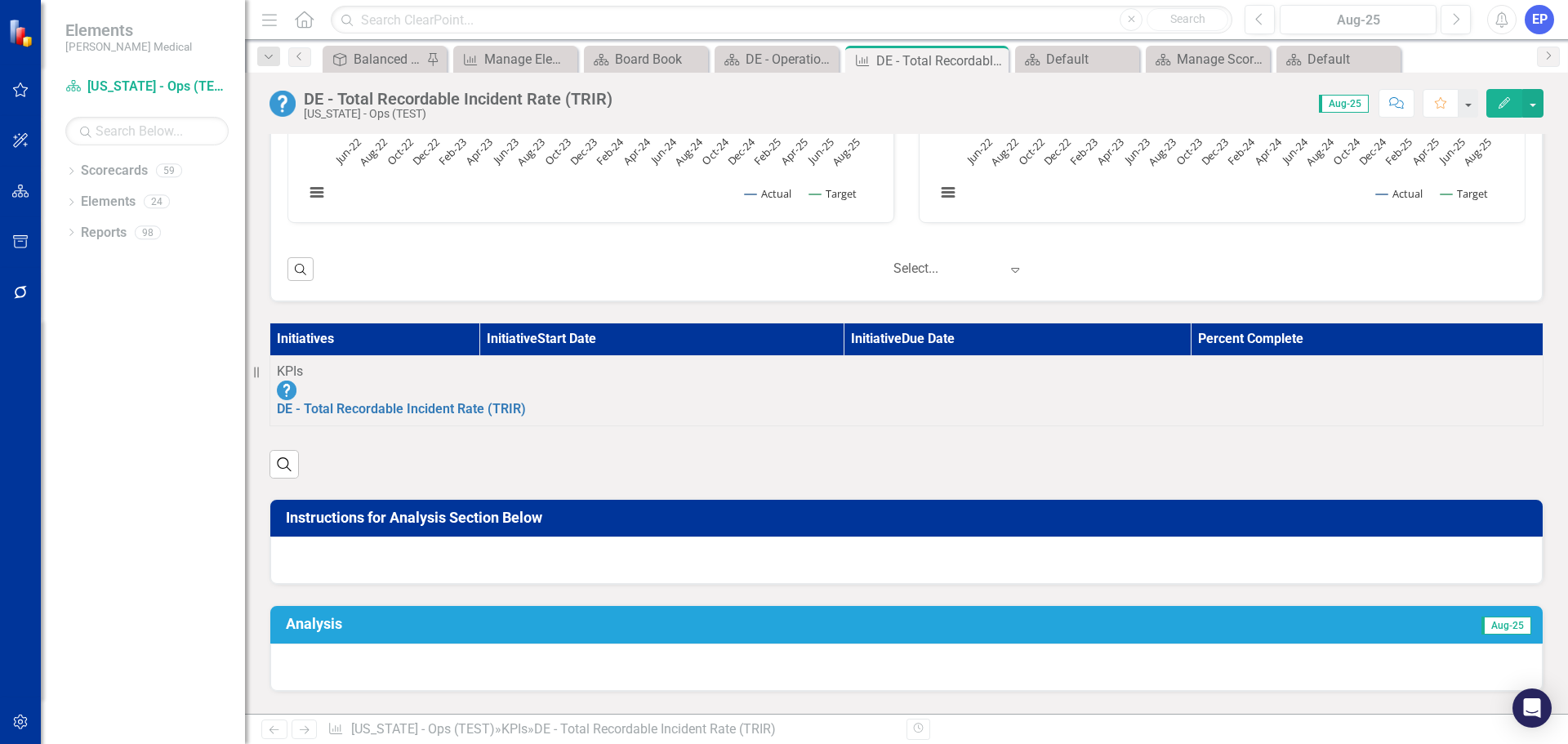
click at [874, 536] on div at bounding box center [906, 560] width 1272 height 48
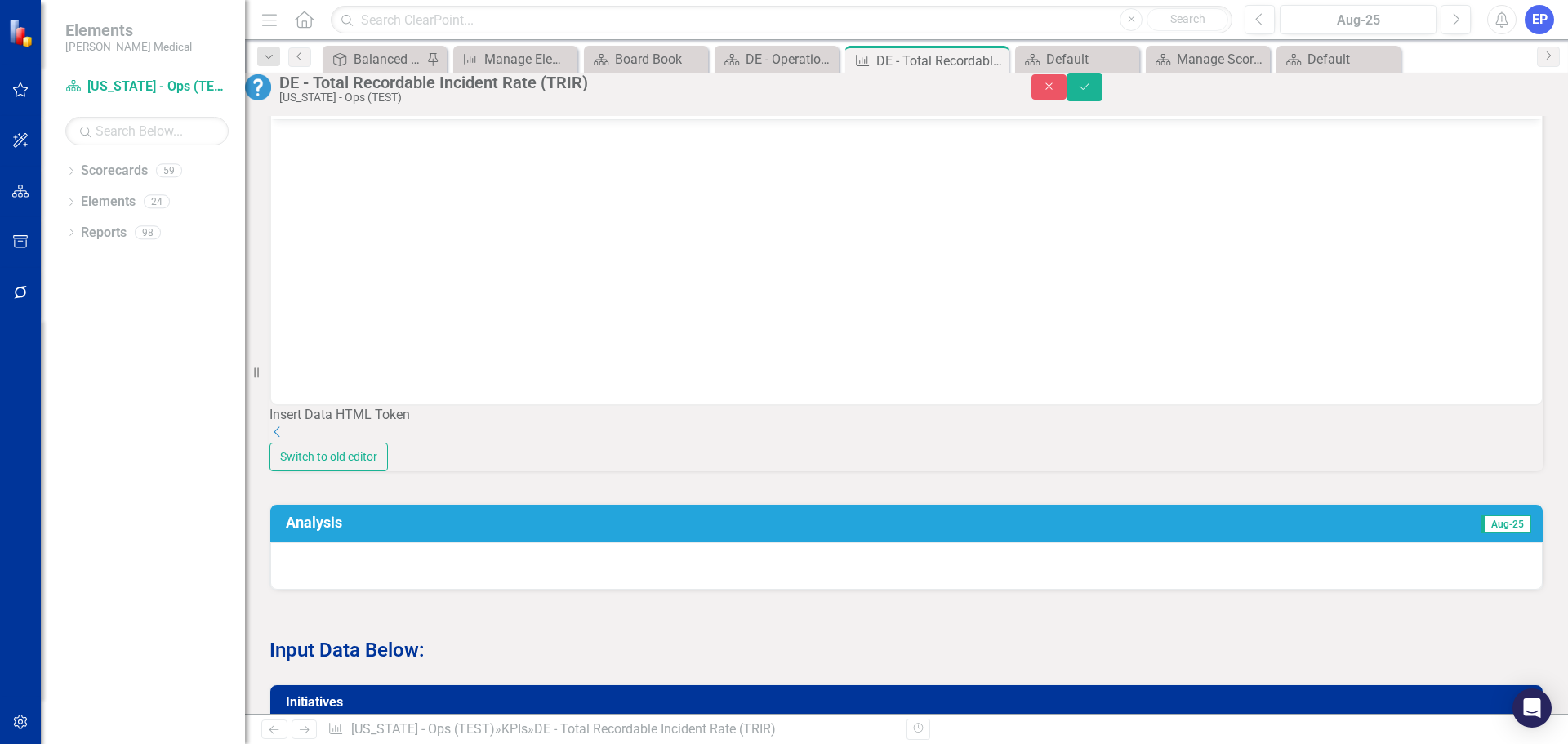
scroll to position [1224, 0]
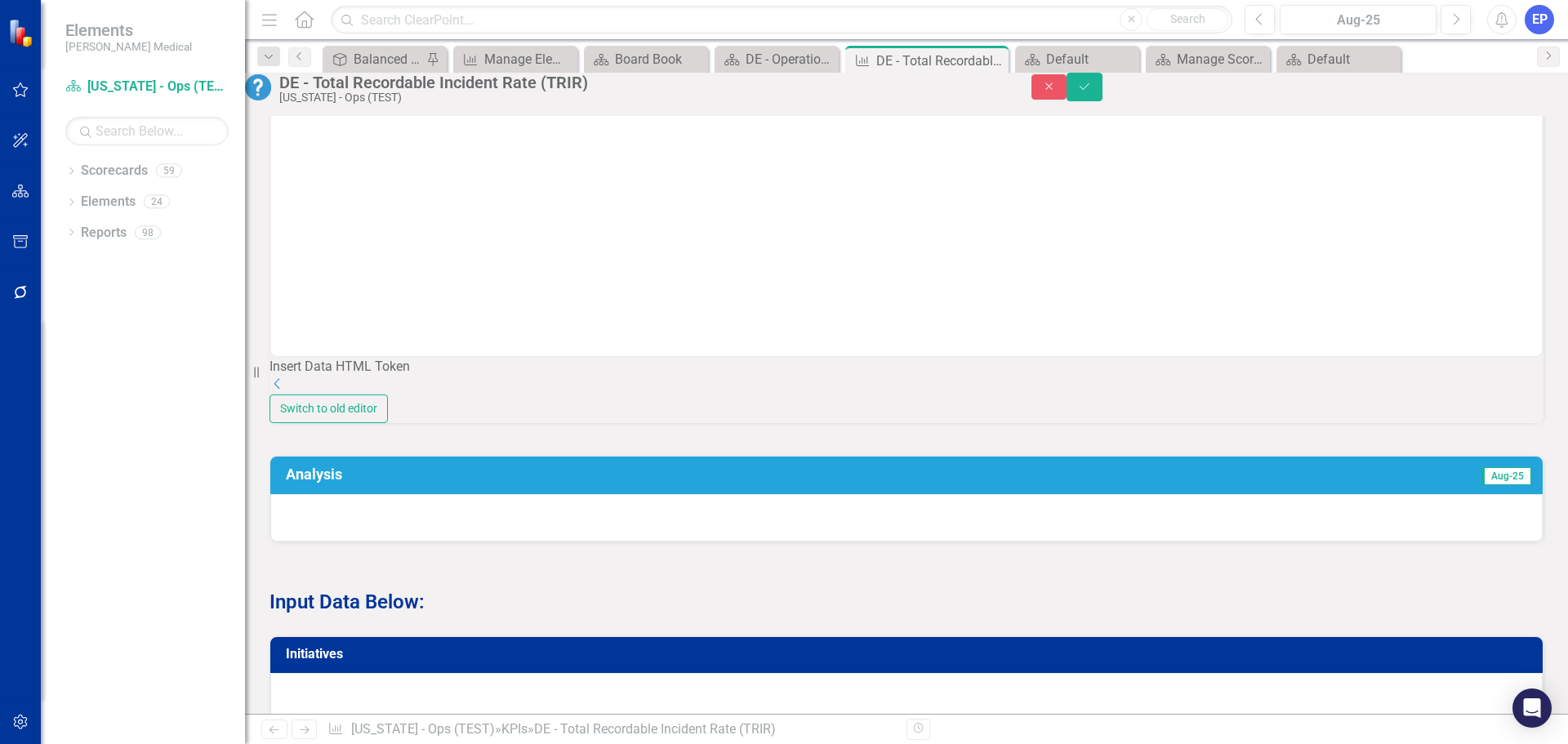
click at [1481, 377] on div "Insert Data HTML Token" at bounding box center [906, 366] width 1274 height 18
click at [280, 389] on icon at bounding box center [277, 384] width 6 height 11
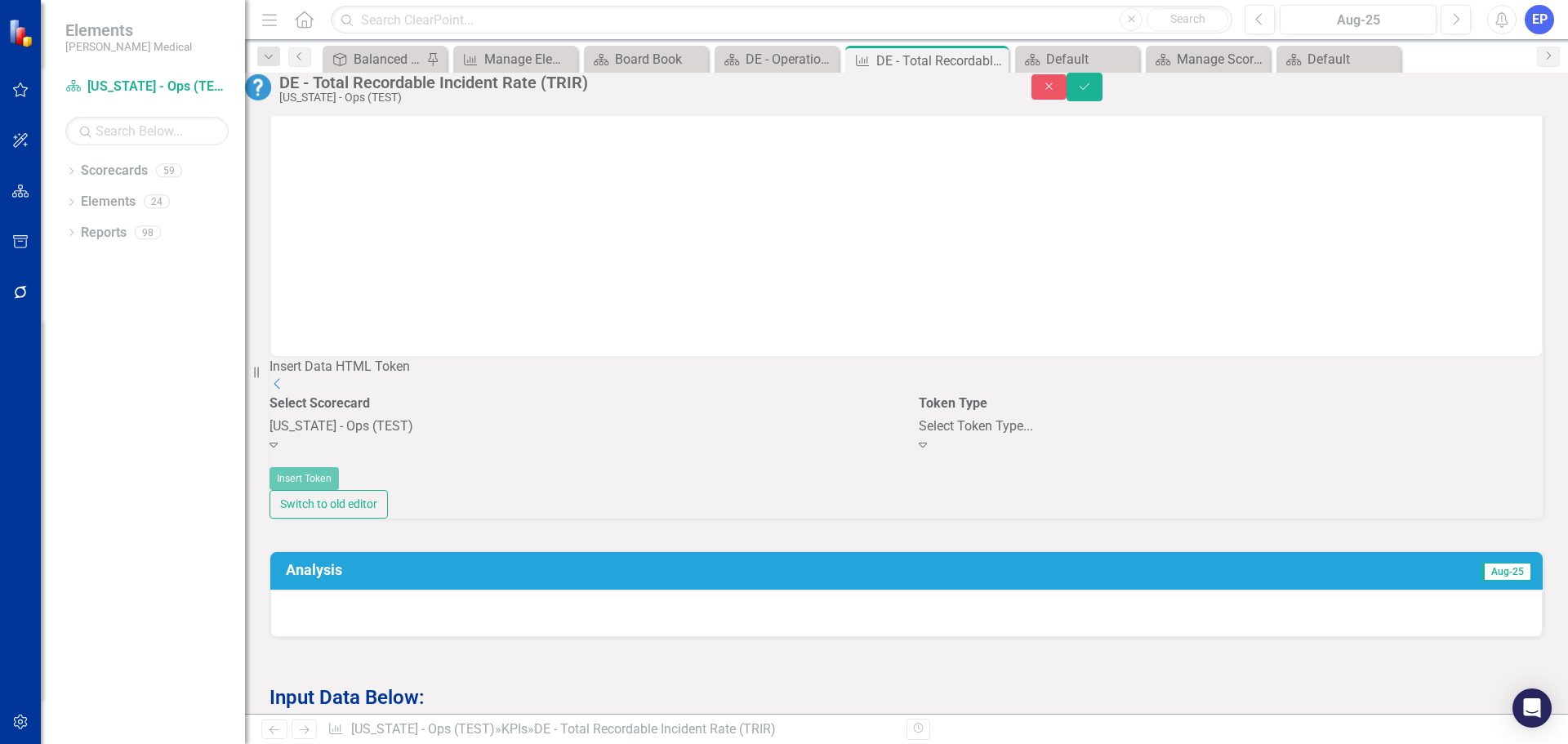
click at [571, 436] on div "[US_STATE] - Ops (TEST)" at bounding box center [581, 426] width 625 height 18
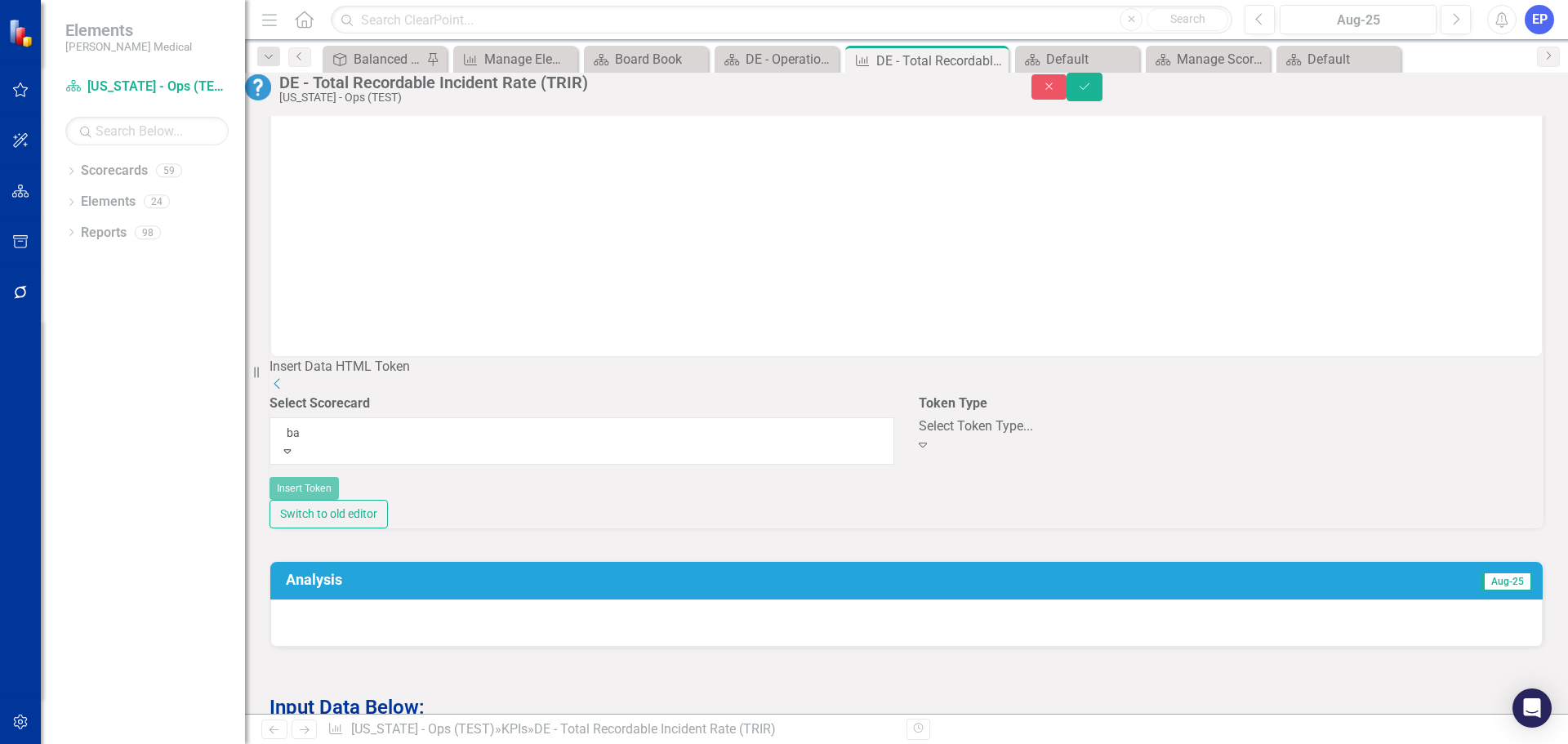
scroll to position [0, 0]
type input "[MEDICAL_DATA]"
click at [512, 743] on div "Bal anced Scorecard" at bounding box center [784, 753] width 1568 height 18
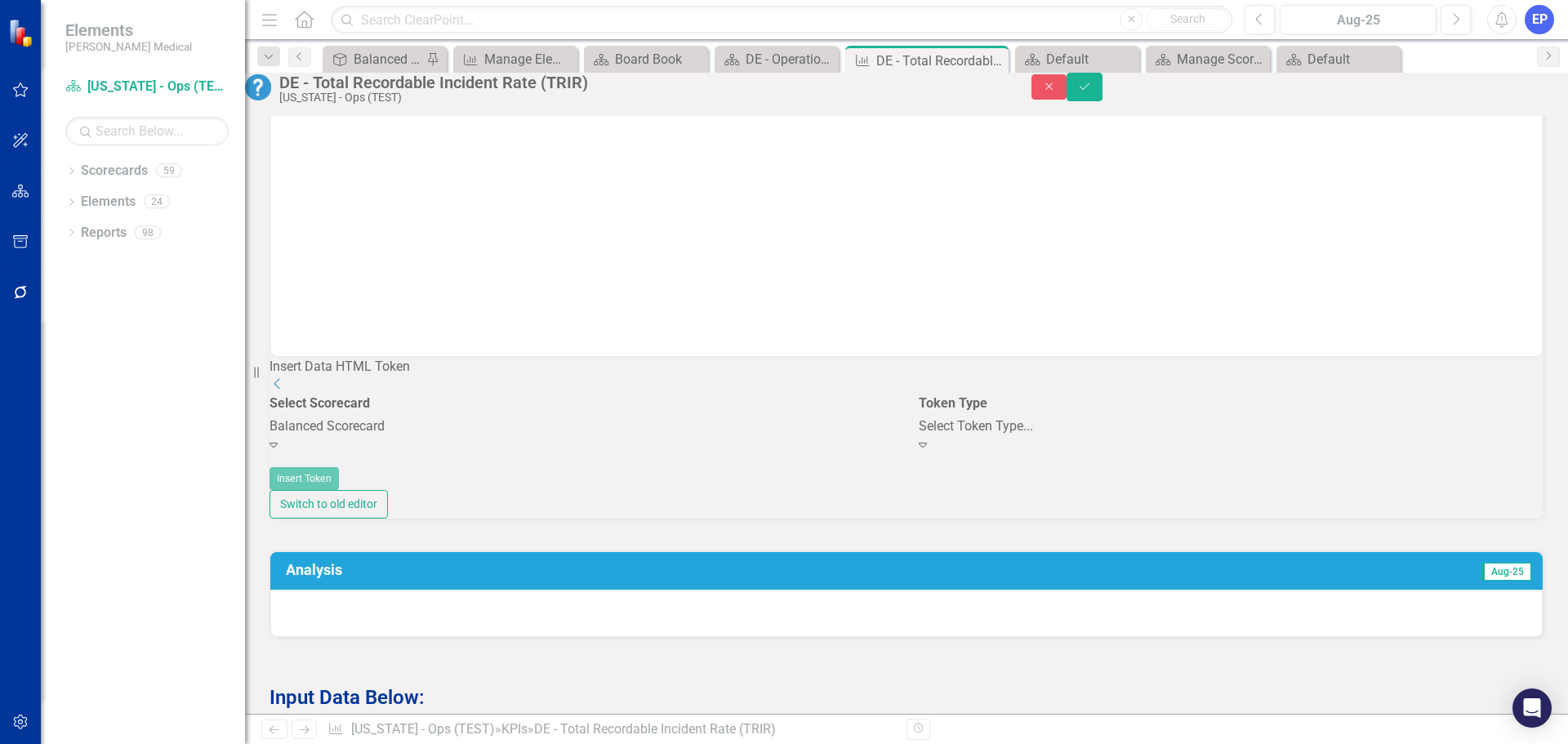
click at [997, 455] on div "Select Token Type... Expand" at bounding box center [1231, 435] width 625 height 38
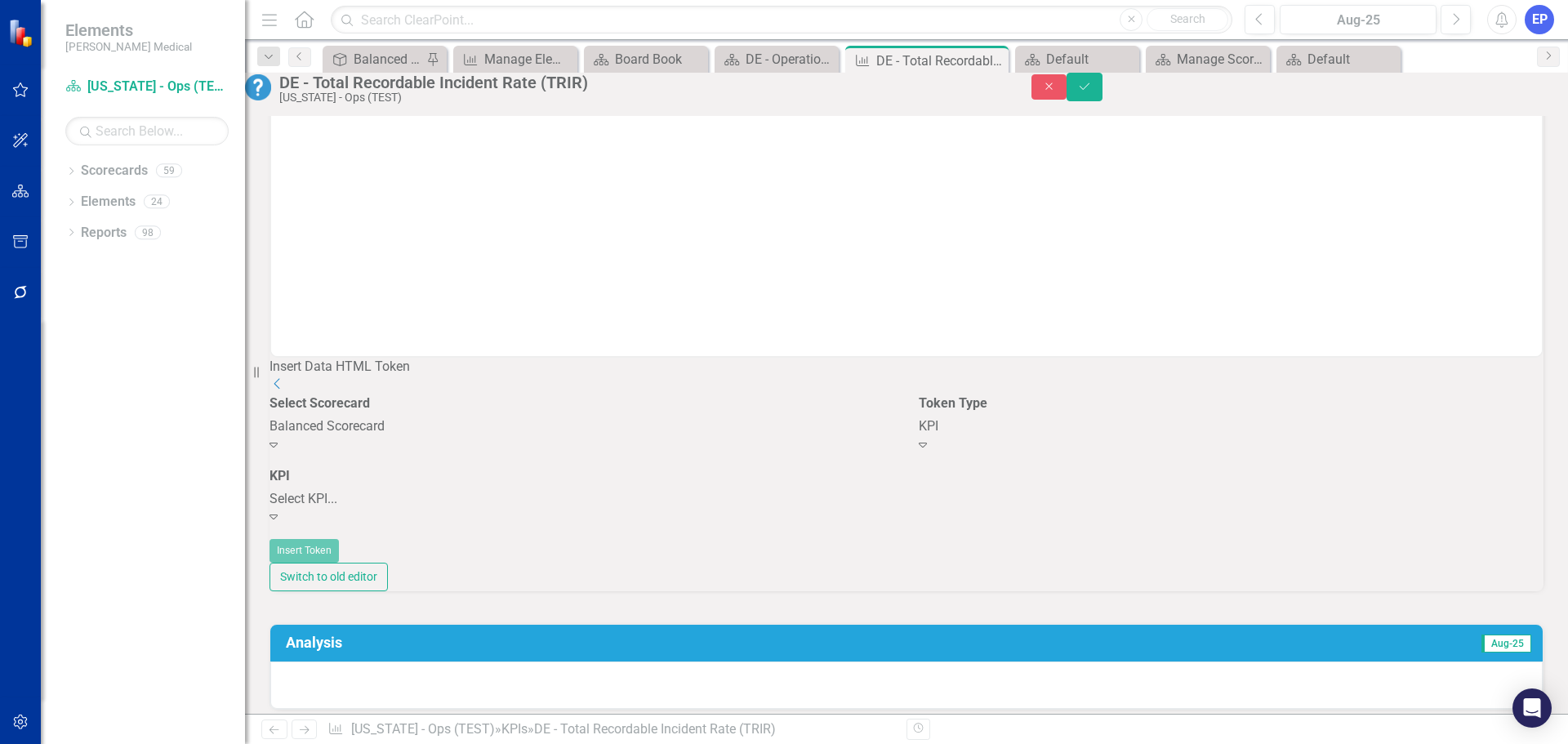
click at [739, 509] on div "Select KPI..." at bounding box center [581, 499] width 625 height 18
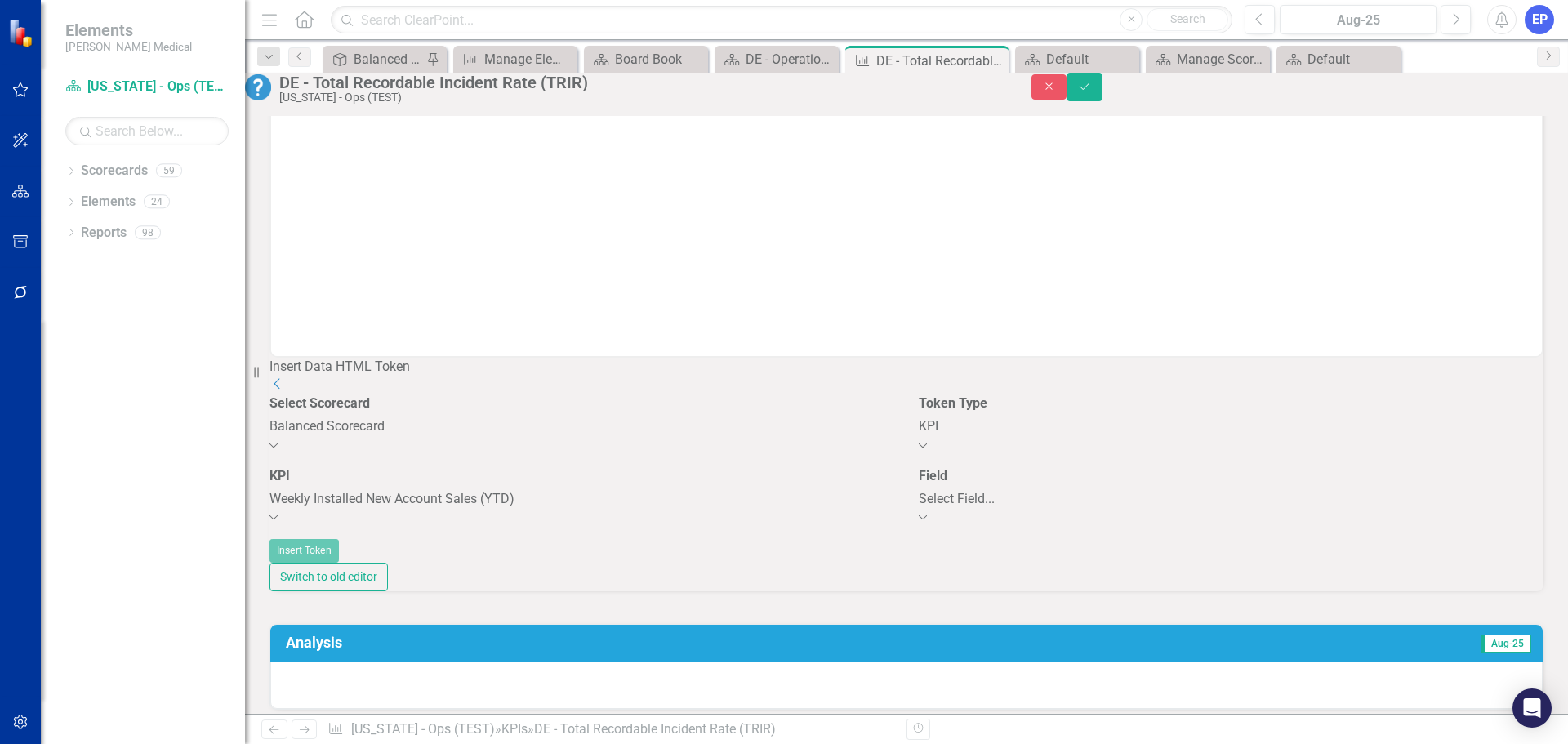
click at [992, 509] on div "Select Field..." at bounding box center [1231, 499] width 625 height 18
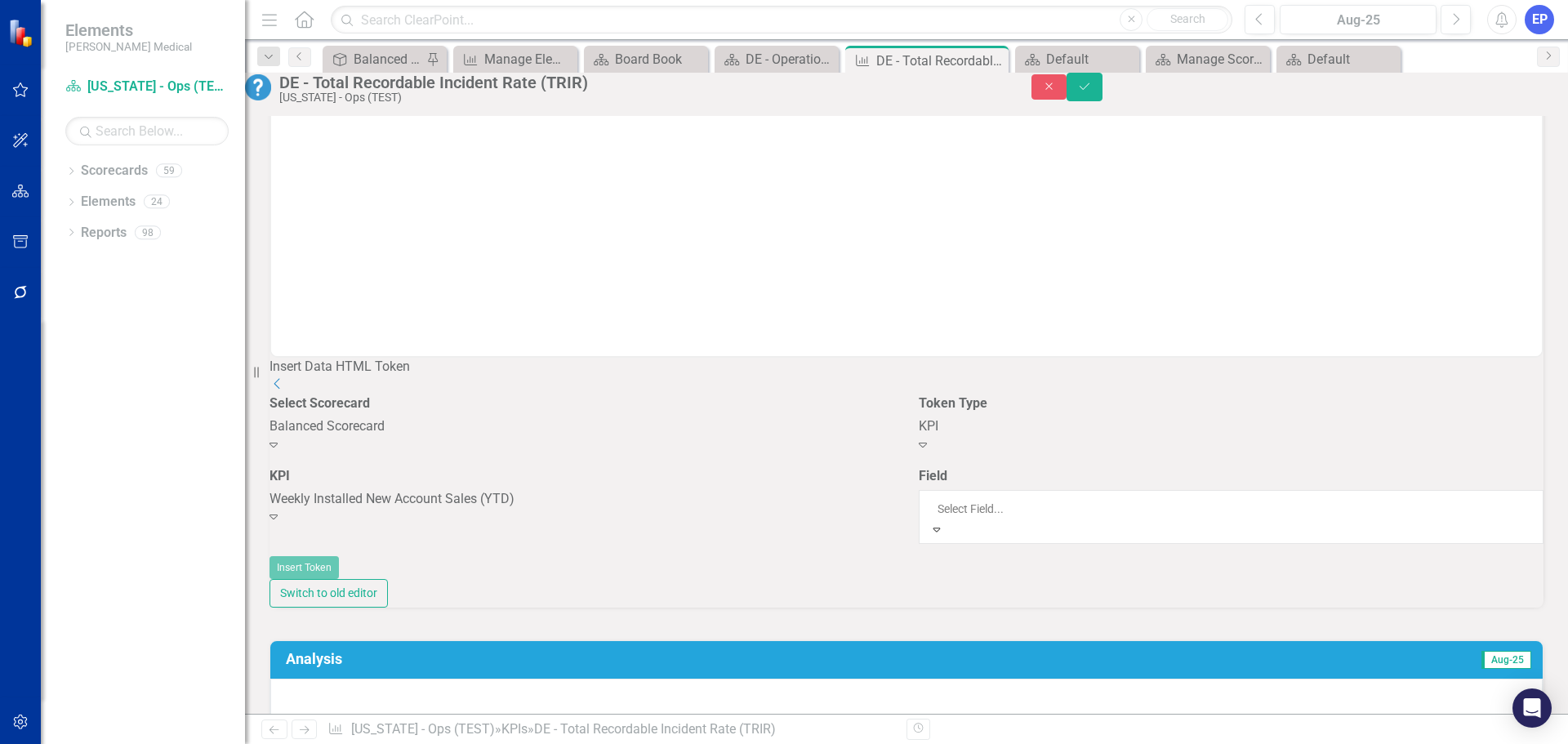
scroll to position [571, 0]
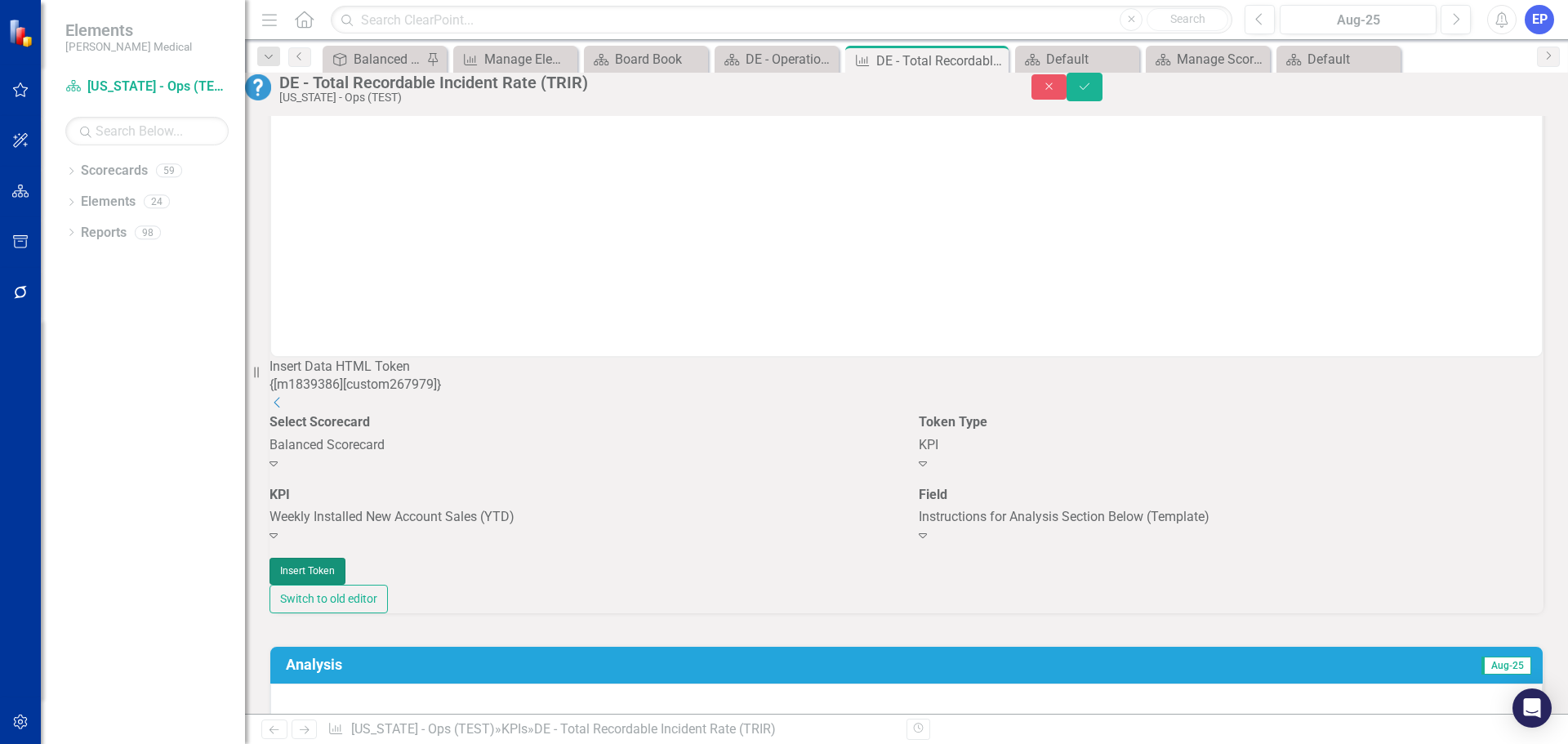
click at [345, 576] on button "Insert Token" at bounding box center [307, 570] width 76 height 26
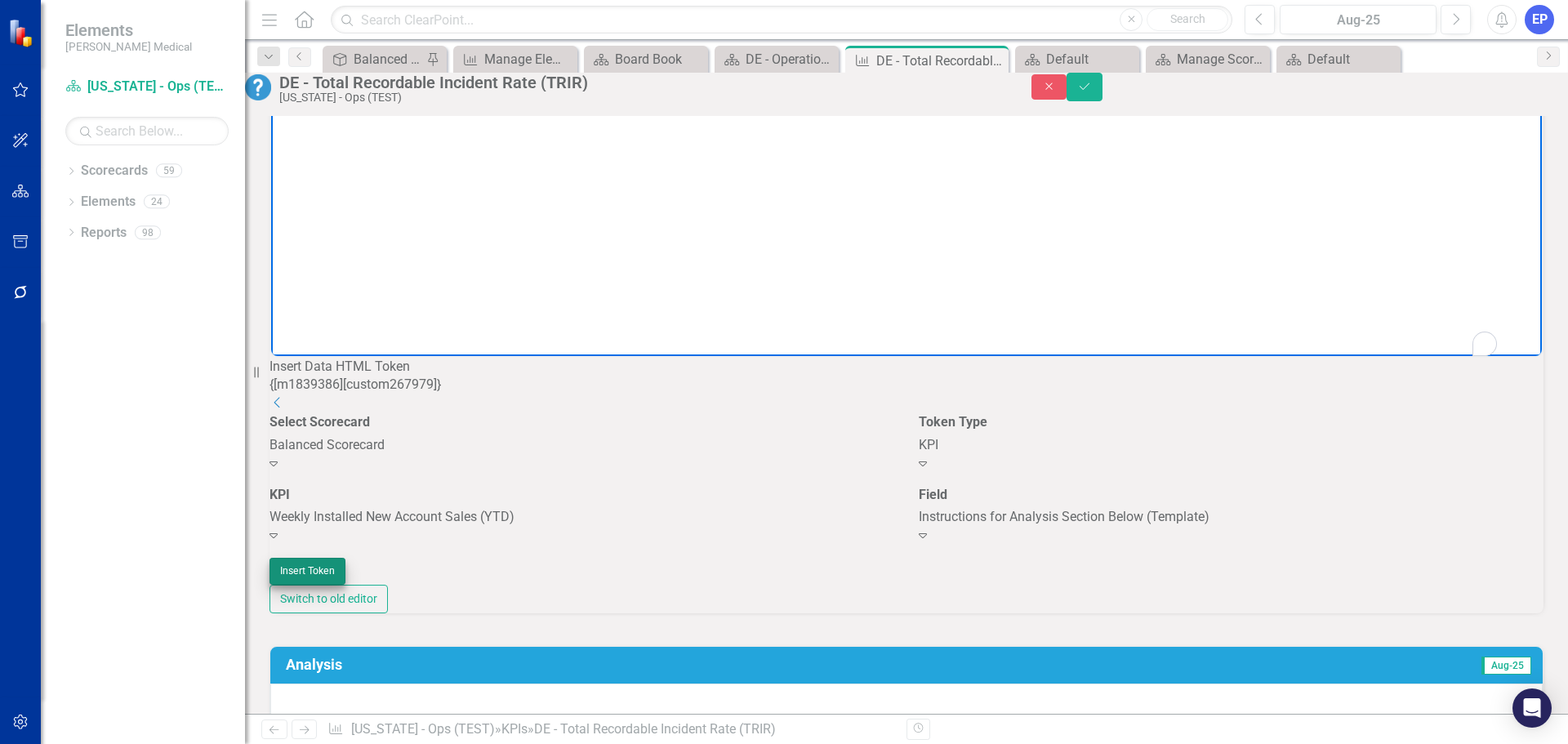
scroll to position [897, 0]
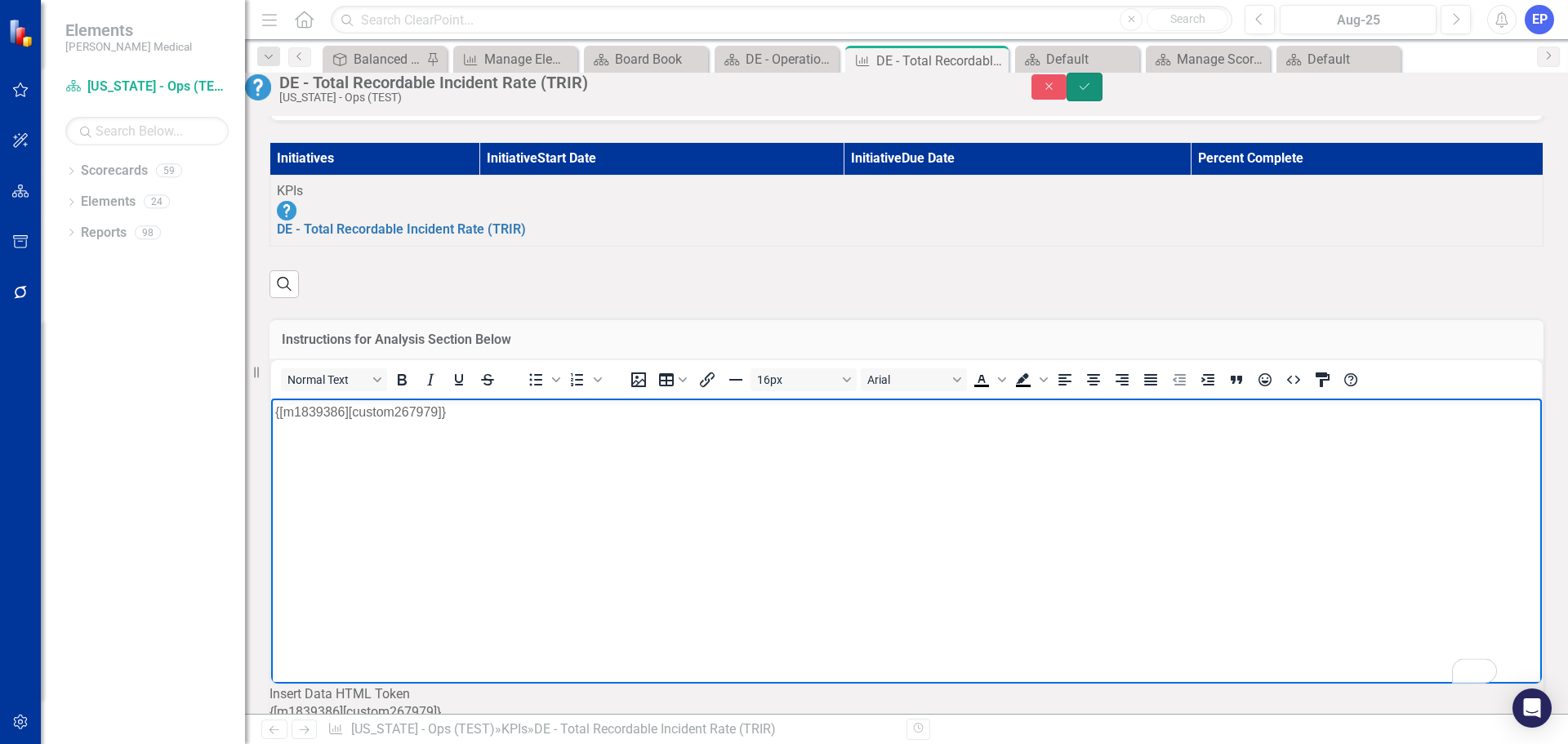
click at [1102, 92] on button "Save" at bounding box center [1084, 86] width 36 height 28
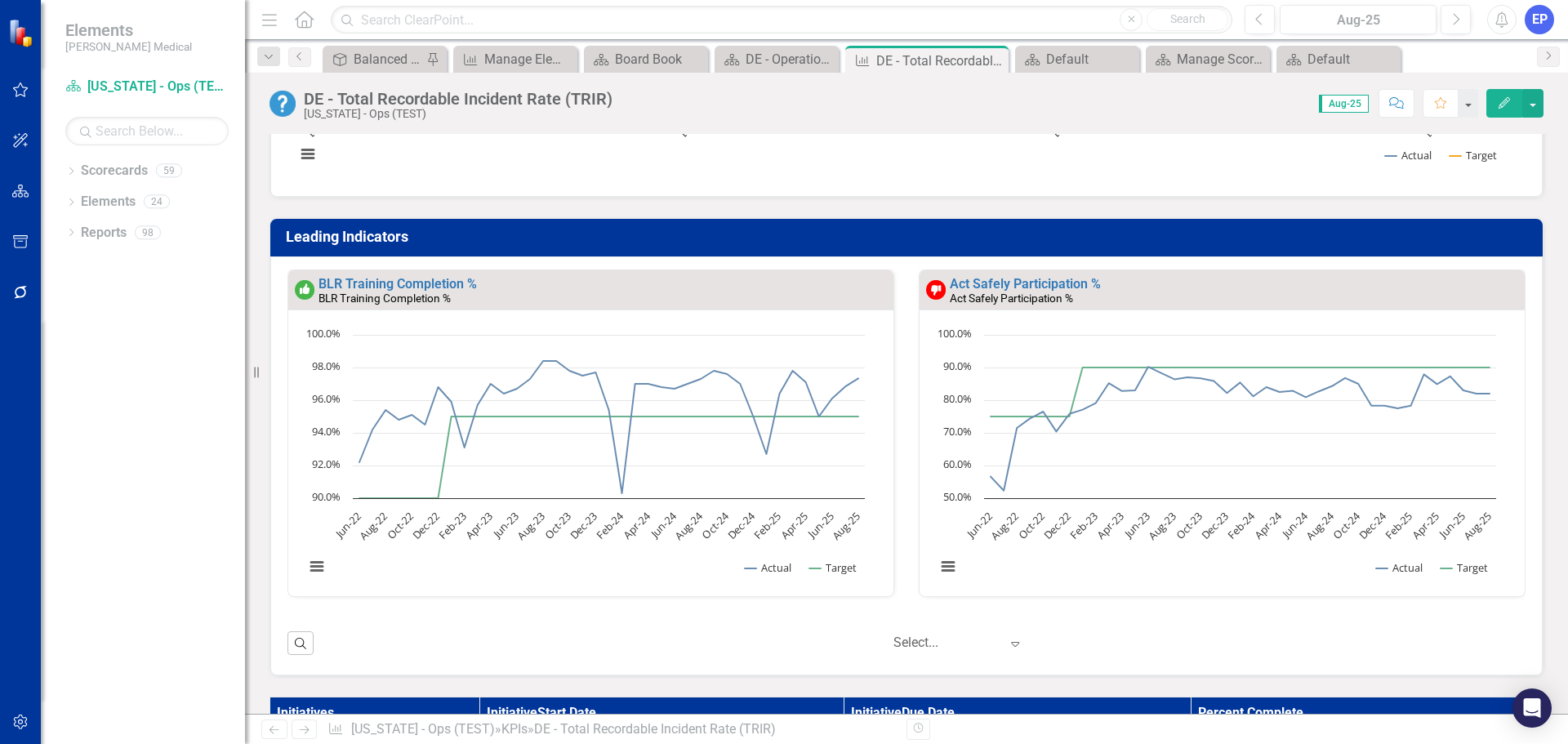
scroll to position [52, 0]
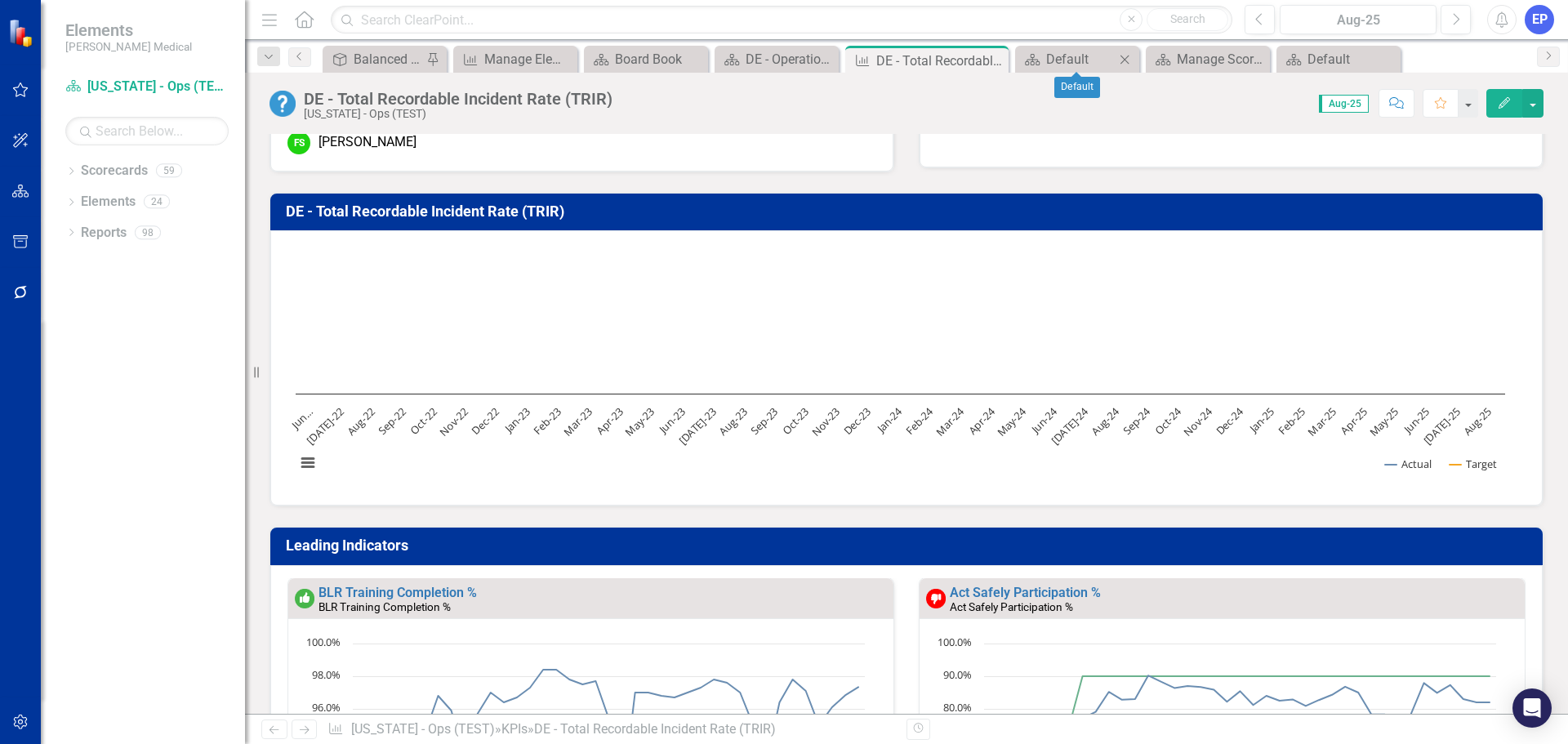
click at [1127, 59] on icon "Close" at bounding box center [1124, 60] width 17 height 13
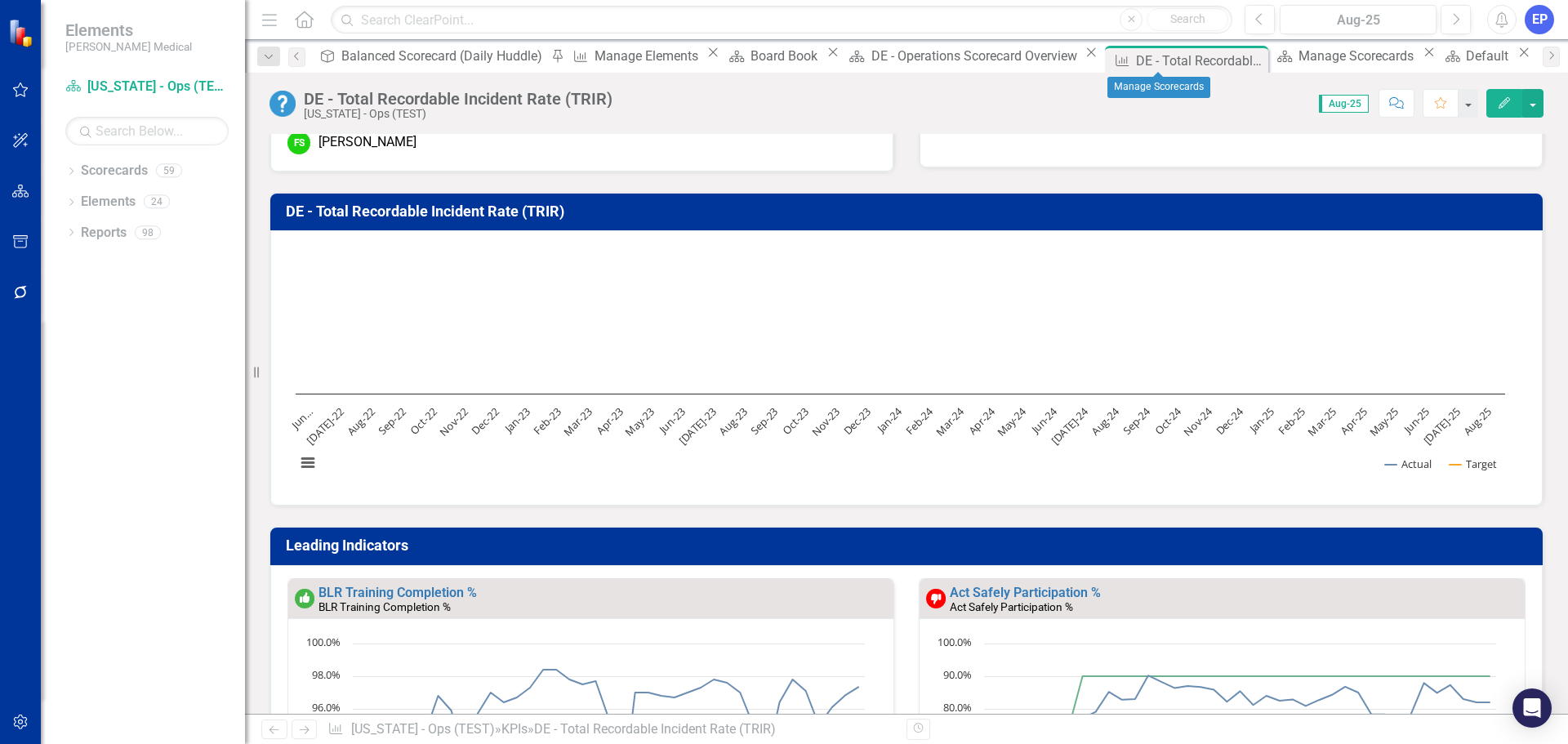
click at [1421, 59] on icon "Close" at bounding box center [1429, 52] width 17 height 13
click at [1351, 56] on div "Close" at bounding box center [1361, 52] width 20 height 13
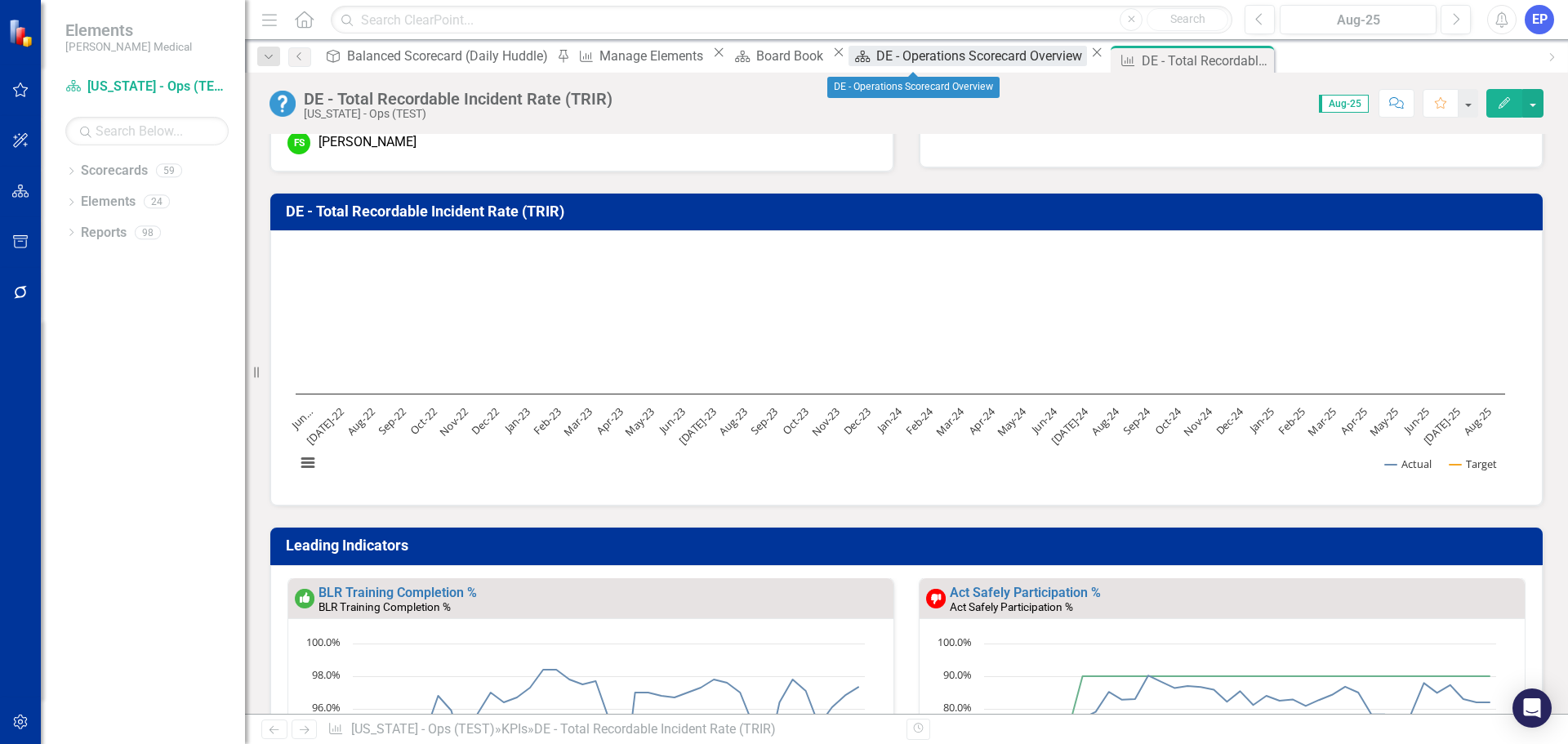
click at [904, 50] on div "DE - Operations Scorecard Overview" at bounding box center [981, 56] width 209 height 20
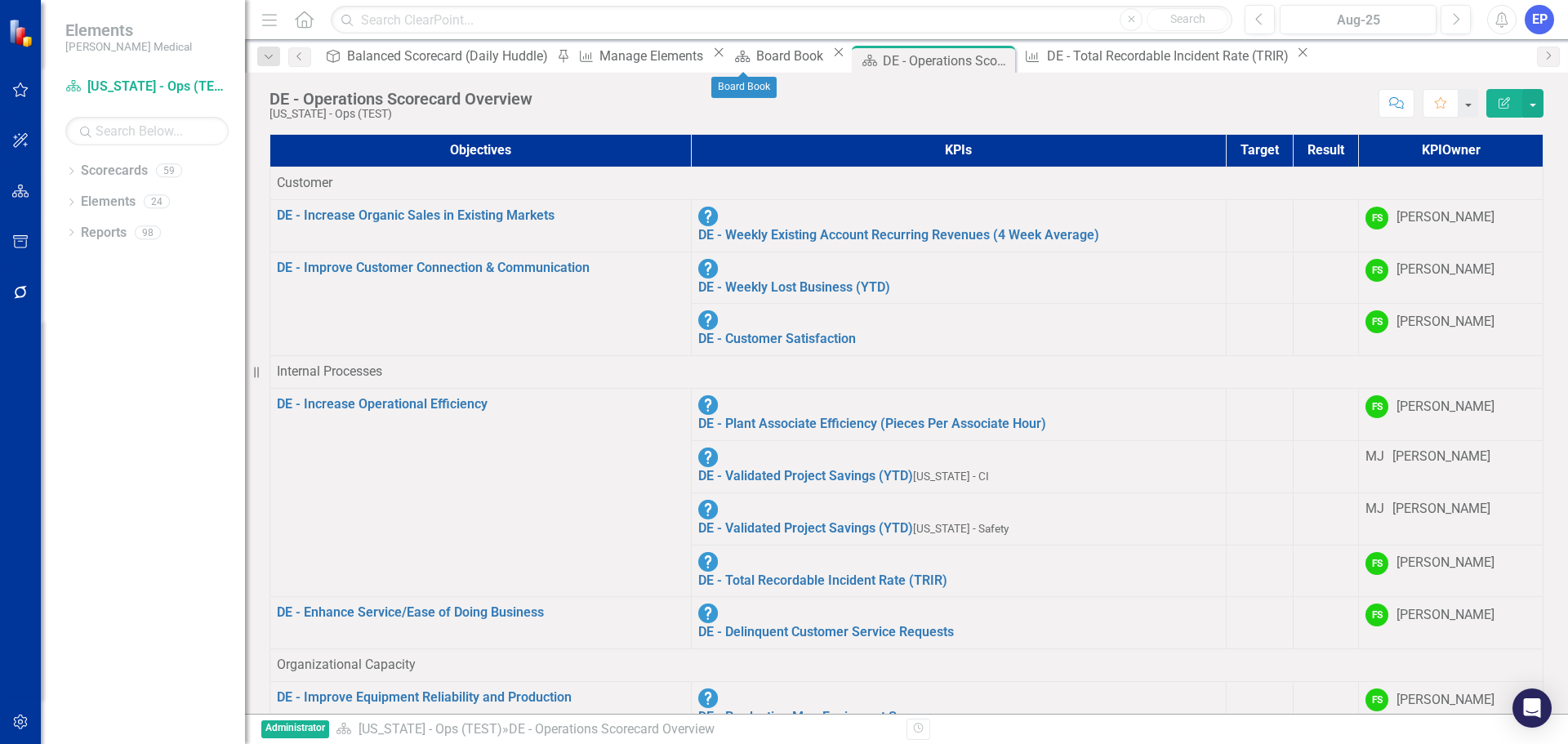
click at [744, 45] on div "Dropdown Search Objective Balanced Scorecard (Daily Huddle) Pin KPI Manage Elem…" at bounding box center [907, 57] width 1323 height 33
click at [756, 66] on div "Board Book" at bounding box center [792, 56] width 72 height 20
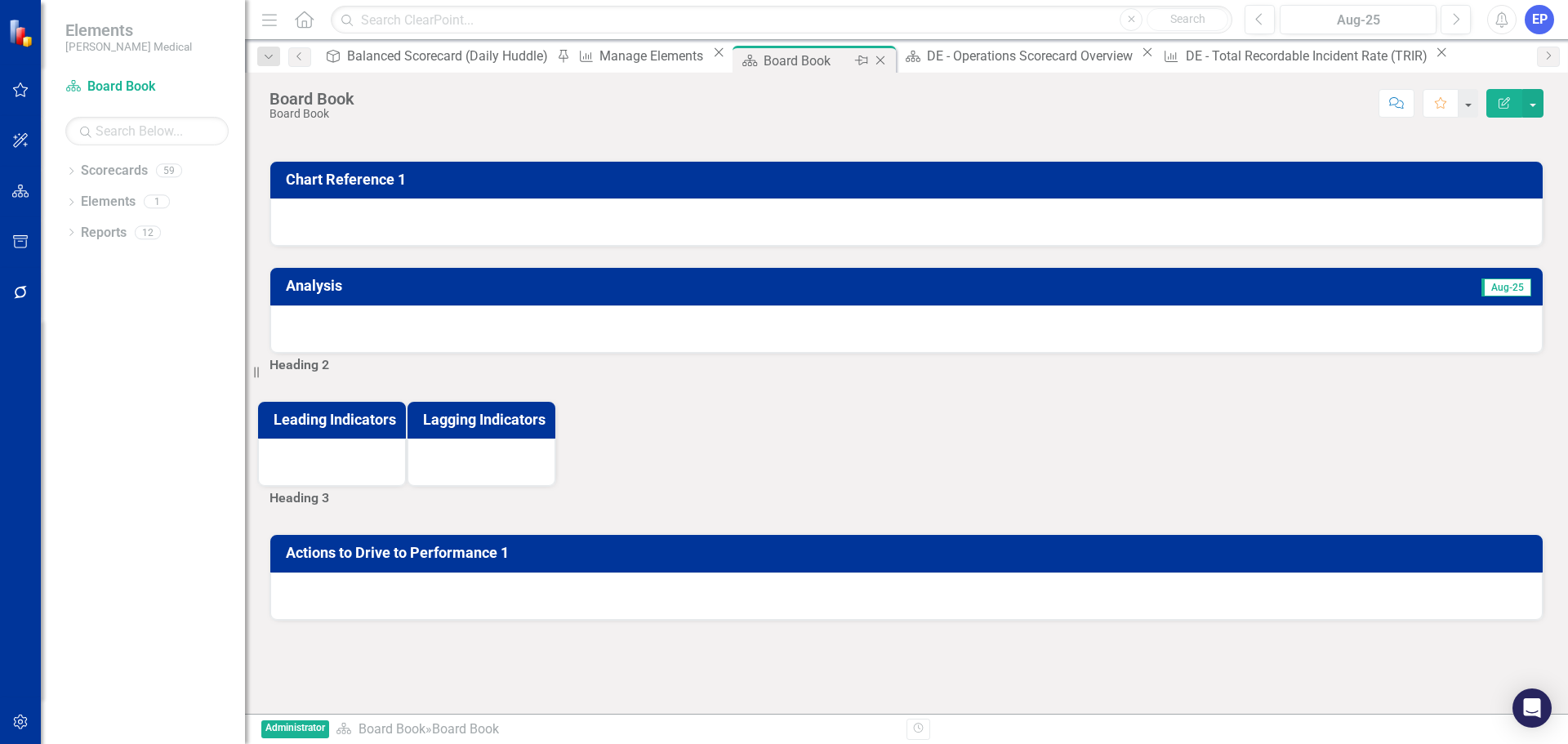
click at [872, 55] on icon "Close" at bounding box center [880, 61] width 17 height 13
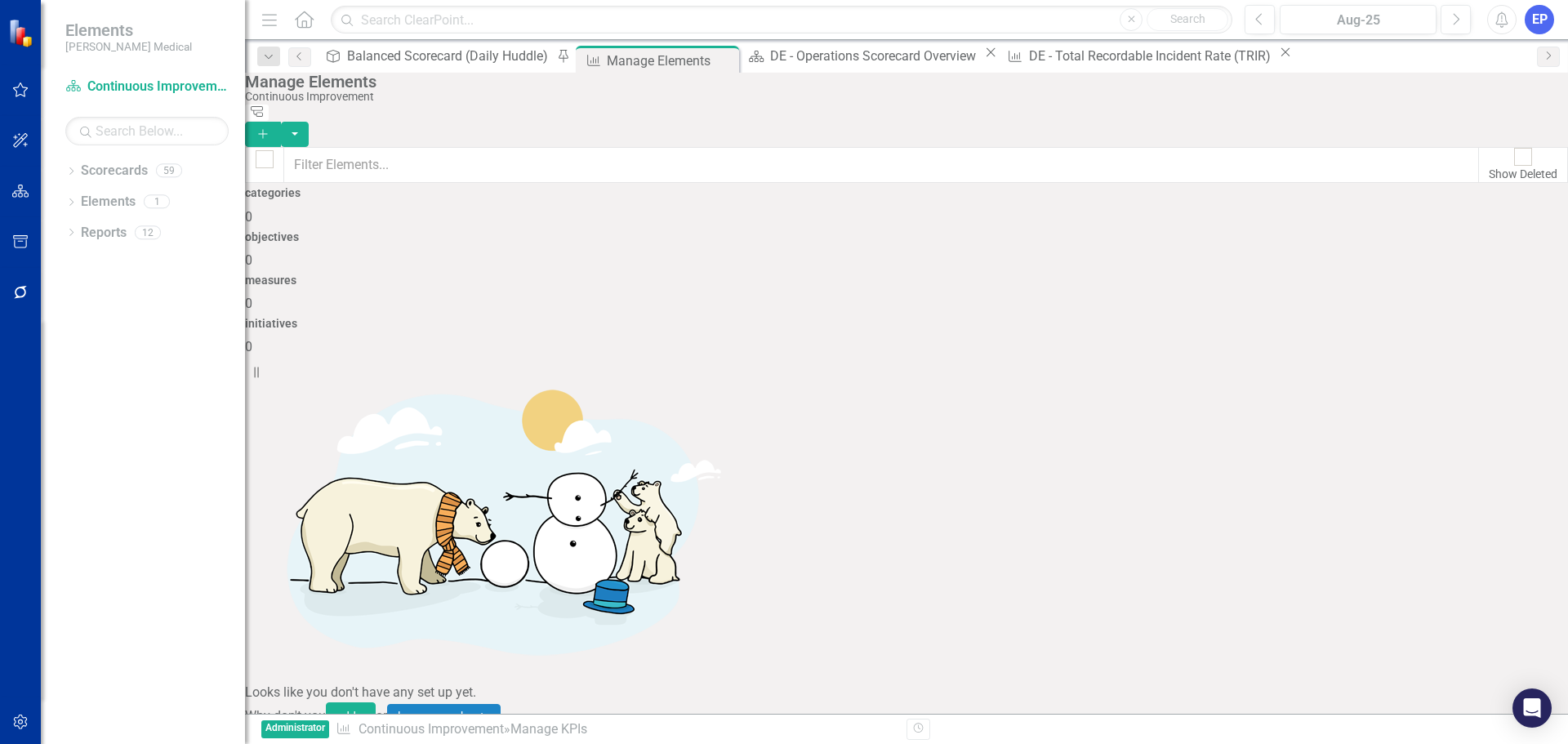
checkbox input "false"
click at [606, 60] on div "Manage Elements" at bounding box center [649, 61] width 87 height 20
click at [716, 61] on icon "Close" at bounding box center [724, 61] width 17 height 13
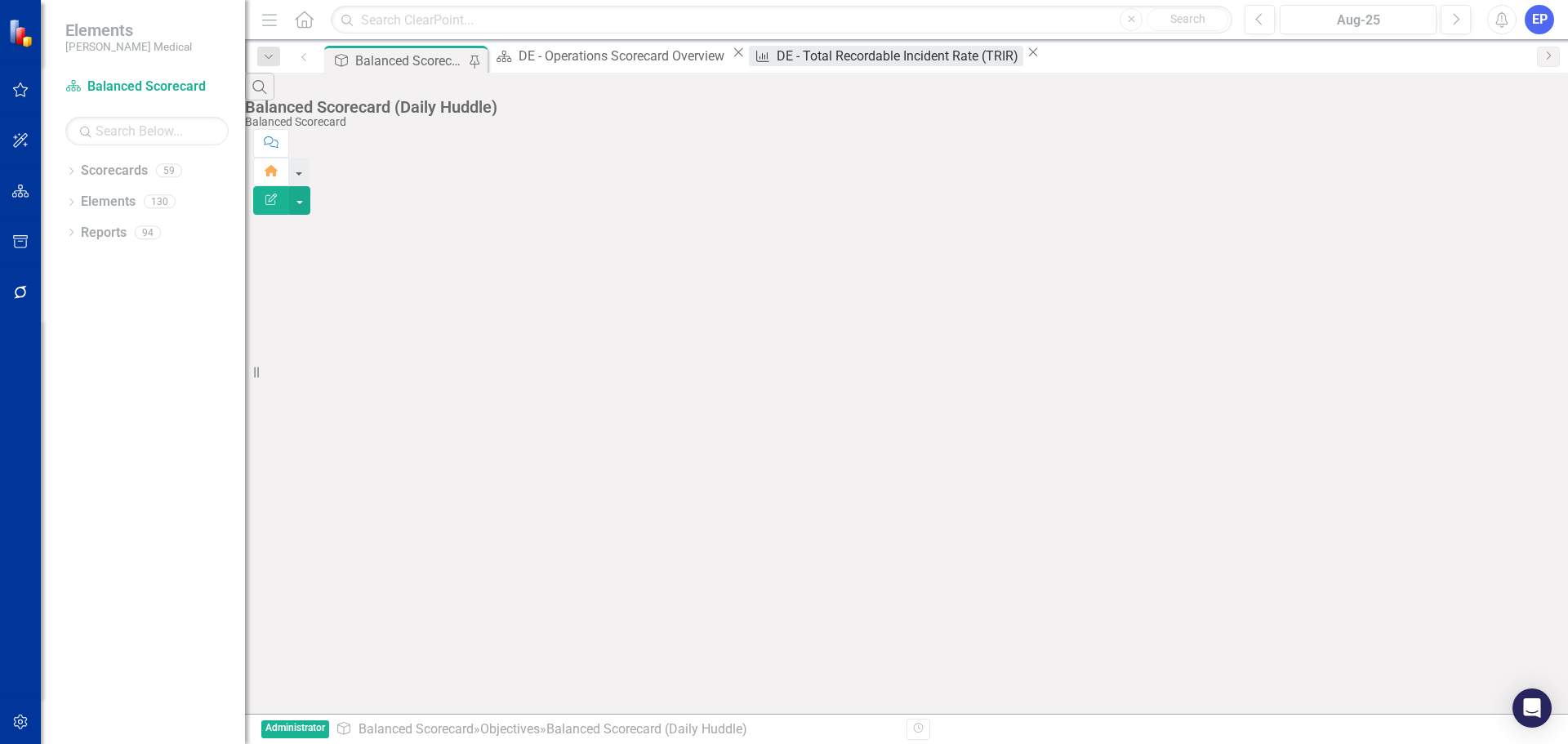
click at [776, 63] on div "DE - Total Recordable Incident Rate (TRIR)" at bounding box center [899, 56] width 246 height 20
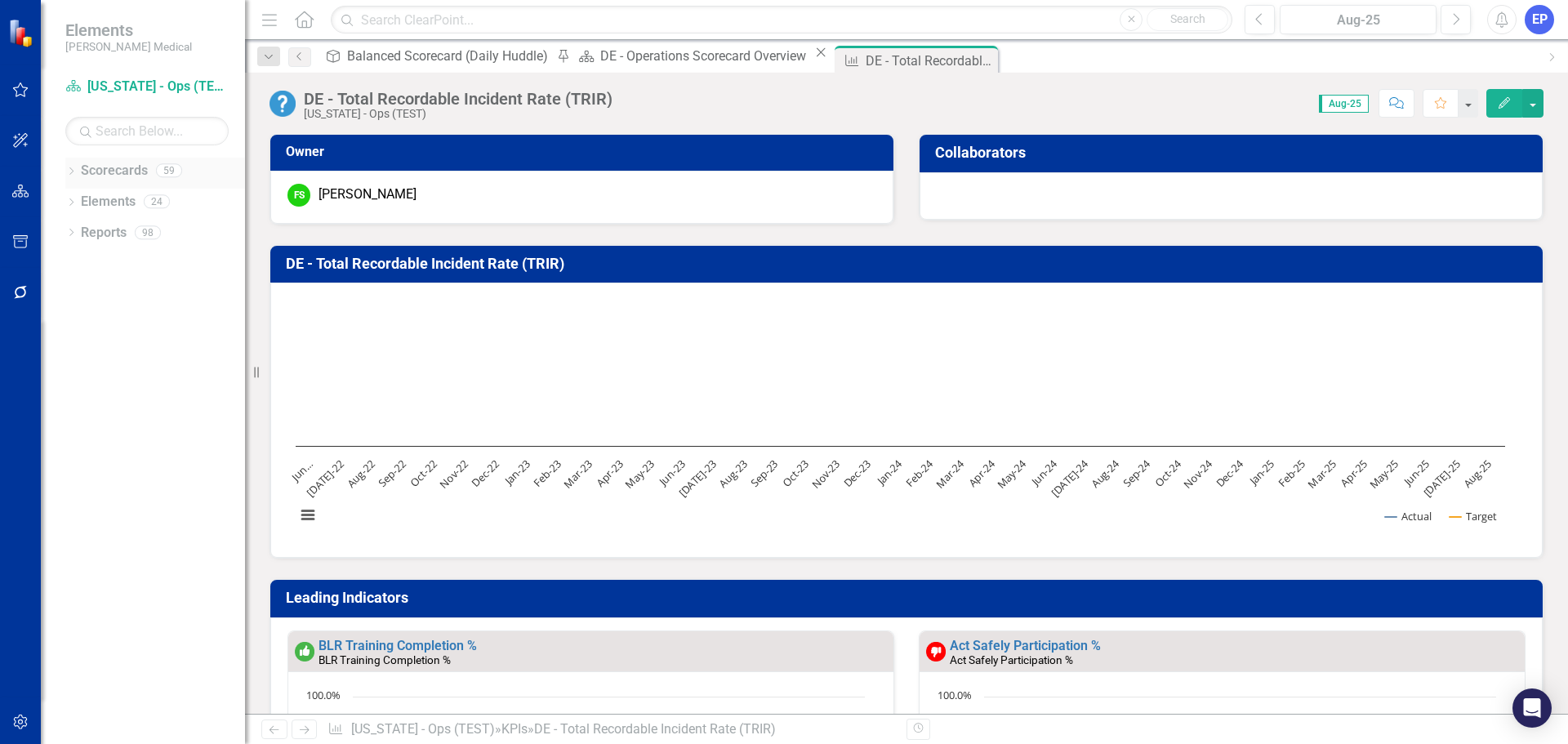
click at [74, 173] on icon "Dropdown" at bounding box center [71, 173] width 11 height 9
click at [62, 417] on icon "Dropdown" at bounding box center [54, 417] width 12 height 10
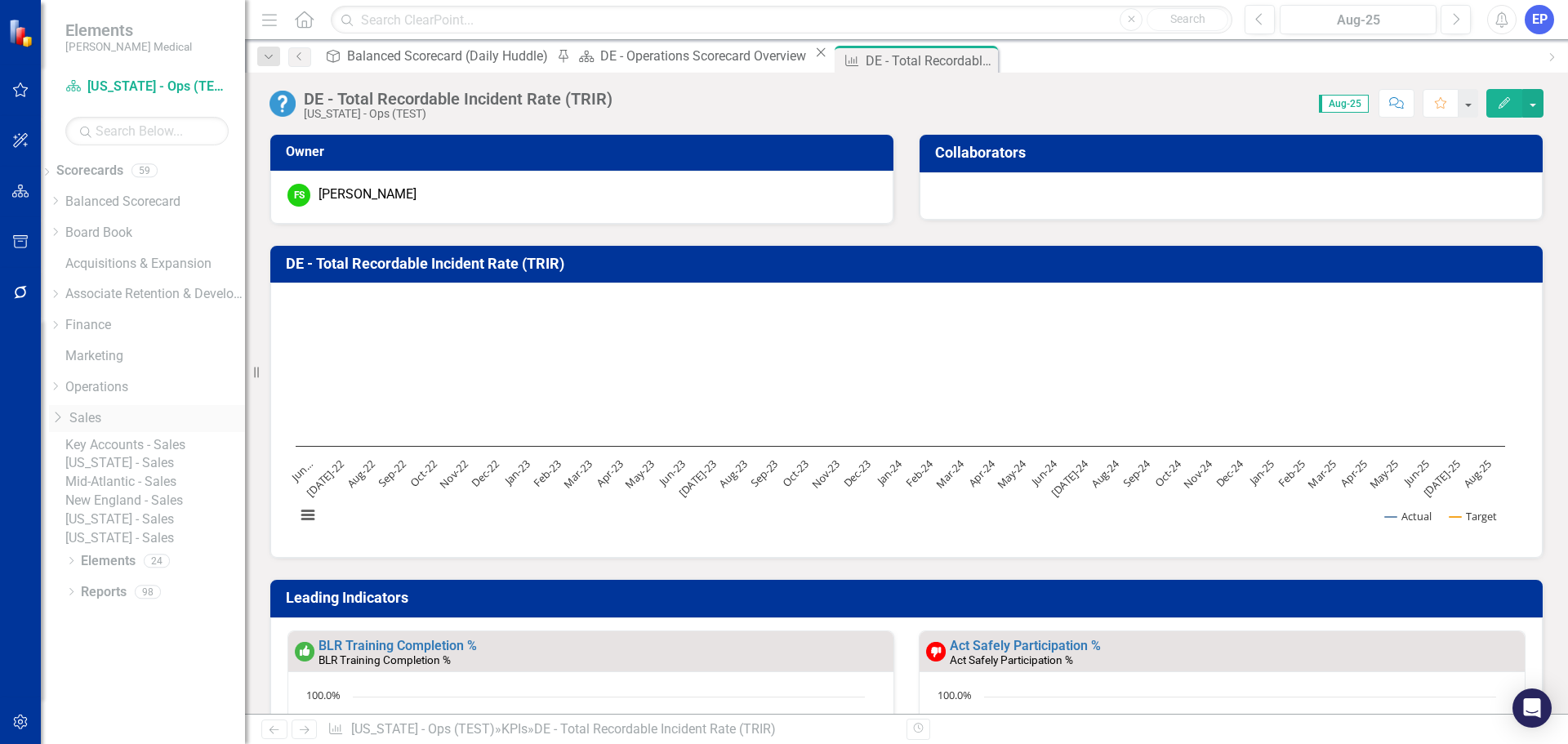
click at [65, 417] on icon "Dropdown" at bounding box center [57, 417] width 17 height 13
click at [62, 392] on div "Dropdown" at bounding box center [54, 387] width 12 height 14
click at [121, 157] on div "Scorecard Delaware - Ops (TEST) Search Dropdown Scorecards 59 Dropdown Balanced…" at bounding box center [142, 409] width 204 height 671
click at [121, 166] on link "Scorecards" at bounding box center [89, 171] width 67 height 18
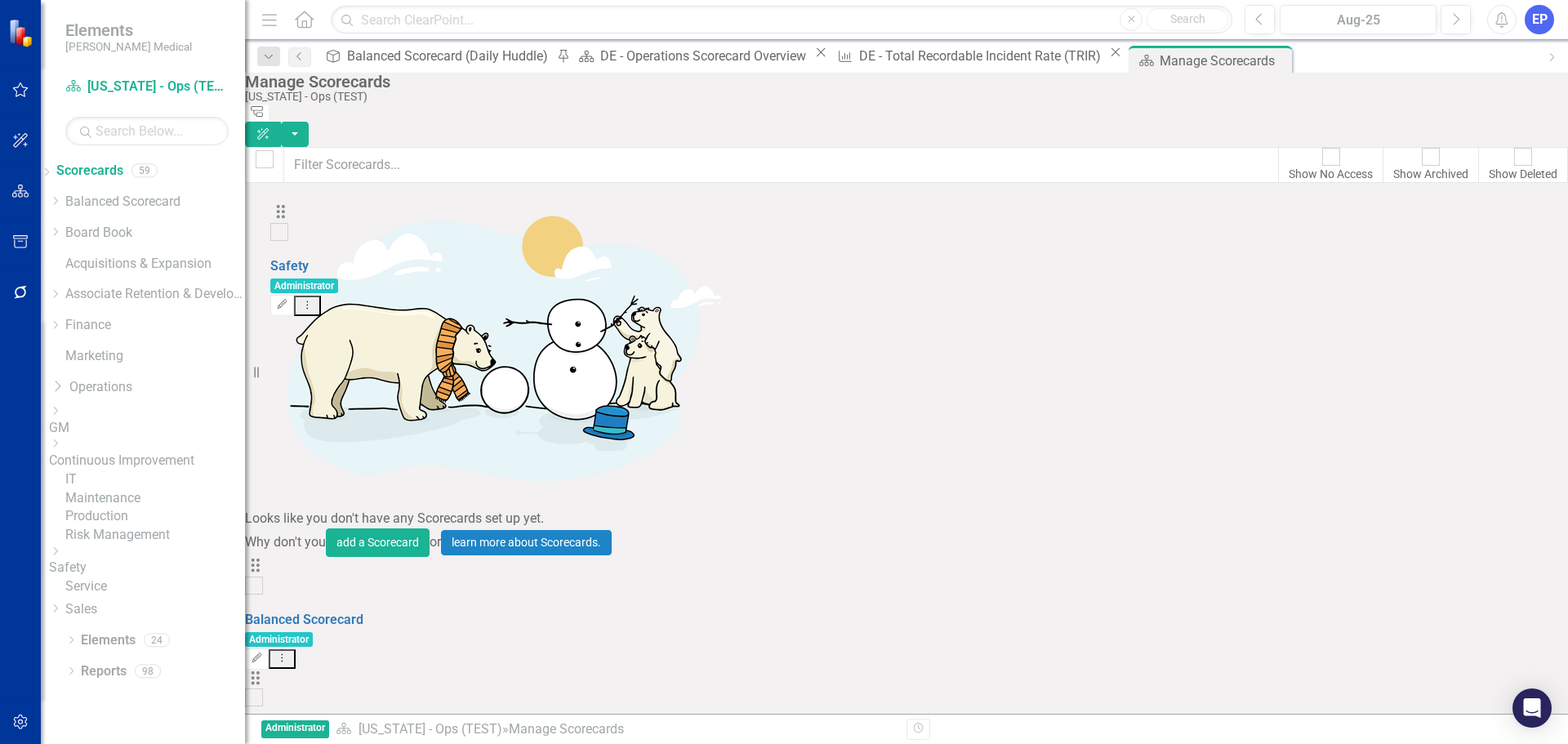
scroll to position [1908, 0]
drag, startPoint x: 293, startPoint y: 432, endPoint x: 300, endPoint y: 594, distance: 162.2
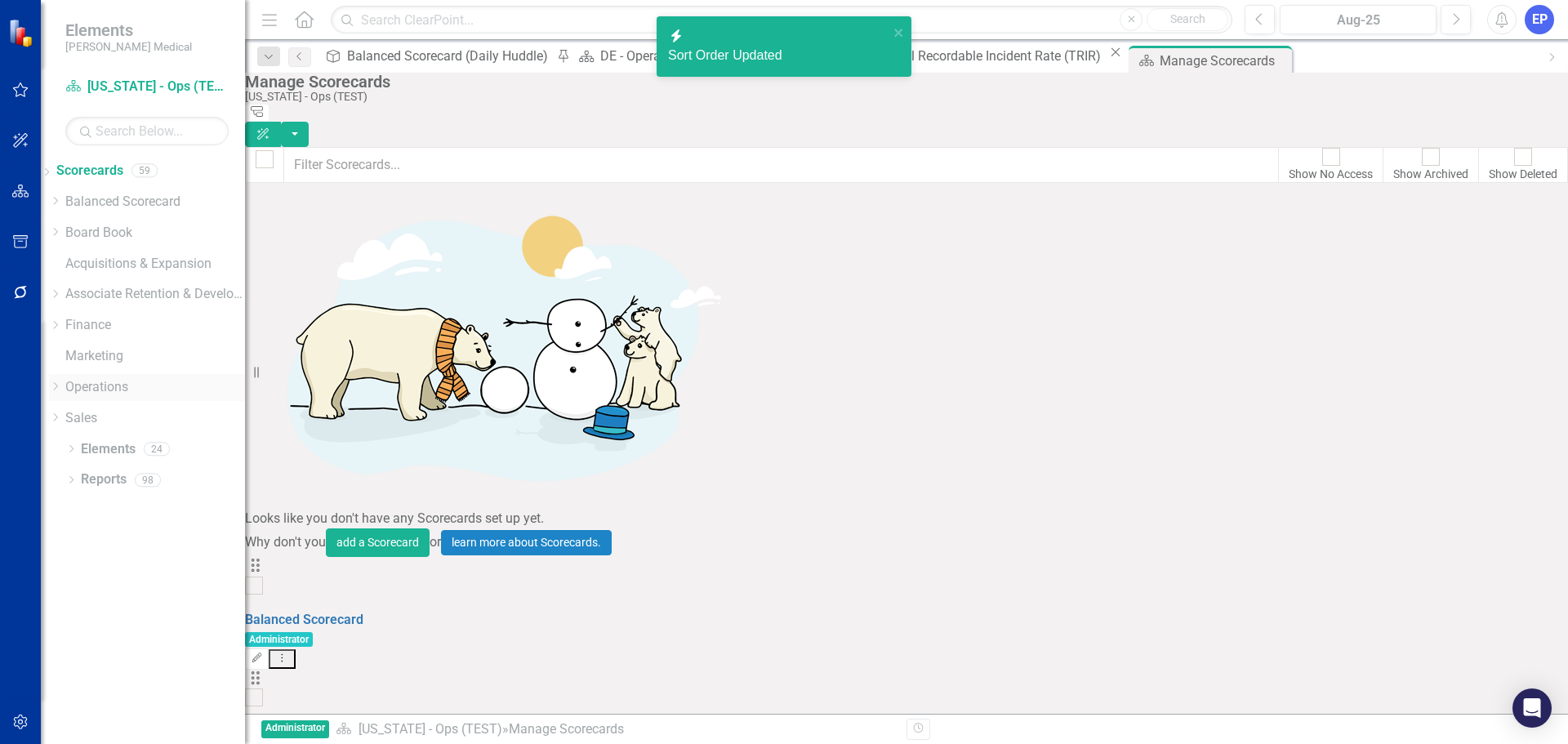
click at [62, 386] on icon "Dropdown" at bounding box center [54, 386] width 12 height 10
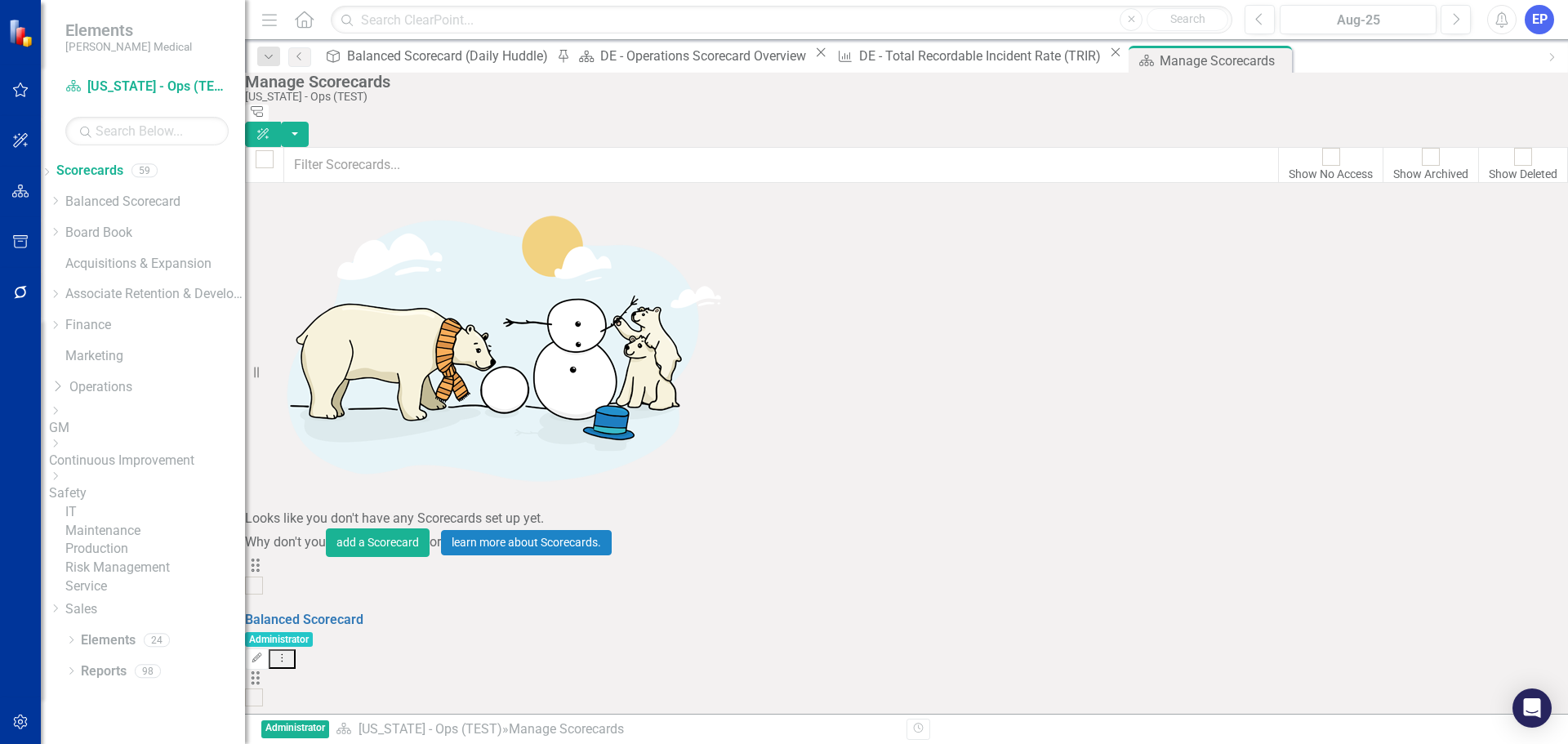
click at [62, 481] on icon "Dropdown" at bounding box center [54, 476] width 12 height 10
click at [151, 516] on link "[US_STATE] - Safety" at bounding box center [155, 516] width 180 height 18
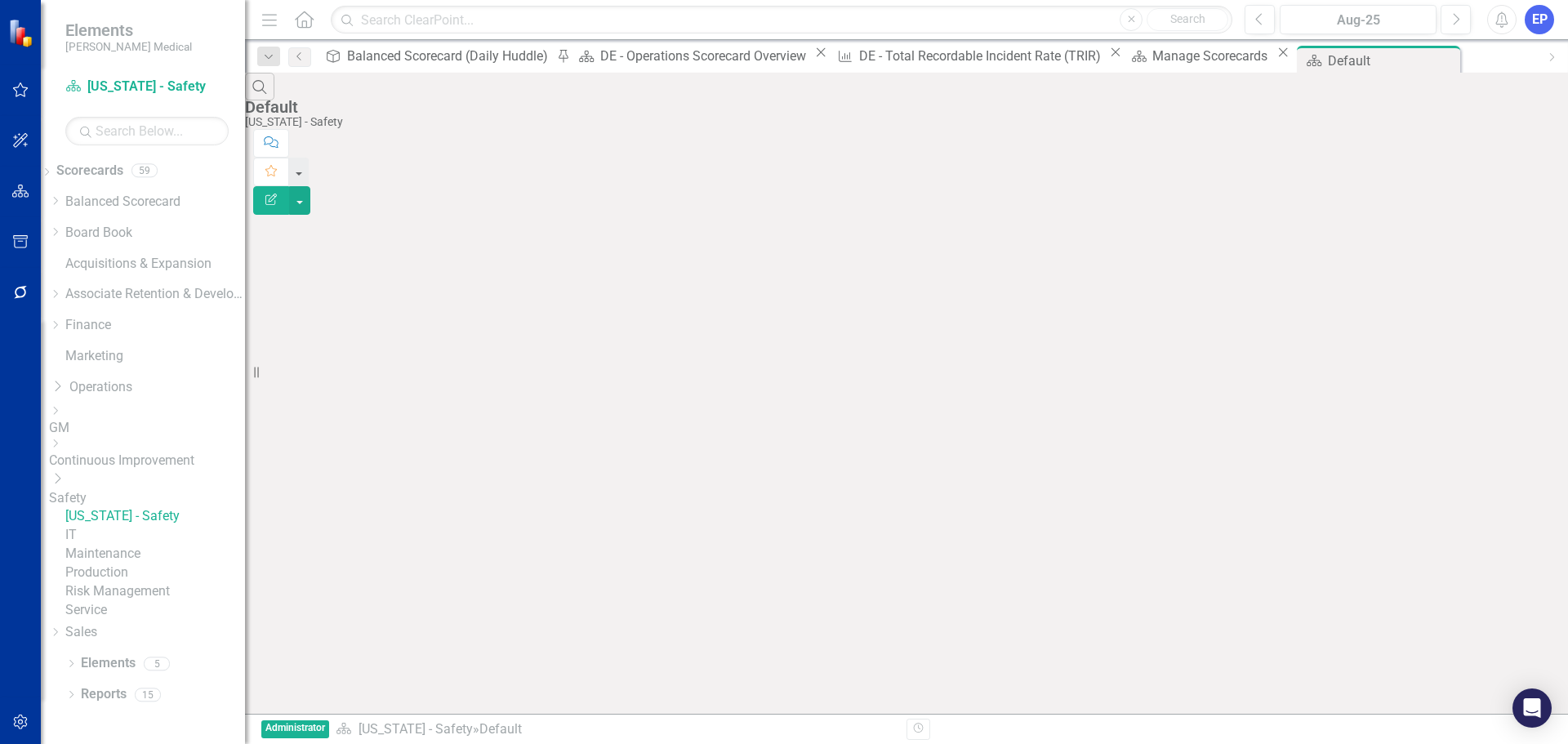
scroll to position [32, 0]
click at [65, 472] on icon "Dropdown" at bounding box center [57, 479] width 17 height 13
click at [859, 62] on div "DE - Total Recordable Incident Rate (TRIR)" at bounding box center [982, 56] width 246 height 20
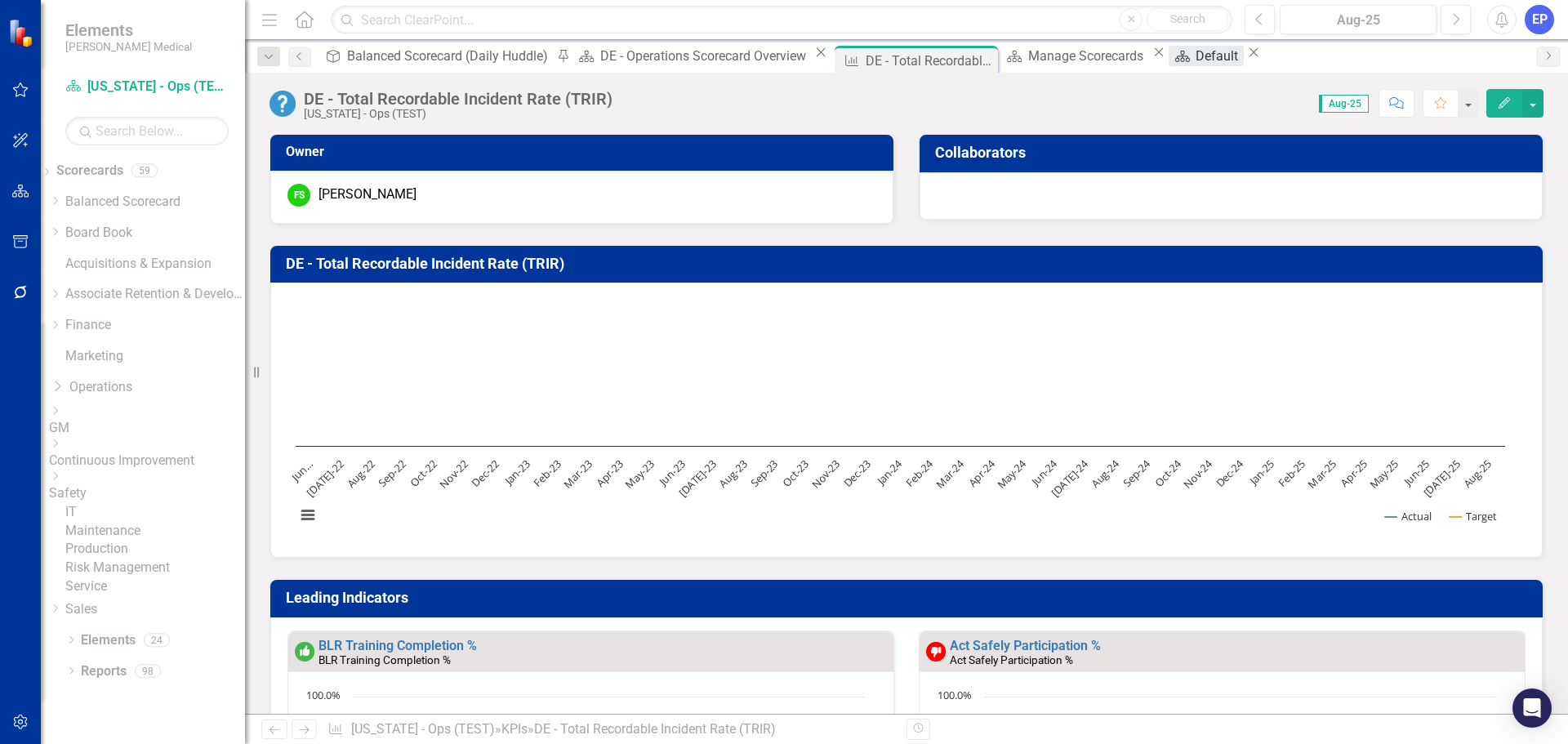
click at [1195, 58] on div "Default" at bounding box center [1219, 56] width 48 height 20
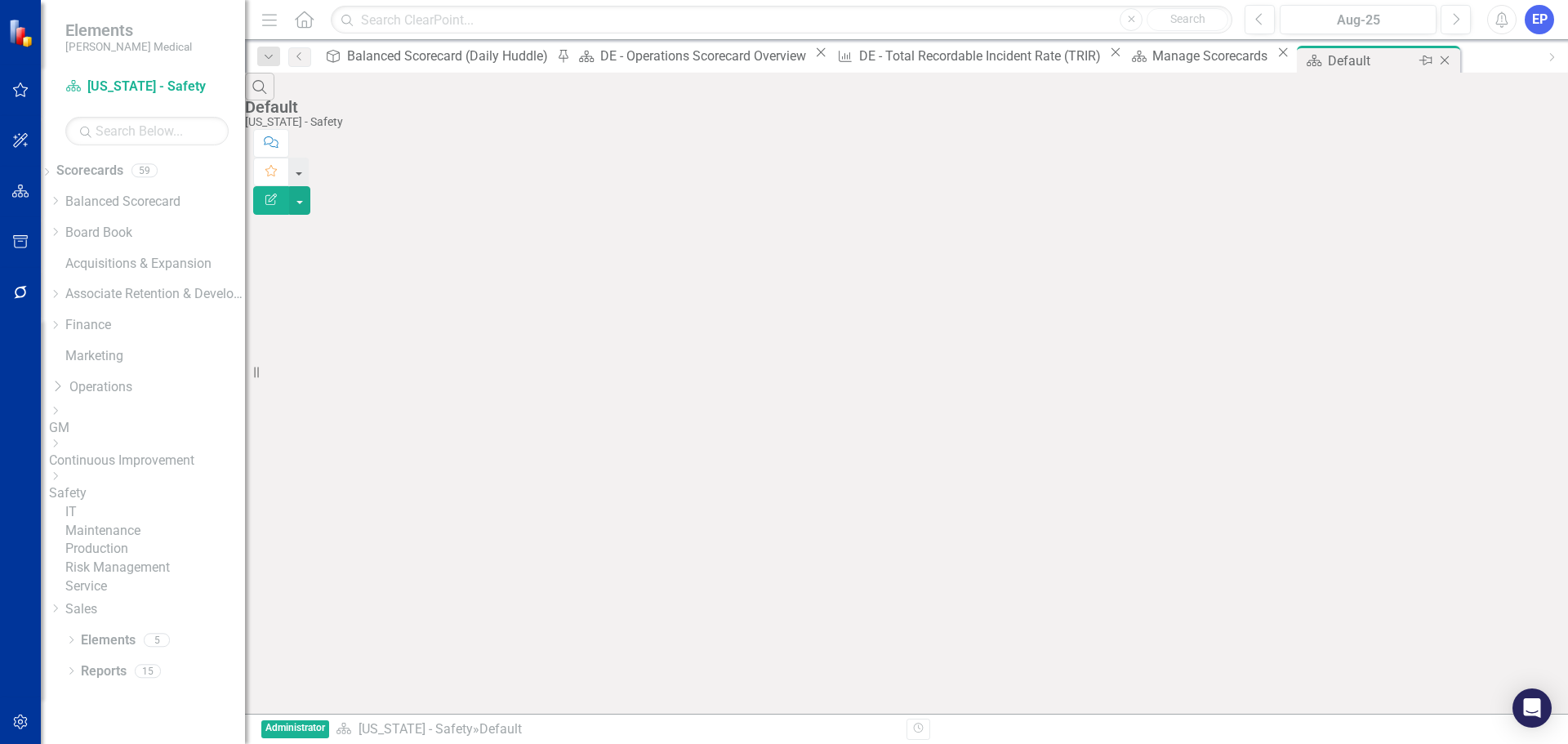
click at [1439, 59] on icon at bounding box center [1444, 61] width 9 height 9
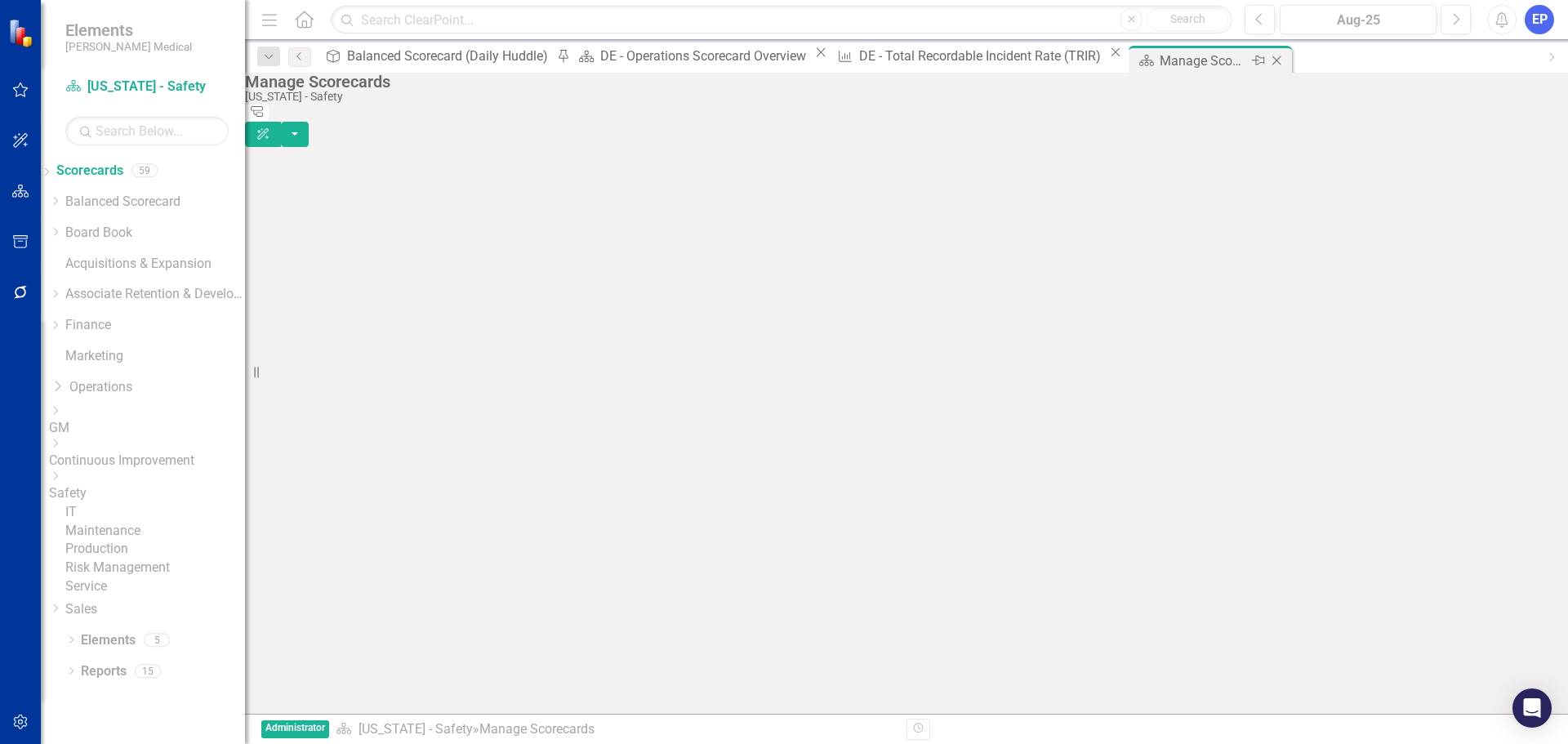
click at [1159, 70] on div "Manage Scorecards" at bounding box center [1202, 61] width 87 height 20
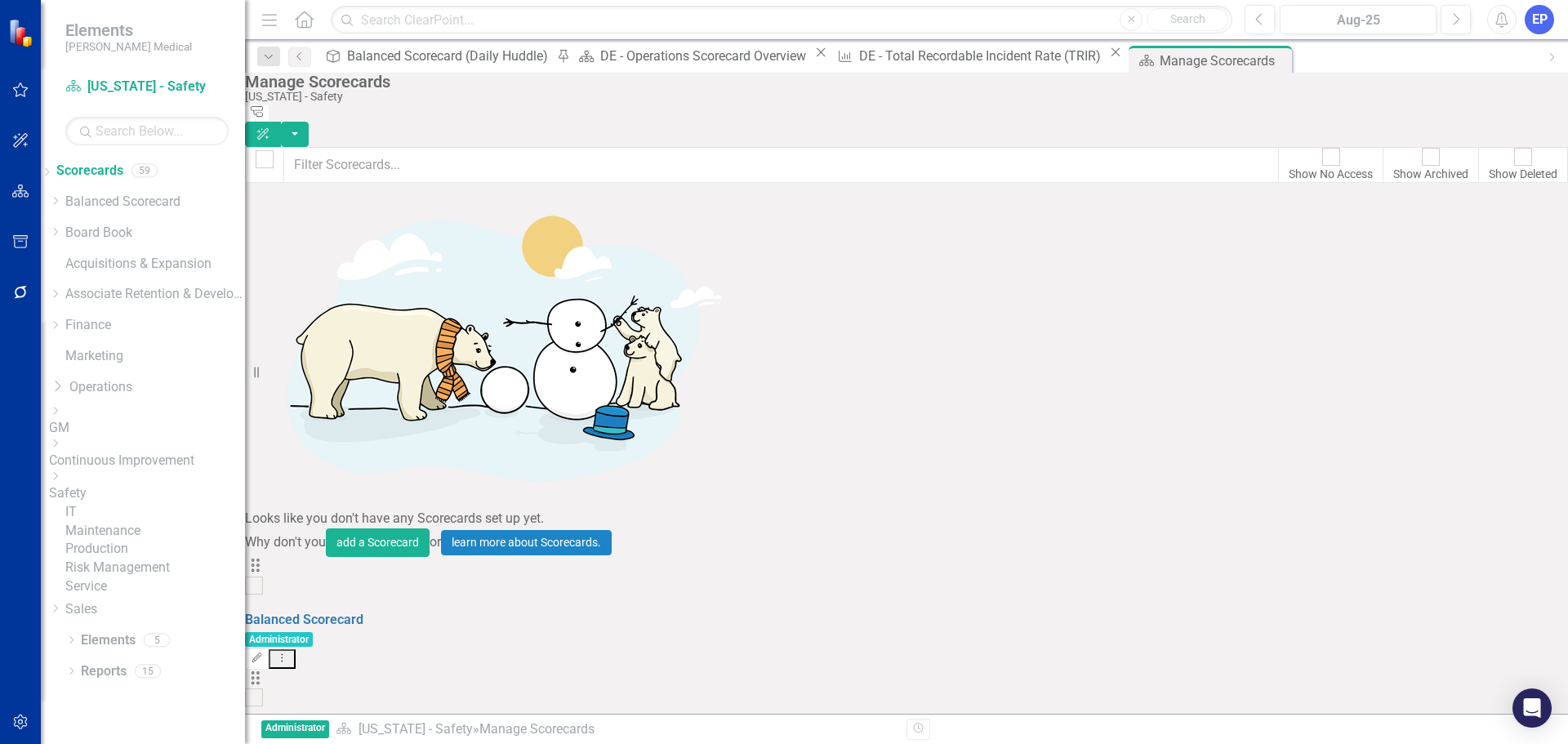
click at [62, 479] on icon "Dropdown" at bounding box center [54, 476] width 12 height 10
click at [156, 507] on link "[US_STATE] - Safety" at bounding box center [155, 516] width 180 height 18
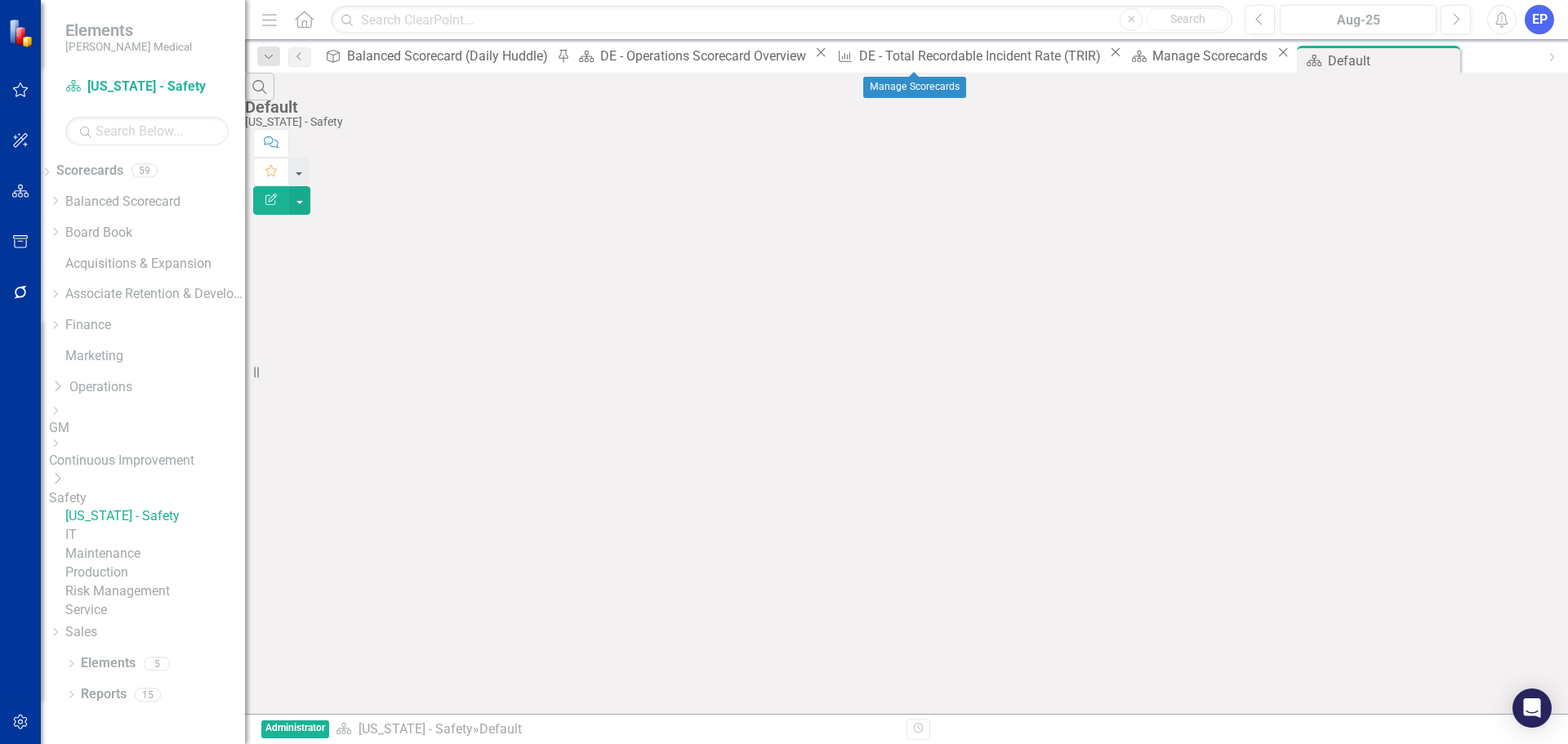
click at [1274, 58] on icon "Close" at bounding box center [1282, 52] width 17 height 13
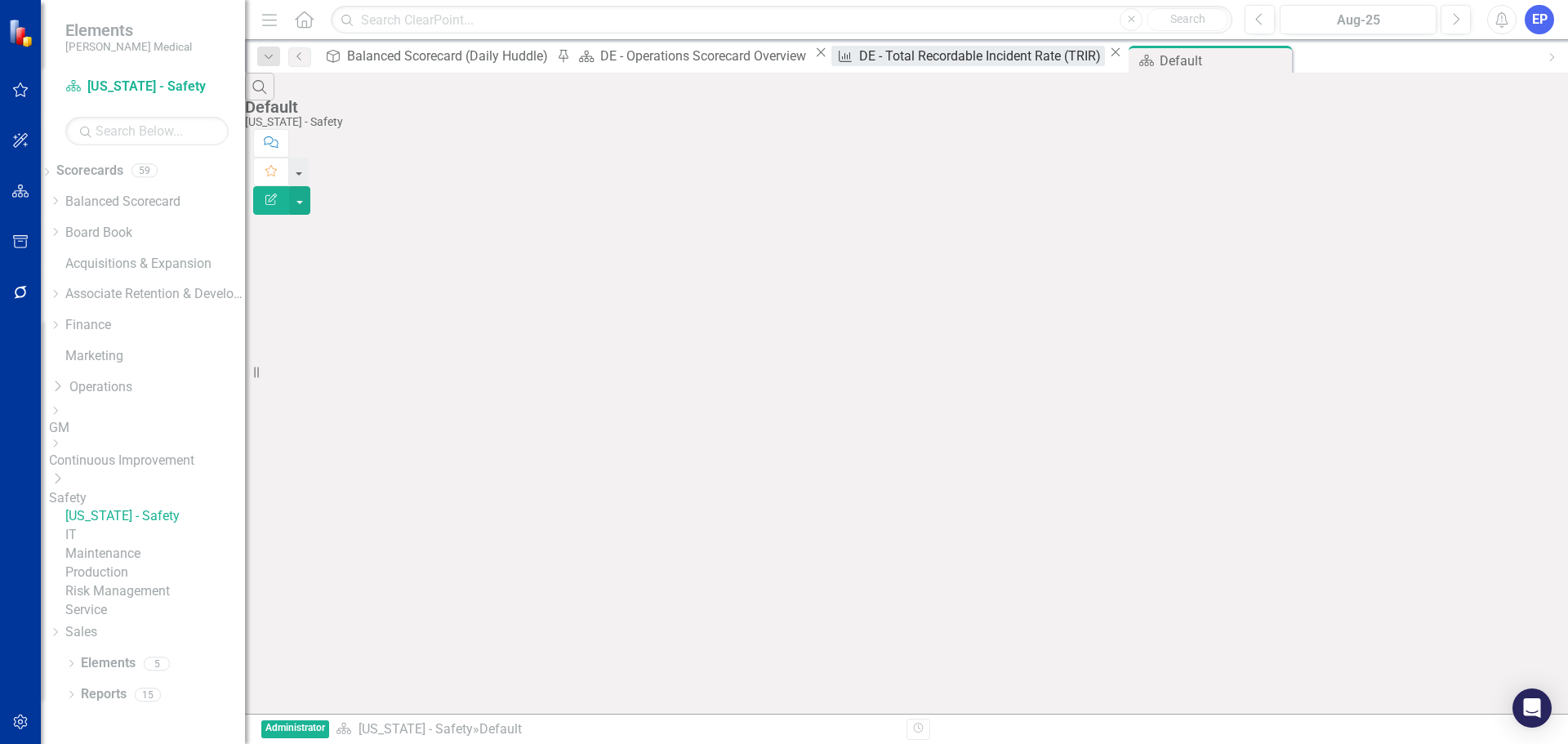
click at [859, 60] on div "DE - Total Recordable Incident Rate (TRIR)" at bounding box center [982, 56] width 246 height 20
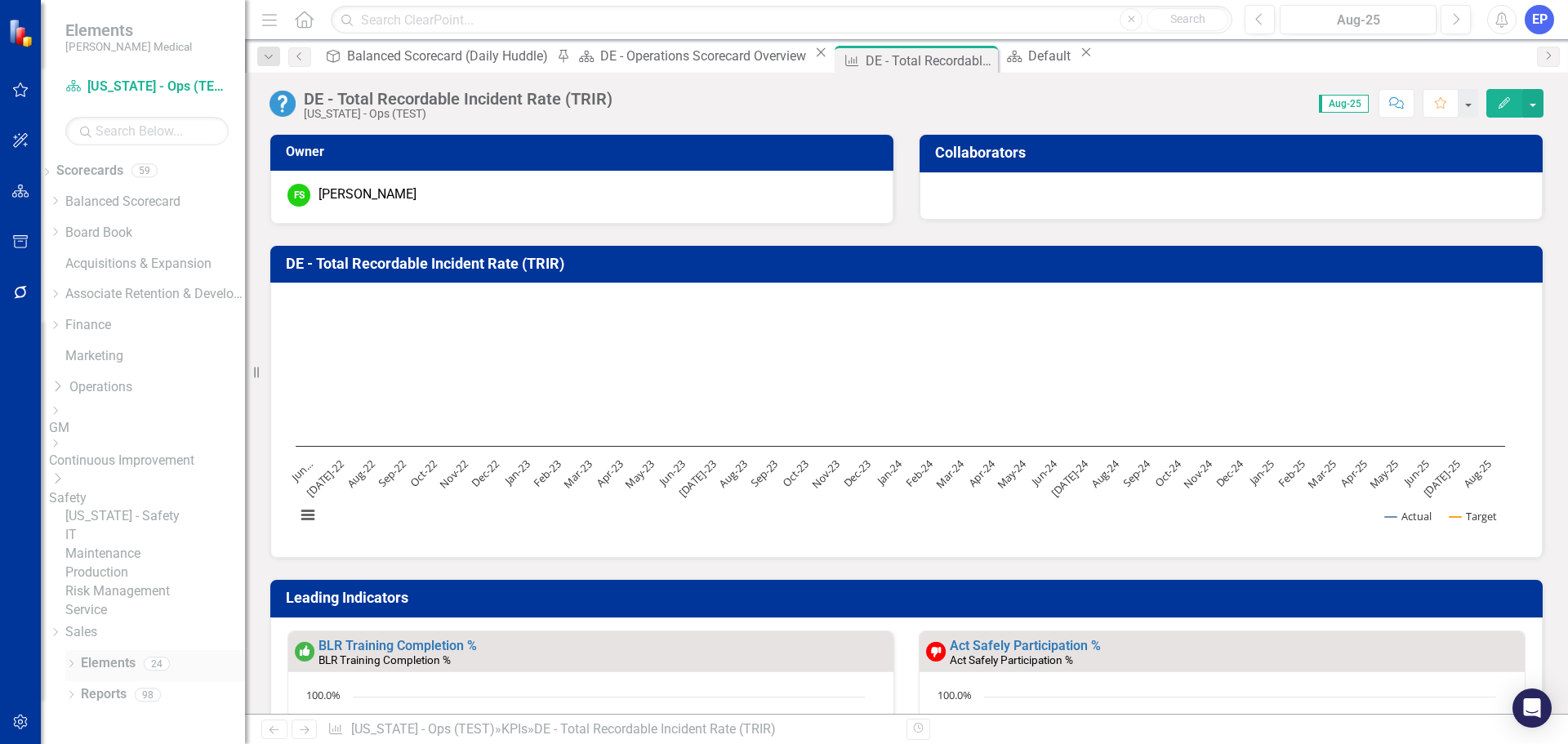
click at [73, 681] on div "Dropdown Elements 24" at bounding box center [155, 666] width 180 height 31
click at [67, 670] on icon "Dropdown" at bounding box center [71, 665] width 11 height 9
click at [114, 660] on link "KPI KPIs" at bounding box center [88, 664] width 49 height 18
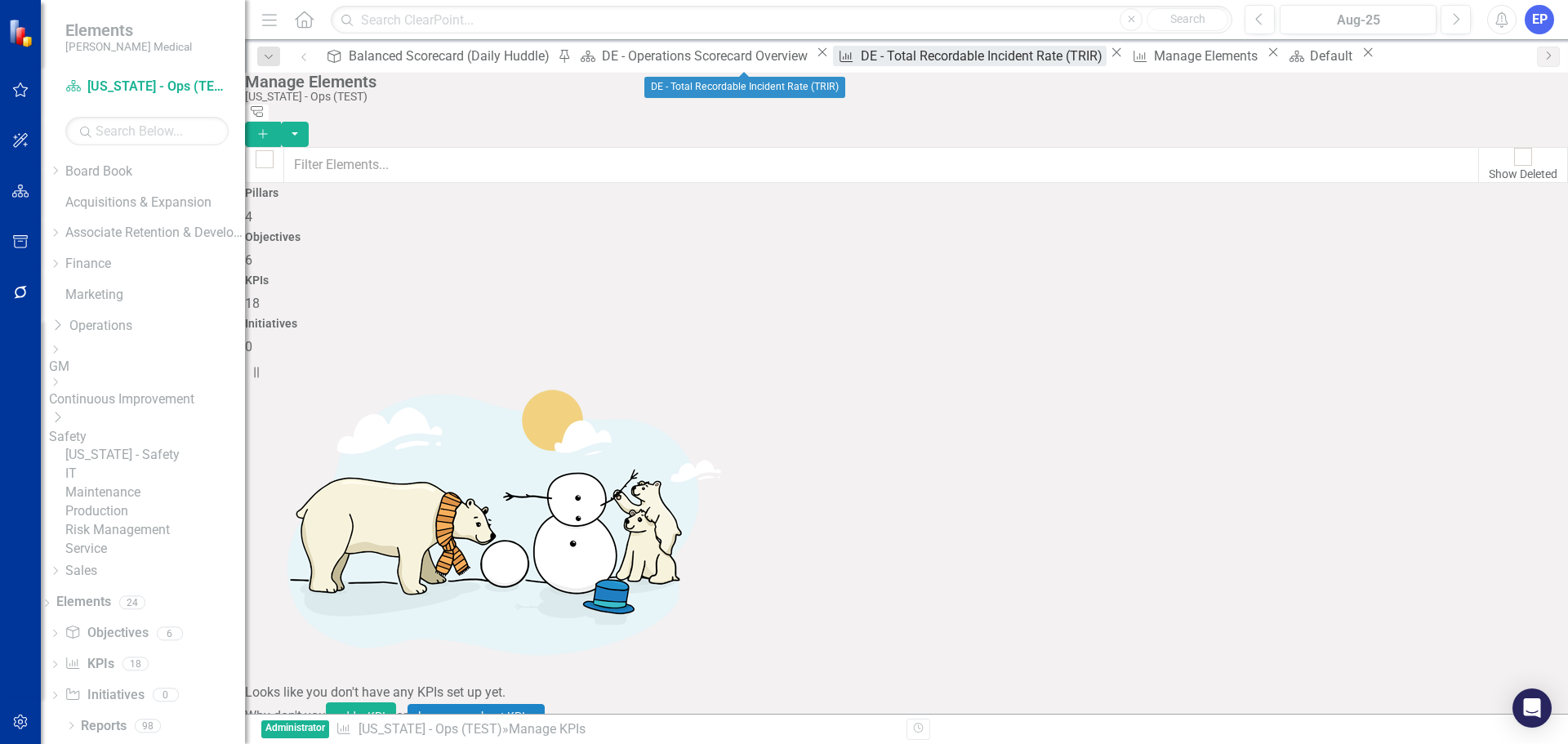
click at [861, 56] on div "DE - Total Recordable Incident Rate (TRIR)" at bounding box center [984, 56] width 246 height 20
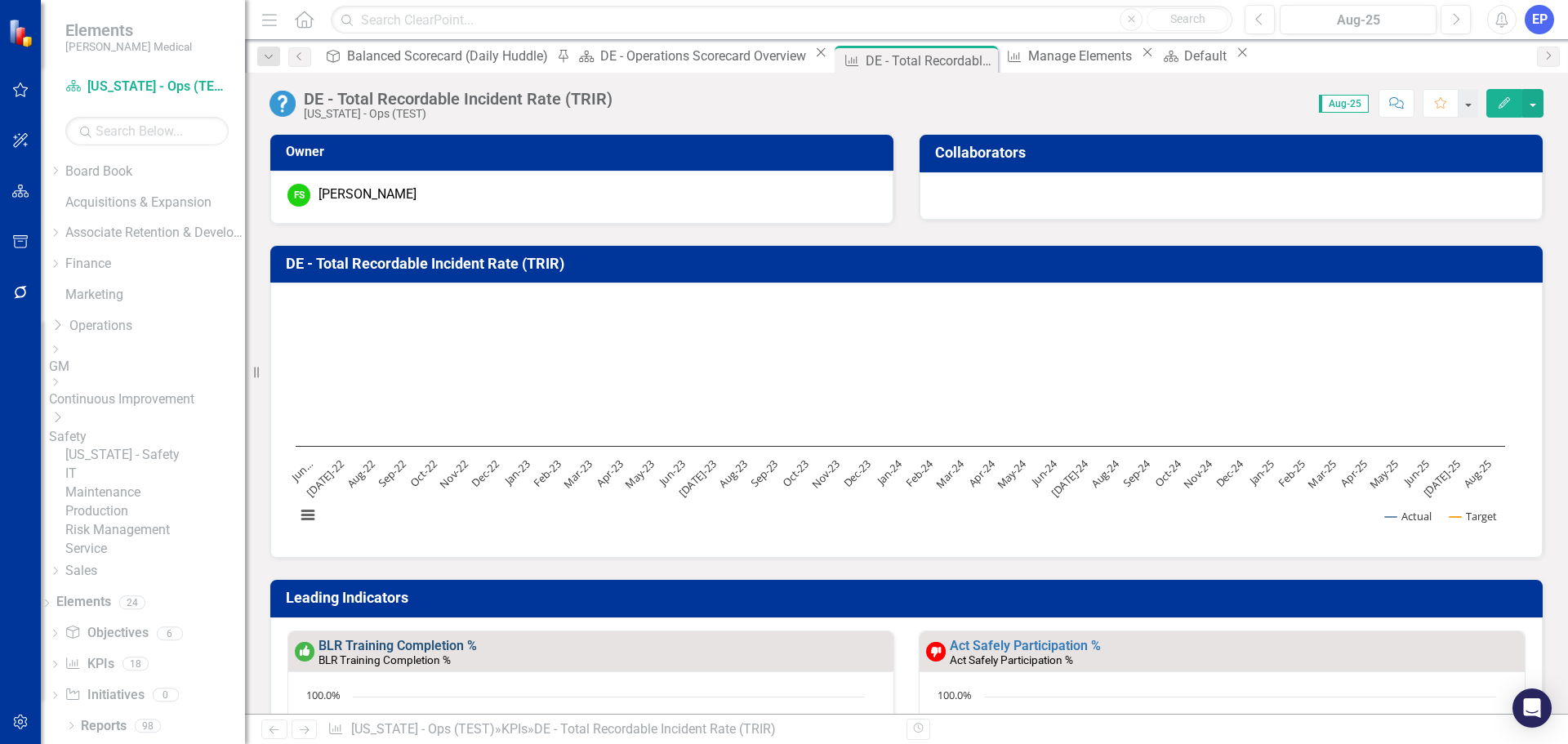
click at [375, 642] on link "BLR Training Completion %" at bounding box center [398, 645] width 158 height 16
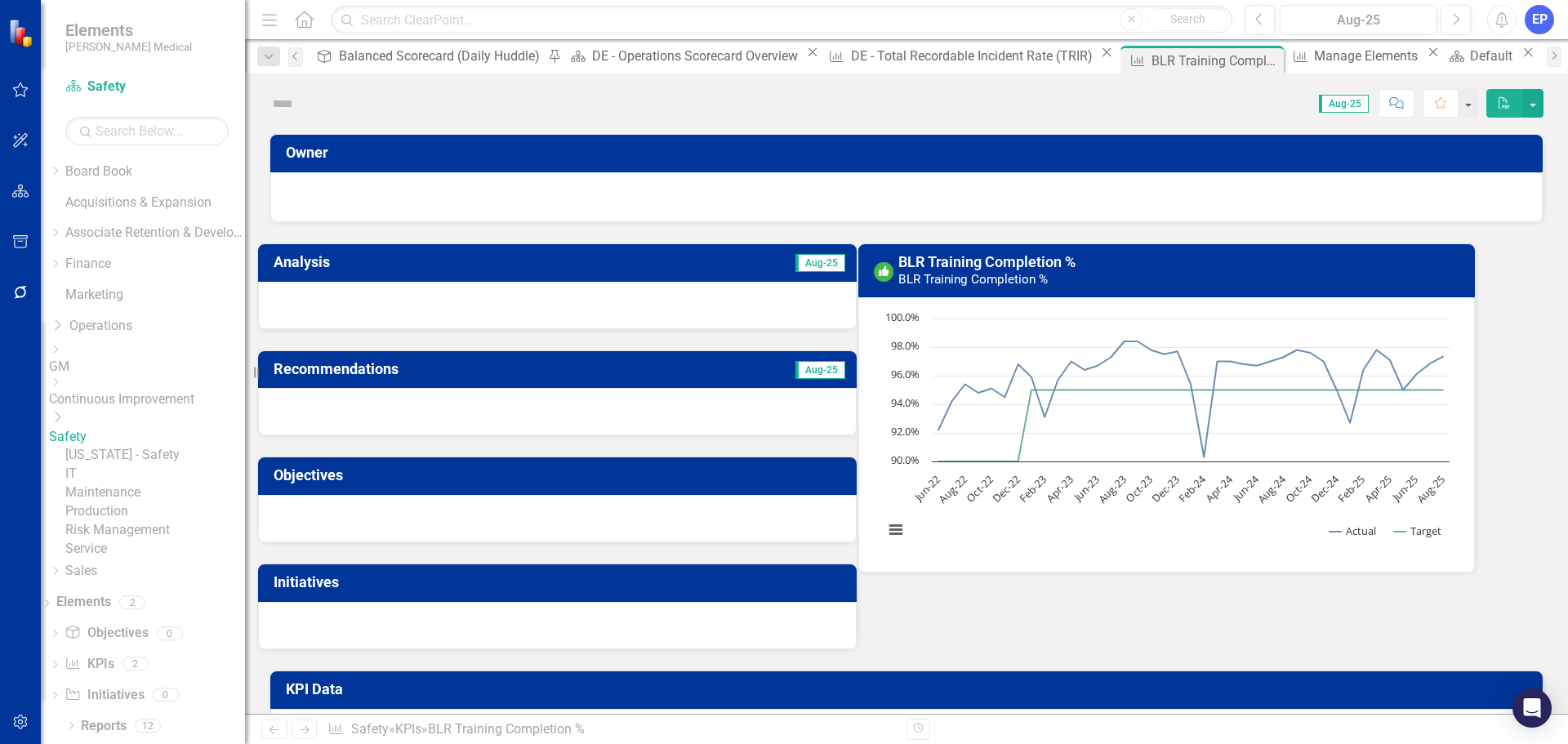
scroll to position [124, 0]
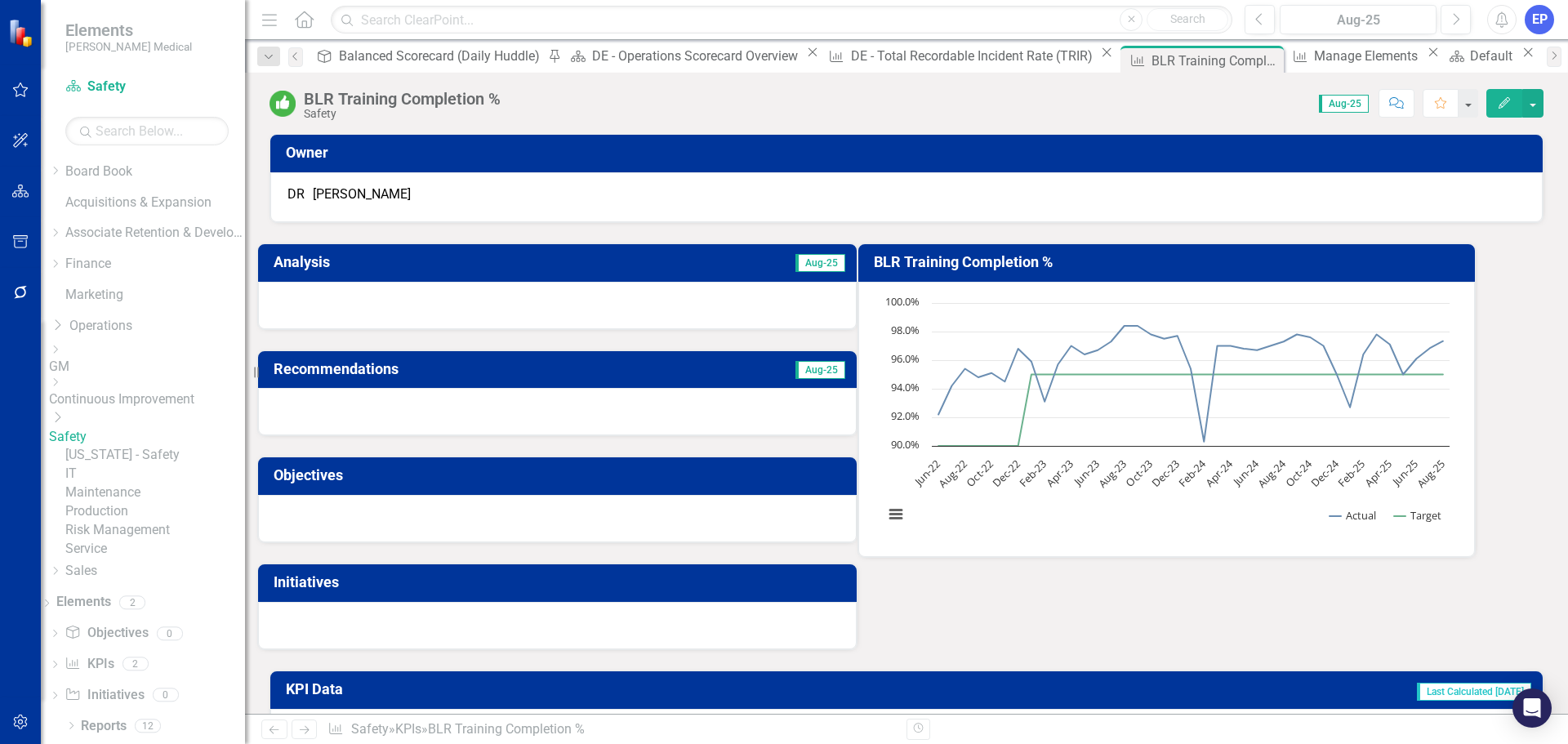
click at [473, 95] on div "BLR Training Completion %" at bounding box center [402, 99] width 197 height 18
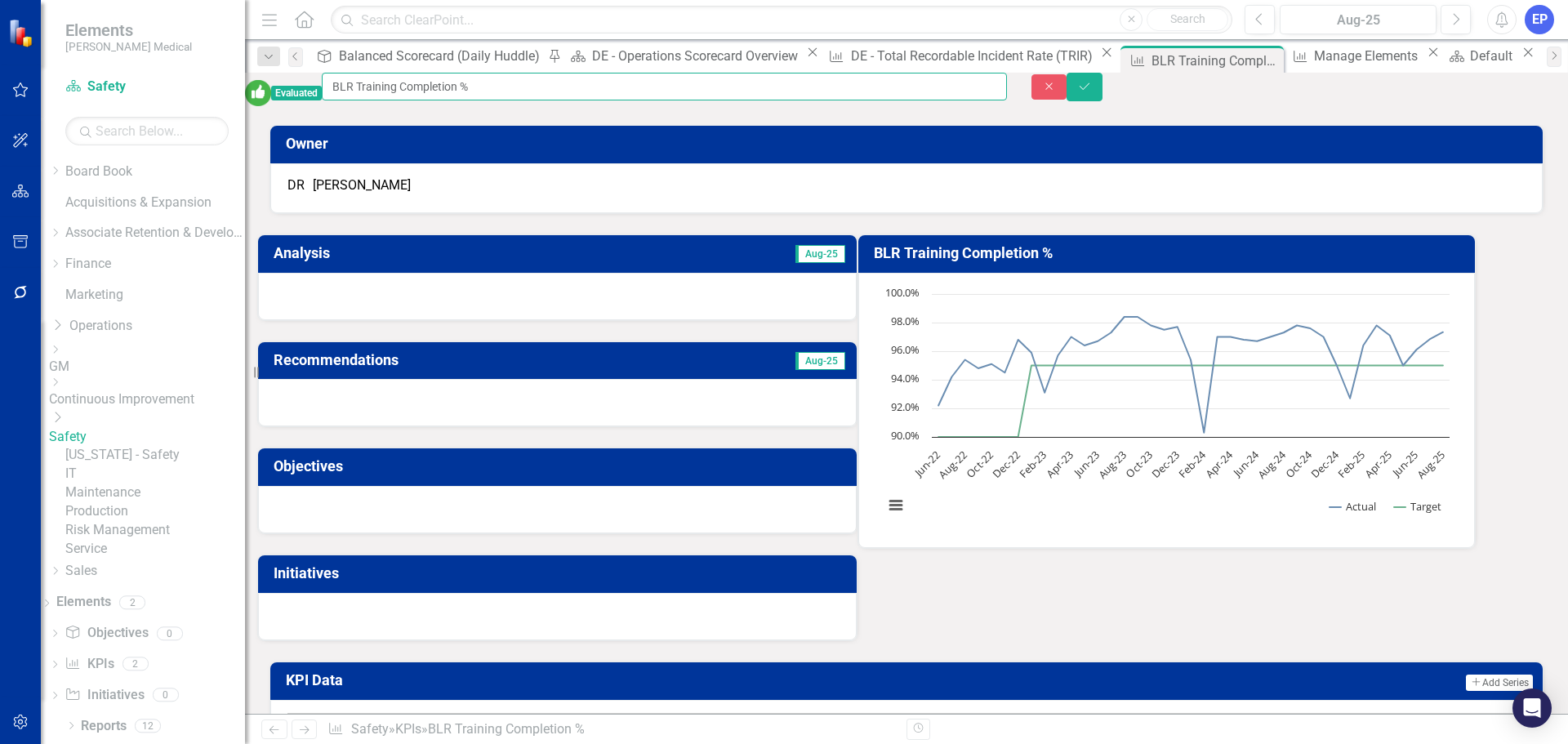
click at [473, 95] on input "BLR Training Completion %" at bounding box center [664, 86] width 685 height 28
click at [1056, 92] on icon "Close" at bounding box center [1049, 86] width 15 height 11
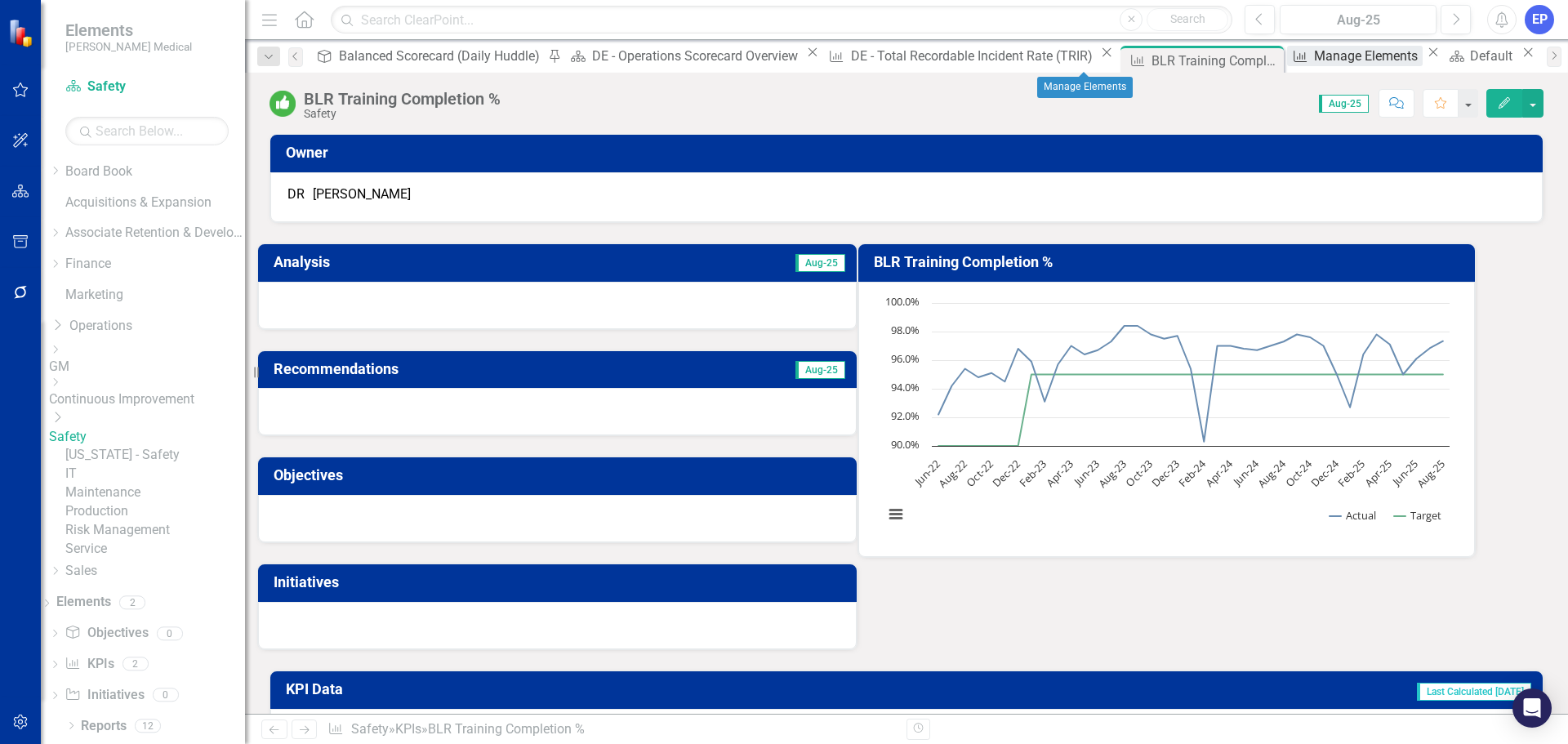
click at [1314, 58] on div "Manage Elements" at bounding box center [1368, 56] width 108 height 20
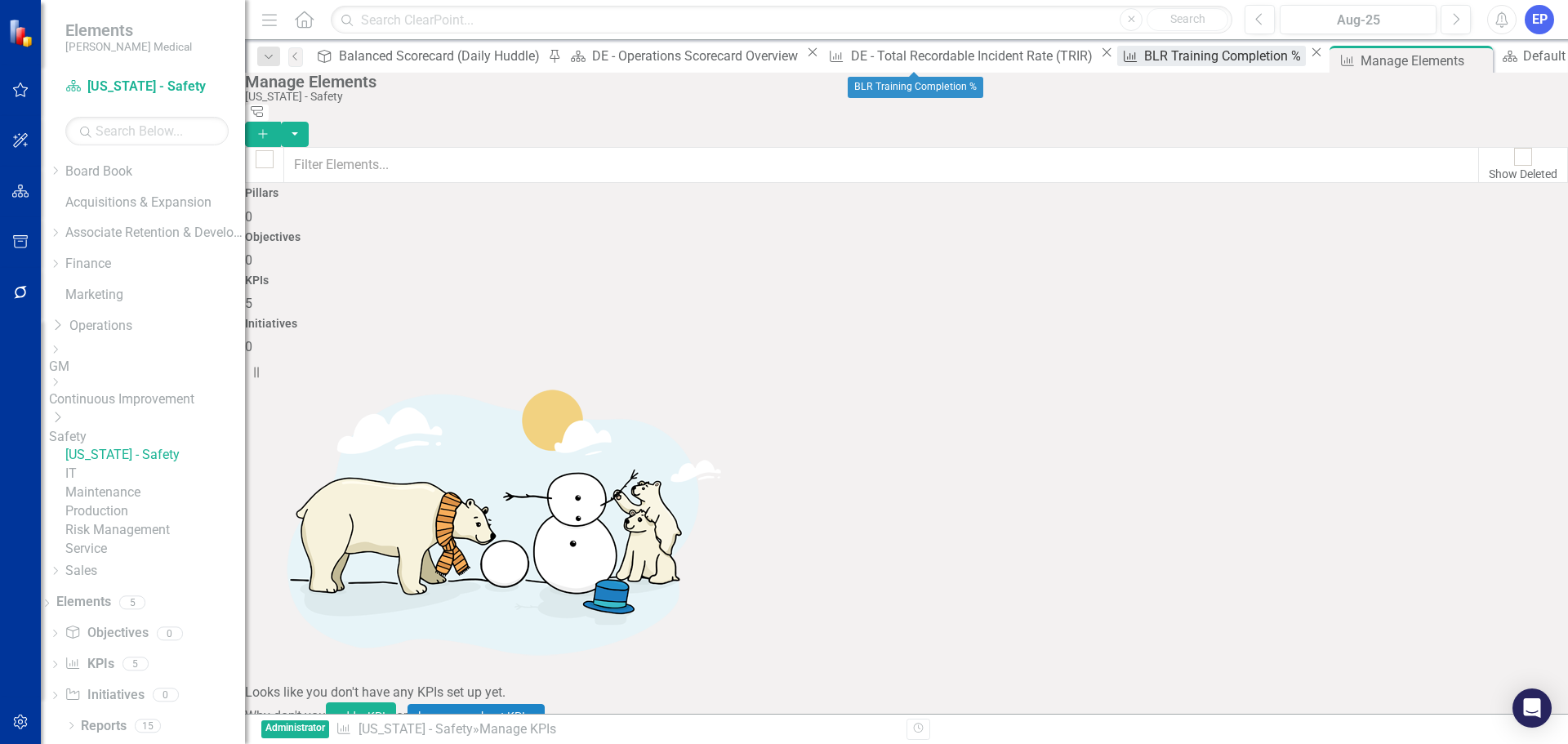
click at [1144, 55] on div "BLR Training Completion %" at bounding box center [1224, 56] width 162 height 20
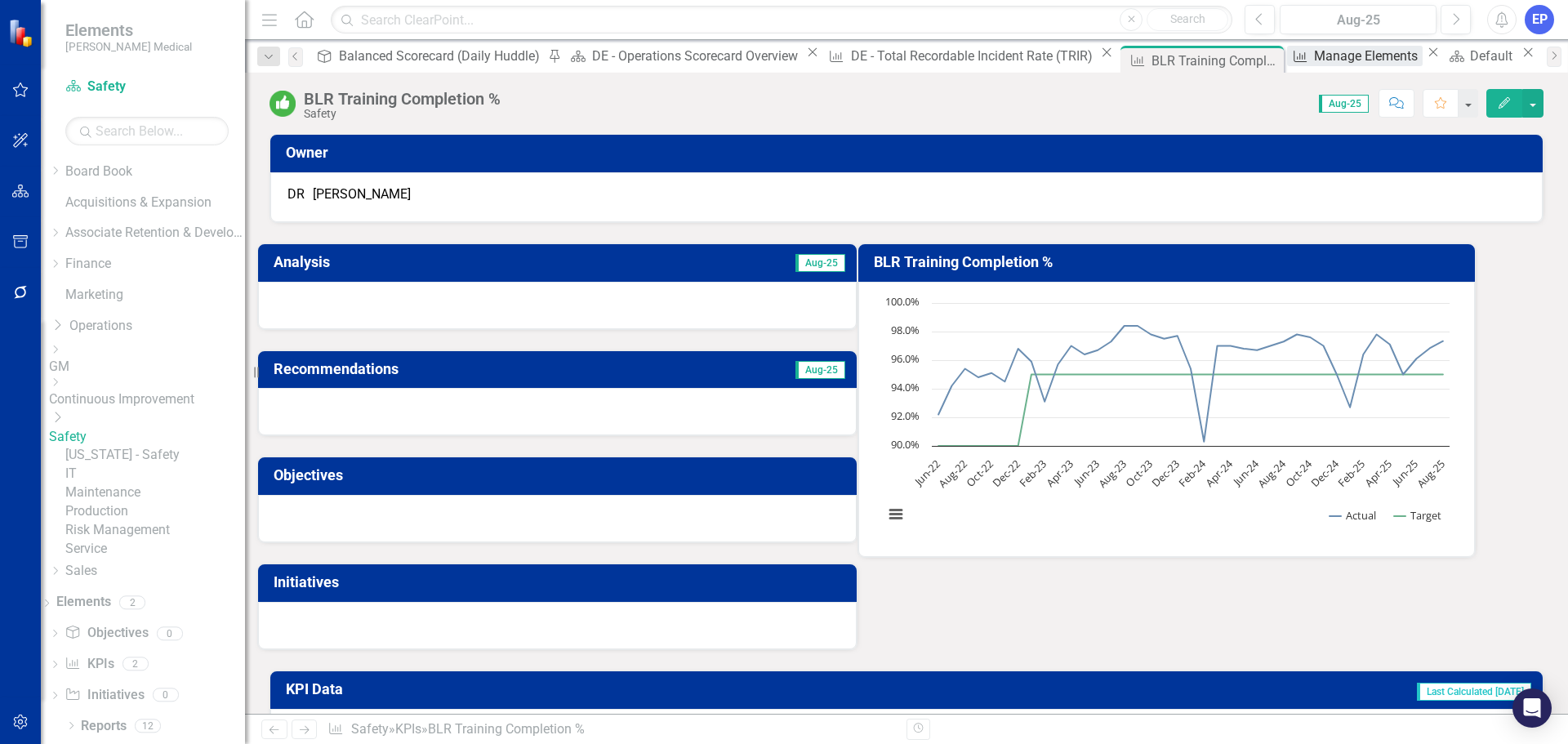
click at [1287, 62] on link "KPI Manage Elements" at bounding box center [1355, 56] width 136 height 20
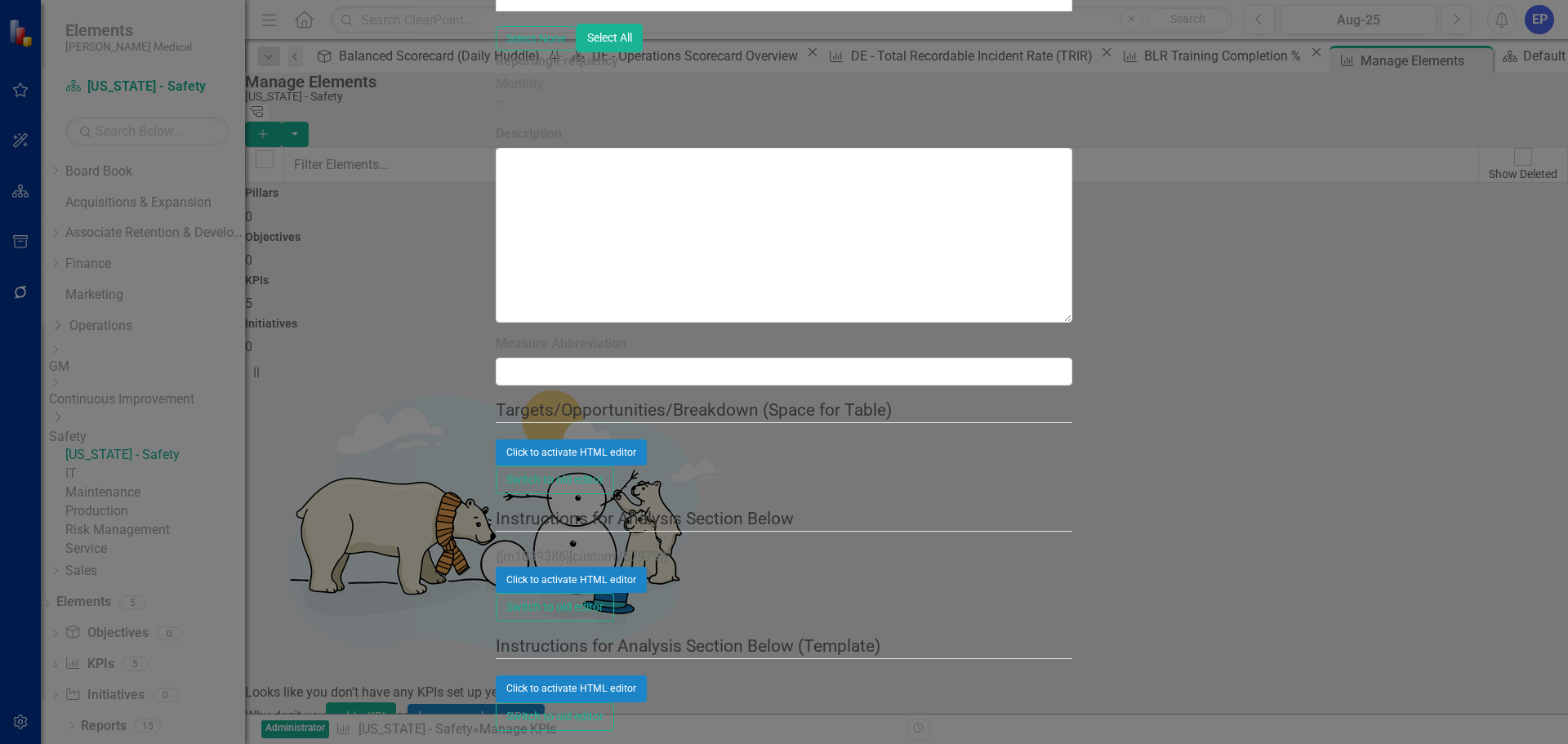
drag, startPoint x: 494, startPoint y: 95, endPoint x: 769, endPoint y: 99, distance: 275.0
paste input "BLR Training Completion %"
type input "DE - BLR Training Completion %"
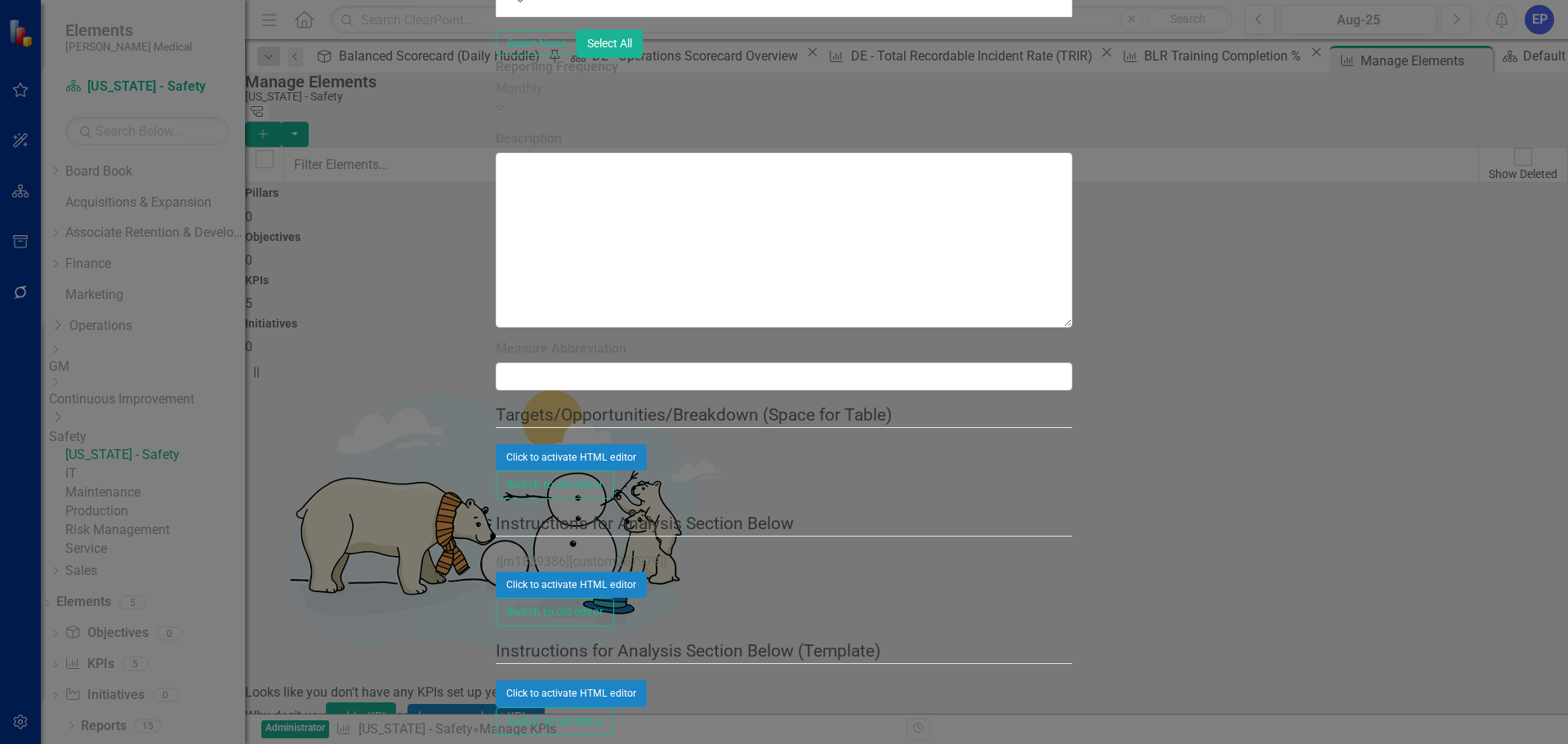
type input "mike"
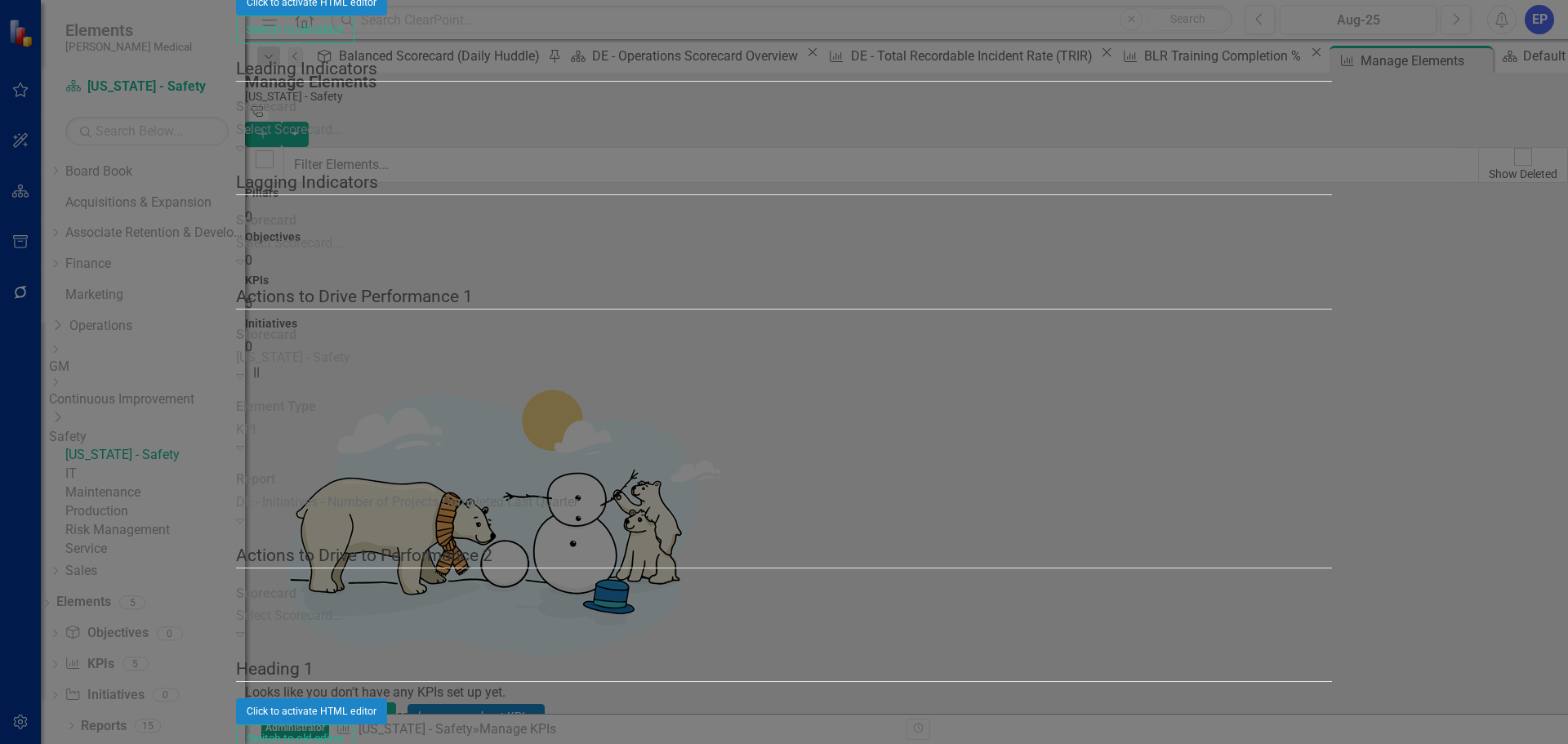
checkbox input "false"
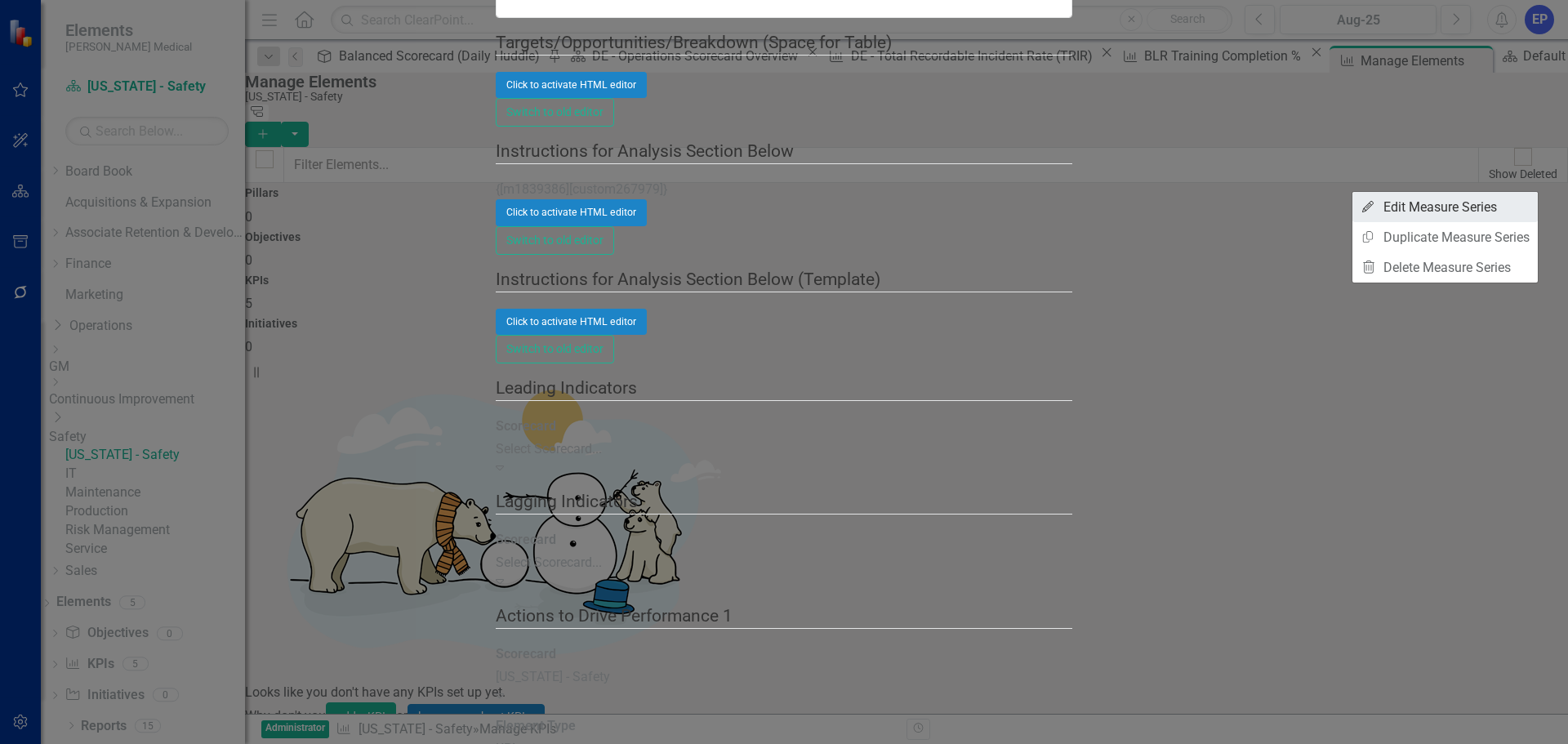
click at [1414, 217] on link "Edit Edit Measure Series" at bounding box center [1445, 207] width 186 height 30
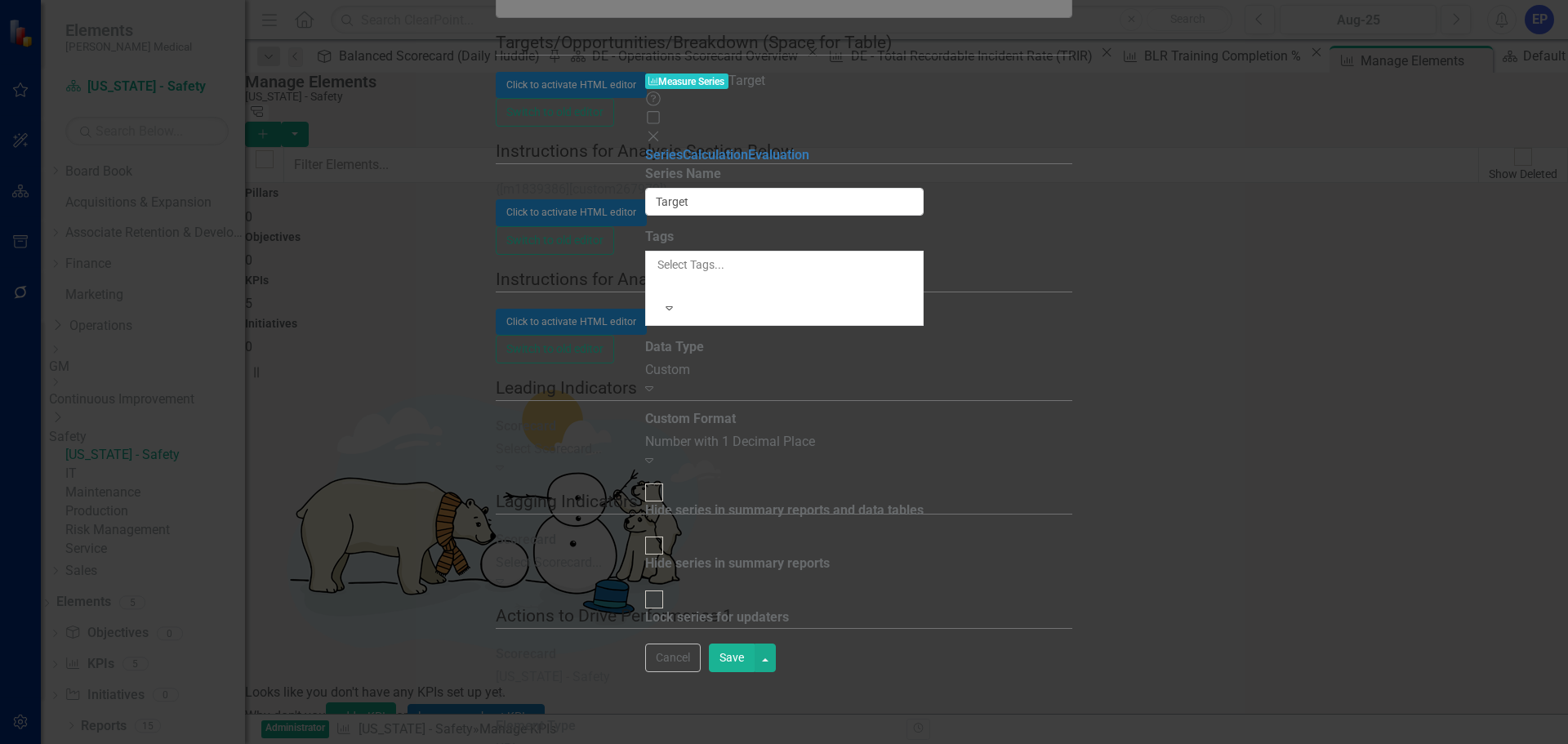
click at [731, 361] on div "Custom" at bounding box center [784, 370] width 278 height 18
click at [729, 433] on div "Number with 1 Decimal Place" at bounding box center [784, 442] width 278 height 18
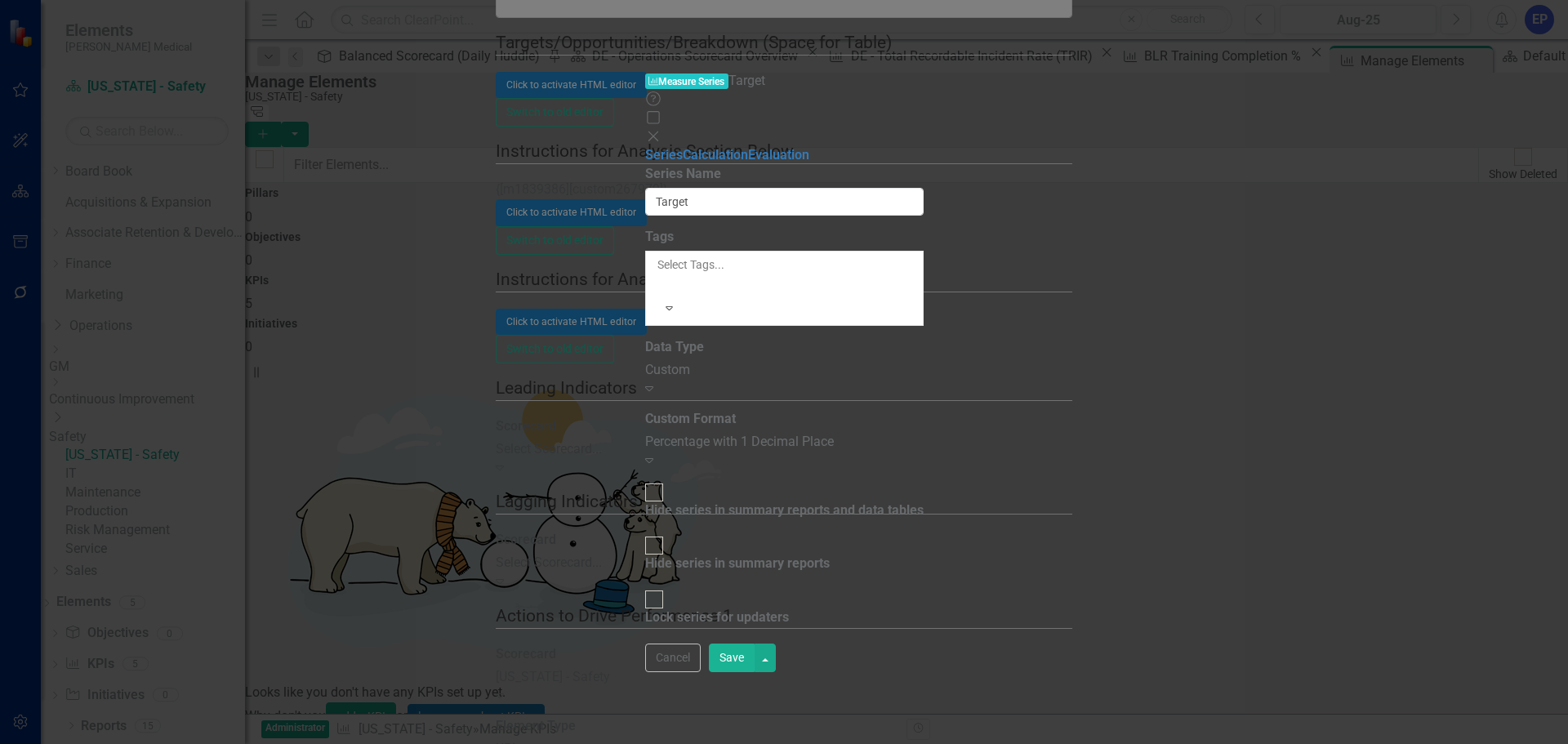
click at [754, 672] on button "Save" at bounding box center [732, 657] width 46 height 28
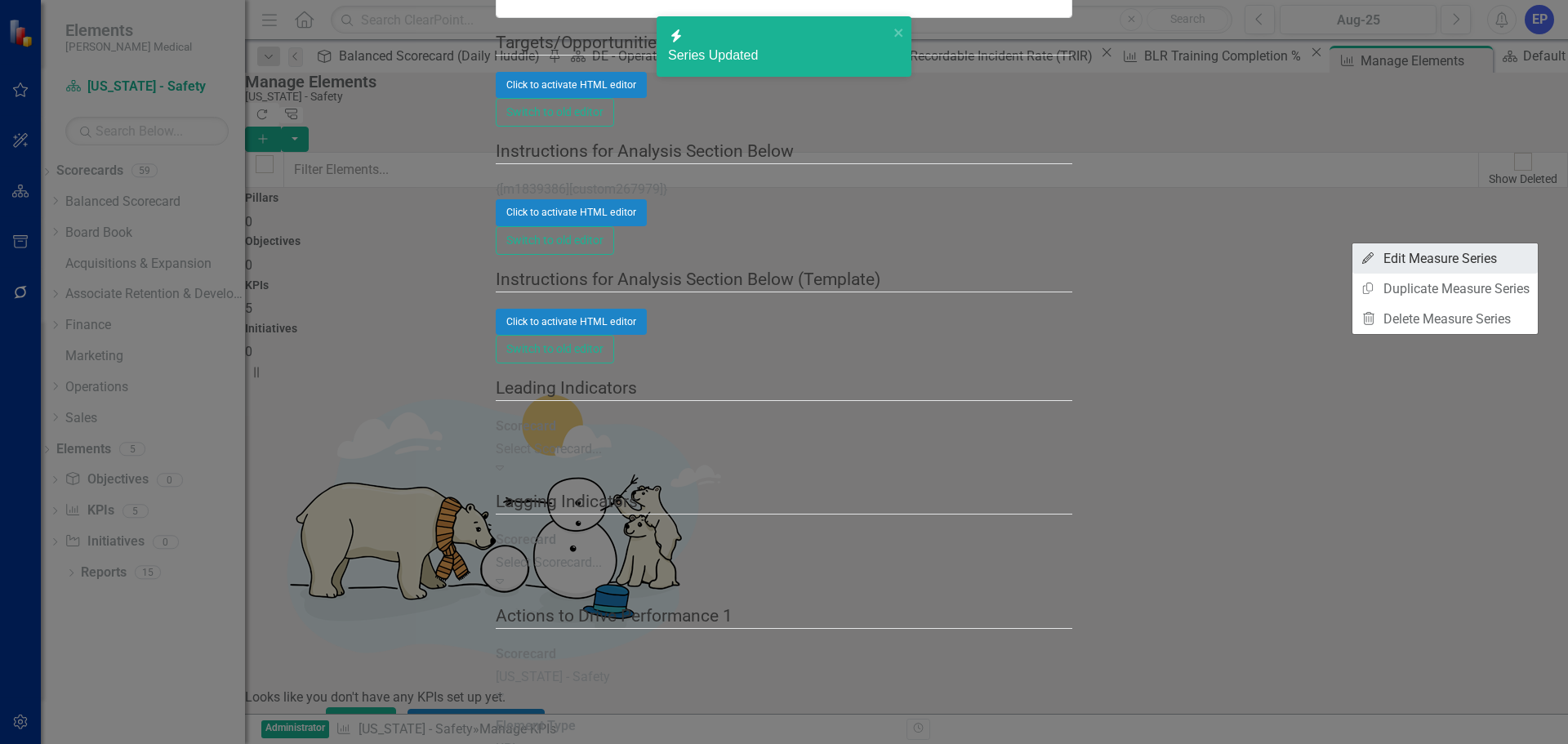
click at [1406, 259] on link "Edit Edit Measure Series" at bounding box center [1445, 258] width 186 height 30
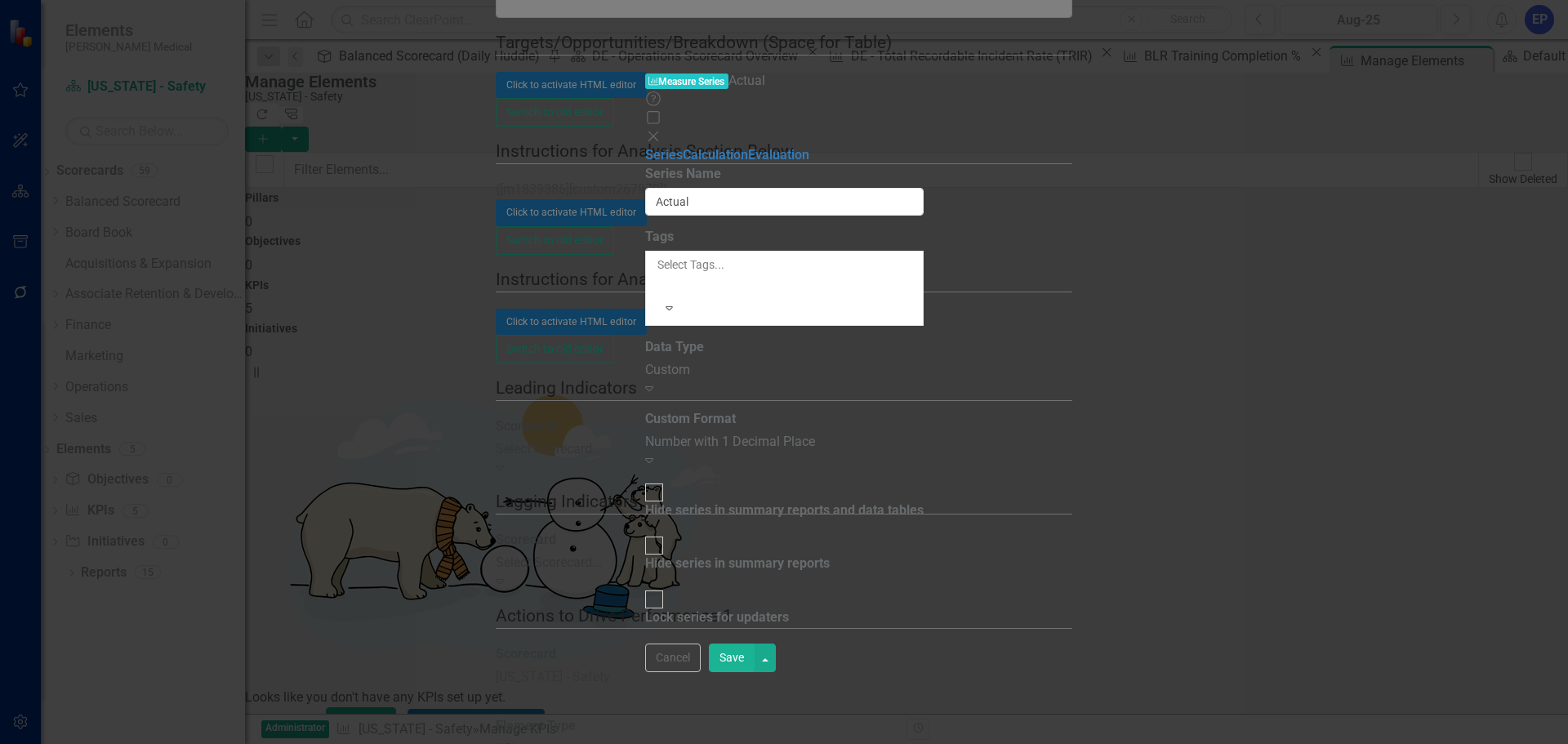
click at [658, 433] on div "Number with 1 Decimal Place" at bounding box center [784, 442] width 278 height 18
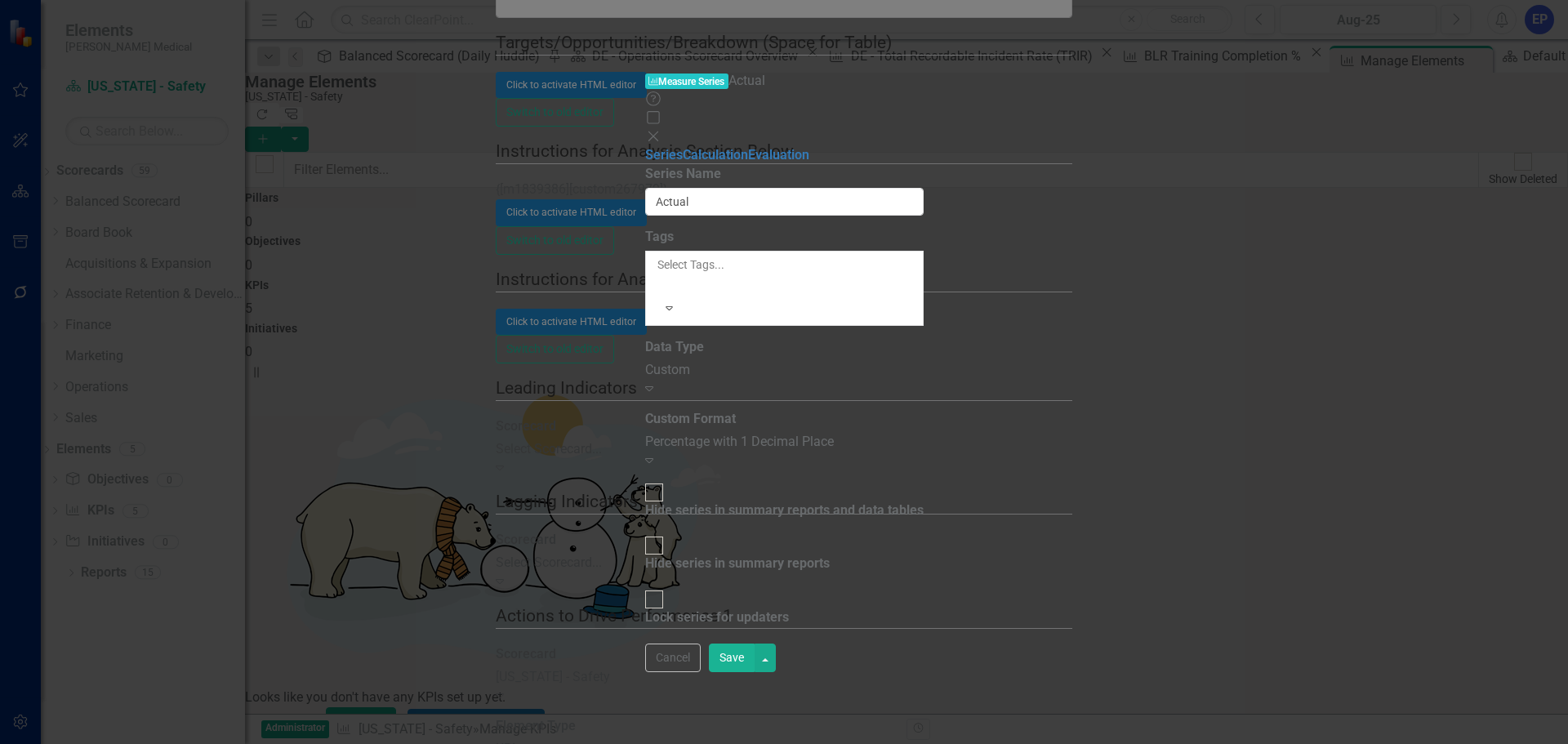
click at [754, 672] on button "Save" at bounding box center [732, 657] width 46 height 28
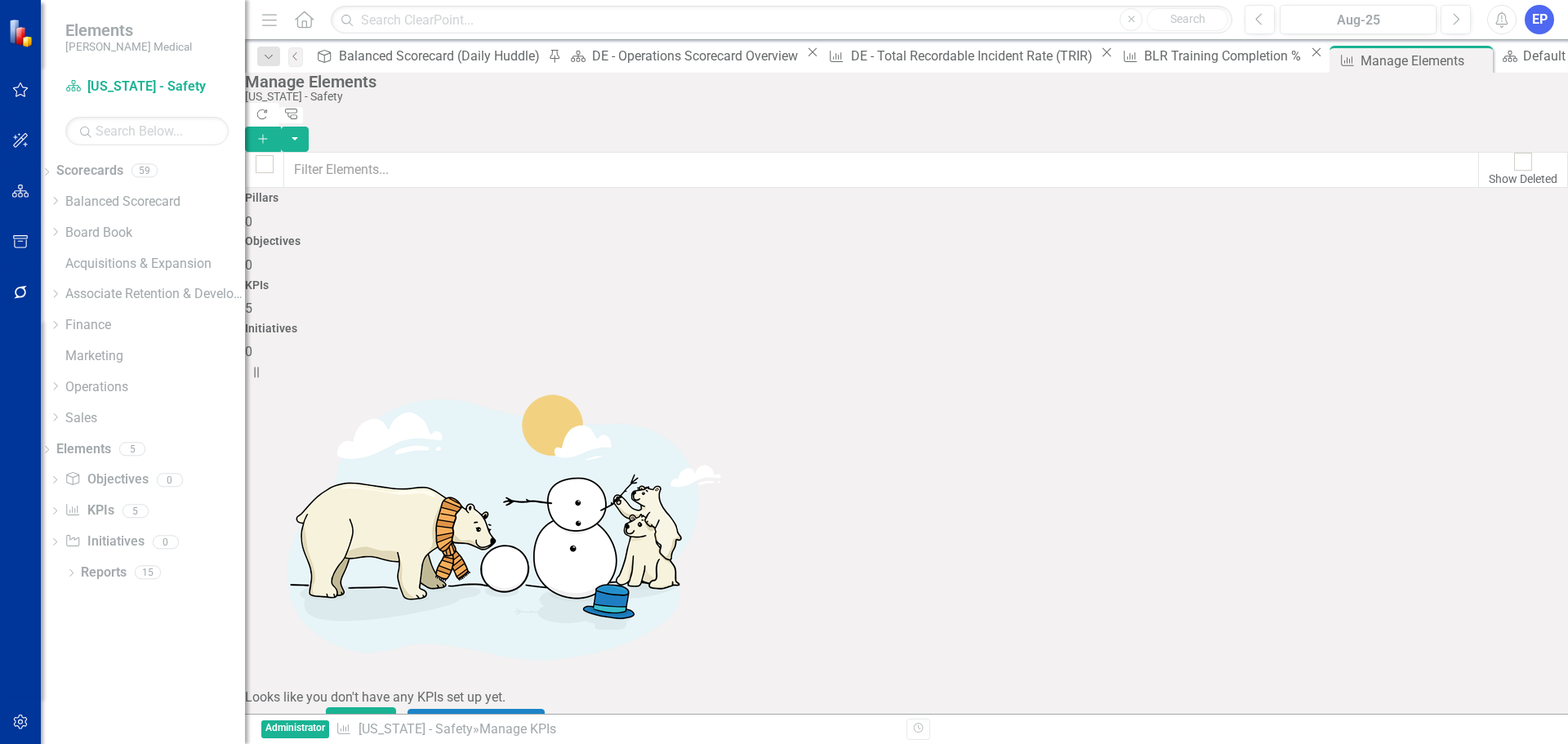
click at [1144, 51] on div "BLR Training Completion %" at bounding box center [1224, 56] width 162 height 20
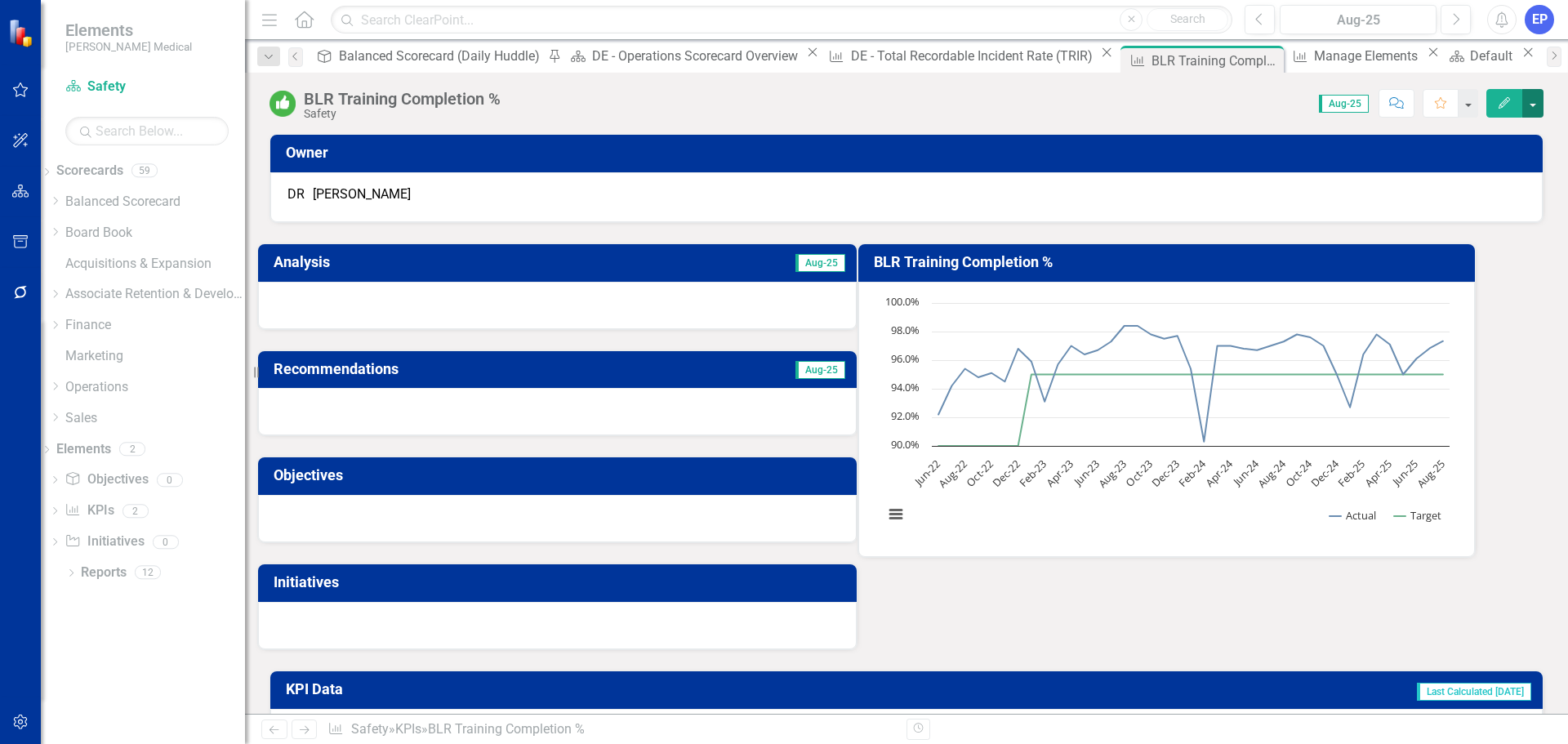
click at [1536, 105] on button "button" at bounding box center [1532, 103] width 21 height 28
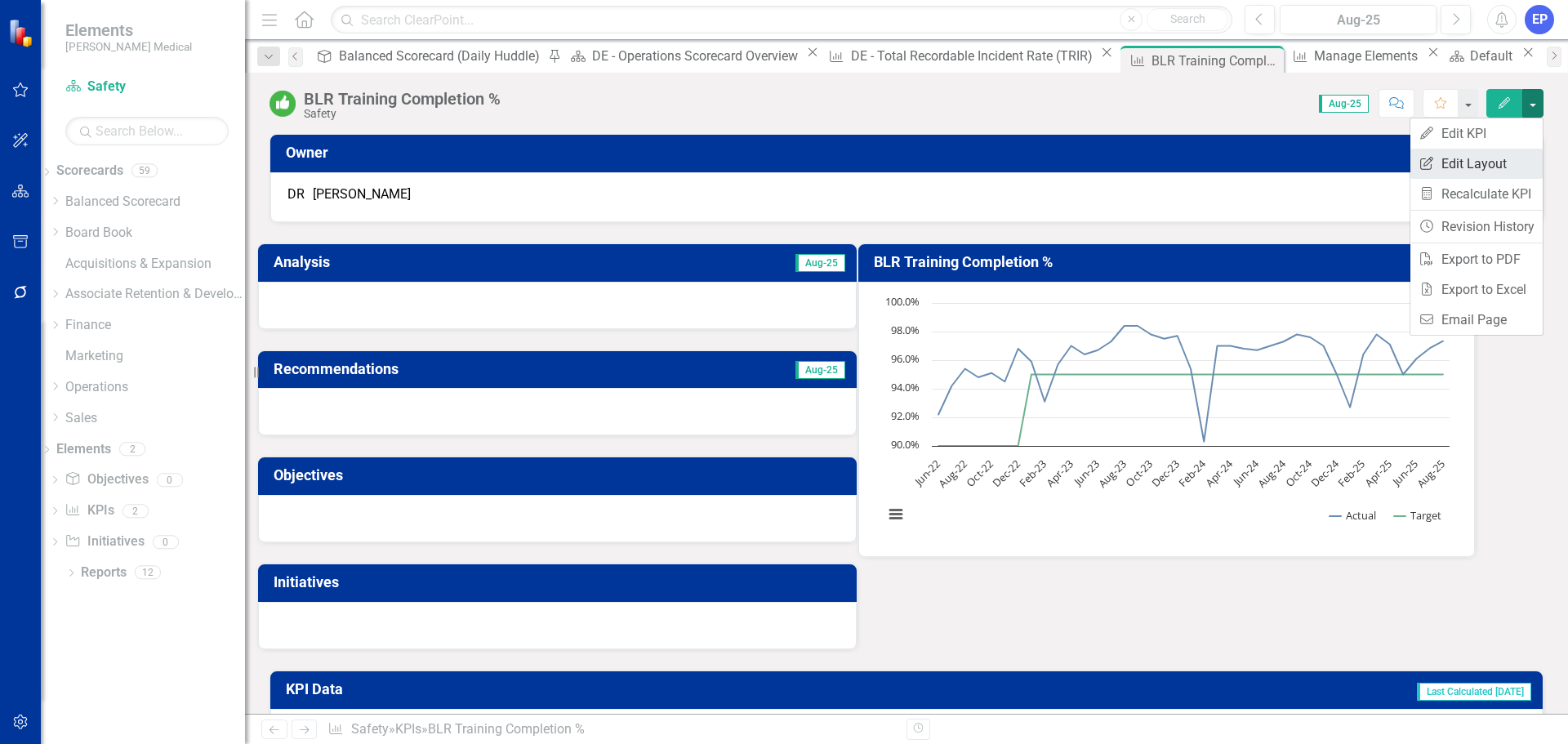
click at [1503, 156] on link "Edit Report Edit Layout" at bounding box center [1476, 163] width 132 height 30
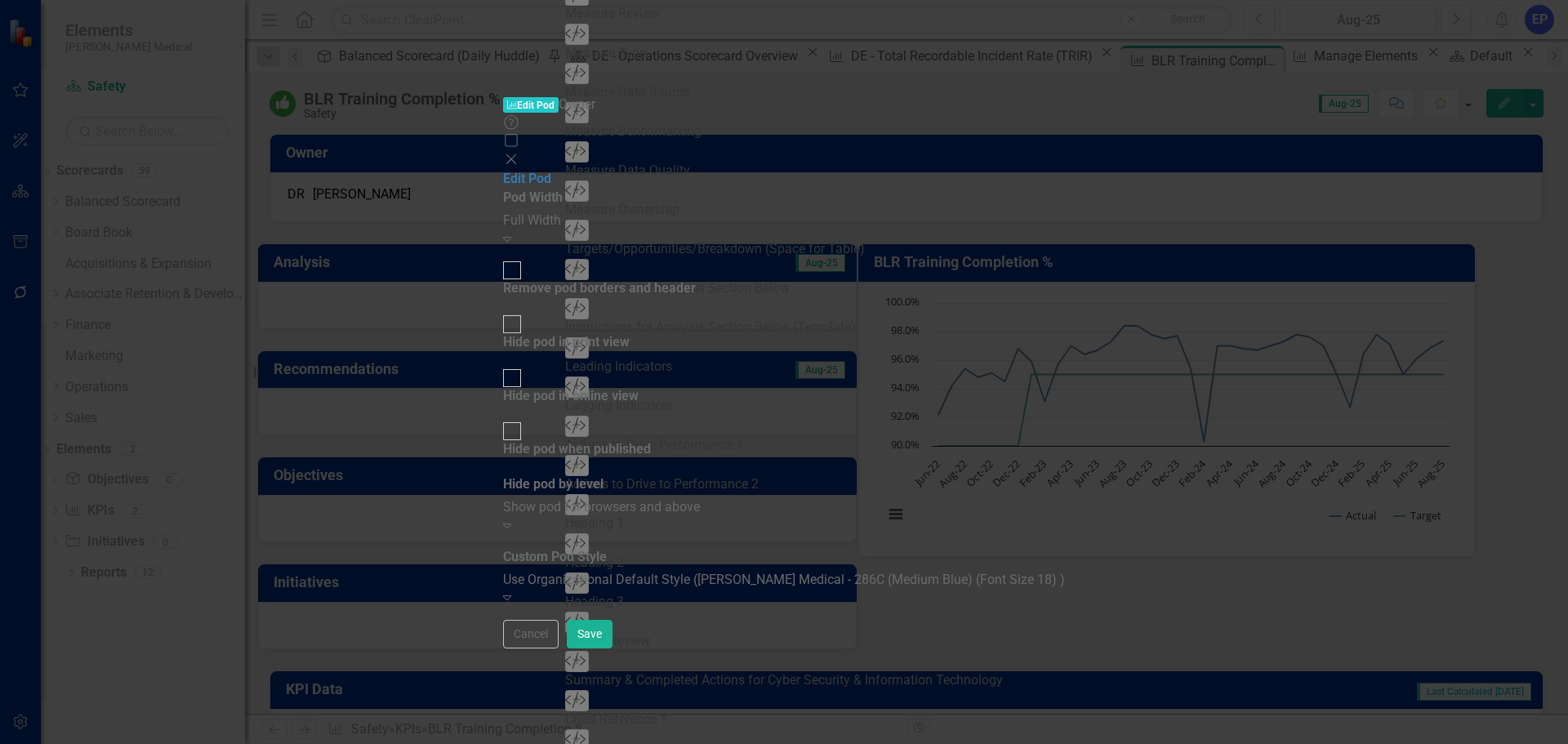
click at [826, 211] on div "Full Width" at bounding box center [784, 220] width 562 height 18
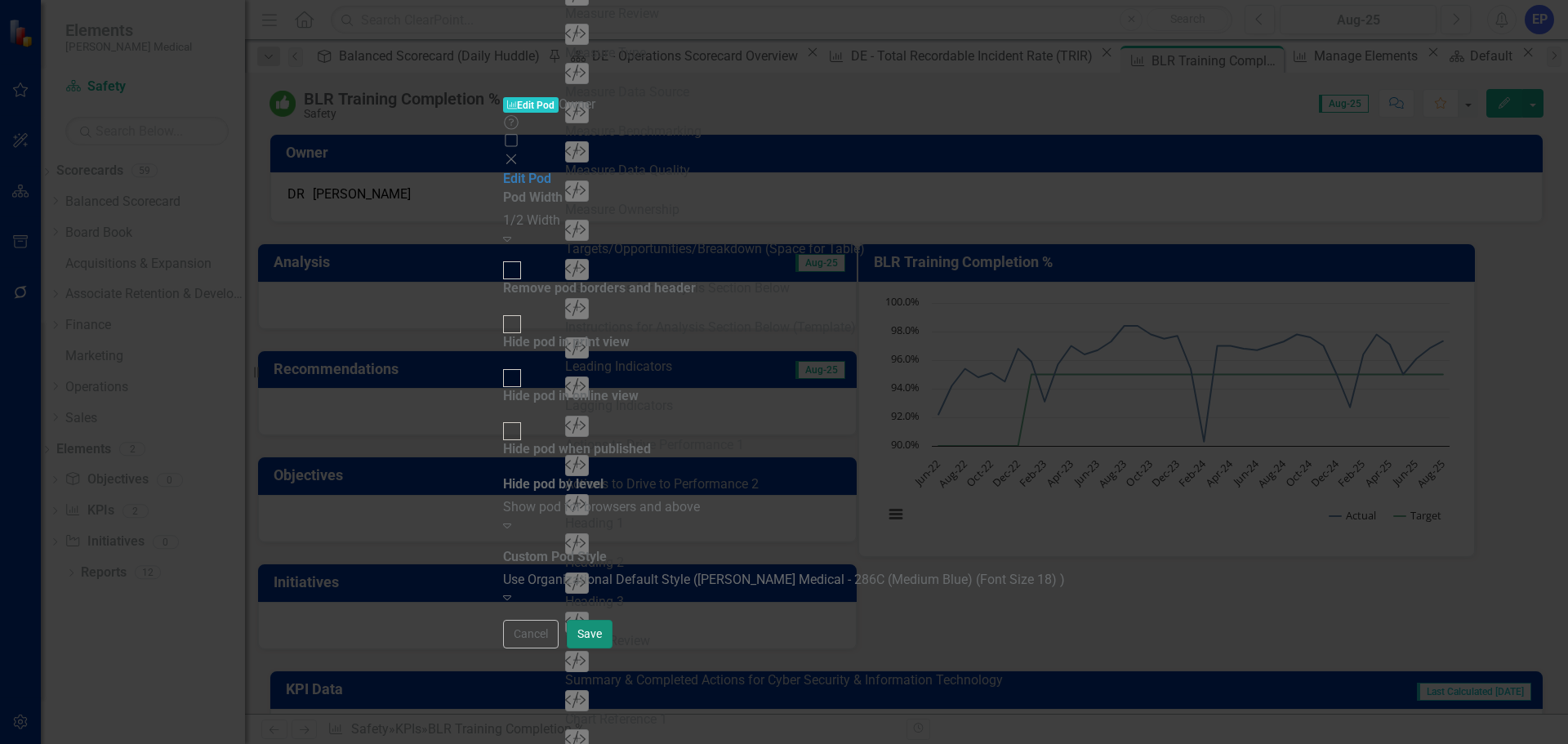
click at [613, 648] on button "Save" at bounding box center [590, 634] width 46 height 28
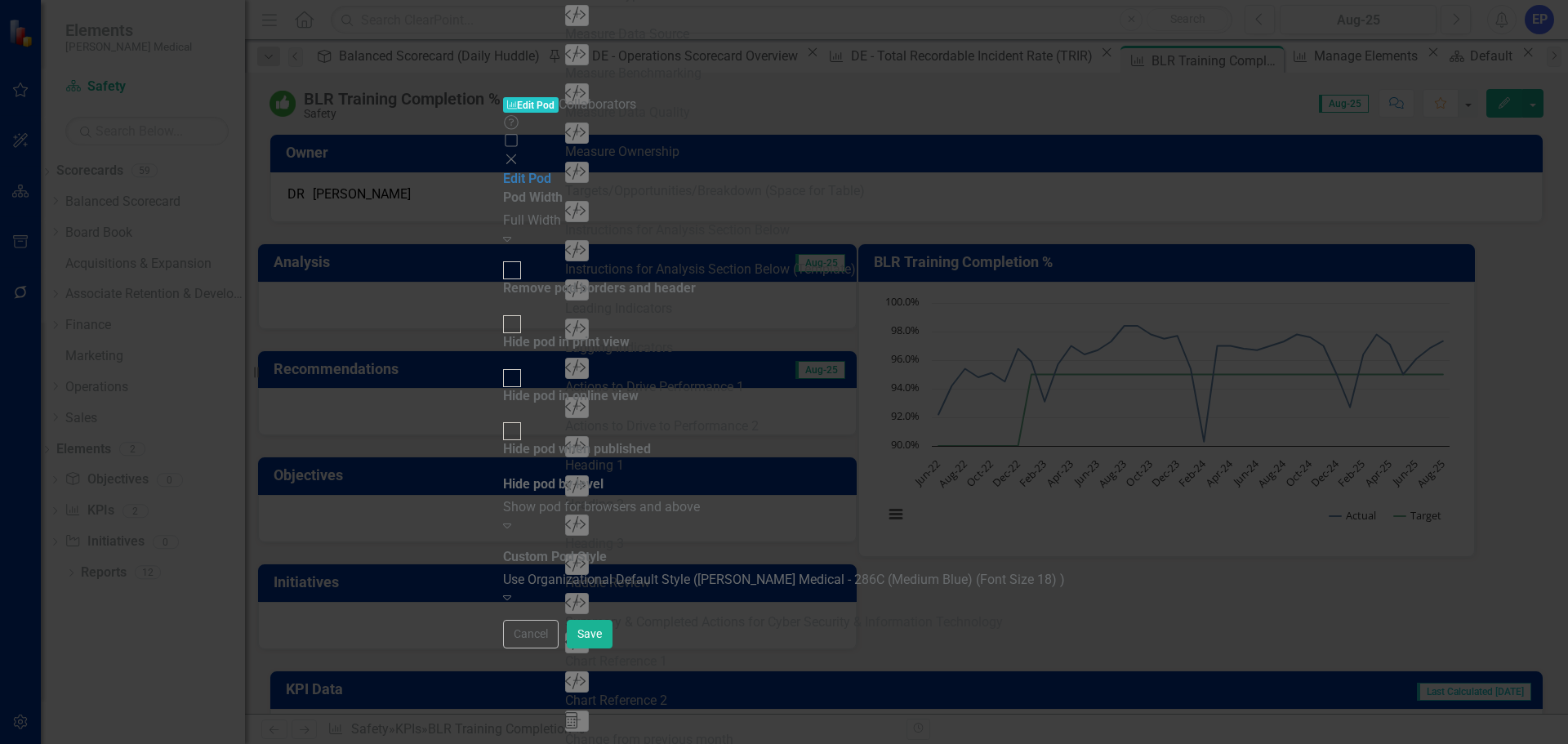
click at [797, 211] on div "Full Width" at bounding box center [784, 220] width 562 height 18
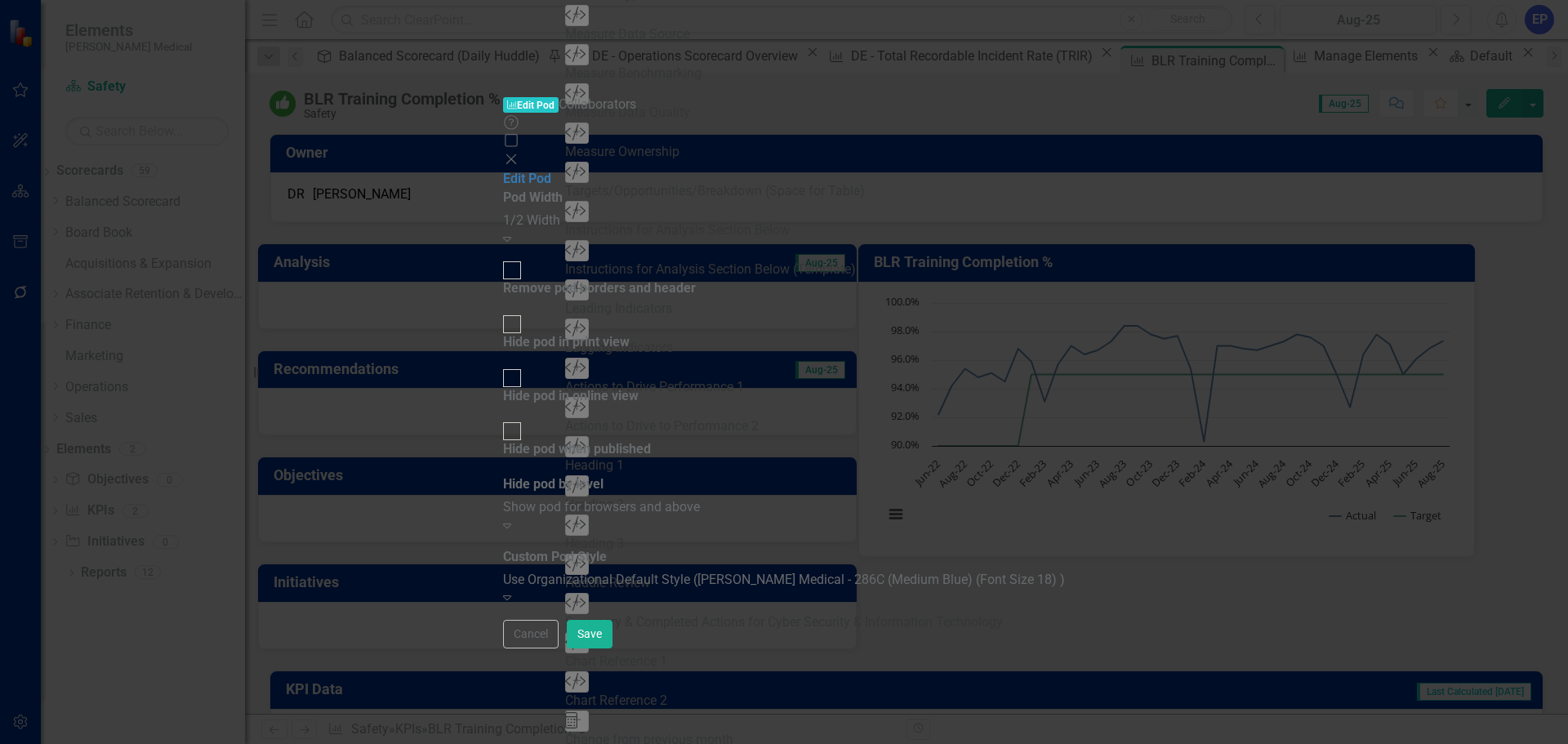
click at [1065, 607] on div "Pod Width 1/2 Width Expand Remove pod borders and header Hide pod in print view…" at bounding box center [784, 398] width 562 height 419
click at [613, 648] on button "Save" at bounding box center [590, 634] width 46 height 28
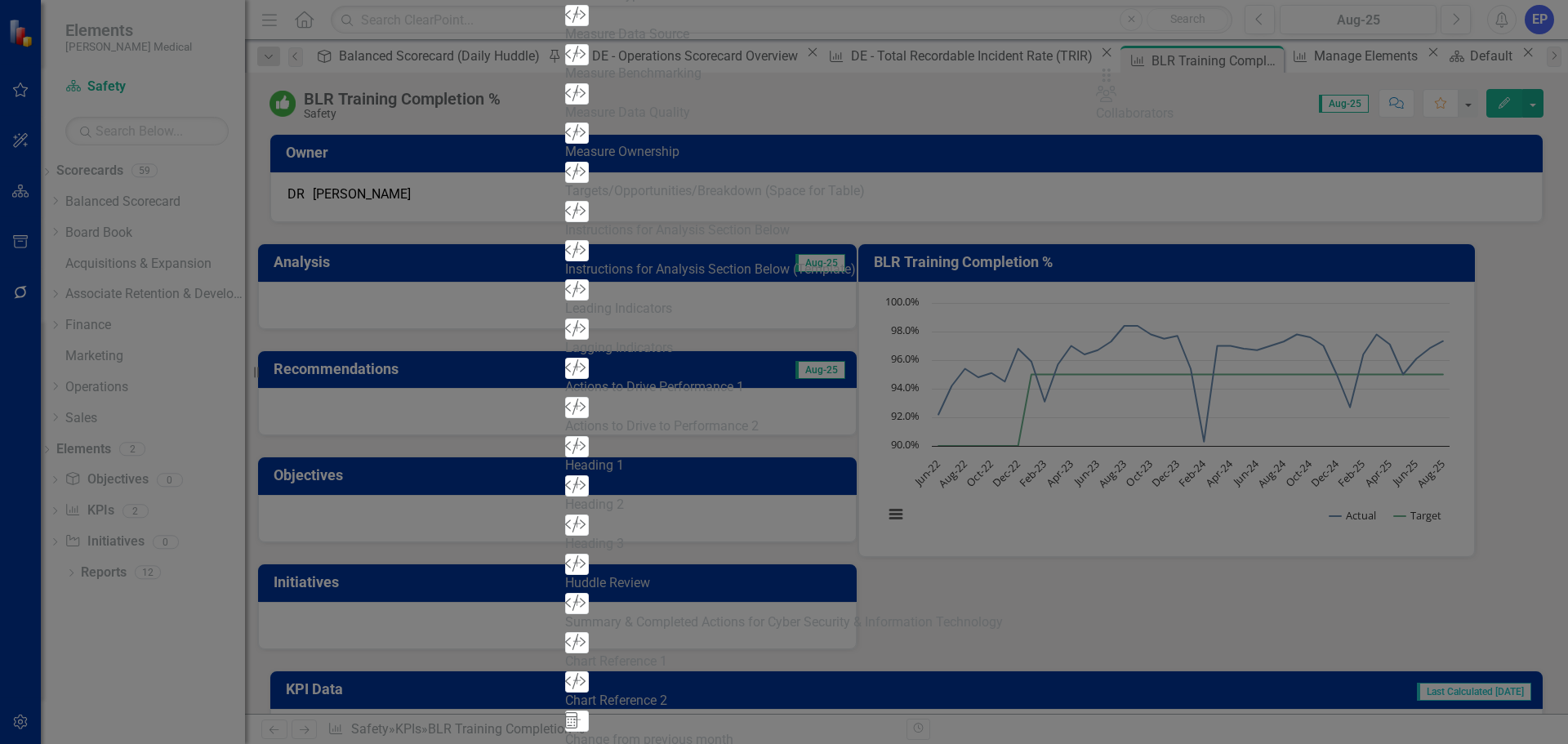
drag, startPoint x: 568, startPoint y: 113, endPoint x: 1135, endPoint y: 93, distance: 567.4
drag, startPoint x: 561, startPoint y: 210, endPoint x: 1228, endPoint y: 175, distance: 667.9
drag, startPoint x: 1090, startPoint y: 259, endPoint x: 1089, endPoint y: 163, distance: 96.0
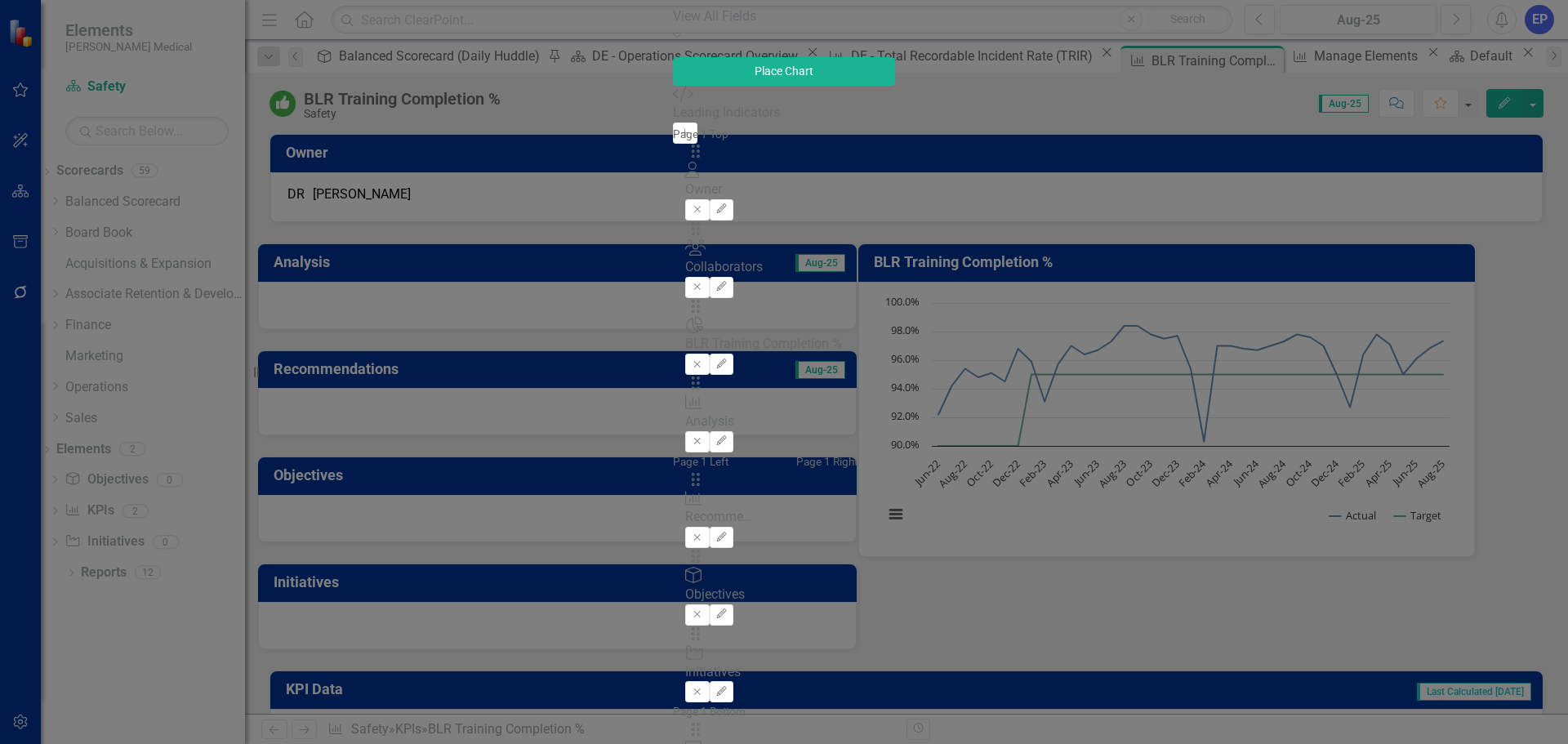
drag, startPoint x: 238, startPoint y: 77, endPoint x: 95, endPoint y: 73, distance: 143.1
click at [672, 73] on div "KPI KPI Layout BLR Training Completion % Help Maximize Close leadin View All Fi…" at bounding box center [784, 372] width 222 height 964
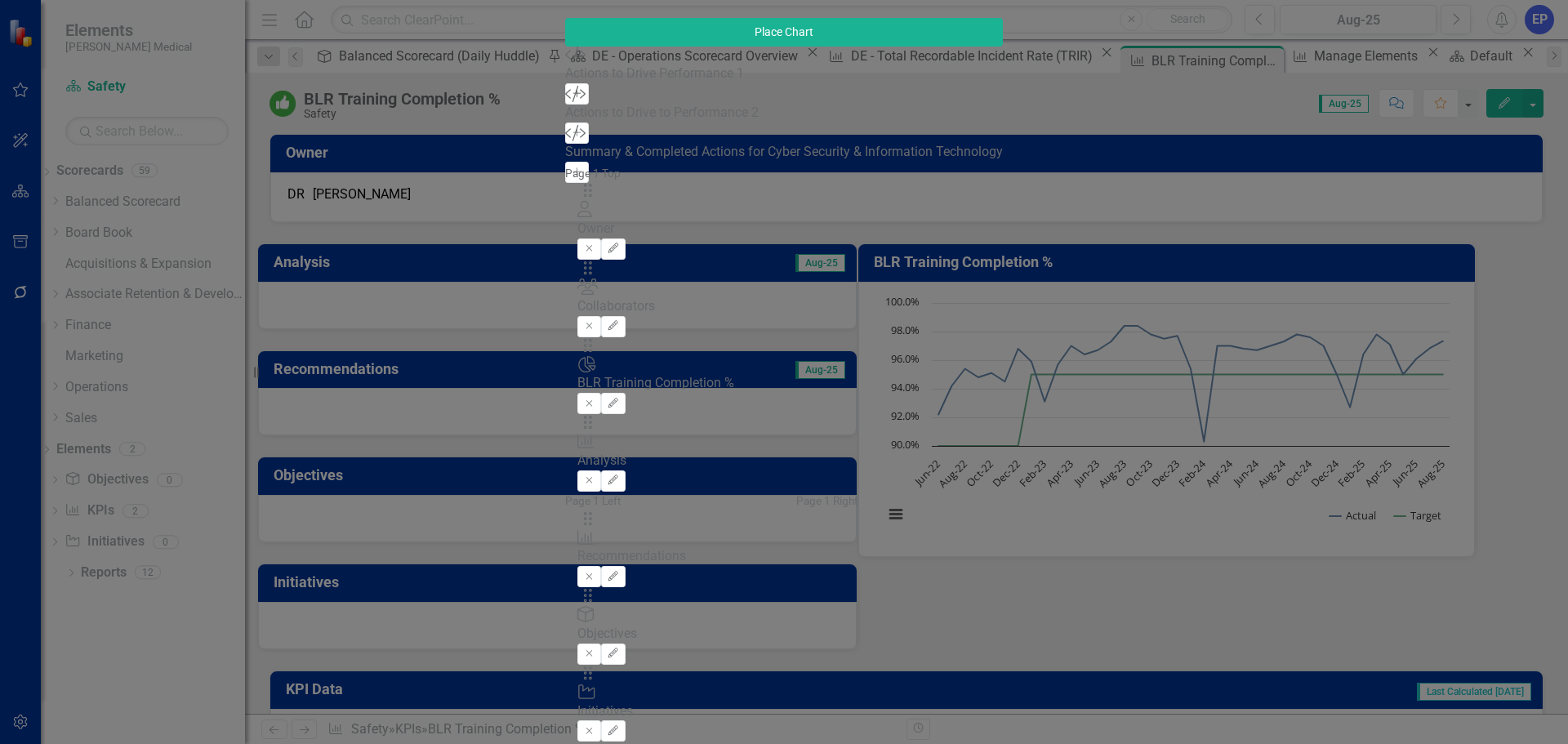
click at [565, 105] on button "Add" at bounding box center [577, 94] width 24 height 21
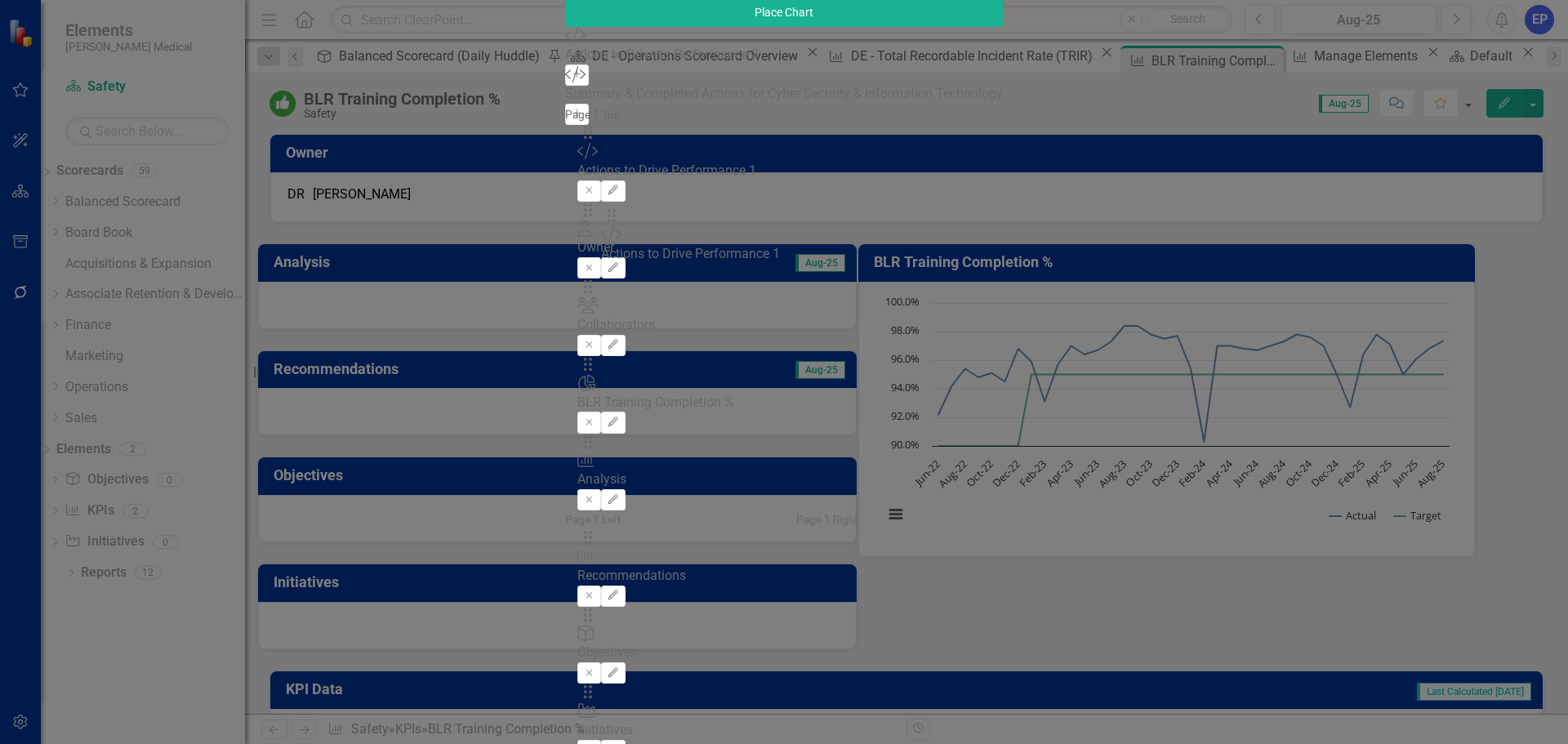
drag, startPoint x: 565, startPoint y: 108, endPoint x: 637, endPoint y: 228, distance: 139.9
drag, startPoint x: 326, startPoint y: 75, endPoint x: 60, endPoint y: 70, distance: 266.0
click at [565, 70] on div "KPI KPI Layout BLR Training Completion % Help Maximize Close action View All Fi…" at bounding box center [784, 371] width 437 height 1079
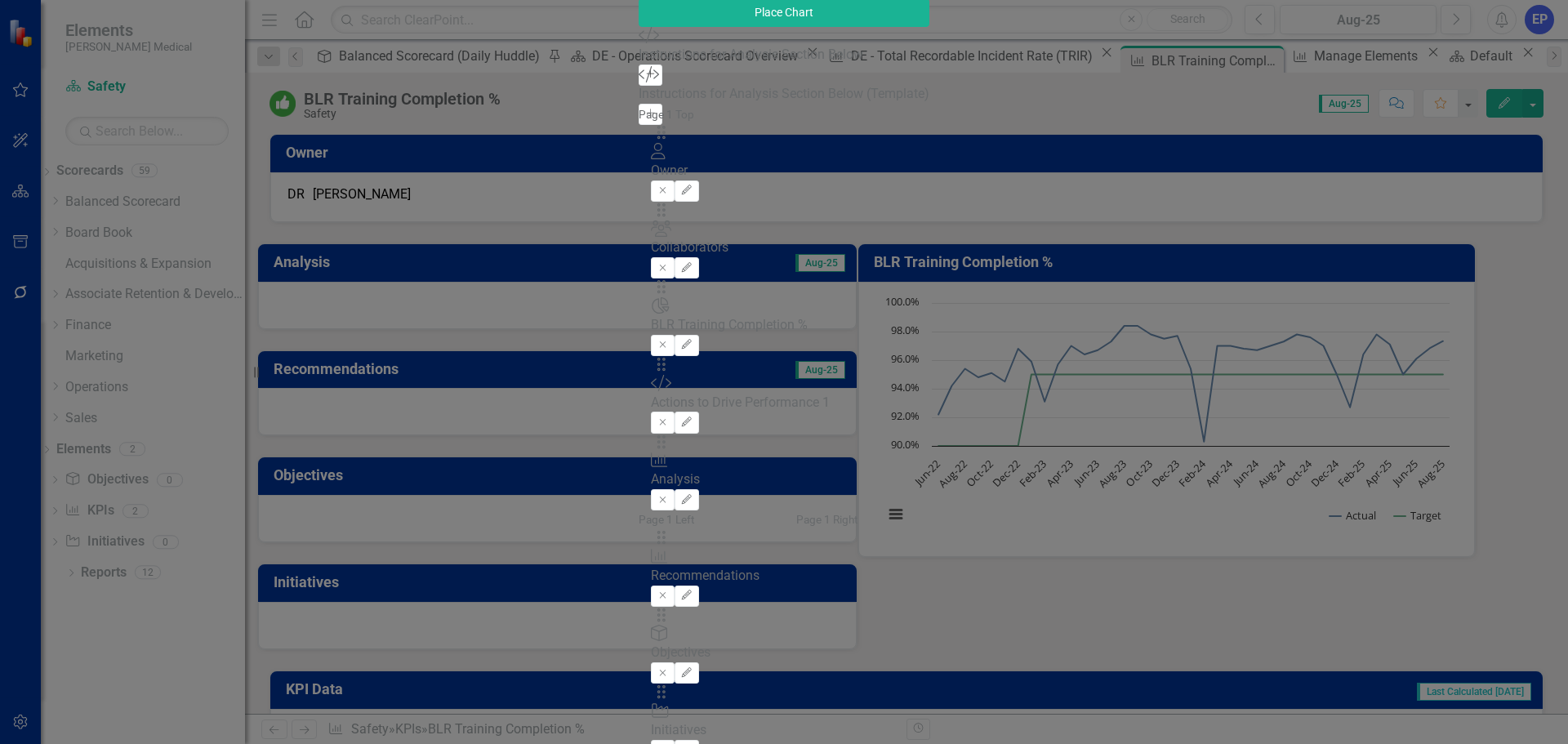
click at [644, 79] on icon "Add" at bounding box center [649, 74] width 12 height 10
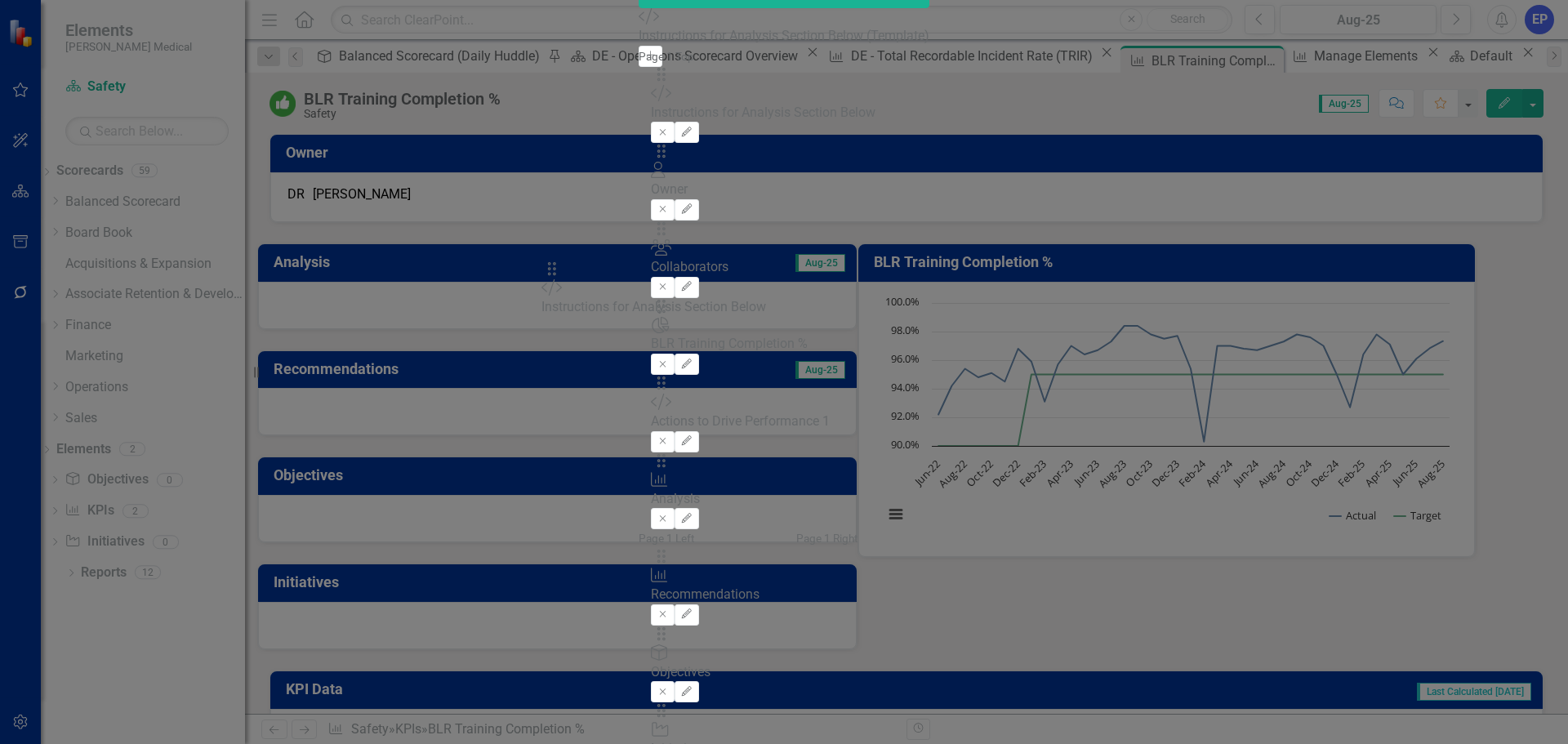
drag, startPoint x: 561, startPoint y: 103, endPoint x: 572, endPoint y: 276, distance: 173.3
click at [669, 609] on icon "Remove" at bounding box center [662, 614] width 12 height 10
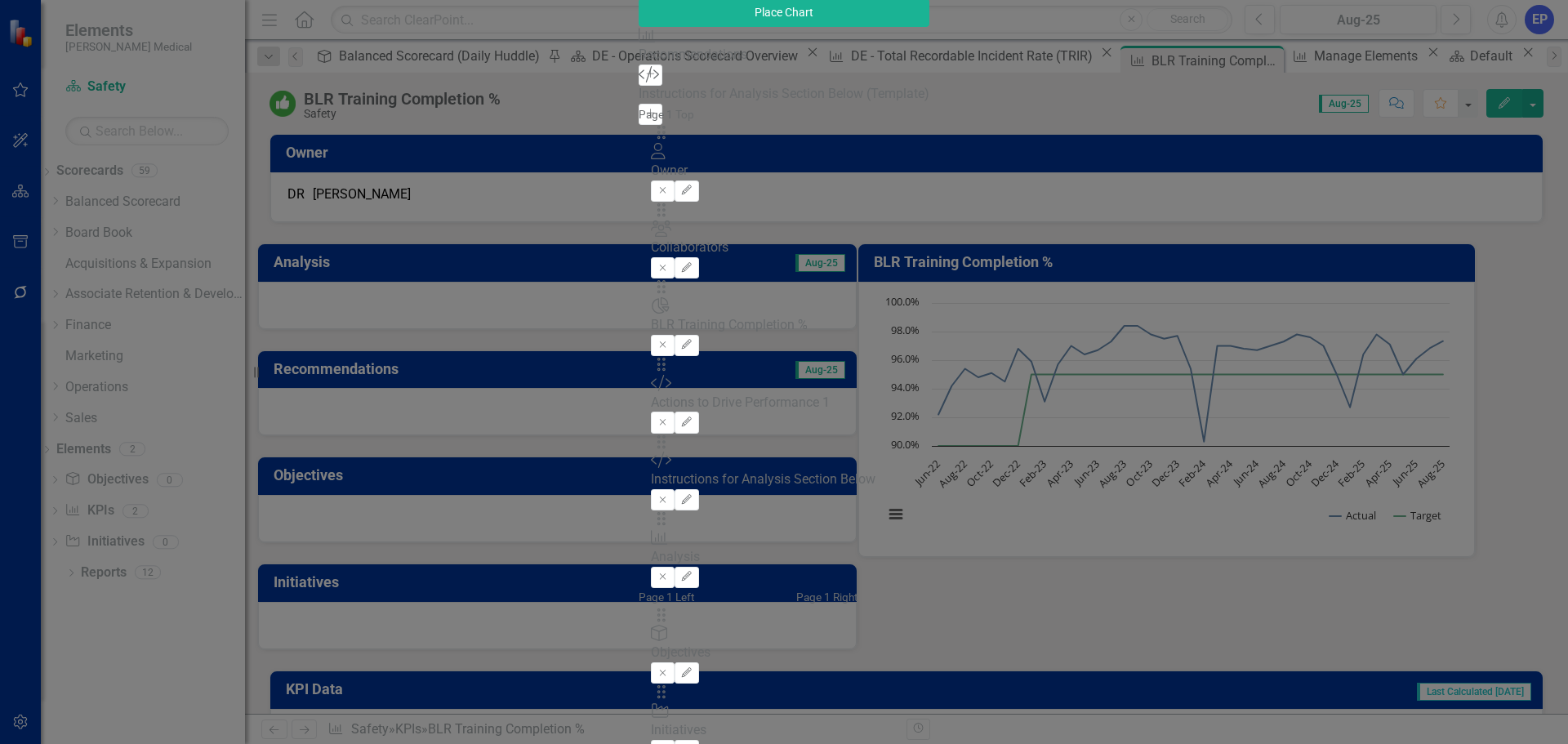
click at [669, 668] on icon "Remove" at bounding box center [662, 672] width 12 height 10
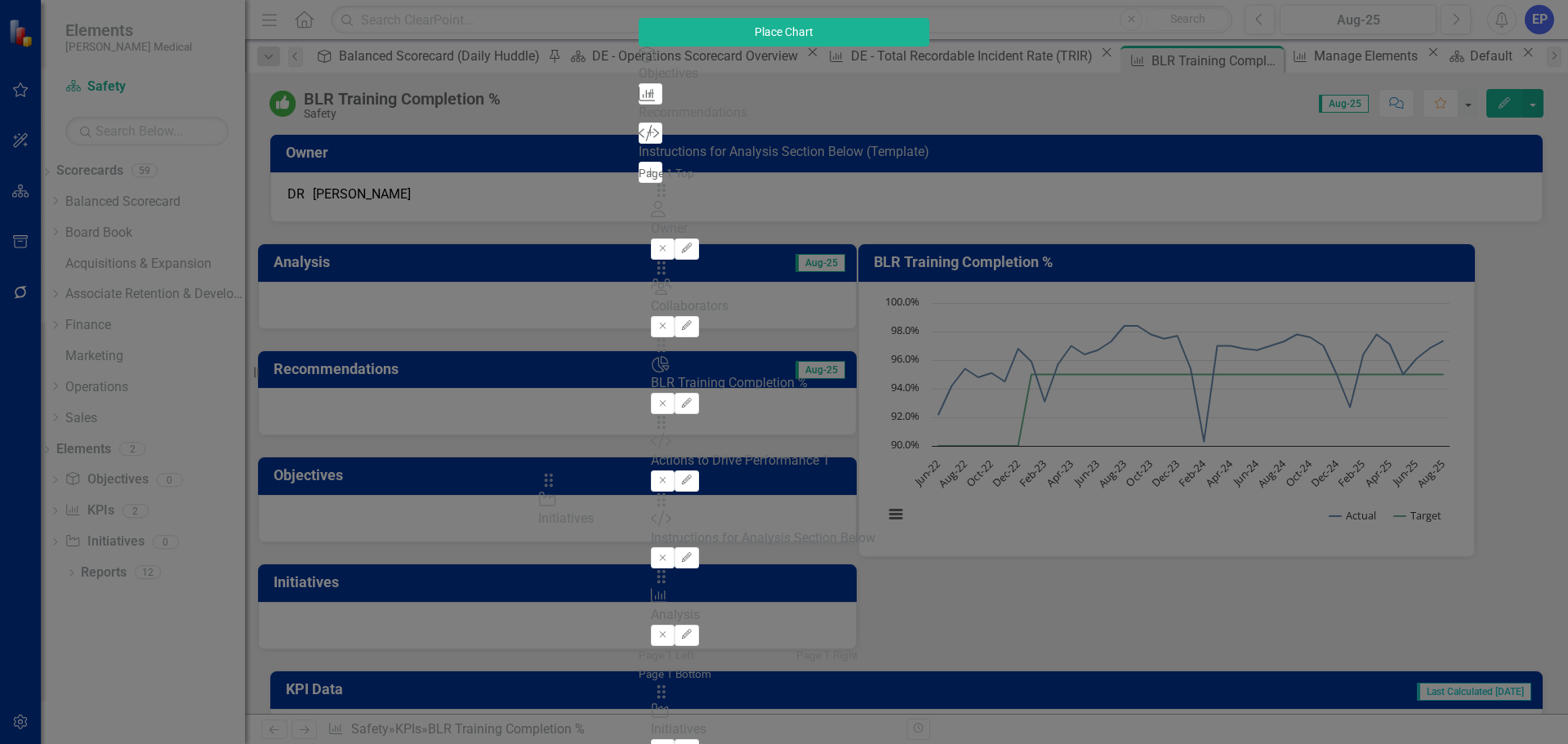
drag, startPoint x: 564, startPoint y: 415, endPoint x: 572, endPoint y: 496, distance: 81.4
drag, startPoint x: 282, startPoint y: 85, endPoint x: 84, endPoint y: 76, distance: 198.2
click at [638, 76] on div "KPI KPI Layout BLR Training Completion % Help Maximize Close instru View All Fi…" at bounding box center [784, 372] width 290 height 1042
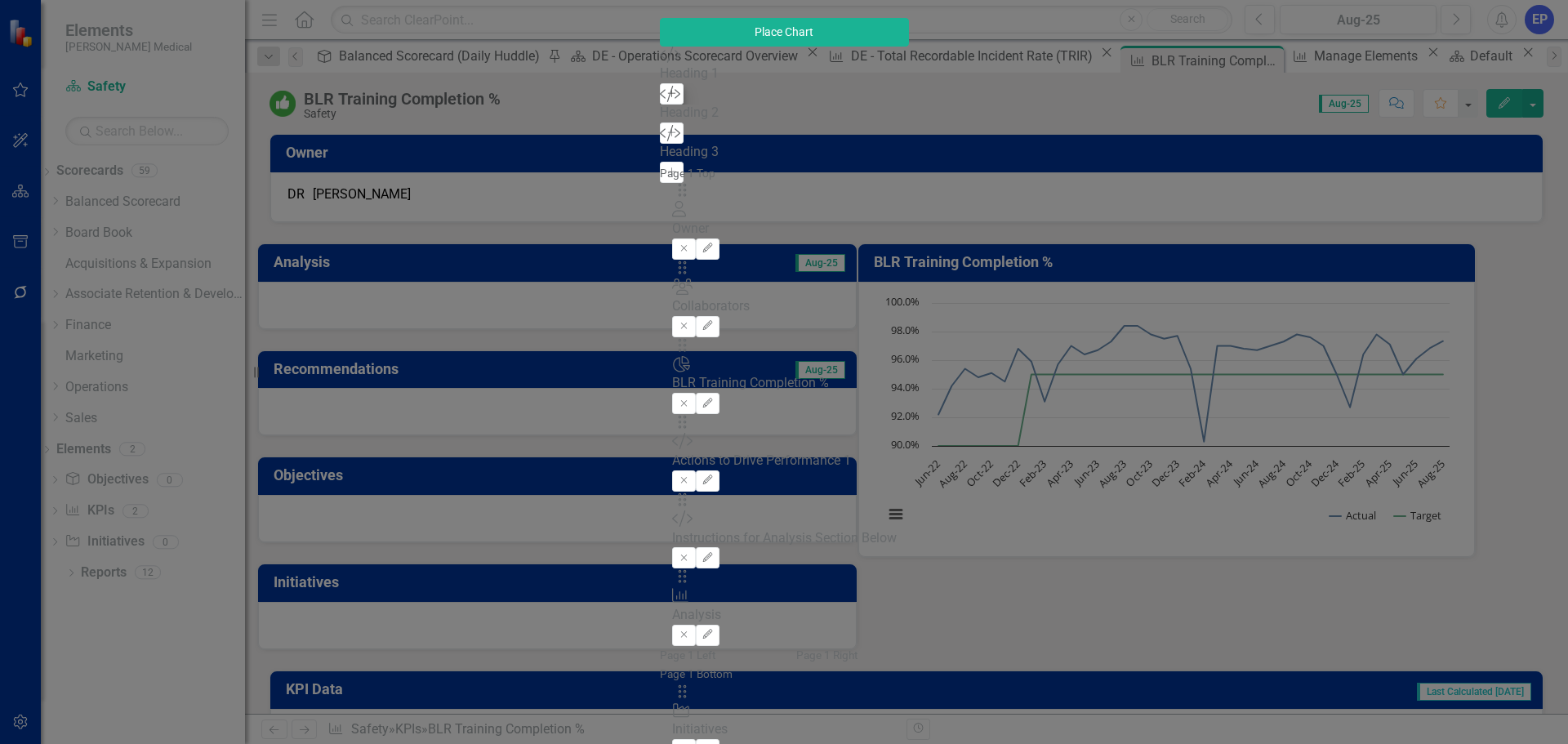
type input "headin"
click at [667, 97] on icon "button" at bounding box center [671, 93] width 8 height 8
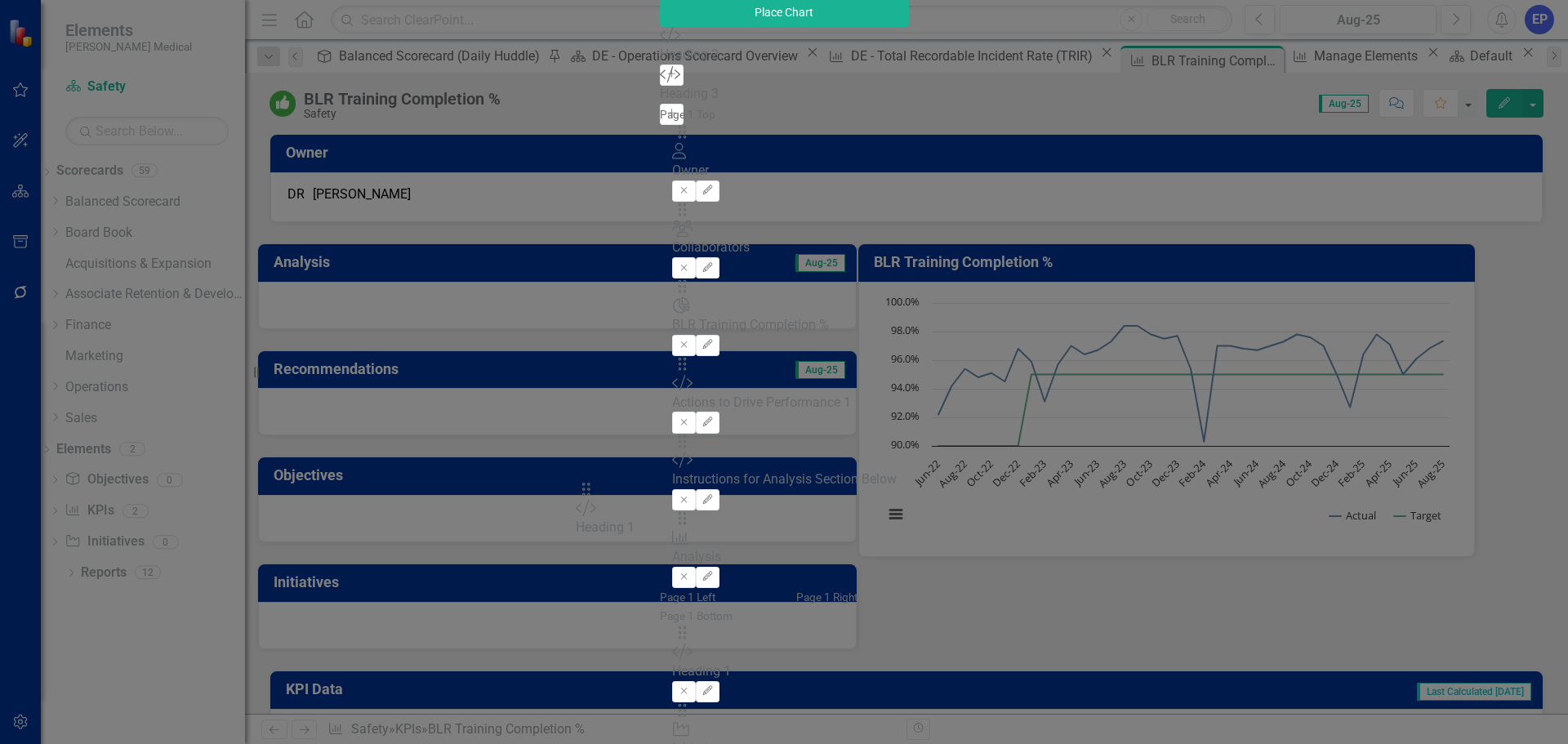
drag, startPoint x: 565, startPoint y: 106, endPoint x: 611, endPoint y: 498, distance: 394.7
click at [719, 681] on button "Edit" at bounding box center [707, 691] width 24 height 21
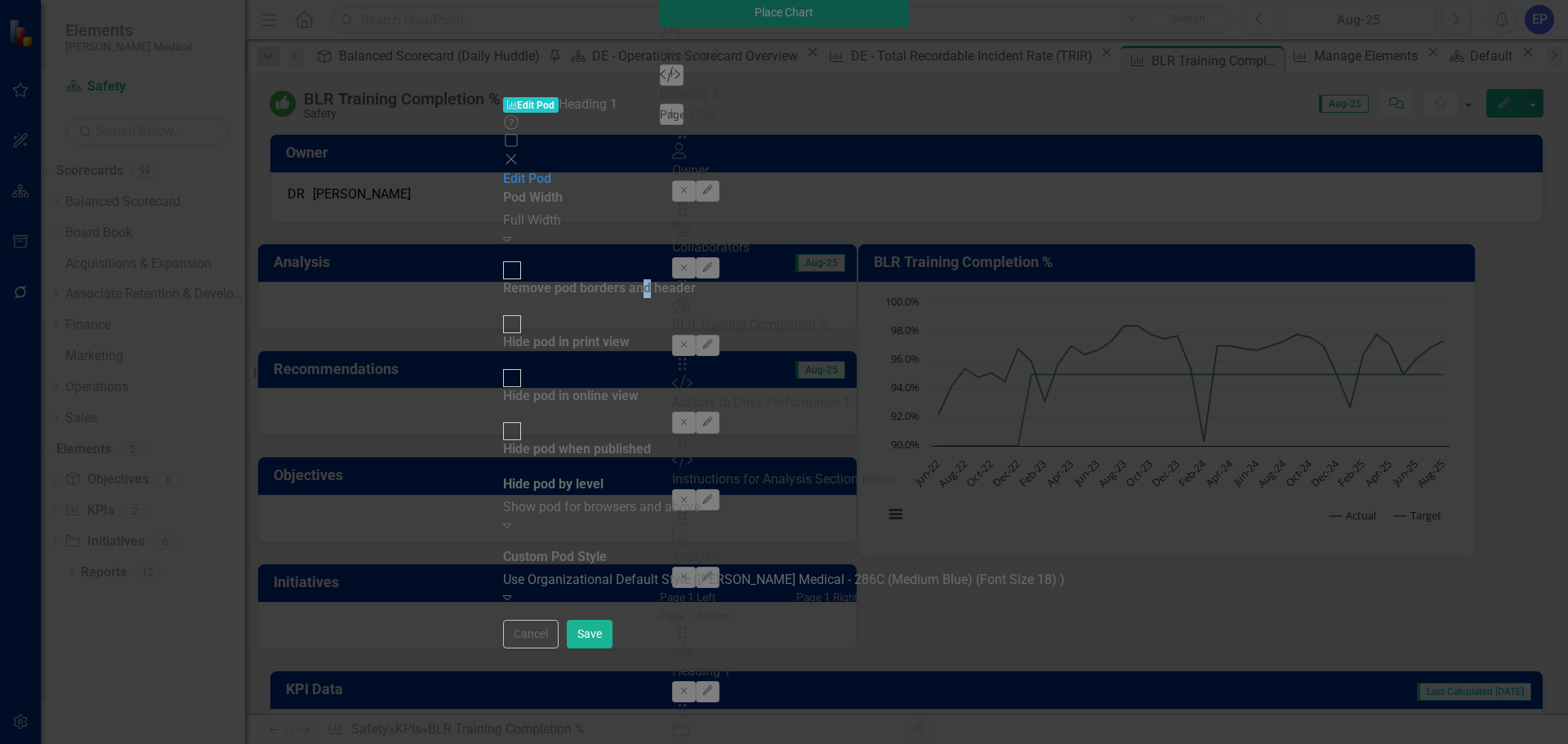
click at [695, 279] on div "Remove pod borders and header" at bounding box center [600, 288] width 193 height 18
click at [629, 333] on div "Hide pod in print view" at bounding box center [567, 343] width 127 height 18
click at [525, 312] on input "Hide pod in print view" at bounding box center [513, 325] width 26 height 26
checkbox input "true"
click at [650, 440] on div "Hide pod when published" at bounding box center [577, 449] width 148 height 18
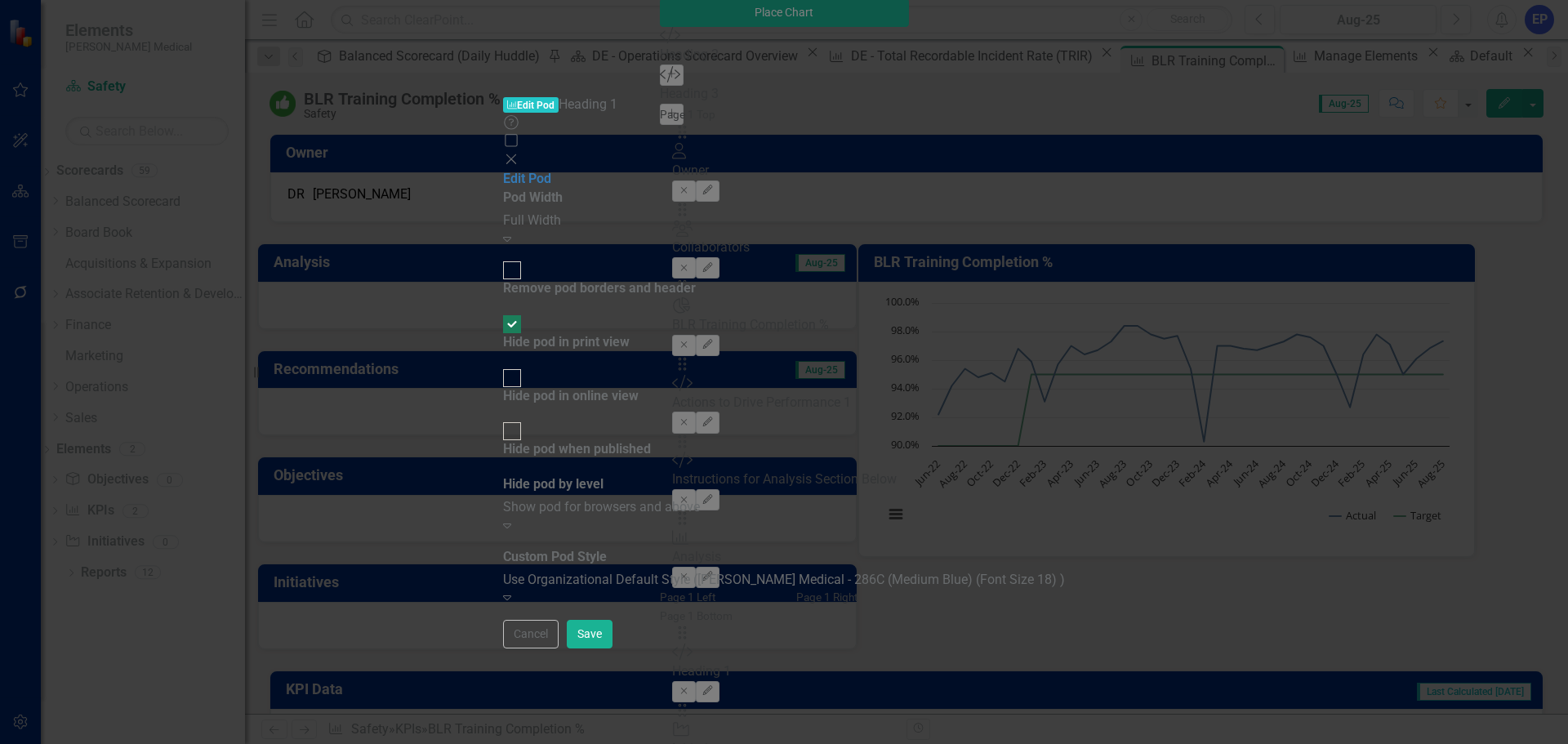
click at [525, 419] on input "Hide pod when published" at bounding box center [513, 432] width 26 height 26
checkbox input "true"
click at [695, 279] on div "Remove pod borders and header" at bounding box center [600, 288] width 193 height 18
click at [525, 258] on input "Remove pod borders and header" at bounding box center [513, 271] width 26 height 26
checkbox input "true"
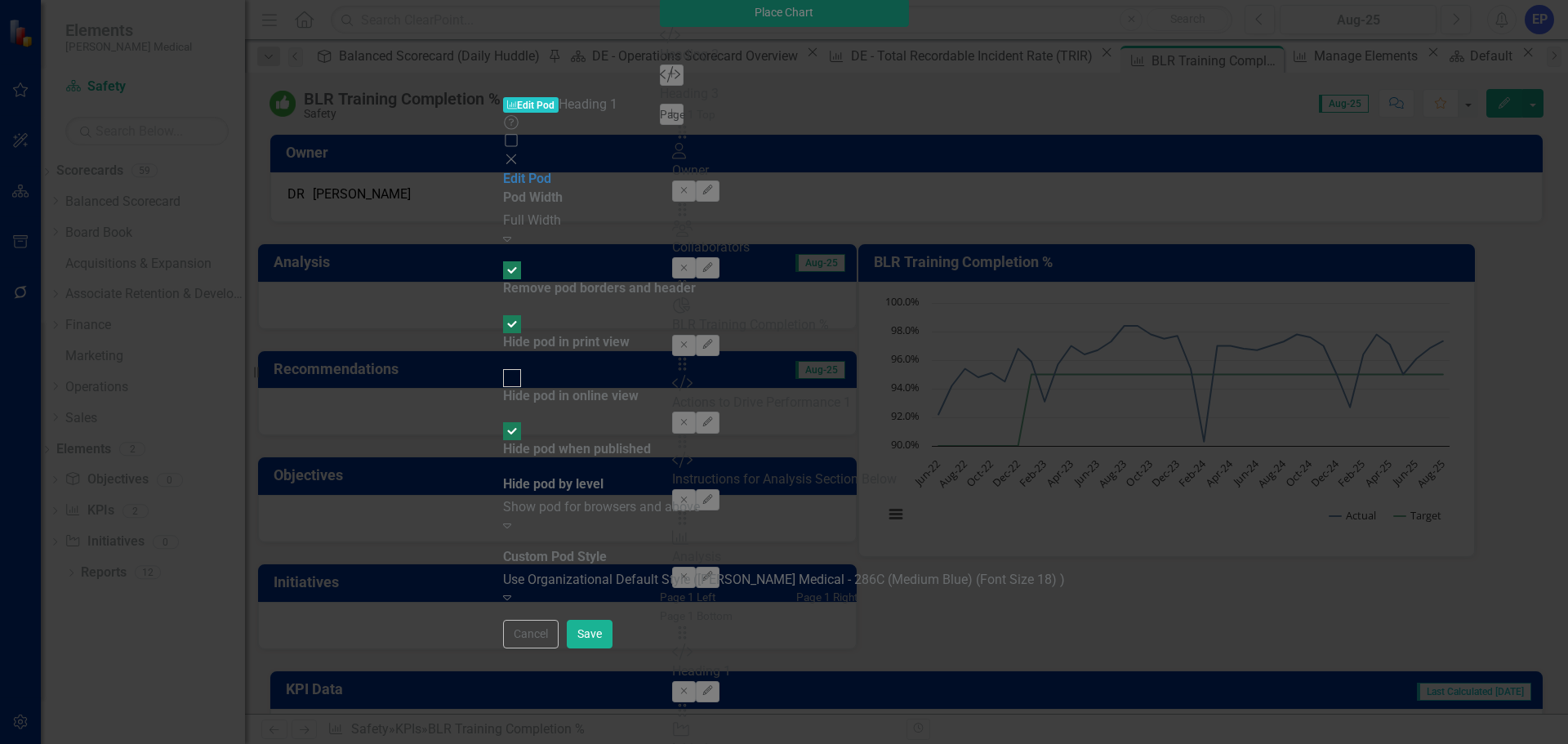
click at [738, 570] on div "Use Organizational Default Style (Nixon Medical - 286C (Medium Blue) (Font Size…" at bounding box center [784, 580] width 562 height 18
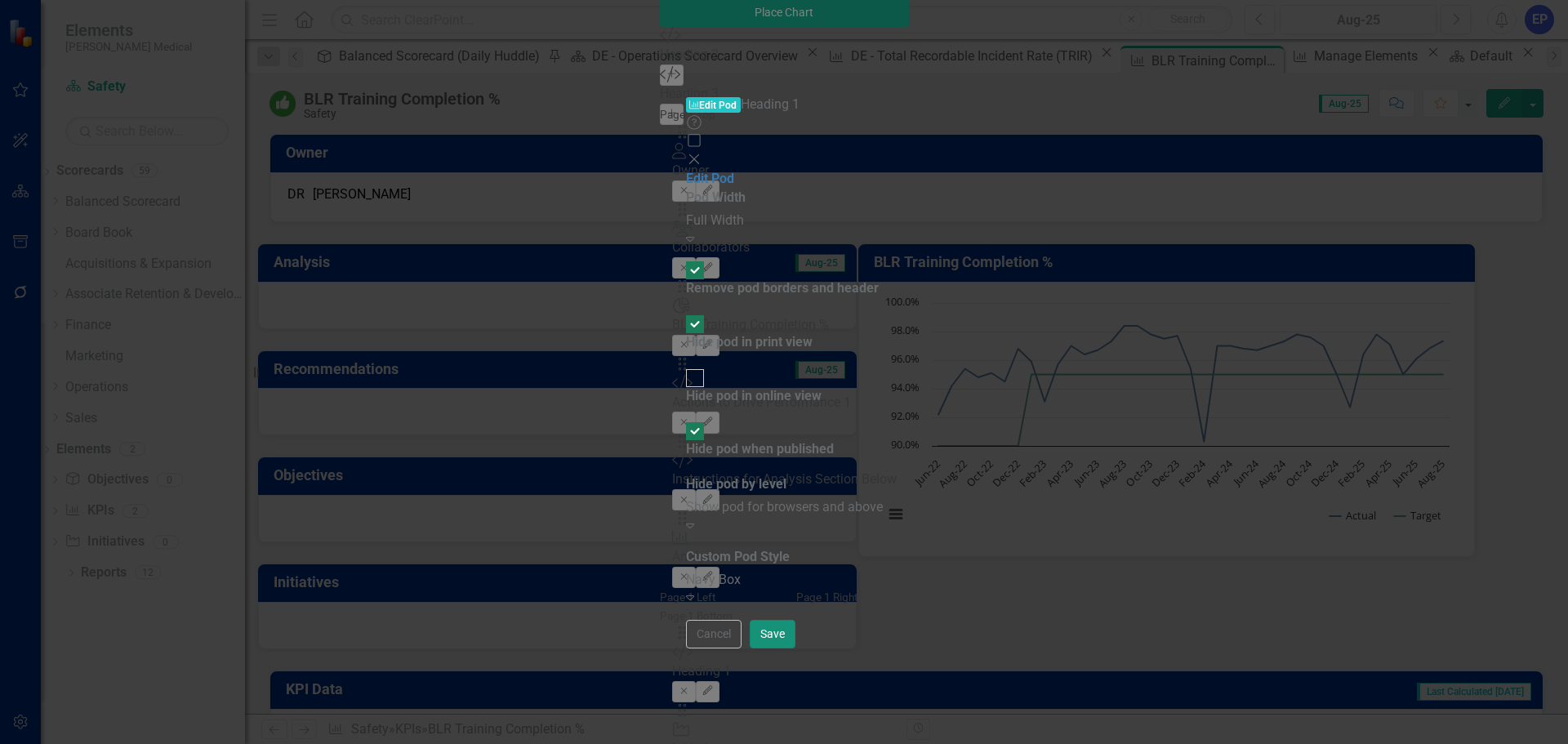
click at [795, 648] on button "Save" at bounding box center [773, 634] width 46 height 28
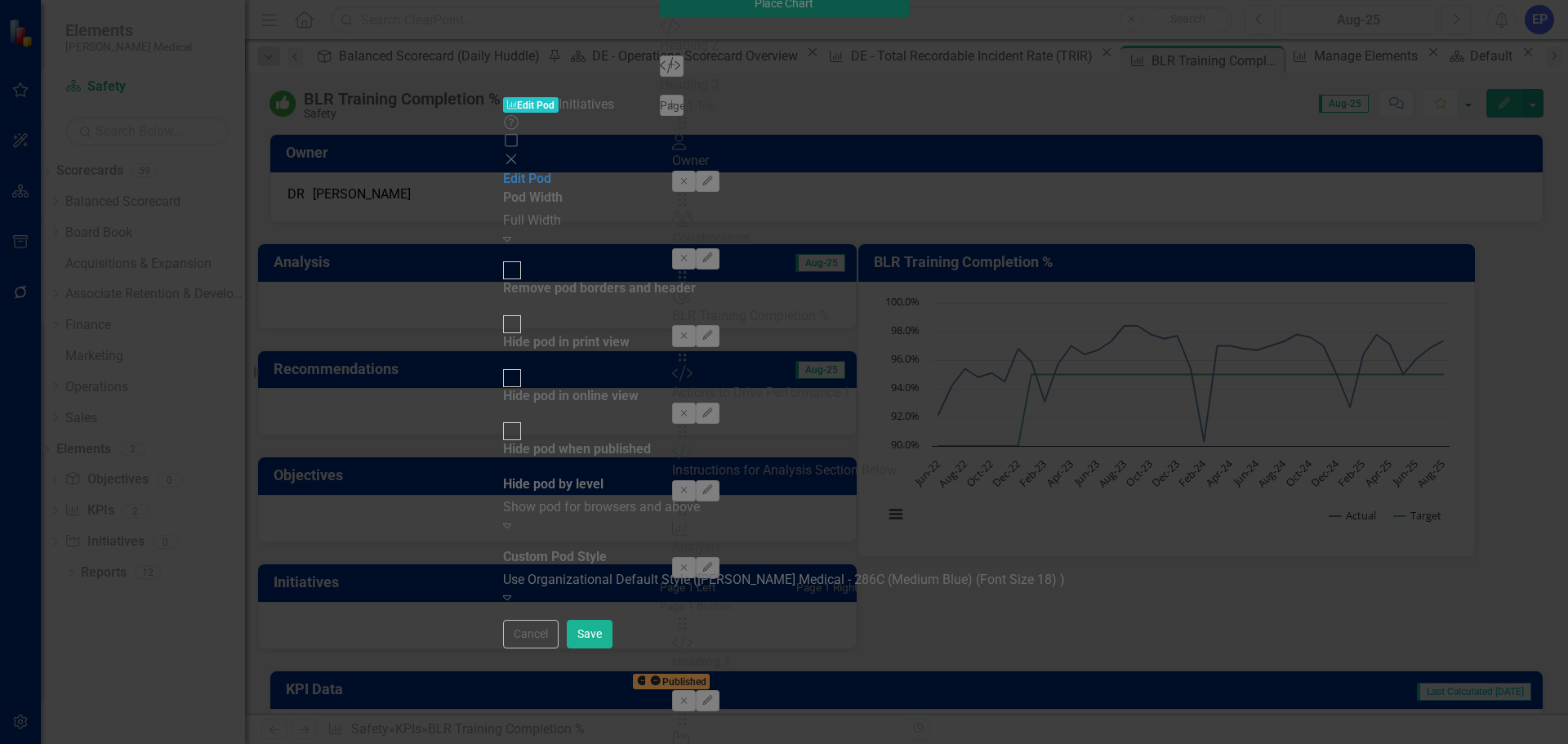
click at [629, 333] on div "Hide pod in print view" at bounding box center [567, 343] width 127 height 18
click at [525, 312] on input "Hide pod in print view" at bounding box center [513, 325] width 26 height 26
checkbox input "true"
click at [650, 440] on div "Hide pod when published" at bounding box center [577, 449] width 148 height 18
click at [525, 419] on input "Hide pod when published" at bounding box center [513, 432] width 26 height 26
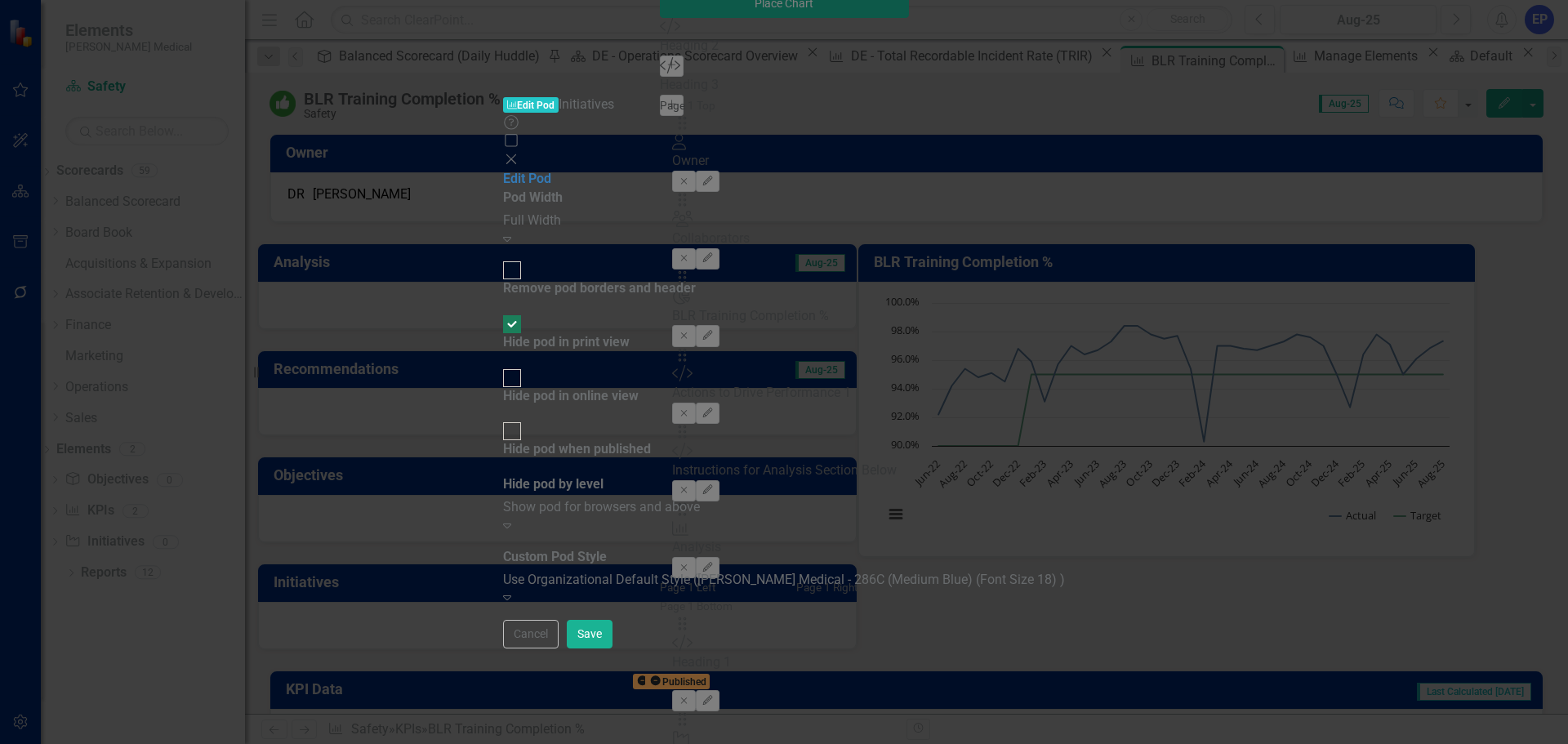
checkbox input "true"
click at [613, 648] on button "Save" at bounding box center [590, 634] width 46 height 28
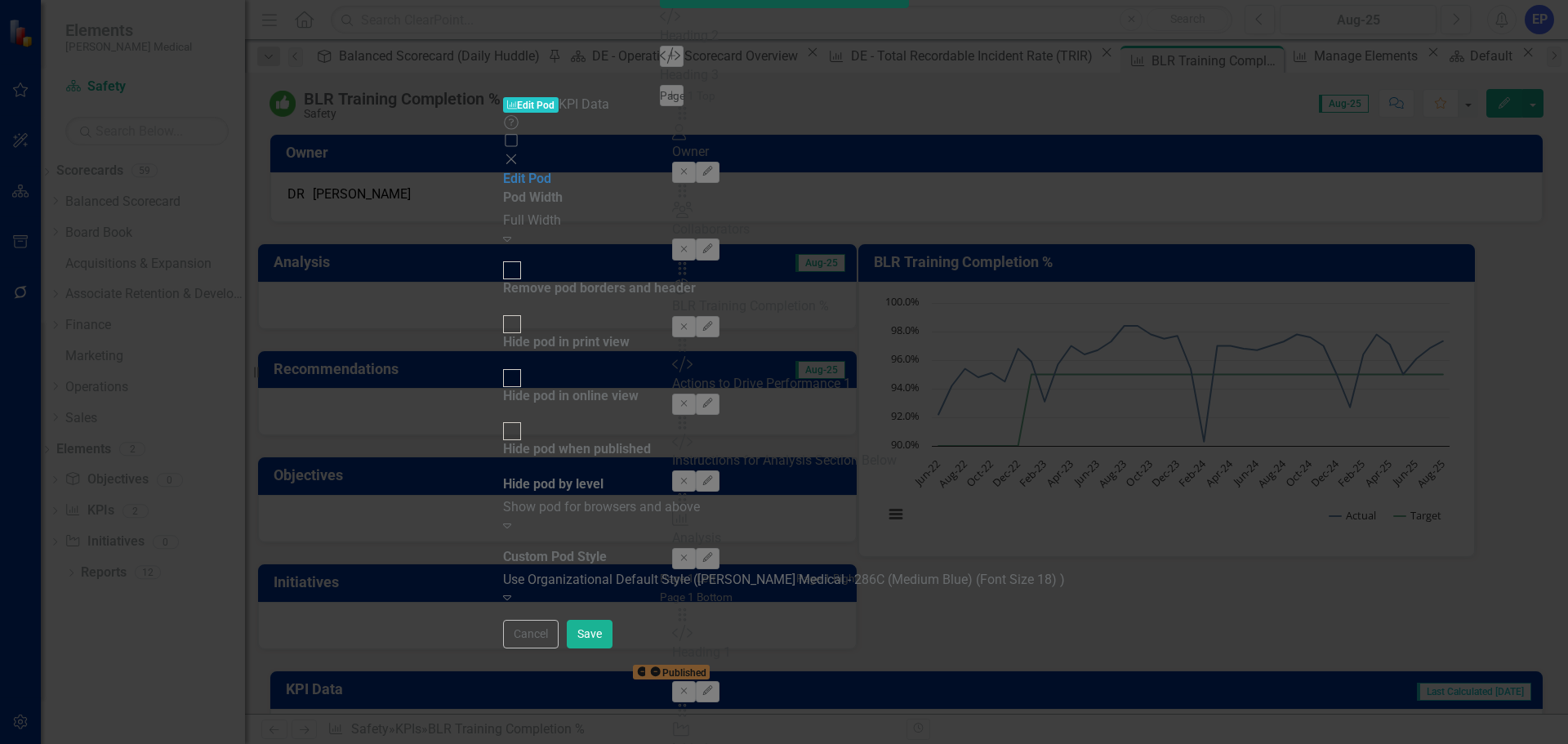
click at [629, 333] on div "Hide pod in print view" at bounding box center [567, 343] width 127 height 18
click at [525, 312] on input "Hide pod in print view" at bounding box center [513, 325] width 26 height 26
checkbox input "true"
click at [650, 440] on div "Hide pod when published" at bounding box center [577, 449] width 148 height 18
click at [525, 419] on input "Hide pod when published" at bounding box center [513, 432] width 26 height 26
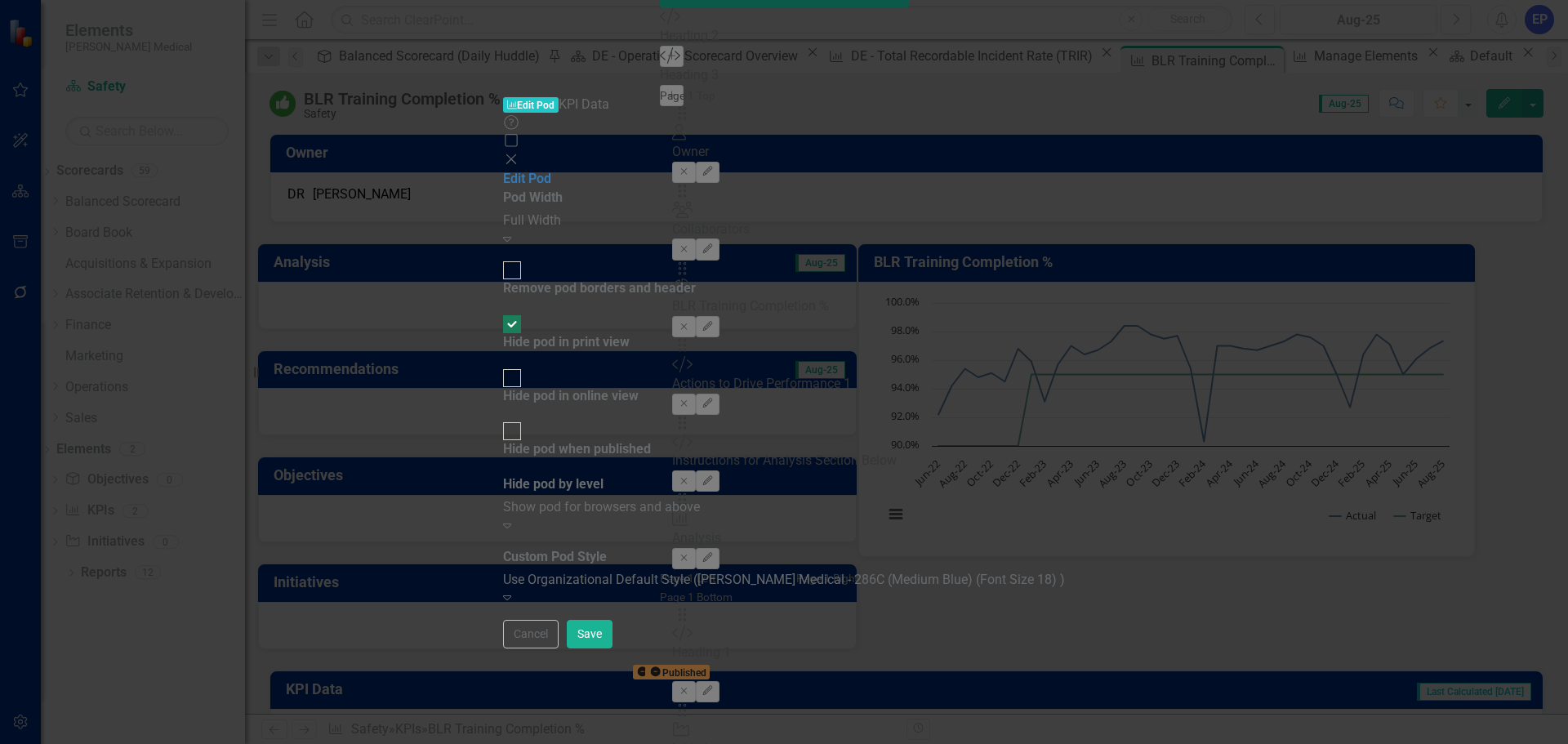
checkbox input "true"
click at [613, 648] on button "Save" at bounding box center [590, 634] width 46 height 28
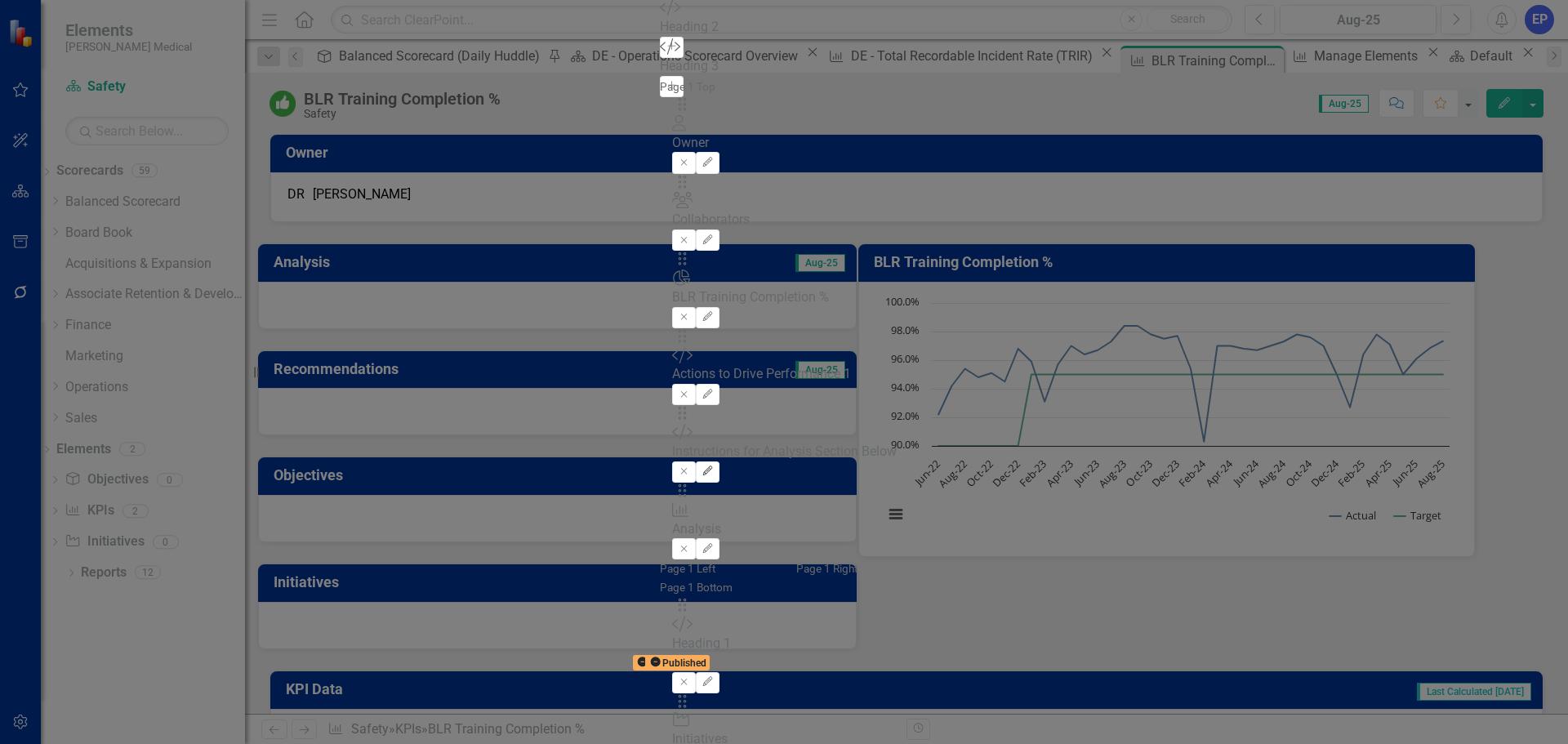
click at [719, 461] on button "Edit" at bounding box center [707, 471] width 24 height 21
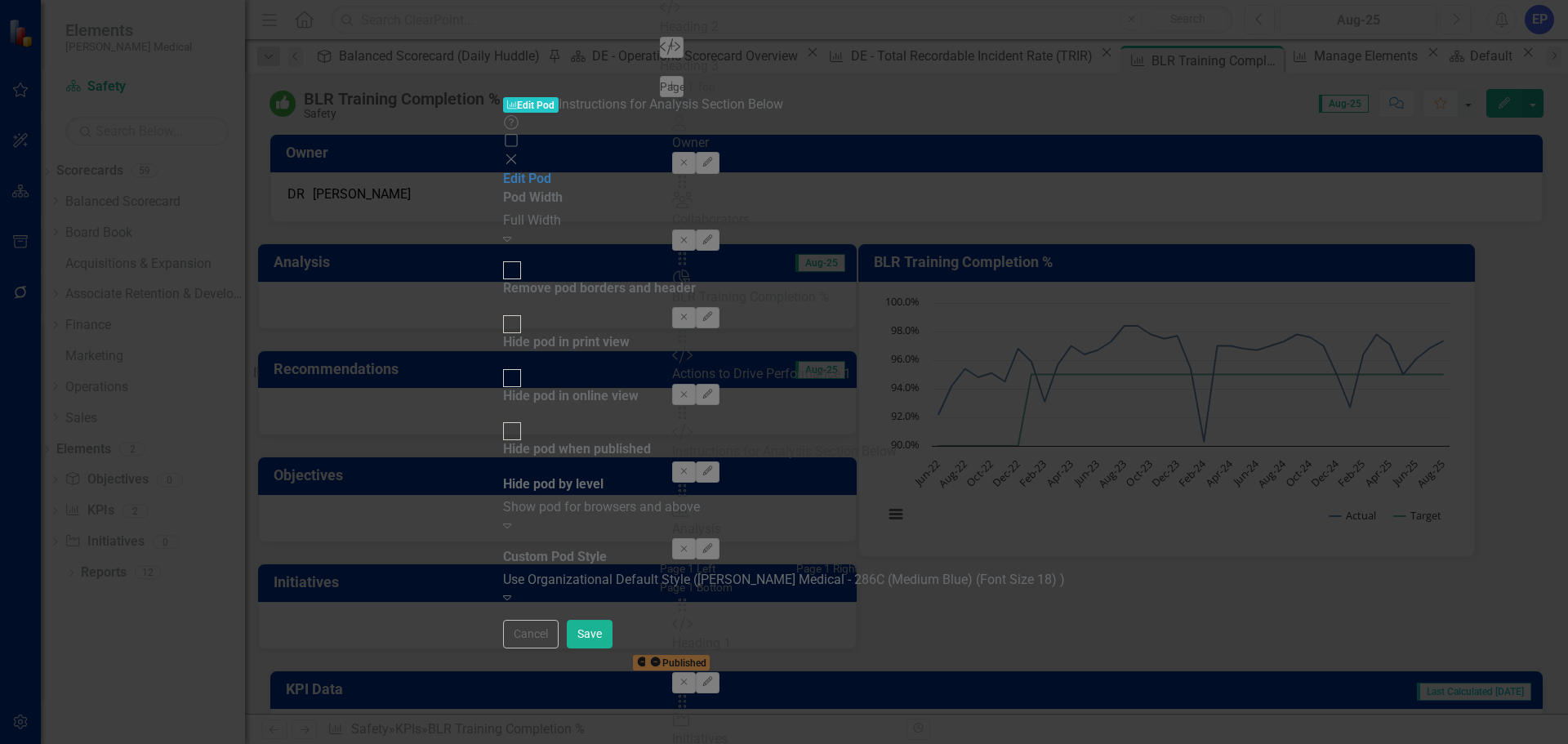
click at [629, 333] on div "Hide pod in print view" at bounding box center [567, 343] width 127 height 18
click at [525, 312] on input "Hide pod in print view" at bounding box center [513, 325] width 26 height 26
checkbox input "true"
click at [650, 440] on div "Hide pod when published" at bounding box center [577, 449] width 148 height 18
click at [525, 419] on input "Hide pod when published" at bounding box center [513, 432] width 26 height 26
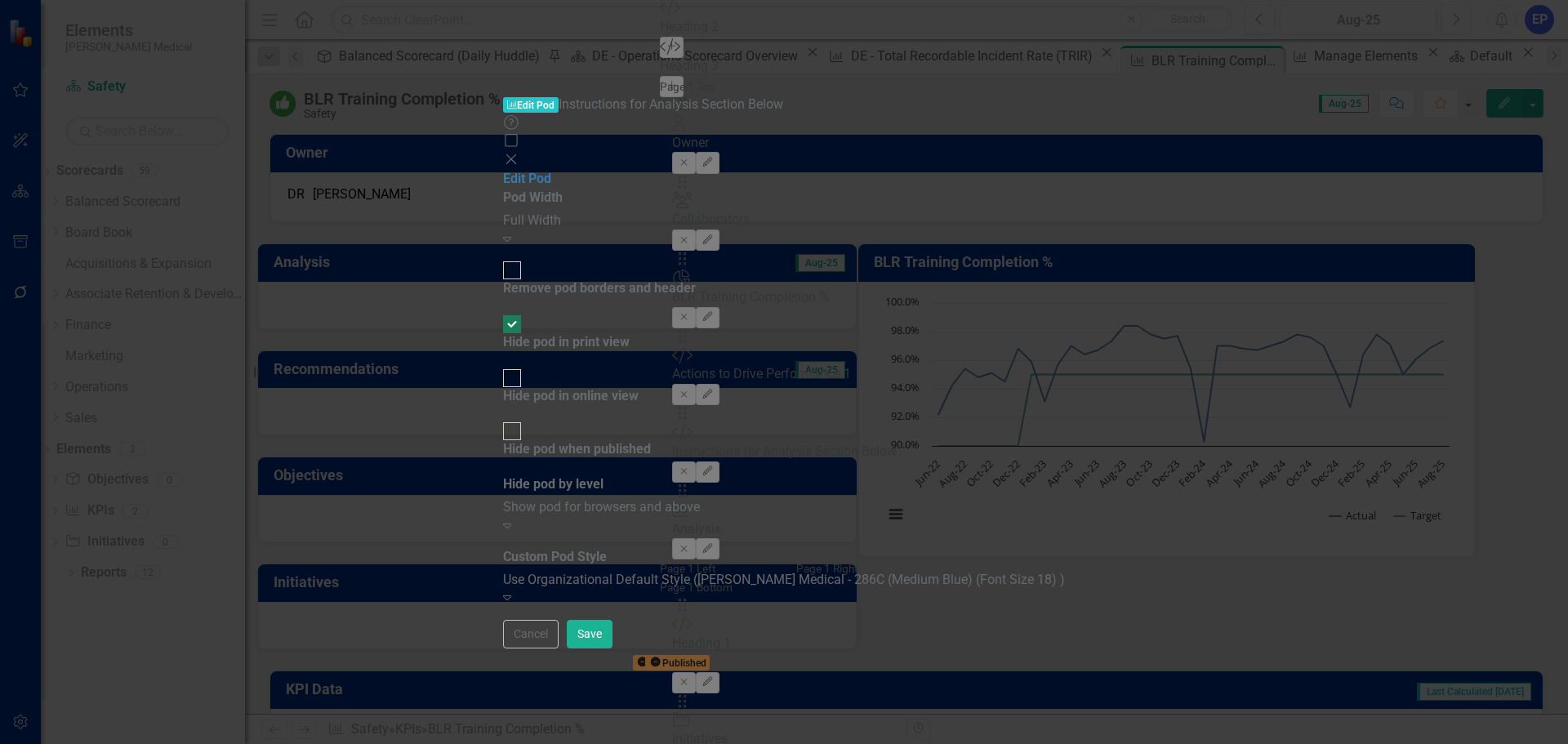
checkbox input "true"
click at [613, 648] on button "Save" at bounding box center [590, 634] width 46 height 28
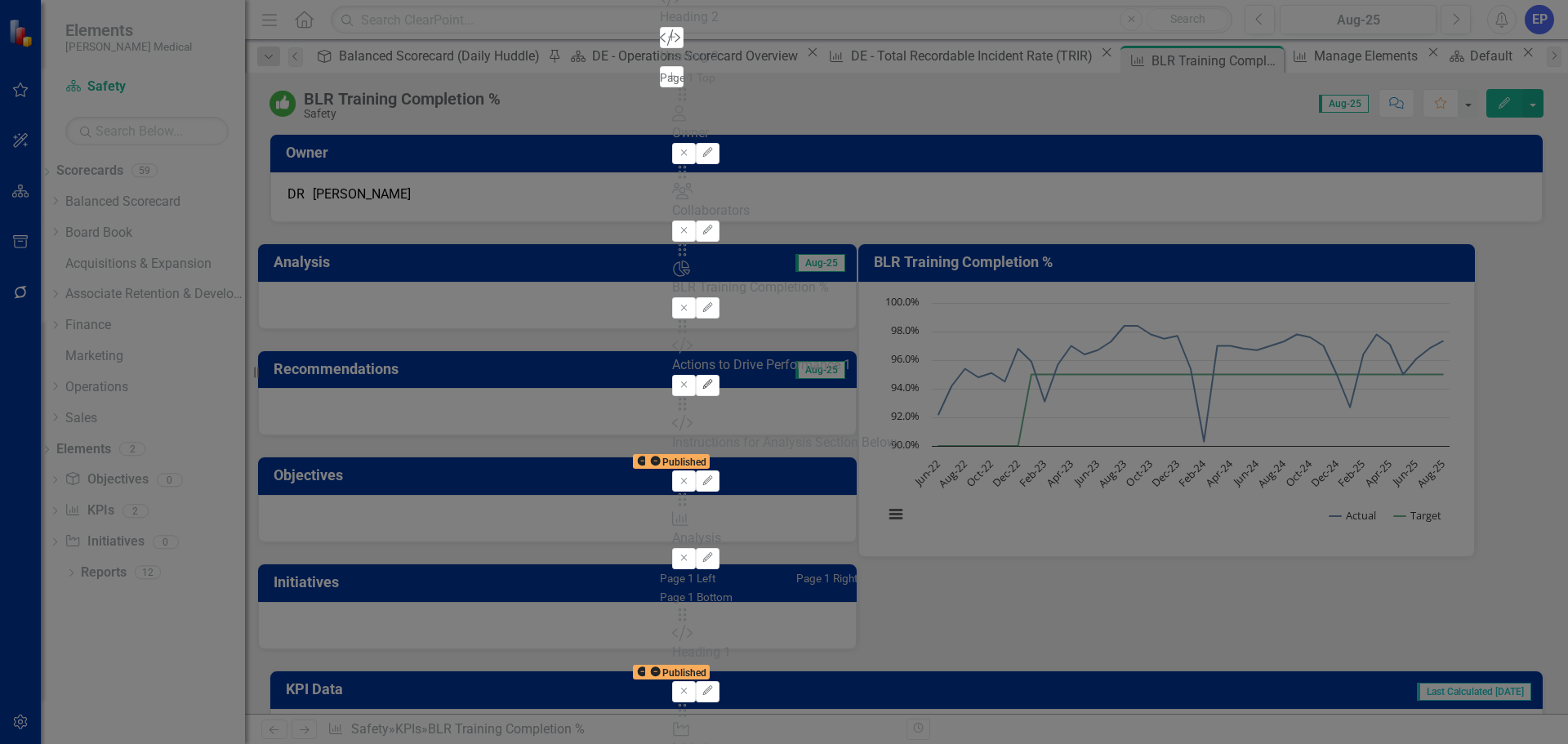
click at [714, 379] on icon "Edit" at bounding box center [707, 384] width 12 height 10
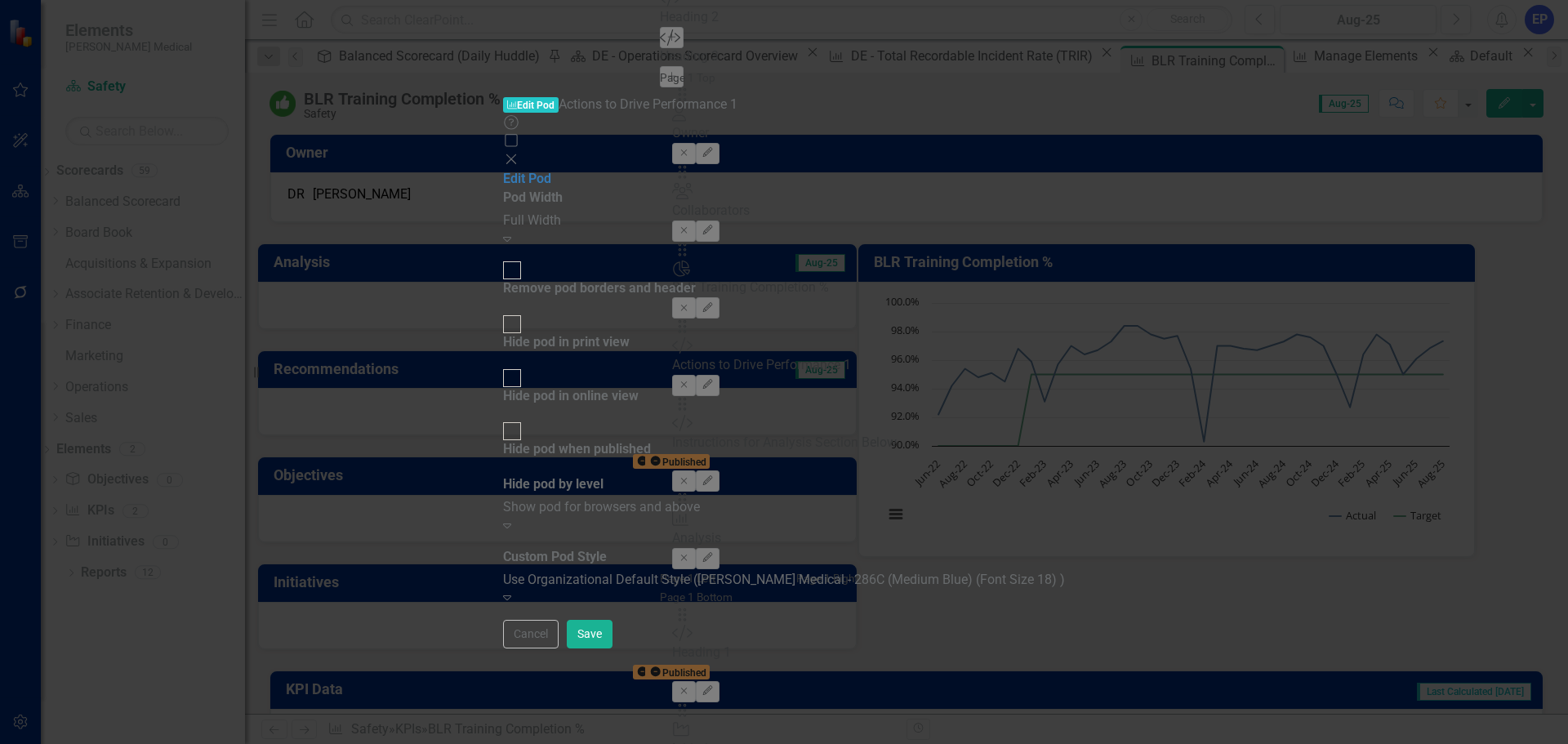
click at [778, 211] on div "Full Width" at bounding box center [784, 220] width 562 height 18
click at [695, 279] on div "Remove pod borders and header" at bounding box center [600, 288] width 193 height 18
click at [525, 258] on input "Remove pod borders and header" at bounding box center [513, 271] width 26 height 26
checkbox input "true"
click at [783, 570] on div "Use Organizational Default Style (Nixon Medical - 286C (Medium Blue) (Font Size…" at bounding box center [784, 580] width 562 height 18
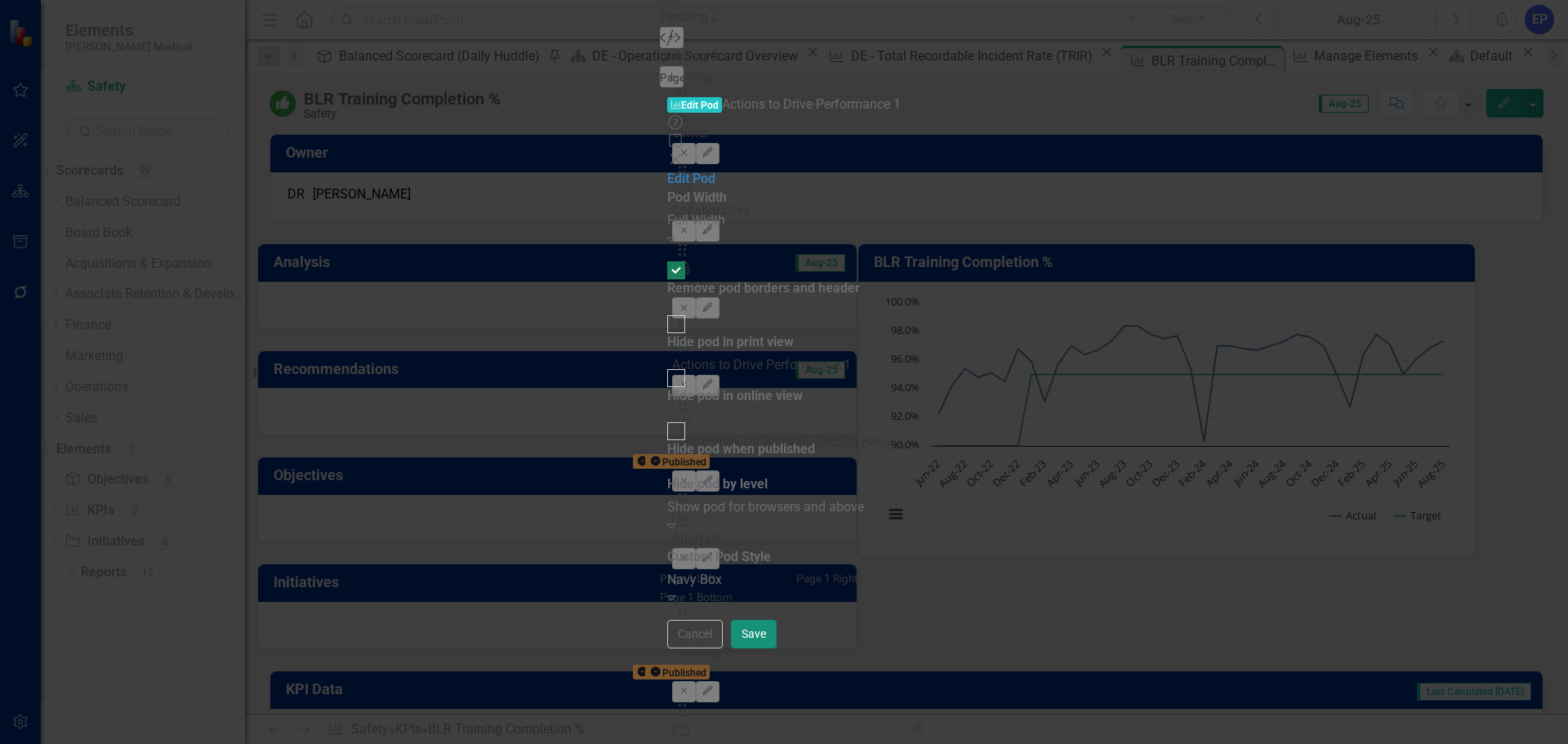
click at [776, 648] on button "Save" at bounding box center [754, 634] width 46 height 28
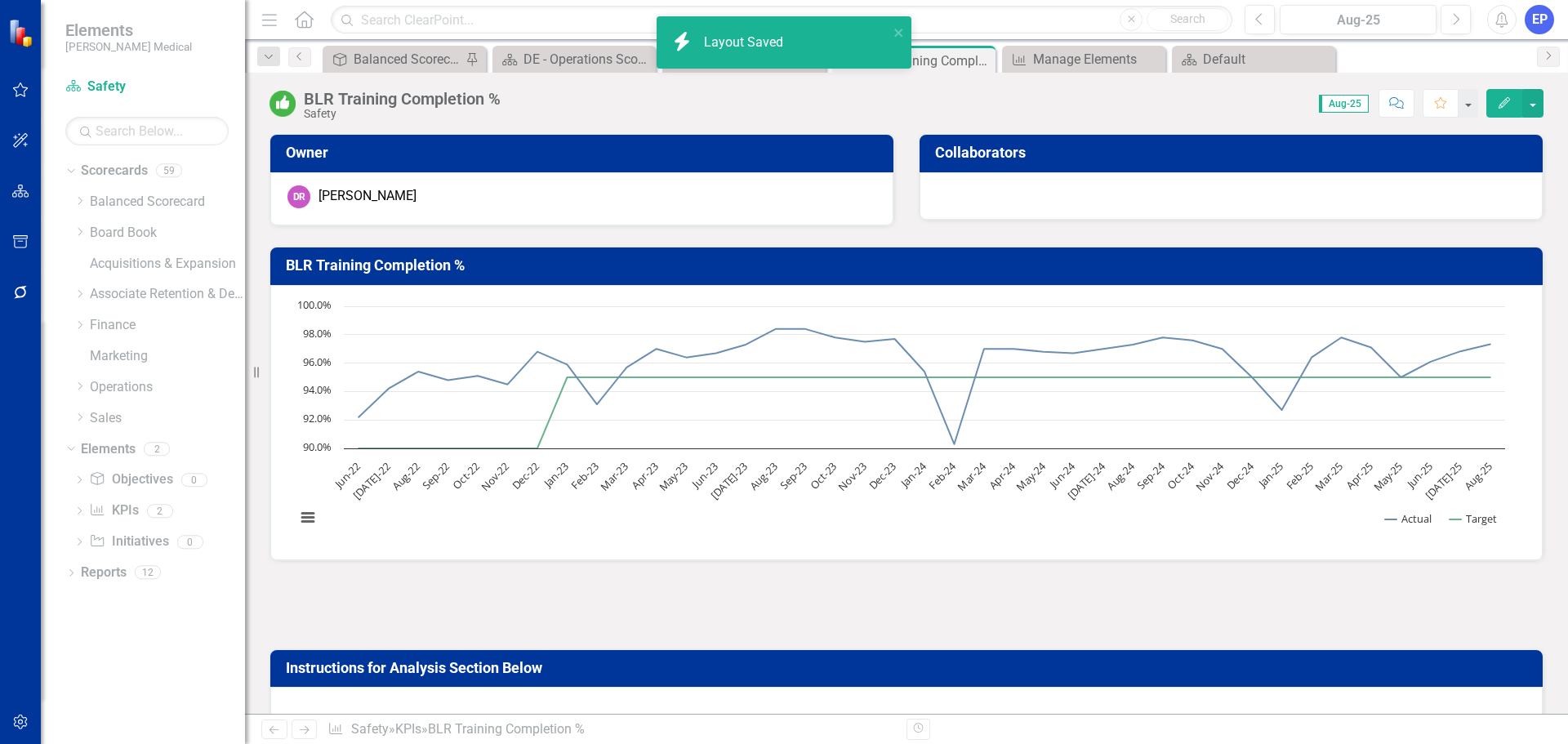
click at [976, 188] on div at bounding box center [1231, 197] width 623 height 48
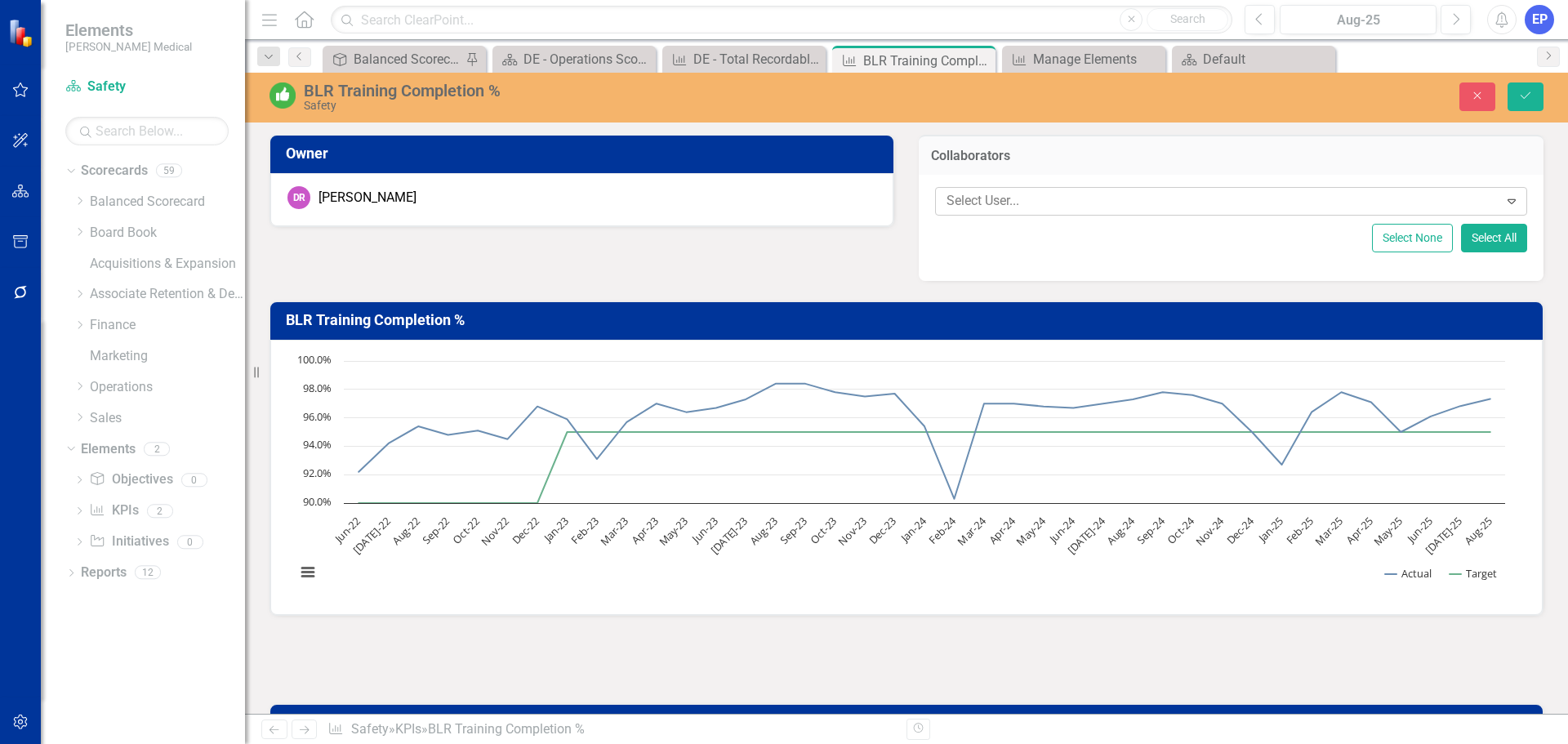
click at [980, 193] on div at bounding box center [1219, 201] width 558 height 22
type input "[PERSON_NAME]"
click at [213, 743] on span "[PERSON_NAME]" at bounding box center [164, 756] width 99 height 16
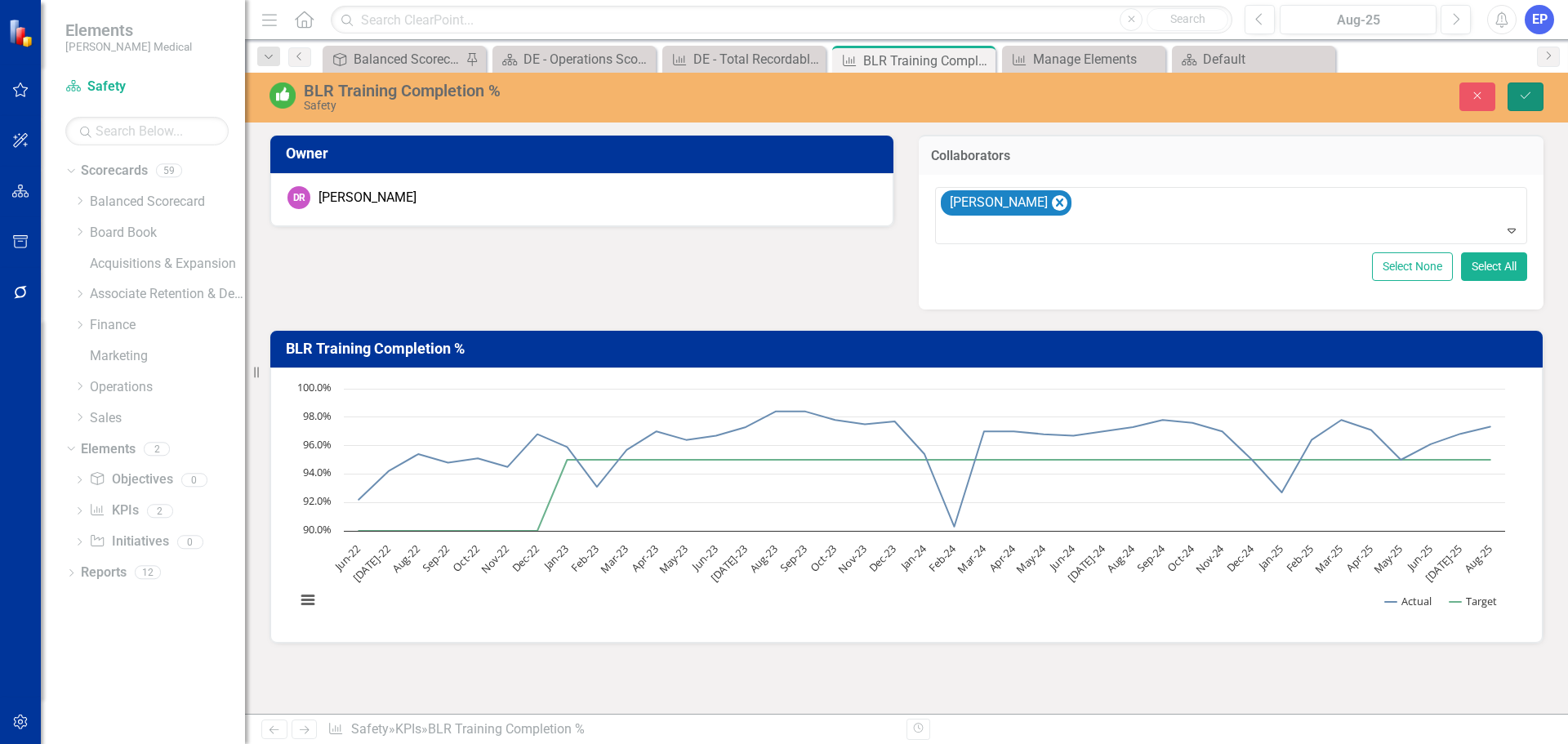
click at [1522, 99] on icon "Save" at bounding box center [1525, 96] width 15 height 11
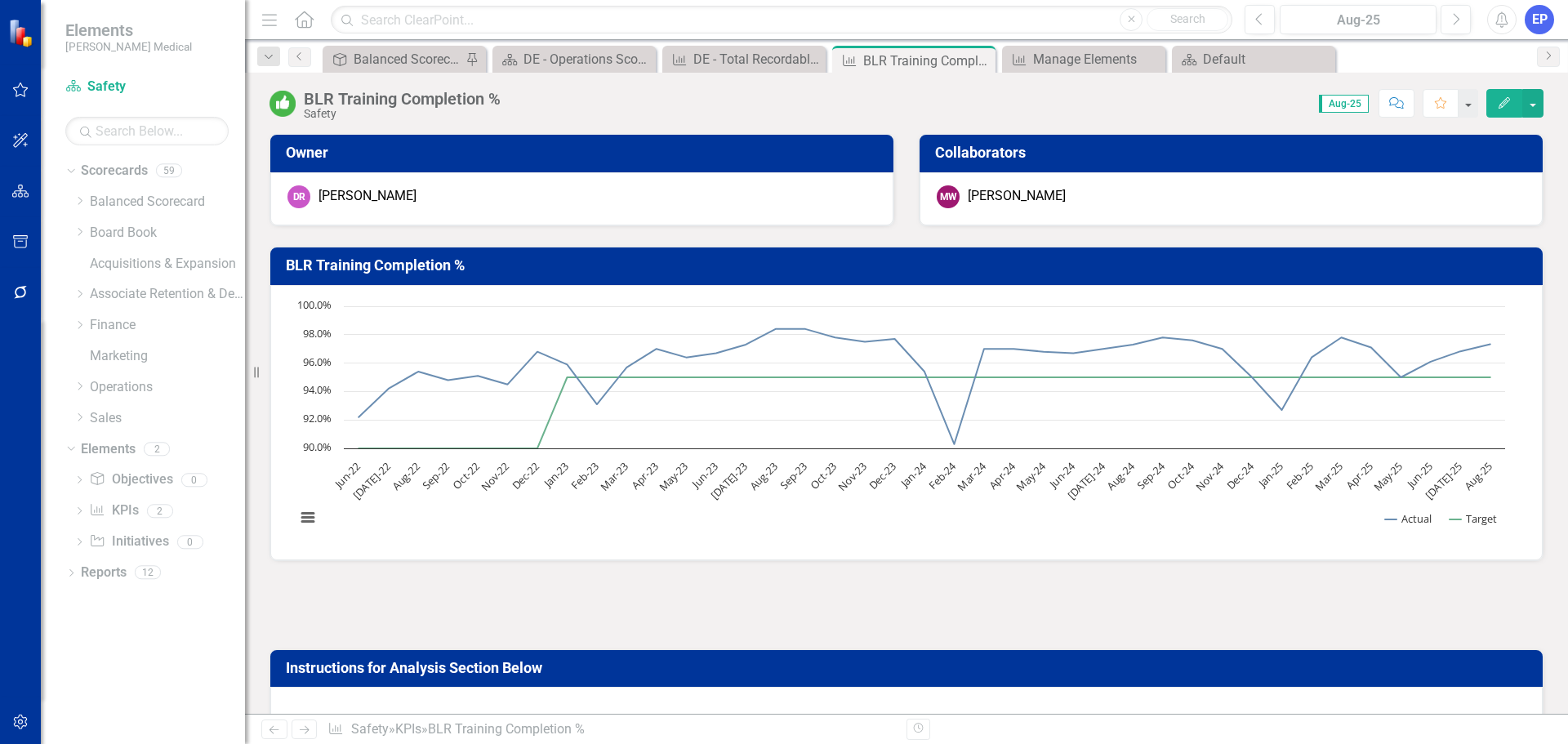
scroll to position [163, 0]
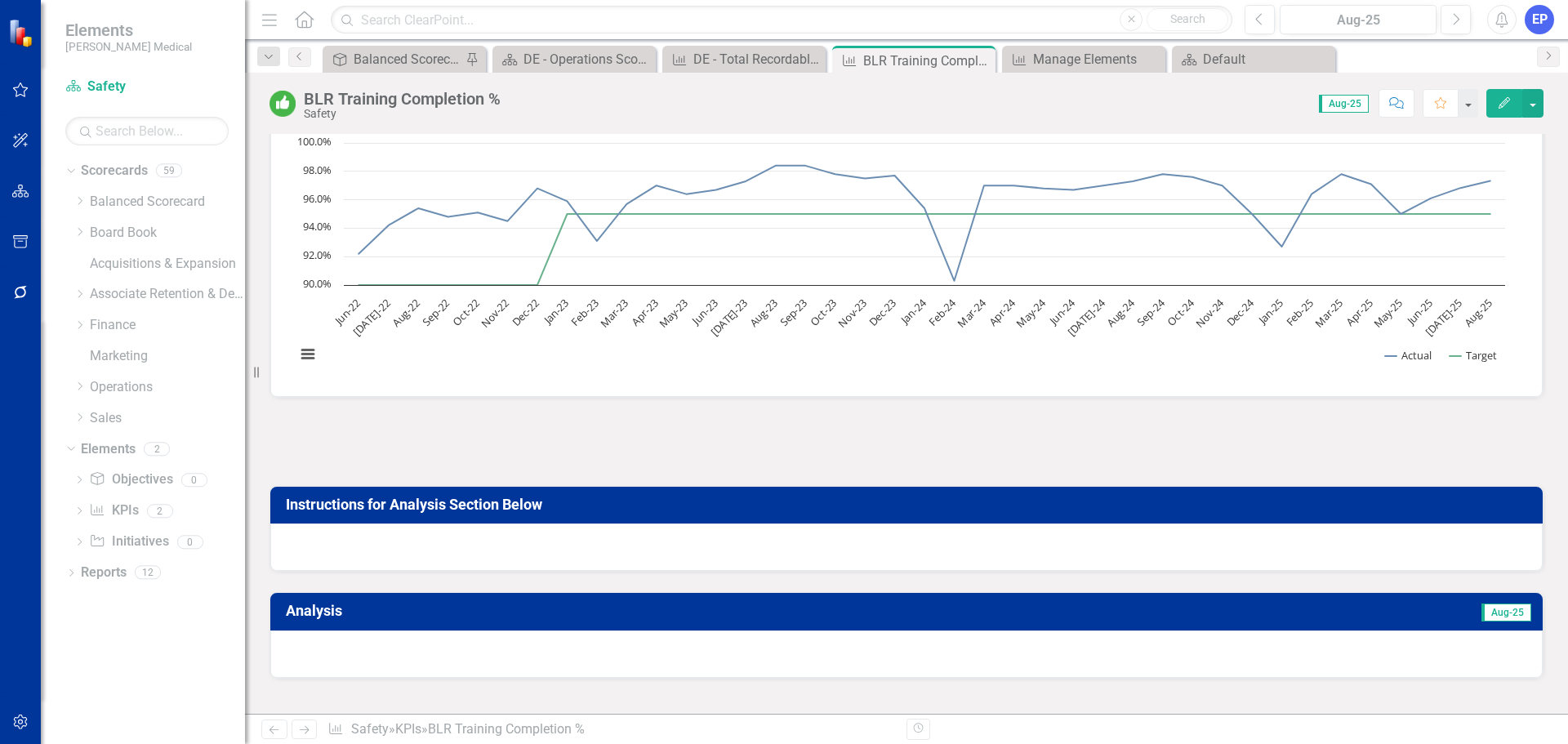
click at [836, 565] on div at bounding box center [906, 547] width 1272 height 48
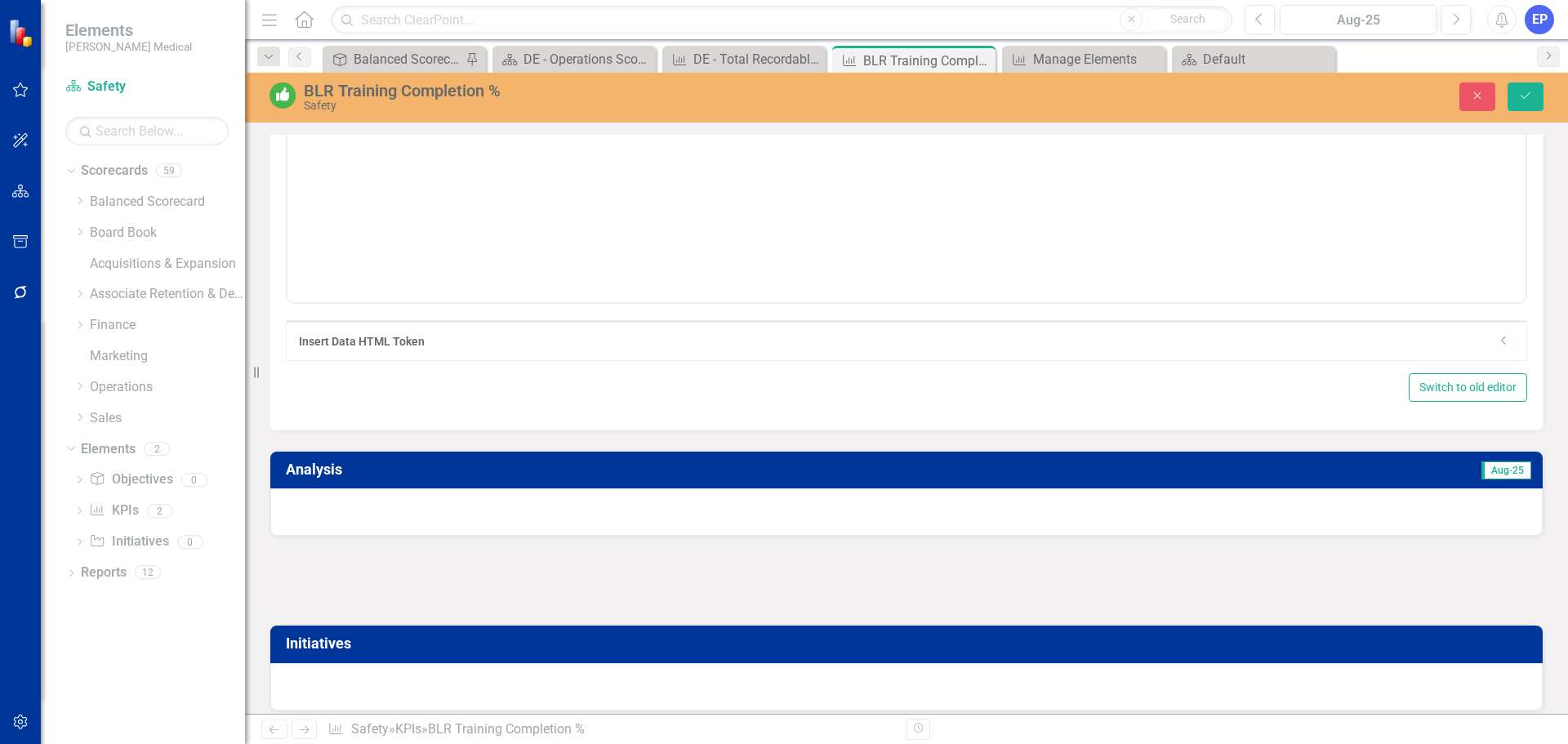
scroll to position [735, 0]
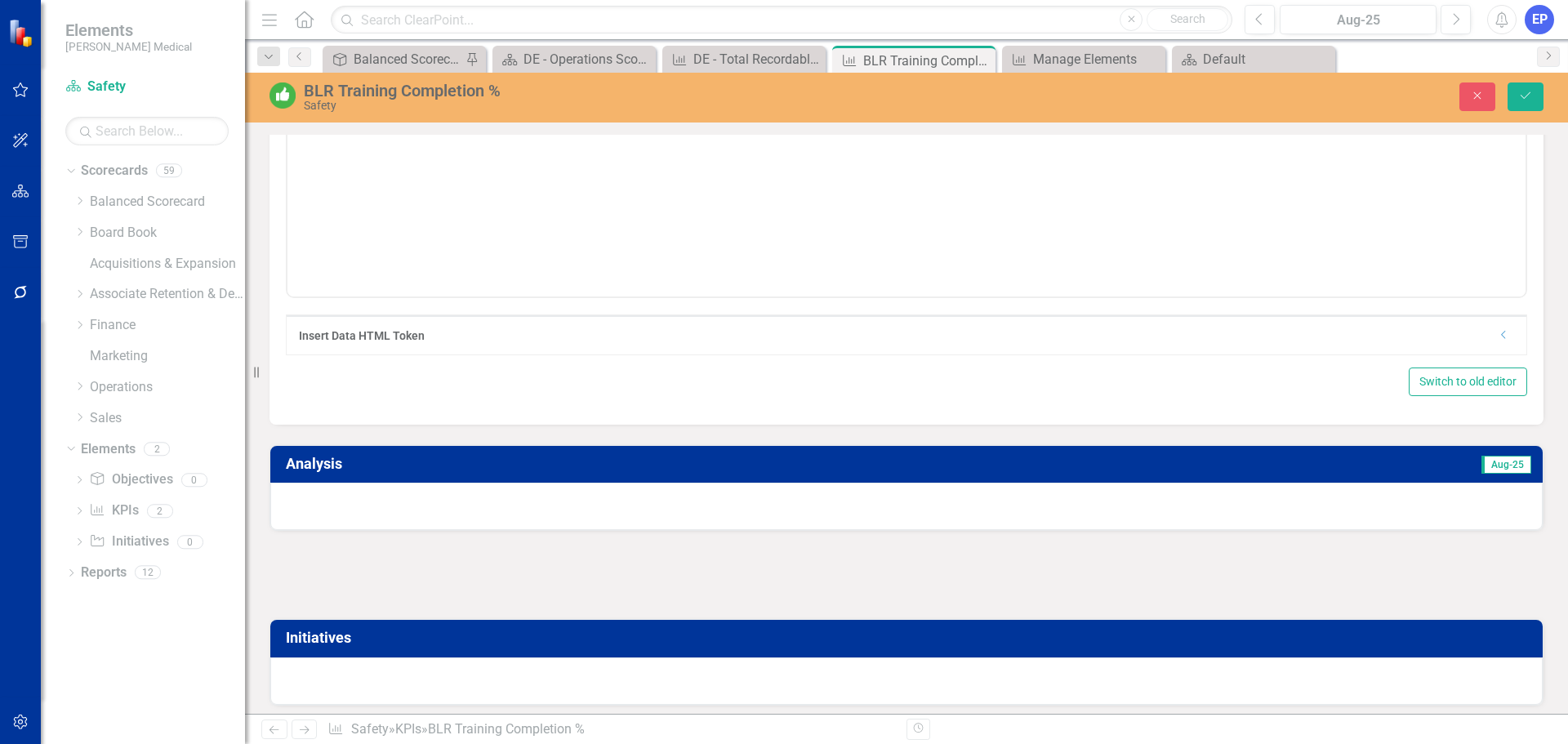
click at [1497, 338] on icon "Dropdown" at bounding box center [1503, 334] width 12 height 10
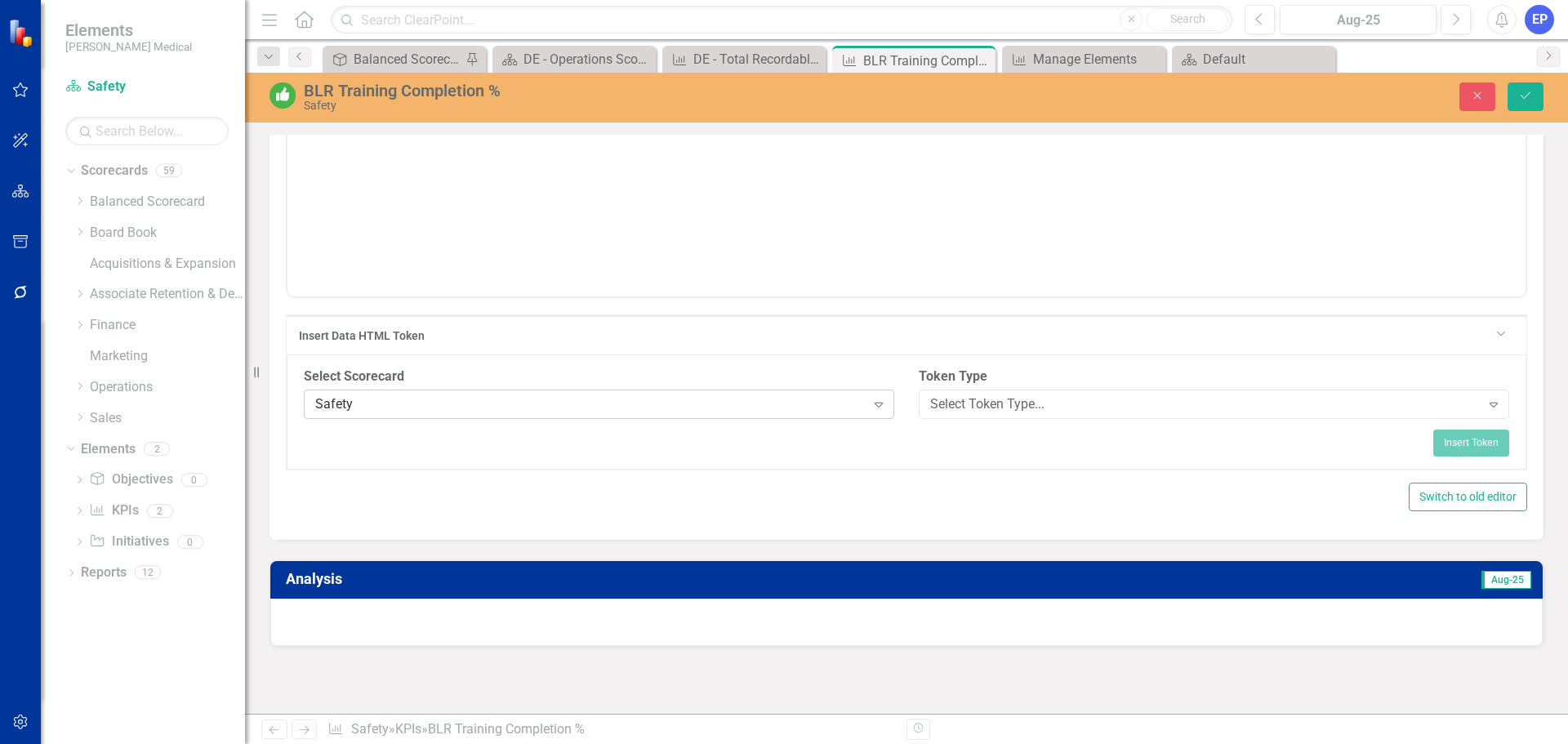
click at [496, 411] on div "Safety" at bounding box center [590, 404] width 550 height 18
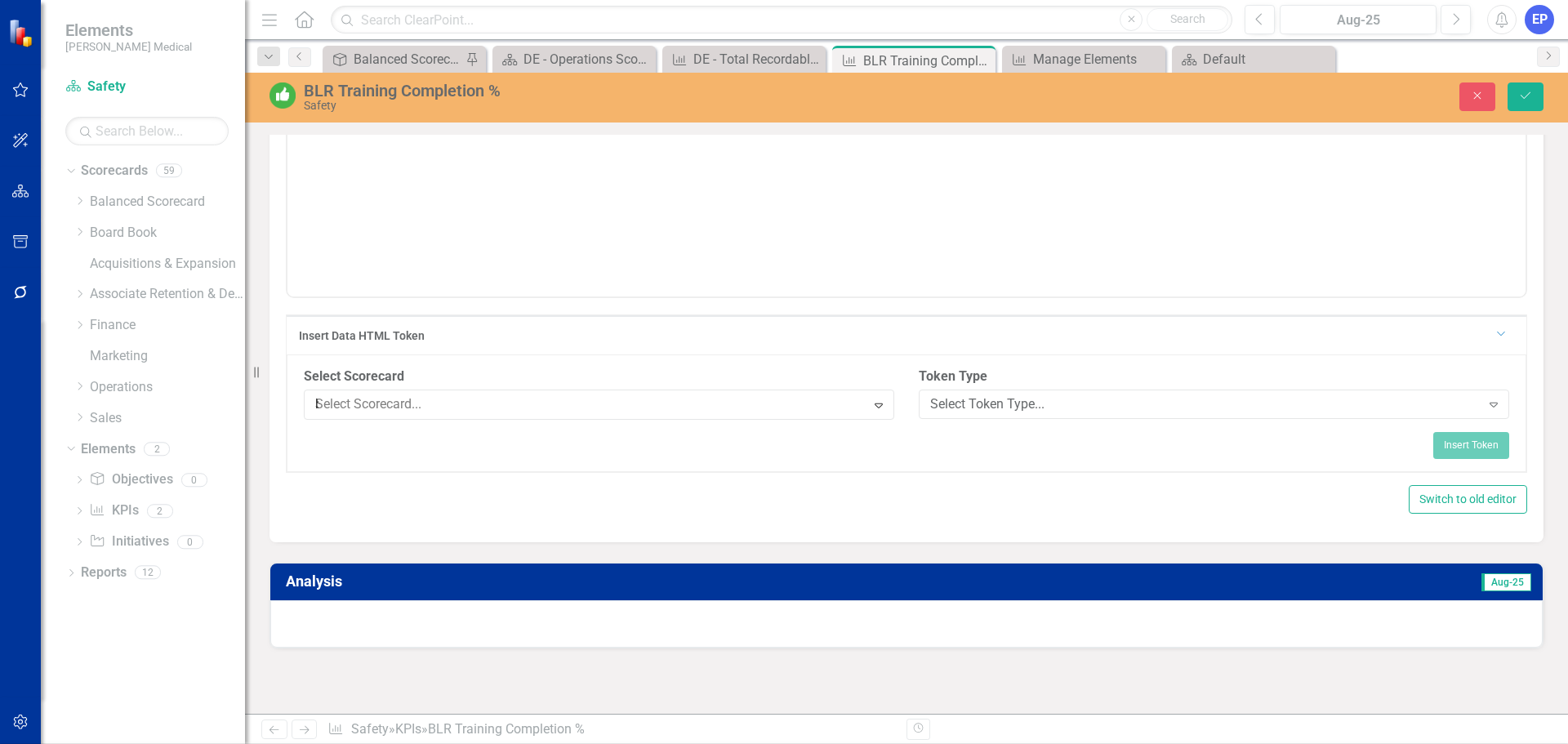
scroll to position [319, 0]
type input "ba"
click at [467, 743] on div "Ba lanced Scorecard" at bounding box center [787, 757] width 1541 height 18
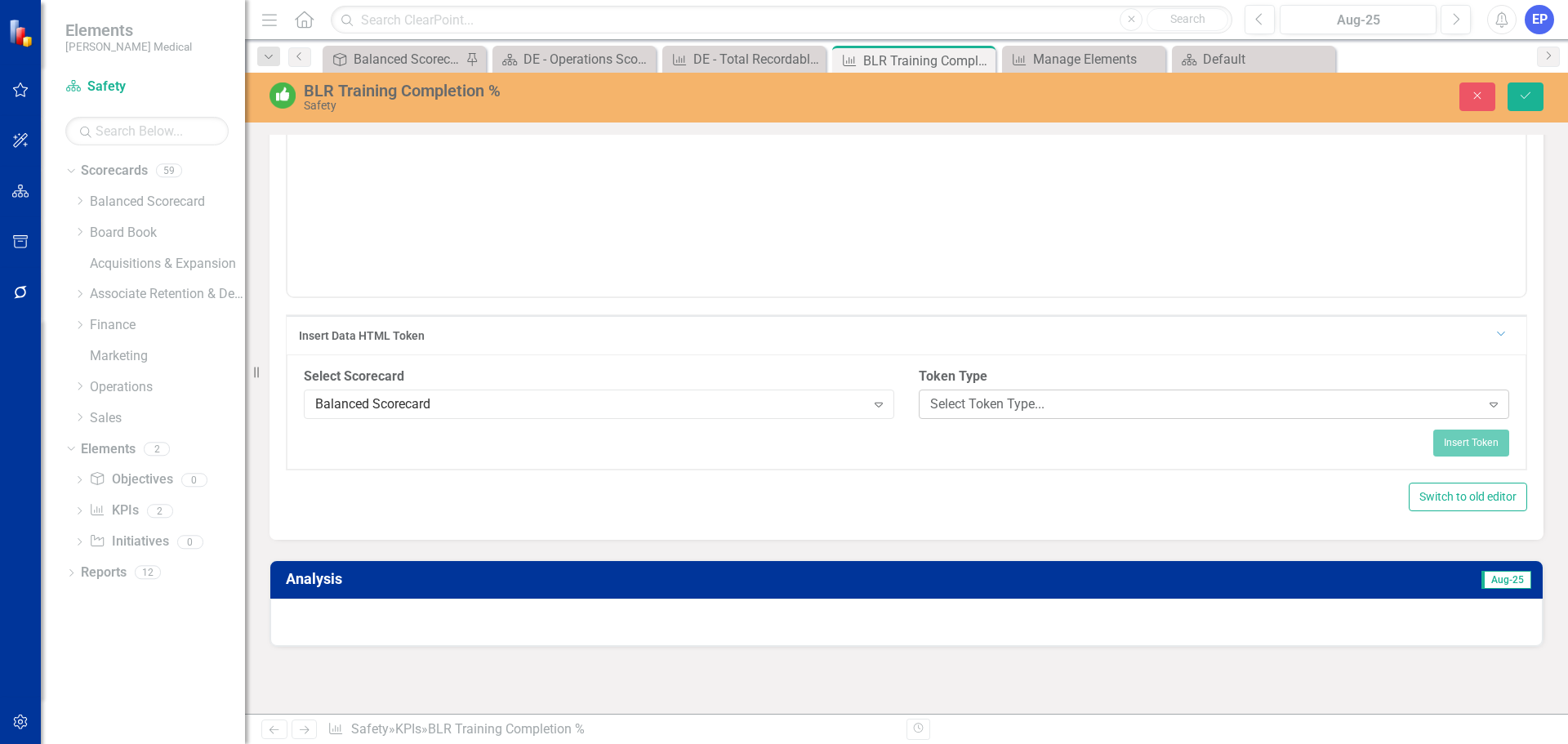
click at [975, 412] on div "Select Token Type..." at bounding box center [1204, 404] width 550 height 18
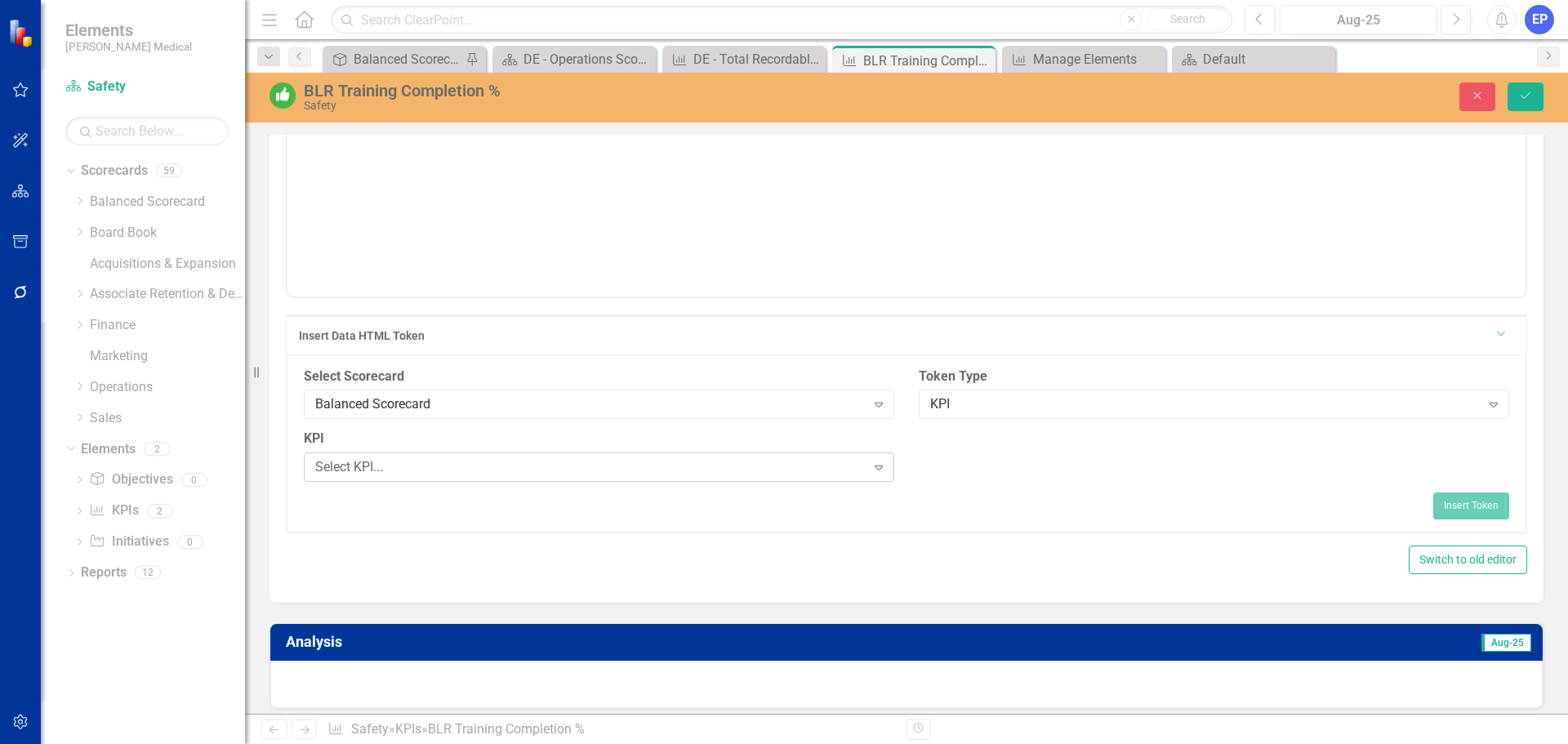
click at [529, 473] on div "Select KPI..." at bounding box center [590, 468] width 550 height 18
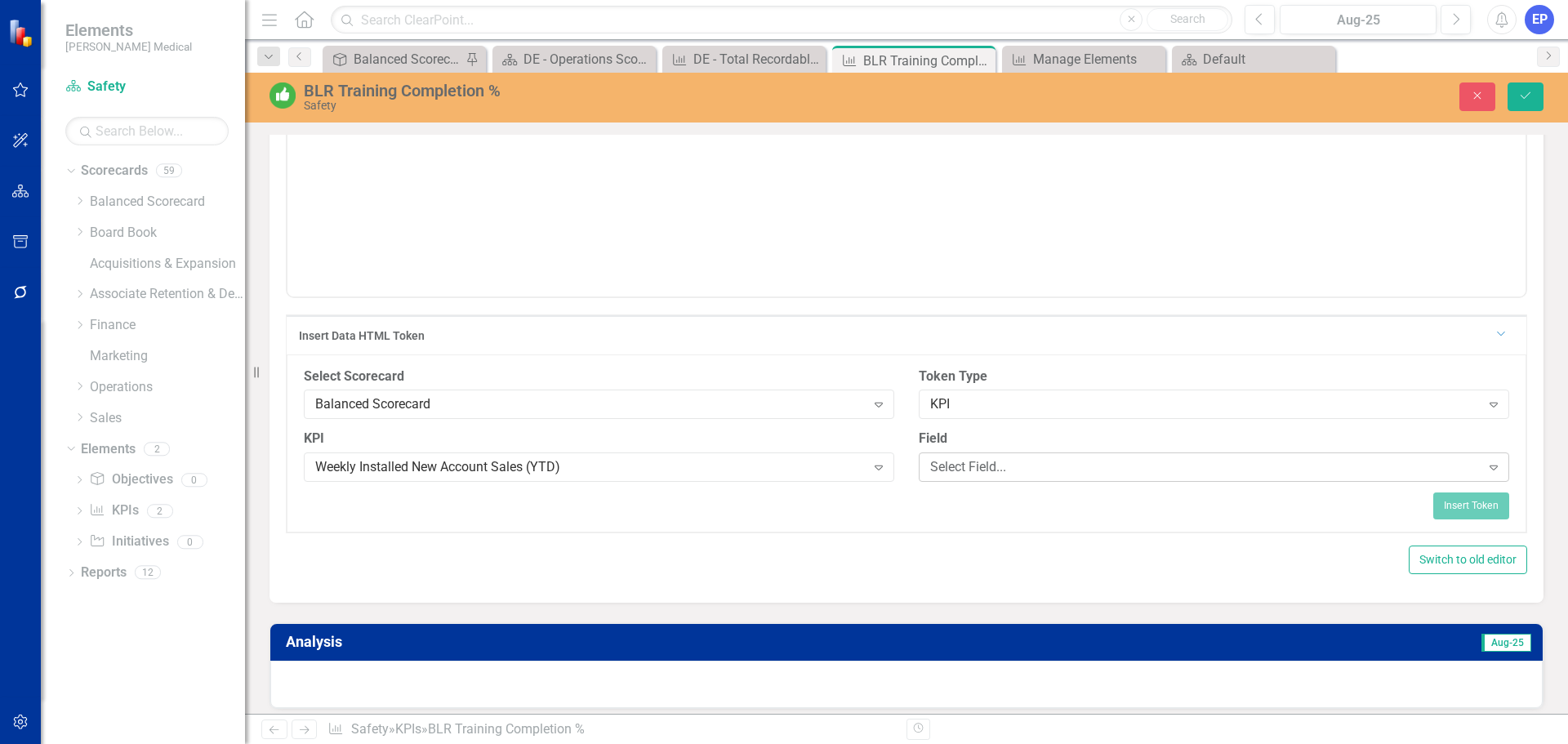
click at [1024, 473] on div "Select Field..." at bounding box center [1204, 468] width 550 height 18
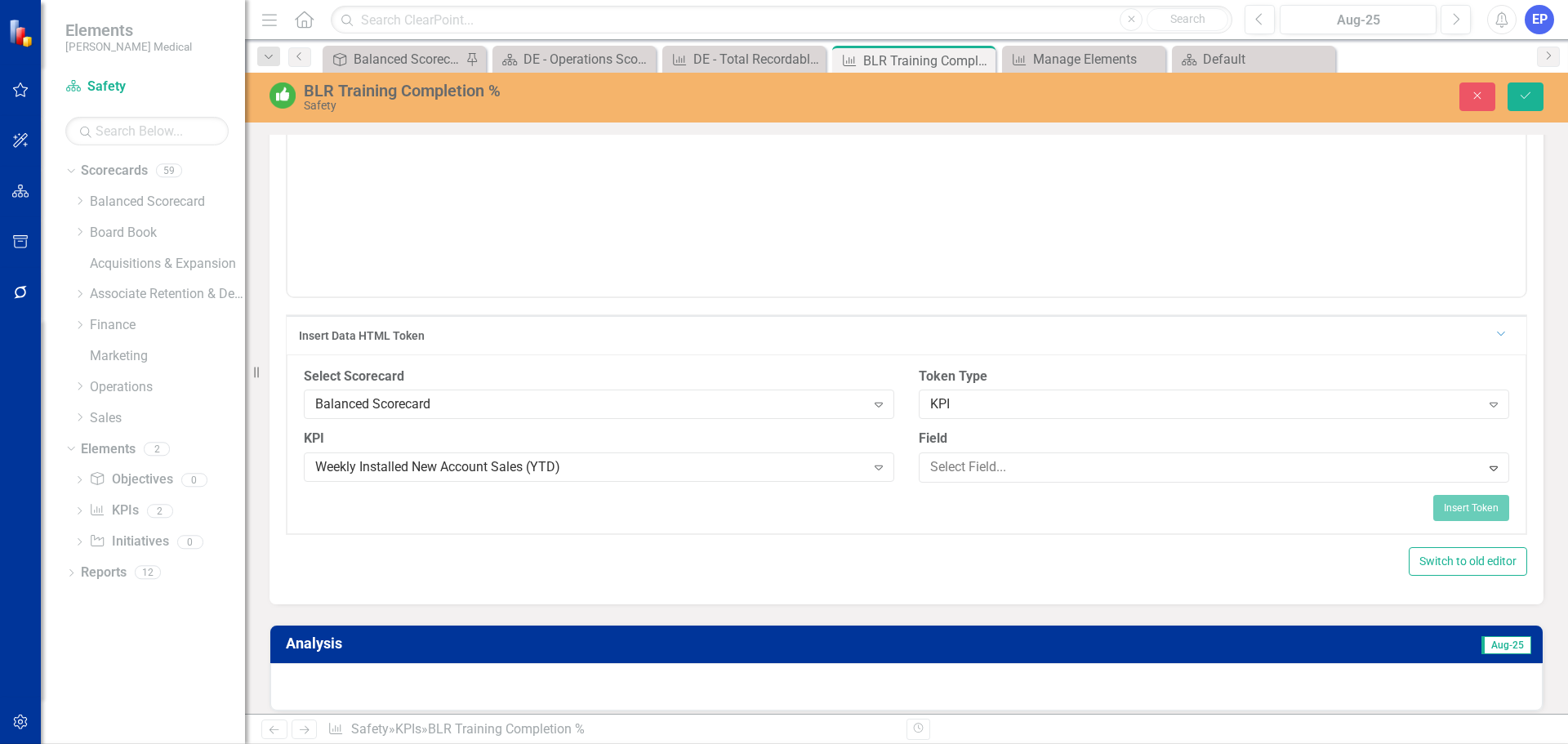
scroll to position [571, 0]
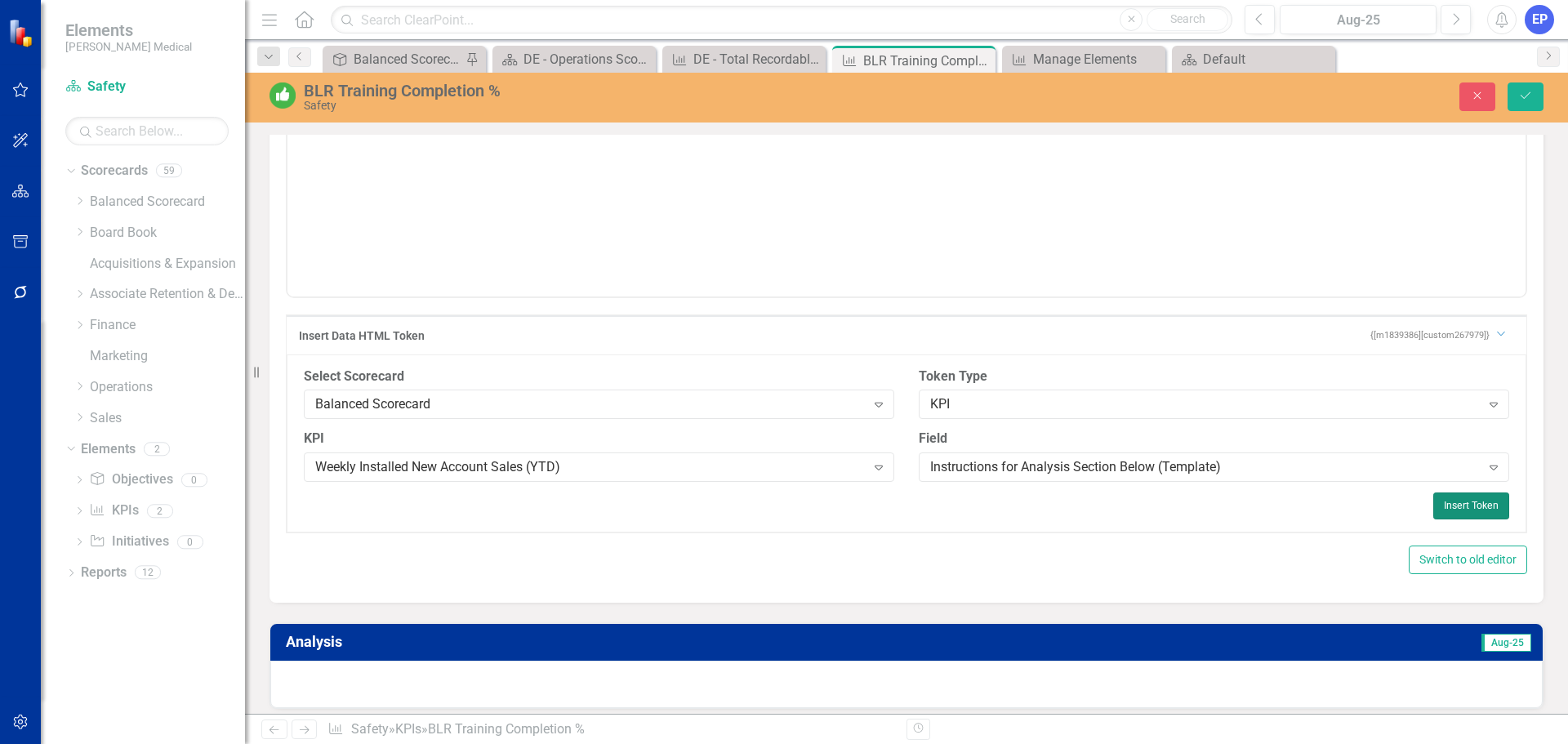
click at [1450, 509] on button "Insert Token" at bounding box center [1471, 505] width 76 height 26
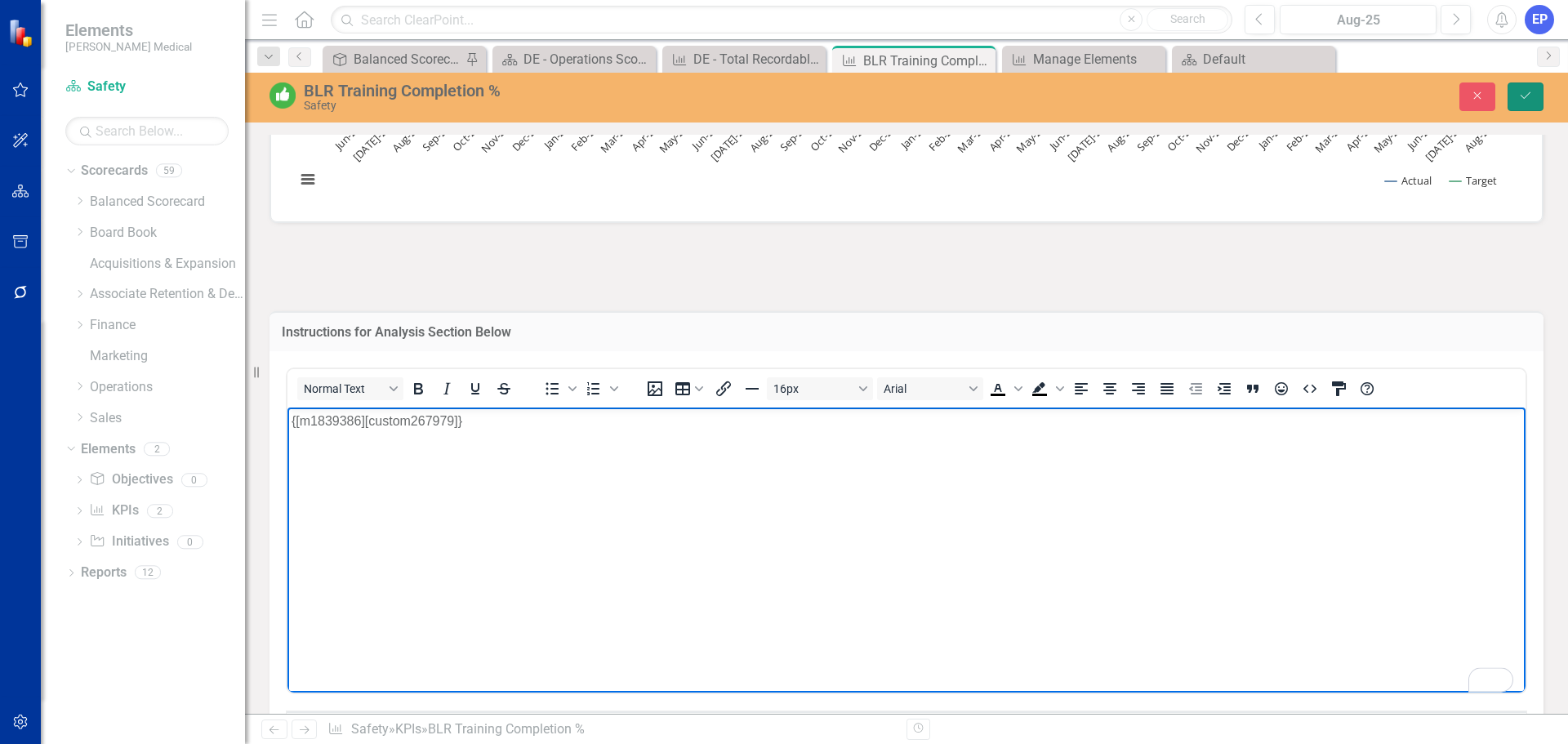
click at [1524, 91] on icon "Save" at bounding box center [1525, 96] width 15 height 11
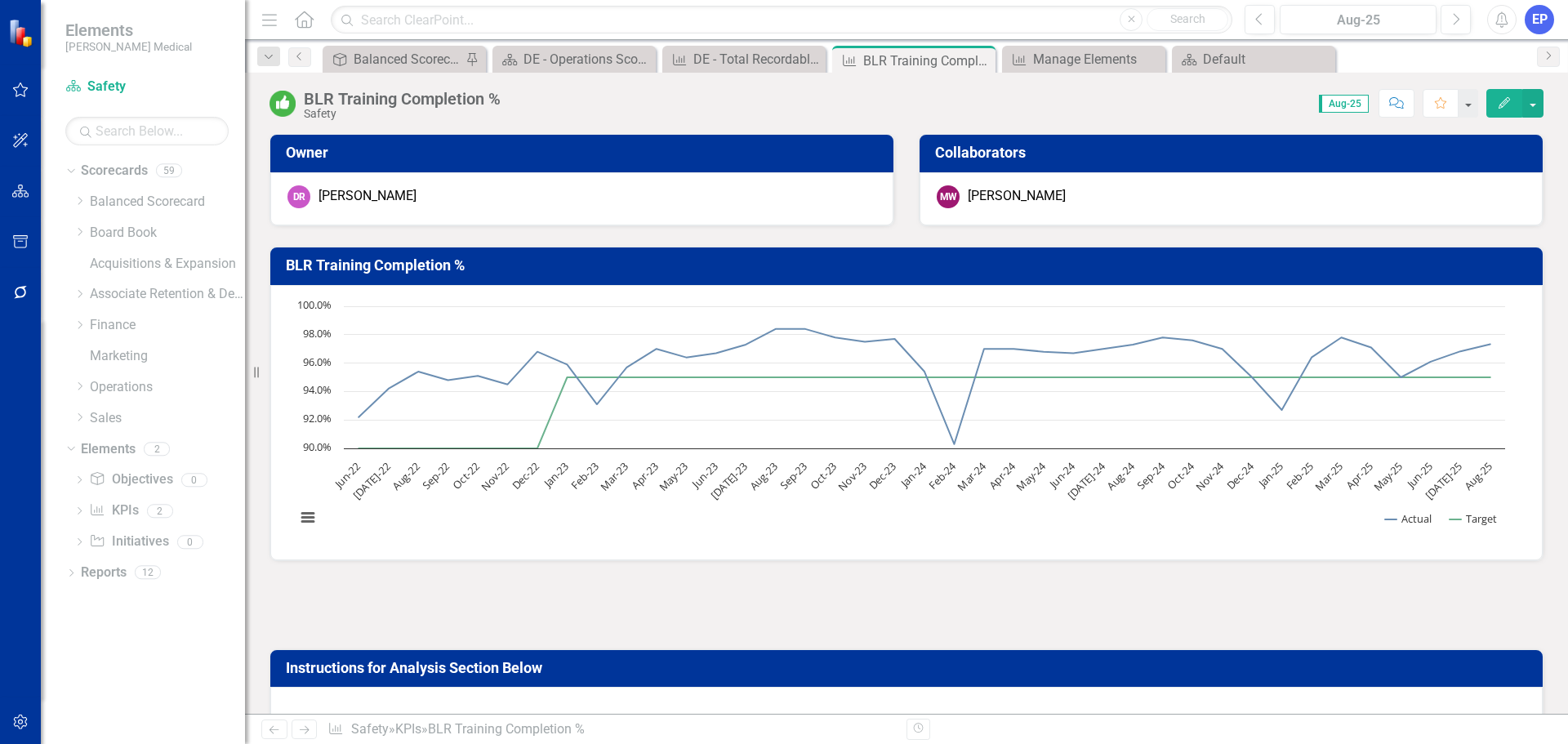
scroll to position [408, 0]
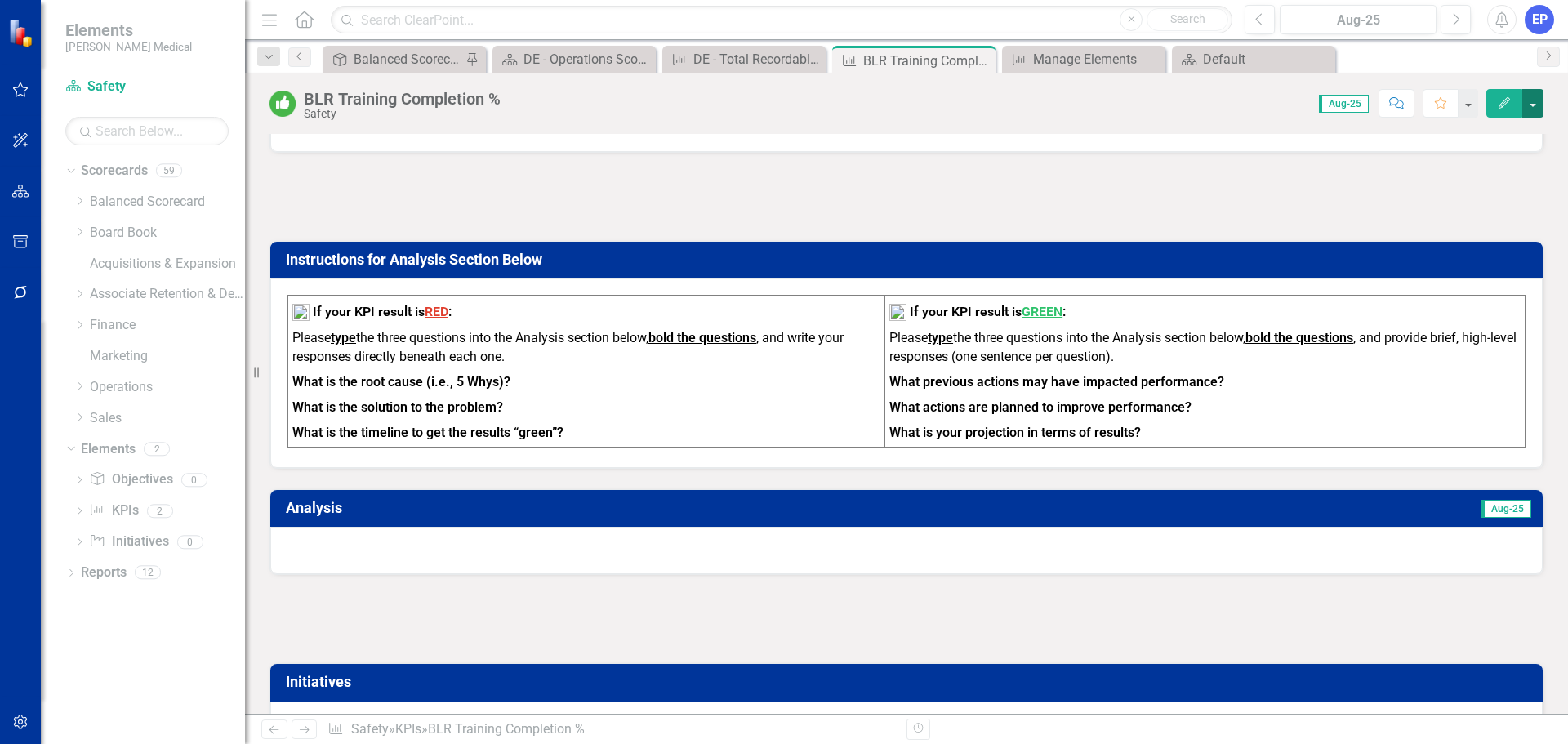
click at [1535, 106] on button "button" at bounding box center [1532, 103] width 21 height 28
click at [1485, 165] on link "Edit Report Edit Layout" at bounding box center [1476, 163] width 132 height 30
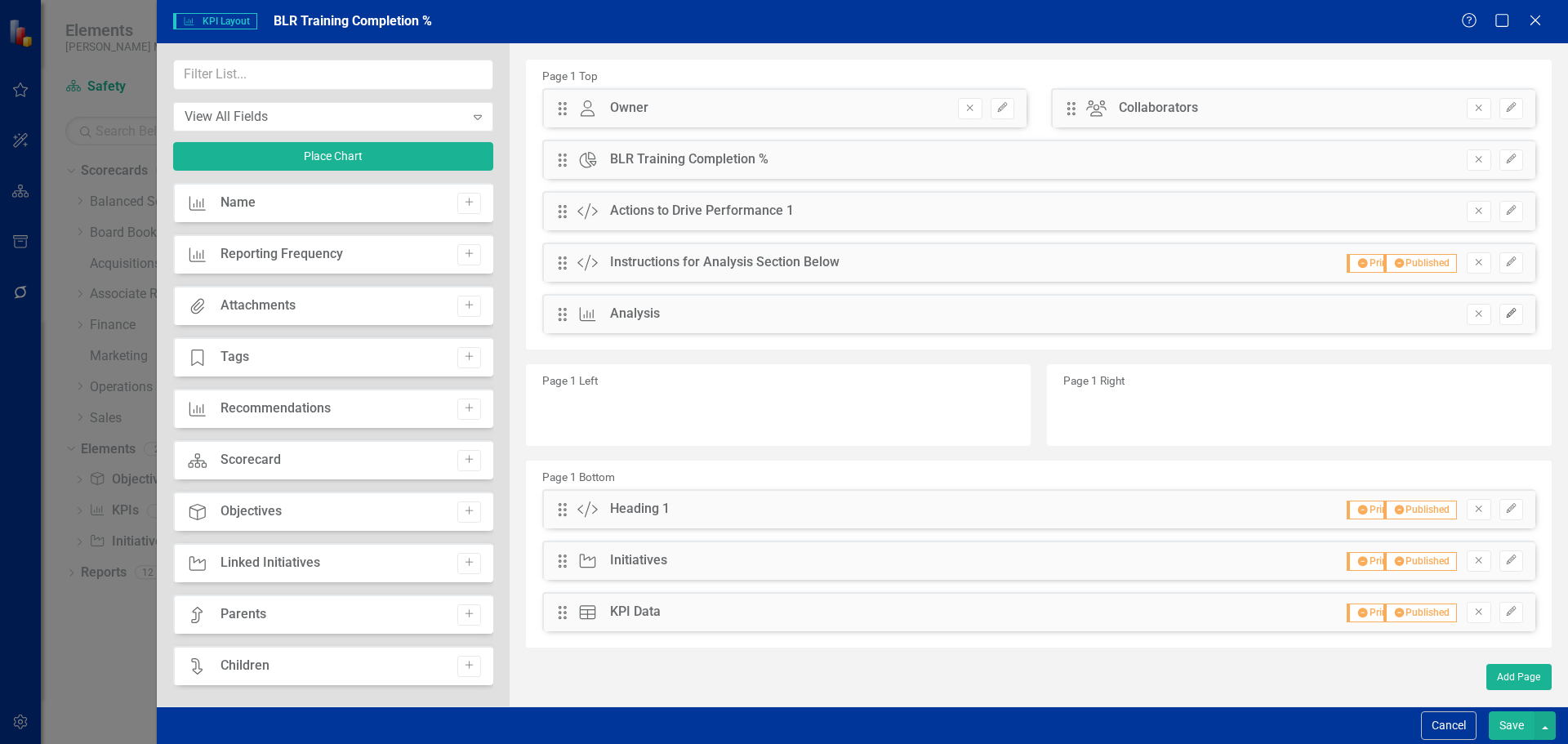
click at [1509, 313] on icon "Edit" at bounding box center [1510, 313] width 12 height 10
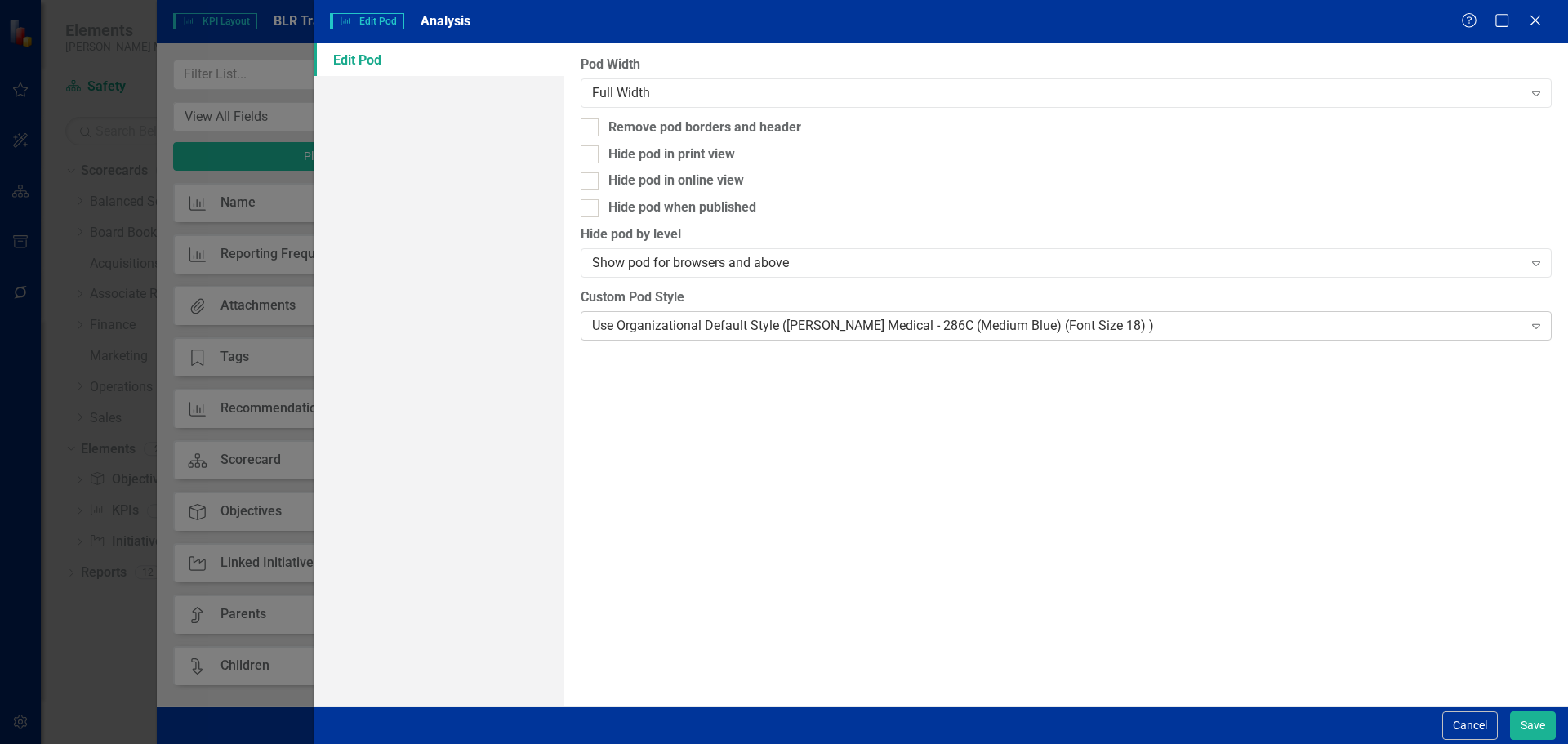
click at [977, 332] on div "Use Organizational Default Style ([PERSON_NAME] Medical - 286C (Medium Blue) (F…" at bounding box center [1056, 325] width 930 height 18
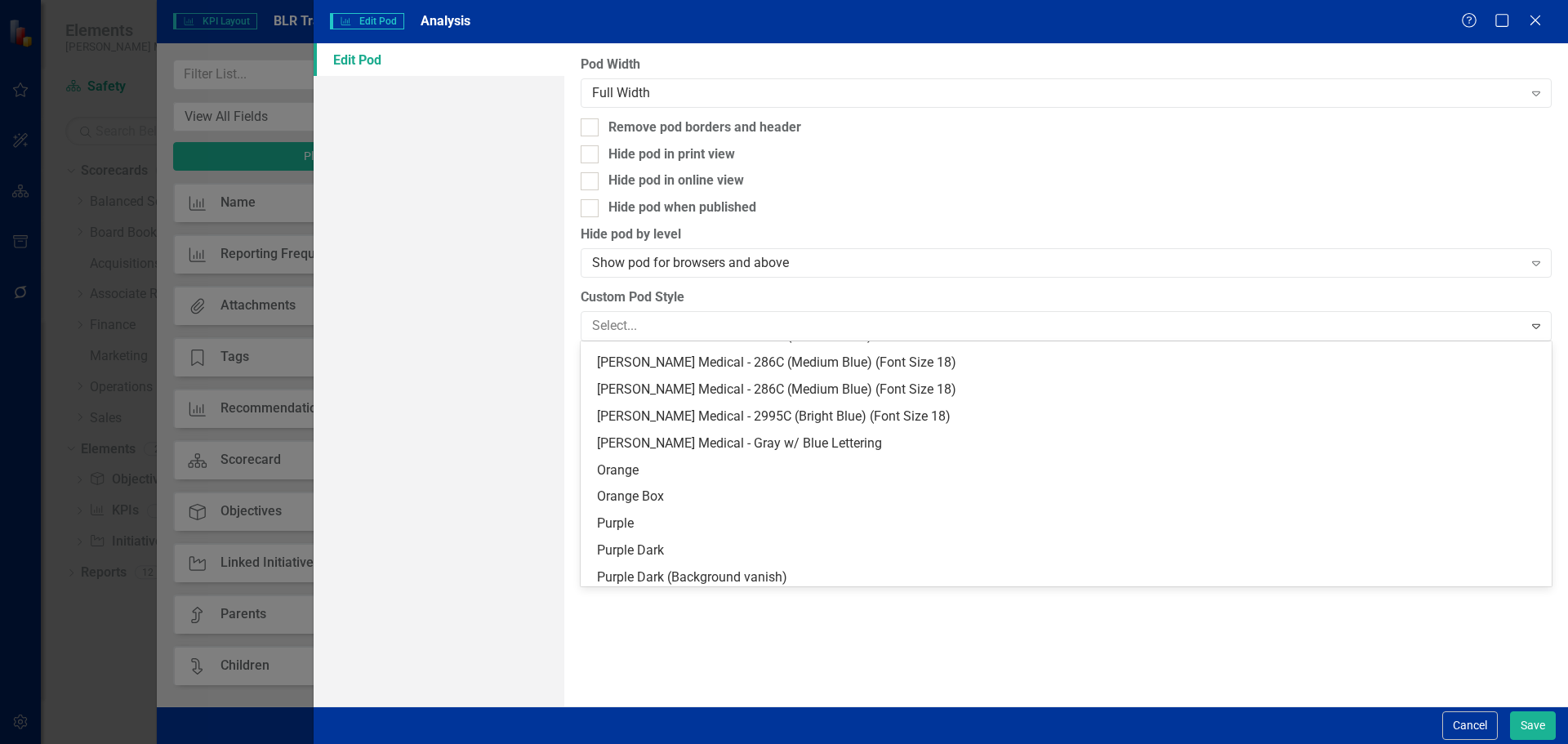
scroll to position [238, 0]
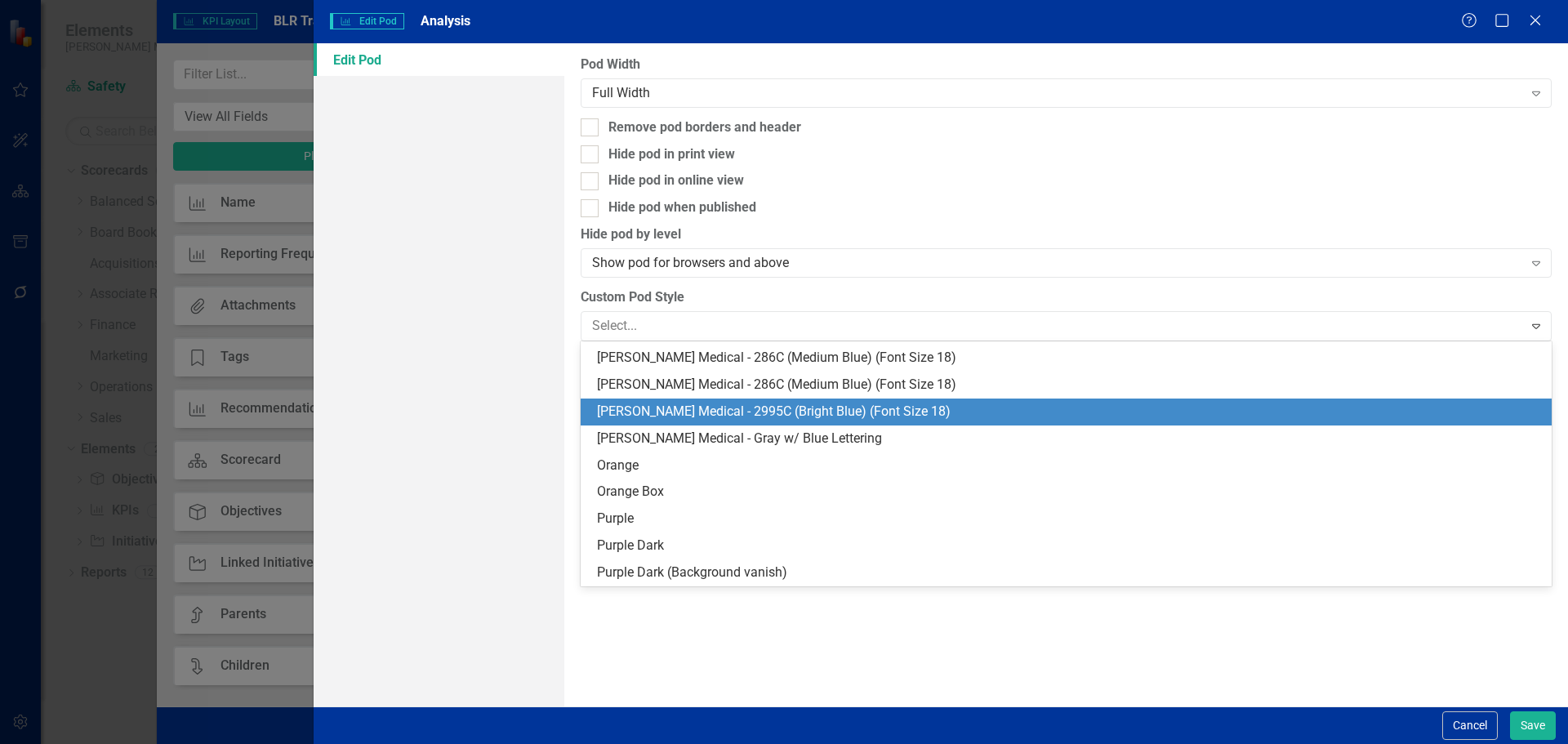
click at [890, 412] on div "[PERSON_NAME] Medical - 2995C (Bright Blue) (Font Size 18)" at bounding box center [1069, 411] width 944 height 18
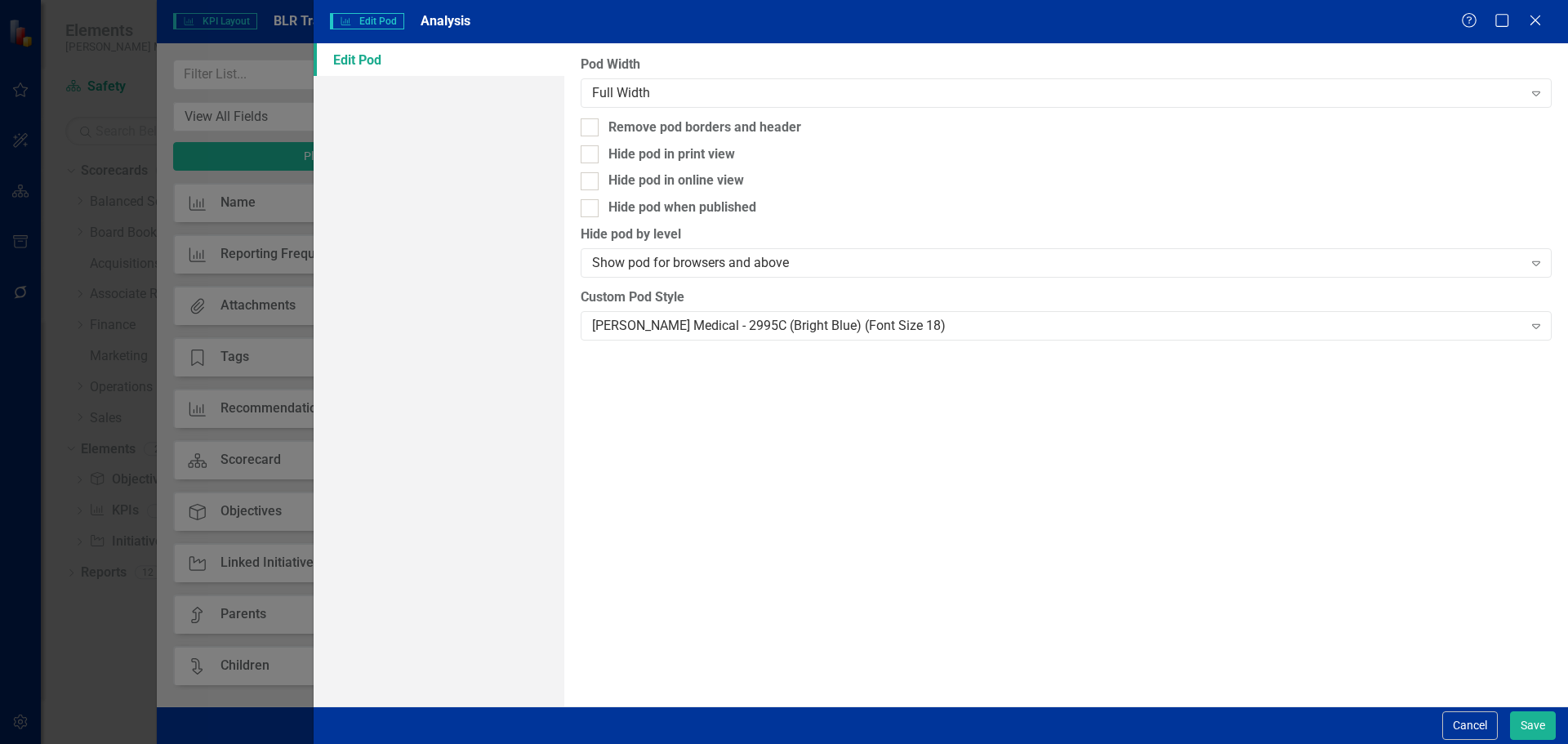
click at [1566, 716] on div "Cancel Save" at bounding box center [940, 725] width 1254 height 38
click at [1541, 716] on button "Save" at bounding box center [1532, 725] width 46 height 28
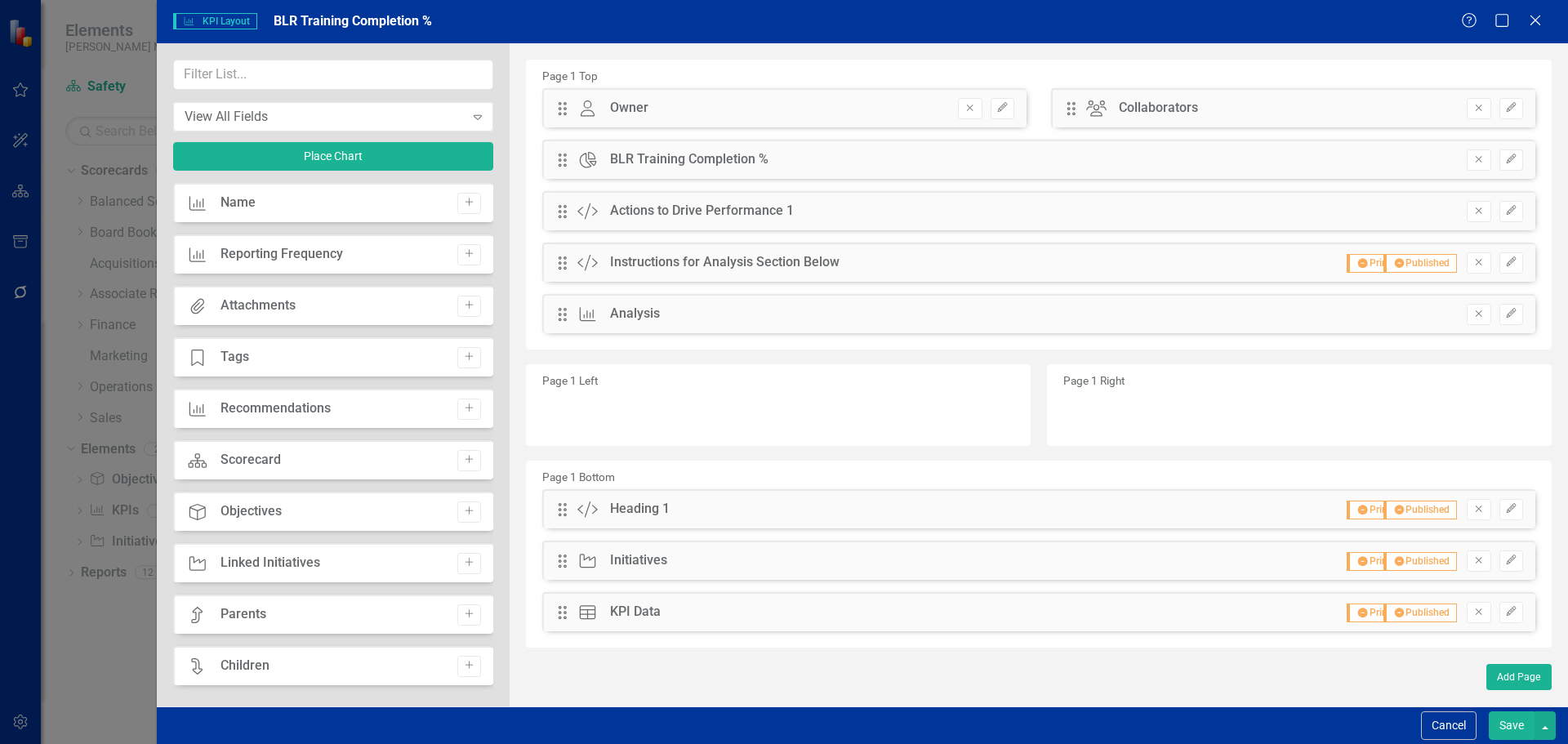
click at [1508, 717] on button "Save" at bounding box center [1511, 725] width 46 height 28
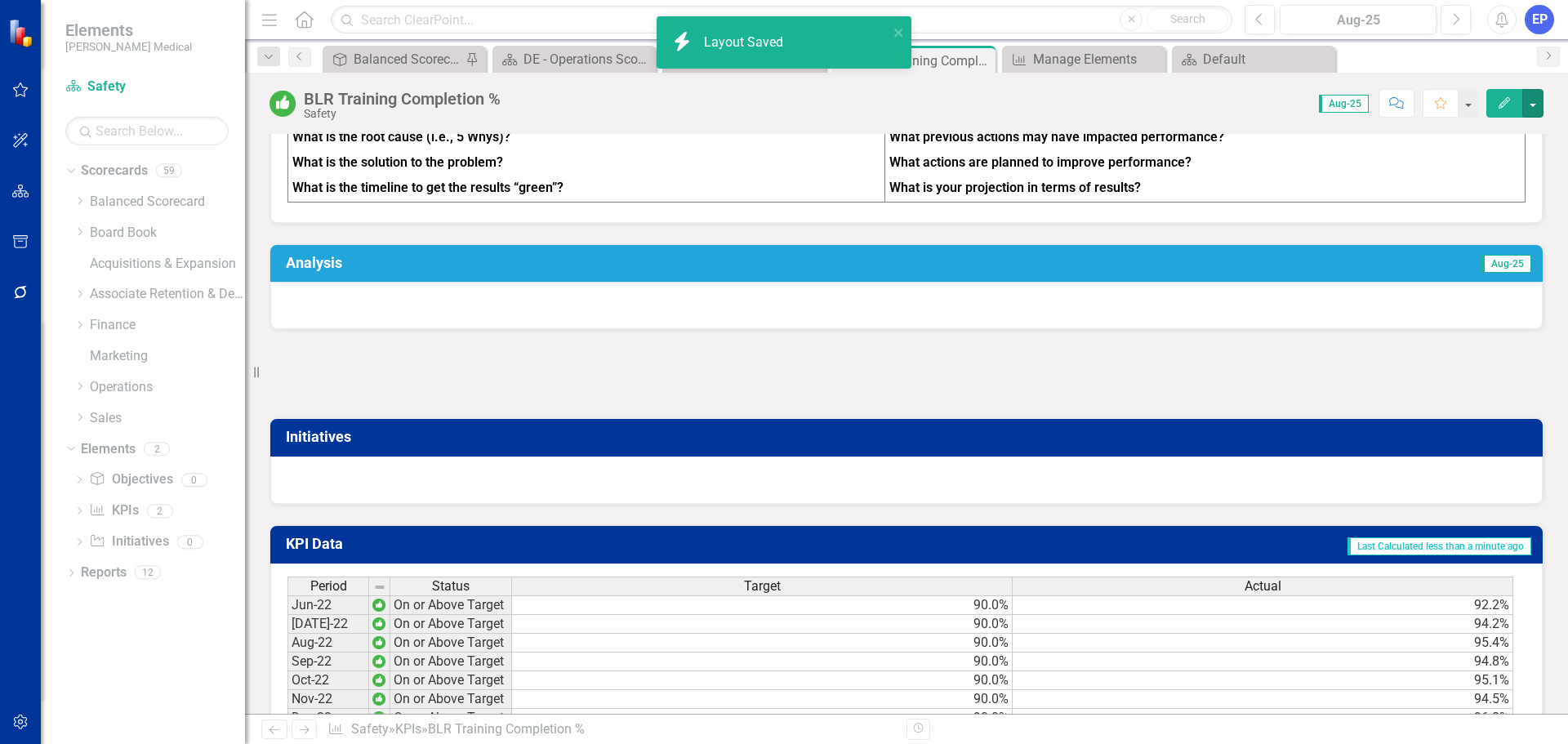
scroll to position [817, 0]
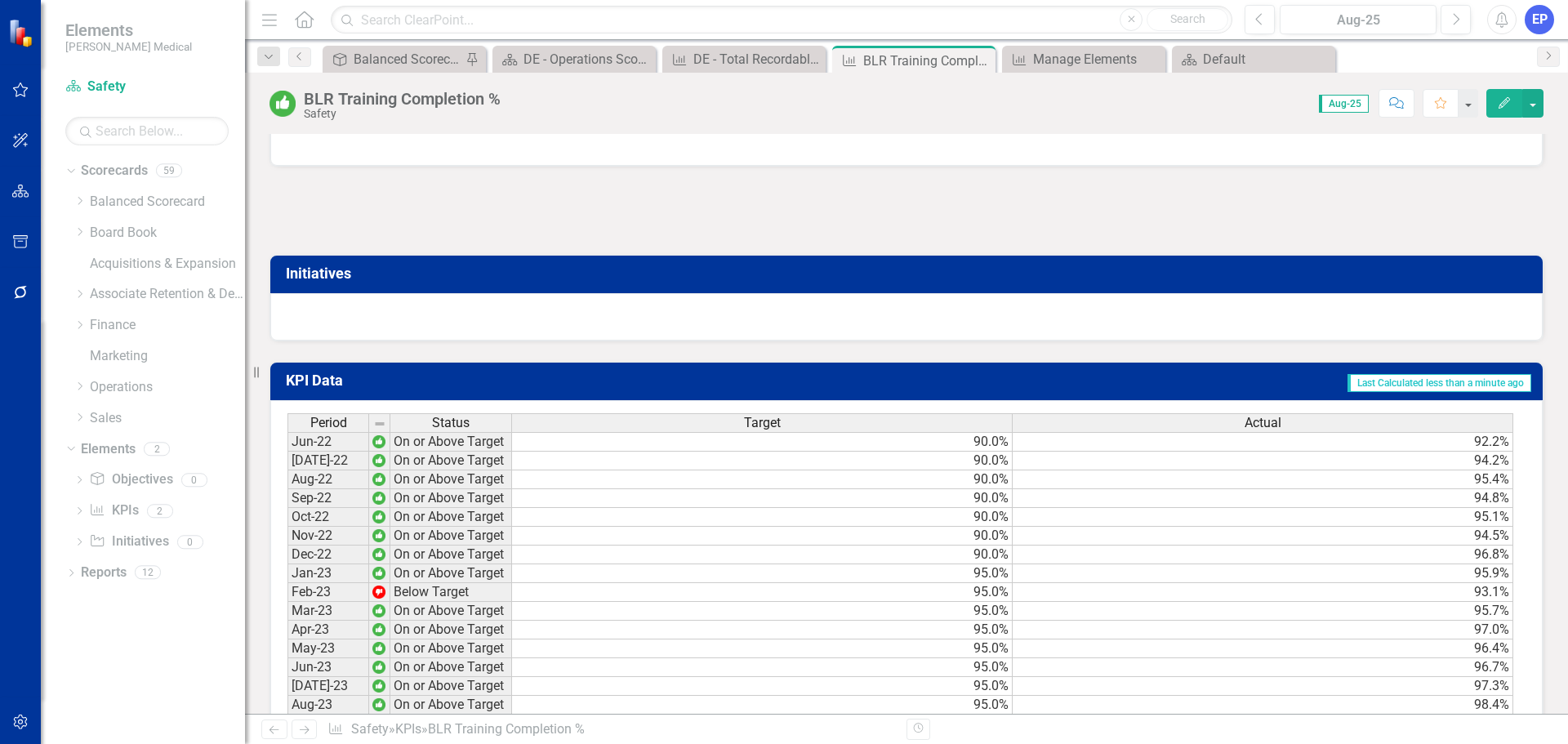
click at [710, 234] on div at bounding box center [906, 211] width 1274 height 48
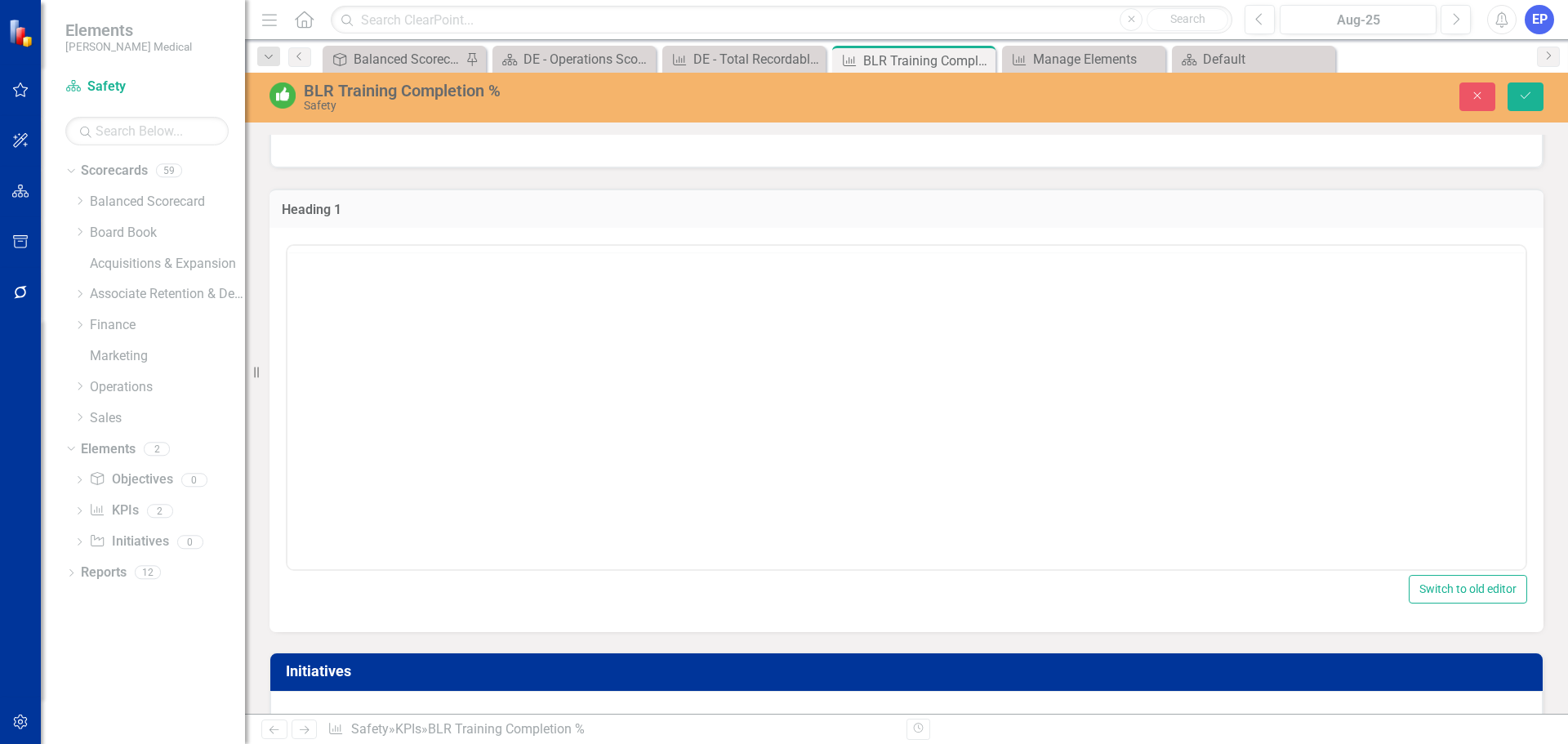
scroll to position [0, 0]
click at [619, 288] on body "Rich Text Area. Press ALT-0 for help." at bounding box center [906, 375] width 1237 height 245
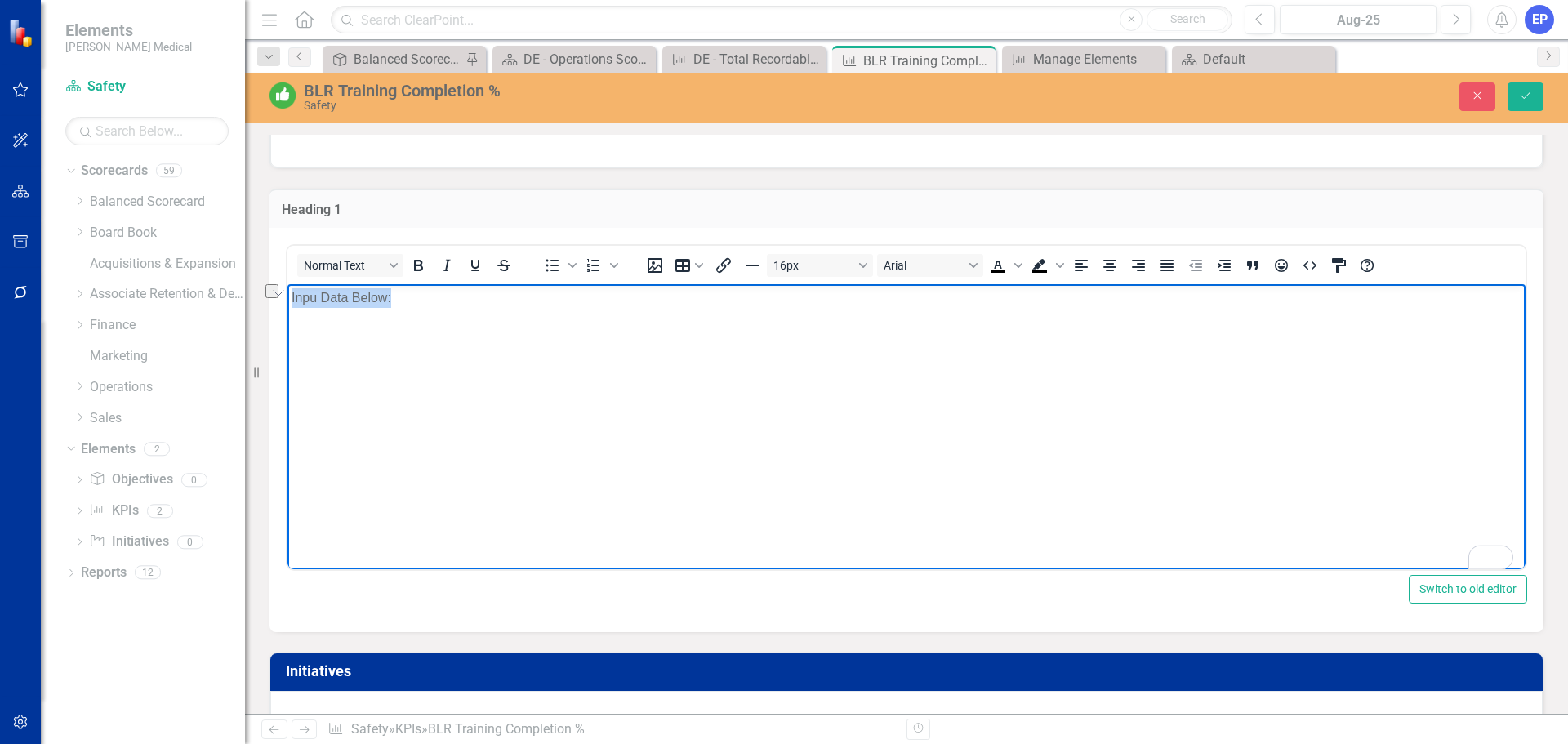
drag, startPoint x: 619, startPoint y: 320, endPoint x: 218, endPoint y: 293, distance: 401.9
click at [288, 293] on html "Inpu Data Below:" at bounding box center [906, 406] width 1237 height 245
click at [423, 268] on icon "Bold" at bounding box center [417, 265] width 19 height 19
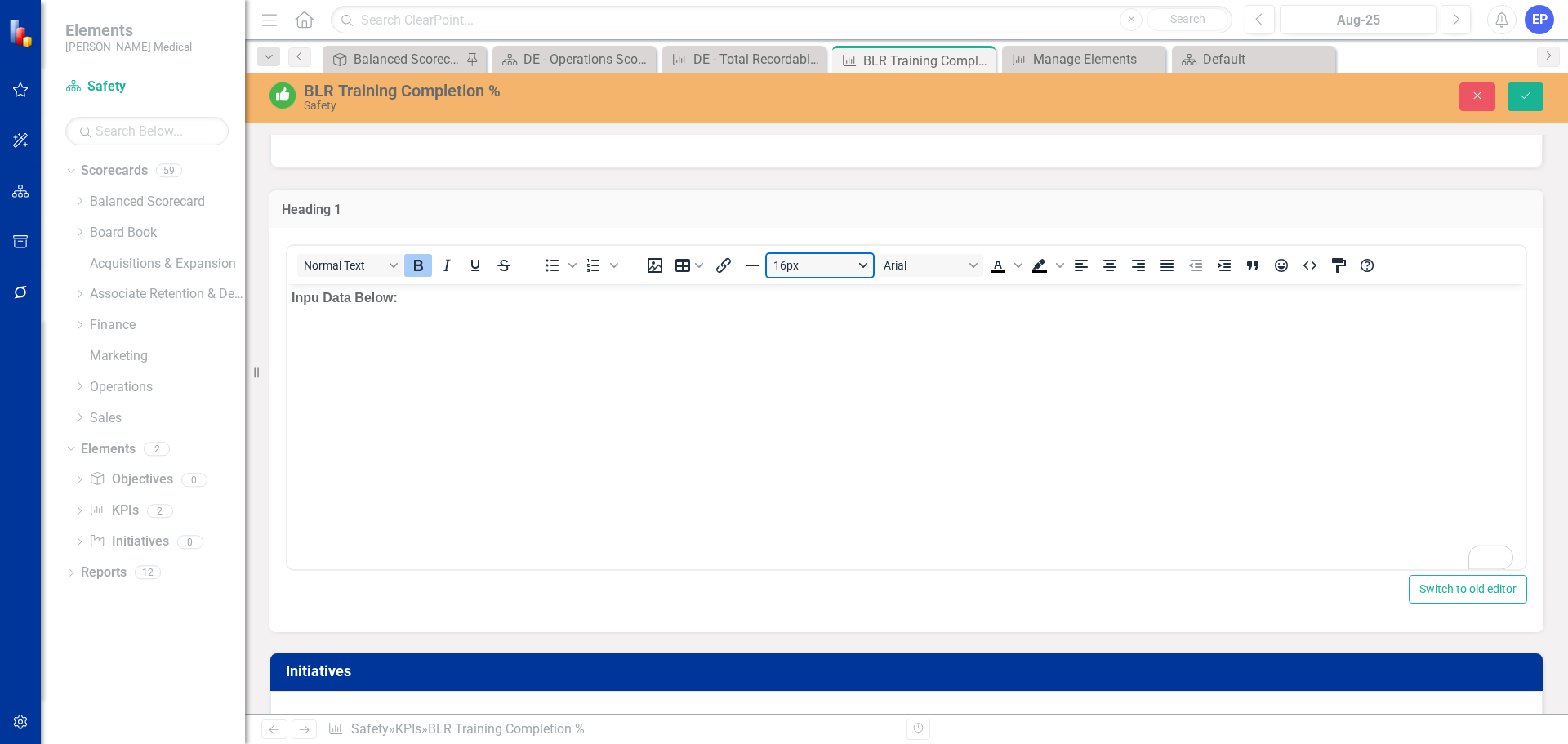
click at [819, 268] on button "16px" at bounding box center [820, 265] width 107 height 23
click at [811, 430] on div "24px" at bounding box center [812, 428] width 63 height 19
click at [1016, 263] on span "Text color Black" at bounding box center [1018, 265] width 13 height 23
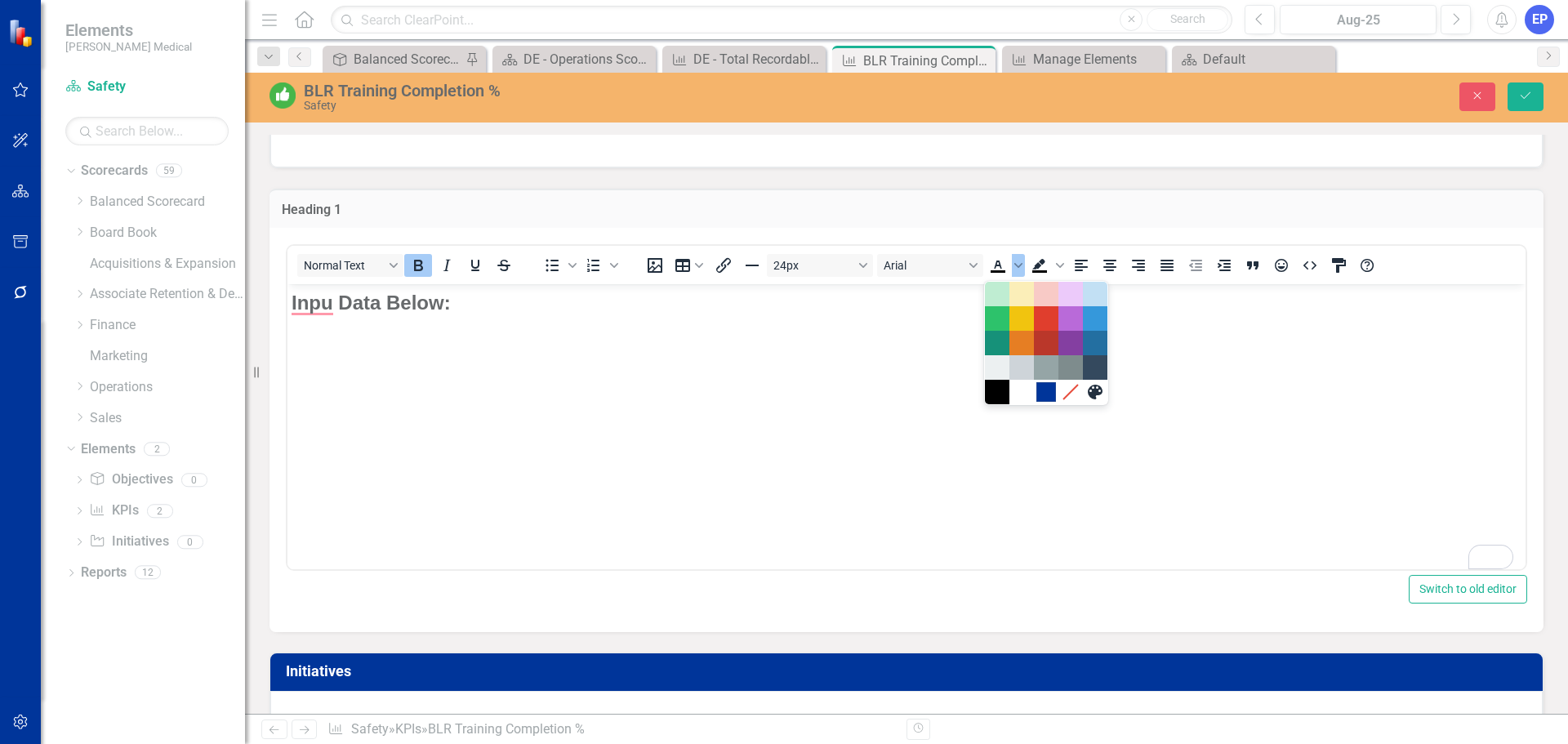
click at [1042, 388] on div "#00359A" at bounding box center [1045, 391] width 19 height 19
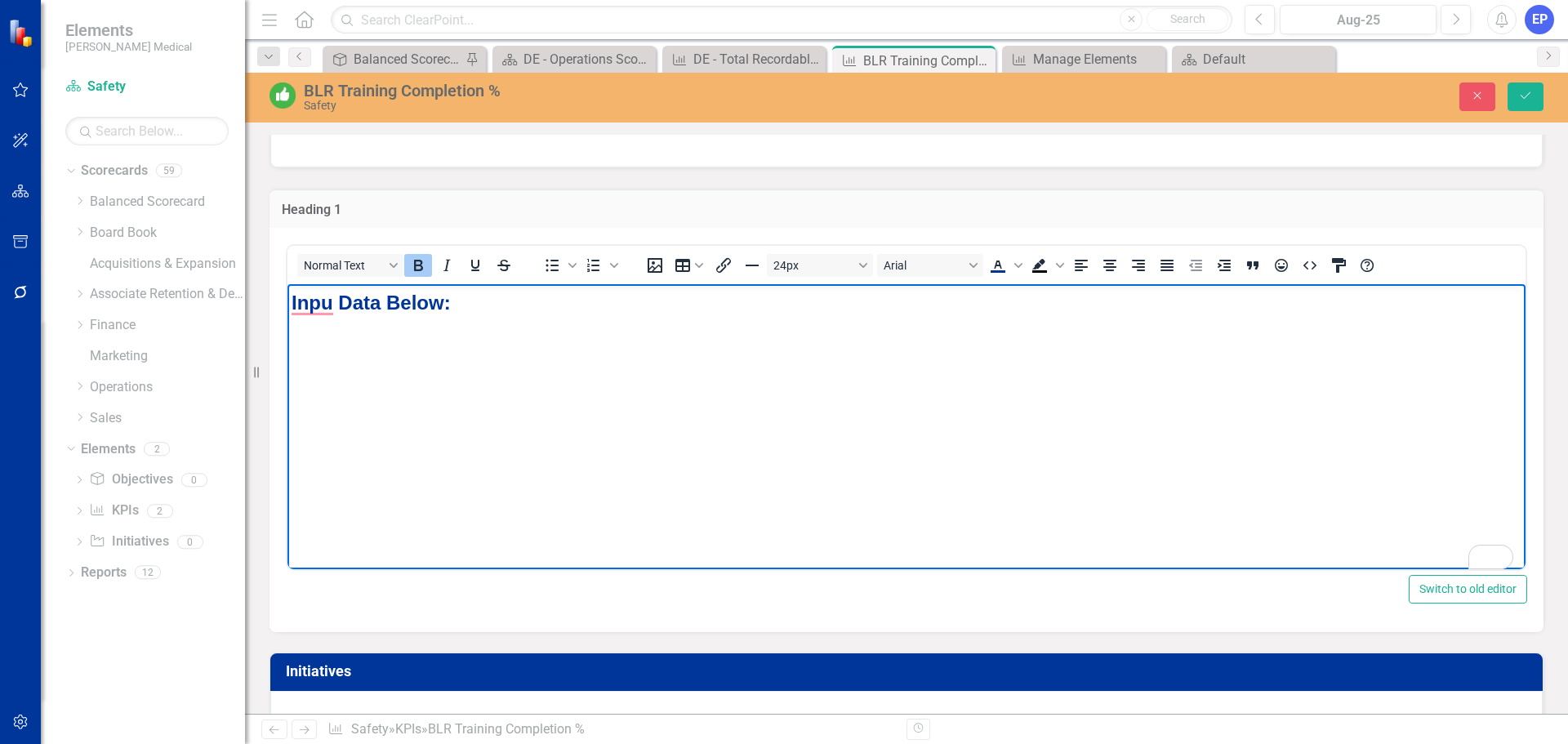
click at [334, 303] on strong "Inpu Data Below:" at bounding box center [370, 302] width 159 height 22
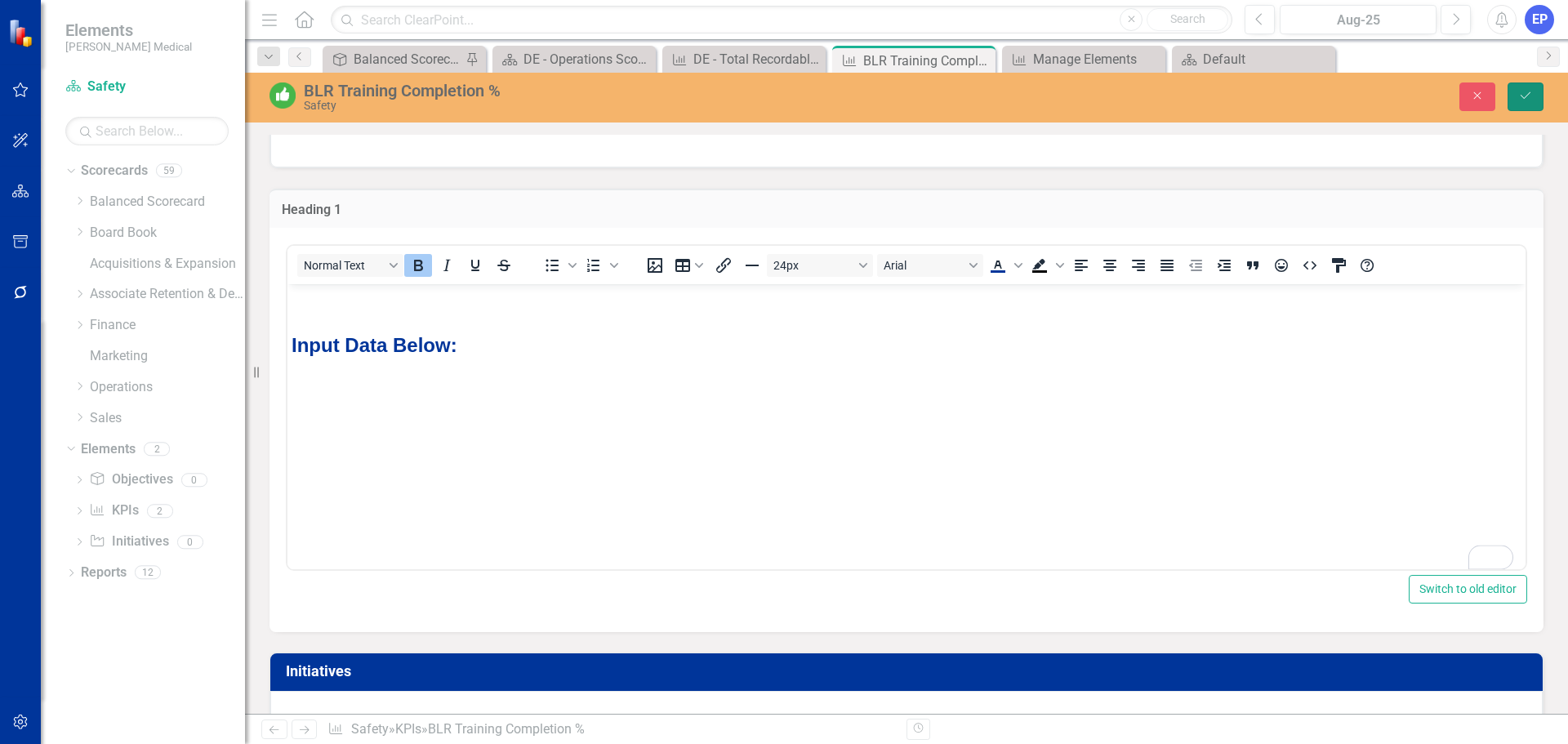
click at [1529, 93] on icon "Save" at bounding box center [1525, 96] width 15 height 11
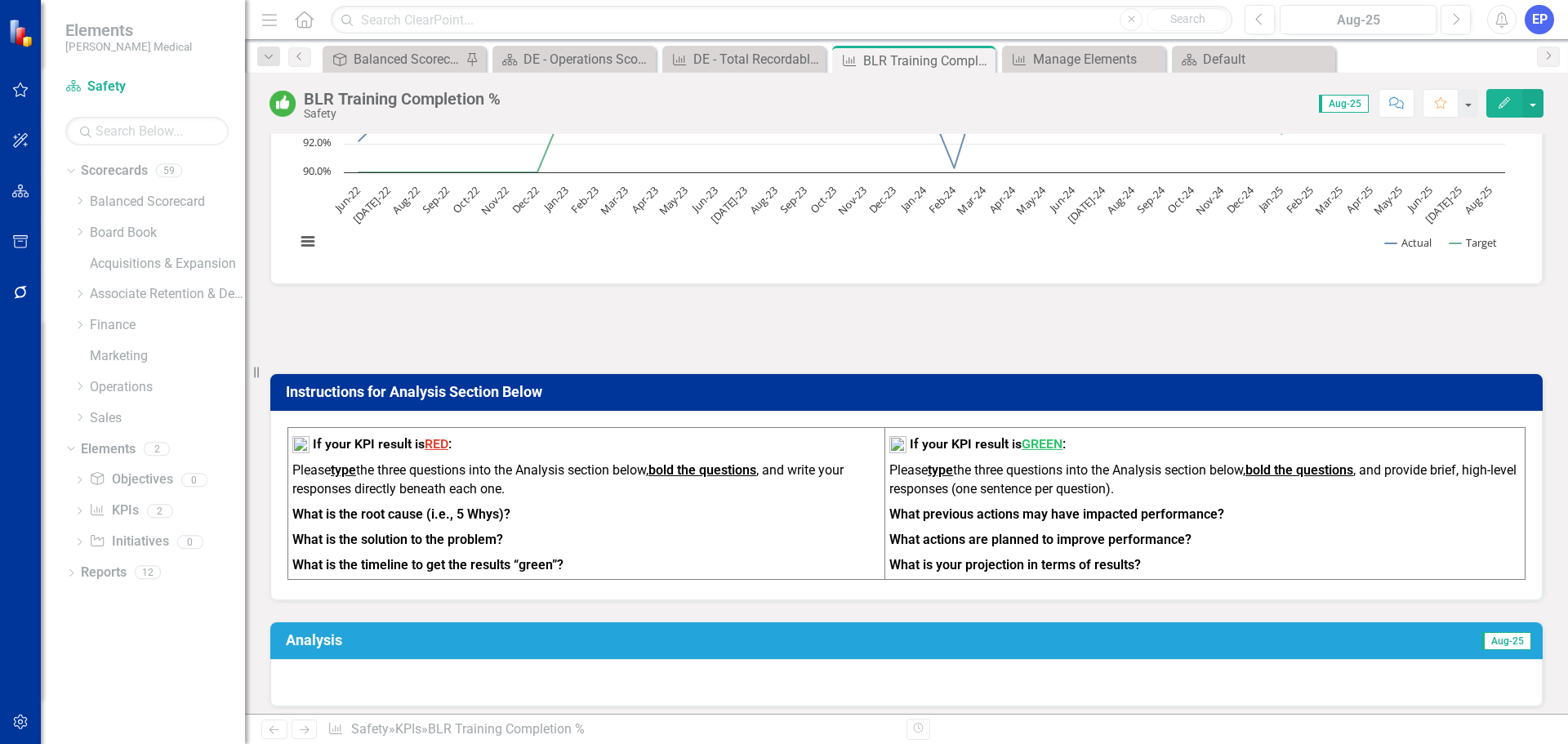
scroll to position [232, 0]
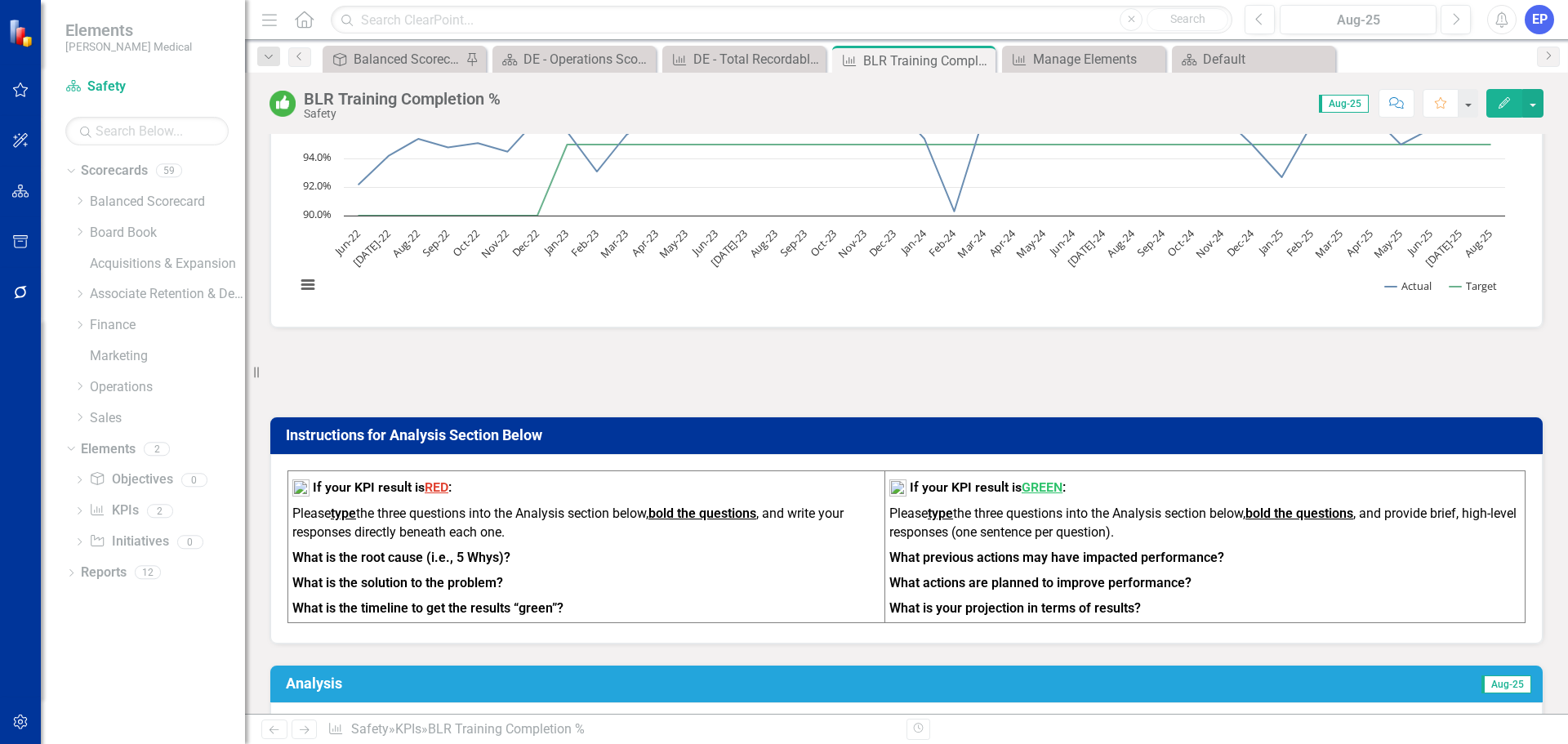
click at [410, 107] on div "BLR Training Completion %" at bounding box center [402, 99] width 197 height 18
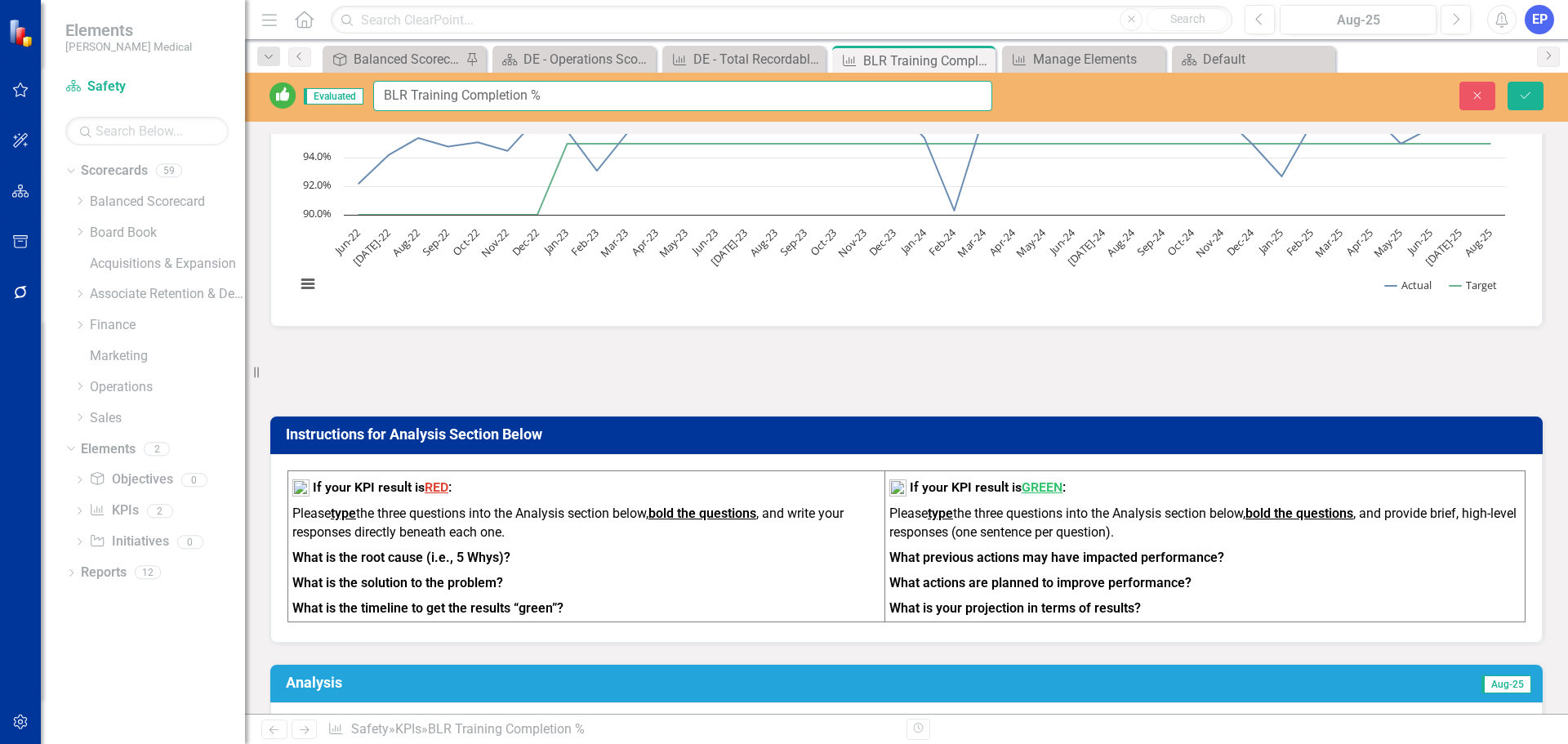
click at [410, 107] on input "BLR Training Completion %" at bounding box center [682, 96] width 619 height 30
click at [1476, 87] on button "Close" at bounding box center [1476, 96] width 36 height 28
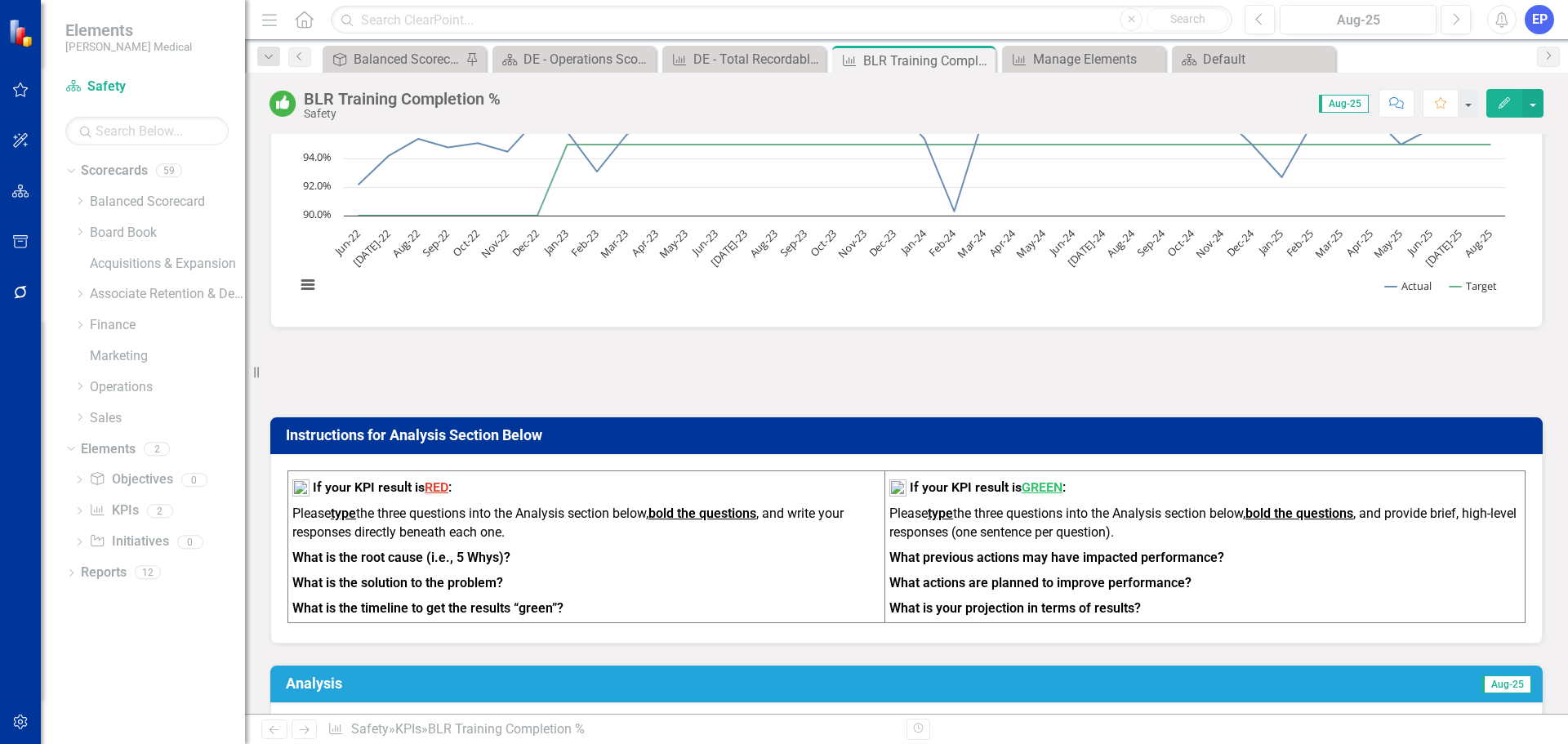
click at [63, 572] on div "Dropdown Scorecards 59 Dropdown Balanced Scorecard Revenue Growth Plan Dropdown…" at bounding box center [142, 451] width 204 height 586
click at [68, 572] on icon "Dropdown" at bounding box center [71, 574] width 11 height 9
click at [120, 665] on link "KPI KPIs" at bounding box center [112, 663] width 49 height 18
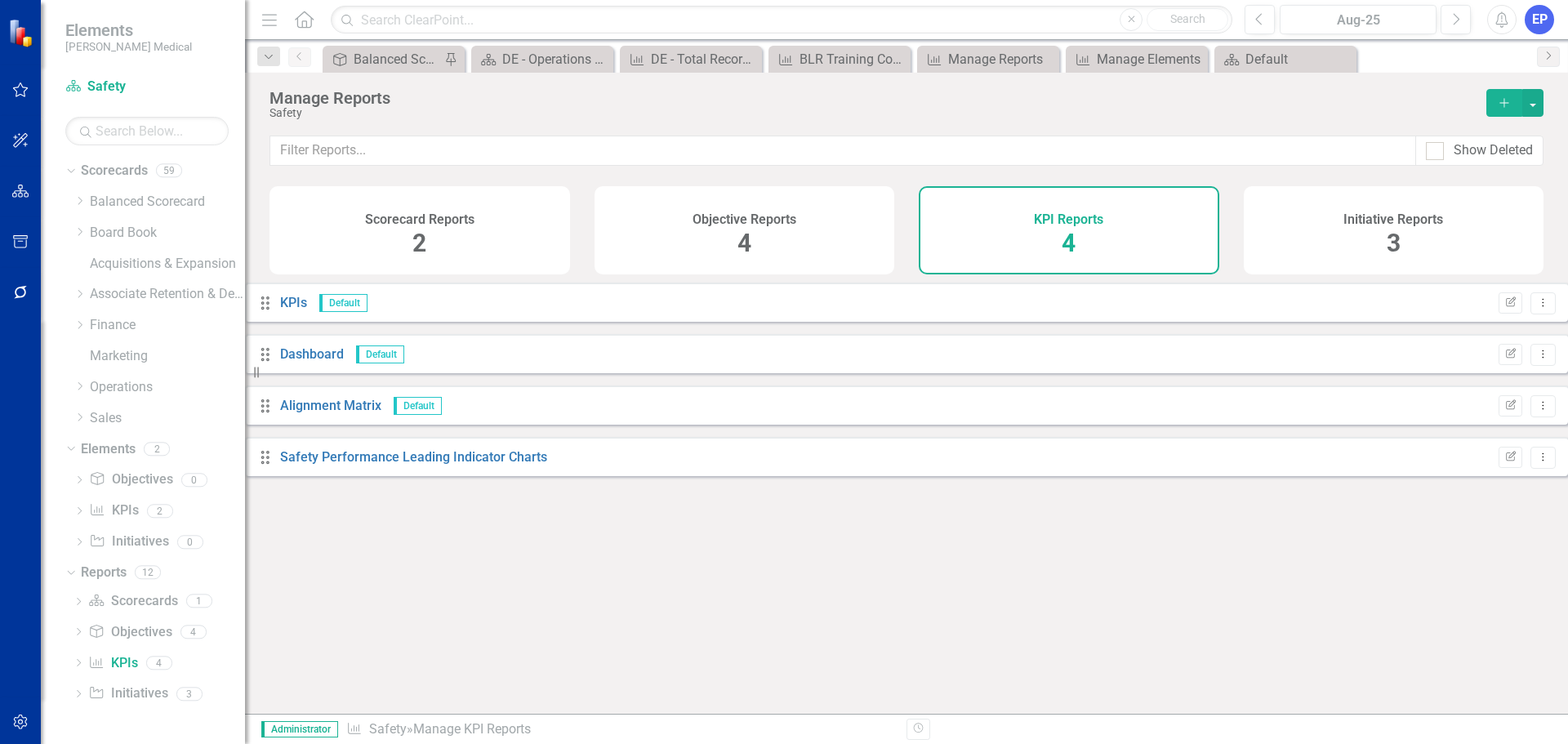
click at [1501, 104] on icon "Add" at bounding box center [1504, 103] width 15 height 11
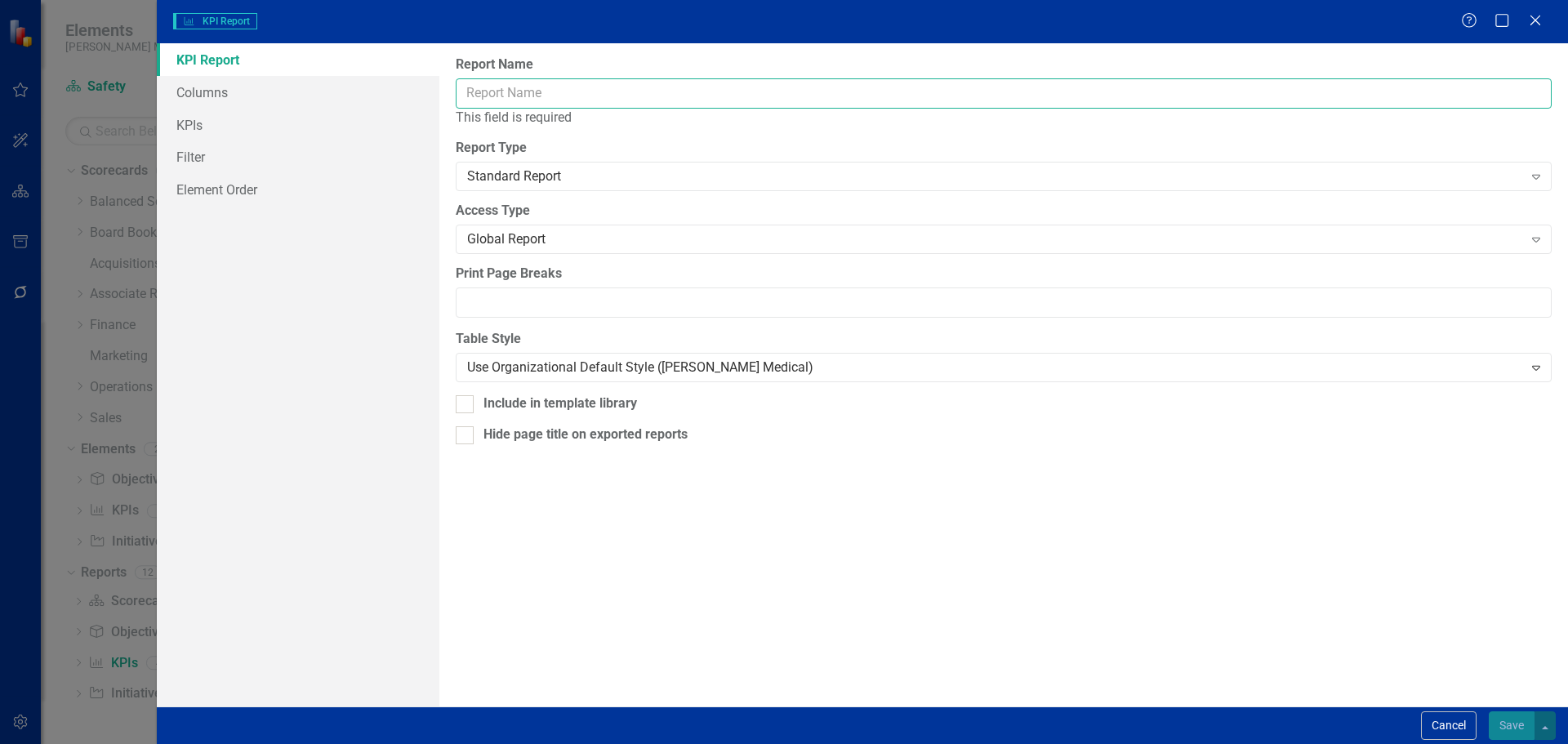
click at [606, 99] on input "Report Name" at bounding box center [1003, 93] width 1096 height 30
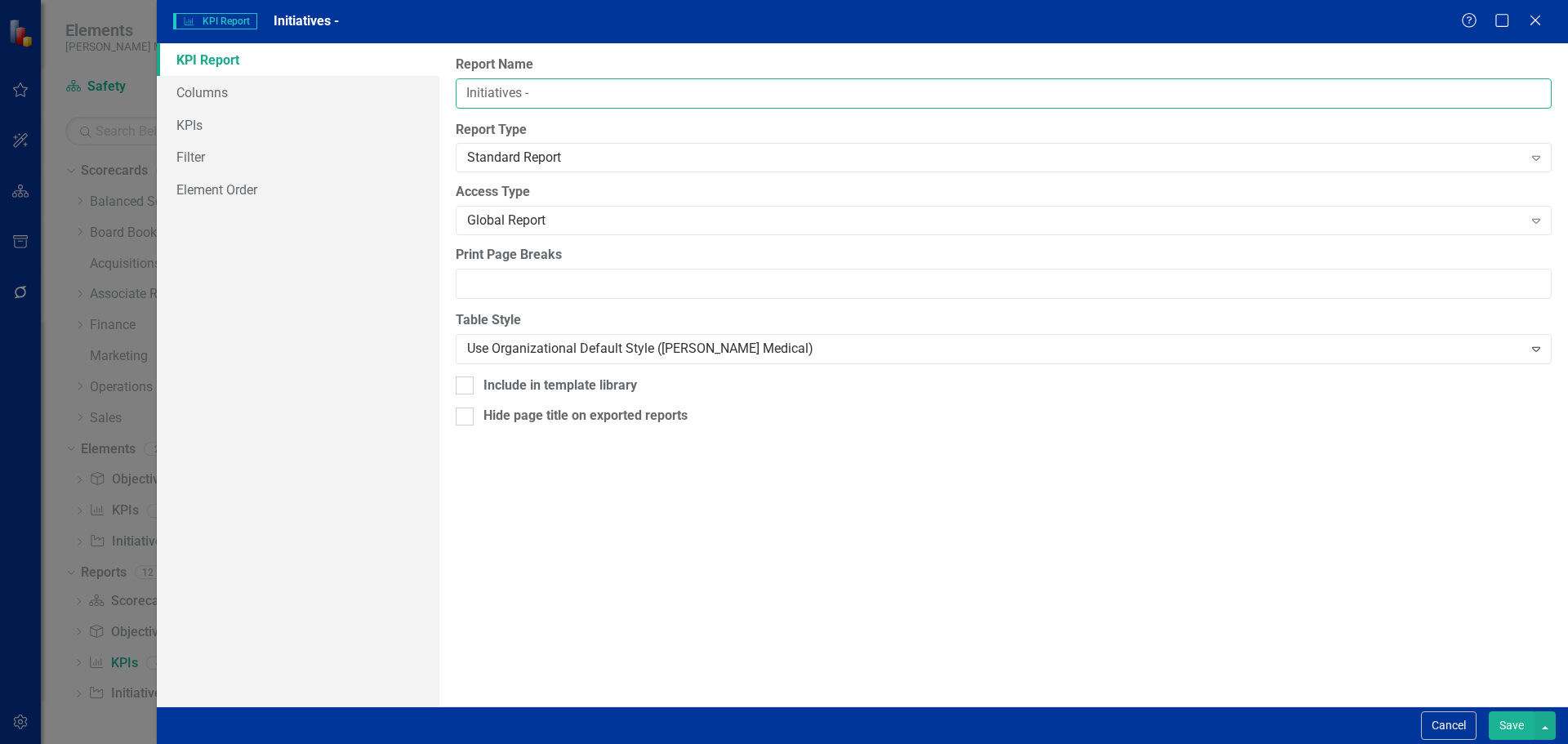
paste input "BLR Training Completion %"
type input "Initiatives - BLR Training Completion %"
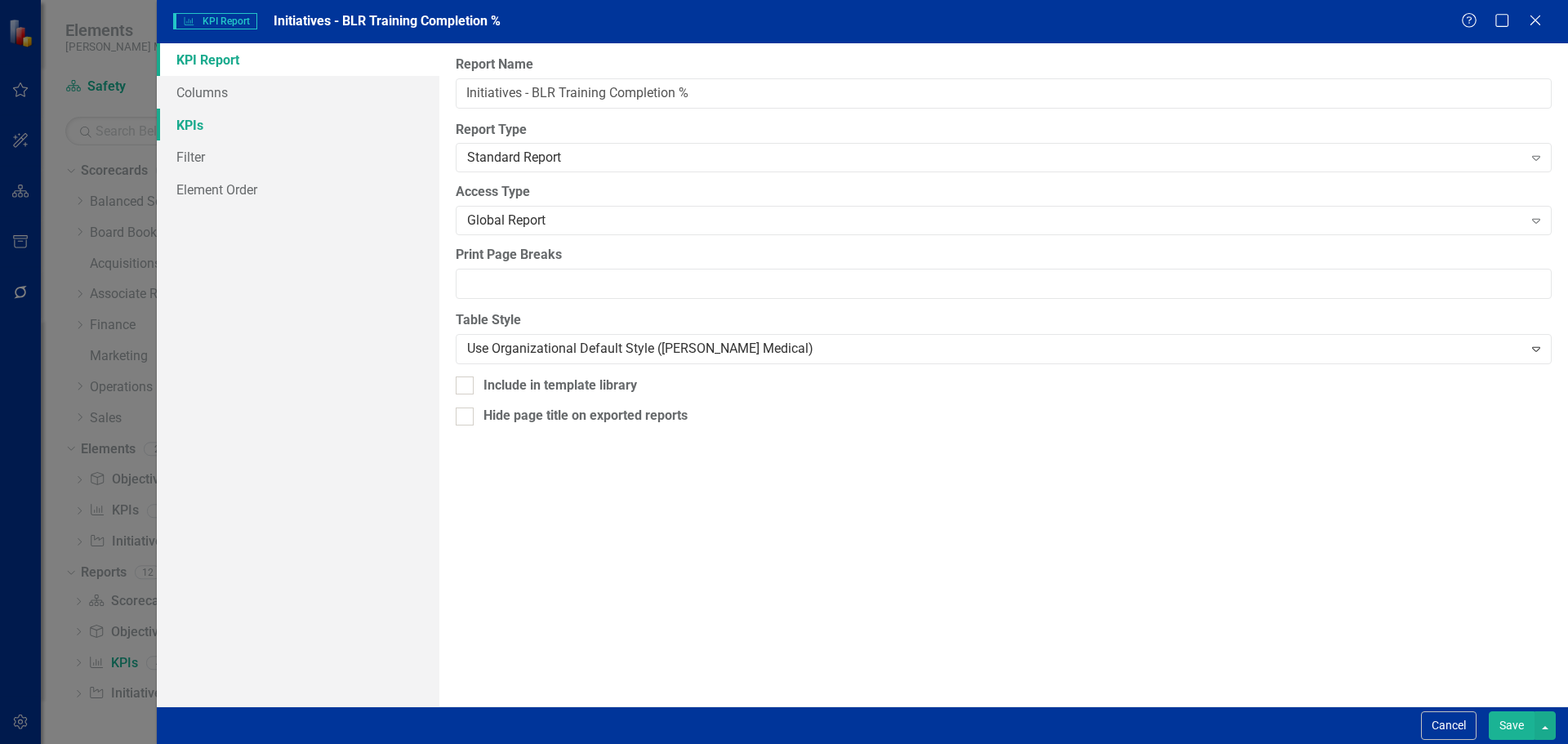
click at [265, 109] on link "KPIs" at bounding box center [299, 125] width 283 height 33
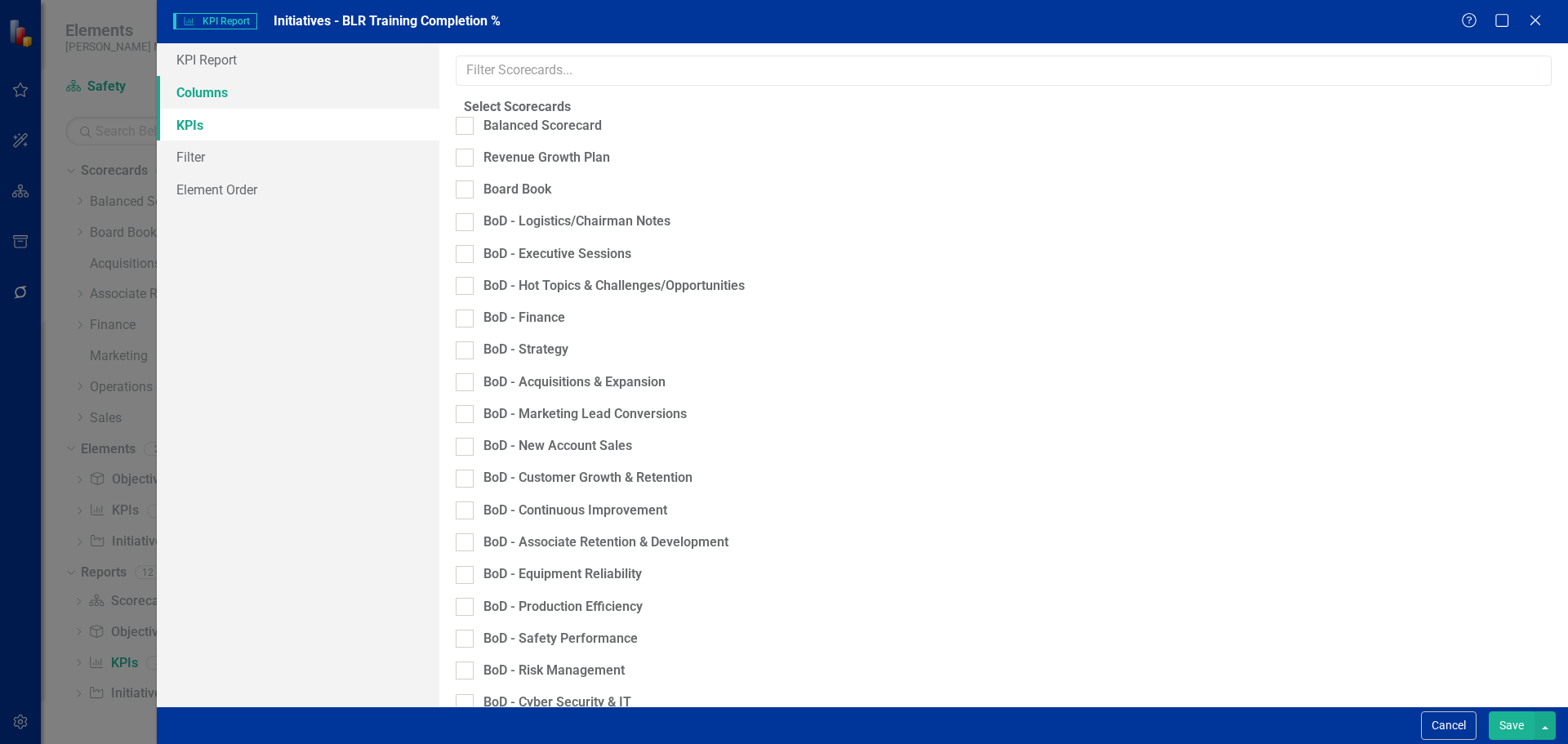
click at [265, 91] on link "Columns" at bounding box center [299, 93] width 283 height 33
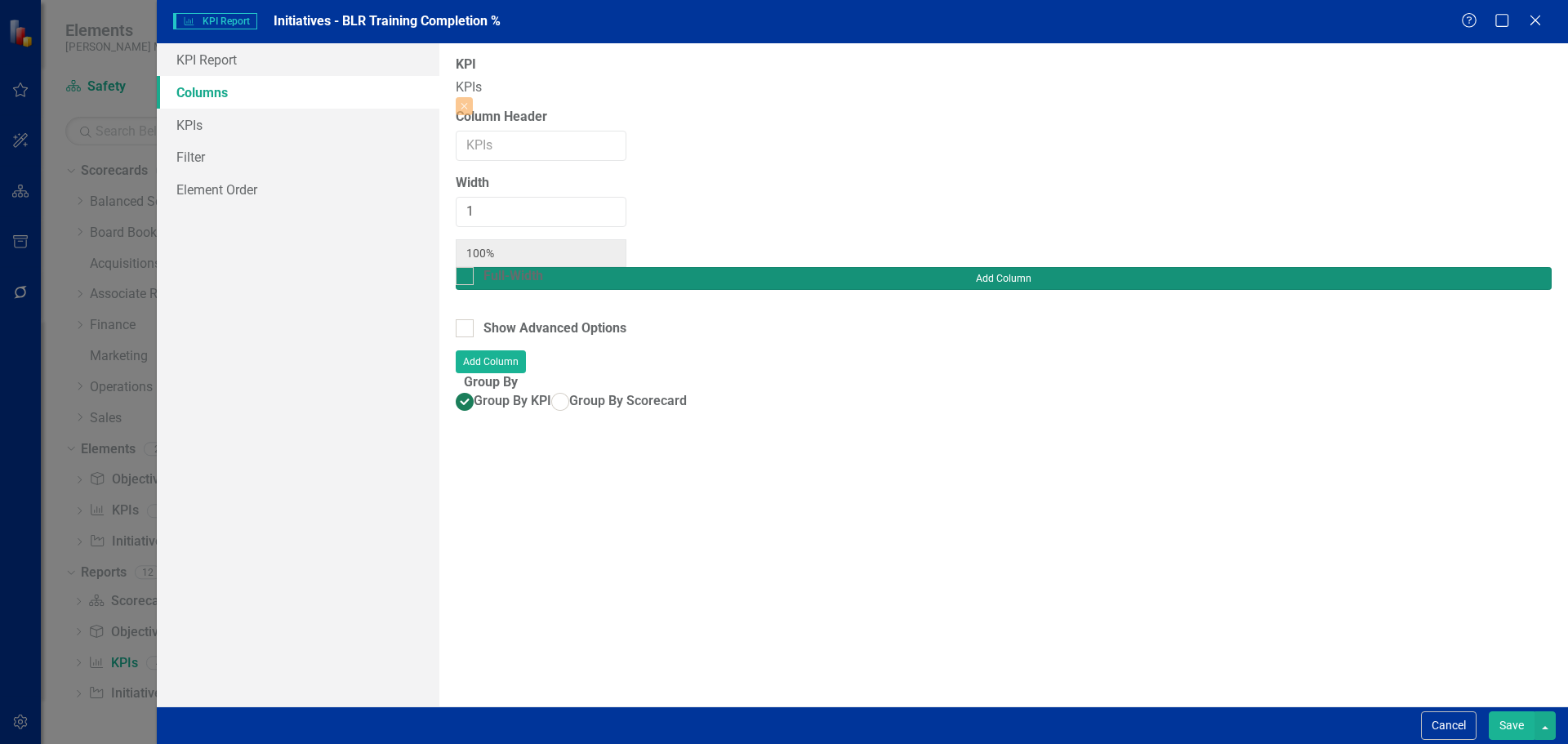
click at [1459, 267] on button "Add Column" at bounding box center [1003, 278] width 1096 height 23
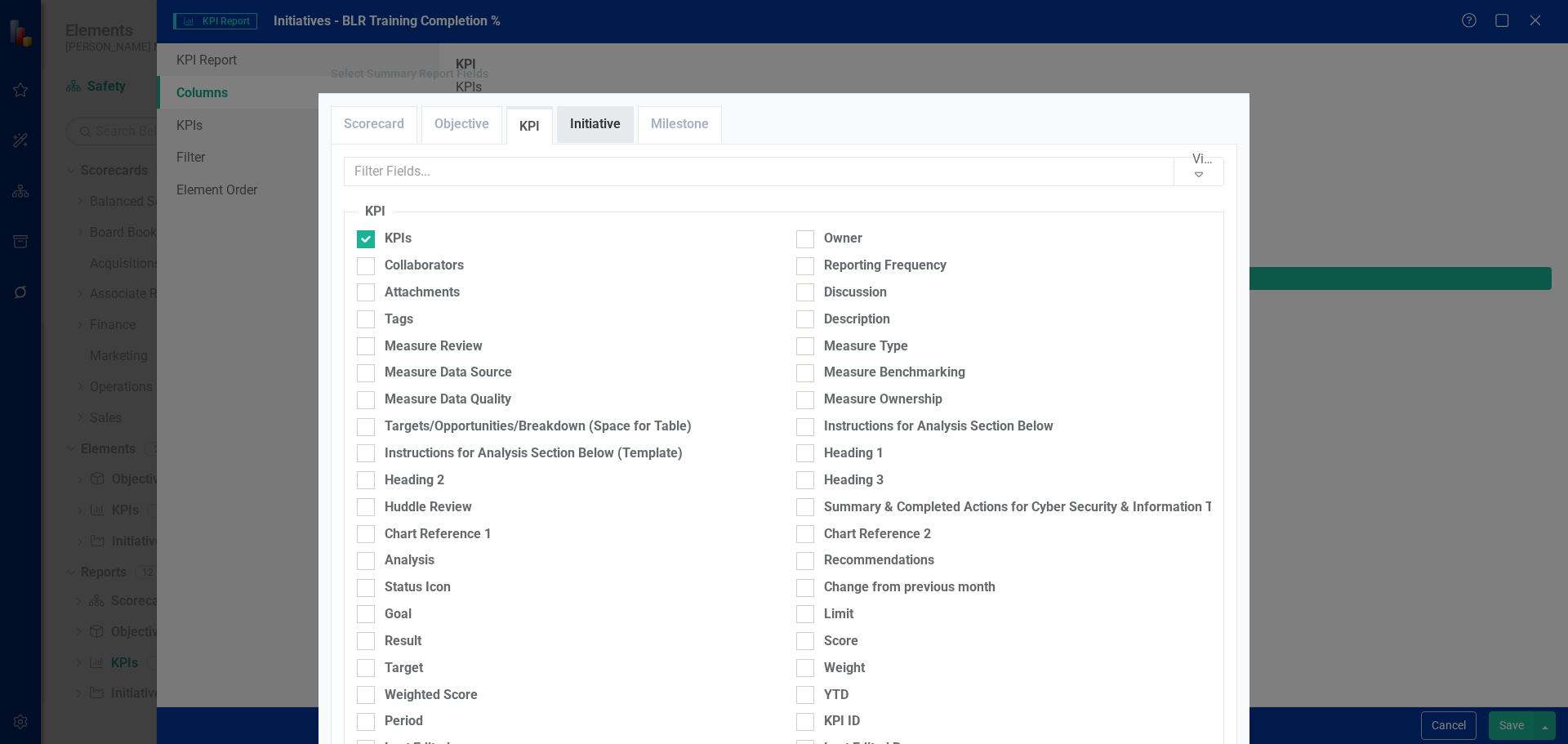
click at [605, 142] on link "Initiative" at bounding box center [595, 124] width 75 height 35
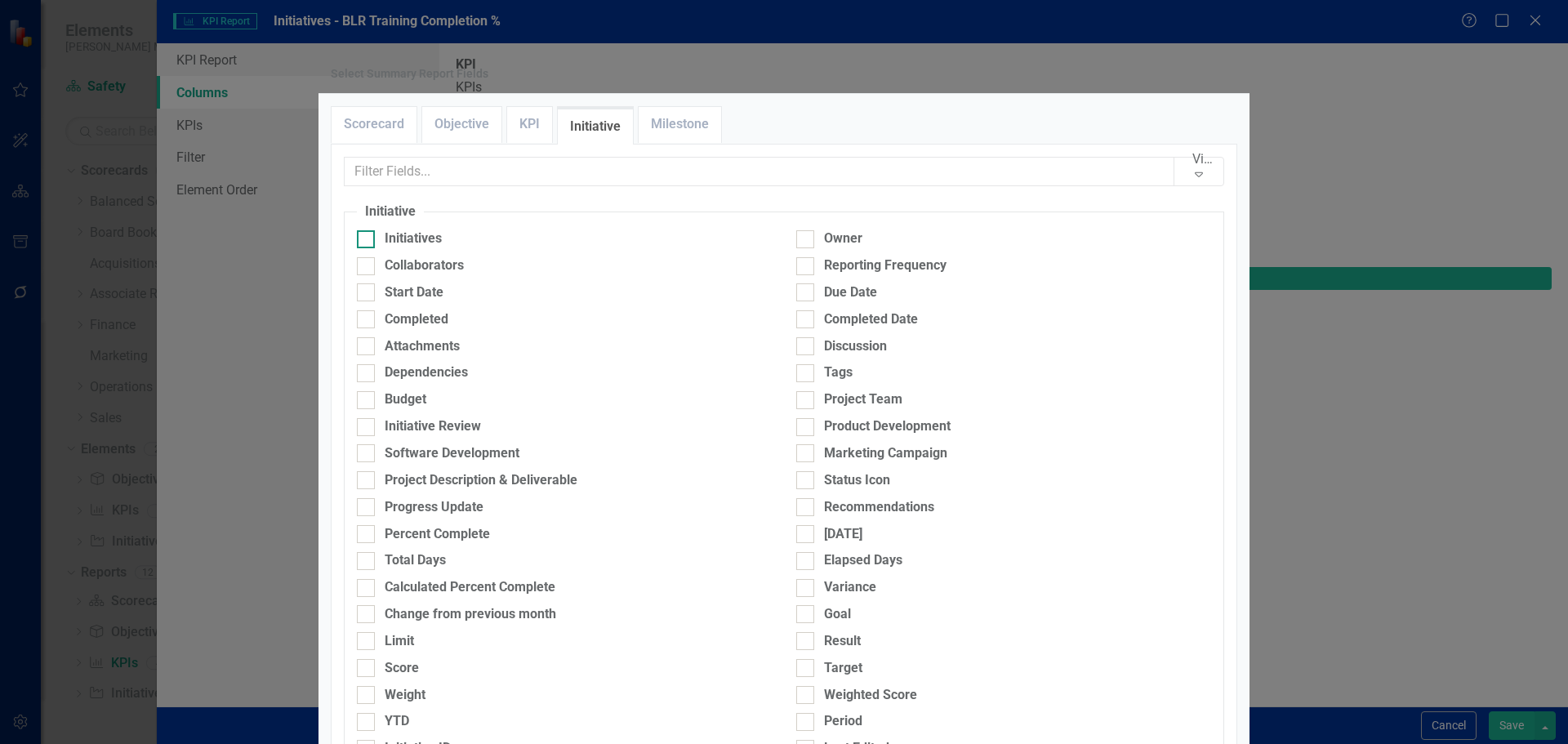
click at [423, 248] on div "Initiatives" at bounding box center [413, 239] width 57 height 18
click at [367, 241] on input "Initiatives" at bounding box center [362, 236] width 11 height 11
checkbox input "true"
click at [417, 302] on div "Start Date" at bounding box center [414, 292] width 59 height 18
click at [367, 294] on input "Start Date" at bounding box center [362, 288] width 11 height 11
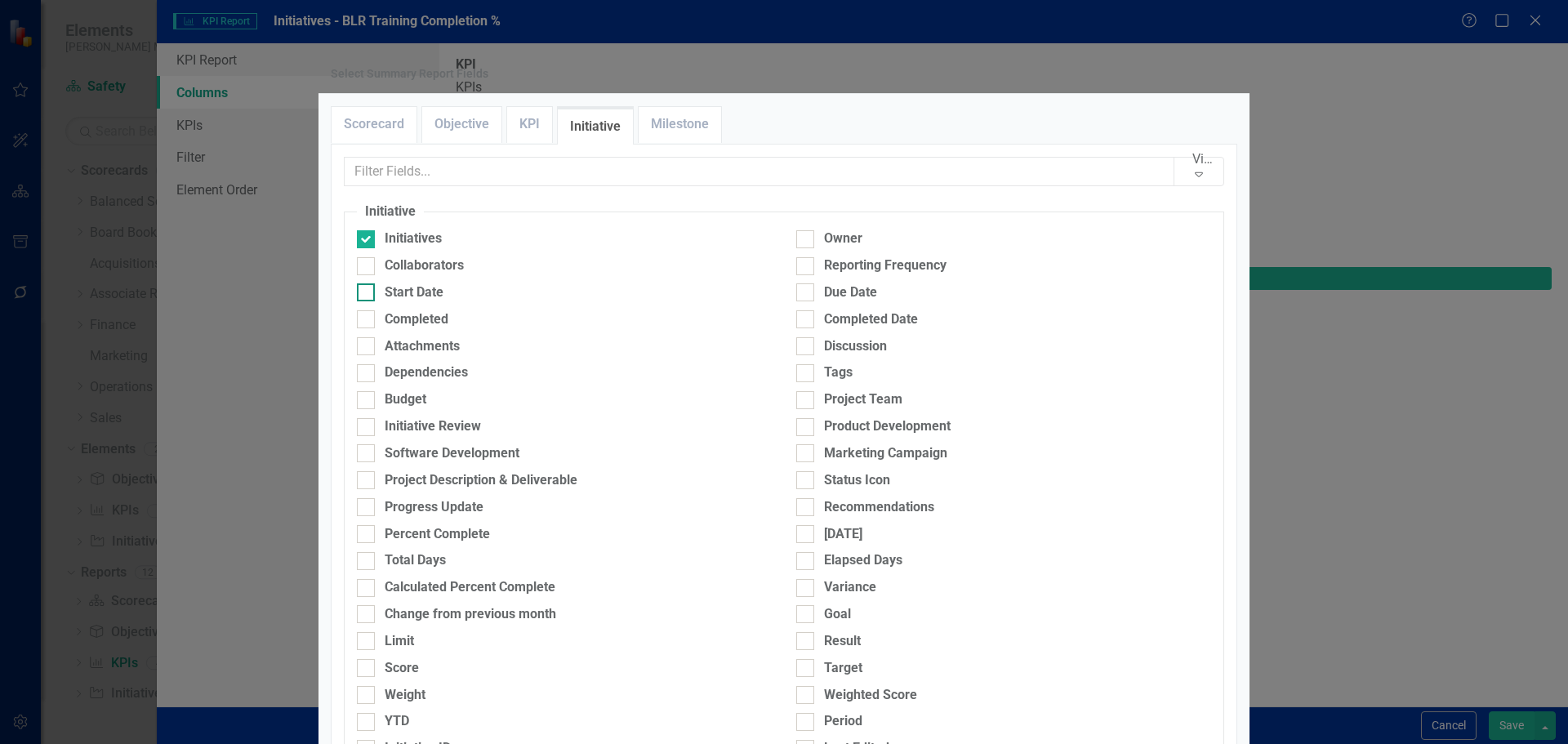
checkbox input "true"
click at [824, 302] on div "Due Date" at bounding box center [851, 292] width 53 height 18
click at [807, 294] on input "Due Date" at bounding box center [802, 288] width 11 height 11
checkbox input "true"
click at [430, 329] on div "Completed" at bounding box center [416, 320] width 63 height 18
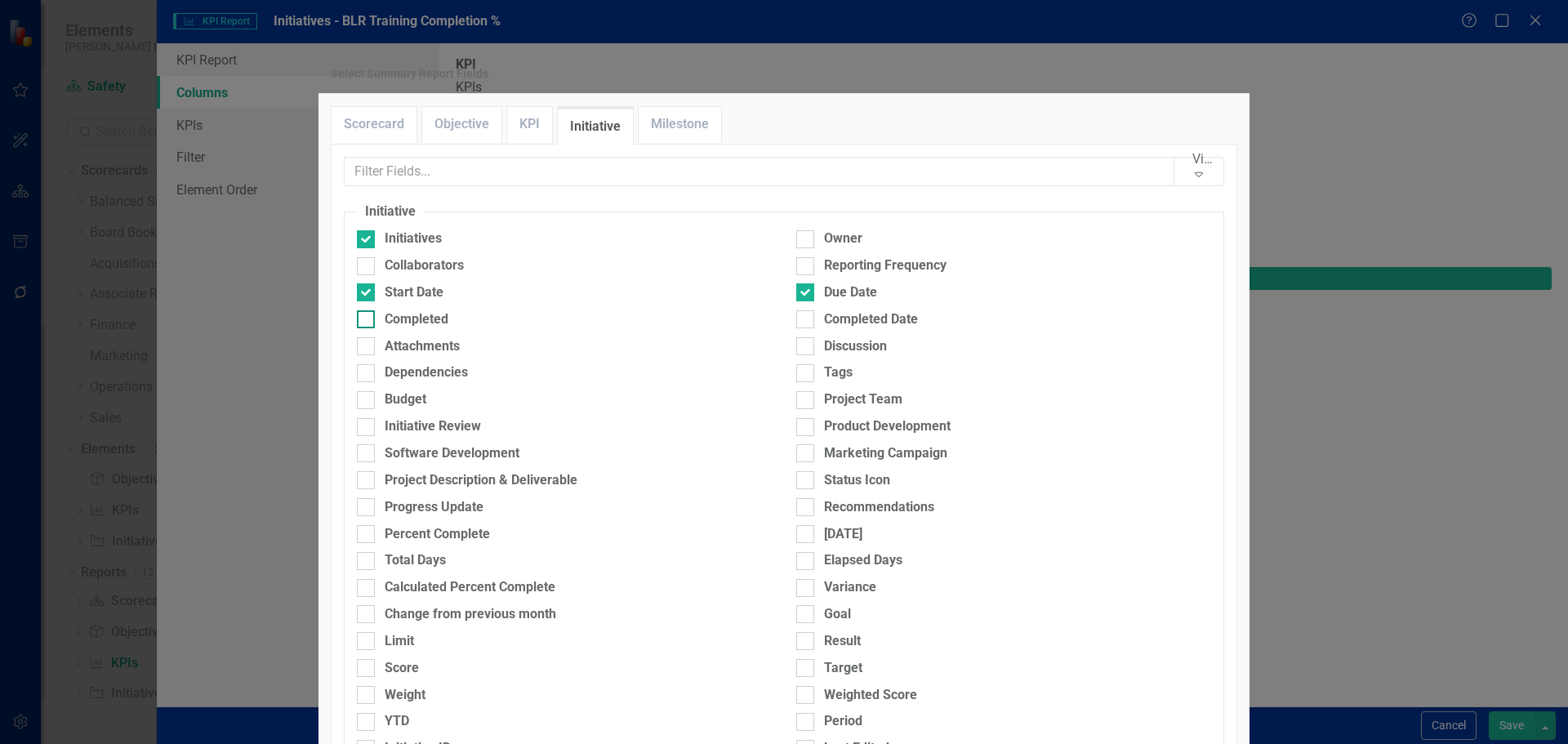
click at [367, 321] on input "Completed" at bounding box center [362, 316] width 11 height 11
click at [430, 329] on div "Completed" at bounding box center [416, 320] width 63 height 18
click at [367, 321] on input "Completed" at bounding box center [362, 316] width 11 height 11
checkbox input "false"
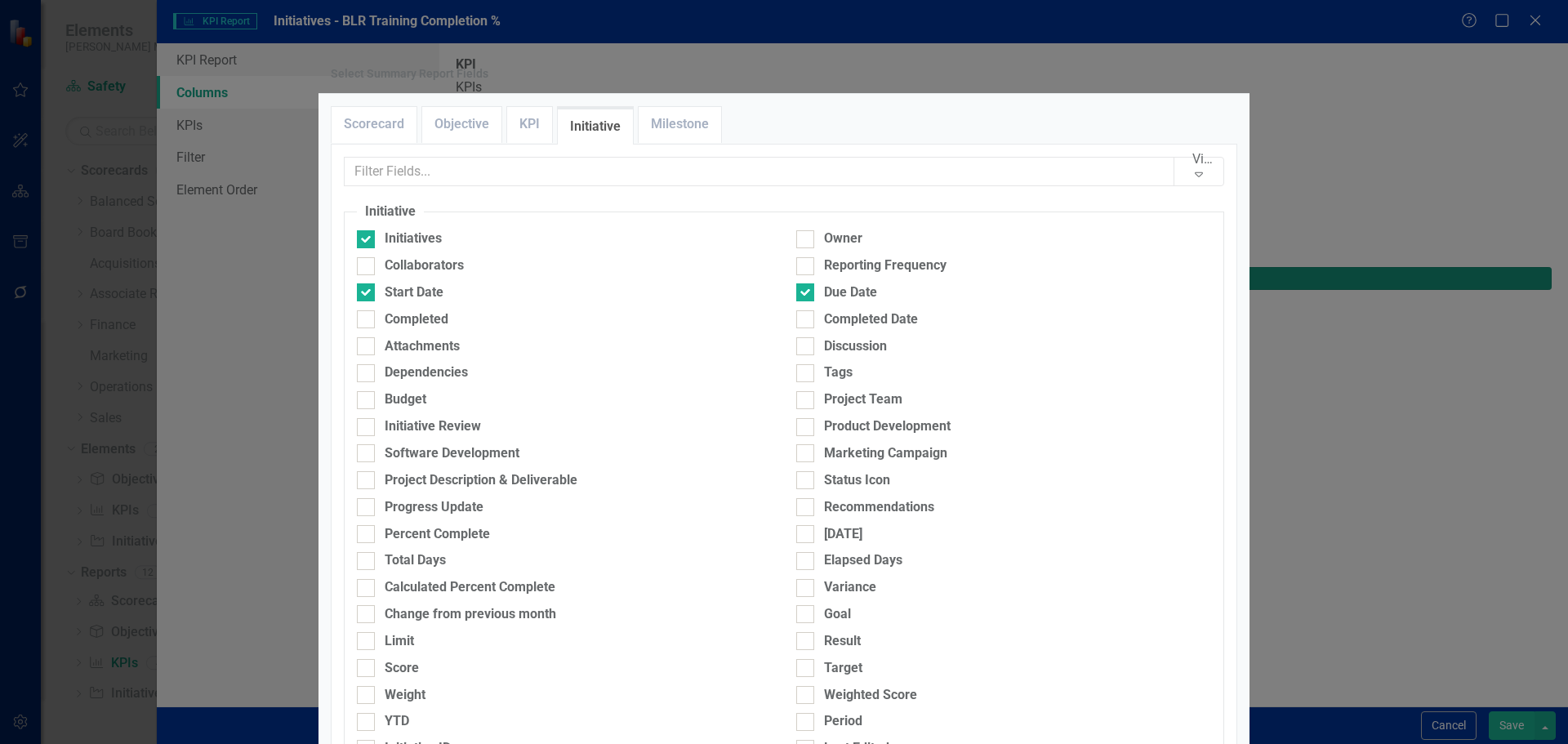
type input "25%"
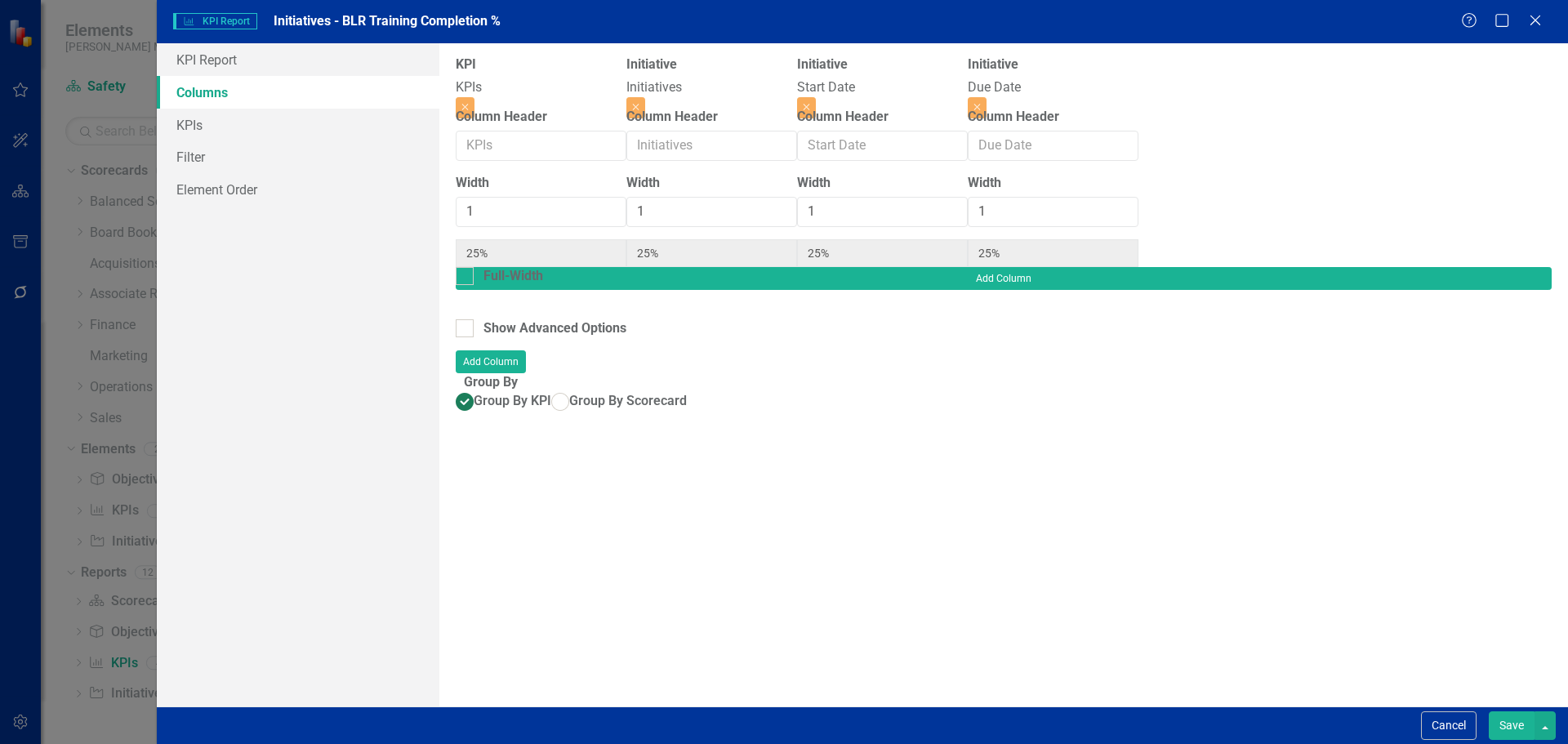
click at [1518, 723] on button "Save" at bounding box center [1511, 725] width 46 height 28
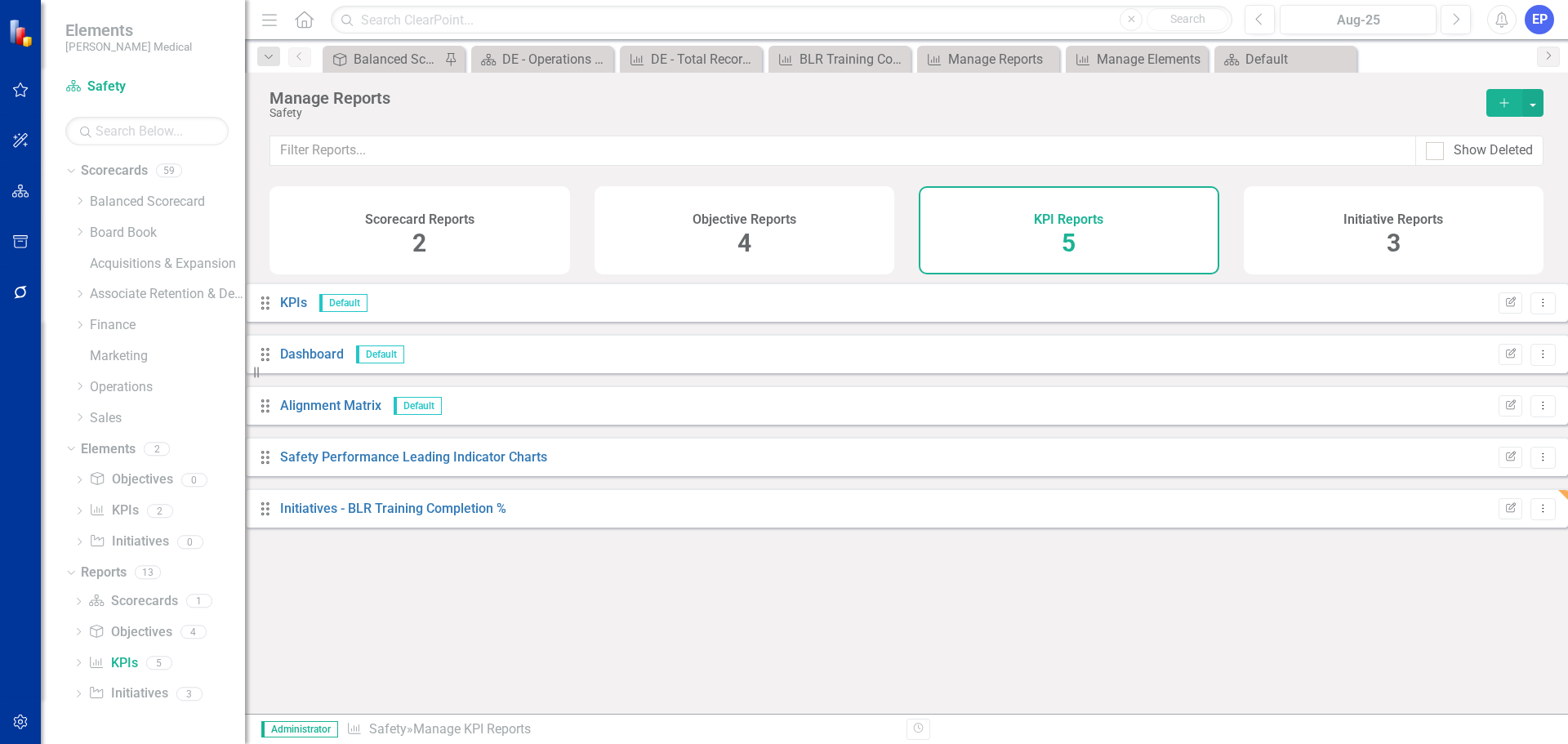
click at [1505, 518] on div "Edit Report Dropdown Menu" at bounding box center [1522, 509] width 65 height 22
click at [1504, 513] on icon "Edit Report" at bounding box center [1509, 508] width 12 height 10
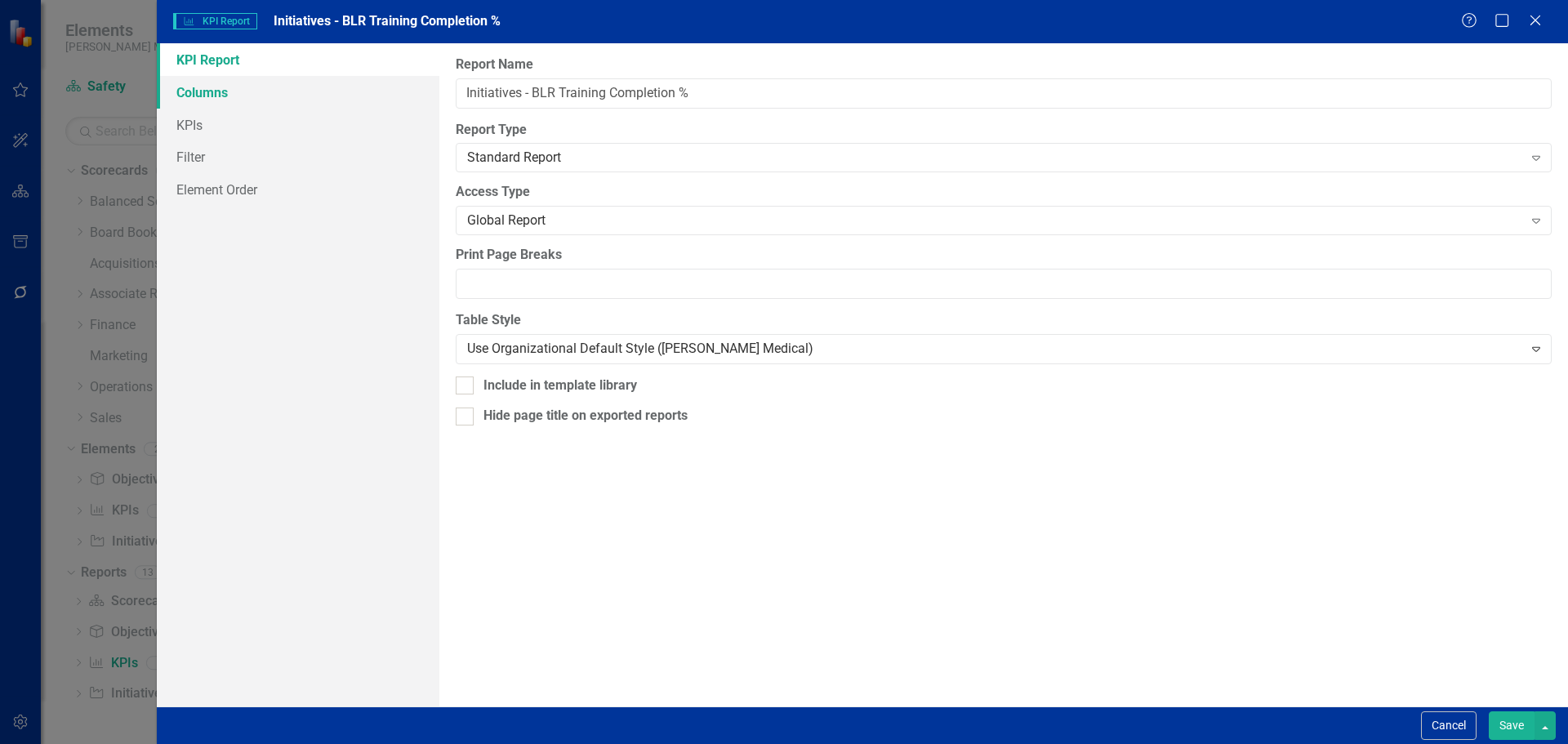
click at [299, 91] on link "Columns" at bounding box center [299, 93] width 283 height 33
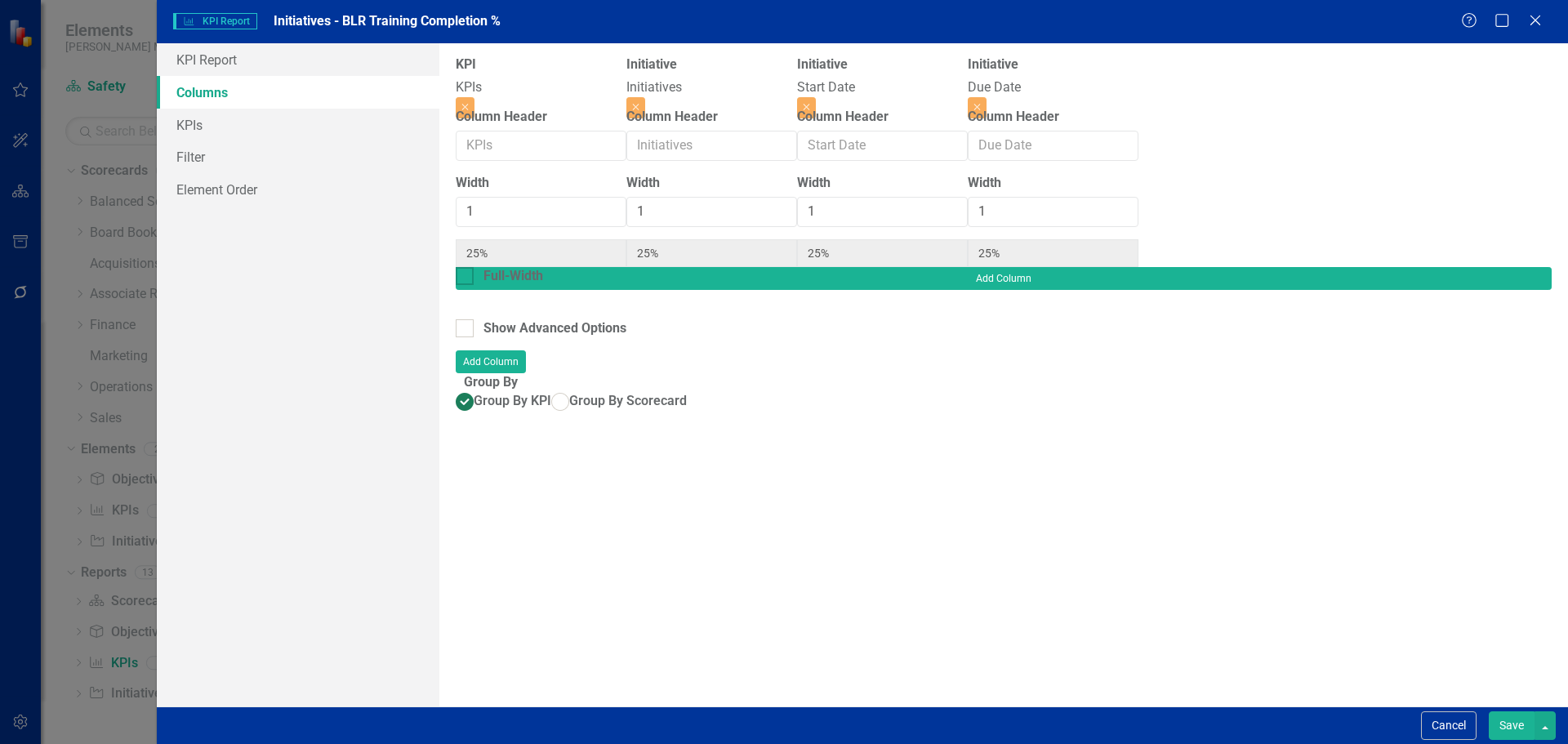
click at [474, 267] on div at bounding box center [465, 276] width 18 height 18
click at [467, 267] on input "Full-Width" at bounding box center [461, 273] width 11 height 11
checkbox input "true"
type input "100%"
type input "33%"
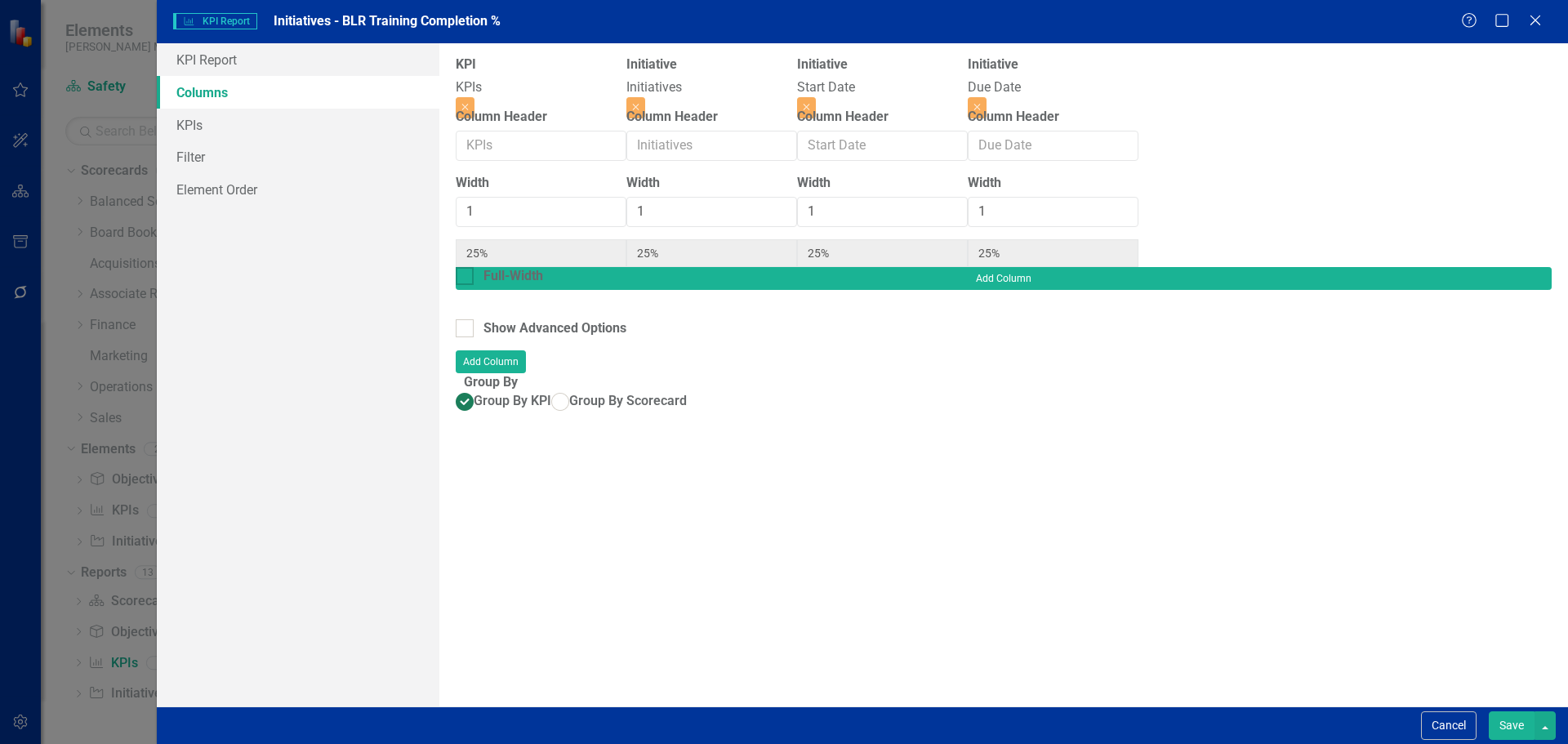
type input "33%"
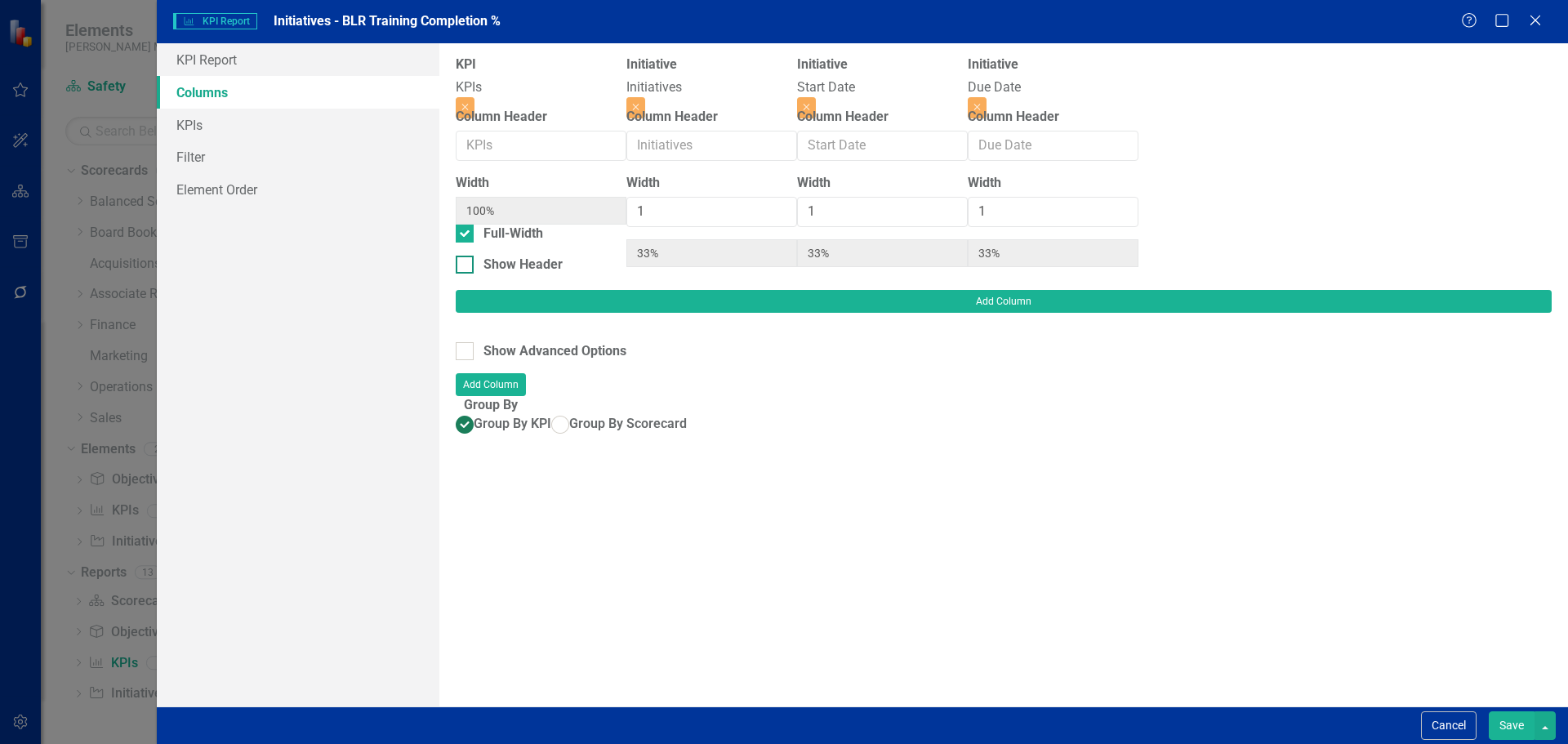
click at [474, 270] on div at bounding box center [465, 265] width 18 height 18
click at [467, 266] on input "Show Header" at bounding box center [461, 261] width 11 height 11
click at [474, 270] on div at bounding box center [465, 265] width 18 height 18
click at [467, 266] on input "Show Header" at bounding box center [461, 261] width 11 height 11
checkbox input "false"
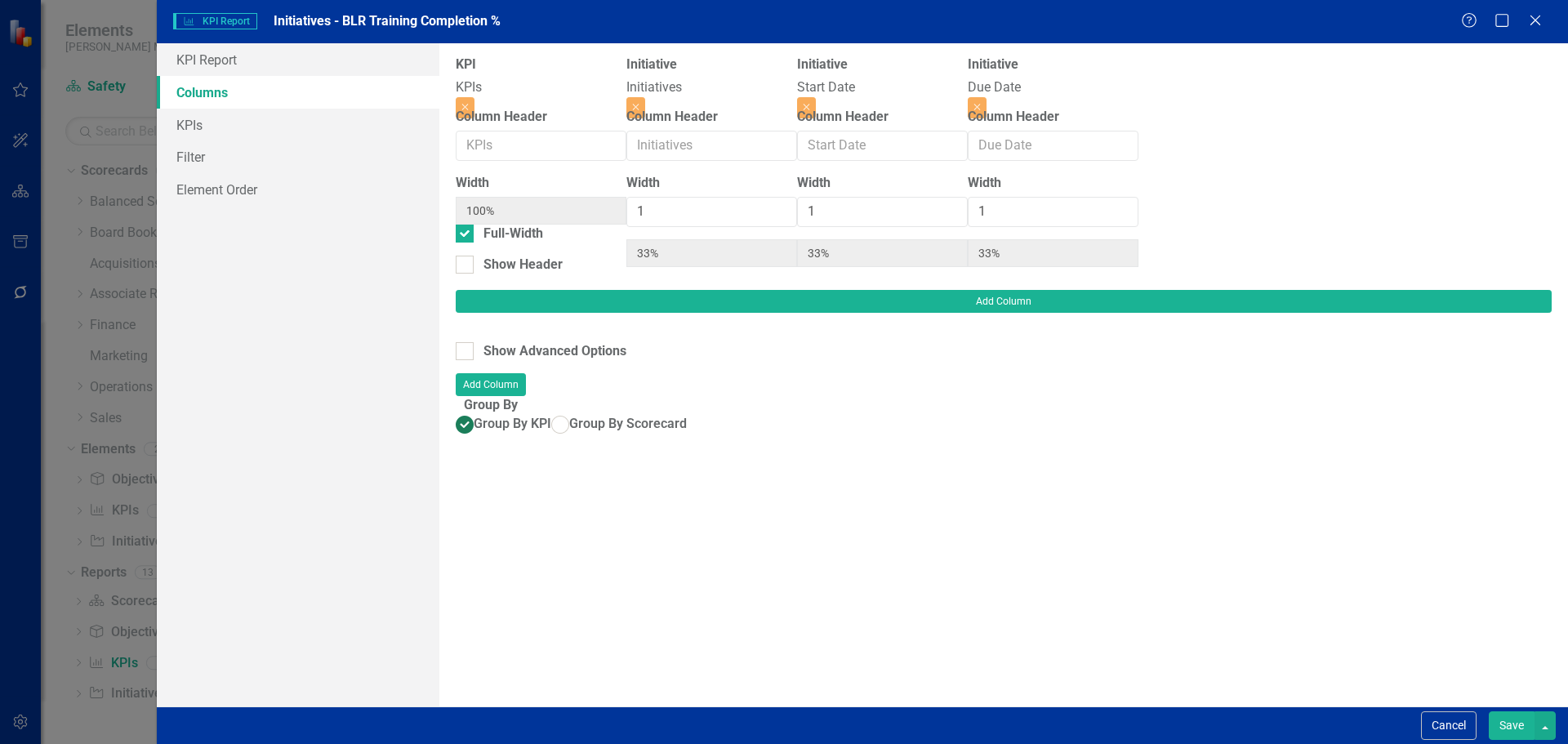
click at [1509, 738] on button "Save" at bounding box center [1511, 725] width 46 height 28
radio input "true"
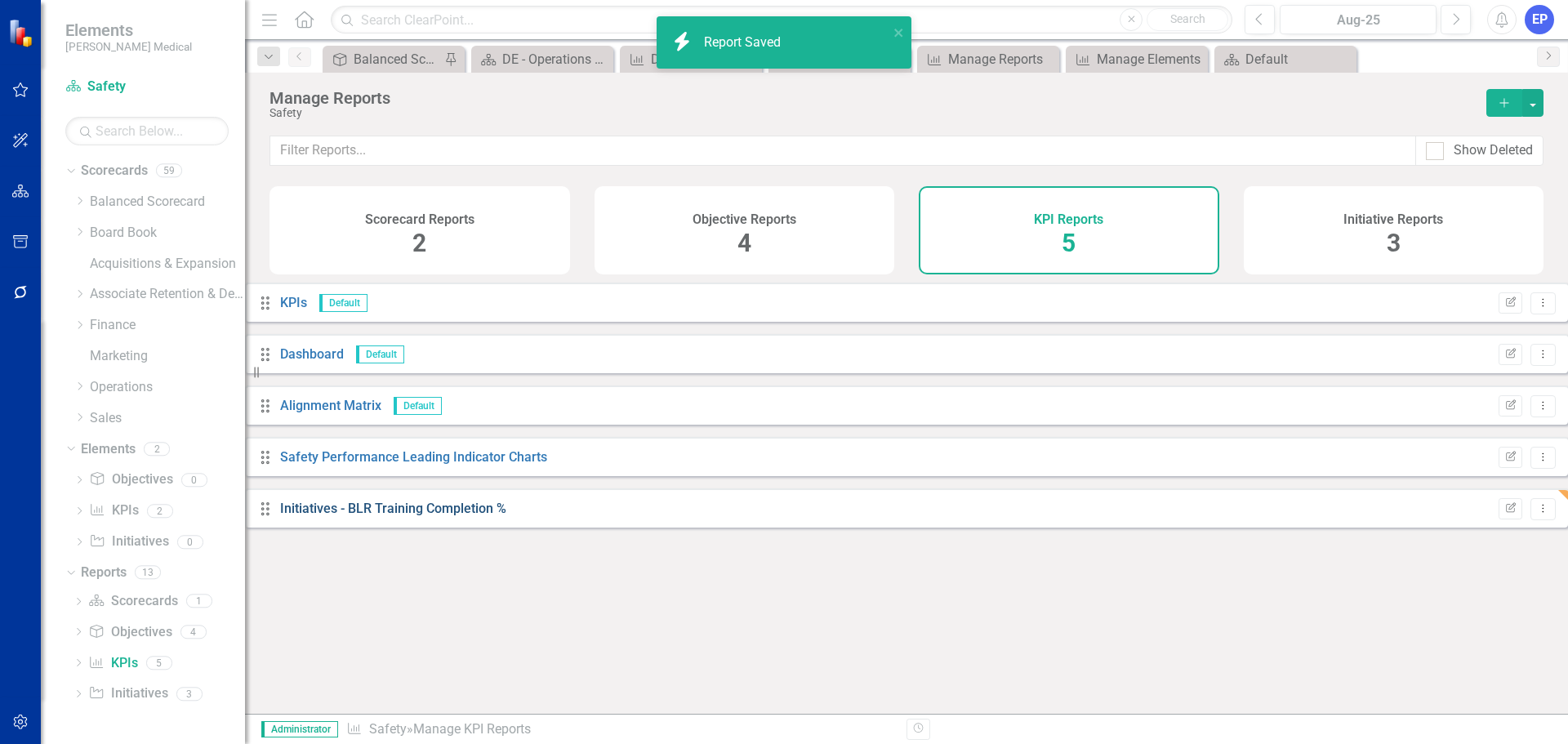
click at [491, 516] on link "Initiatives - BLR Training Completion %" at bounding box center [393, 508] width 226 height 16
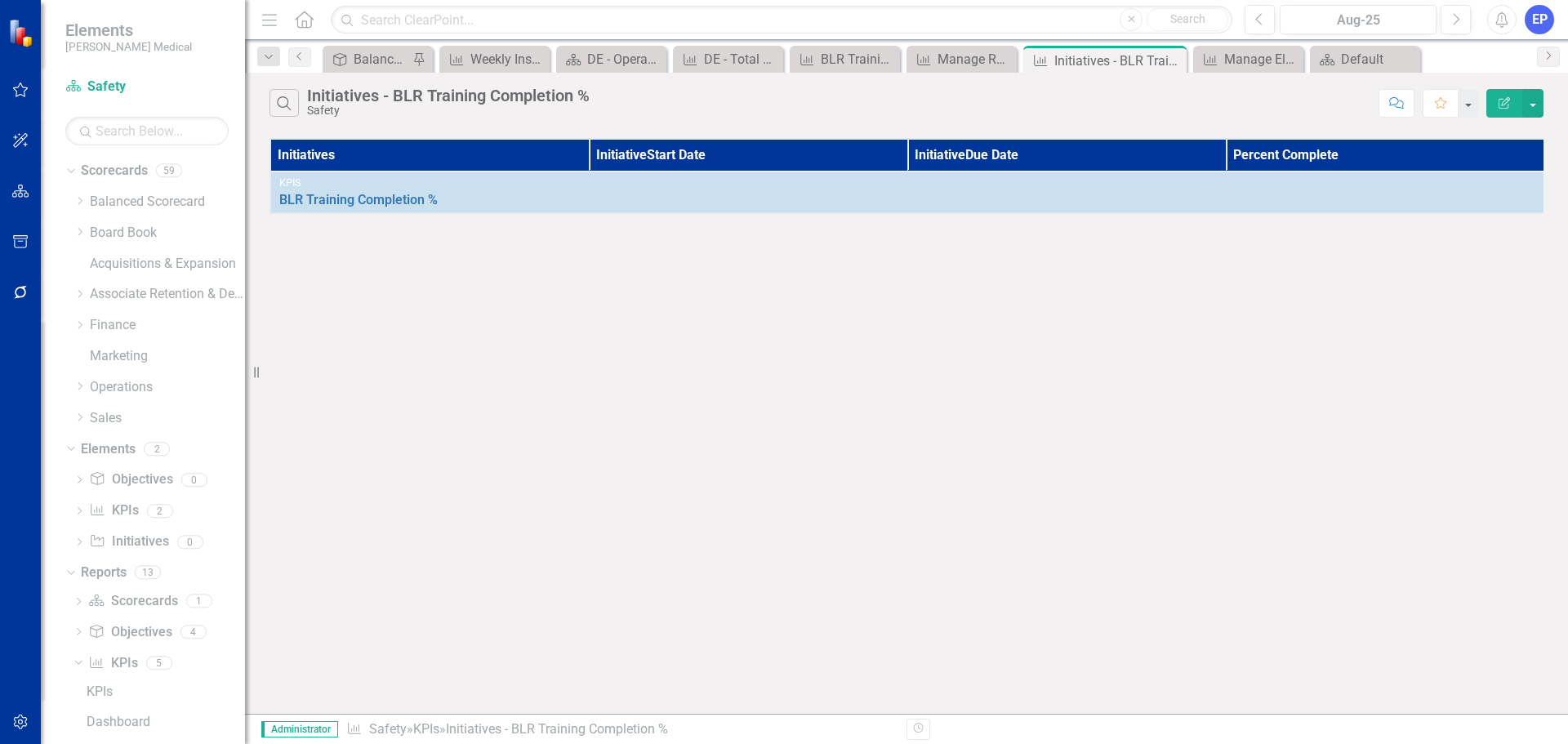
scroll to position [81, 0]
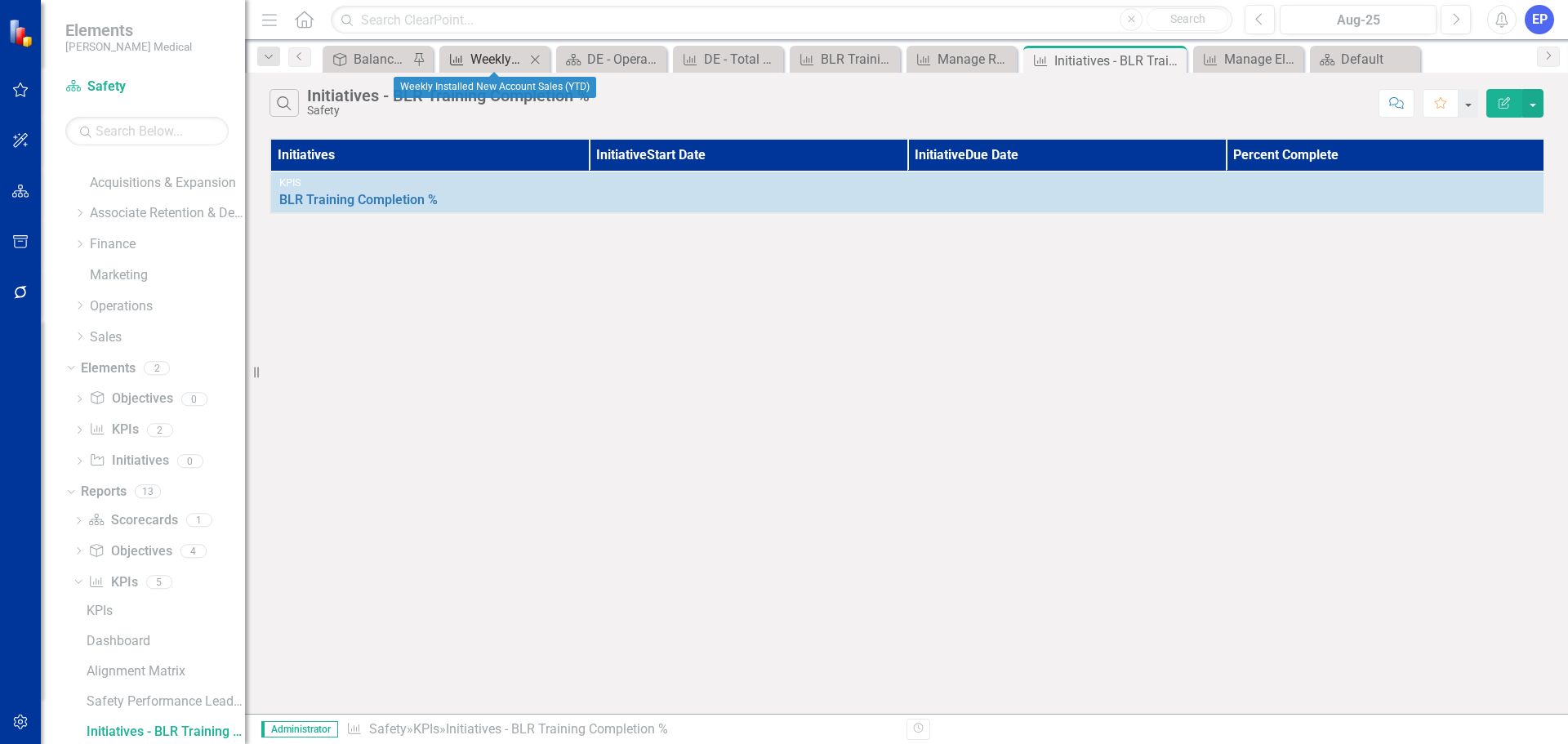
click at [507, 58] on div "Weekly Installed New Account Sales (YTD)" at bounding box center [498, 59] width 55 height 20
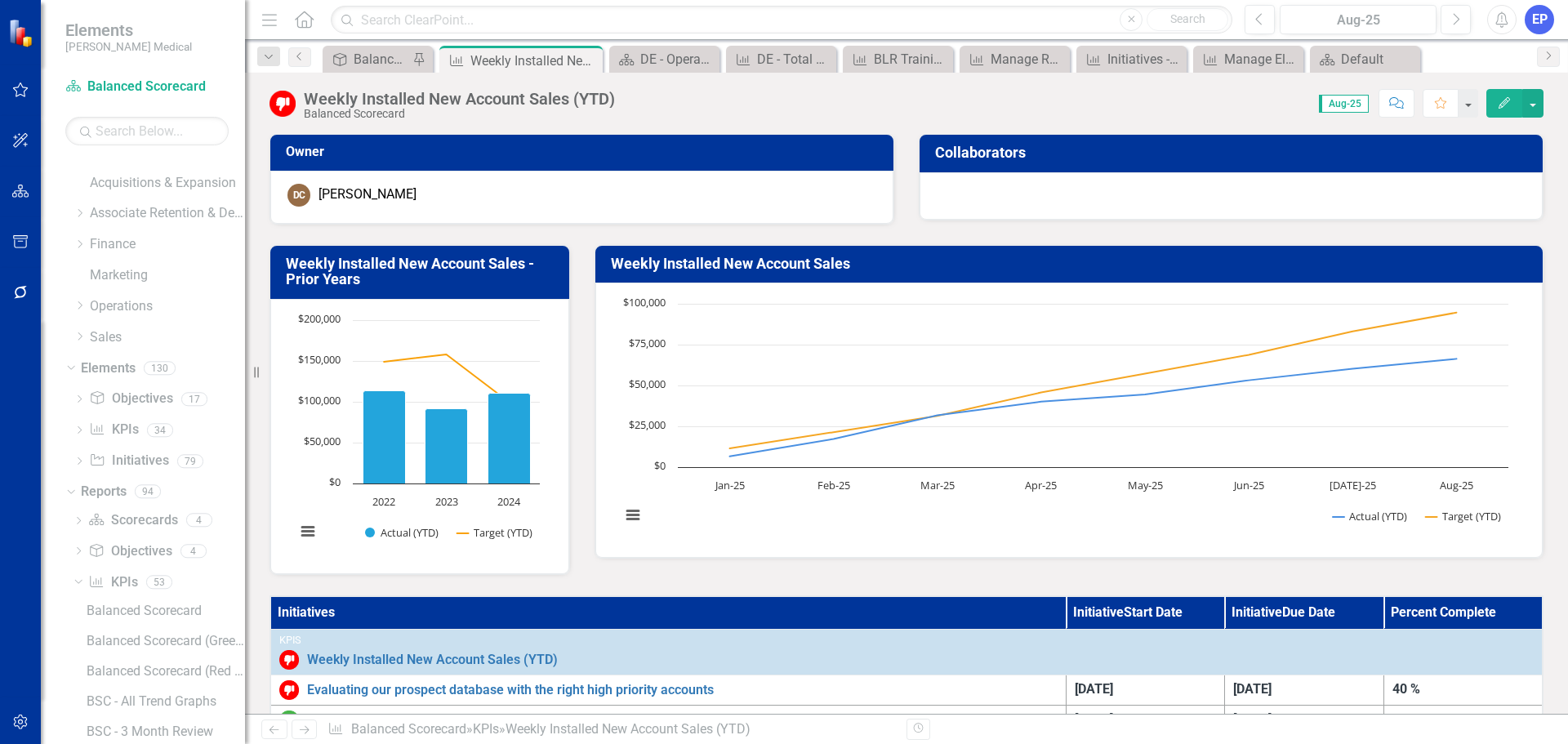
click at [844, 627] on th "Initiatives" at bounding box center [668, 613] width 795 height 33
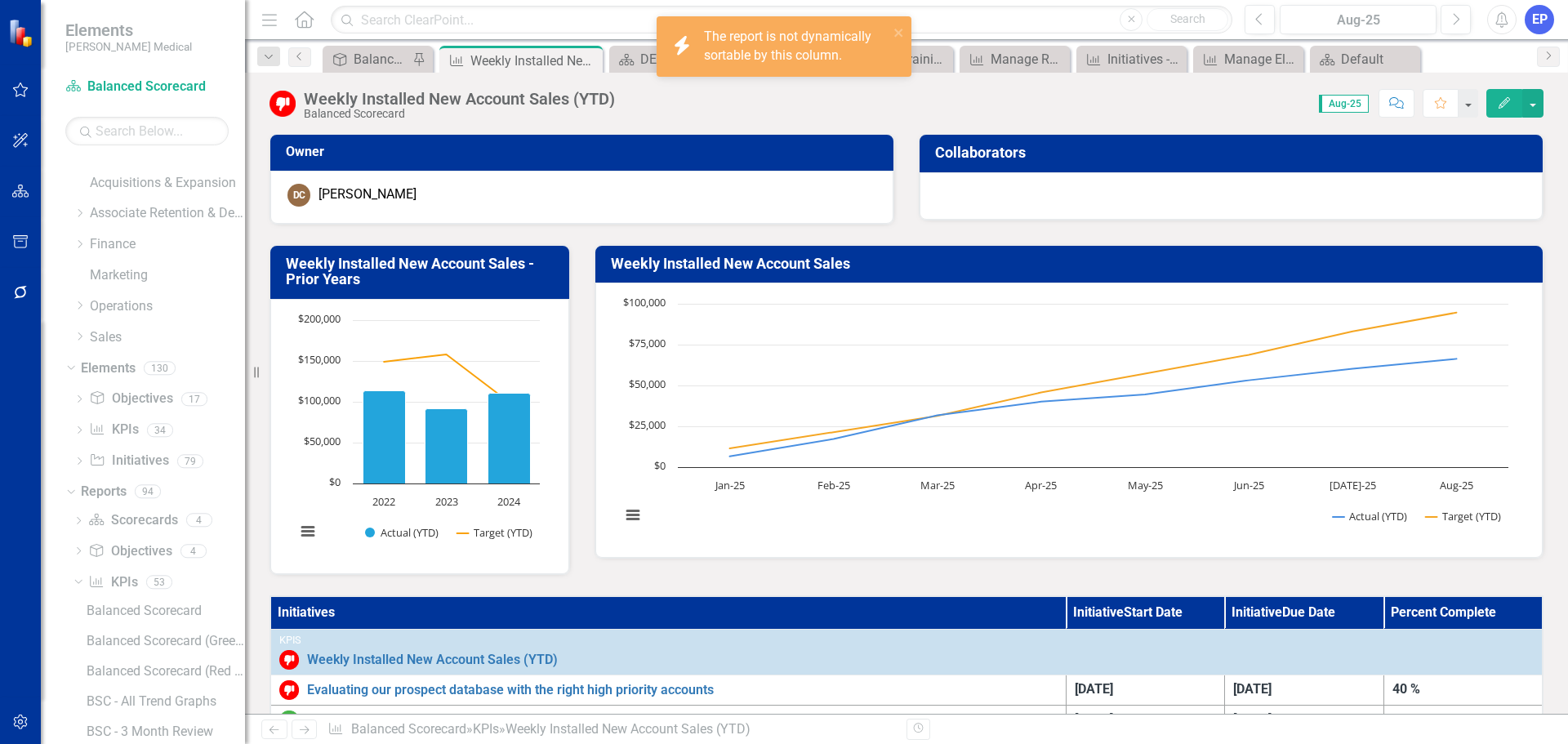
click at [844, 627] on th "Initiatives" at bounding box center [668, 613] width 795 height 33
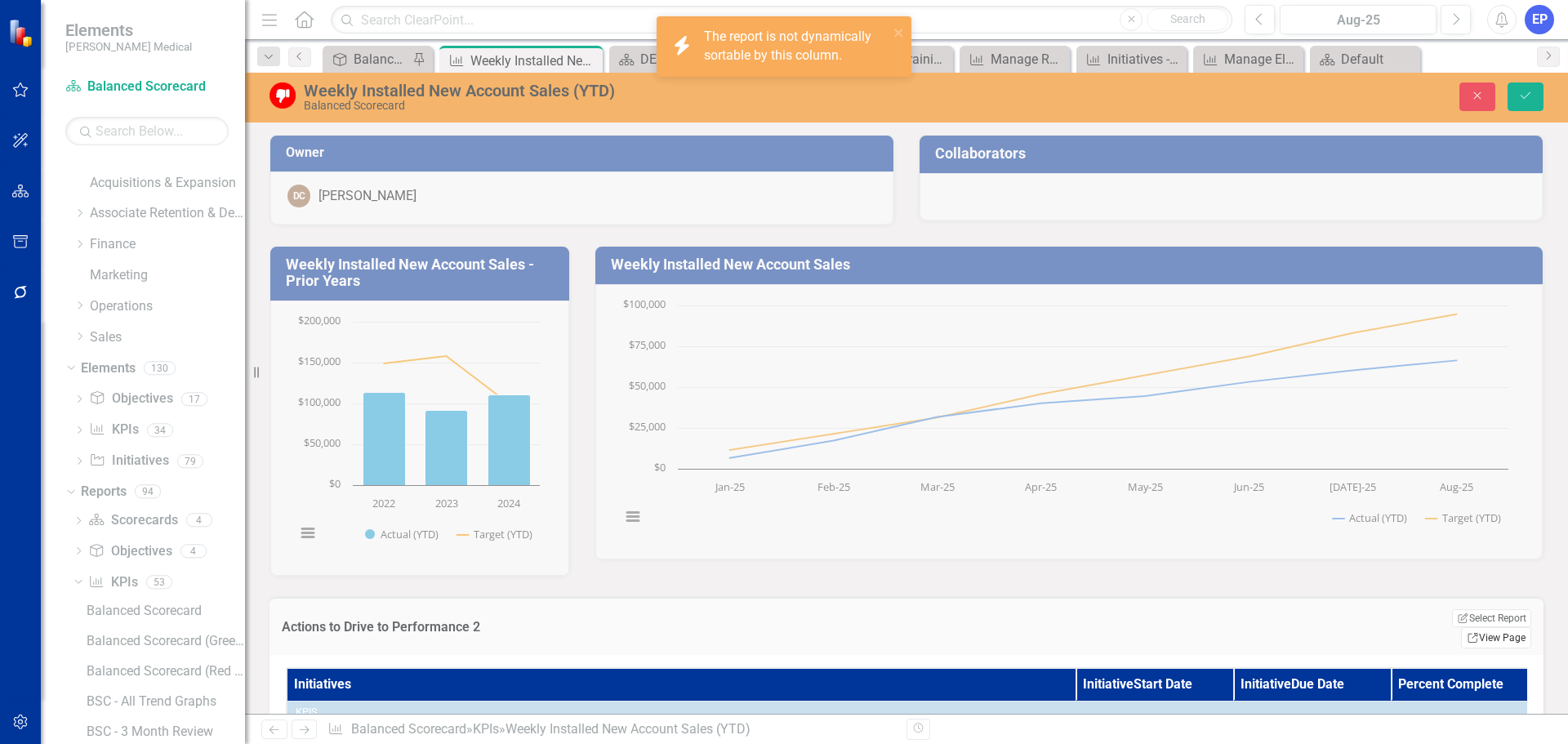
click at [1465, 627] on link "Link View Page" at bounding box center [1495, 637] width 70 height 21
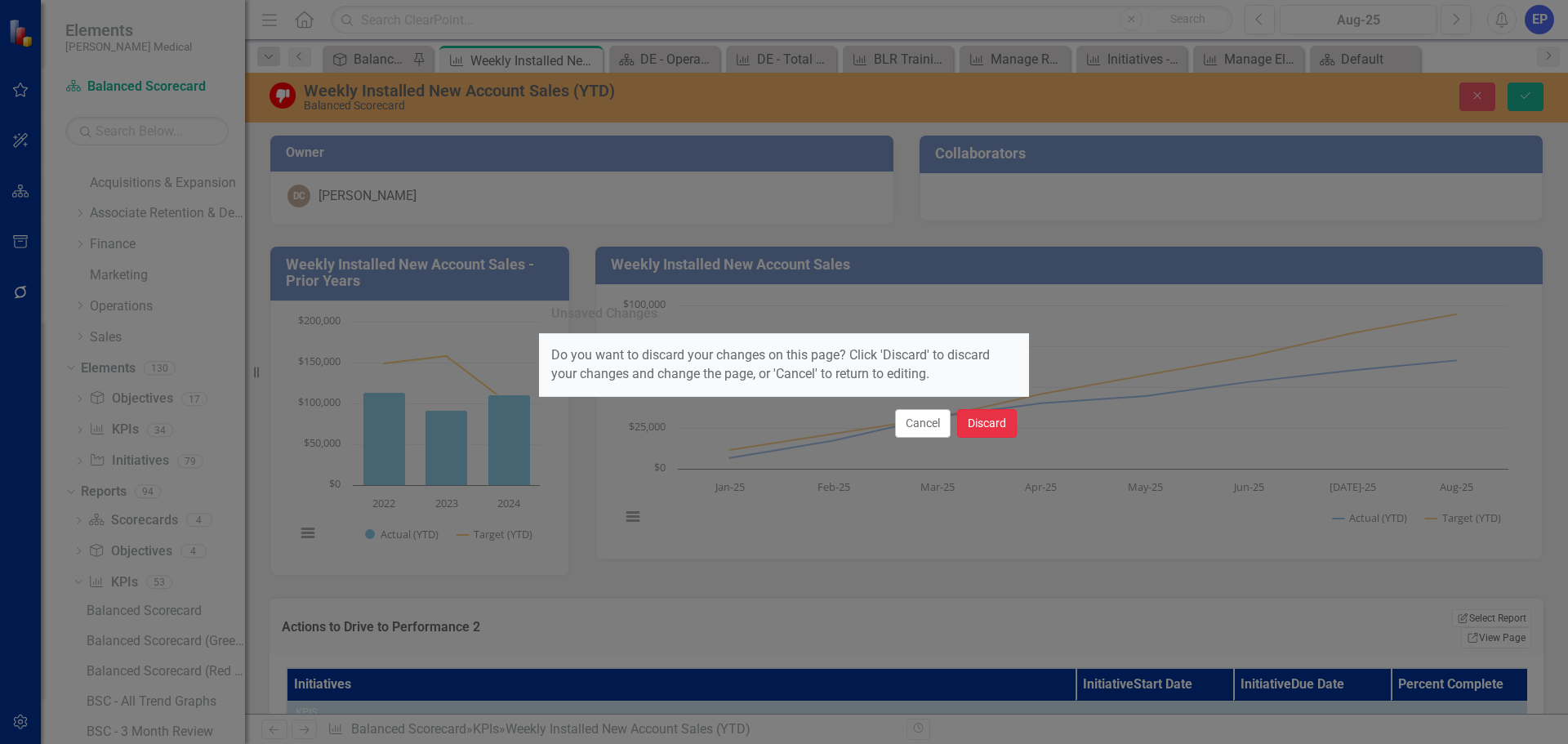
click at [981, 419] on button "Discard" at bounding box center [987, 423] width 60 height 28
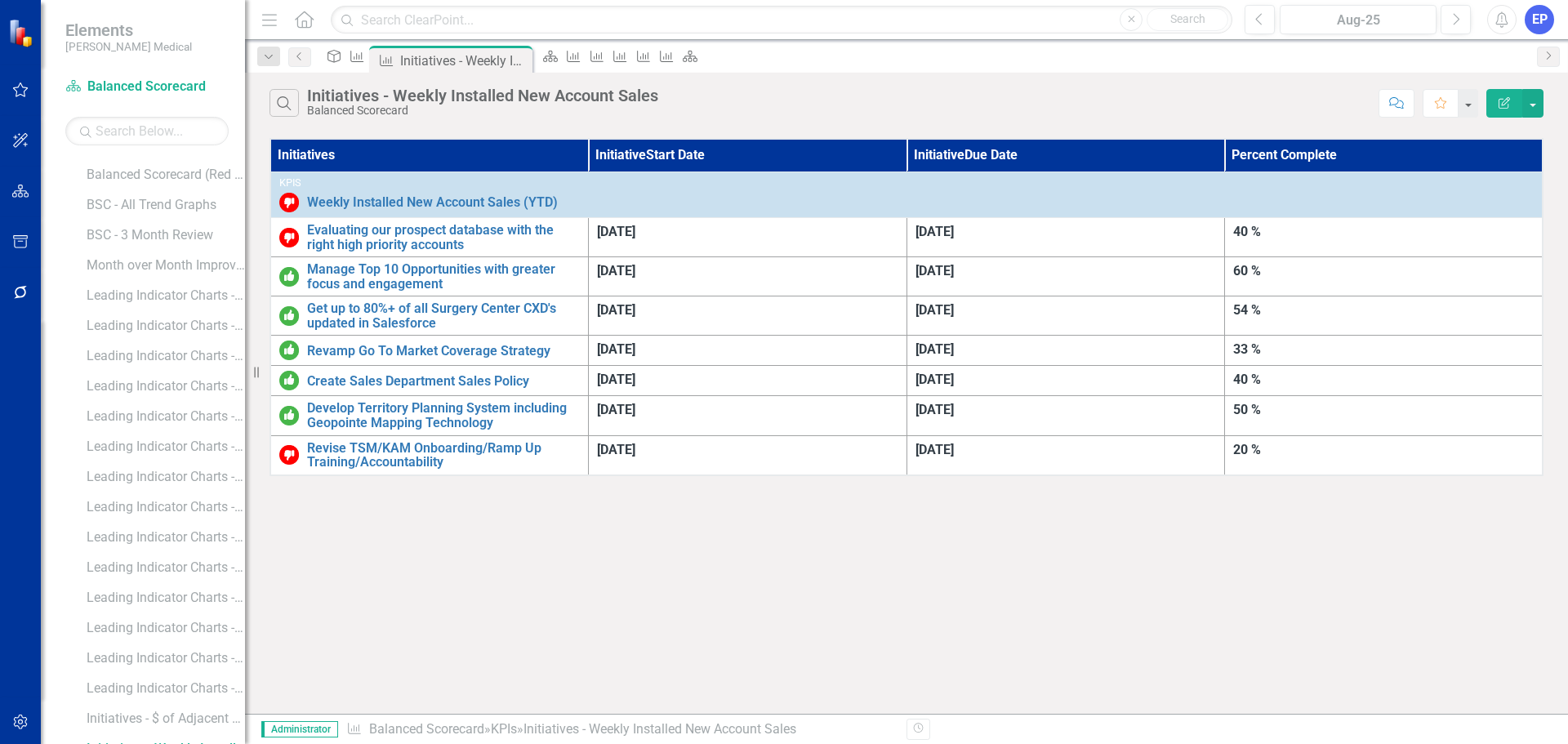
scroll to position [594, 0]
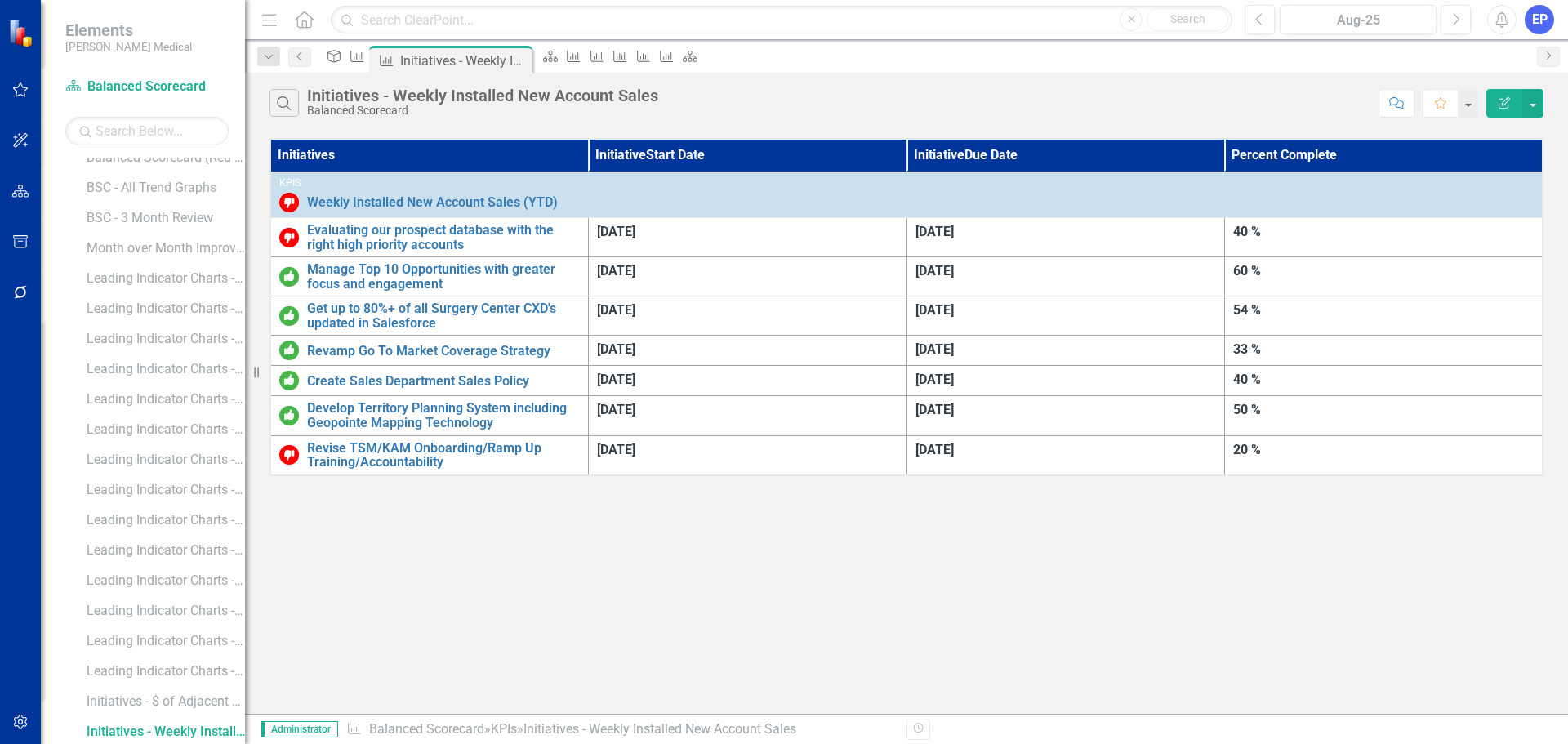
click at [1502, 102] on icon "Edit Report" at bounding box center [1504, 103] width 15 height 11
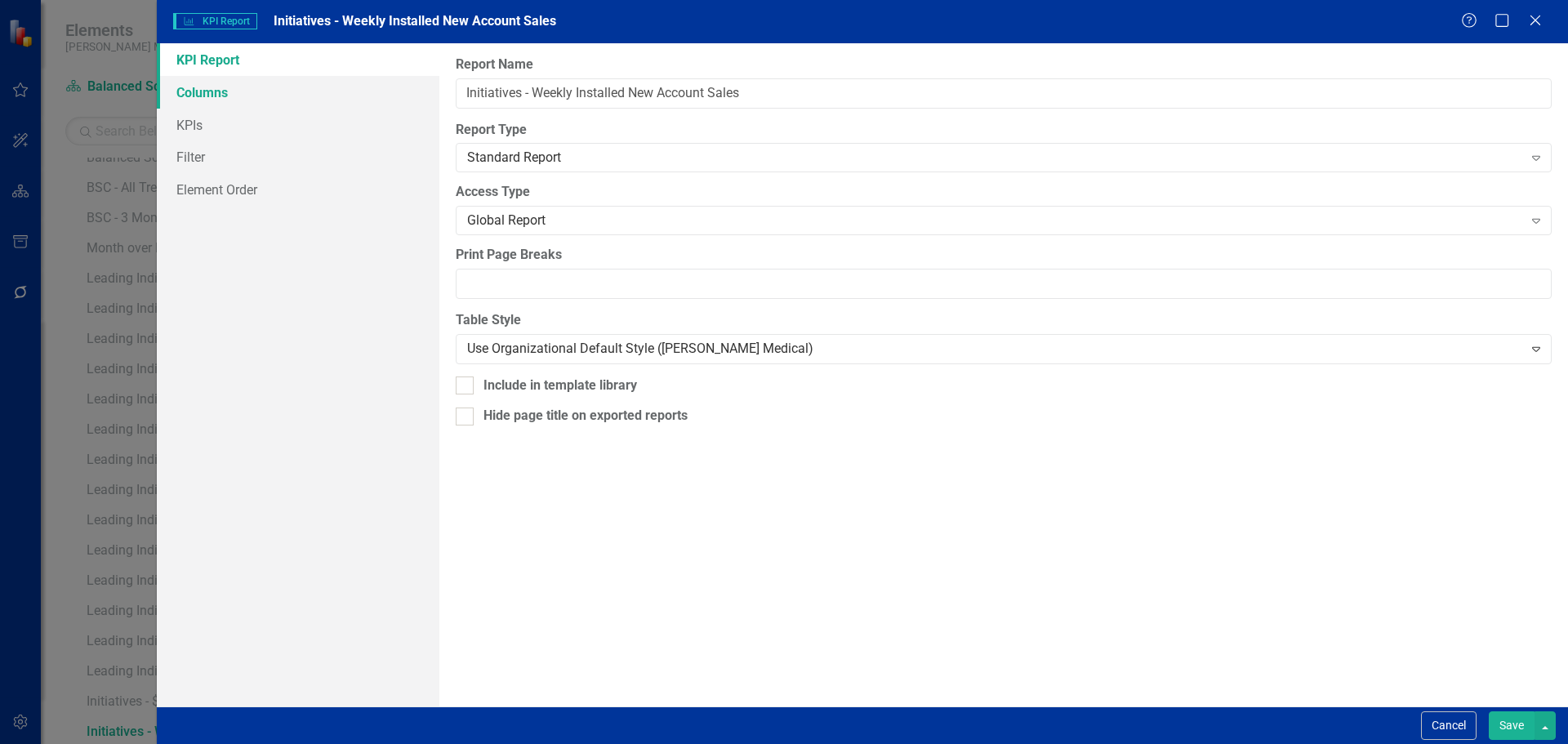
click at [278, 96] on link "Columns" at bounding box center [299, 93] width 283 height 33
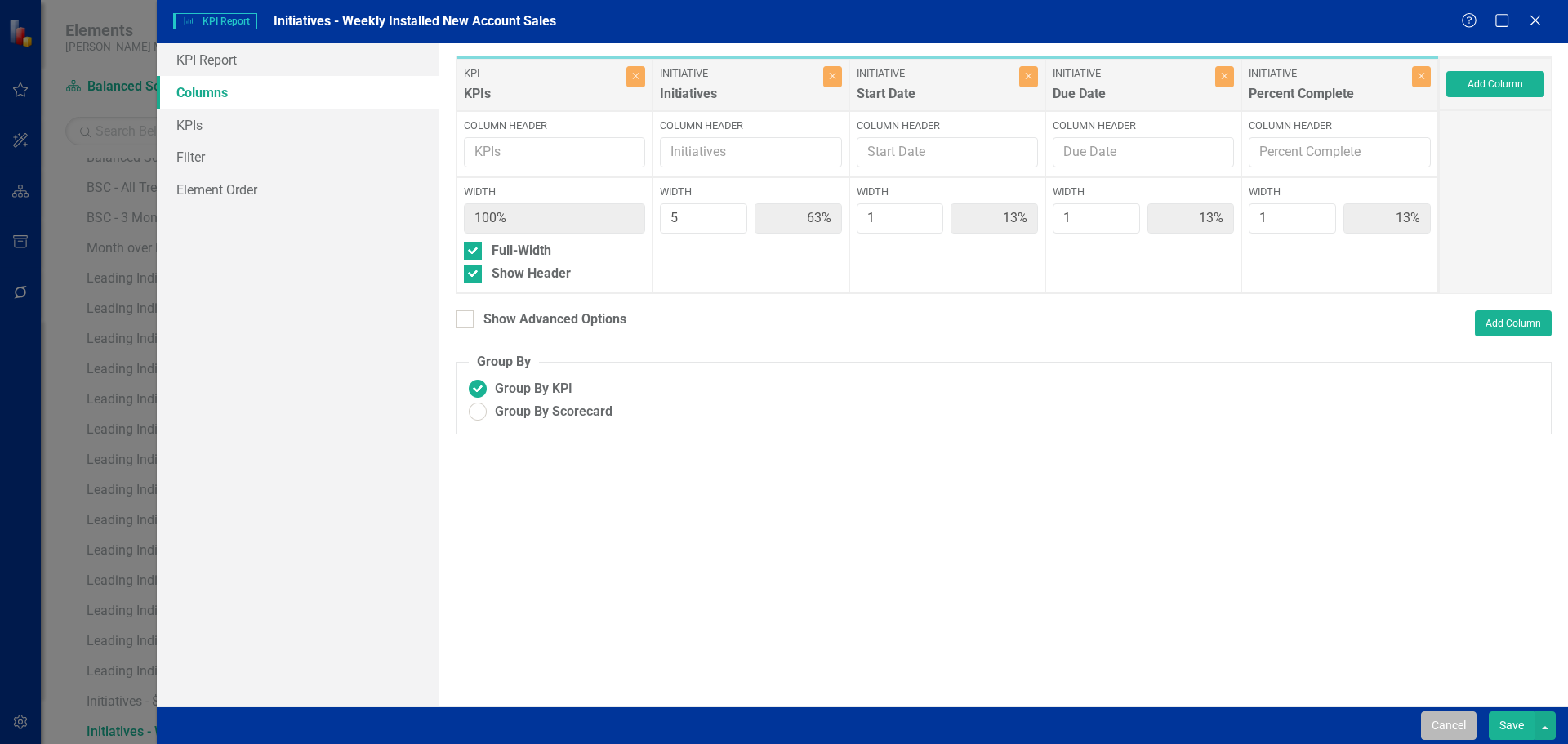
click at [1448, 728] on button "Cancel" at bounding box center [1449, 725] width 55 height 28
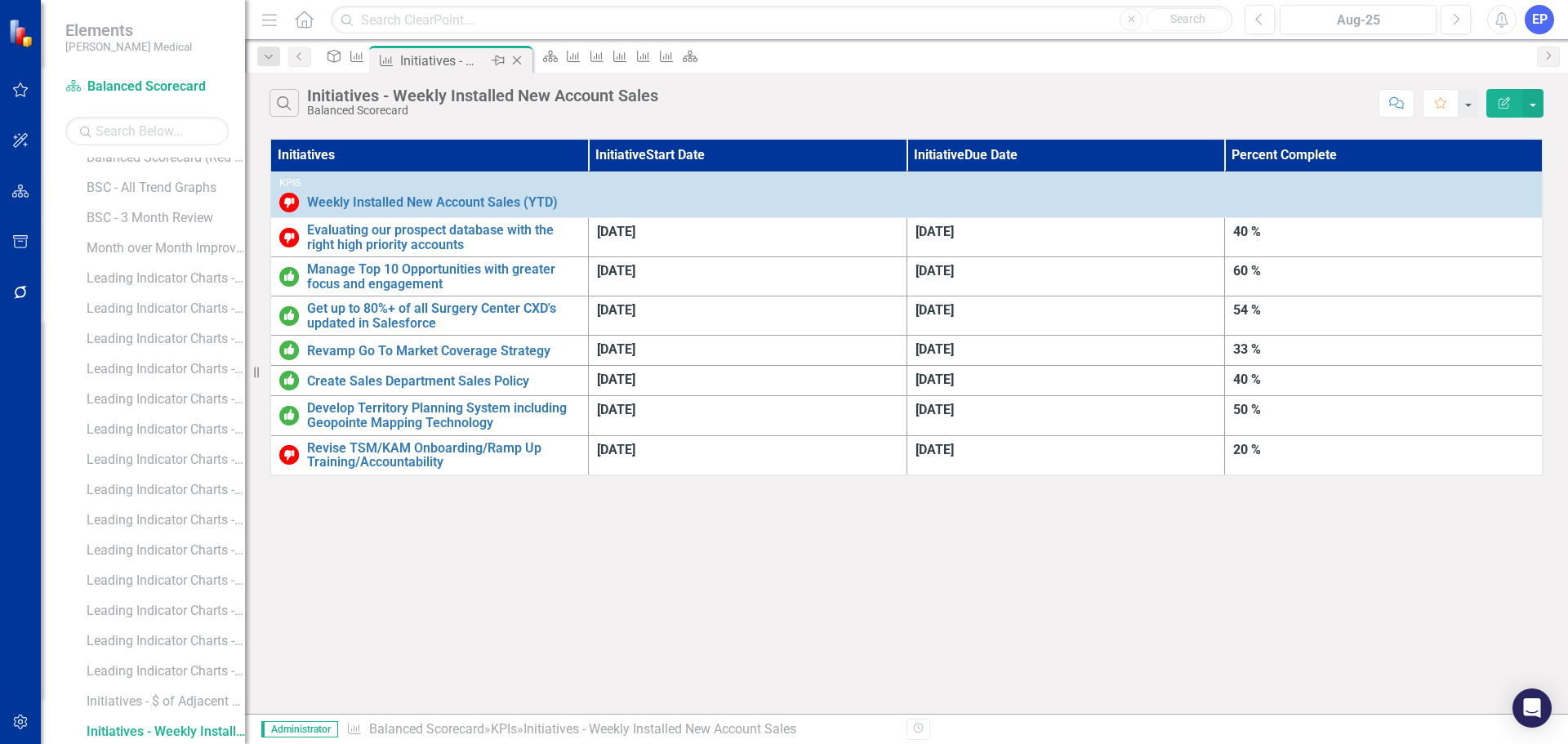
click at [525, 60] on icon "Close" at bounding box center [517, 61] width 17 height 13
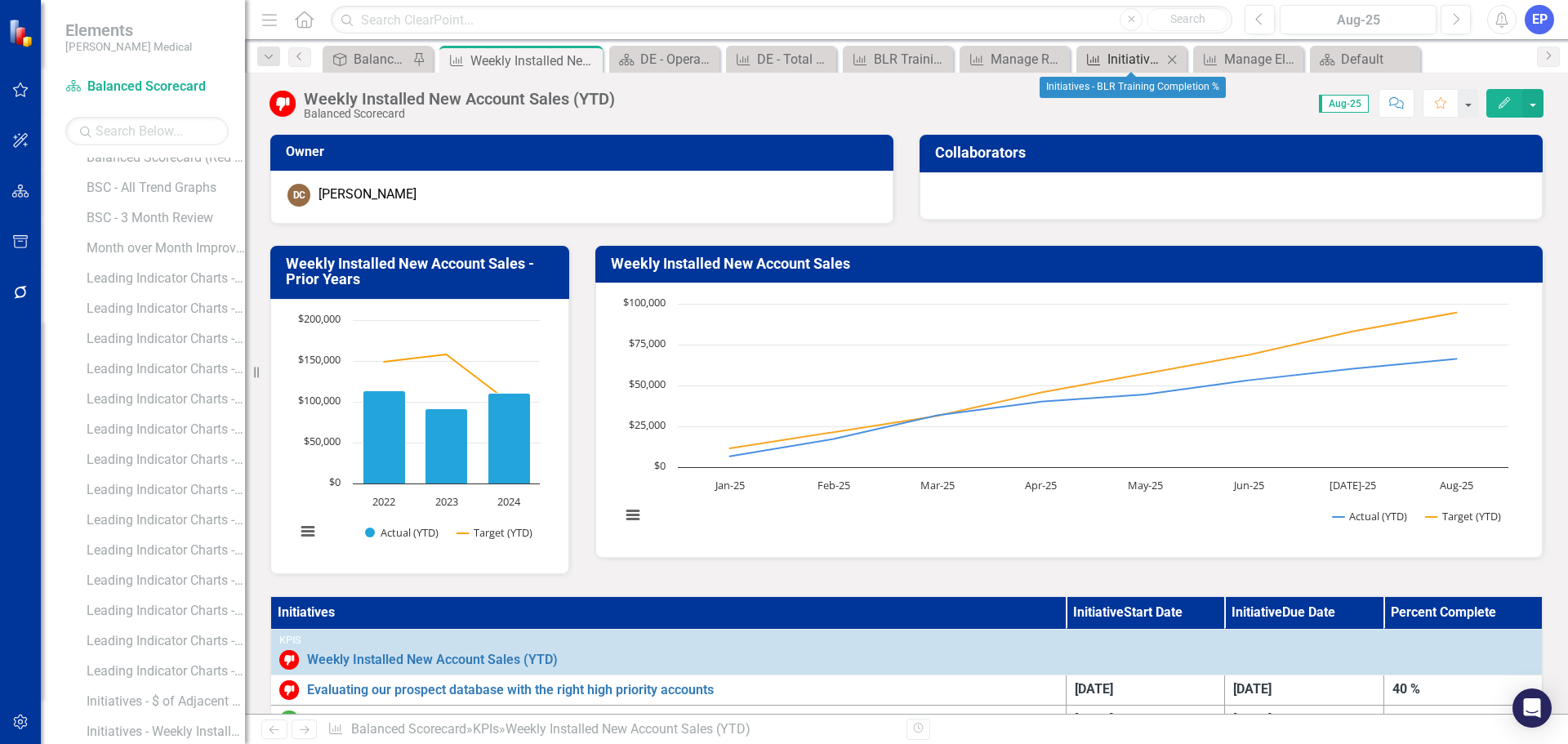
click at [1127, 55] on div "Initiatives - BLR Training Completion %" at bounding box center [1134, 59] width 55 height 20
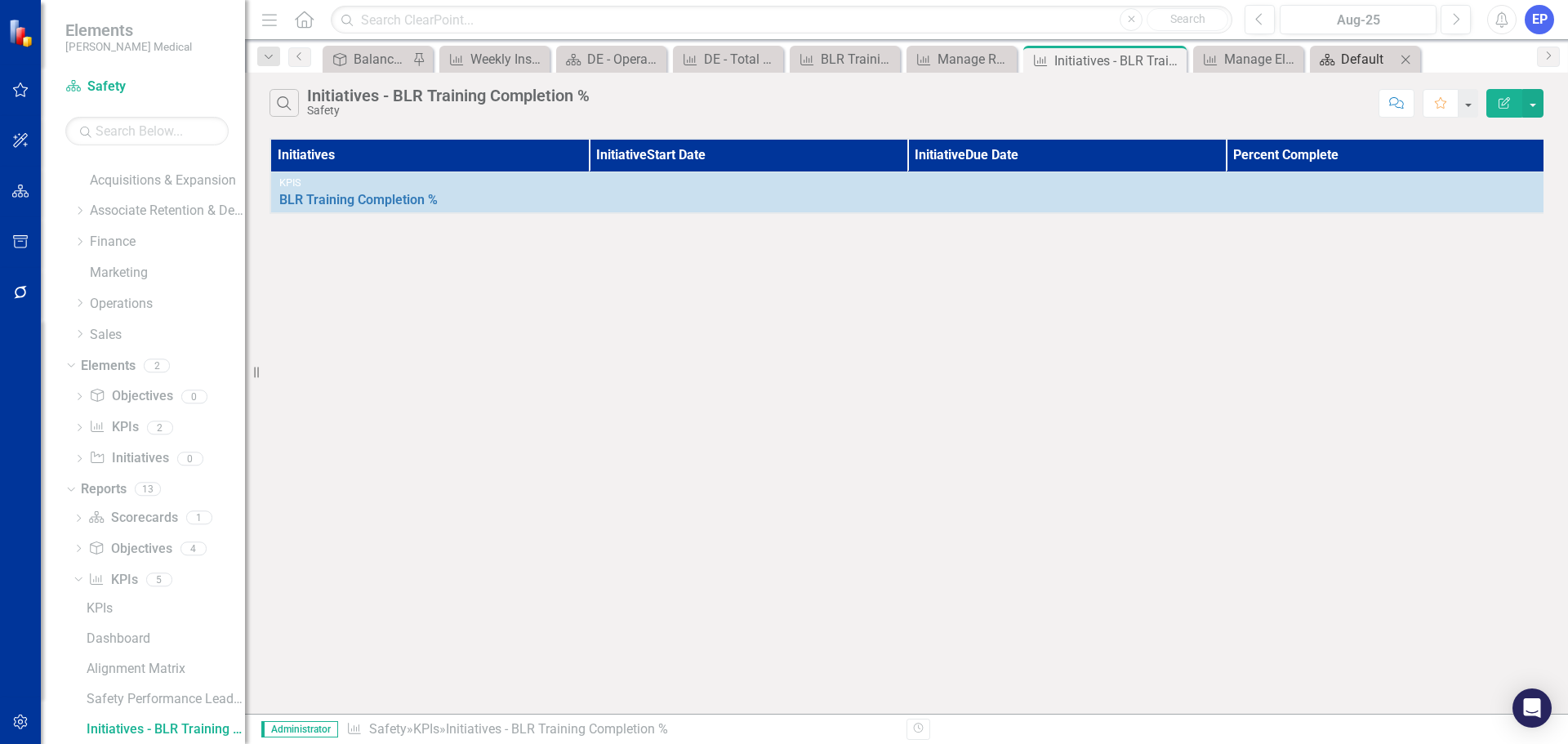
scroll to position [81, 0]
click at [1292, 58] on icon "Close" at bounding box center [1289, 60] width 17 height 13
click at [1502, 105] on icon "Edit Report" at bounding box center [1504, 103] width 15 height 11
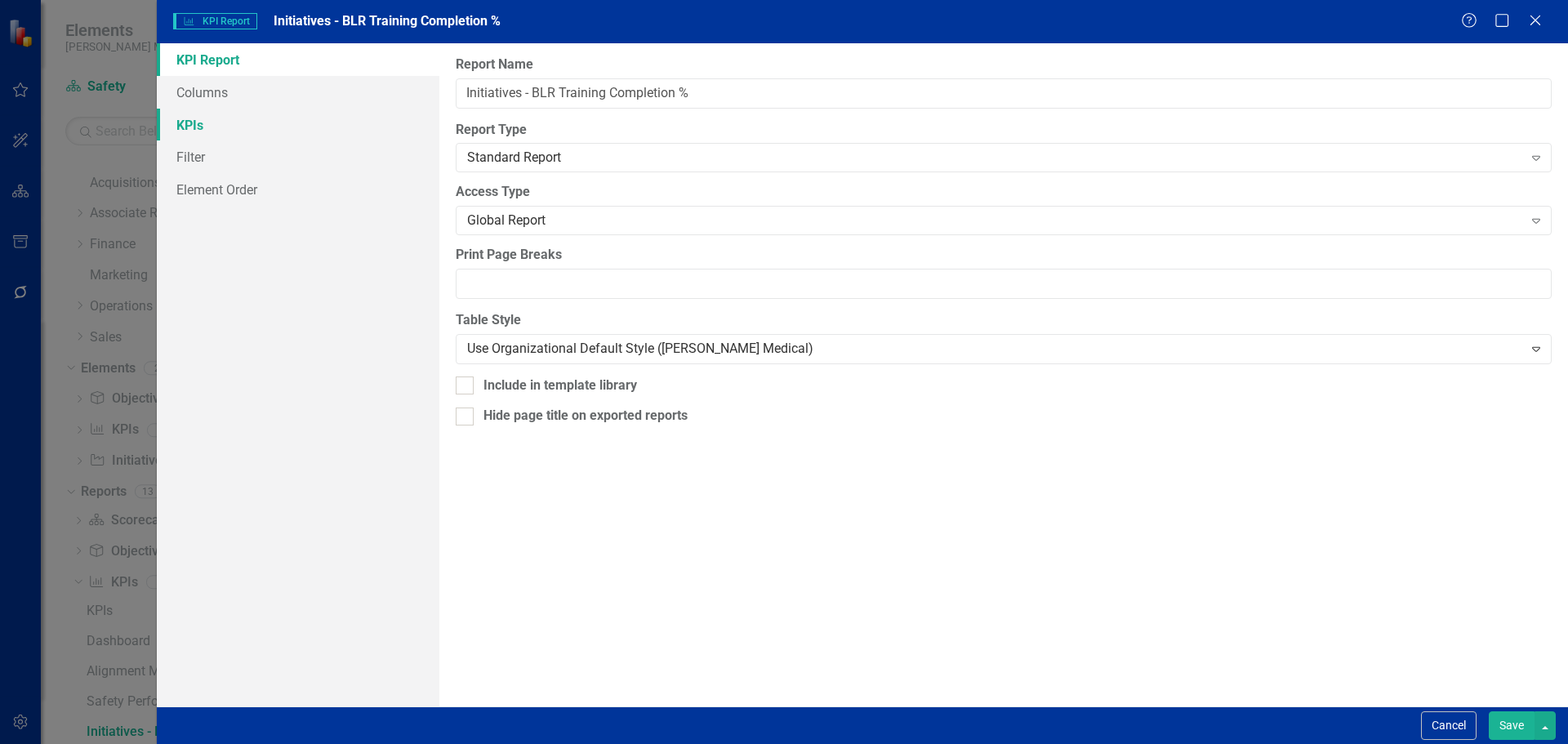
click at [301, 115] on link "KPIs" at bounding box center [299, 125] width 283 height 33
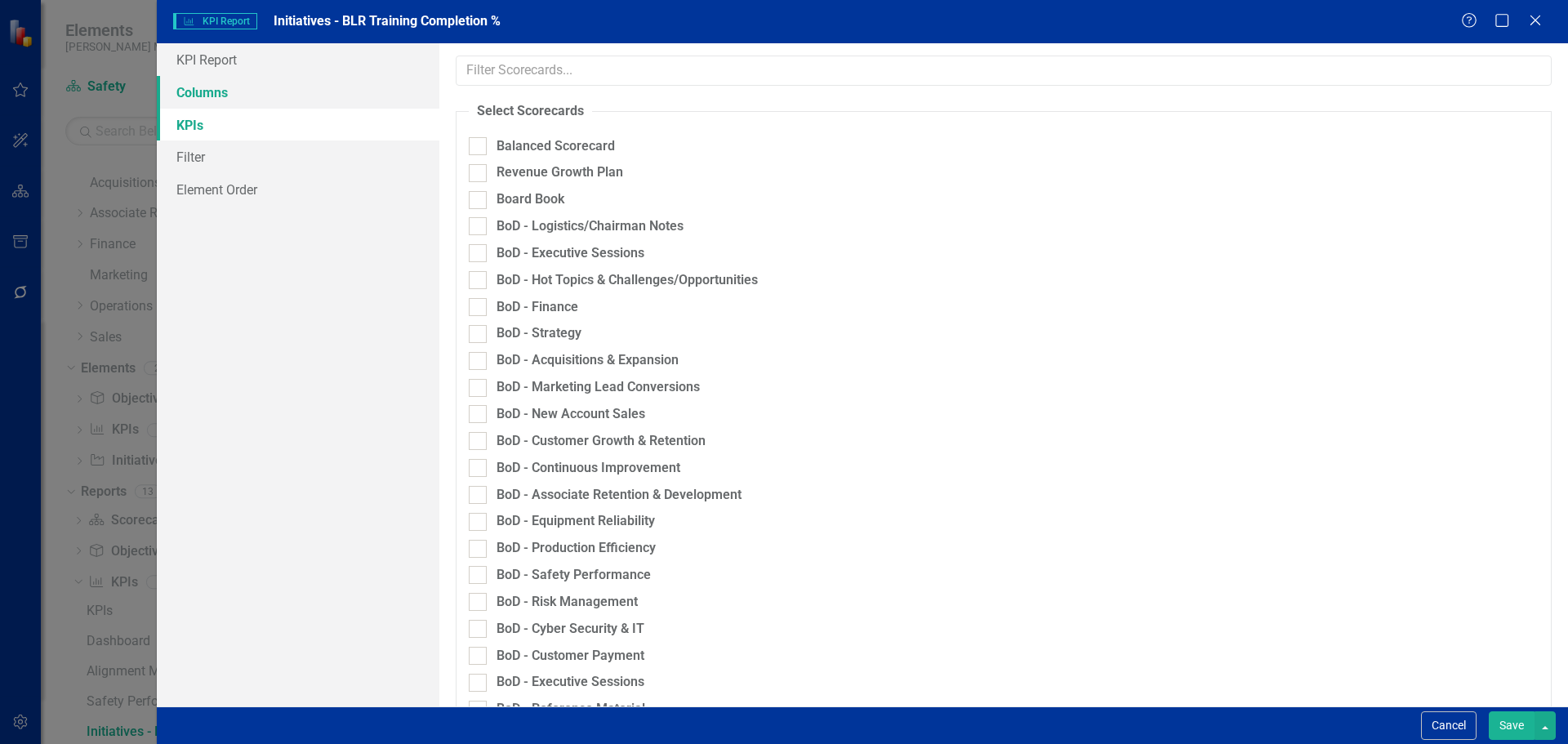
click at [271, 89] on link "Columns" at bounding box center [299, 93] width 283 height 33
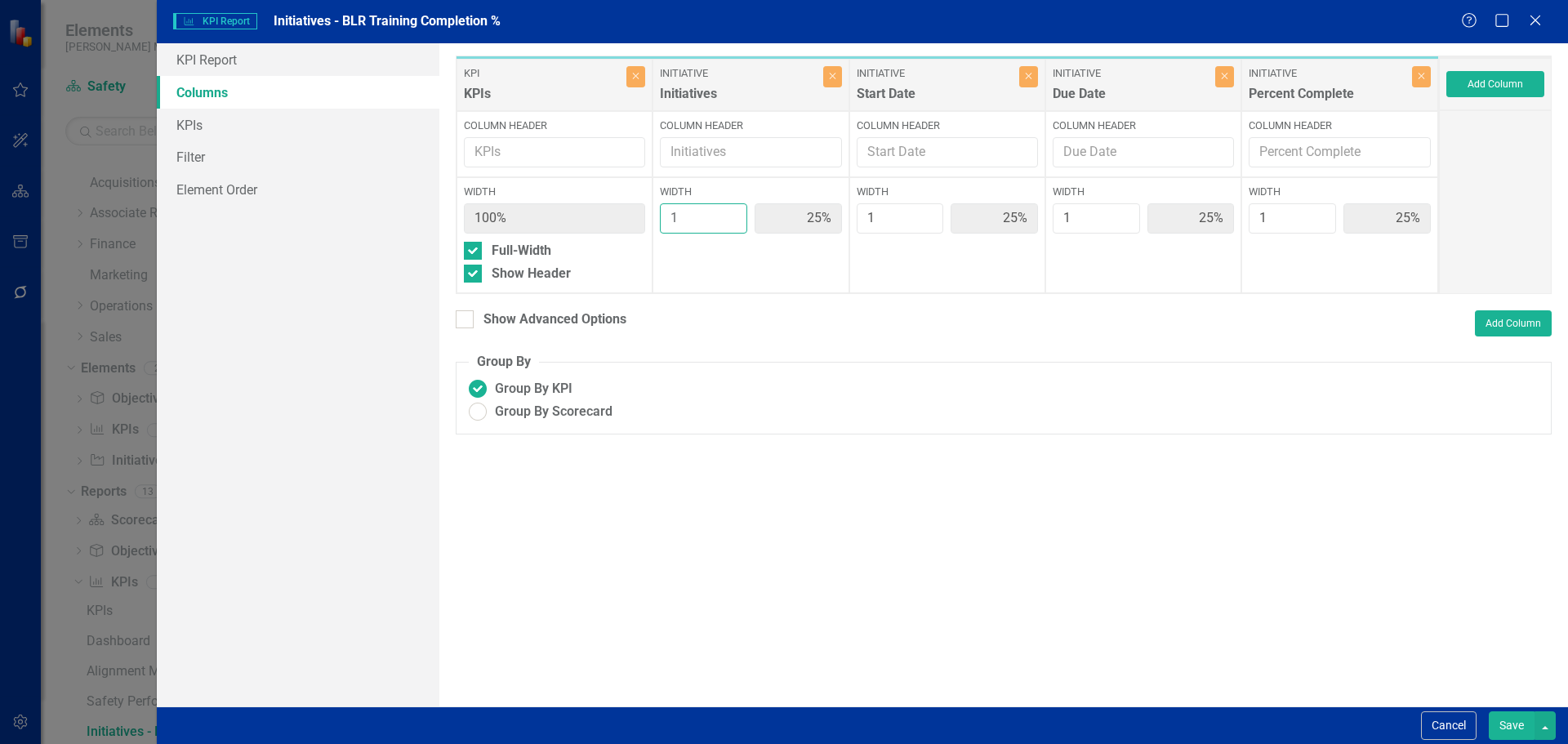
type input "2"
type input "40%"
type input "20%"
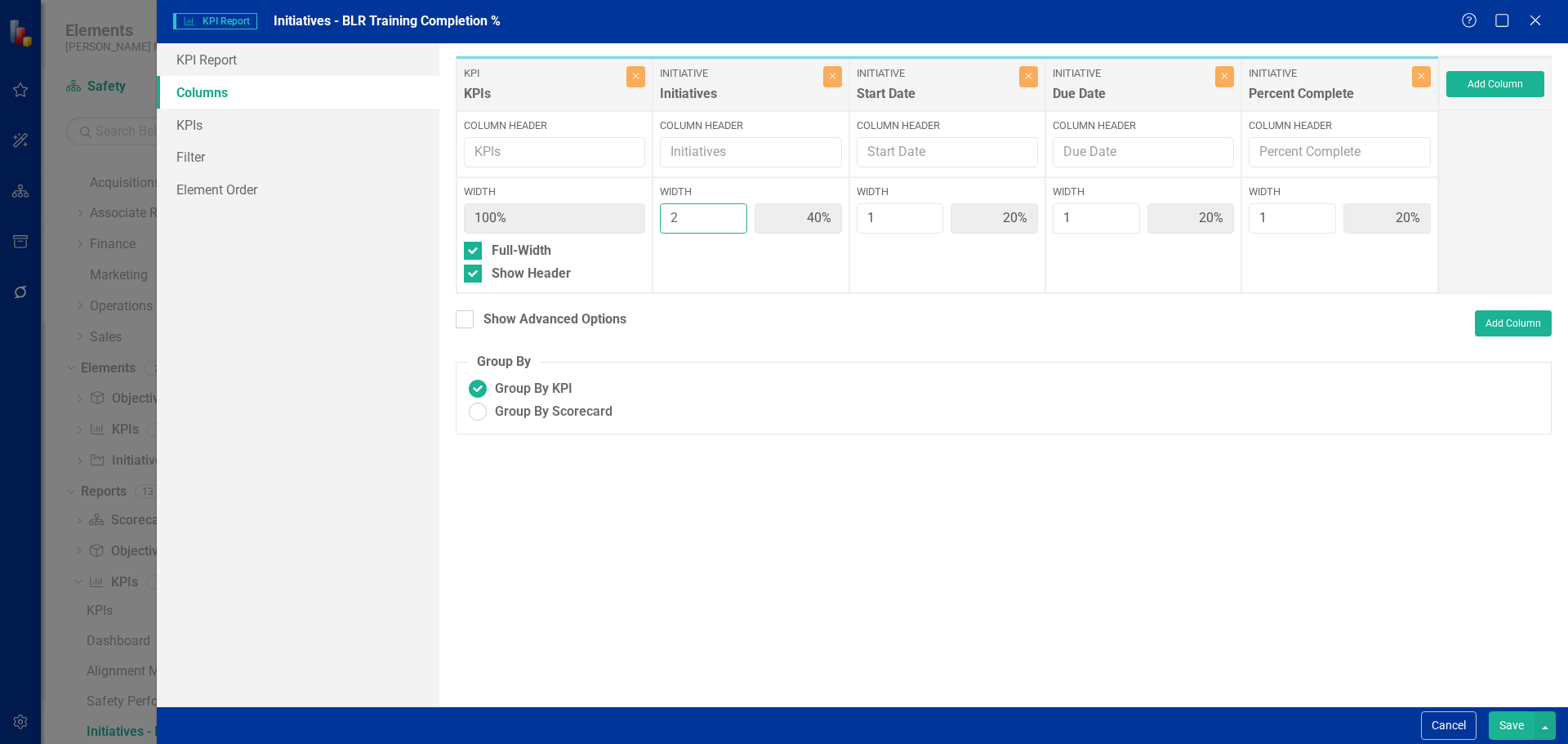
click at [735, 209] on input "2" at bounding box center [703, 218] width 87 height 30
type input "3"
type input "50%"
type input "17%"
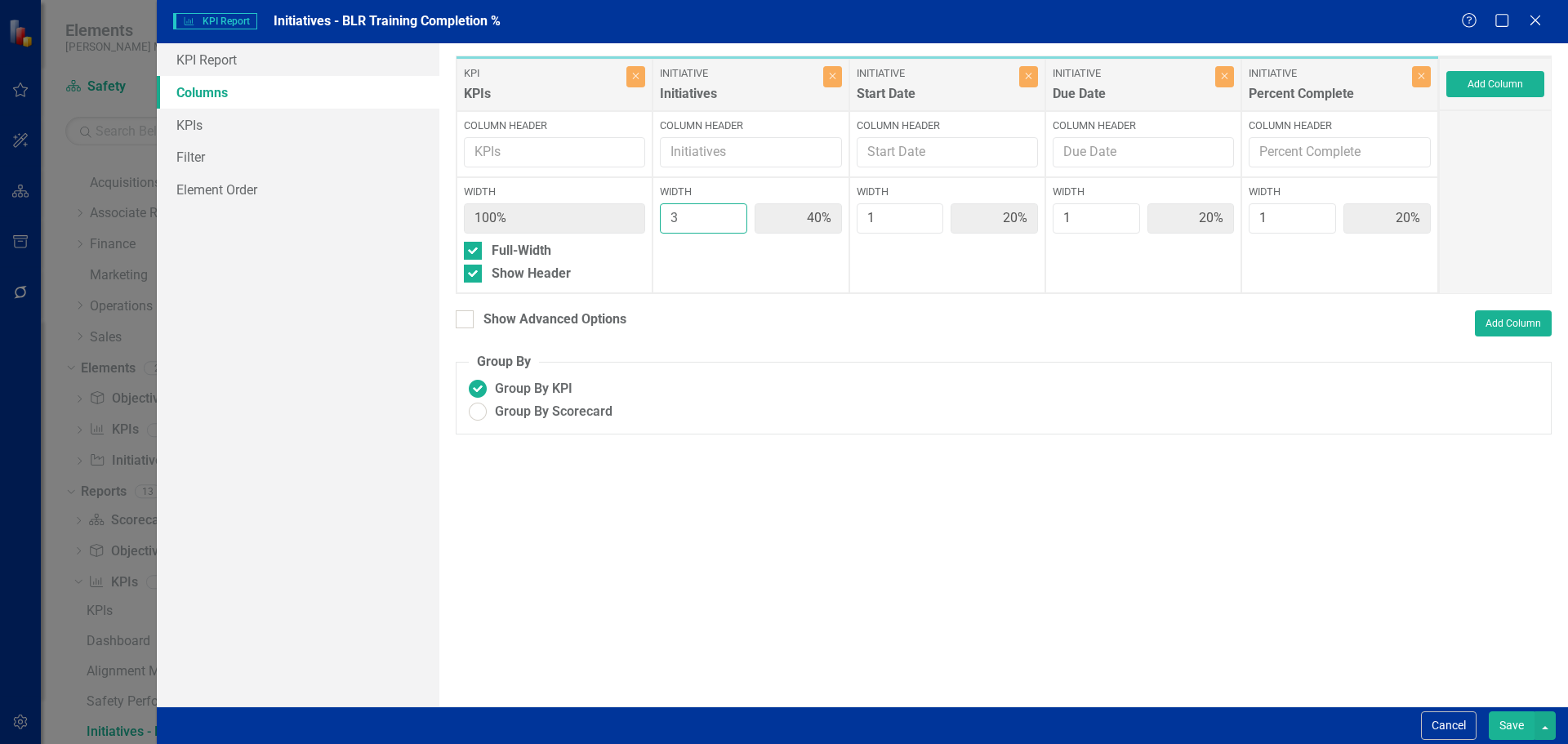
type input "17%"
click at [735, 209] on input "3" at bounding box center [703, 218] width 87 height 30
type input "4"
type input "57%"
type input "14%"
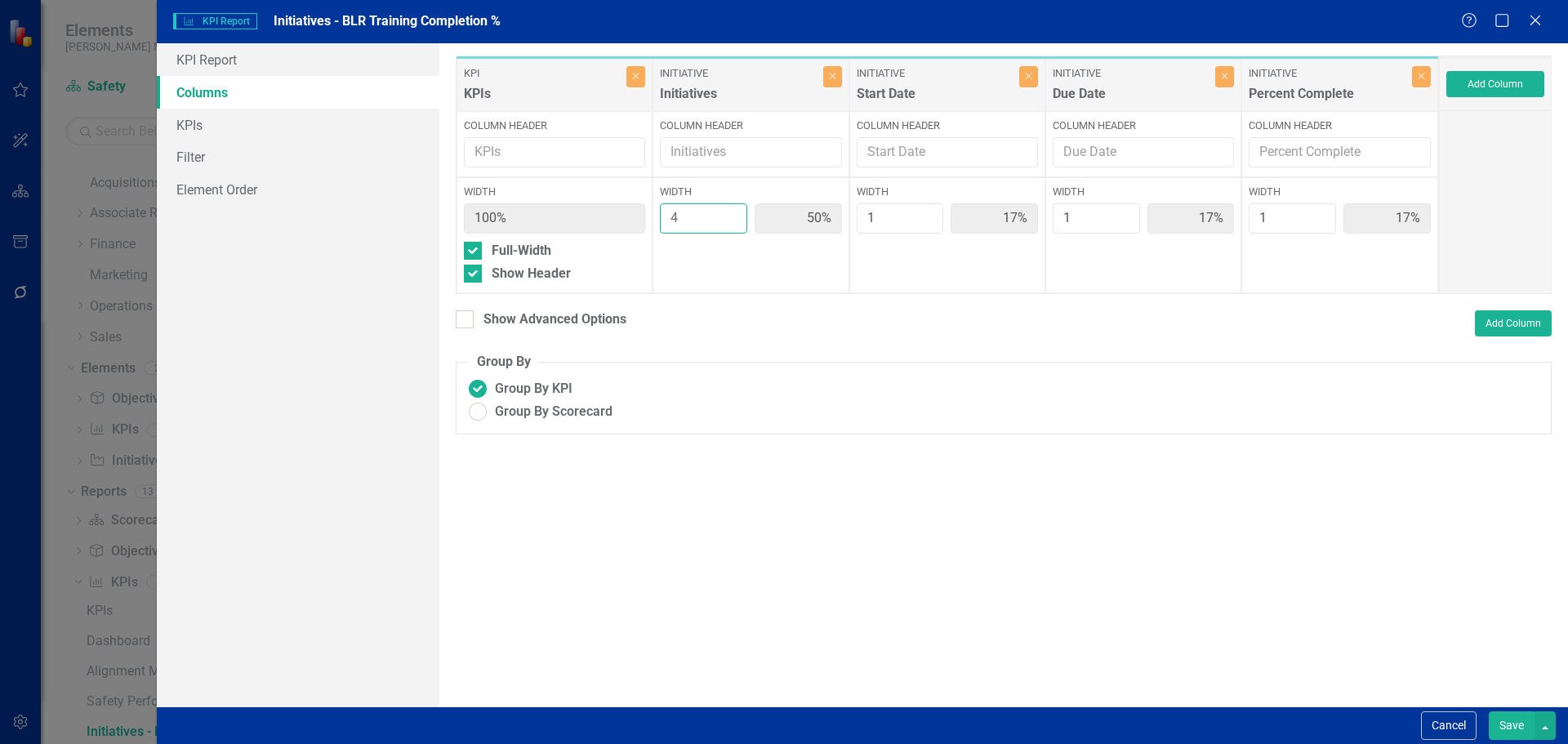
type input "14%"
click at [735, 209] on input "4" at bounding box center [703, 218] width 87 height 30
type input "5"
type input "63%"
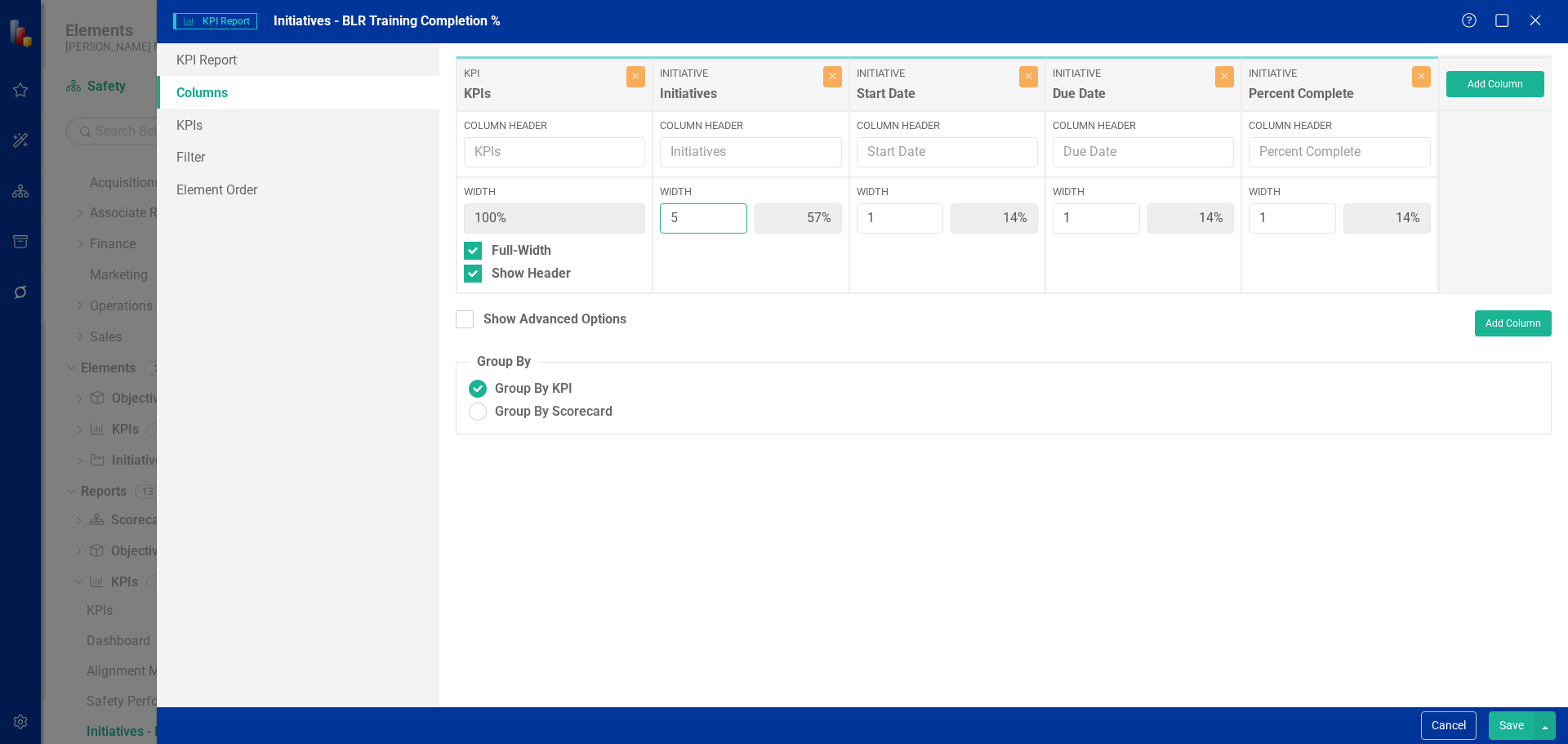
type input "13%"
type input "5"
click at [735, 209] on input "5" at bounding box center [703, 218] width 87 height 30
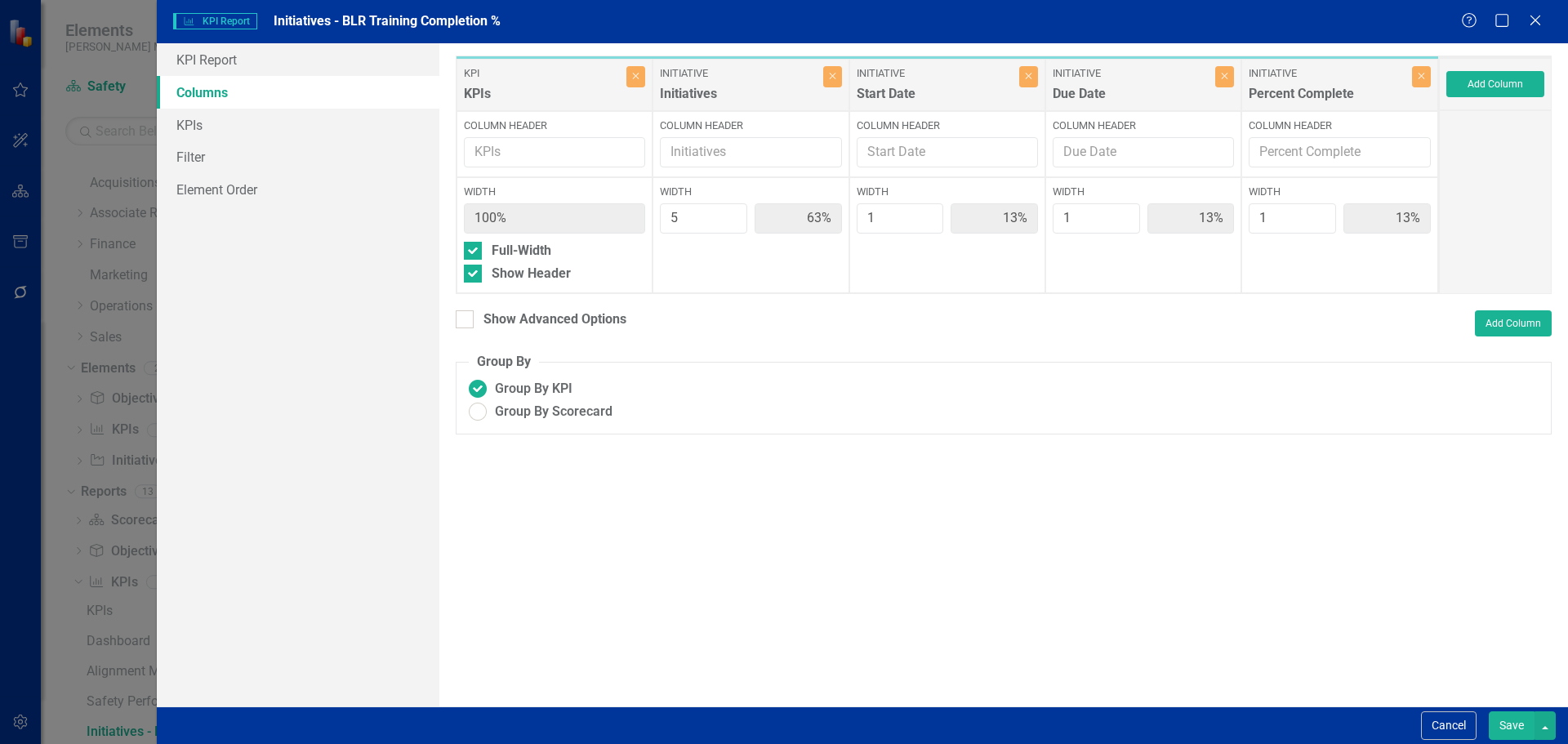
click at [1504, 728] on button "Save" at bounding box center [1511, 725] width 46 height 28
radio input "true"
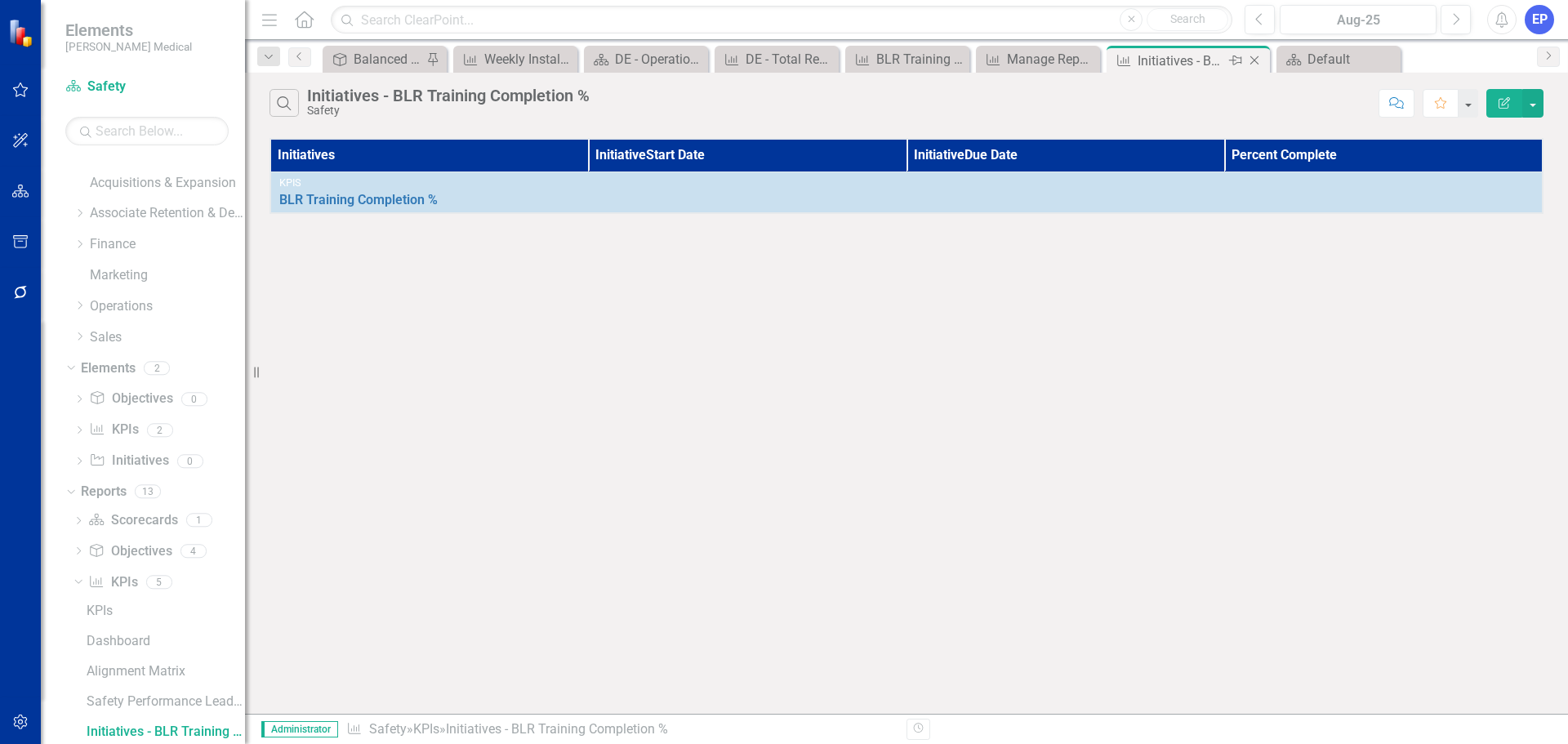
click at [1258, 56] on icon "Close" at bounding box center [1254, 61] width 17 height 13
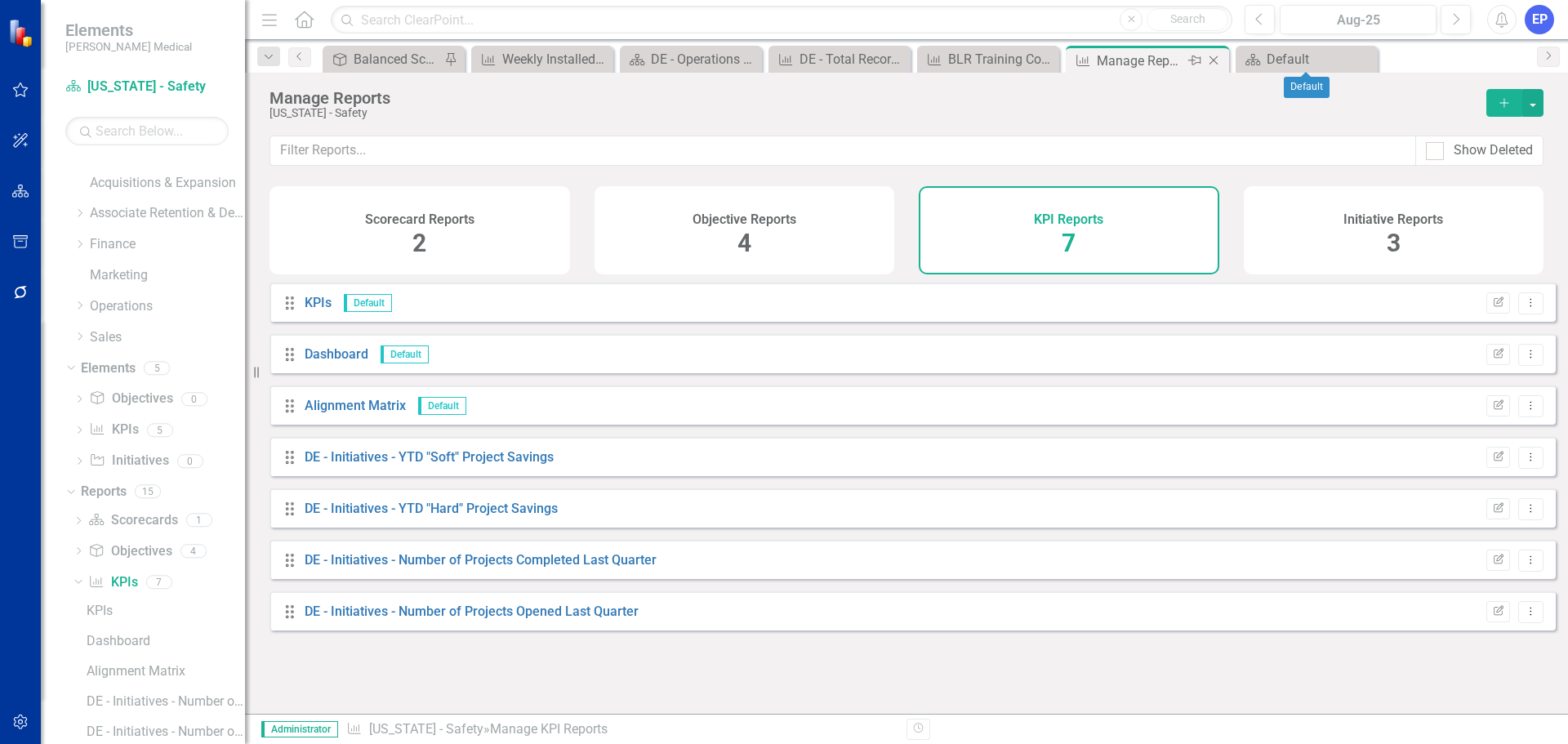
click at [1121, 59] on div "Manage Reports" at bounding box center [1140, 61] width 87 height 20
click at [959, 69] on div "BLR Training Completion %" at bounding box center [991, 59] width 86 height 20
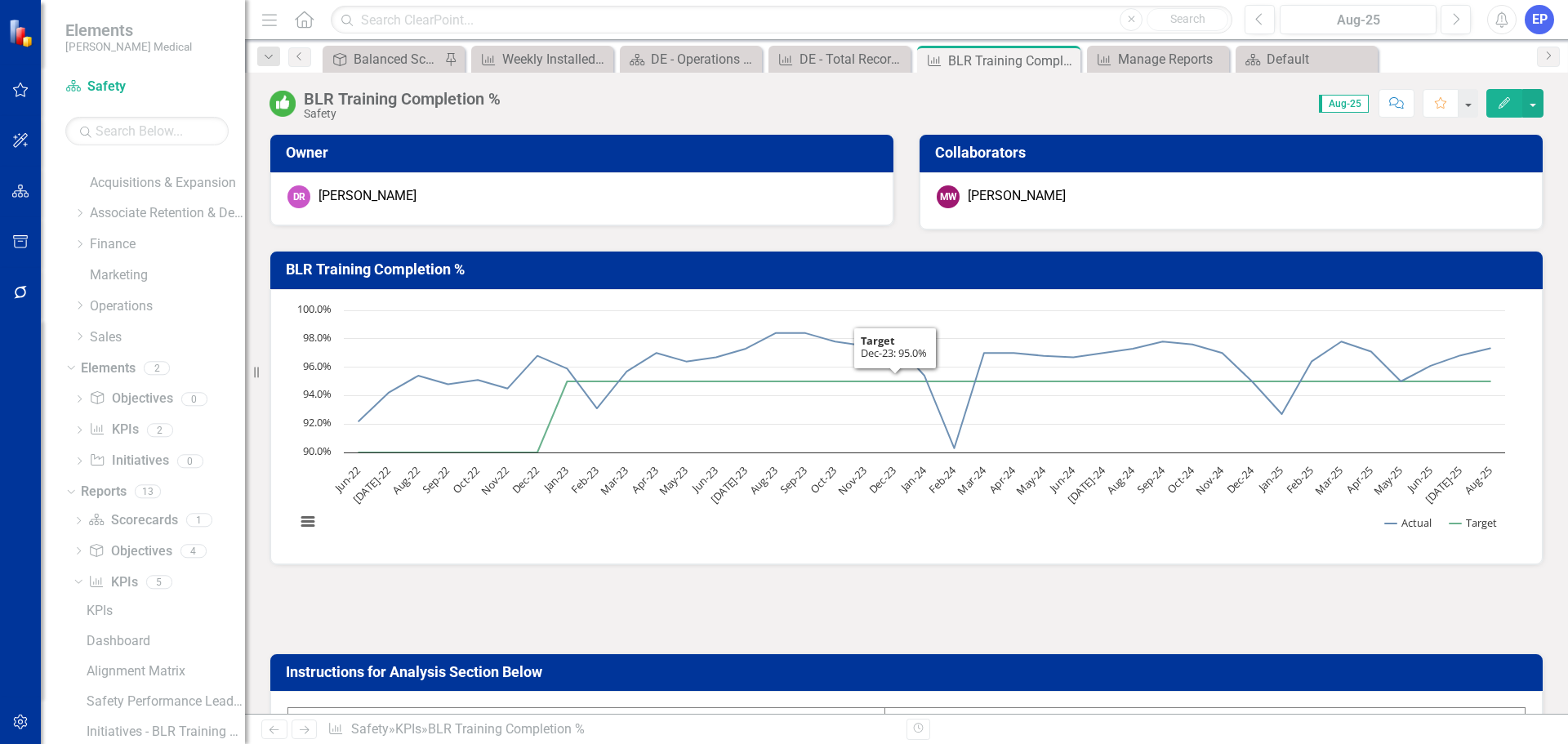
click at [890, 614] on div at bounding box center [906, 609] width 1274 height 48
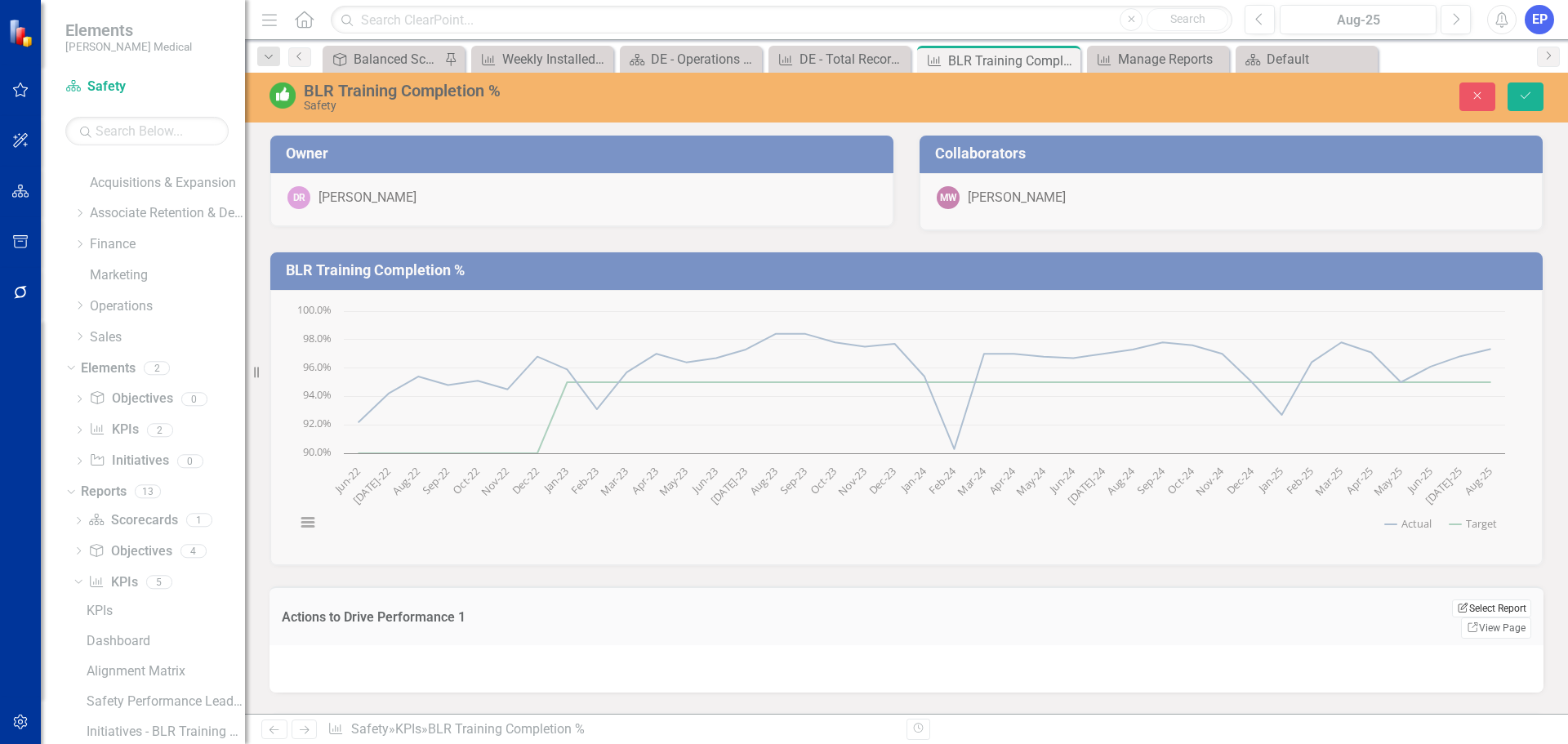
click at [1470, 611] on button "Edit Report Select Report" at bounding box center [1491, 608] width 79 height 18
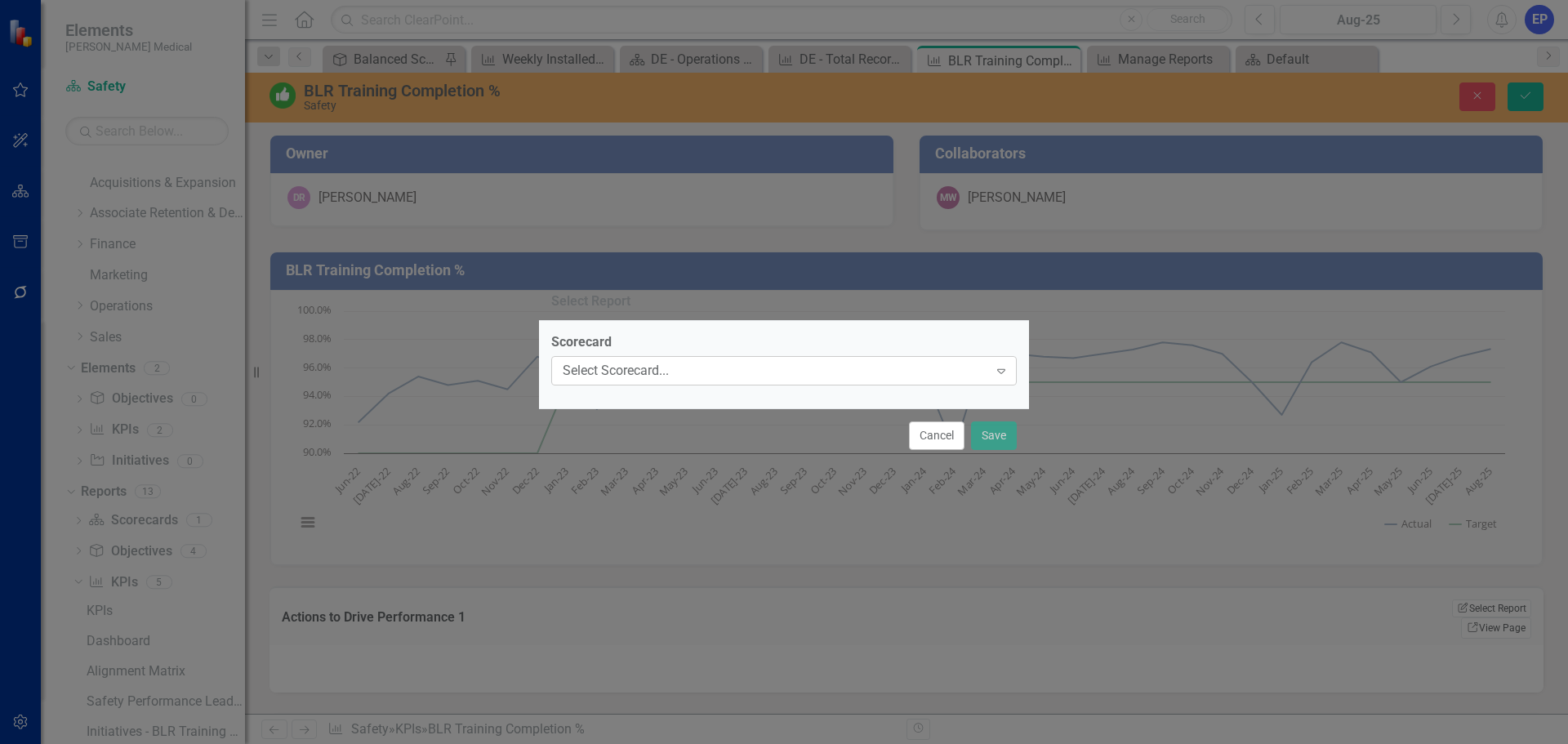
click at [746, 366] on div "Select Scorecard..." at bounding box center [774, 371] width 425 height 18
type input "safe"
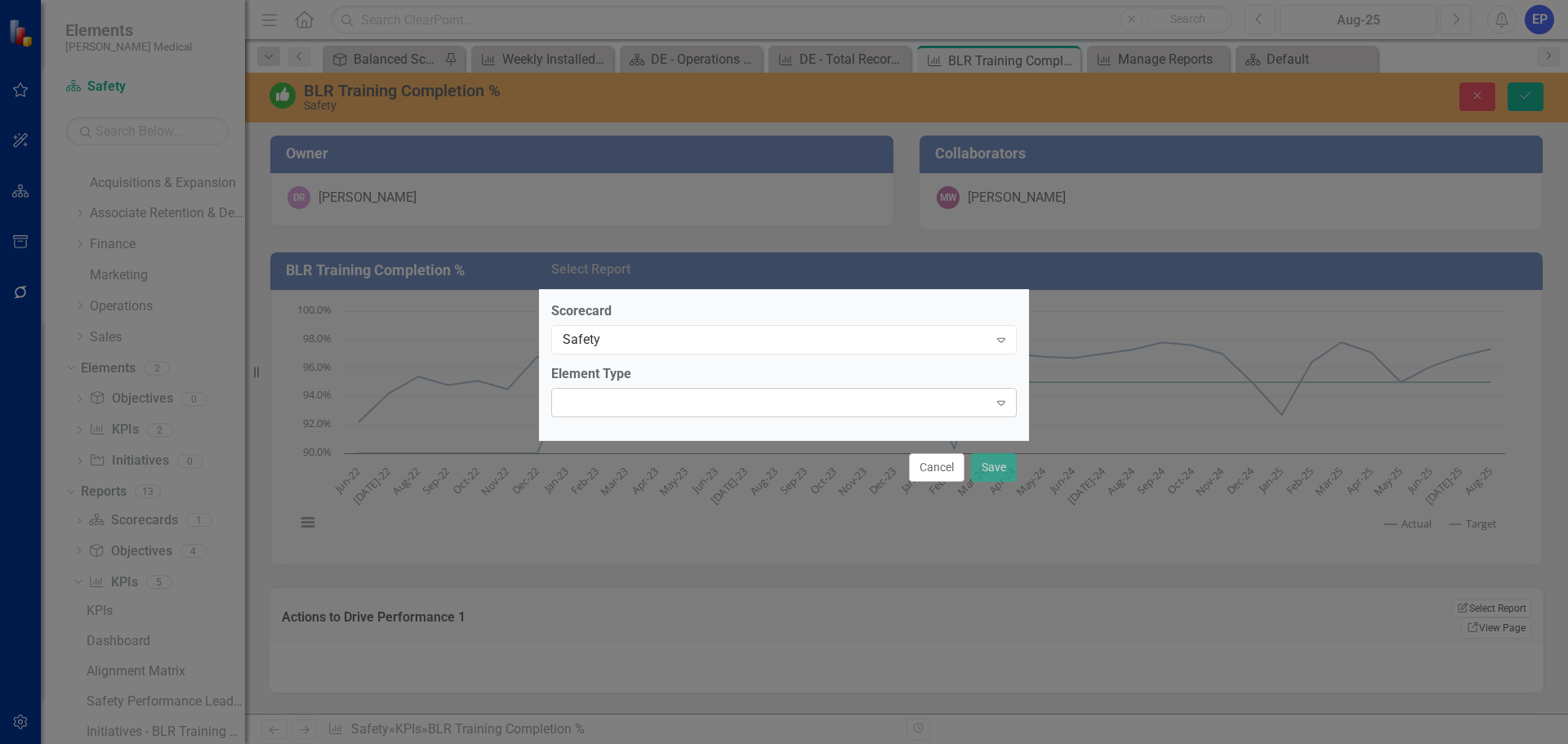
click at [662, 393] on div "Expand" at bounding box center [784, 402] width 466 height 29
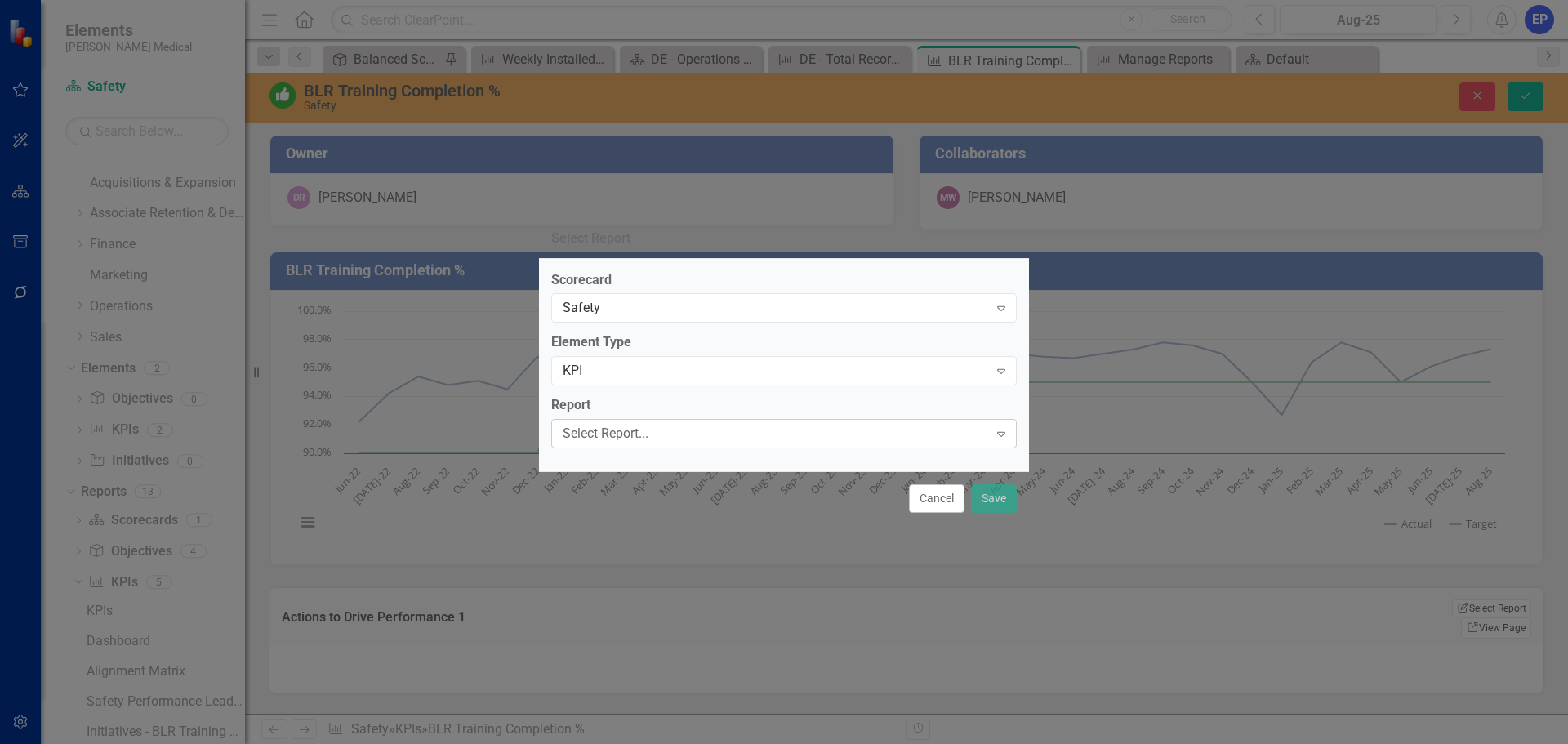
click at [665, 442] on div "Select Report..." at bounding box center [774, 434] width 425 height 18
click at [994, 499] on button "Save" at bounding box center [994, 498] width 46 height 28
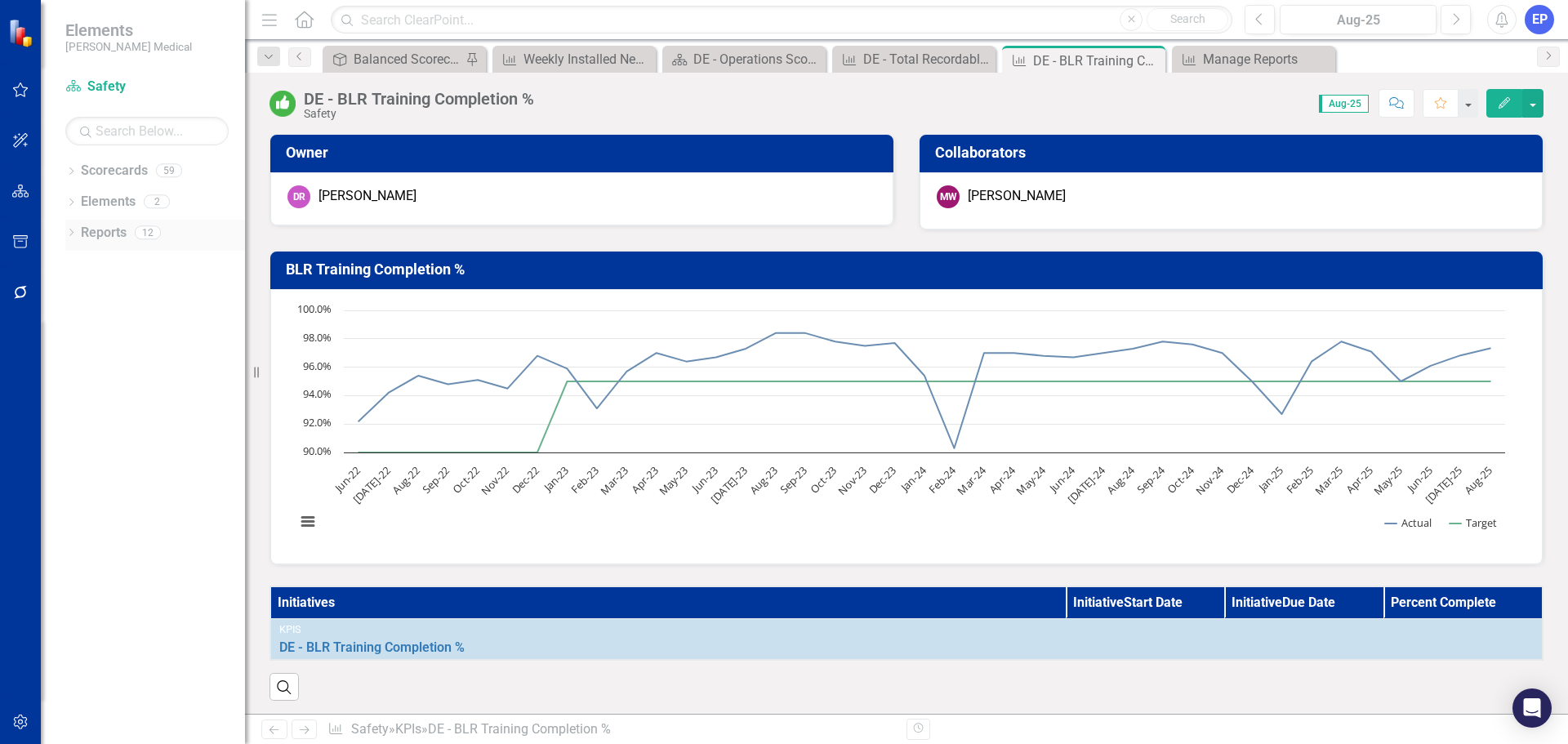
click at [73, 233] on icon "Dropdown" at bounding box center [71, 234] width 11 height 9
click at [384, 106] on div "DE - BLR Training Completion %" at bounding box center [419, 99] width 231 height 18
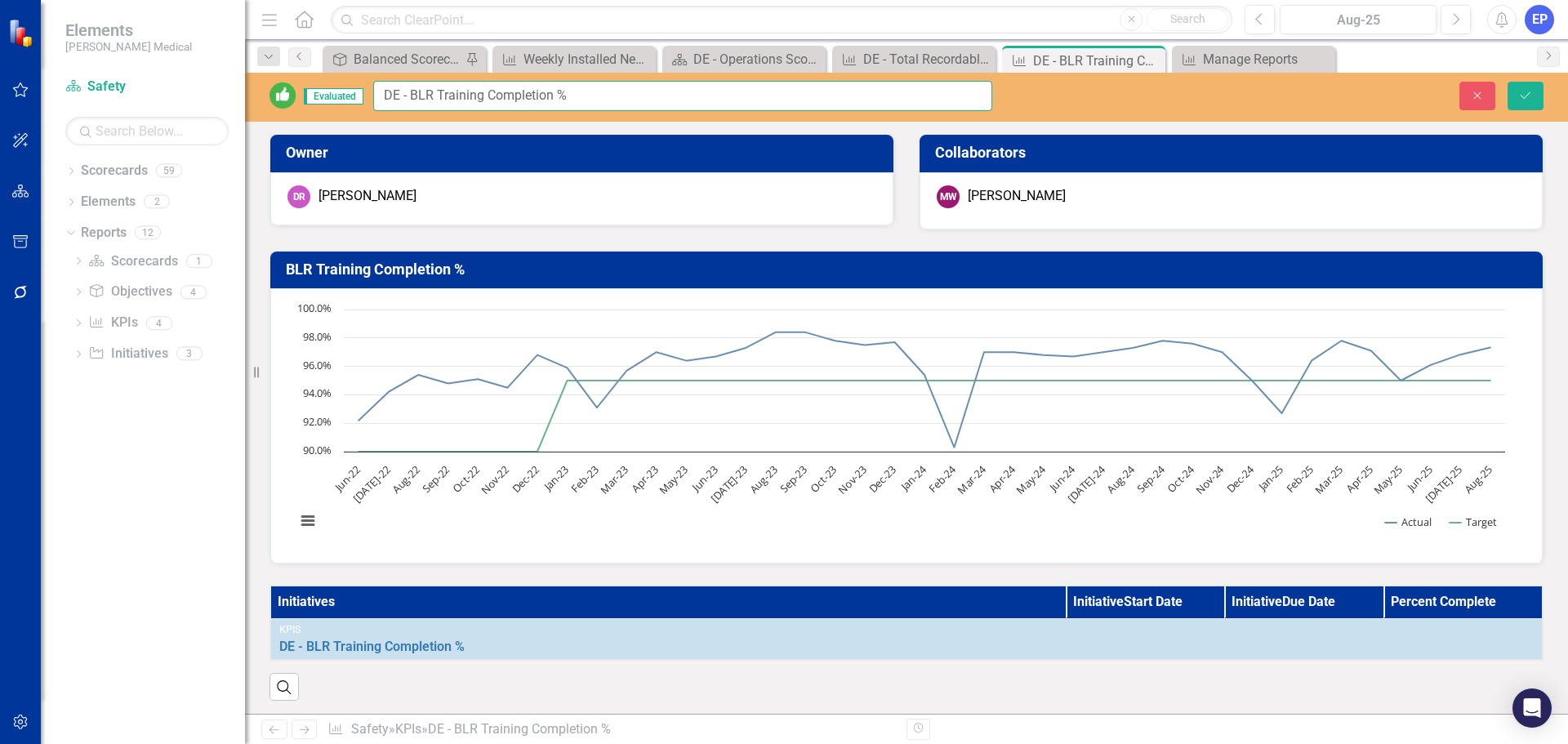
click at [384, 106] on input "DE - BLR Training Completion %" at bounding box center [682, 96] width 619 height 30
click at [404, 96] on input "DE - BLR Training Completion %" at bounding box center [682, 96] width 619 height 30
type input "BLR Training Completion %"
click at [1536, 105] on button "Save" at bounding box center [1525, 96] width 36 height 28
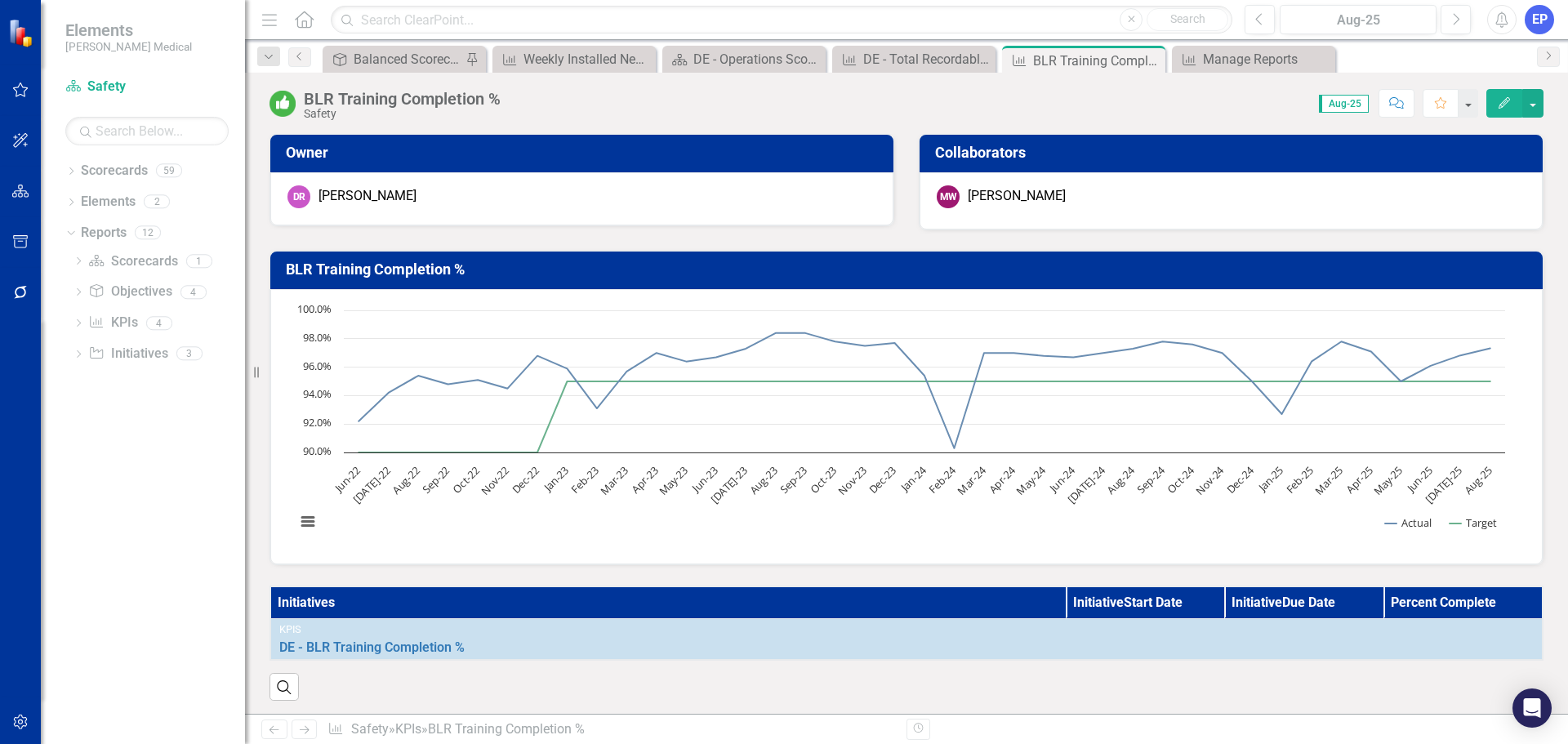
click at [784, 603] on th "Initiatives" at bounding box center [668, 603] width 795 height 33
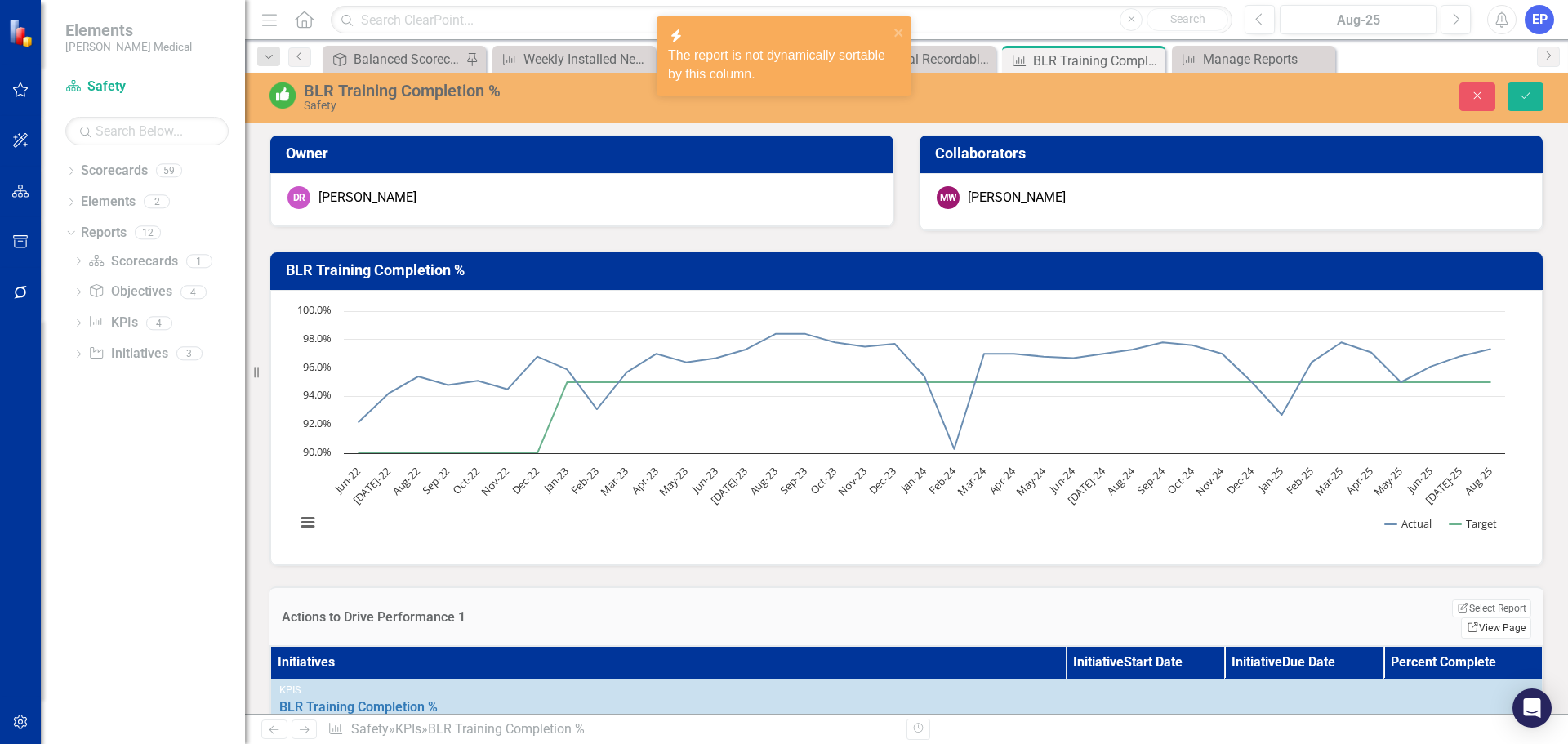
click at [1470, 617] on link "Link View Page" at bounding box center [1495, 627] width 70 height 21
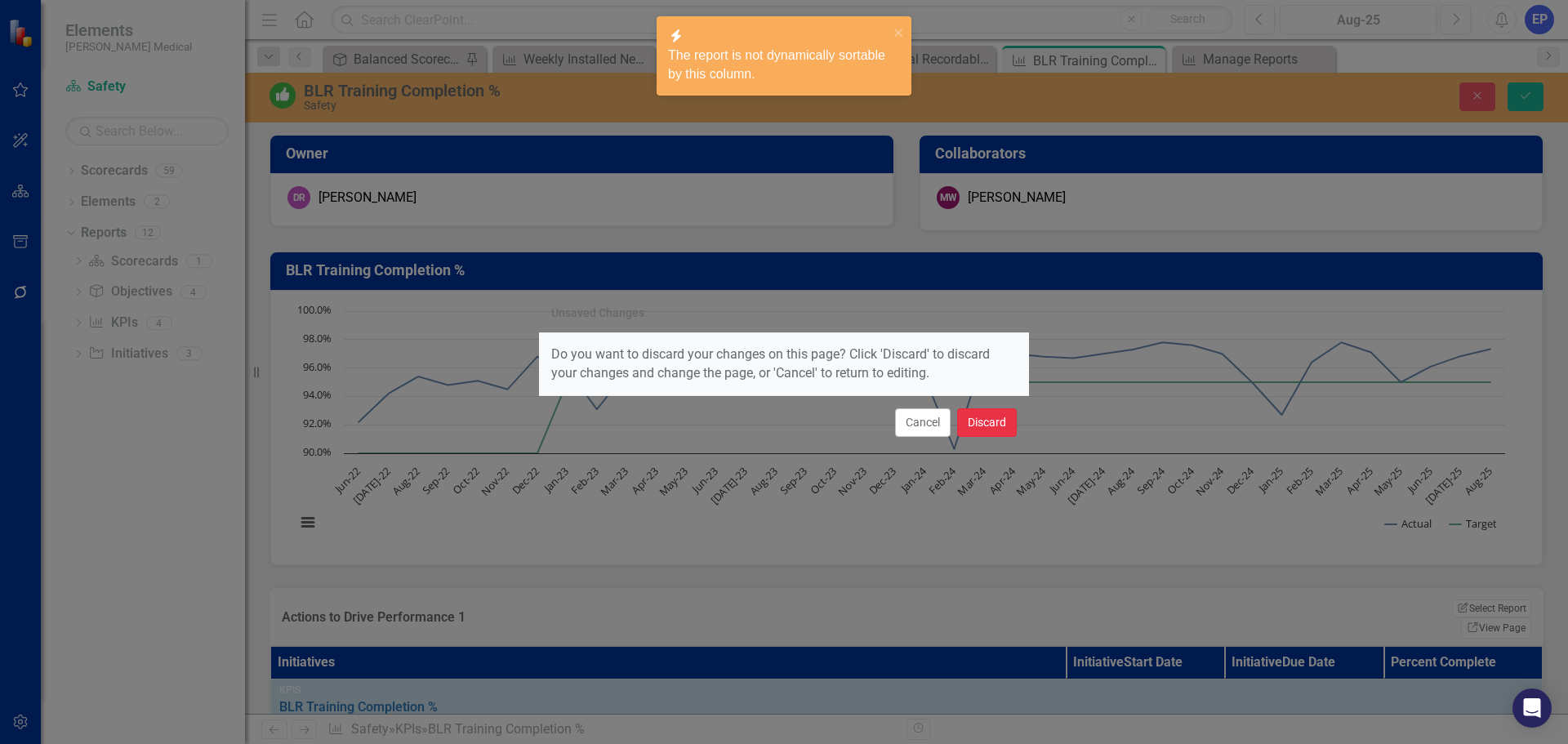
click at [999, 427] on button "Discard" at bounding box center [987, 422] width 60 height 28
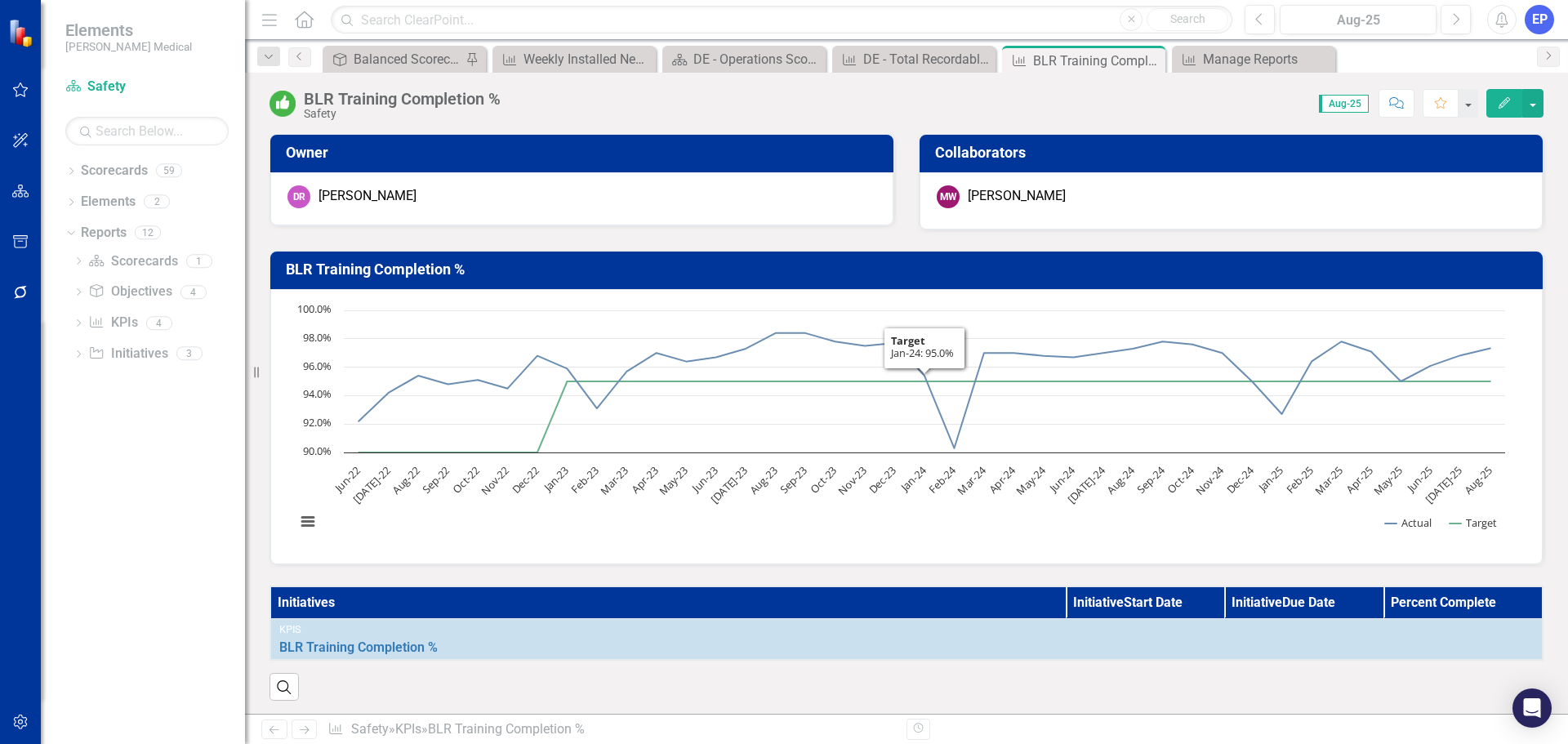
click at [852, 614] on th "Initiatives" at bounding box center [668, 603] width 795 height 33
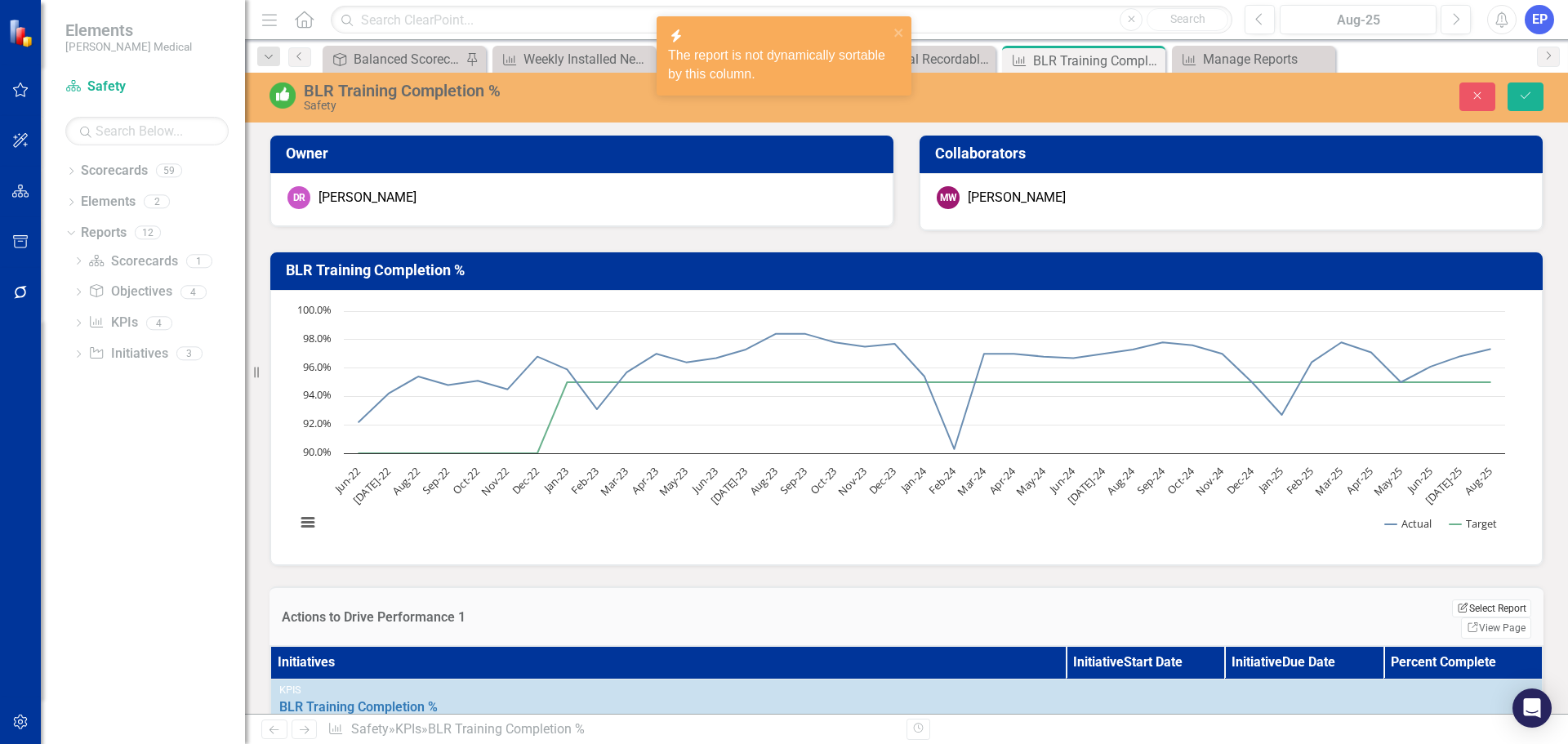
click at [1457, 610] on icon "Edit Report" at bounding box center [1462, 607] width 12 height 10
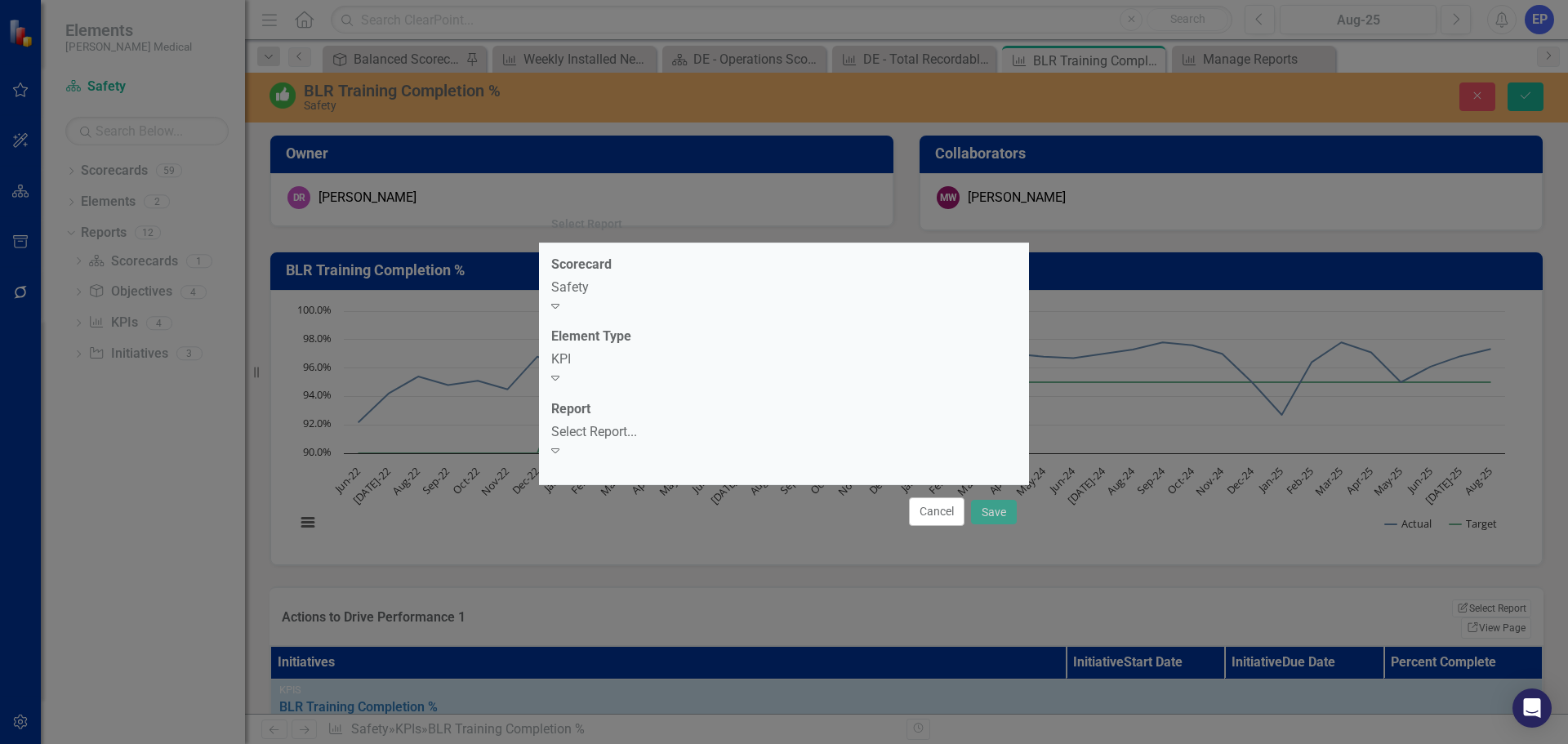
click at [650, 433] on div "Select Report..." at bounding box center [784, 432] width 466 height 18
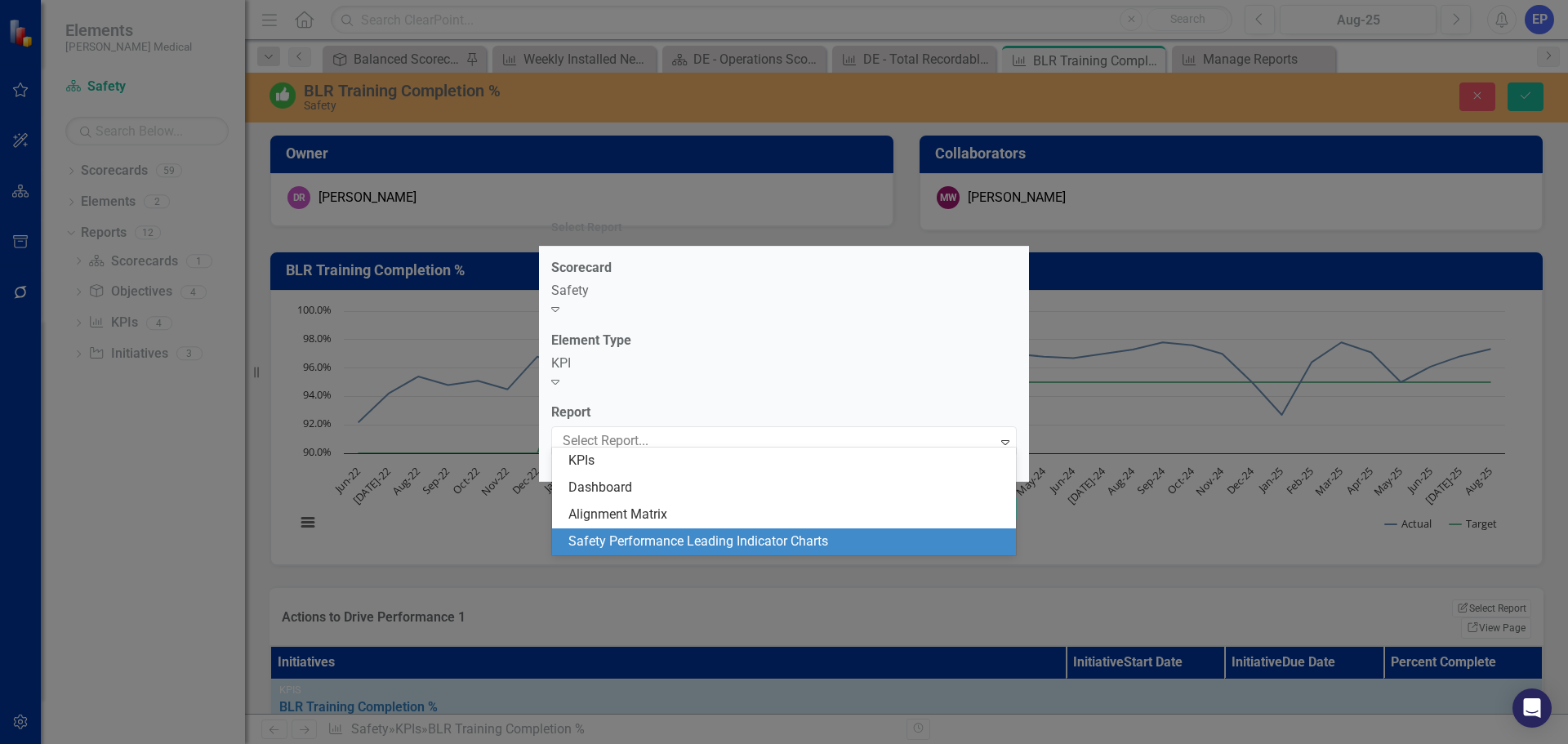
click at [660, 540] on div "Safety Performance Leading Indicator Charts" at bounding box center [787, 542] width 437 height 18
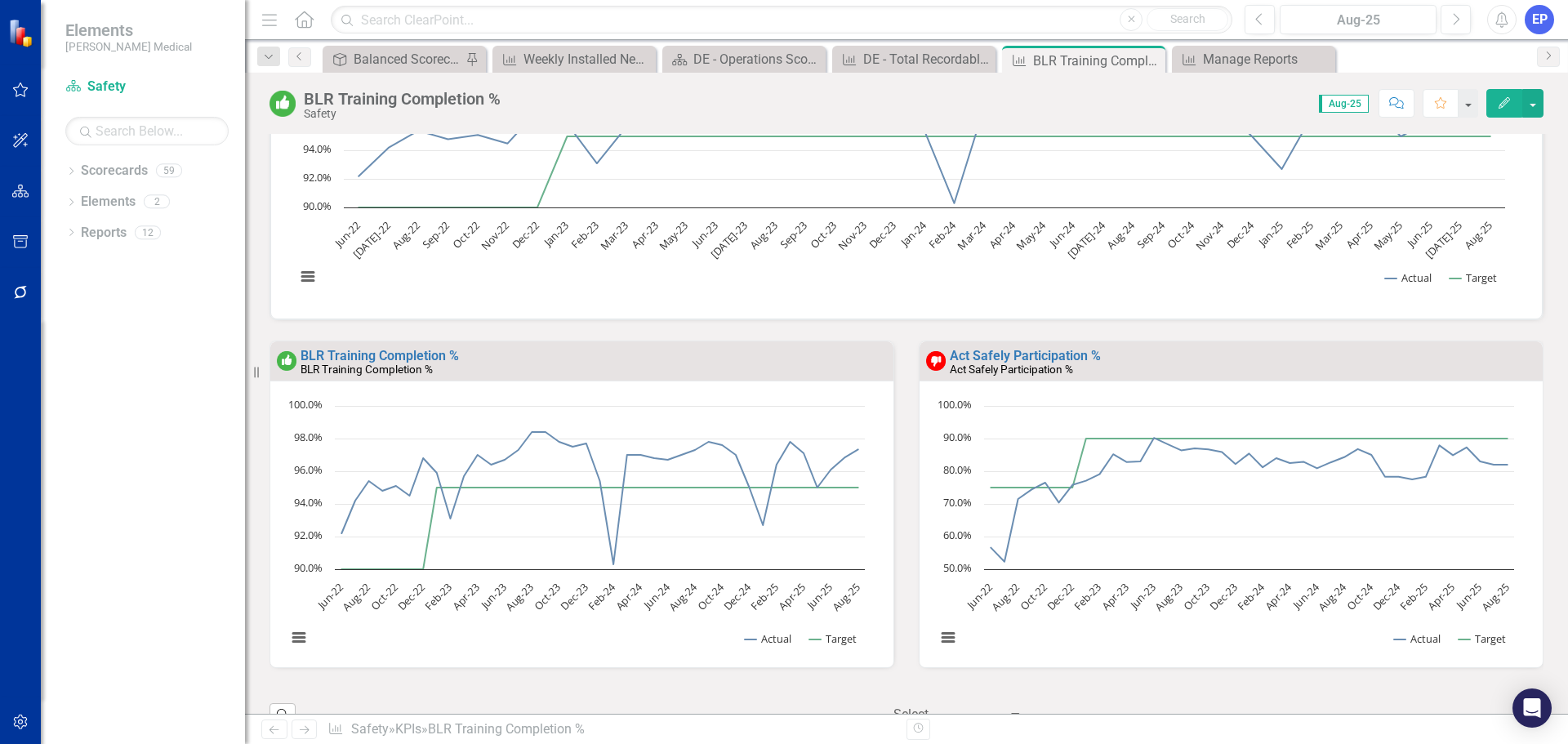
scroll to position [1, 0]
click at [1531, 107] on button "button" at bounding box center [1532, 103] width 21 height 28
click at [1472, 159] on link "Edit Report Edit Layout" at bounding box center [1476, 163] width 132 height 30
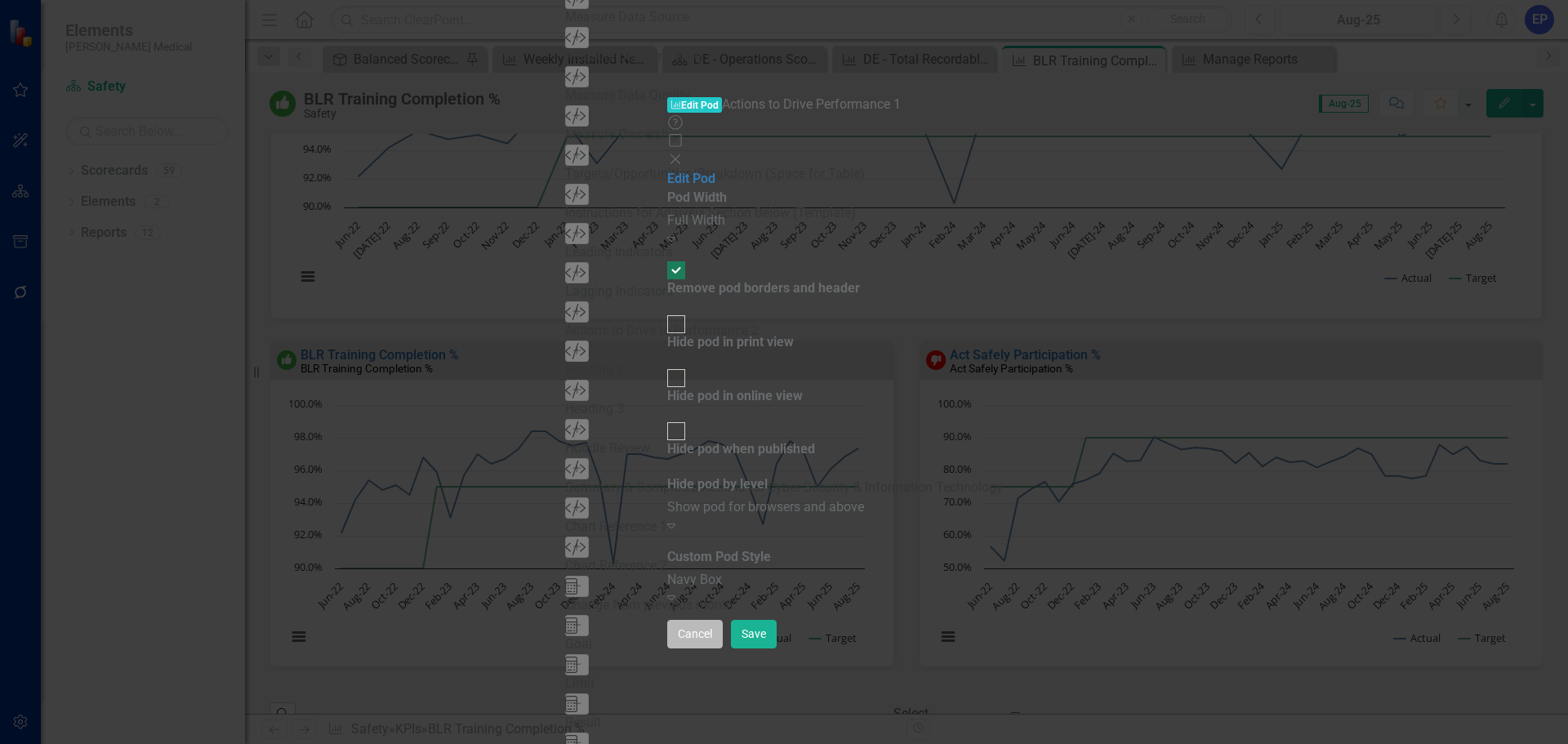
click at [723, 648] on button "Cancel" at bounding box center [694, 634] width 55 height 28
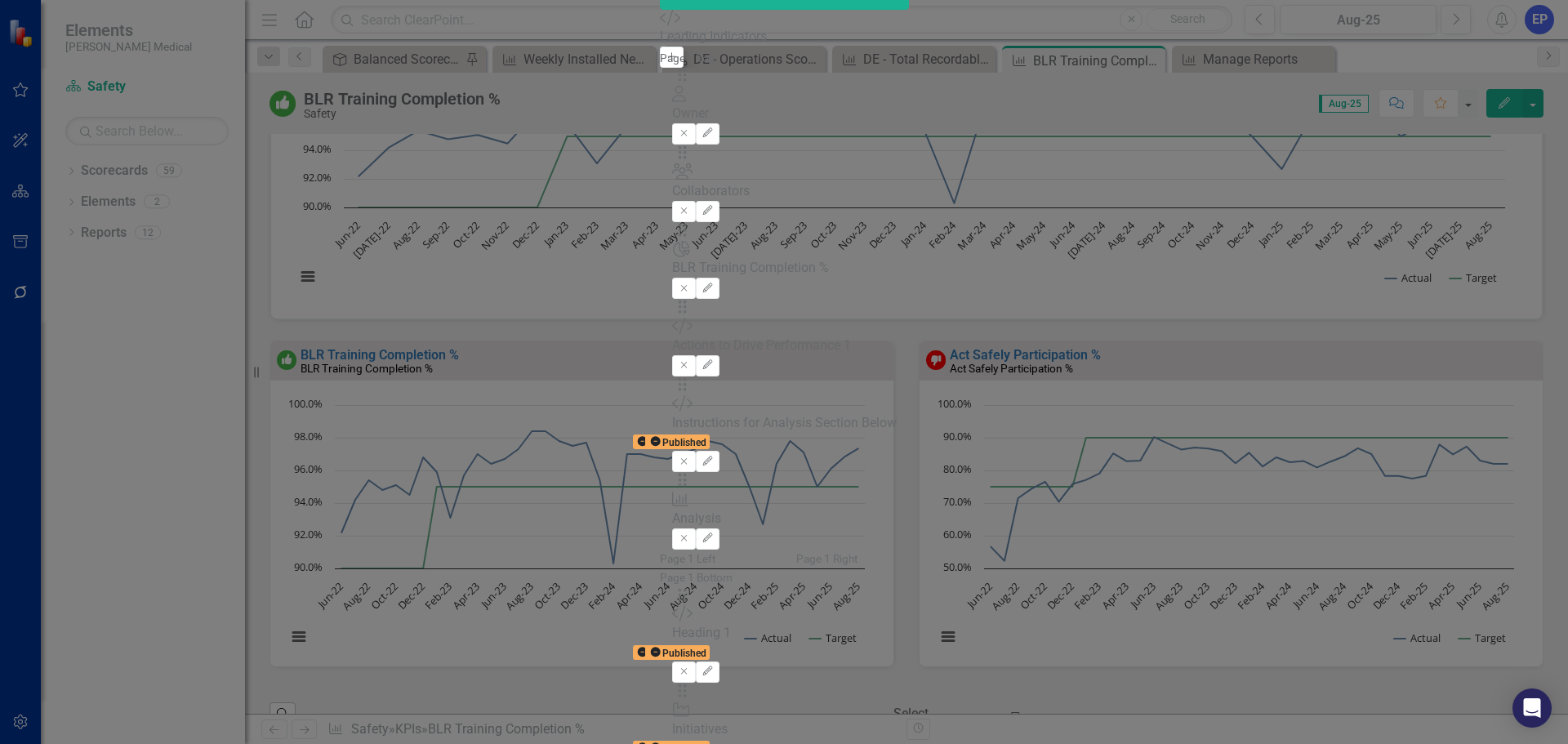
type input "leadi"
click at [665, 62] on icon "Add" at bounding box center [671, 57] width 12 height 10
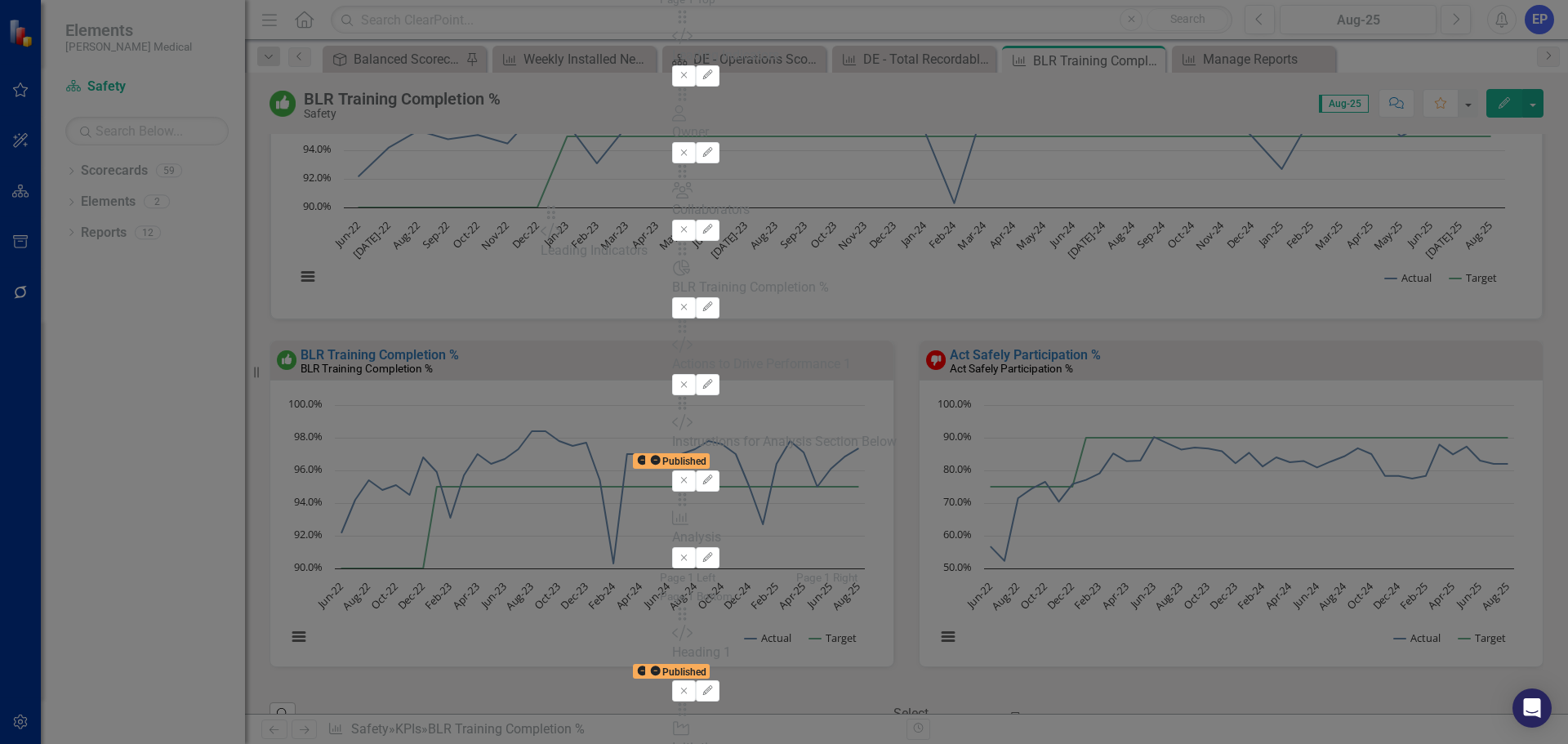
drag, startPoint x: 556, startPoint y: 105, endPoint x: 567, endPoint y: 220, distance: 115.5
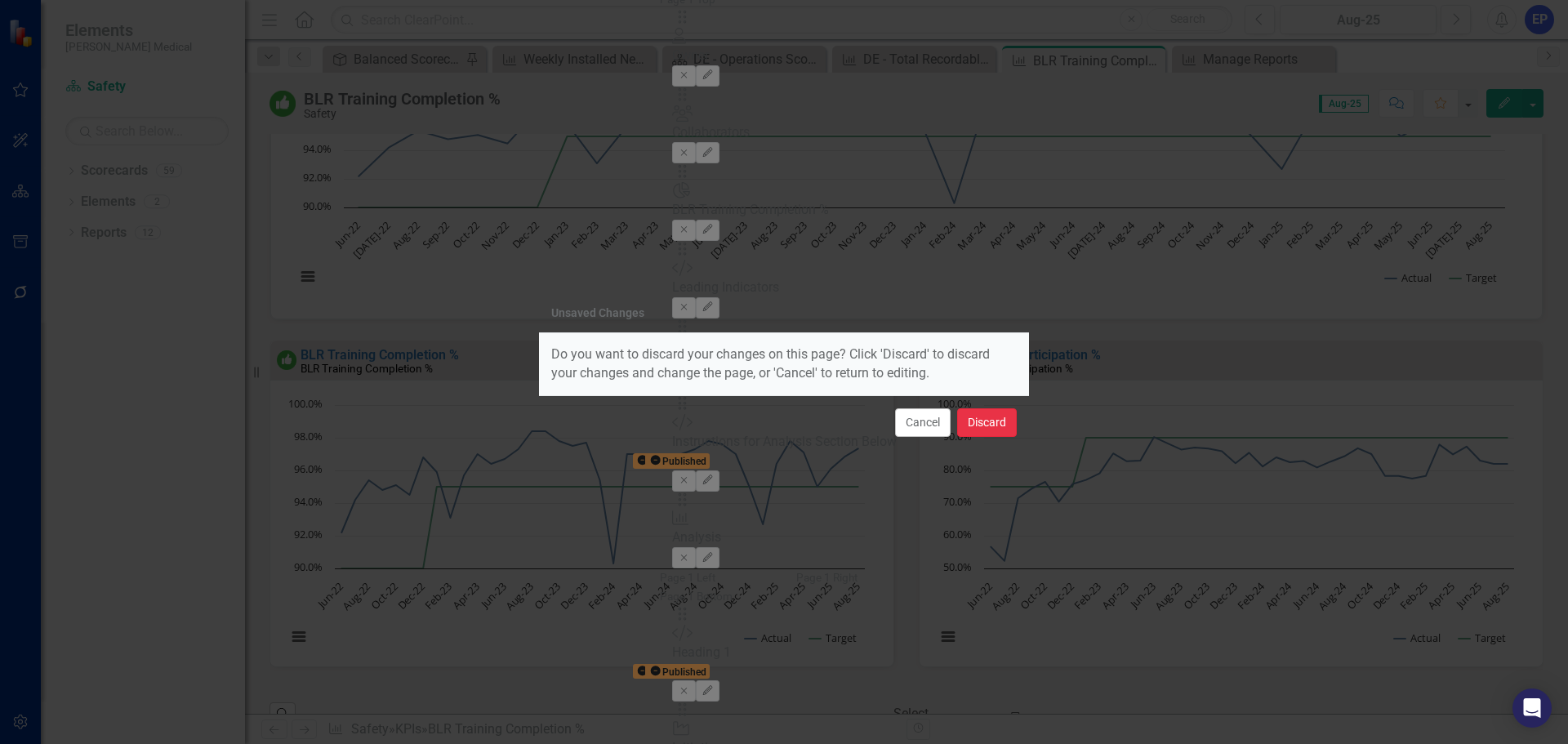
click at [1001, 423] on button "Discard" at bounding box center [987, 422] width 60 height 28
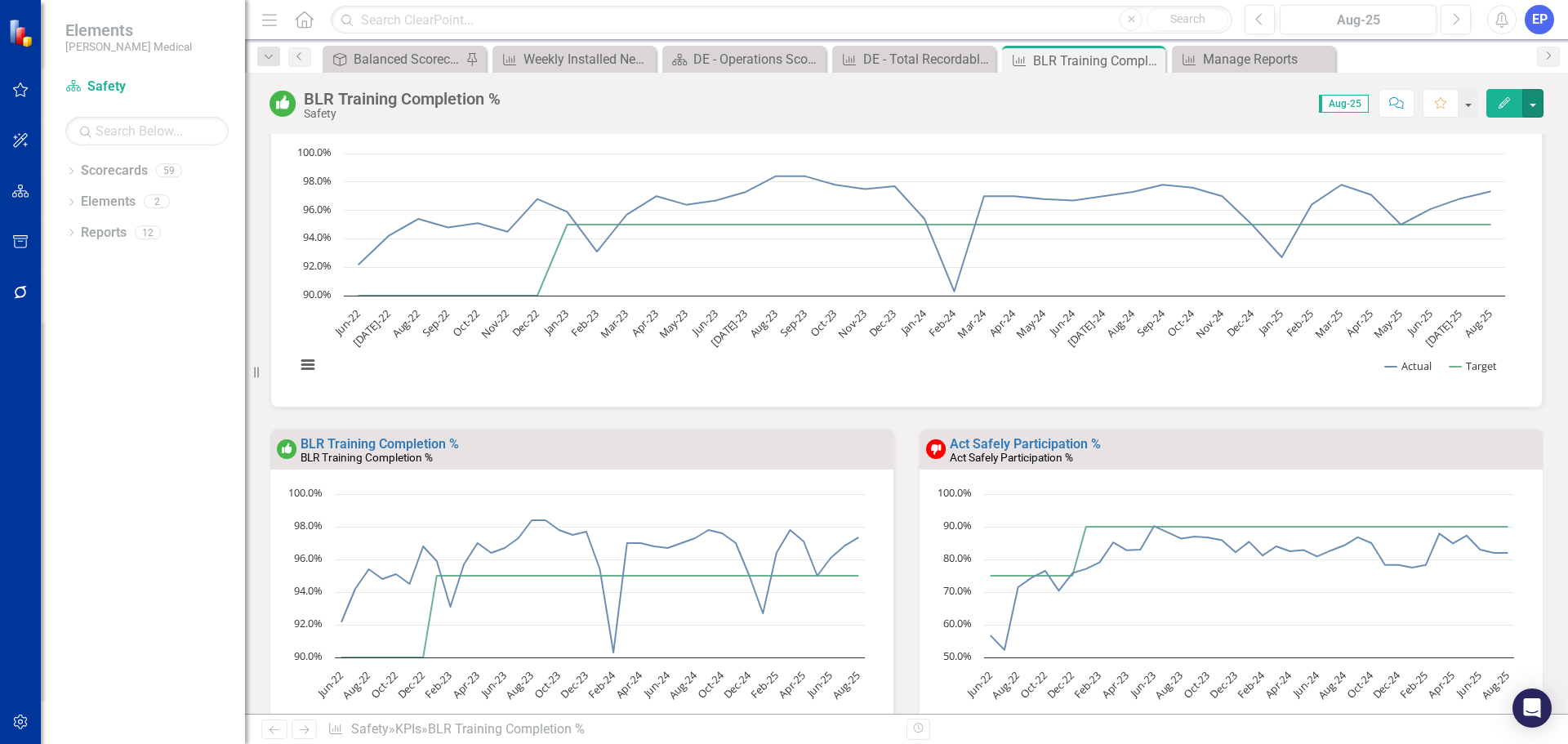
scroll to position [0, 0]
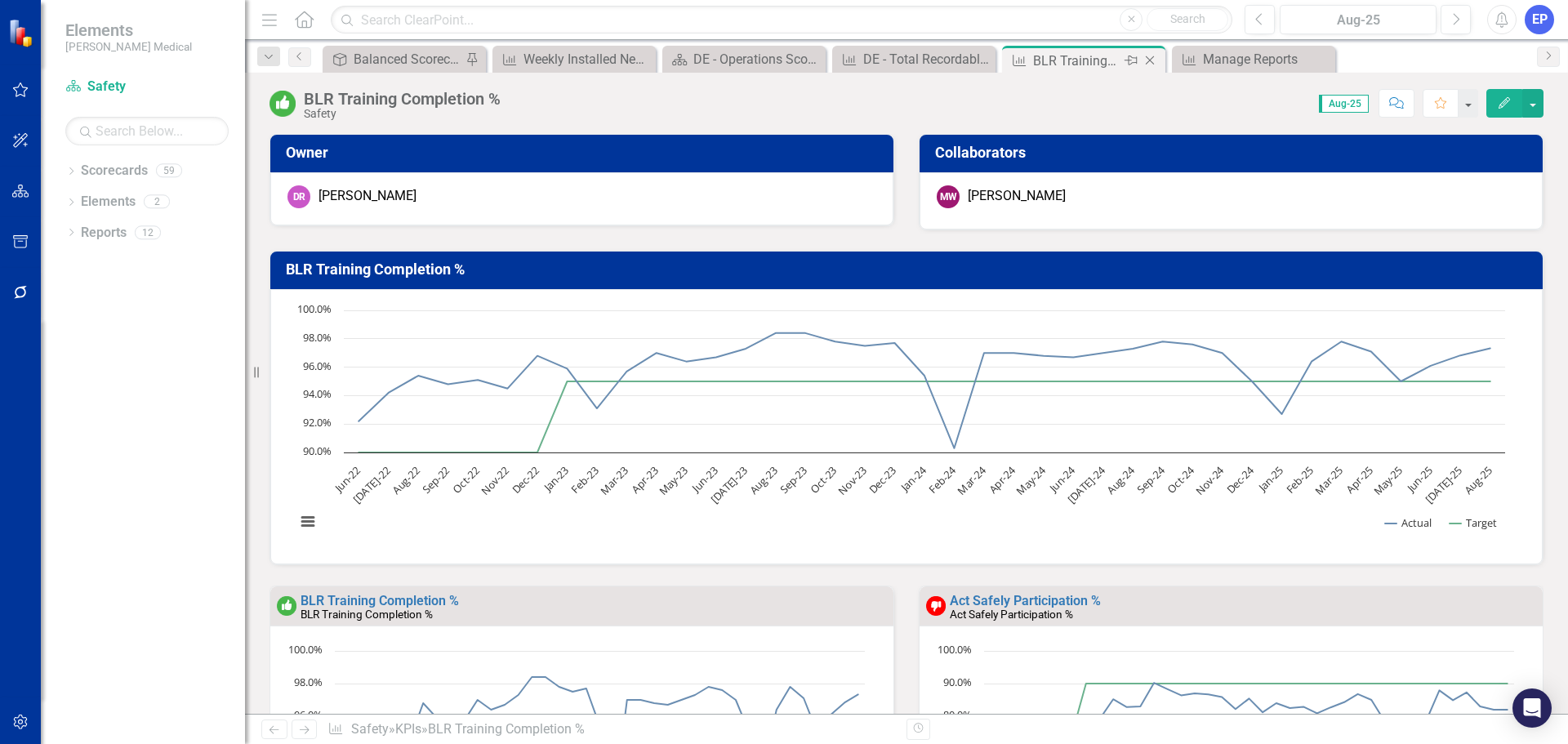
click at [1153, 61] on icon "Close" at bounding box center [1150, 61] width 17 height 13
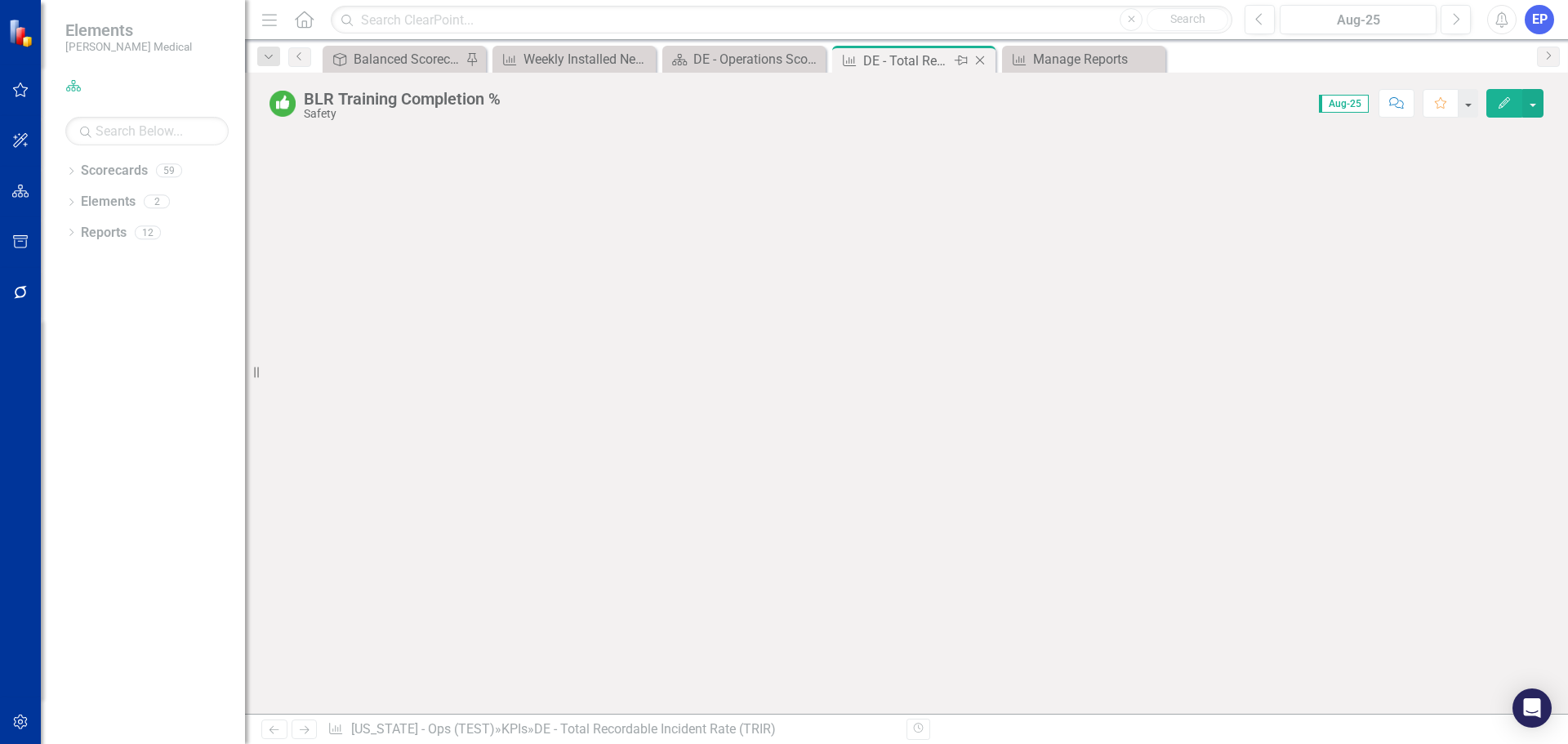
click at [932, 60] on div "DE - Total Recordable Incident Rate (TRIR)" at bounding box center [907, 61] width 87 height 20
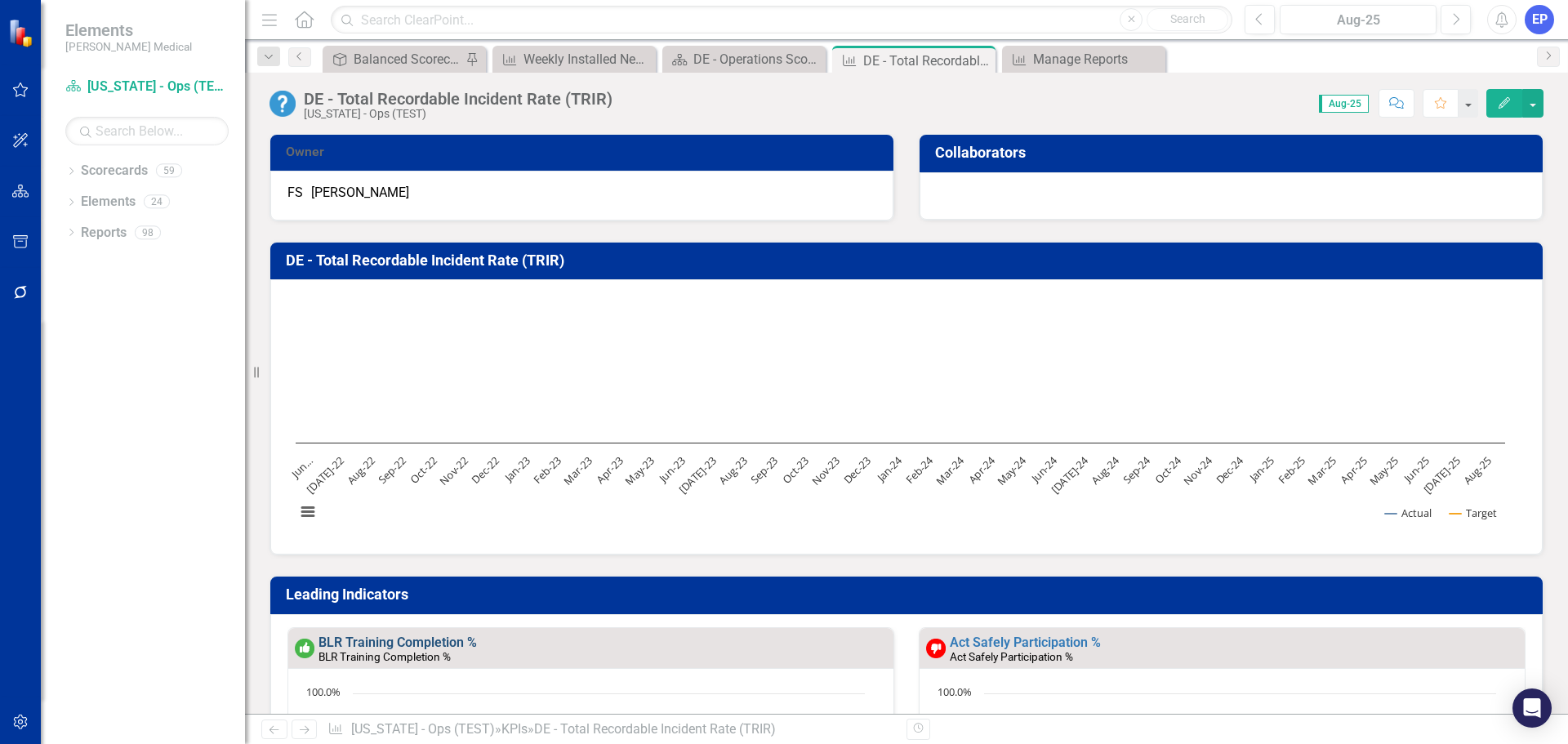
click at [404, 642] on link "BLR Training Completion %" at bounding box center [398, 642] width 158 height 16
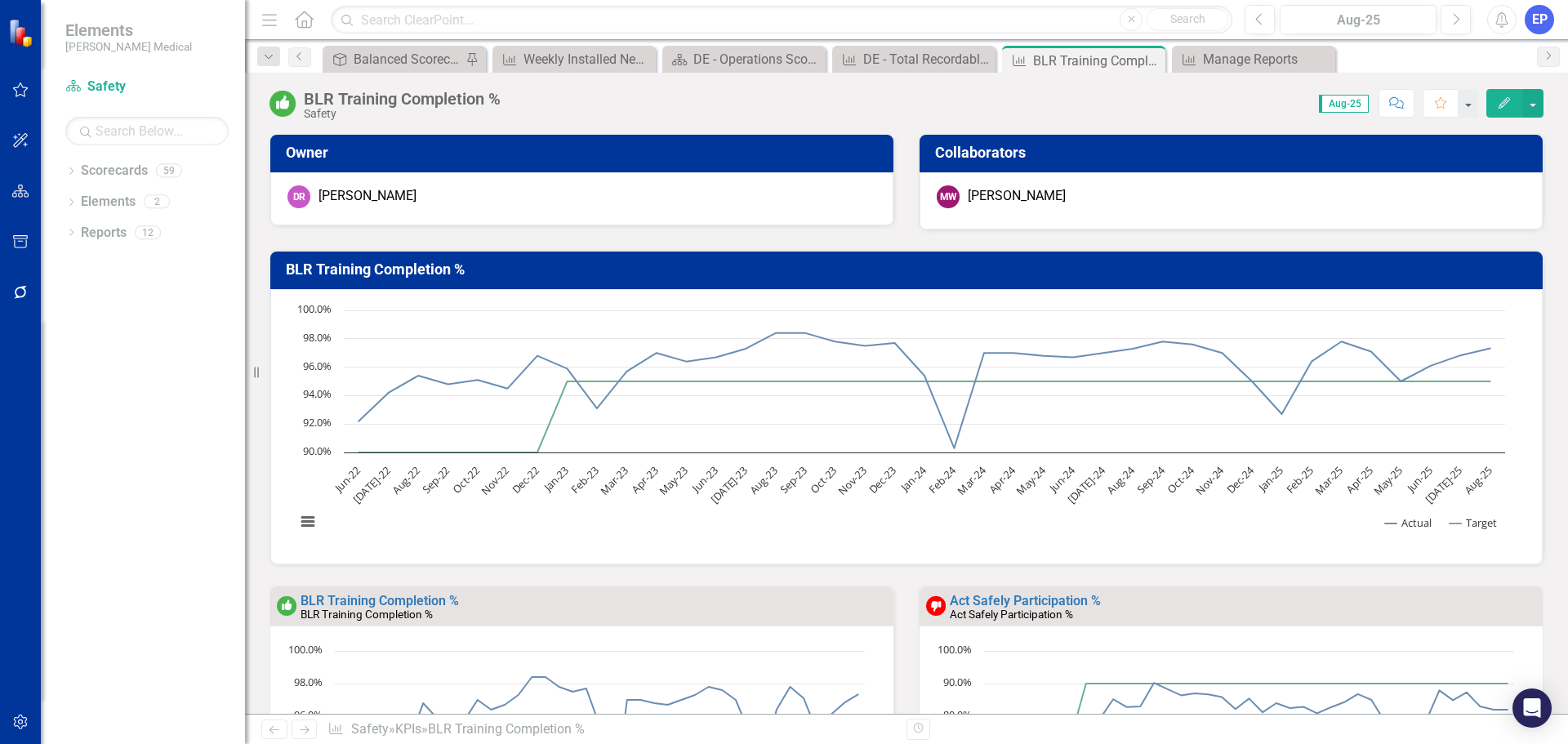
click at [1495, 104] on button "Edit" at bounding box center [1504, 103] width 36 height 28
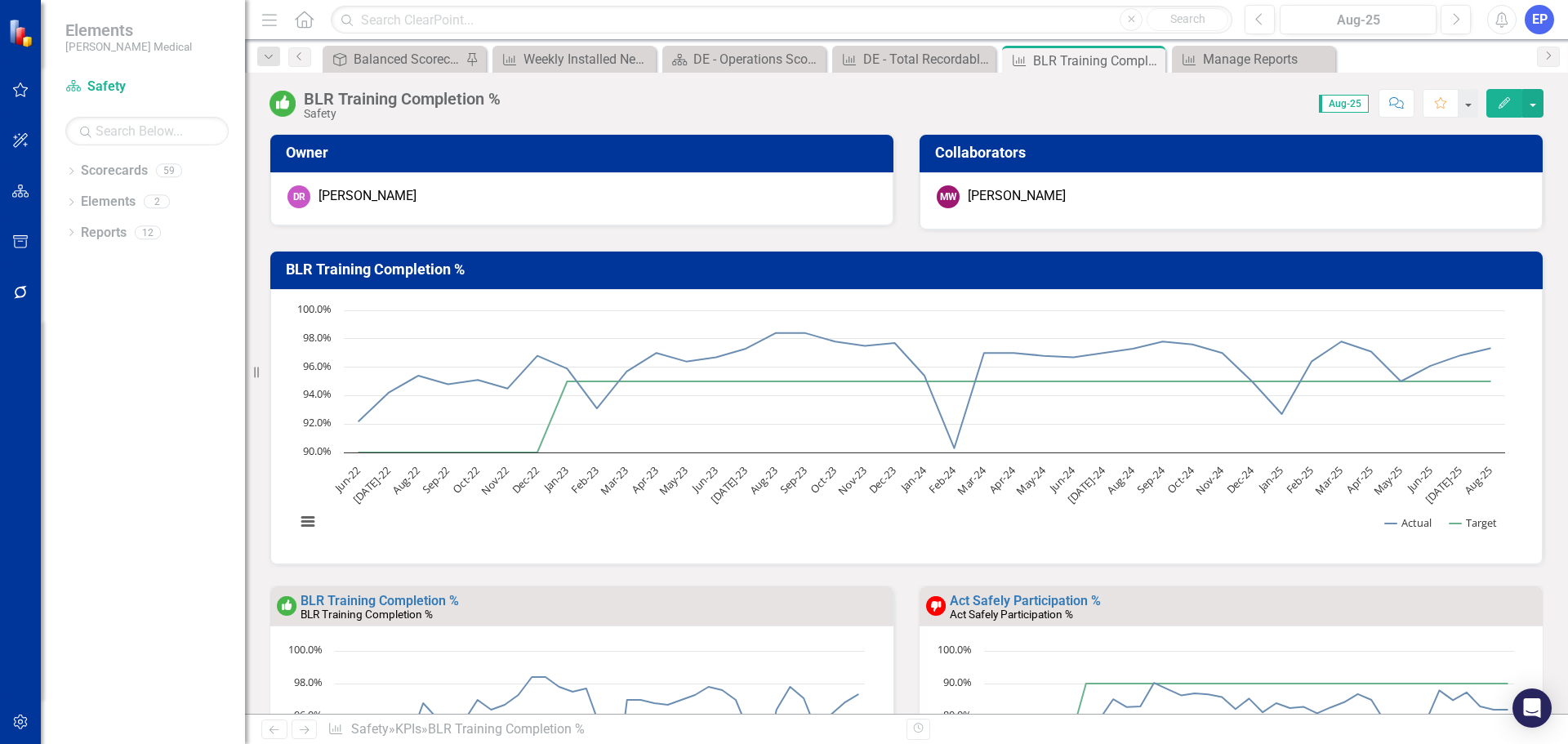
click at [1502, 98] on icon "Edit" at bounding box center [1504, 103] width 15 height 11
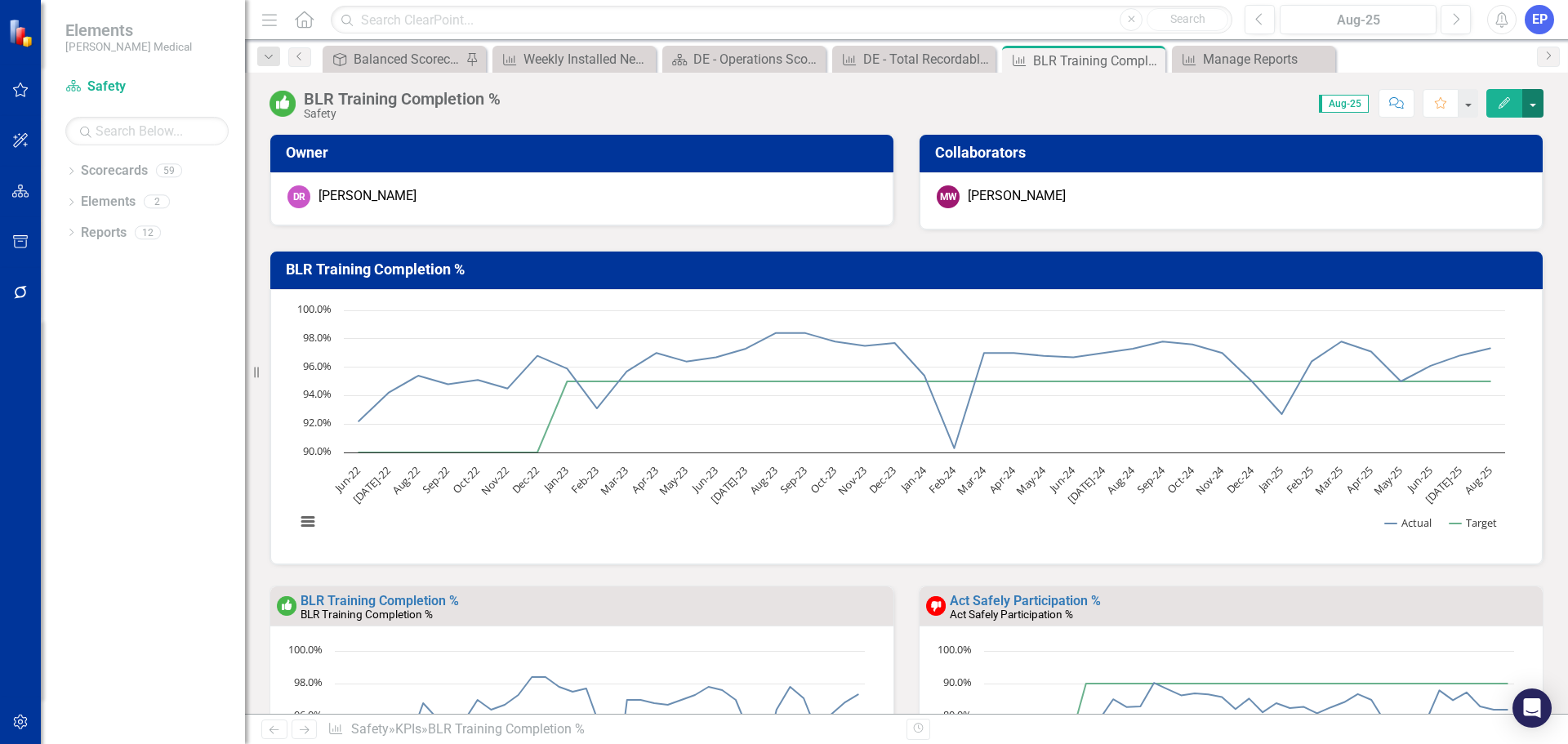
click at [1531, 109] on button "button" at bounding box center [1532, 103] width 21 height 28
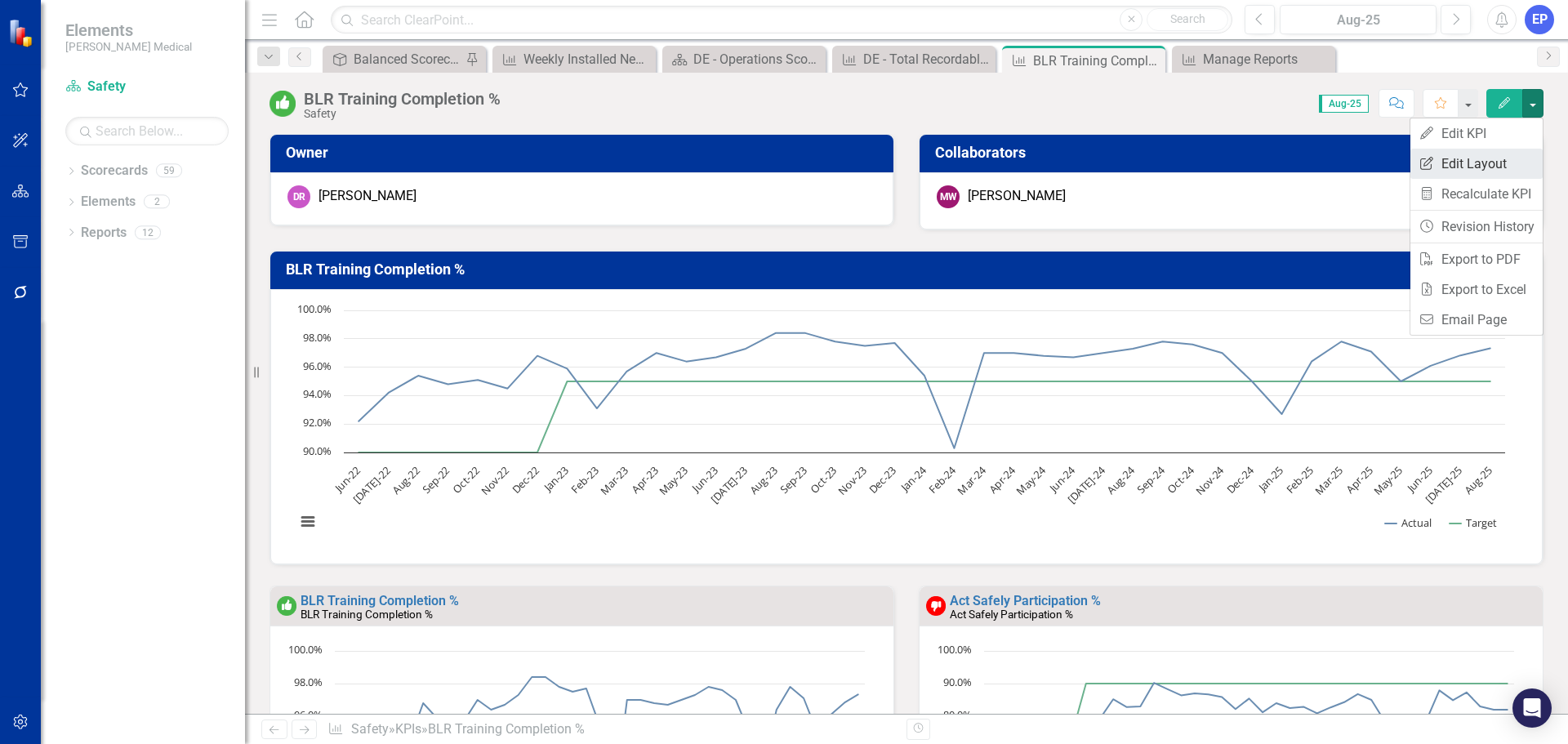
click at [1522, 159] on link "Edit Report Edit Layout" at bounding box center [1476, 163] width 132 height 30
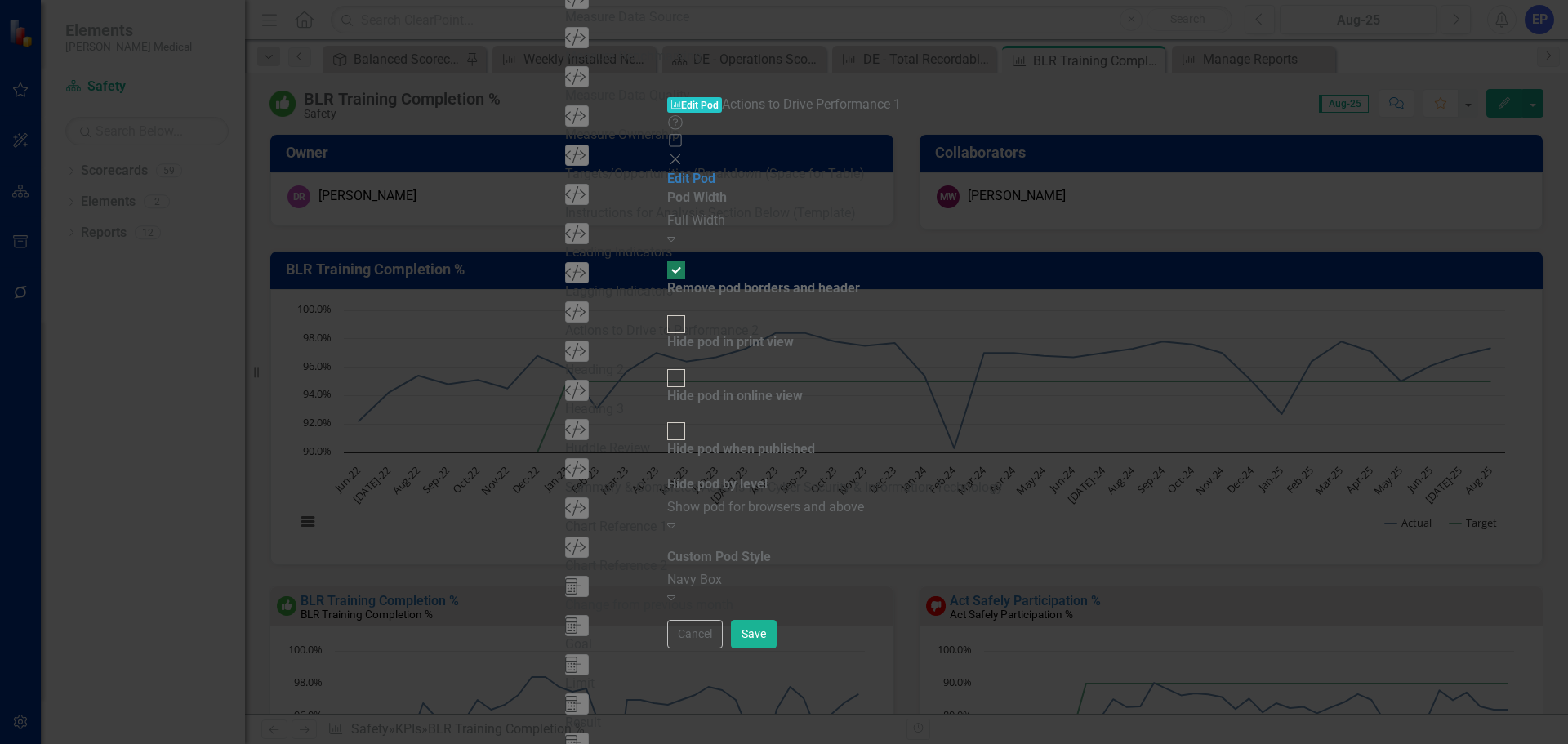
click at [901, 648] on div "Cancel Save" at bounding box center [784, 634] width 234 height 28
click at [723, 648] on button "Cancel" at bounding box center [694, 634] width 55 height 28
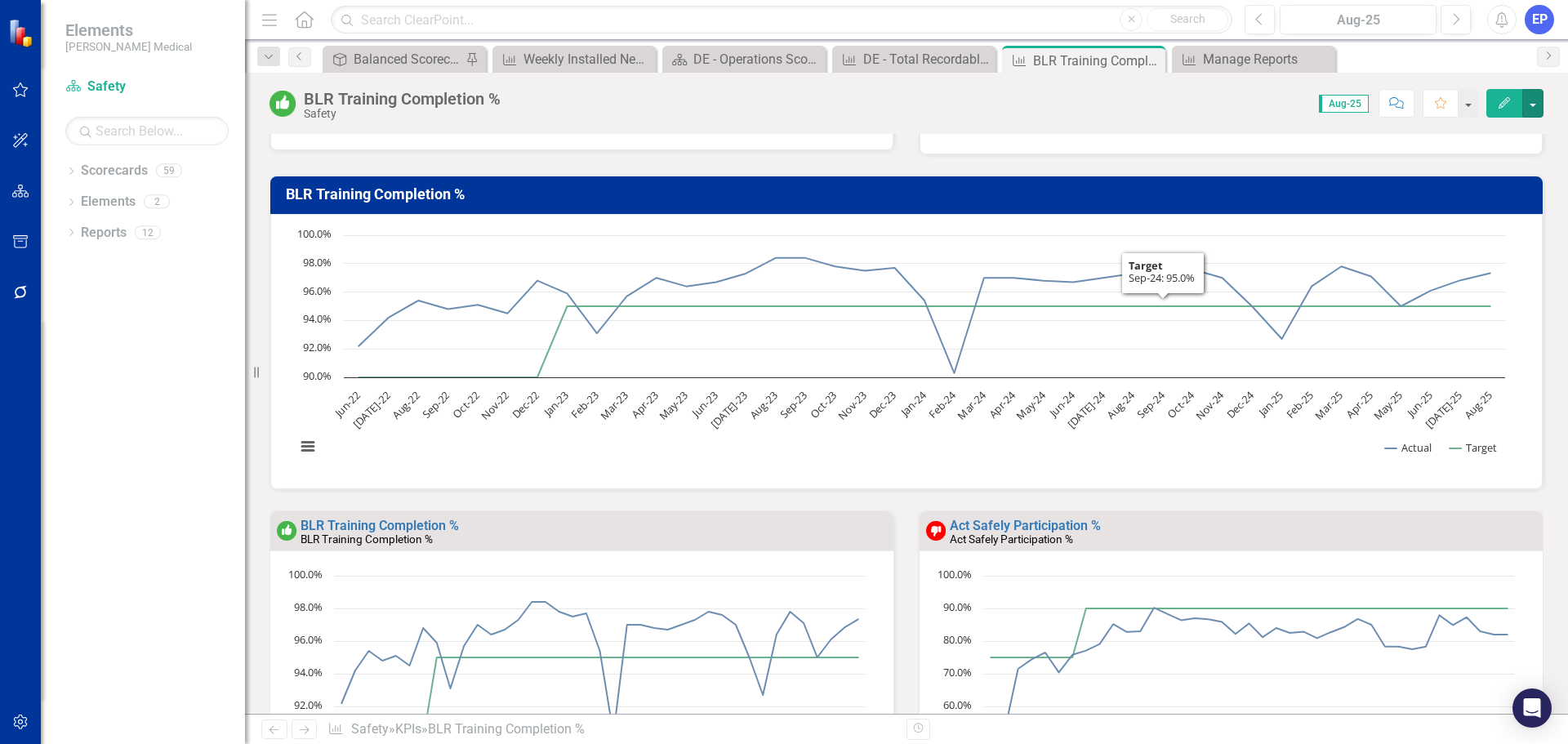
scroll to position [163, 0]
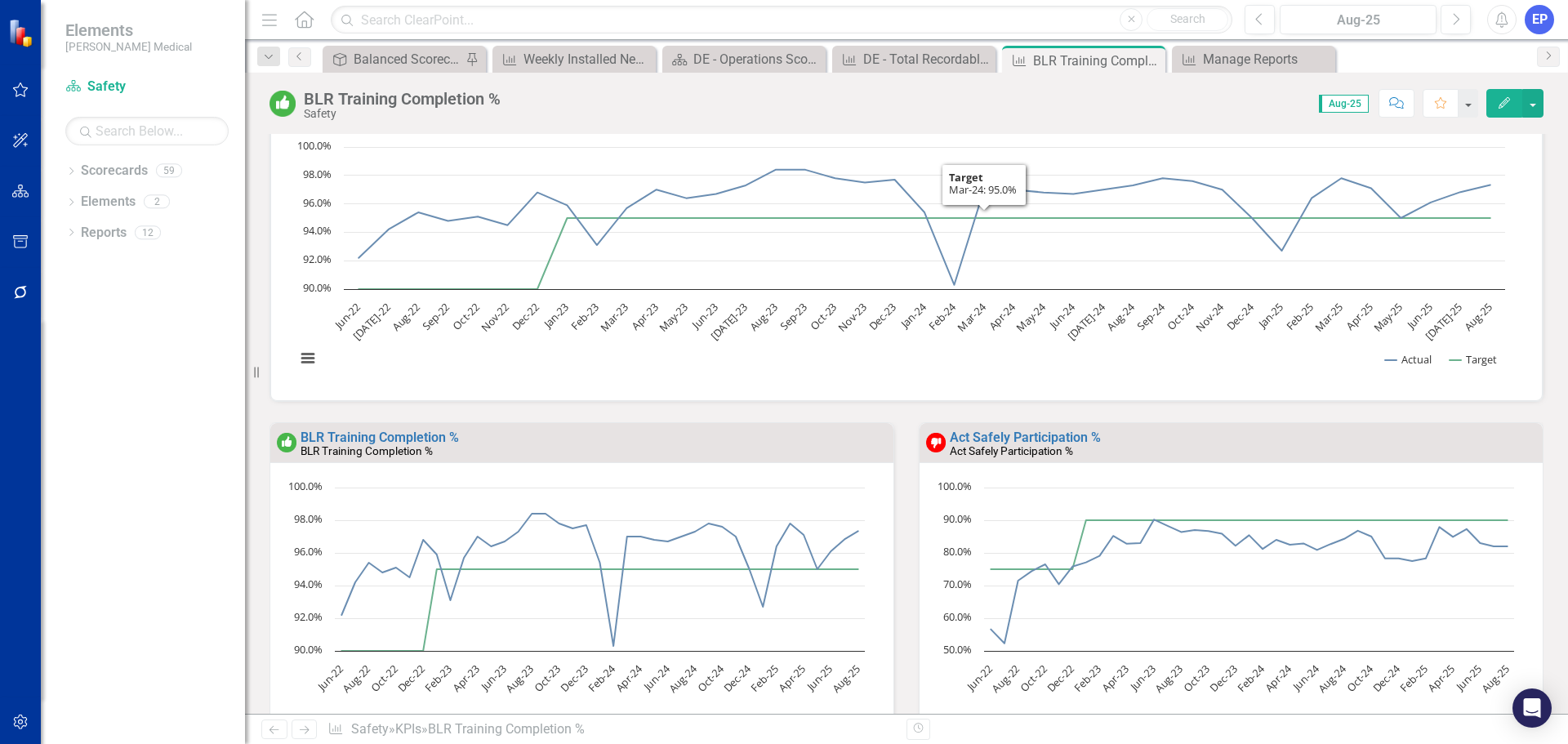
click at [893, 506] on div "BLR Training Completion % BLR Training Completion % Loading... Chart Line chart…" at bounding box center [581, 597] width 649 height 349
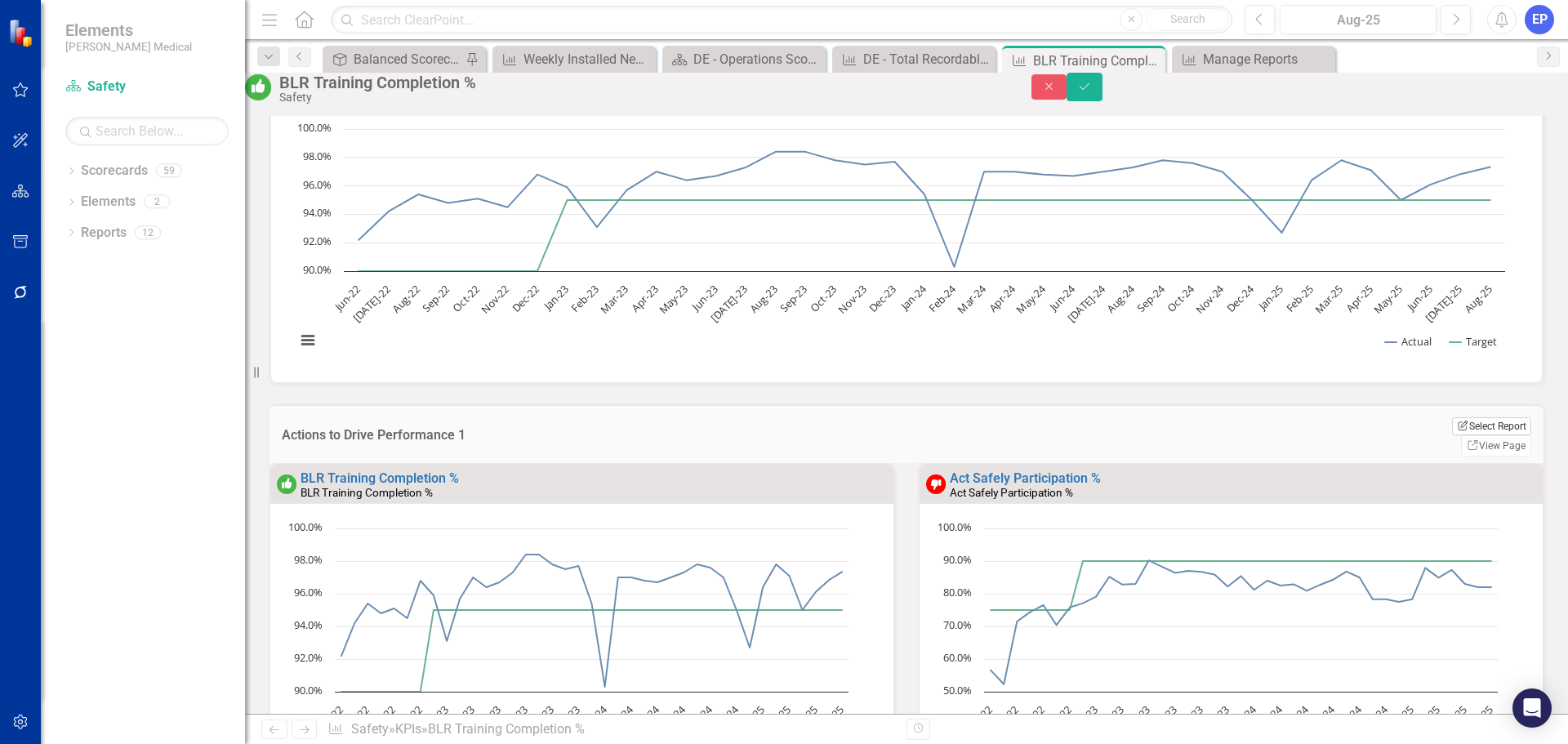
click at [1451, 435] on button "Edit Report Select Report" at bounding box center [1491, 426] width 79 height 18
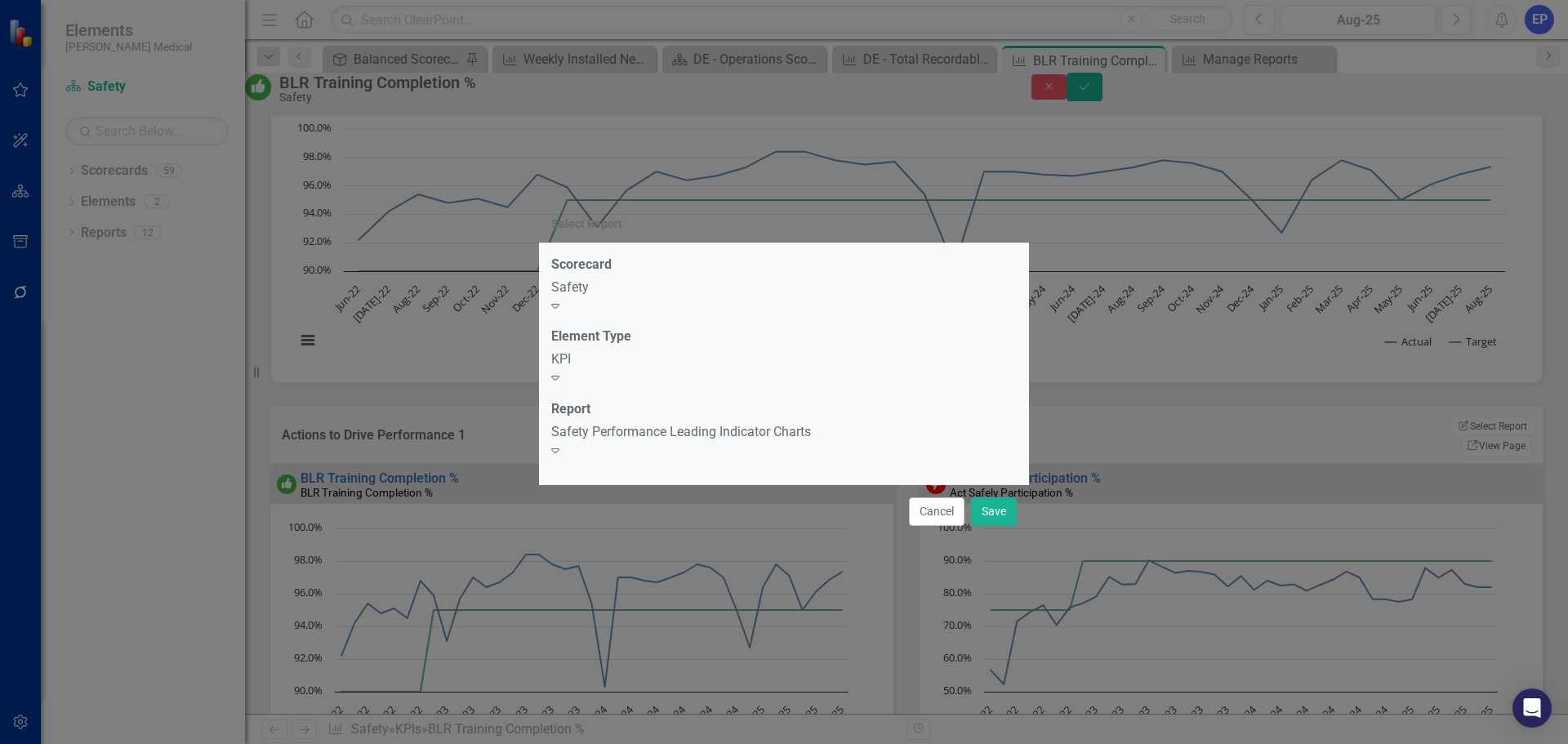
click at [705, 442] on div "Safety Performance Leading Indicator Charts" at bounding box center [784, 432] width 466 height 18
click at [917, 497] on button "Cancel" at bounding box center [936, 511] width 55 height 28
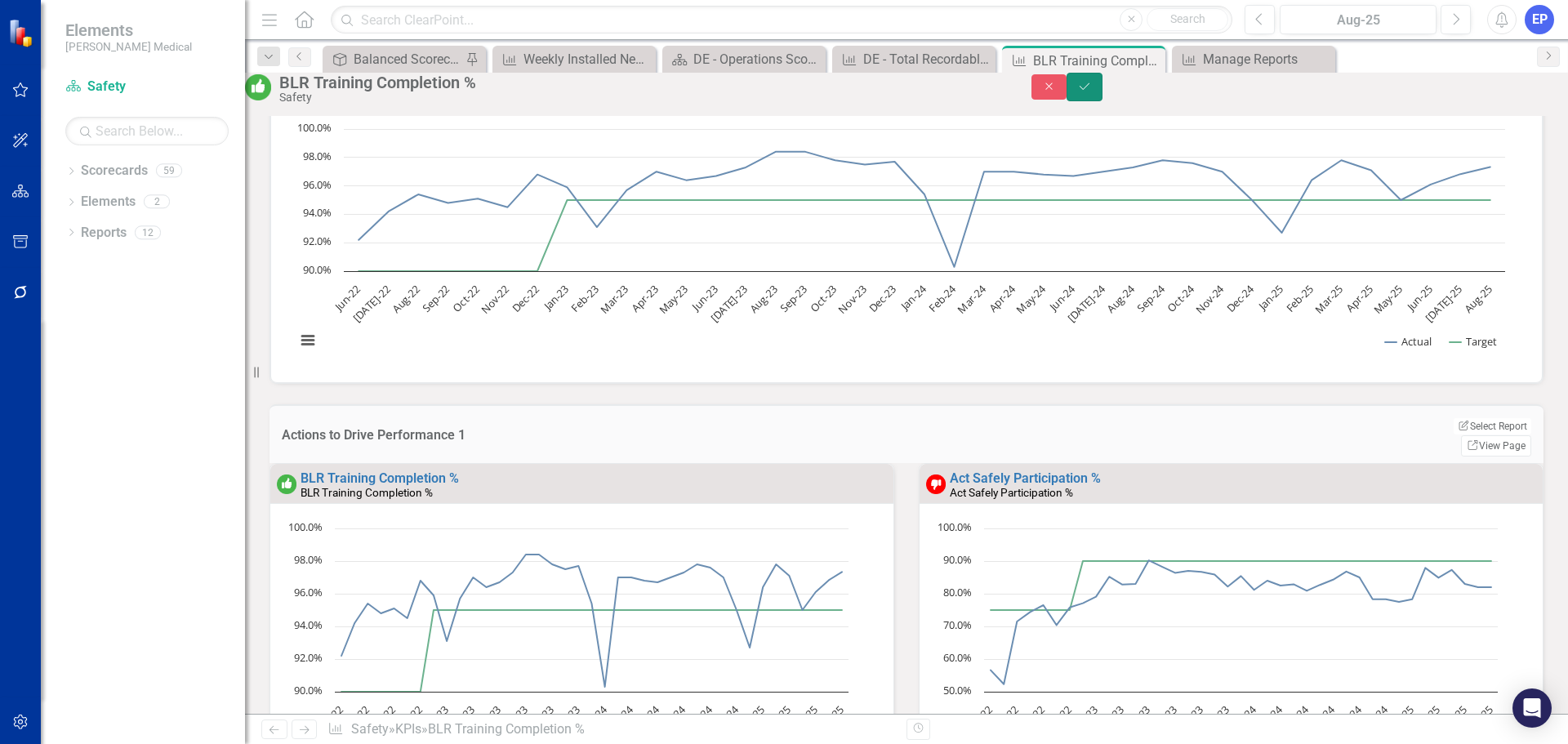
click at [1102, 101] on button "Save" at bounding box center [1084, 86] width 36 height 28
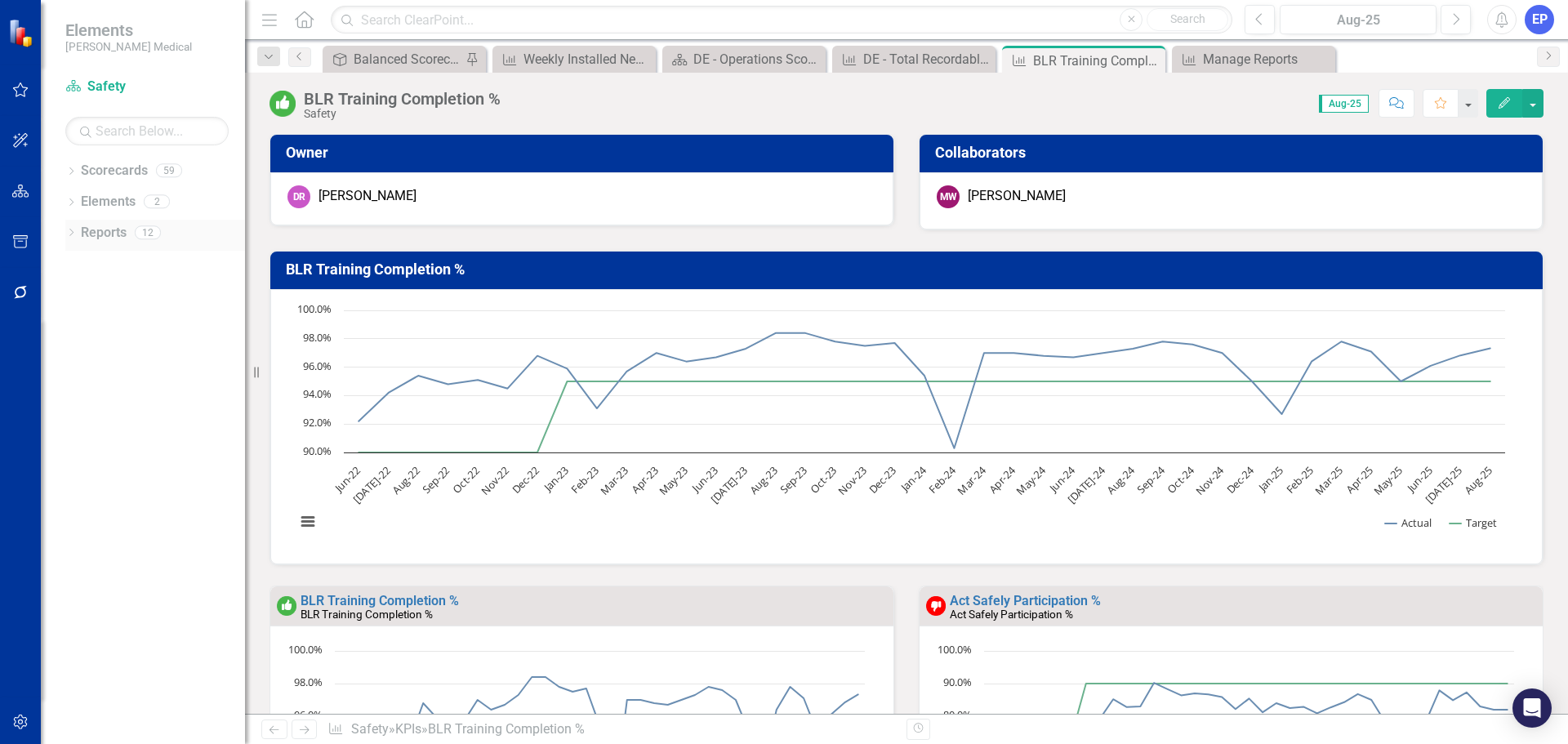
click at [103, 232] on link "Reports" at bounding box center [104, 233] width 46 height 18
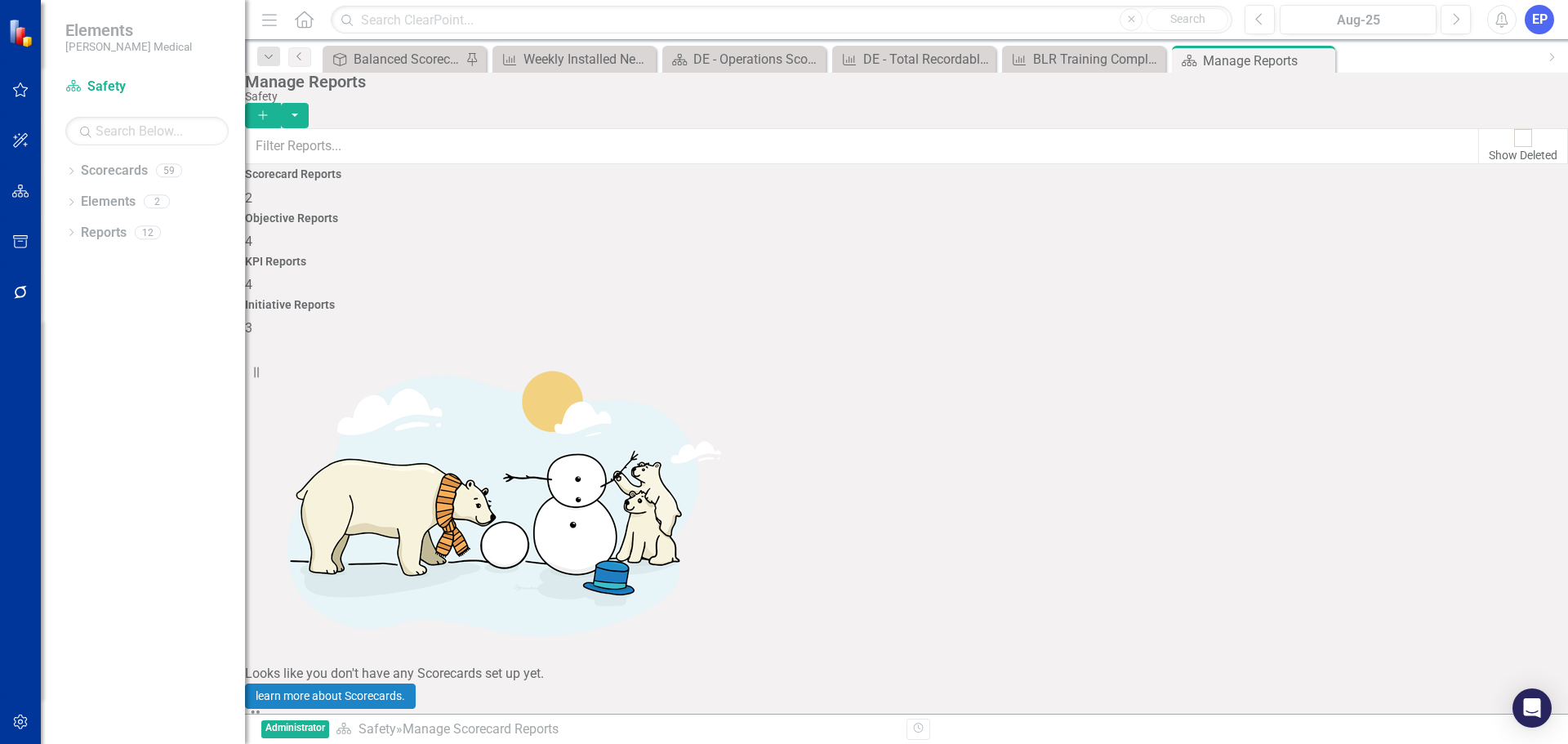
click at [1038, 255] on div "KPI Reports 4" at bounding box center [907, 275] width 1323 height 39
click at [270, 109] on icon "Add" at bounding box center [263, 115] width 15 height 11
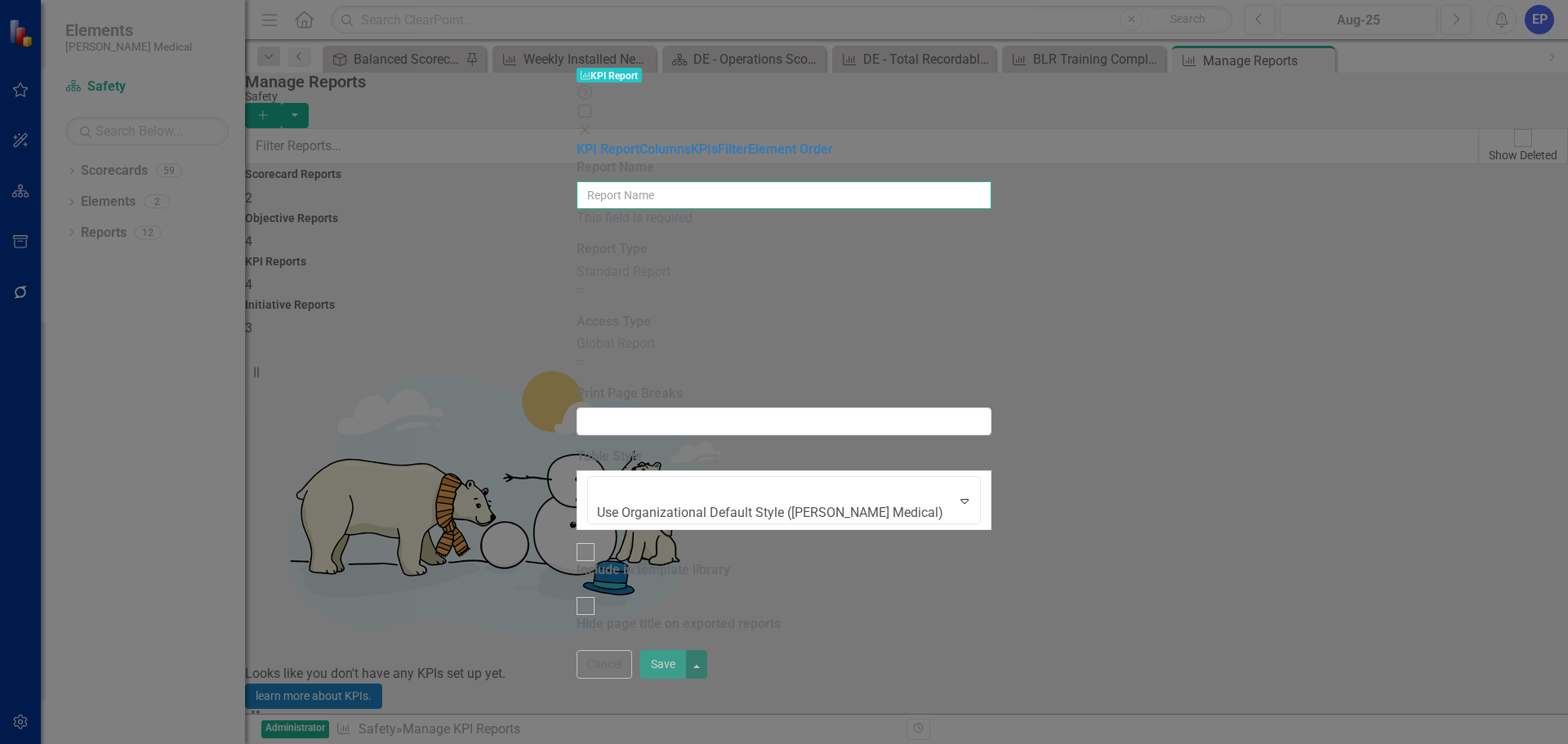
click at [774, 181] on input "Report Name" at bounding box center [784, 195] width 414 height 28
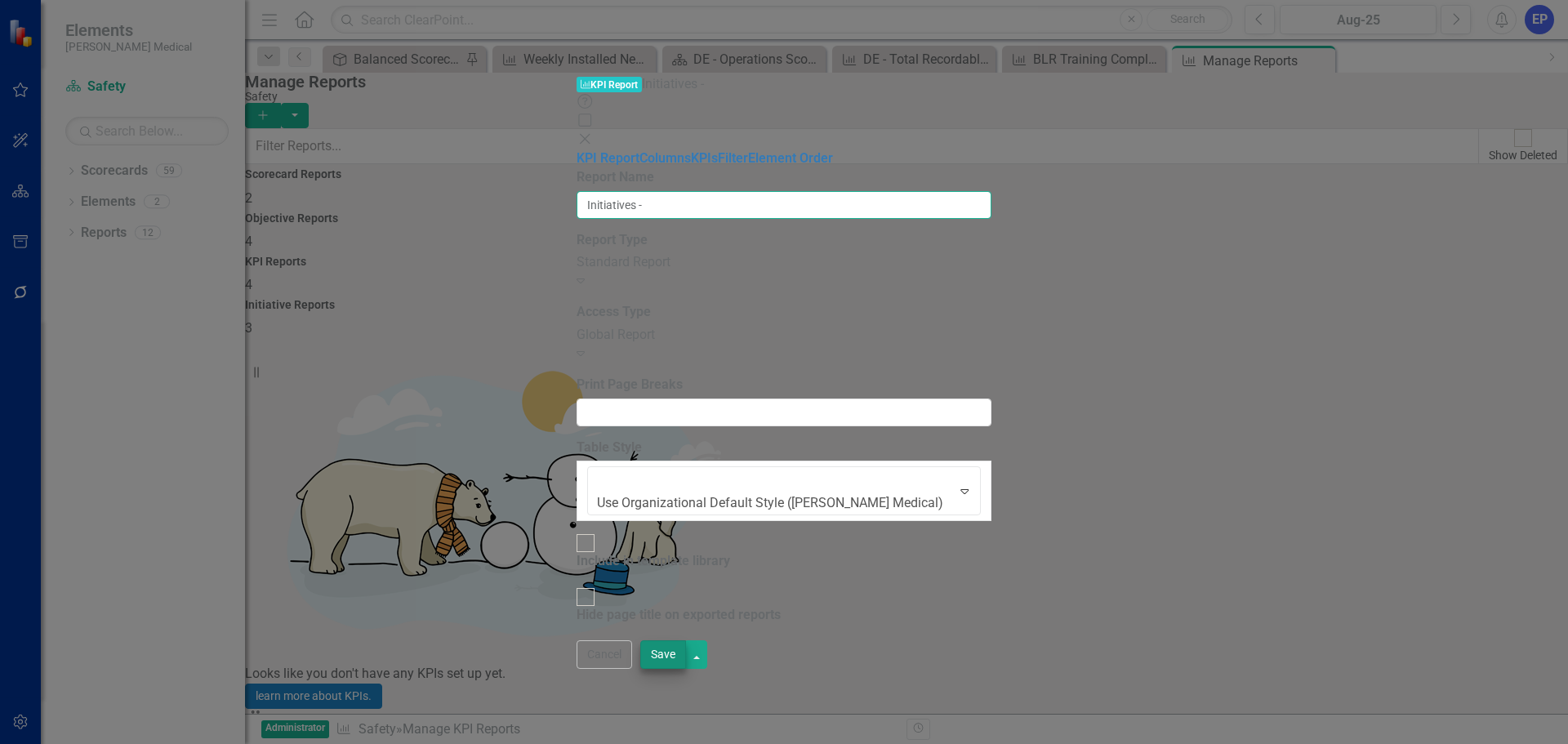
type input "Initiatives -"
click at [686, 669] on button "Save" at bounding box center [663, 654] width 46 height 28
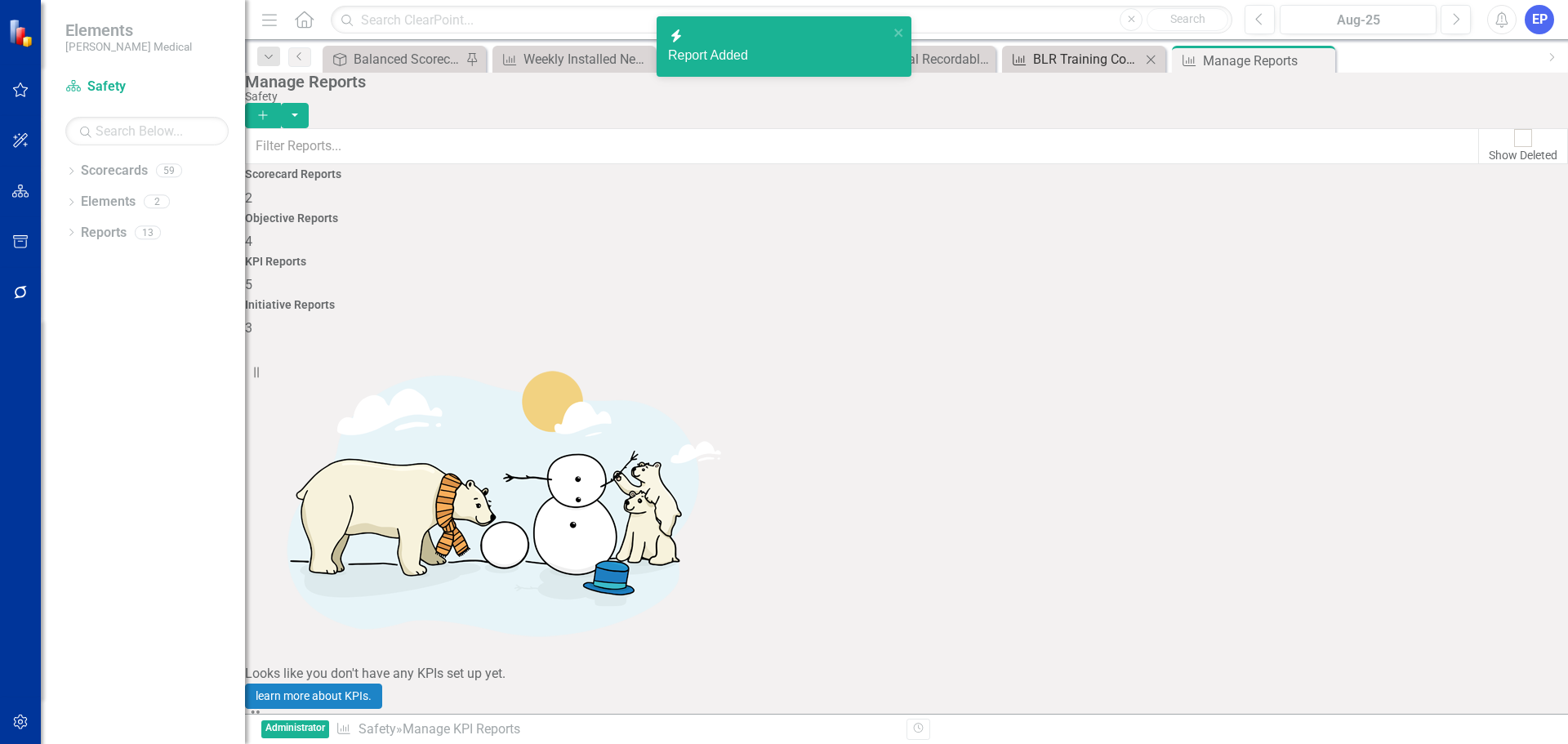
click at [1083, 56] on div "BLR Training Completion %" at bounding box center [1086, 59] width 107 height 20
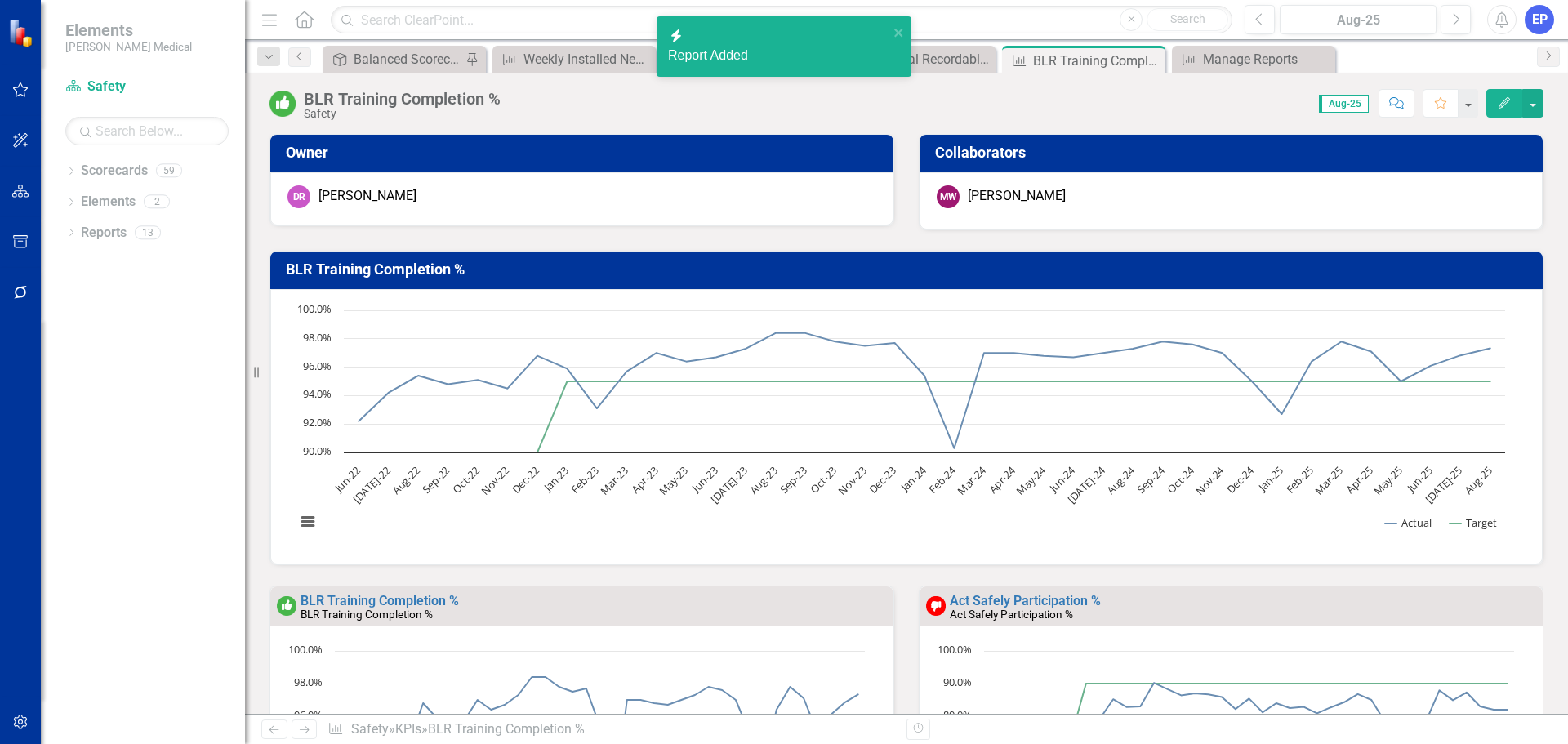
click at [482, 97] on div "BLR Training Completion %" at bounding box center [402, 99] width 197 height 18
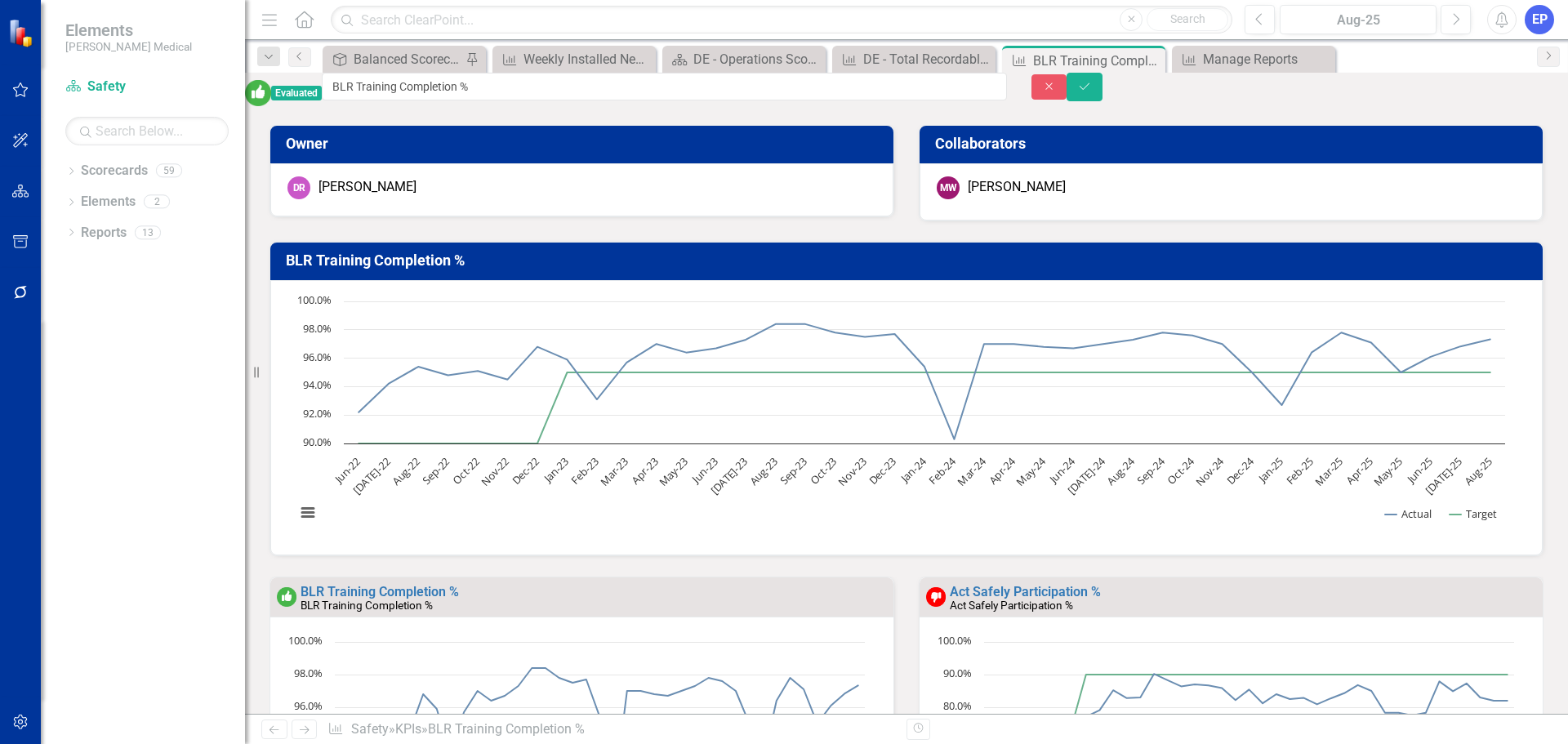
click at [482, 97] on input "BLR Training Completion %" at bounding box center [664, 86] width 685 height 28
click at [1067, 96] on button "Close" at bounding box center [1049, 87] width 36 height 26
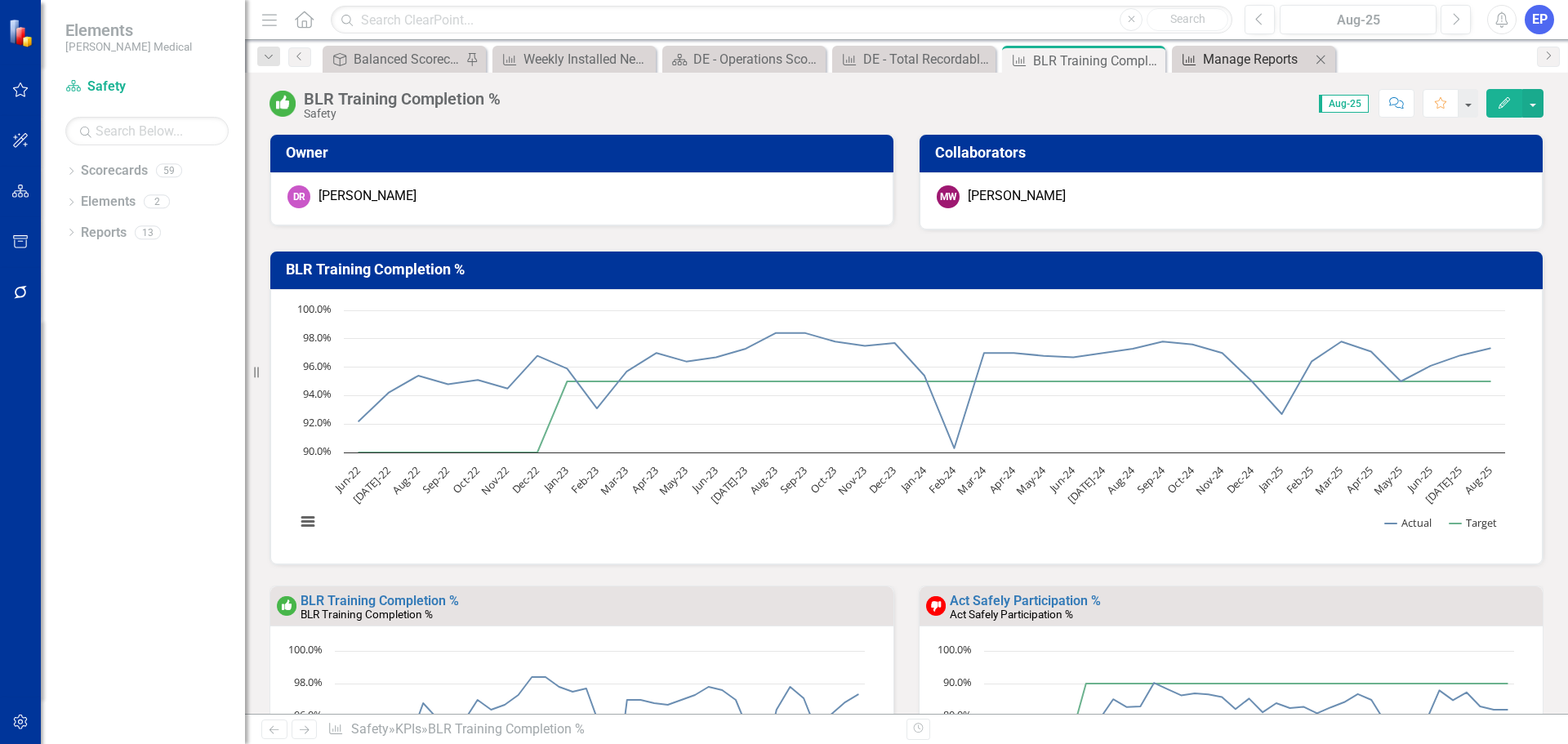
click at [1259, 49] on div "Manage Reports" at bounding box center [1256, 59] width 107 height 20
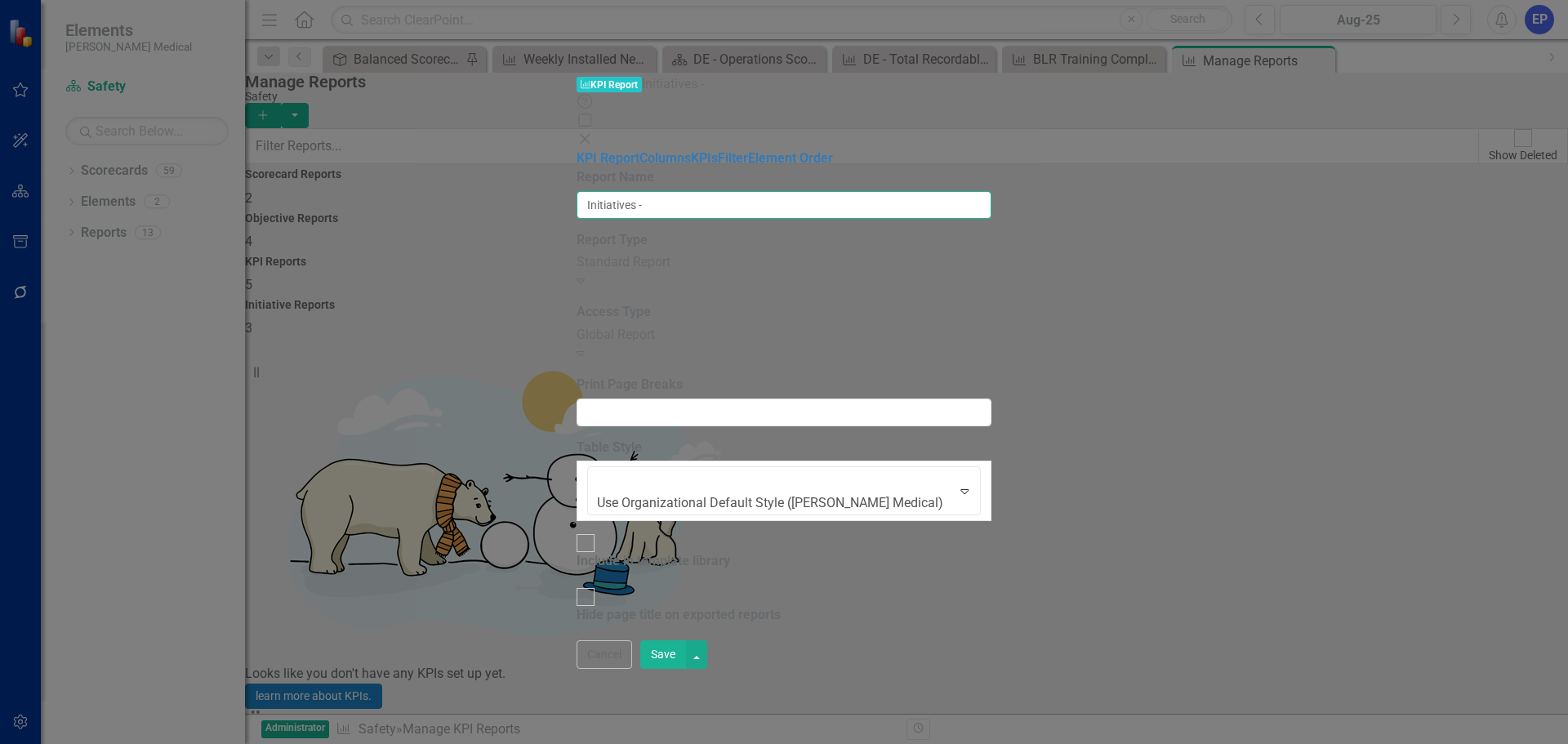
click at [806, 191] on input "Initiatives -" at bounding box center [784, 205] width 414 height 28
paste input "BLR Training Completion %"
type input "Initiatives - BLR Training Completion %"
click at [639, 151] on link "Columns" at bounding box center [665, 158] width 51 height 16
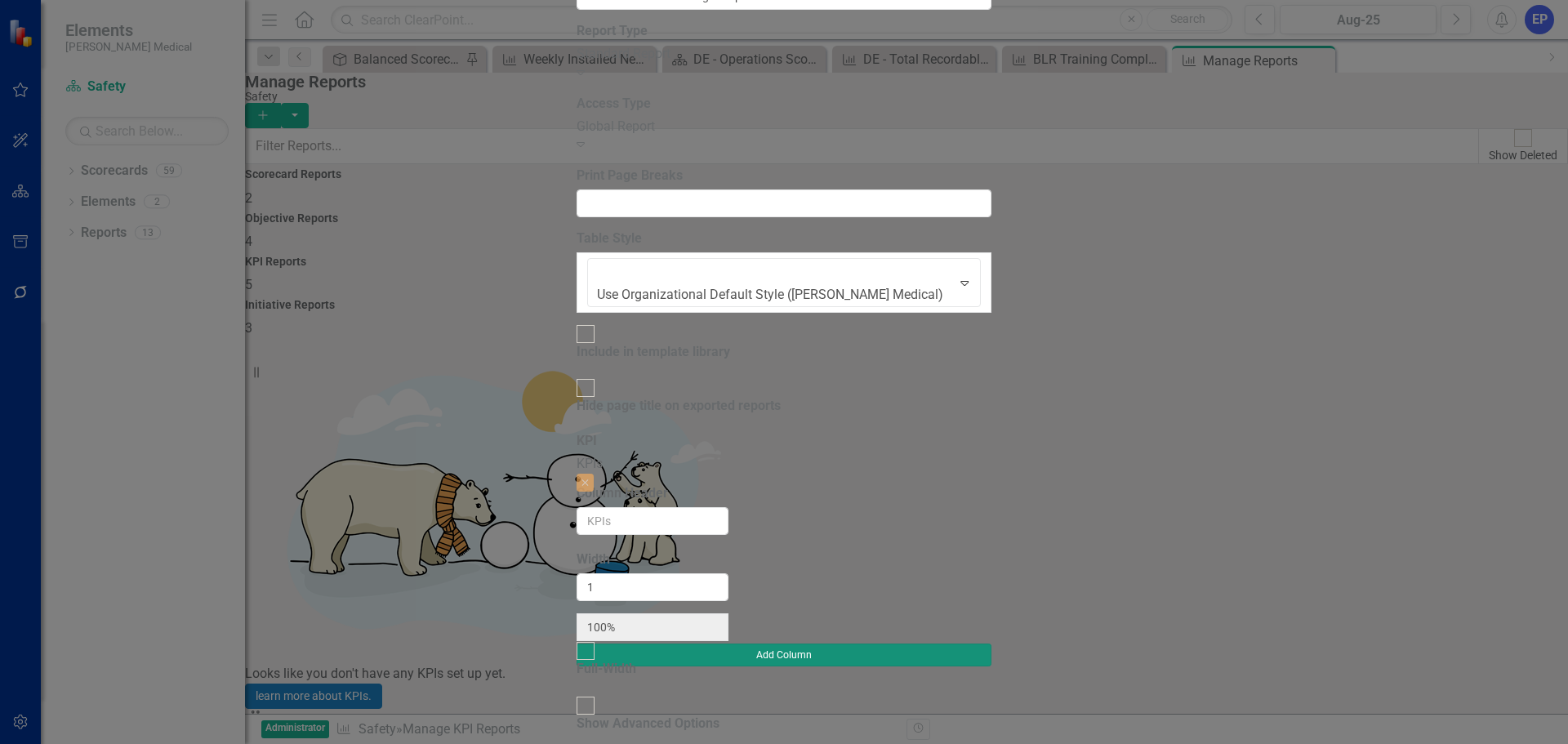
click at [990, 643] on button "Add Column" at bounding box center [784, 654] width 414 height 23
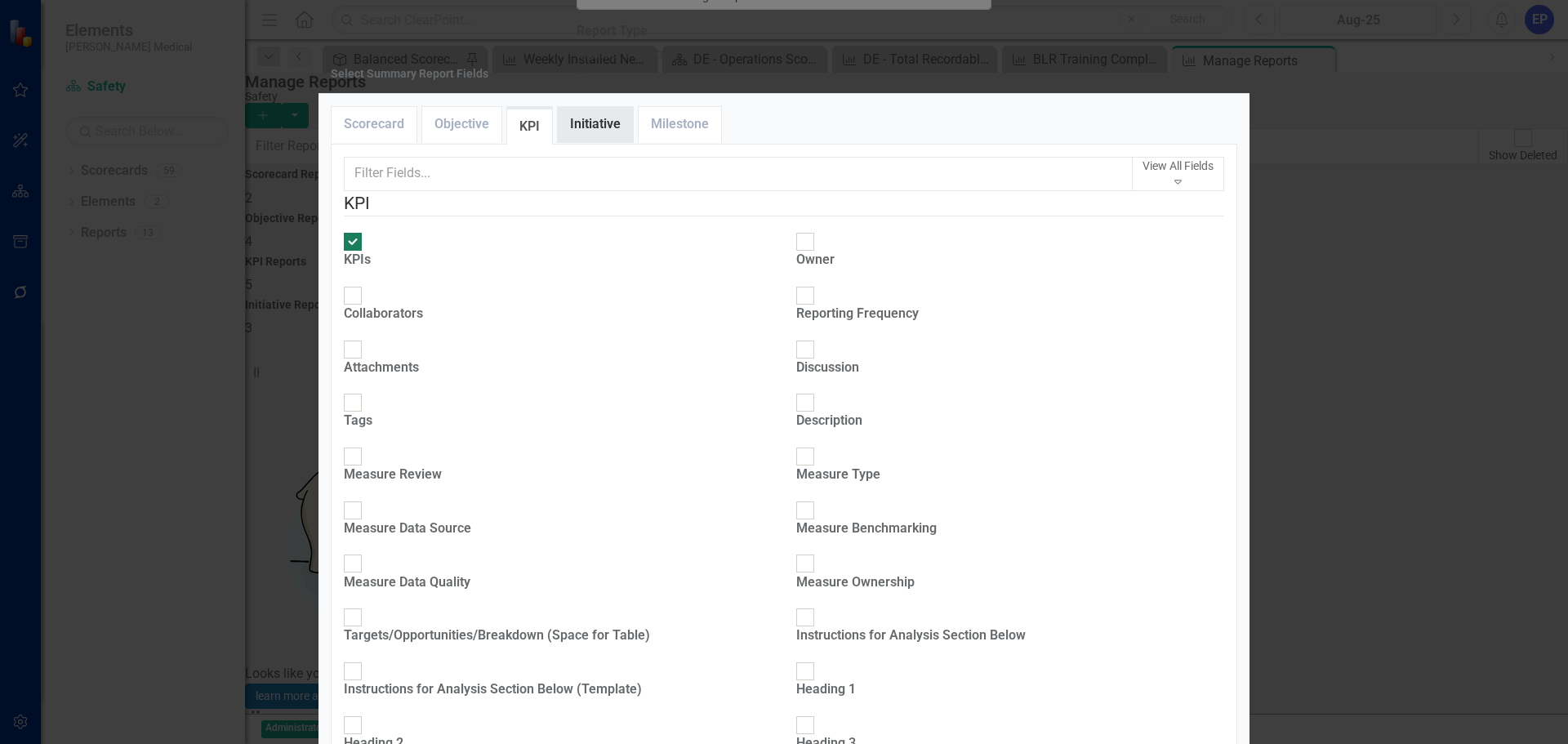
click at [595, 142] on link "Initiative" at bounding box center [595, 124] width 75 height 35
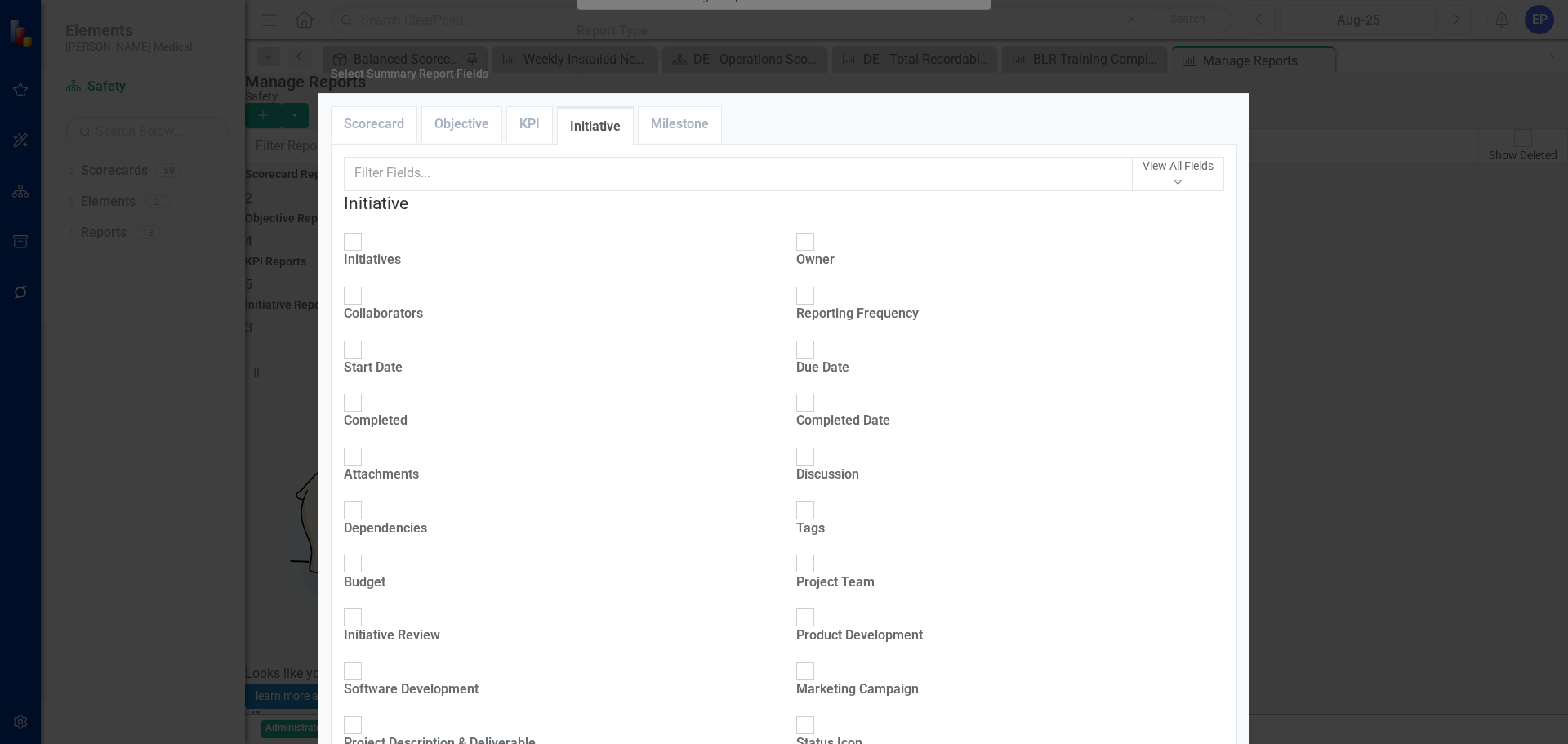
click at [400, 269] on div "Initiatives" at bounding box center [372, 260] width 57 height 18
click at [366, 254] on input "Initiatives" at bounding box center [354, 242] width 26 height 26
checkbox input "true"
click at [402, 358] on div "Start Date" at bounding box center [373, 367] width 59 height 18
click at [366, 336] on input "Start Date" at bounding box center [354, 349] width 26 height 26
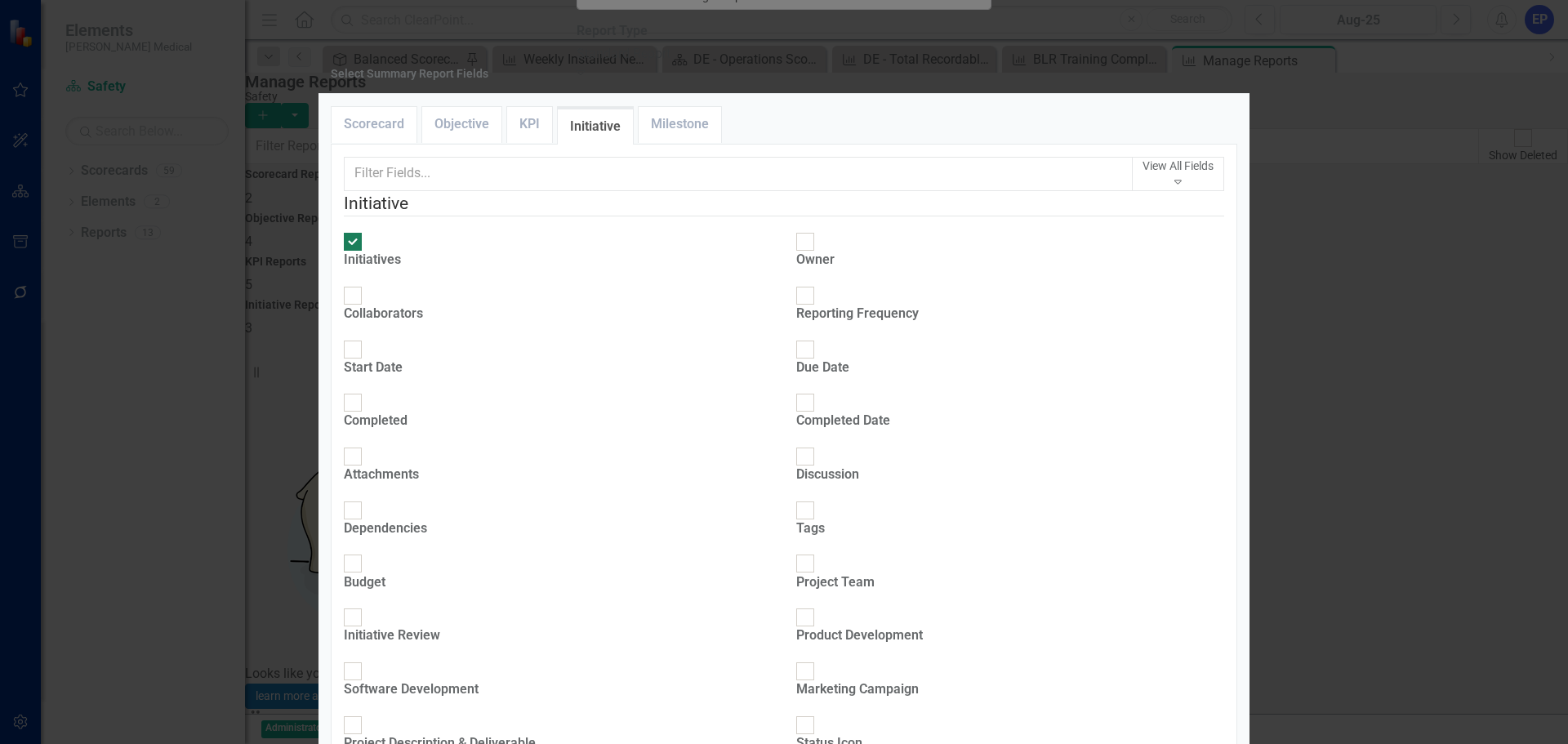
checkbox input "true"
click at [818, 358] on div "Due Date" at bounding box center [823, 367] width 53 height 18
click at [818, 337] on input "Due Date" at bounding box center [806, 349] width 26 height 26
checkbox input "true"
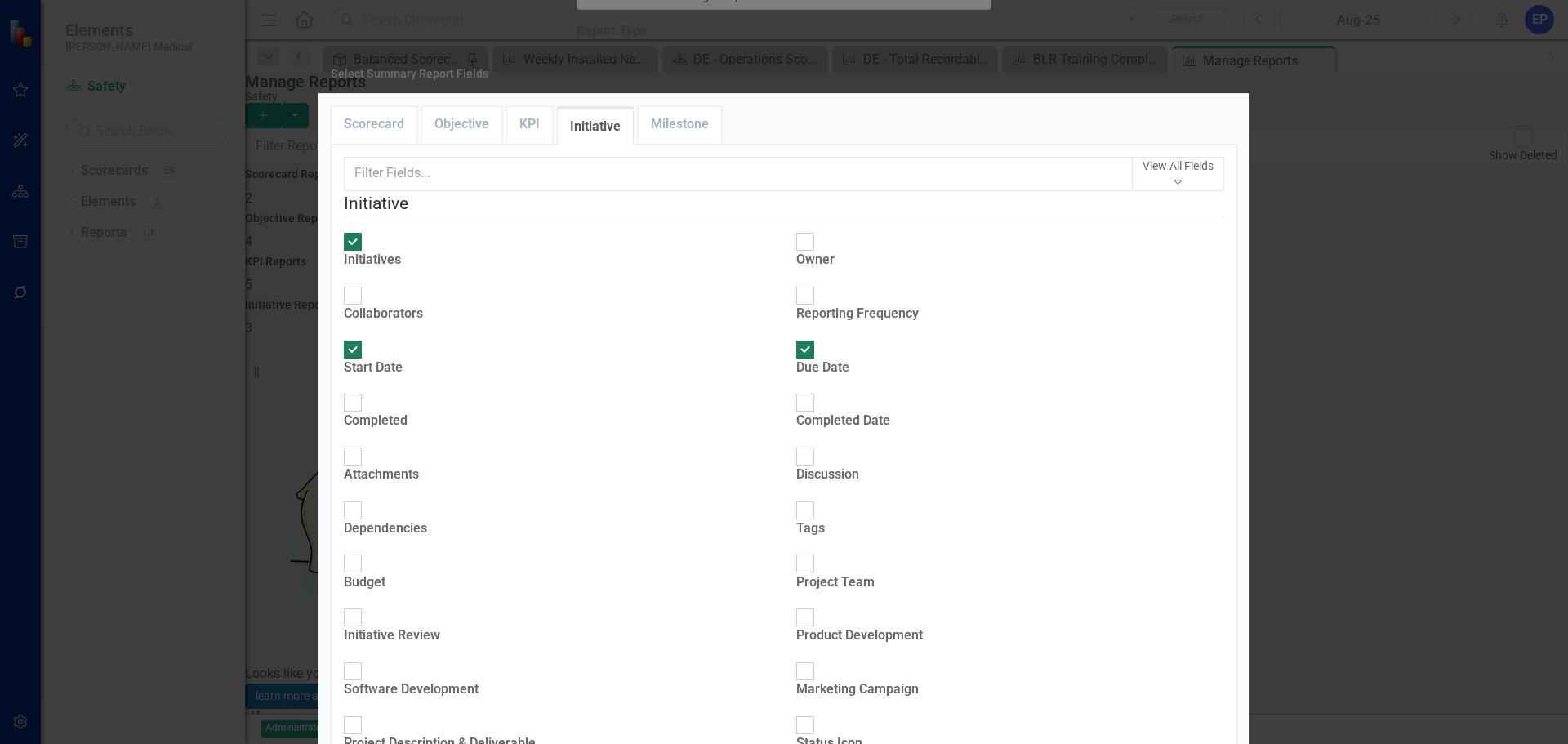
checkbox input "true"
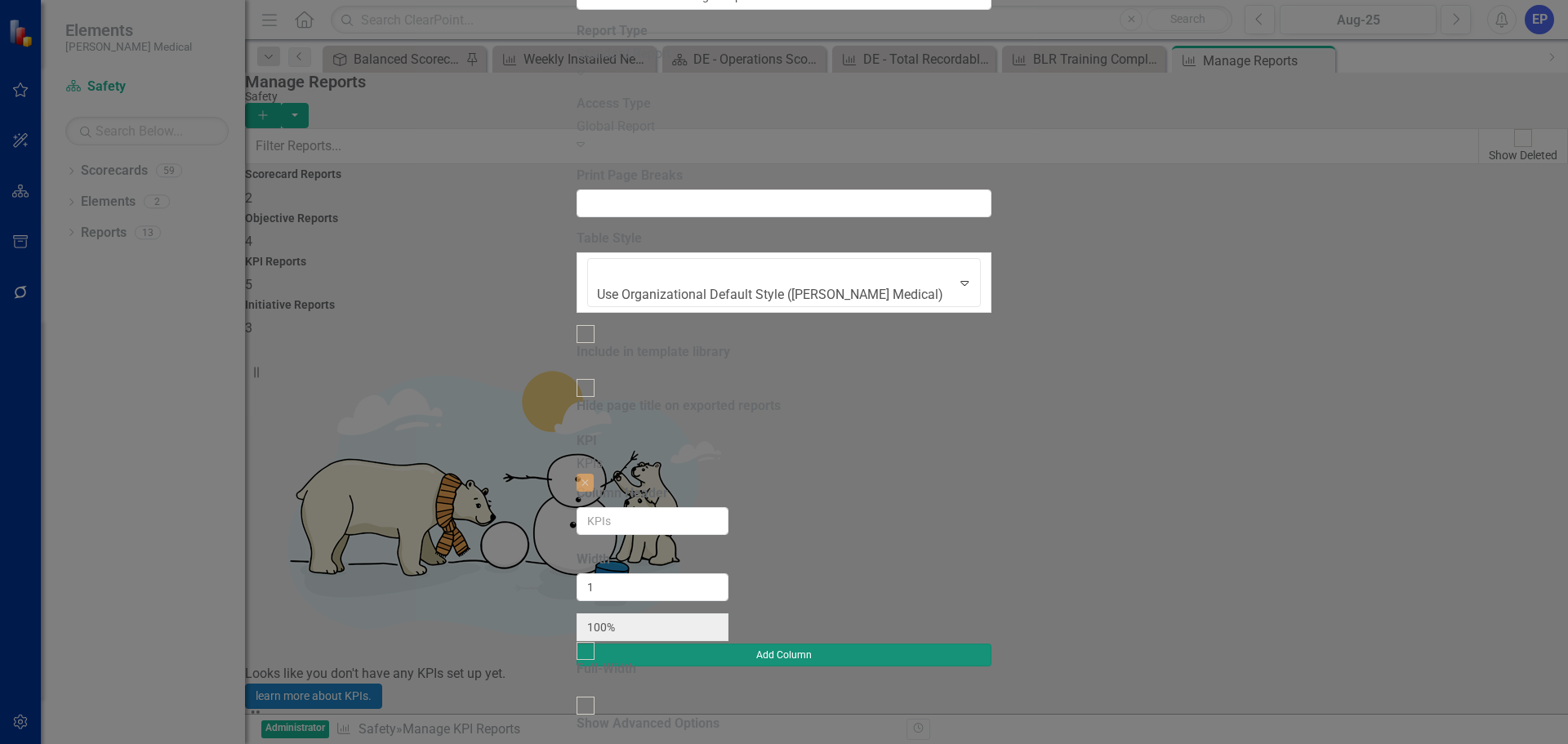
type input "20%"
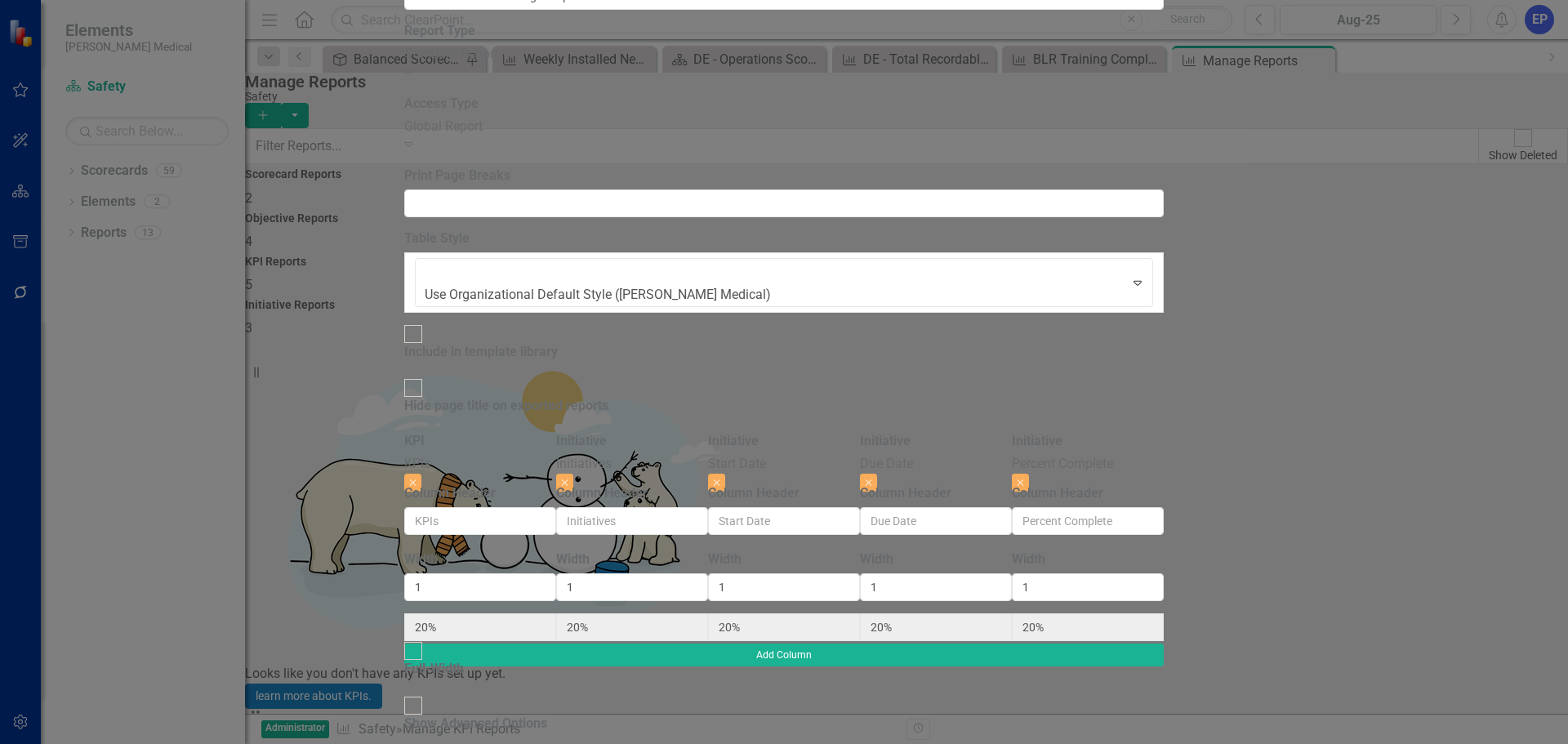
click at [423, 642] on div at bounding box center [413, 651] width 18 height 18
click at [426, 637] on input "Full-Width" at bounding box center [413, 650] width 26 height 26
checkbox input "true"
type input "100%"
type input "25%"
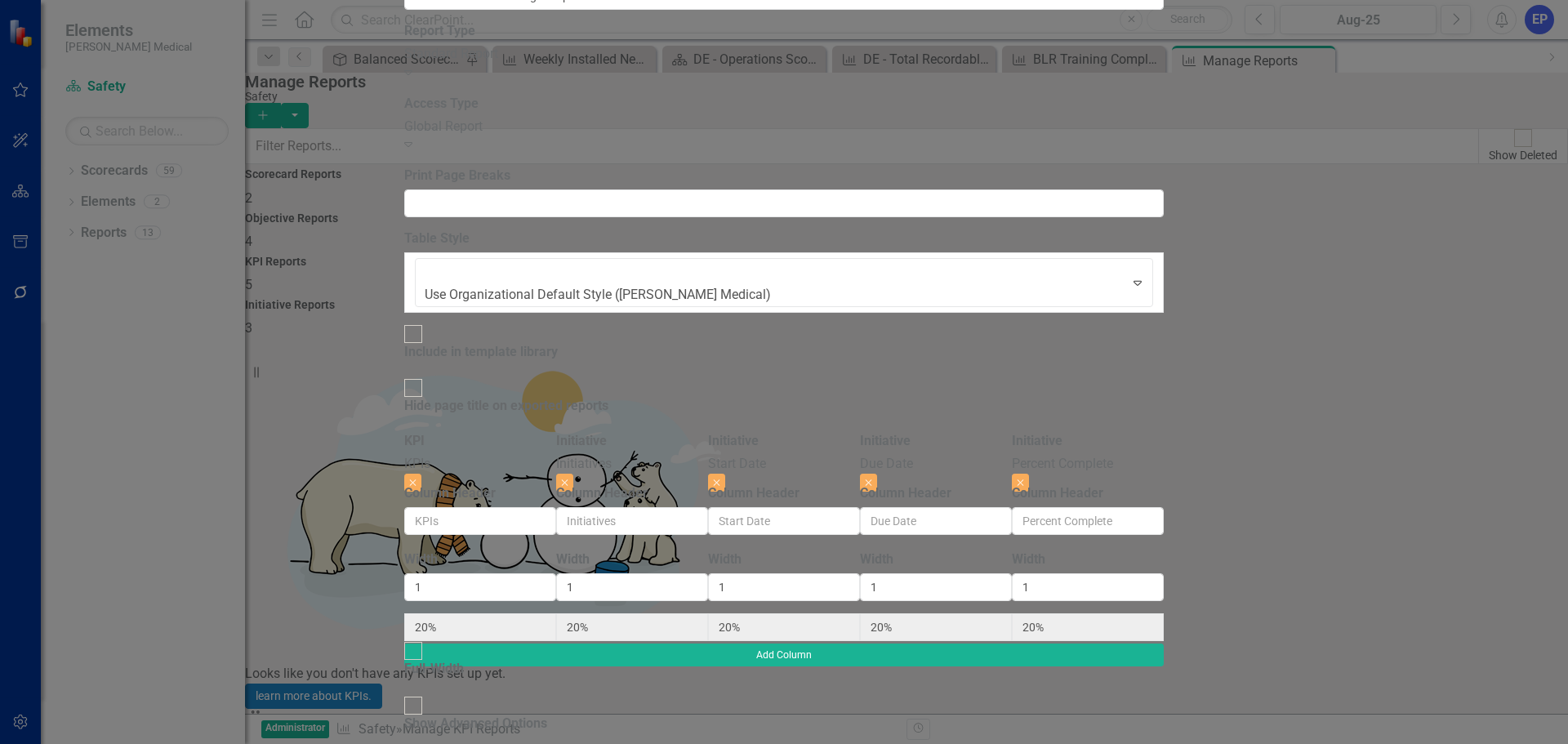
type input "25%"
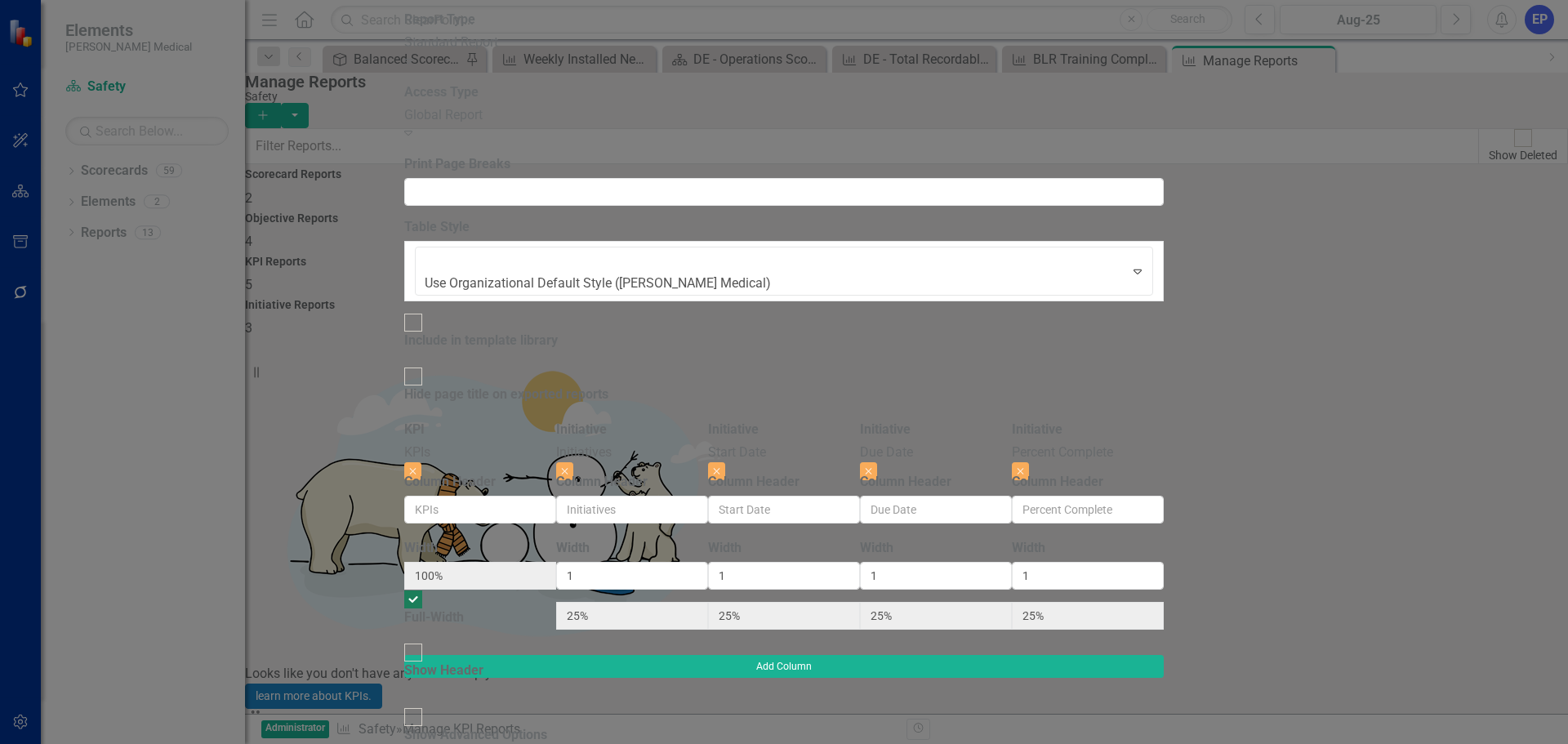
click at [426, 640] on input "Show Header" at bounding box center [413, 653] width 26 height 26
checkbox input "true"
click at [423, 708] on div at bounding box center [413, 717] width 18 height 18
click at [426, 704] on input "Show Advanced Options" at bounding box center [413, 716] width 26 height 26
checkbox input "true"
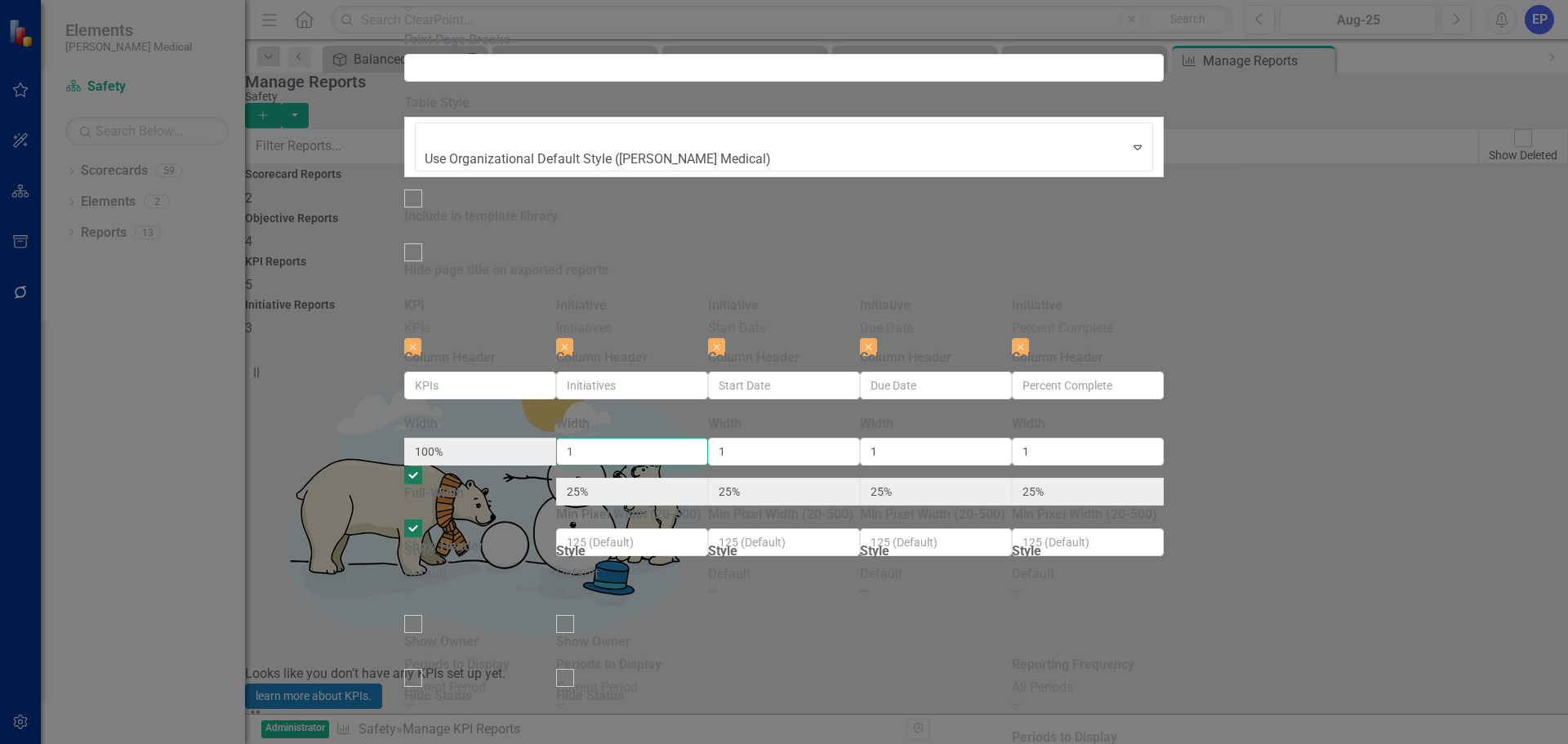
click at [708, 437] on input "1" at bounding box center [631, 451] width 152 height 28
type input "2"
type input "40%"
type input "20%"
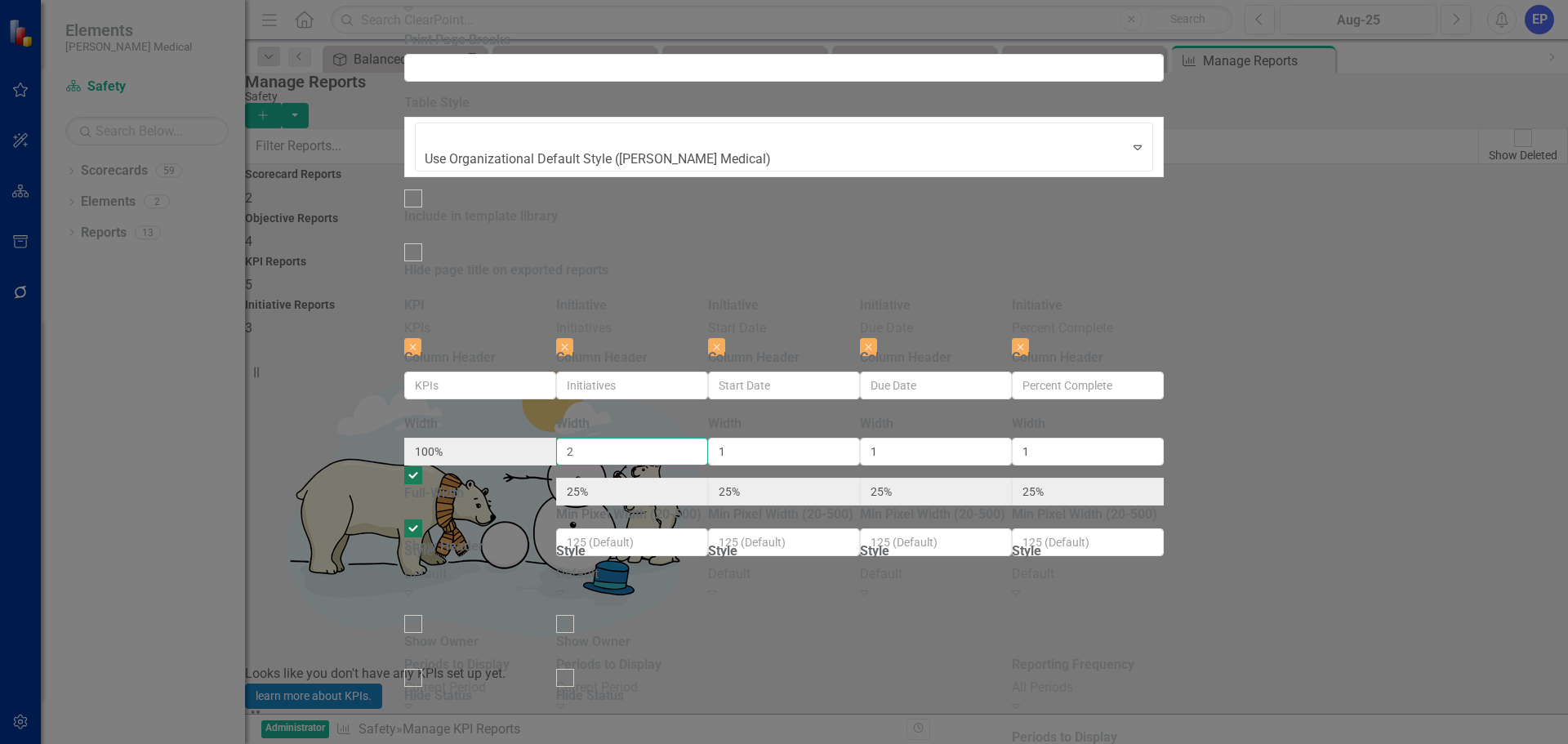
type input "20%"
click at [708, 437] on input "2" at bounding box center [631, 451] width 152 height 28
type input "3"
type input "50%"
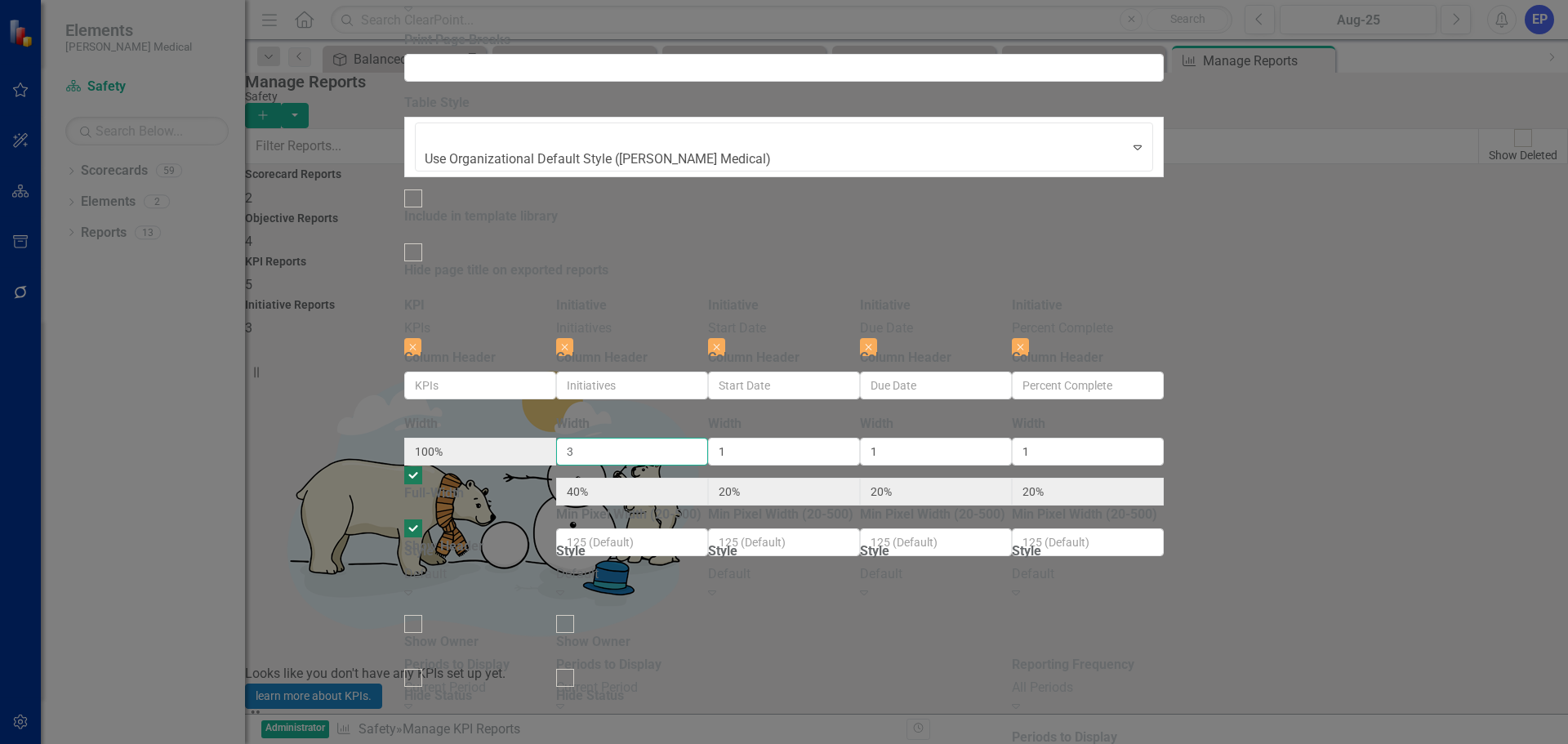
type input "17%"
click at [708, 437] on input "3" at bounding box center [631, 451] width 152 height 28
type input "4"
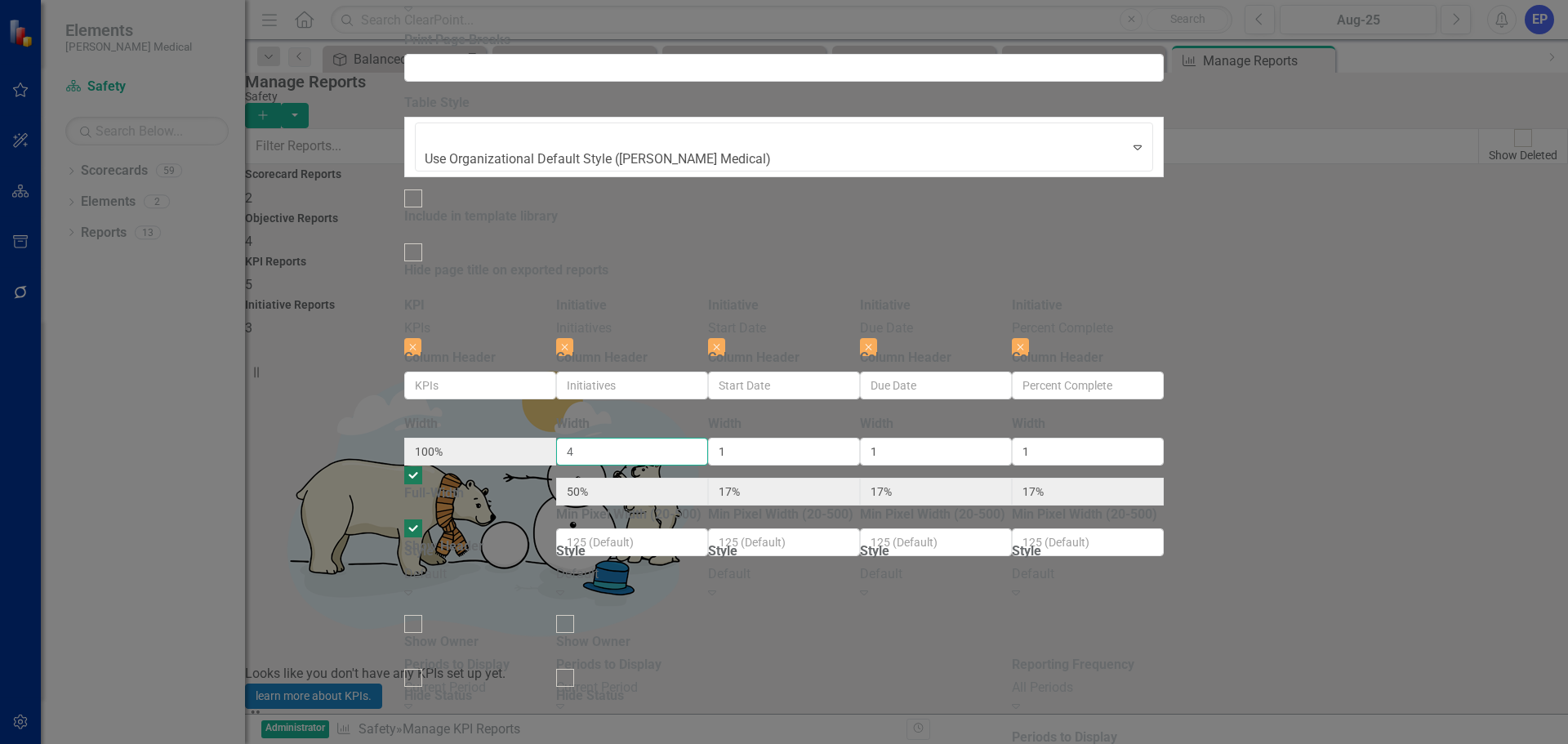
type input "57%"
type input "14%"
click at [708, 437] on input "4" at bounding box center [631, 451] width 152 height 28
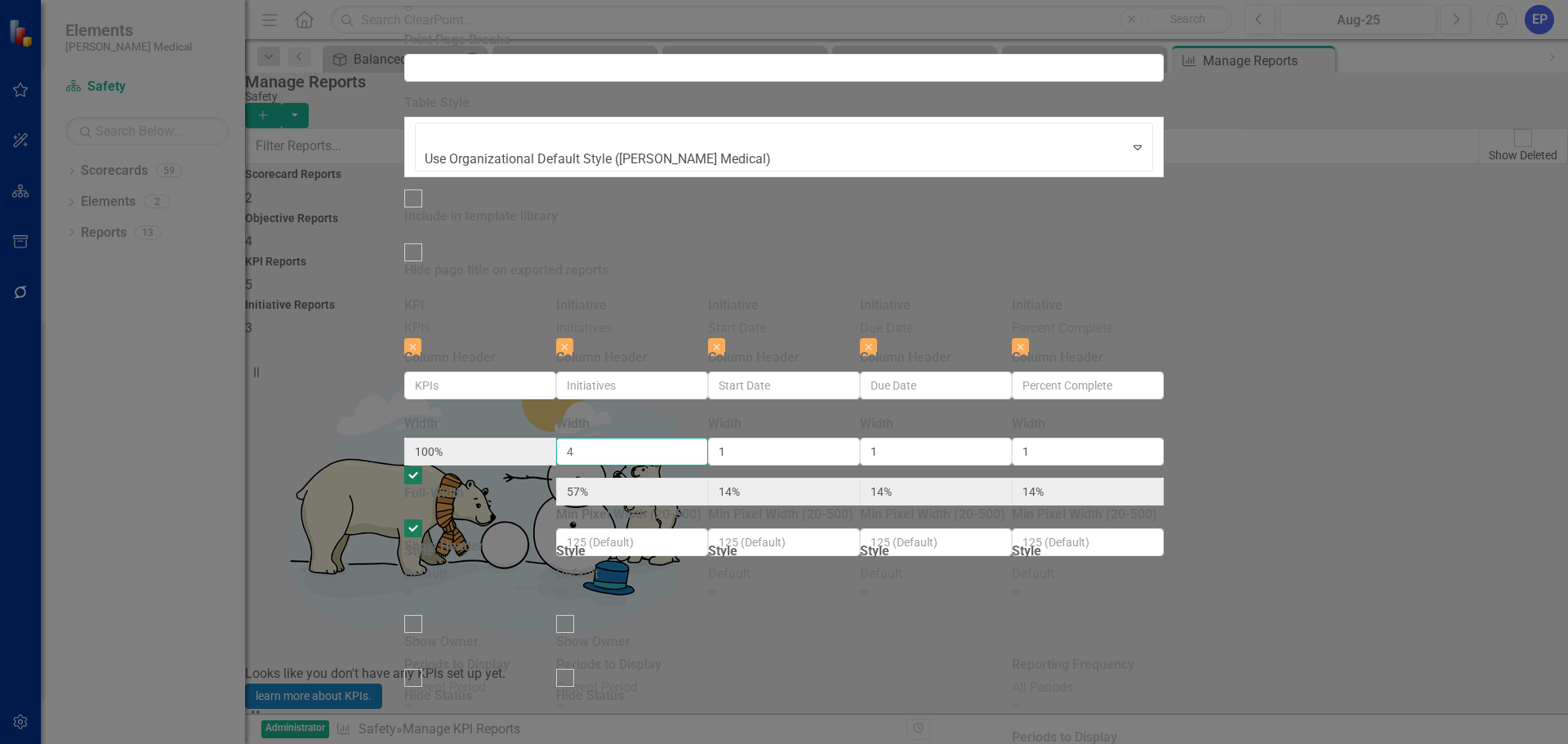
type input "5"
type input "63%"
type input "13%"
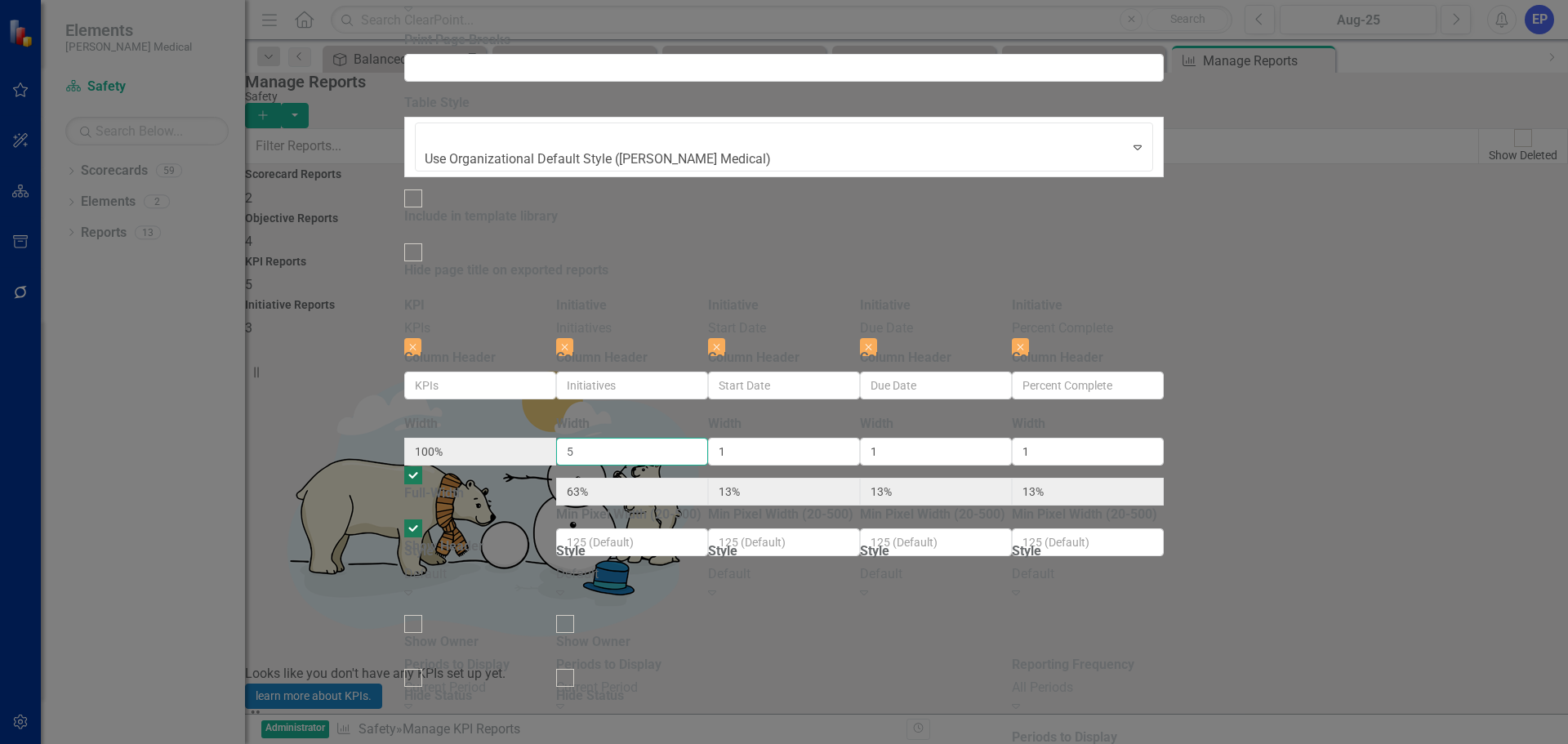
type input "5"
click at [708, 437] on input "5" at bounding box center [631, 451] width 152 height 28
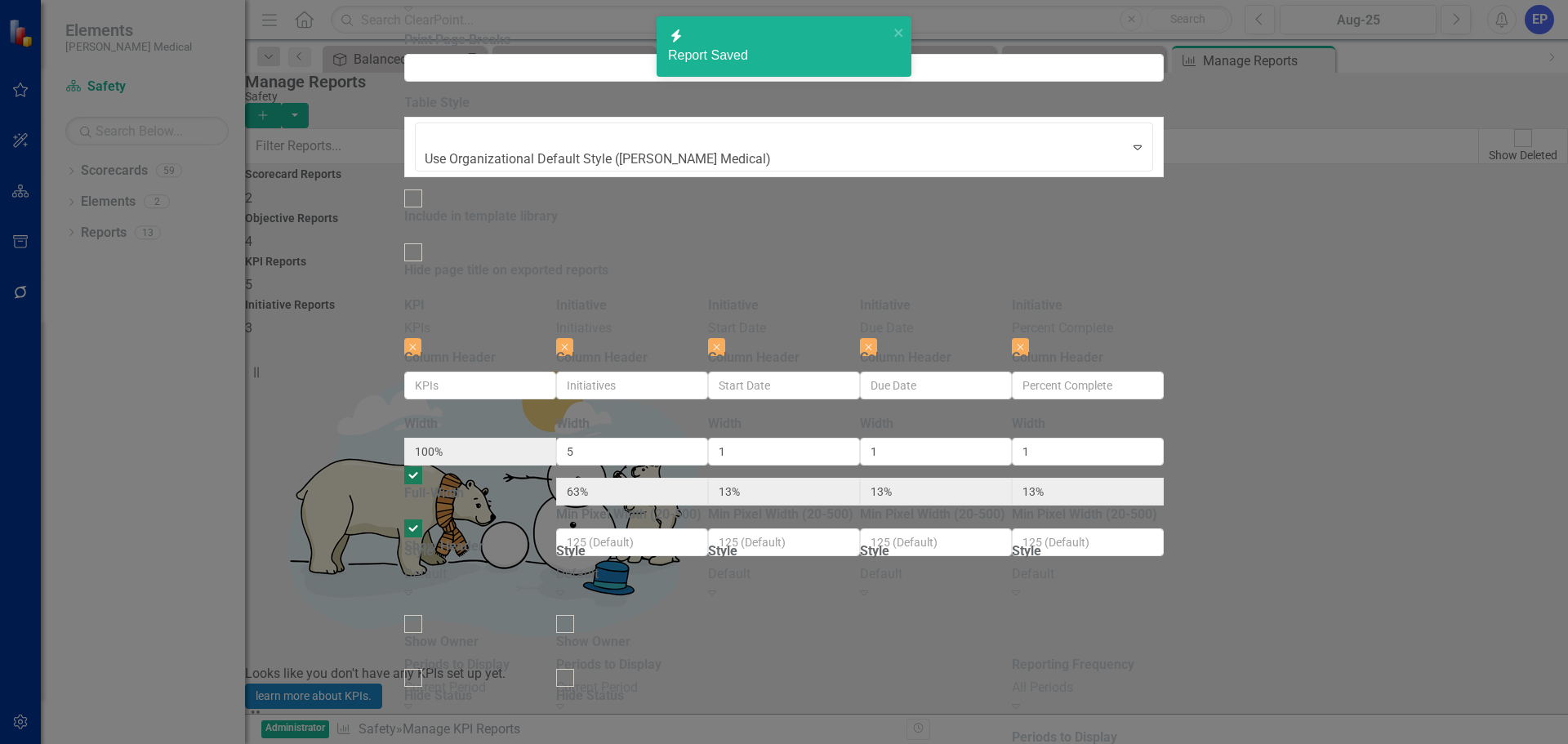
checkbox input "false"
radio input "true"
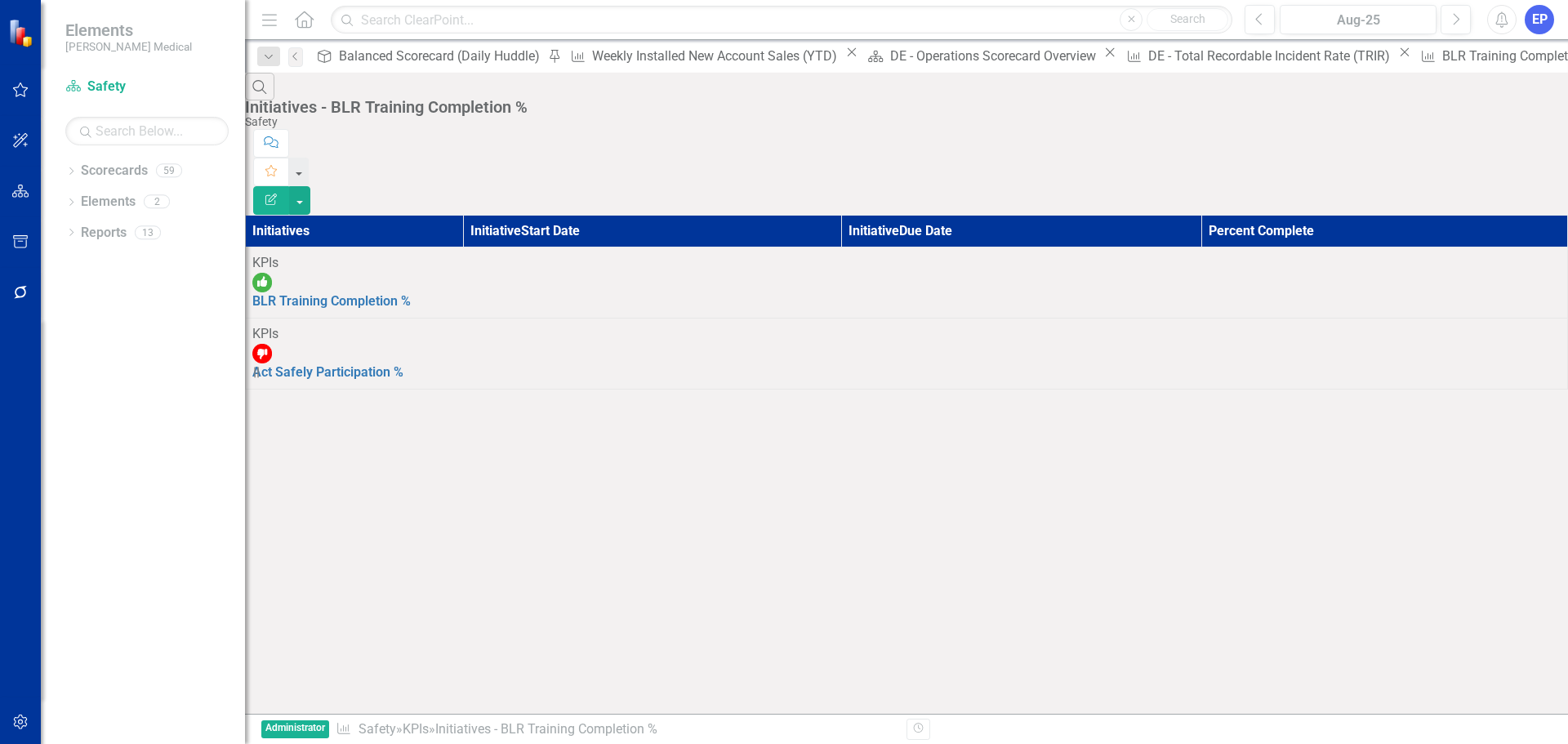
click at [276, 194] on icon "button" at bounding box center [271, 199] width 11 height 11
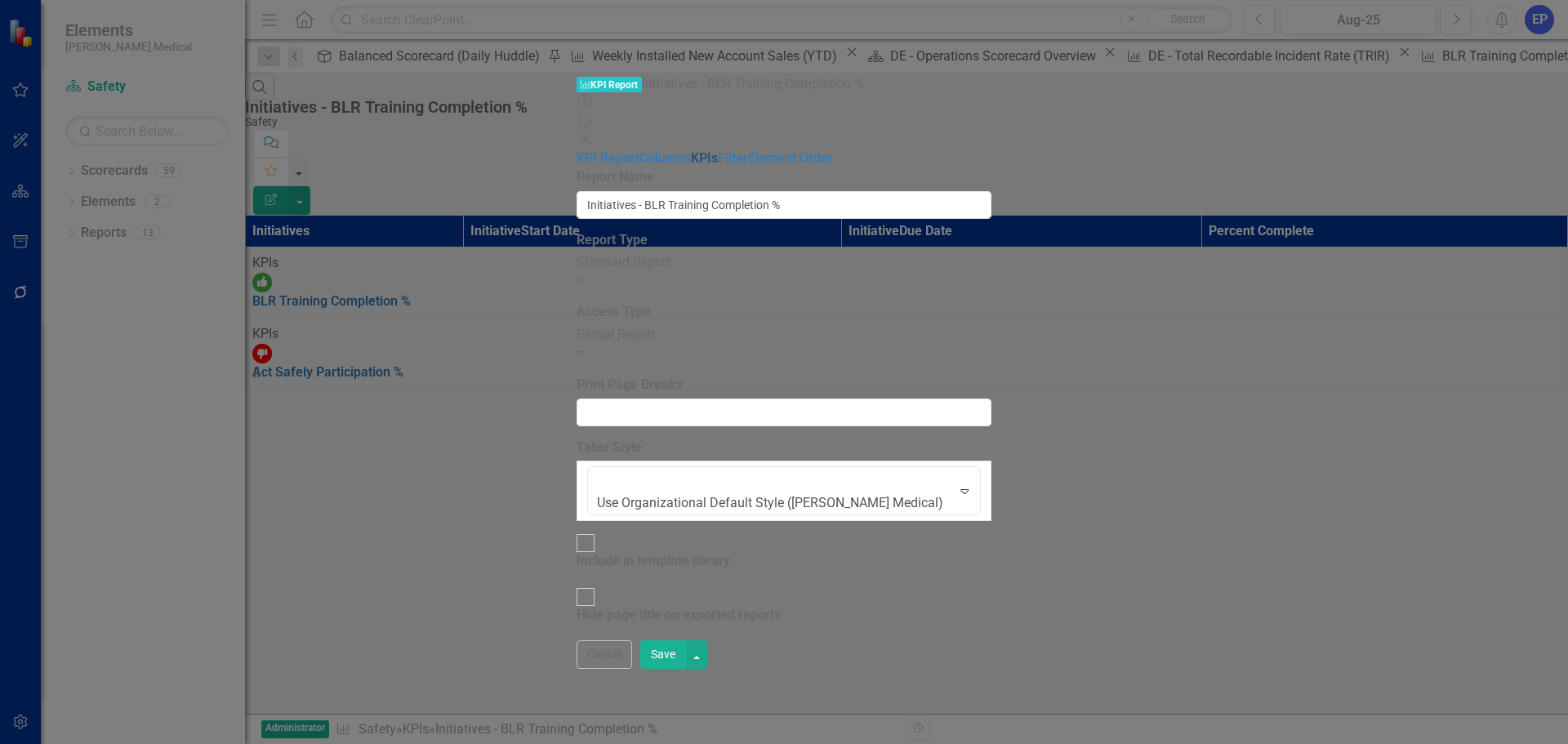
click at [691, 151] on link "KPIs" at bounding box center [704, 158] width 27 height 16
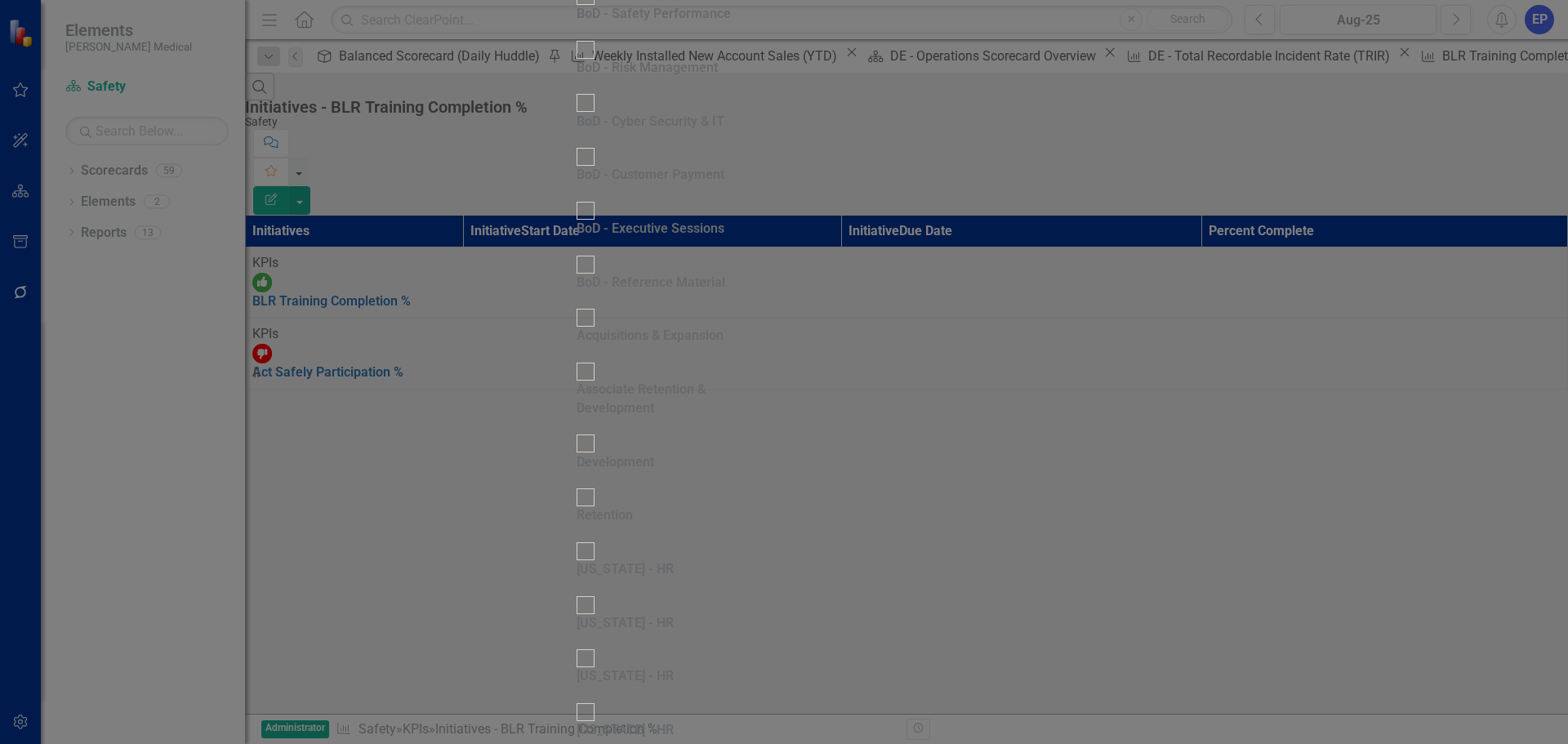
scroll to position [980, 0]
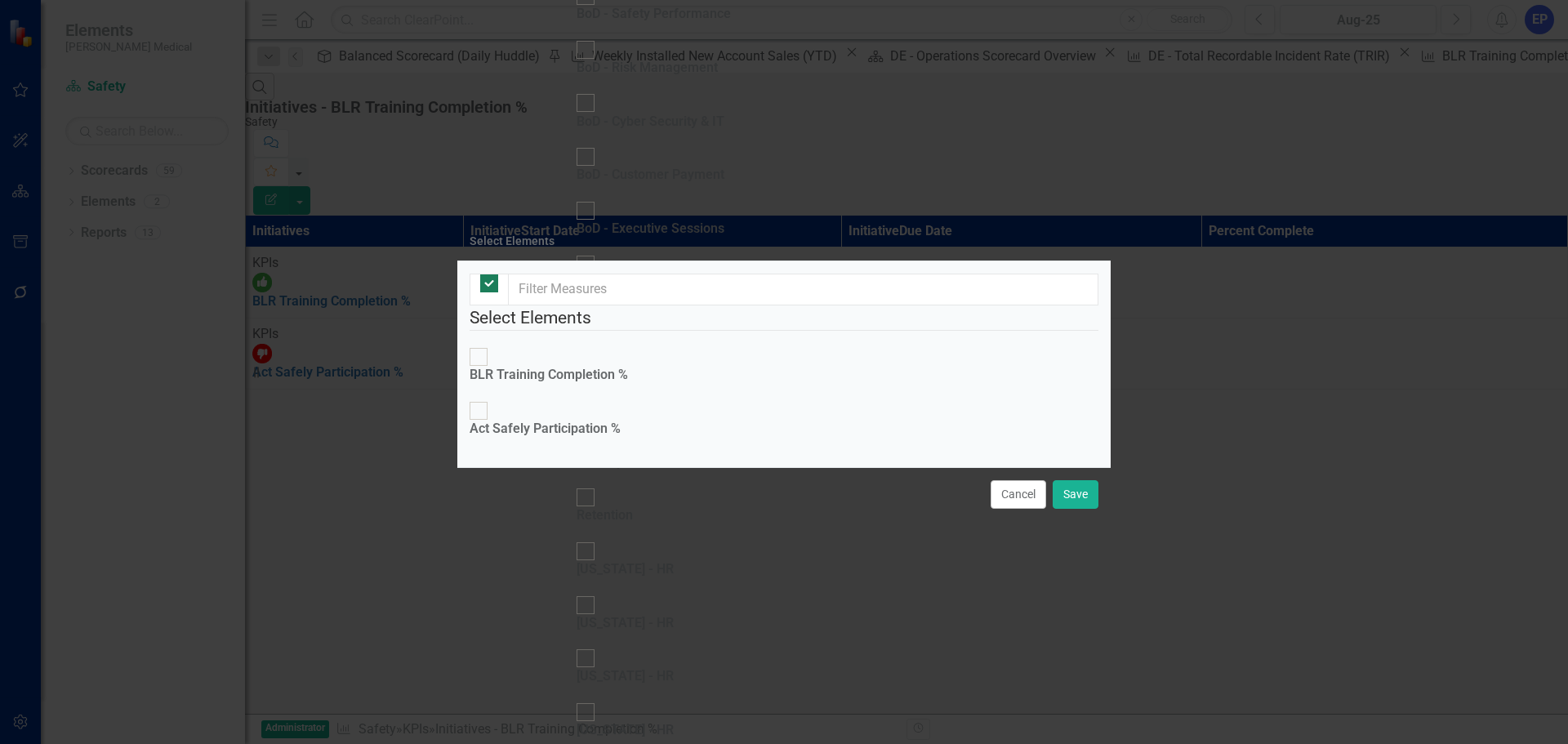
checkbox input "false"
click at [554, 366] on div "BLR Training Completion %" at bounding box center [548, 375] width 158 height 18
click at [491, 344] on input "BLR Training Completion %" at bounding box center [479, 357] width 26 height 26
checkbox input "true"
click at [1077, 509] on button "Save" at bounding box center [1076, 494] width 46 height 28
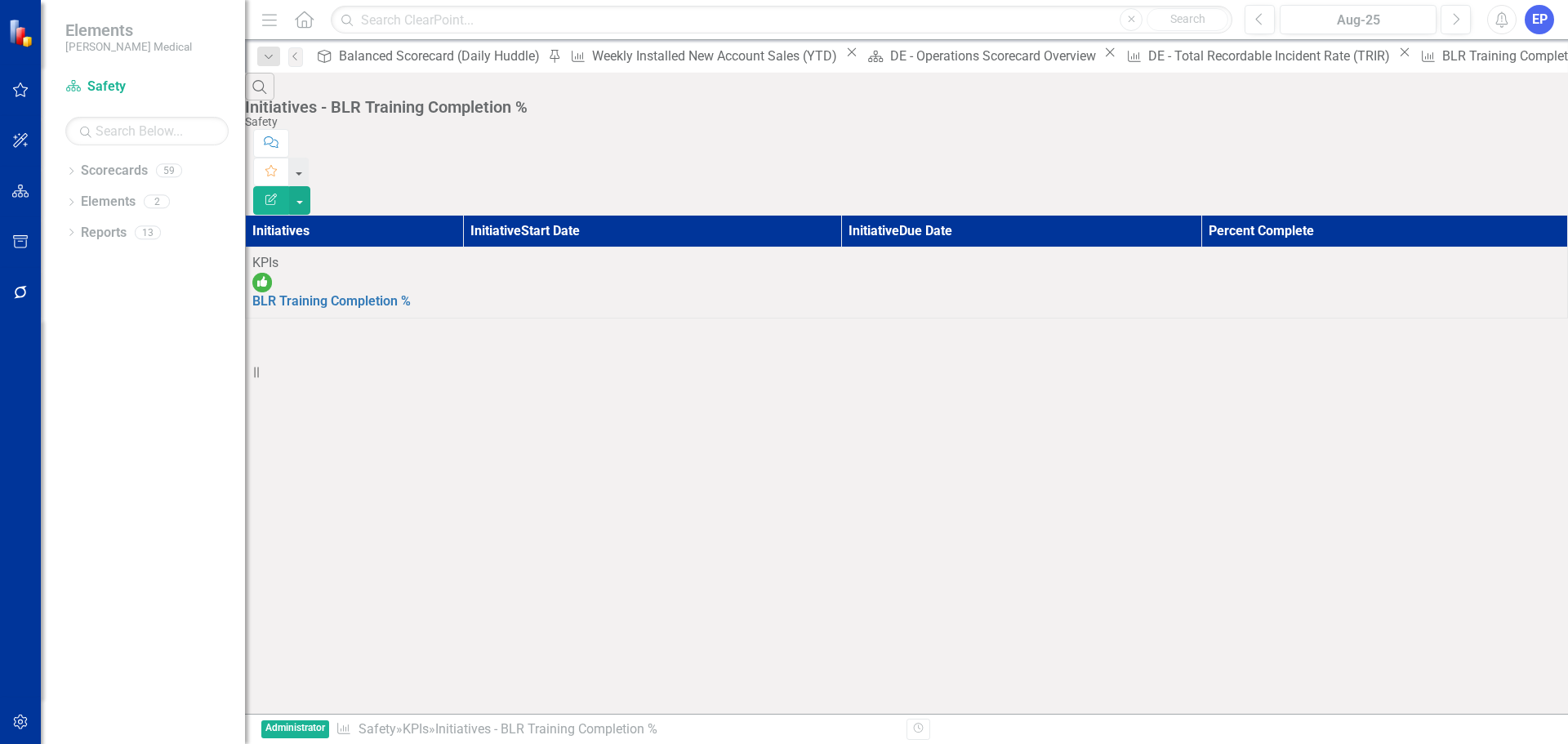
click at [289, 186] on button "Edit Report" at bounding box center [271, 200] width 36 height 28
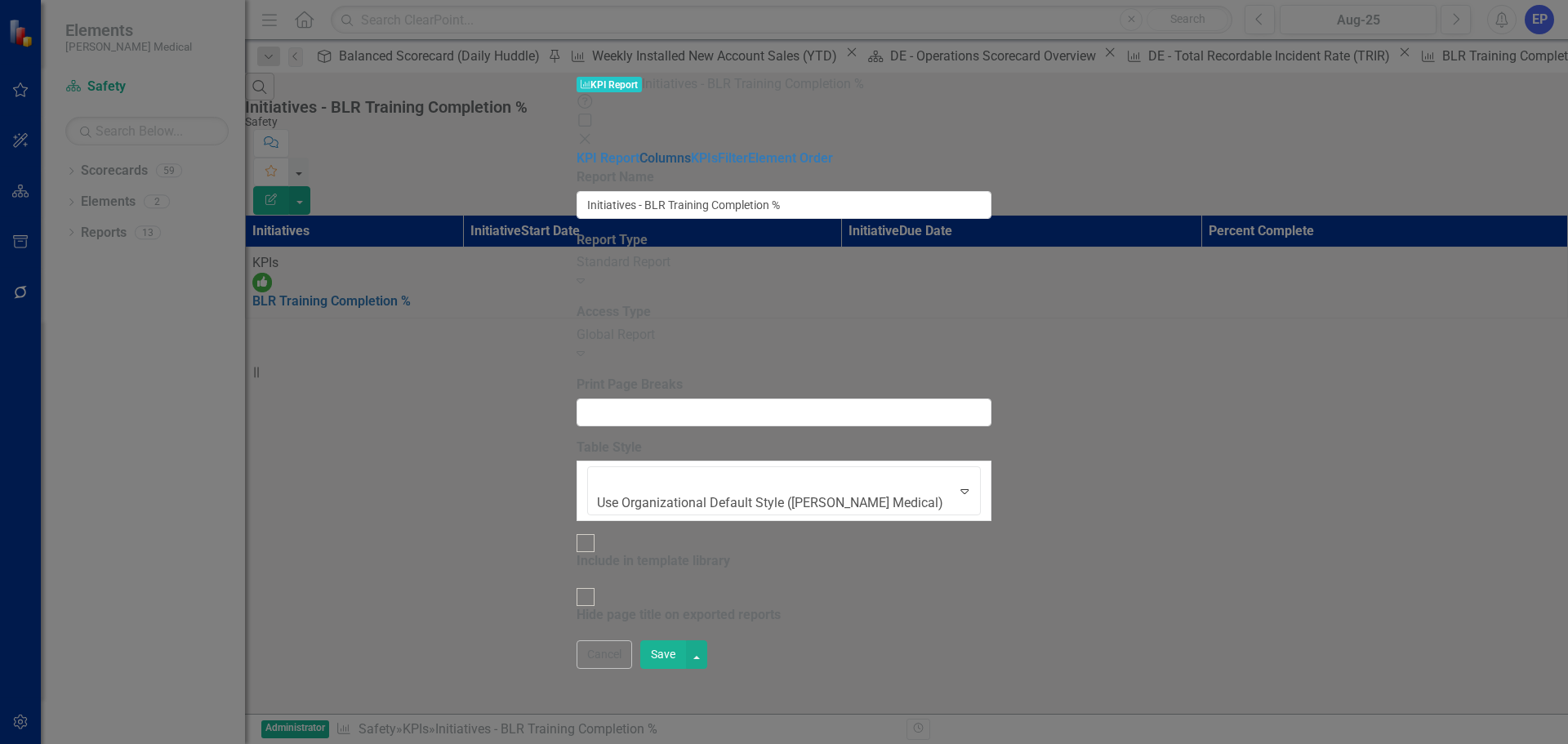
click at [639, 151] on link "Columns" at bounding box center [665, 158] width 51 height 16
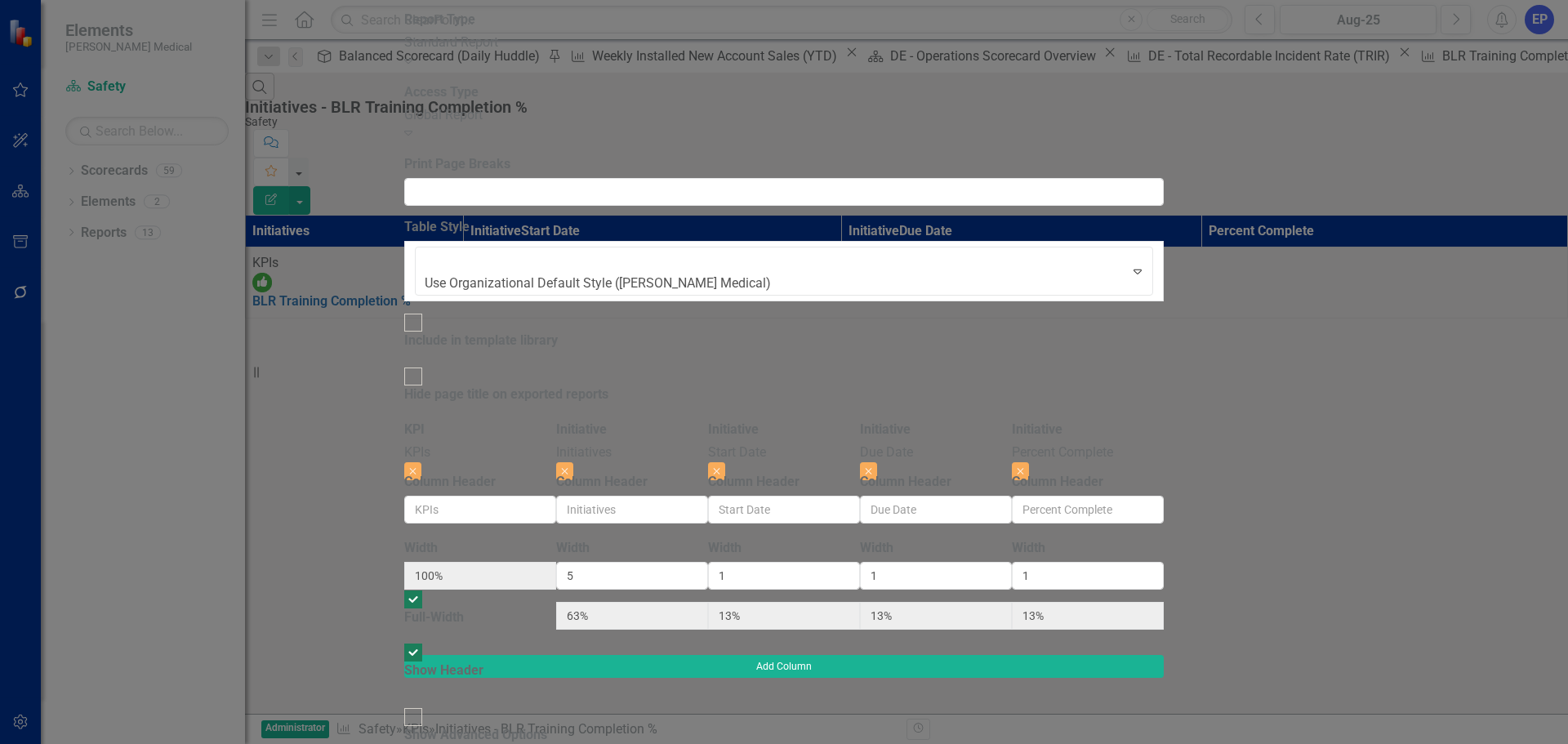
click at [426, 704] on input "Show Advanced Options" at bounding box center [413, 716] width 26 height 26
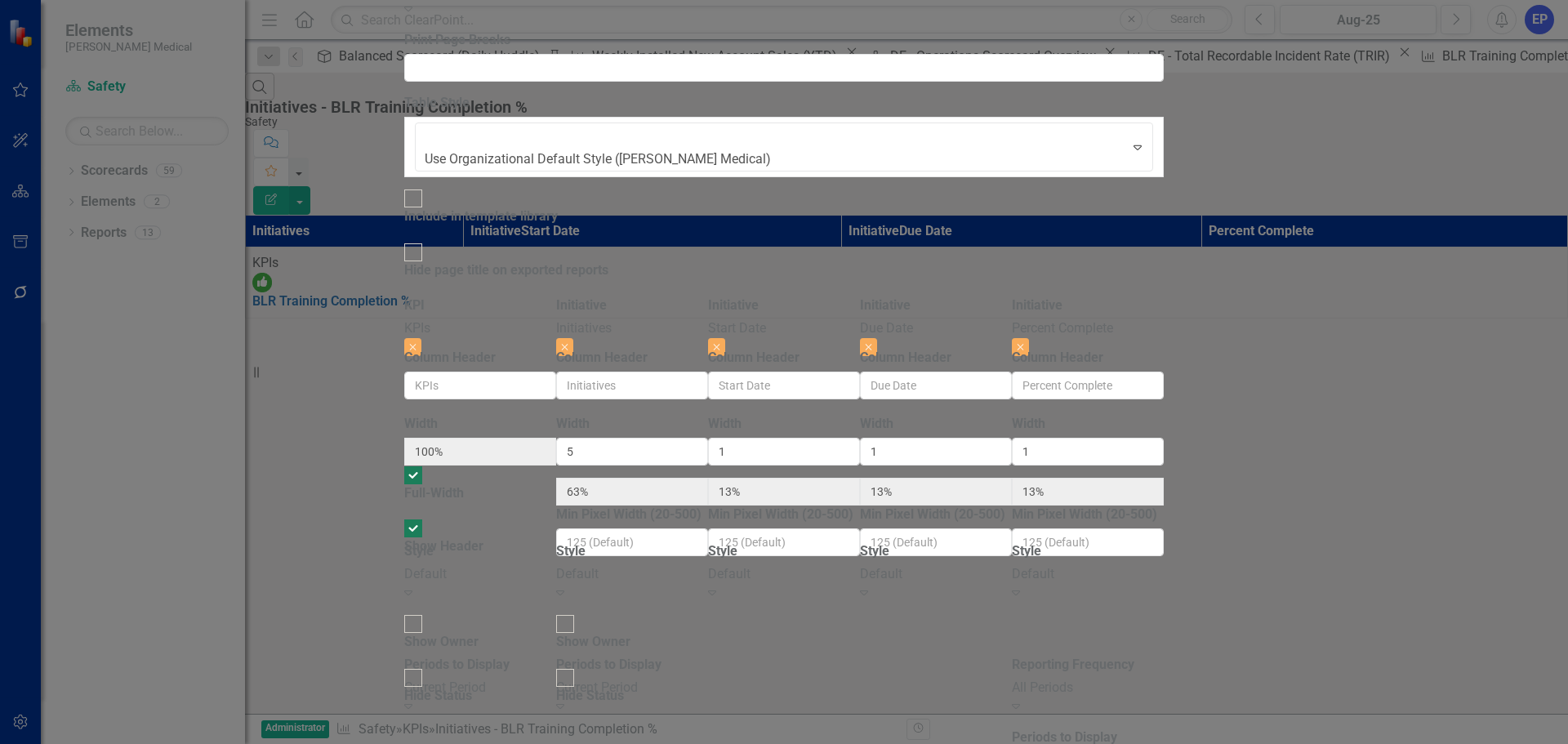
click at [524, 565] on div "Default Expand" at bounding box center [479, 583] width 152 height 38
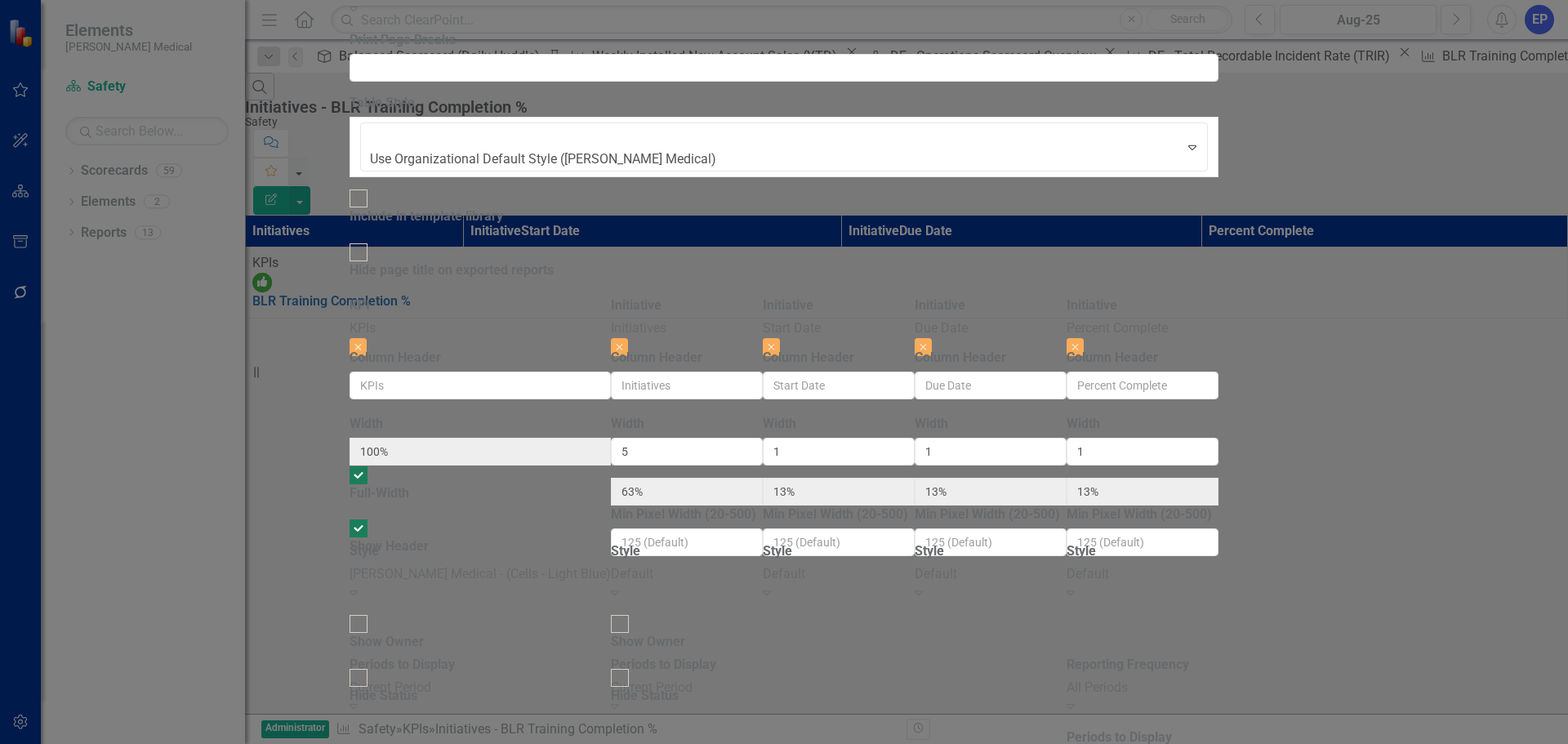
checkbox input "false"
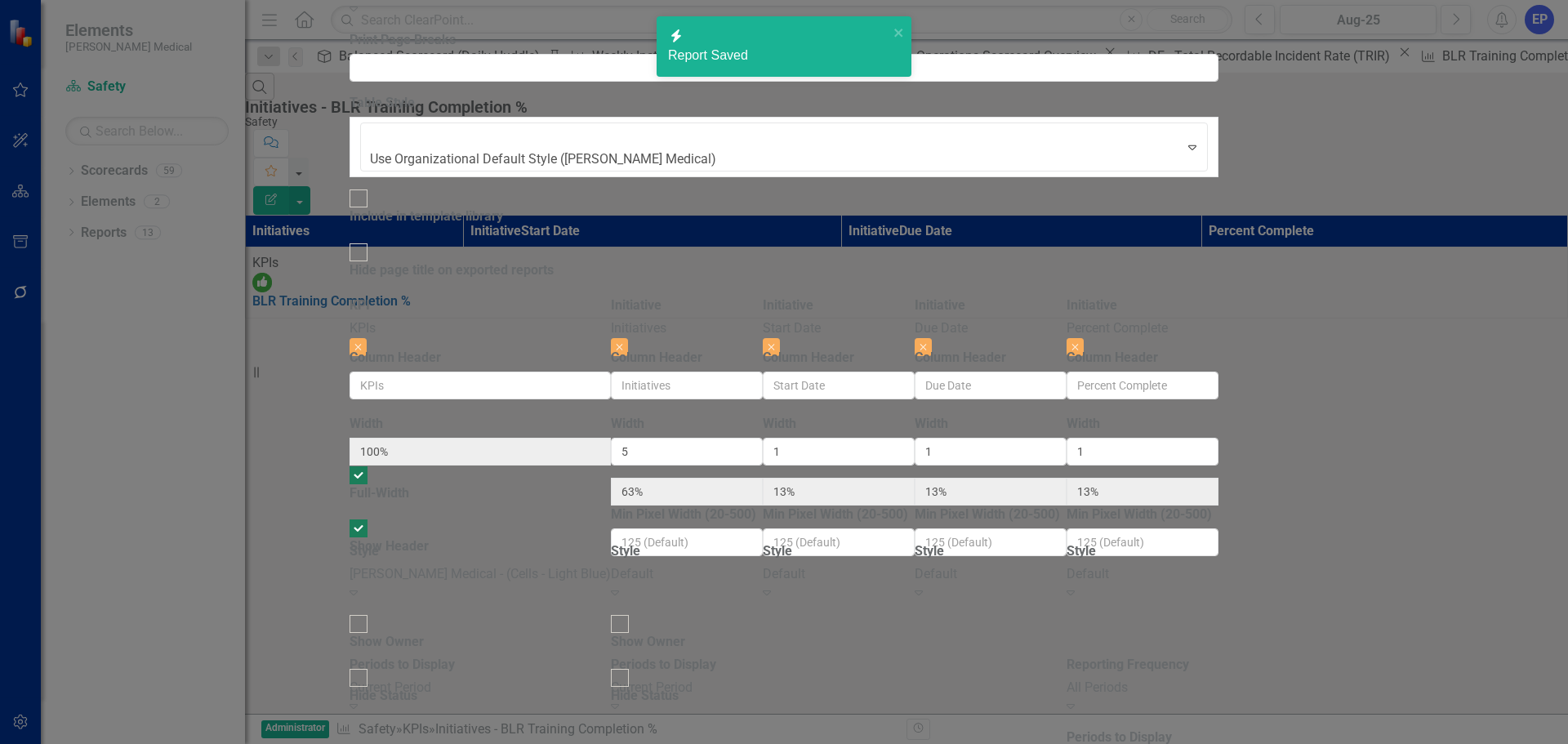
radio input "true"
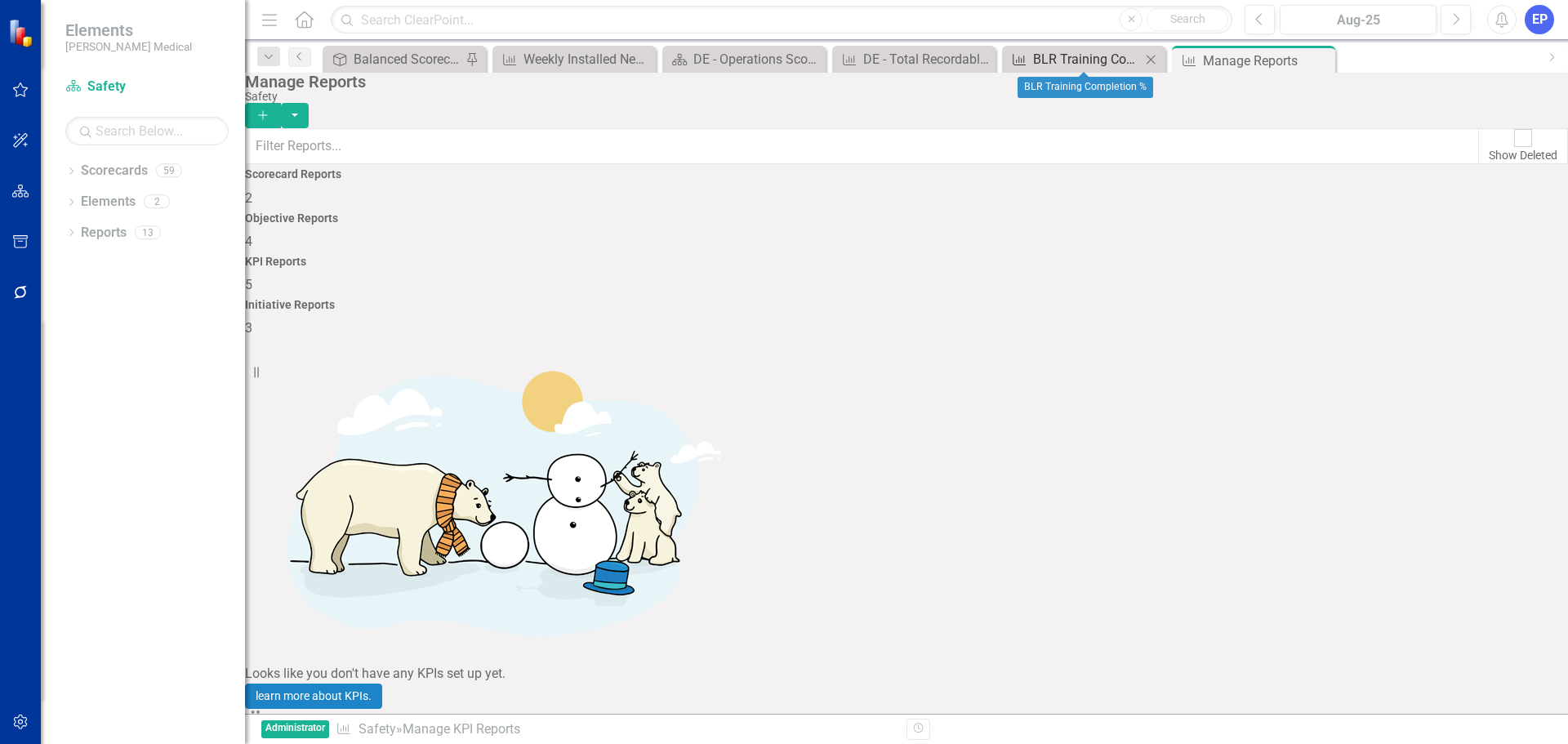
click at [1060, 65] on div "BLR Training Completion %" at bounding box center [1086, 59] width 107 height 20
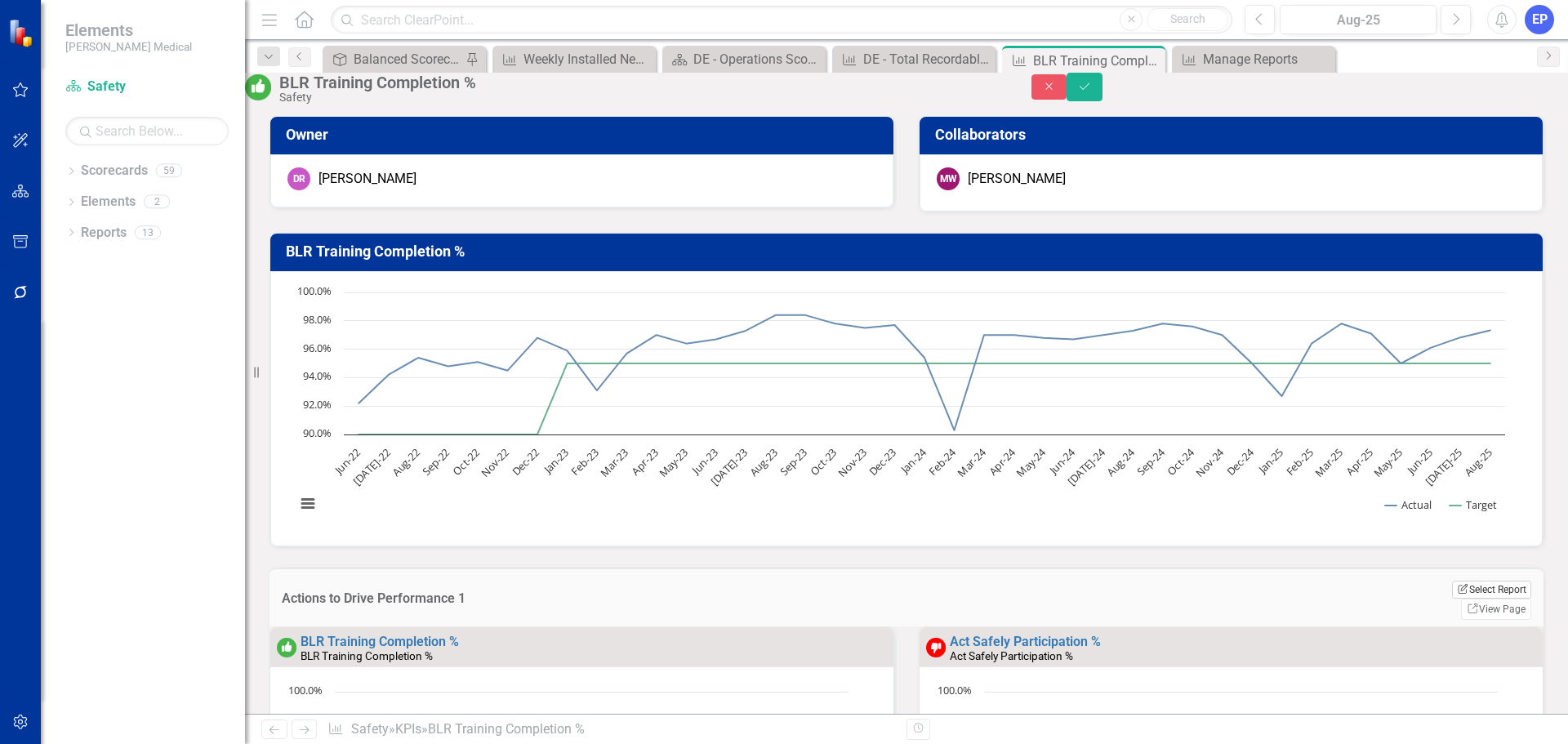
click at [1451, 599] on button "Edit Report Select Report" at bounding box center [1491, 590] width 79 height 18
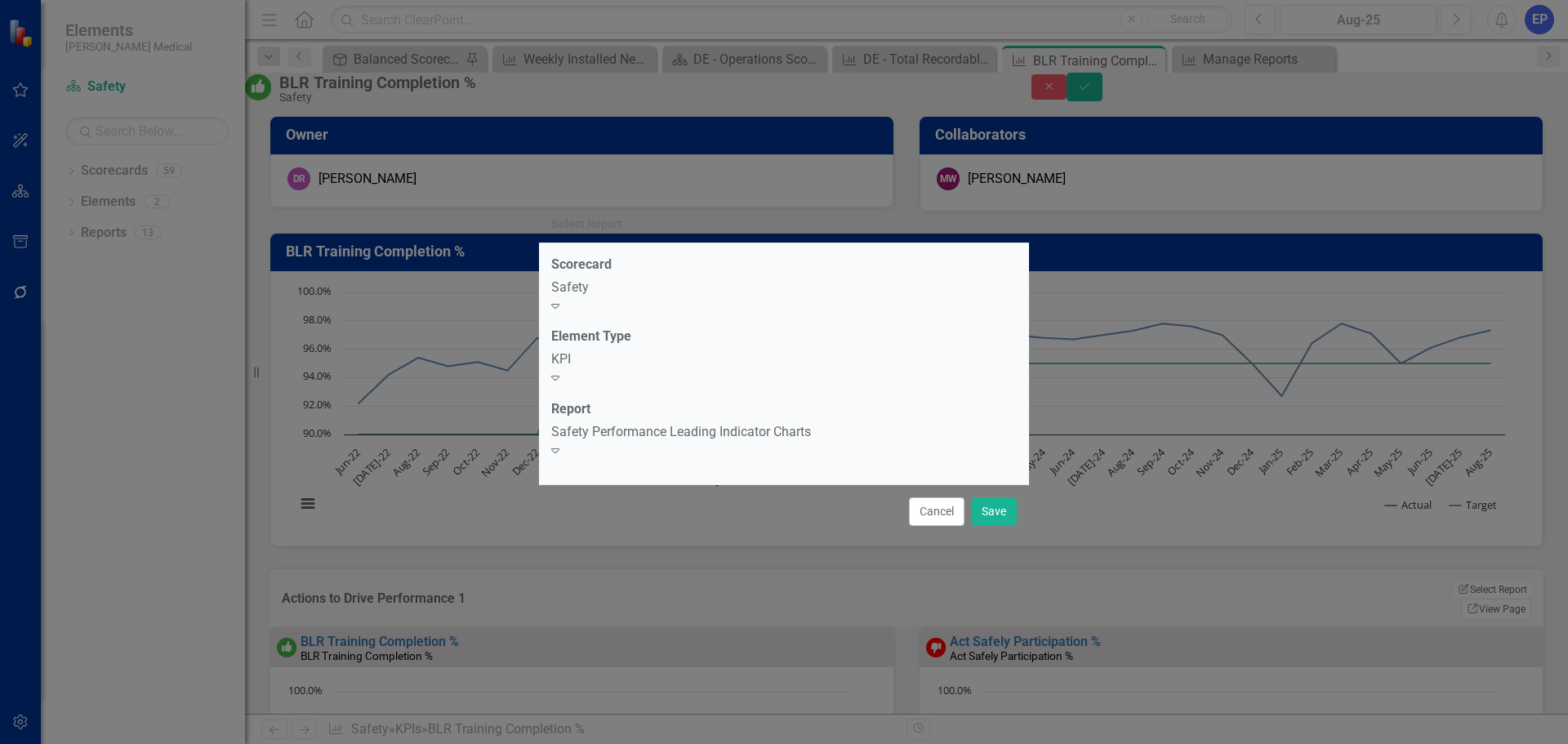
click at [714, 437] on div "Safety Performance Leading Indicator Charts" at bounding box center [784, 432] width 466 height 18
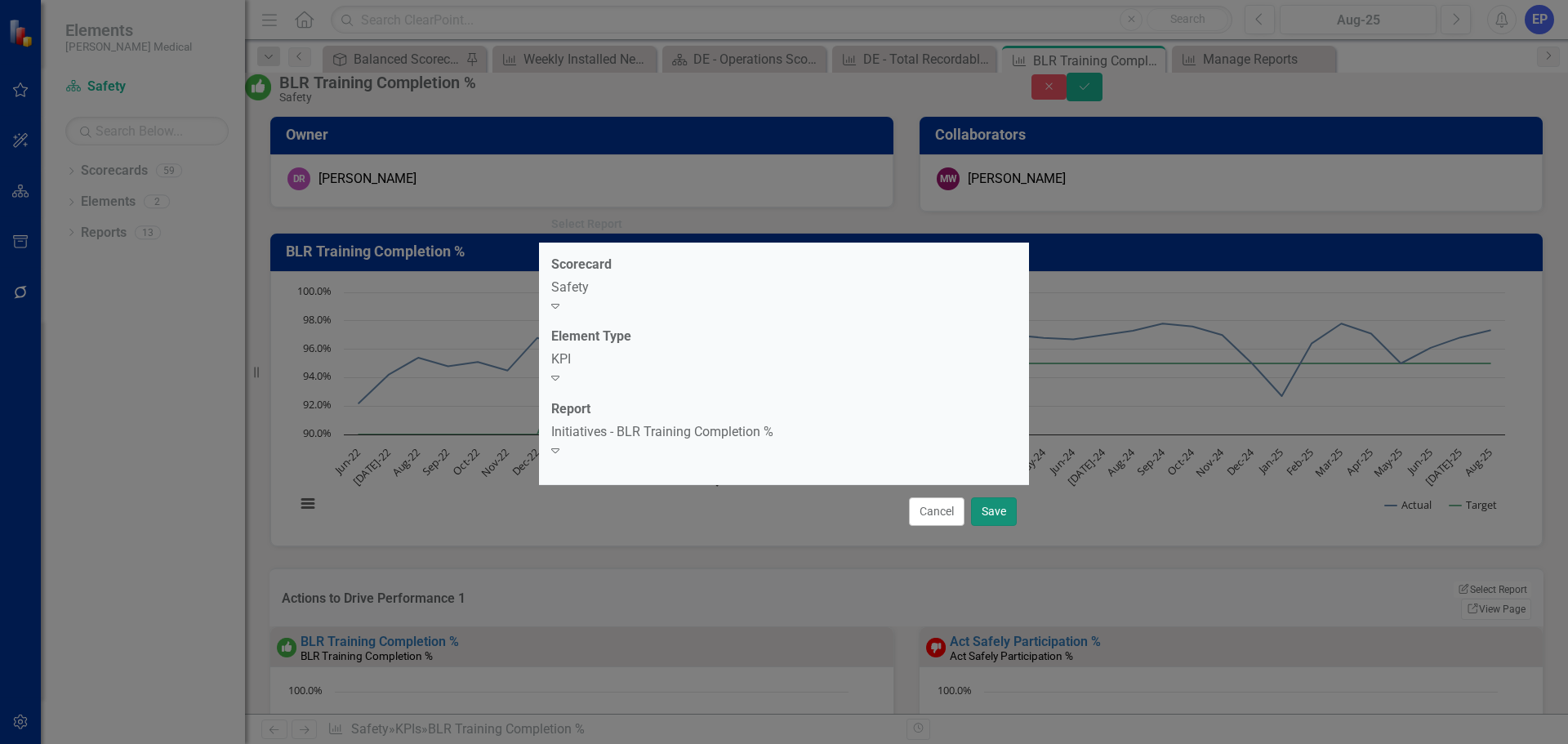
click at [990, 497] on button "Save" at bounding box center [994, 511] width 46 height 28
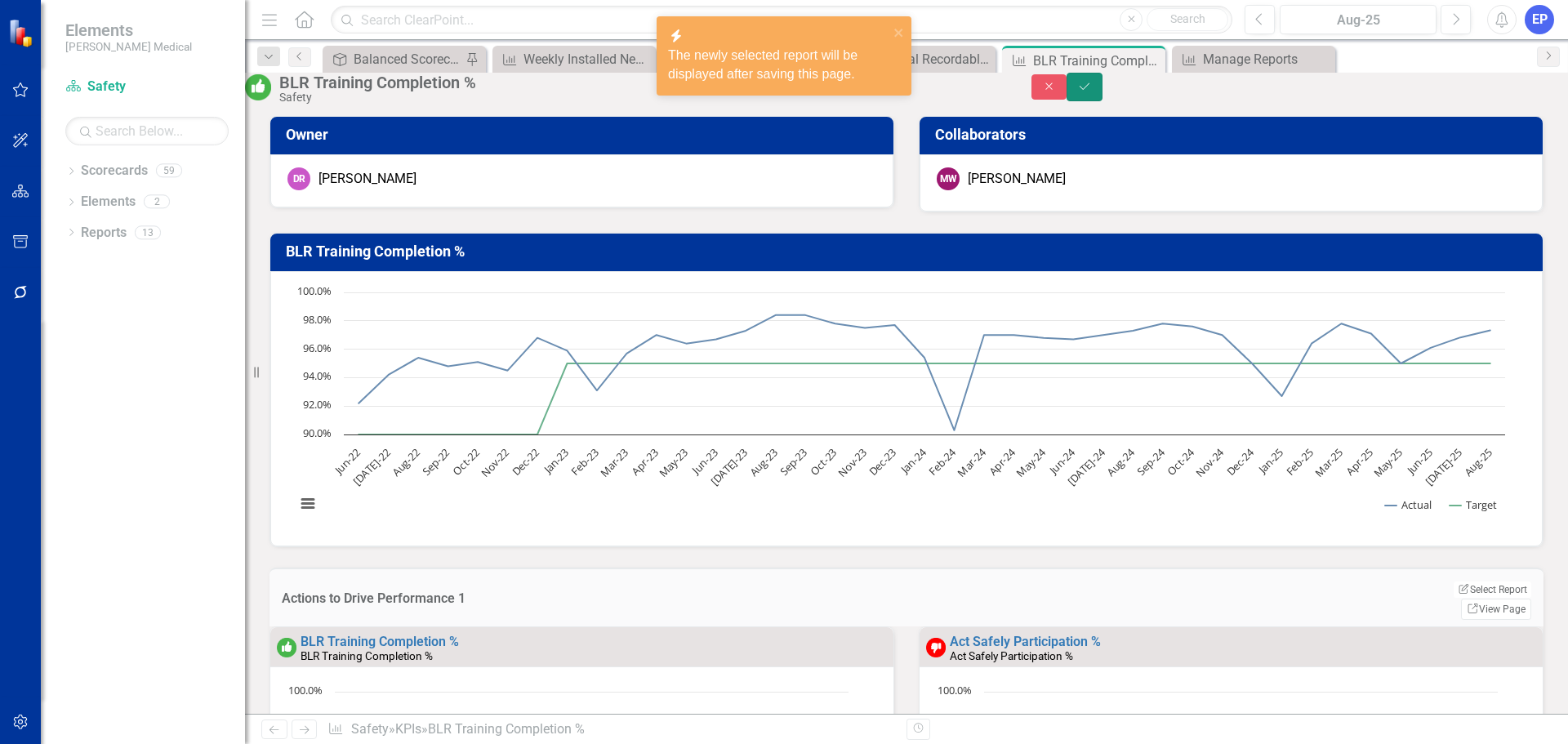
click at [1091, 92] on icon "Save" at bounding box center [1084, 86] width 15 height 11
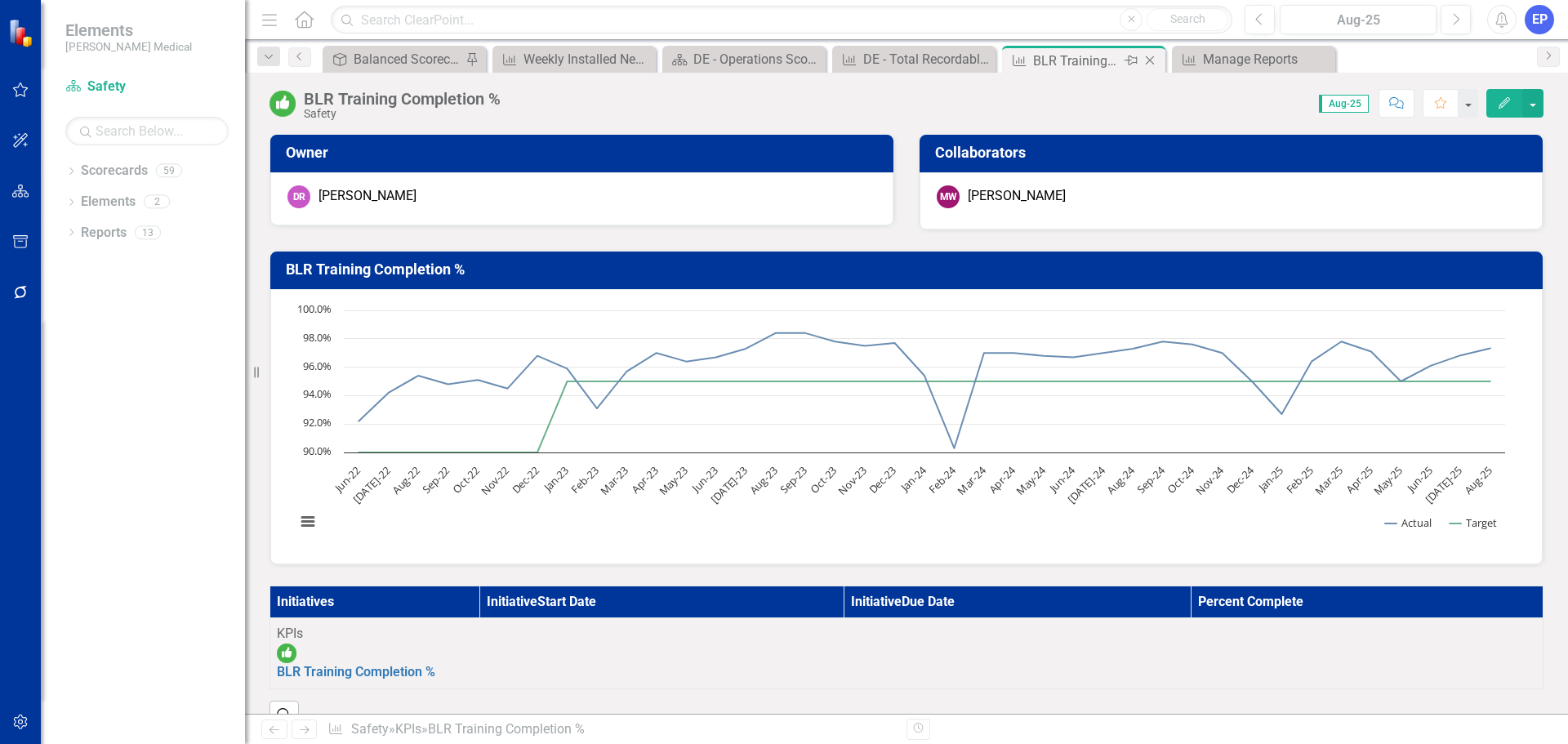
click at [1156, 58] on icon "Close" at bounding box center [1150, 61] width 17 height 13
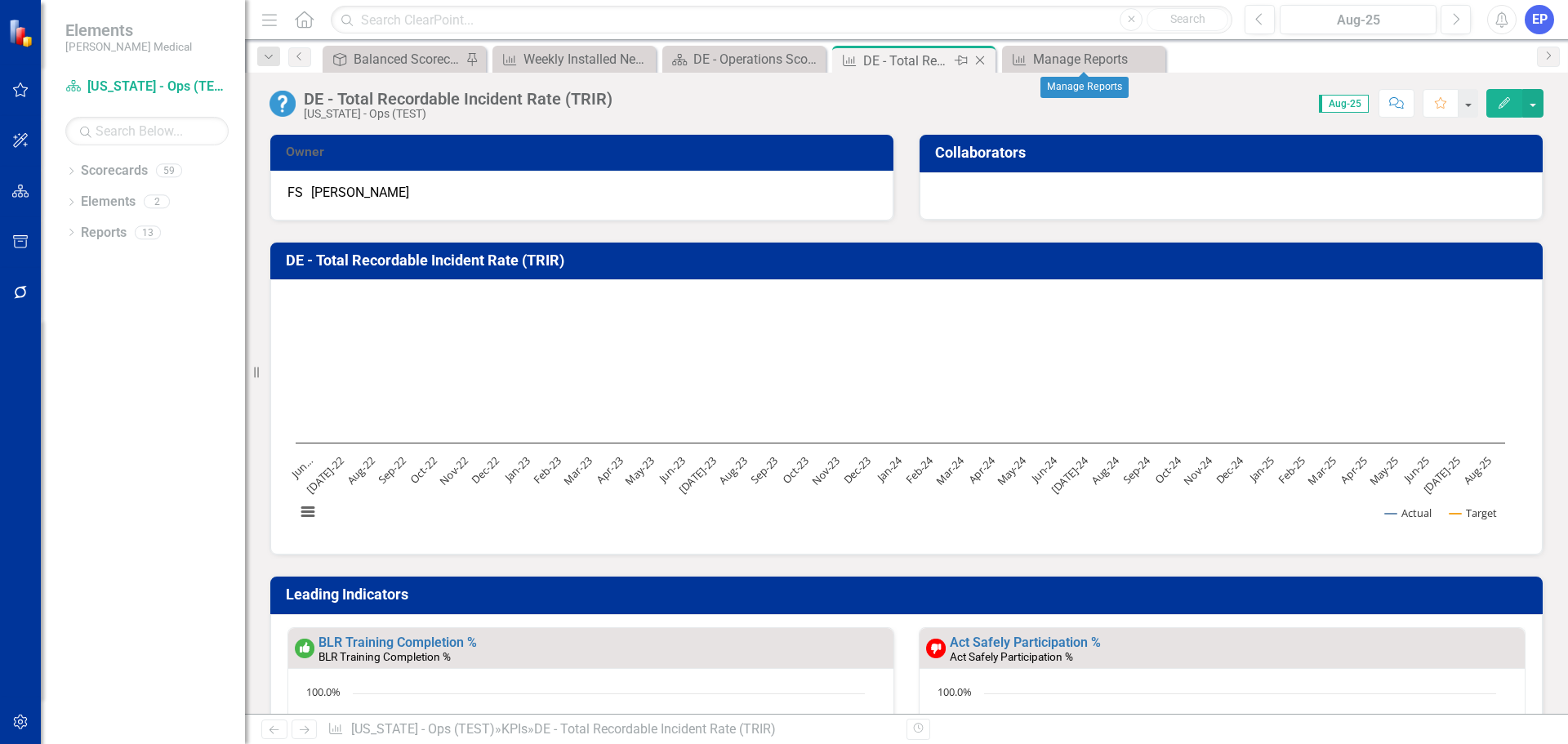
click at [929, 61] on div "DE - Total Recordable Incident Rate (TRIR)" at bounding box center [907, 61] width 87 height 20
click at [72, 169] on icon at bounding box center [72, 171] width 4 height 7
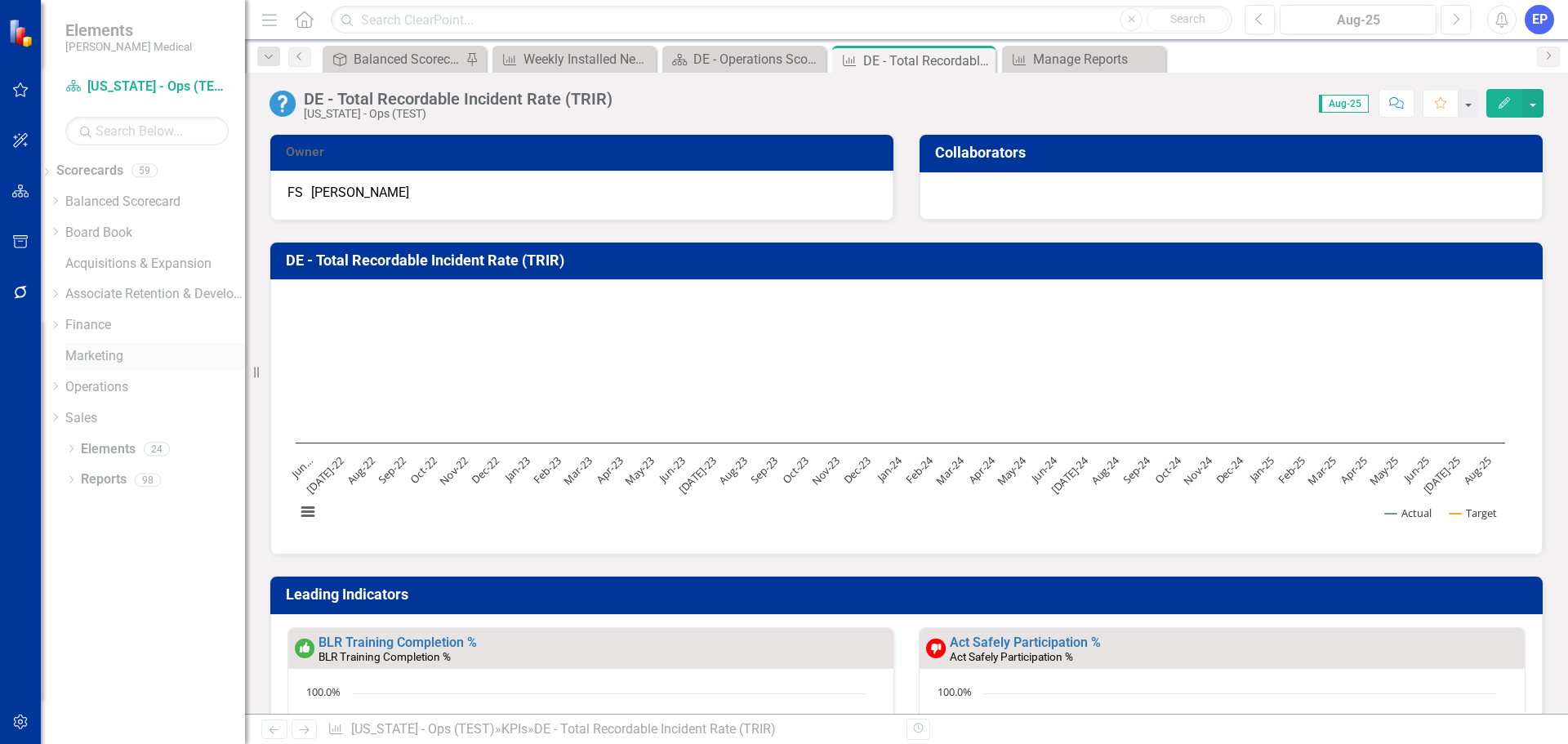
click at [94, 343] on div "Marketing" at bounding box center [155, 355] width 180 height 27
click at [121, 357] on link "Marketing" at bounding box center [155, 356] width 180 height 18
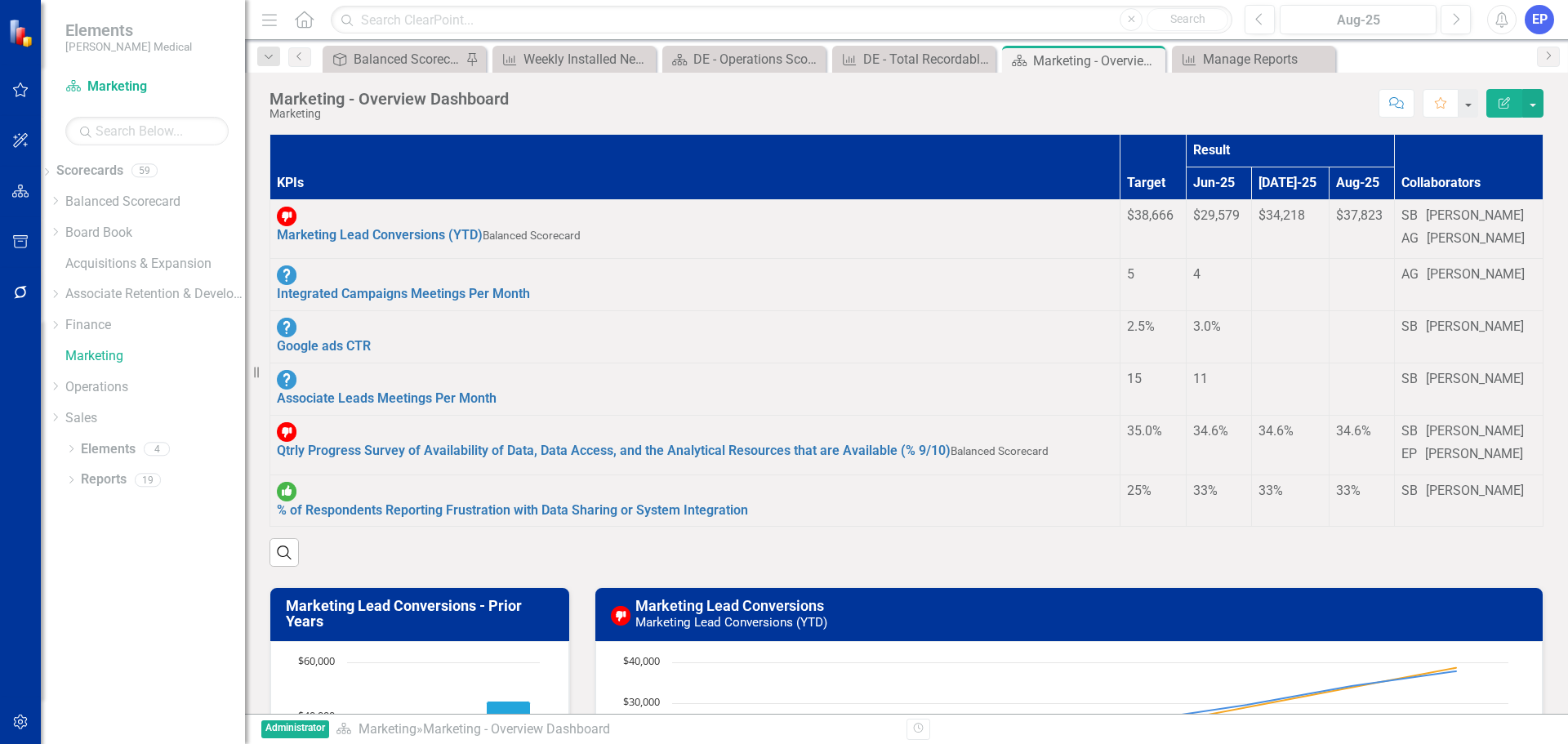
click at [14, 233] on button "button" at bounding box center [21, 242] width 37 height 34
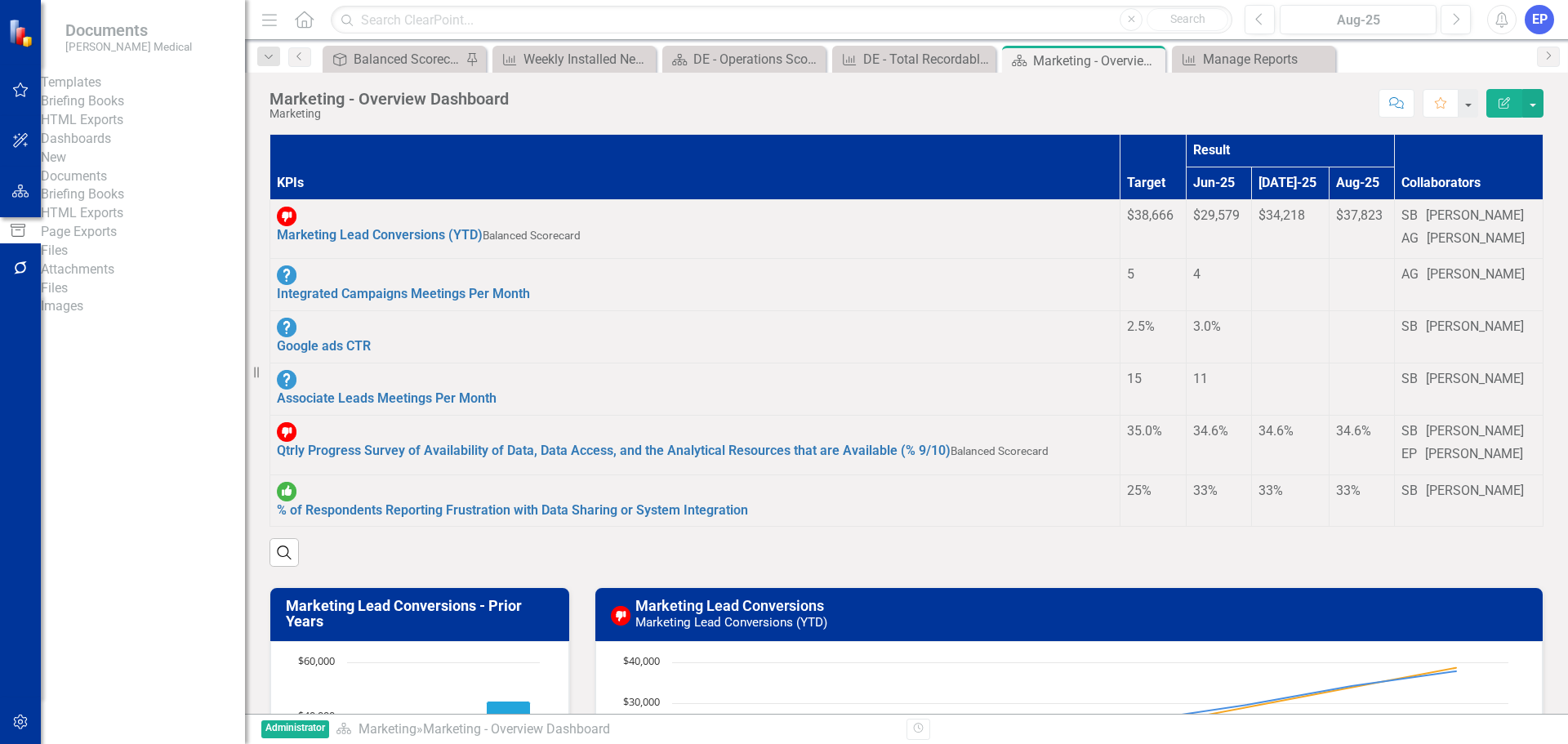
click at [116, 106] on link "Briefing Books" at bounding box center [142, 101] width 204 height 18
